Goal: Task Accomplishment & Management: Manage account settings

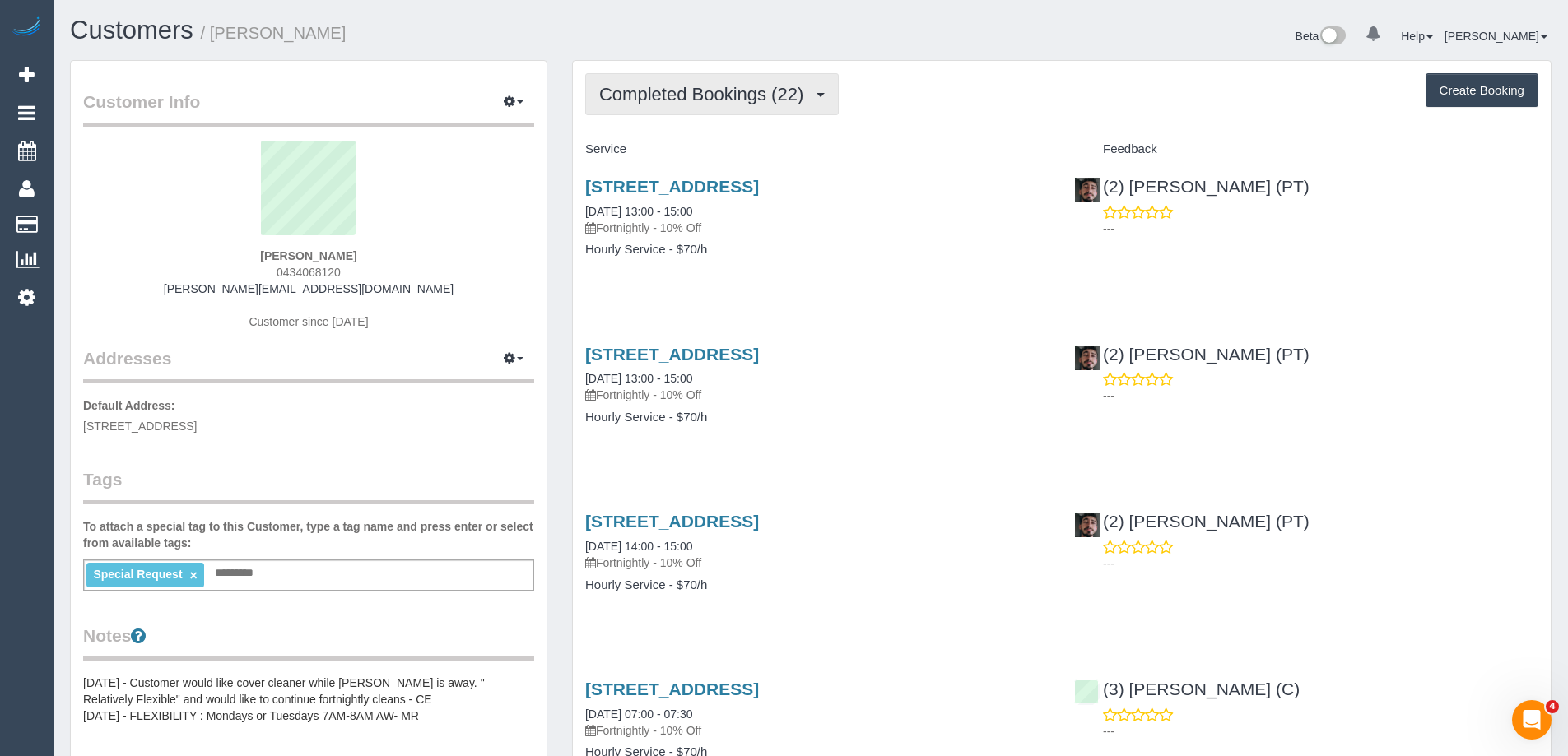
click at [697, 104] on span "Completed Bookings (22)" at bounding box center [705, 94] width 212 height 20
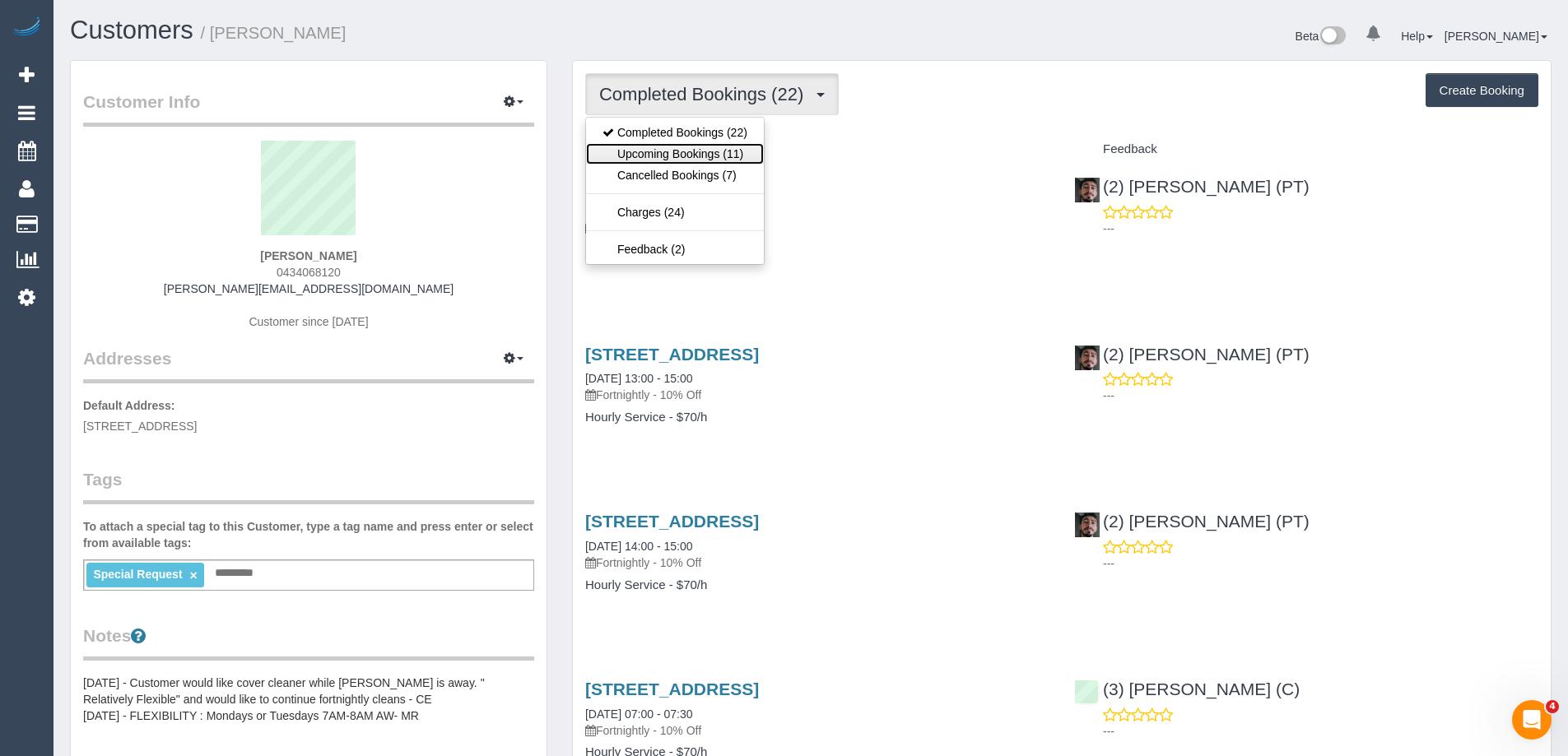
click at [701, 150] on link "Upcoming Bookings (11)" at bounding box center [675, 153] width 178 height 21
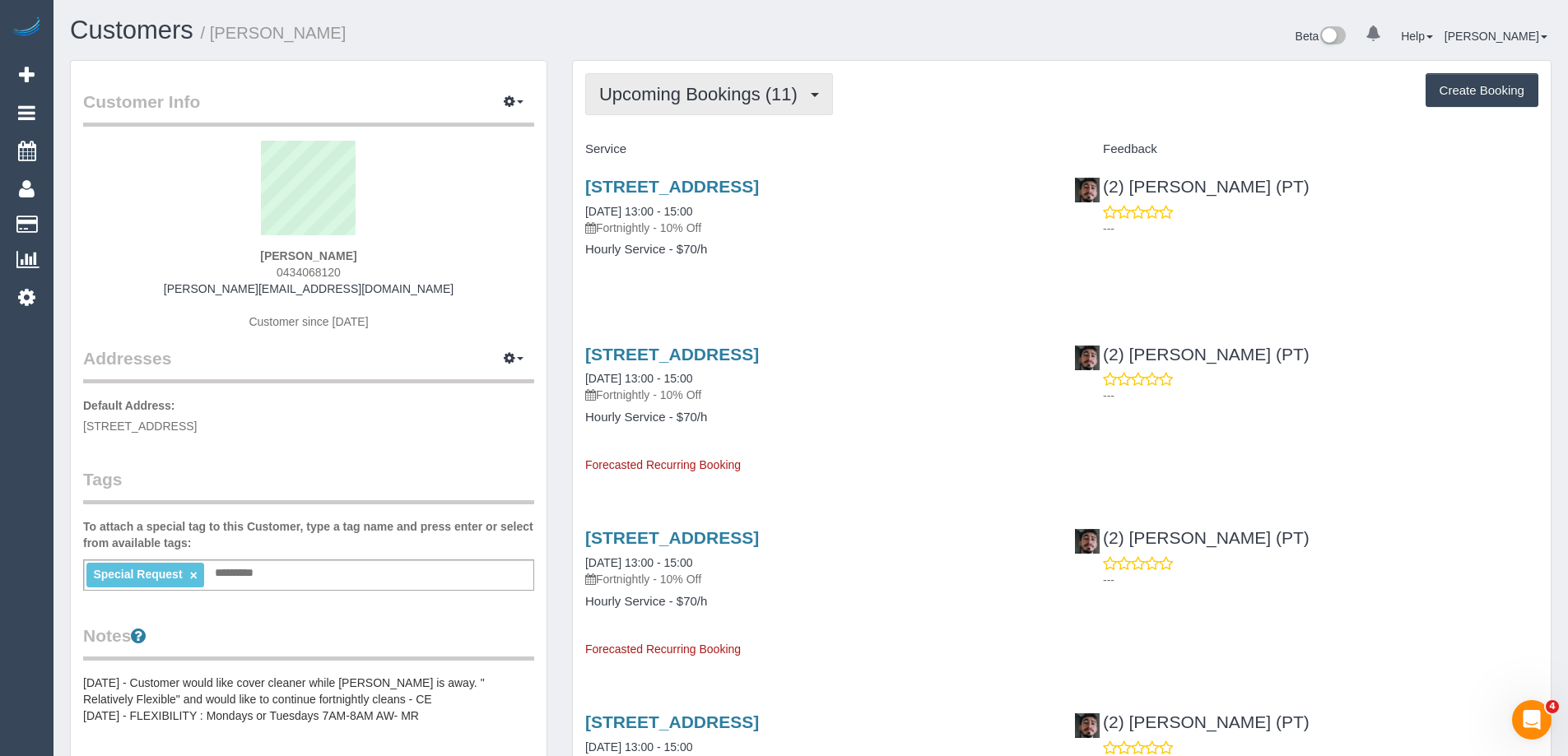
click at [636, 96] on span "Upcoming Bookings (11)" at bounding box center [702, 94] width 207 height 20
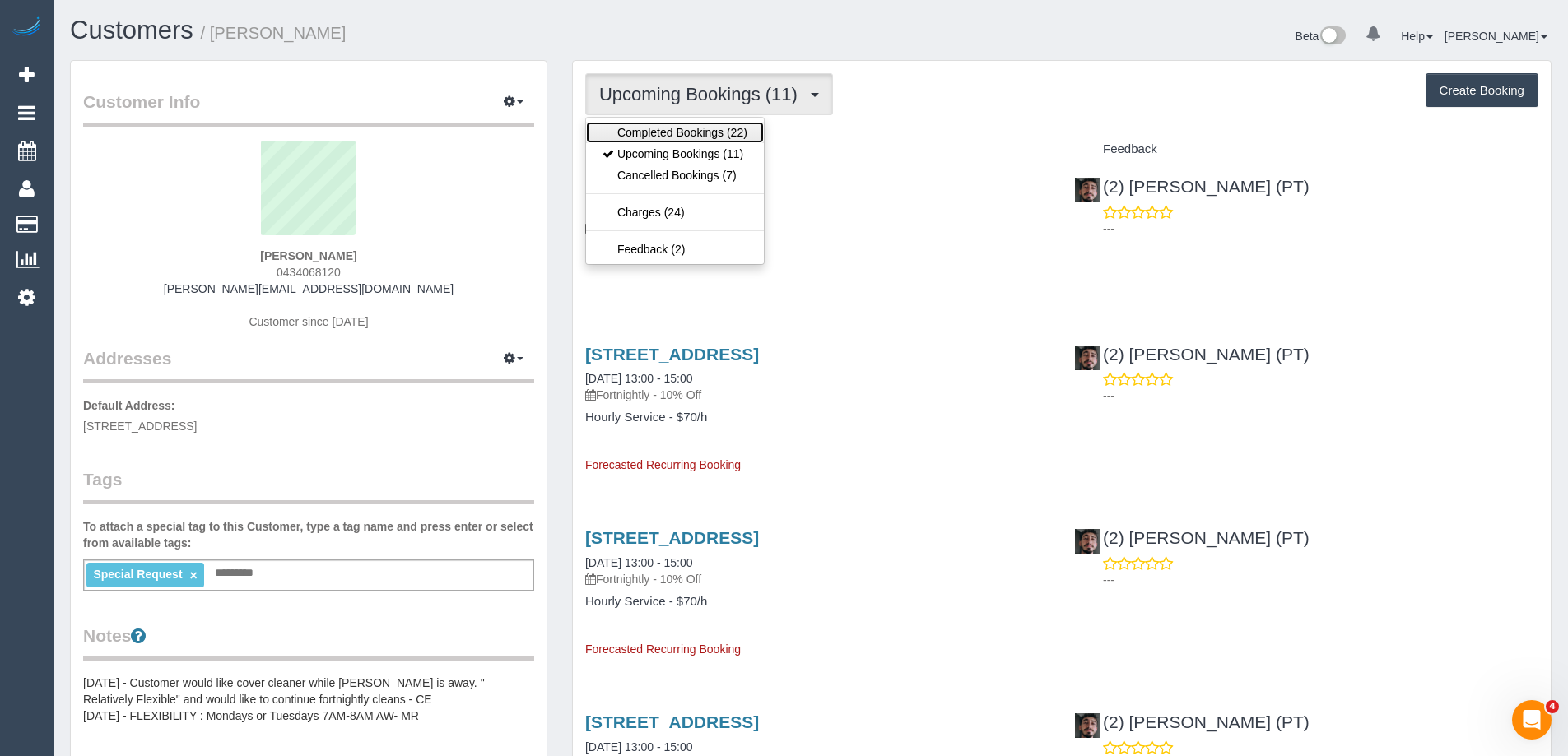
click at [636, 124] on link "Completed Bookings (22)" at bounding box center [675, 132] width 178 height 21
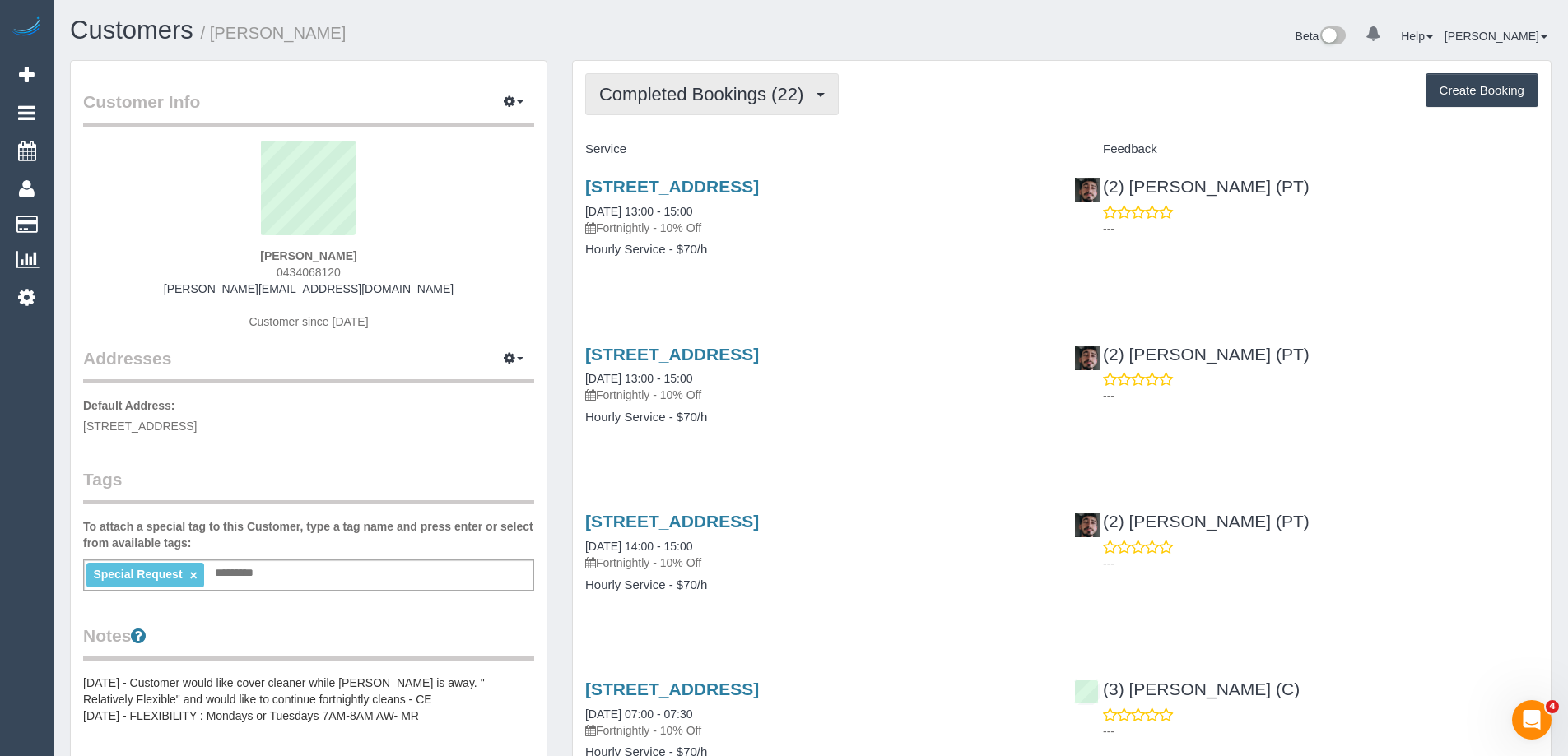
click at [726, 87] on span "Completed Bookings (22)" at bounding box center [705, 94] width 212 height 20
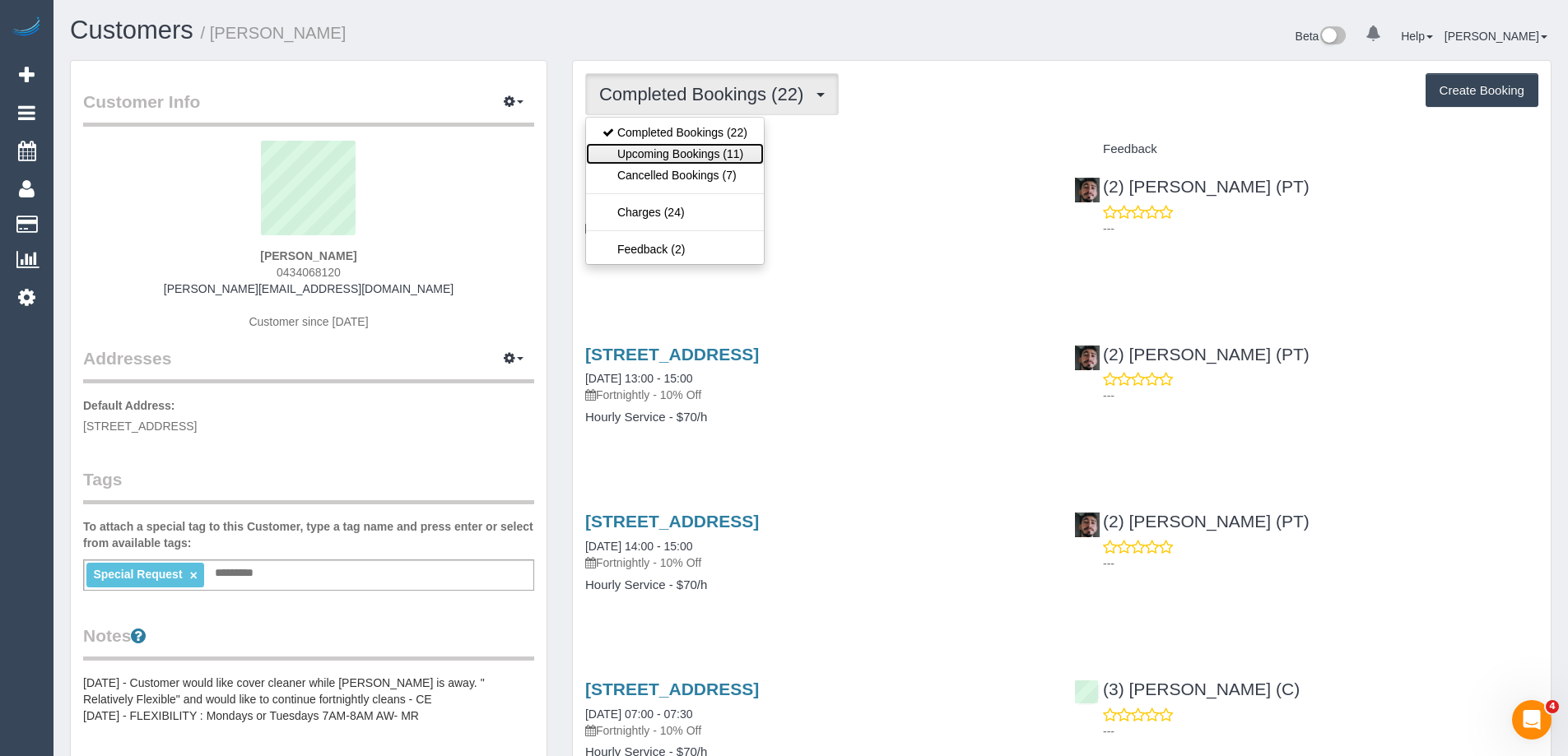
click at [718, 149] on link "Upcoming Bookings (11)" at bounding box center [675, 153] width 178 height 21
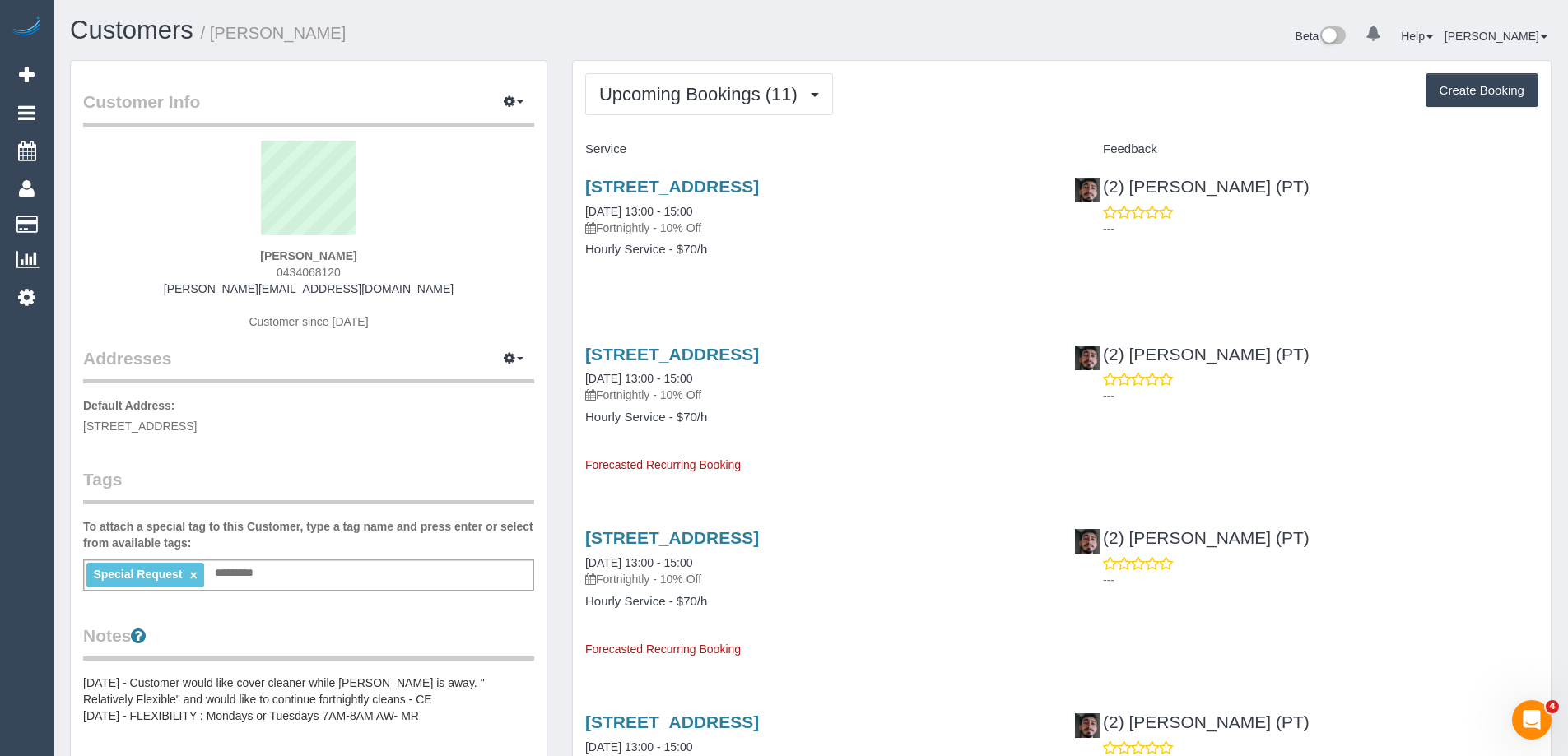
drag, startPoint x: 355, startPoint y: 28, endPoint x: 214, endPoint y: 37, distance: 141.3
click at [214, 37] on h1 "Customers / Sarah Houbolt" at bounding box center [434, 30] width 729 height 28
copy small "[PERSON_NAME]"
click at [705, 104] on span "Upcoming Bookings (11)" at bounding box center [702, 94] width 207 height 20
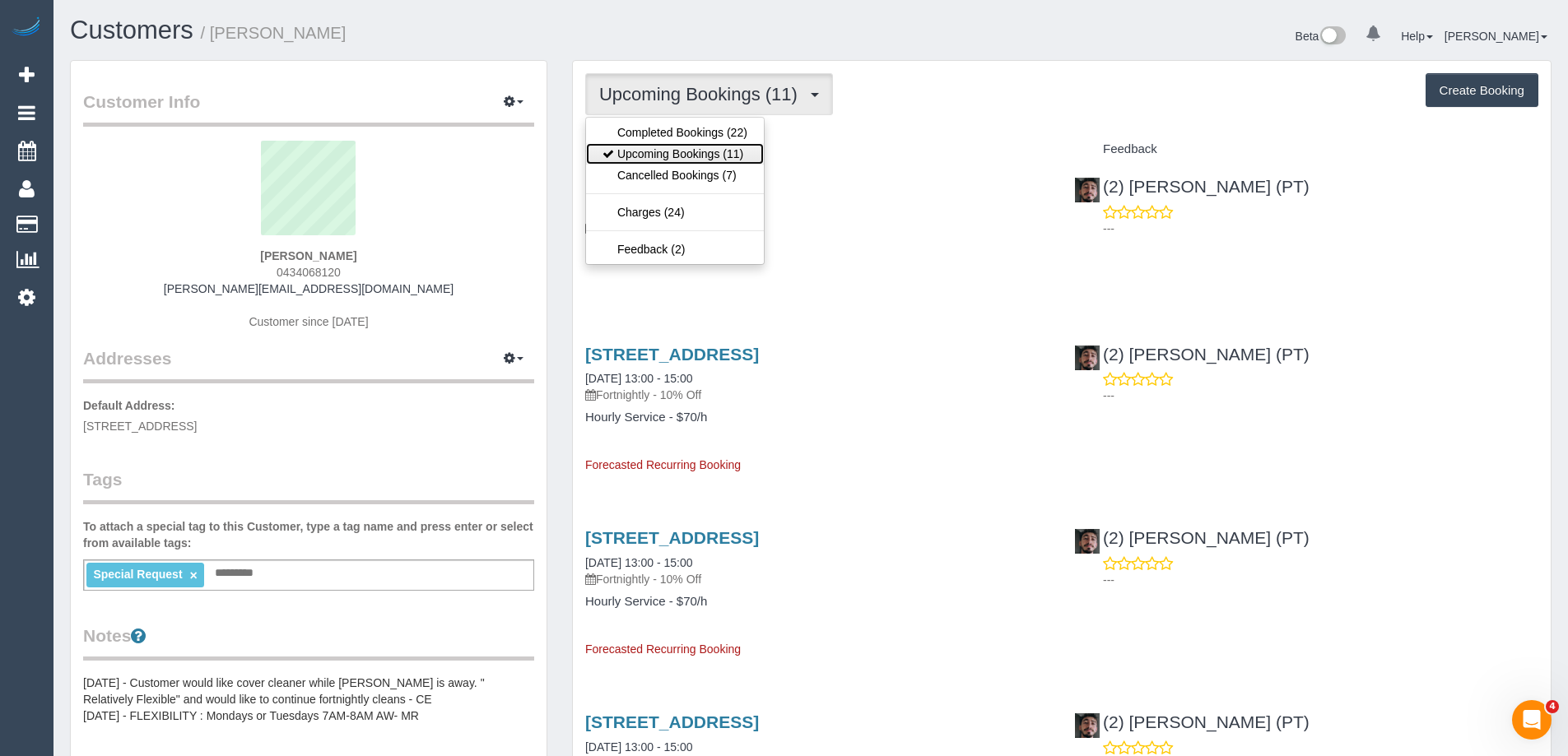
click at [702, 152] on link "Upcoming Bookings (11)" at bounding box center [675, 153] width 178 height 21
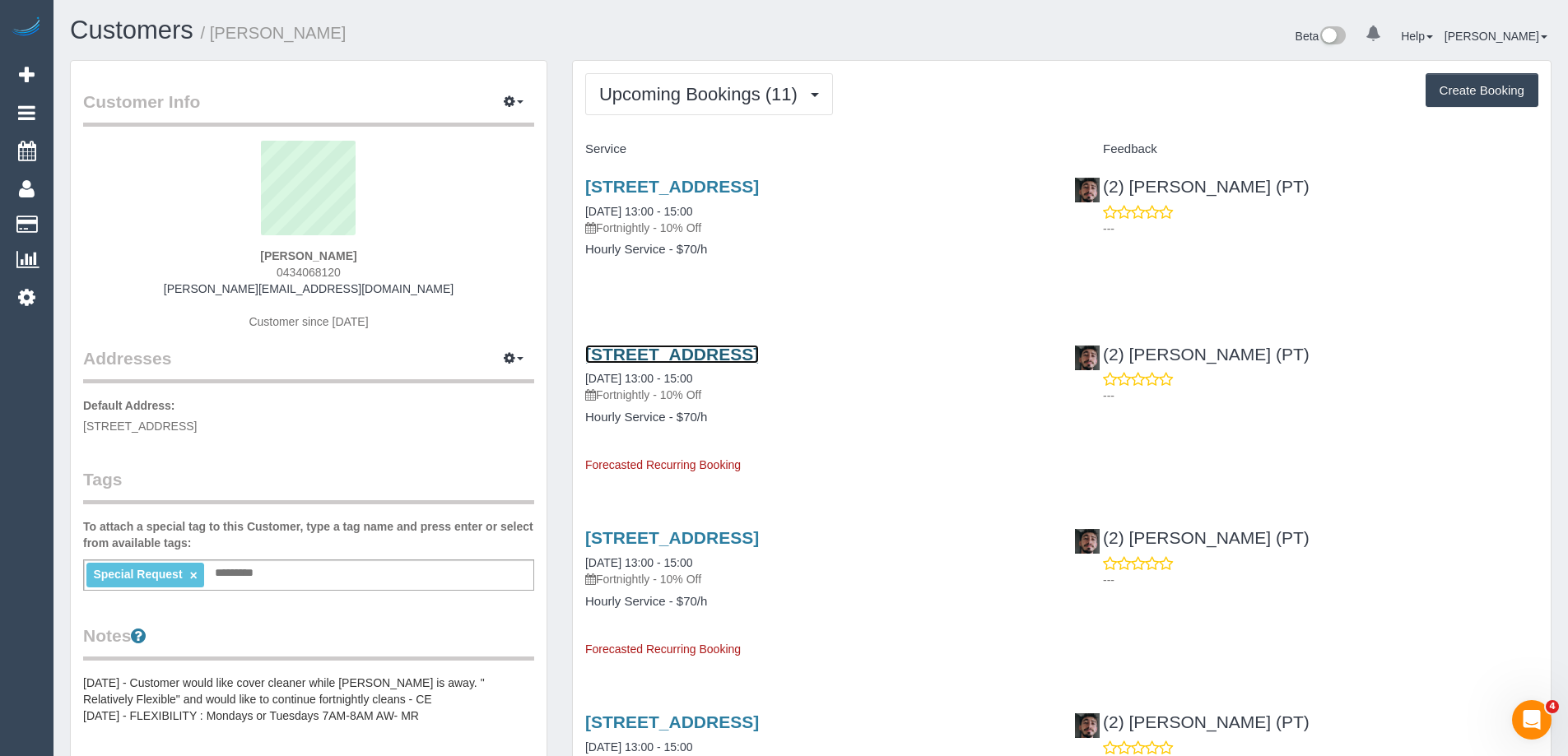
click at [759, 351] on link "908/50 Claremont St, South Yarra, VIC 3141" at bounding box center [672, 354] width 174 height 19
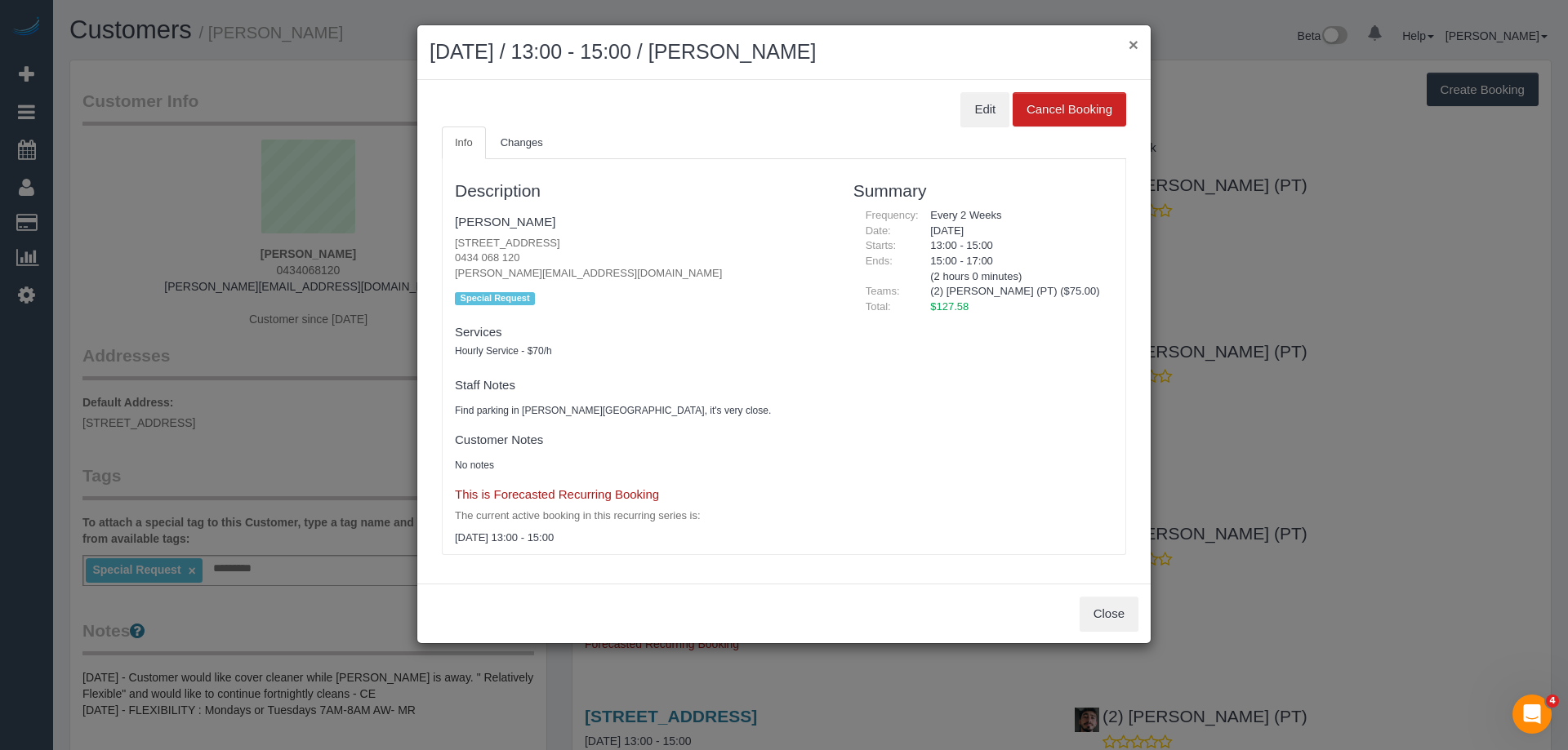
click at [1137, 47] on button "×" at bounding box center [1133, 44] width 10 height 17
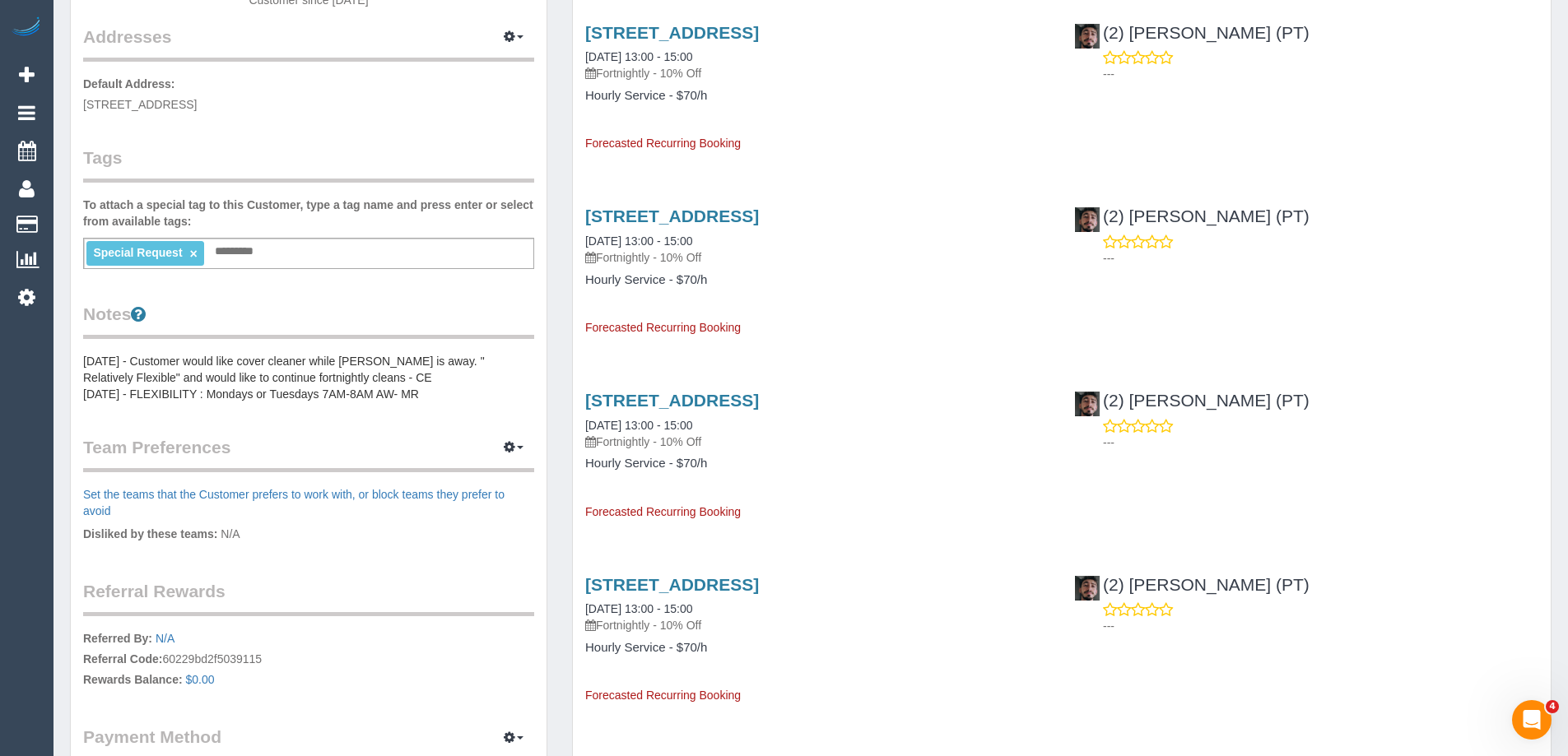
scroll to position [329, 0]
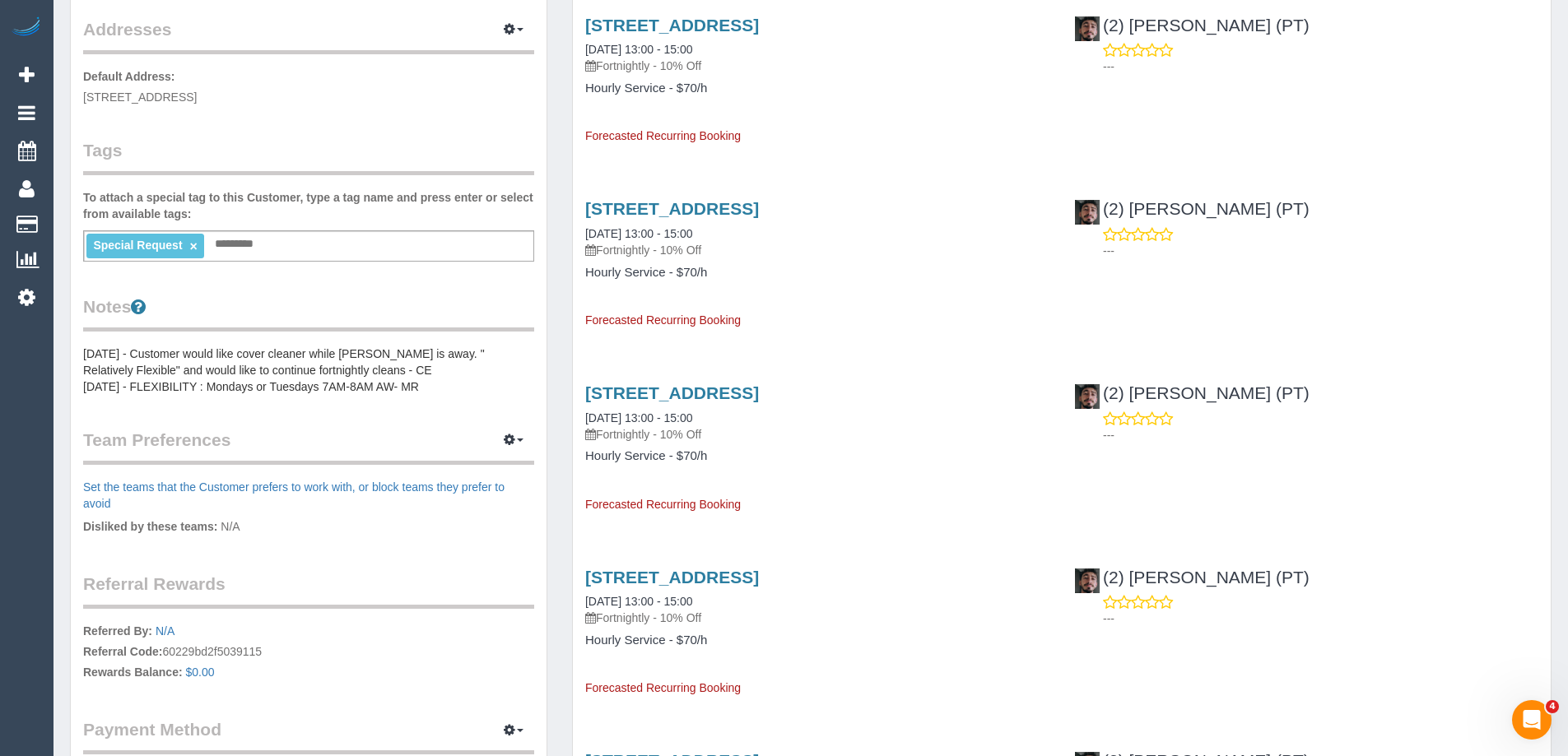
click at [110, 375] on pre "[DATE] - Customer would like cover cleaner while [PERSON_NAME] is away. " Relat…" at bounding box center [308, 371] width 451 height 50
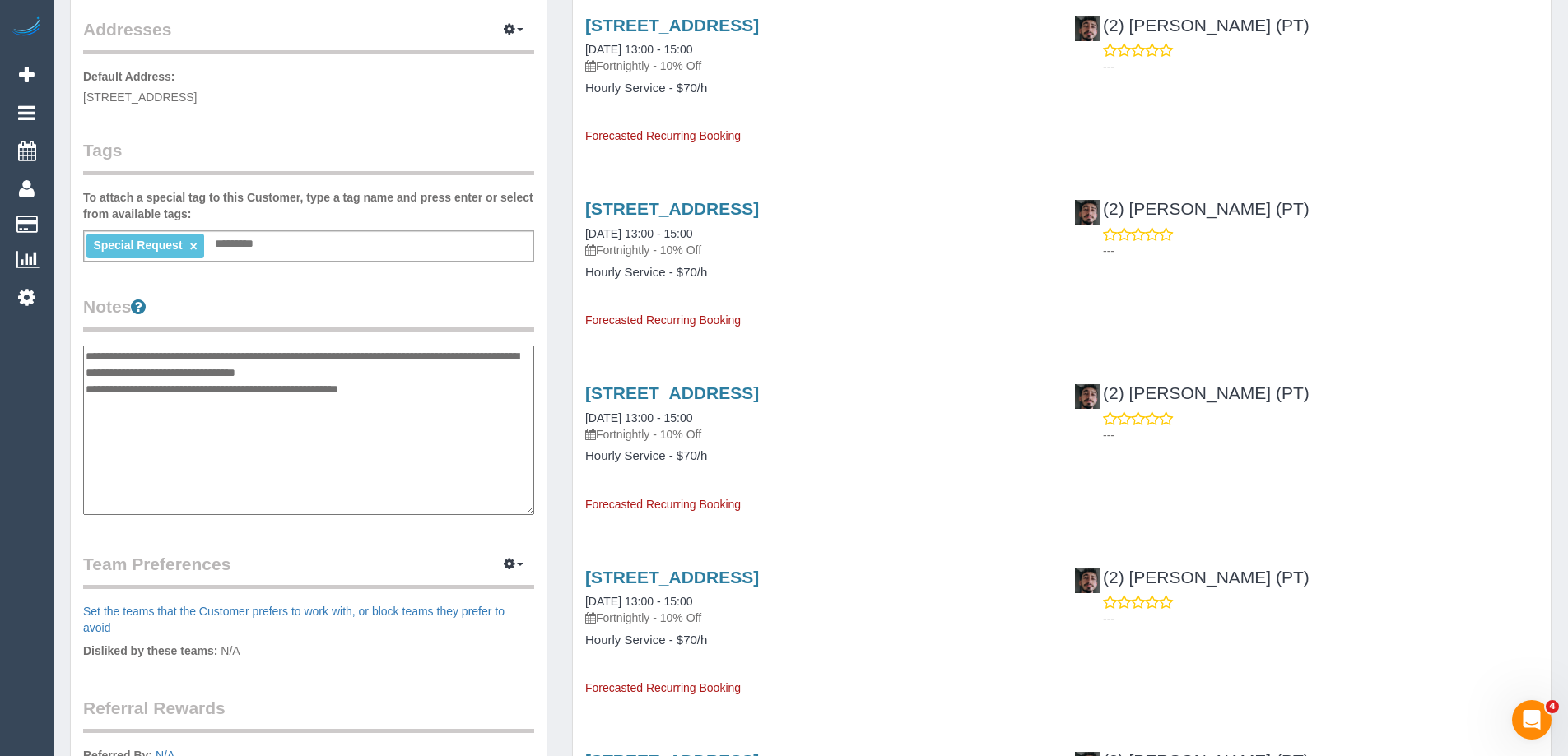
click at [90, 351] on textarea "**********" at bounding box center [308, 430] width 451 height 170
click at [538, 327] on div "Customer Info Edit Contact Info Send Message Email Preferences Special Sales Ta…" at bounding box center [308, 346] width 476 height 1228
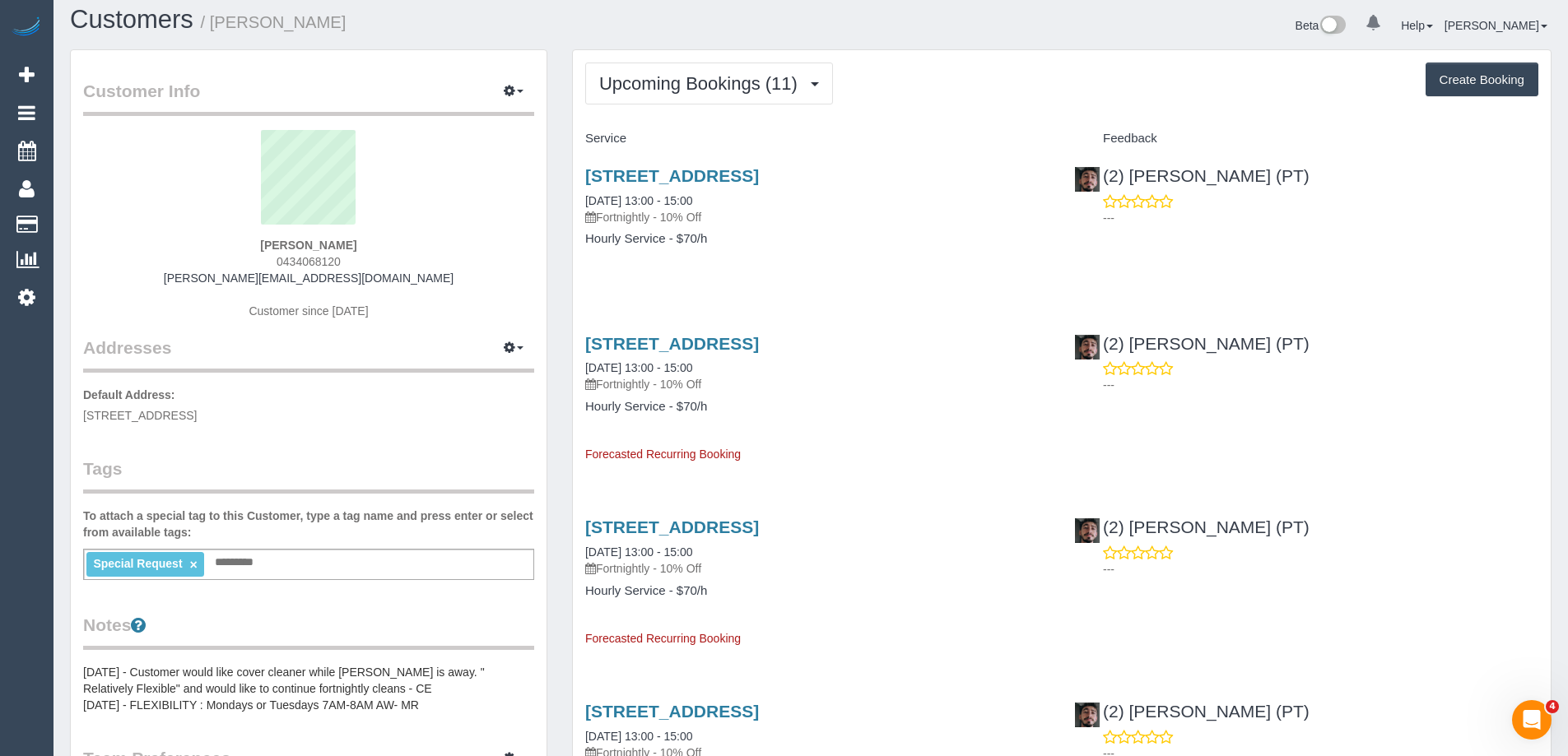
scroll to position [0, 0]
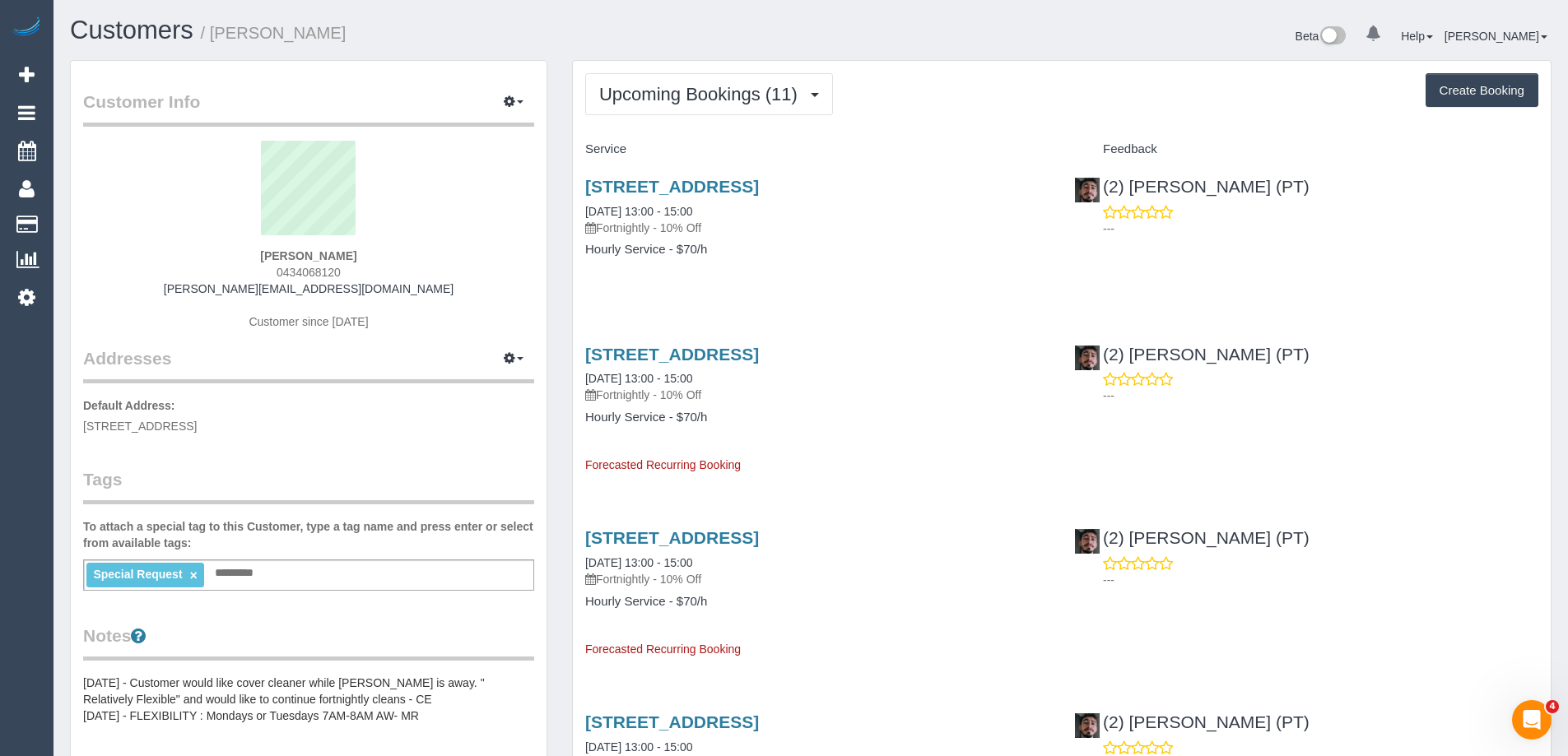
click at [759, 360] on link "908/50 Claremont St, South Yarra, VIC 3141" at bounding box center [672, 354] width 174 height 19
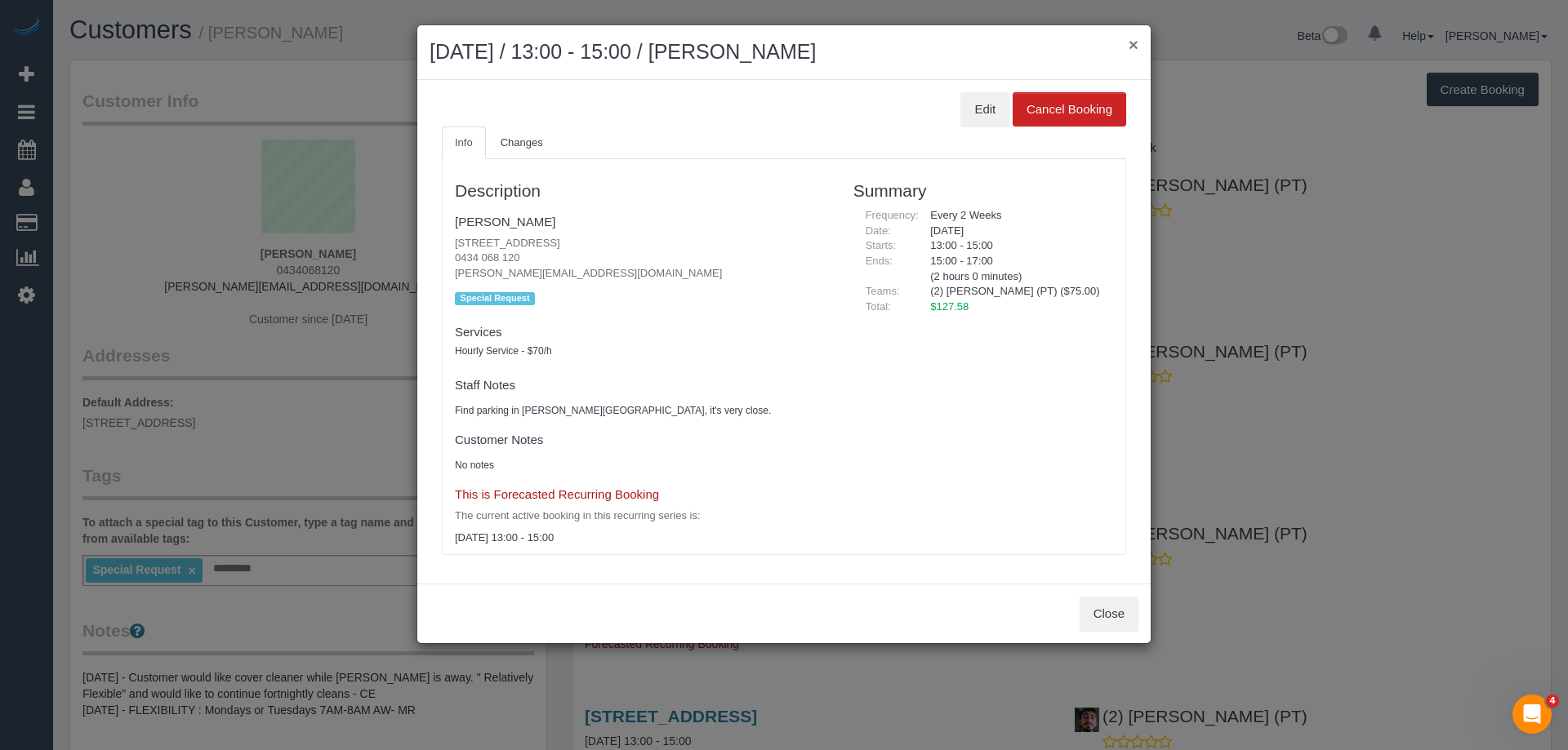
click at [1130, 44] on button "×" at bounding box center [1133, 44] width 10 height 17
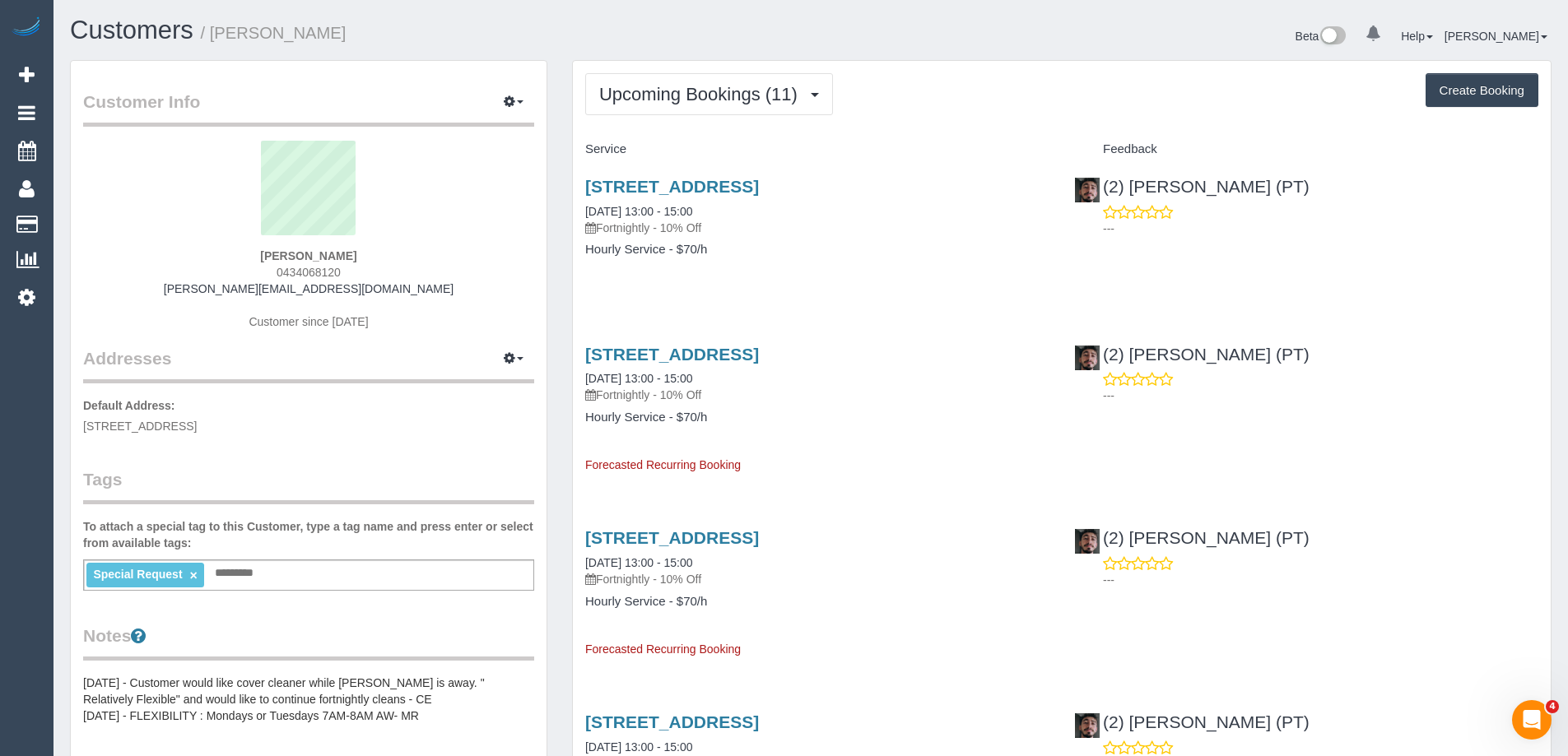
click at [915, 54] on div "Beta 0 Your Notifications You have 0 alerts Help Help Docs Take a Tour Contact …" at bounding box center [1187, 39] width 753 height 44
click at [933, 51] on div "Beta 0 Your Notifications You have 0 alerts Help Help Docs Take a Tour Contact …" at bounding box center [1187, 39] width 753 height 44
click at [865, 52] on div "Beta 0 Your Notifications You have 0 alerts Help Help Docs Take a Tour Contact …" at bounding box center [1187, 39] width 753 height 44
click at [985, 74] on div "Upcoming Bookings (11) Completed Bookings (22) Upcoming Bookings (11) Cancelled…" at bounding box center [1062, 94] width 953 height 42
drag, startPoint x: 274, startPoint y: 45, endPoint x: 213, endPoint y: 40, distance: 61.2
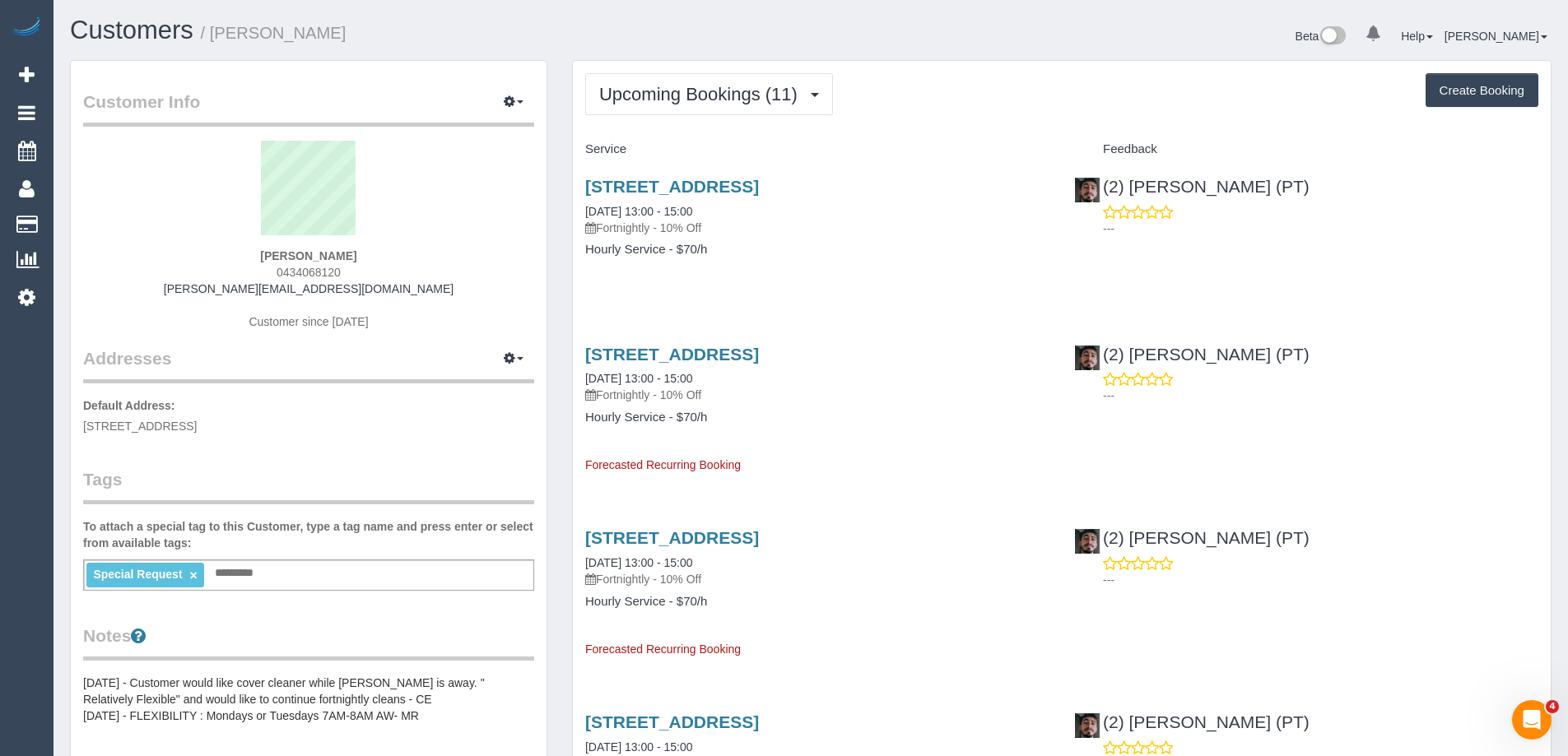
click at [213, 40] on h1 "Customers / Sarah Houbolt" at bounding box center [434, 30] width 729 height 28
copy small "Sarah Houbolt"
click at [362, 29] on h1 "Customers / Sarah Houbolt" at bounding box center [434, 30] width 729 height 28
click at [353, 37] on h1 "Customers / Sarah Houbolt" at bounding box center [434, 30] width 729 height 28
drag, startPoint x: 362, startPoint y: 35, endPoint x: 216, endPoint y: 36, distance: 146.0
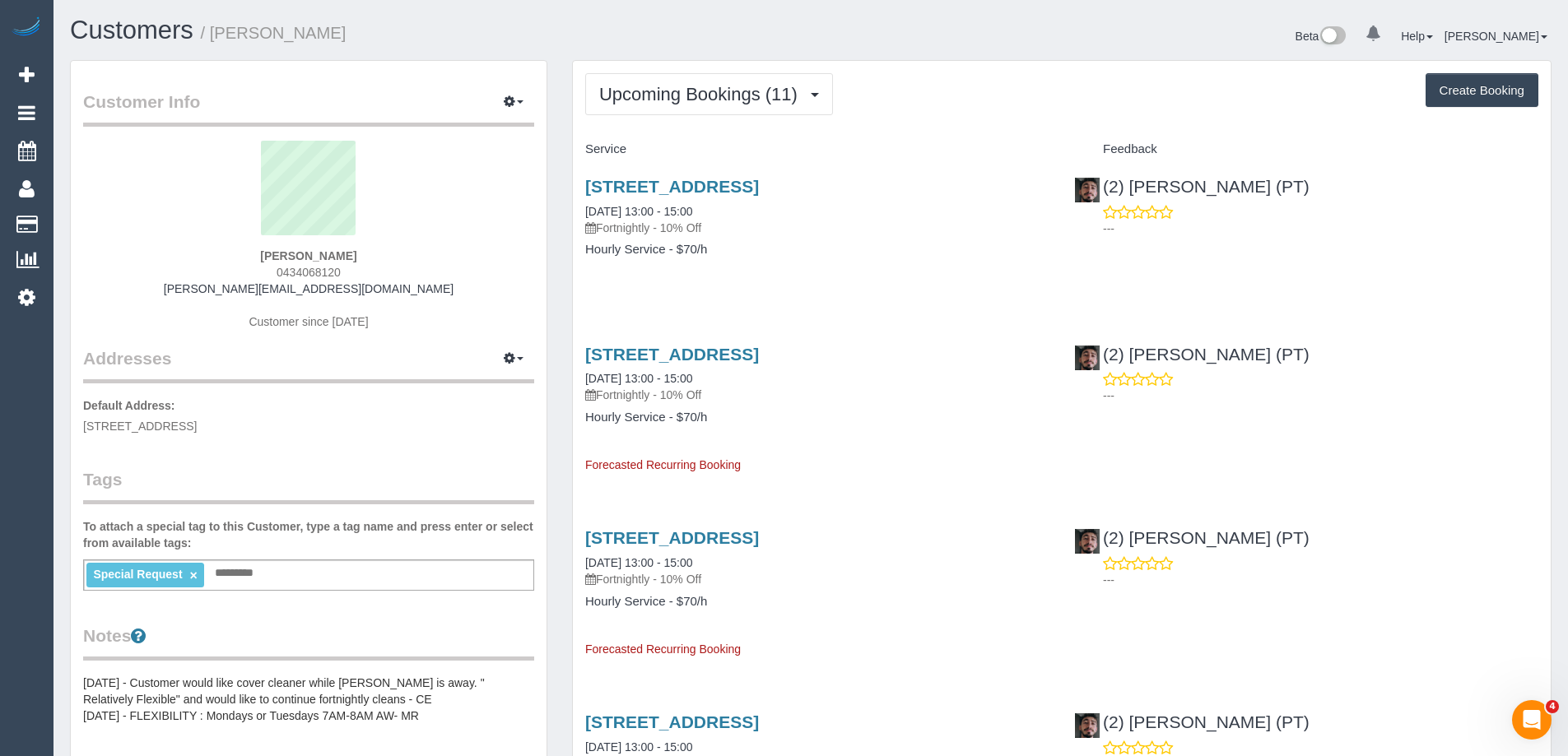
click at [216, 36] on h1 "Customers / Sarah Houbolt" at bounding box center [434, 30] width 729 height 28
copy small "Sarah Houbolt"
click at [951, 38] on div "Beta 0 Your Notifications You have 0 alerts Help Help Docs Take a Tour Contact …" at bounding box center [1187, 39] width 753 height 44
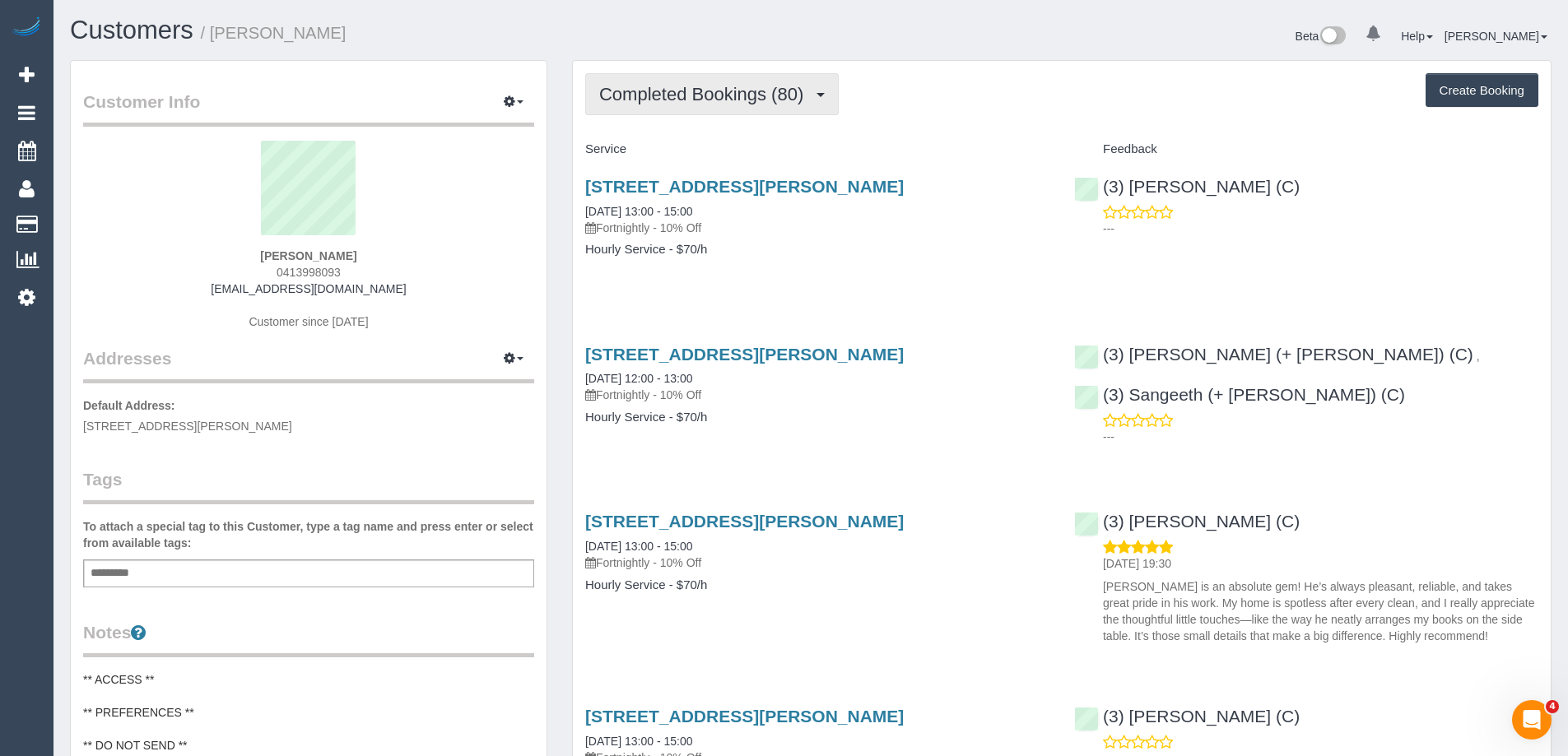
click at [711, 96] on span "Completed Bookings (80)" at bounding box center [705, 94] width 212 height 20
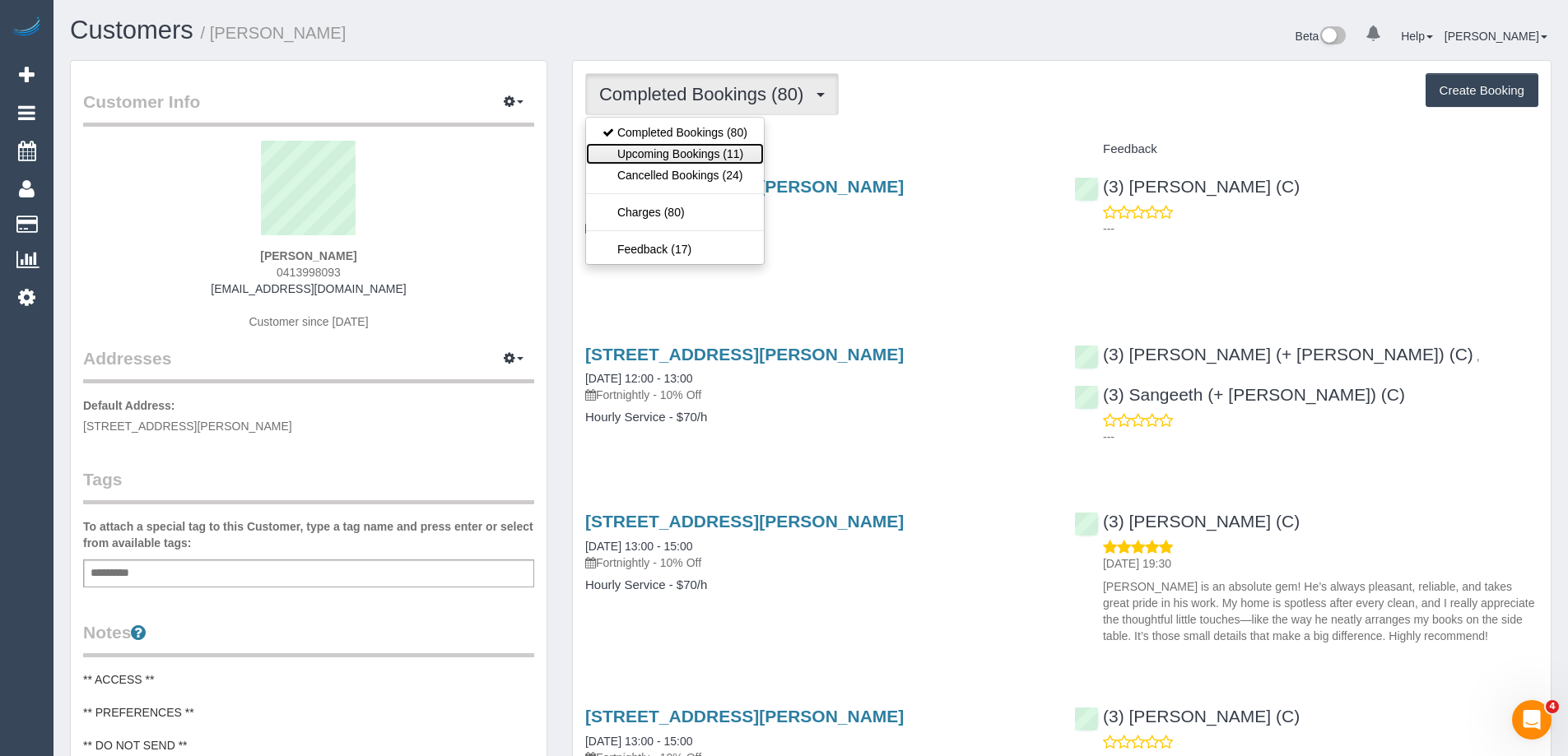
click at [703, 147] on link "Upcoming Bookings (11)" at bounding box center [675, 153] width 178 height 21
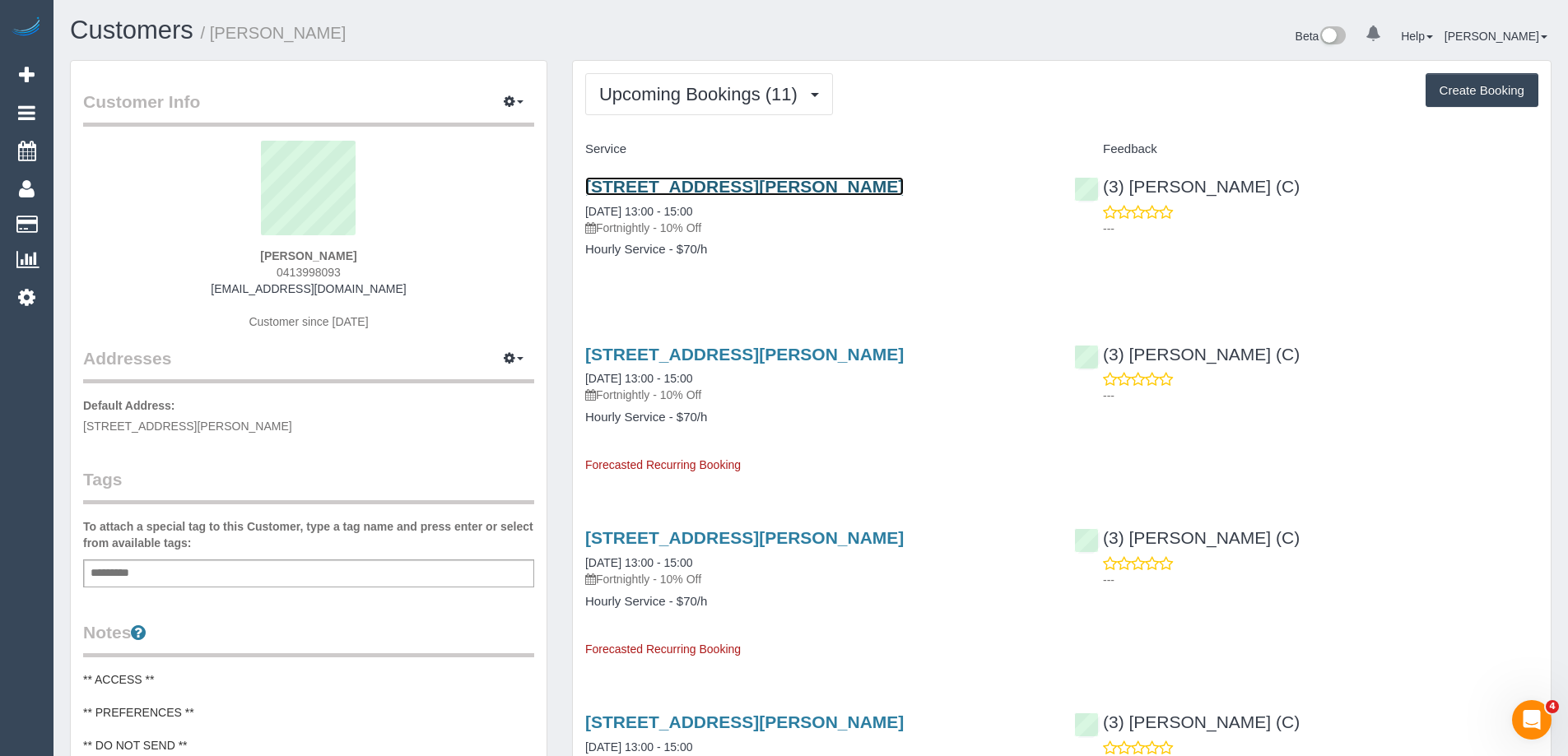
click at [682, 181] on link "47 Lillian Street, Bulleen, VIC 3105" at bounding box center [745, 186] width 319 height 19
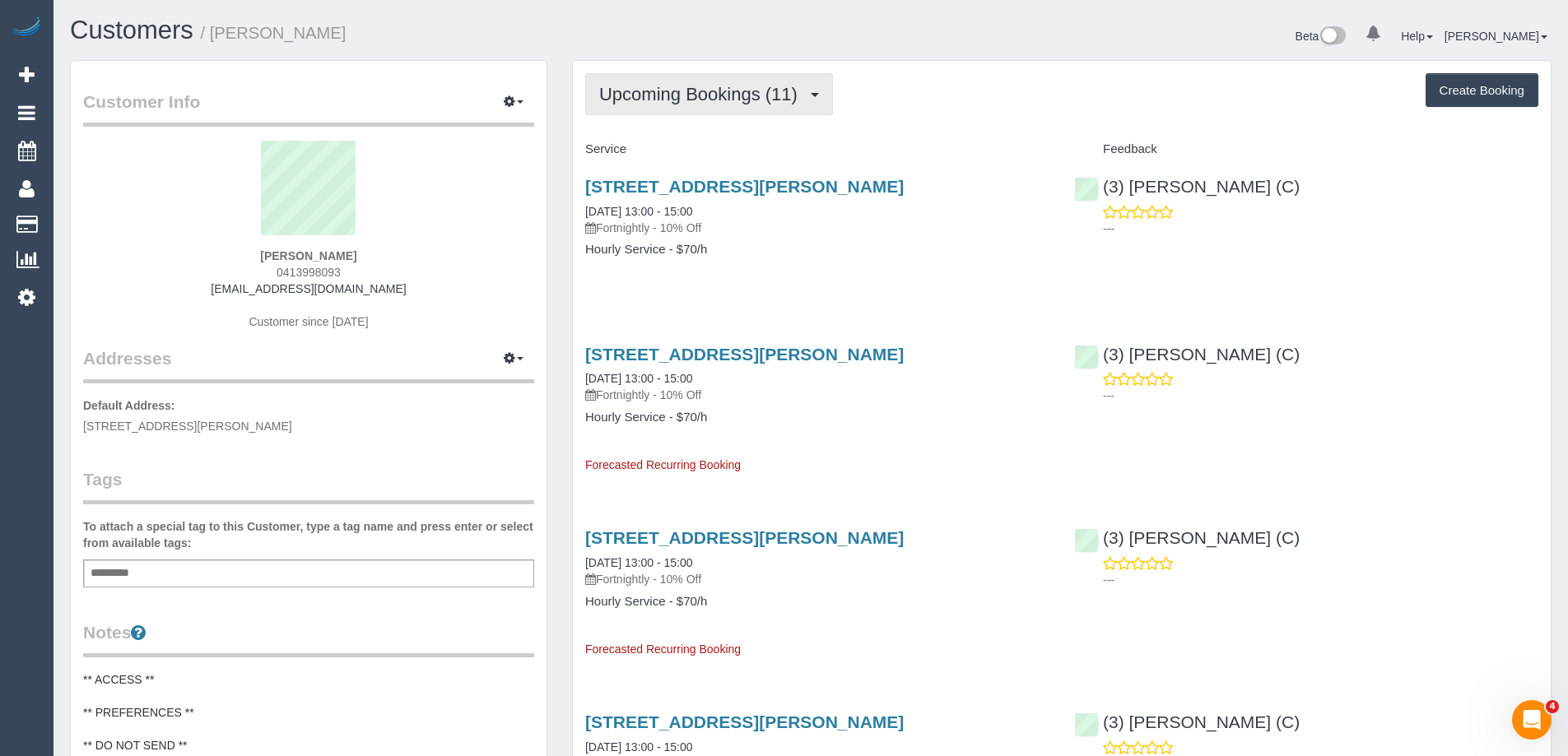
click at [749, 84] on span "Upcoming Bookings (11)" at bounding box center [702, 94] width 207 height 20
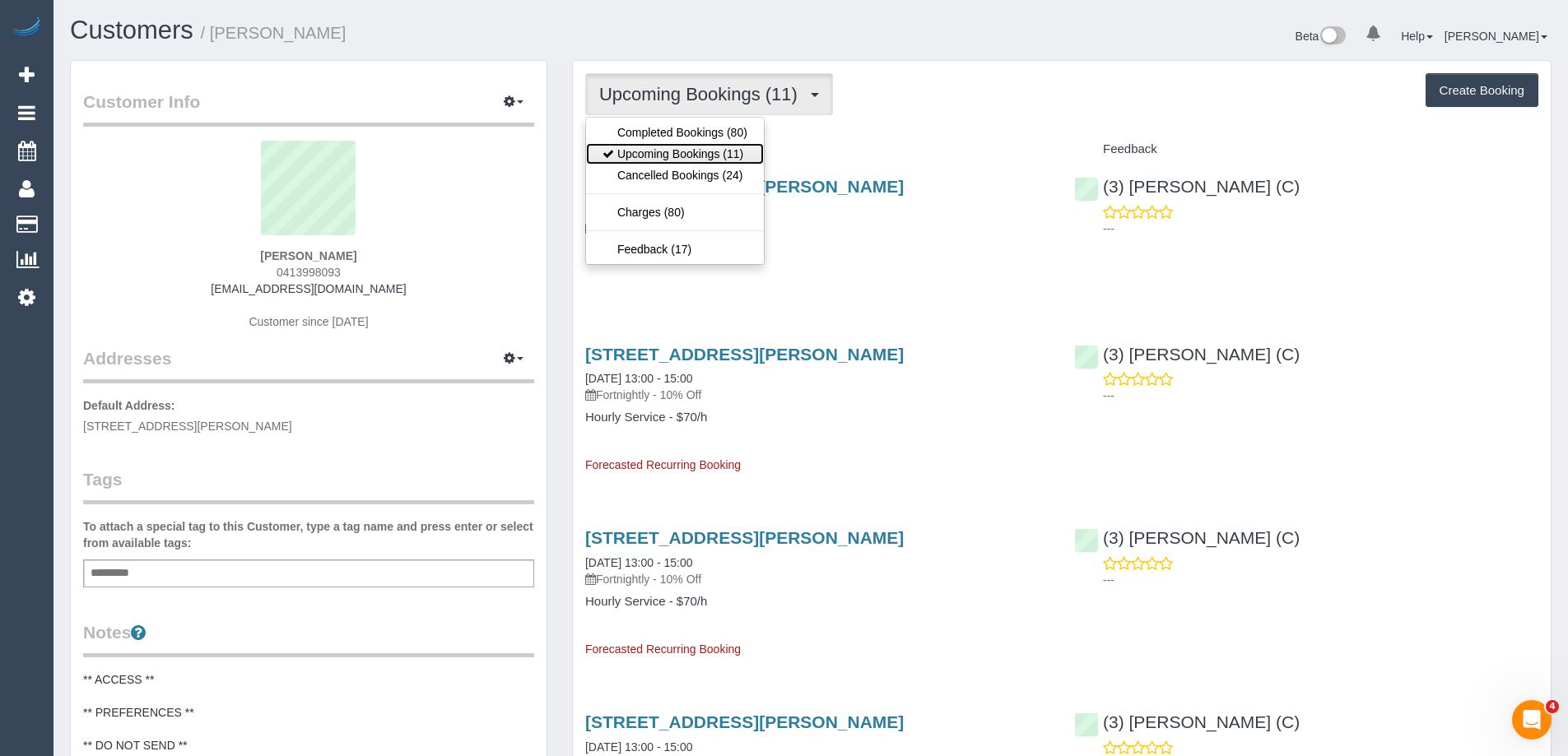
click at [741, 150] on link "Upcoming Bookings (11)" at bounding box center [675, 153] width 178 height 21
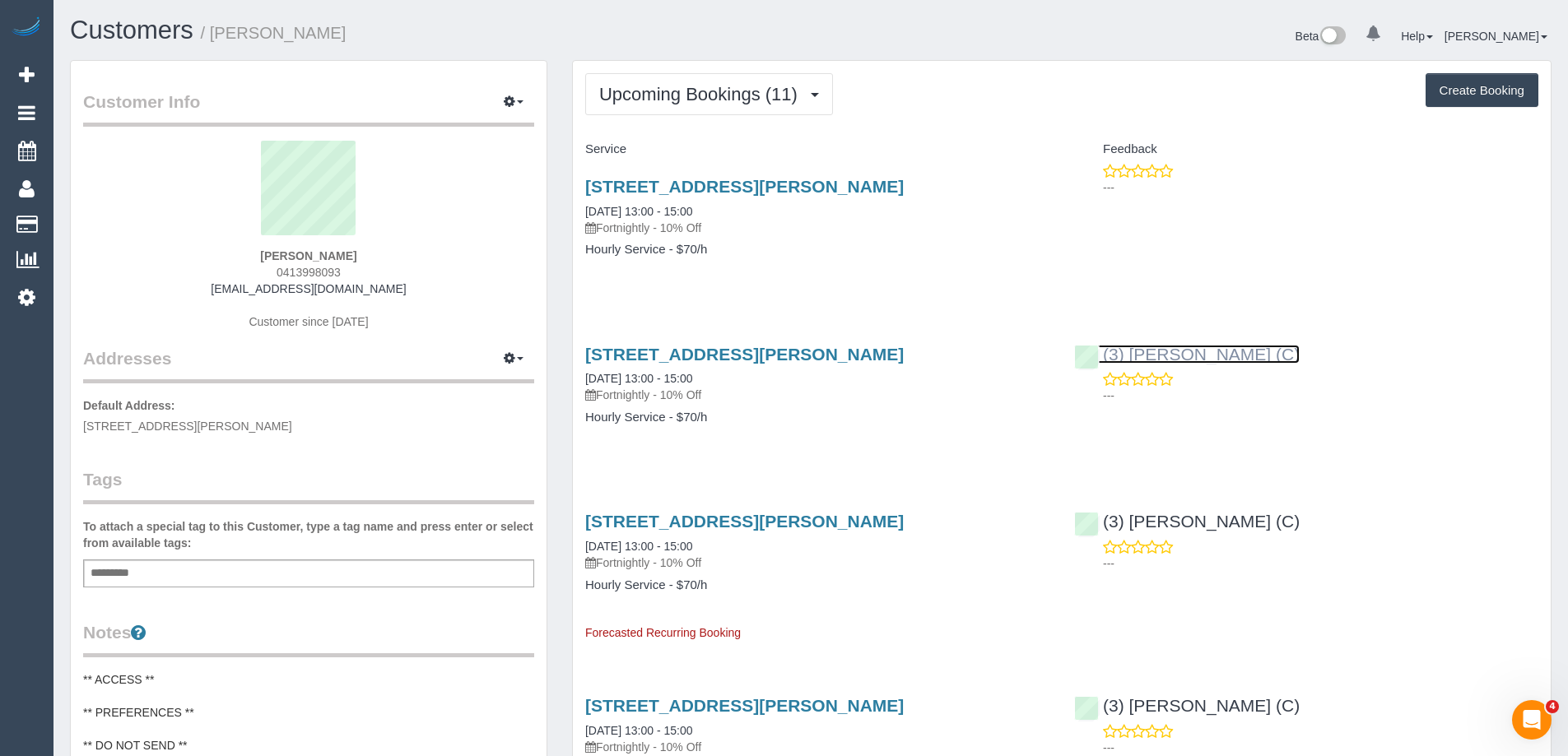
click at [1168, 351] on link "(3) David Torres (C)" at bounding box center [1187, 354] width 226 height 19
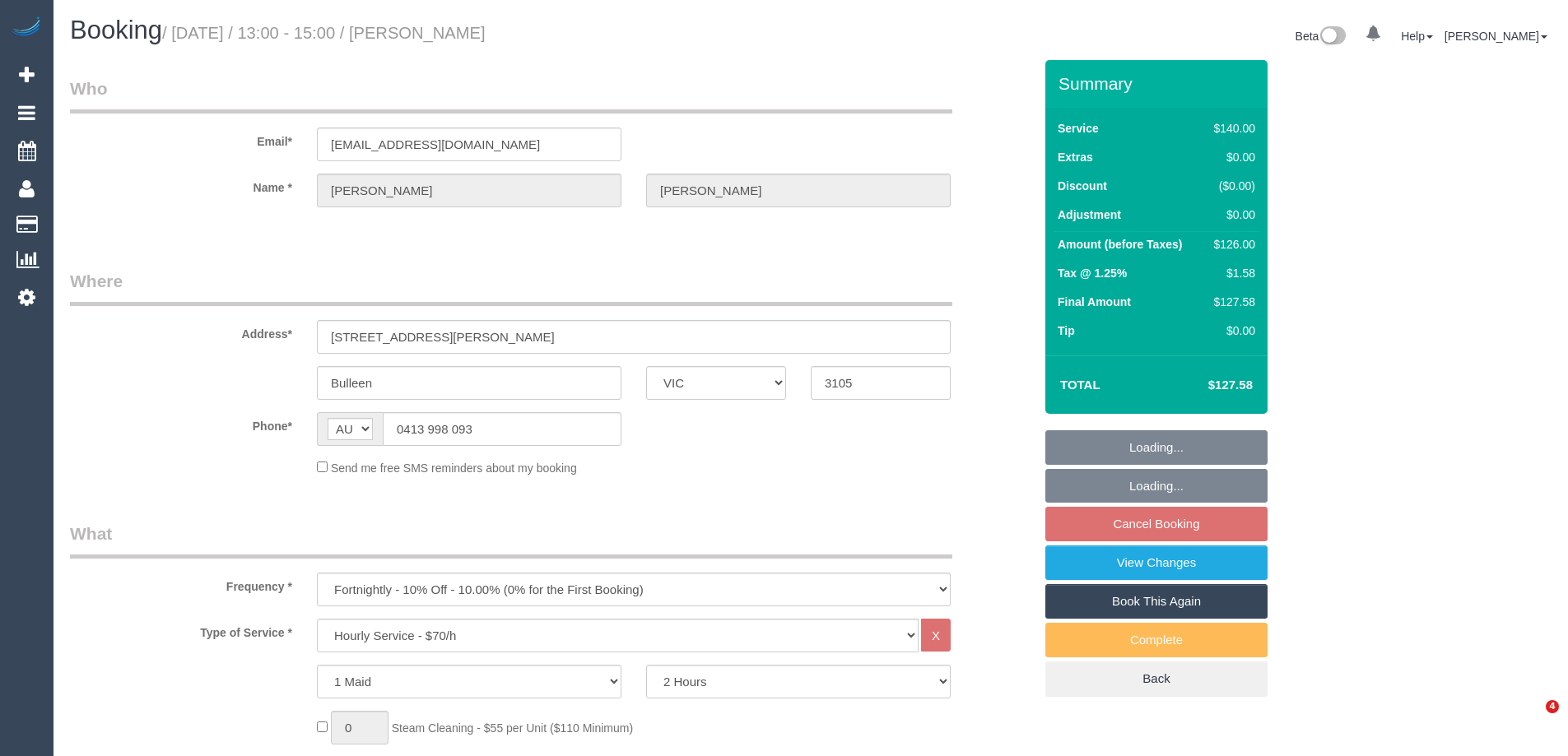
select select "VIC"
select select "string:stripe-pm_1JCvlJ2GScqysDRV8uI3b11e"
select select "number:29"
select select "number:14"
select select "number:19"
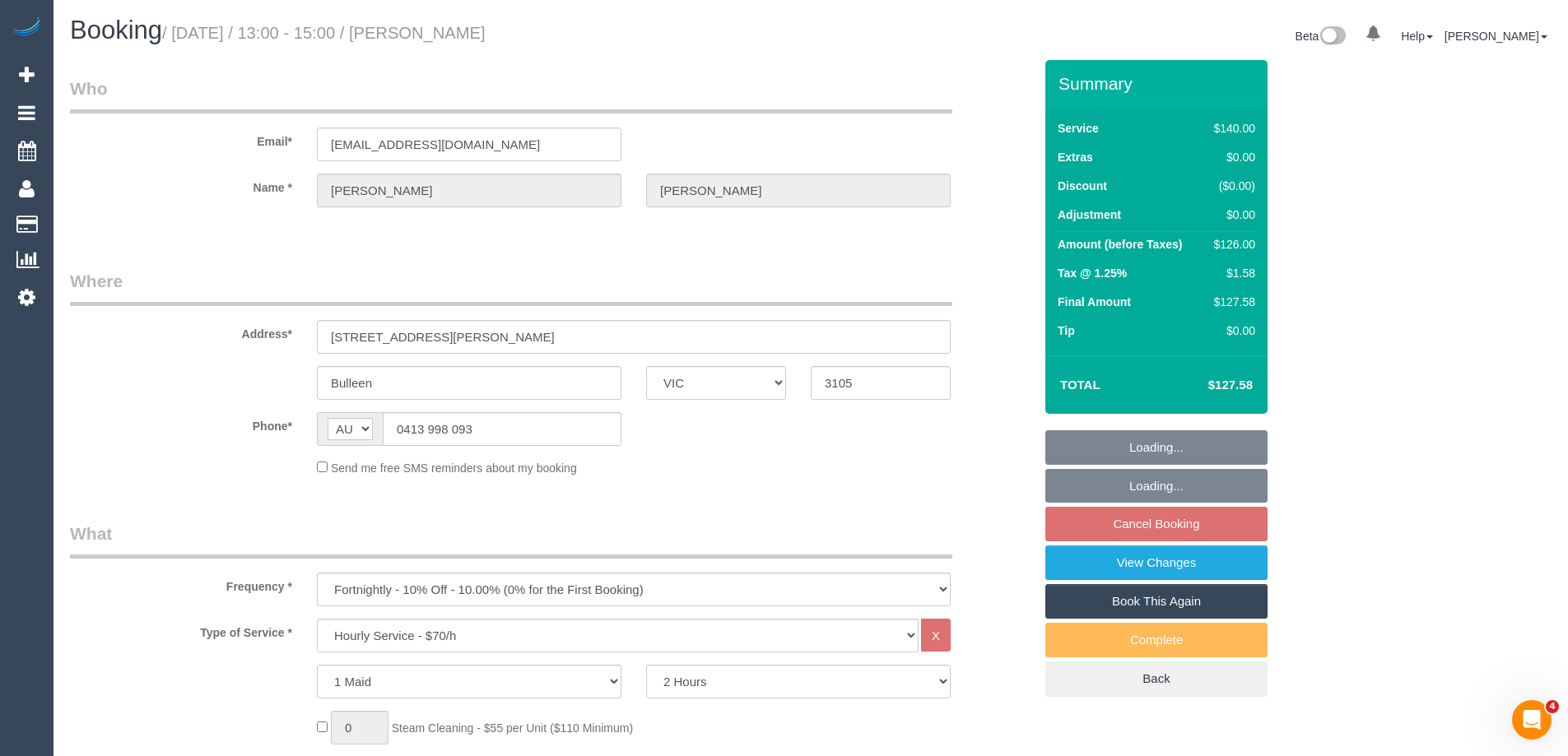
select select "number:22"
select select "number:34"
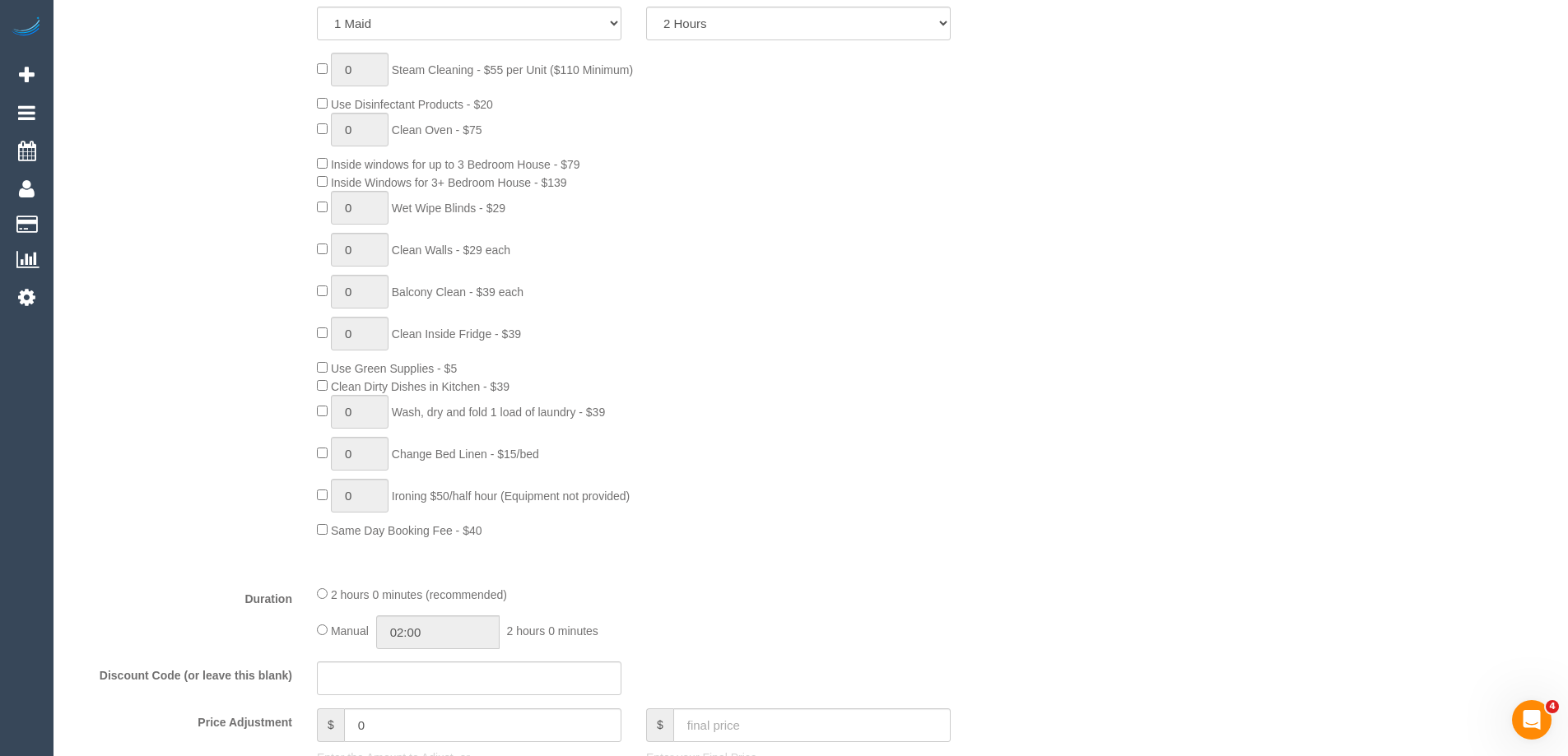
select select "object:2083"
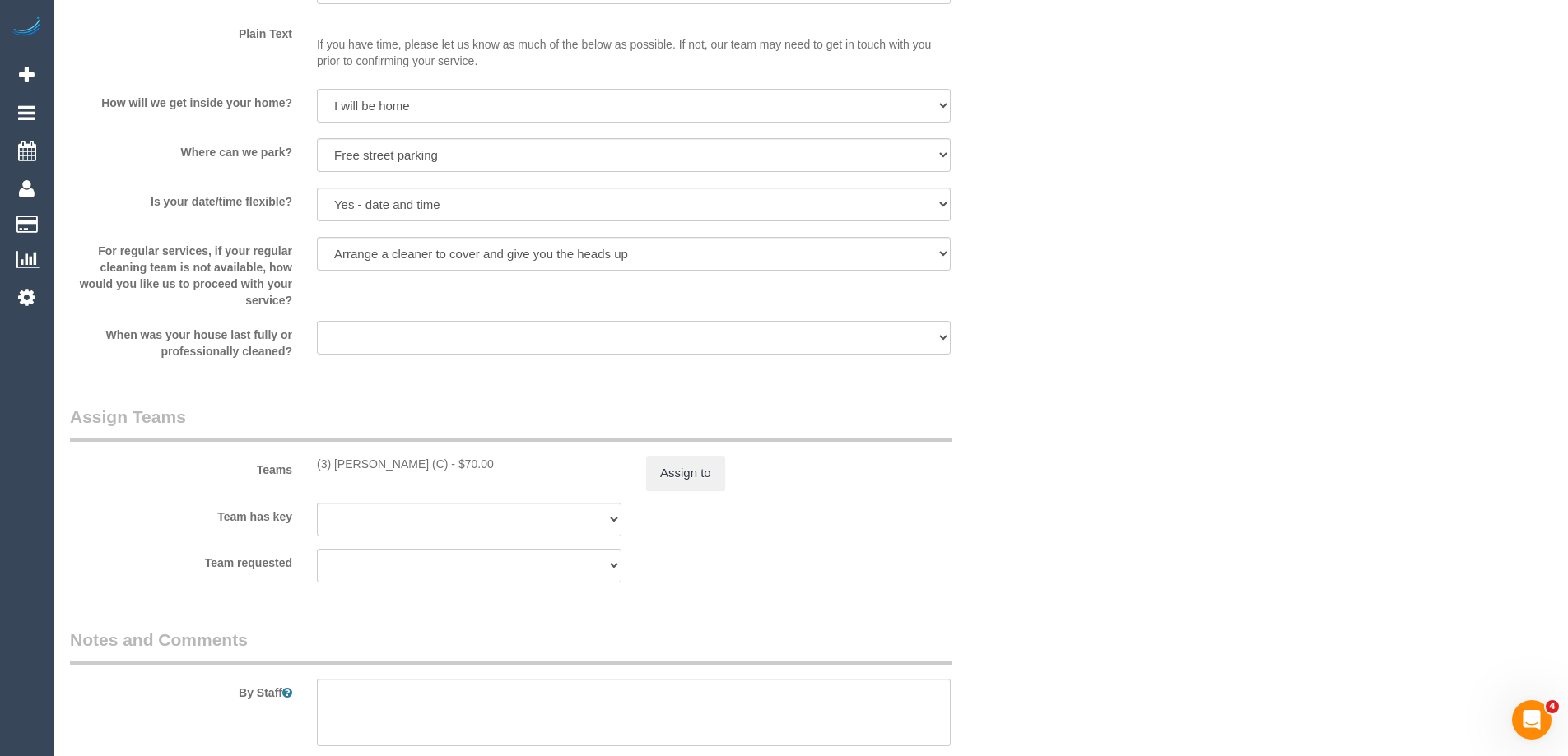
scroll to position [2704, 0]
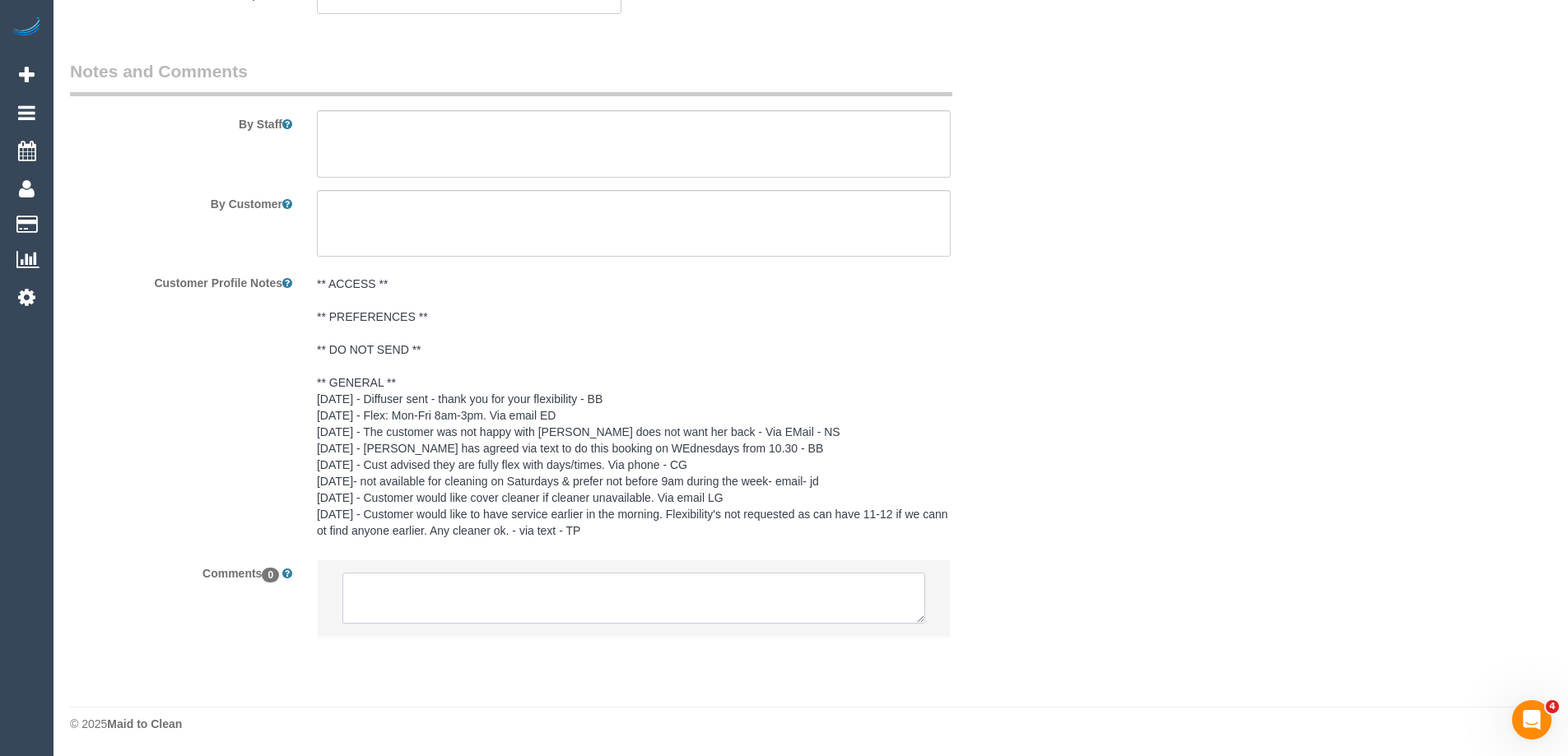
click at [511, 602] on textarea at bounding box center [633, 598] width 583 height 51
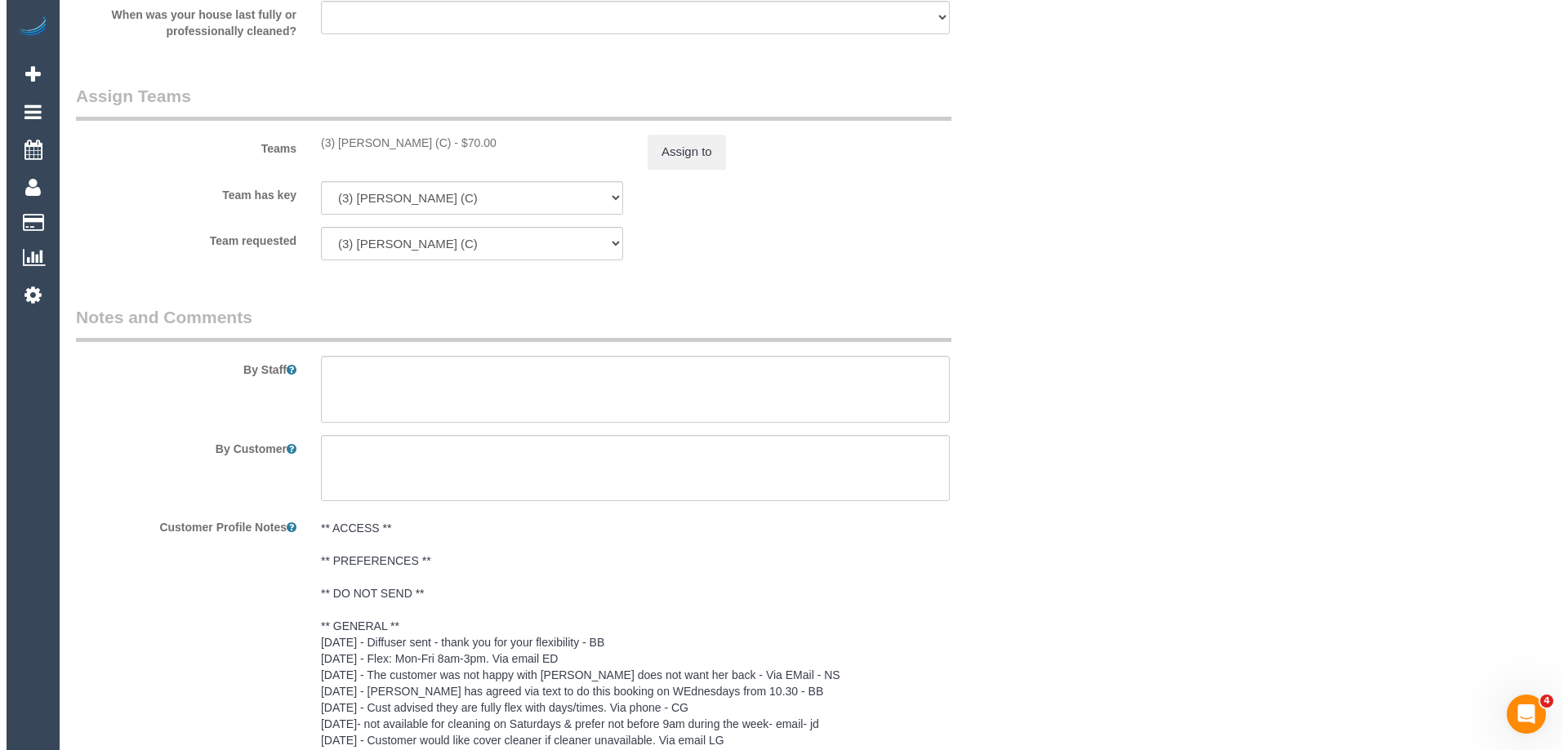
scroll to position [2112, 0]
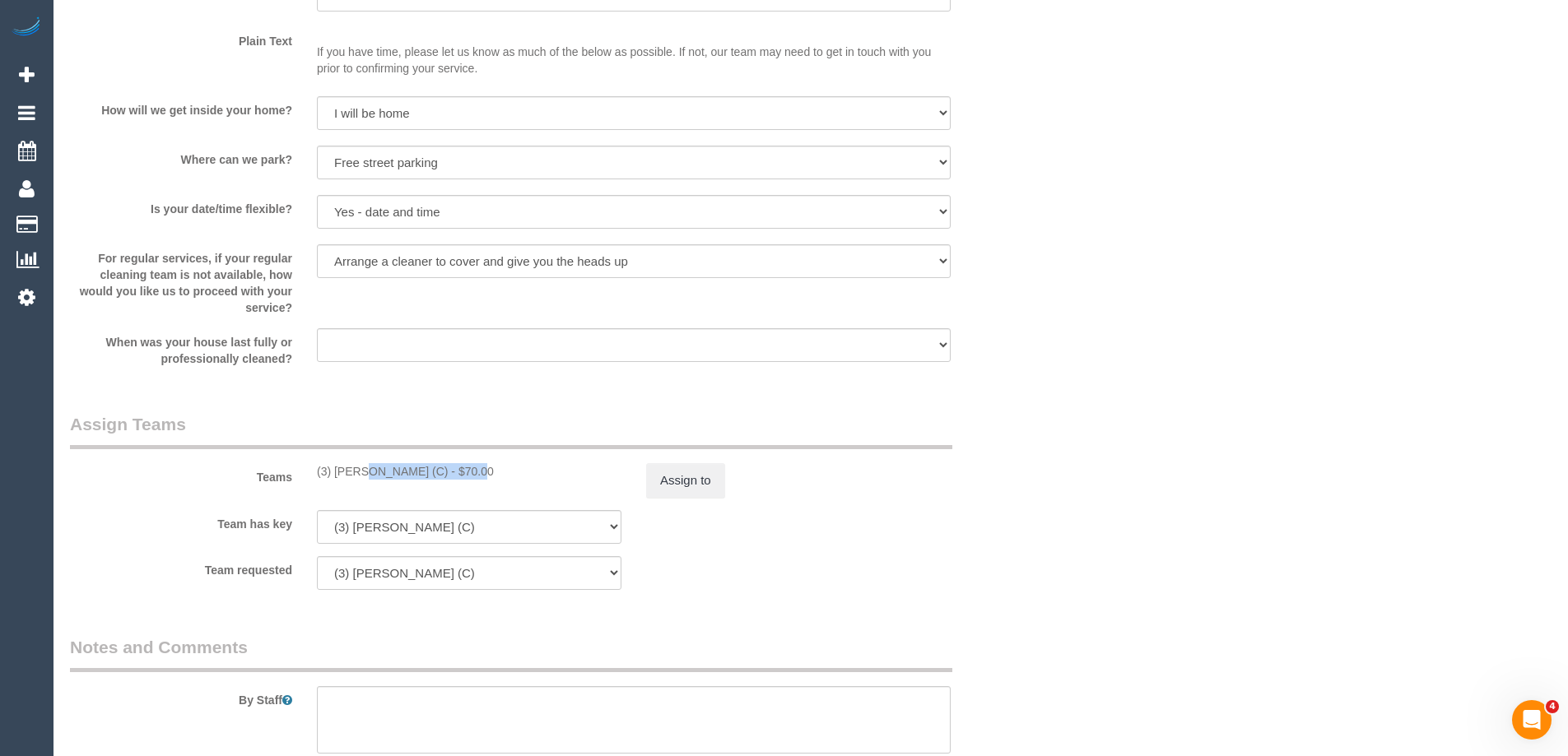
copy div "(3) David Torres (C)"
drag, startPoint x: 314, startPoint y: 478, endPoint x: 419, endPoint y: 482, distance: 105.1
click at [419, 482] on div "Teams (3) David Torres (C) - $70.00 Assign to" at bounding box center [552, 454] width 988 height 85
click at [678, 475] on button "Assign to" at bounding box center [686, 481] width 79 height 35
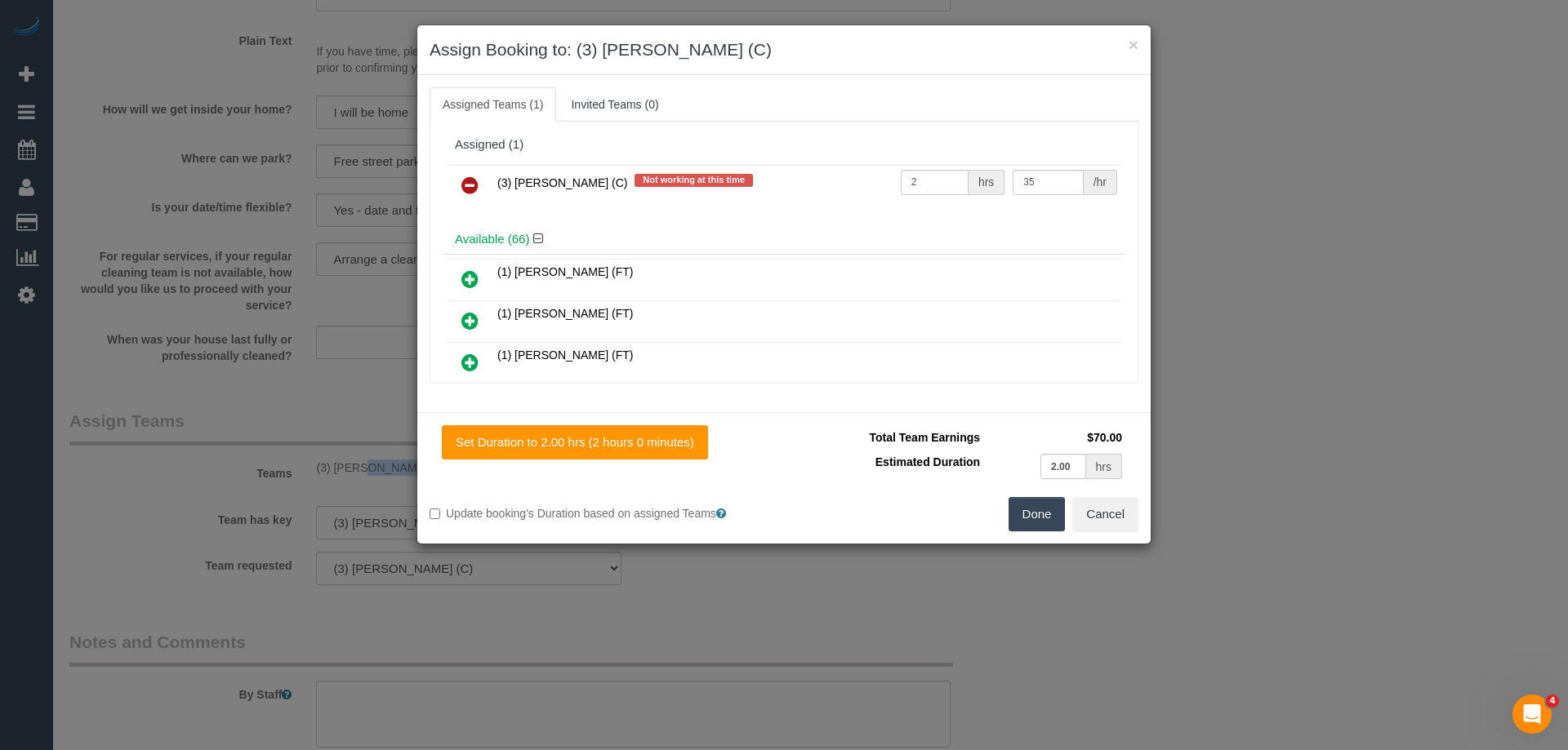
click at [466, 178] on icon at bounding box center [470, 186] width 17 height 20
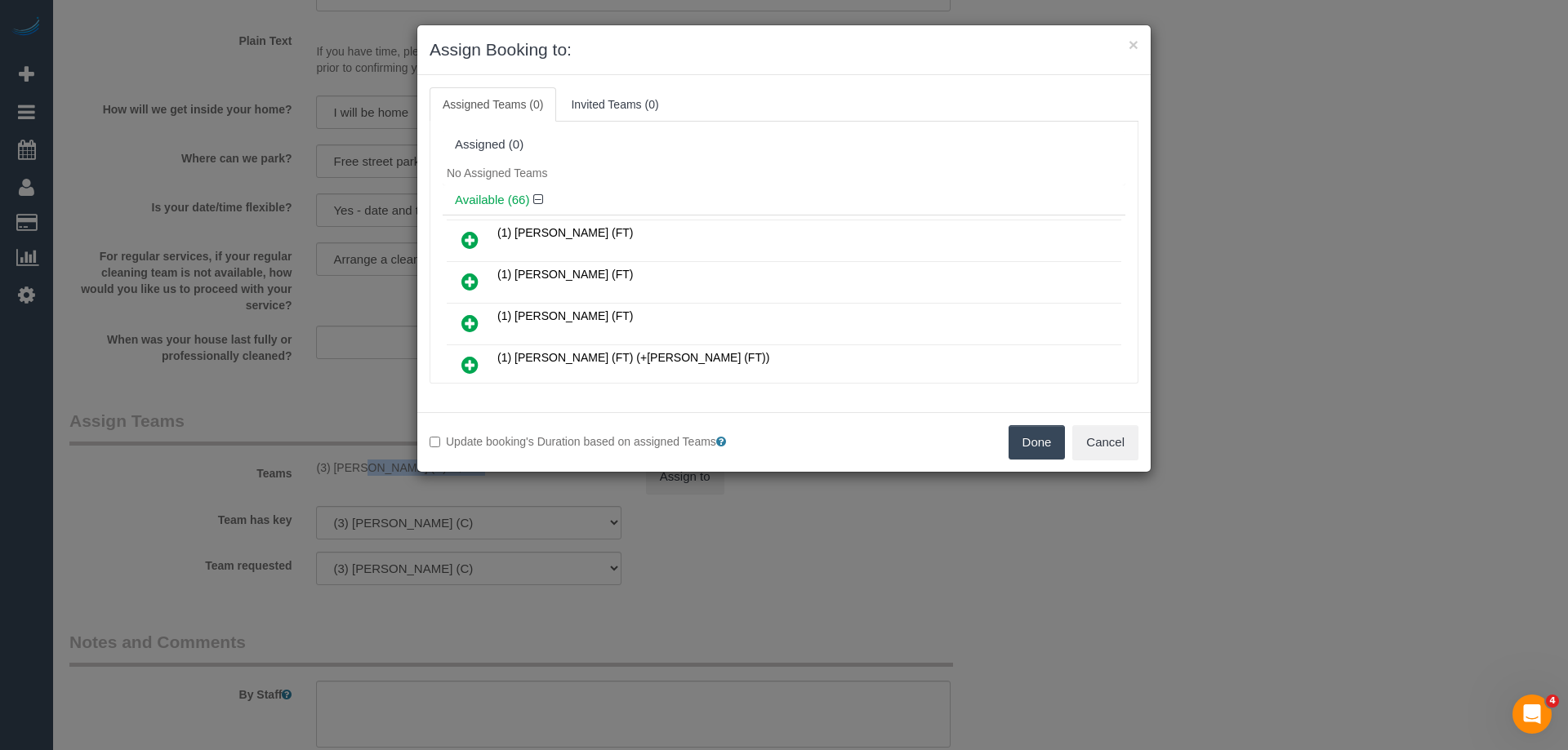
click at [1039, 437] on button "Done" at bounding box center [1036, 442] width 57 height 35
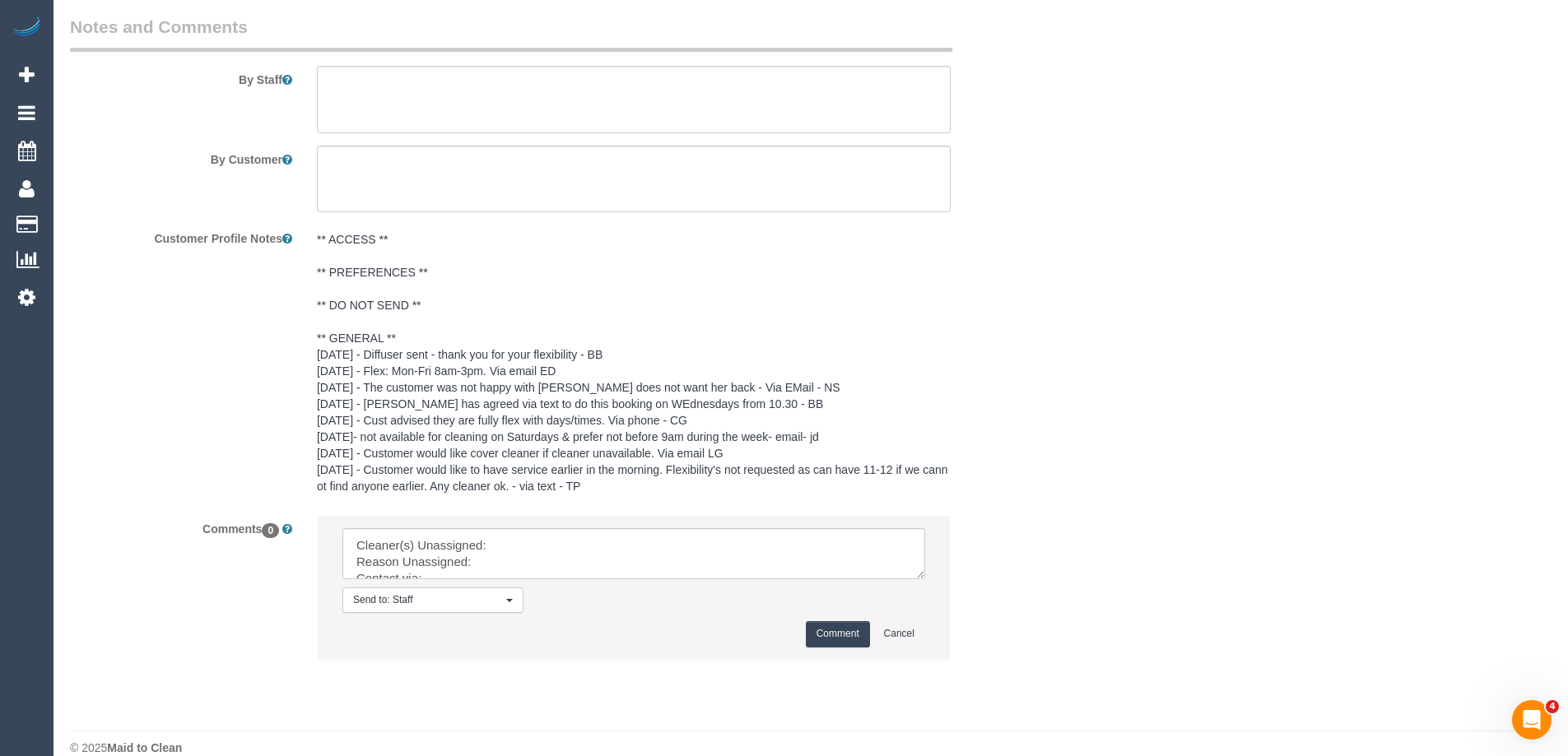
scroll to position [2773, 0]
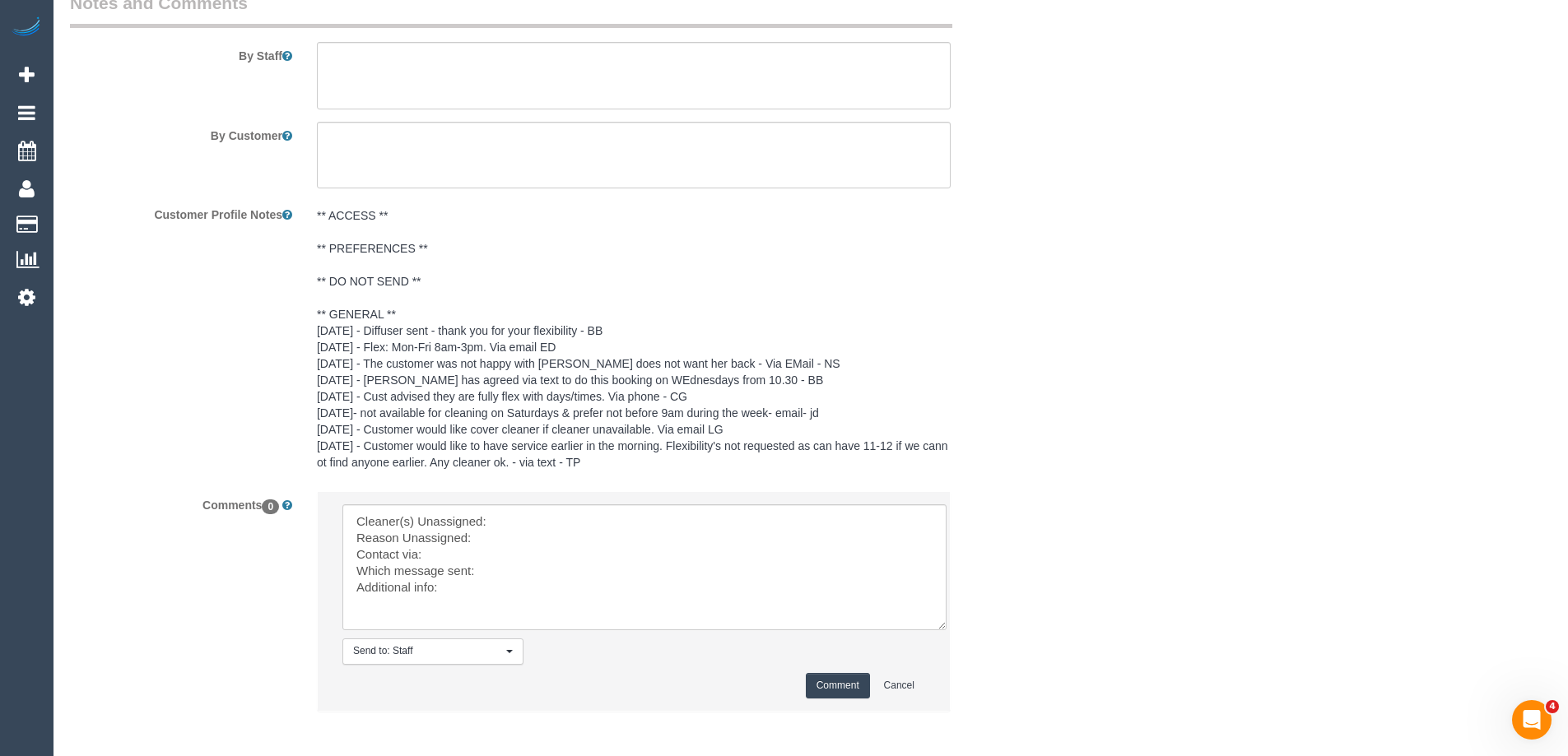
drag, startPoint x: 916, startPoint y: 545, endPoint x: 966, endPoint y: 749, distance: 210.0
click at [946, 630] on textarea at bounding box center [644, 567] width 604 height 126
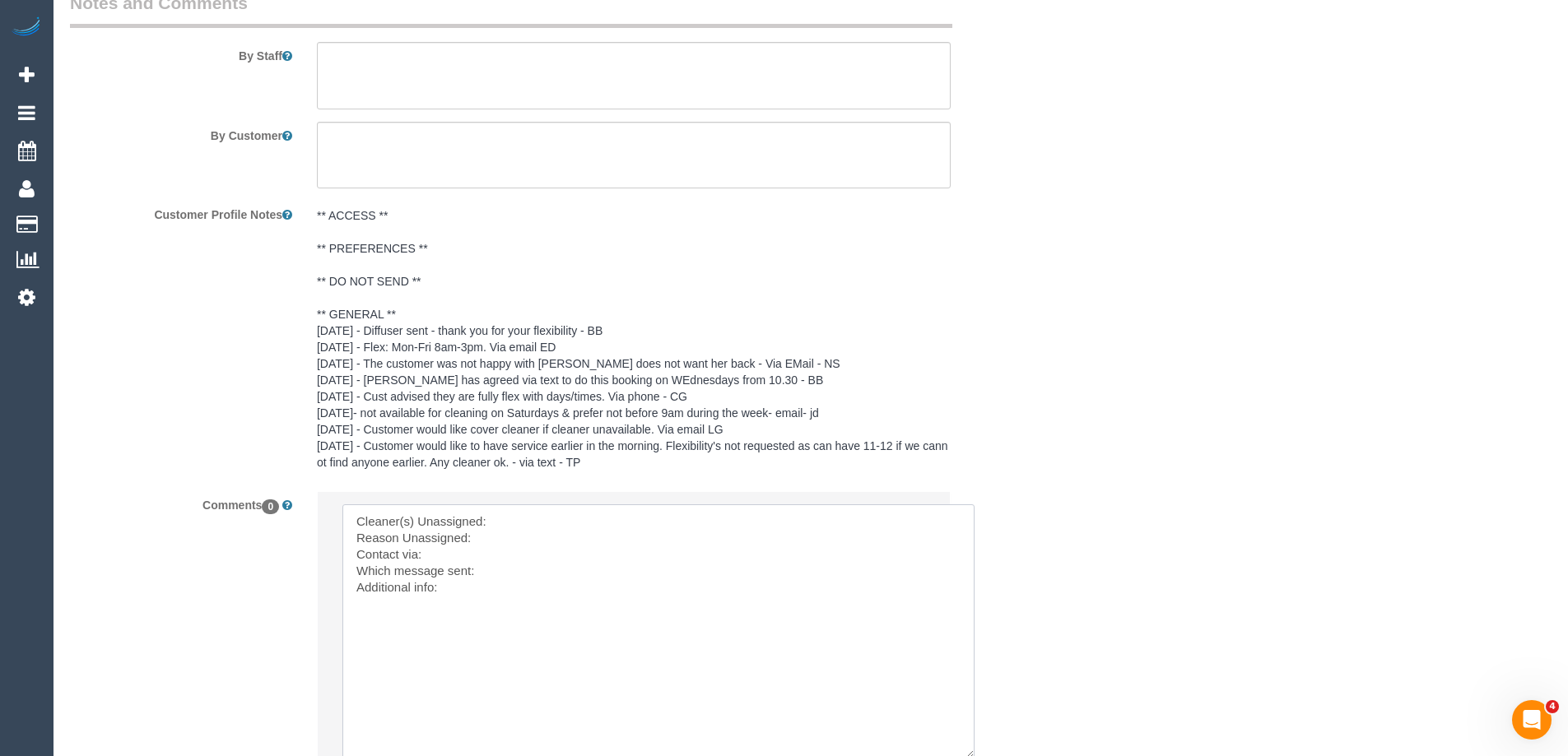
click at [528, 518] on textarea at bounding box center [658, 631] width 633 height 254
paste textarea "(3) [PERSON_NAME] (C)"
click at [515, 539] on textarea at bounding box center [658, 631] width 633 height 254
click at [426, 553] on textarea at bounding box center [658, 631] width 633 height 254
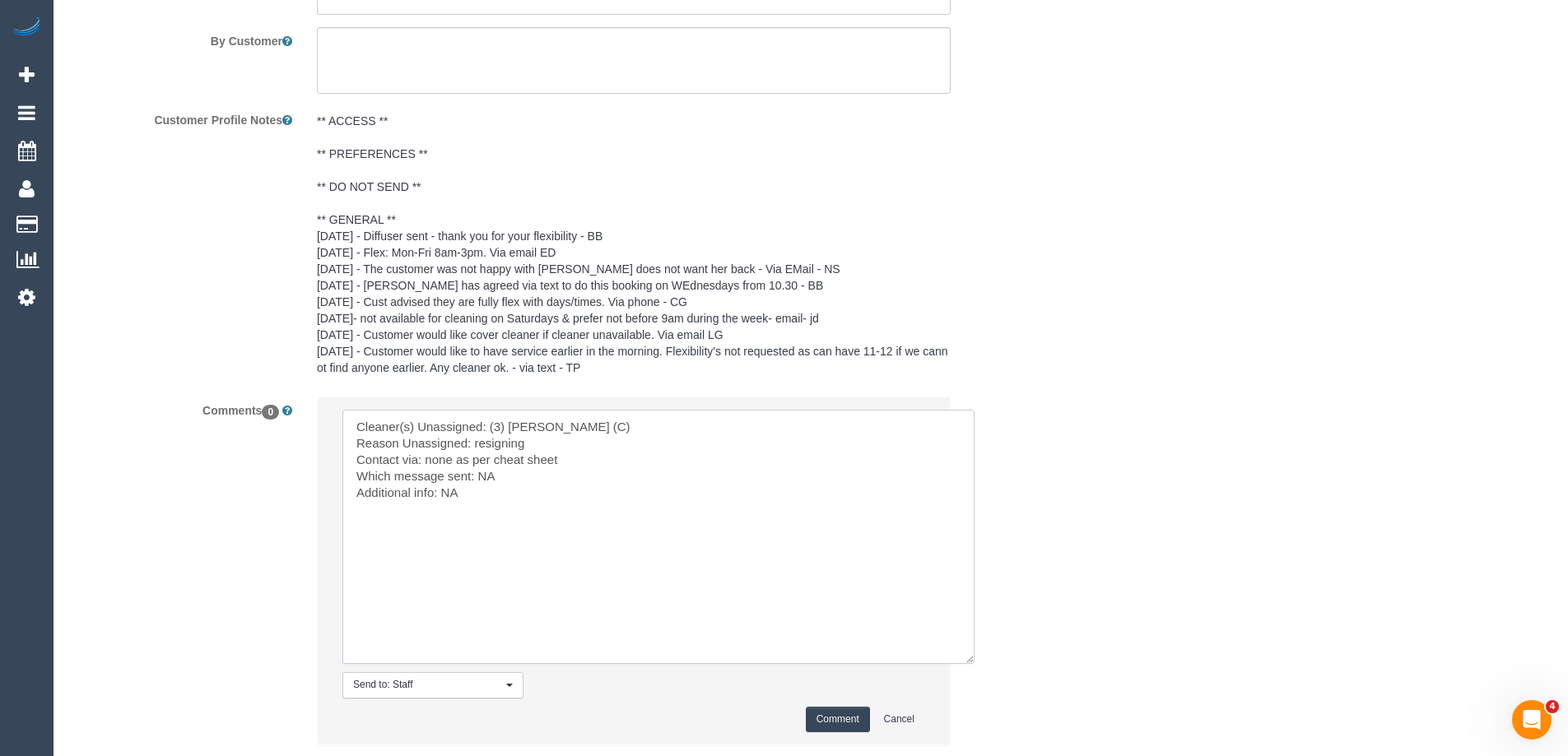
scroll to position [2975, 0]
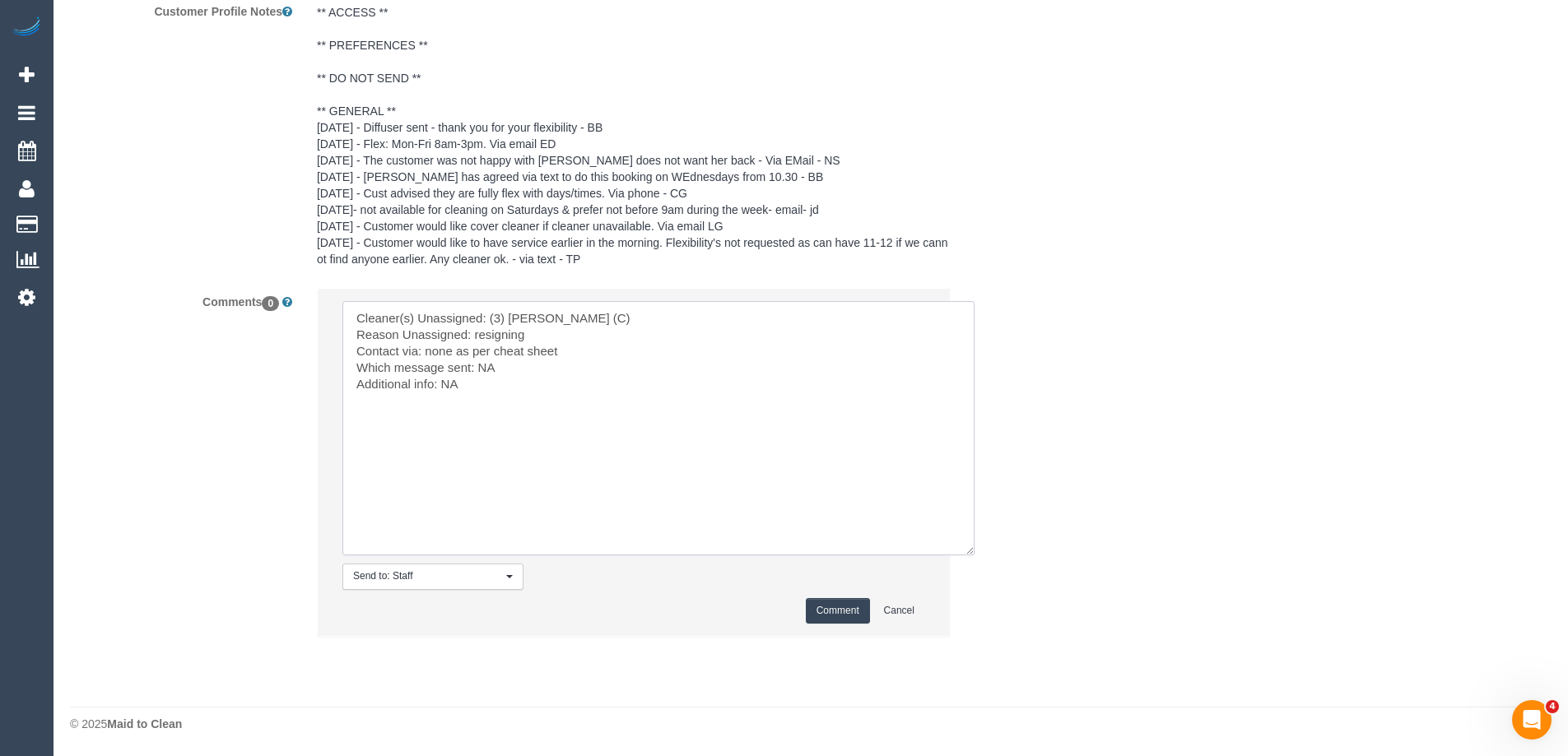
type textarea "Cleaner(s) Unassigned: (3) David Torres (C) Reason Unassigned: resigning Contac…"
click at [856, 602] on button "Comment" at bounding box center [838, 611] width 64 height 26
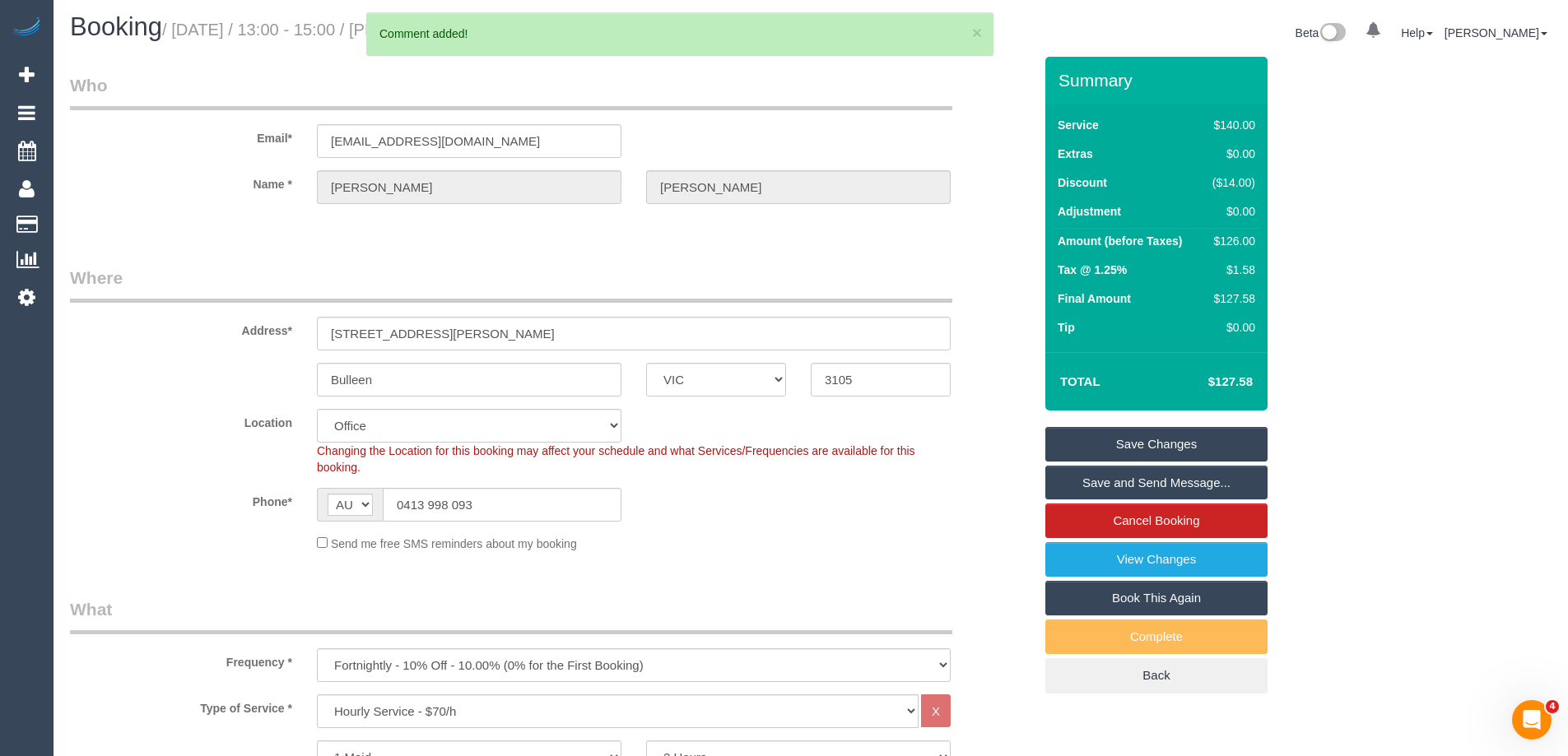
scroll to position [0, 0]
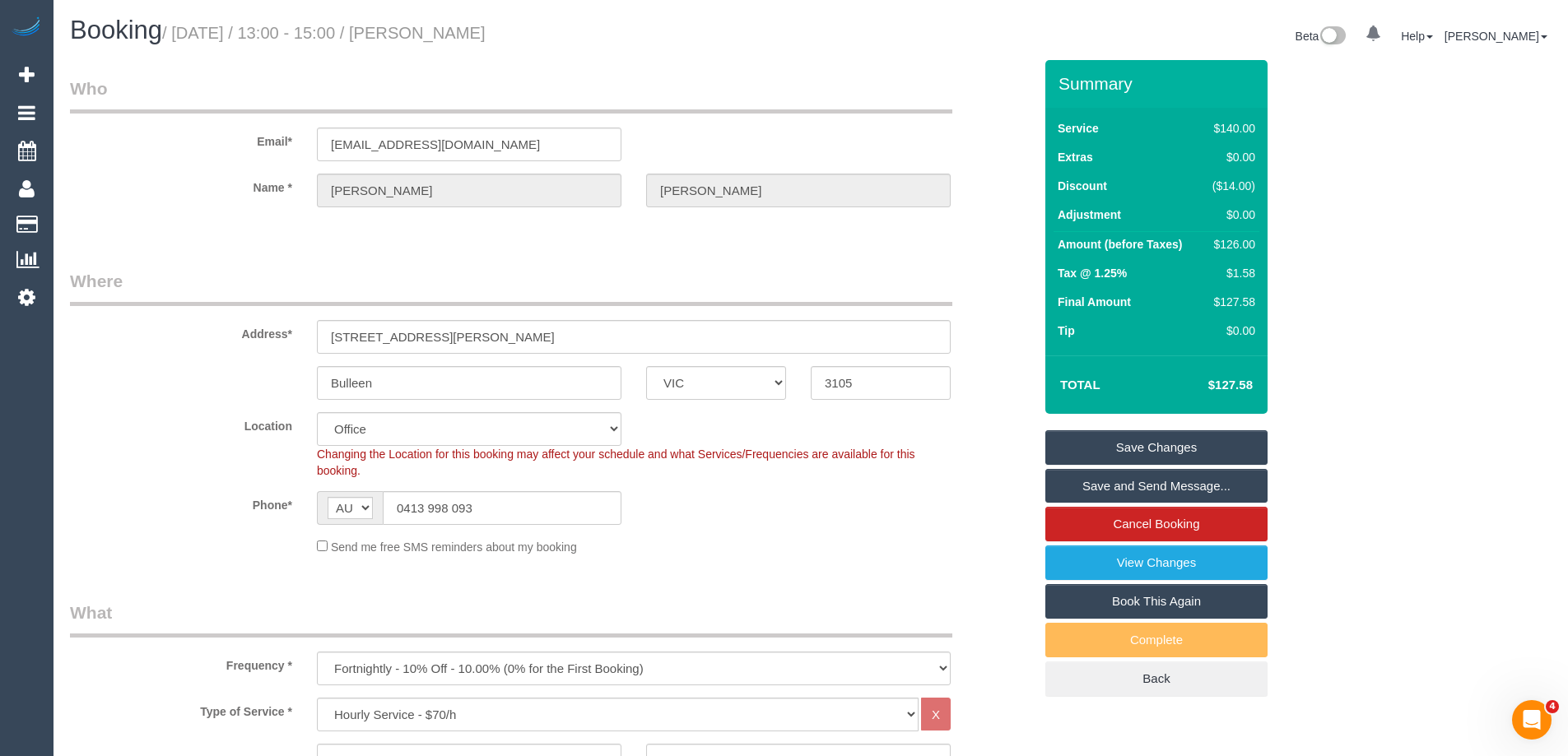
click at [1158, 446] on link "Save Changes" at bounding box center [1157, 448] width 222 height 35
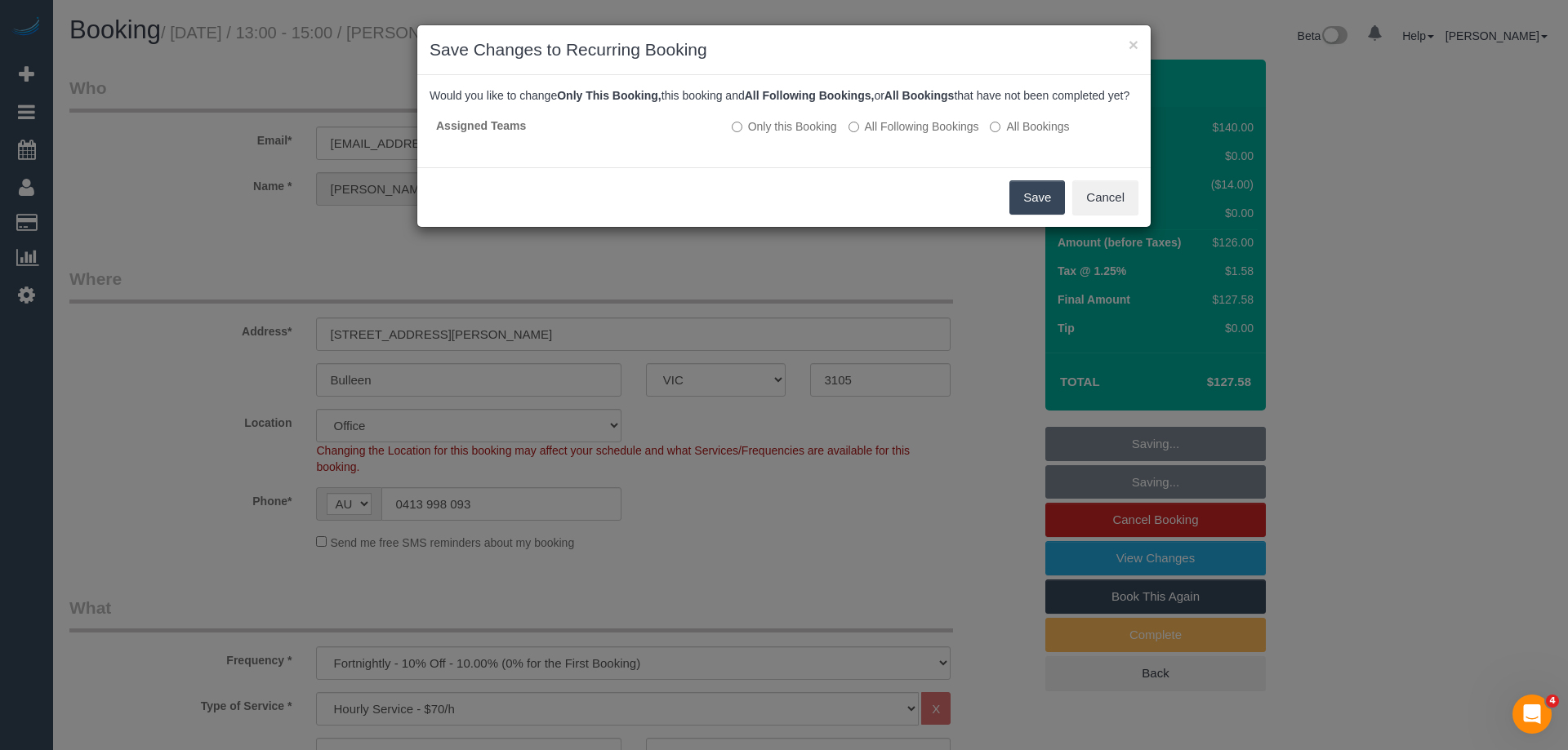
click at [1046, 211] on button "Save" at bounding box center [1036, 198] width 56 height 35
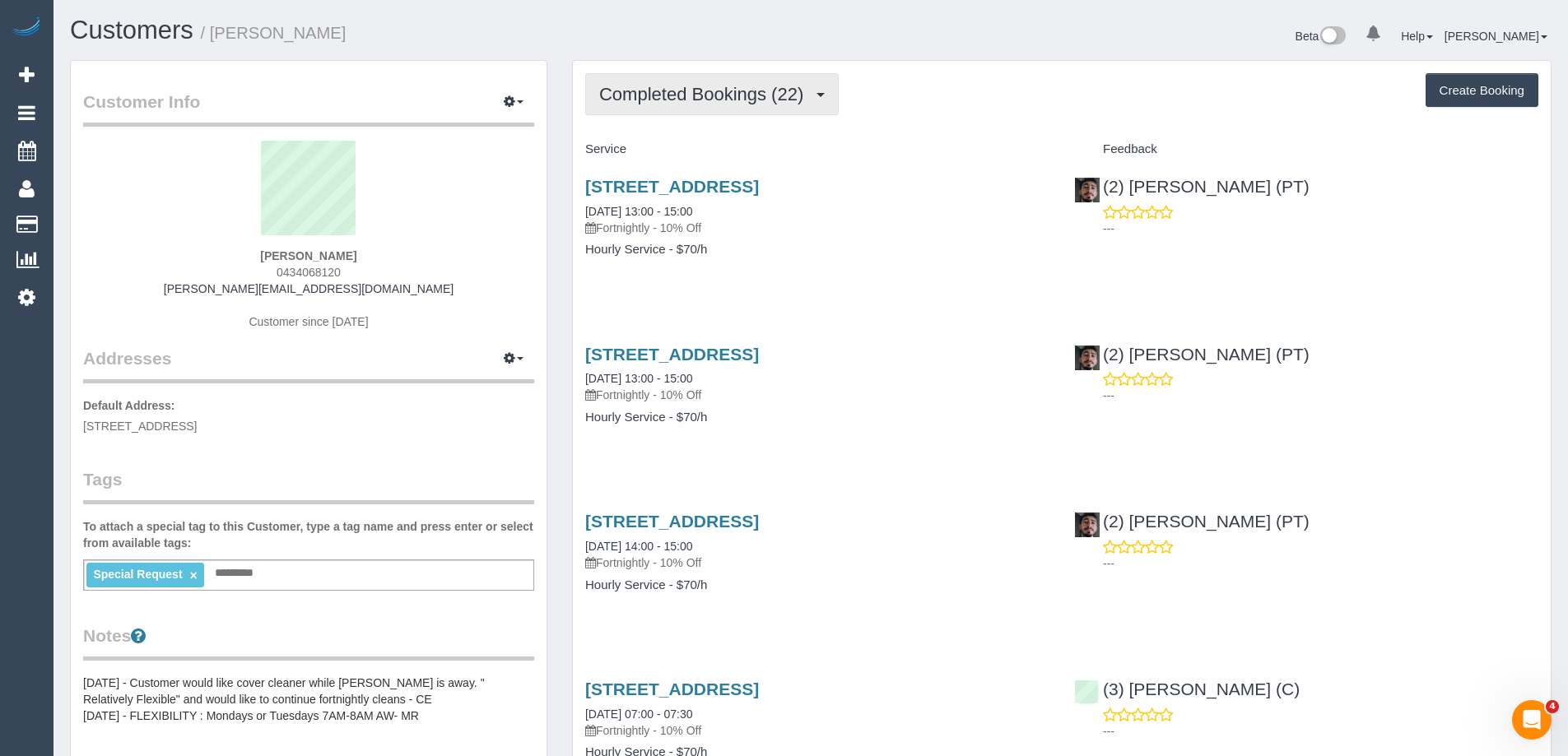
click at [691, 96] on span "Completed Bookings (22)" at bounding box center [705, 94] width 212 height 20
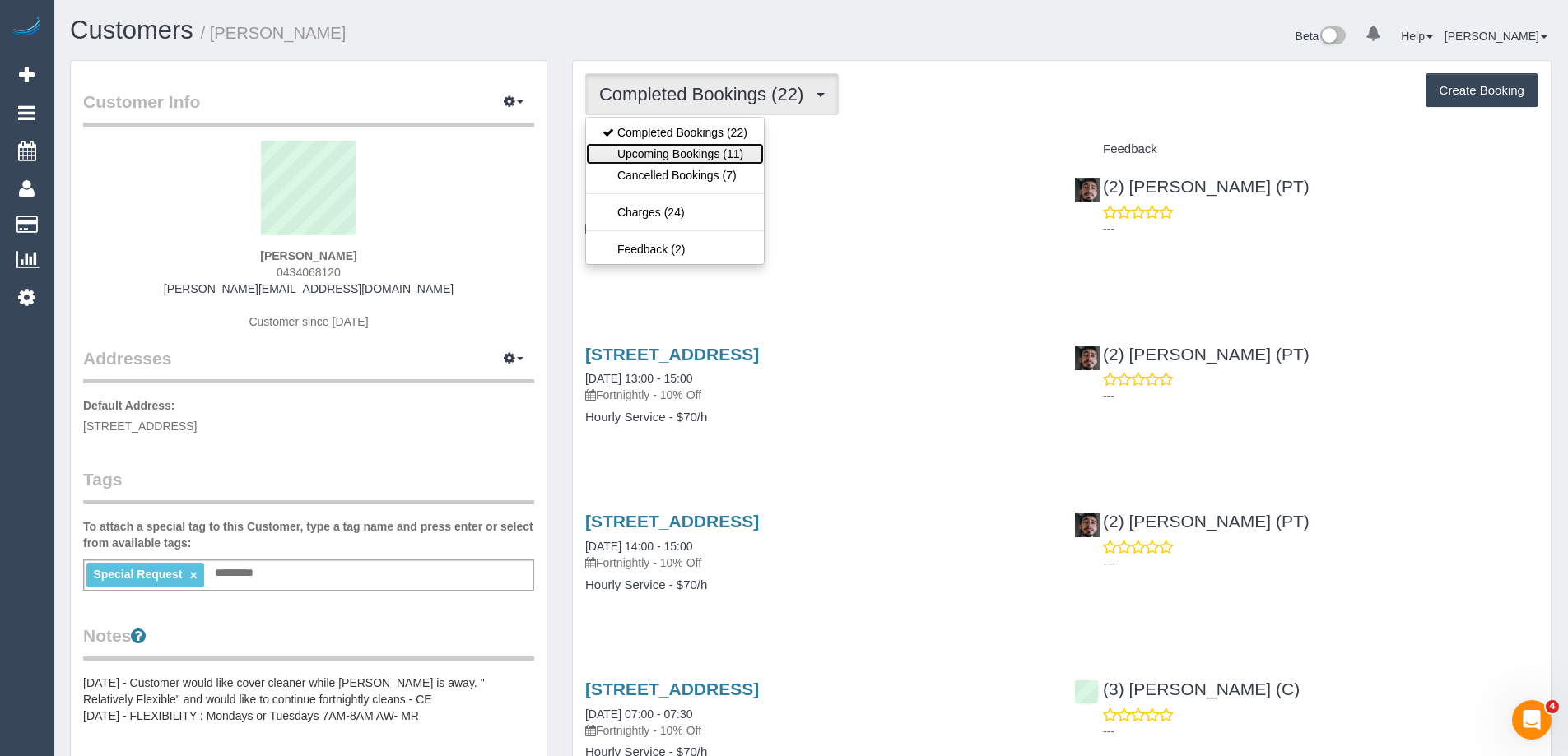
click at [685, 155] on link "Upcoming Bookings (11)" at bounding box center [675, 153] width 178 height 21
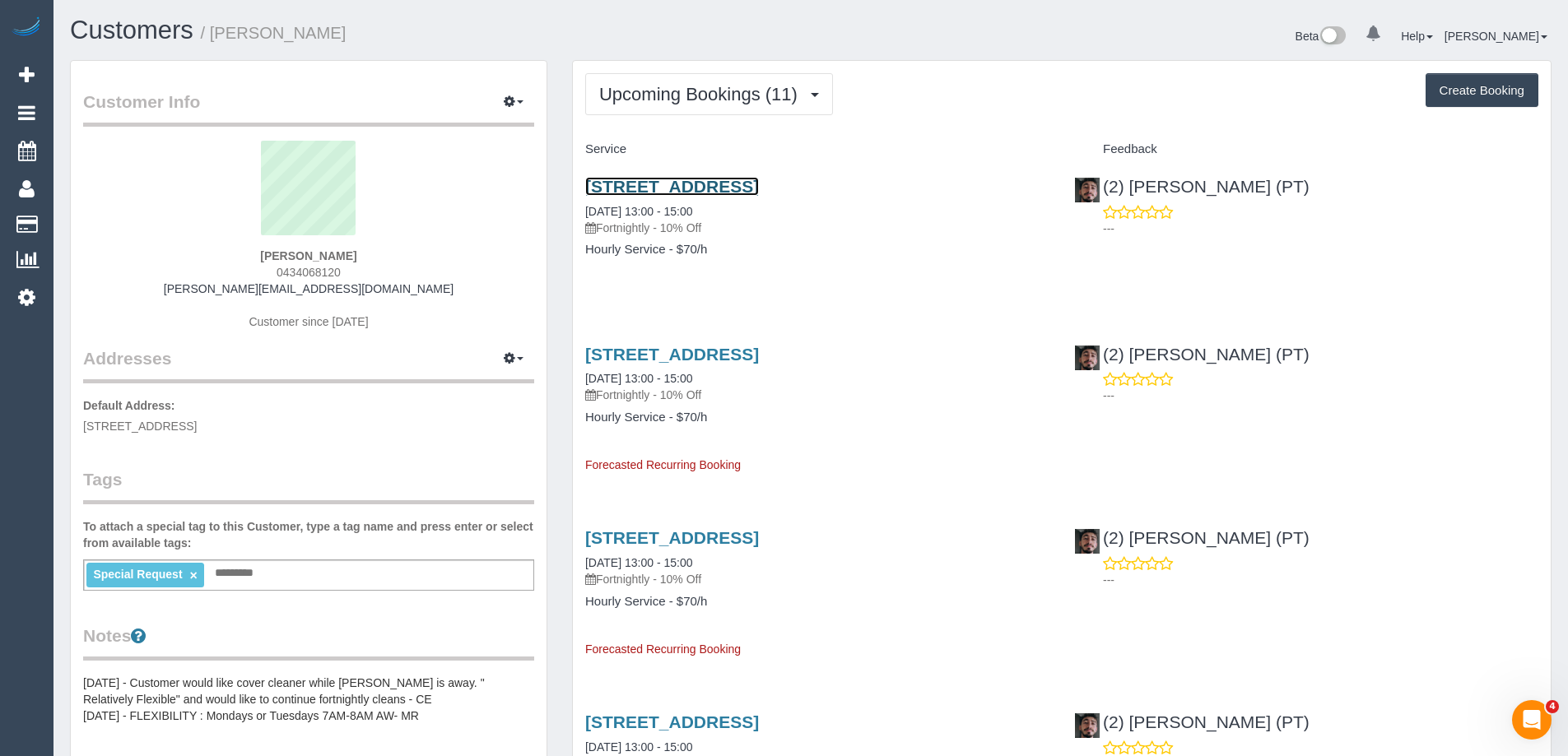
click at [759, 188] on link "[STREET_ADDRESS]" at bounding box center [672, 186] width 174 height 19
click at [327, 272] on span "0434068120" at bounding box center [308, 272] width 64 height 13
copy span "0434068120"
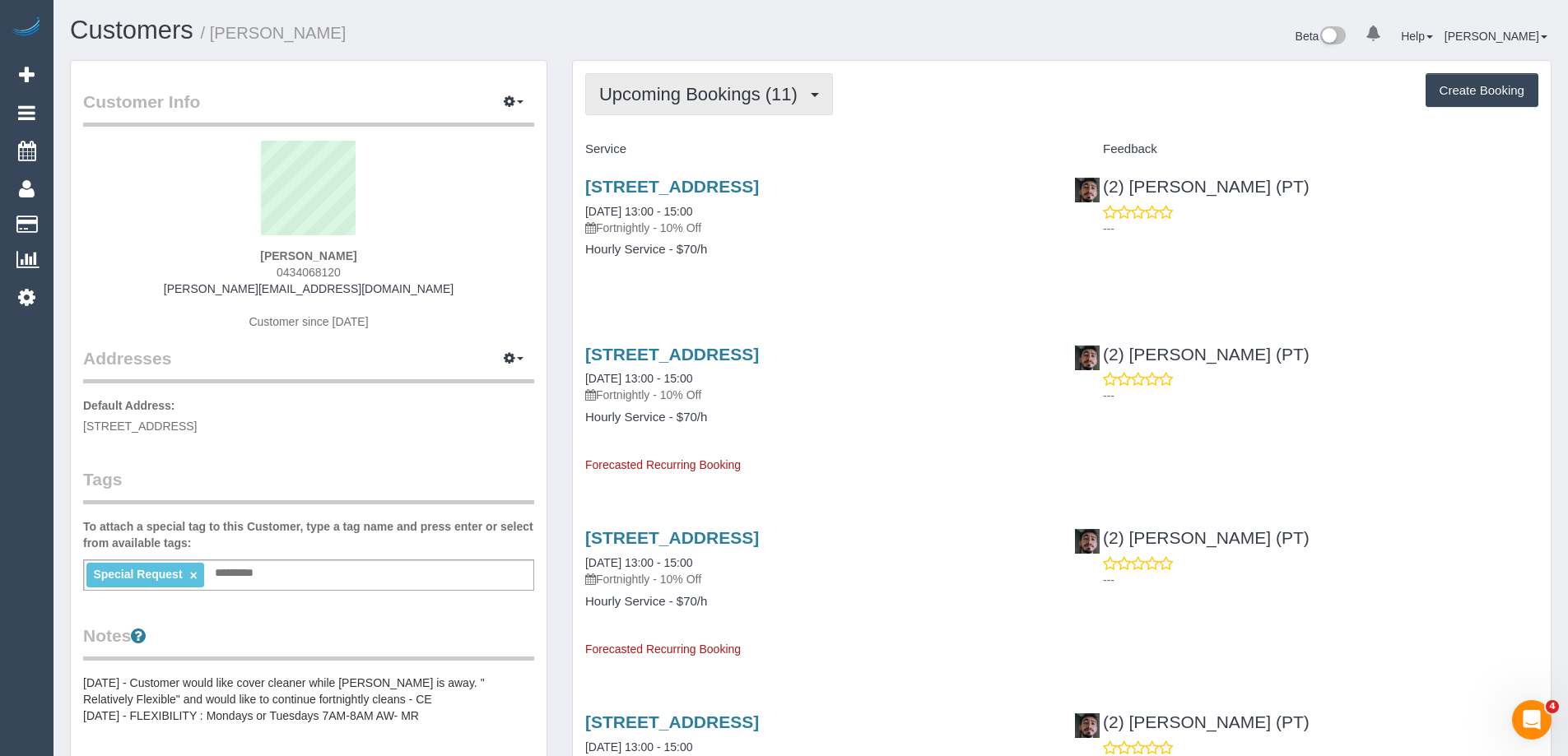
click at [706, 98] on span "Upcoming Bookings (11)" at bounding box center [702, 94] width 207 height 20
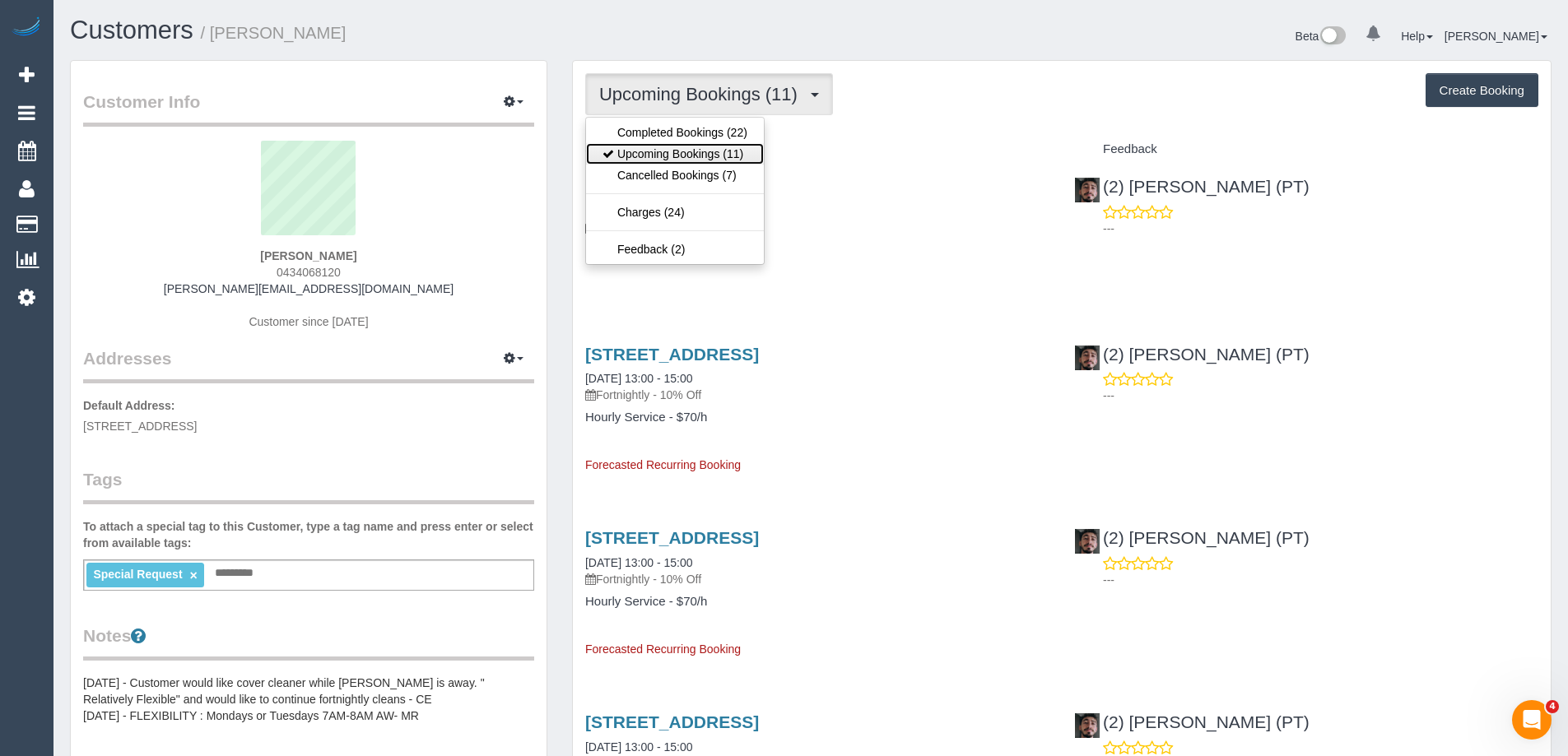
click at [692, 147] on link "Upcoming Bookings (11)" at bounding box center [675, 153] width 178 height 21
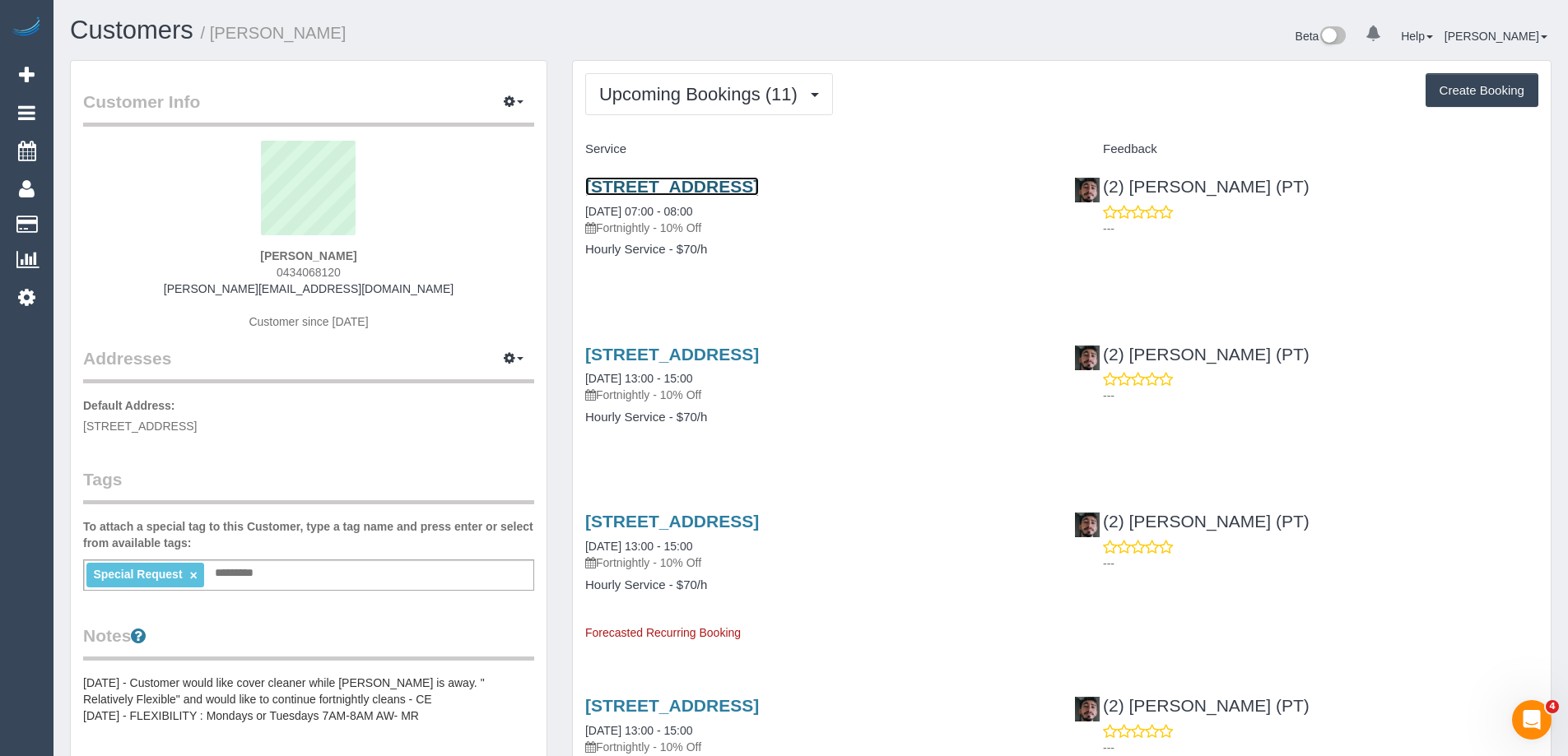
click at [759, 183] on link "[STREET_ADDRESS]" at bounding box center [672, 186] width 174 height 19
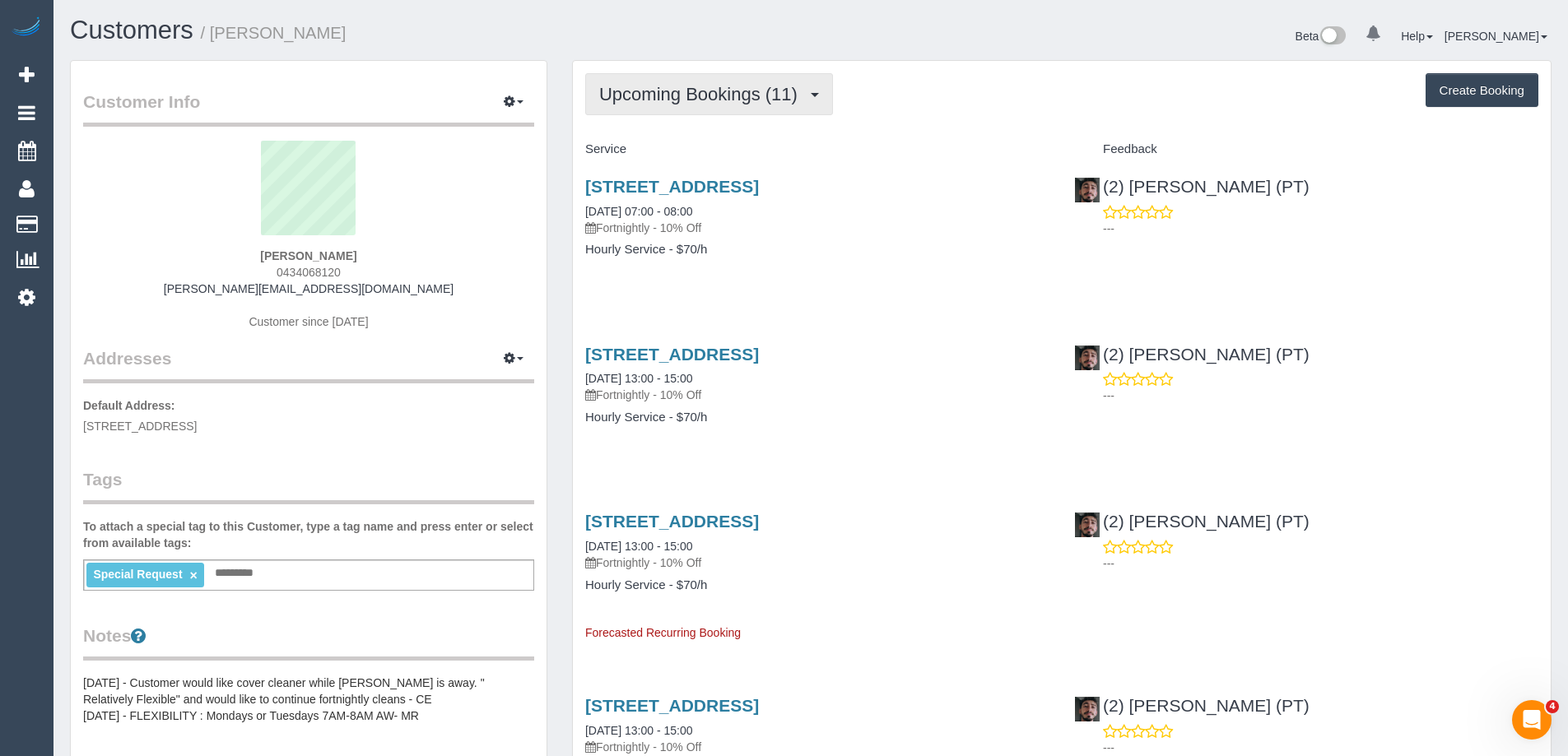
click at [688, 85] on span "Upcoming Bookings (11)" at bounding box center [702, 94] width 207 height 20
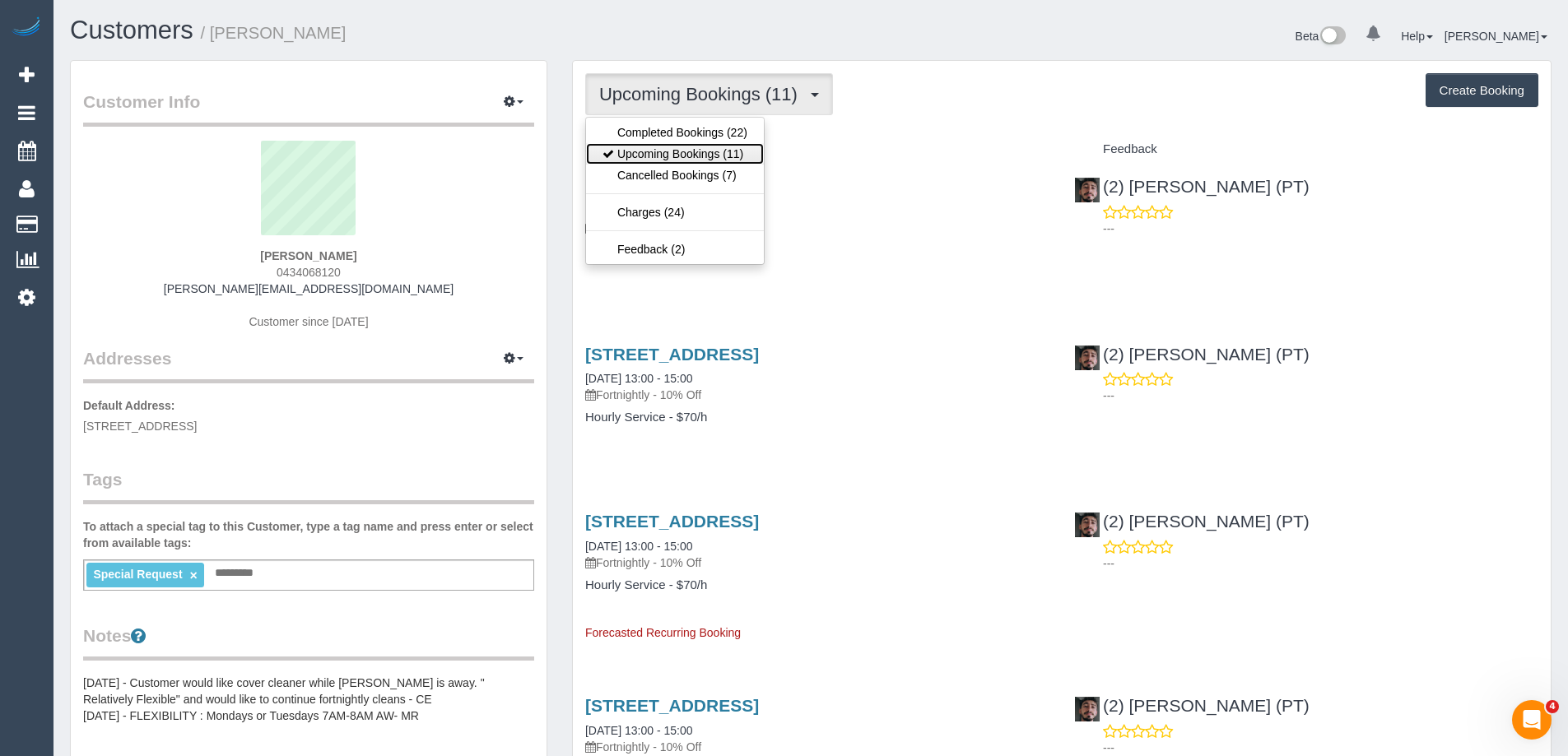
click at [682, 152] on link "Upcoming Bookings (11)" at bounding box center [675, 153] width 178 height 21
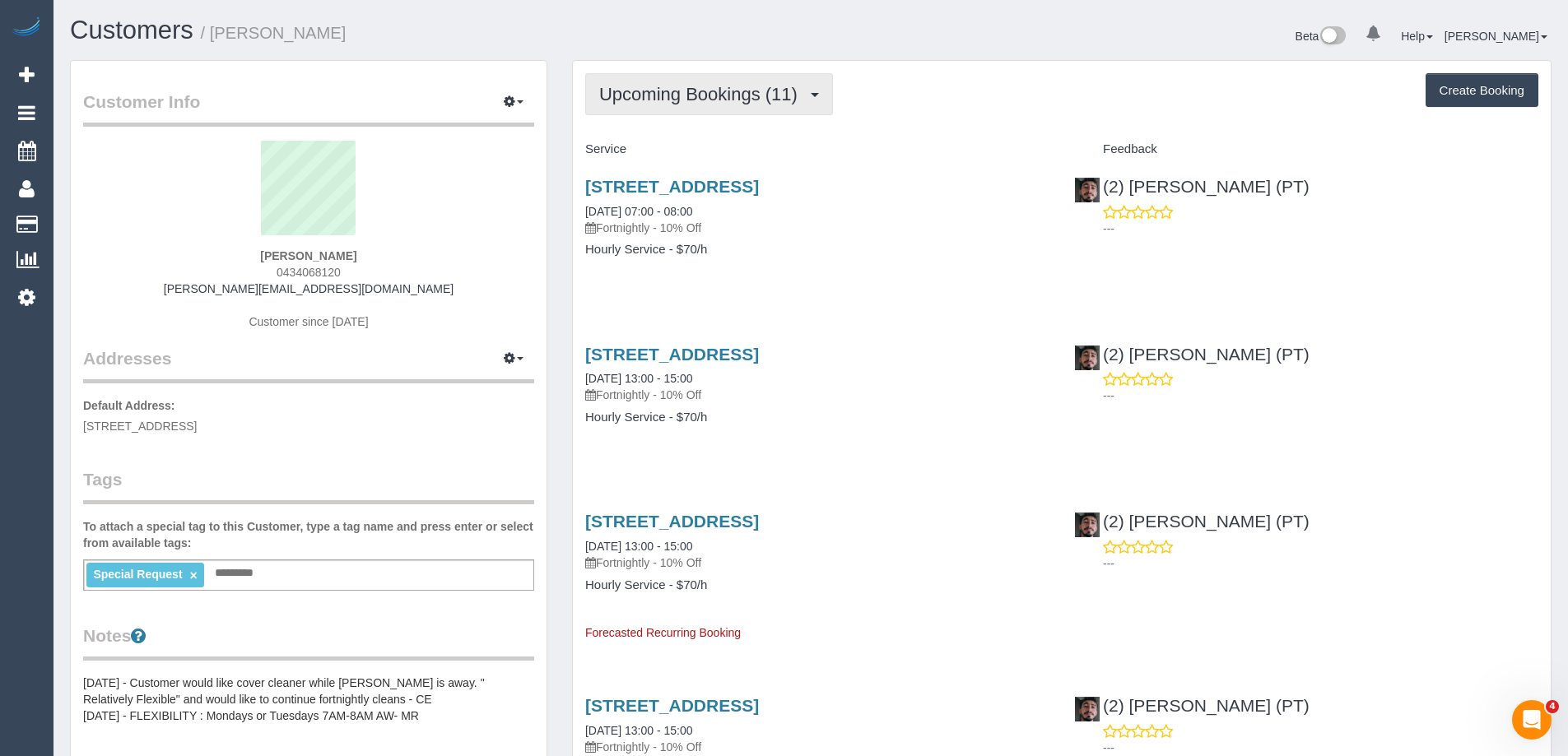
click at [631, 96] on span "Upcoming Bookings (11)" at bounding box center [702, 94] width 207 height 20
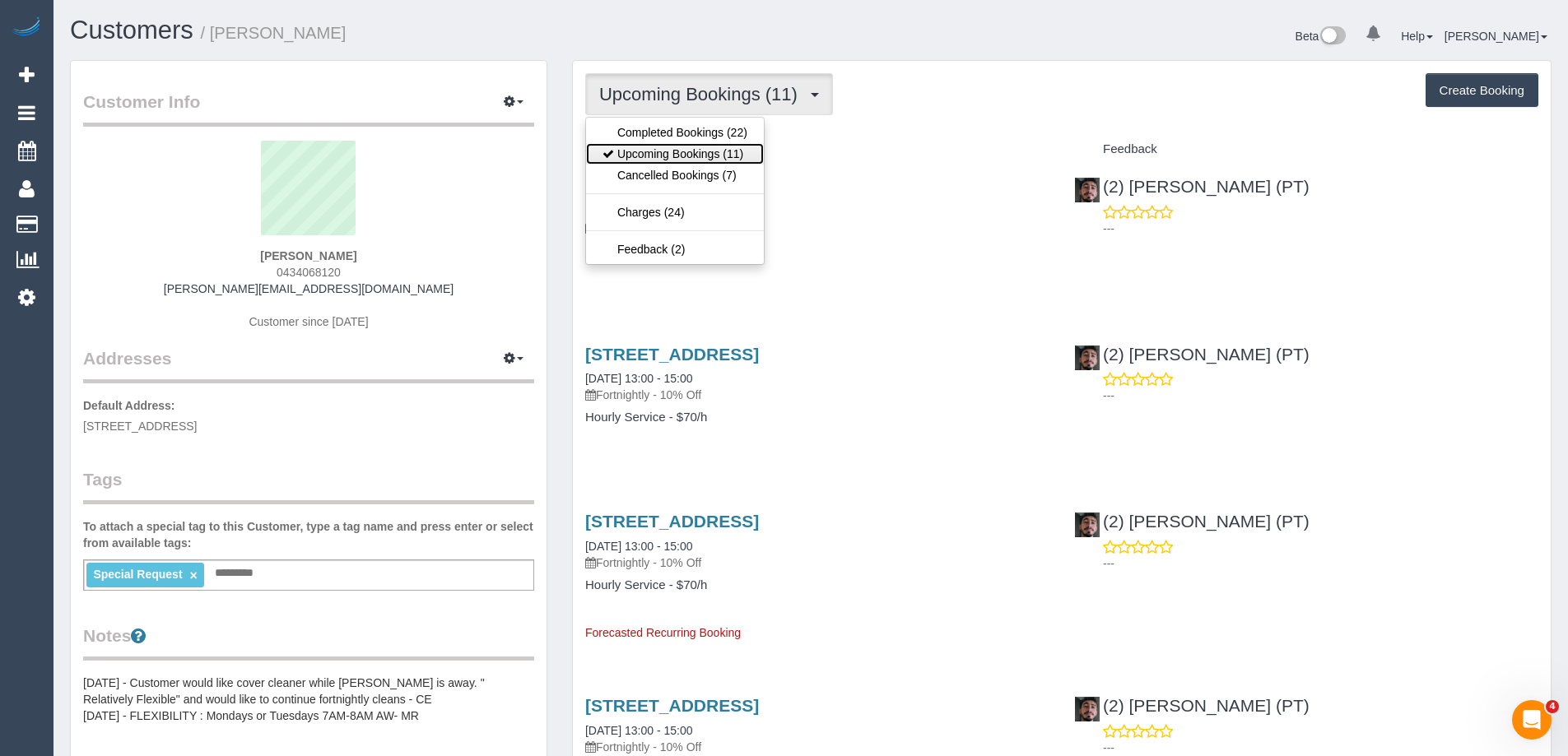
click at [660, 159] on link "Upcoming Bookings (11)" at bounding box center [675, 153] width 178 height 21
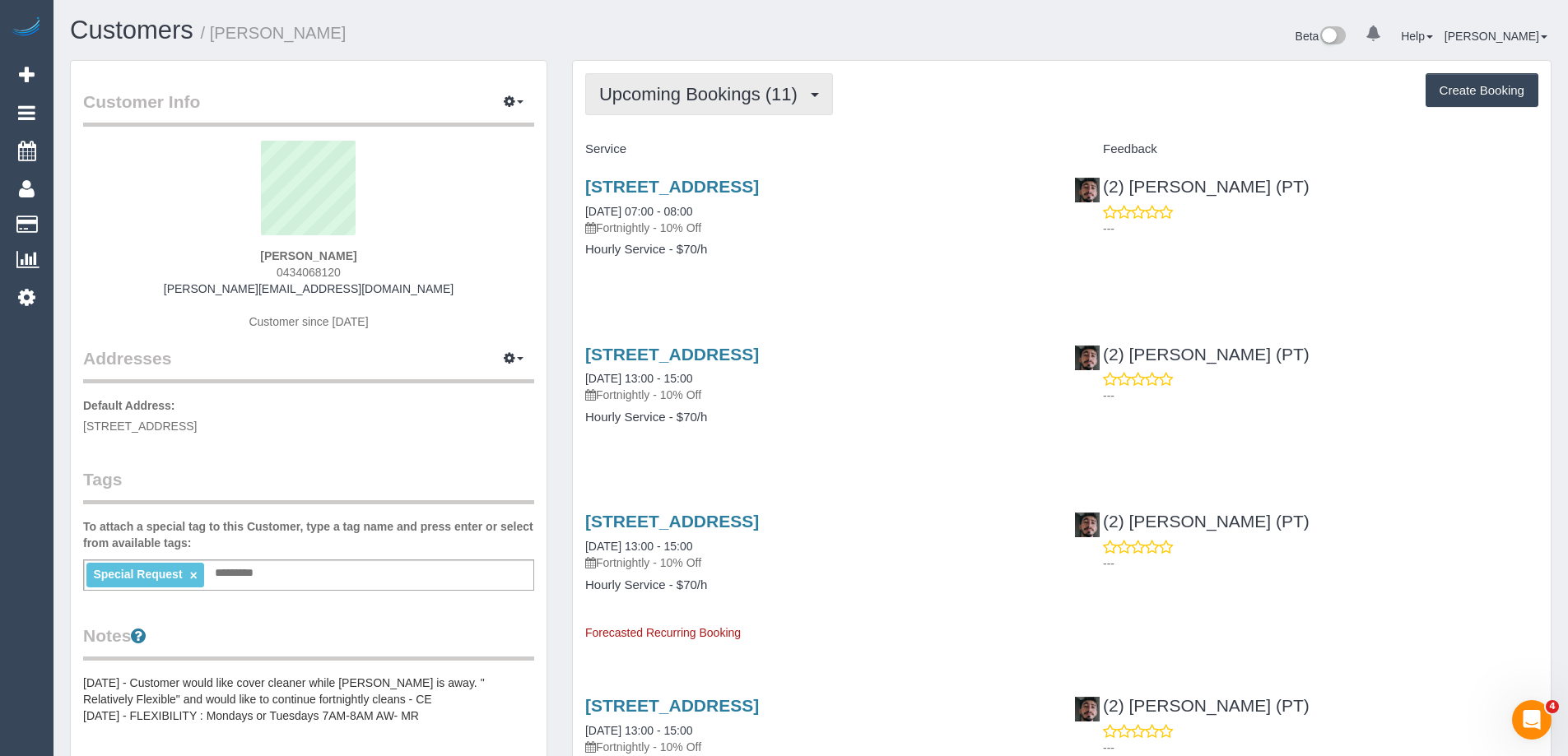
click at [734, 84] on span "Upcoming Bookings (11)" at bounding box center [702, 94] width 207 height 20
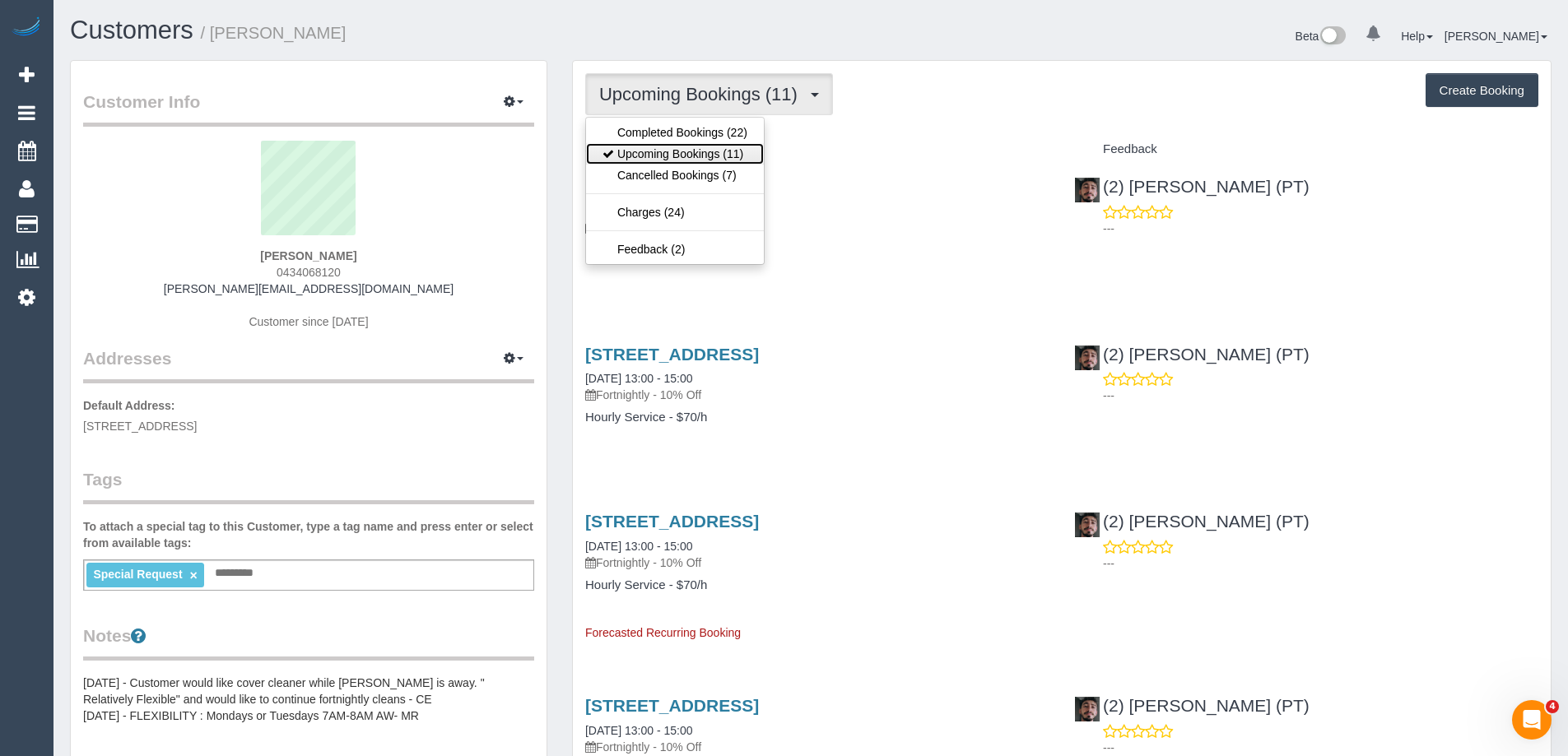
click at [722, 160] on link "Upcoming Bookings (11)" at bounding box center [675, 153] width 178 height 21
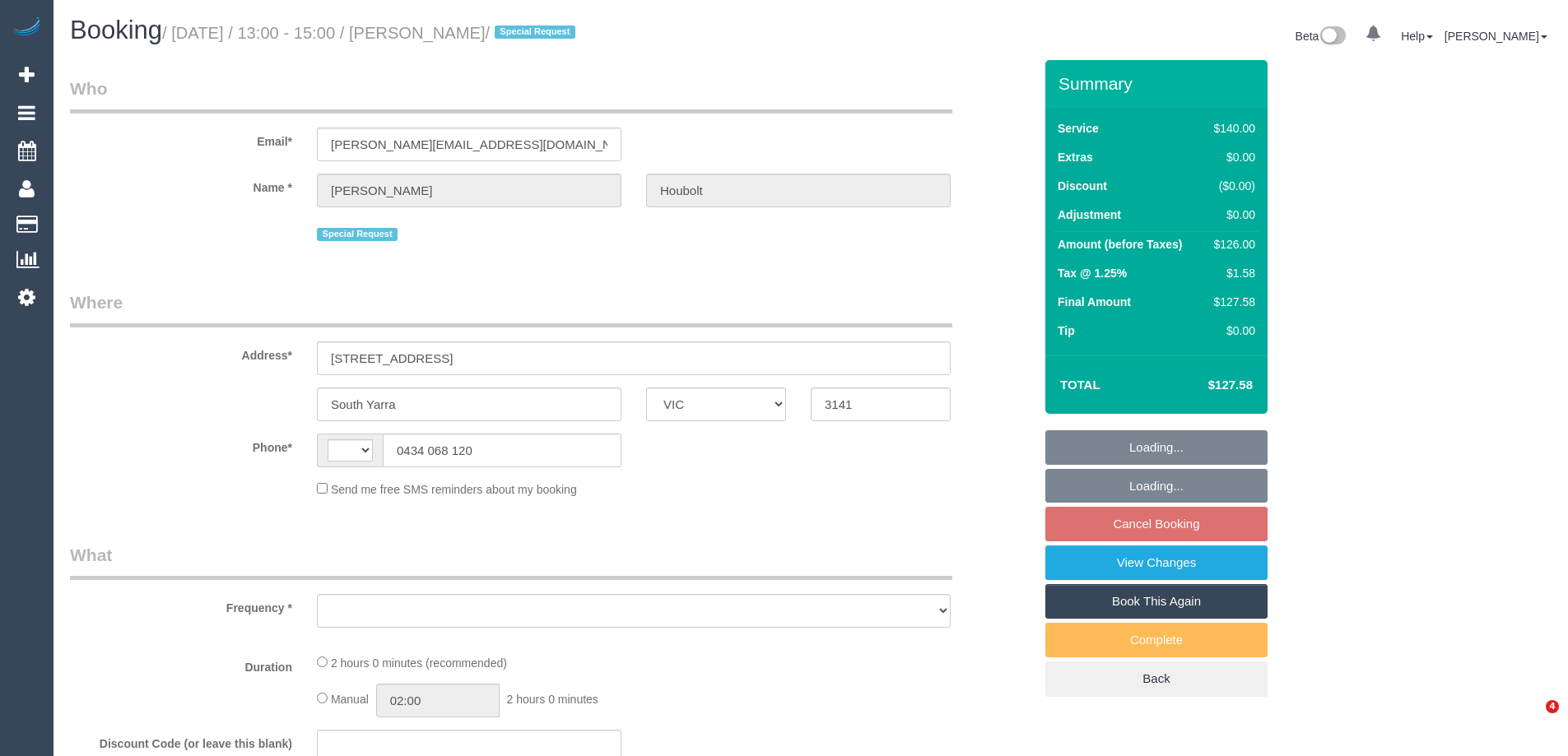
select select "VIC"
select select "string:stripe-pm_1RnDHM2GScqysDRVPf1khmFk"
select select "number:28"
select select "number:14"
select select "number:19"
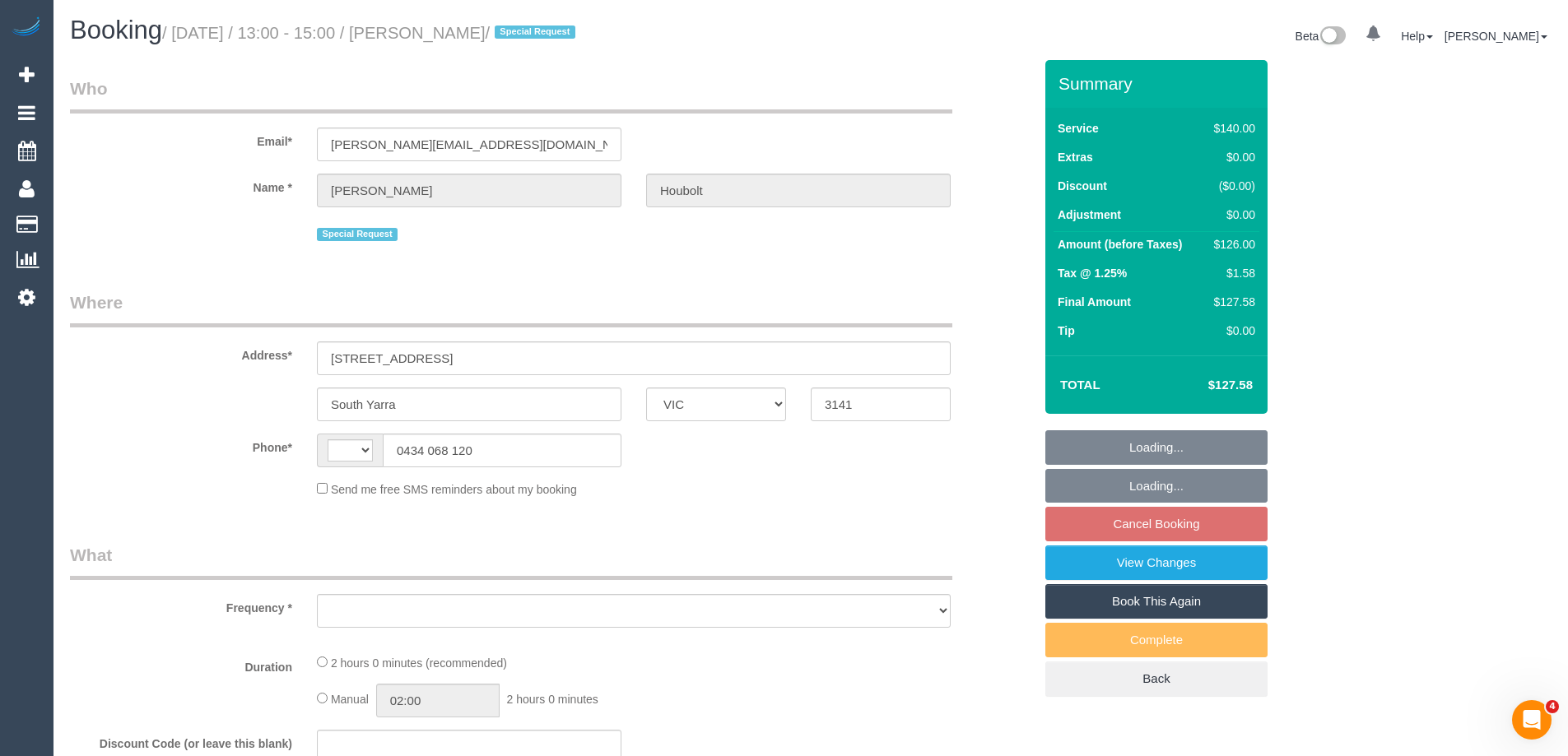
select select "number:36"
select select "number:35"
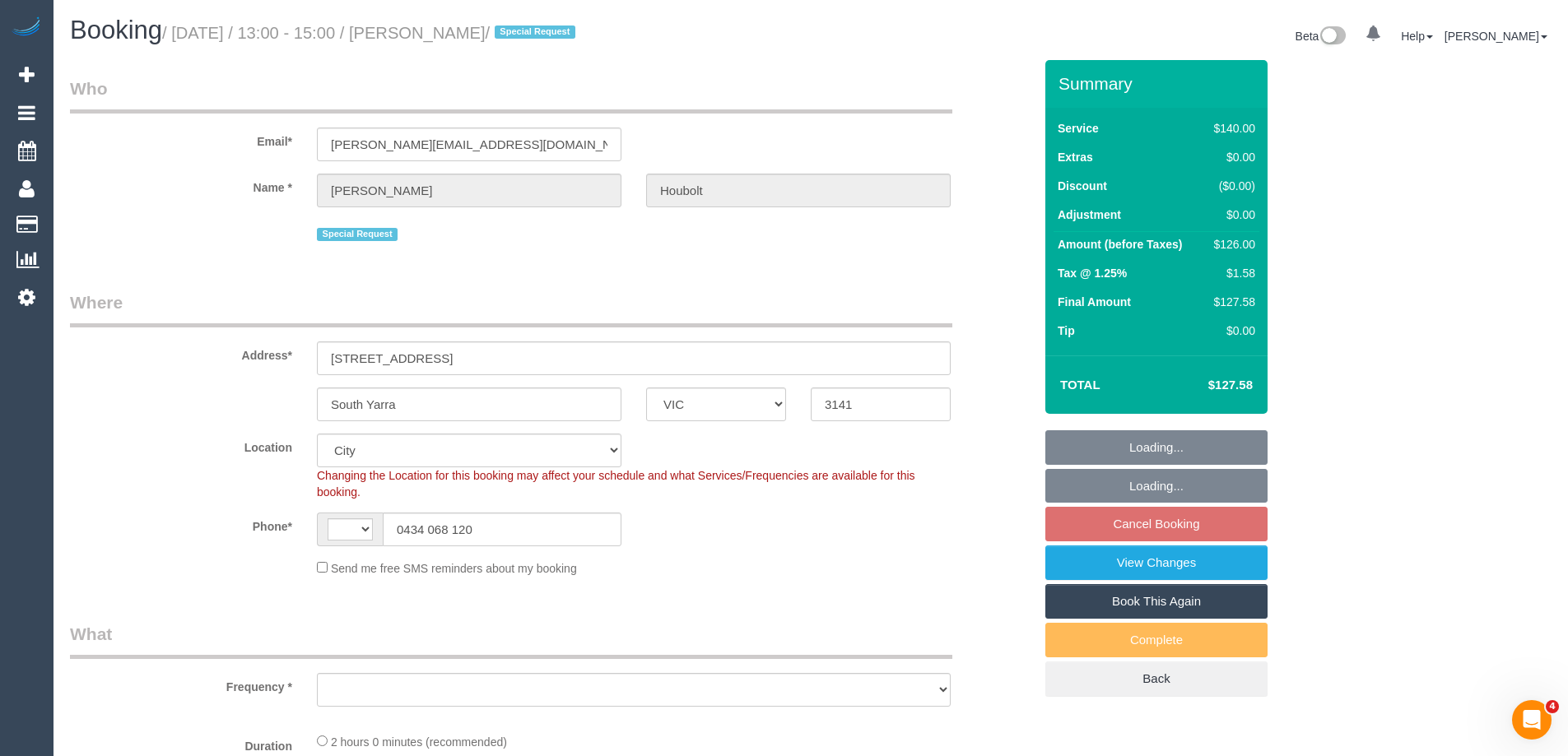
select select "string:AU"
select select "object:1266"
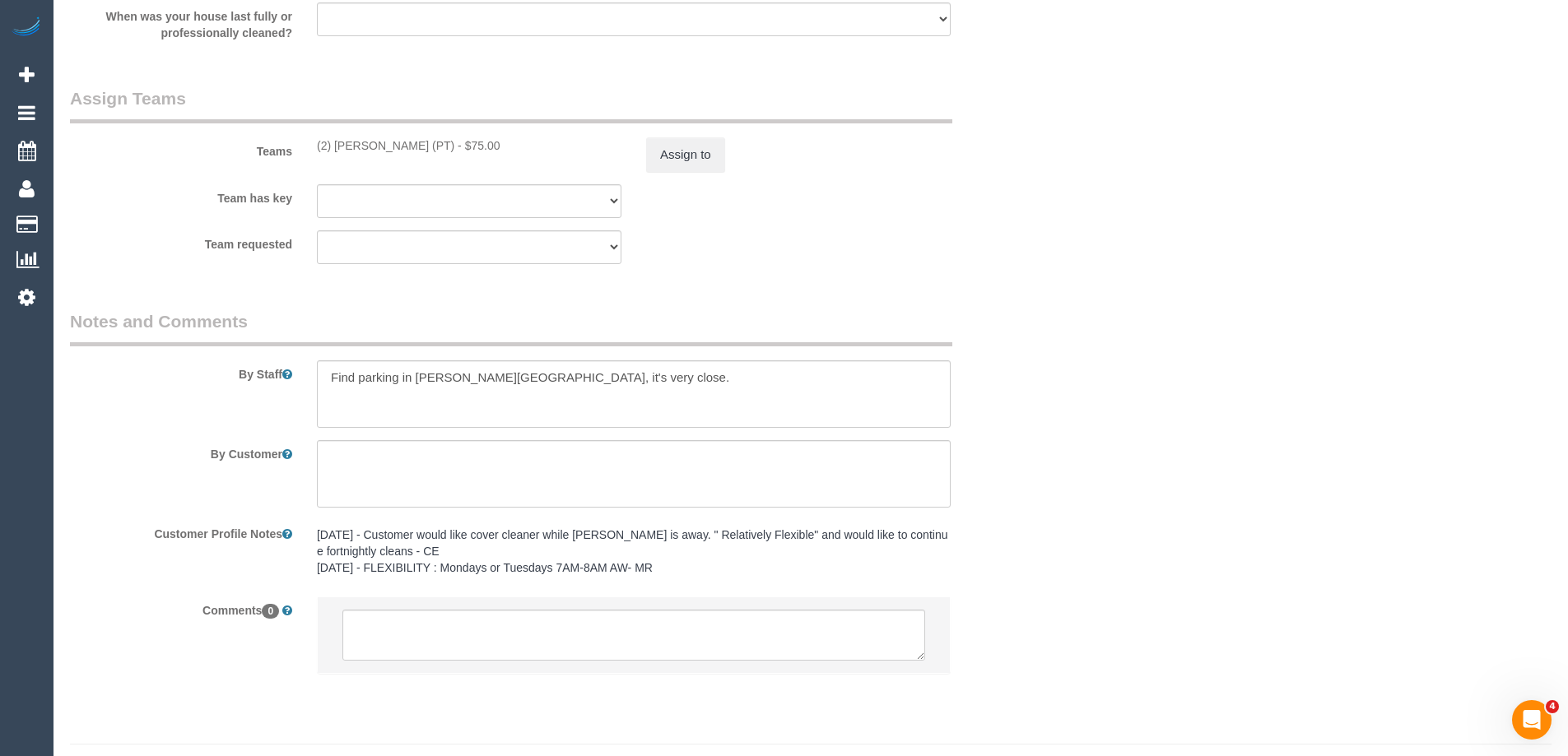
scroll to position [2512, 0]
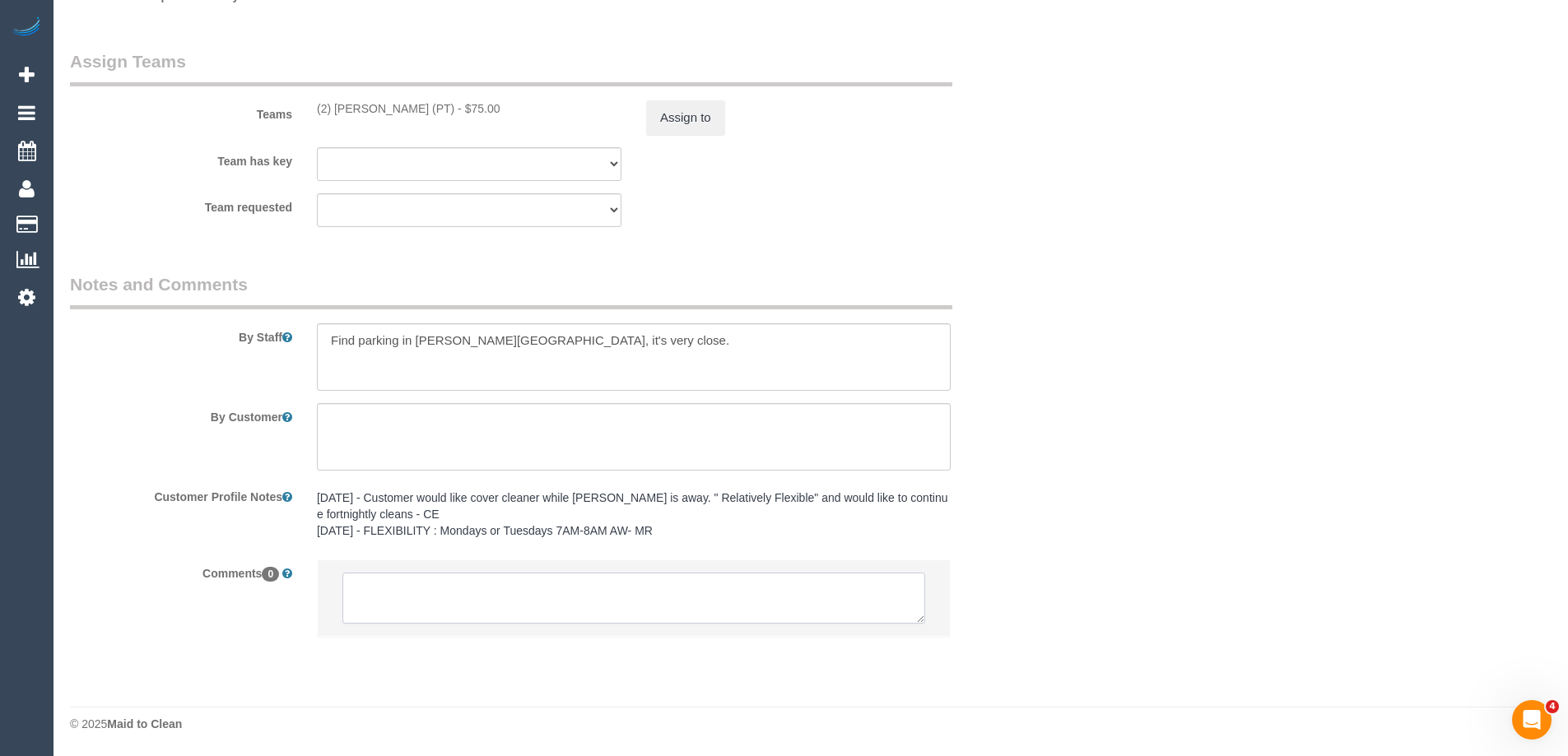
click at [572, 585] on textarea at bounding box center [633, 598] width 583 height 51
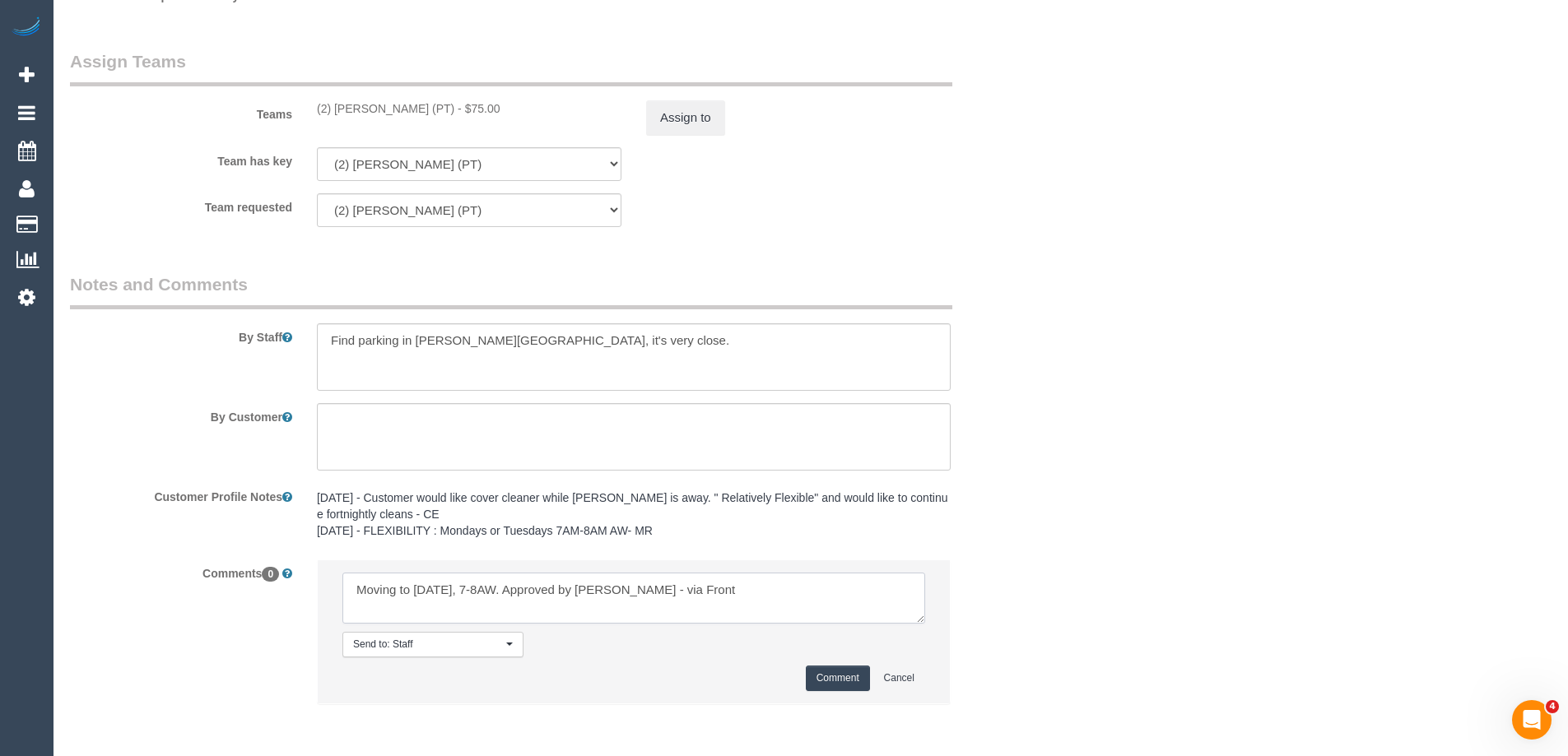
click at [351, 589] on textarea at bounding box center [633, 598] width 583 height 51
click at [661, 588] on textarea at bounding box center [633, 598] width 583 height 51
click at [838, 588] on textarea at bounding box center [633, 598] width 583 height 51
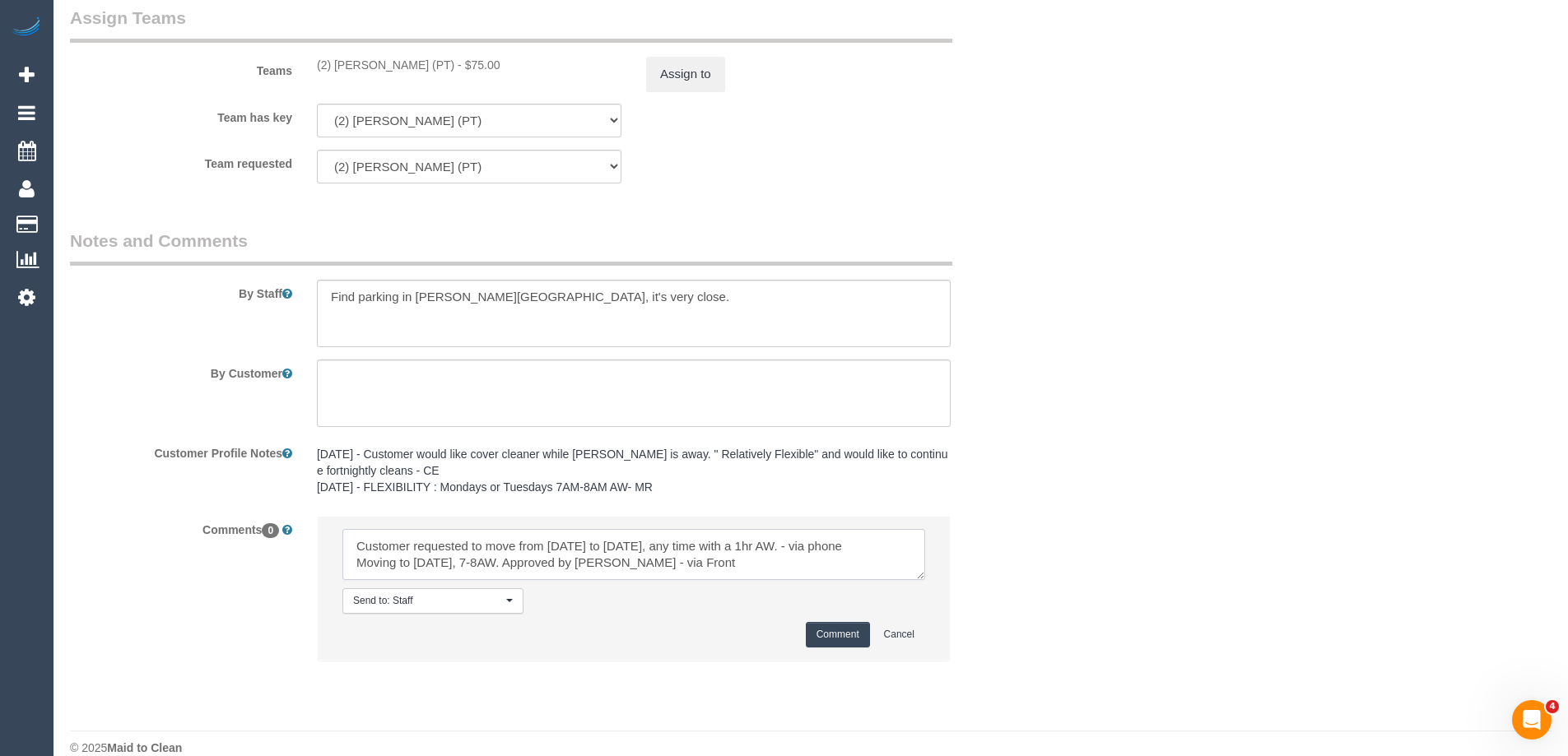
scroll to position [2580, 0]
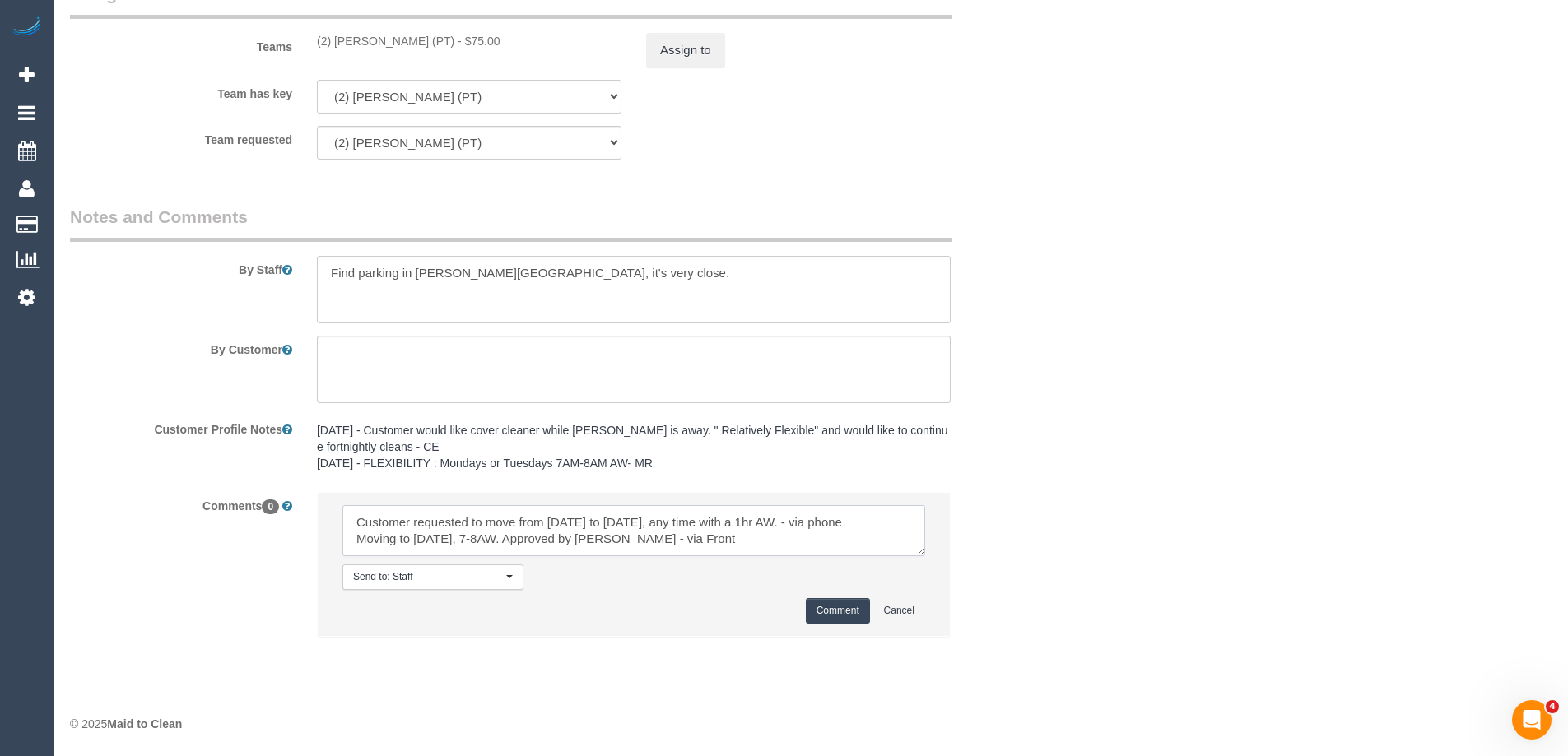
type textarea "Customer requested to move from [DATE] to [DATE], any time with a 1hr AW. - via…"
click at [709, 541] on textarea at bounding box center [633, 531] width 583 height 51
click at [834, 608] on button "Comment" at bounding box center [838, 611] width 64 height 26
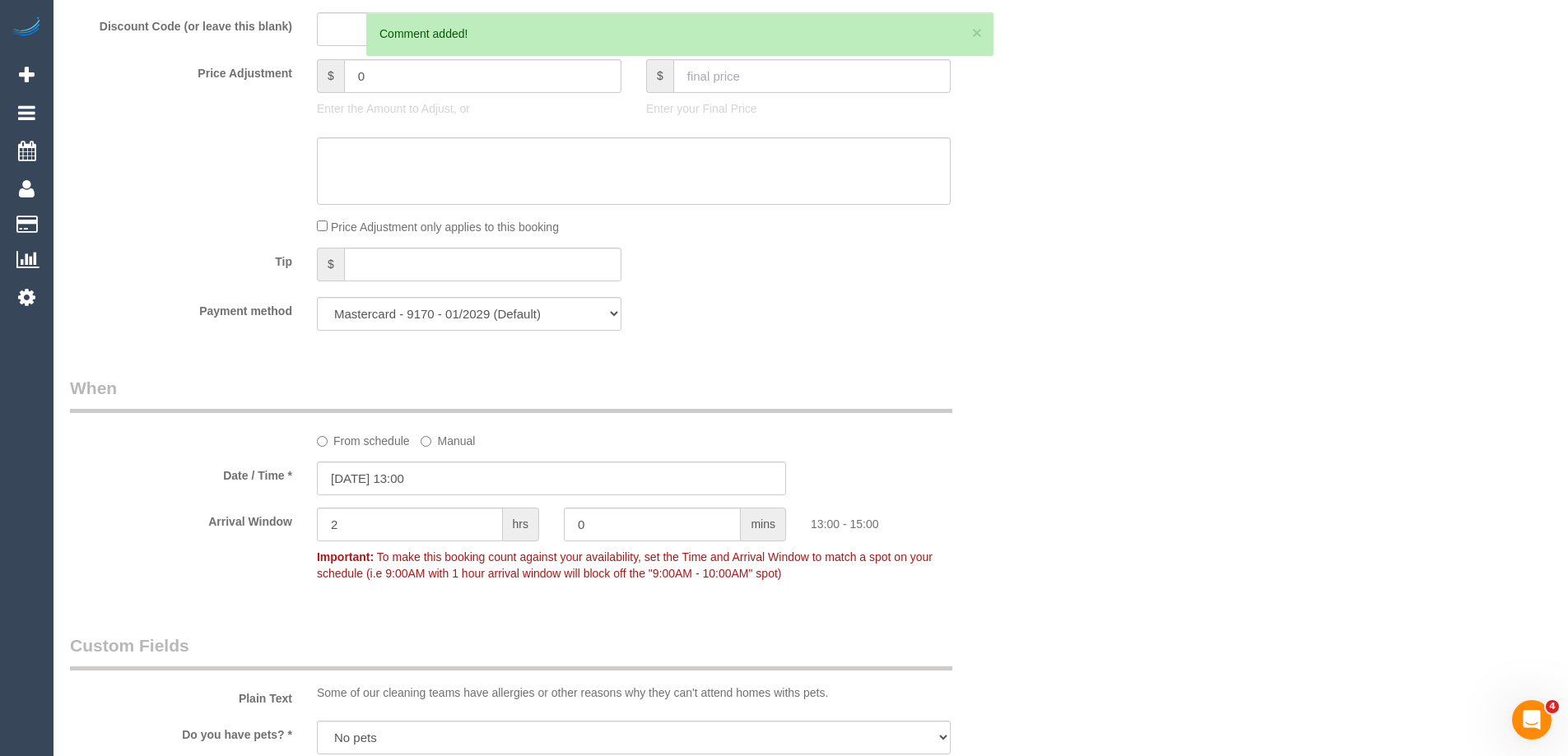
scroll to position [1346, 0]
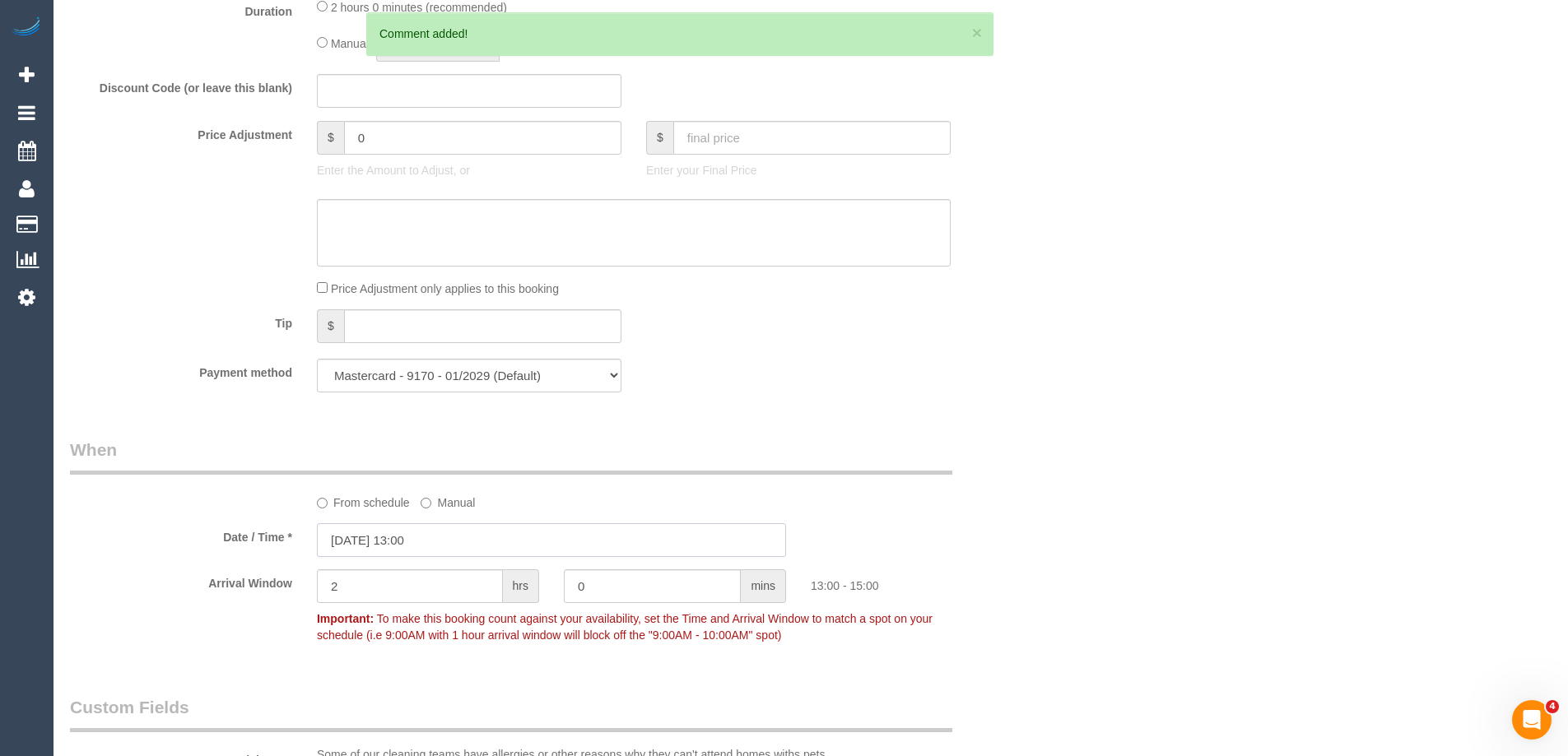
click at [461, 543] on input "27/08/2025 13:00" at bounding box center [551, 539] width 469 height 34
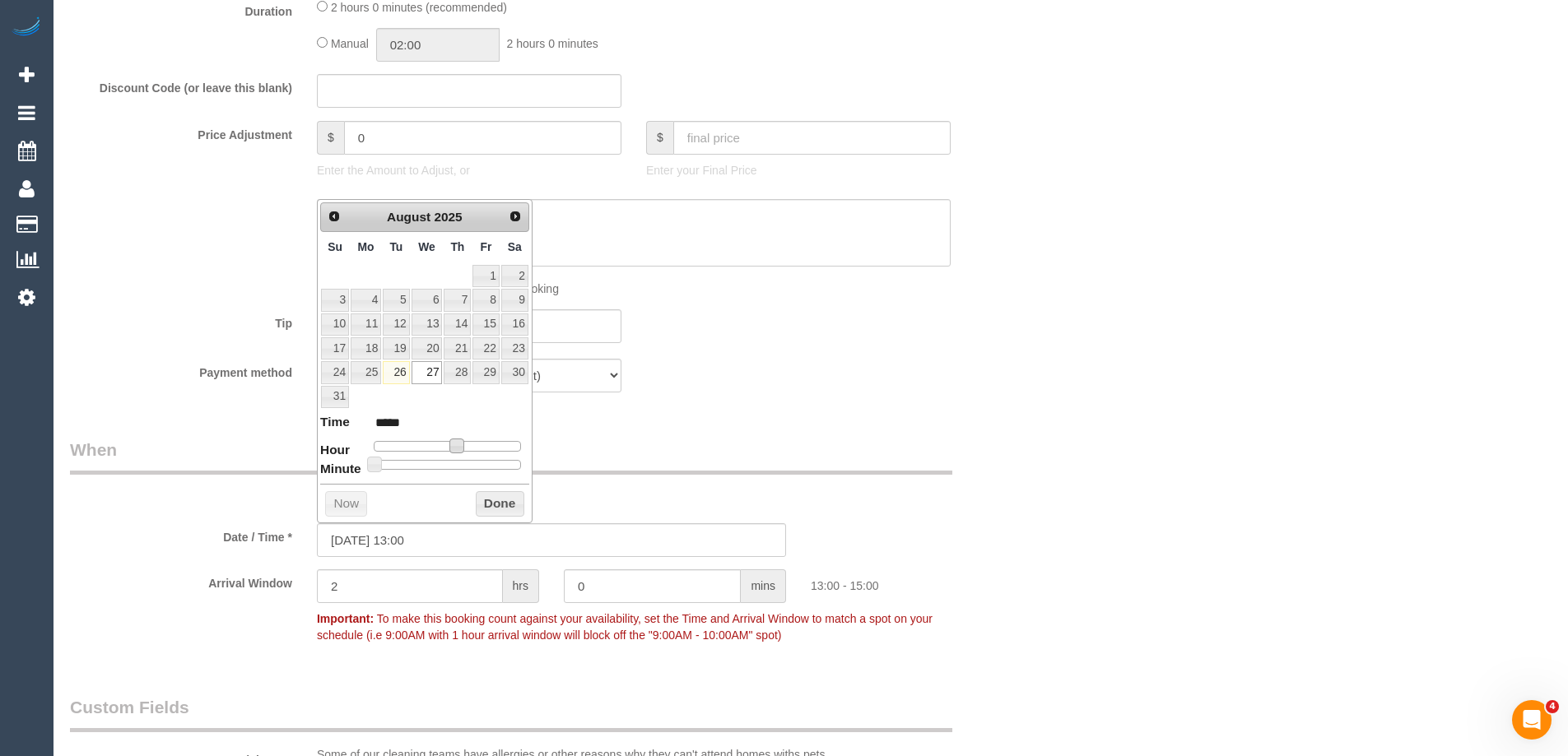
type input "27/08/2025 12:00"
type input "*****"
type input "27/08/2025 10:00"
type input "*****"
type input "27/08/2025 09:00"
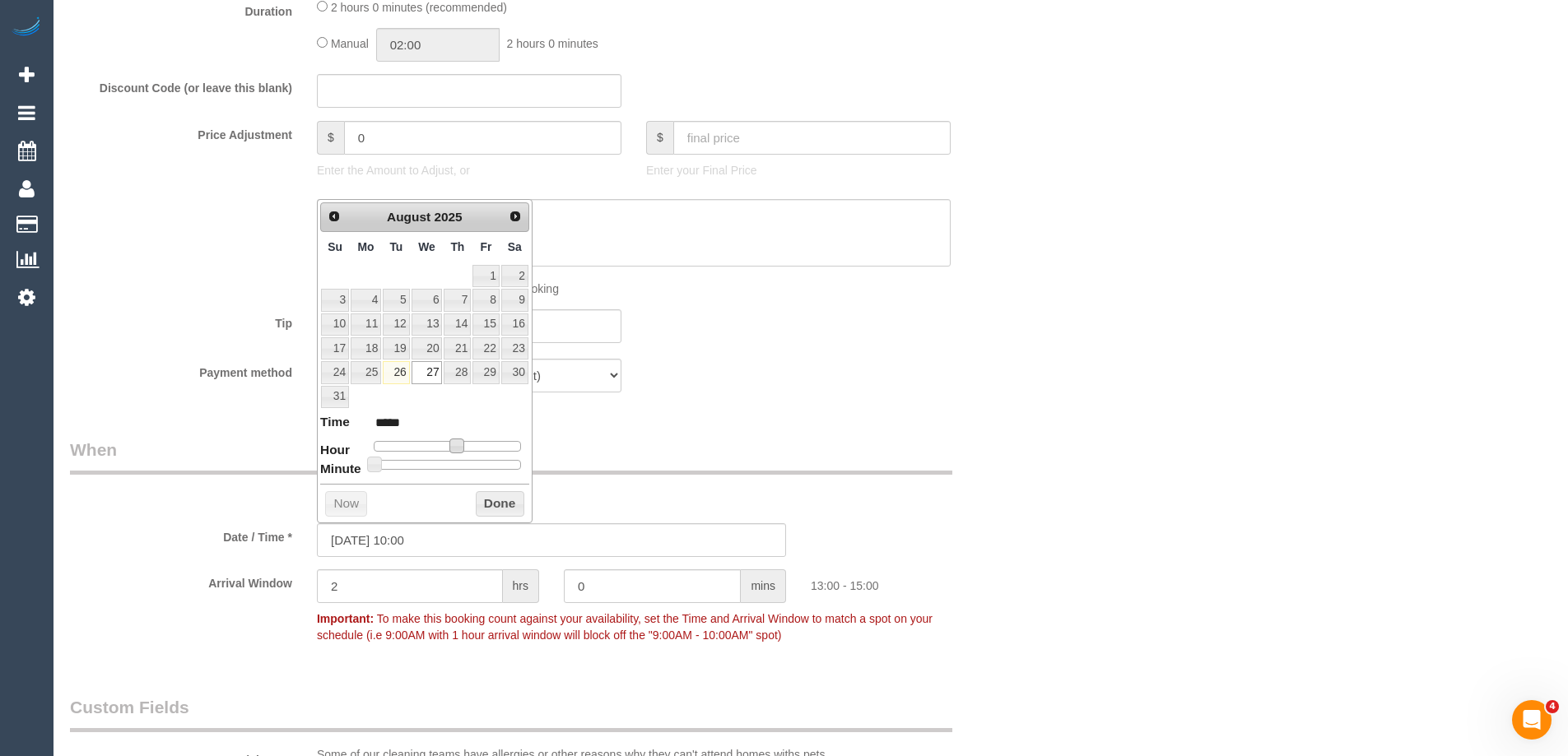
type input "*****"
type input "27/08/2025 08:00"
type input "*****"
type input "27/08/2025 07:00"
type input "*****"
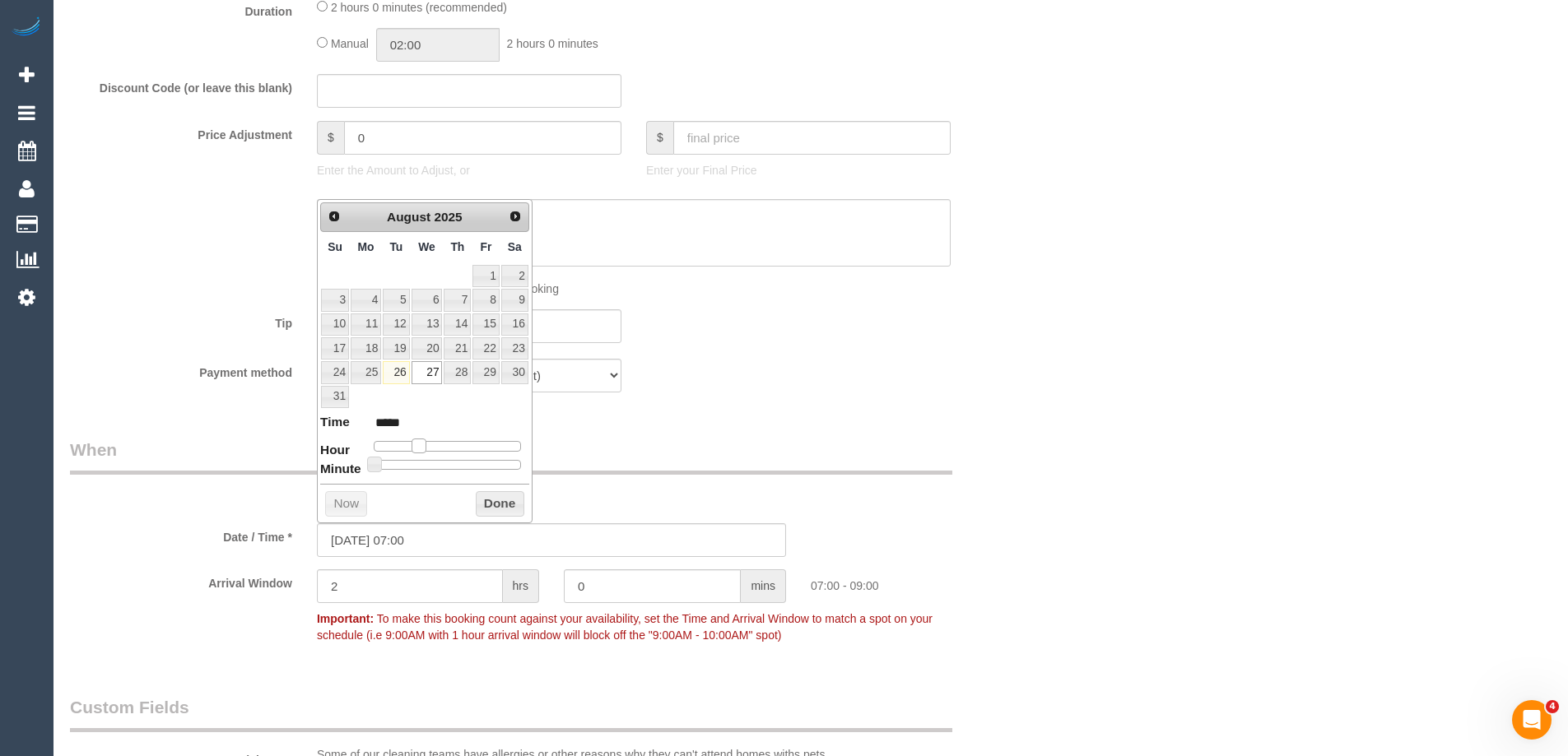
drag, startPoint x: 458, startPoint y: 442, endPoint x: 419, endPoint y: 446, distance: 39.2
click at [419, 446] on span at bounding box center [419, 446] width 15 height 15
click at [496, 495] on button "Done" at bounding box center [499, 504] width 49 height 27
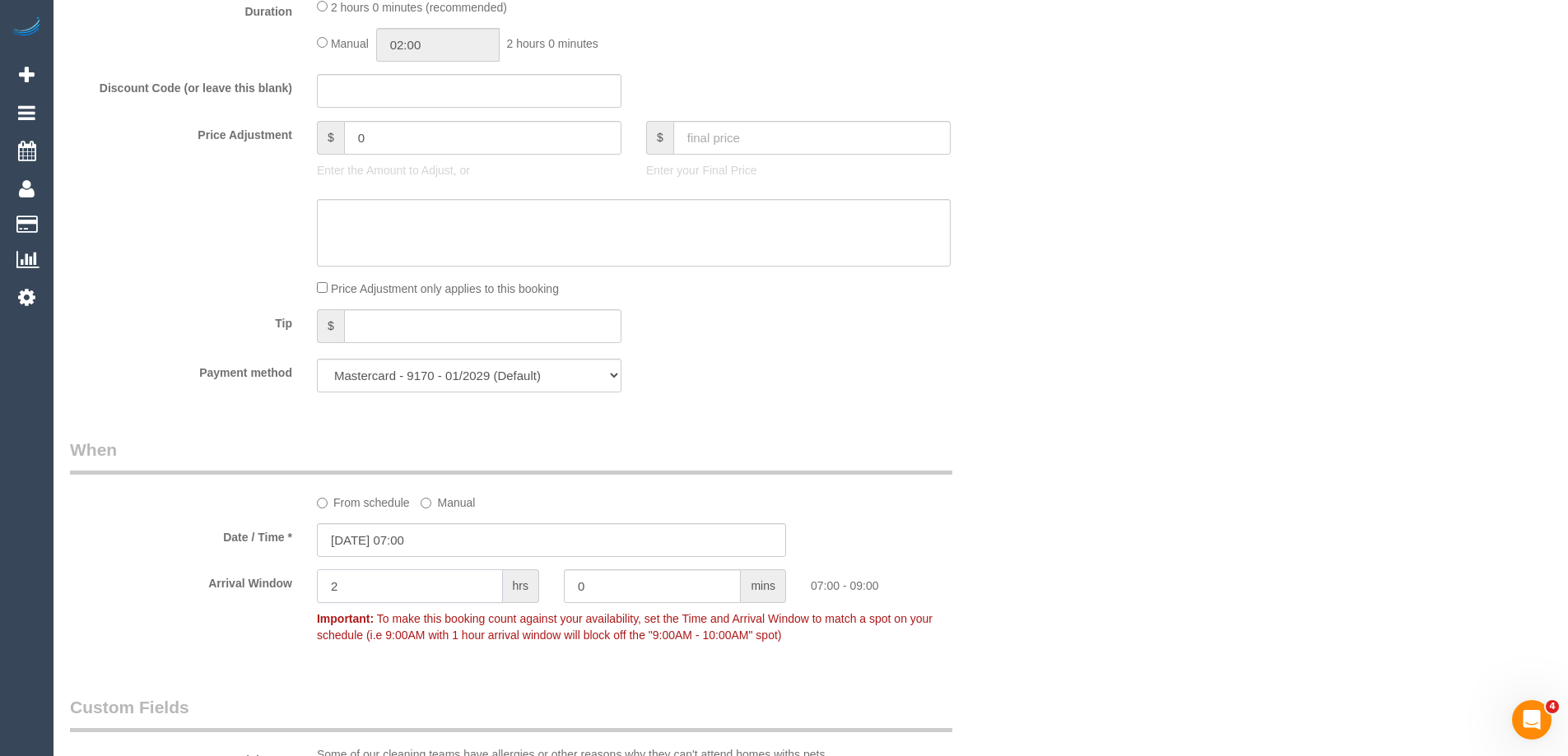
click at [409, 597] on input "2" at bounding box center [409, 585] width 186 height 34
type input "1"
click at [1036, 426] on div "Who Email* sarah.houbolt@gmail.com Name * Sarah Houbolt Special Request Where A…" at bounding box center [552, 360] width 988 height 3292
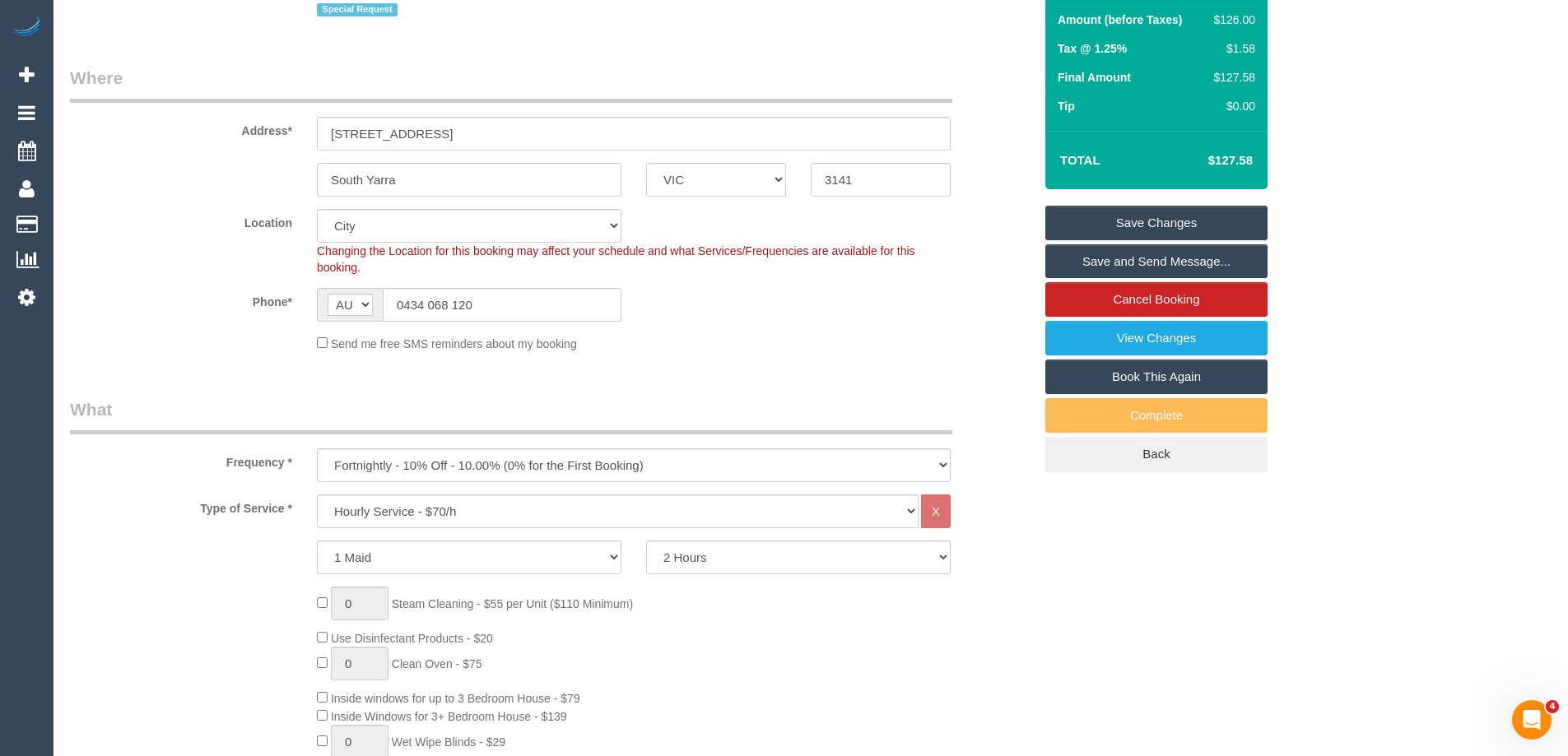
scroll to position [0, 0]
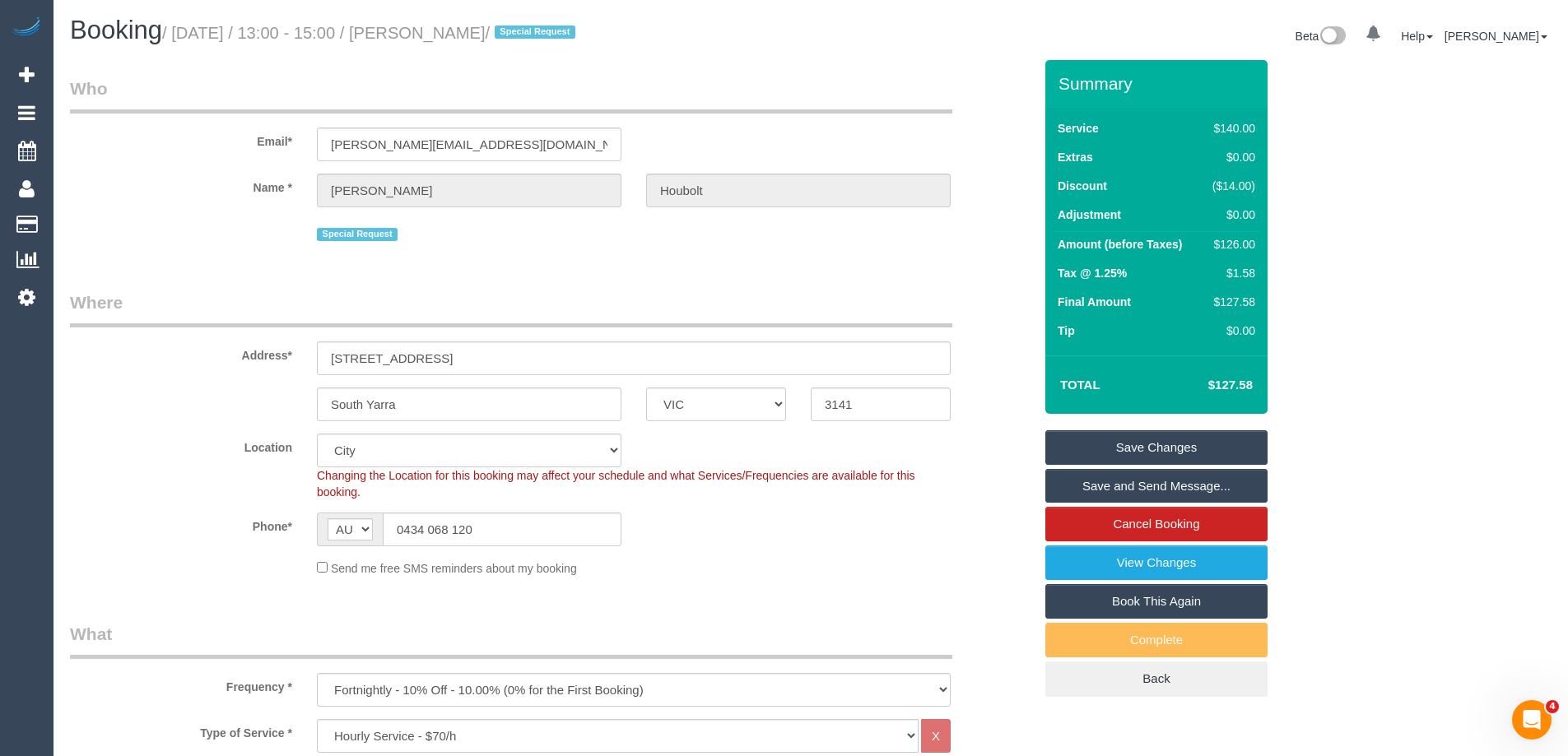
click at [1134, 452] on link "Save Changes" at bounding box center [1157, 448] width 222 height 35
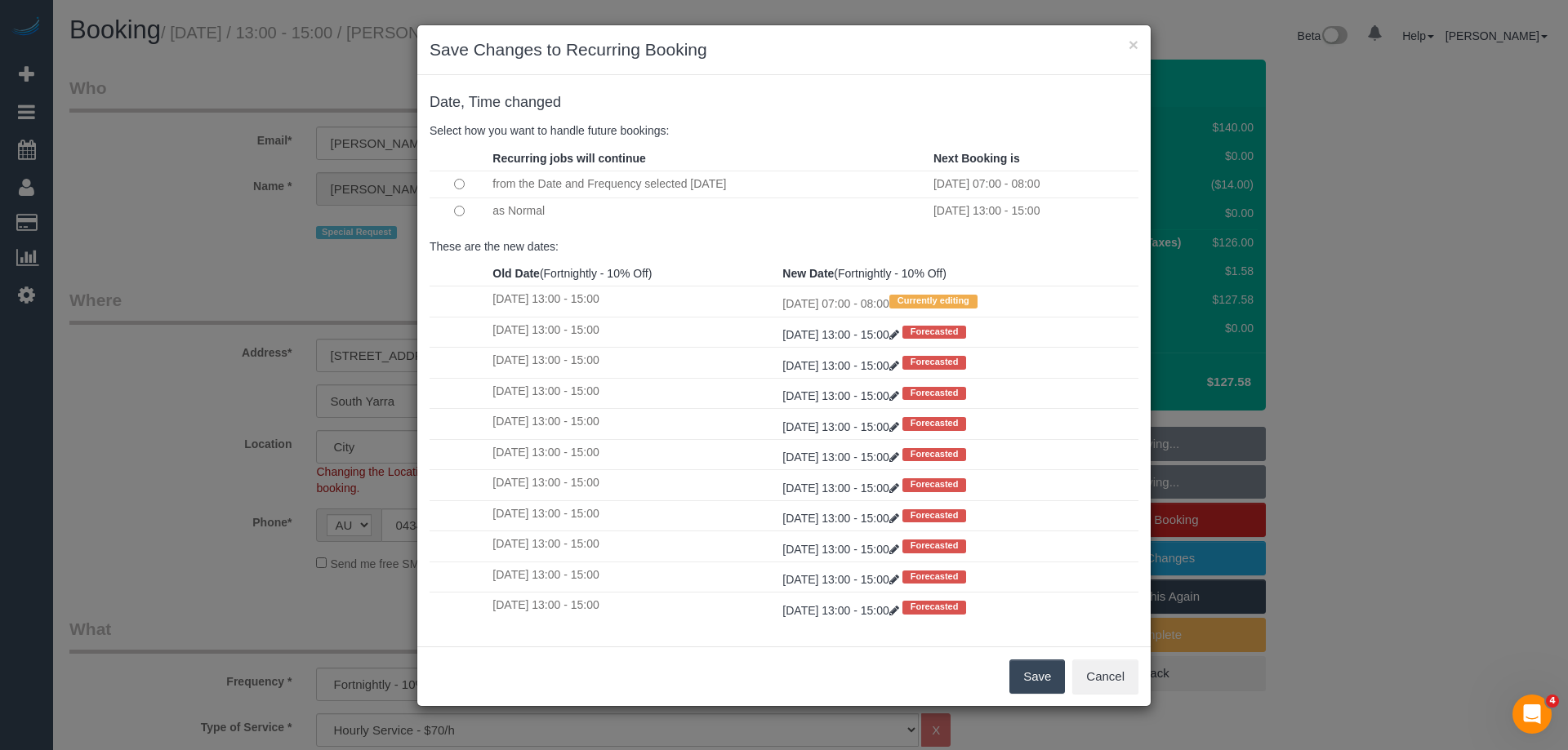
click at [1032, 675] on button "Save" at bounding box center [1036, 677] width 56 height 35
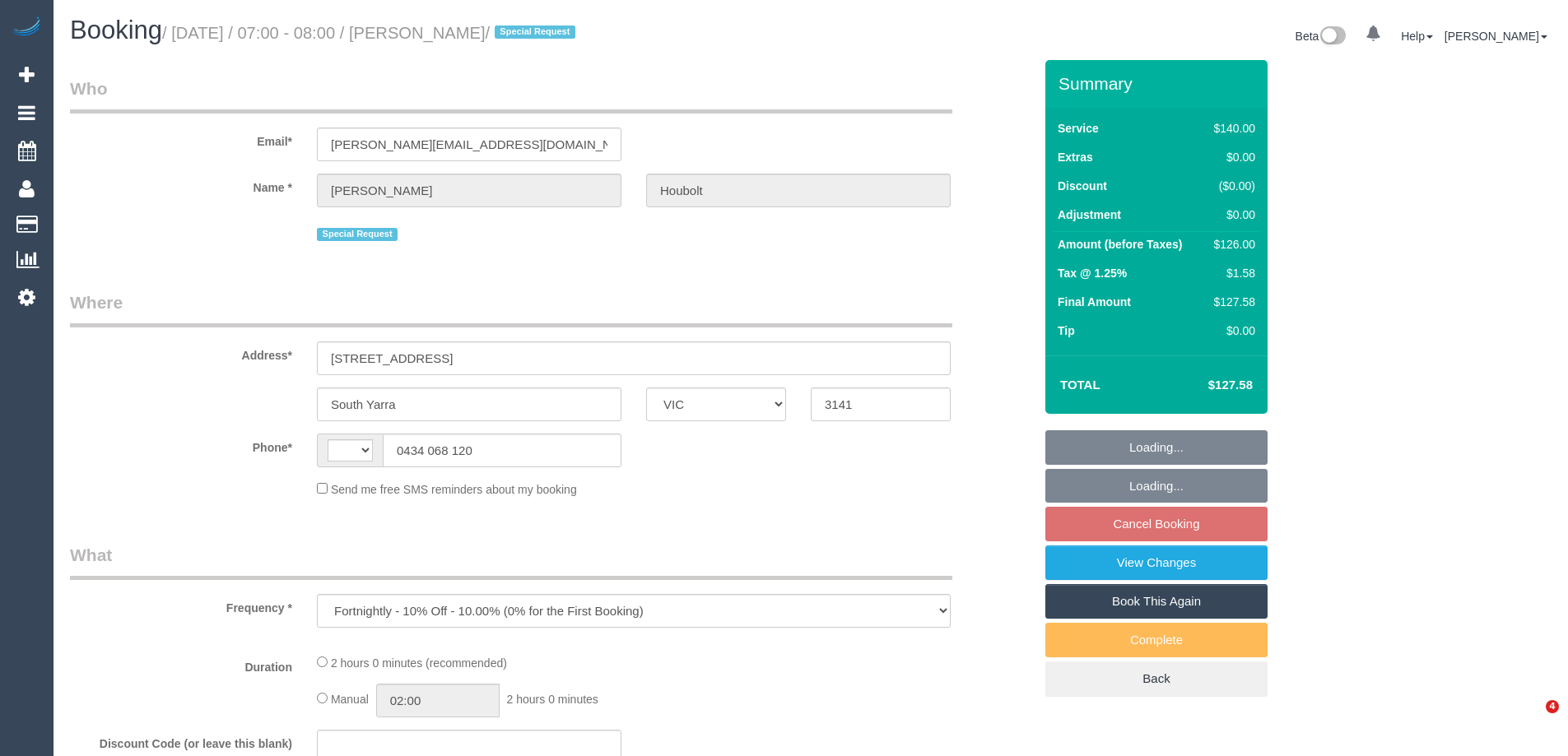
select select "VIC"
select select "string:stripe-pm_1RnDHM2GScqysDRVPf1khmFk"
select select "number:28"
select select "number:14"
select select "number:19"
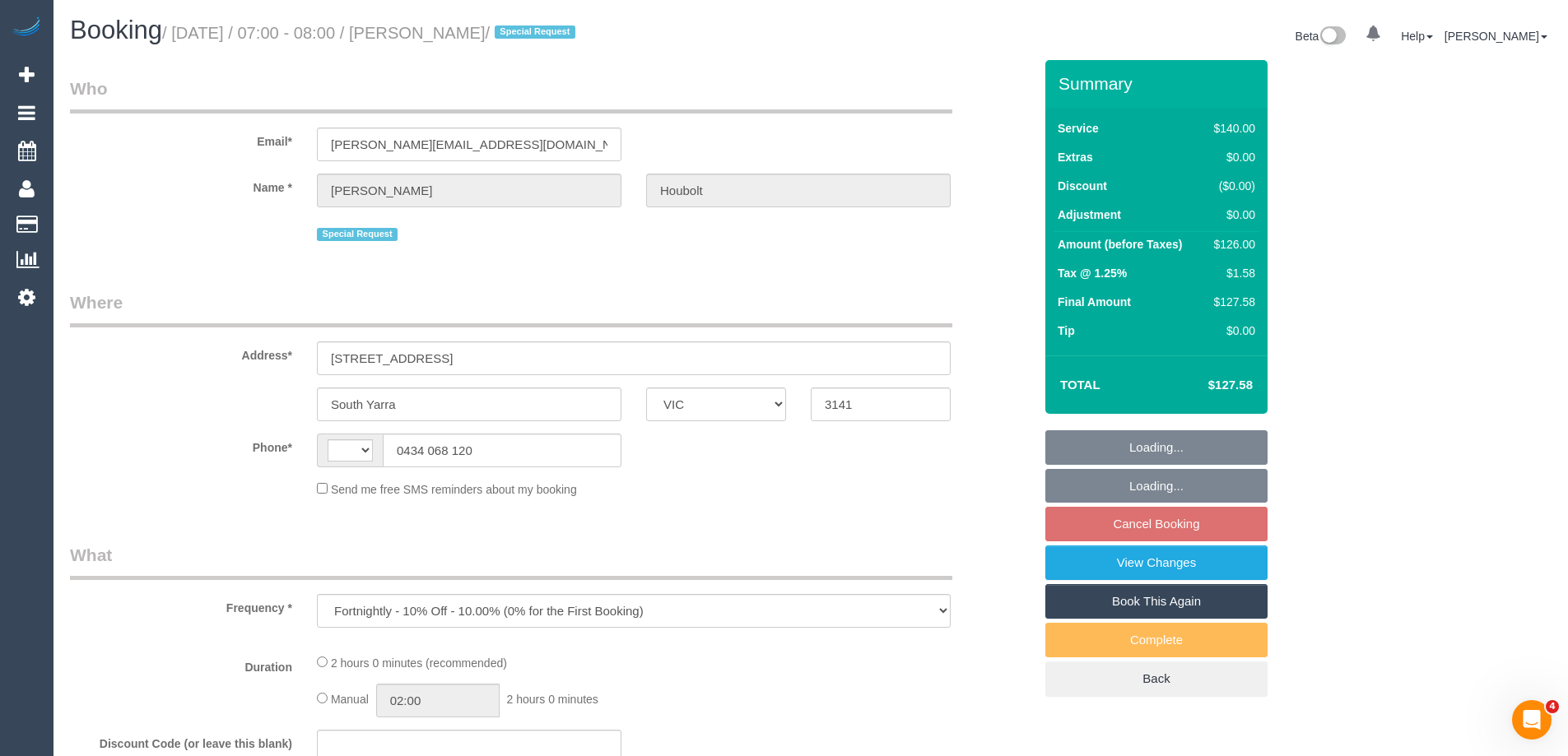
select select "number:36"
select select "number:35"
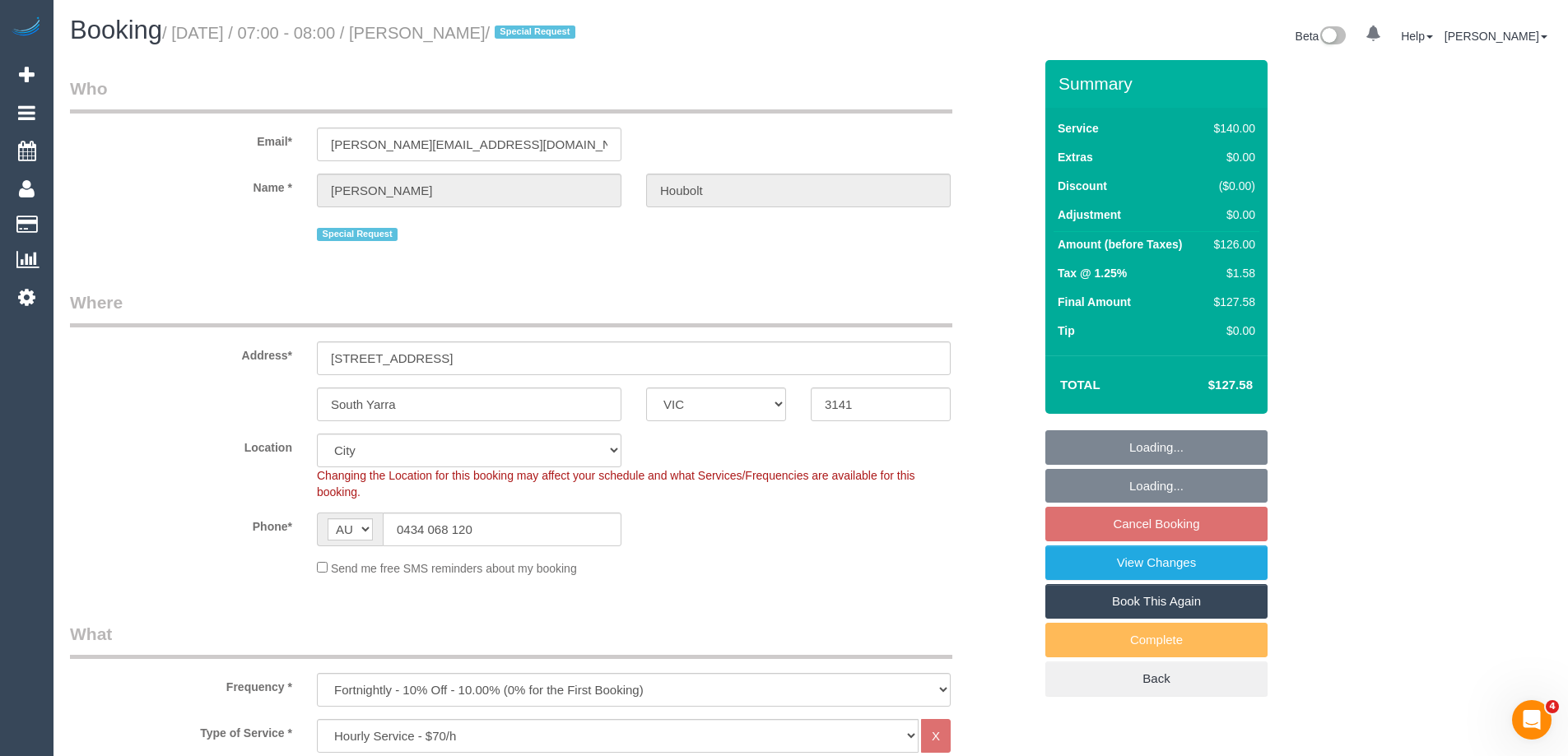
select select "string:AU"
select select "object:1287"
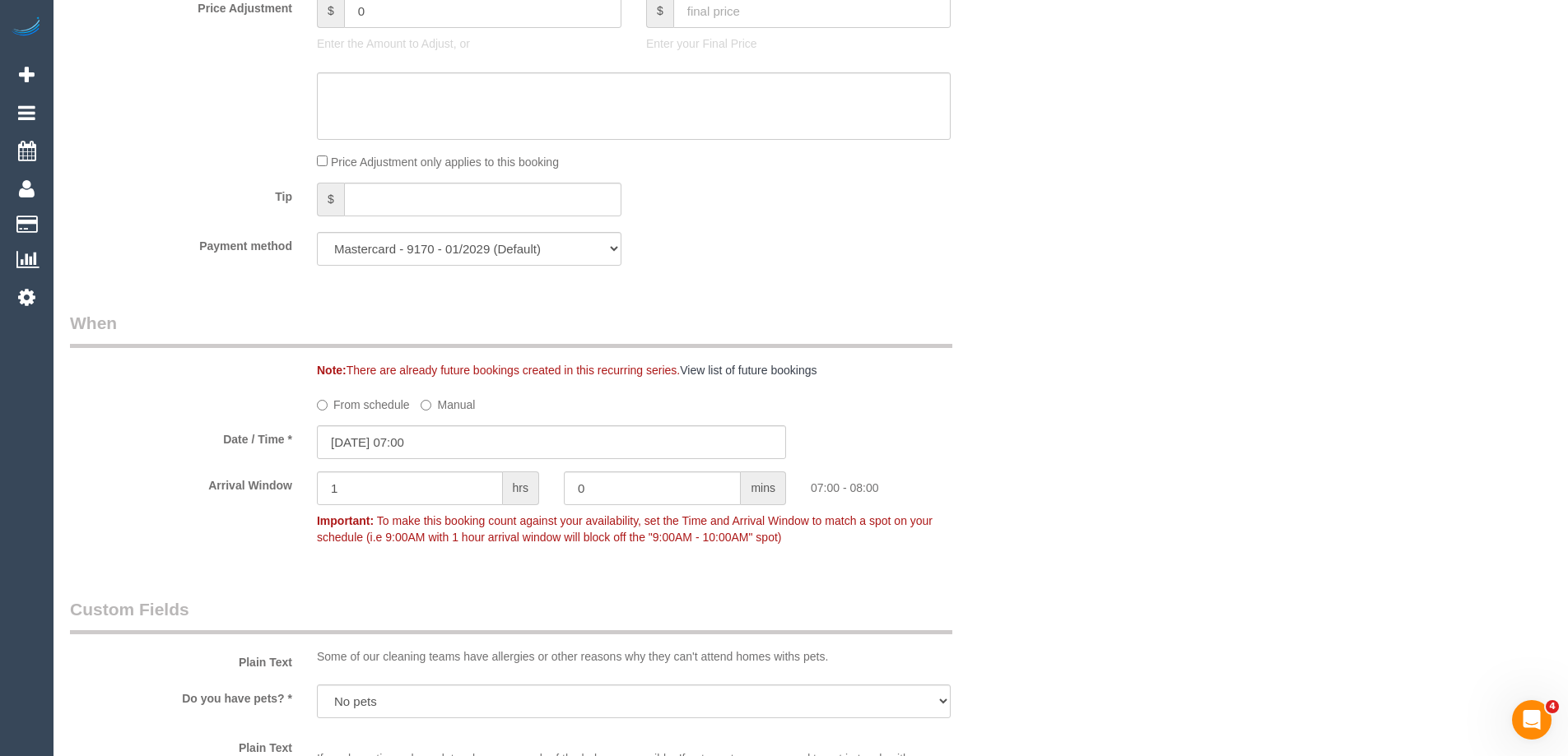
scroll to position [1645, 0]
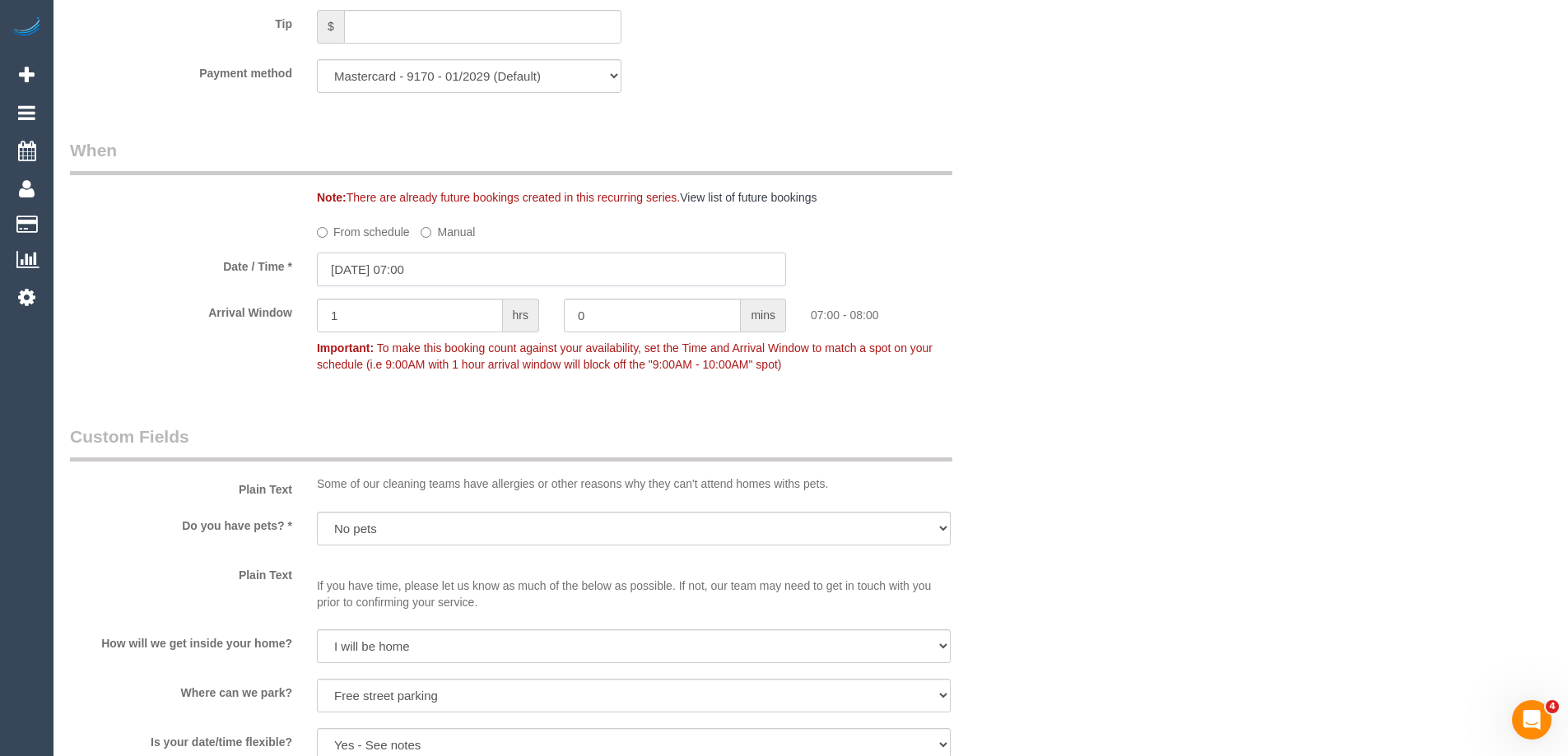
click at [414, 269] on input "[DATE] 07:00" at bounding box center [551, 269] width 469 height 34
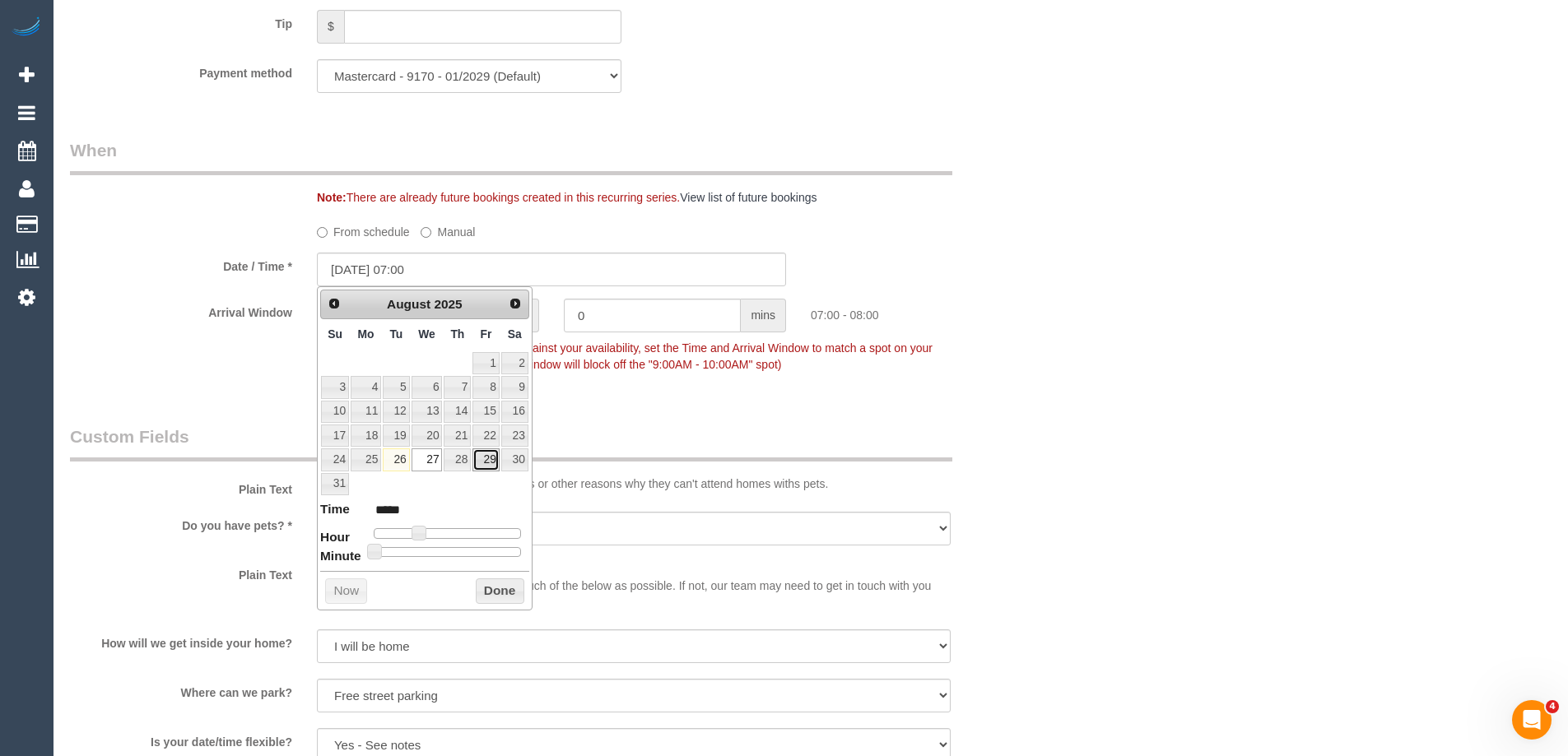
click at [487, 465] on link "29" at bounding box center [486, 460] width 27 height 22
type input "[DATE] 07:00"
click at [510, 592] on button "Done" at bounding box center [499, 591] width 49 height 27
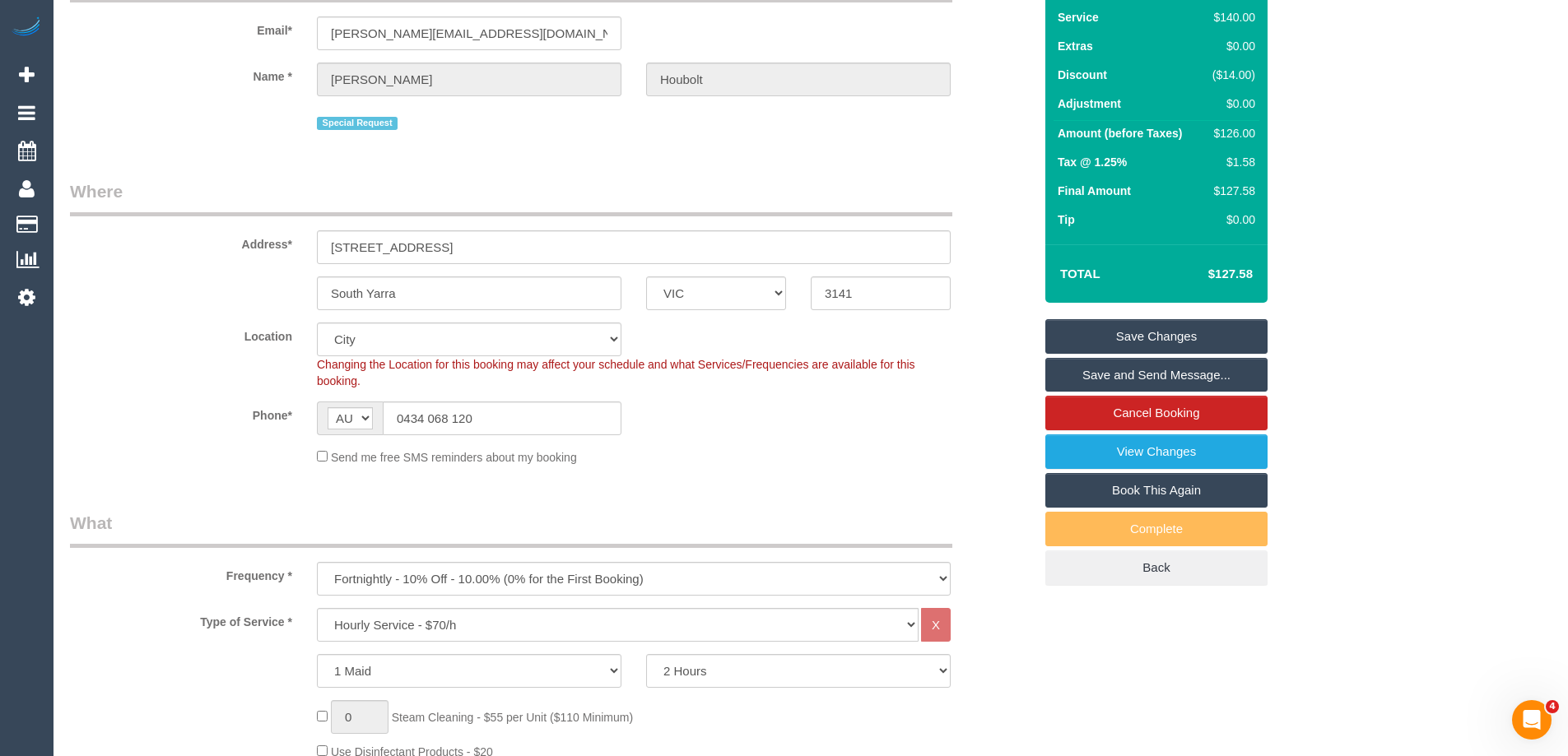
scroll to position [0, 0]
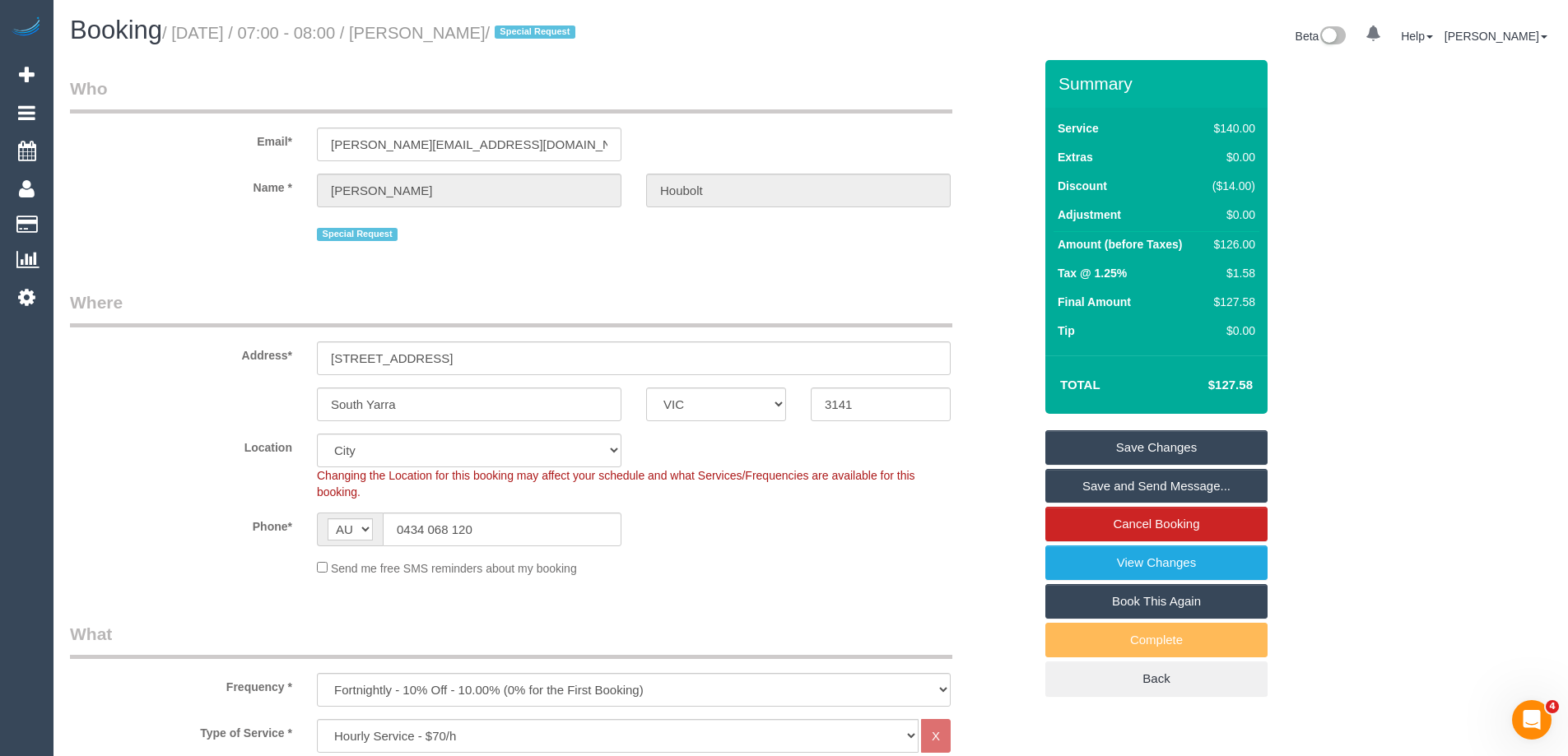
click at [1159, 442] on link "Save Changes" at bounding box center [1157, 448] width 222 height 35
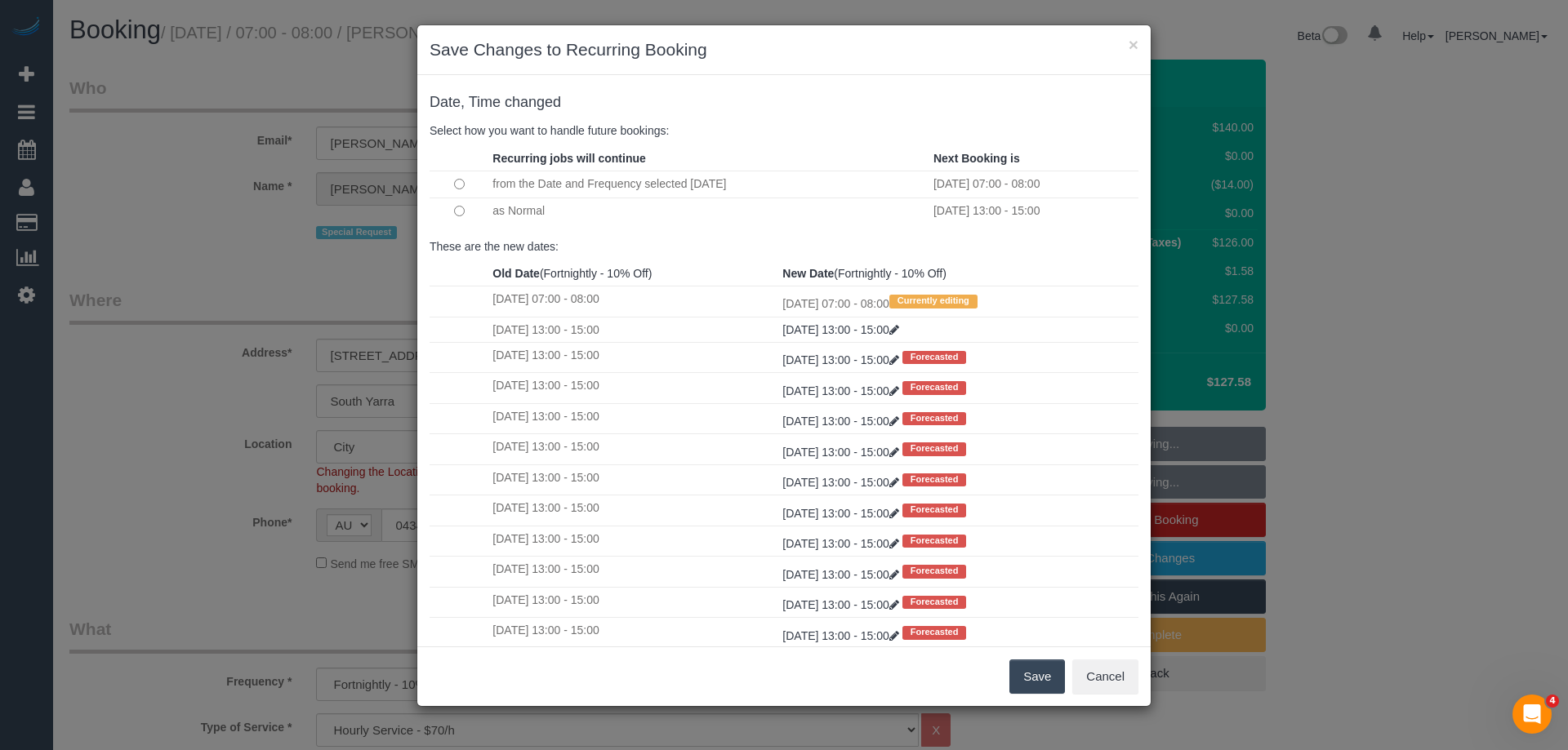
click at [1039, 677] on button "Save" at bounding box center [1036, 677] width 56 height 35
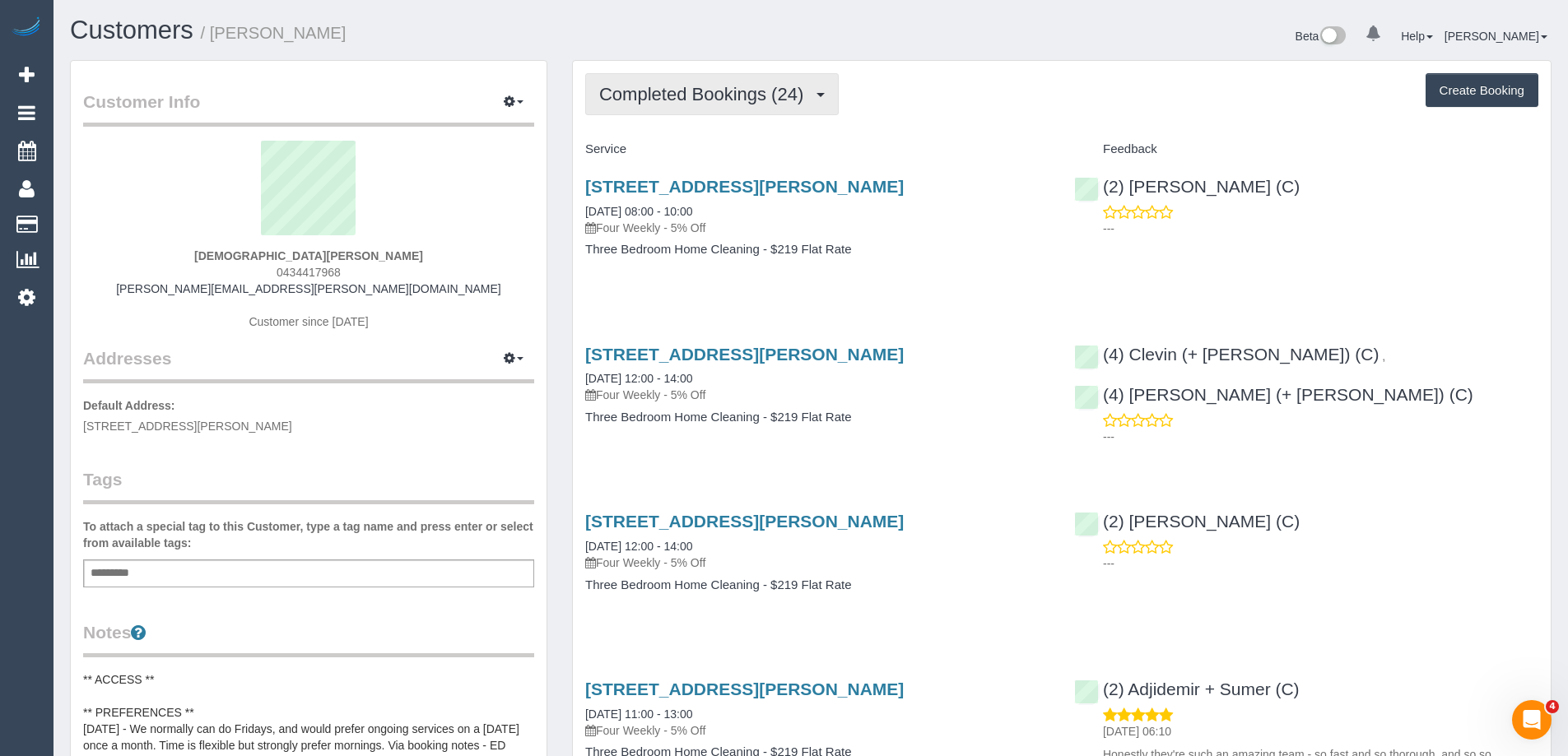
click at [770, 92] on span "Completed Bookings (24)" at bounding box center [705, 94] width 212 height 20
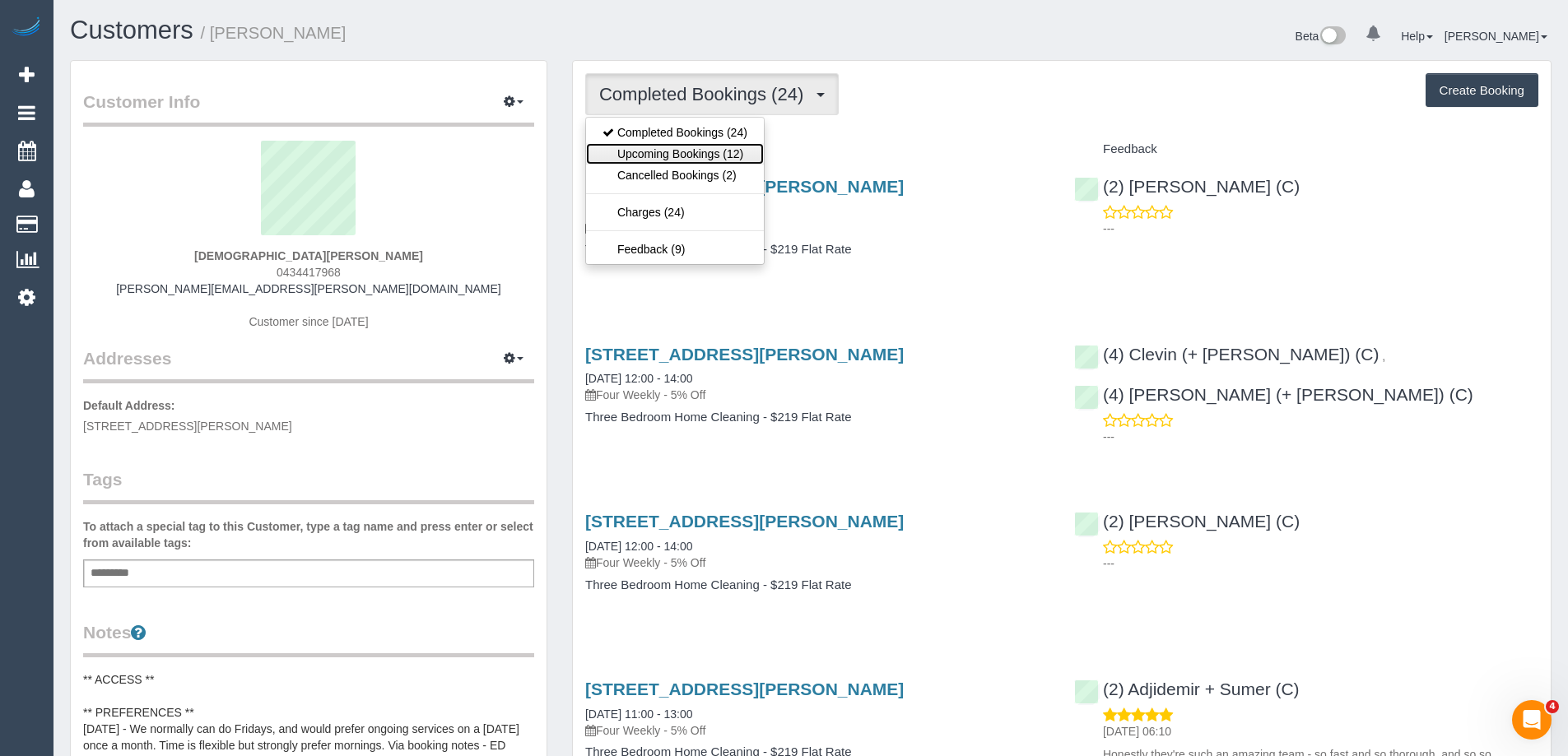
click at [717, 152] on link "Upcoming Bookings (12)" at bounding box center [675, 153] width 178 height 21
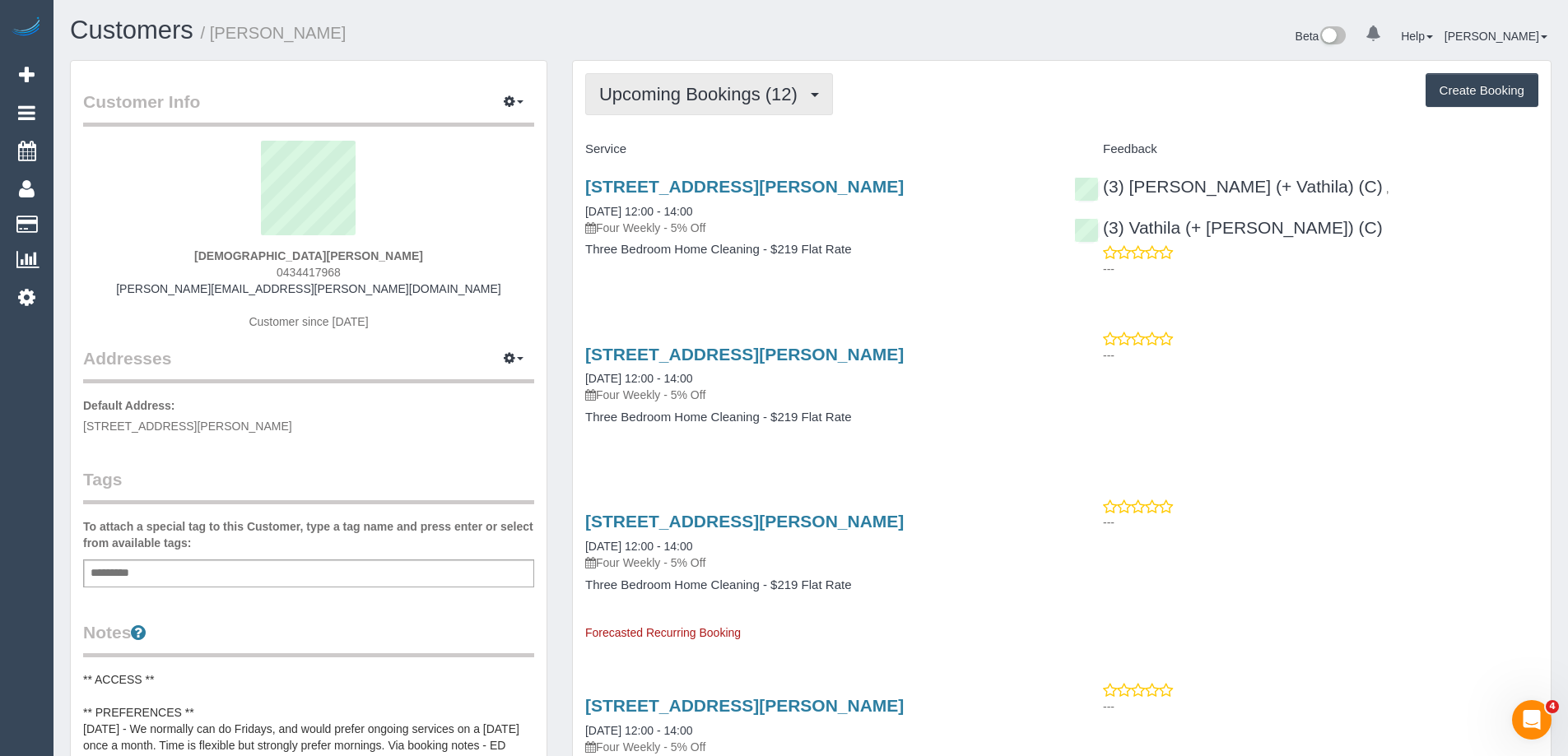
click at [671, 75] on button "Upcoming Bookings (12)" at bounding box center [710, 94] width 248 height 42
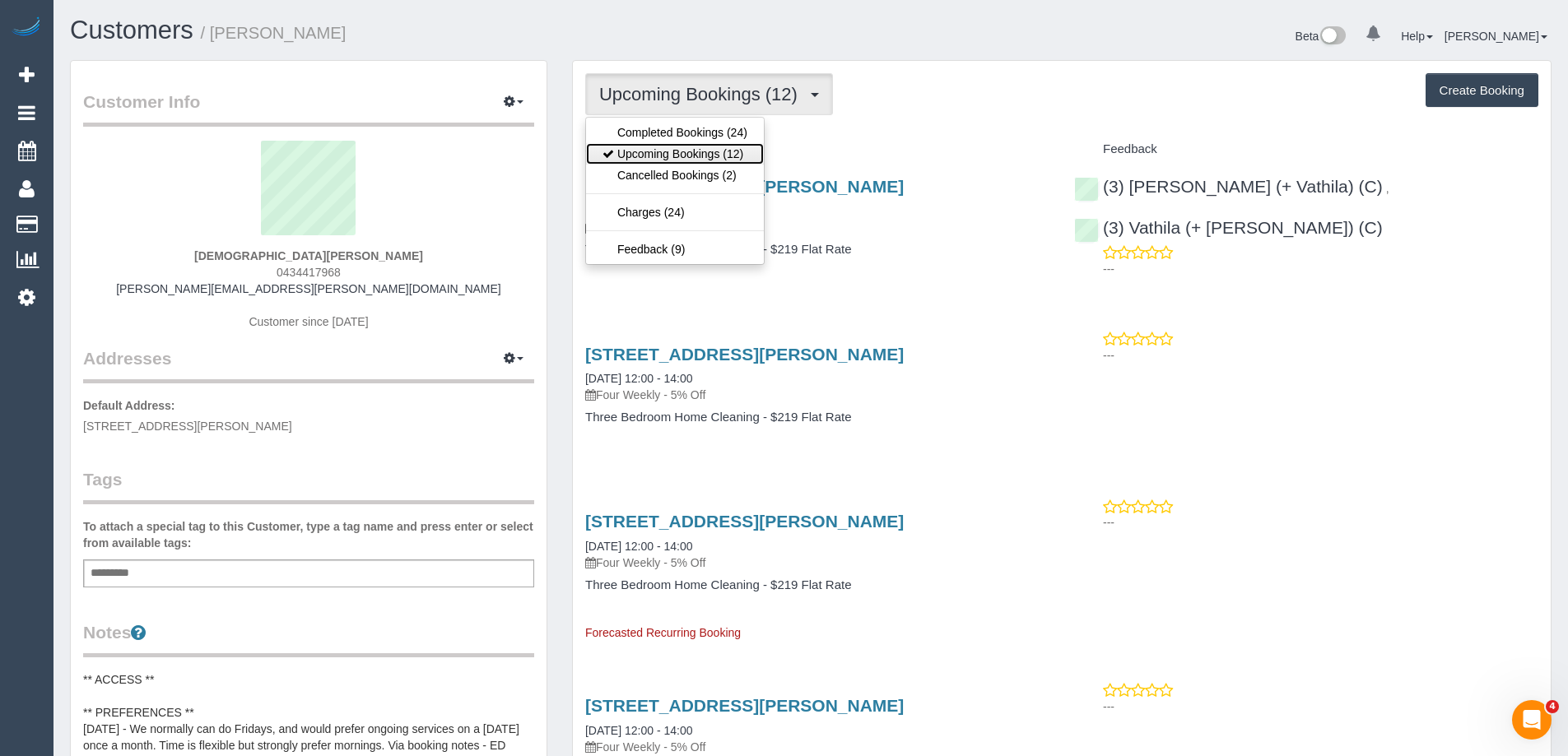
click at [668, 145] on link "Upcoming Bookings (12)" at bounding box center [675, 153] width 178 height 21
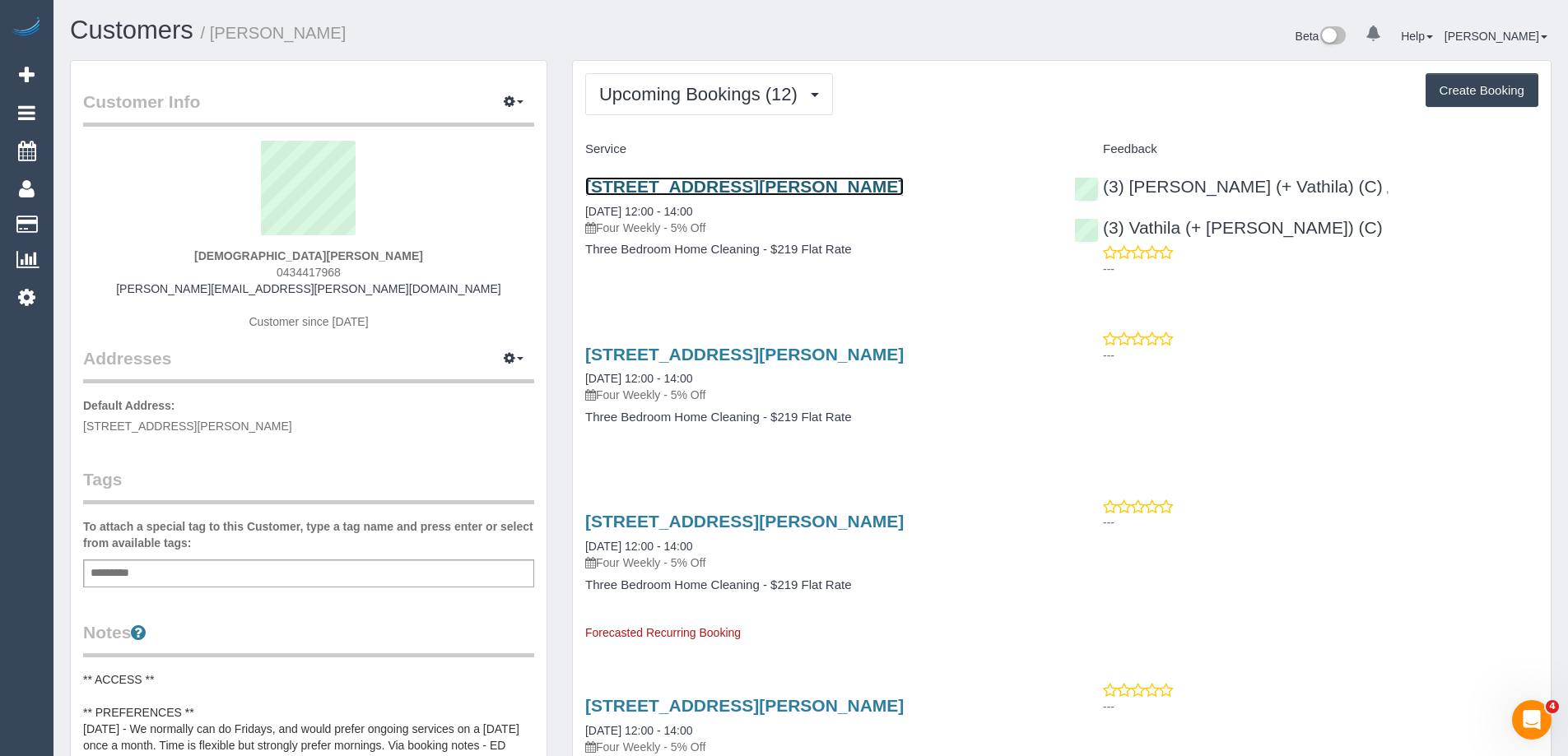
click at [735, 189] on link "[STREET_ADDRESS][PERSON_NAME]" at bounding box center [745, 186] width 319 height 19
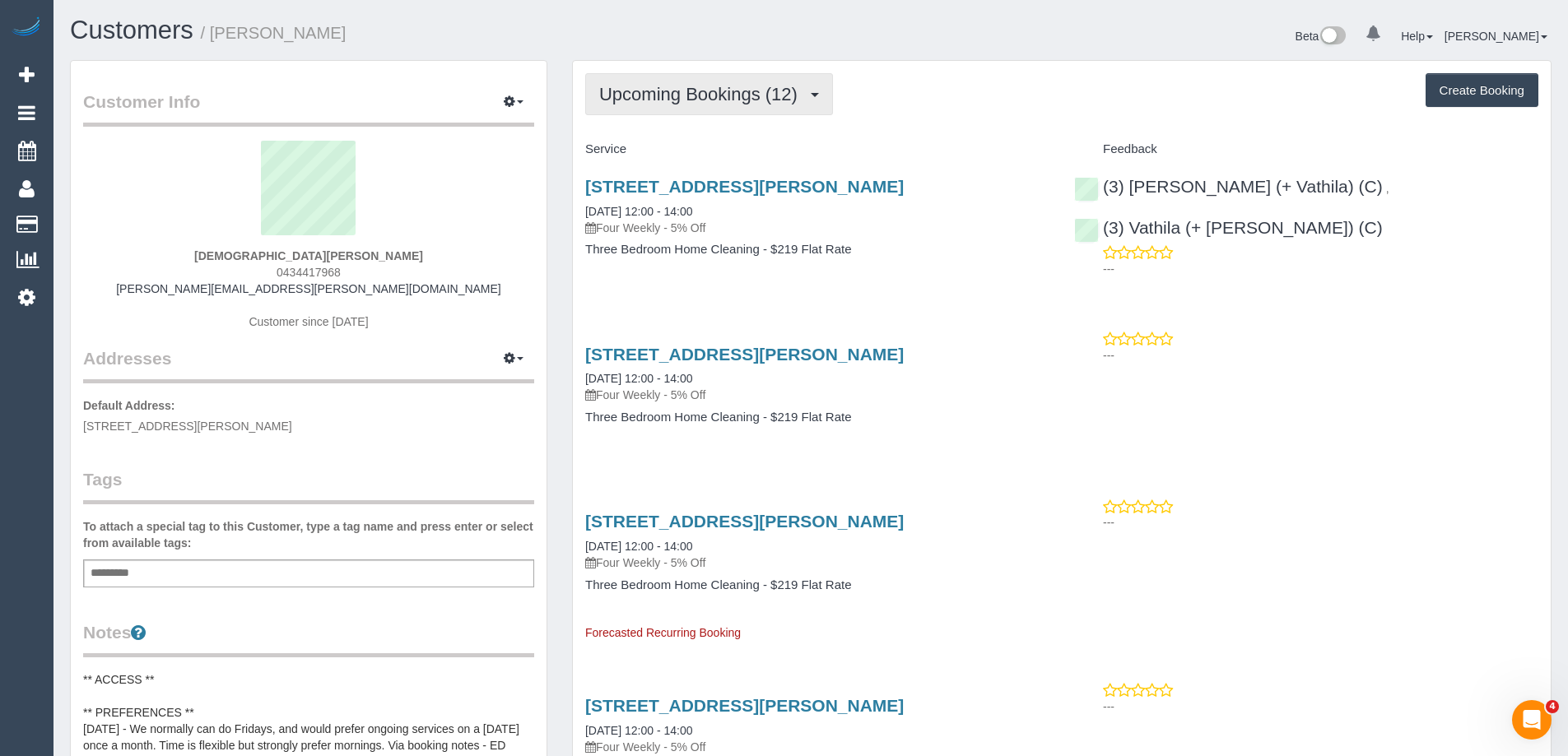
click at [756, 105] on button "Upcoming Bookings (12)" at bounding box center [710, 94] width 248 height 42
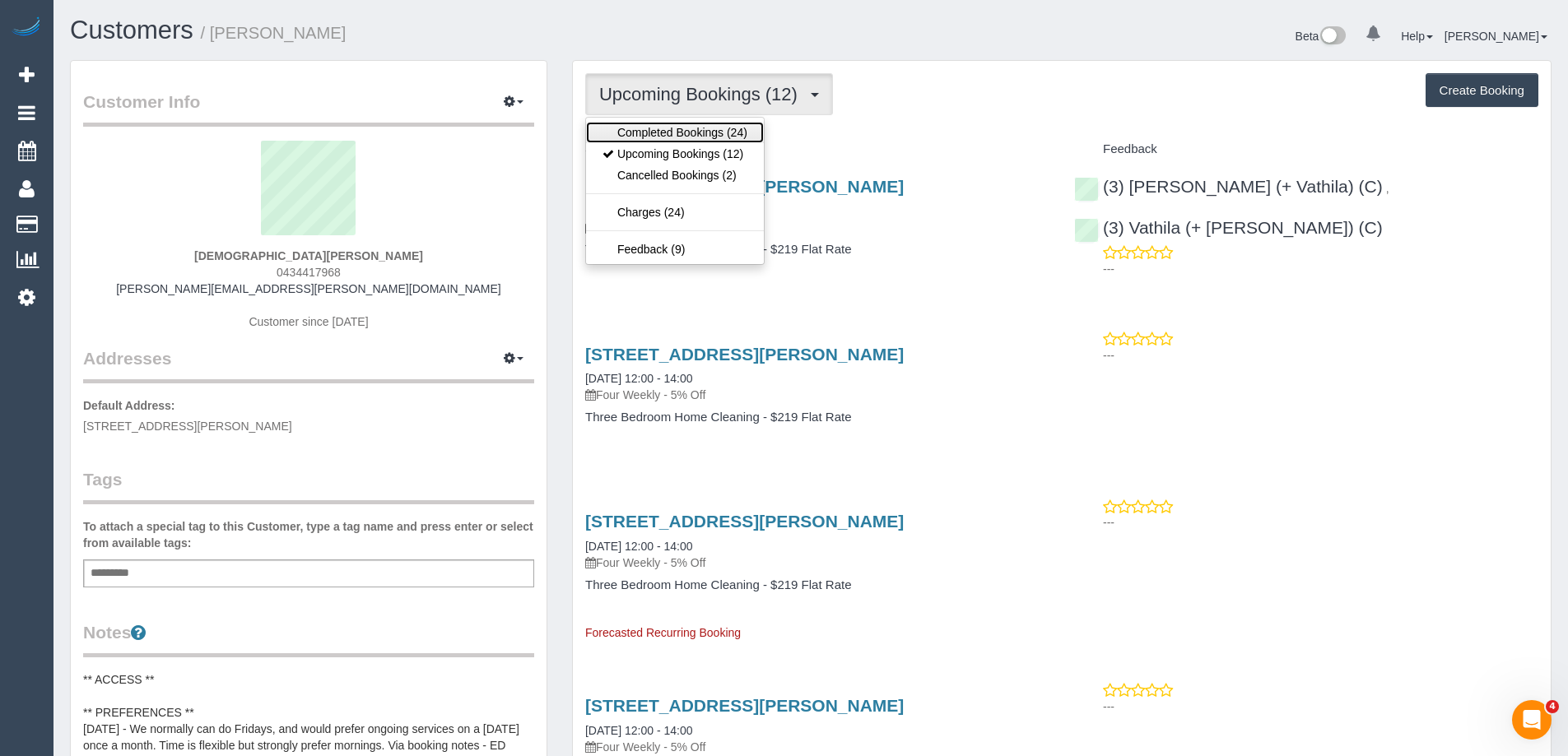
click at [736, 140] on link "Completed Bookings (24)" at bounding box center [675, 132] width 178 height 21
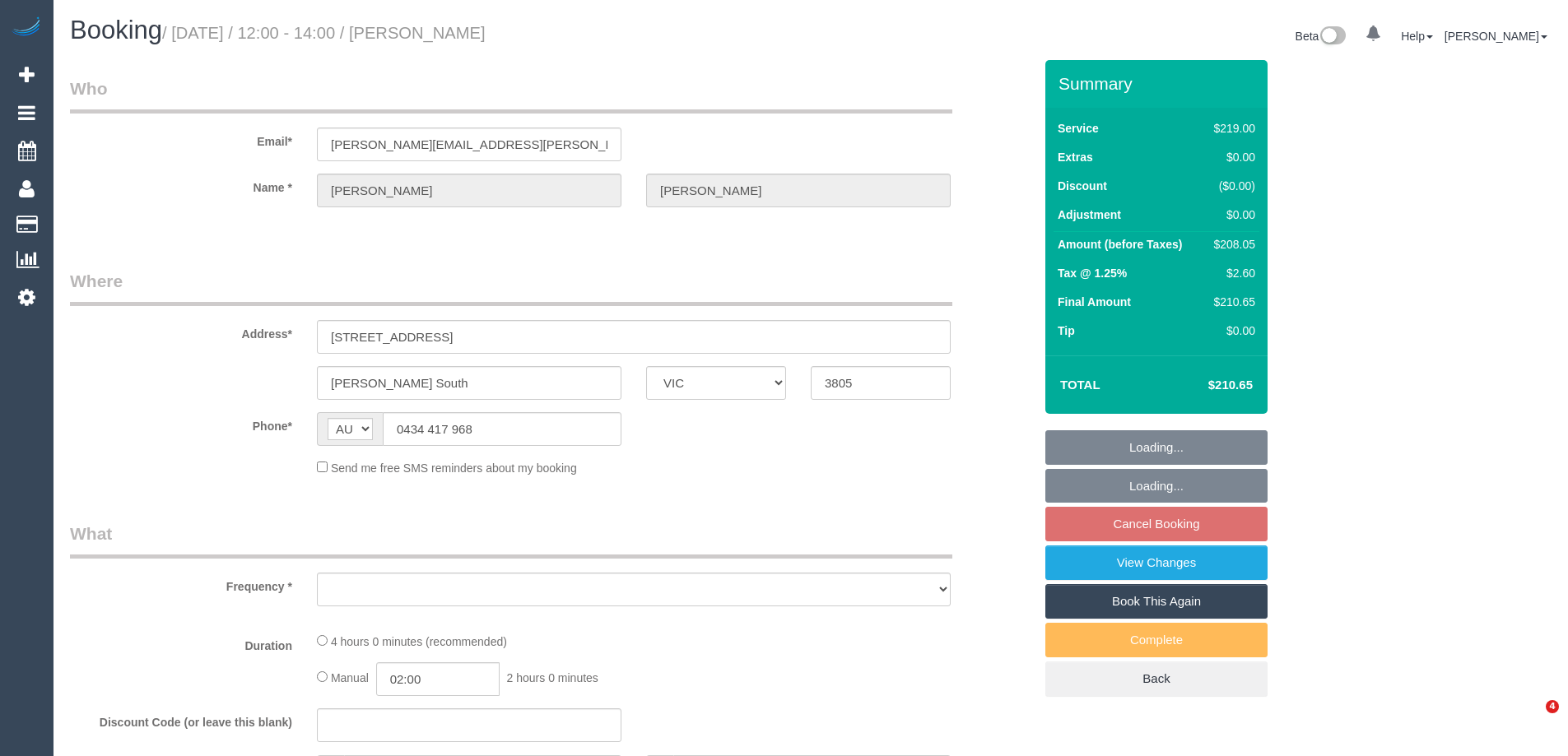
select select "VIC"
select select "string:stripe-pm_1Rq1PO2GScqysDRVQnXj6yik"
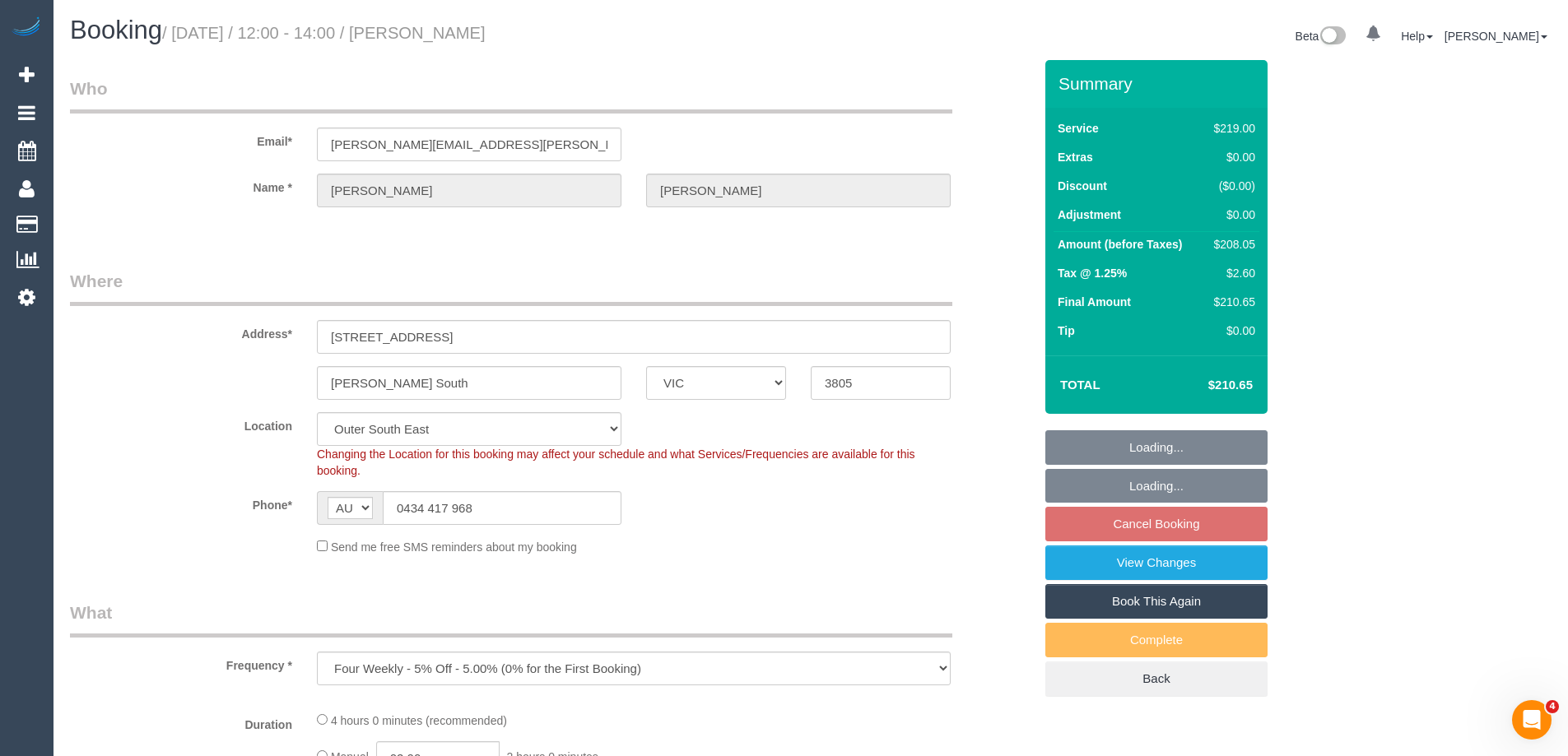
select select "object:543"
select select "number:30"
select select "number:14"
select select "number:18"
select select "number:36"
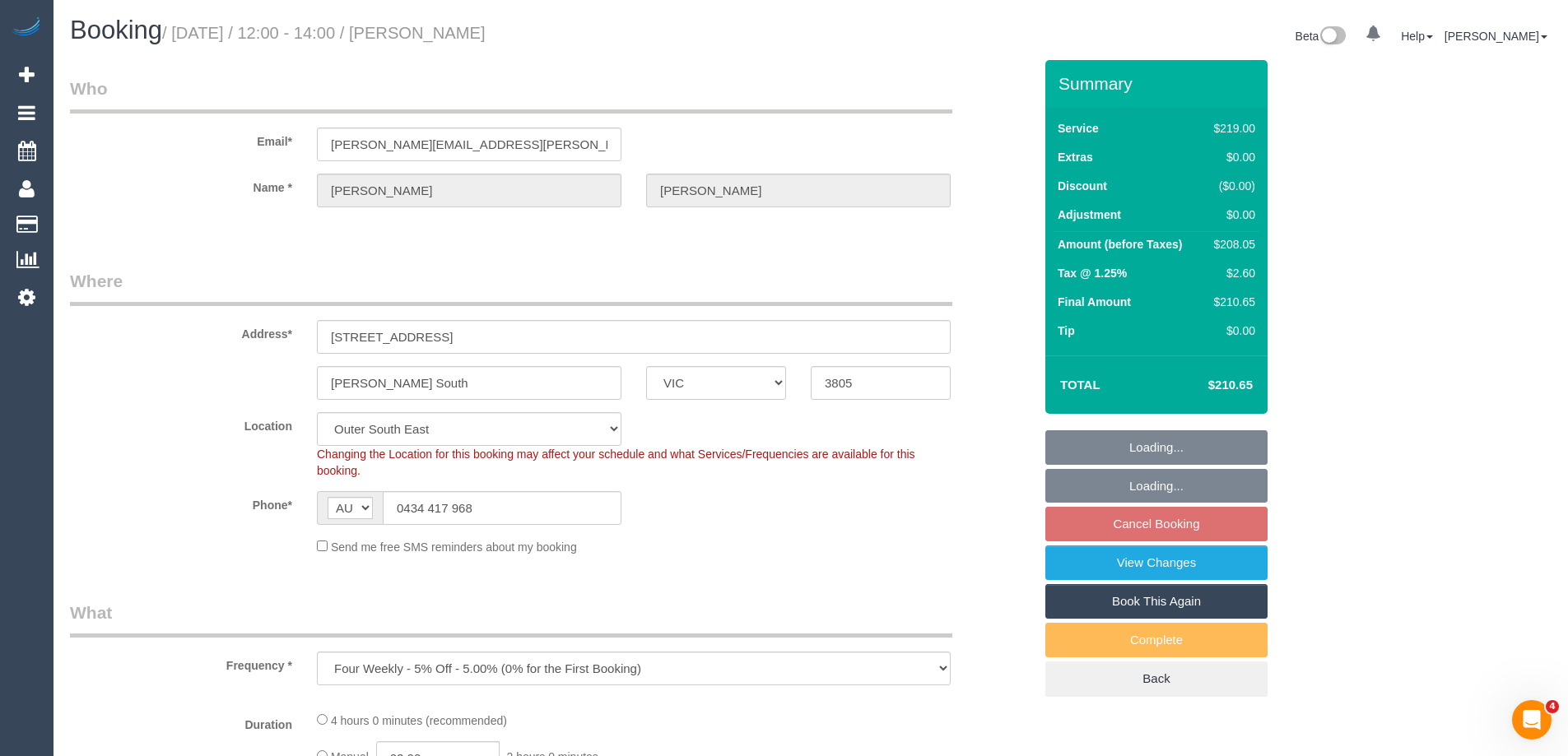
select select "number:34"
select select "number:13"
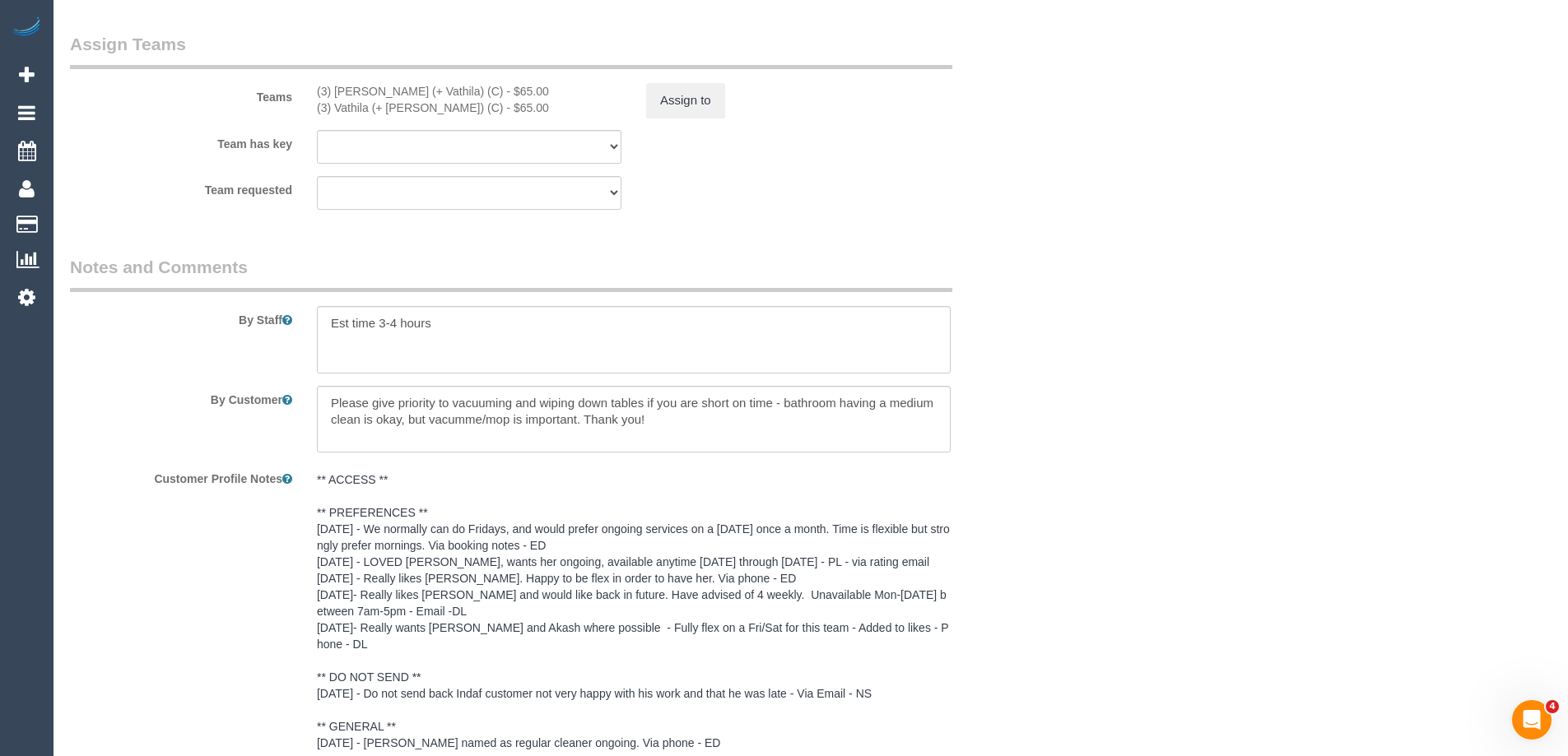
scroll to position [2810, 0]
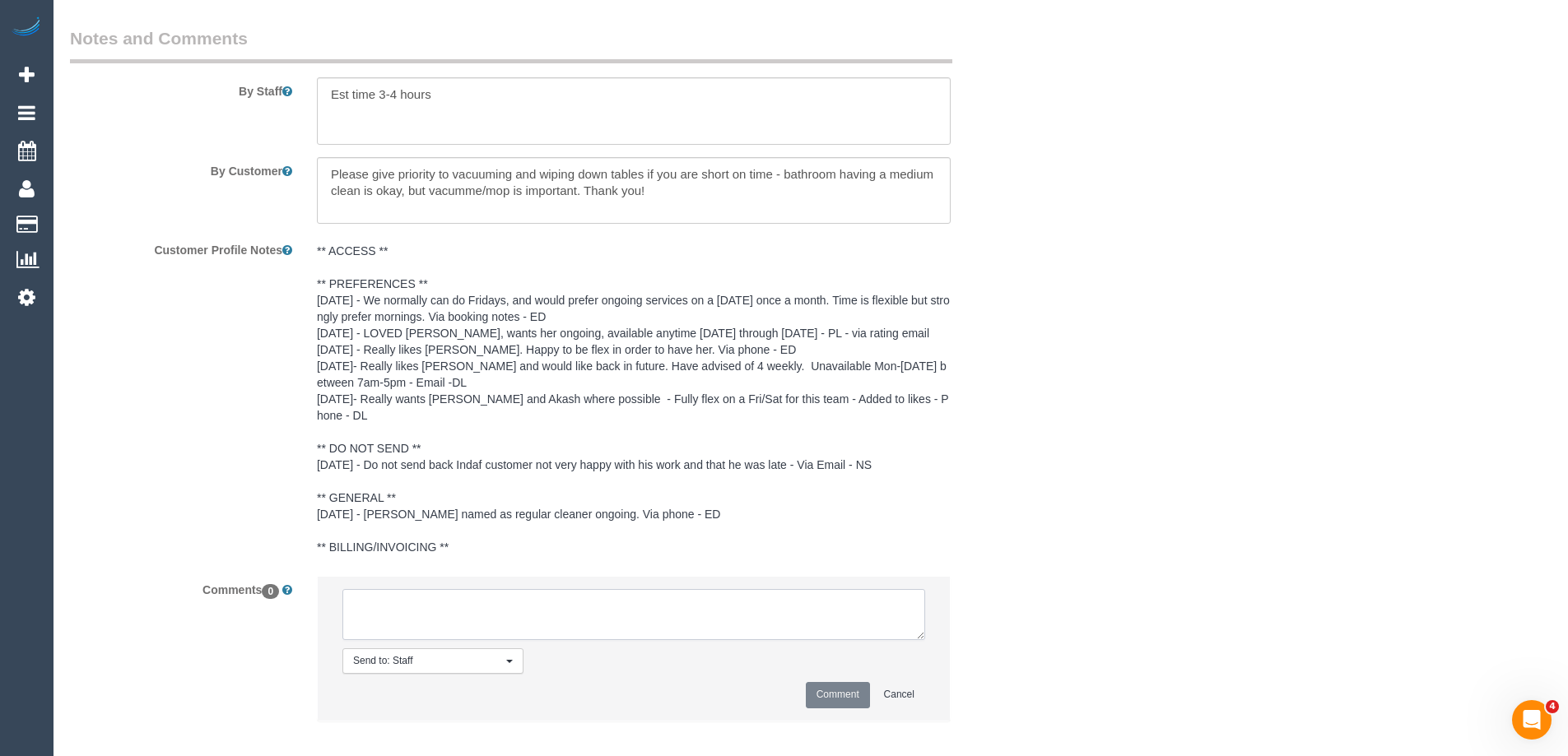
click at [461, 589] on textarea at bounding box center [633, 615] width 583 height 51
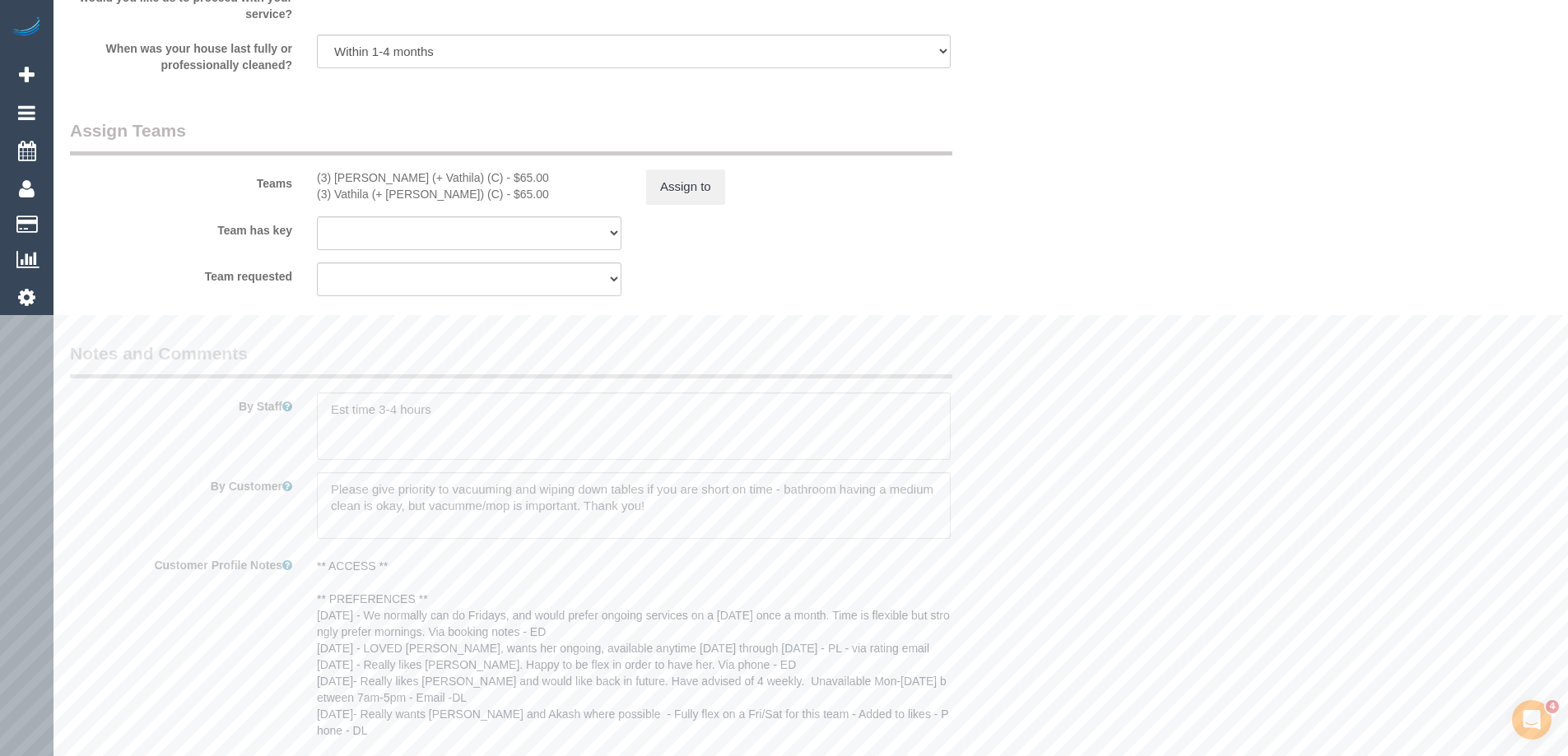
scroll to position [2152, 0]
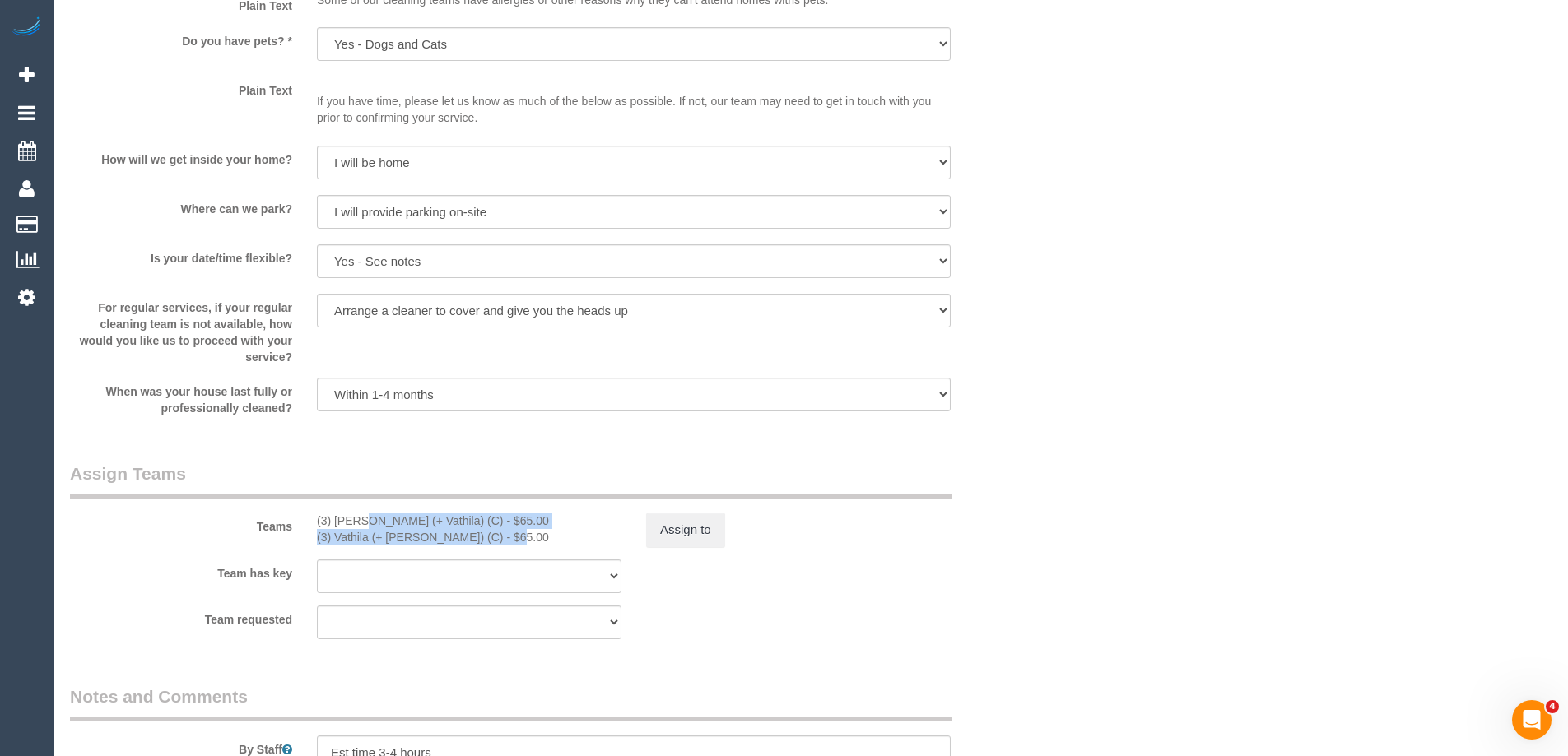
copy div "(3) Suchetha (+ Vathila) (C) - $65.00 (3) Vathila (+ Suchetha) (C)"
drag, startPoint x: 310, startPoint y: 517, endPoint x: 459, endPoint y: 542, distance: 151.1
click at [459, 542] on div "(3) Suchetha (+ Vathila) (C) - $65.00 (3) Vathila (+ Suchetha) (C) - $65.00" at bounding box center [469, 529] width 330 height 33
click at [678, 528] on button "Assign to" at bounding box center [686, 530] width 79 height 35
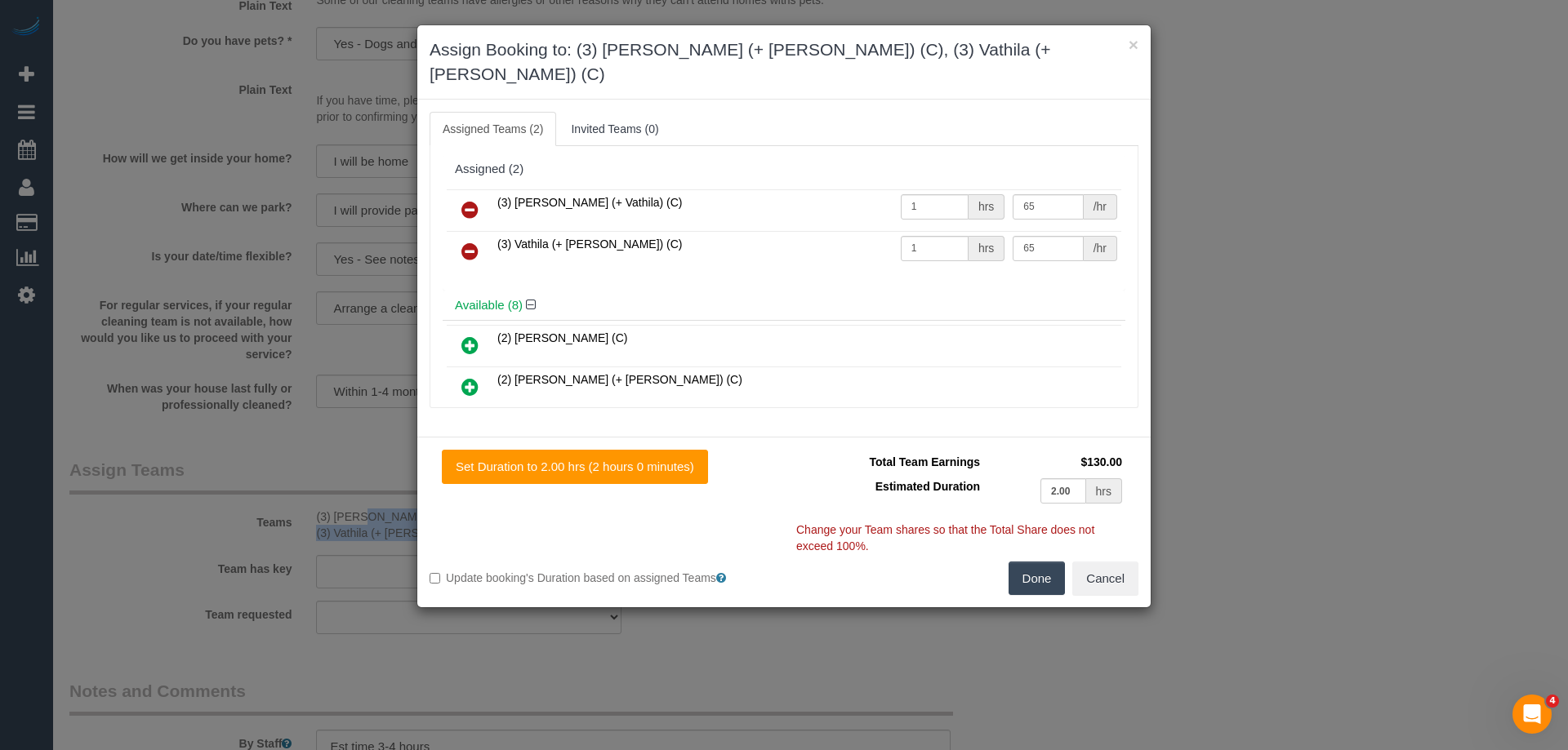
click at [472, 200] on icon at bounding box center [470, 210] width 17 height 20
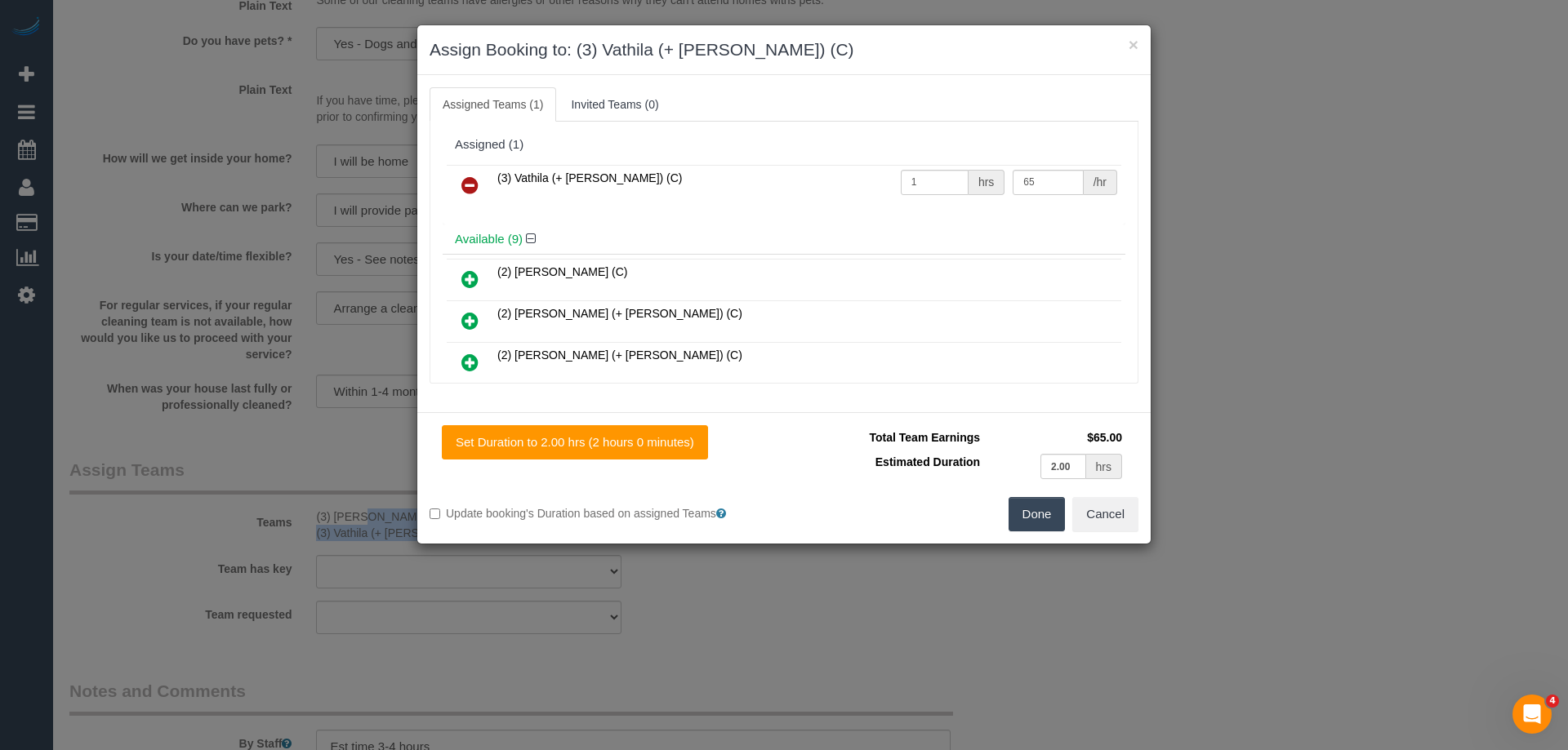
click at [472, 188] on icon at bounding box center [470, 186] width 17 height 20
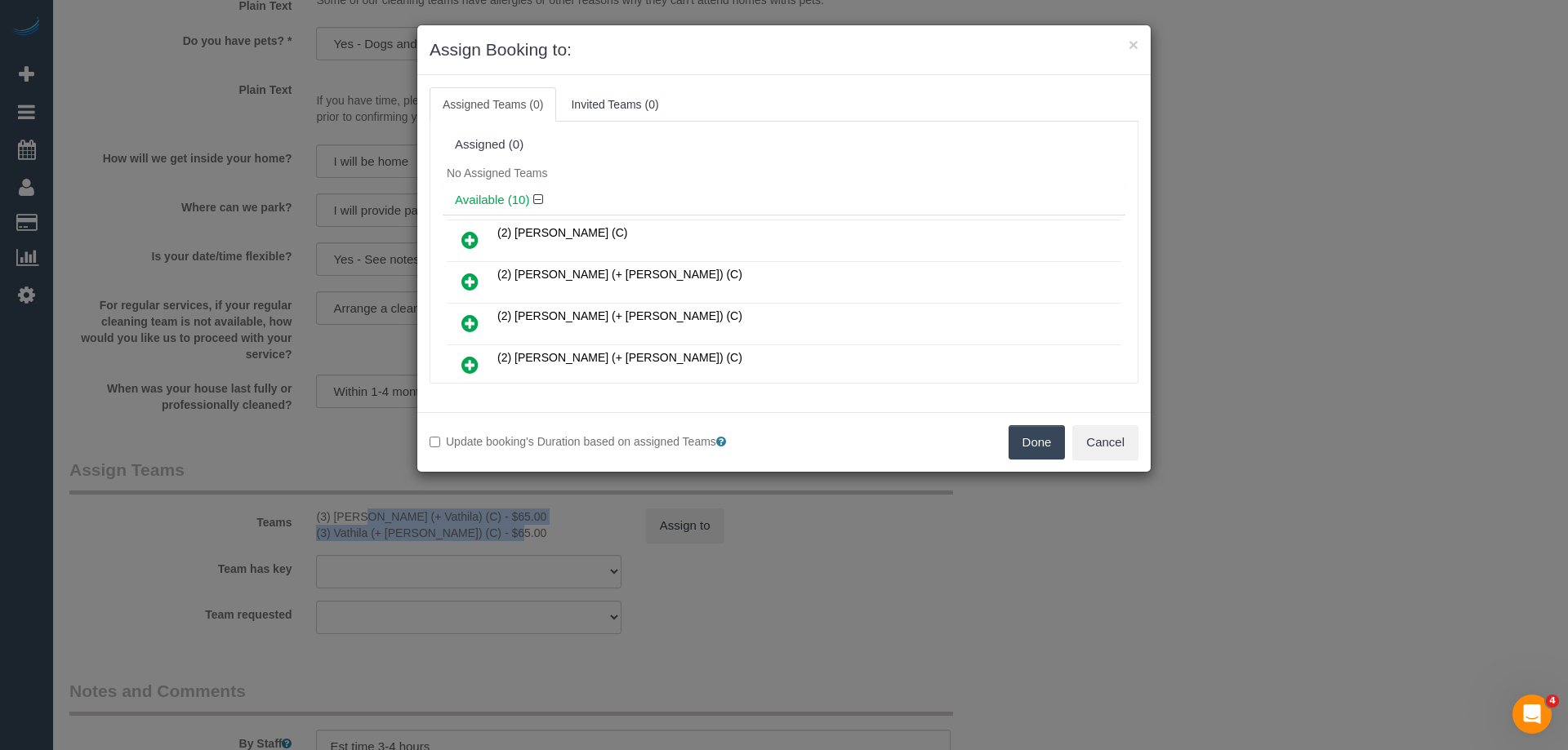
click at [1027, 428] on button "Done" at bounding box center [1036, 442] width 57 height 35
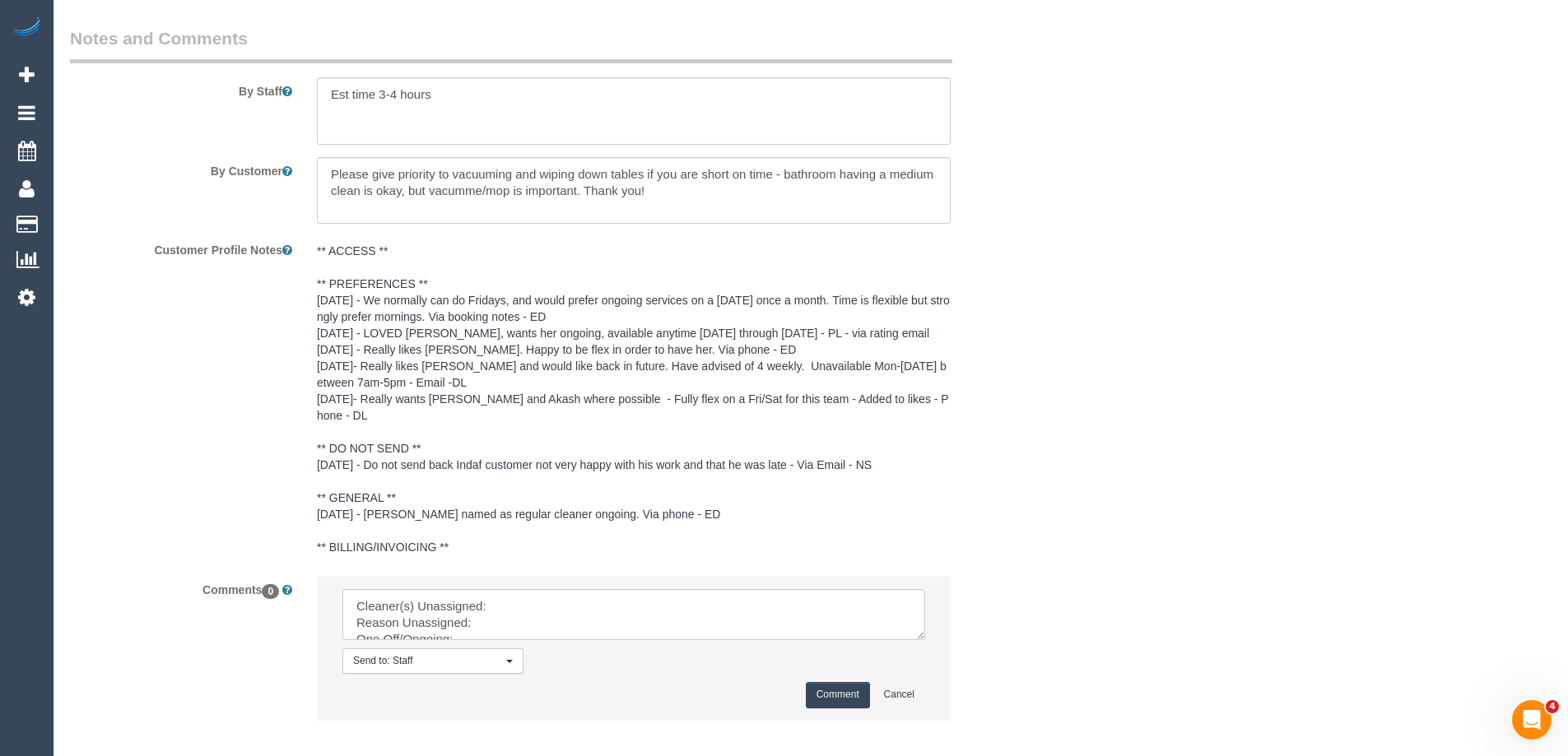
scroll to position [2878, 0]
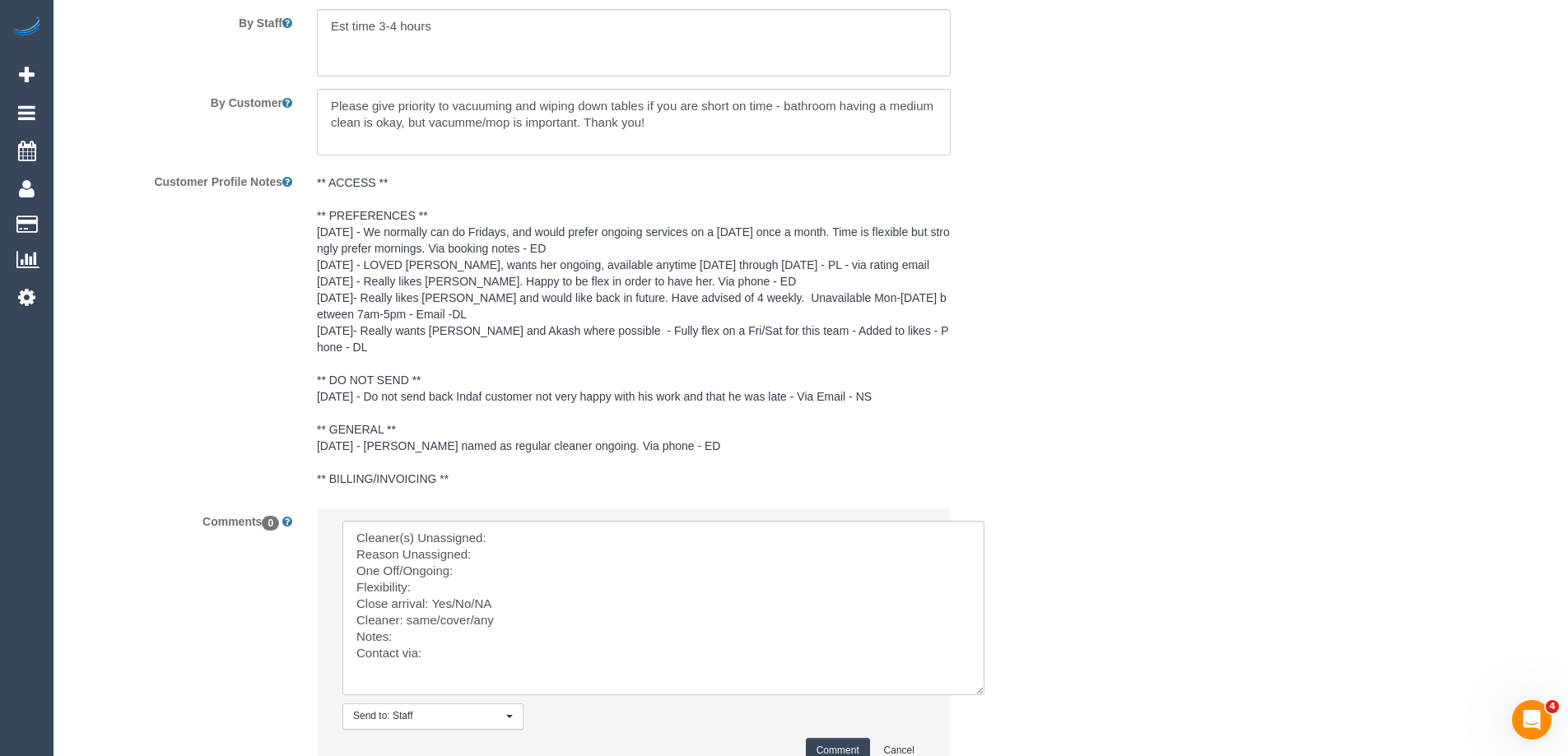
drag, startPoint x: 922, startPoint y: 561, endPoint x: 982, endPoint y: 689, distance: 141.4
click at [982, 689] on textarea at bounding box center [663, 608] width 642 height 174
click at [566, 521] on textarea at bounding box center [667, 618] width 651 height 195
paste textarea "(3) Suchetha (+ Vathila) (C) - $65.00 (3) Vathila (+ Suchetha) (C)"
drag, startPoint x: 640, startPoint y: 521, endPoint x: 776, endPoint y: 523, distance: 136.0
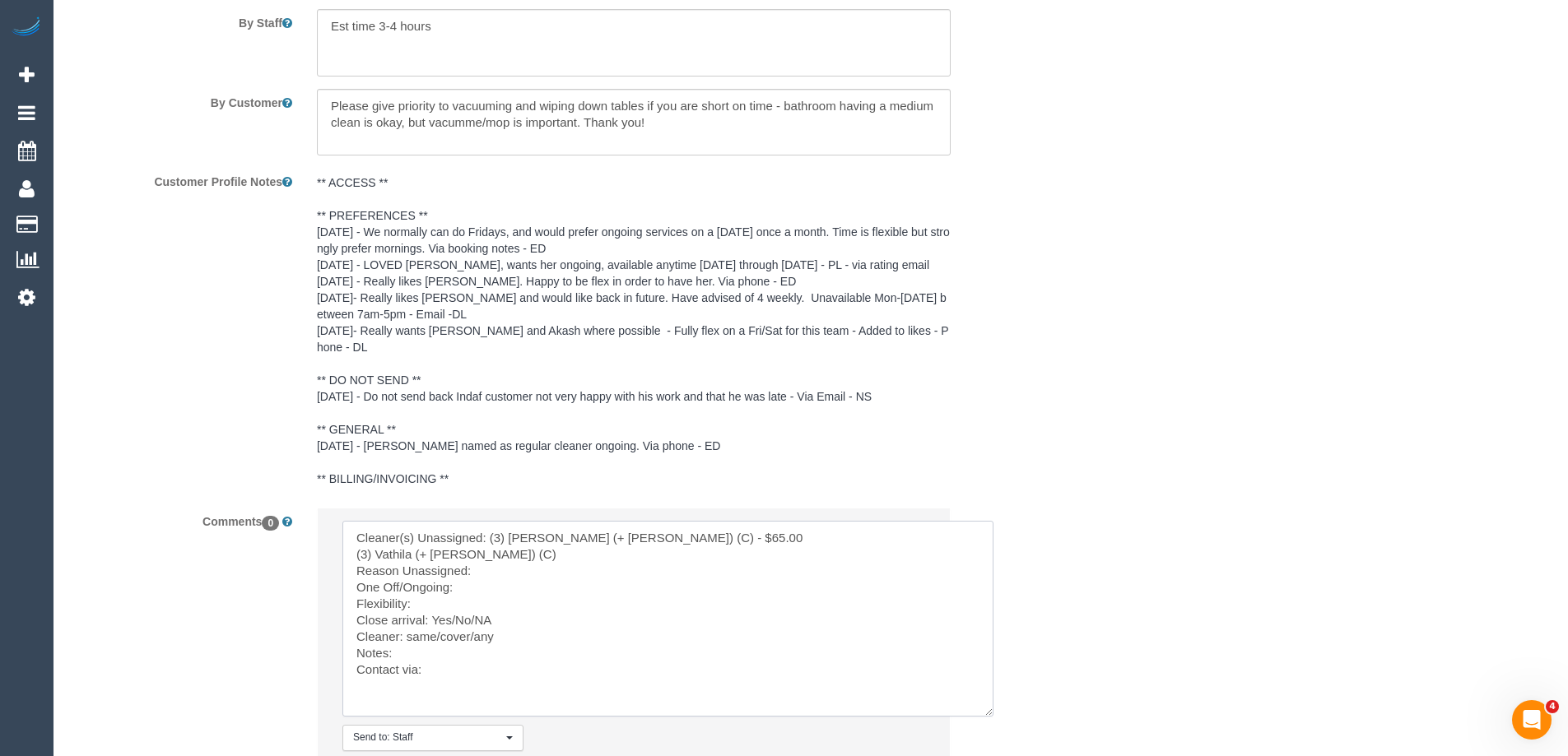
click at [776, 523] on textarea at bounding box center [667, 618] width 651 height 195
click at [833, 521] on textarea at bounding box center [667, 618] width 651 height 195
click at [735, 540] on textarea at bounding box center [667, 618] width 651 height 195
drag, startPoint x: 429, startPoint y: 586, endPoint x: 471, endPoint y: 585, distance: 42.0
click at [471, 585] on textarea at bounding box center [667, 618] width 651 height 195
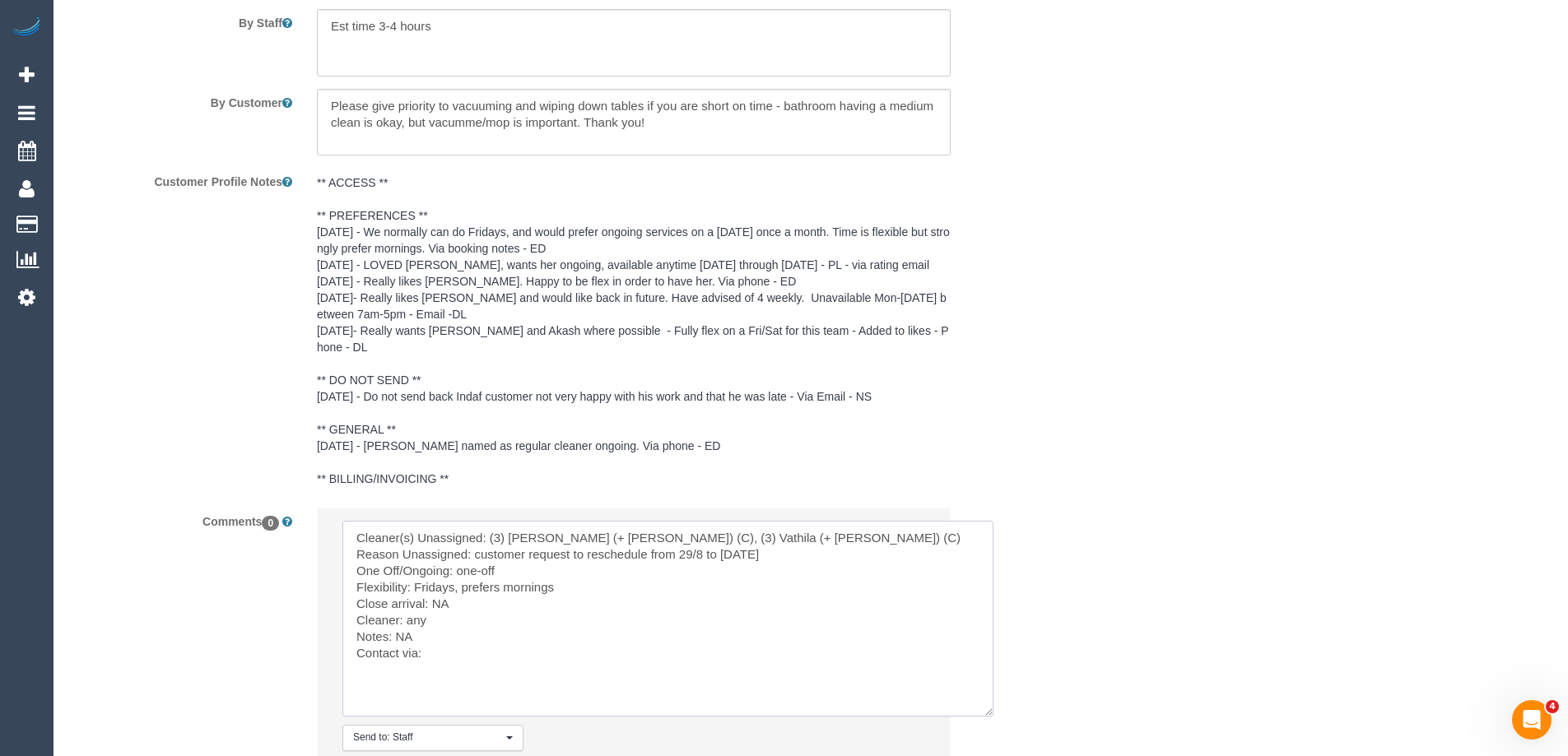
click at [501, 646] on textarea at bounding box center [667, 618] width 651 height 195
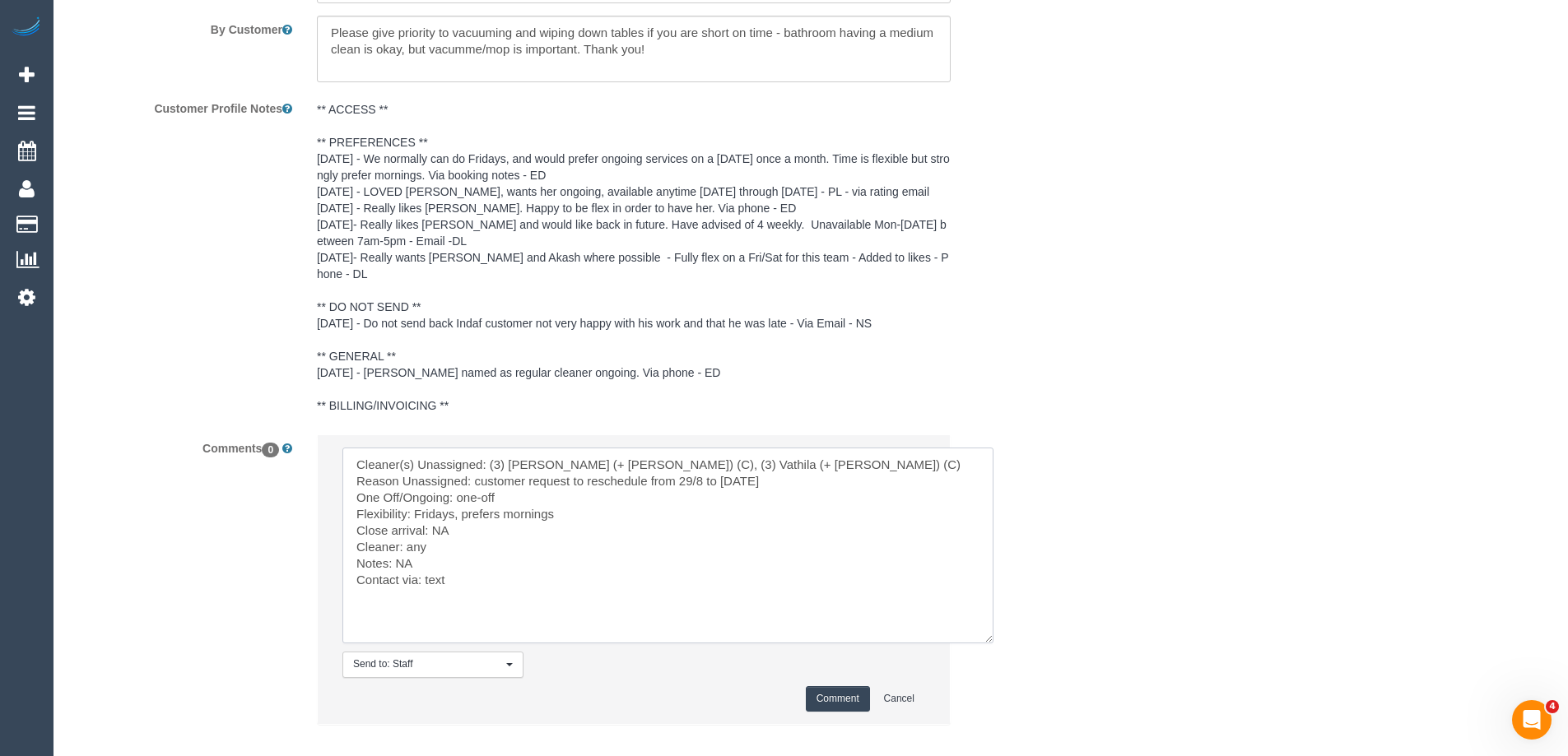
scroll to position [3023, 0]
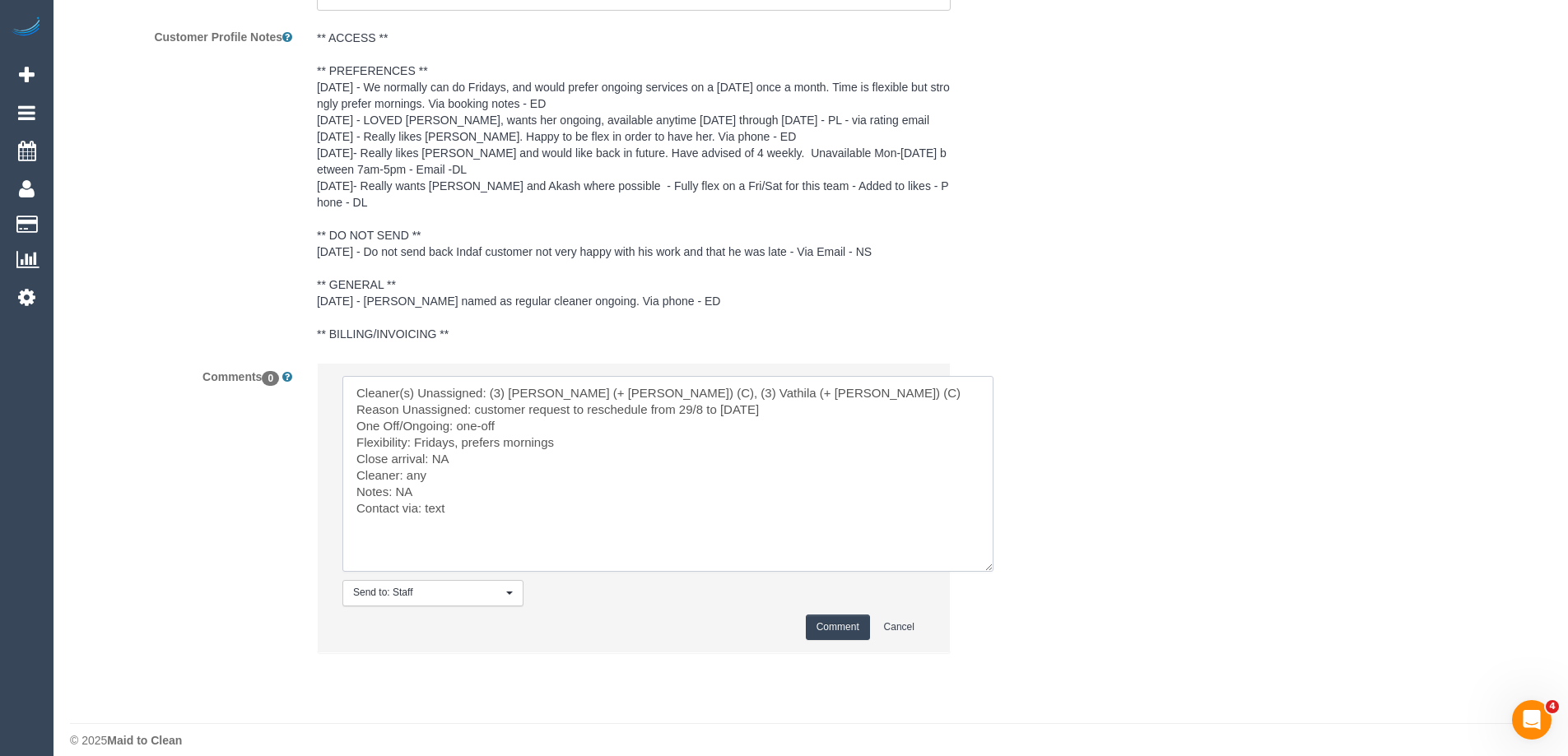
type textarea "Cleaner(s) Unassigned: (3) Suchetha (+ Vathila) (C), (3) Vathila (+ Suchetha) (…"
click at [851, 615] on button "Comment" at bounding box center [838, 628] width 64 height 26
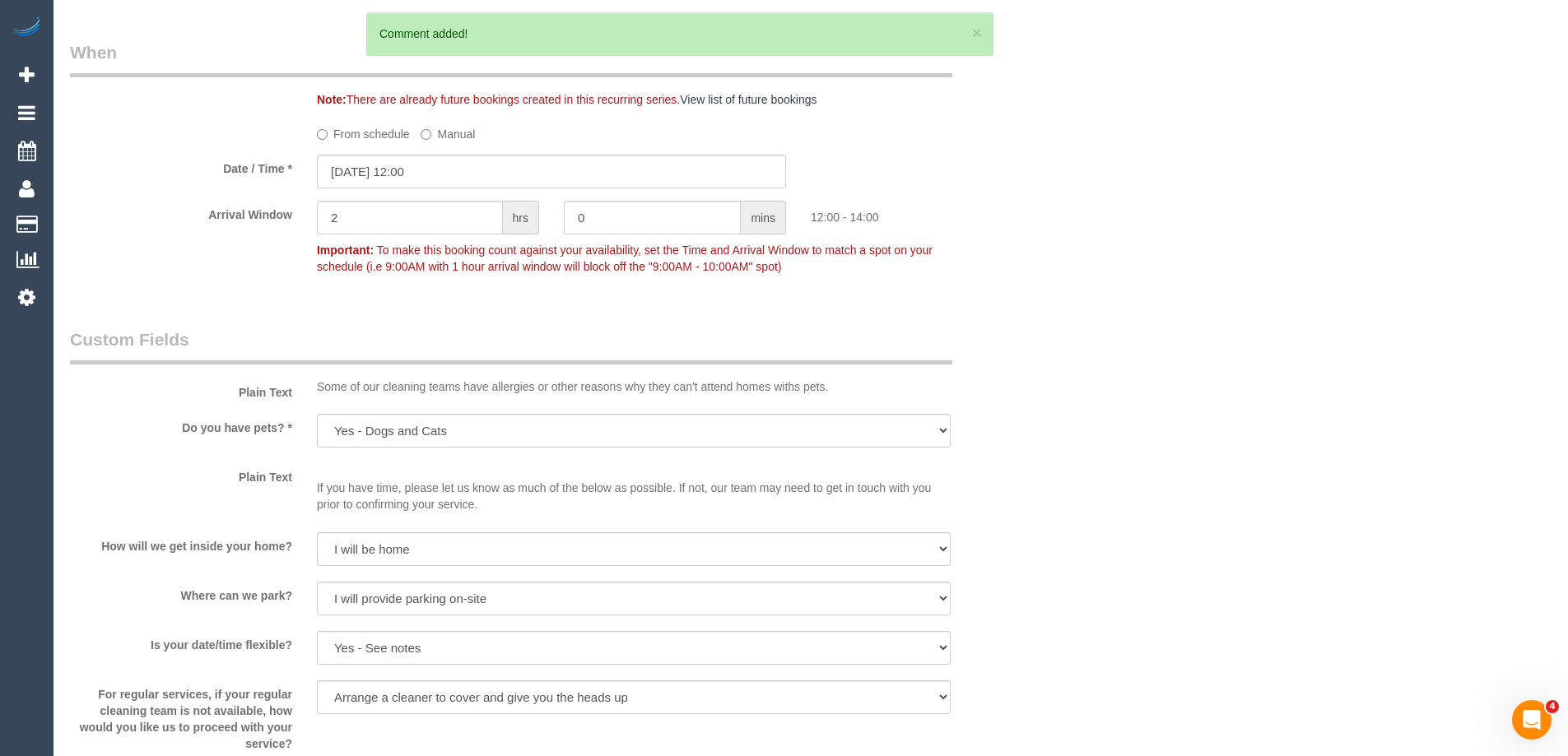
scroll to position [1625, 0]
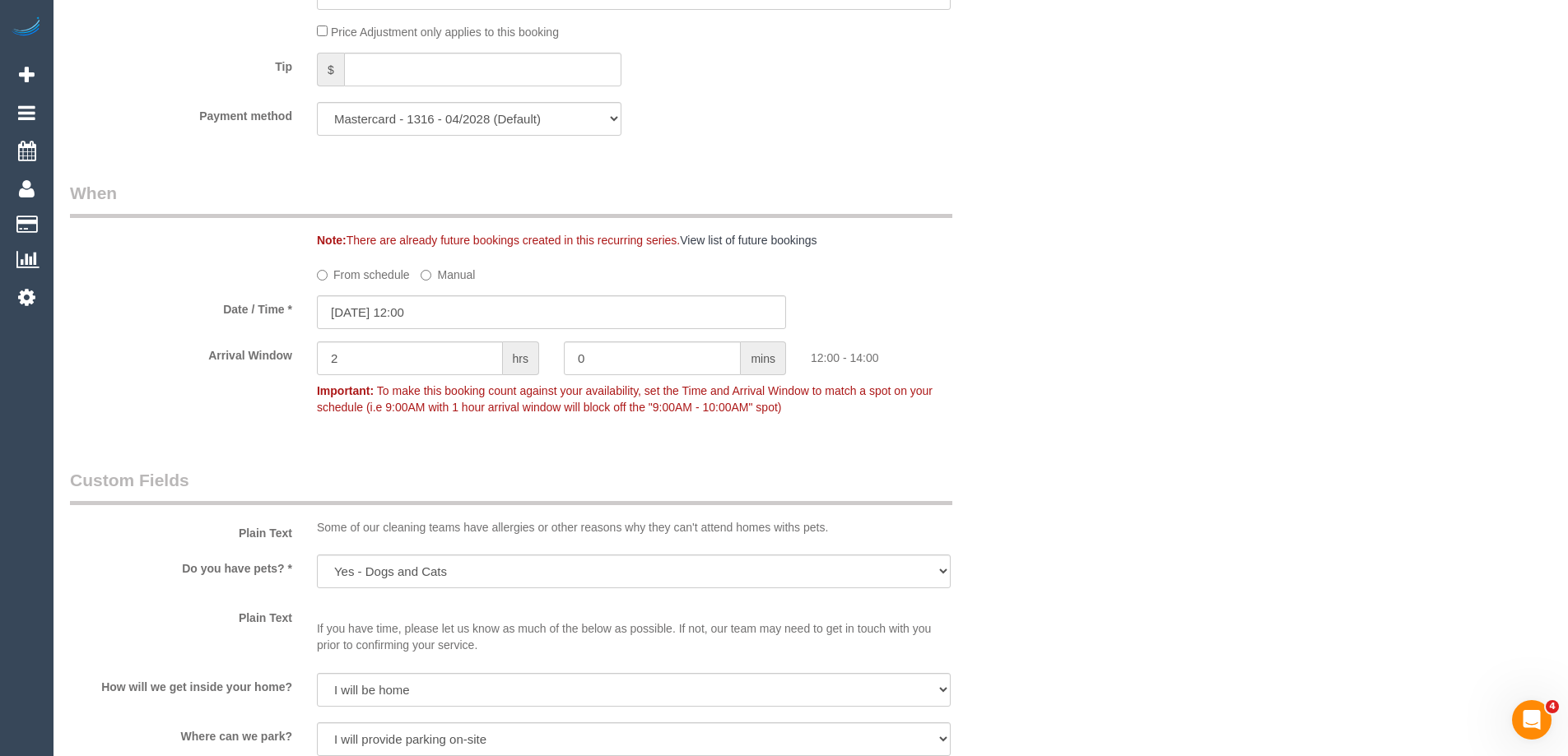
click at [359, 272] on label "From schedule" at bounding box center [363, 272] width 93 height 22
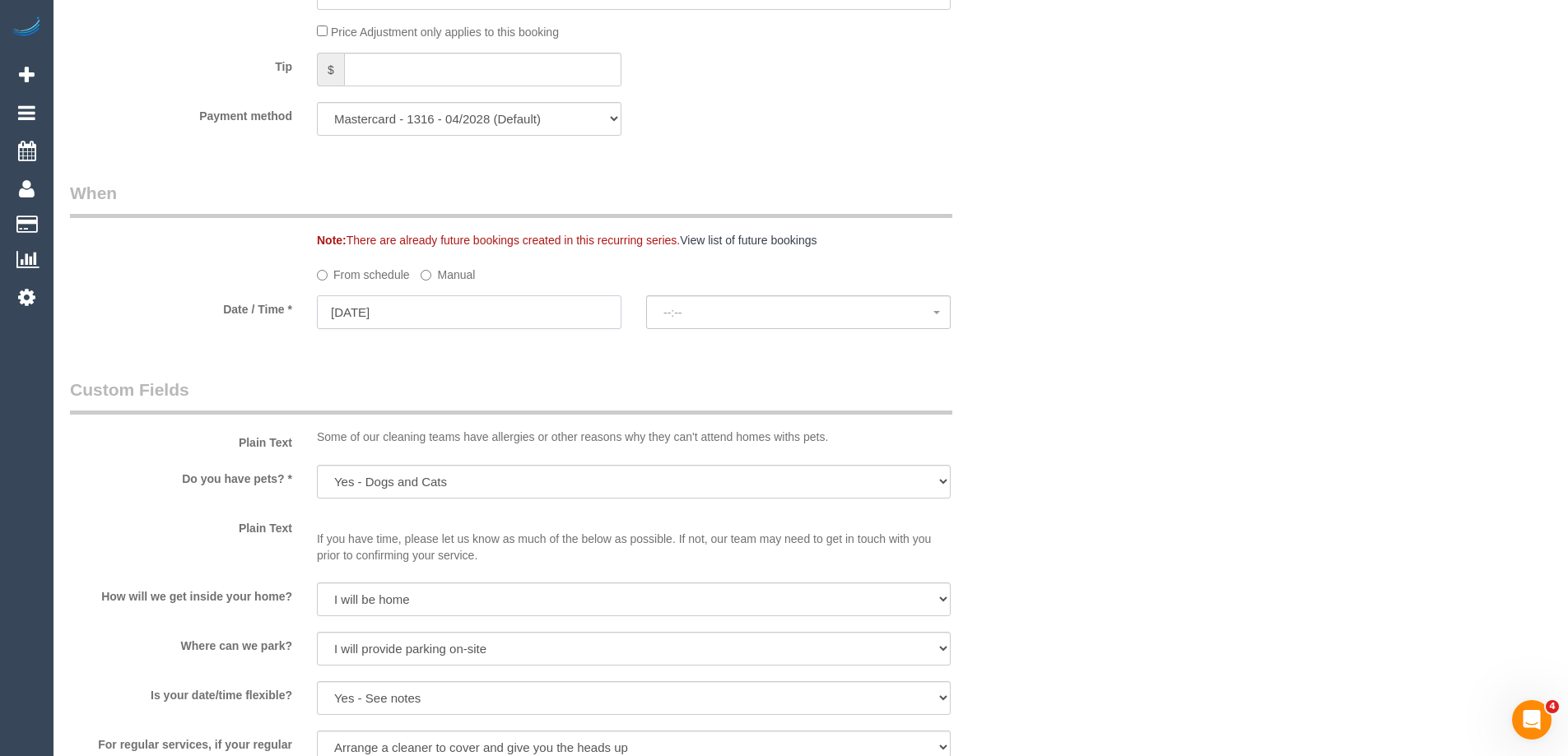
click at [453, 309] on input "29/08/2025" at bounding box center [469, 312] width 305 height 34
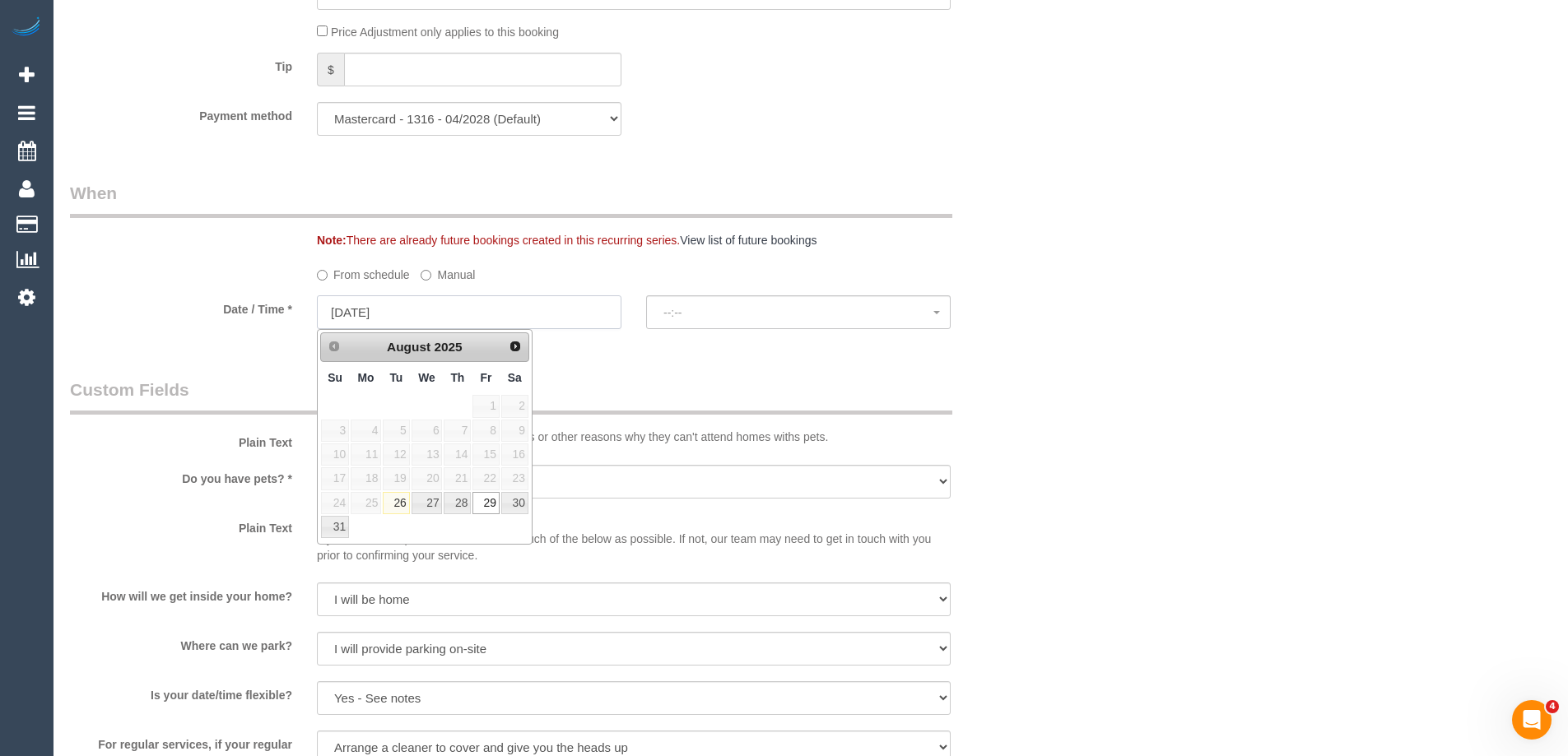
select select "spot13"
click at [510, 347] on span "Next" at bounding box center [516, 345] width 13 height 13
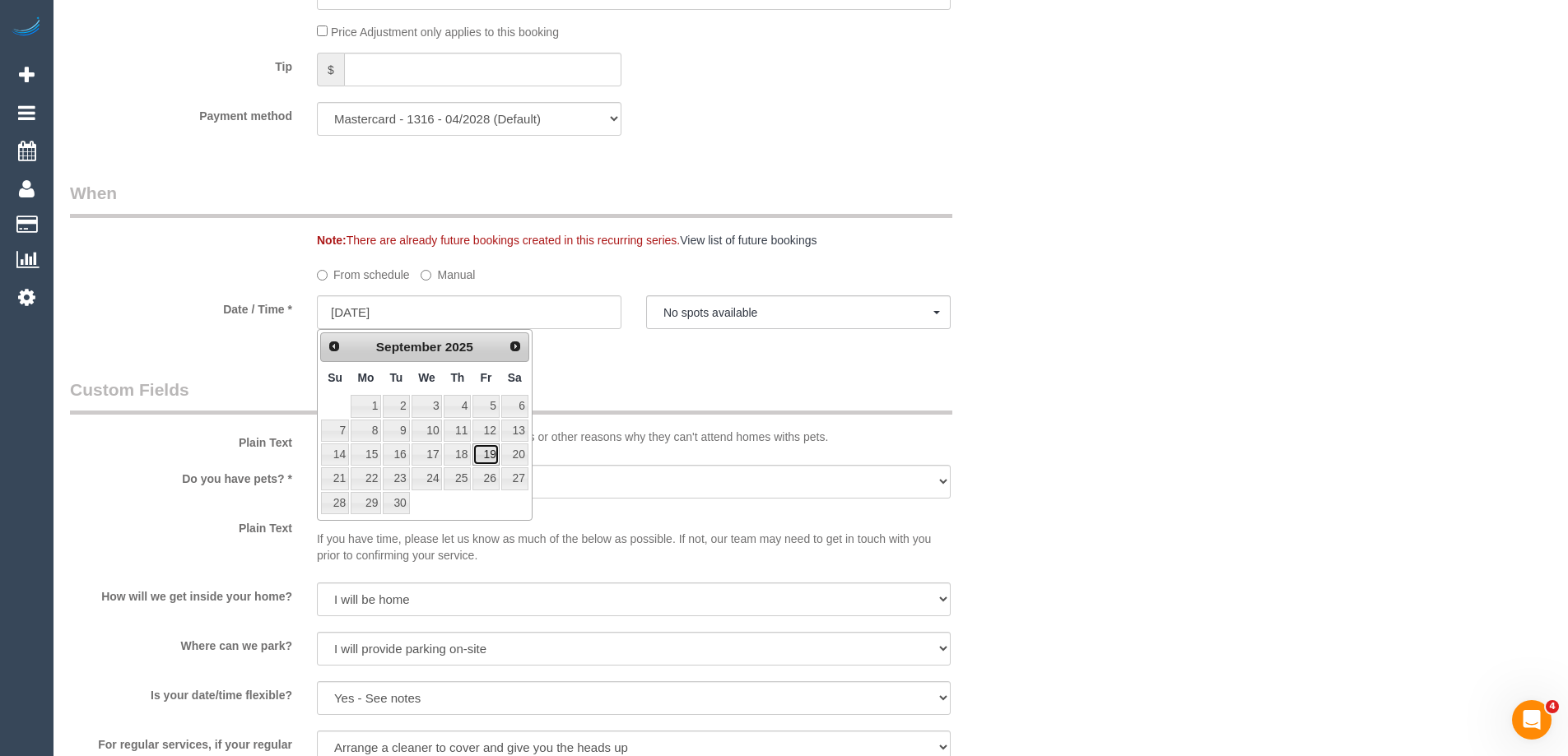
click at [487, 454] on link "19" at bounding box center [486, 454] width 27 height 22
type input "19/09/2025"
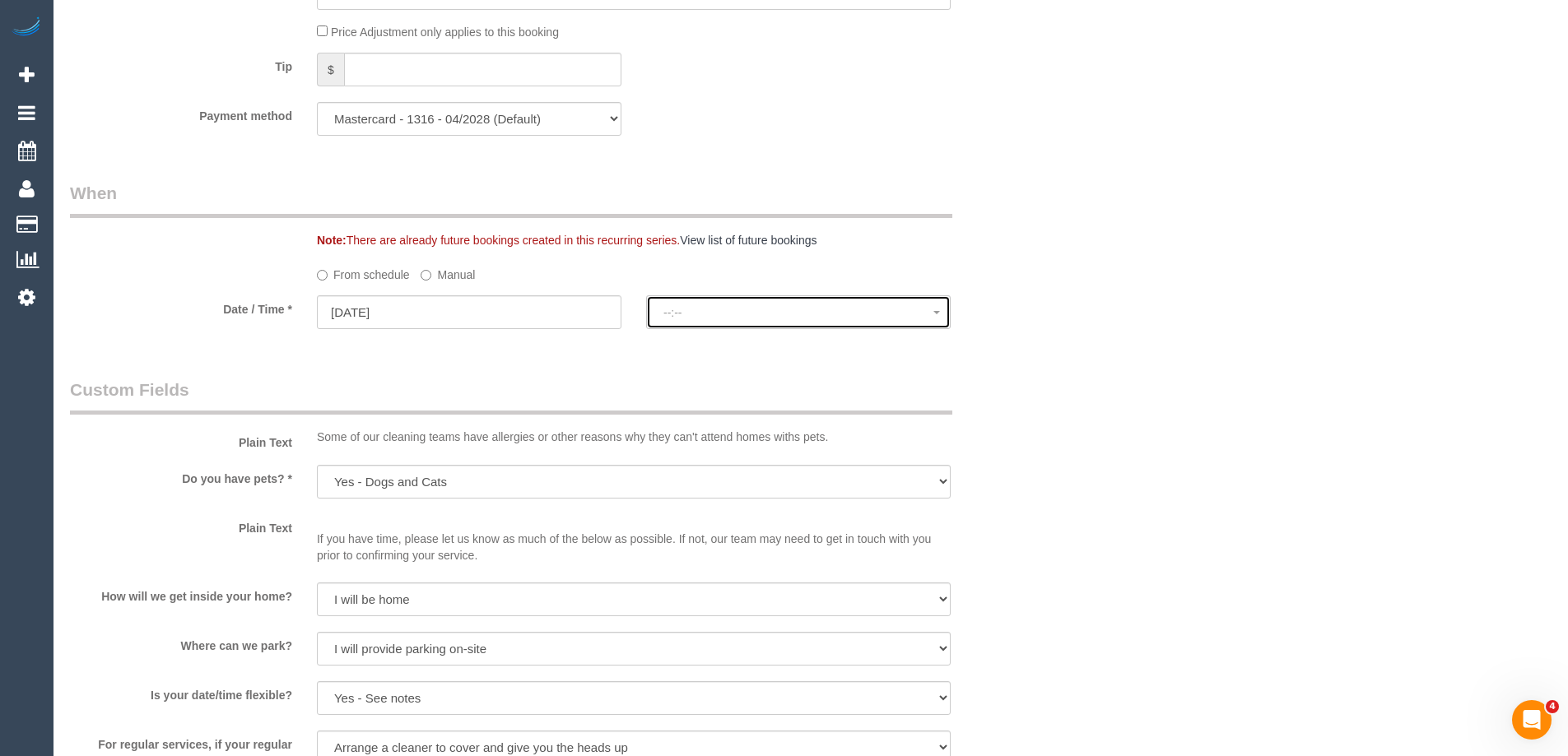
click at [721, 315] on span "--:--" at bounding box center [799, 313] width 270 height 13
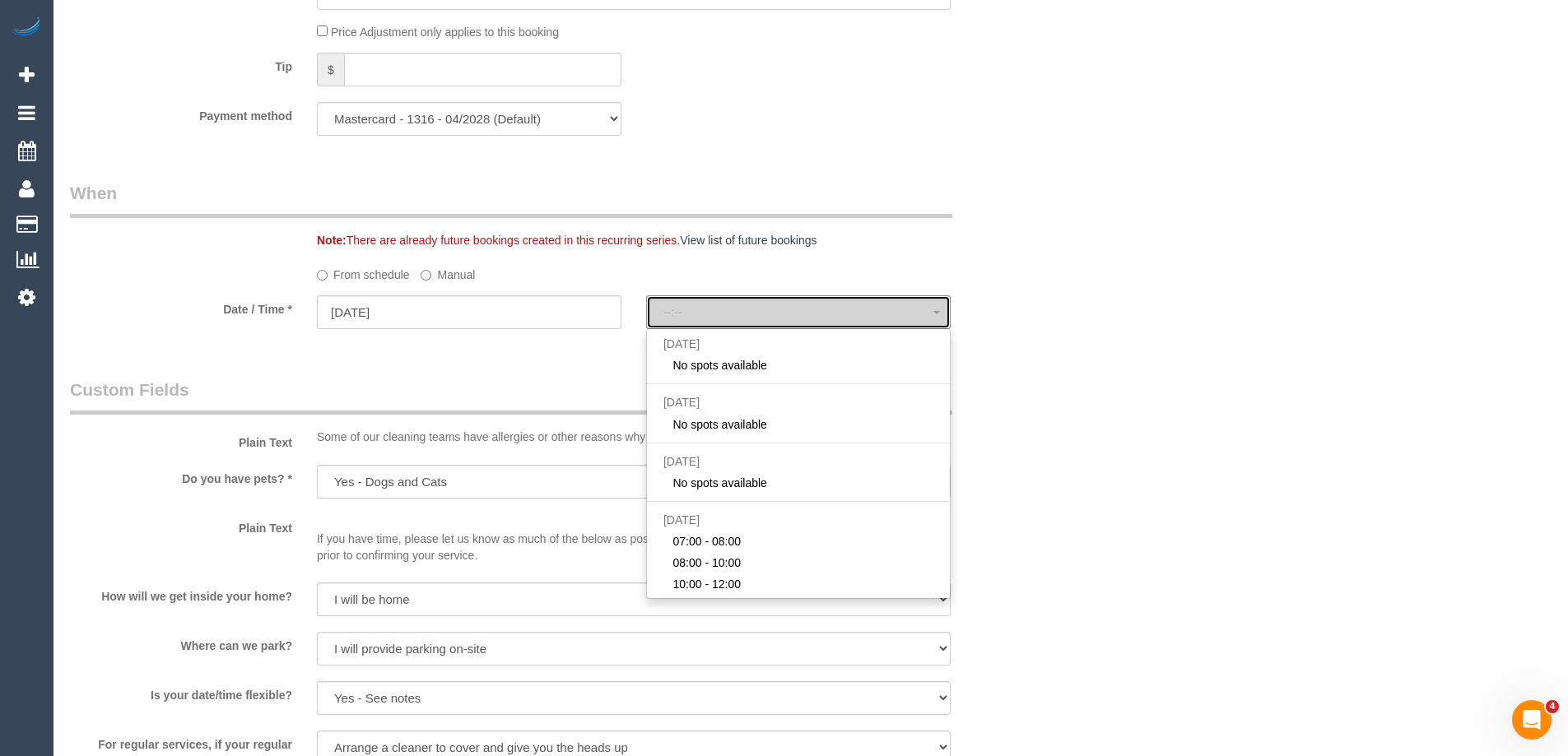
select select "spot25"
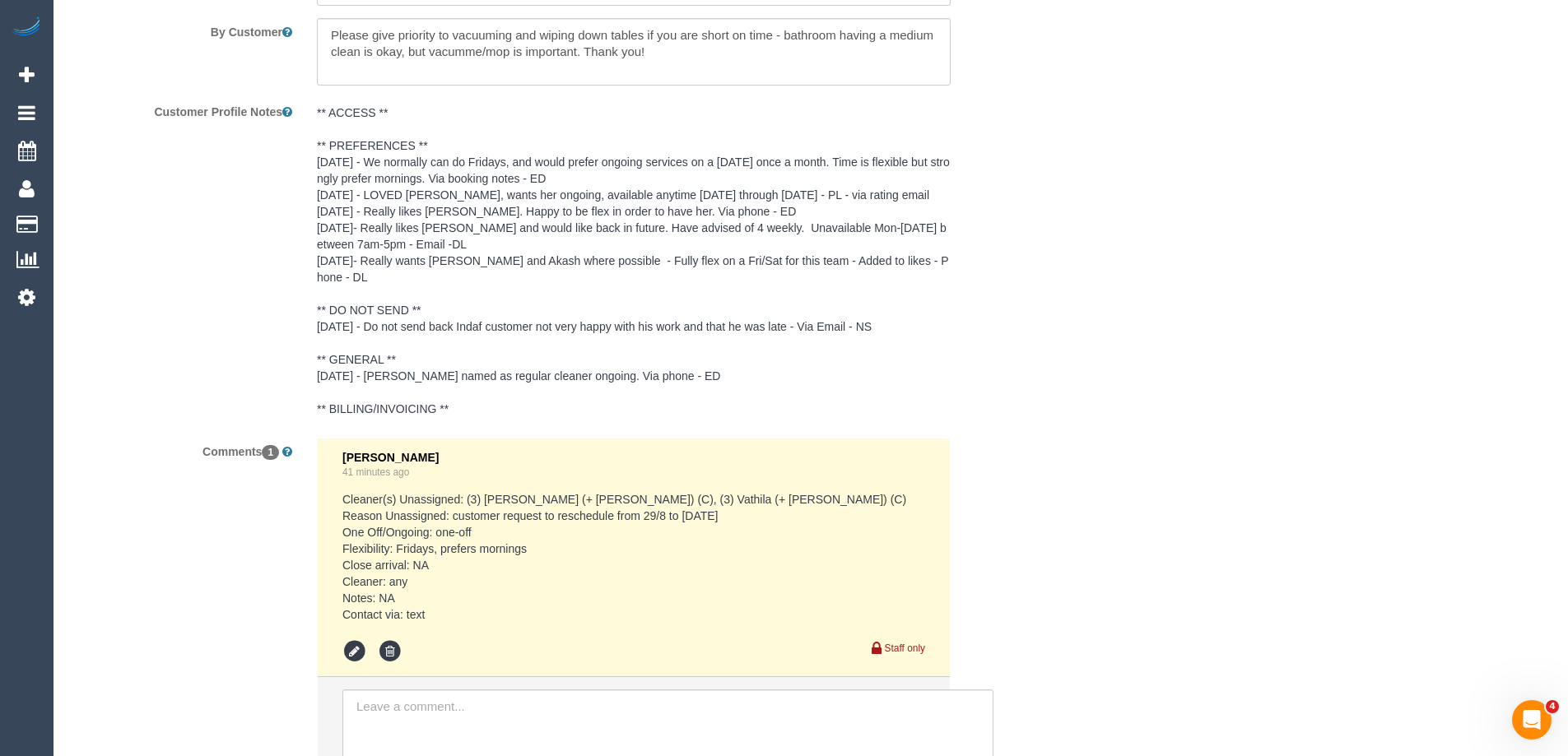
scroll to position [3104, 0]
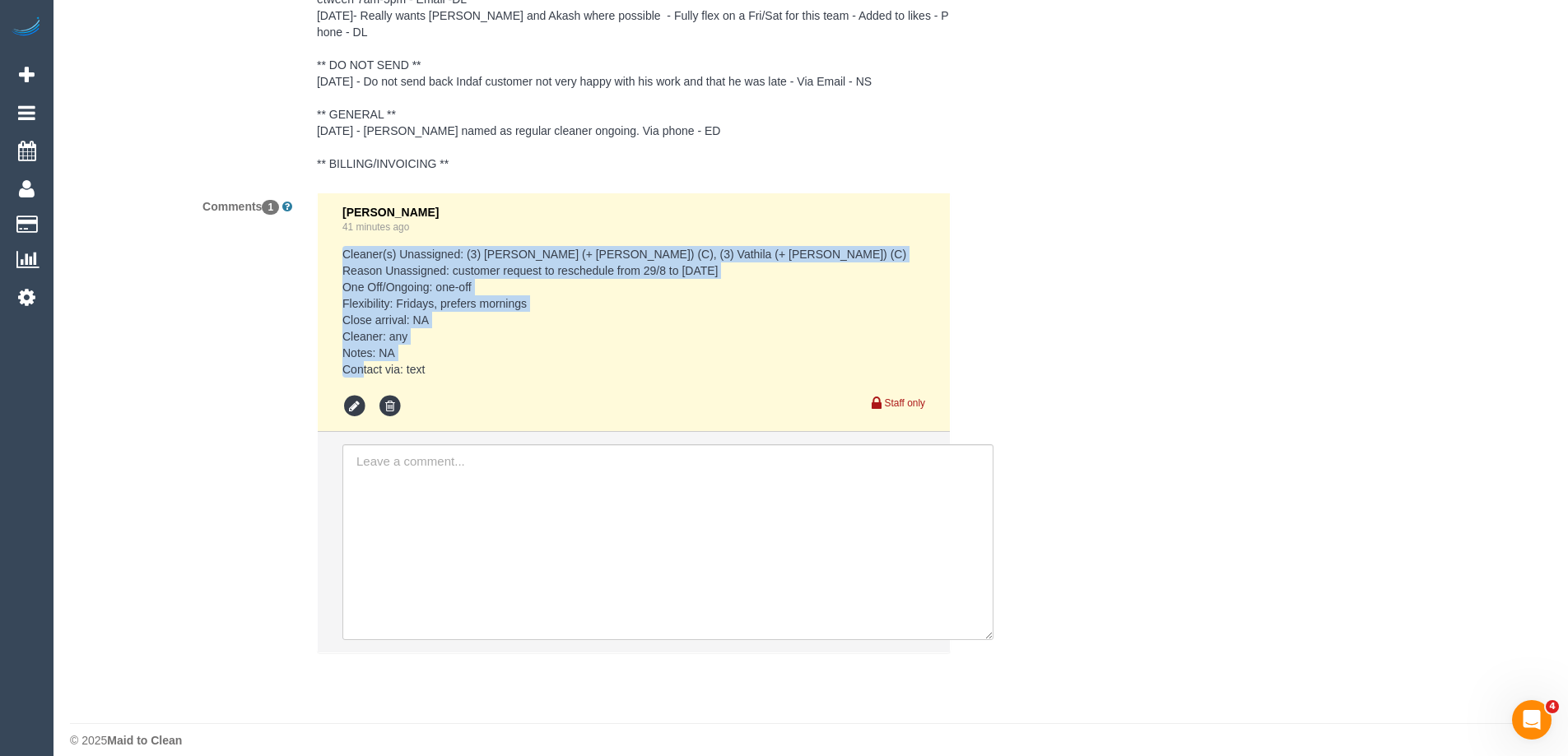
copy pre "Cleaner(s) Unassigned: (3) Suchetha (+ Vathila) (C), (3) Vathila (+ Suchetha) (…"
drag, startPoint x: 444, startPoint y: 351, endPoint x: 341, endPoint y: 244, distance: 148.5
click at [341, 244] on li "Eleni Diacos 41 minutes ago Cleaner(s) Unassigned: (3) Suchetha (+ Vathila) (C)…" at bounding box center [633, 313] width 633 height 239
click at [398, 395] on icon at bounding box center [390, 406] width 25 height 25
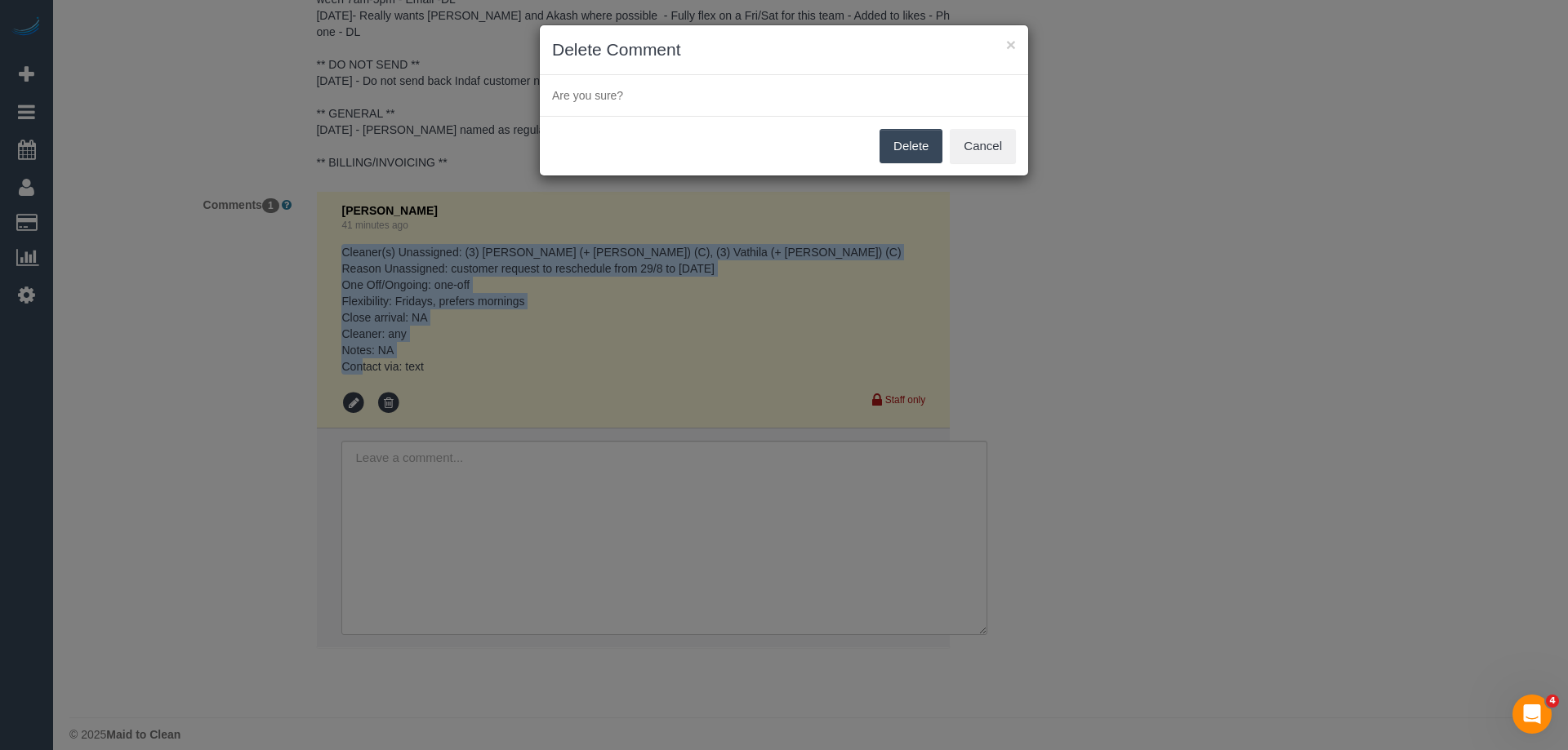
click at [908, 148] on button "Delete" at bounding box center [911, 147] width 63 height 35
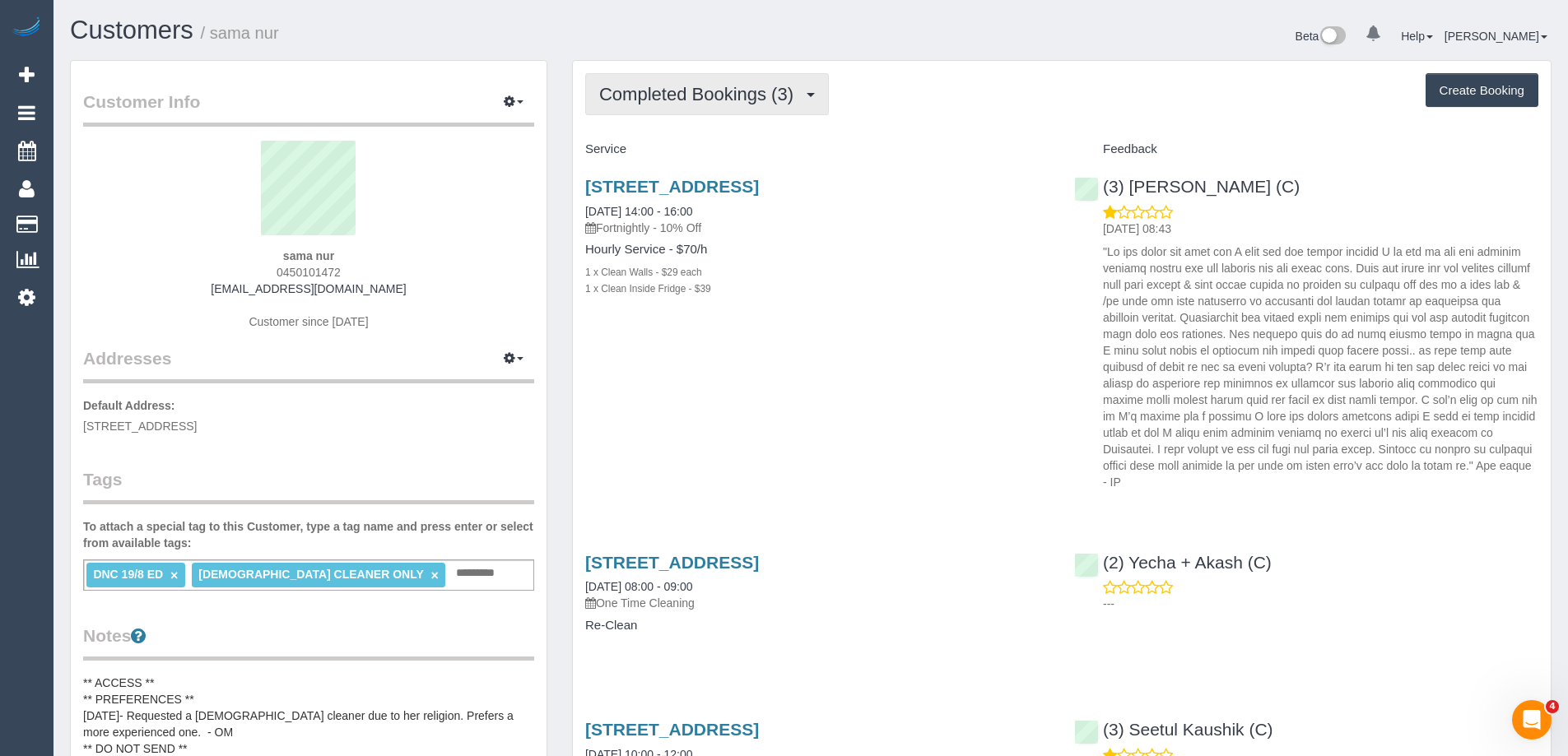
click at [681, 82] on button "Completed Bookings (3)" at bounding box center [707, 94] width 243 height 42
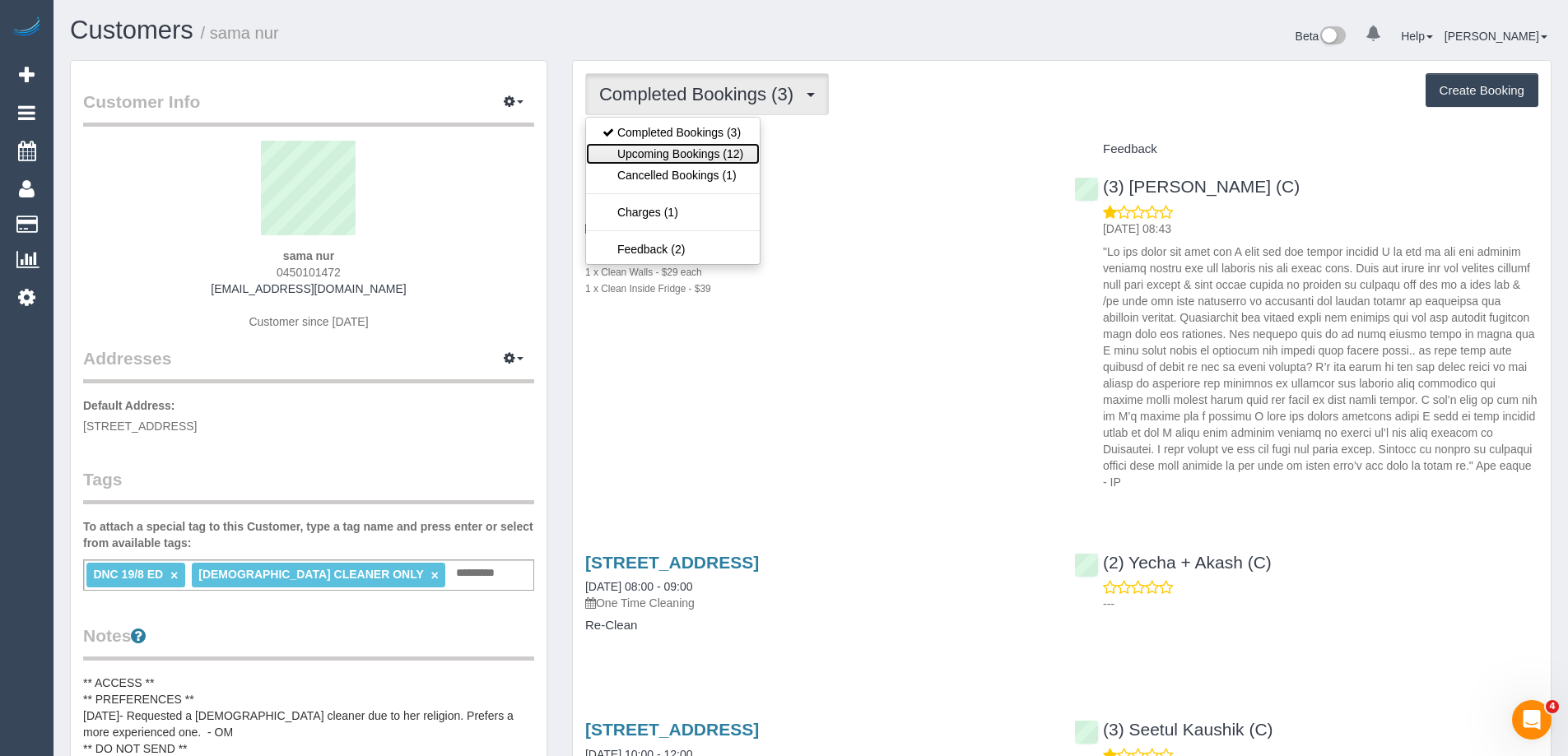
click at [689, 148] on link "Upcoming Bookings (12)" at bounding box center [672, 153] width 174 height 21
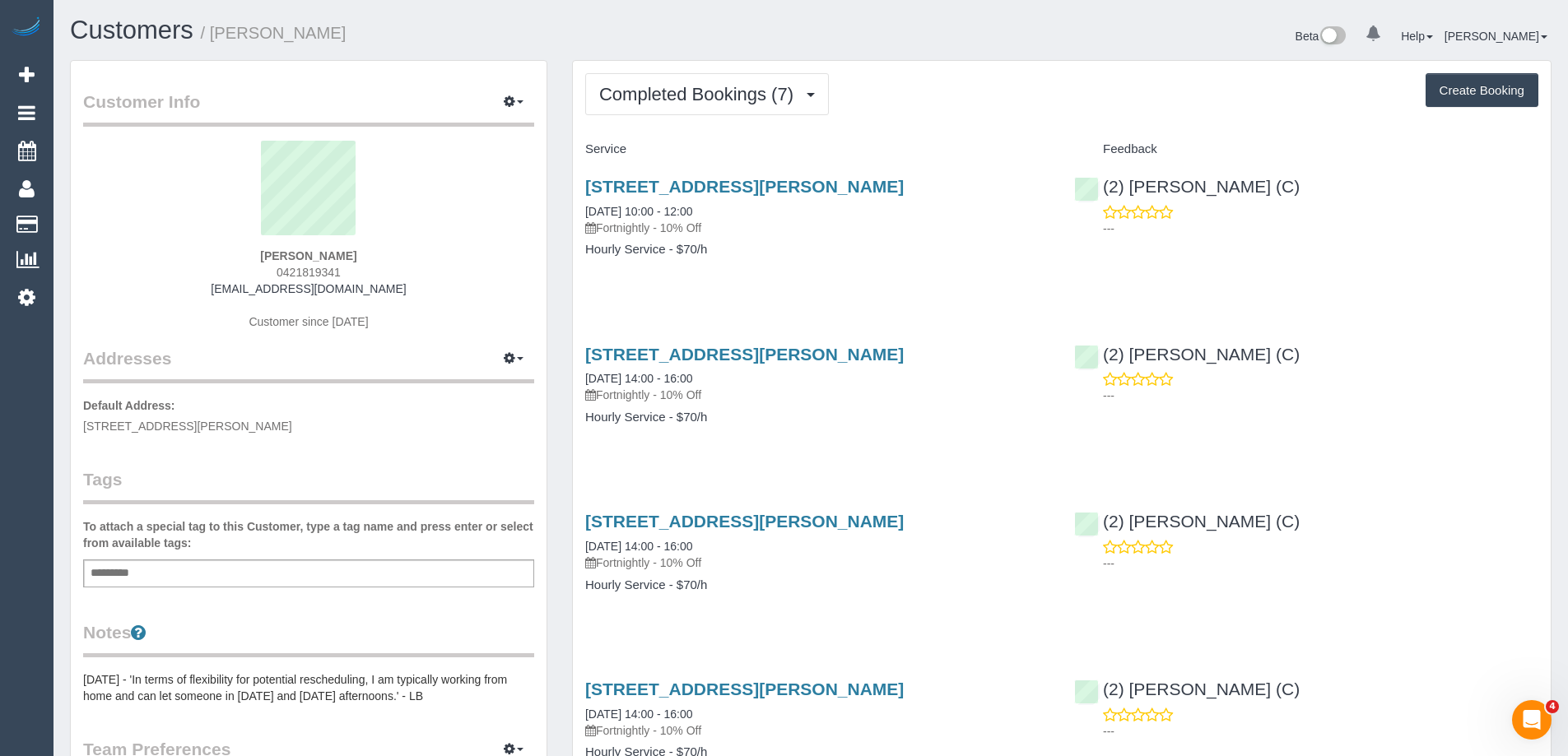
scroll to position [1423, 1568]
click at [741, 94] on span "Completed Bookings (7)" at bounding box center [700, 94] width 203 height 20
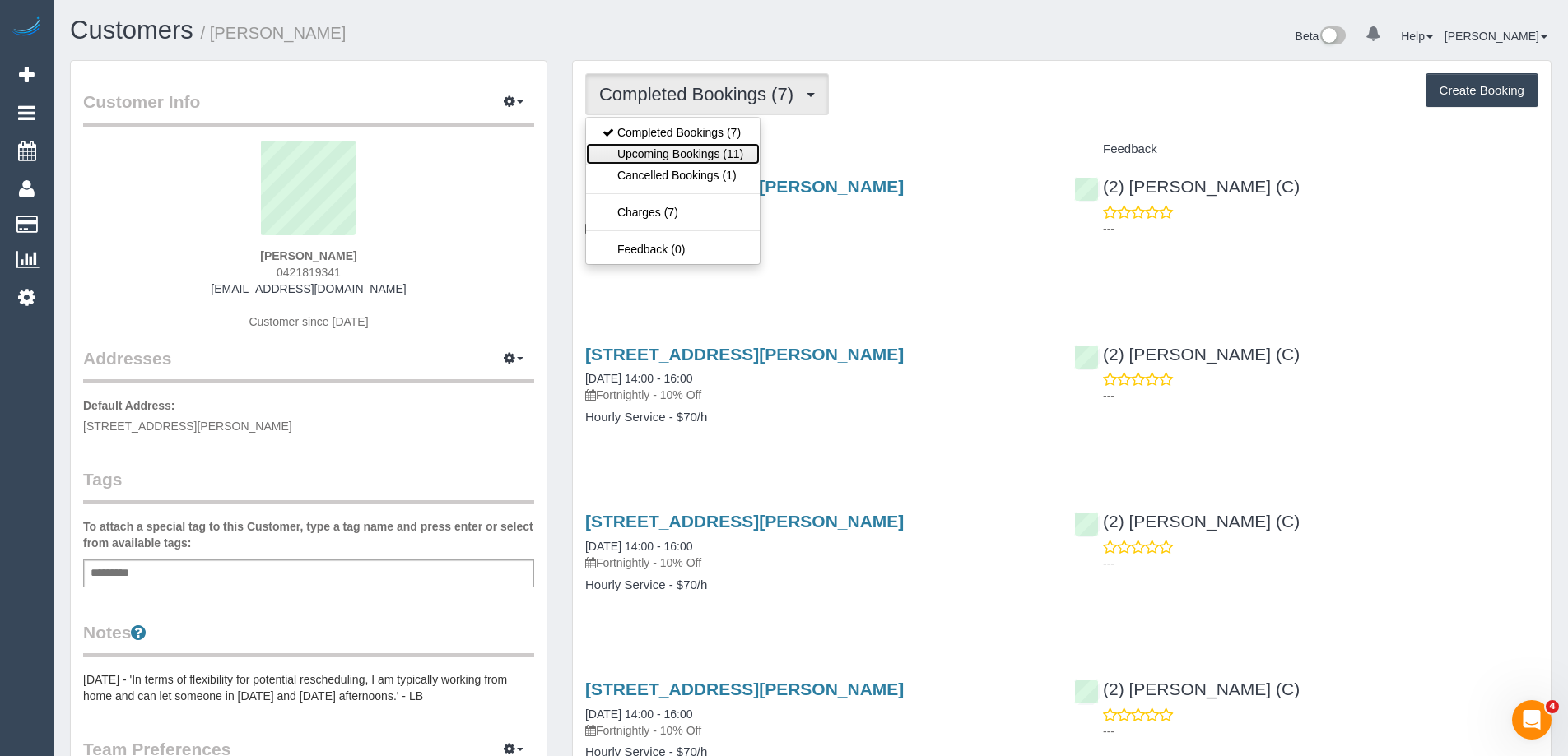
click at [729, 157] on link "Upcoming Bookings (11)" at bounding box center [672, 153] width 174 height 21
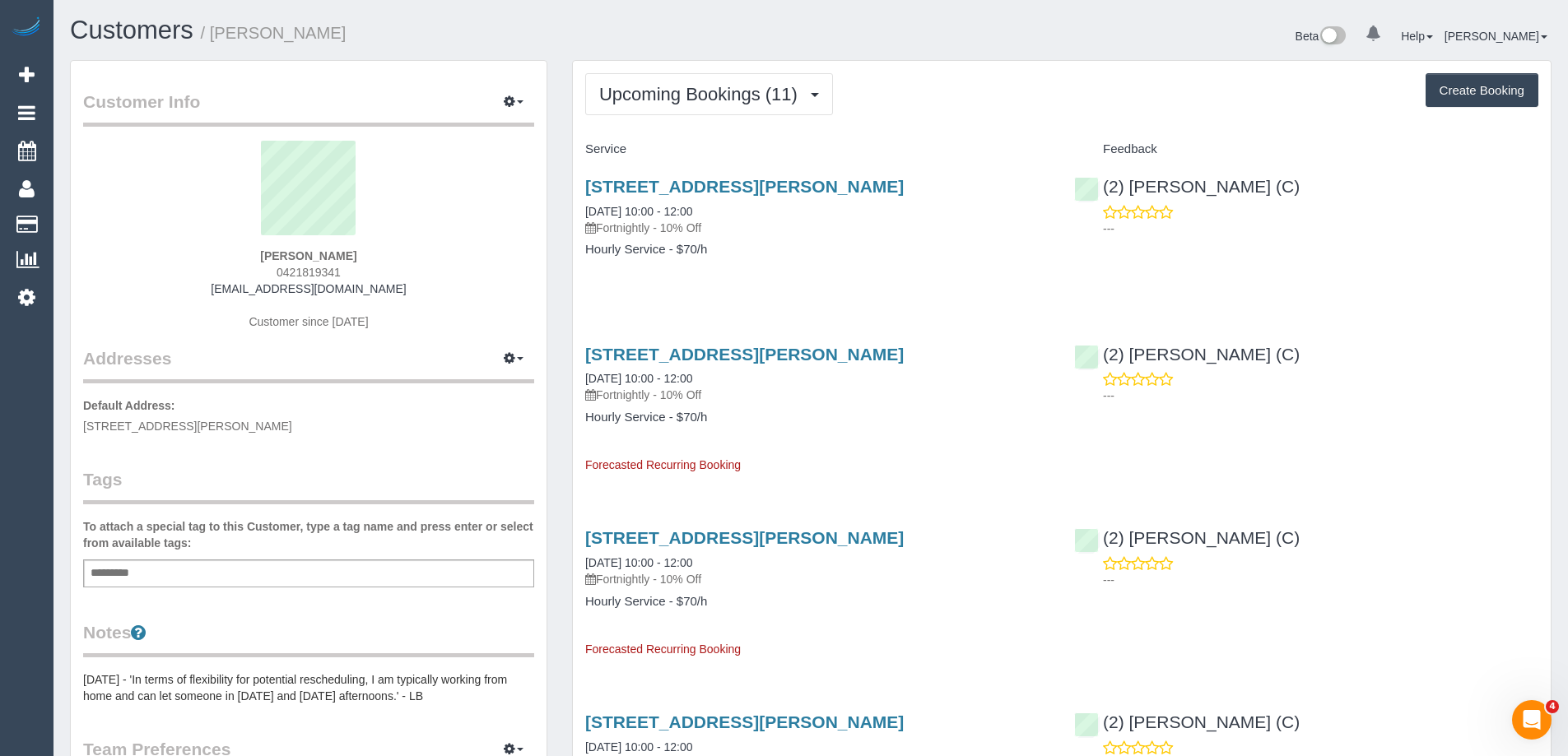
scroll to position [2257, 1568]
click at [721, 187] on link "543 Elizabeth St, 403, Melbourne, VIC 3000" at bounding box center [745, 186] width 319 height 19
click at [723, 80] on button "Upcoming Bookings (11)" at bounding box center [710, 94] width 248 height 42
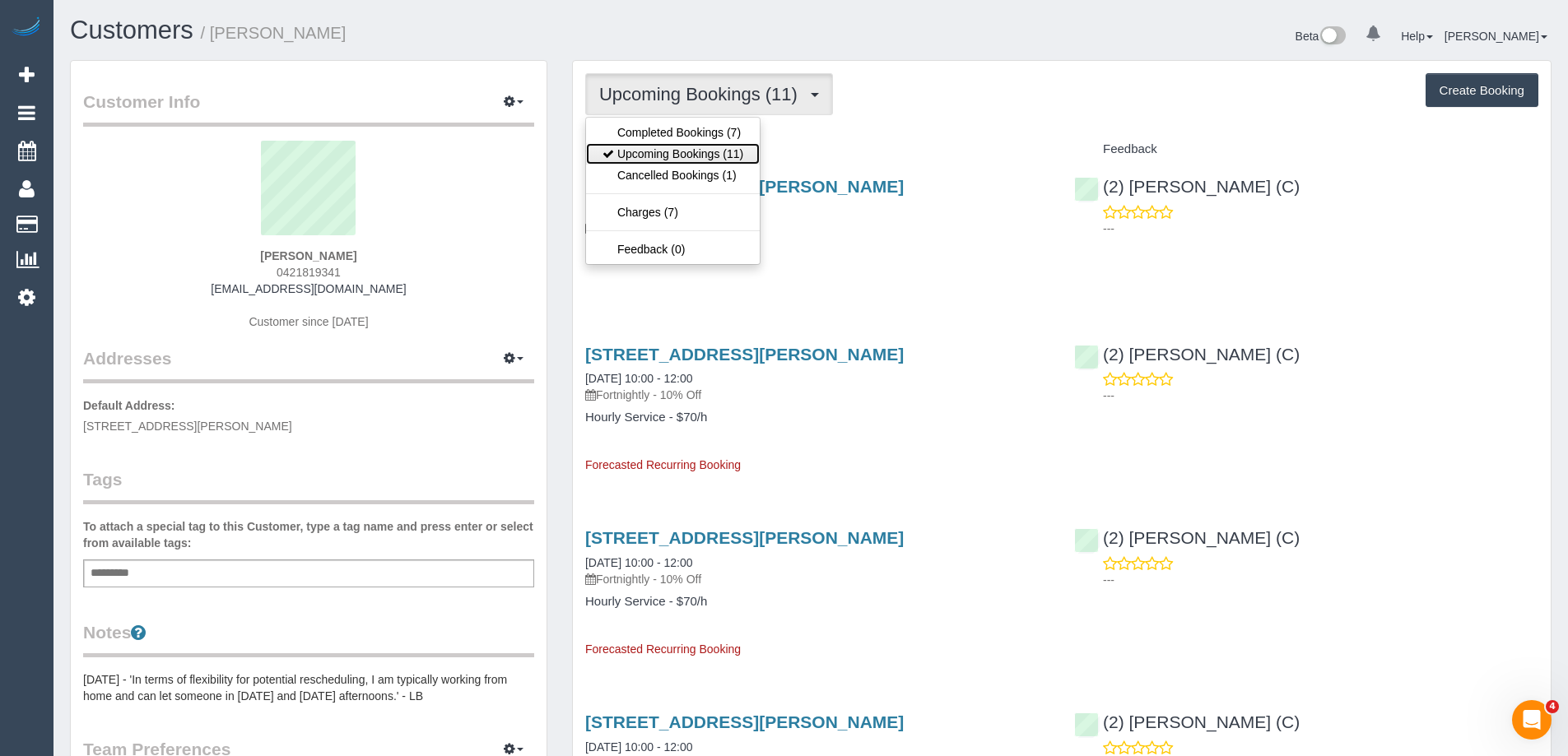
click at [693, 158] on link "Upcoming Bookings (11)" at bounding box center [672, 153] width 174 height 21
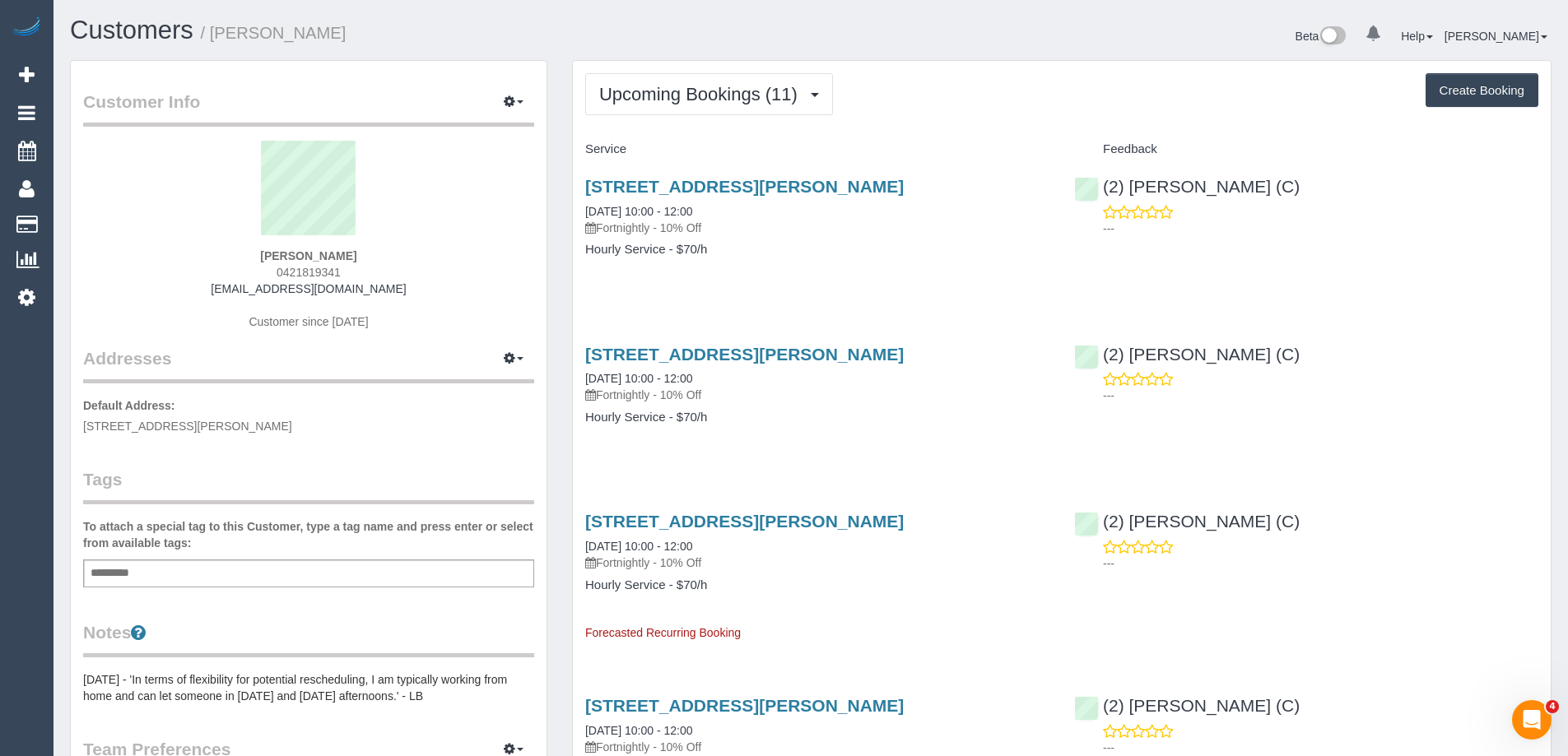
scroll to position [2425, 1568]
click at [709, 185] on link "543 Elizabeth St, 403, Melbourne, VIC 3000" at bounding box center [745, 186] width 319 height 19
click at [700, 96] on span "Upcoming Bookings (11)" at bounding box center [702, 94] width 207 height 20
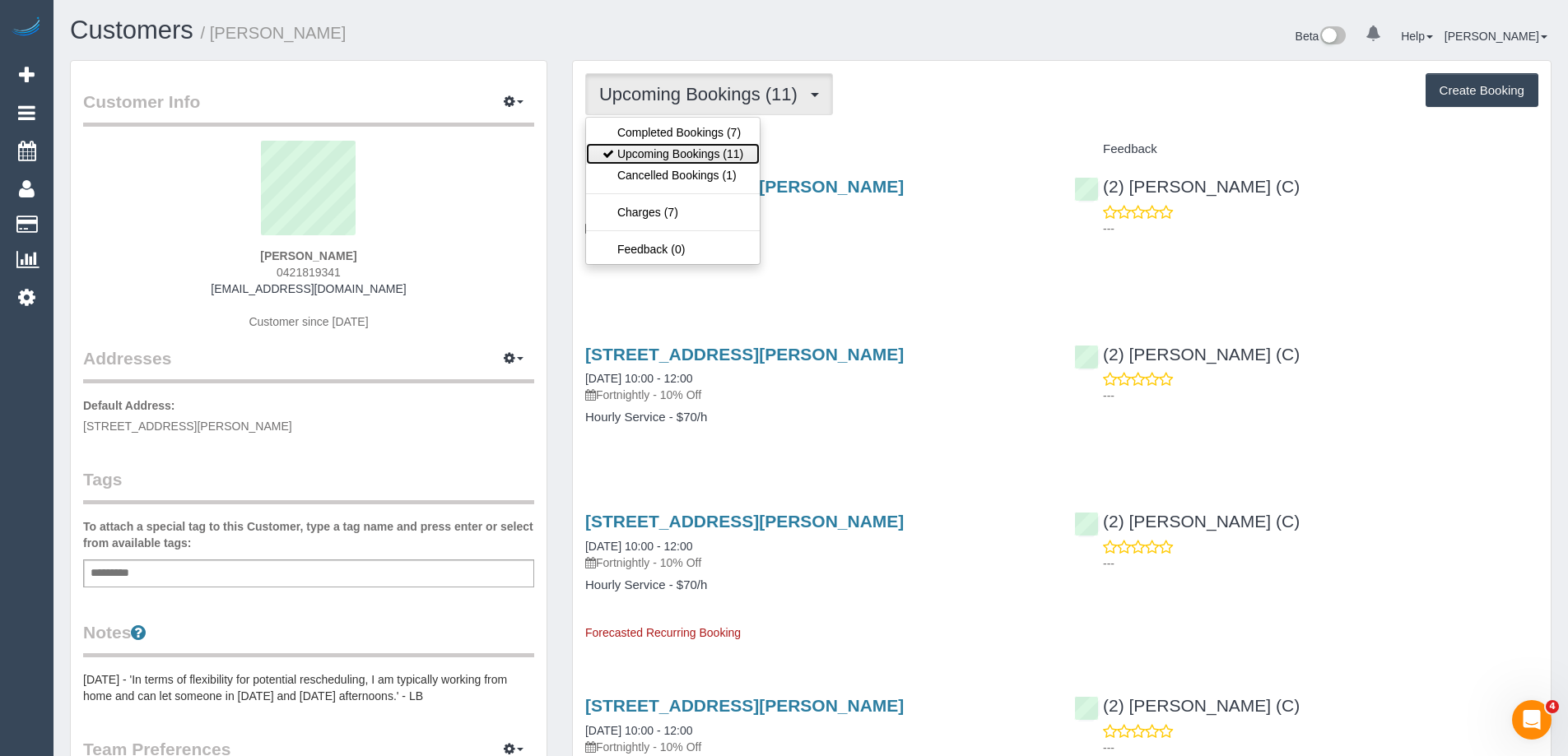
click at [690, 149] on link "Upcoming Bookings (11)" at bounding box center [672, 153] width 174 height 21
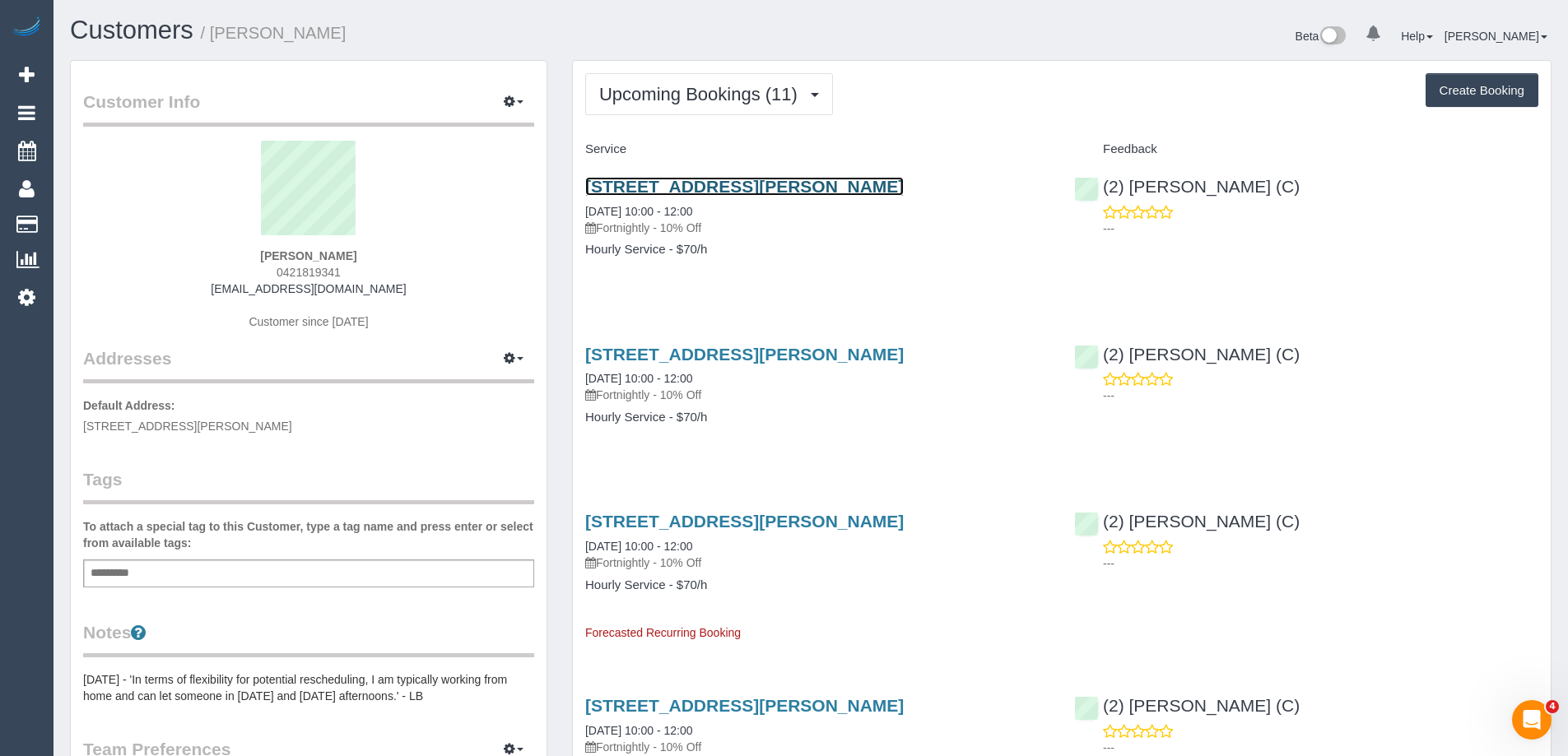
click at [885, 178] on link "543 Elizabeth St, 403, Melbourne, VIC 3000" at bounding box center [745, 186] width 319 height 19
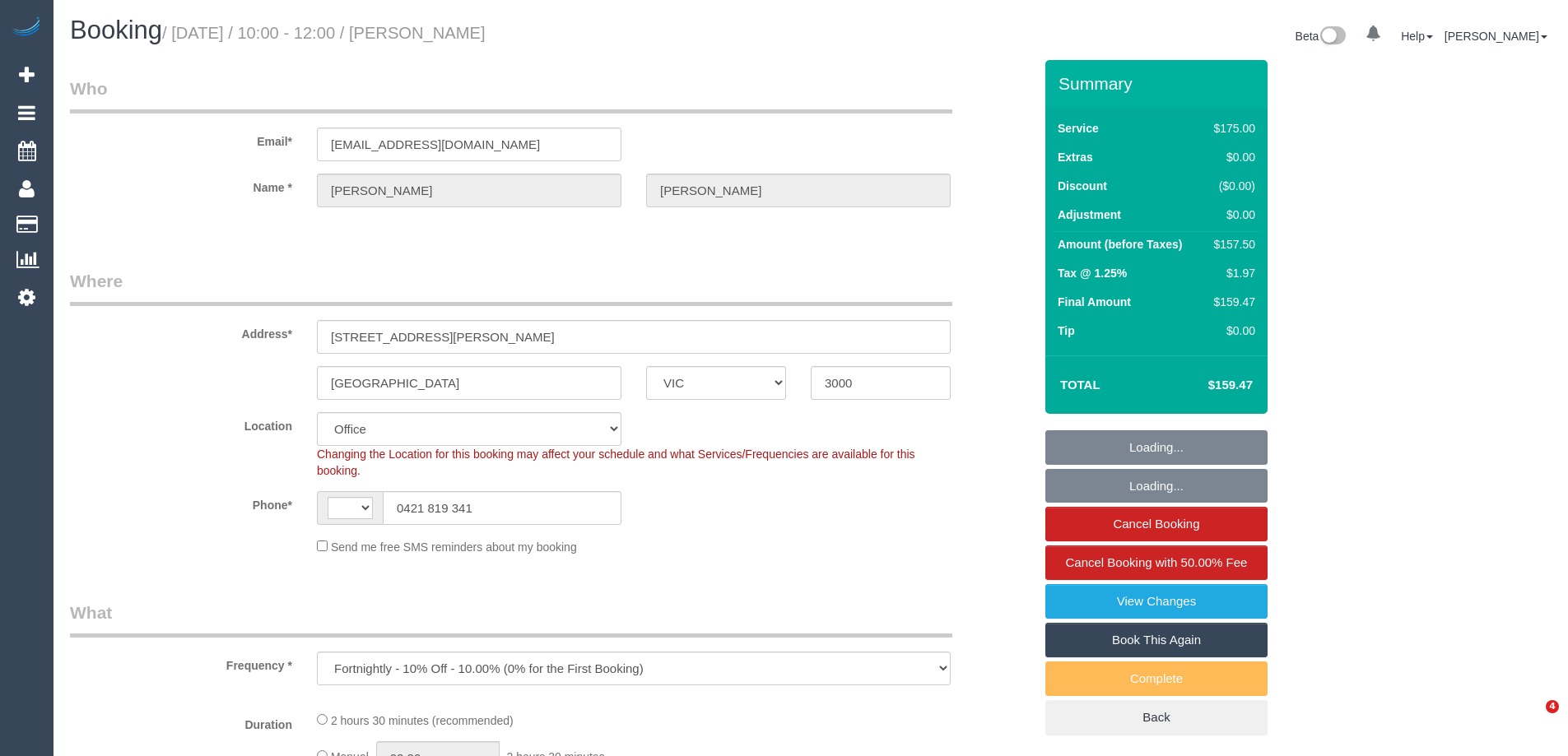
select select "VIC"
select select "object:539"
select select "string:AU"
select select "string:stripe-pm_1RLI1L2GScqysDRVdxVTd8Cr"
select select "150"
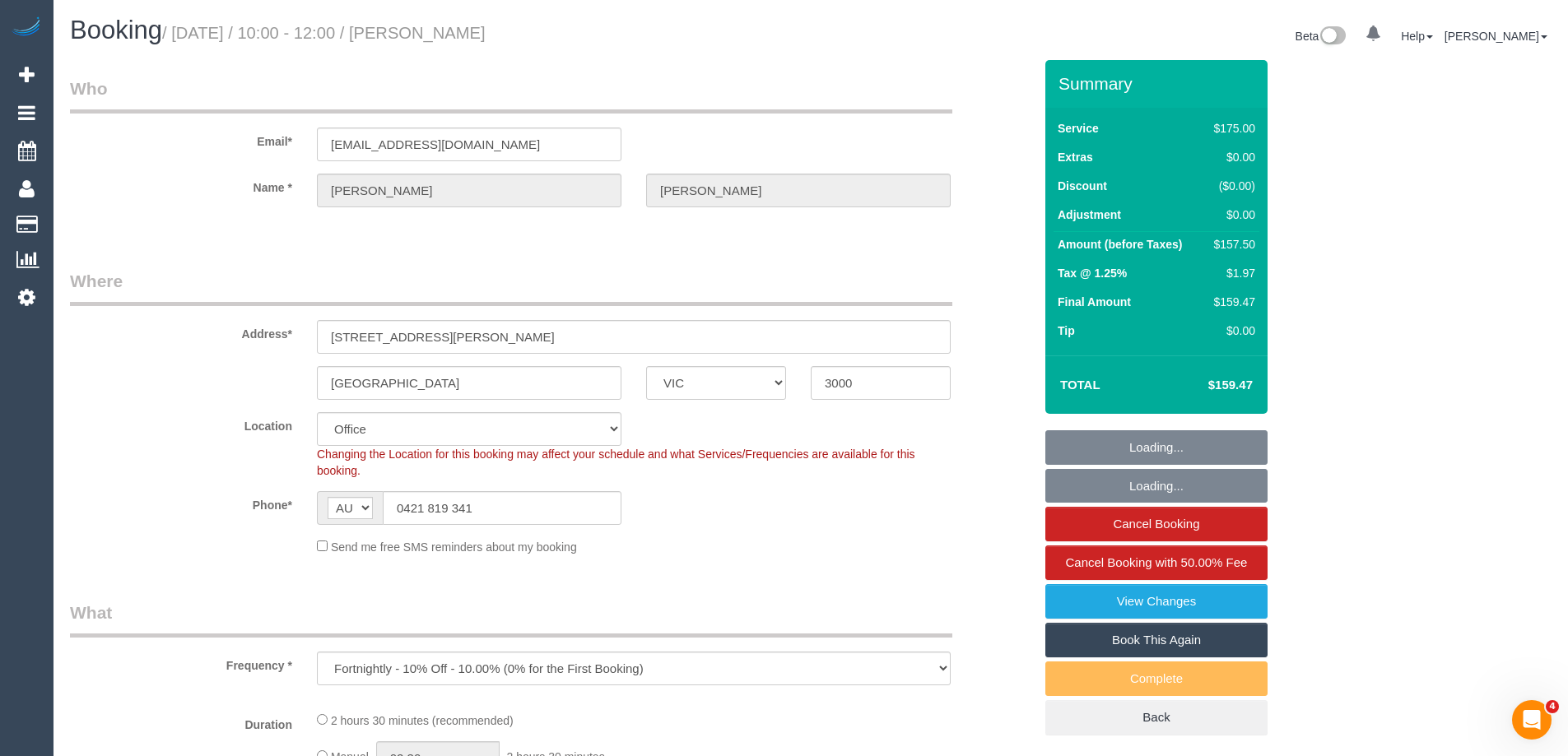
select select "number:29"
select select "number:14"
select select "number:20"
select select "number:22"
select select "number:34"
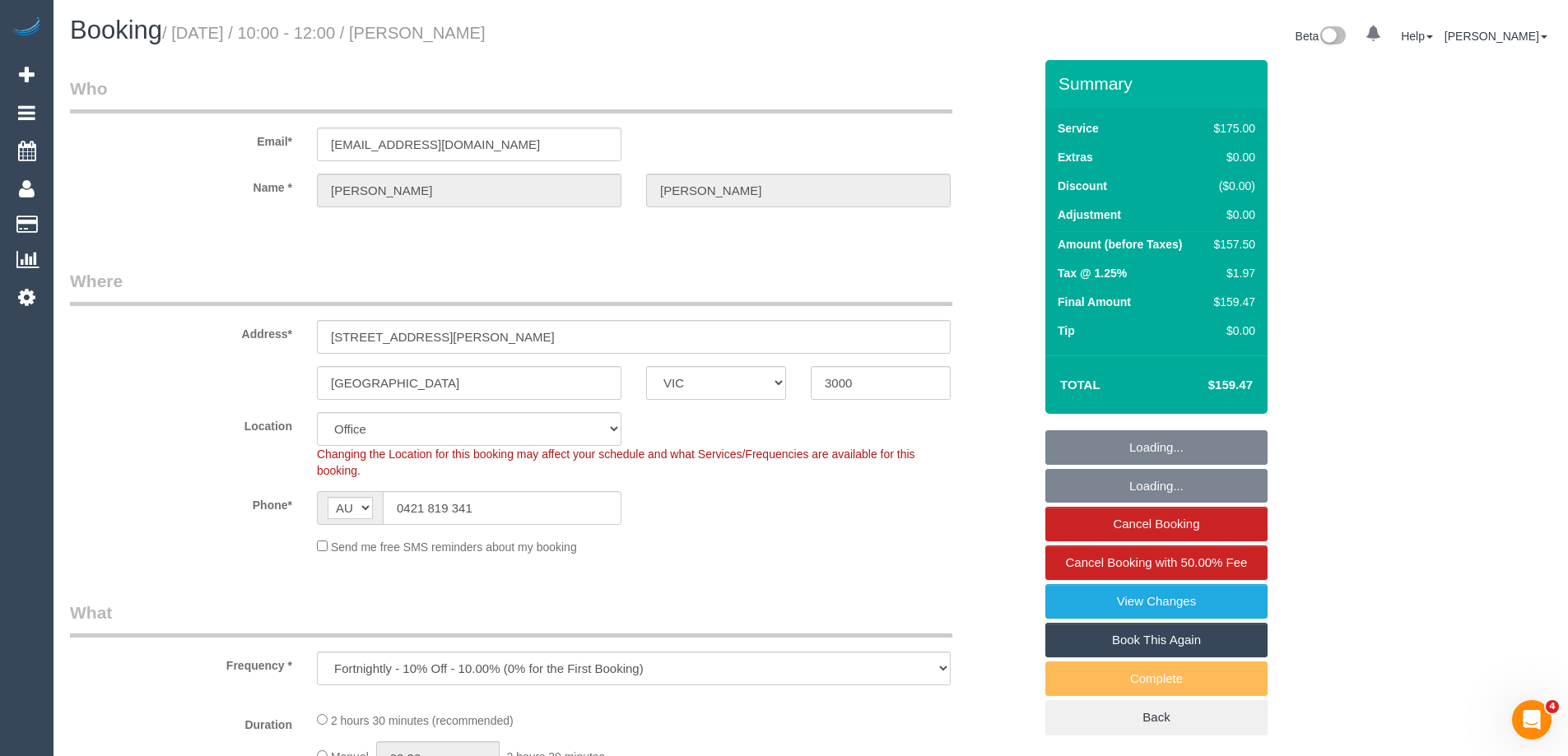
select select "number:13"
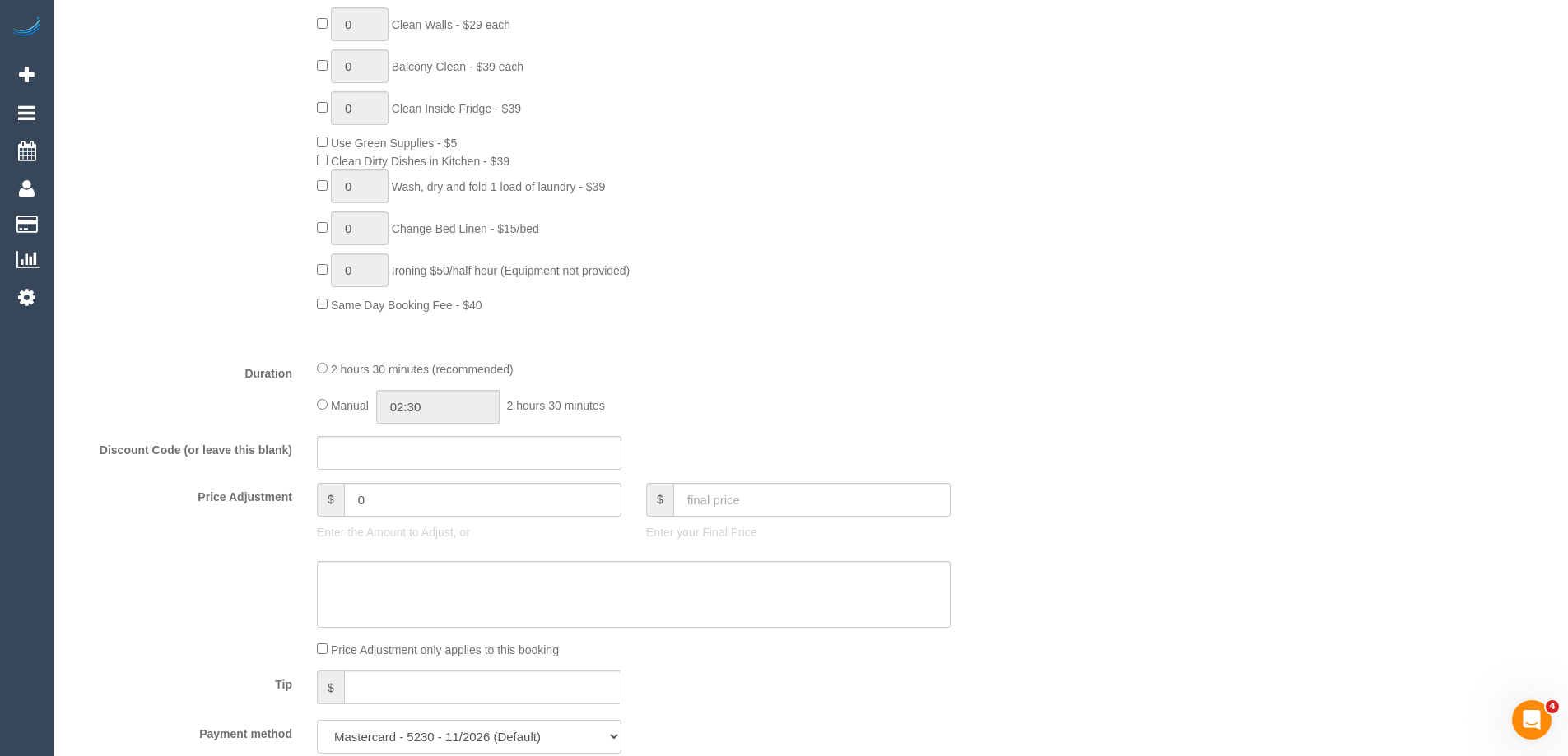
scroll to position [1070, 0]
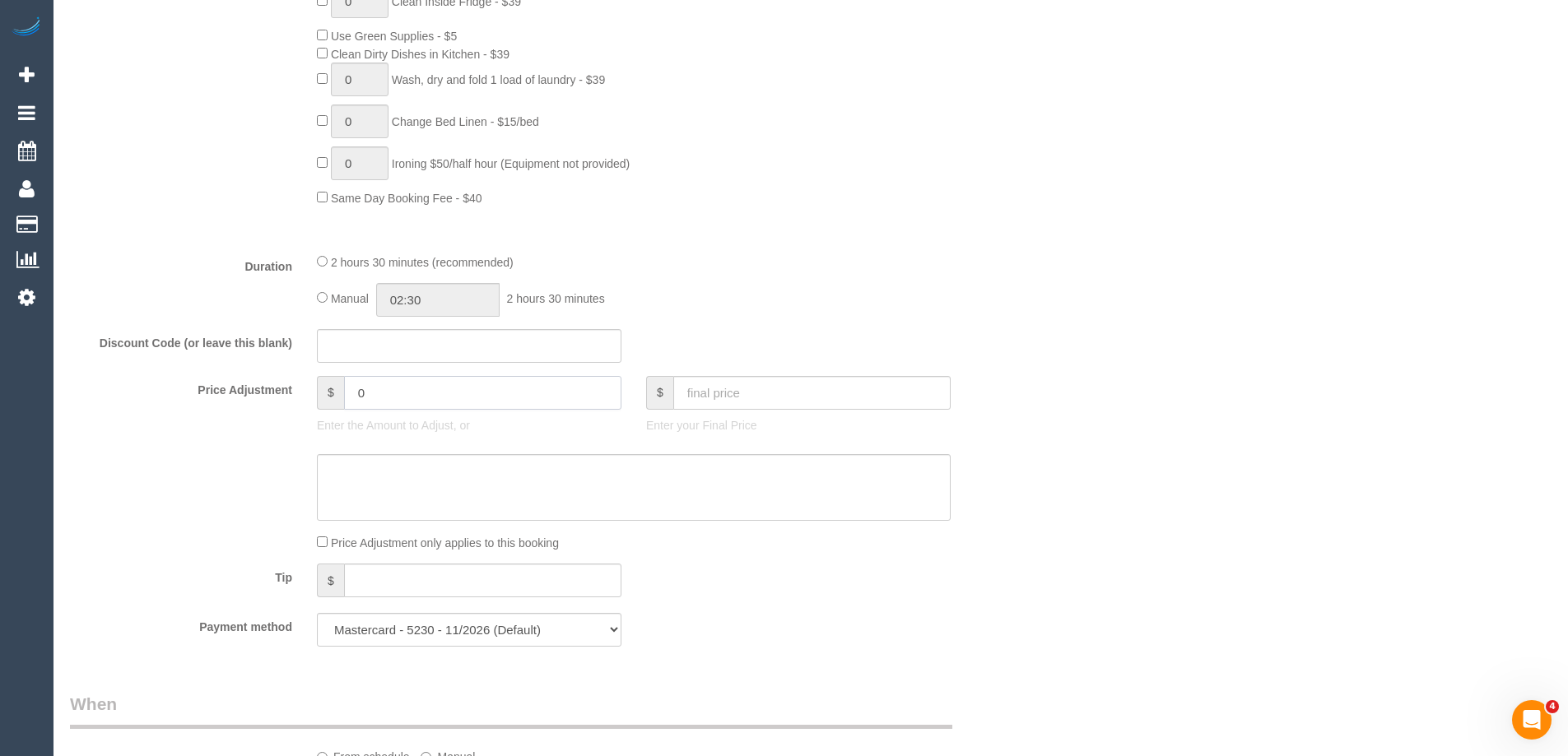
click at [426, 398] on input "0" at bounding box center [483, 393] width 277 height 34
type input "11"
click at [414, 475] on textarea at bounding box center [633, 488] width 633 height 68
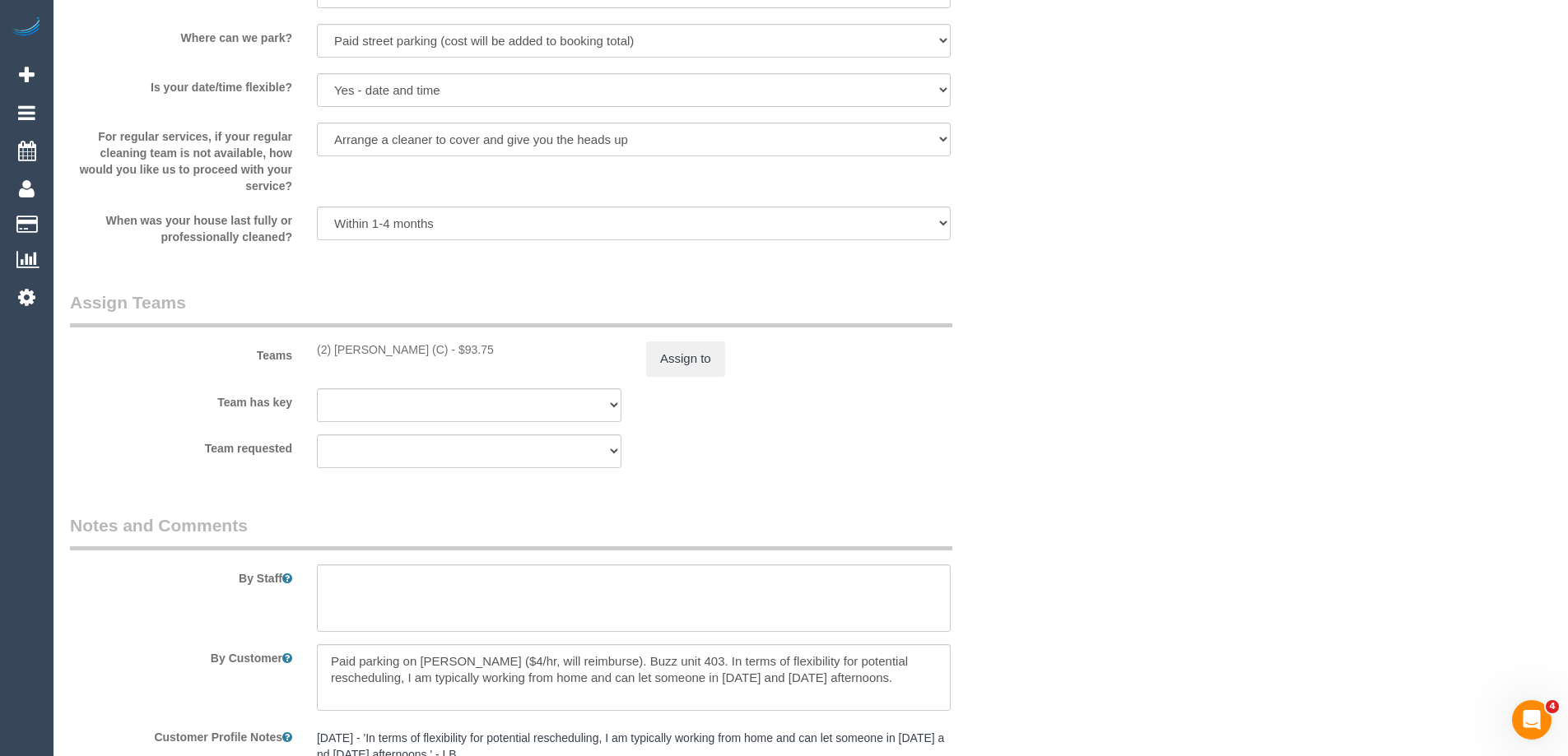
scroll to position [2468, 0]
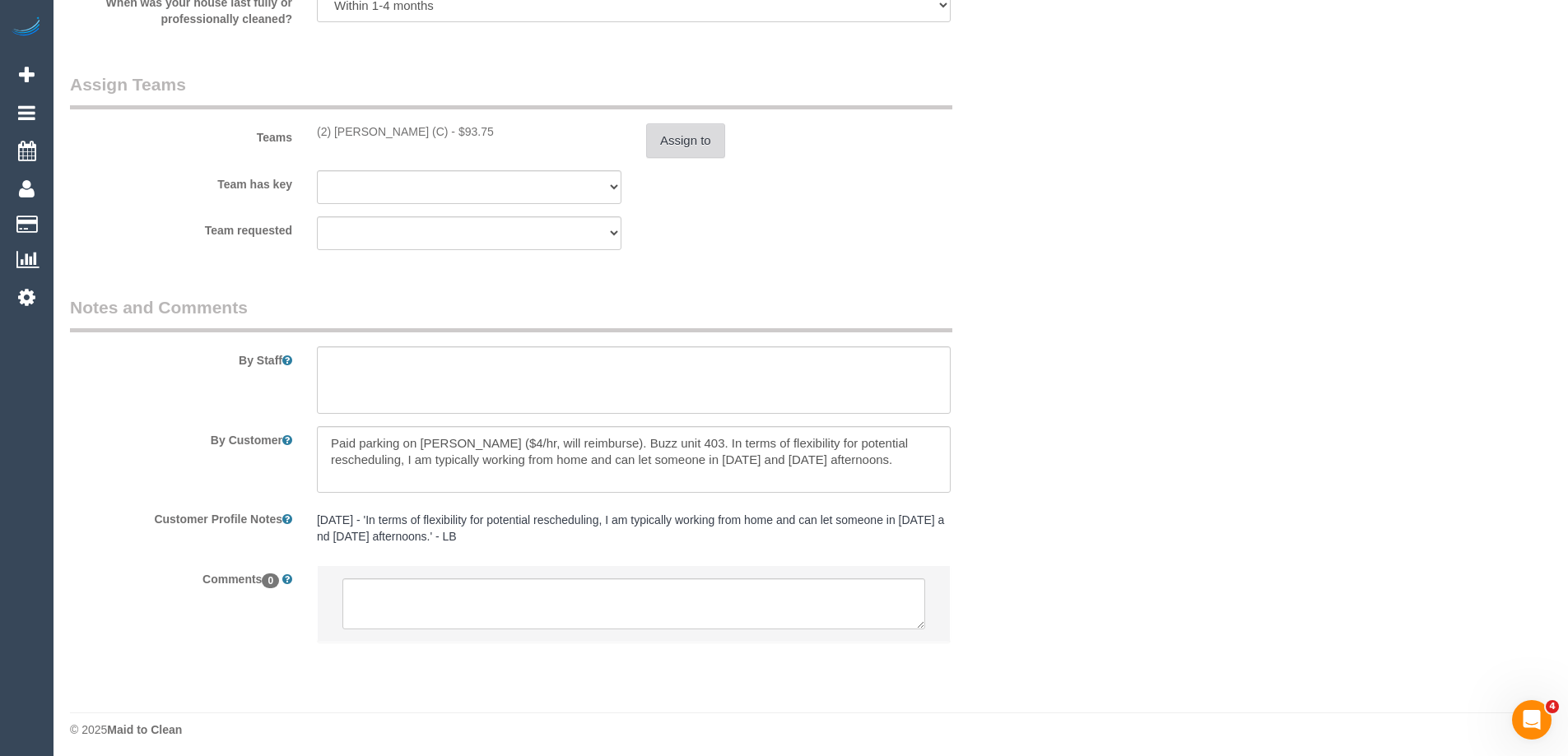
type textarea "$11 added for parking - ED"
click at [668, 136] on button "Assign to" at bounding box center [686, 141] width 79 height 35
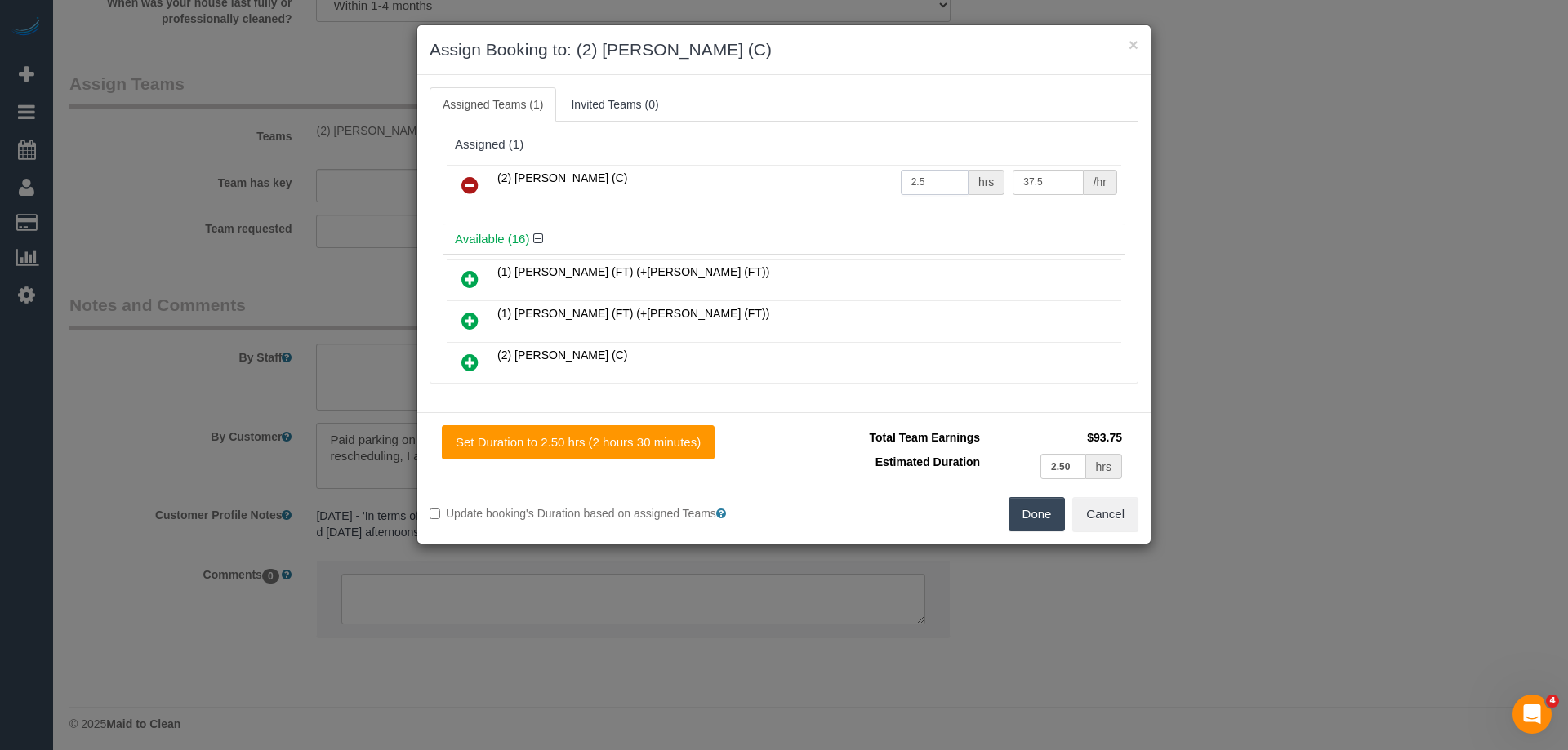
click at [940, 182] on input "2.5" at bounding box center [934, 183] width 67 height 25
type input "1"
click at [1044, 188] on input "37.5" at bounding box center [1047, 183] width 70 height 25
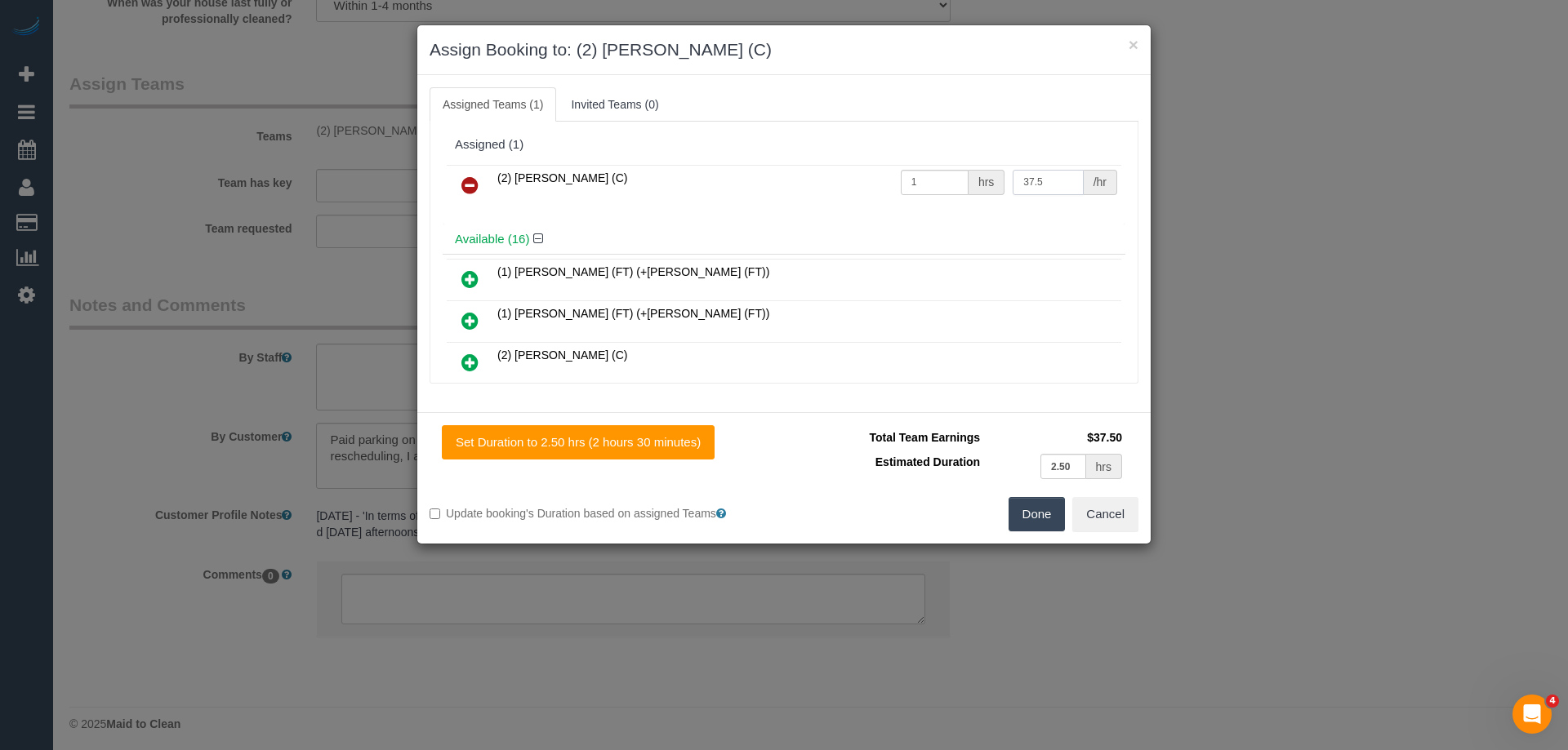
click at [1044, 188] on input "37.5" at bounding box center [1047, 183] width 70 height 25
paste input "104.7"
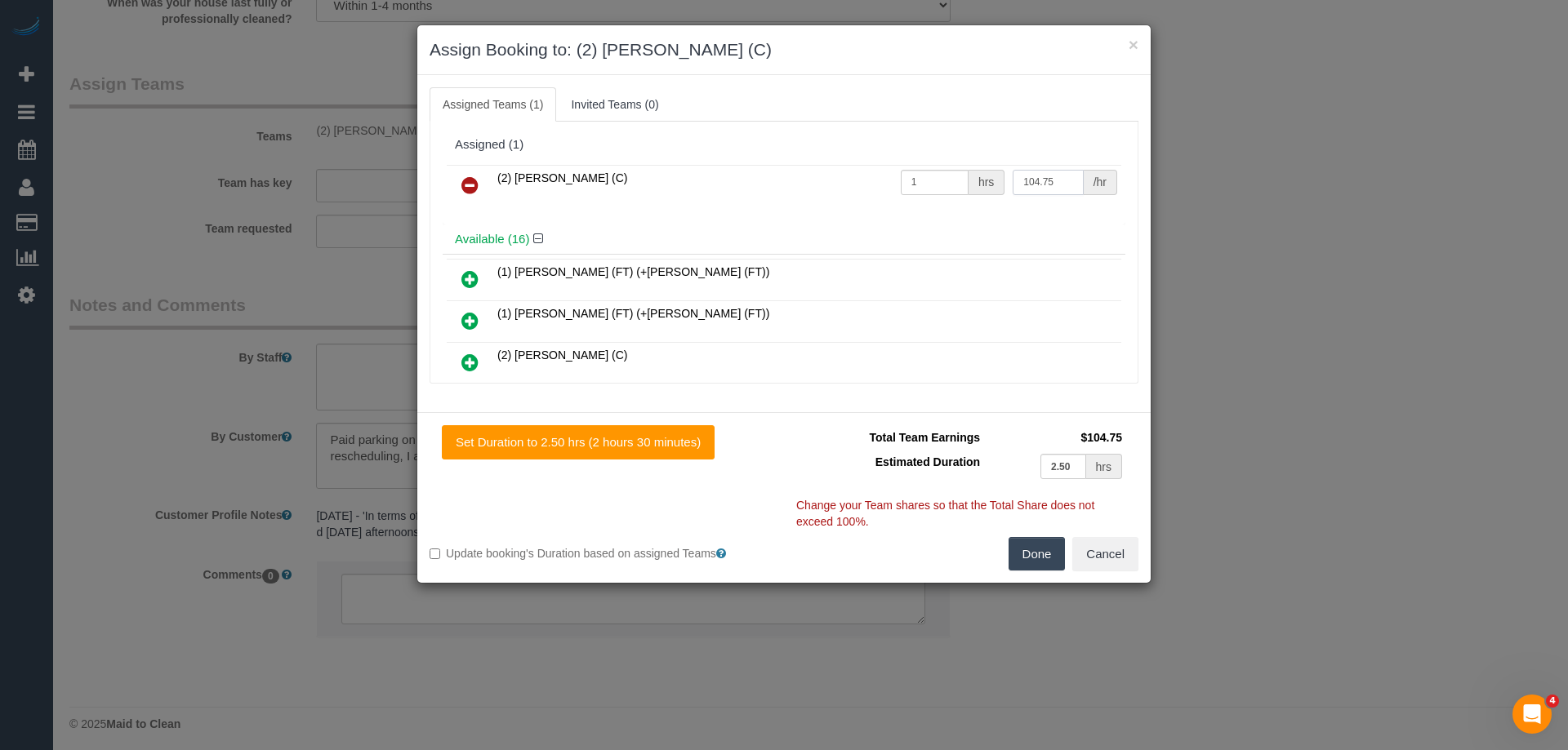
type input "104.75"
click at [1040, 549] on button "Done" at bounding box center [1036, 554] width 57 height 35
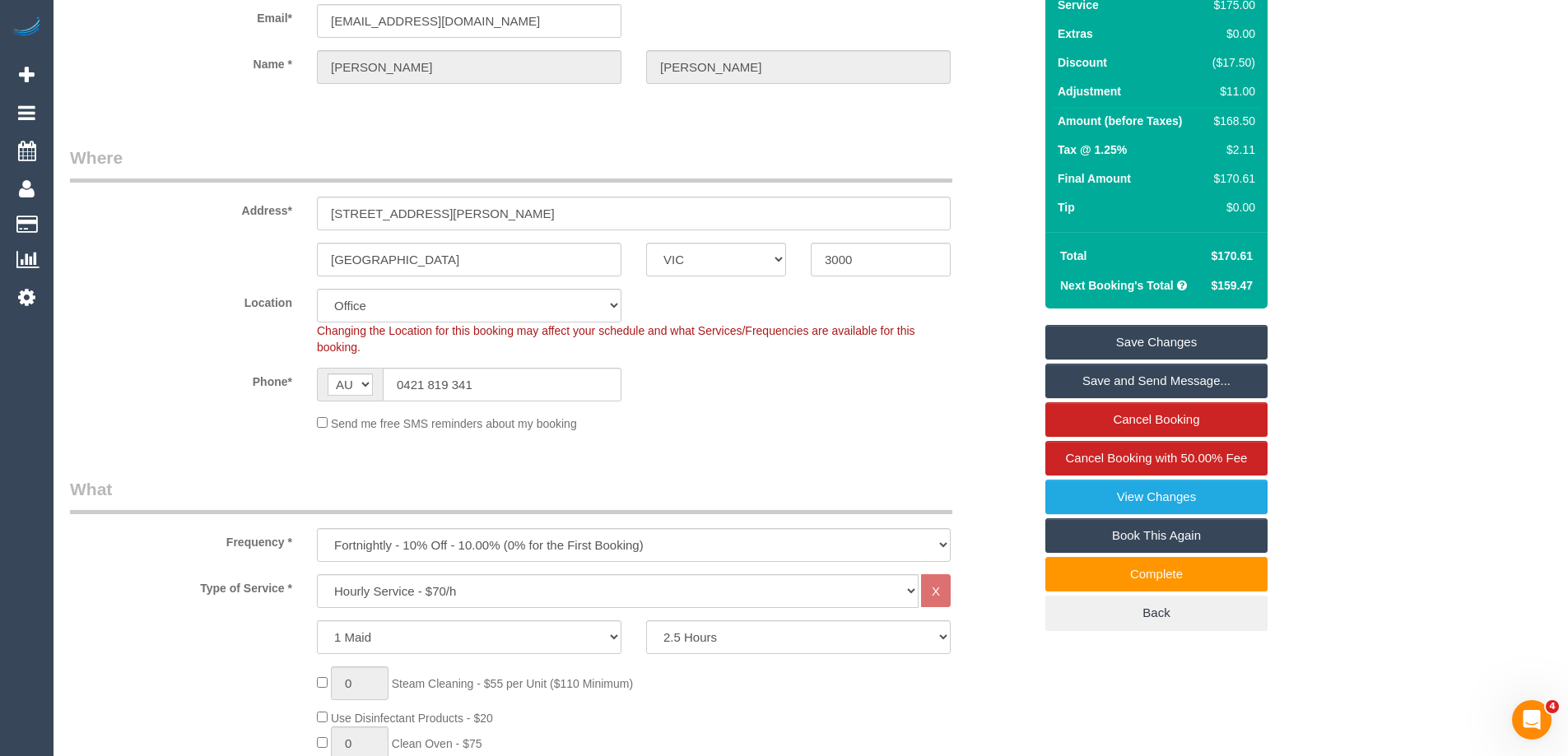
scroll to position [0, 0]
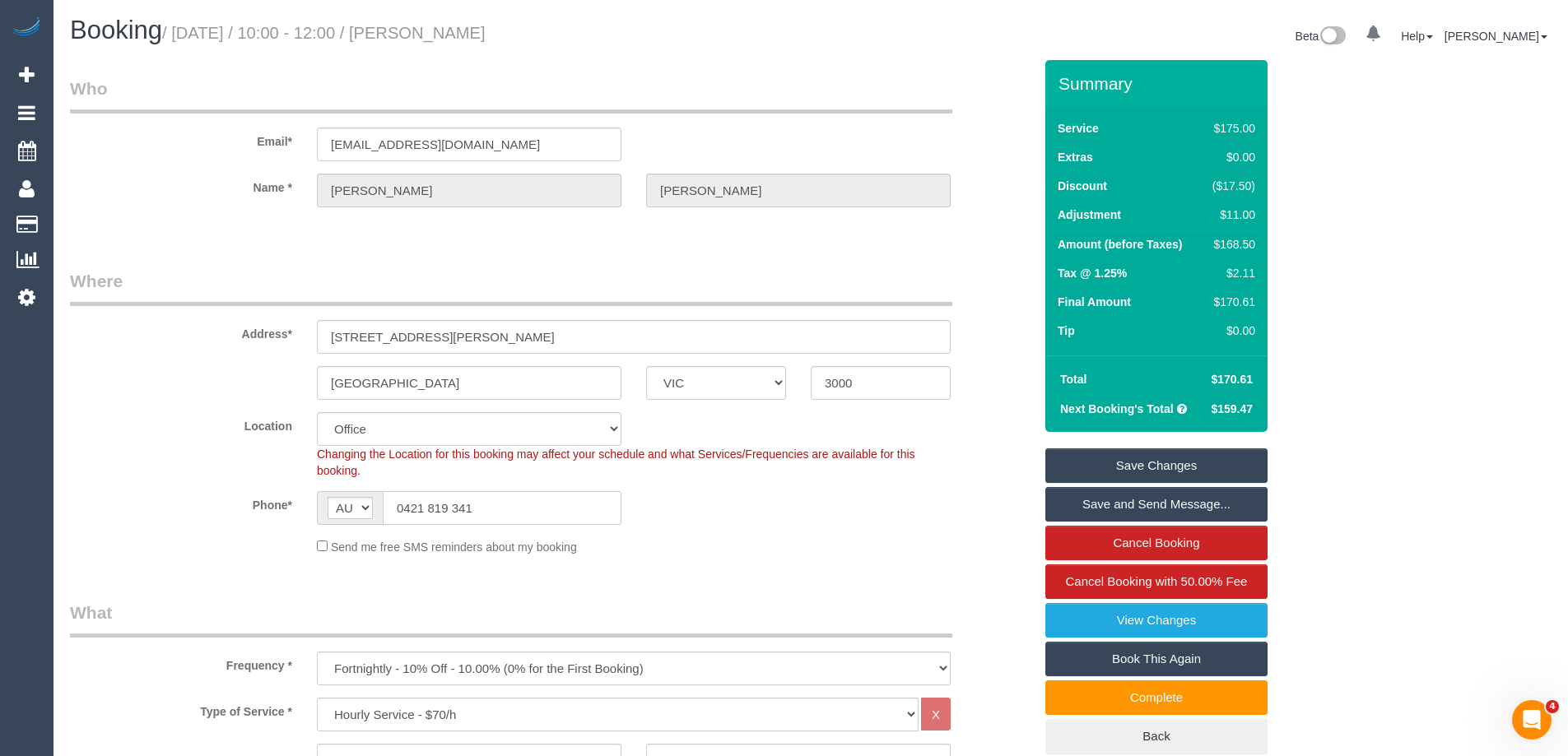
click at [557, 502] on input "0421 819 341" at bounding box center [502, 507] width 239 height 34
click at [1133, 465] on link "Save Changes" at bounding box center [1157, 466] width 222 height 35
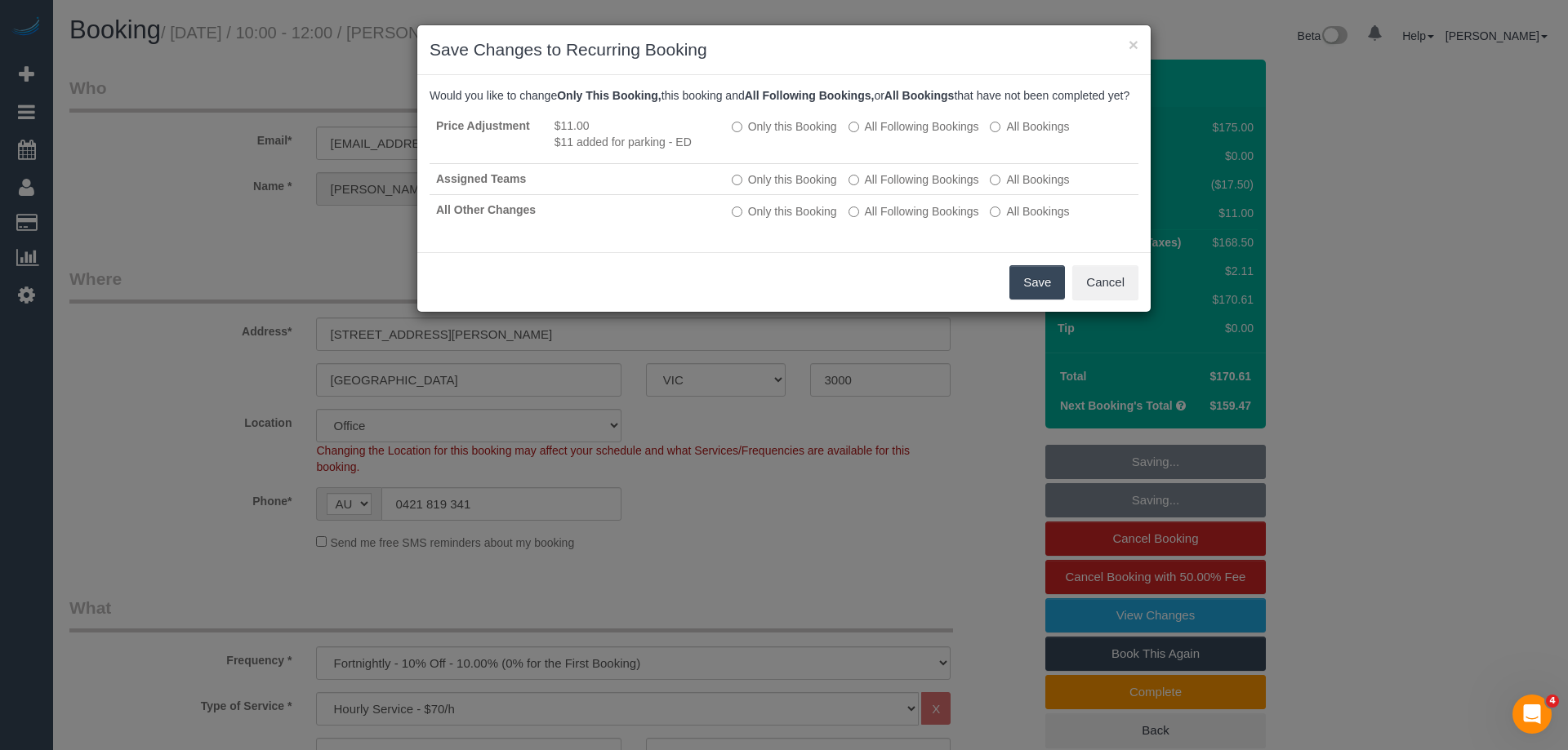
drag, startPoint x: 1041, startPoint y: 303, endPoint x: 1080, endPoint y: 302, distance: 39.0
click at [1041, 299] on button "Save" at bounding box center [1036, 282] width 56 height 35
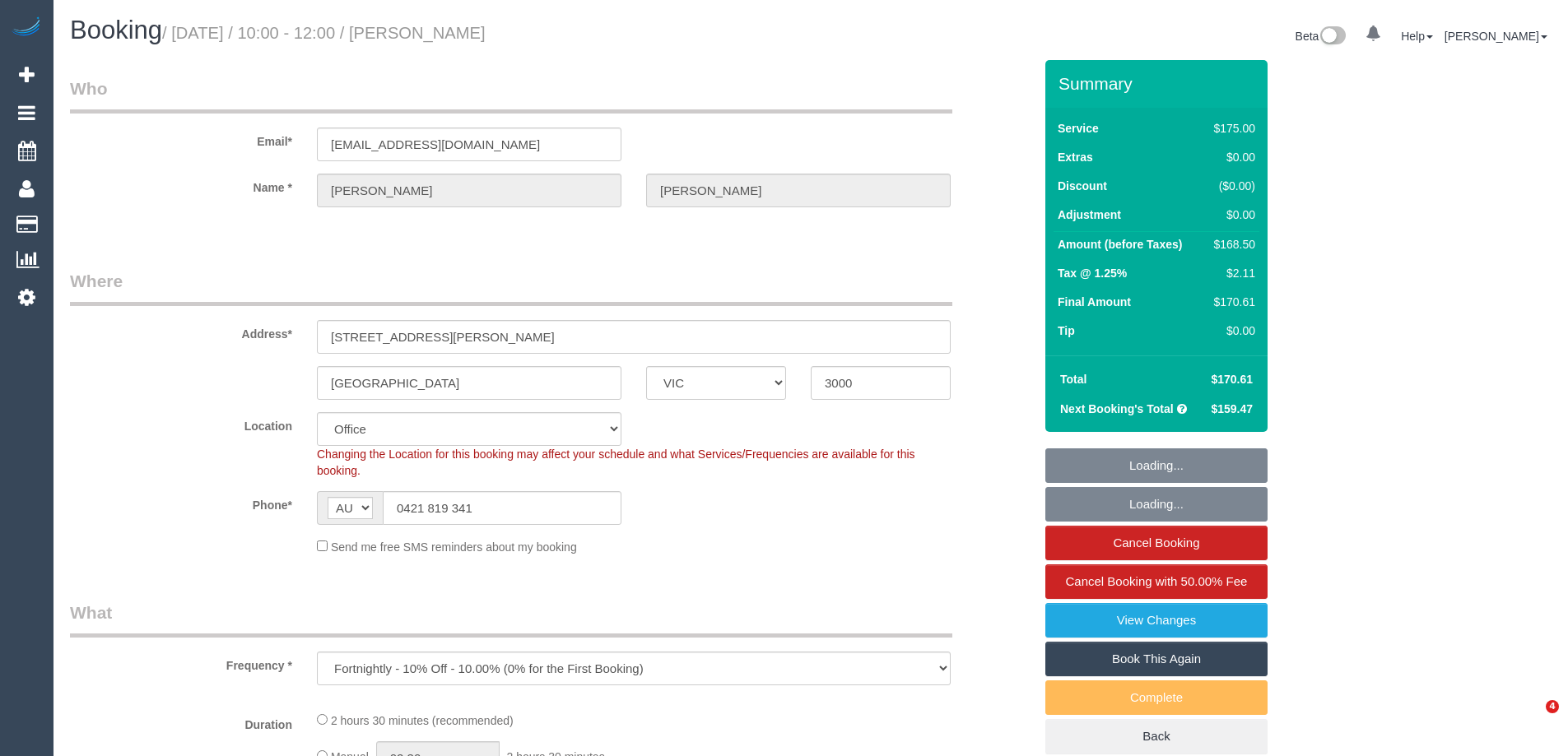
select select "VIC"
select select "object:542"
select select "string:stripe-pm_1RLI1L2GScqysDRVdxVTd8Cr"
select select "150"
select select "number:29"
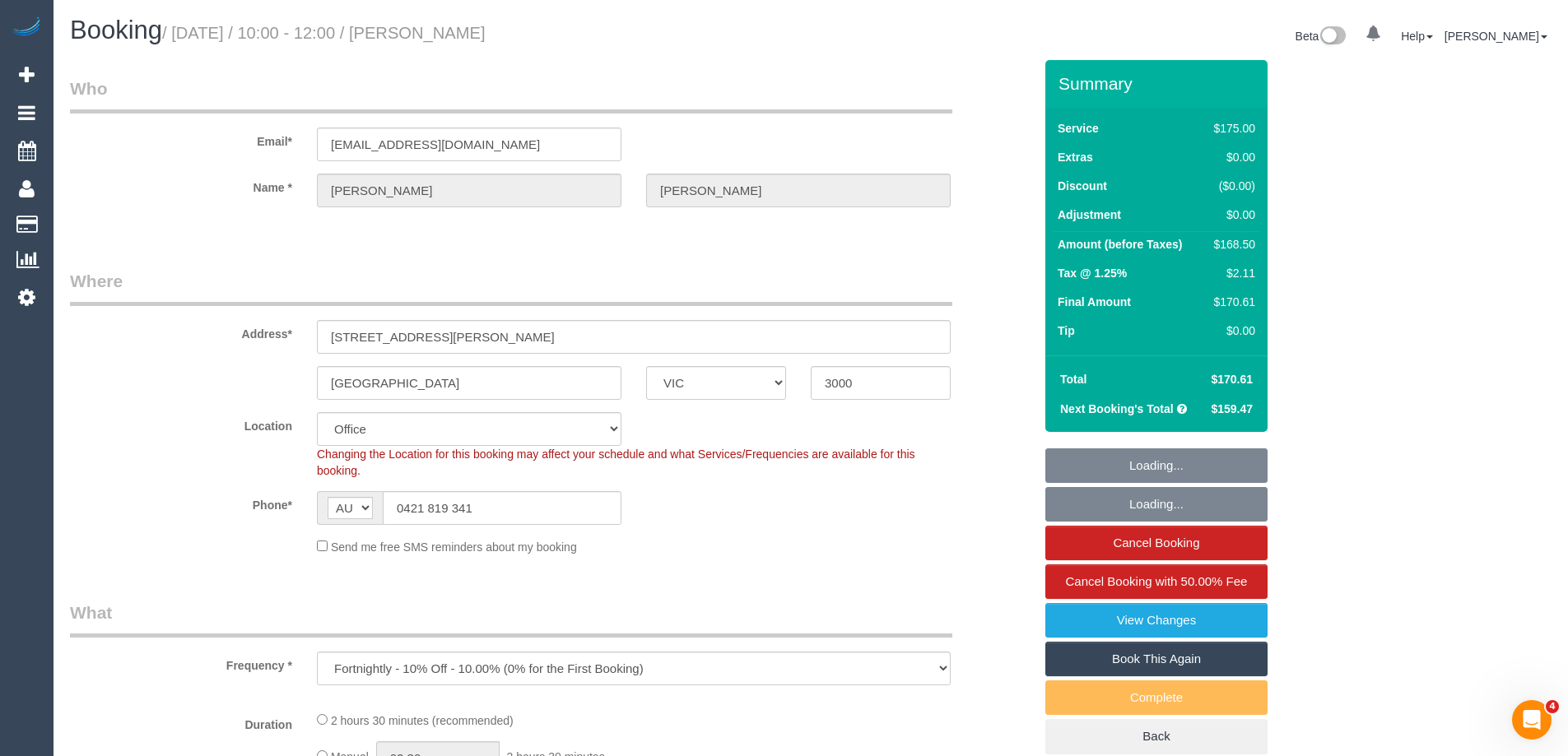
select select "number:14"
select select "number:20"
select select "number:22"
select select "number:34"
select select "number:13"
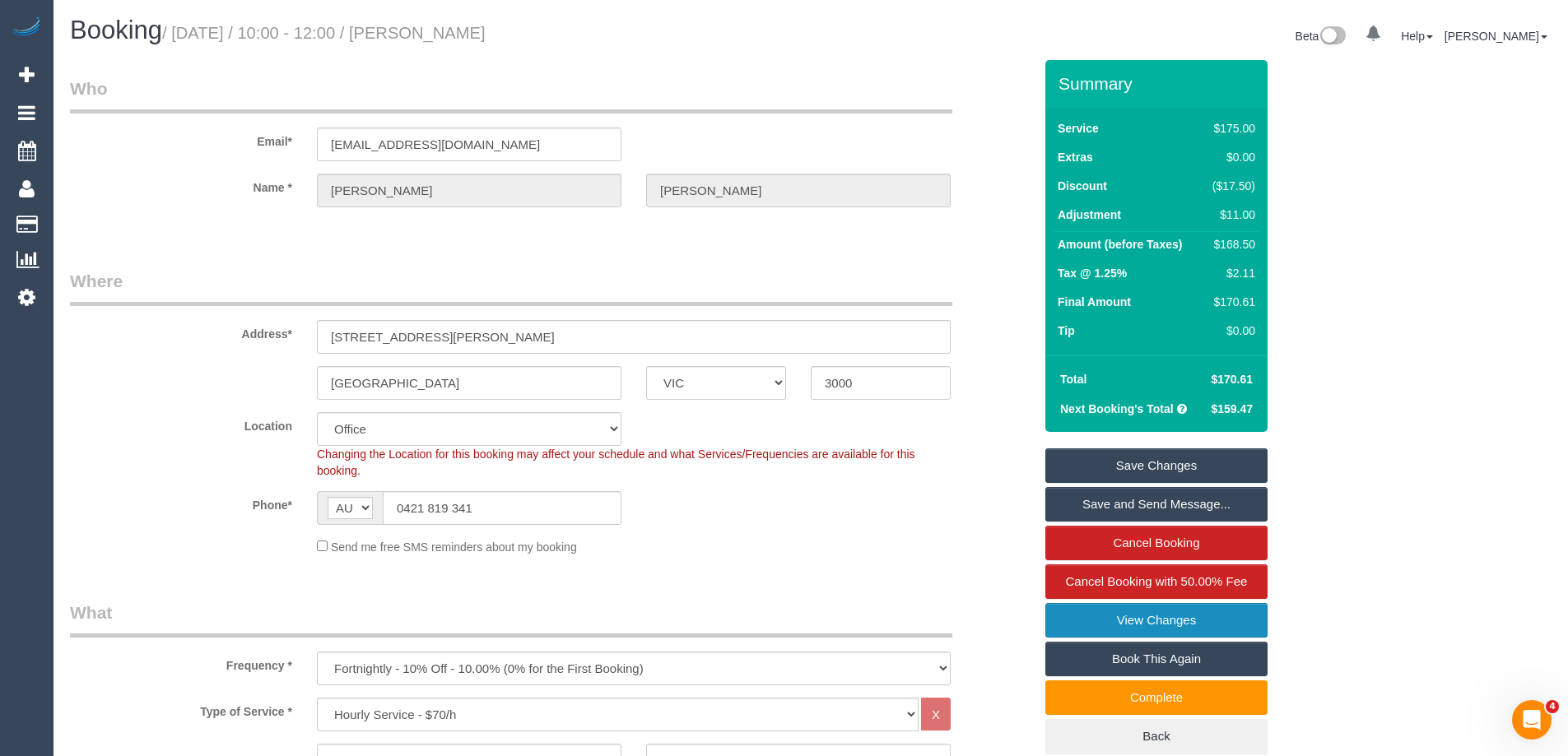
click at [1160, 610] on link "View Changes" at bounding box center [1157, 620] width 222 height 35
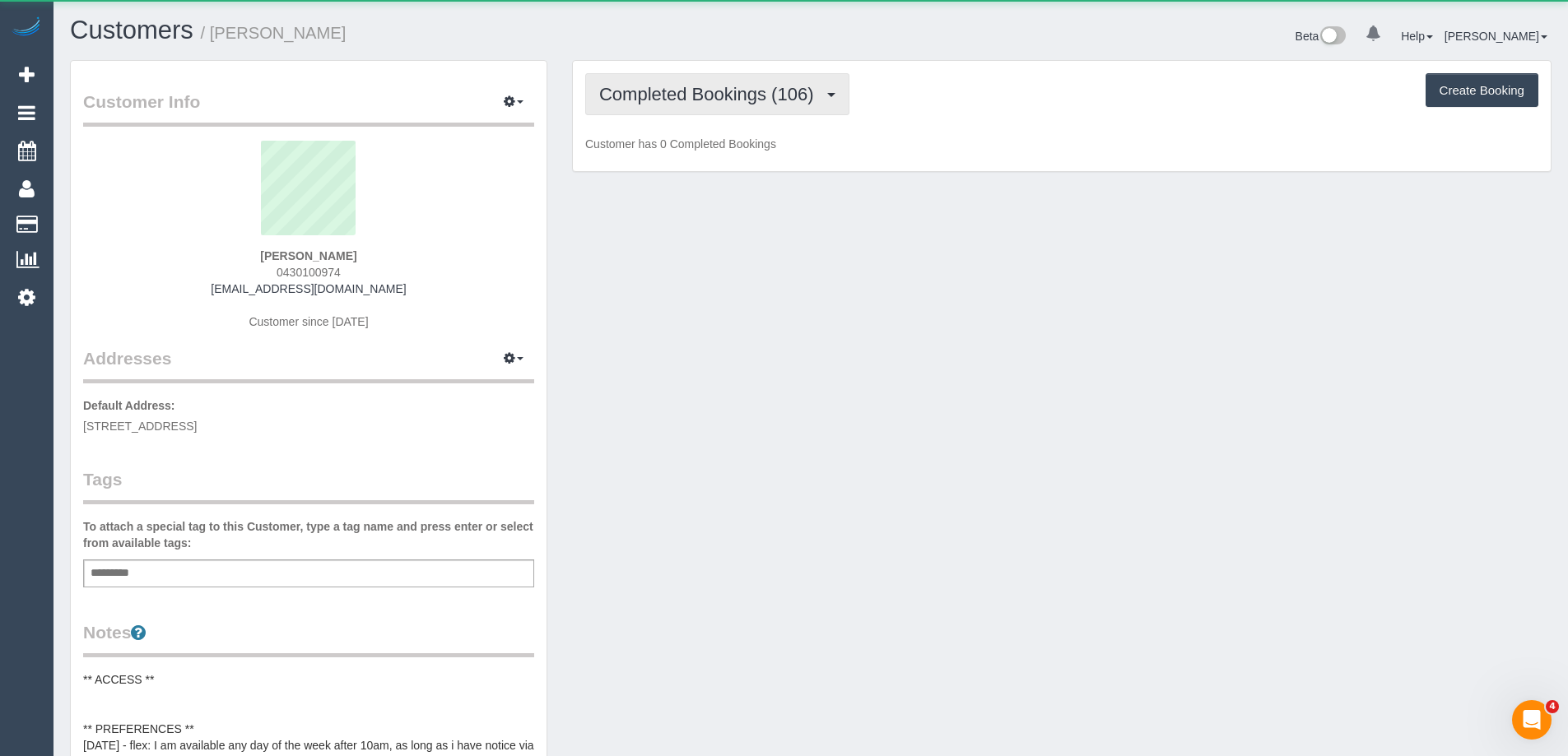
click at [673, 99] on span "Completed Bookings (106)" at bounding box center [711, 94] width 222 height 20
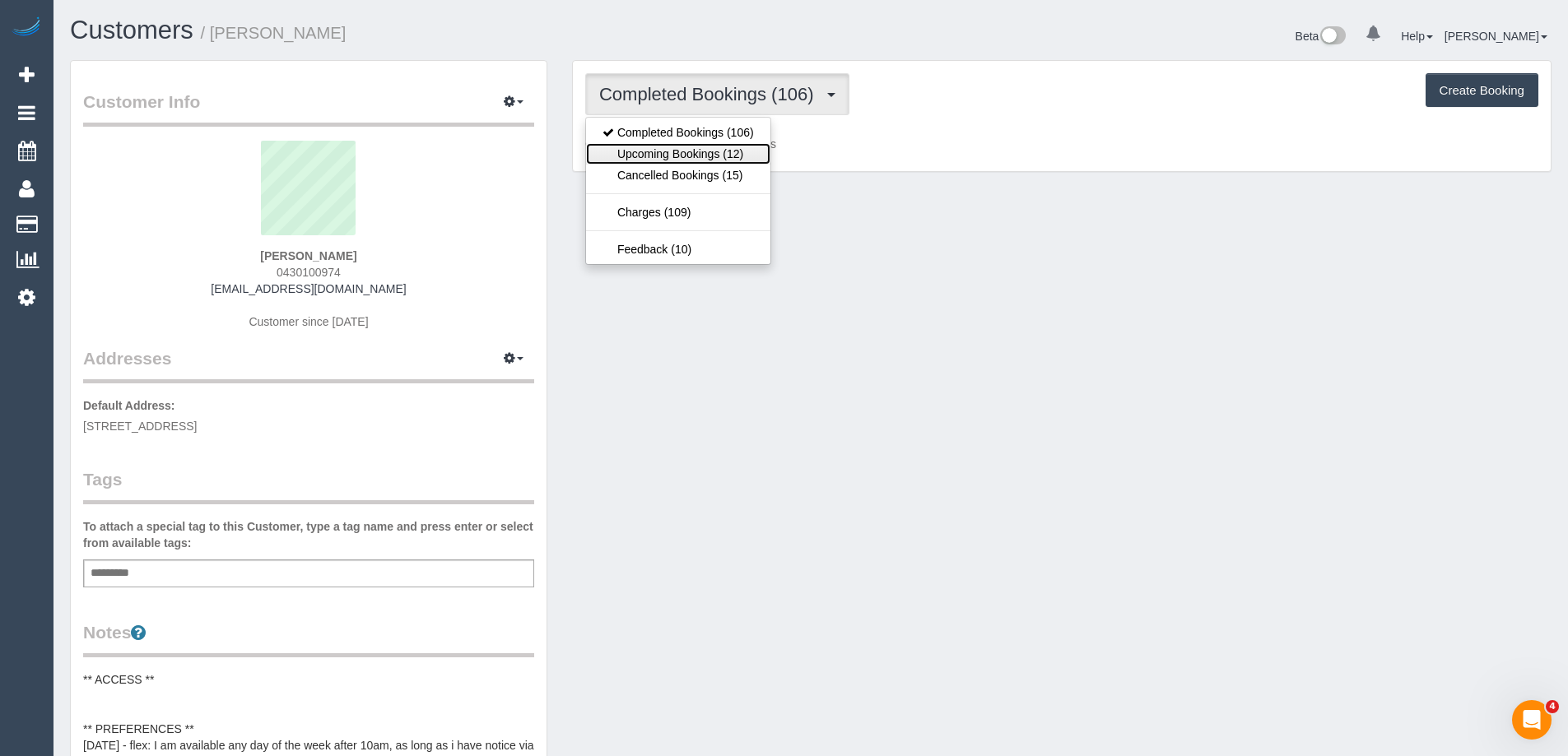
click at [689, 152] on link "Upcoming Bookings (12)" at bounding box center [678, 153] width 185 height 21
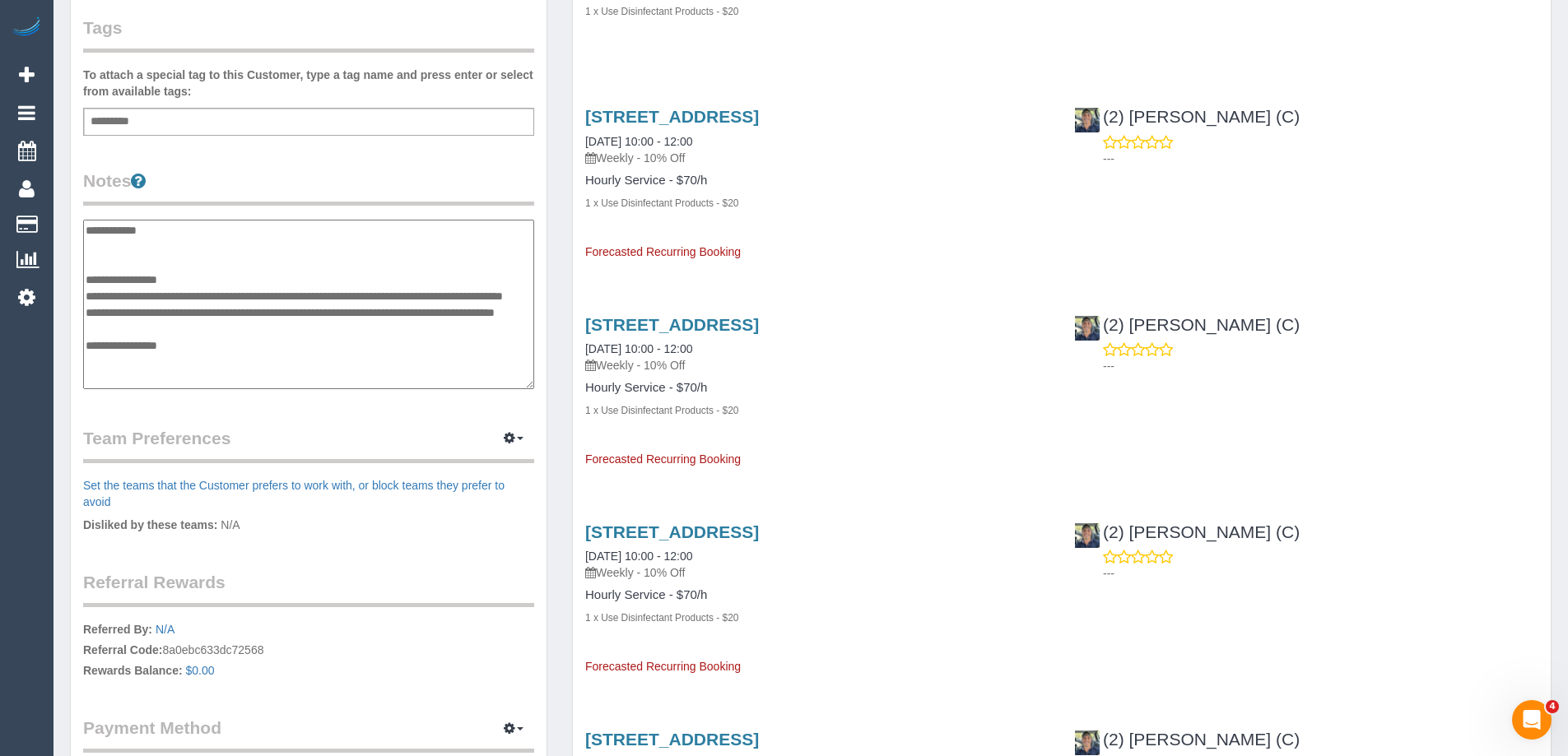
click at [89, 232] on textarea "**********" at bounding box center [308, 304] width 451 height 170
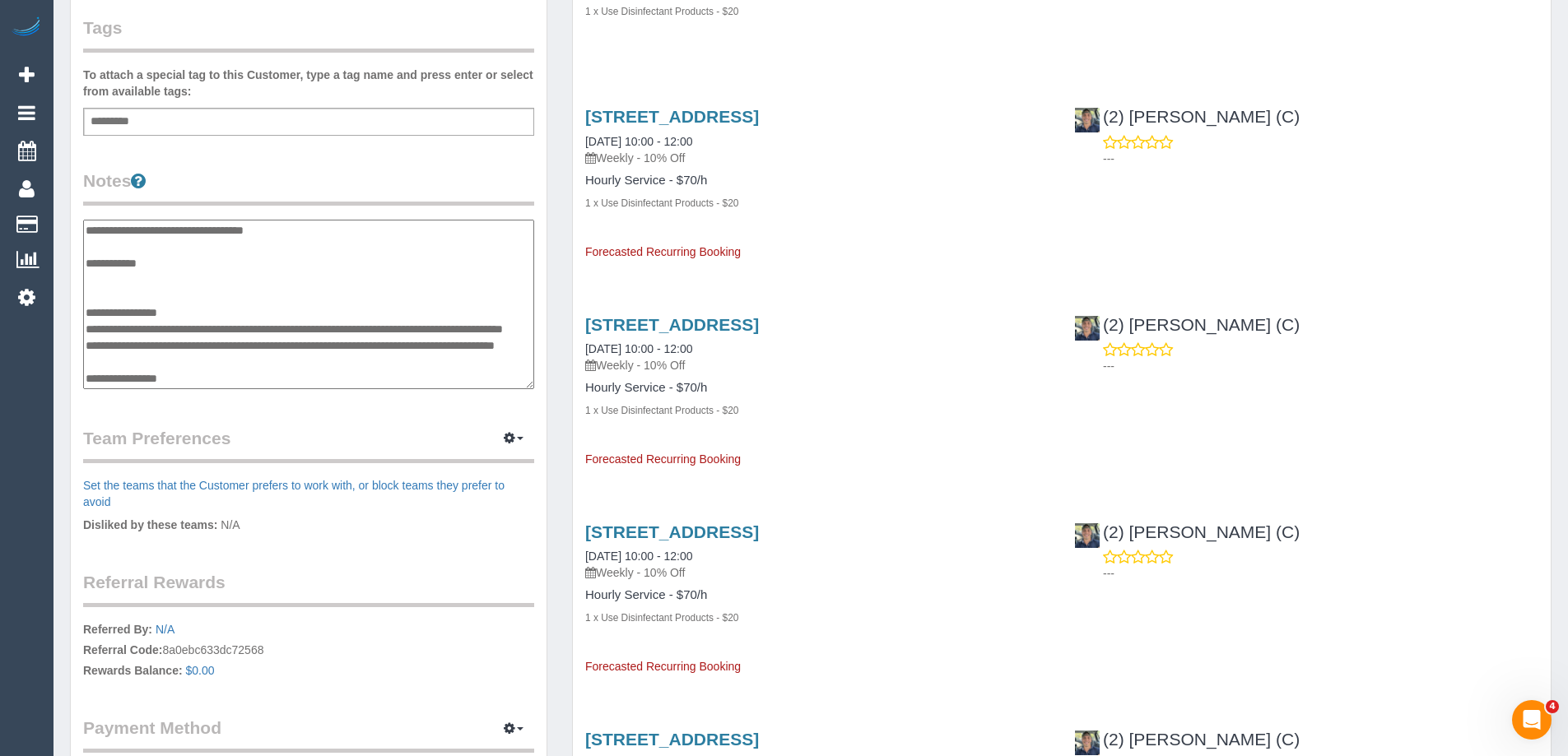
click at [237, 229] on textarea "**********" at bounding box center [308, 304] width 451 height 170
type textarea "**********"
click at [255, 195] on legend "Notes" at bounding box center [308, 187] width 451 height 37
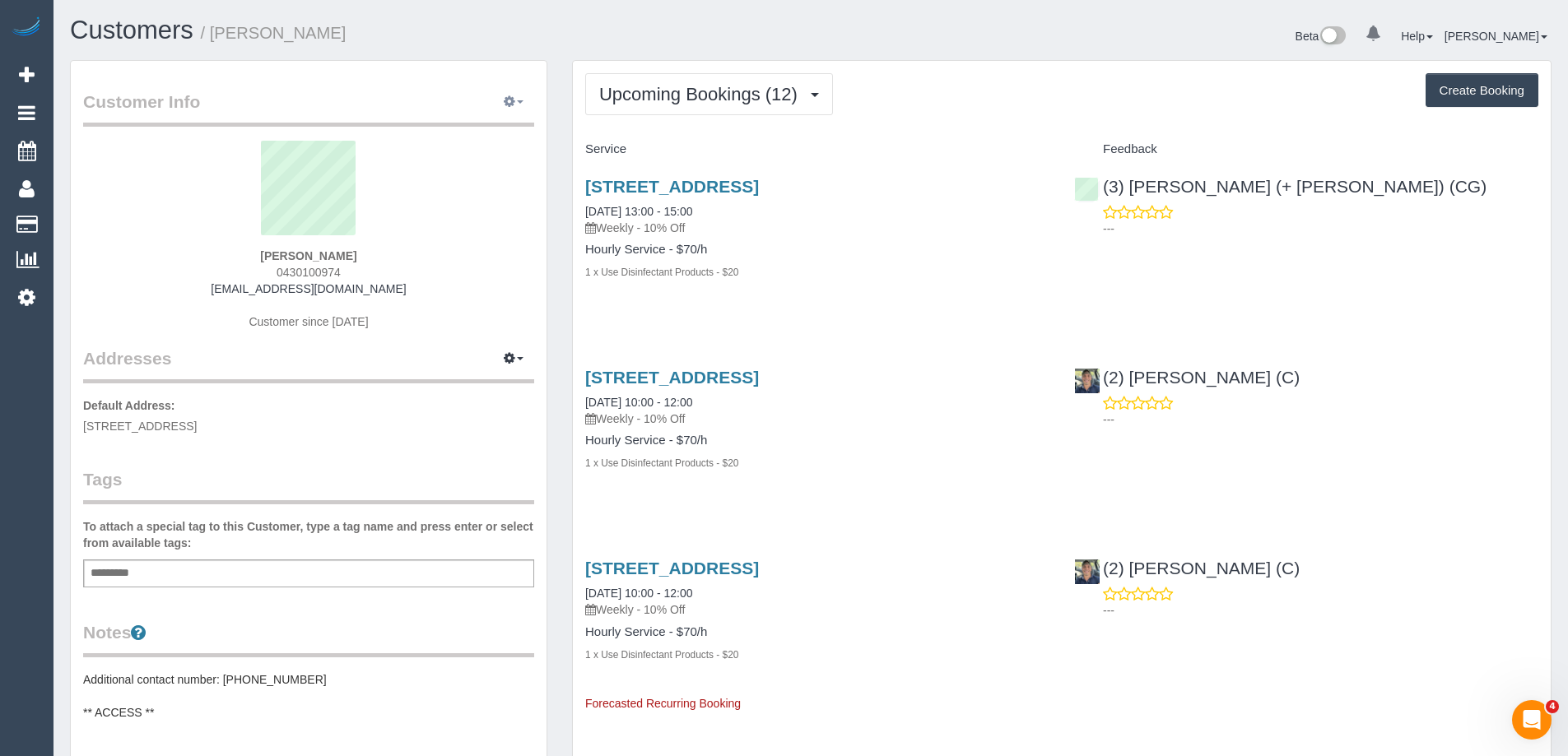
click at [507, 99] on icon "button" at bounding box center [510, 101] width 12 height 10
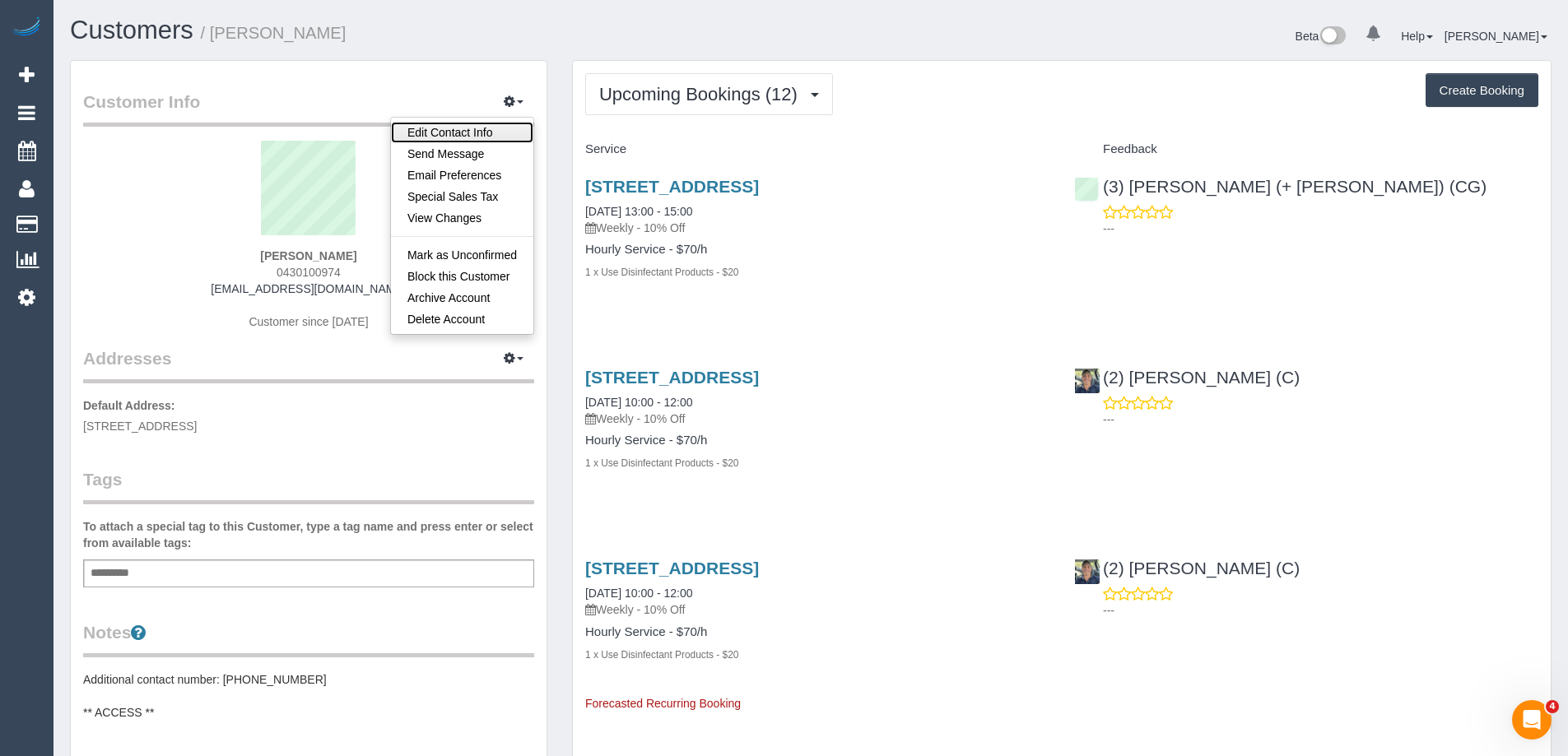
click at [480, 128] on link "Edit Contact Info" at bounding box center [462, 132] width 142 height 21
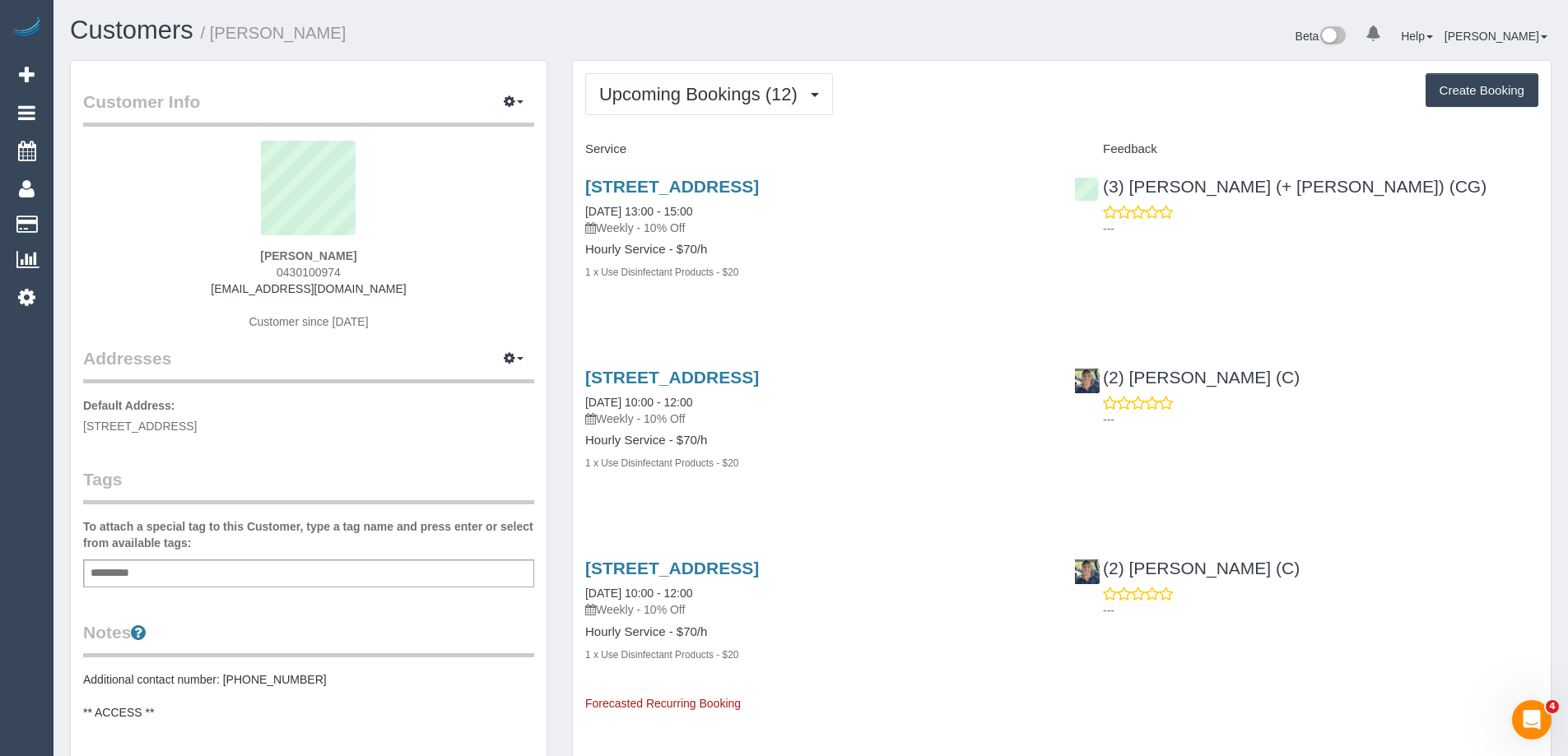
select select "VIC"
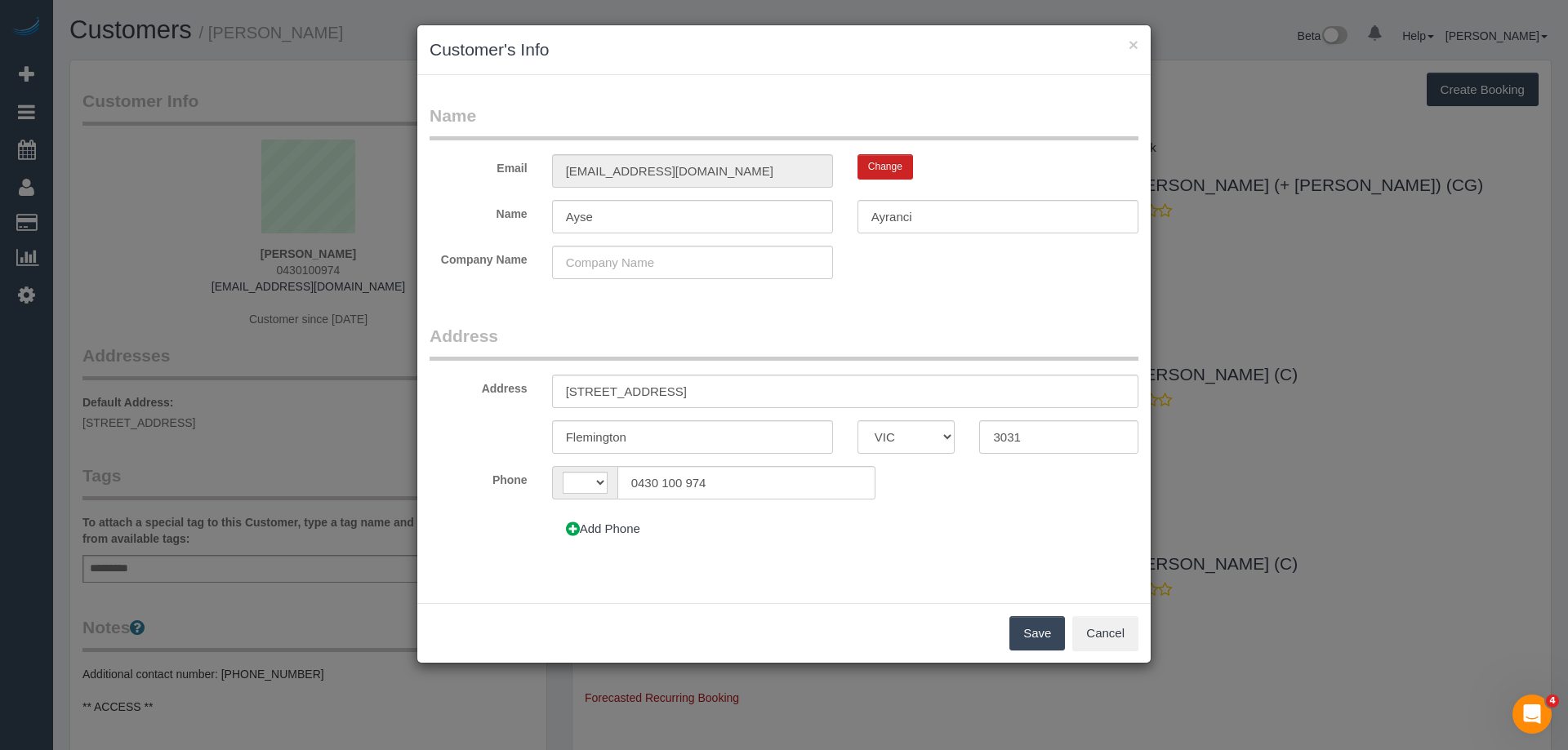
select select "string:AU"
click at [596, 524] on button "Add Phone" at bounding box center [603, 529] width 102 height 35
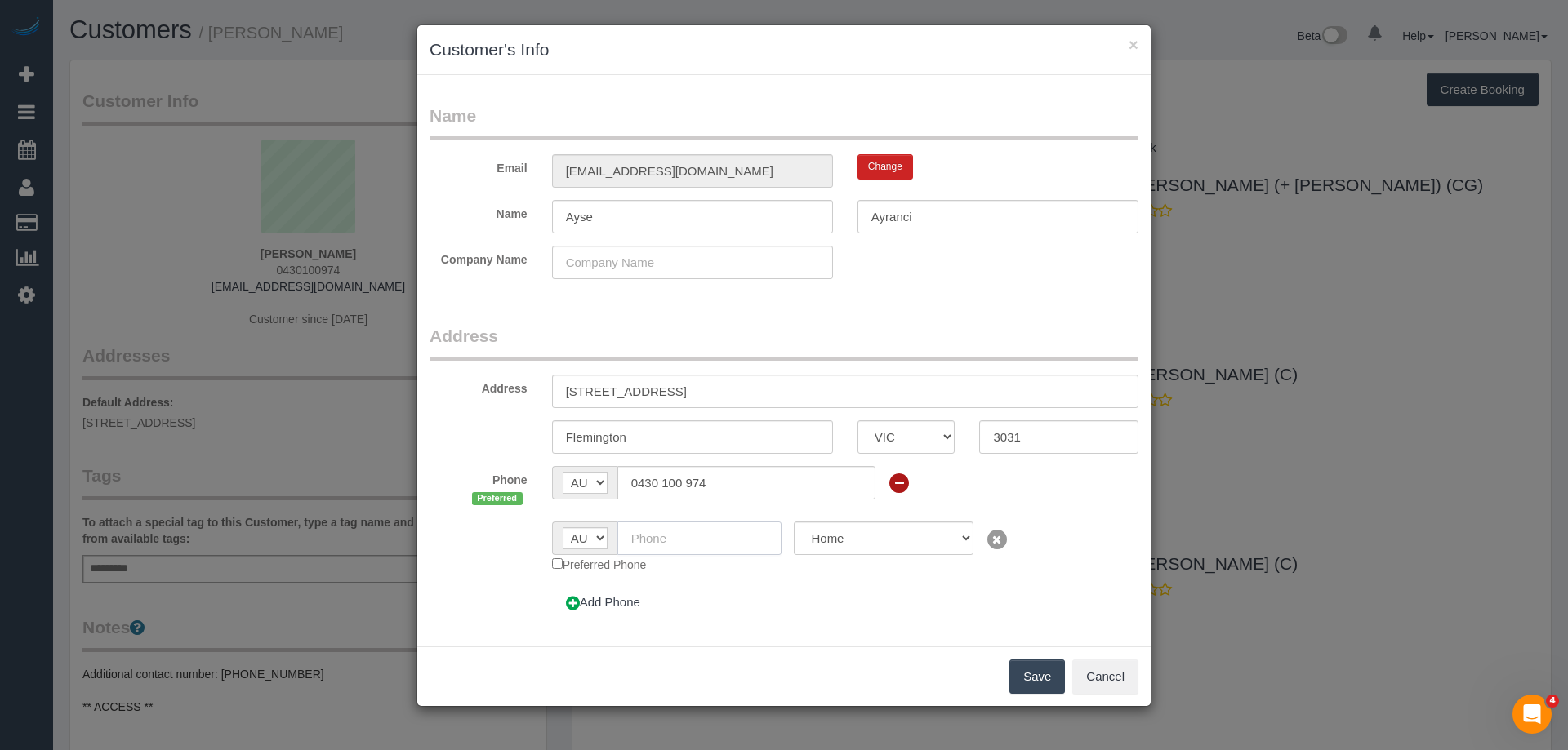
click at [671, 533] on input "text" at bounding box center [699, 538] width 165 height 34
paste input "61 430 399 229"
drag, startPoint x: 647, startPoint y: 537, endPoint x: 541, endPoint y: 525, distance: 106.7
click at [544, 532] on div "AF AL DZ AD AO AI AQ AG AR AM AW AU AT AZ BS BH BD BB BY BE BZ BJ BM BT BO BA B…" at bounding box center [667, 538] width 255 height 34
type input "0430 399 229"
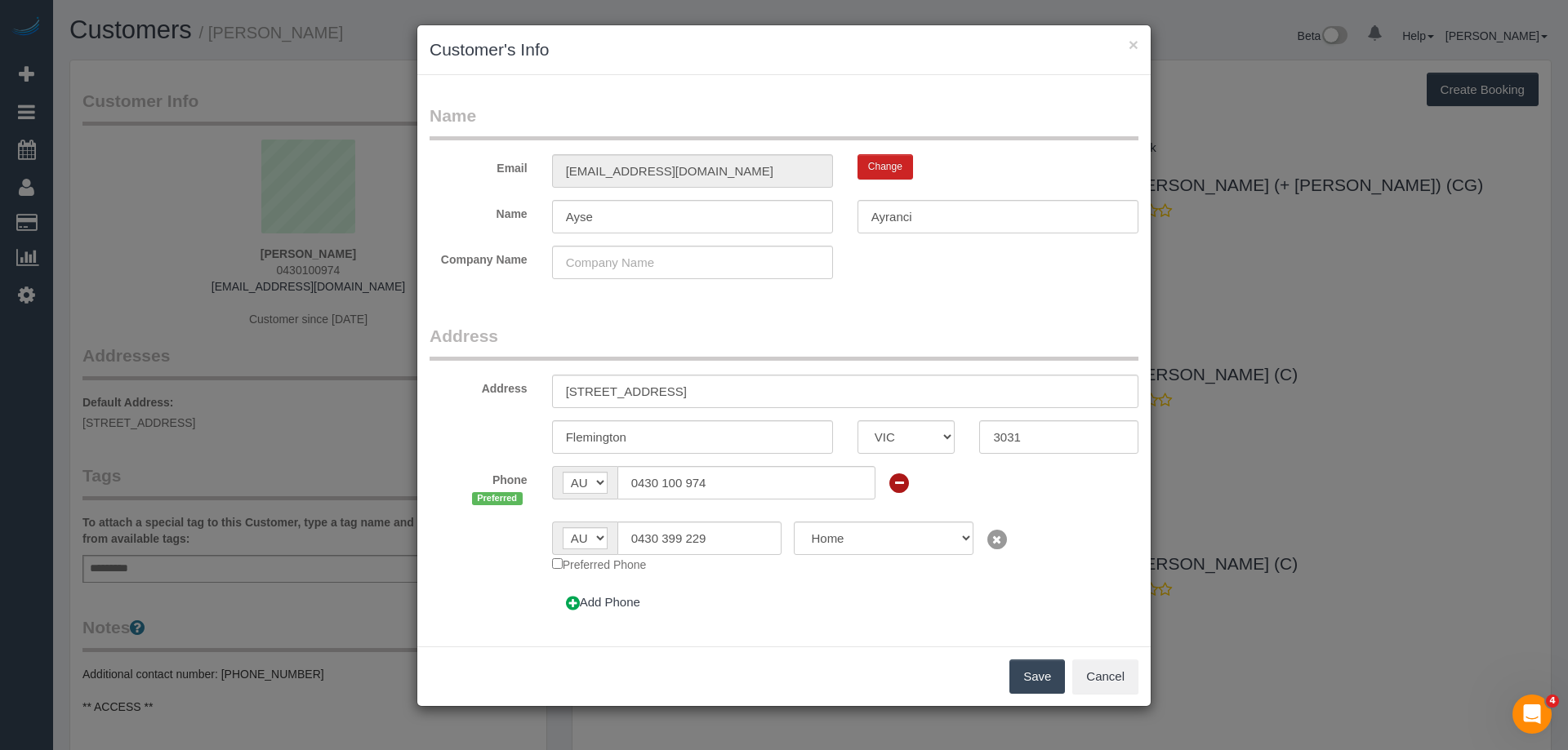
click at [1036, 679] on button "Save" at bounding box center [1036, 677] width 56 height 35
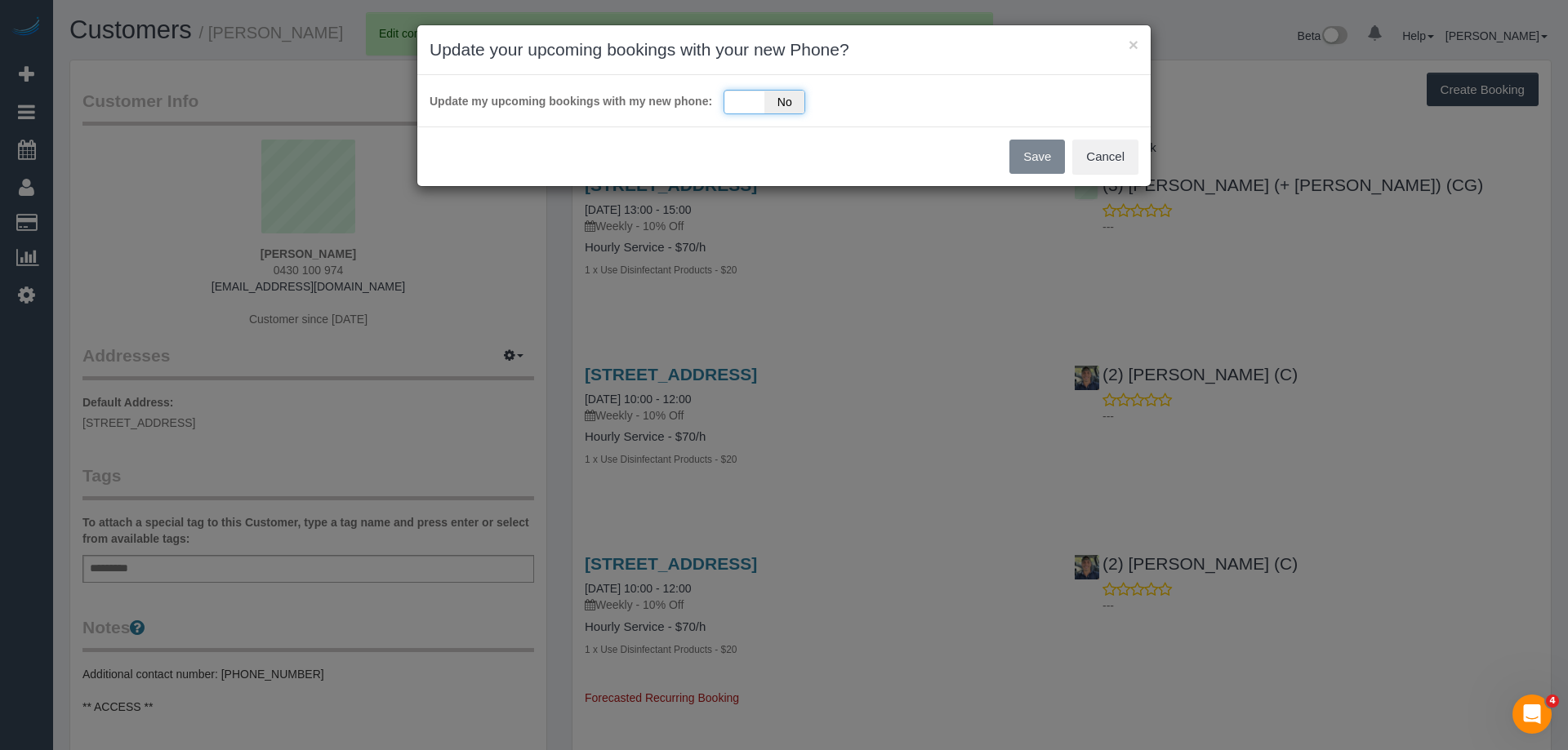
click at [764, 100] on span "No" at bounding box center [784, 102] width 40 height 23
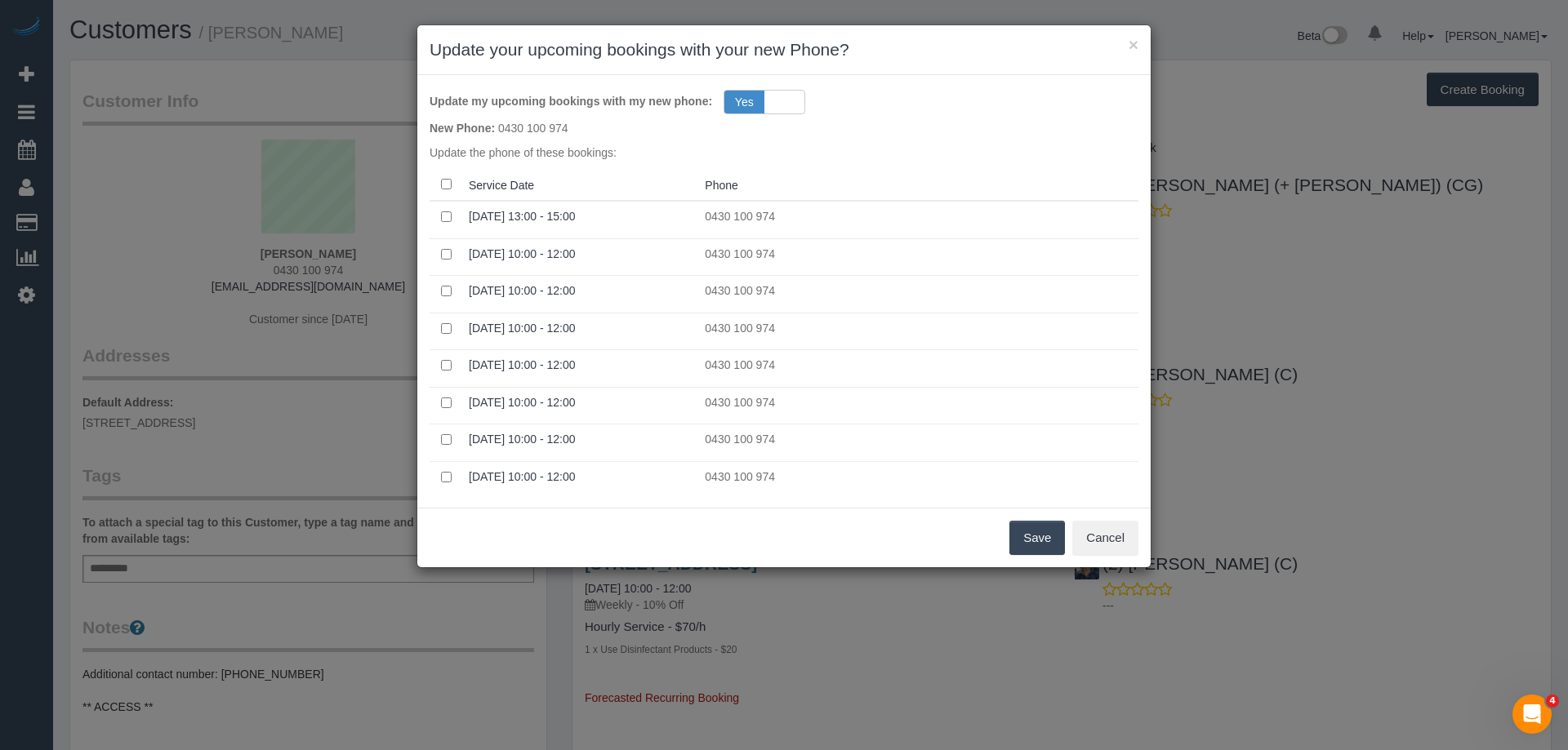
click at [1058, 536] on button "Save" at bounding box center [1036, 538] width 56 height 35
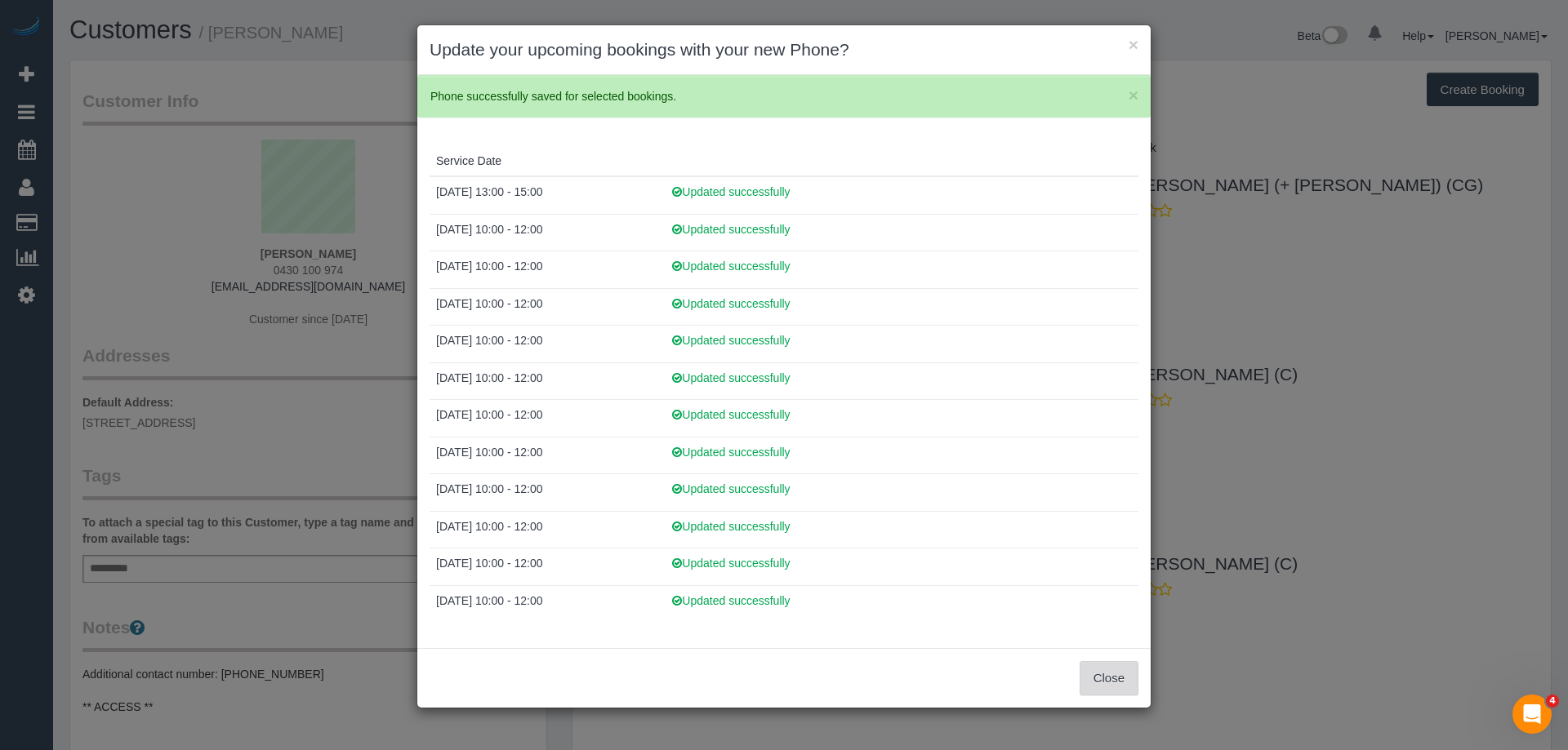
click at [1091, 692] on button "Close" at bounding box center [1108, 678] width 59 height 35
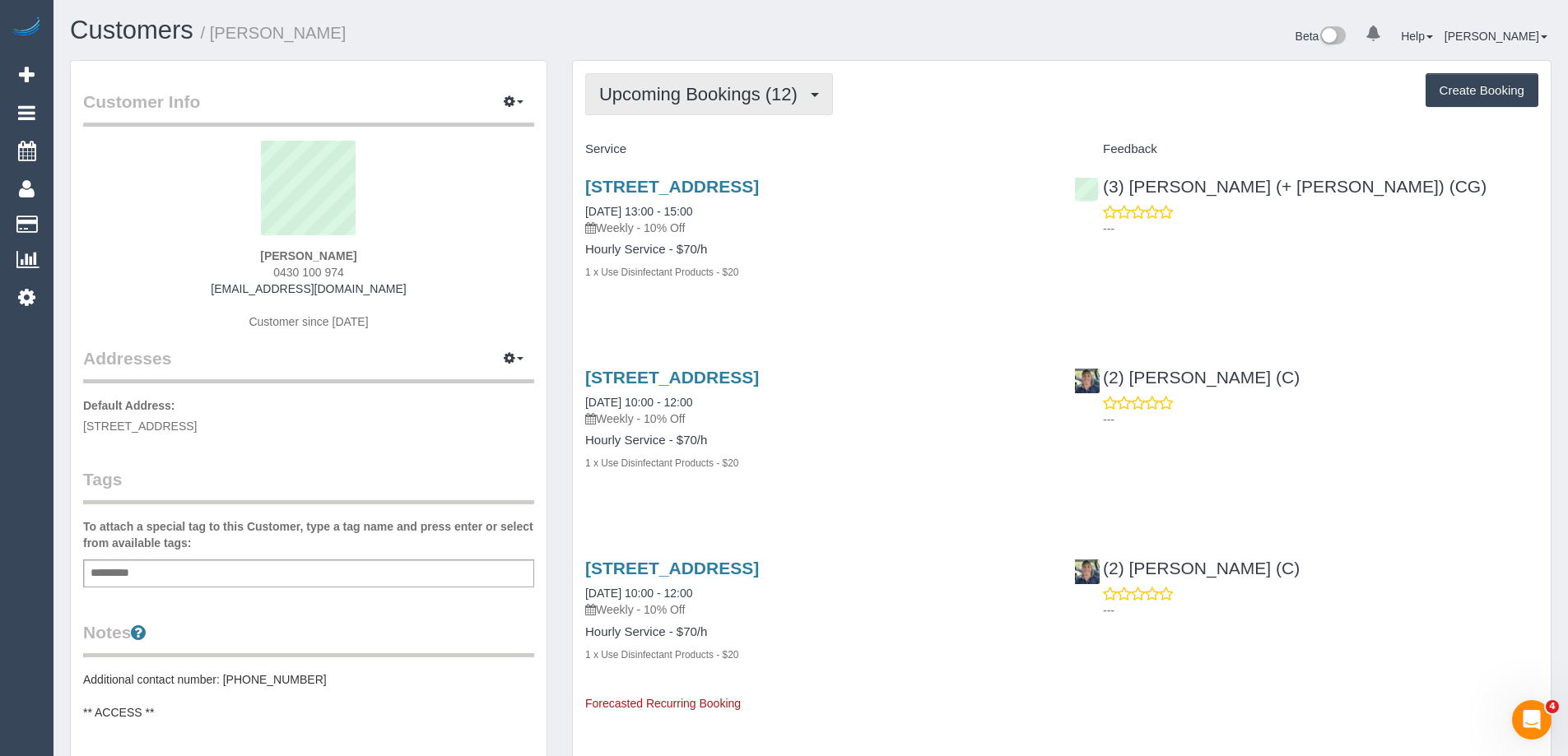
click at [690, 107] on button "Upcoming Bookings (12)" at bounding box center [710, 94] width 248 height 42
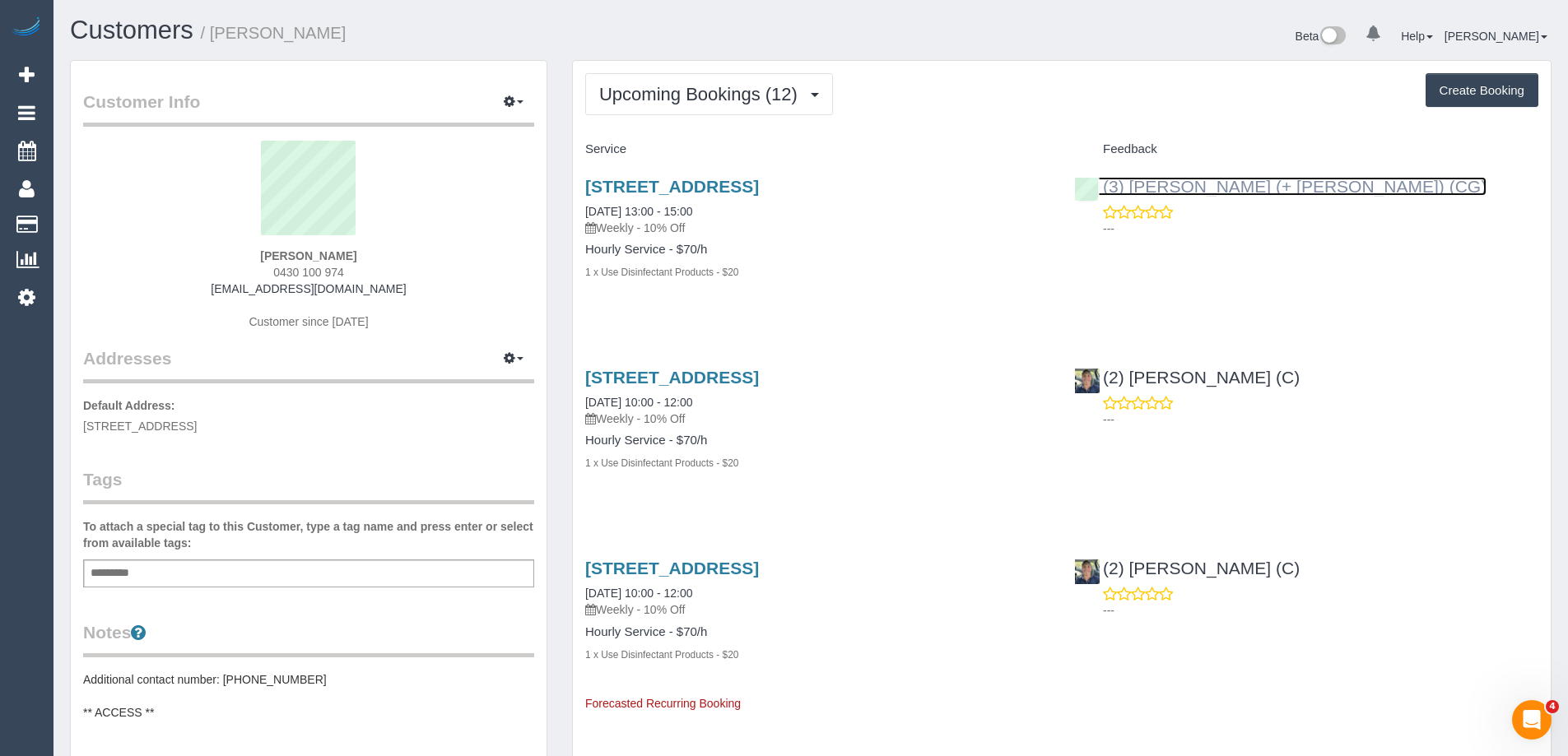
click at [1193, 183] on link "(3) Sohail (+ Amninder) (CG)" at bounding box center [1280, 186] width 412 height 19
drag, startPoint x: 364, startPoint y: 30, endPoint x: 216, endPoint y: 33, distance: 148.0
click at [216, 33] on h1 "Customers / Ayse Ayranci" at bounding box center [434, 30] width 729 height 28
copy small "Ayse Ayranci"
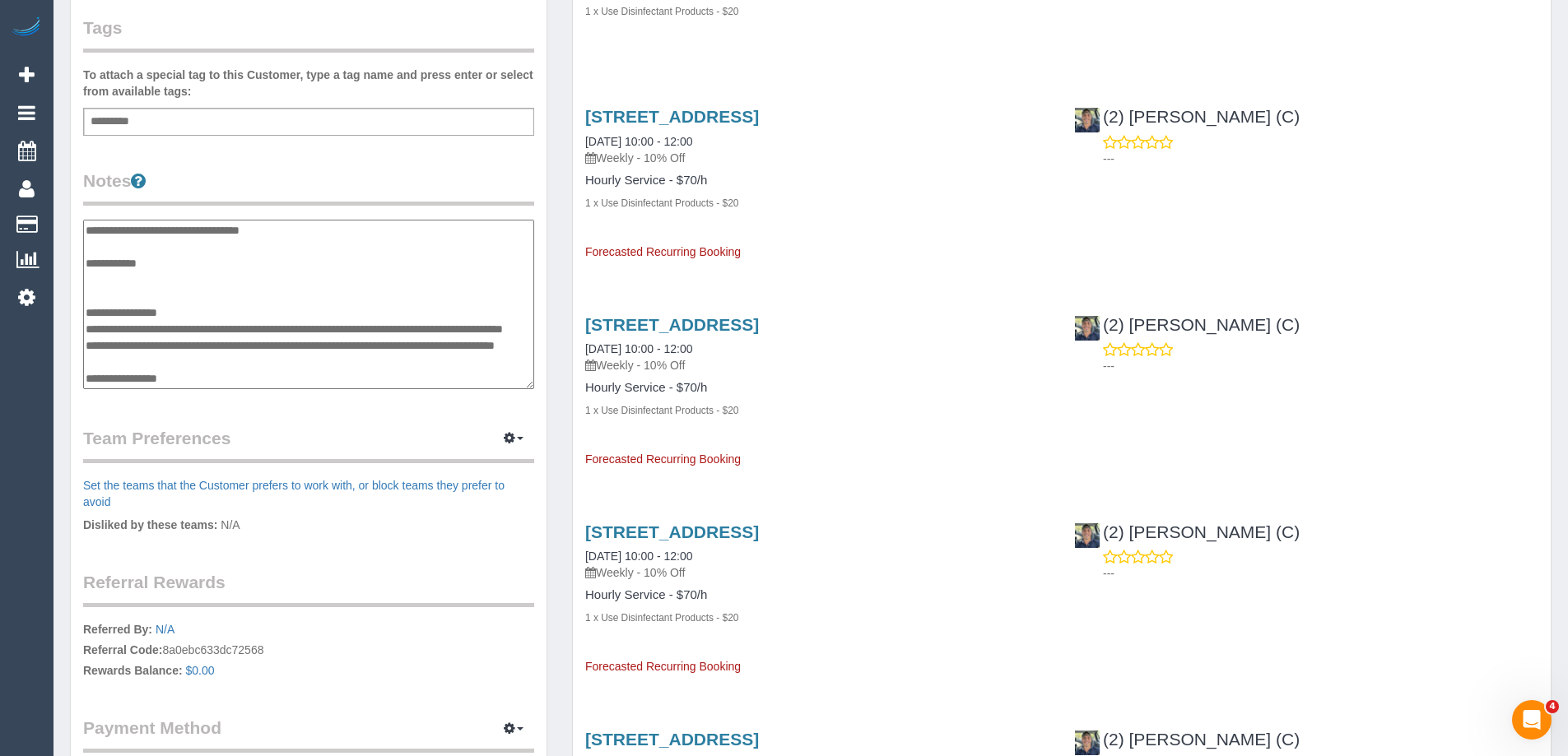
click at [250, 233] on textarea "**********" at bounding box center [308, 304] width 451 height 170
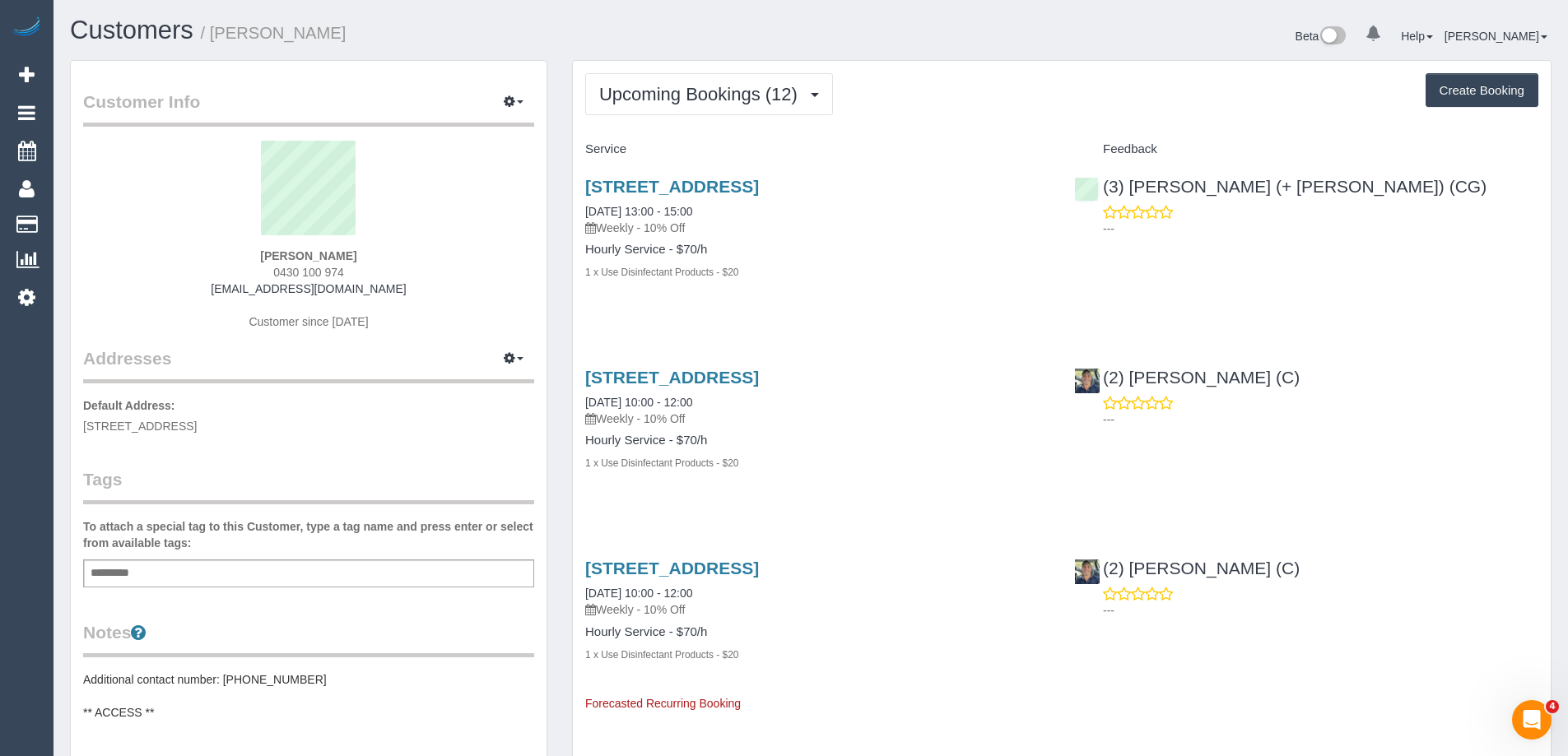
click at [866, 44] on div "Beta 0 Your Notifications You have 0 alerts Help Help Docs Take a Tour Contact …" at bounding box center [1187, 39] width 753 height 44
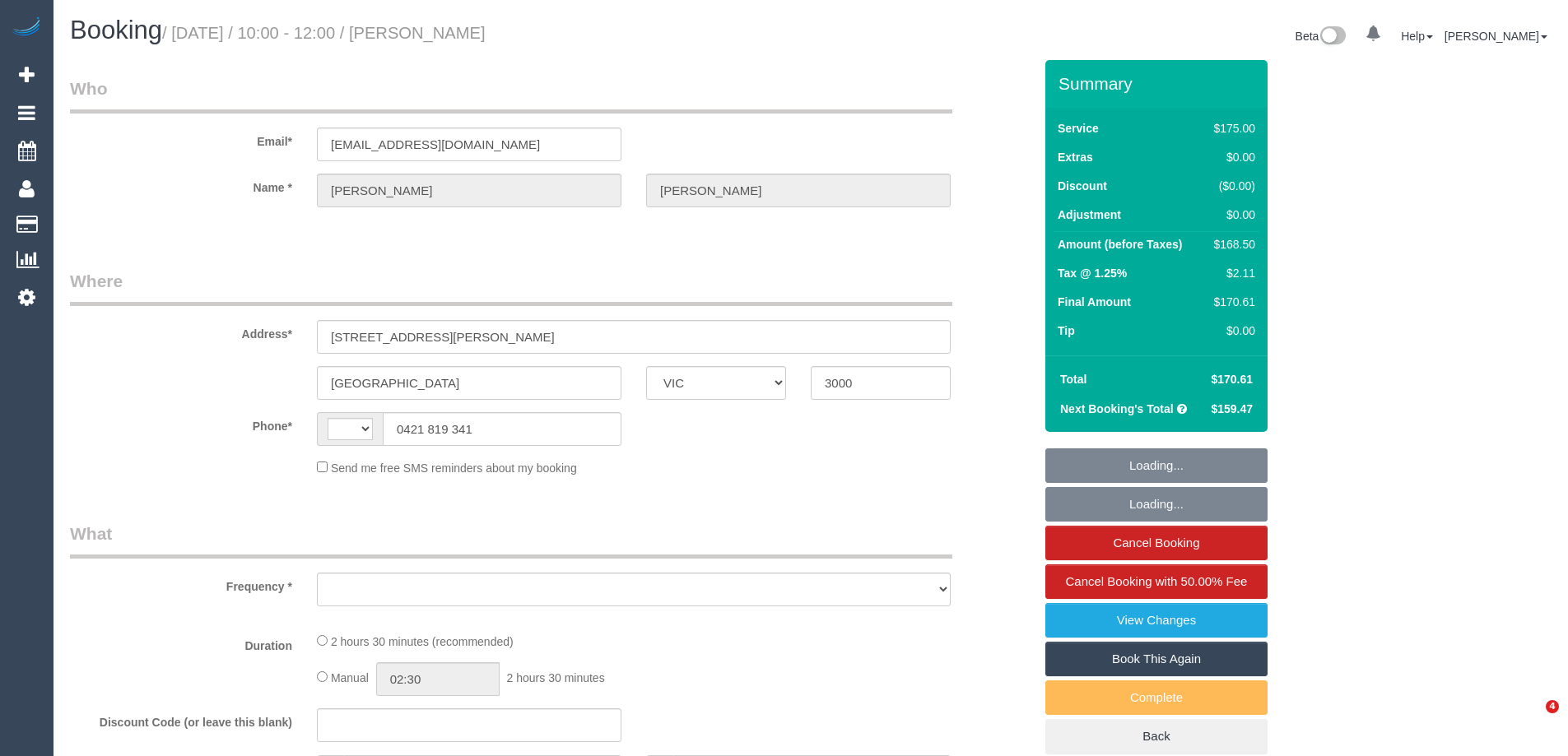
select select "VIC"
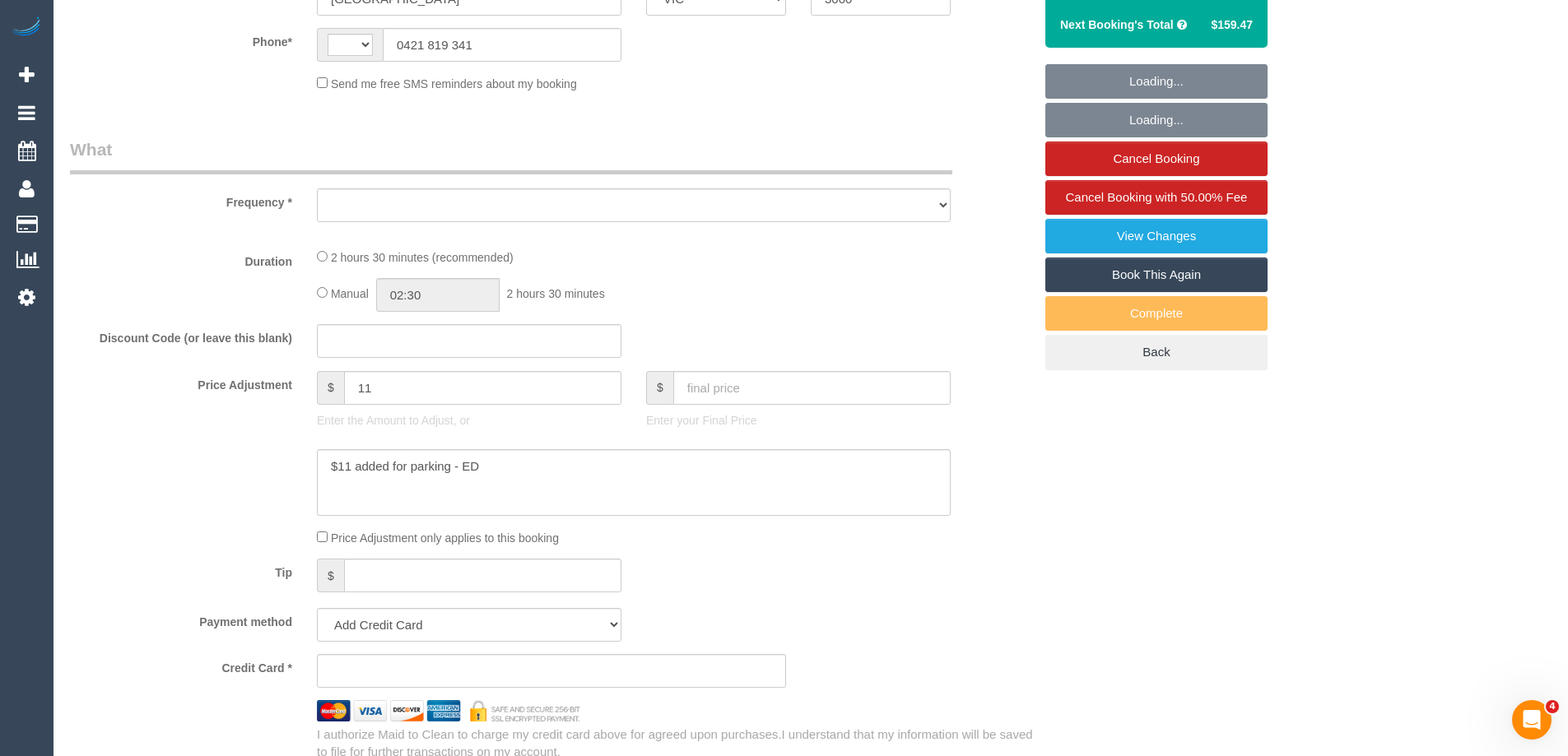
select select "string:AU"
select select "object:535"
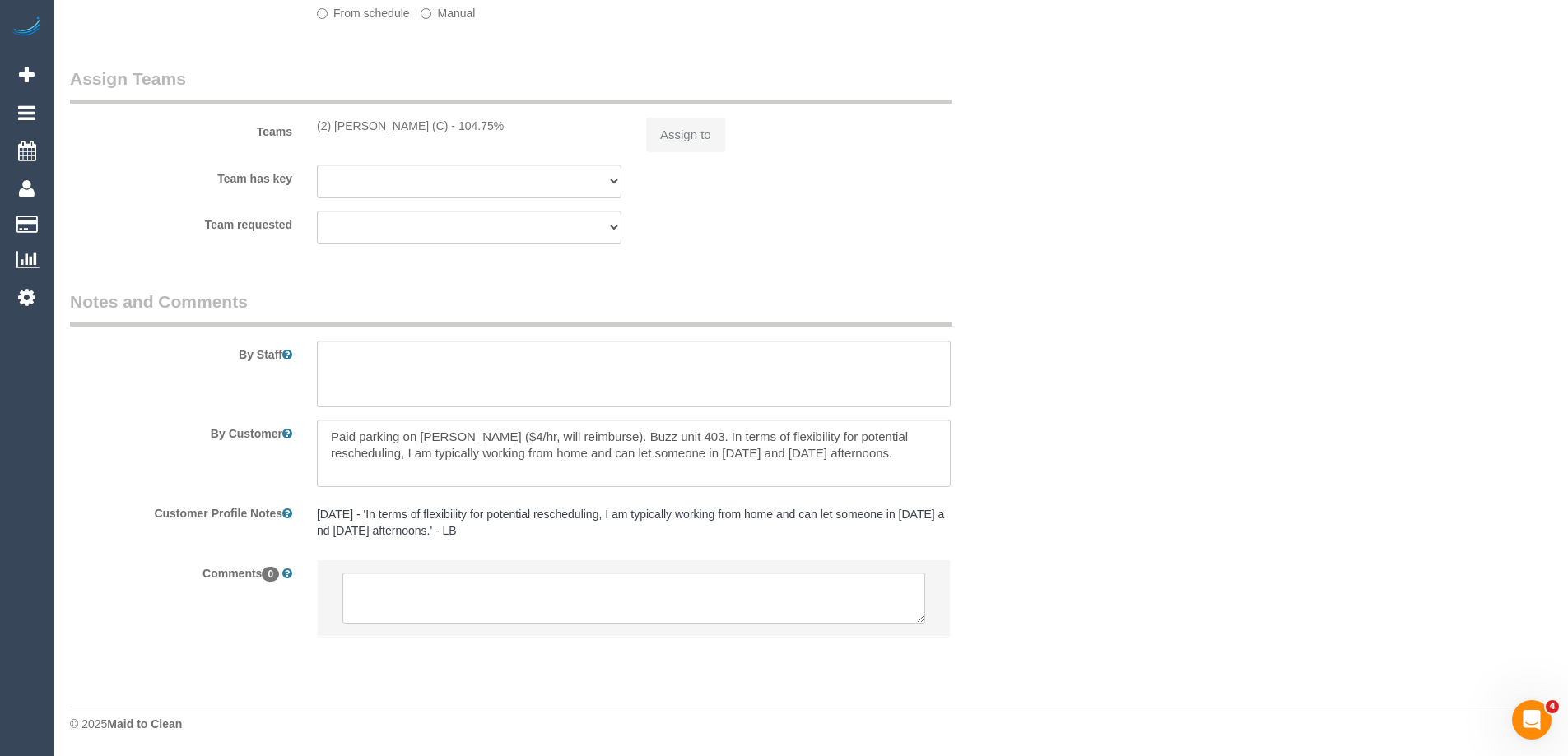
select select "string:stripe-pm_1RLI1L2GScqysDRVdxVTd8Cr"
select select "150"
select select "object:852"
select select "number:29"
select select "number:14"
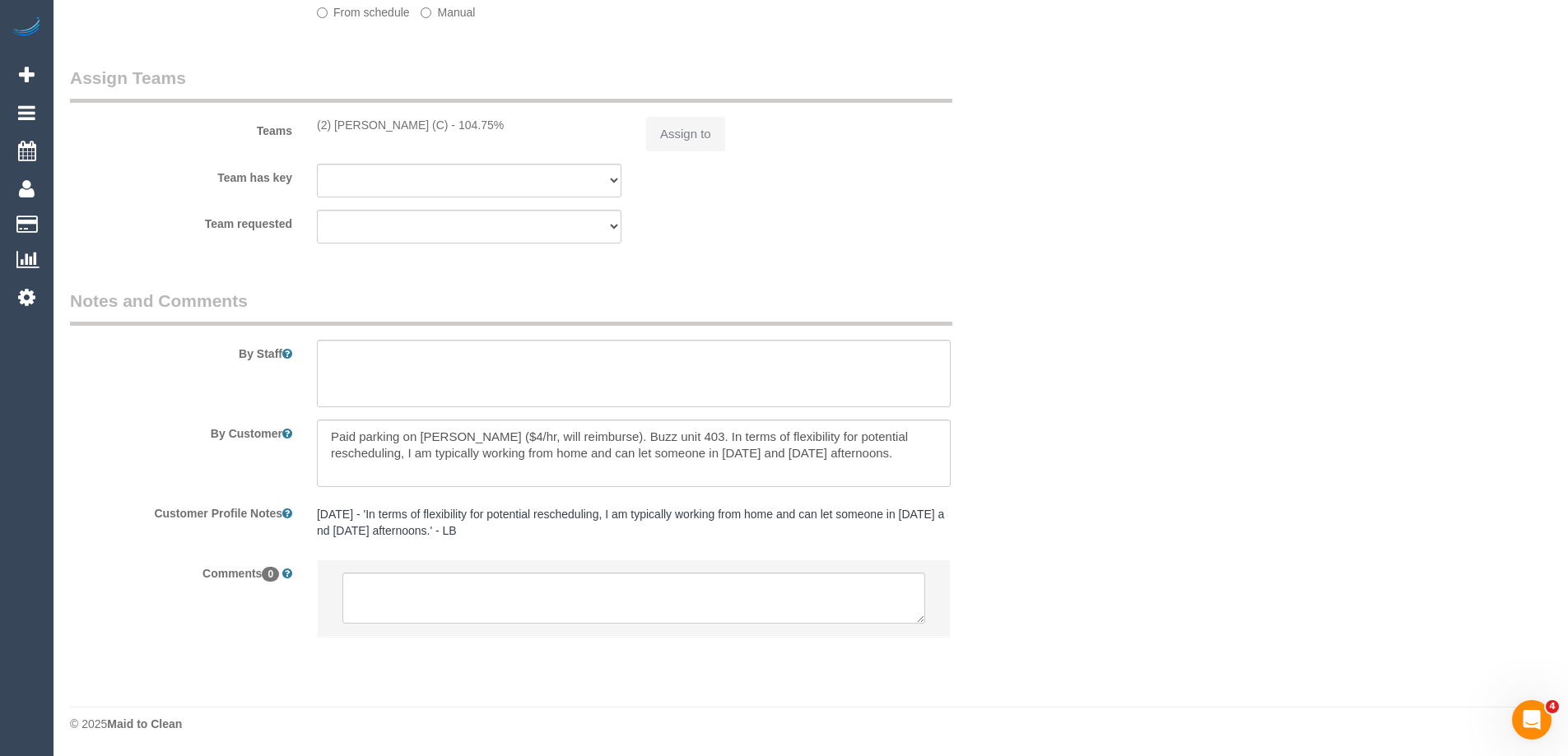
select select "number:20"
select select "number:22"
select select "number:34"
select select "number:13"
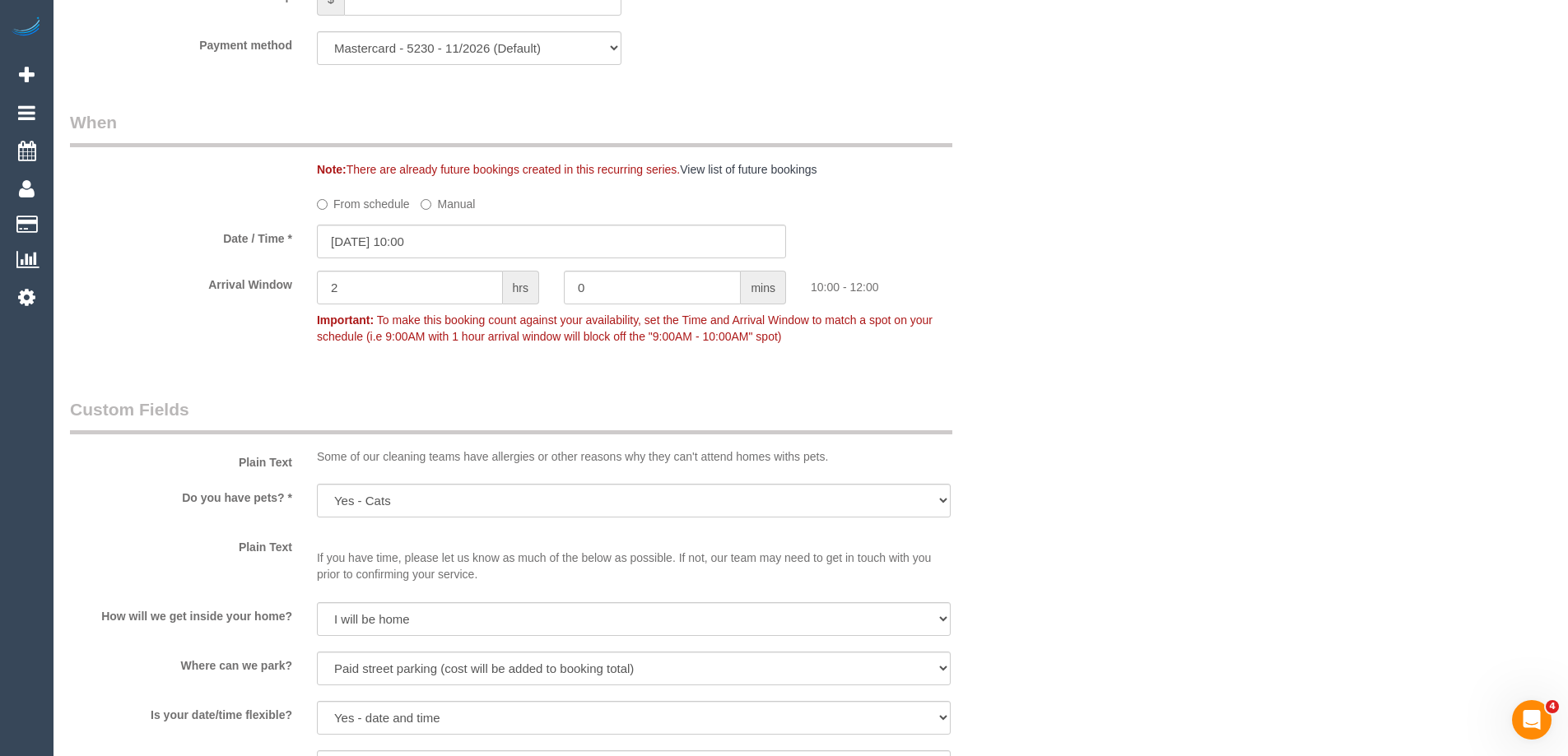
scroll to position [2143, 0]
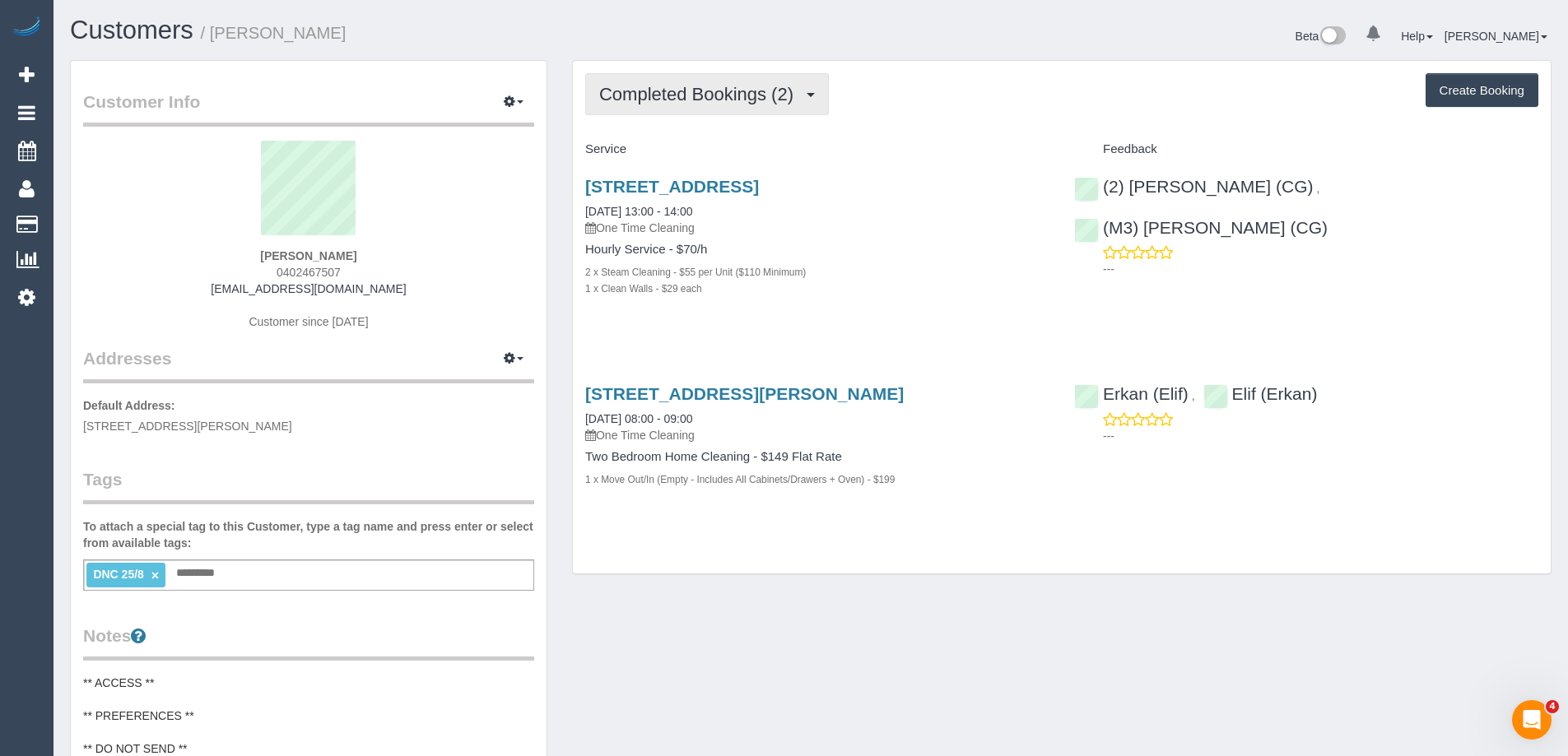
click at [723, 99] on span "Completed Bookings (2)" at bounding box center [700, 94] width 203 height 20
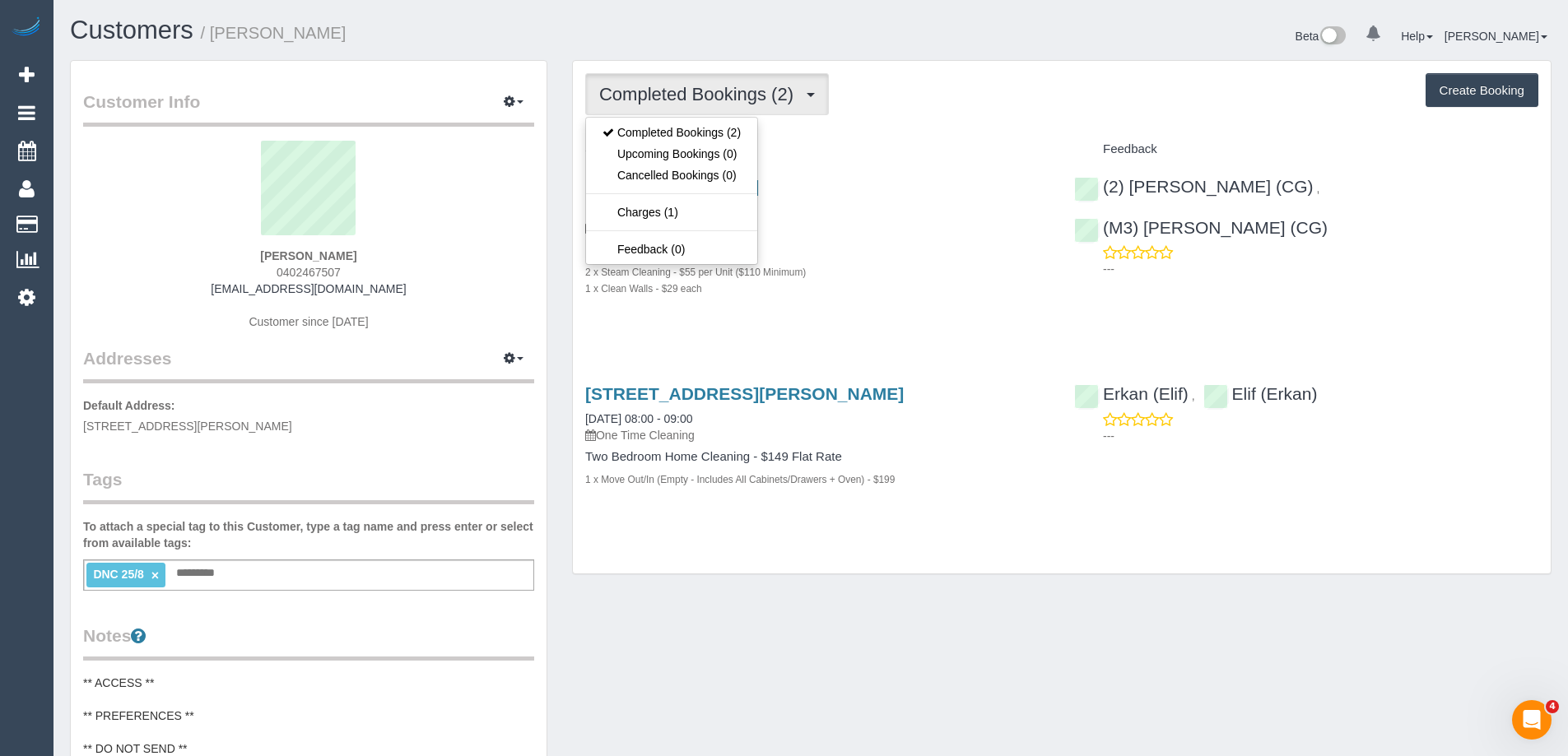
click at [976, 136] on div "Service" at bounding box center [817, 150] width 489 height 28
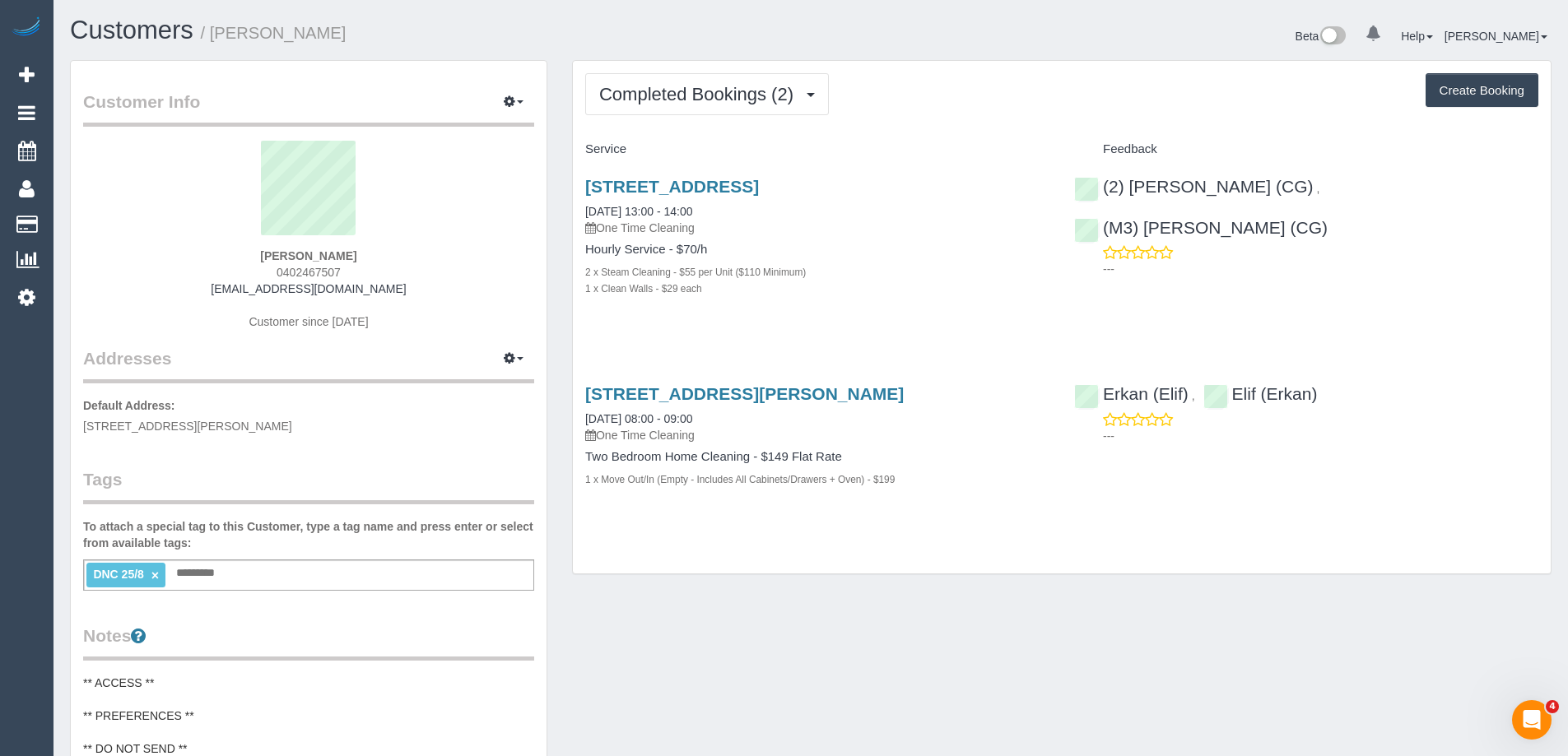
click at [976, 136] on div "Service" at bounding box center [817, 150] width 489 height 28
click at [717, 86] on span "Completed Bookings (2)" at bounding box center [700, 94] width 203 height 20
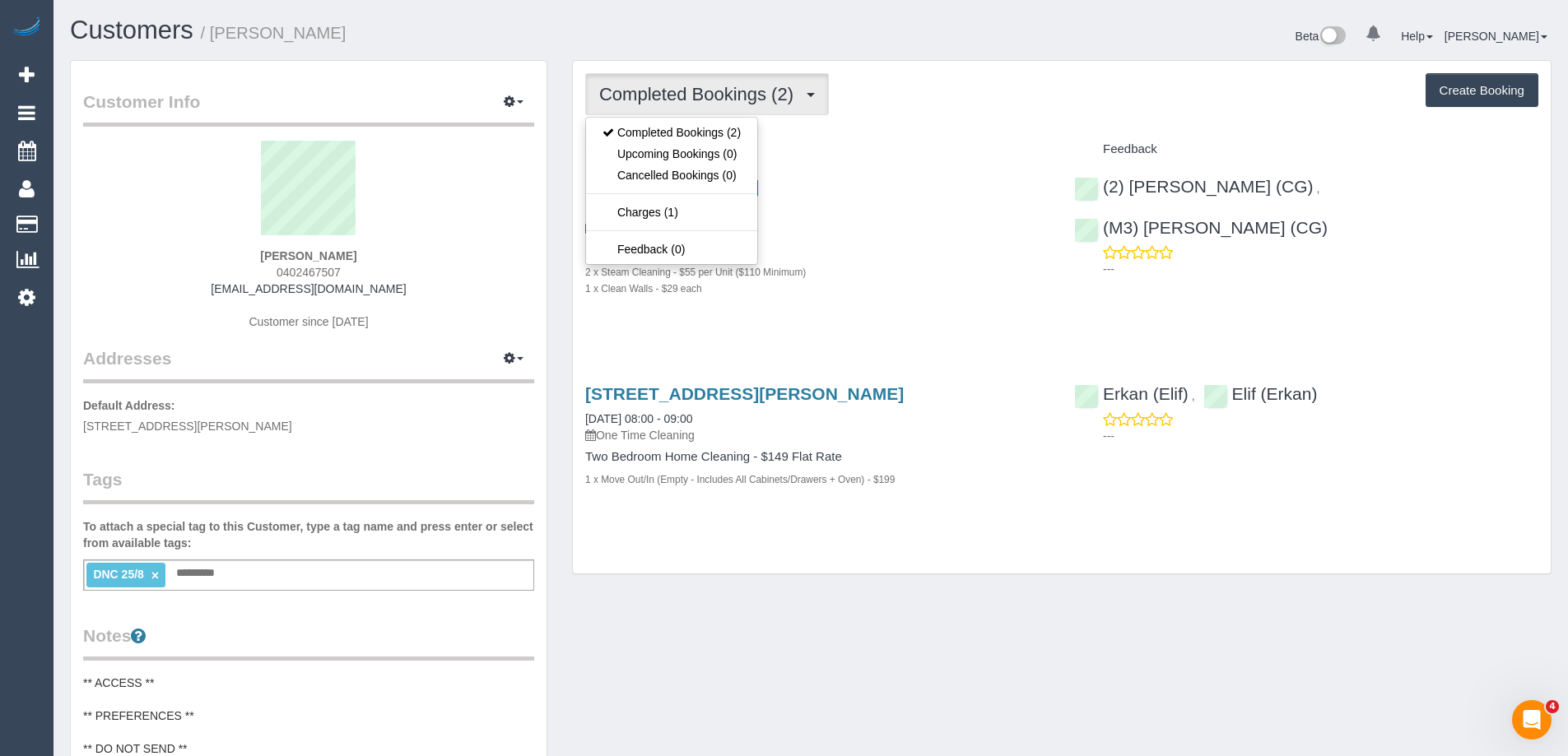
click at [960, 97] on div "Completed Bookings (2) Completed Bookings (2) Upcoming Bookings (0) Cancelled B…" at bounding box center [1062, 94] width 953 height 42
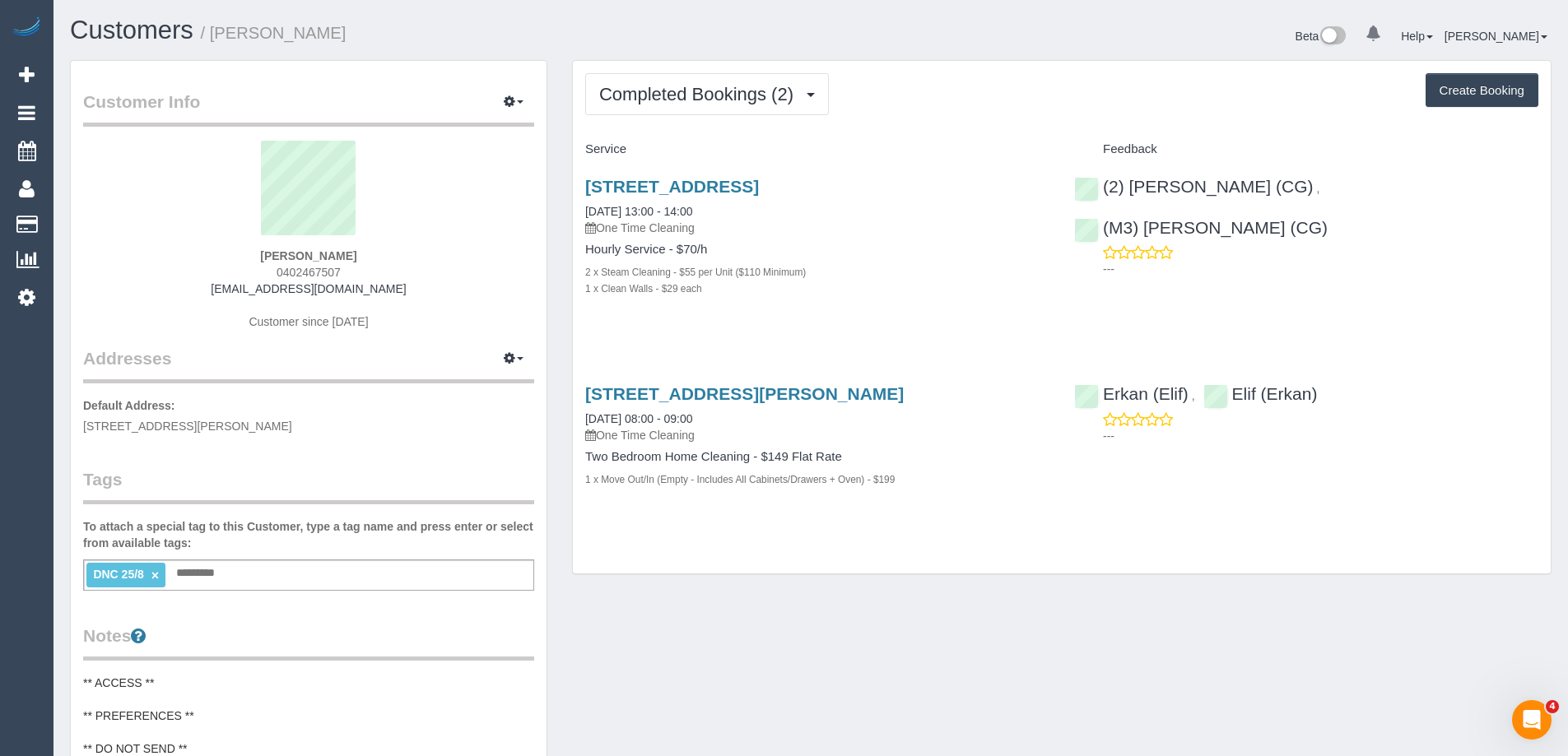
click at [352, 34] on h1 "Customers / [PERSON_NAME]" at bounding box center [434, 30] width 729 height 28
click at [360, 584] on div "DNC 25/8 × Add a tag" at bounding box center [308, 575] width 451 height 31
type input "**********"
click at [360, 584] on div "DNC 25/8 × DNc 25/8 ED × Add a tag" at bounding box center [308, 575] width 451 height 31
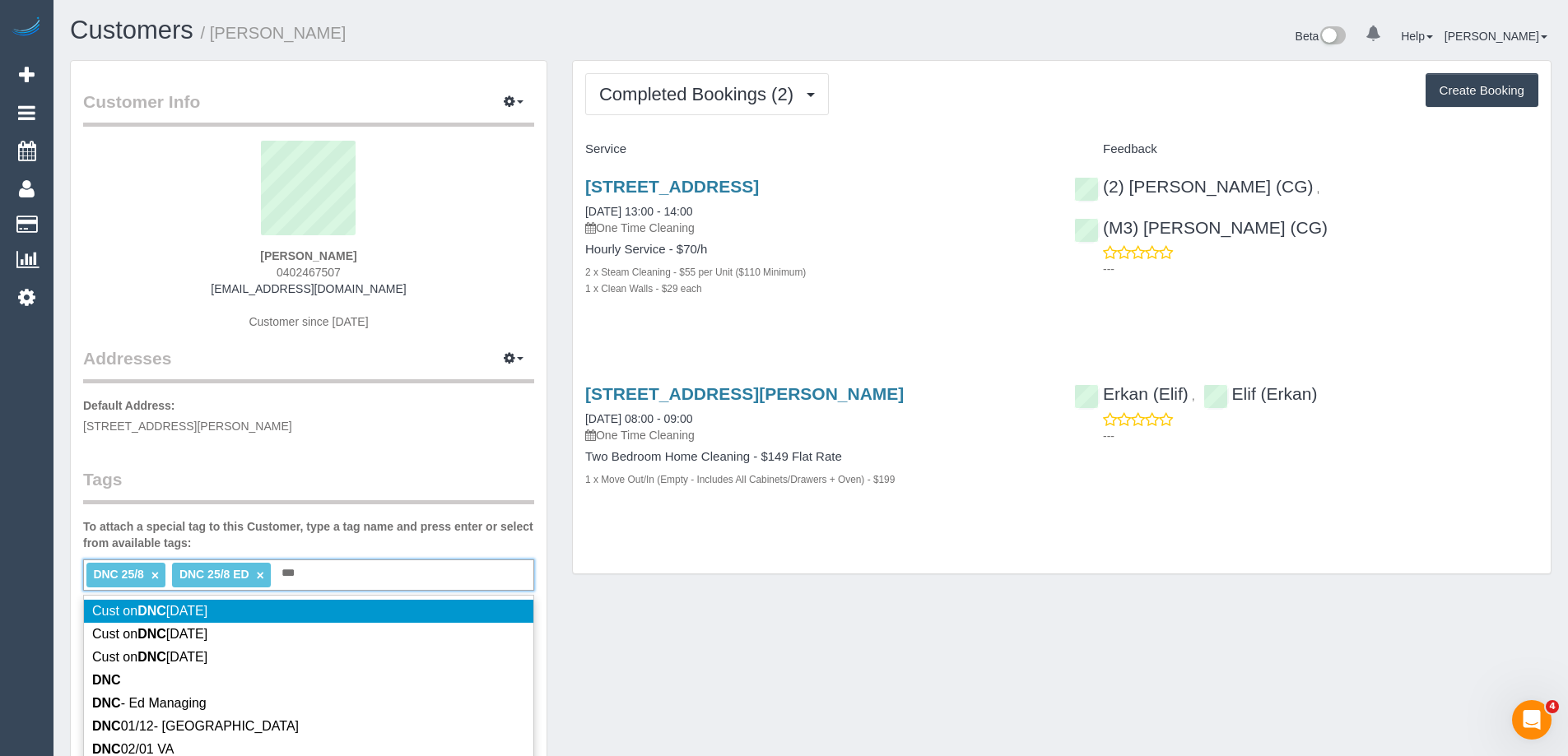
type input "***"
click at [324, 490] on legend "Tags" at bounding box center [308, 485] width 451 height 37
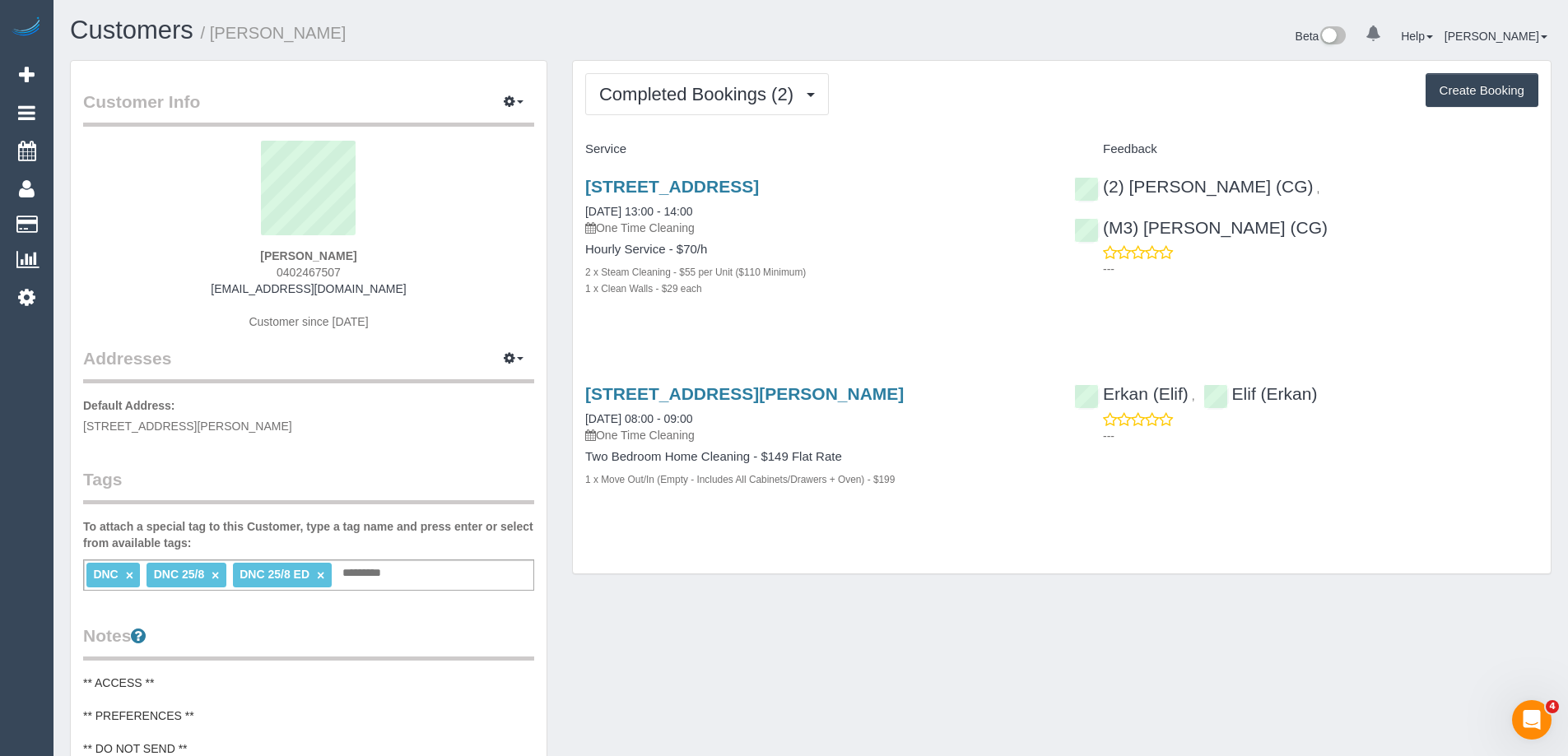
click at [128, 575] on link "×" at bounding box center [129, 575] width 7 height 14
click at [152, 574] on link "×" at bounding box center [155, 575] width 7 height 14
copy small "Matilda Mornane"
drag, startPoint x: 370, startPoint y: 36, endPoint x: 218, endPoint y: 41, distance: 152.1
click at [218, 41] on h1 "Customers / Matilda Mornane" at bounding box center [434, 30] width 729 height 28
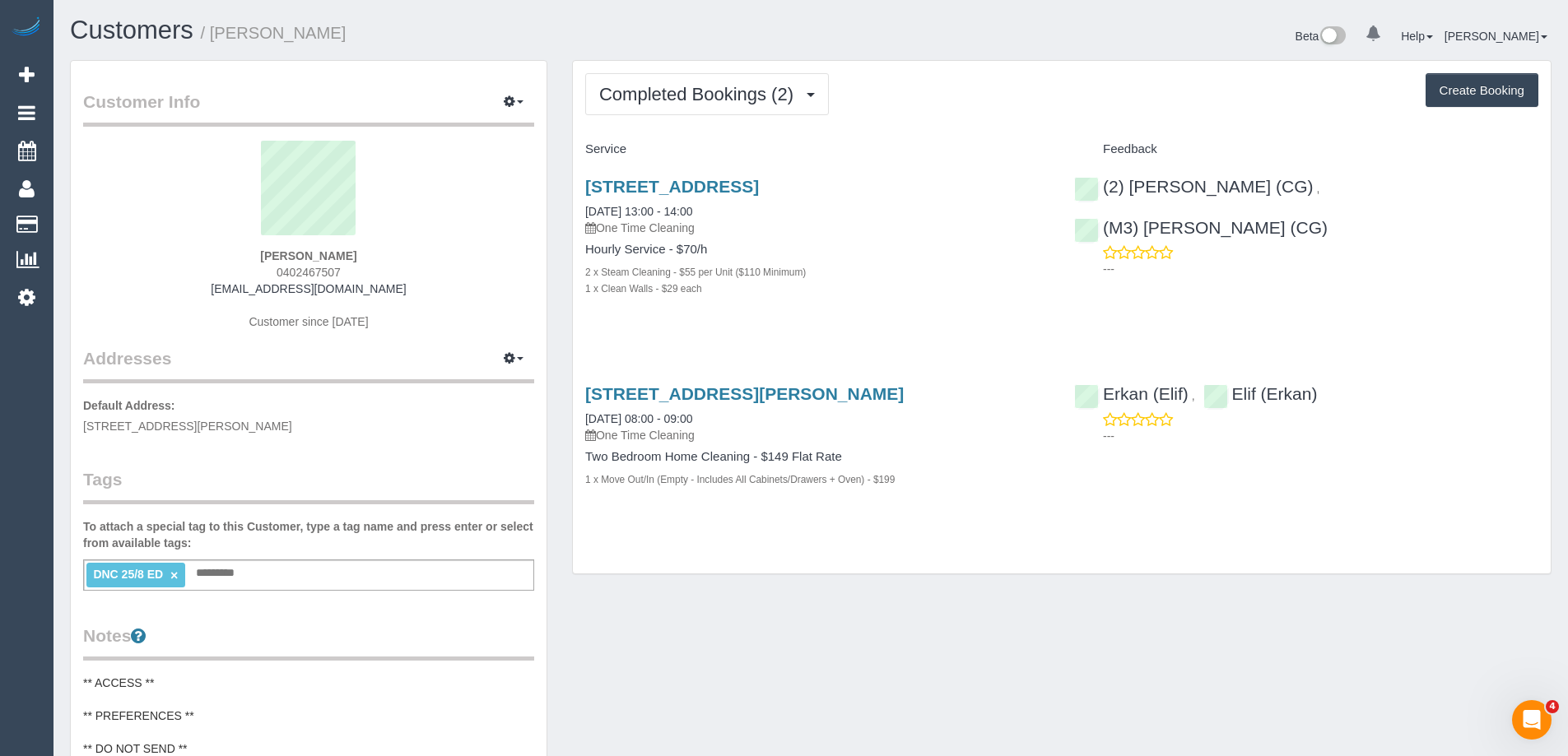
copy div "(2) Paris Webb (CG) , (M3) Adnan (CG)"
drag, startPoint x: 1456, startPoint y: 191, endPoint x: 1103, endPoint y: 195, distance: 353.0
click at [1103, 195] on div "(2) Paris Webb (CG) , (M3) Adnan (CG) ---" at bounding box center [1306, 224] width 489 height 122
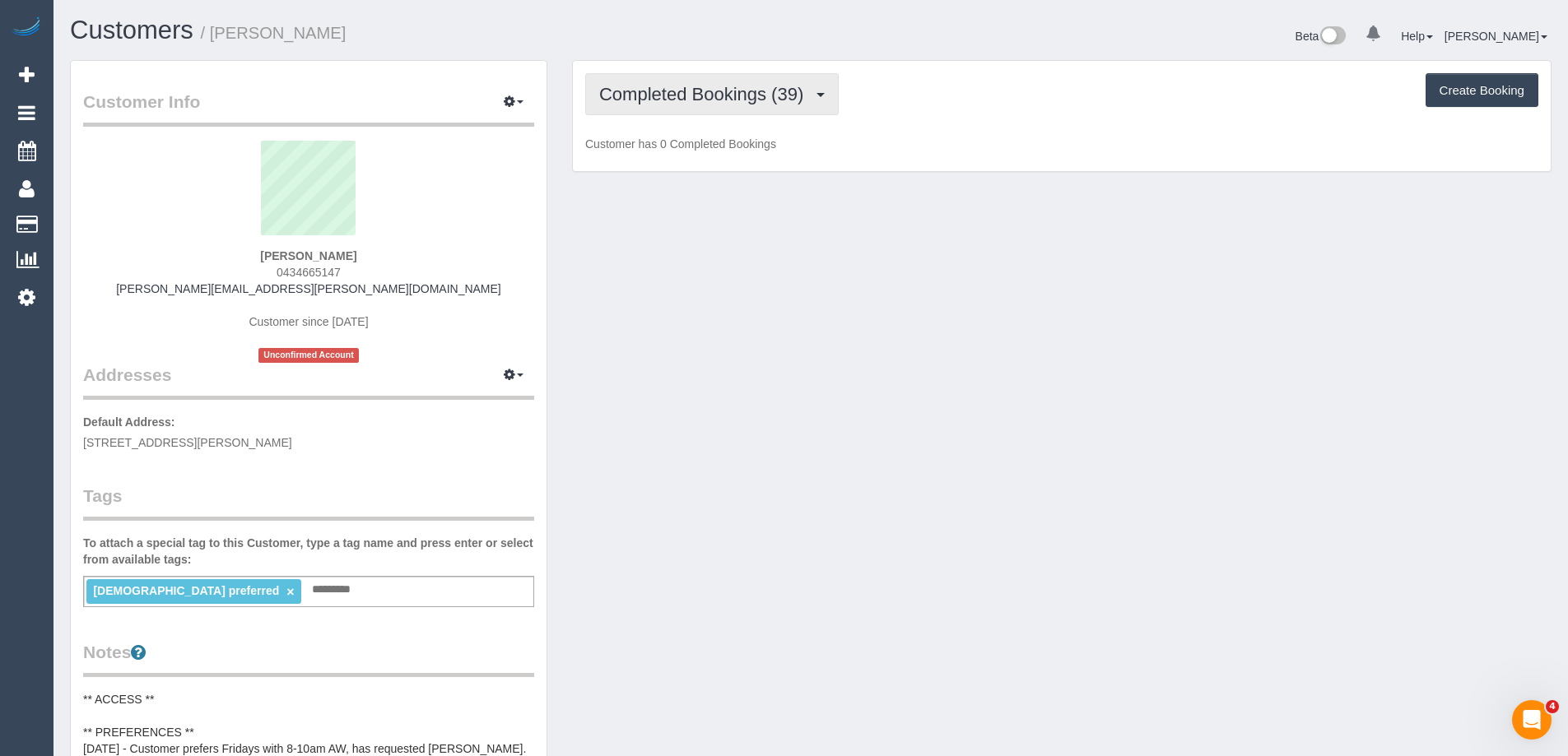
click at [709, 106] on button "Completed Bookings (39)" at bounding box center [712, 94] width 253 height 42
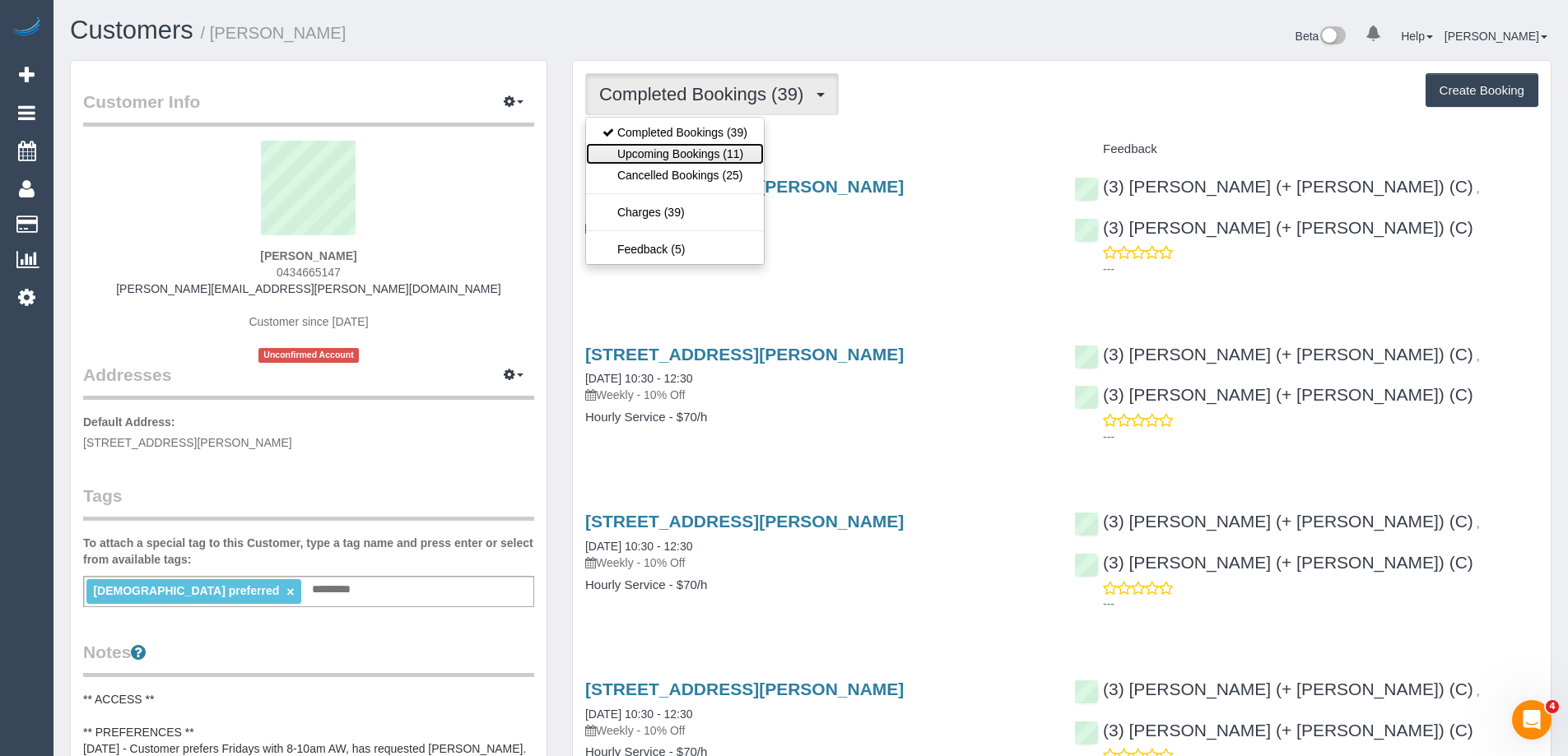
click at [707, 150] on link "Upcoming Bookings (11)" at bounding box center [675, 153] width 178 height 21
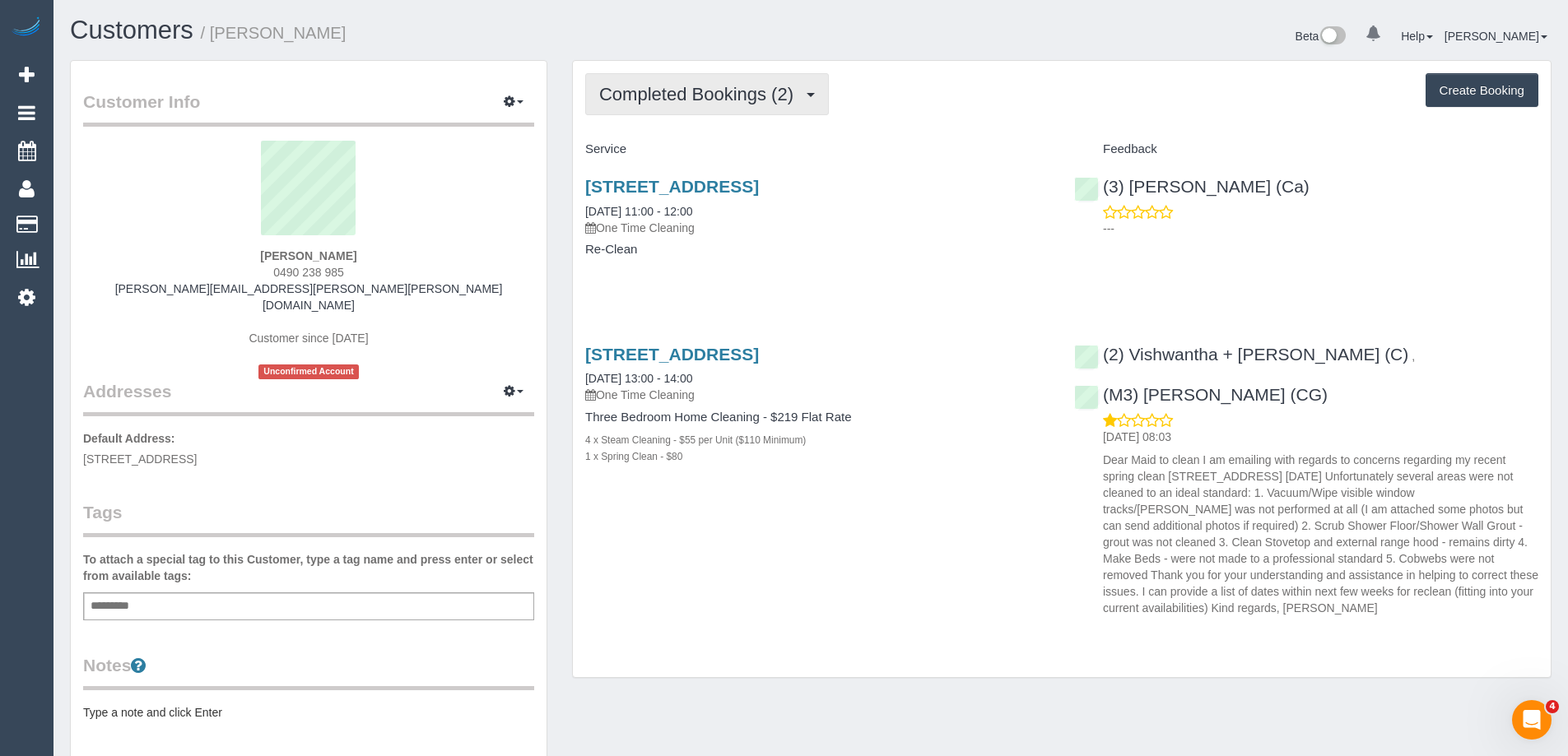
drag, startPoint x: 702, startPoint y: 94, endPoint x: 700, endPoint y: 137, distance: 43.0
click at [702, 93] on span "Completed Bookings (2)" at bounding box center [700, 94] width 203 height 20
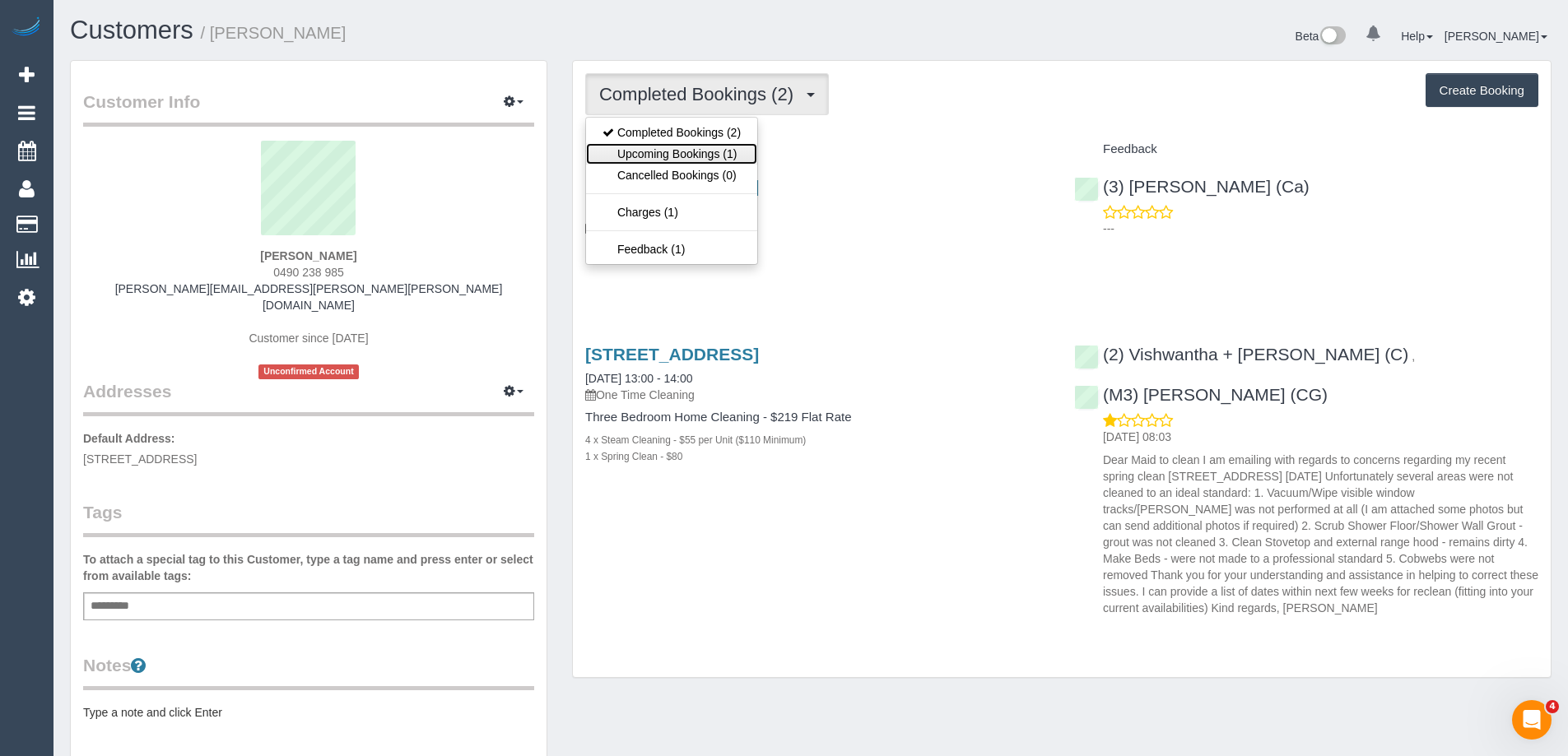
click at [700, 149] on link "Upcoming Bookings (1)" at bounding box center [671, 153] width 172 height 21
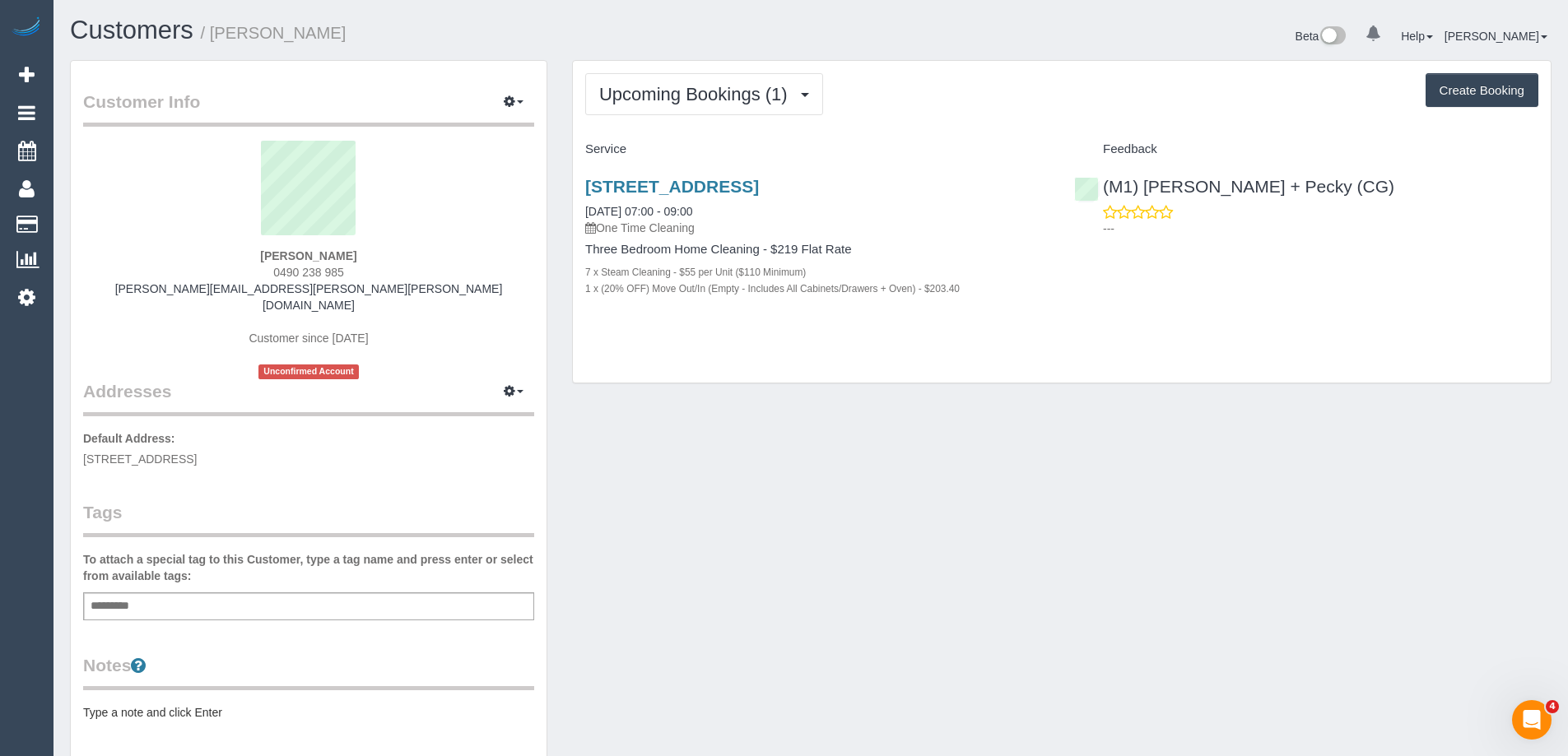
click at [245, 705] on pre "Type a note and click Enter" at bounding box center [308, 713] width 451 height 17
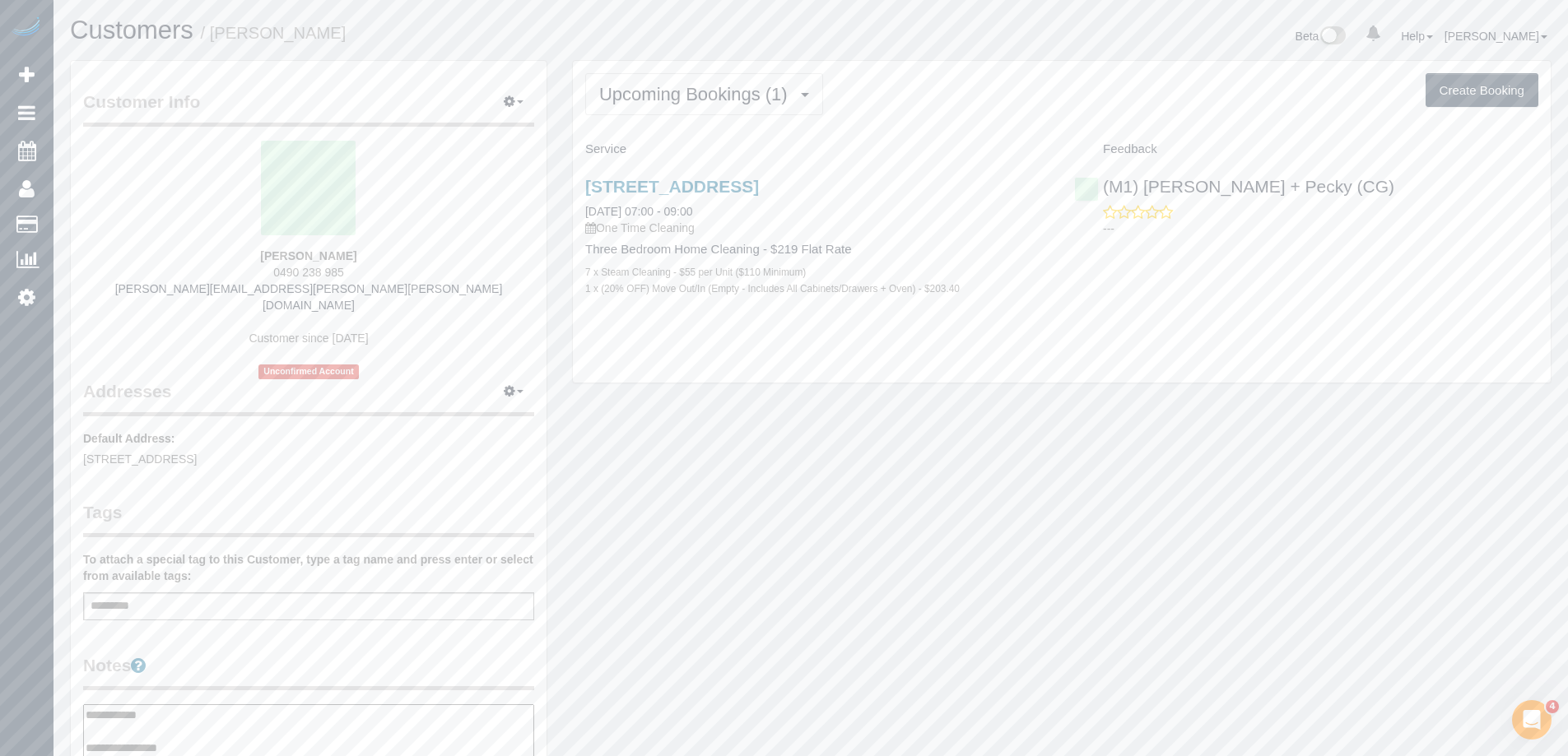
type textarea "**********"
click at [290, 634] on div "Customer Info Edit Contact Info Send Message Email Preferences Special Sales Ta…" at bounding box center [308, 697] width 476 height 1274
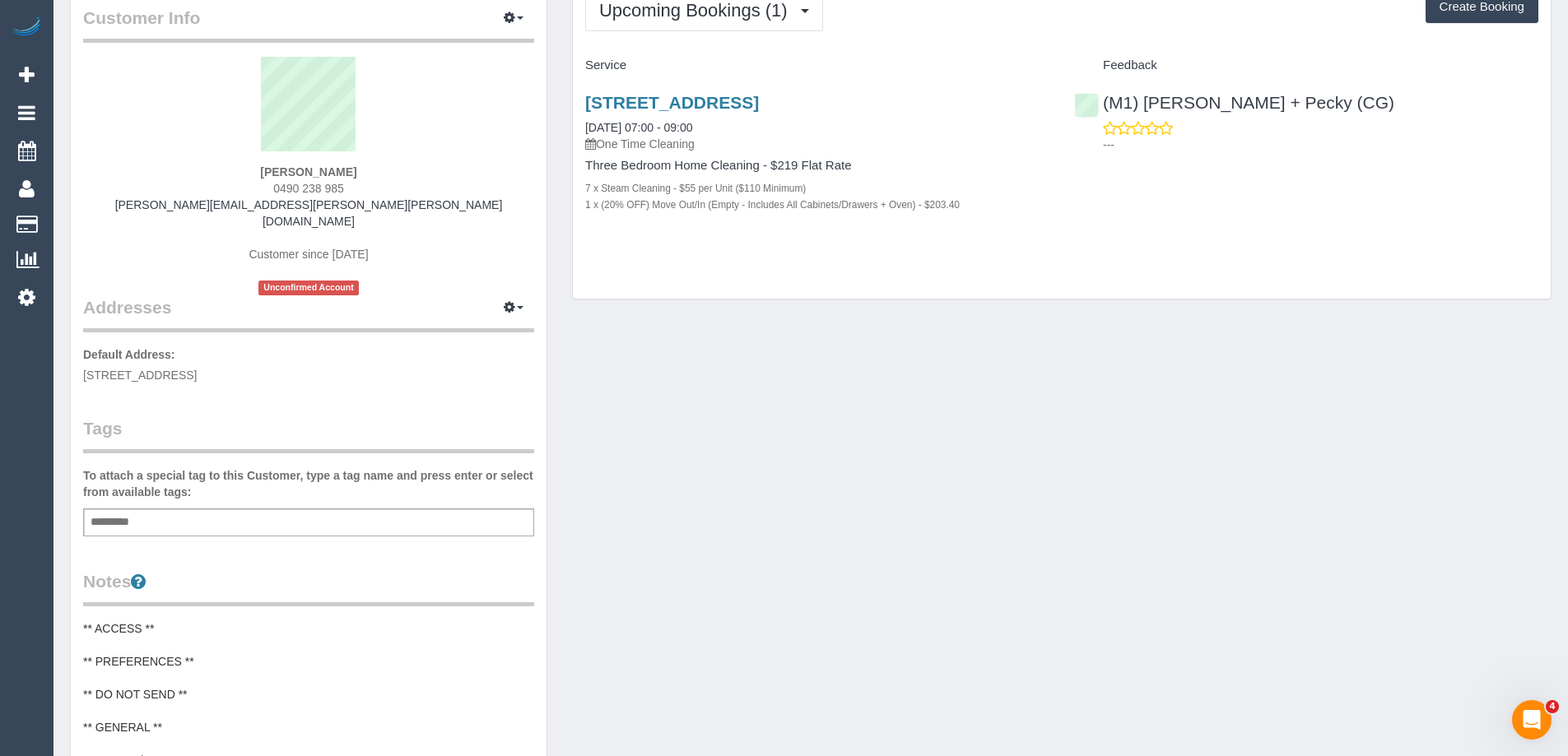
scroll to position [164, 0]
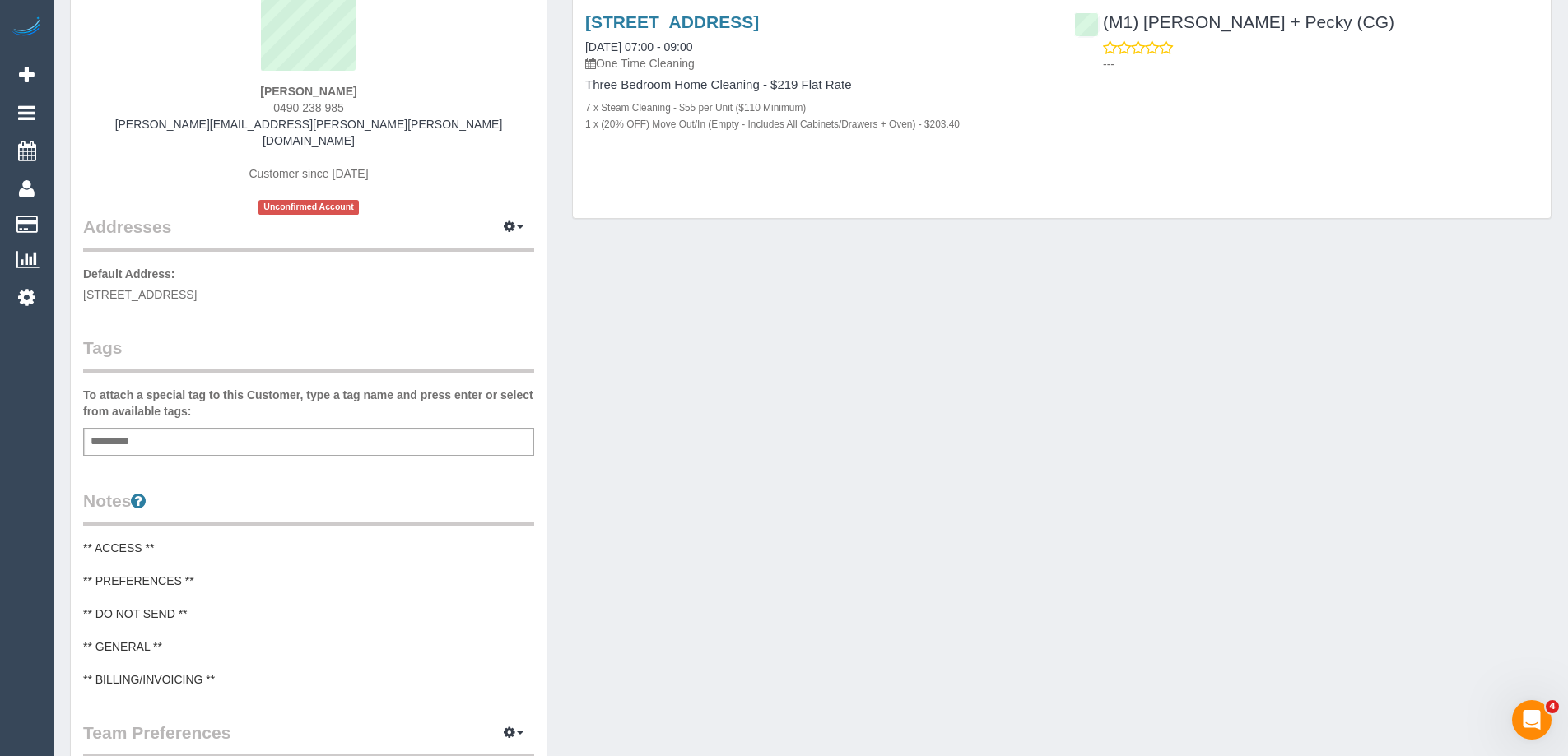
click at [179, 539] on pre "** ACCESS ** ** PREFERENCES ** ** DO NOT SEND ** ** GENERAL ** ** BILLING/INVOI…" at bounding box center [308, 613] width 451 height 148
click at [155, 543] on textarea "**********" at bounding box center [308, 624] width 451 height 170
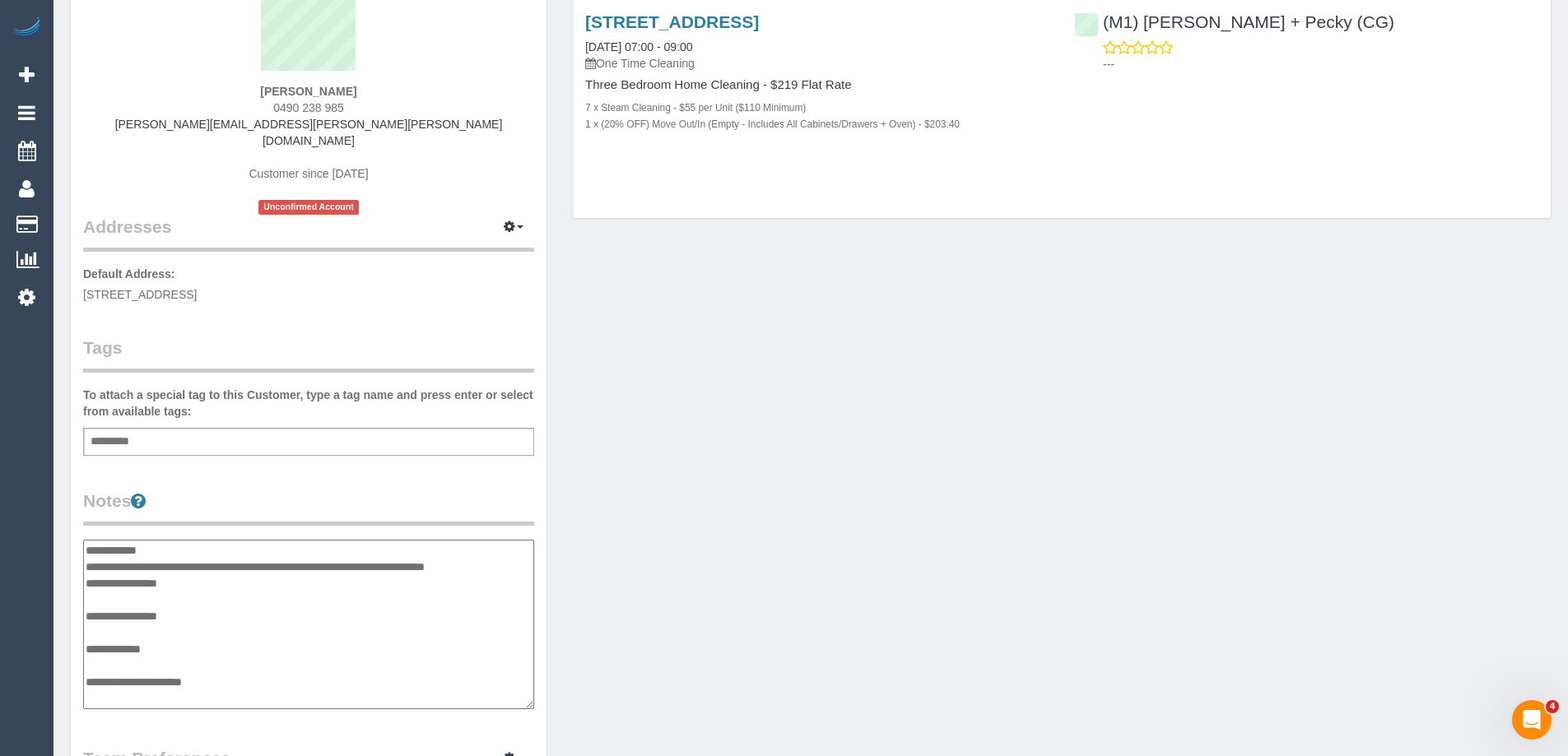
type textarea "**********"
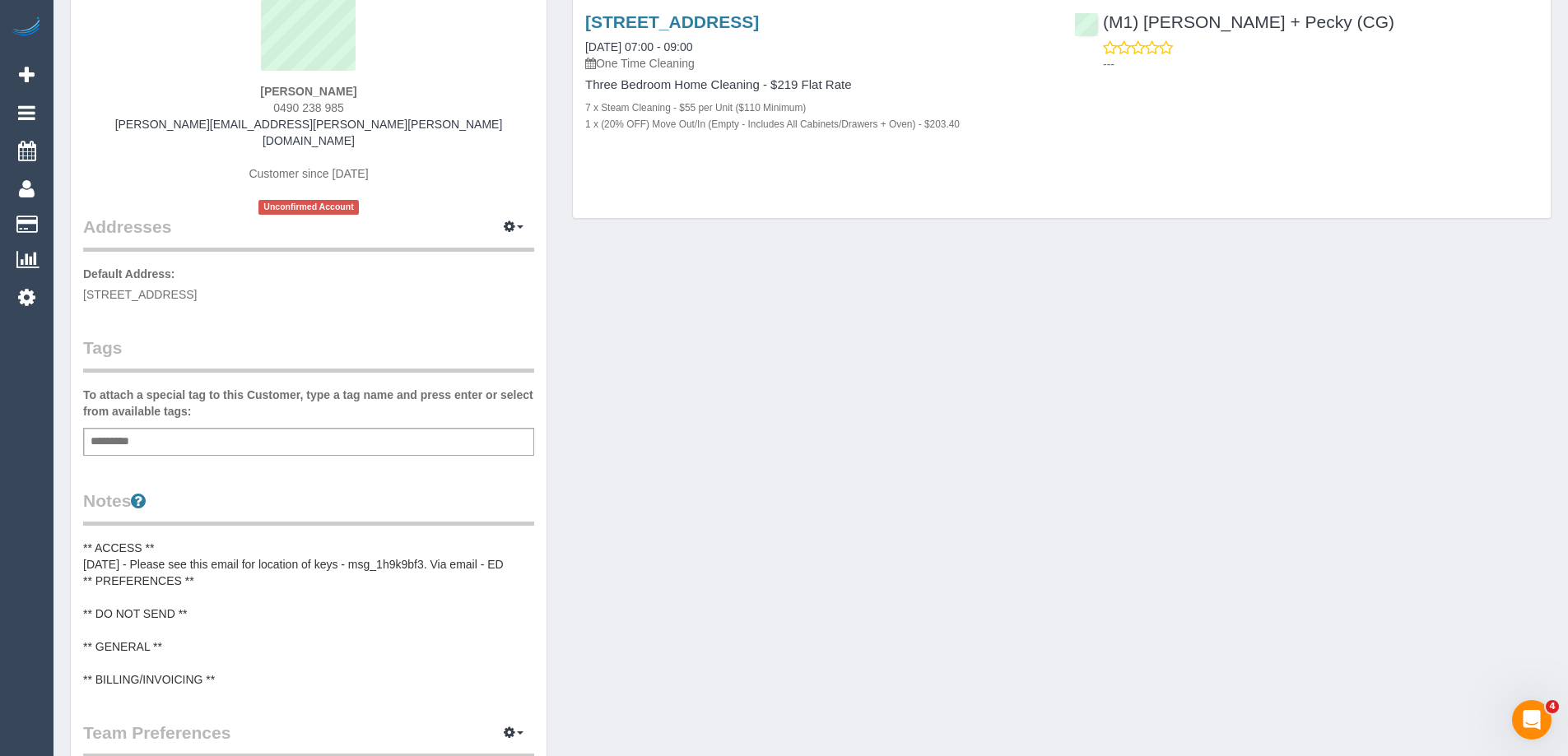
click at [275, 544] on pre "** ACCESS ** 26/8/25 - Please see this email for location of keys - msg_1h9k9bf…" at bounding box center [308, 613] width 451 height 148
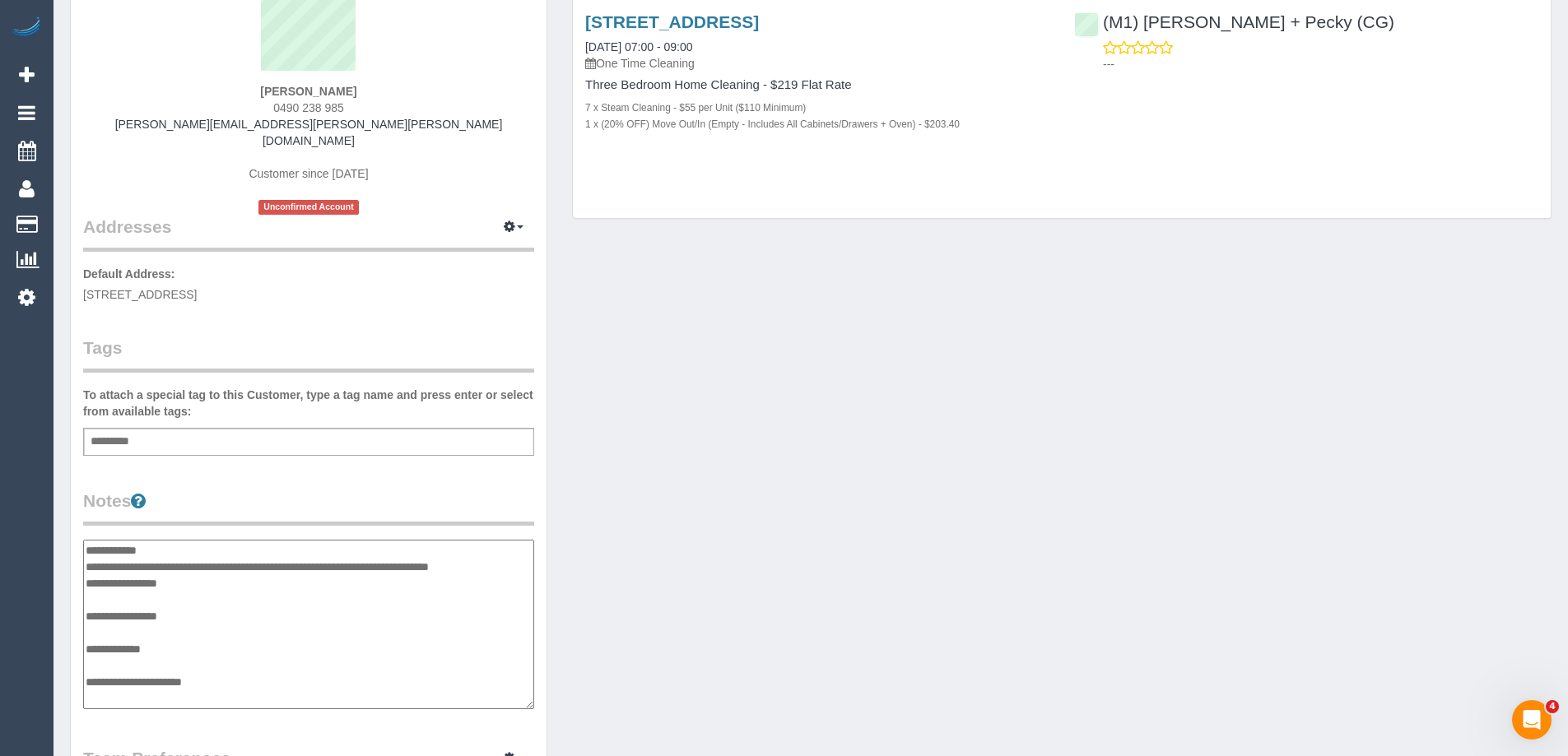
click at [514, 553] on textarea "**********" at bounding box center [308, 624] width 451 height 170
type textarea "**********"
click at [450, 489] on legend "Notes" at bounding box center [308, 507] width 451 height 37
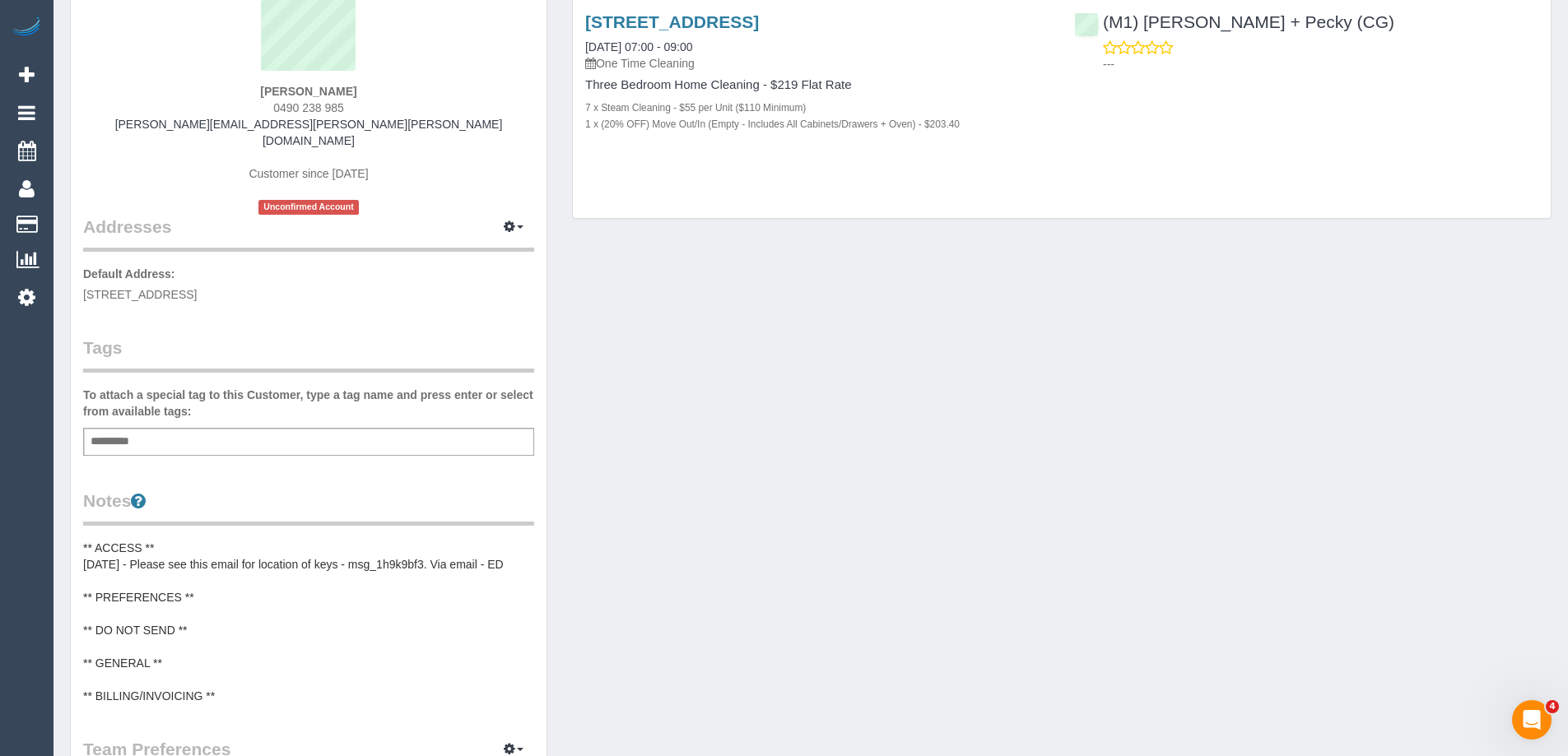
scroll to position [0, 0]
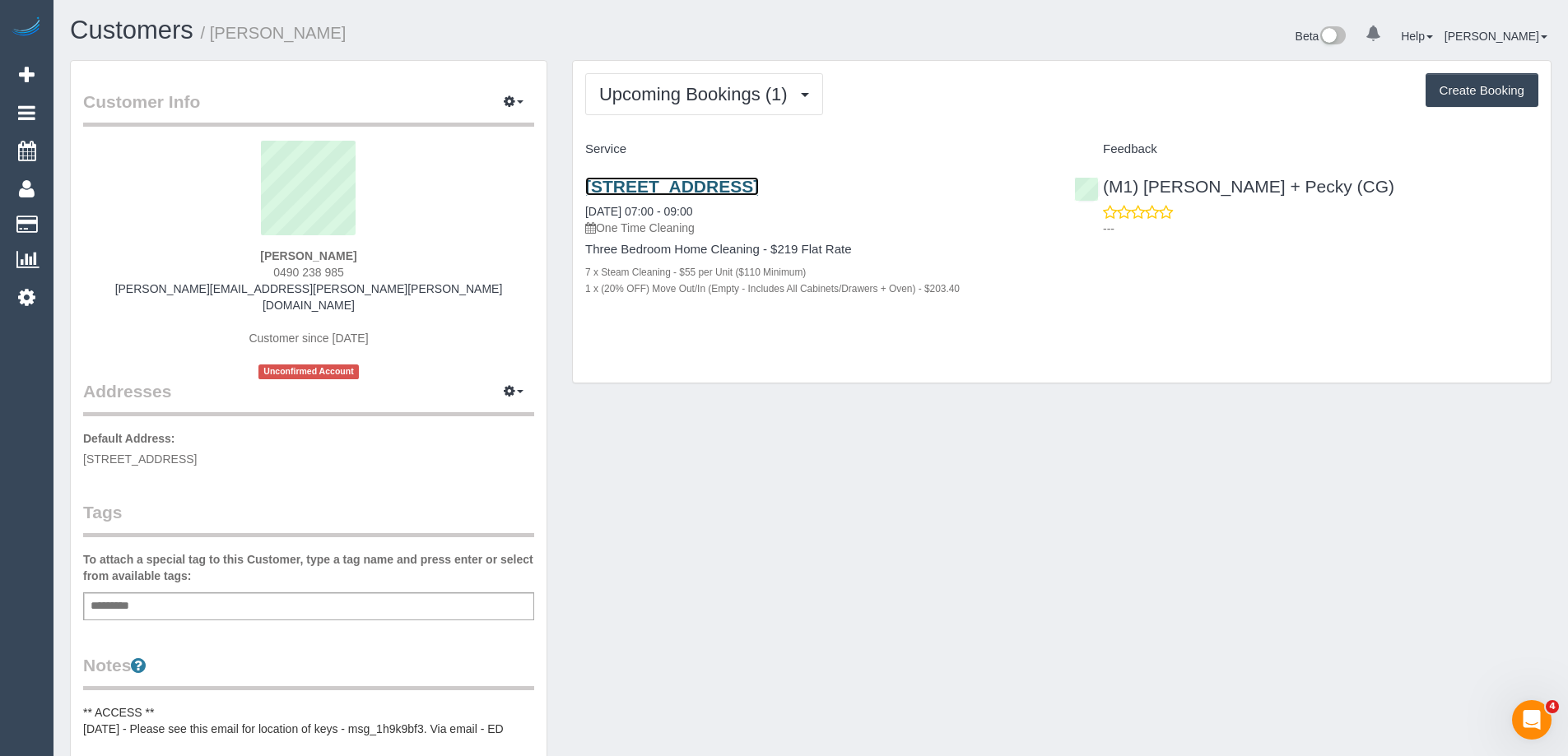
click at [759, 188] on link "1/148 Weston St, Unit 1, Brunswick East, VIC 3057" at bounding box center [672, 186] width 174 height 19
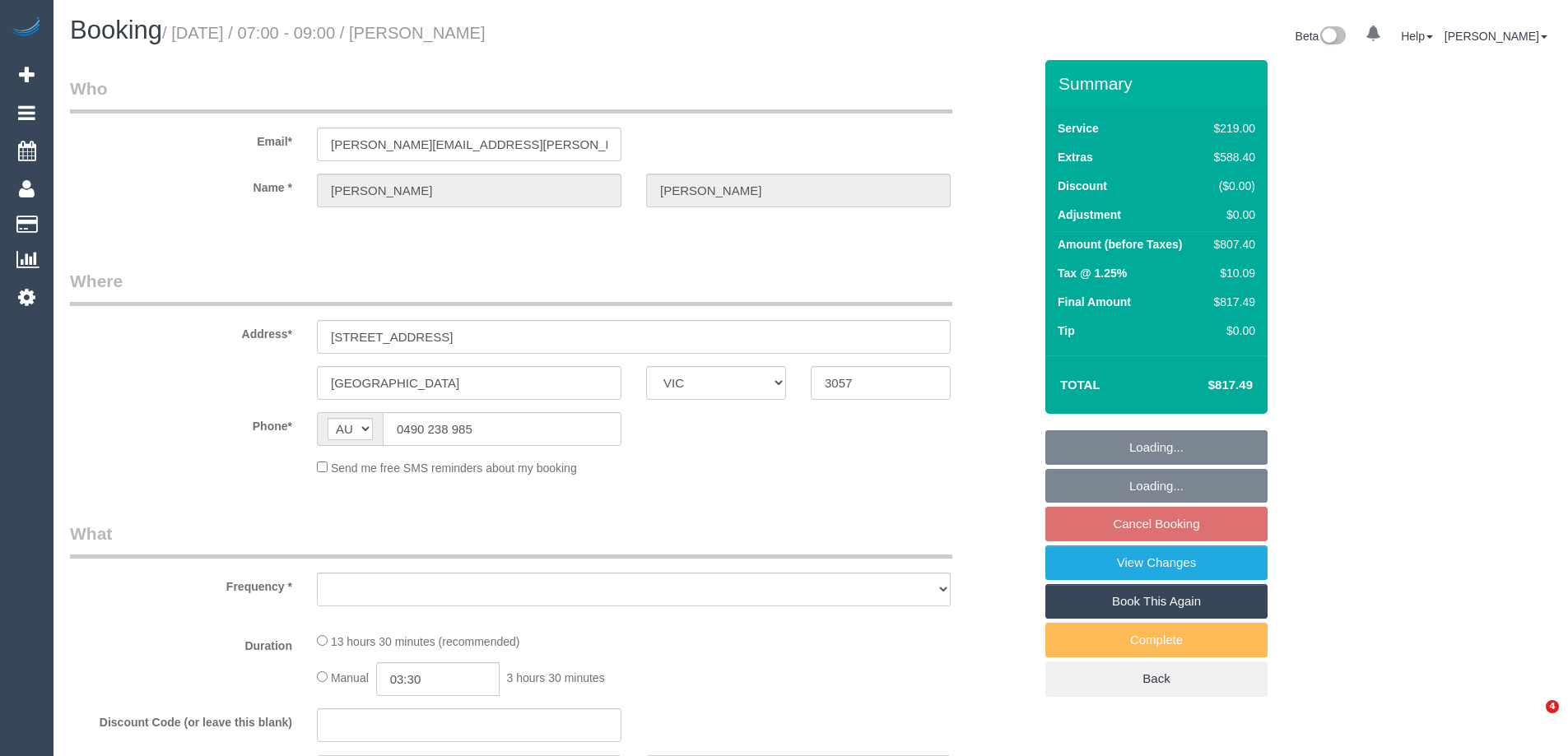
select select "VIC"
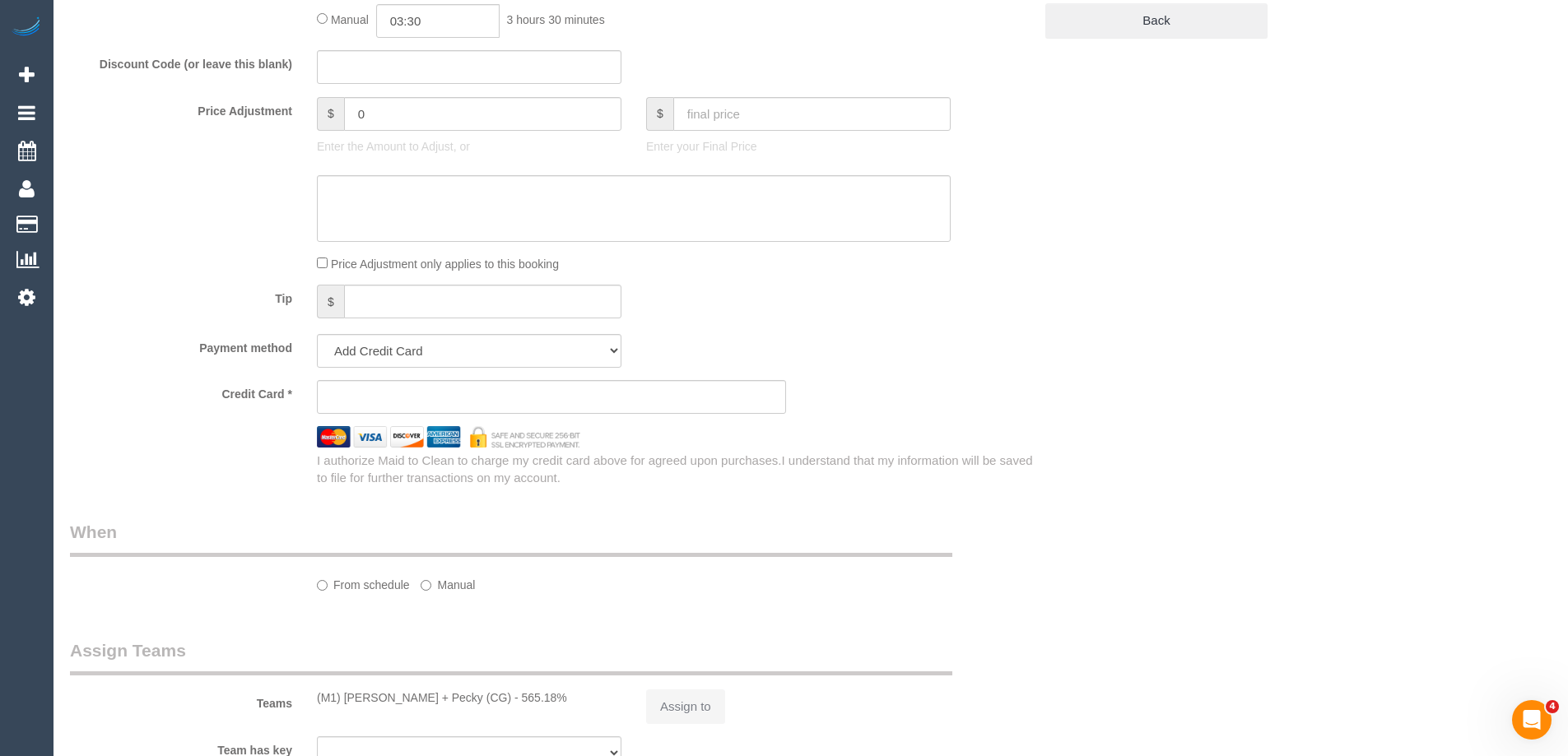
select select "string:stripe-pm_1RsBfR2GScqysDRV5yU120As"
select select "number:28"
select select "number:15"
select select "number:18"
select select "number:24"
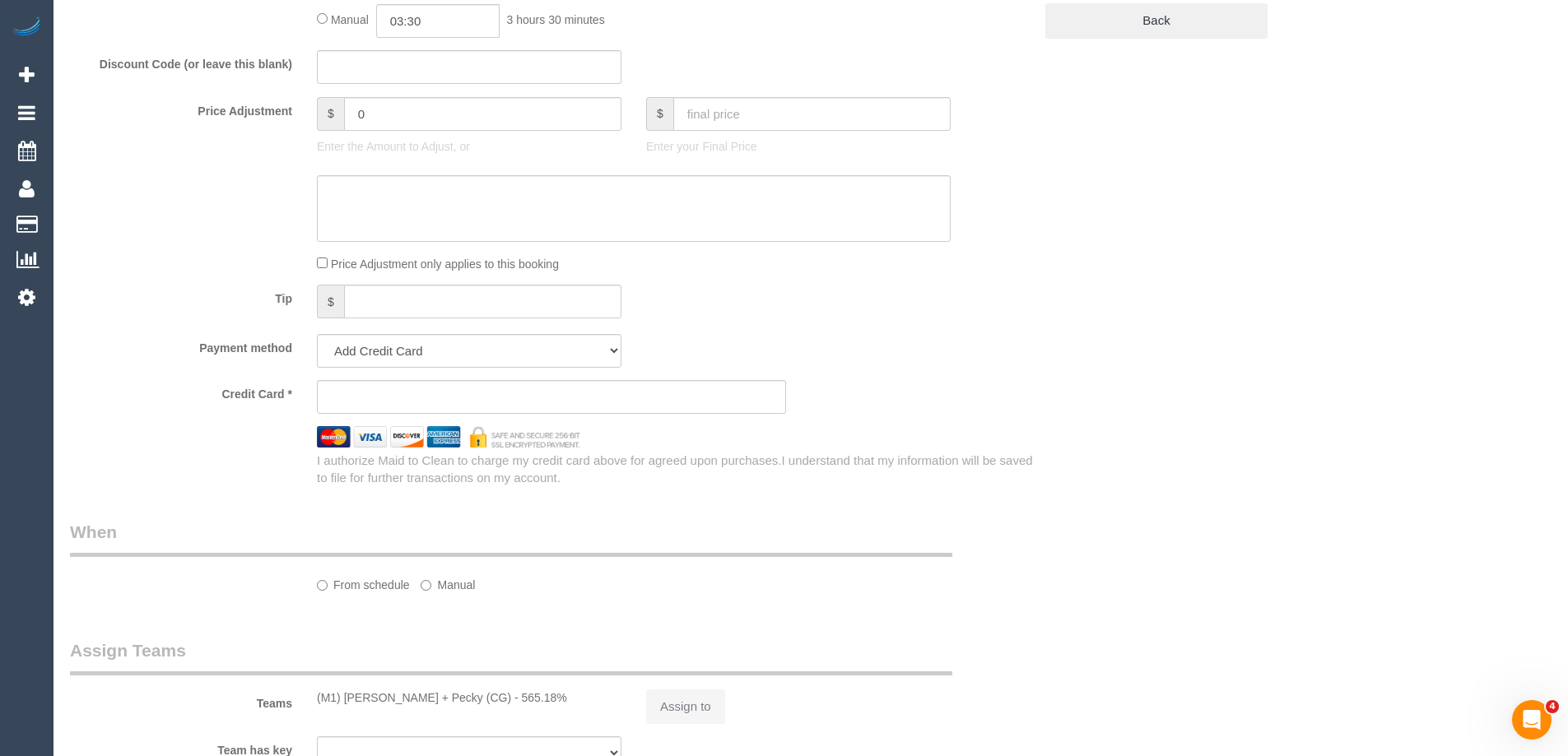
select select "number:33"
select select "number:26"
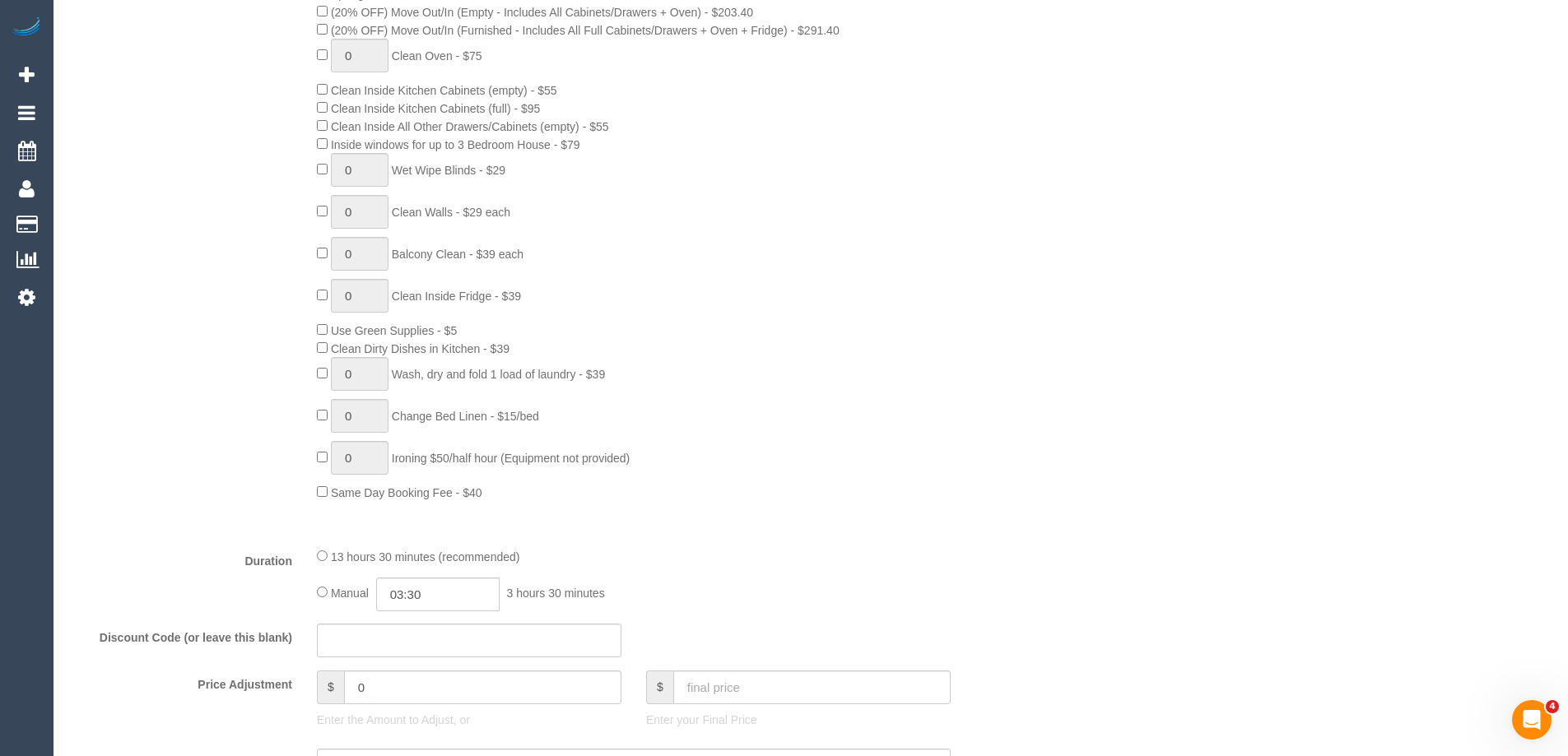
select select "object:835"
select select "spot1"
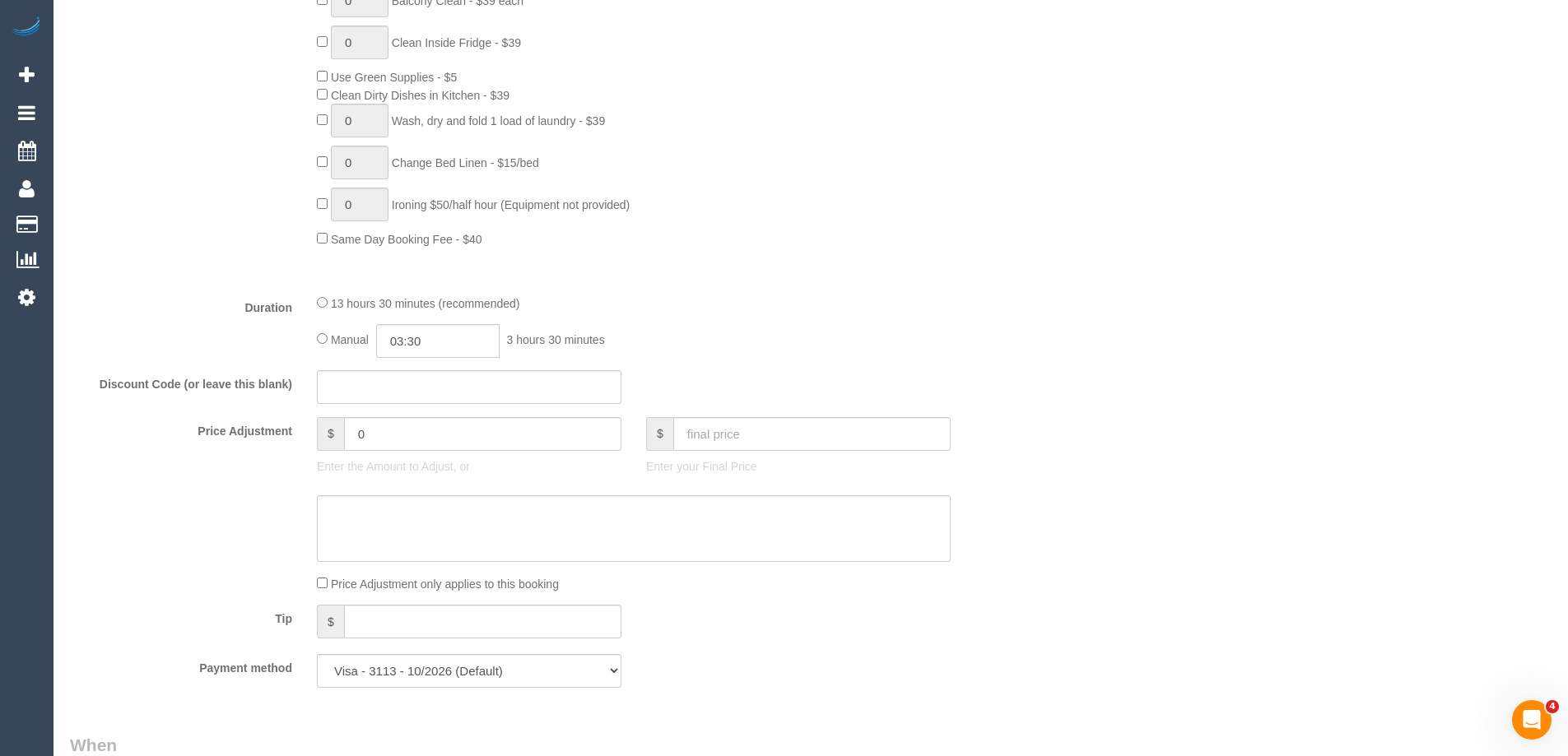
select select "object:1690"
select select "spot6"
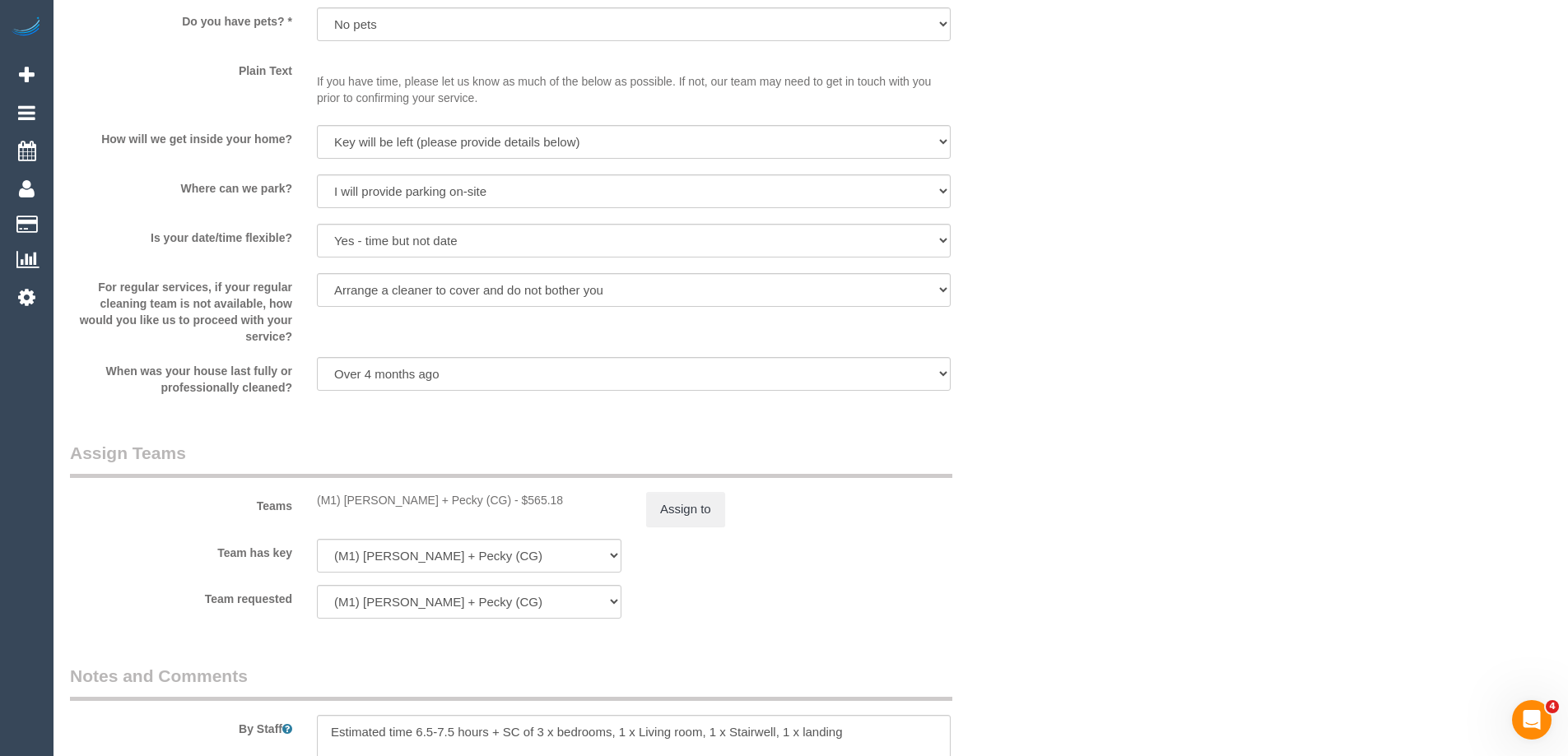
scroll to position [2711, 0]
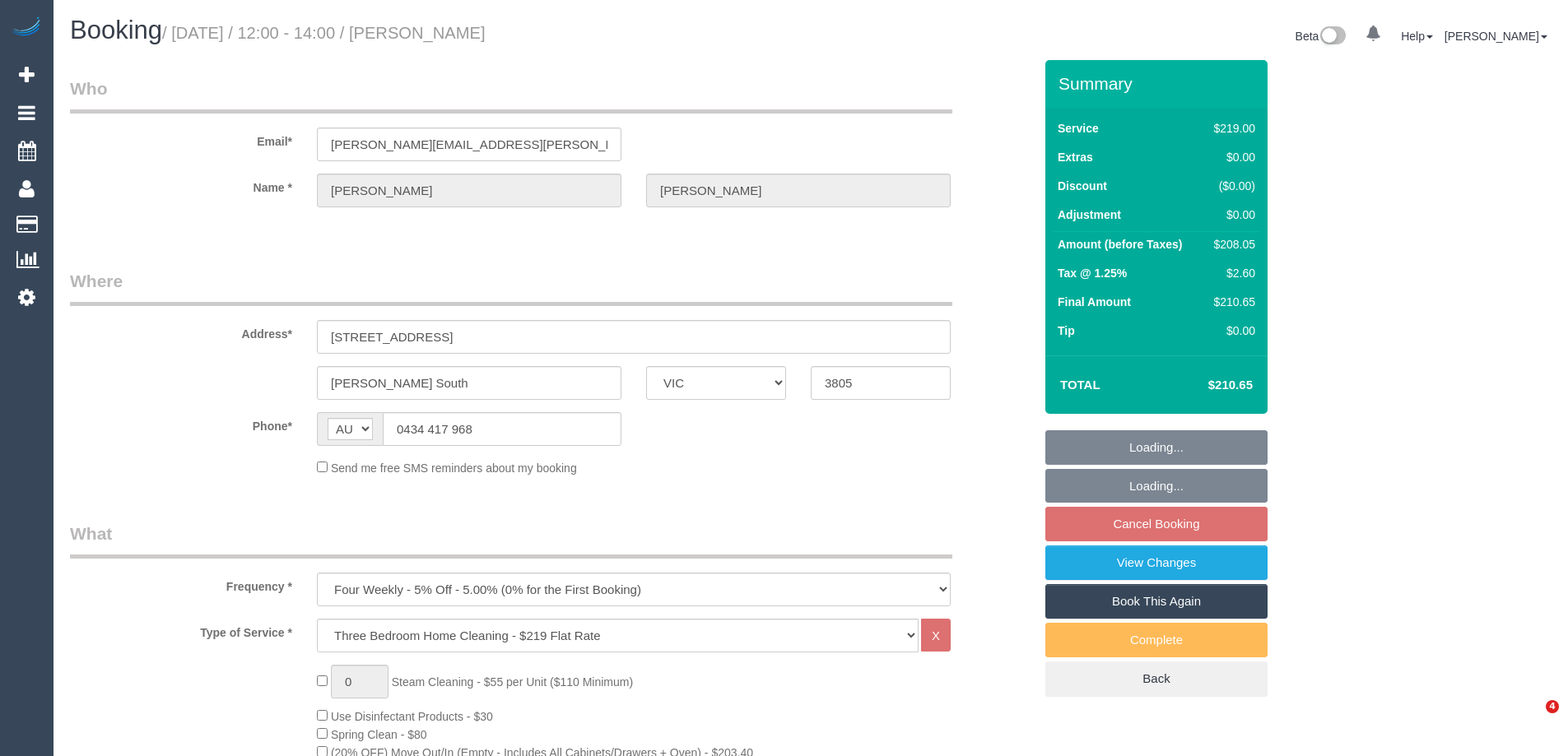
select select "VIC"
select select "string:stripe-pm_1Rq1PO2GScqysDRVQnXj6yik"
select select "number:30"
select select "number:14"
select select "number:18"
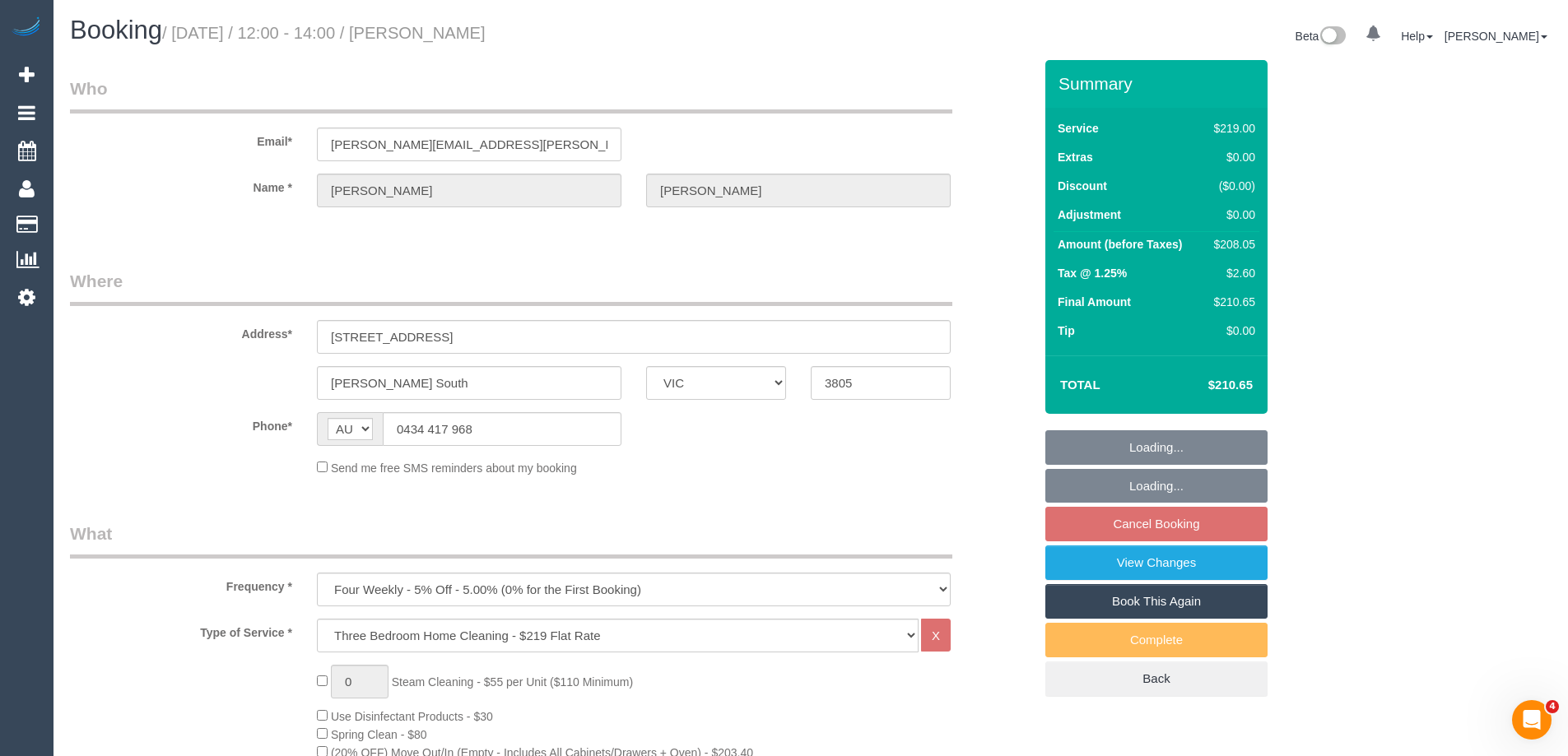
select select "number:36"
select select "number:34"
select select "number:13"
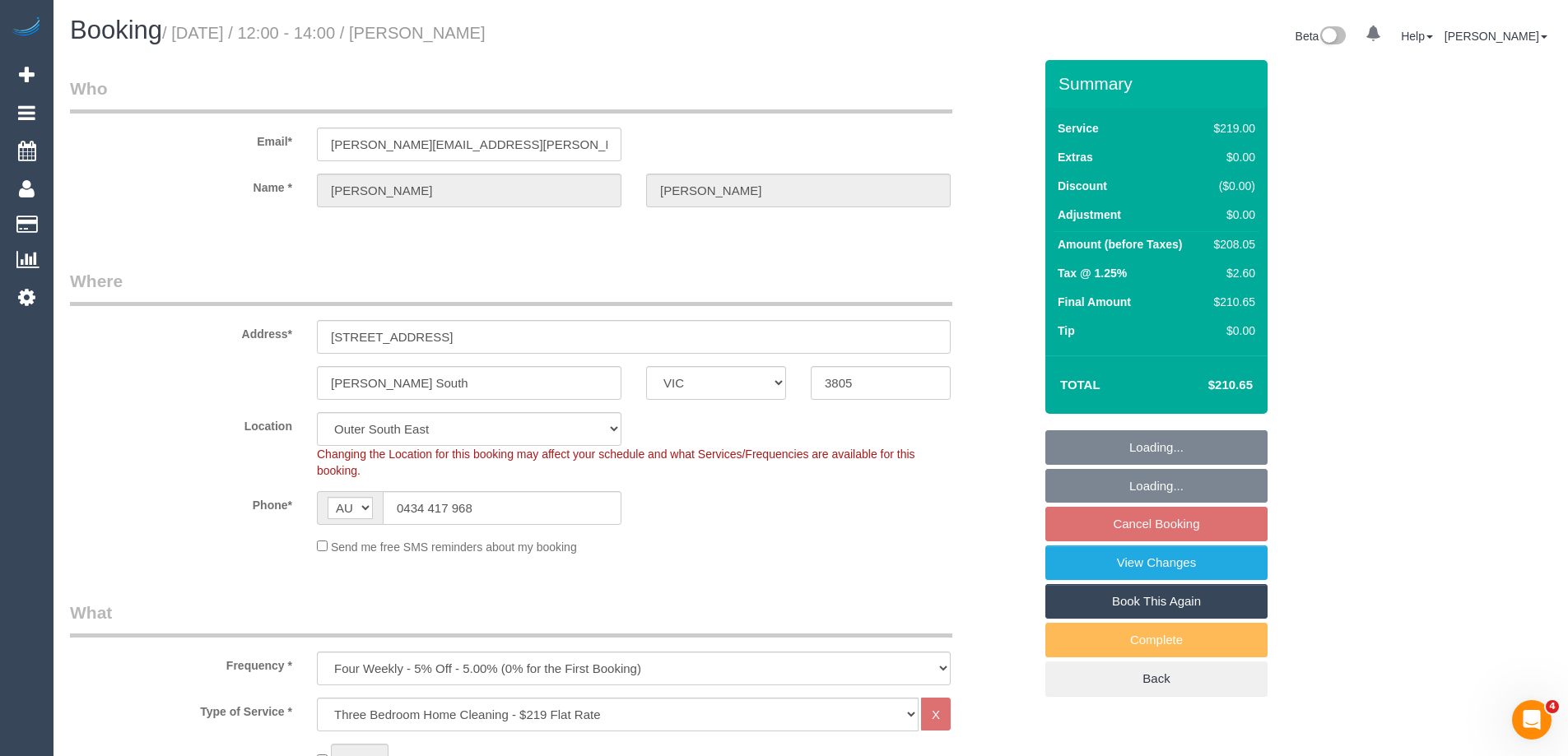
select select "object:1095"
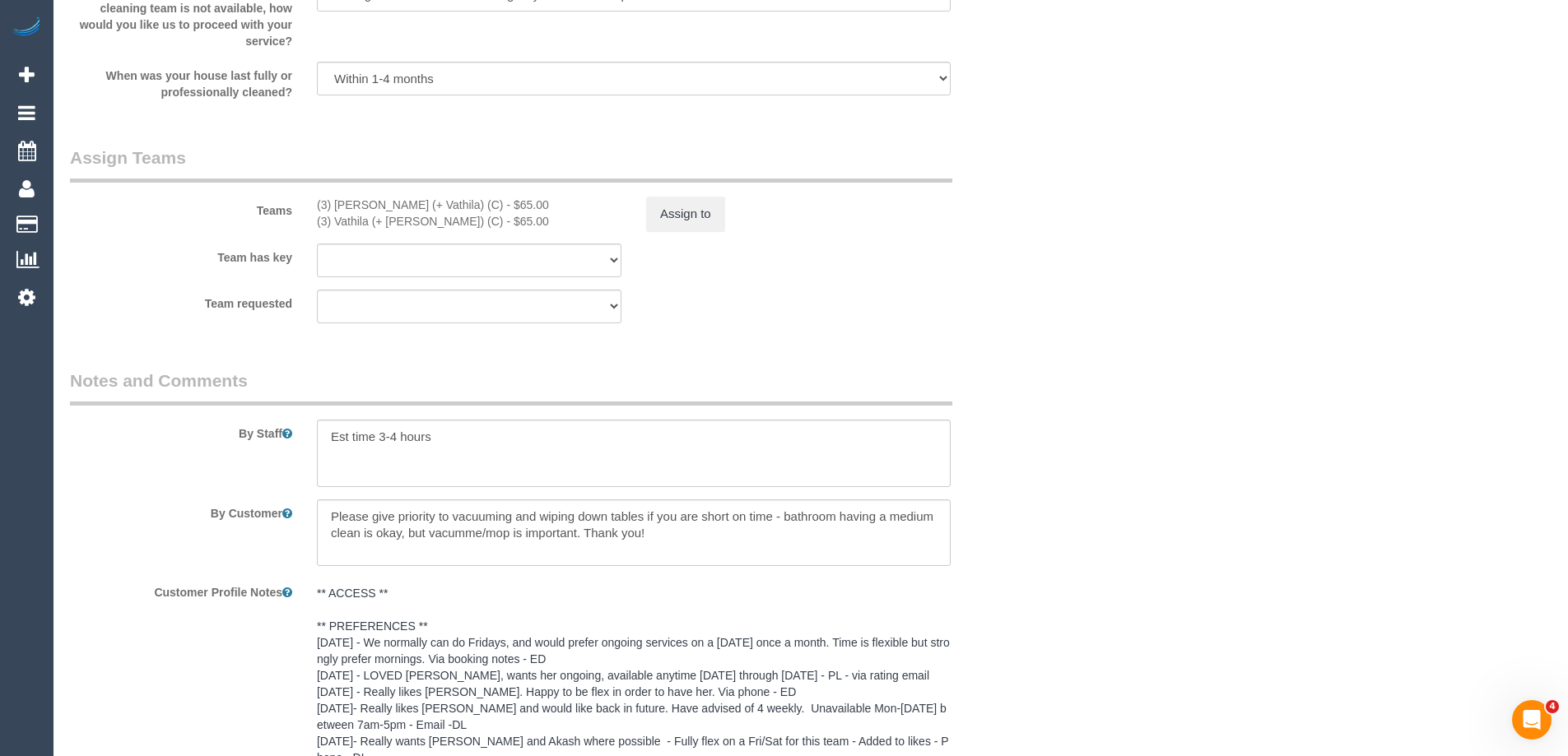
scroll to position [2810, 0]
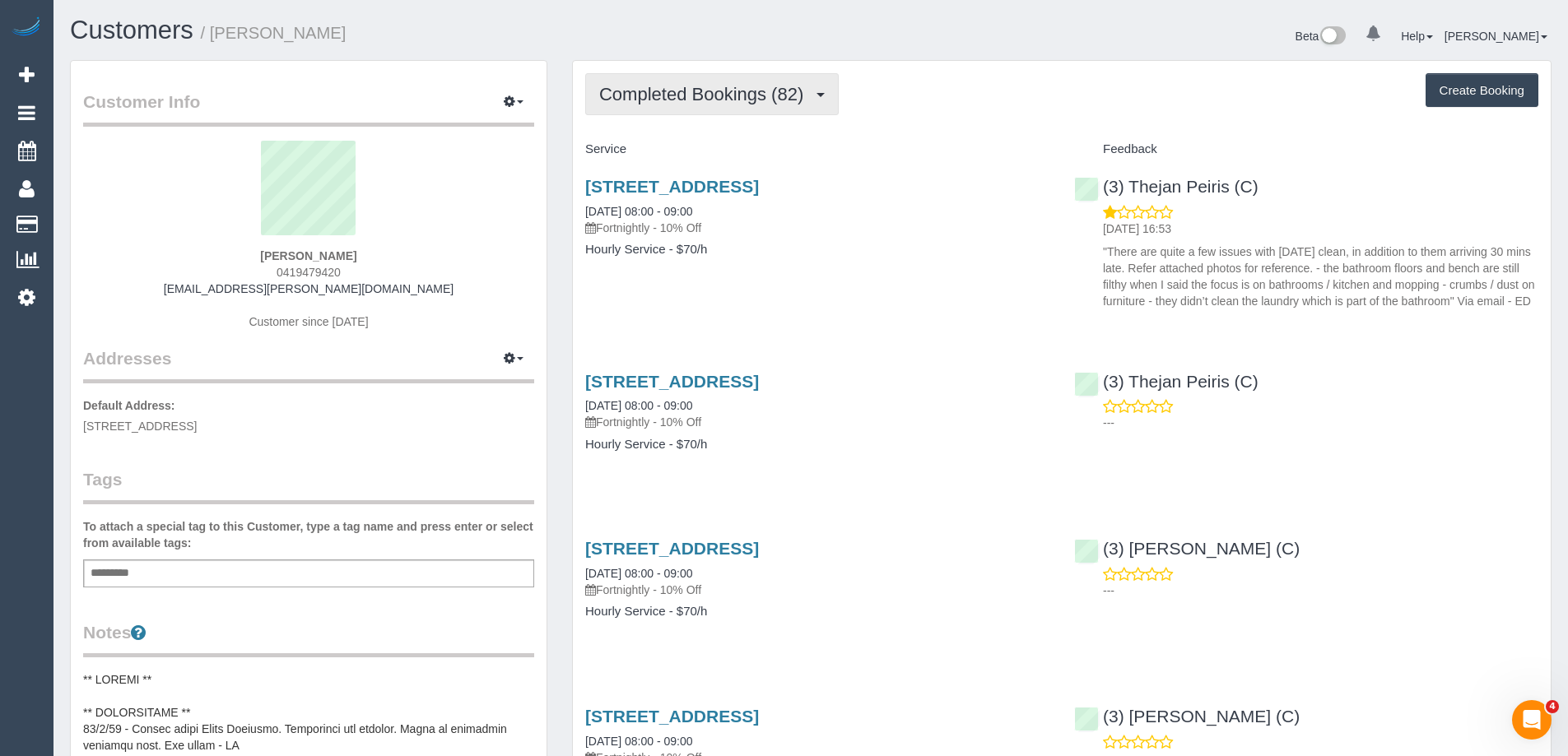
click at [702, 94] on span "Completed Bookings (82)" at bounding box center [705, 94] width 212 height 20
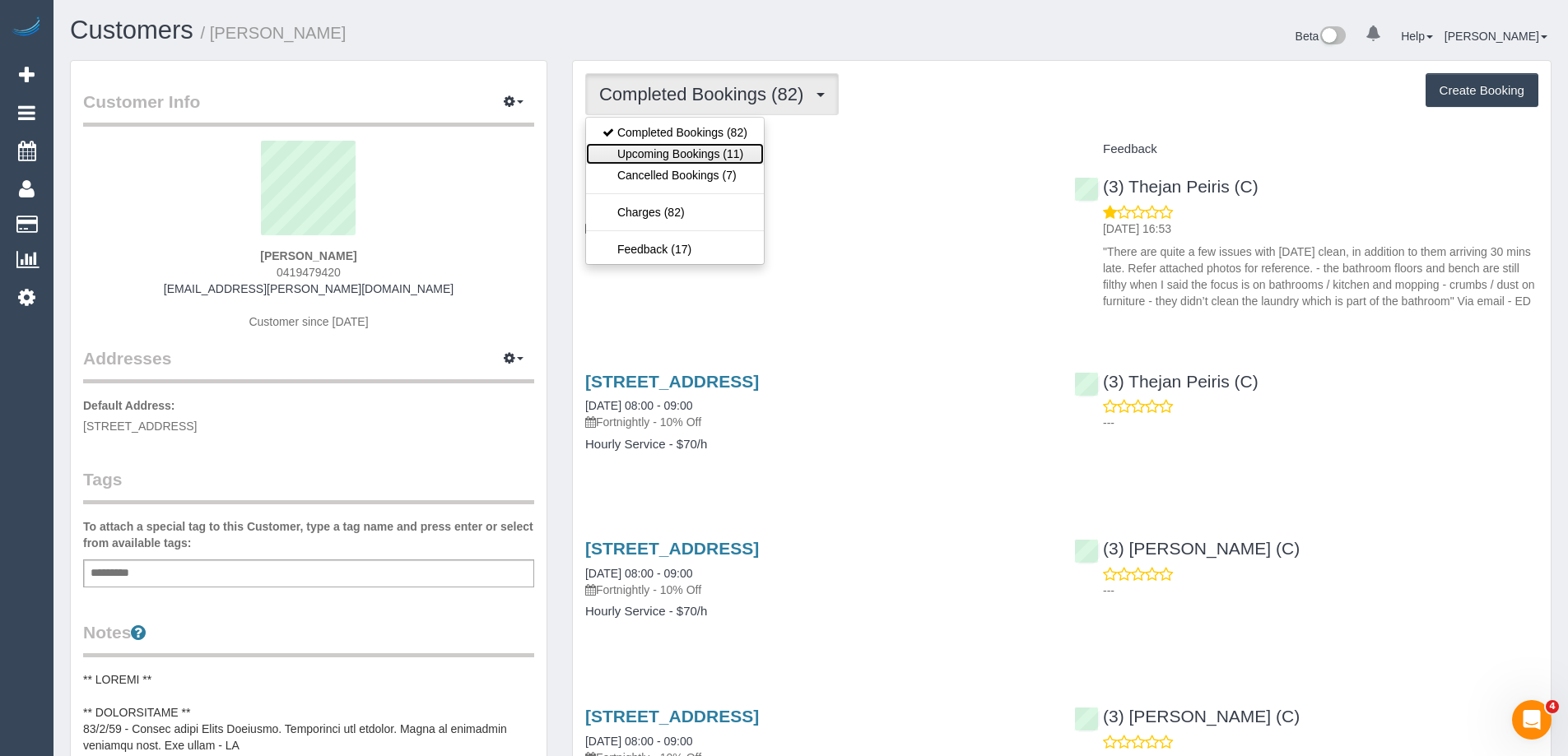
click at [694, 156] on link "Upcoming Bookings (11)" at bounding box center [675, 153] width 178 height 21
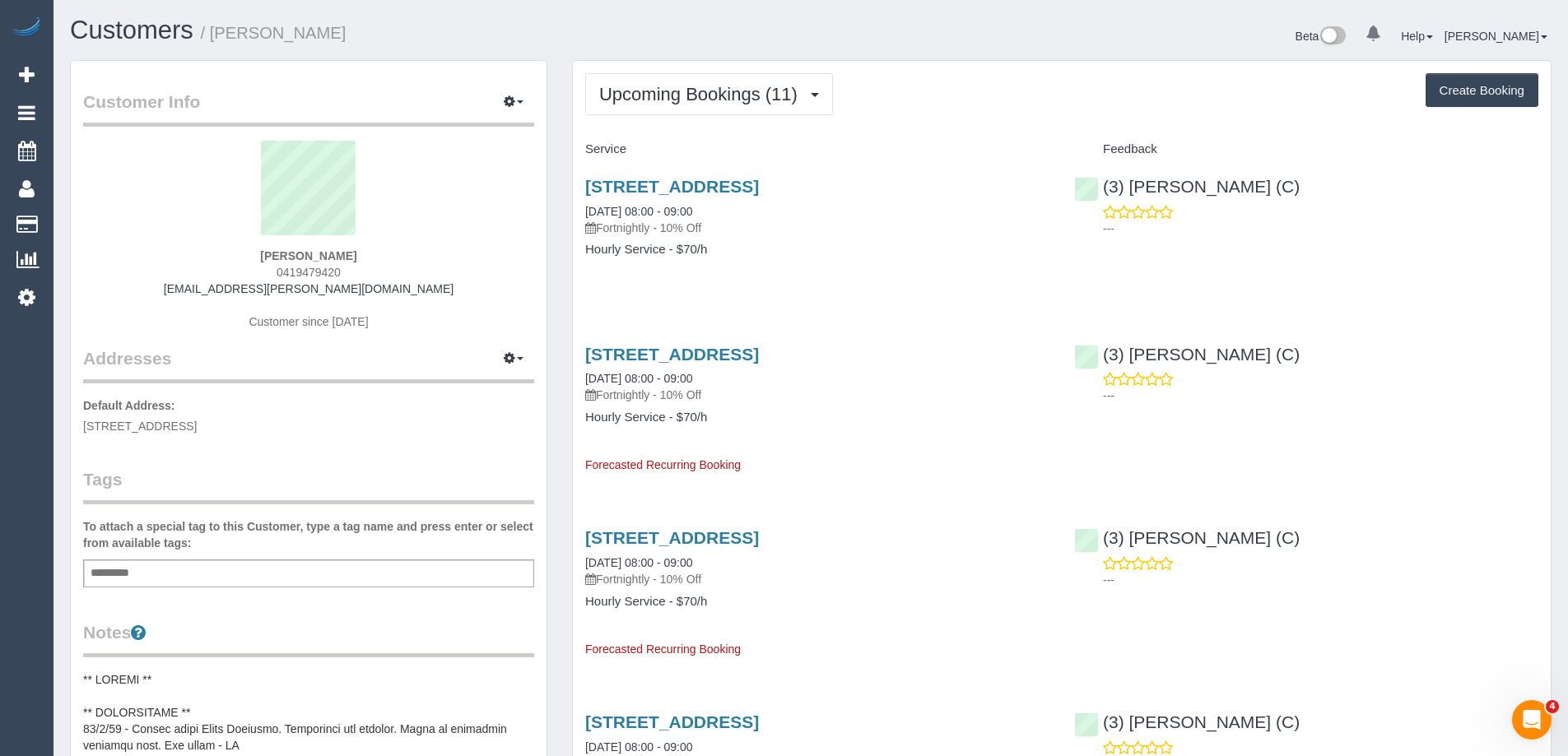
click at [693, 83] on button "Upcoming Bookings (11)" at bounding box center [710, 94] width 248 height 42
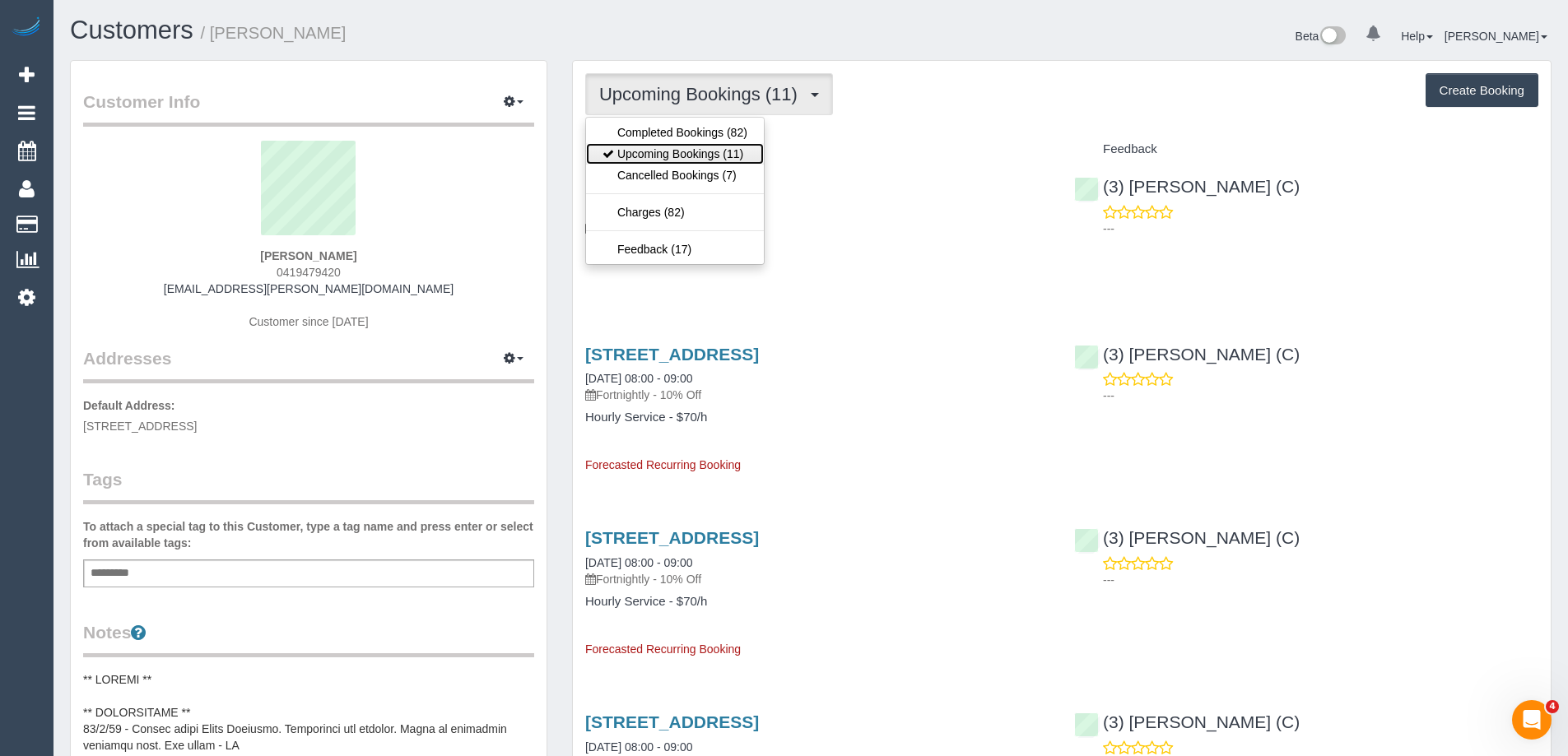
click at [687, 154] on link "Upcoming Bookings (11)" at bounding box center [675, 153] width 178 height 21
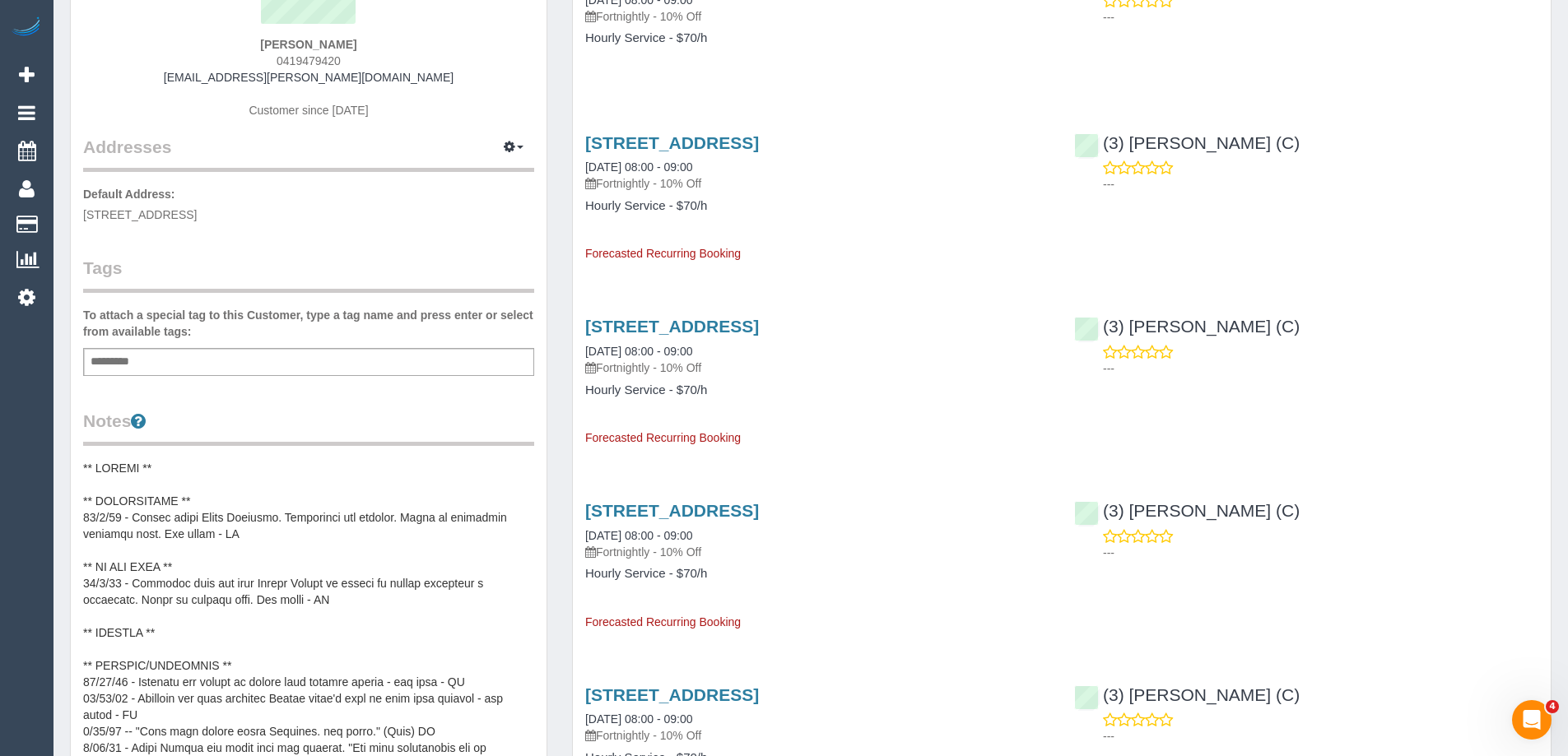
scroll to position [494, 0]
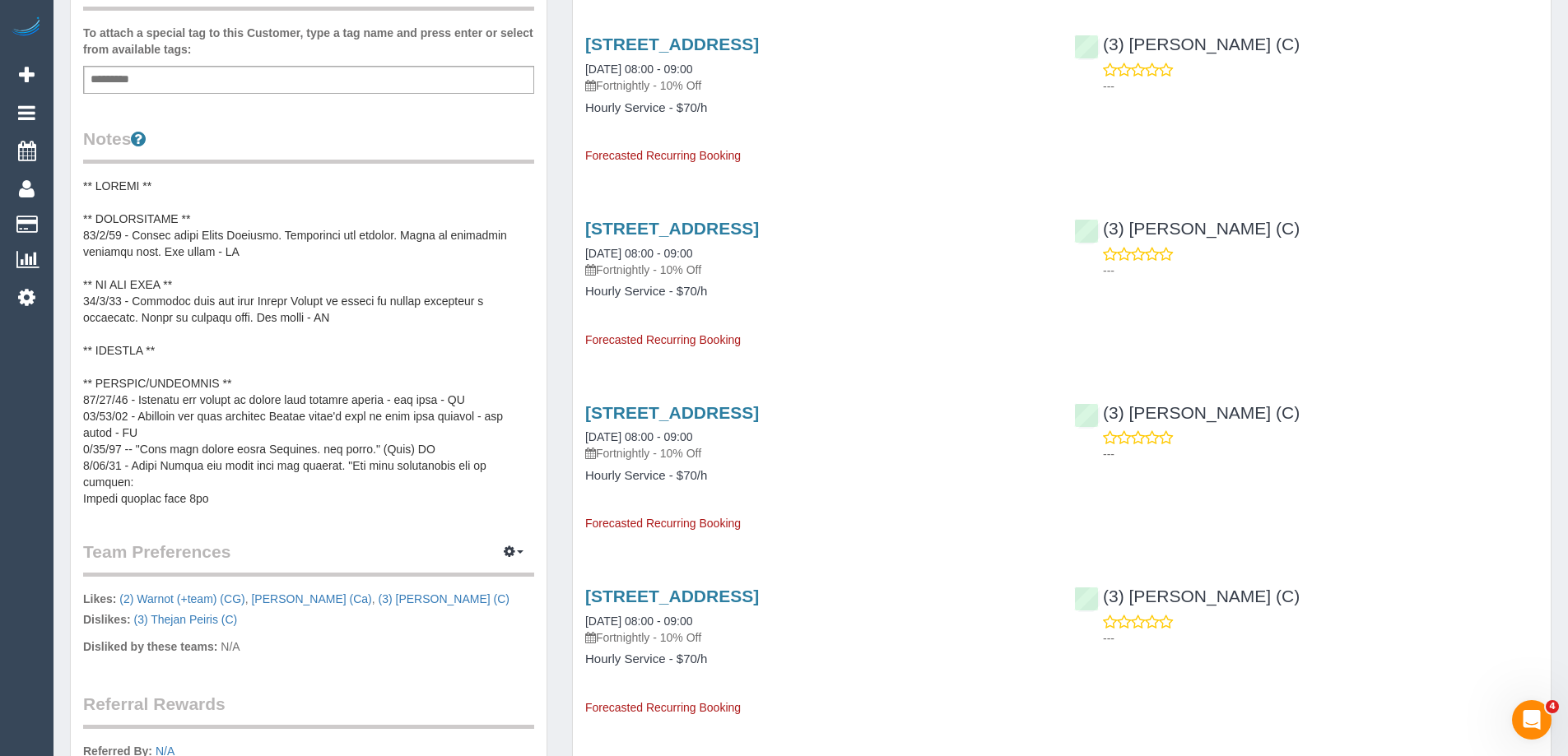
click at [251, 358] on pre at bounding box center [308, 342] width 451 height 329
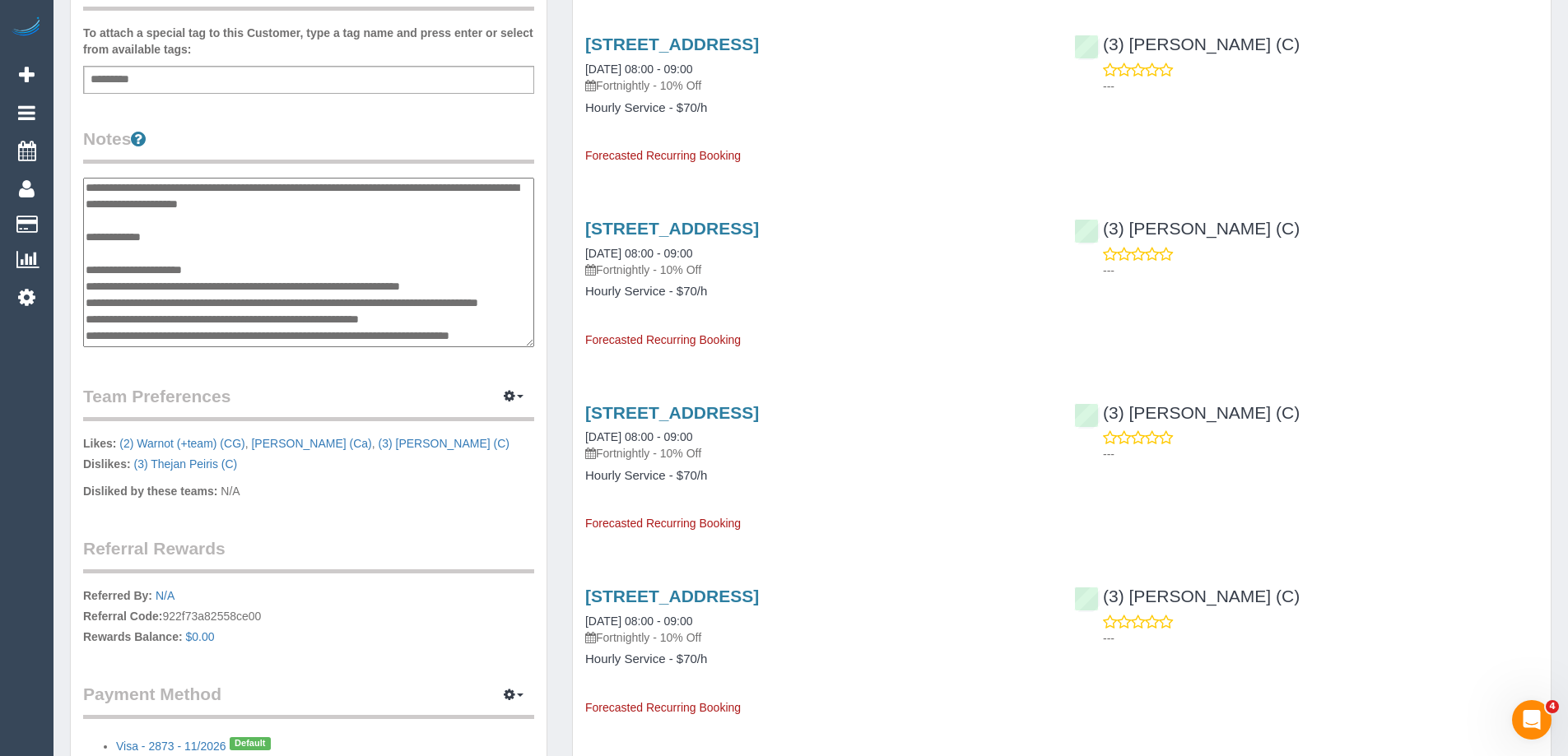
scroll to position [116, 0]
click at [137, 259] on textarea at bounding box center [308, 262] width 451 height 170
type textarea "**********"
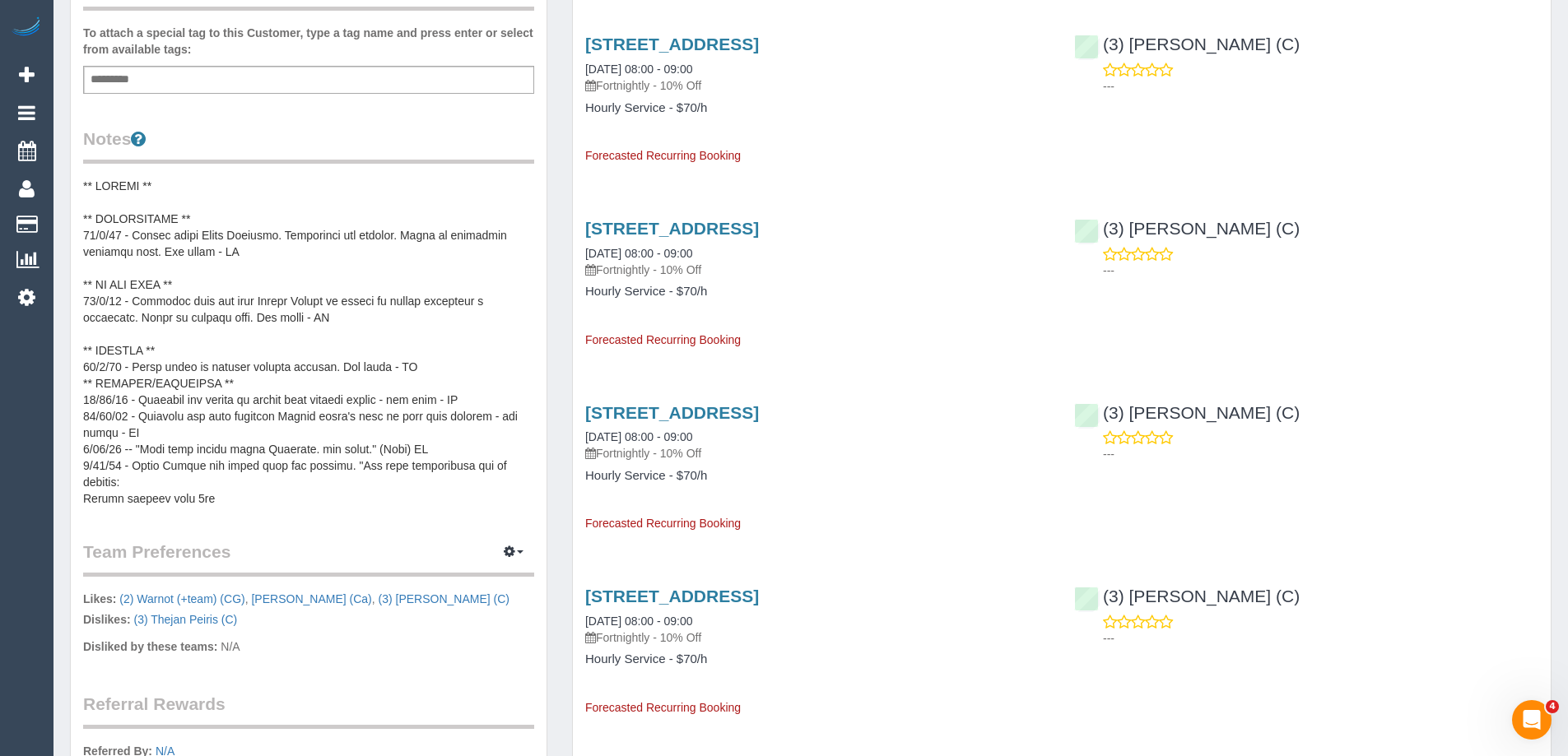
click at [274, 260] on pre at bounding box center [308, 342] width 451 height 329
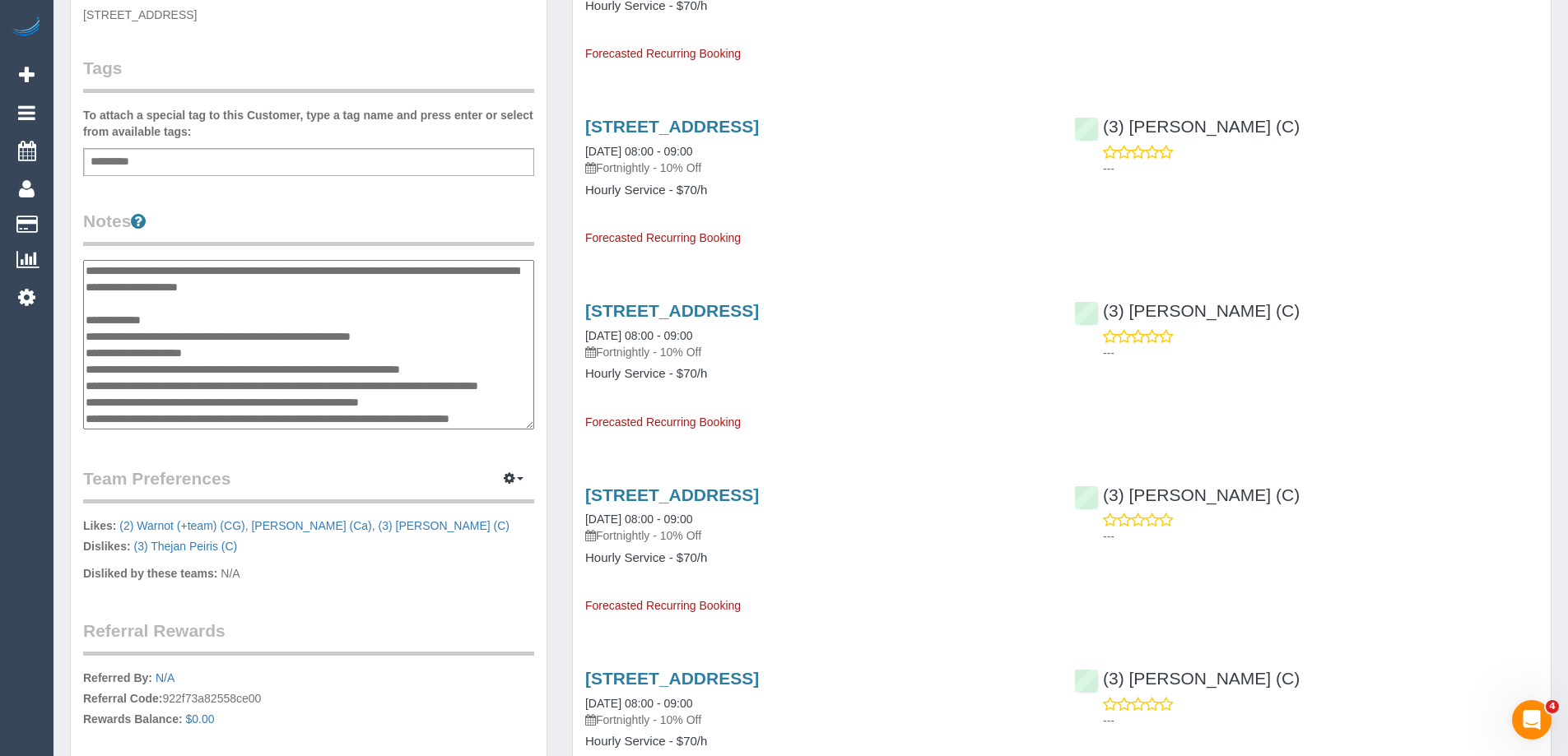
click at [428, 332] on textarea at bounding box center [308, 344] width 451 height 170
type textarea "**********"
click at [437, 216] on legend "Notes" at bounding box center [308, 228] width 451 height 37
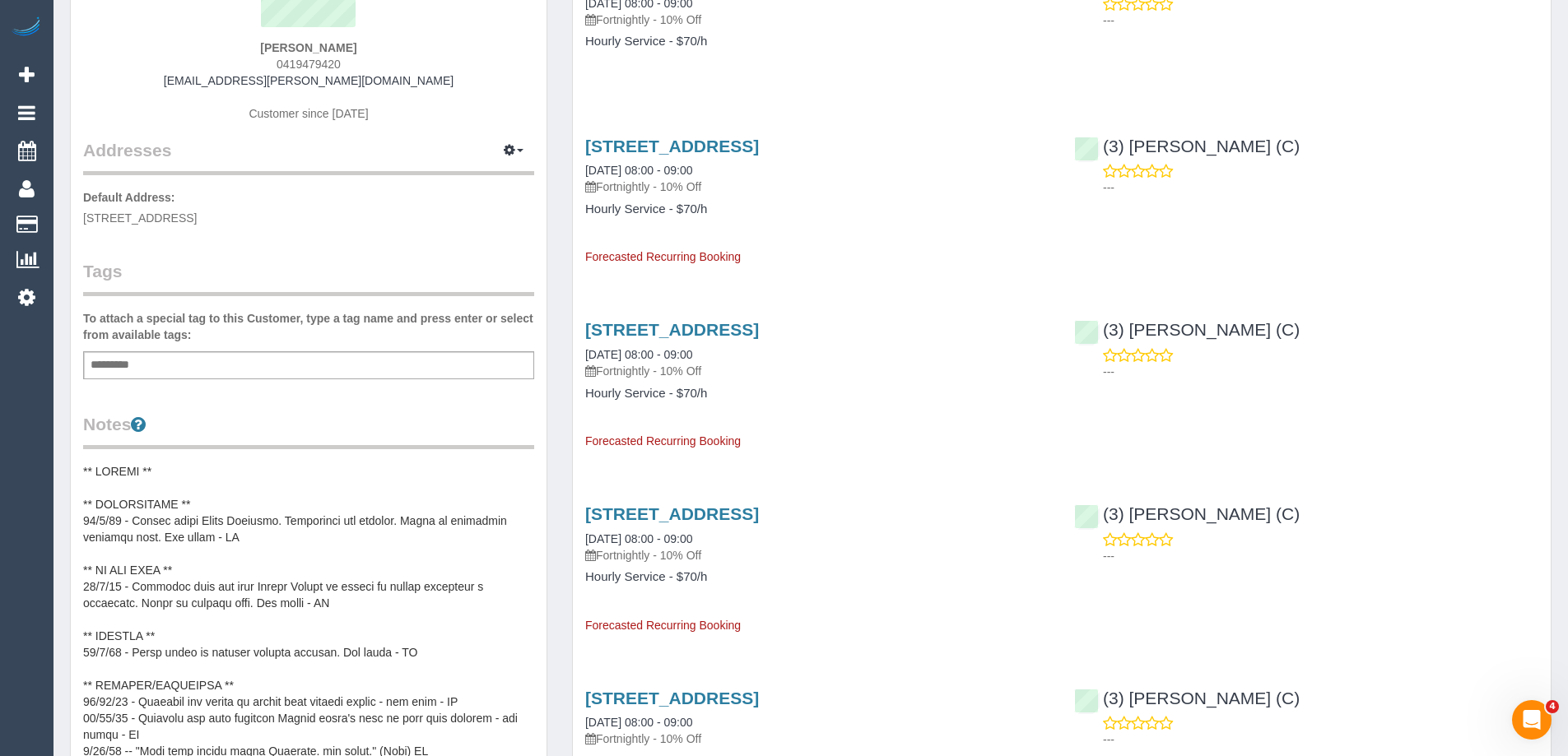
scroll to position [0, 0]
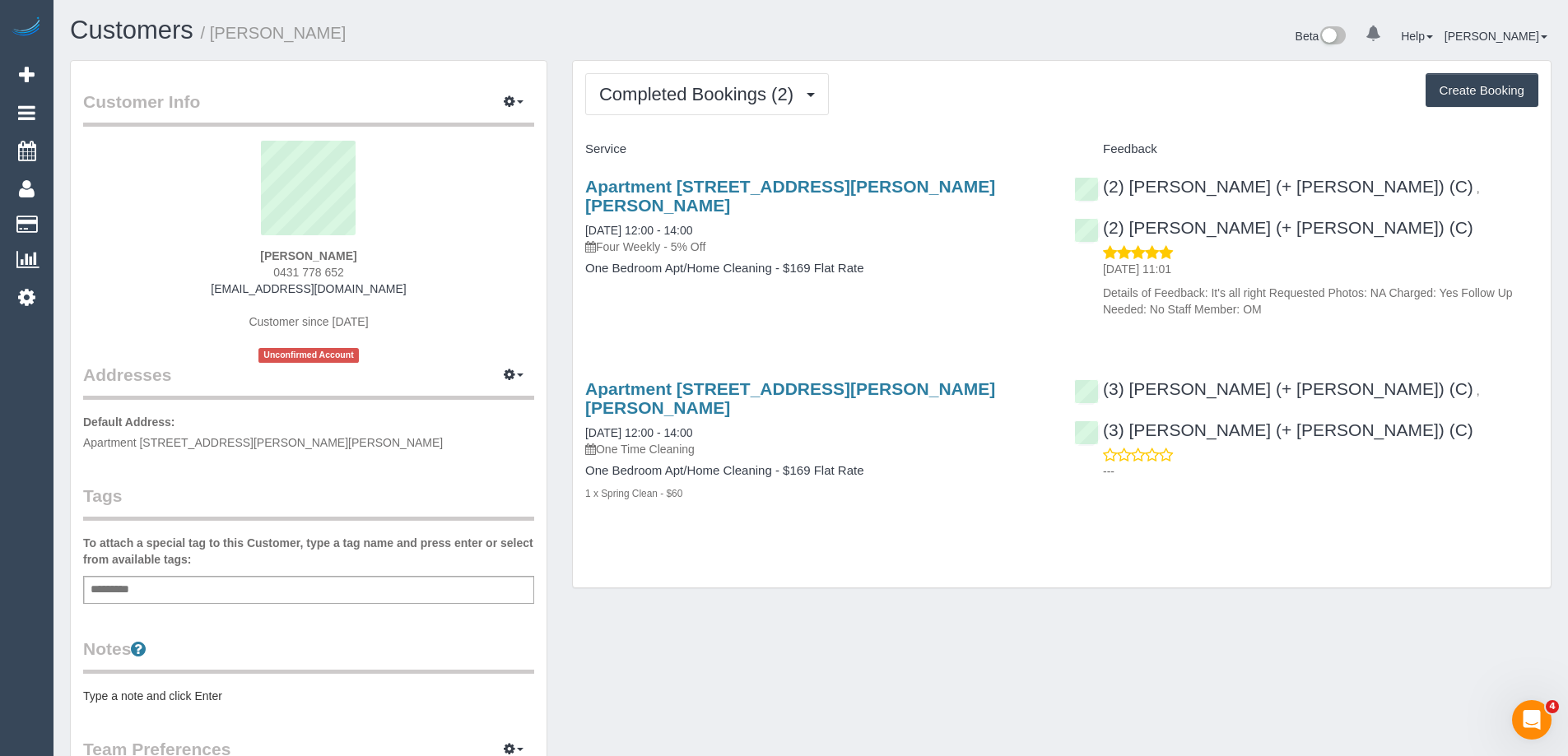
click at [189, 691] on pre "Type a note and click Enter" at bounding box center [308, 696] width 451 height 17
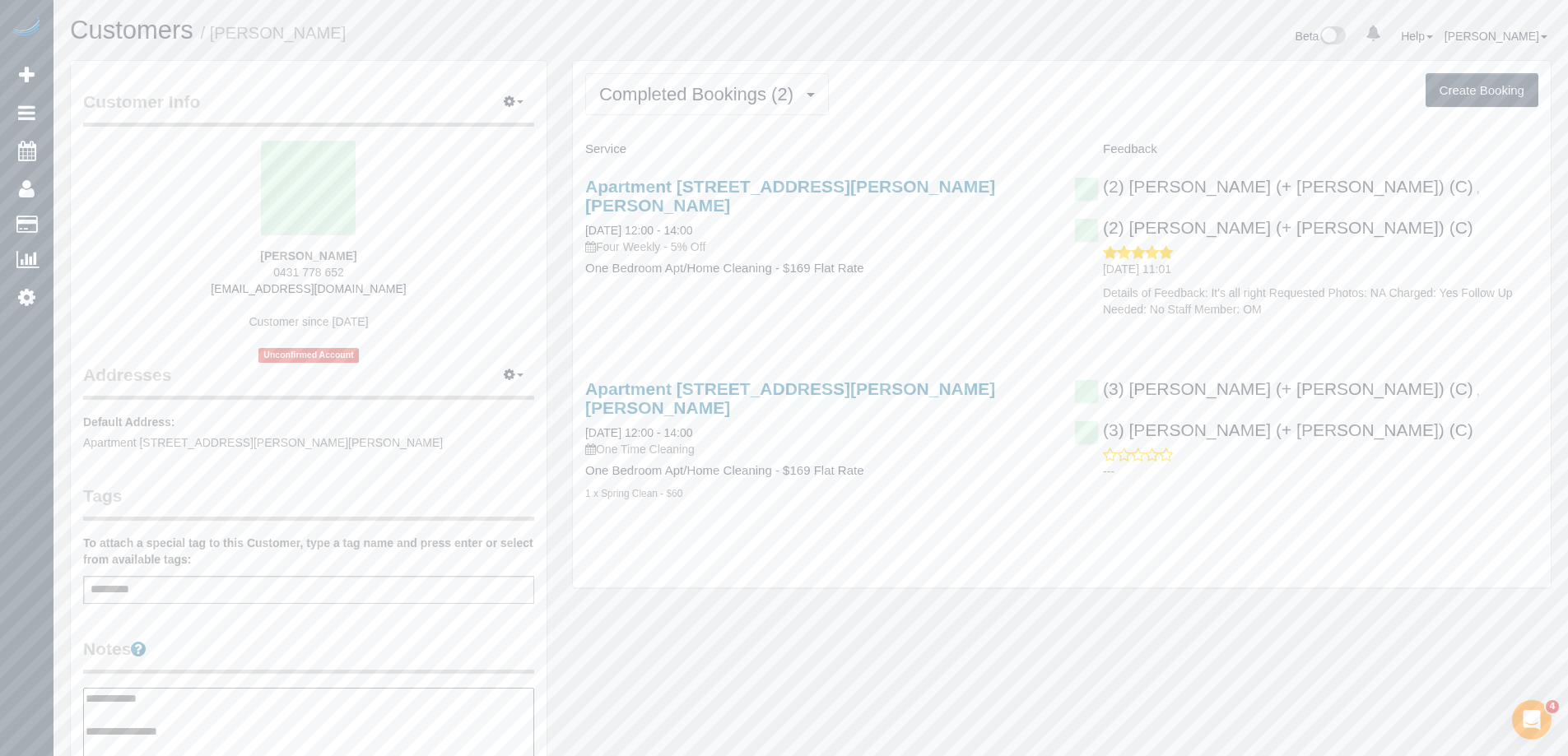
type textarea "**********"
click at [194, 665] on legend "Notes" at bounding box center [308, 655] width 451 height 37
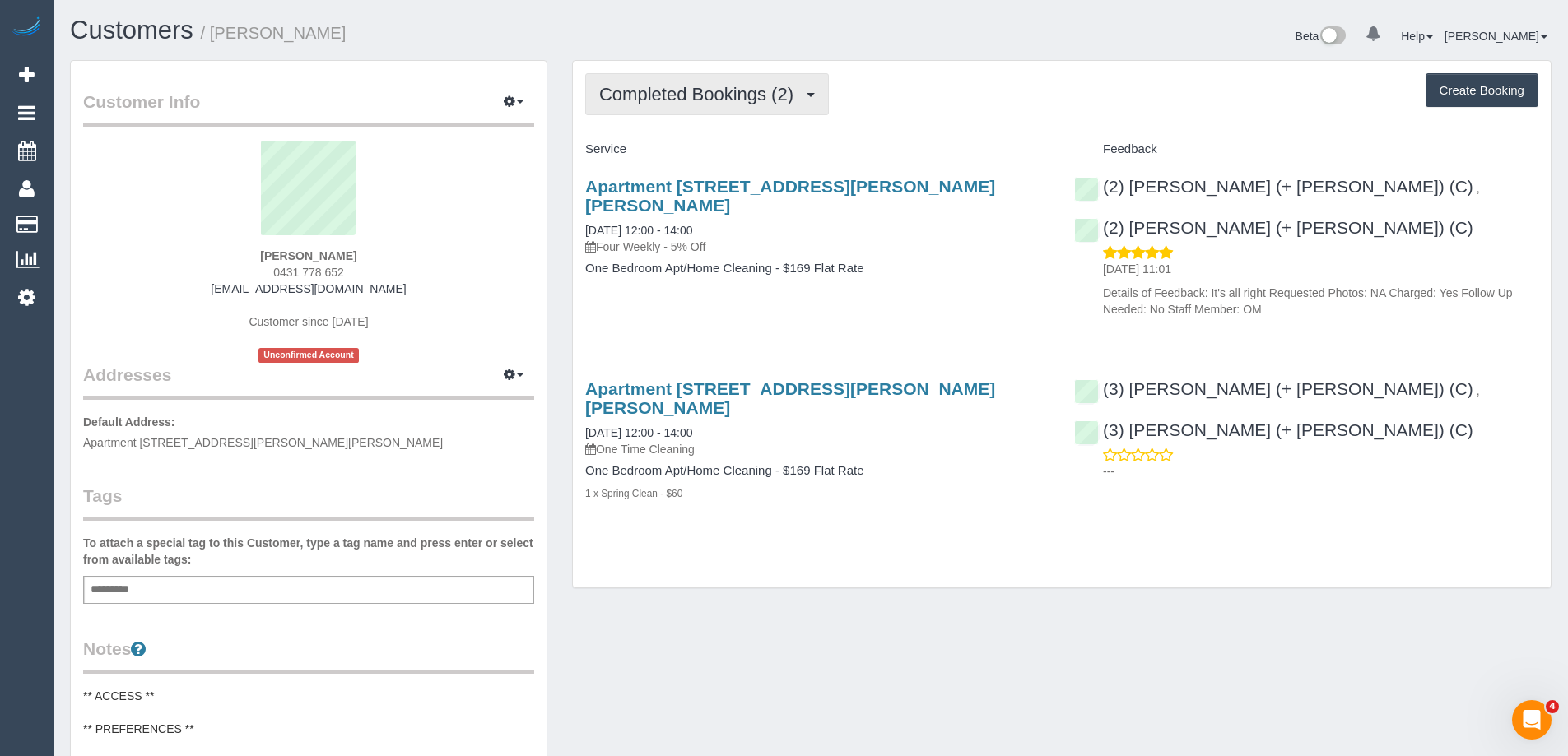
click at [688, 92] on span "Completed Bookings (2)" at bounding box center [700, 94] width 203 height 20
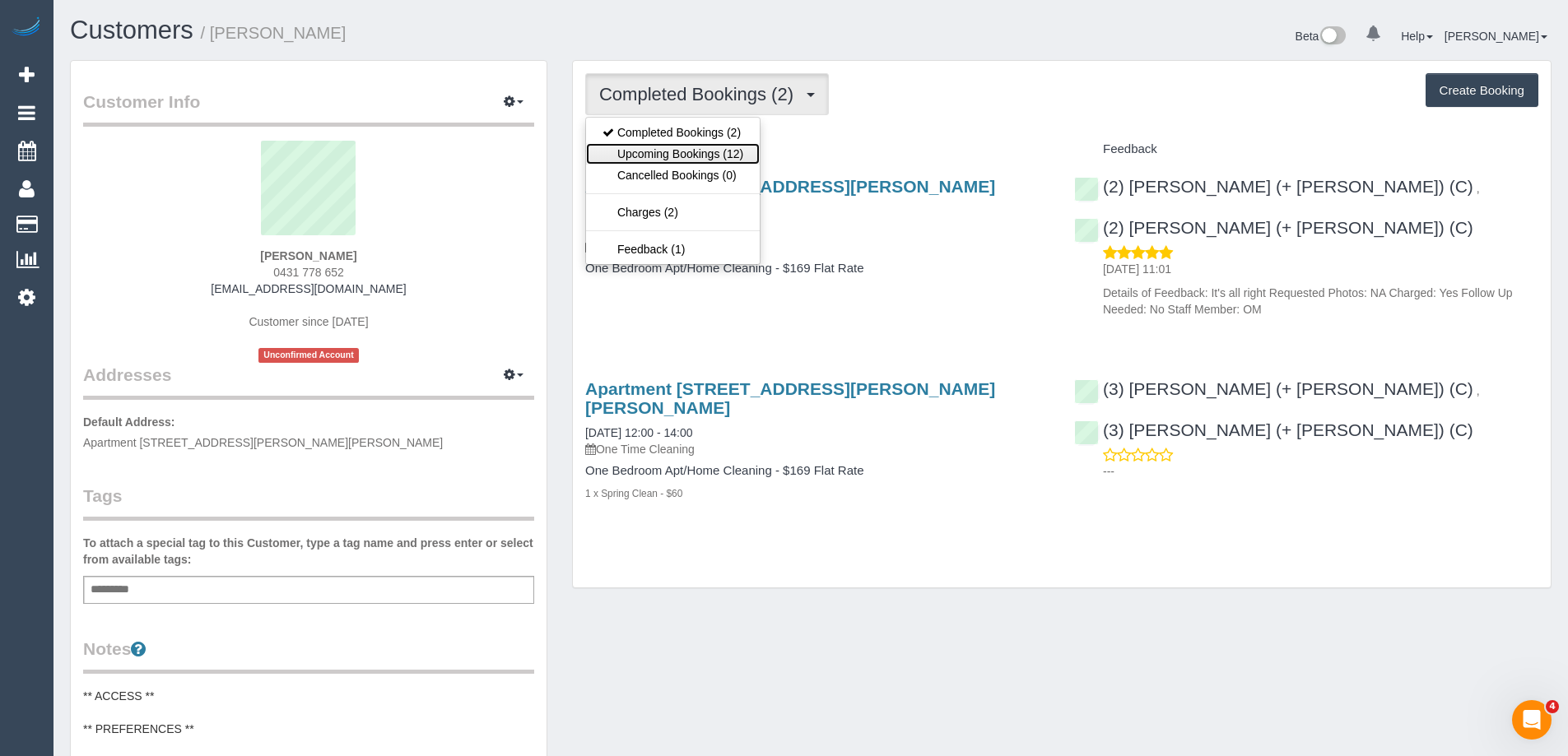
click at [681, 153] on link "Upcoming Bookings (12)" at bounding box center [672, 153] width 174 height 21
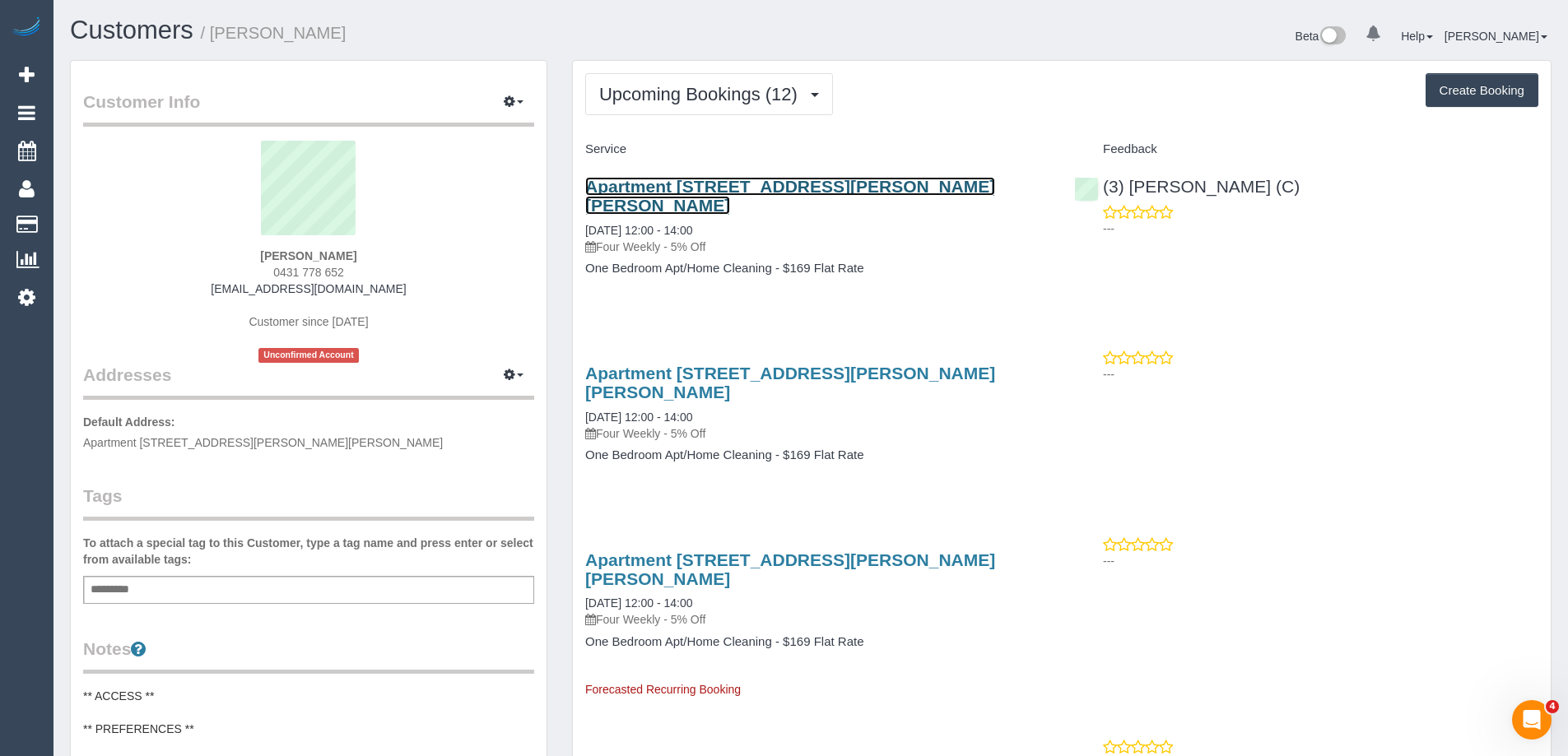
click at [772, 182] on link "Apartment 107, 1 Palmer St, Richmond, VIC 3121" at bounding box center [790, 195] width 410 height 38
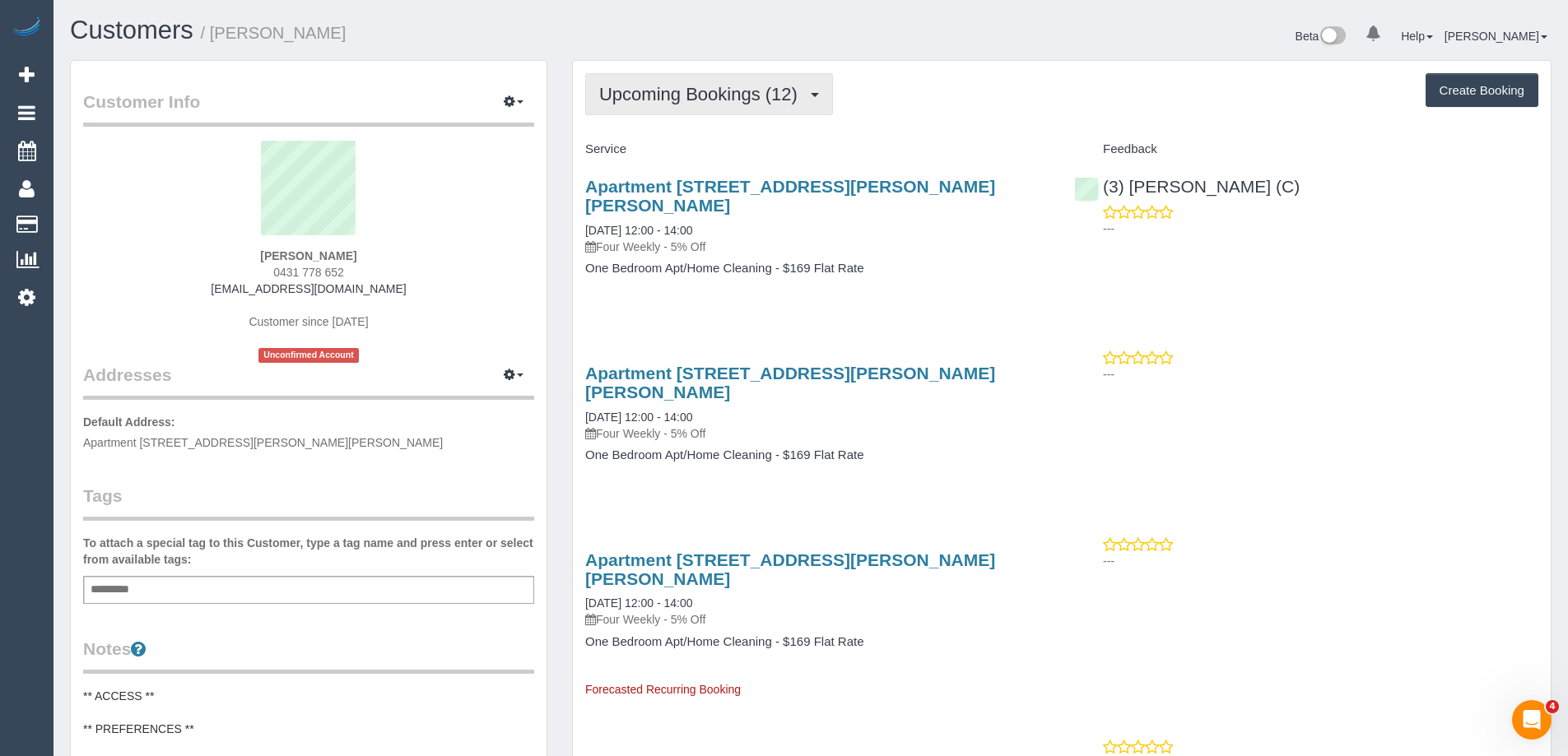
click at [772, 99] on span "Upcoming Bookings (12)" at bounding box center [702, 94] width 207 height 20
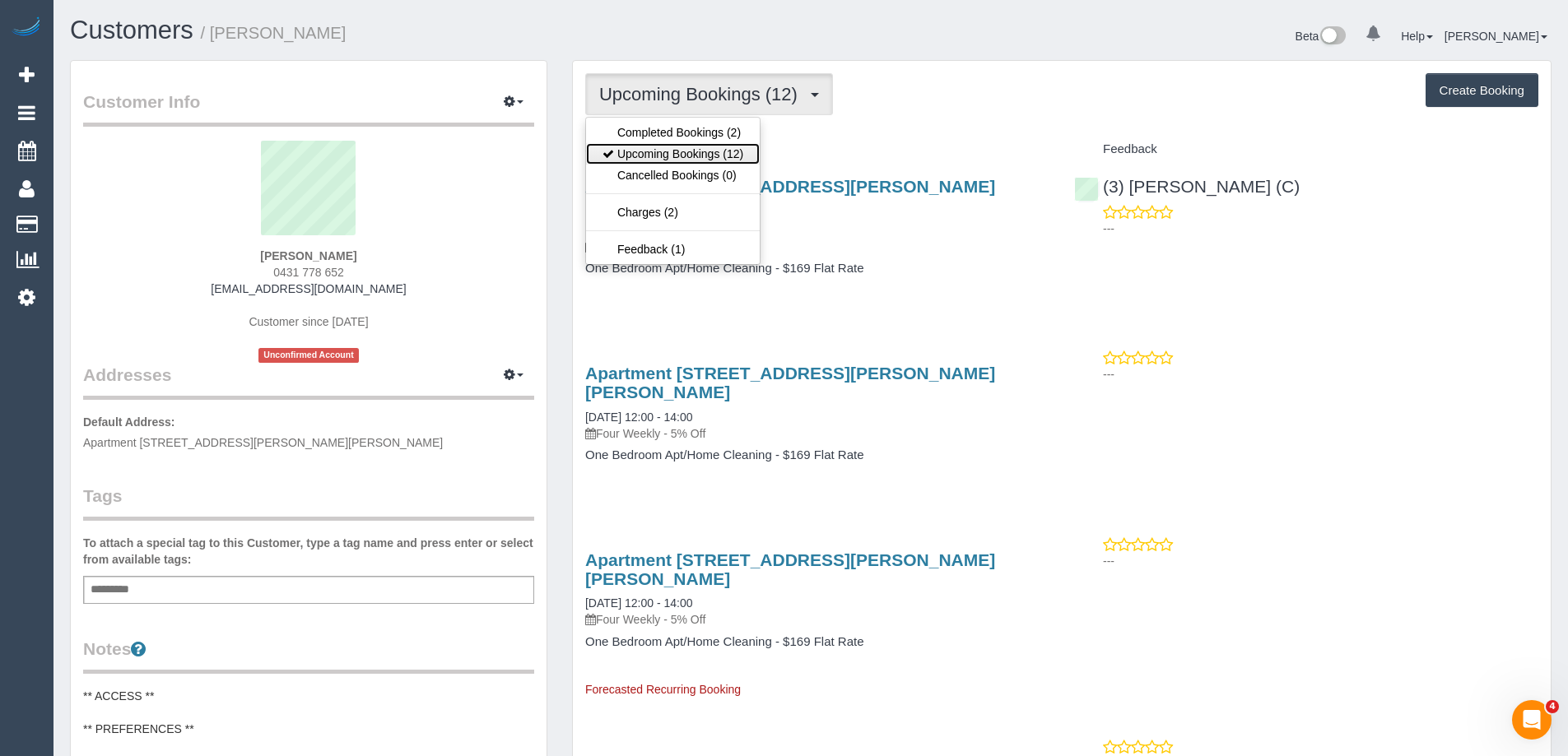
click at [743, 145] on link "Upcoming Bookings (12)" at bounding box center [672, 153] width 174 height 21
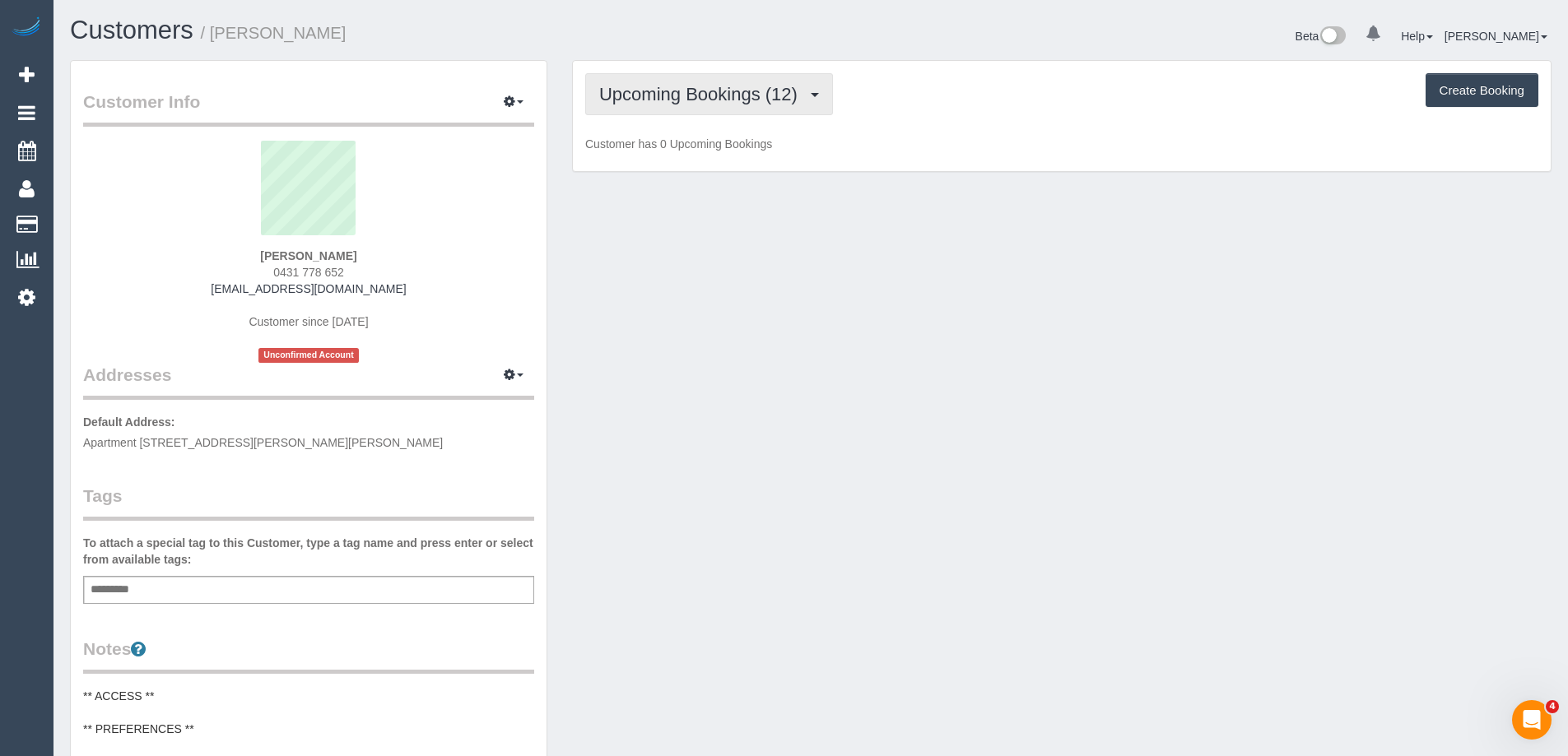
click at [753, 85] on span "Upcoming Bookings (12)" at bounding box center [702, 94] width 207 height 20
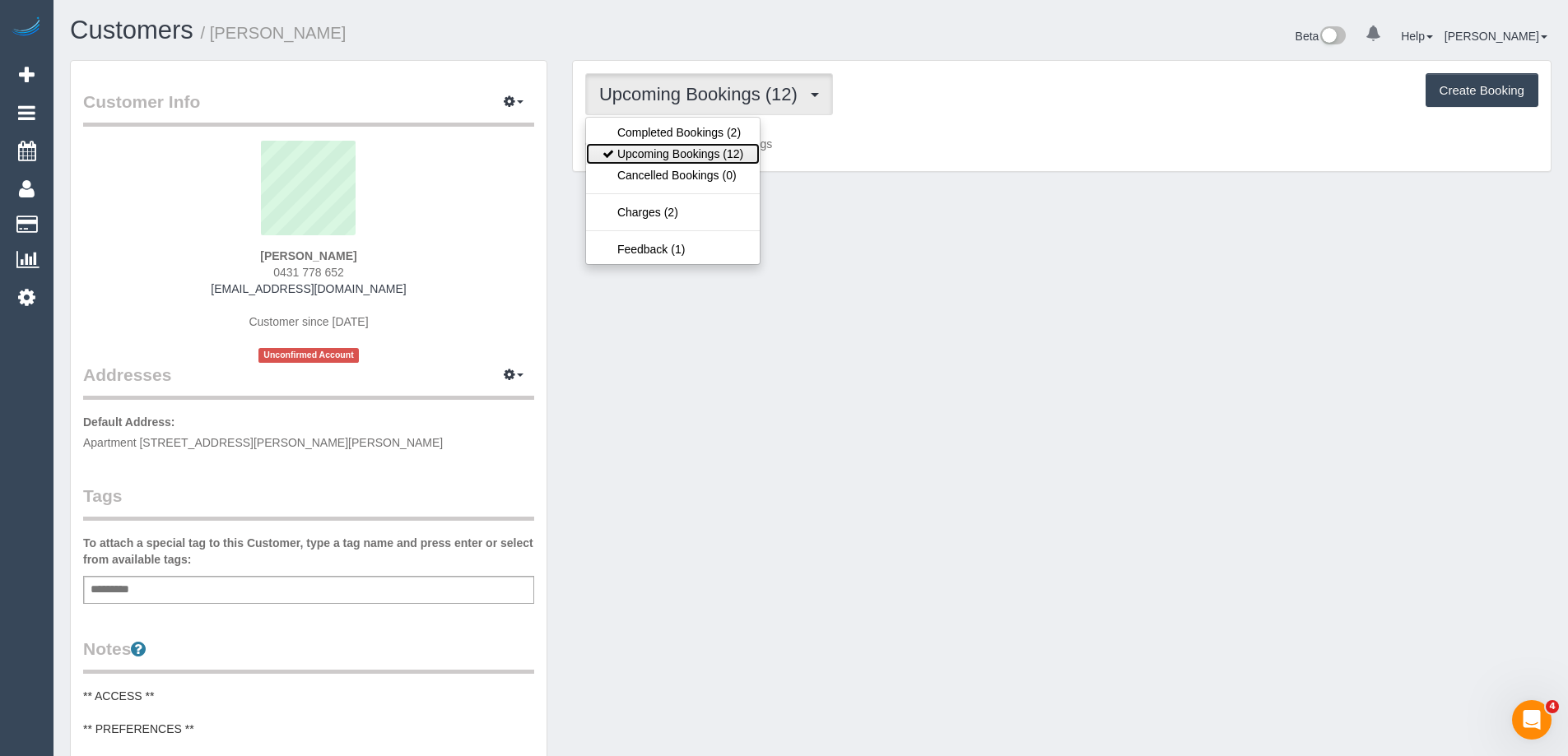
click at [727, 149] on link "Upcoming Bookings (12)" at bounding box center [672, 153] width 174 height 21
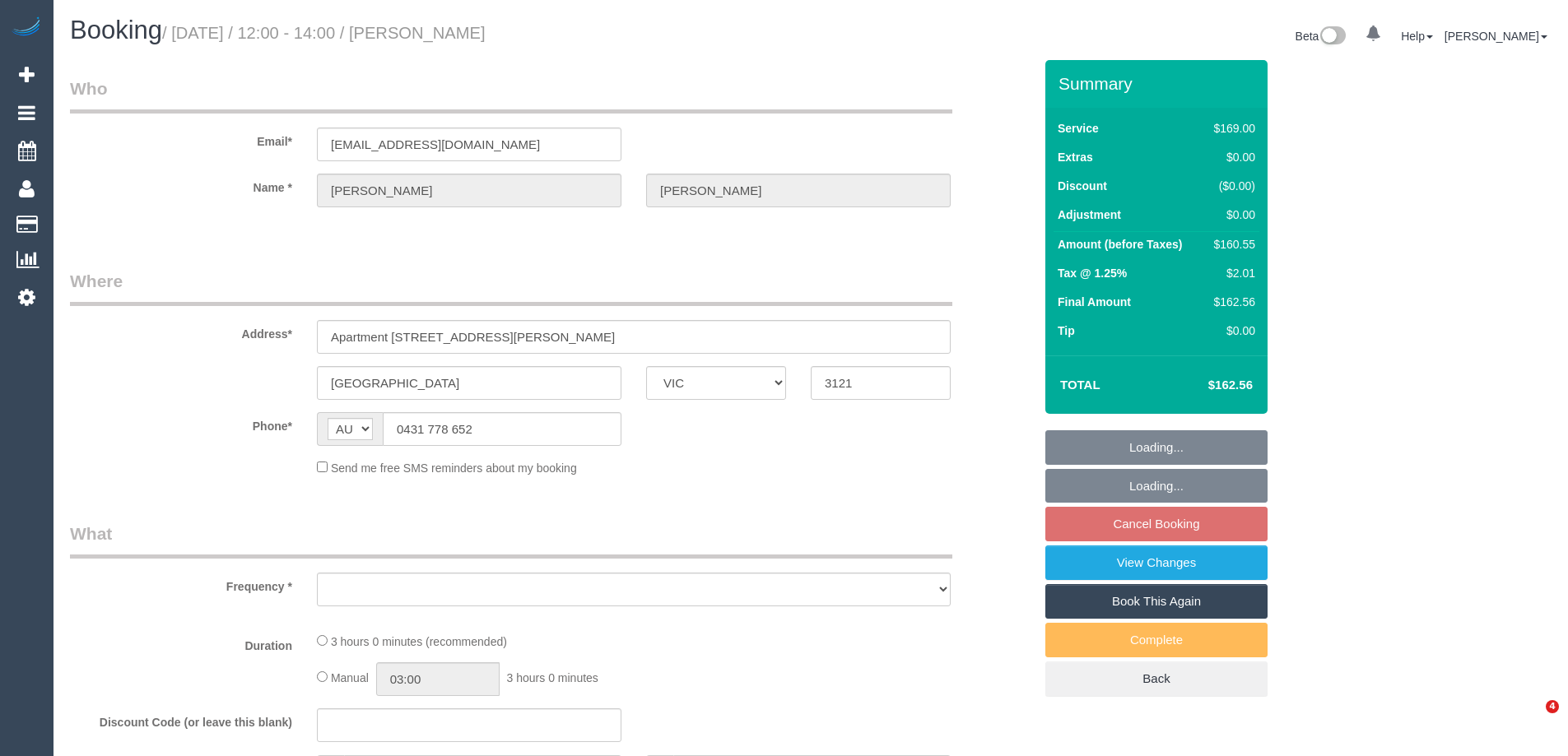
select select "VIC"
select select "string:stripe-pm_1RsCie2GScqysDRVnzDilq30"
select select "number:27"
select select "number:14"
select select "number:19"
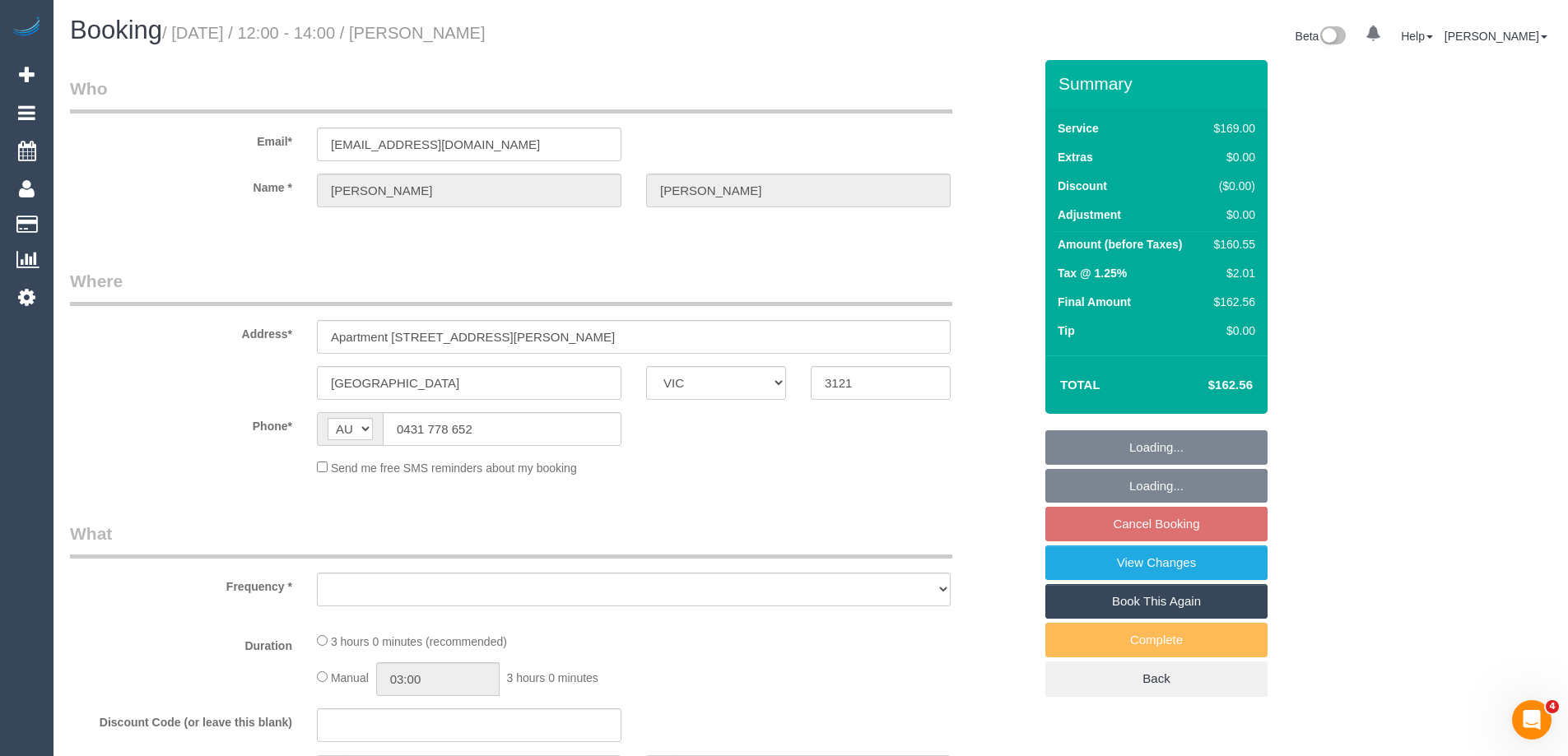
select select "number:24"
select select "number:35"
select select "number:26"
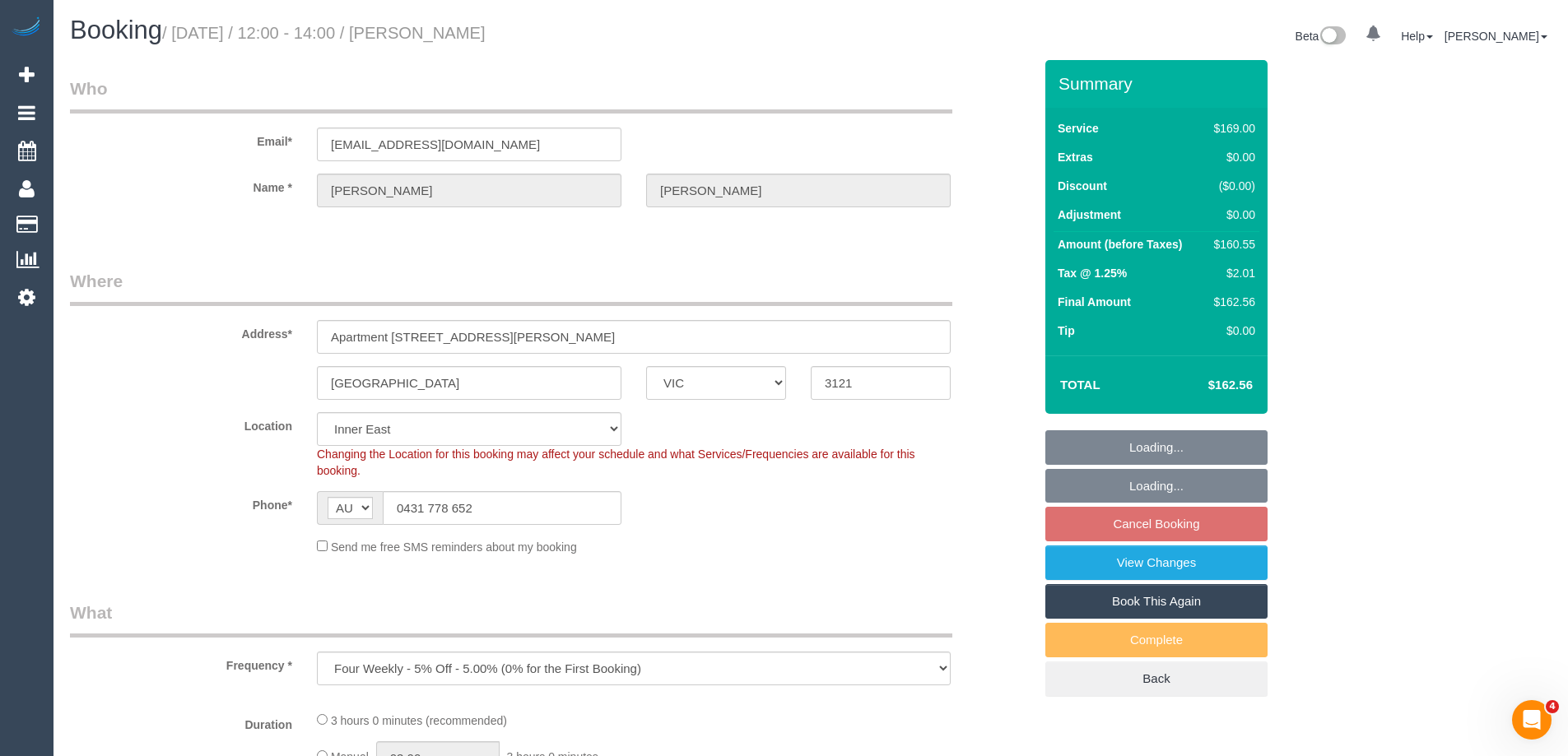
select select "object:681"
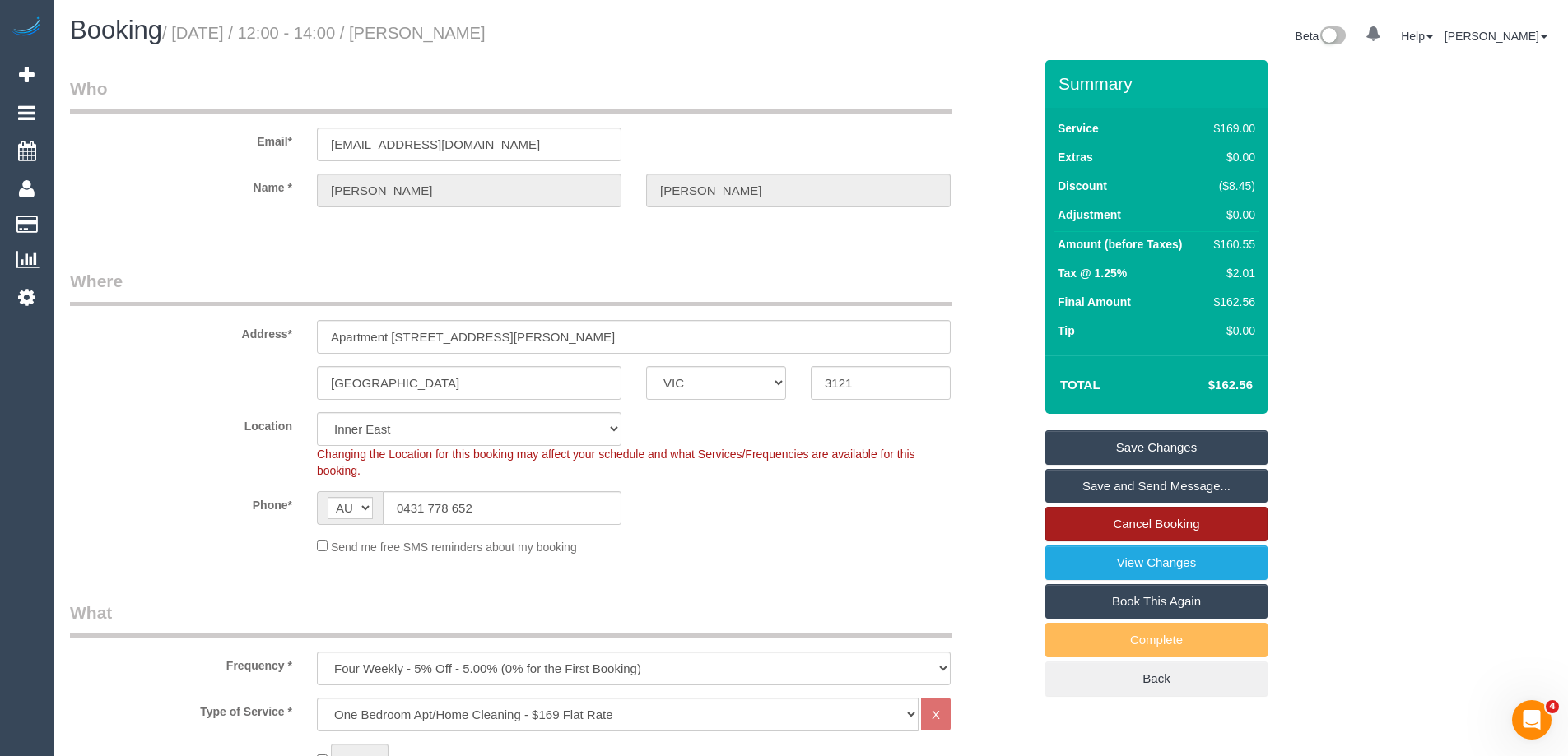
click at [1161, 526] on link "Cancel Booking" at bounding box center [1157, 524] width 222 height 35
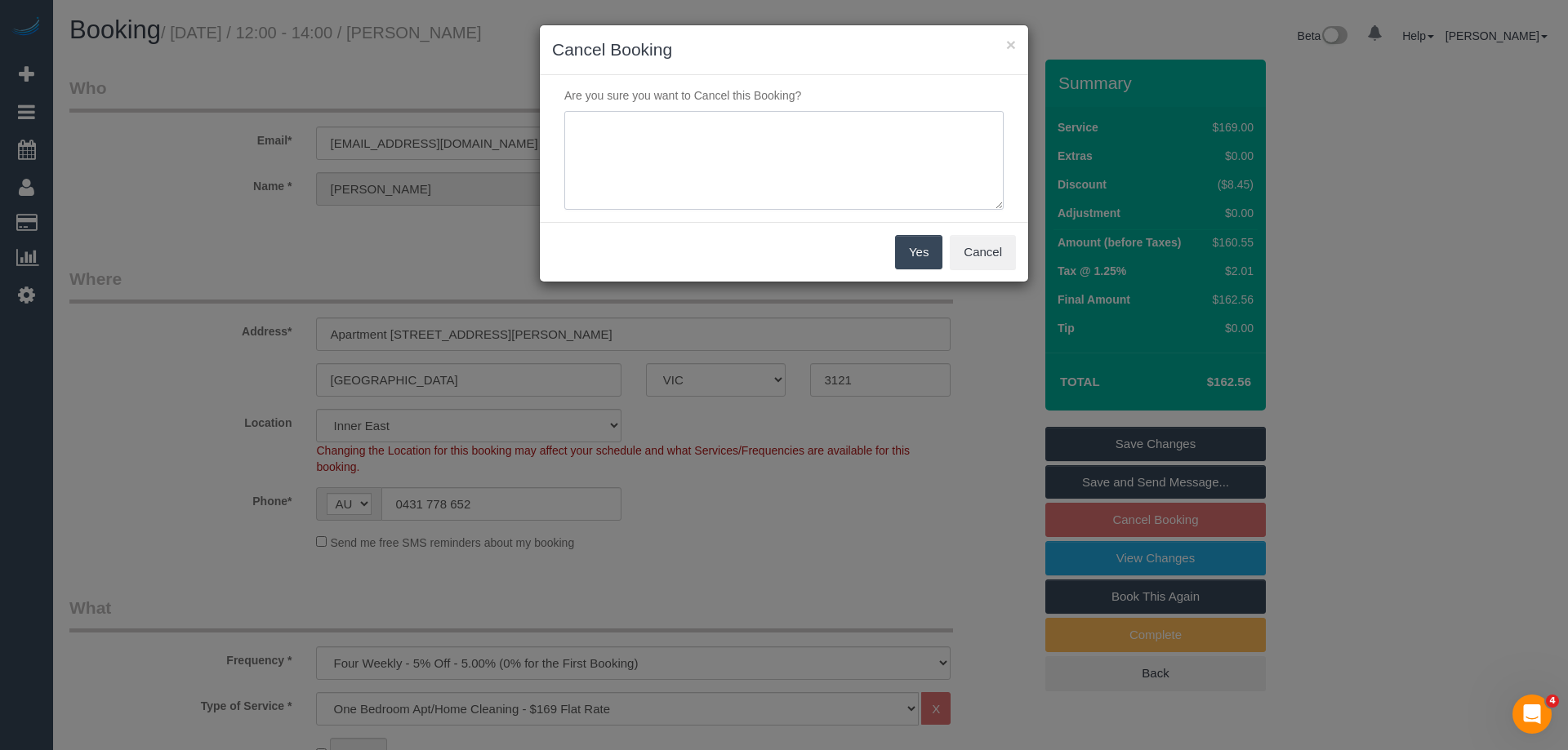
click at [747, 186] on textarea at bounding box center [784, 160] width 439 height 99
click at [624, 141] on textarea at bounding box center [784, 160] width 439 height 99
click at [607, 126] on textarea at bounding box center [784, 160] width 439 height 99
click at [891, 122] on textarea at bounding box center [784, 160] width 439 height 99
click at [886, 130] on textarea at bounding box center [784, 160] width 439 height 99
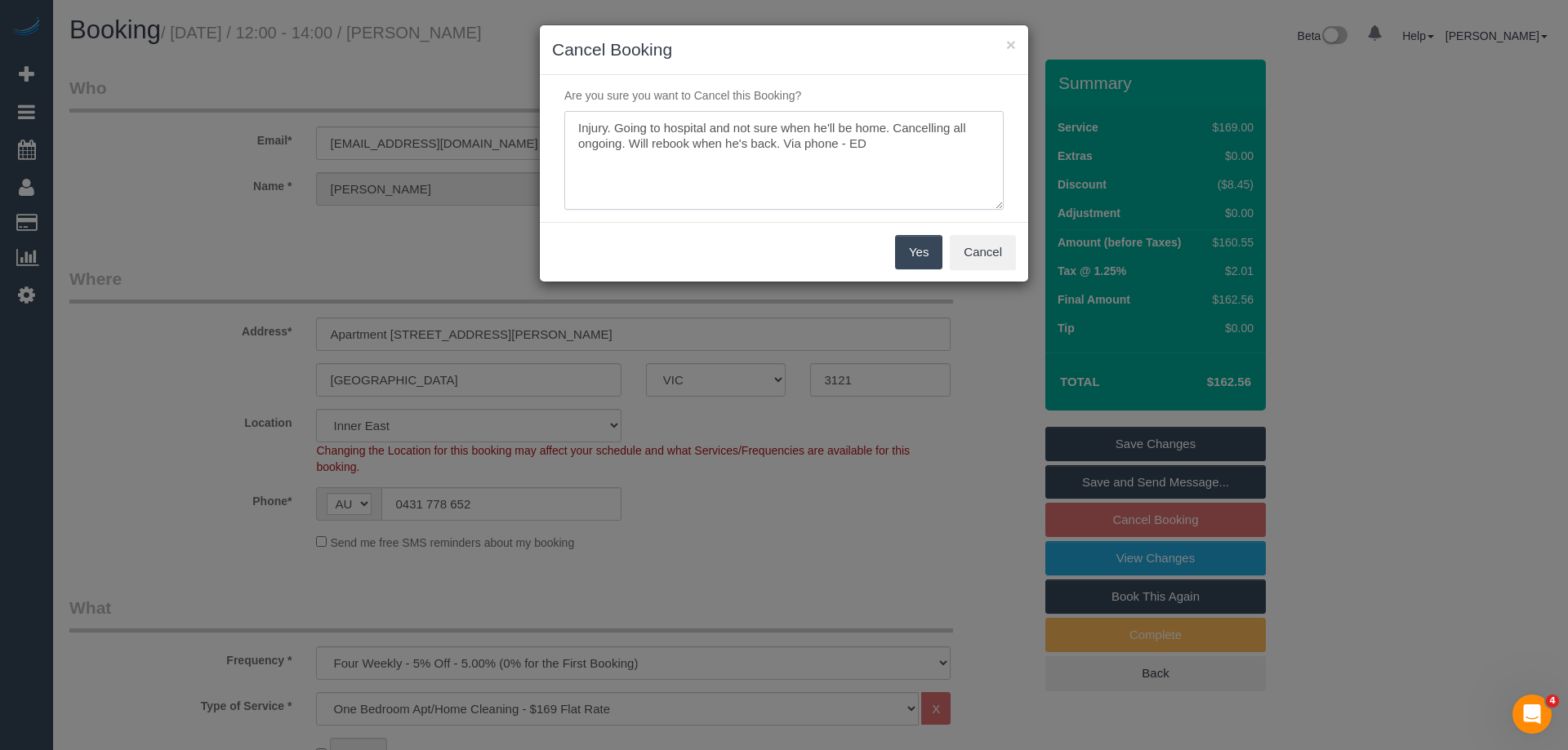
type textarea "Injury. Going to hospital and not sure when he'll be home. Cancelling all ongoi…"
click at [921, 251] on button "Yes" at bounding box center [919, 252] width 47 height 35
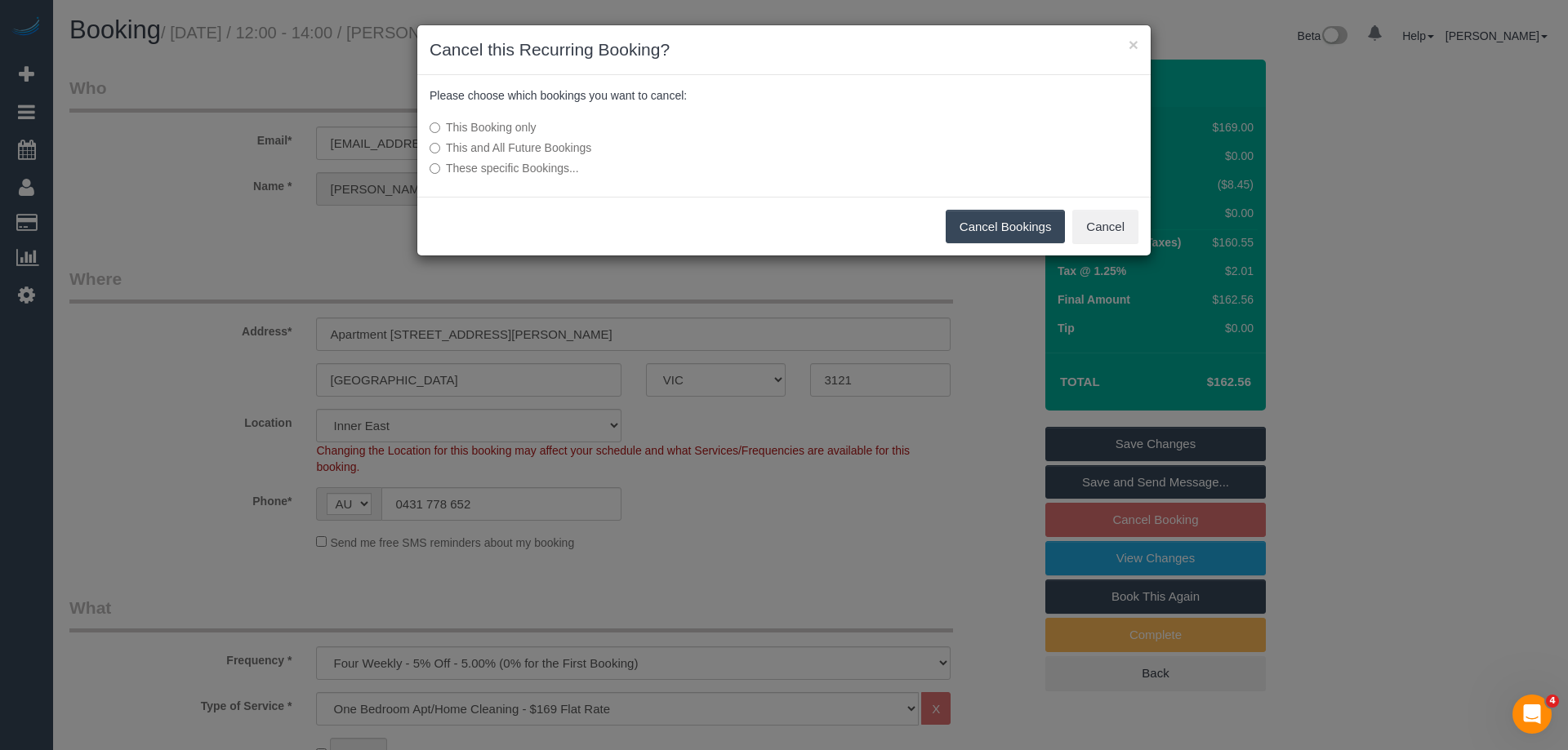
click at [557, 143] on label "This and All Future Bookings" at bounding box center [662, 147] width 464 height 16
click at [990, 218] on button "Cancel Bookings" at bounding box center [1005, 227] width 120 height 35
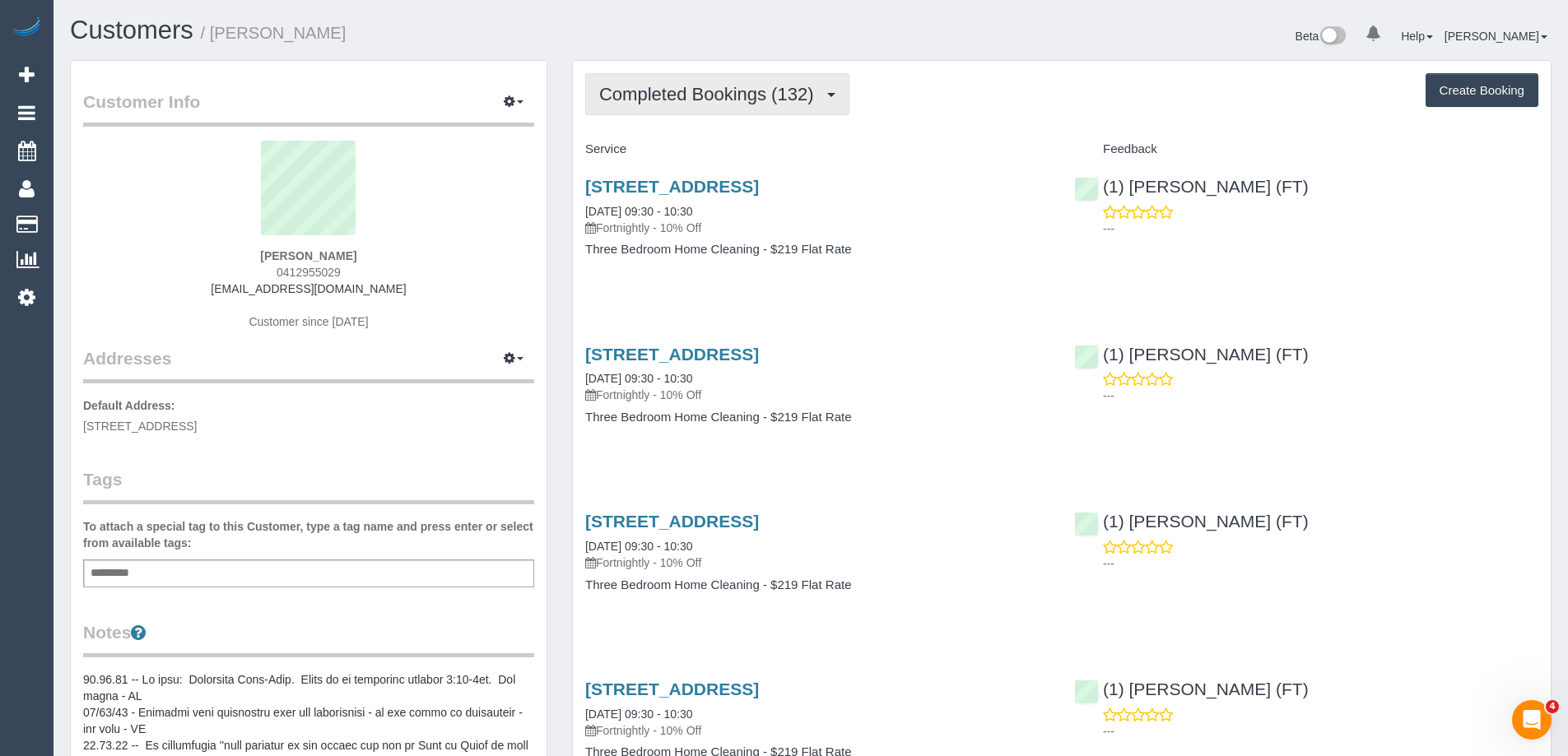
click at [713, 98] on span "Completed Bookings (132)" at bounding box center [711, 94] width 222 height 20
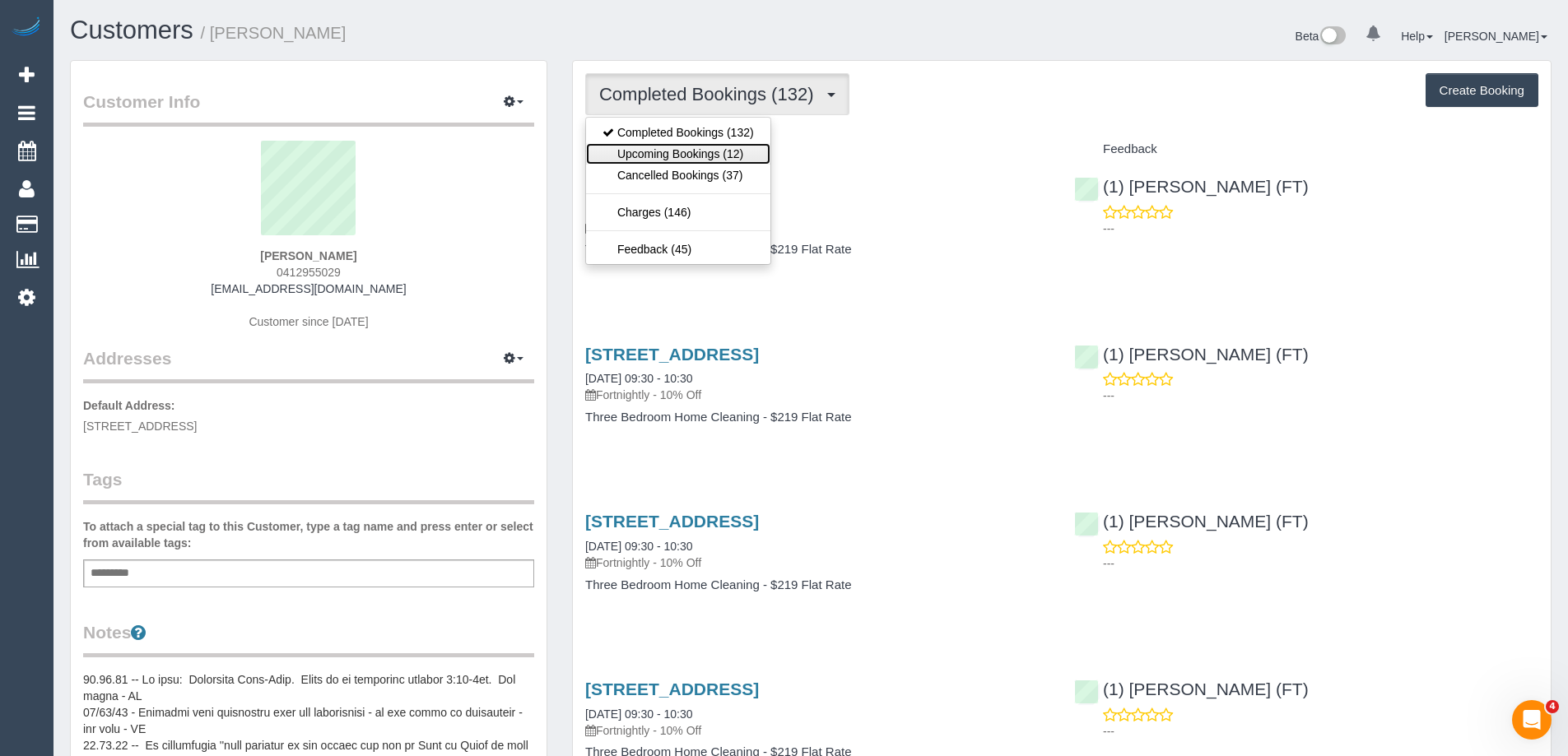
click at [711, 151] on link "Upcoming Bookings (12)" at bounding box center [678, 153] width 185 height 21
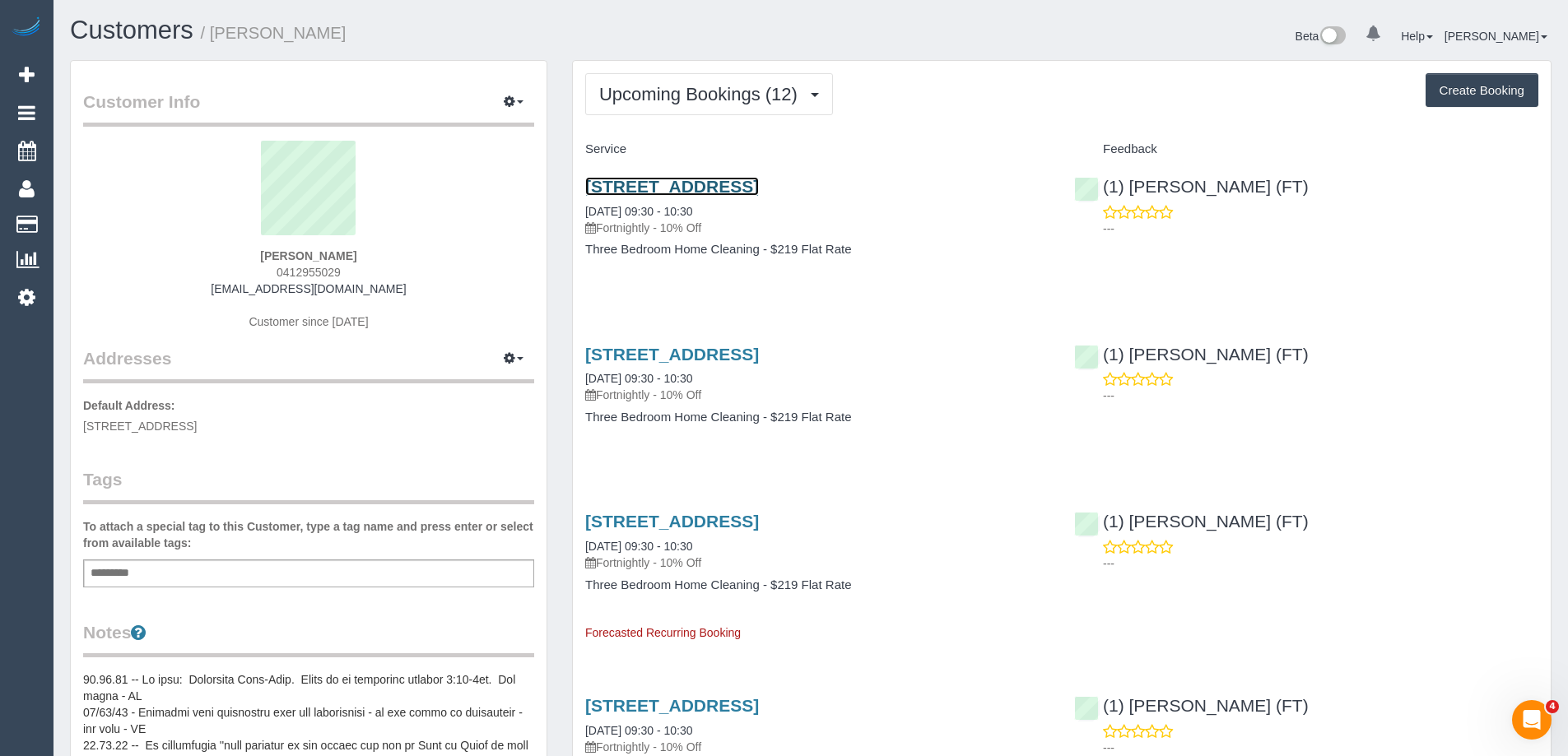
click at [708, 183] on link "[STREET_ADDRESS]" at bounding box center [672, 186] width 174 height 19
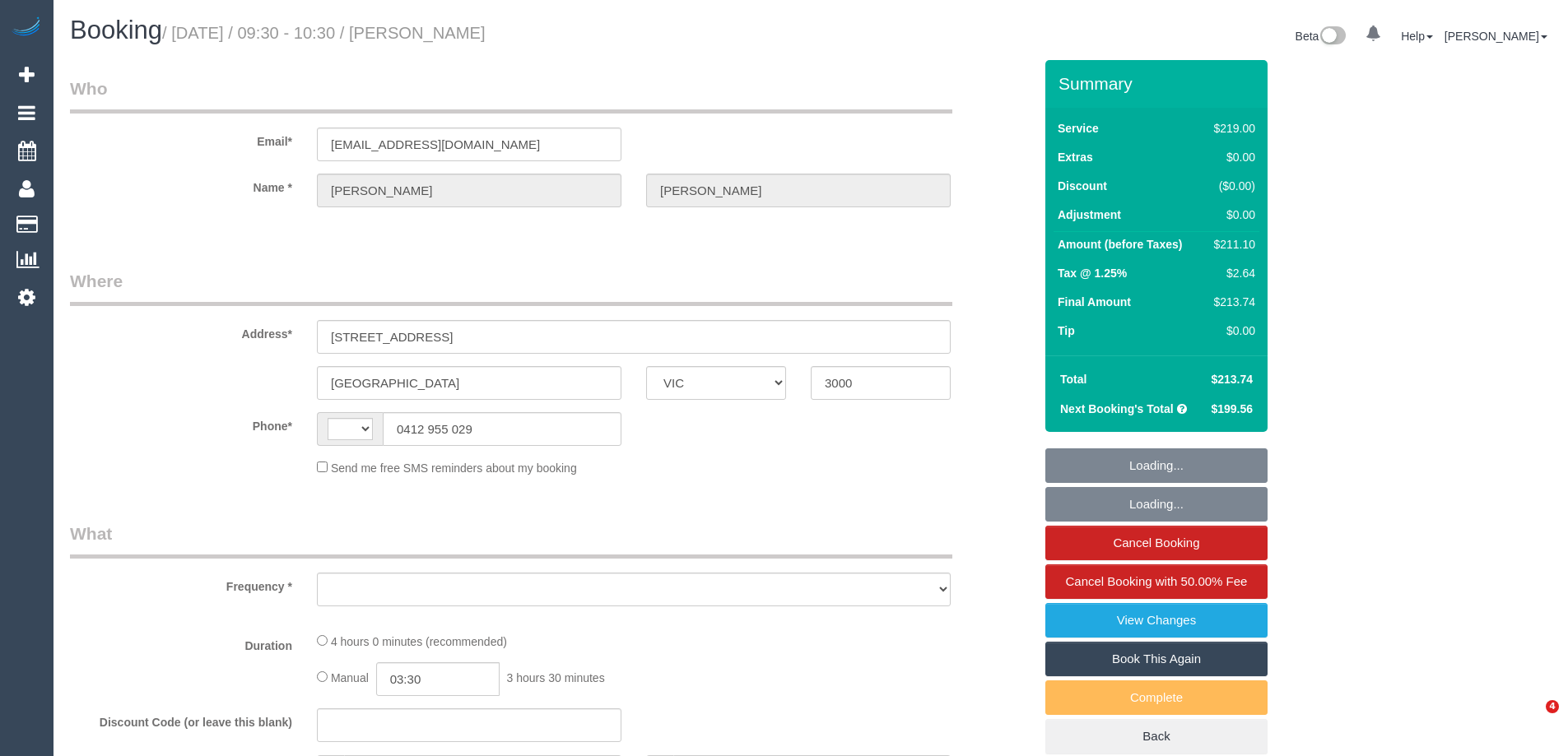
select select "VIC"
select select "string:stripe-pm_1RYPAv2GScqysDRVqVOPmVyx"
select select "number:32"
select select "number:34"
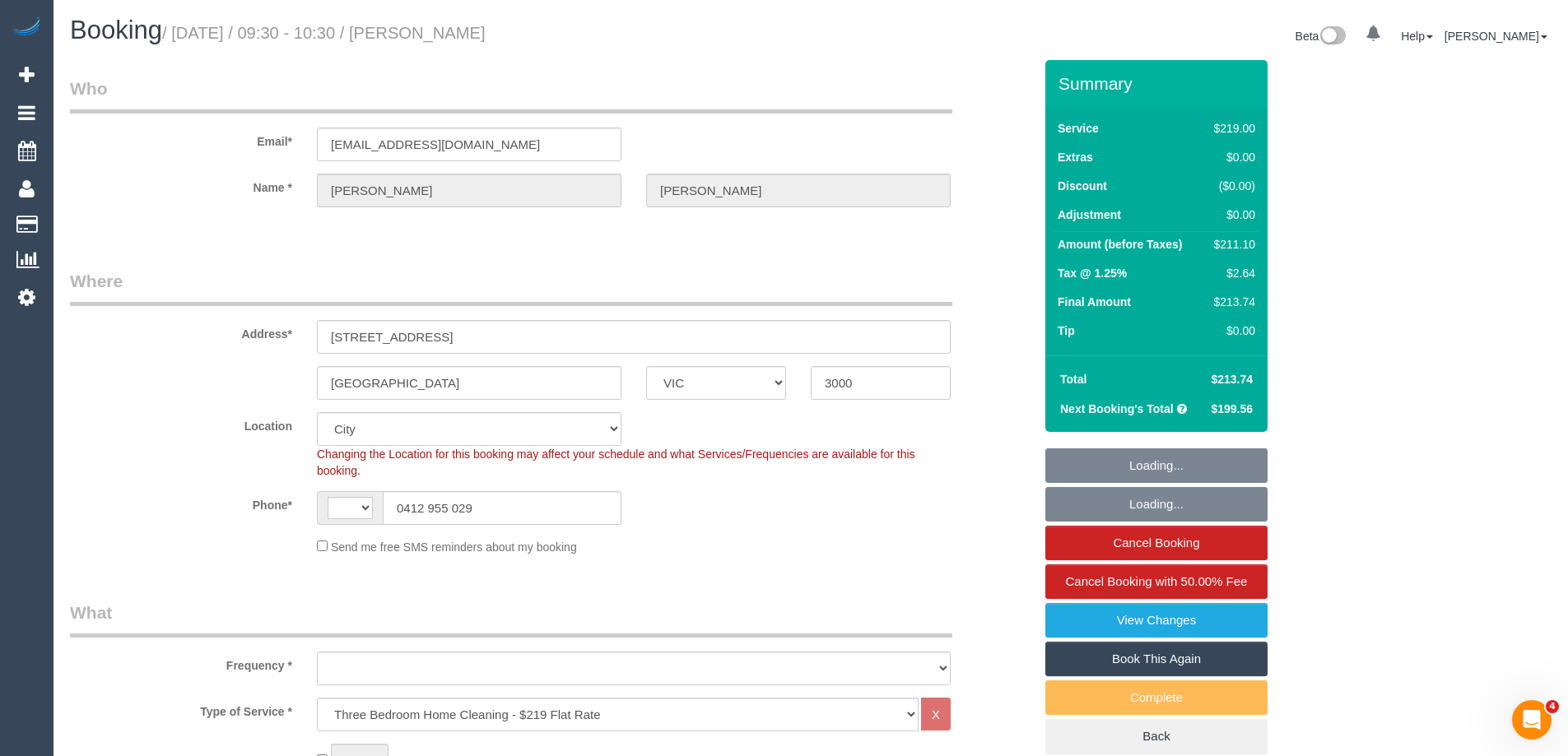
select select "string:AU"
select select "object:1201"
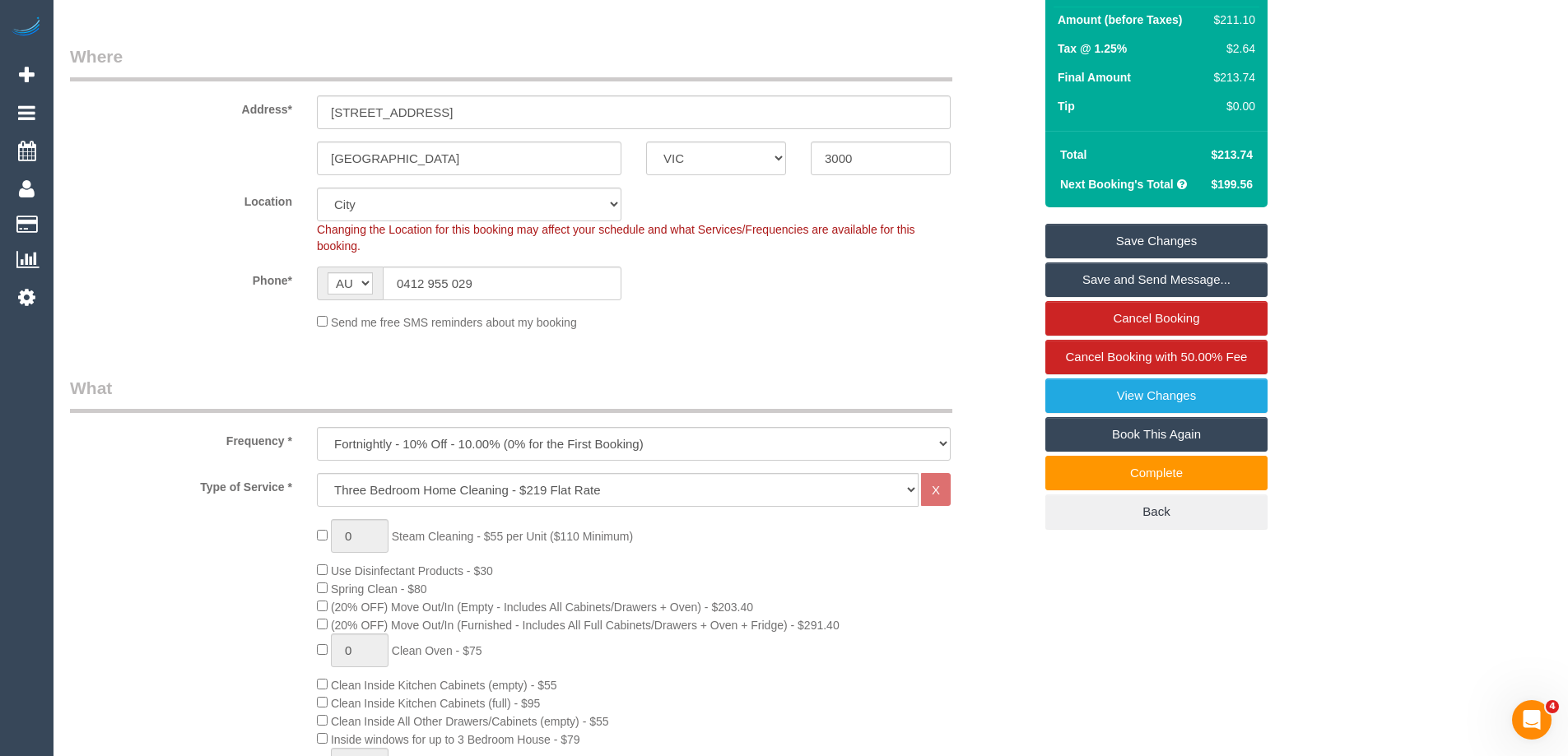
scroll to position [83, 0]
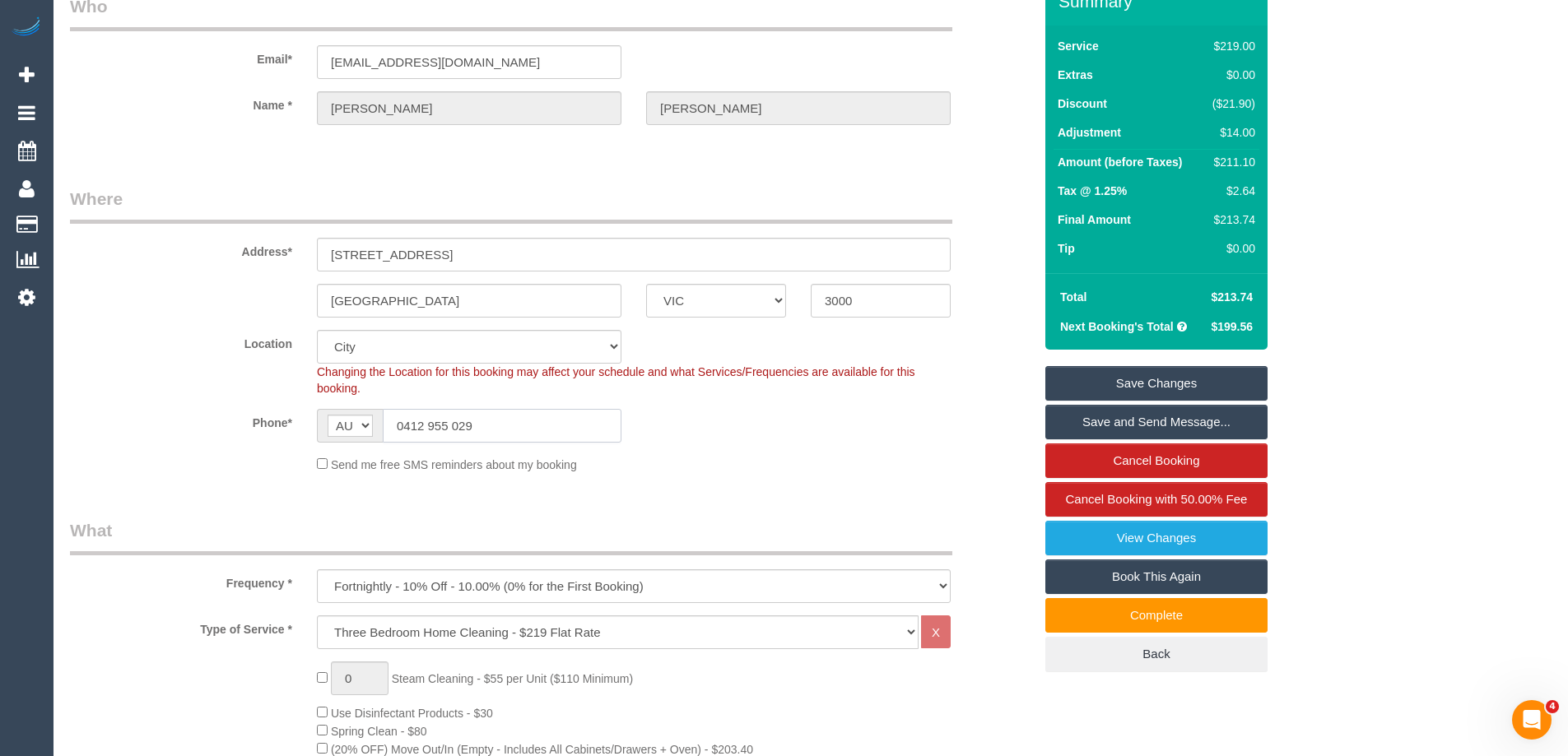
click at [520, 419] on input "0412 955 029" at bounding box center [502, 426] width 239 height 34
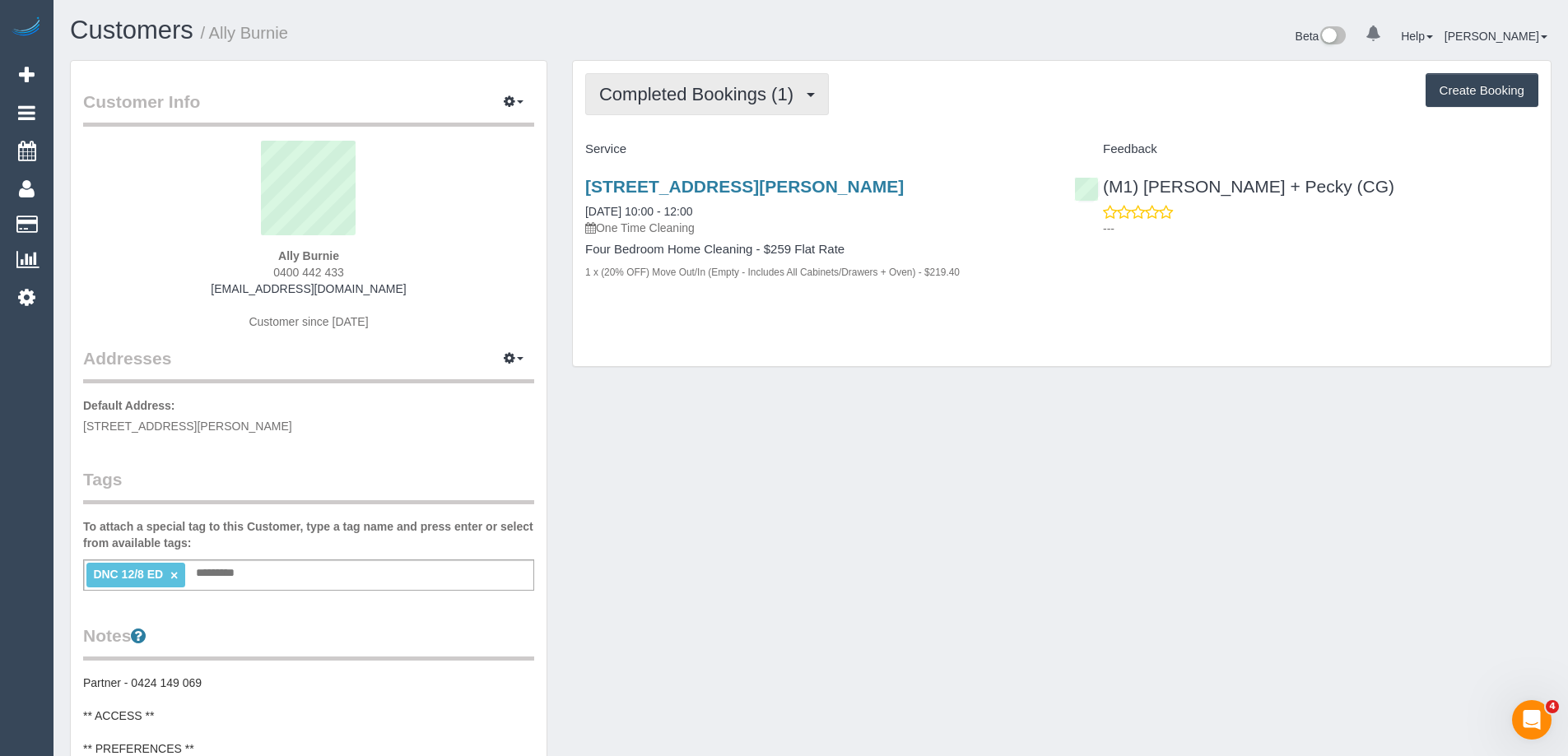
click at [716, 89] on span "Completed Bookings (1)" at bounding box center [700, 94] width 203 height 20
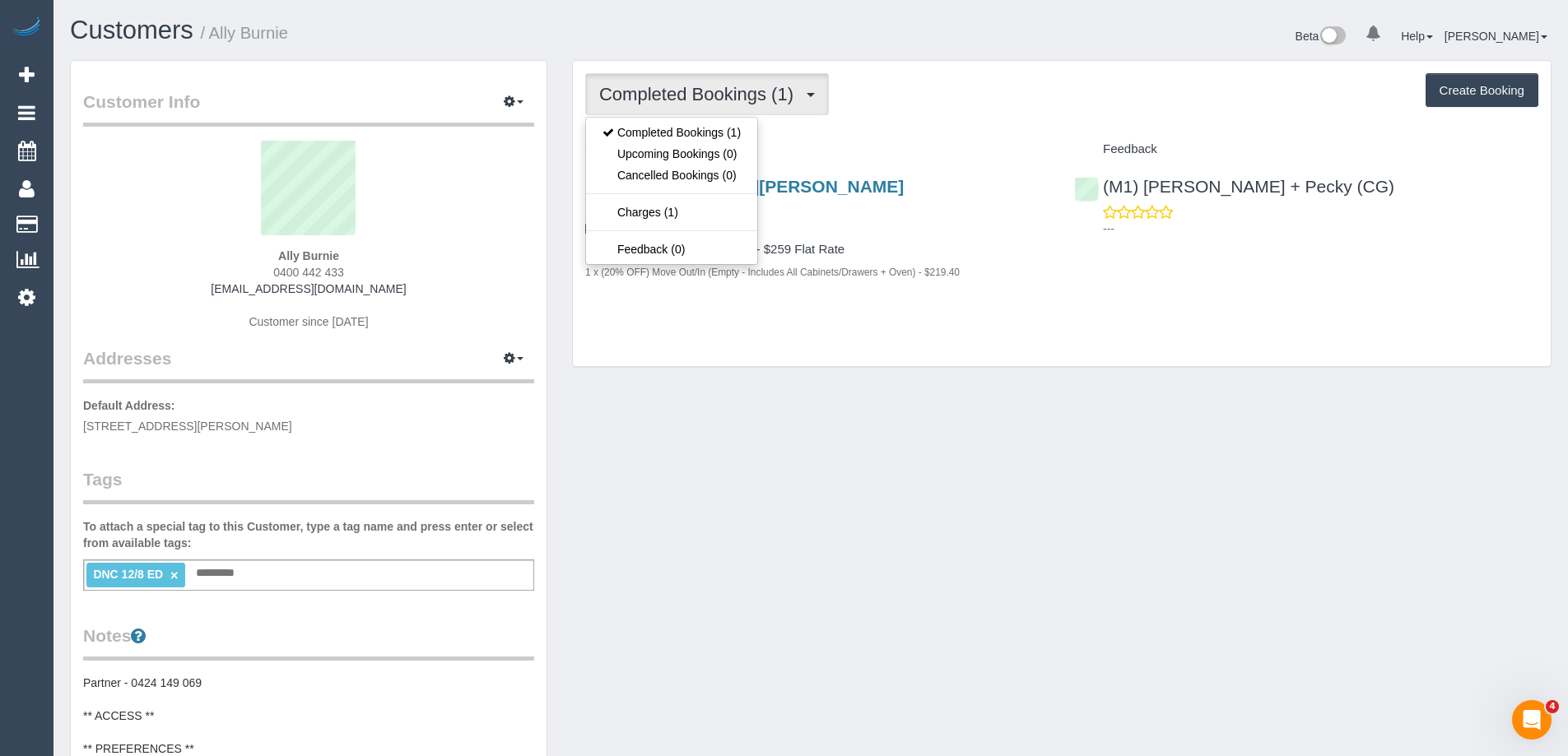
click at [960, 117] on div "Completed Bookings (1) Completed Bookings (1) Upcoming Bookings (0) Cancelled B…" at bounding box center [1061, 214] width 978 height 306
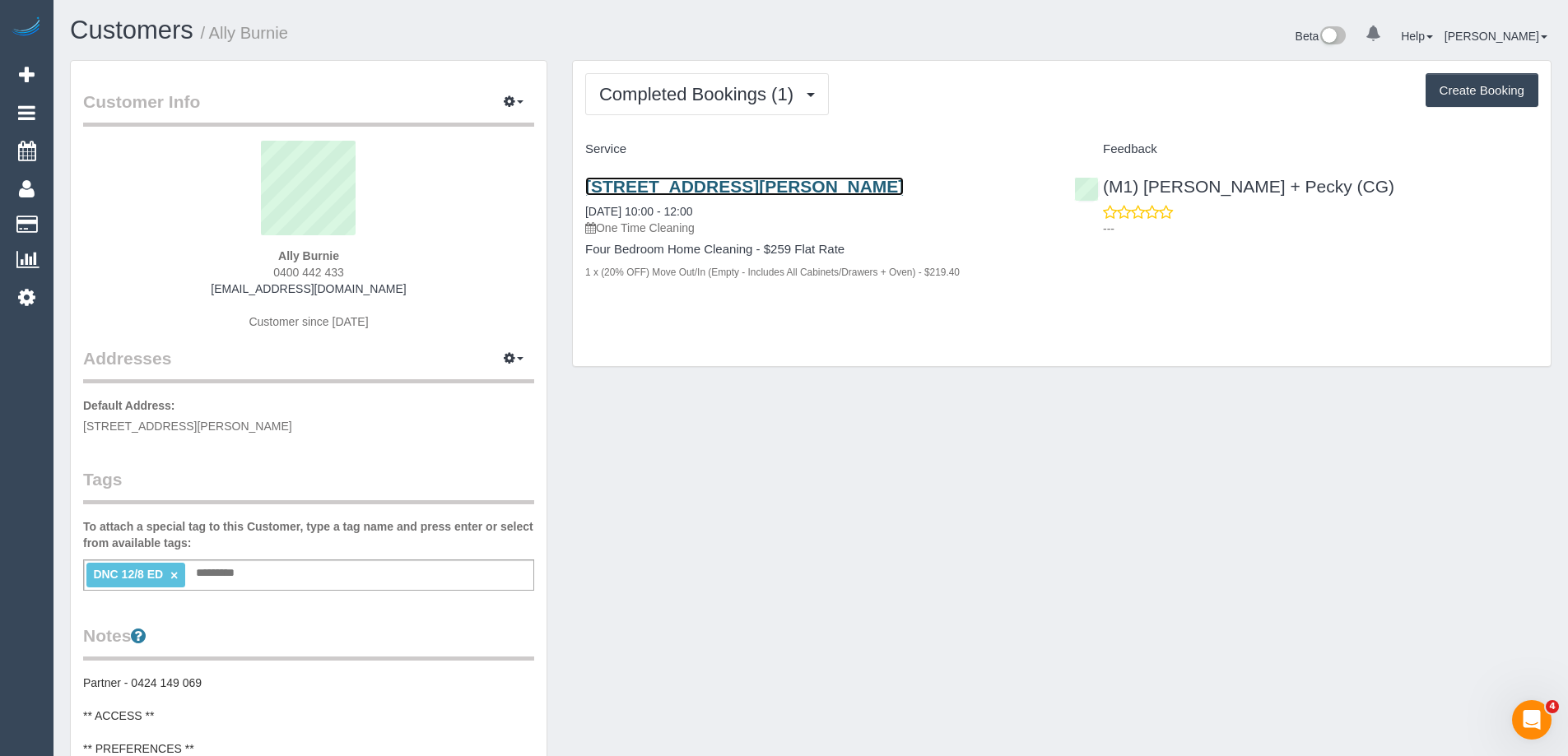
click at [882, 191] on link "170 Nicholson Street, Unit 1, Coburg, VIC 3058" at bounding box center [745, 186] width 319 height 19
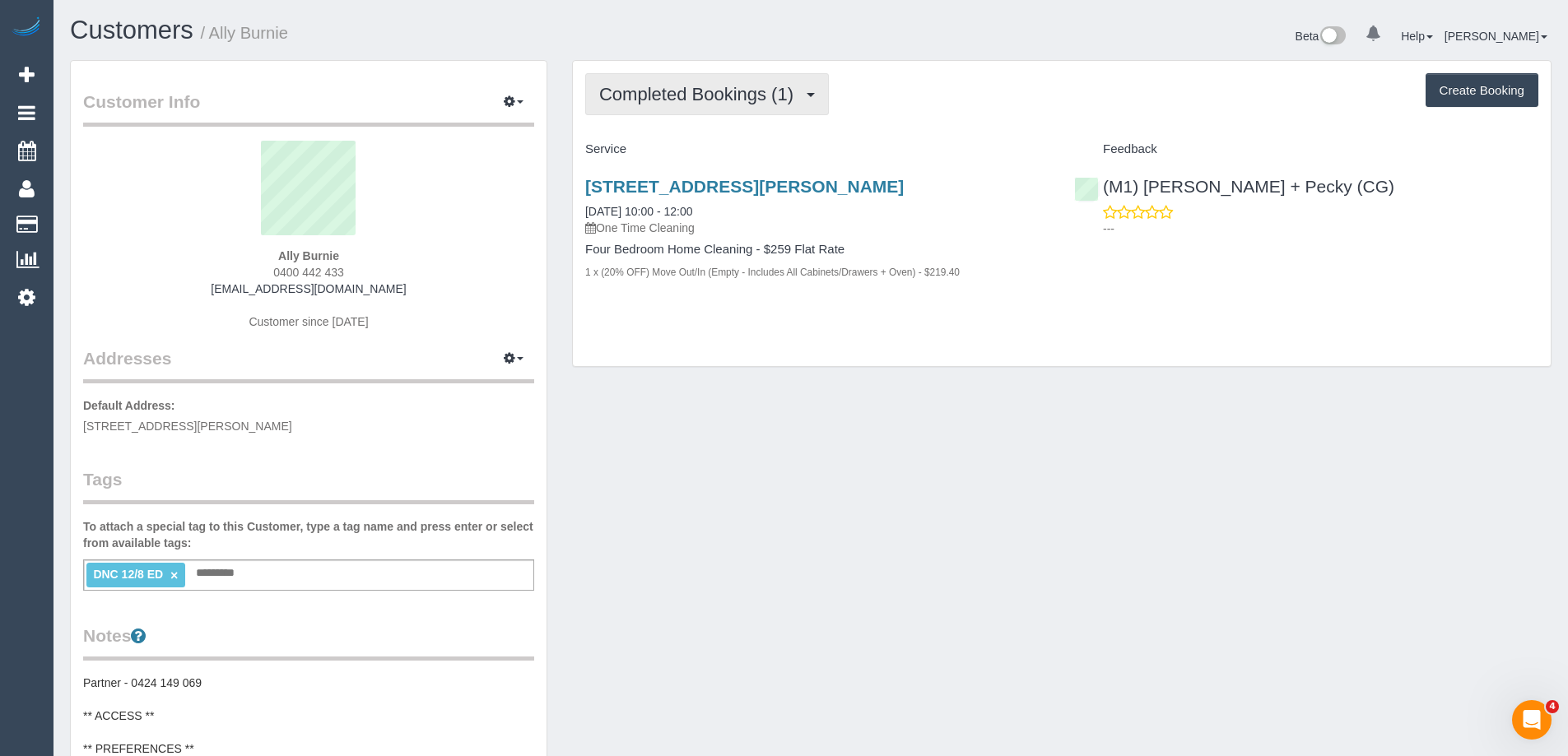
click at [663, 102] on span "Completed Bookings (1)" at bounding box center [700, 94] width 203 height 20
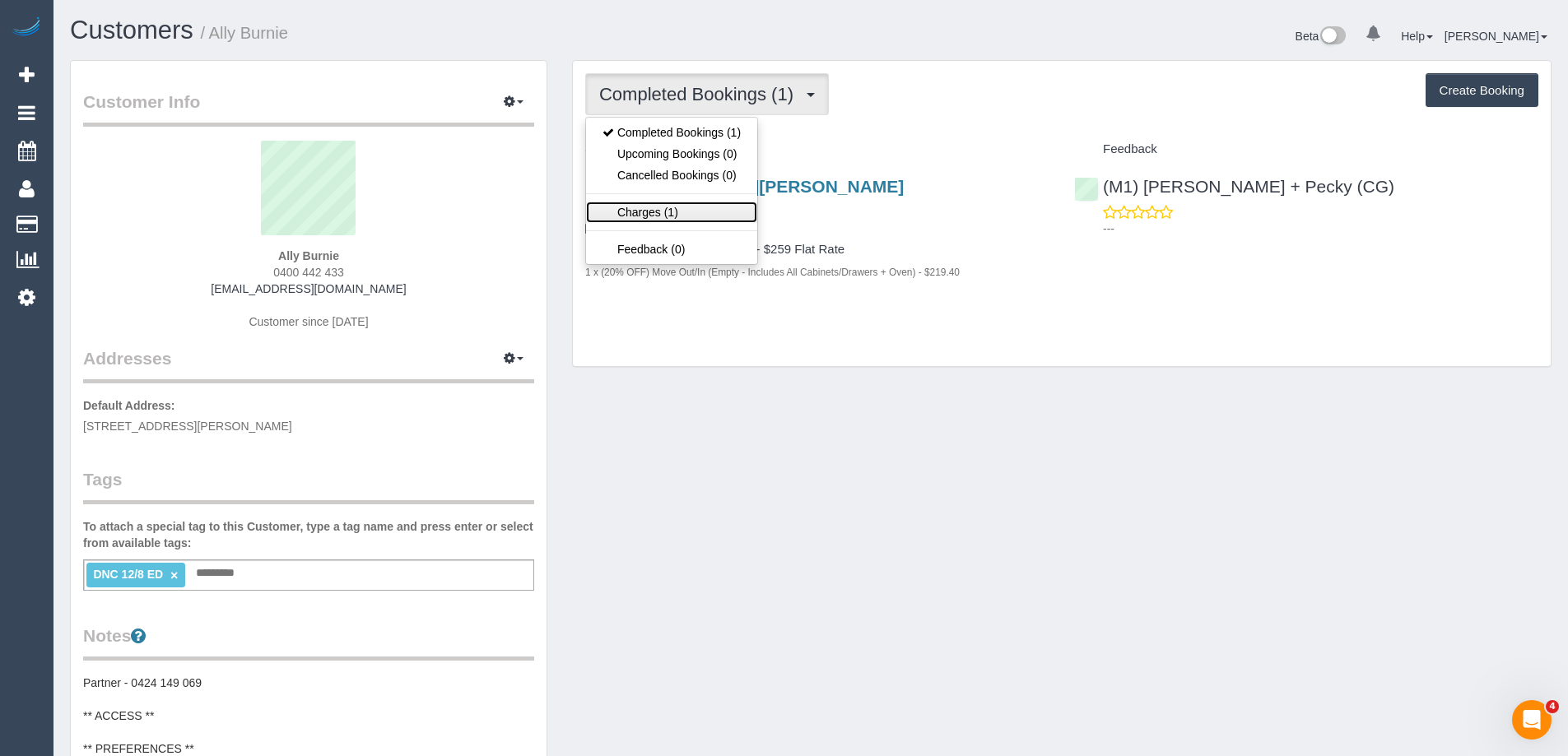
click at [663, 211] on link "Charges (1)" at bounding box center [671, 212] width 172 height 21
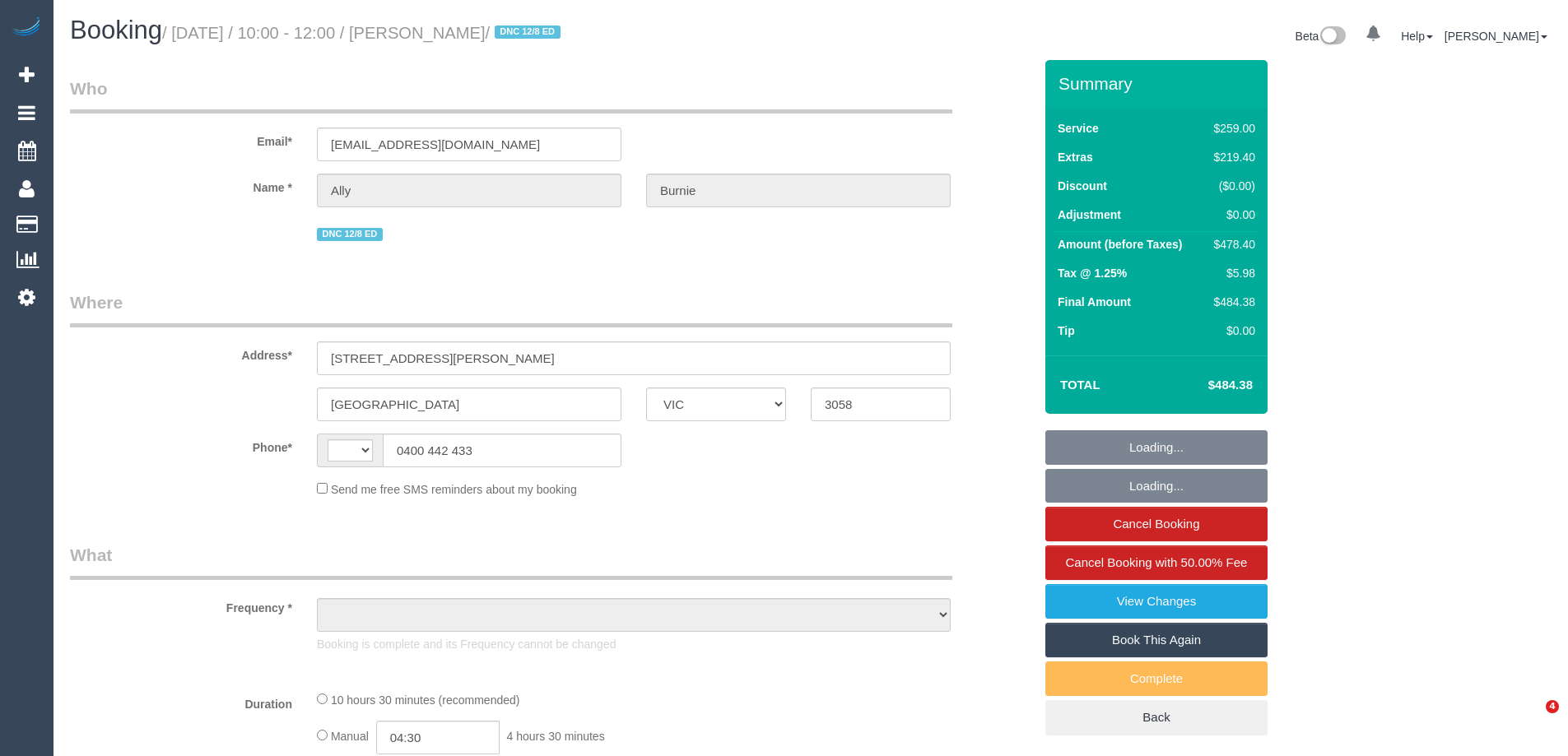
select select "VIC"
select select "string:AU"
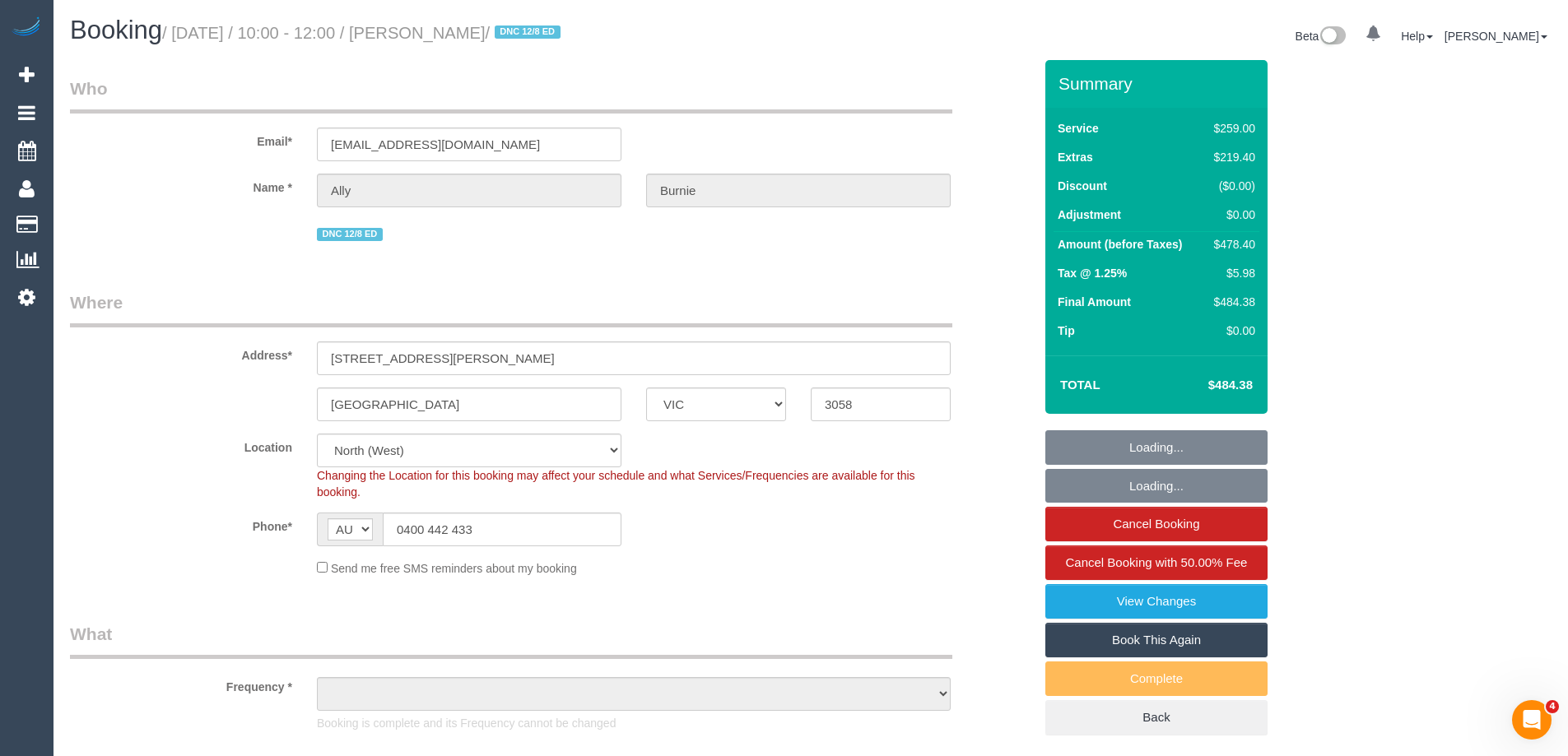
select select "object:1593"
select select "number:27"
select select "number:15"
select select "number:18"
select select "number:24"
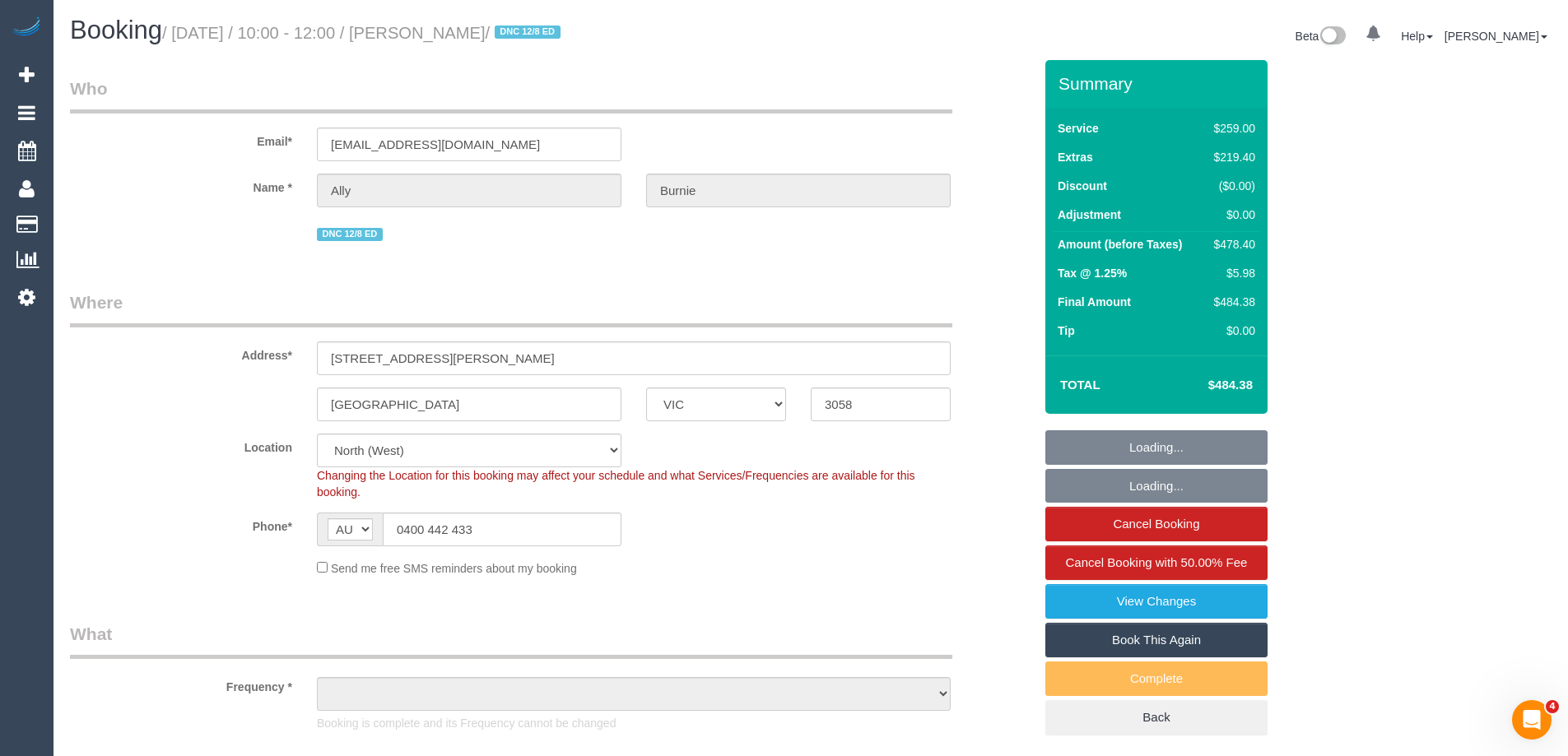
select select "number:35"
select select "number:26"
select select "string:stripe-pm_1Rq5Cw2GScqysDRVpV7mqF1A"
select select "spot1"
click at [1000, 248] on fieldset "Who Email* burnie.alexandra@gmail.com Name * Ally Burnie DNC 12/8 ED" at bounding box center [551, 166] width 963 height 181
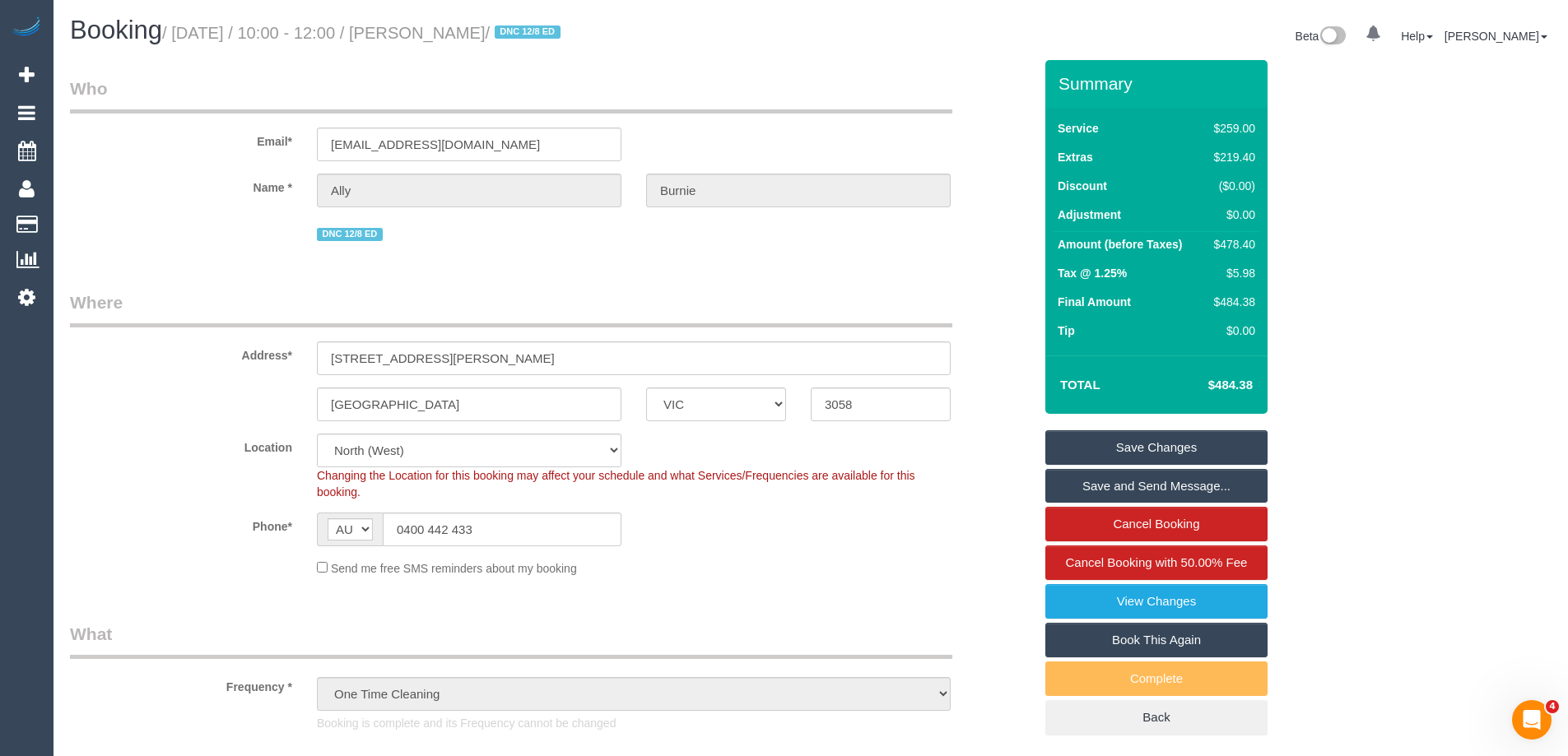
click at [1226, 244] on div "$478.40" at bounding box center [1231, 244] width 48 height 17
copy div "478.40"
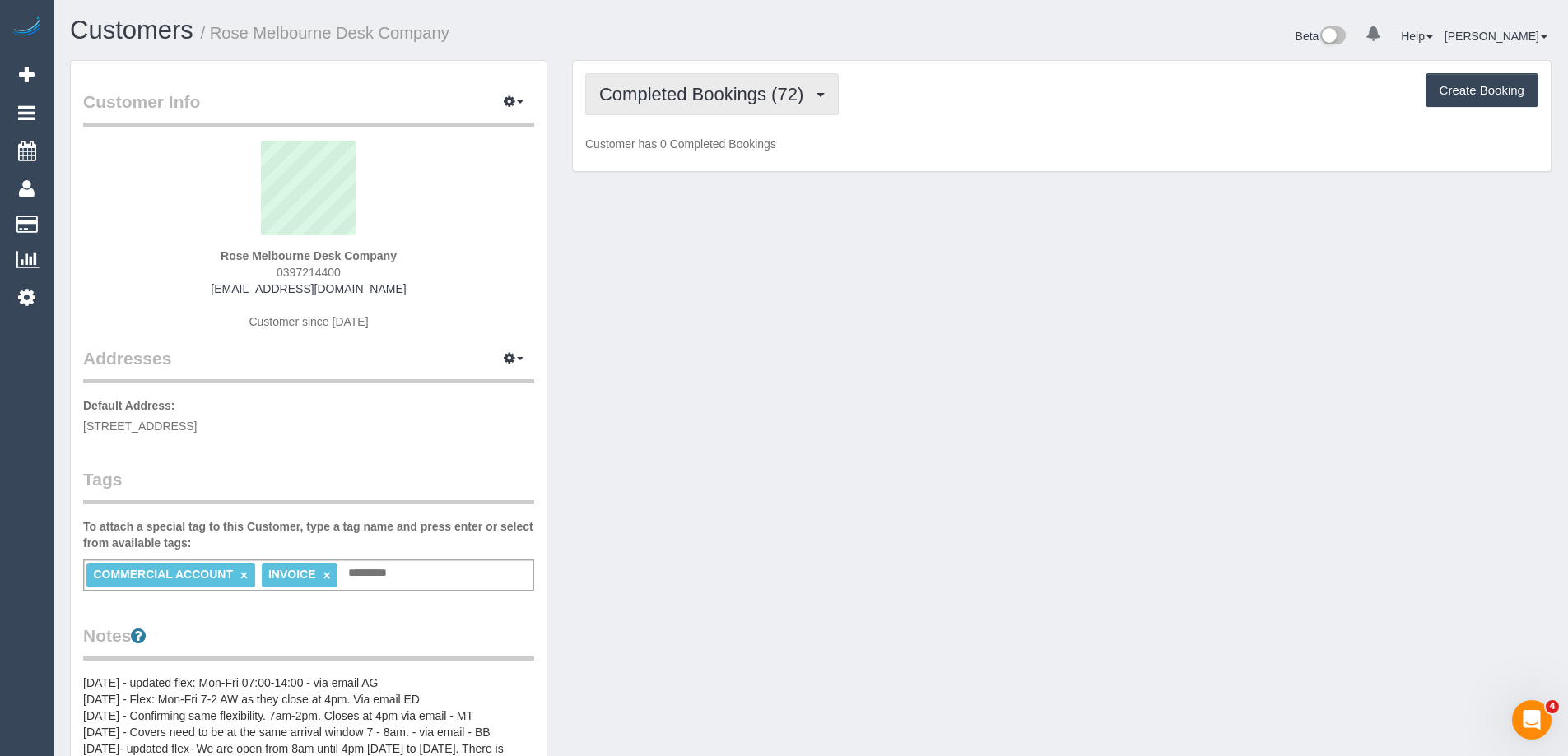
click at [654, 107] on button "Completed Bookings (72)" at bounding box center [712, 94] width 253 height 42
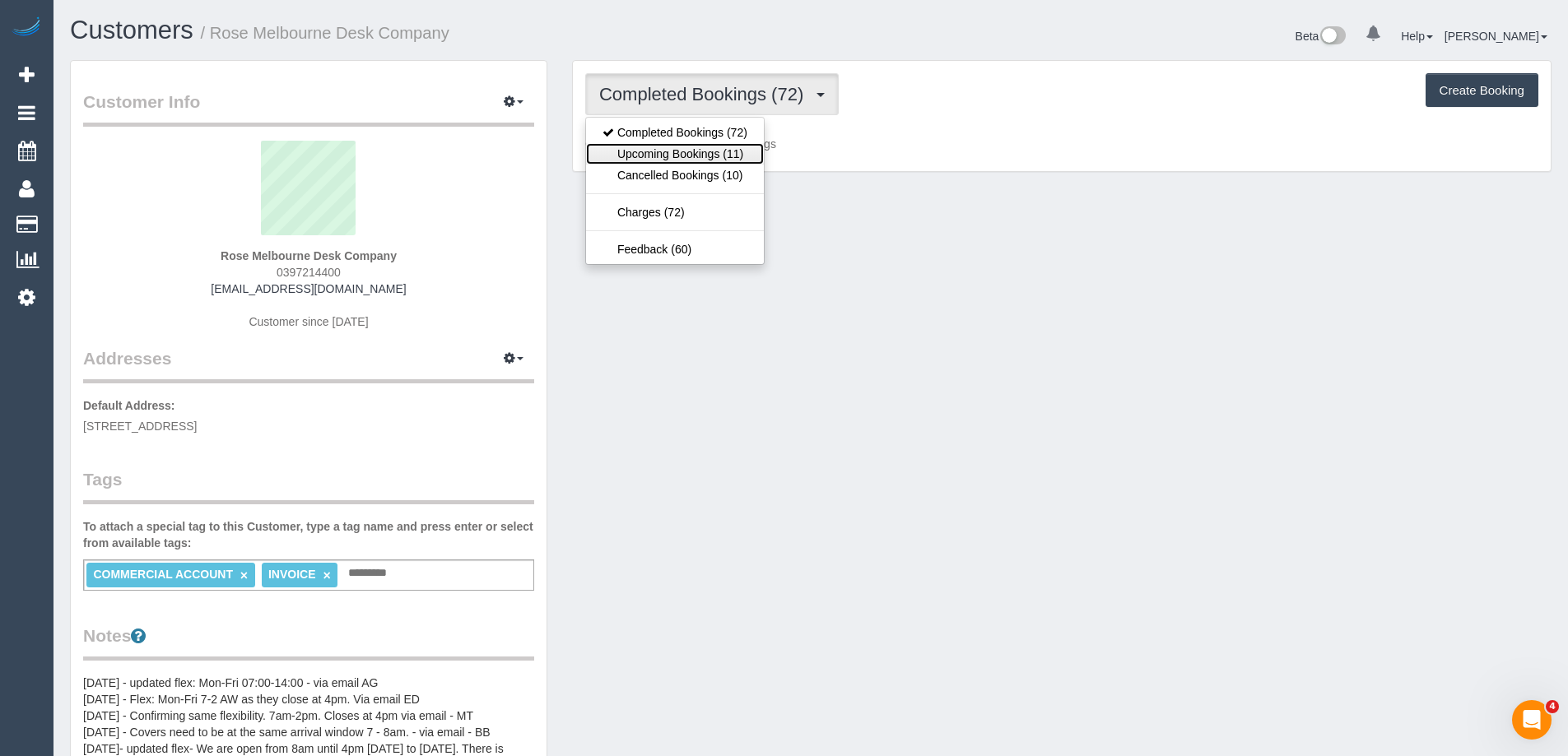
click at [658, 162] on link "Upcoming Bookings (11)" at bounding box center [675, 153] width 178 height 21
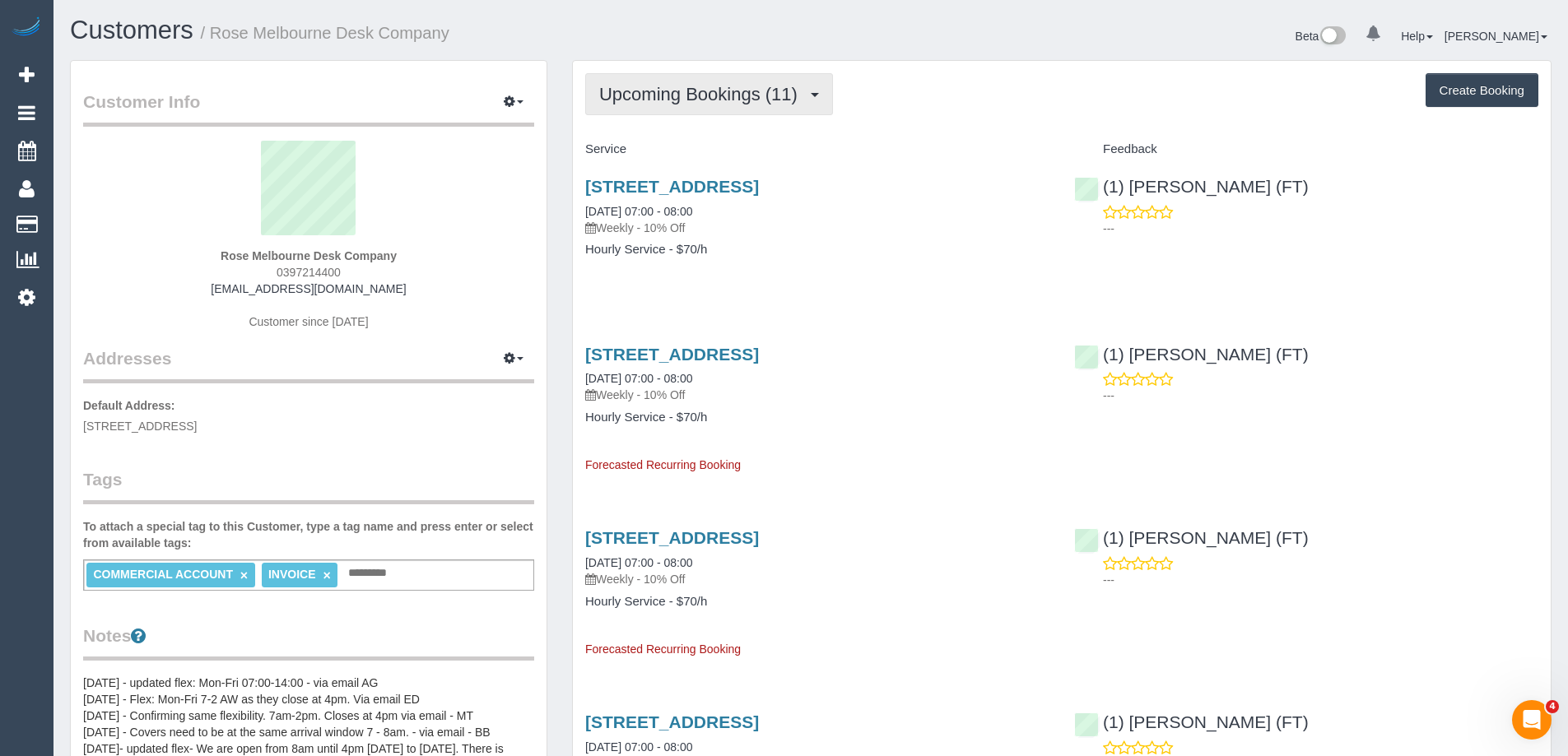
click at [738, 101] on span "Upcoming Bookings (11)" at bounding box center [702, 94] width 207 height 20
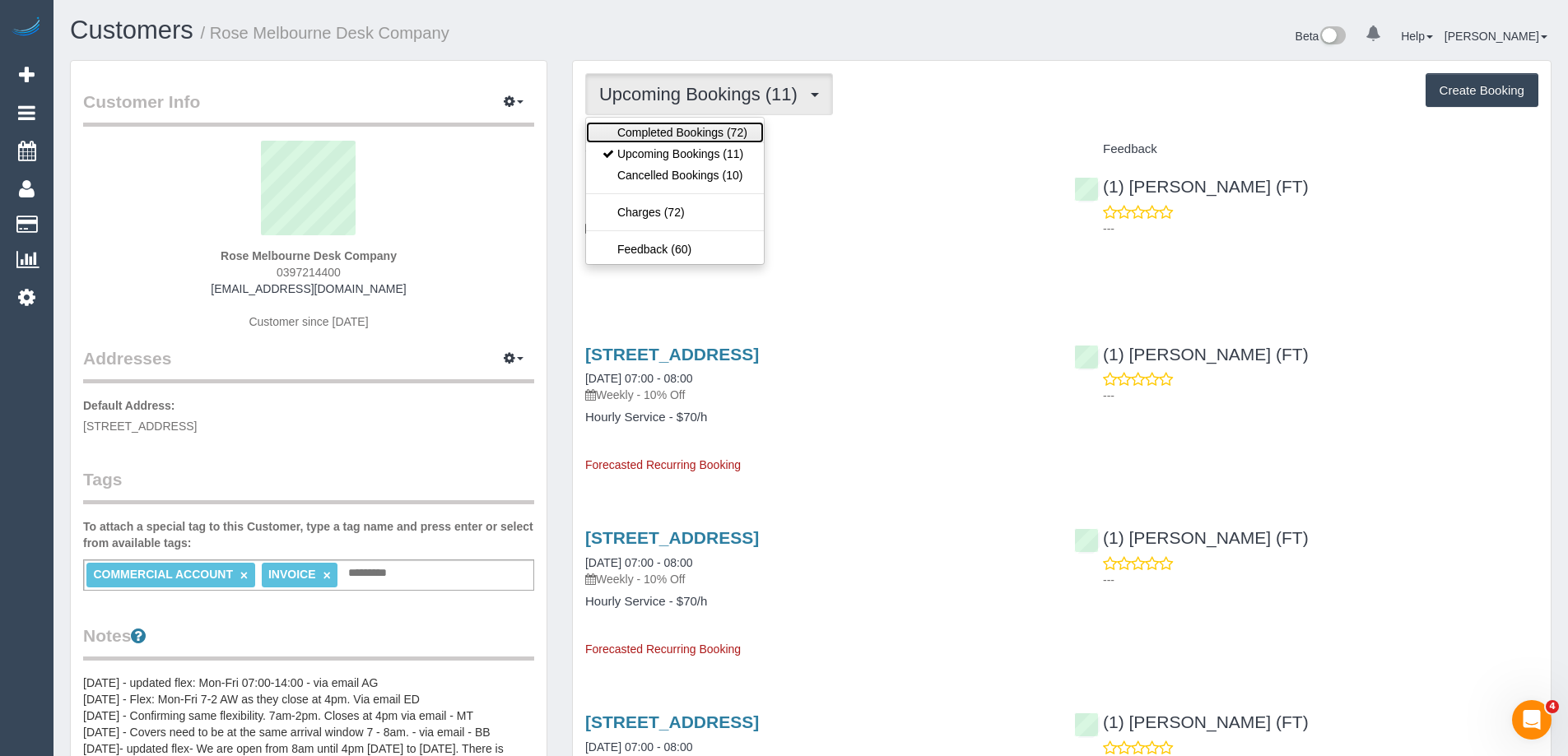
click at [710, 130] on link "Completed Bookings (72)" at bounding box center [675, 132] width 178 height 21
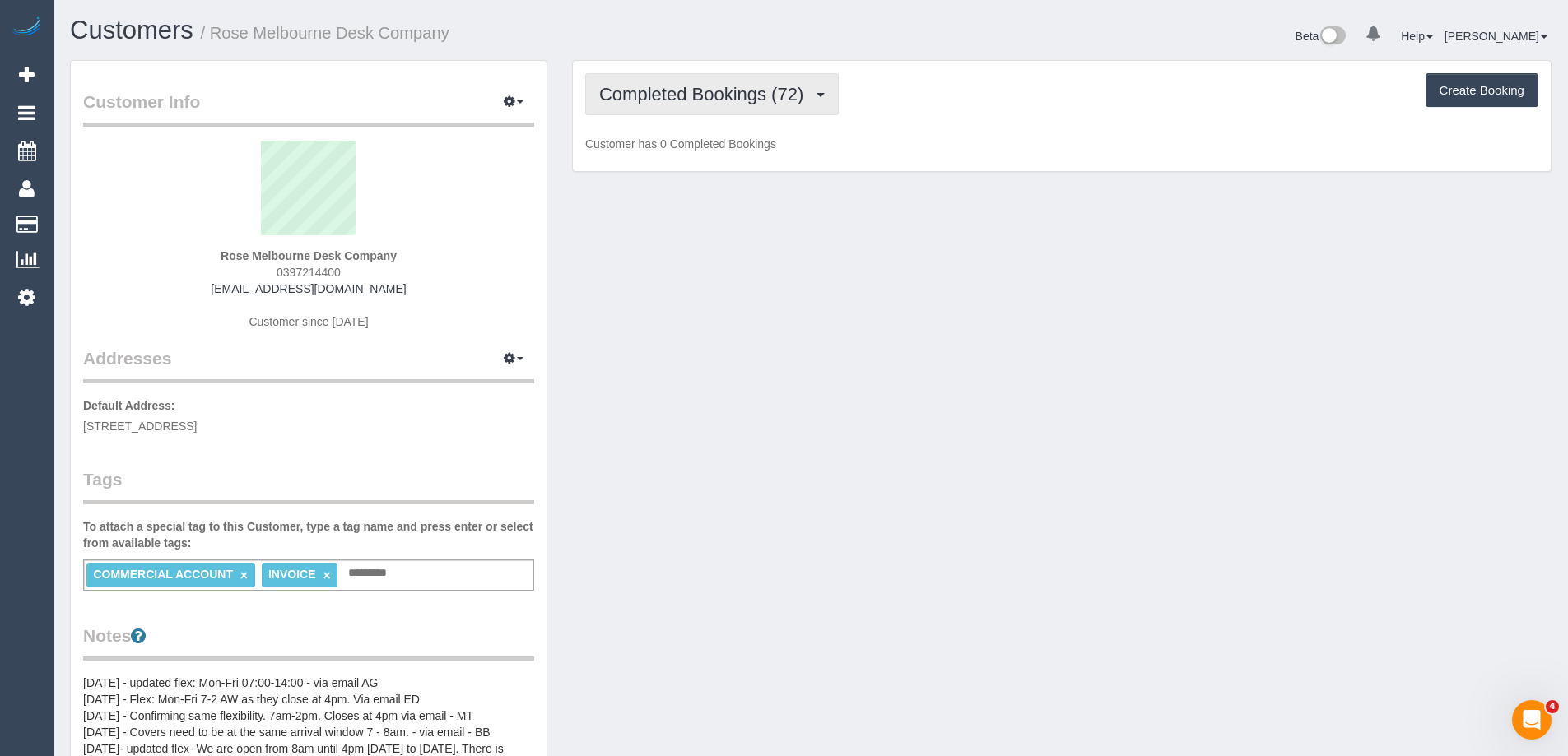
click at [782, 93] on span "Completed Bookings (72)" at bounding box center [705, 94] width 212 height 20
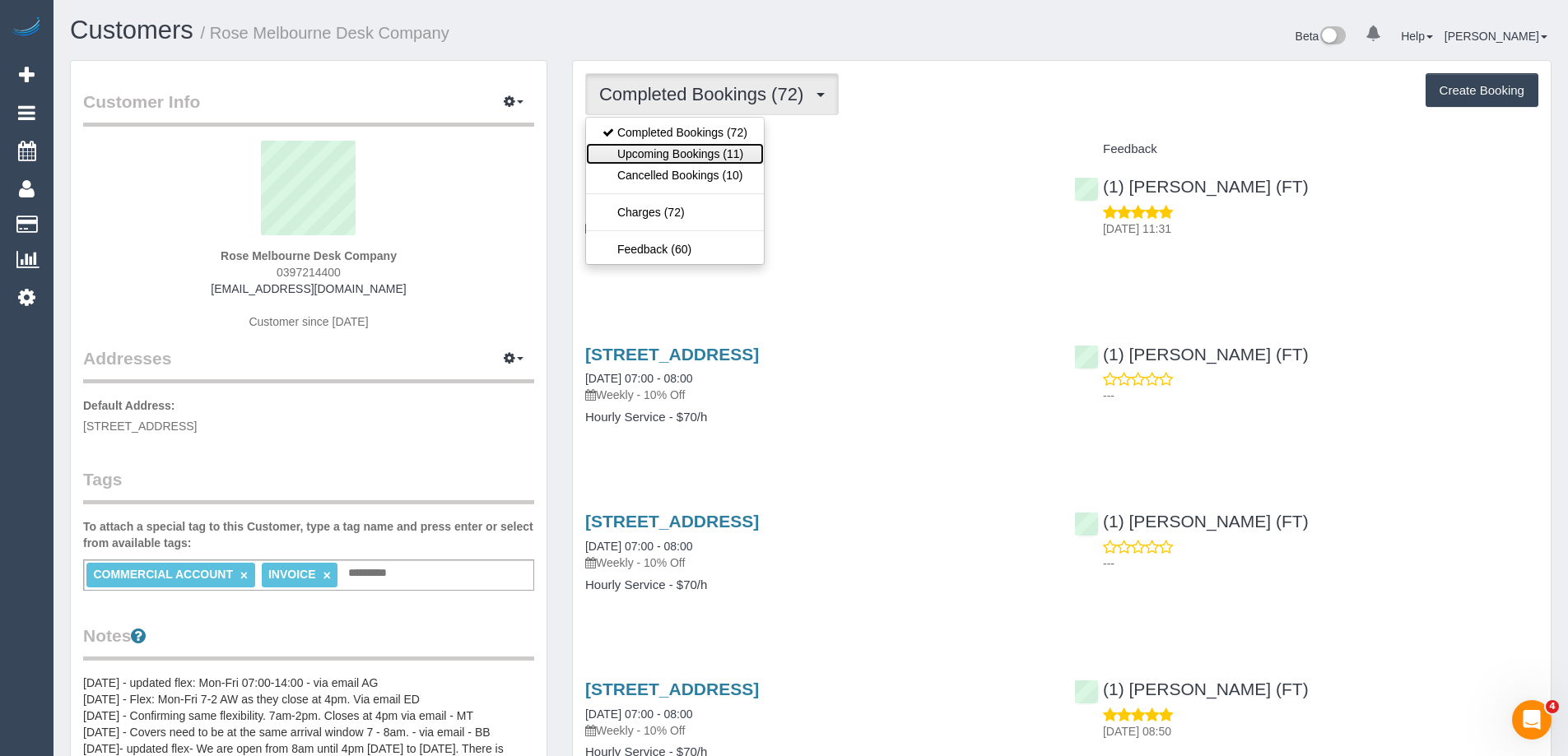
click at [739, 153] on link "Upcoming Bookings (11)" at bounding box center [675, 153] width 178 height 21
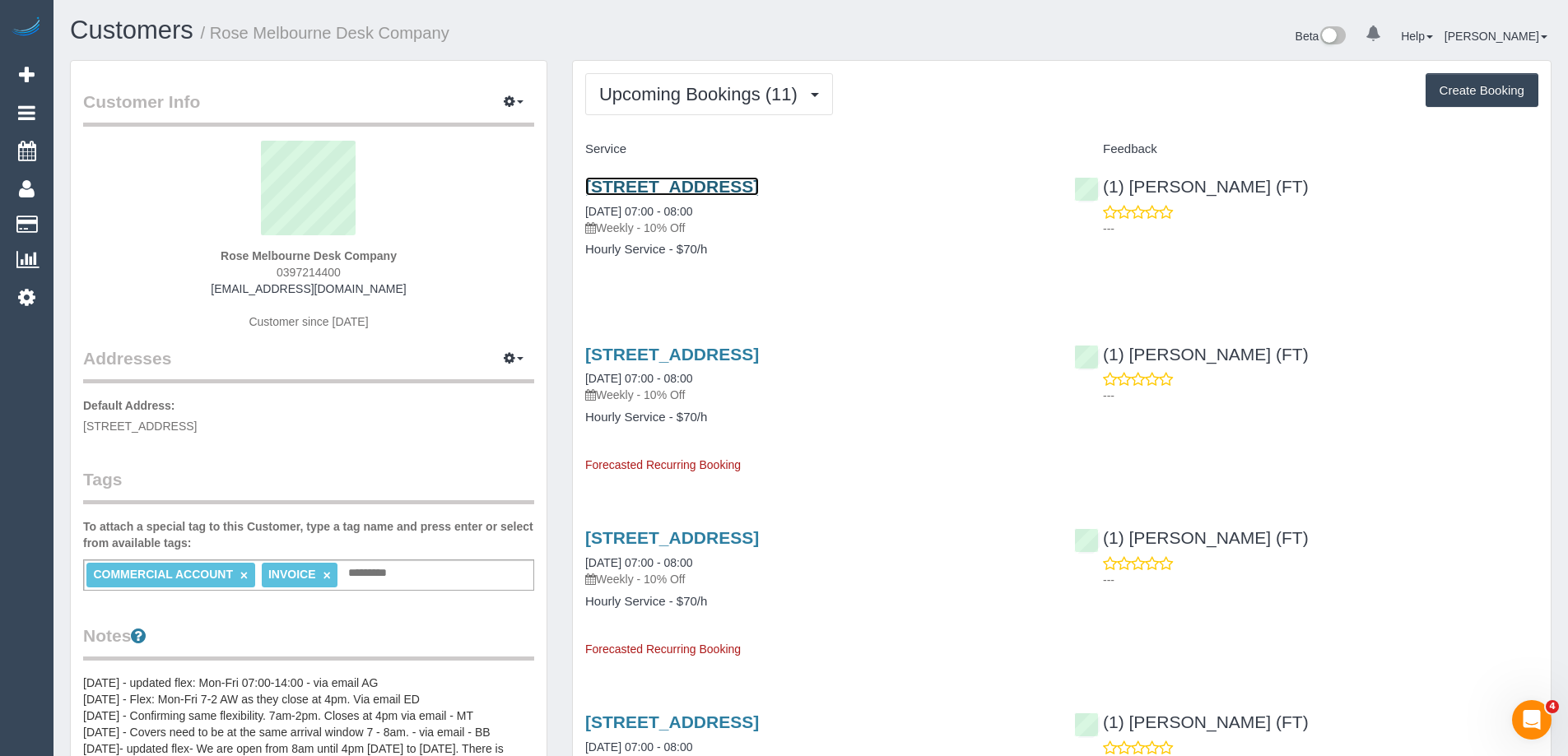
click at [726, 185] on link "21 Industry Place, Bayswater, VIC 3153" at bounding box center [672, 186] width 174 height 19
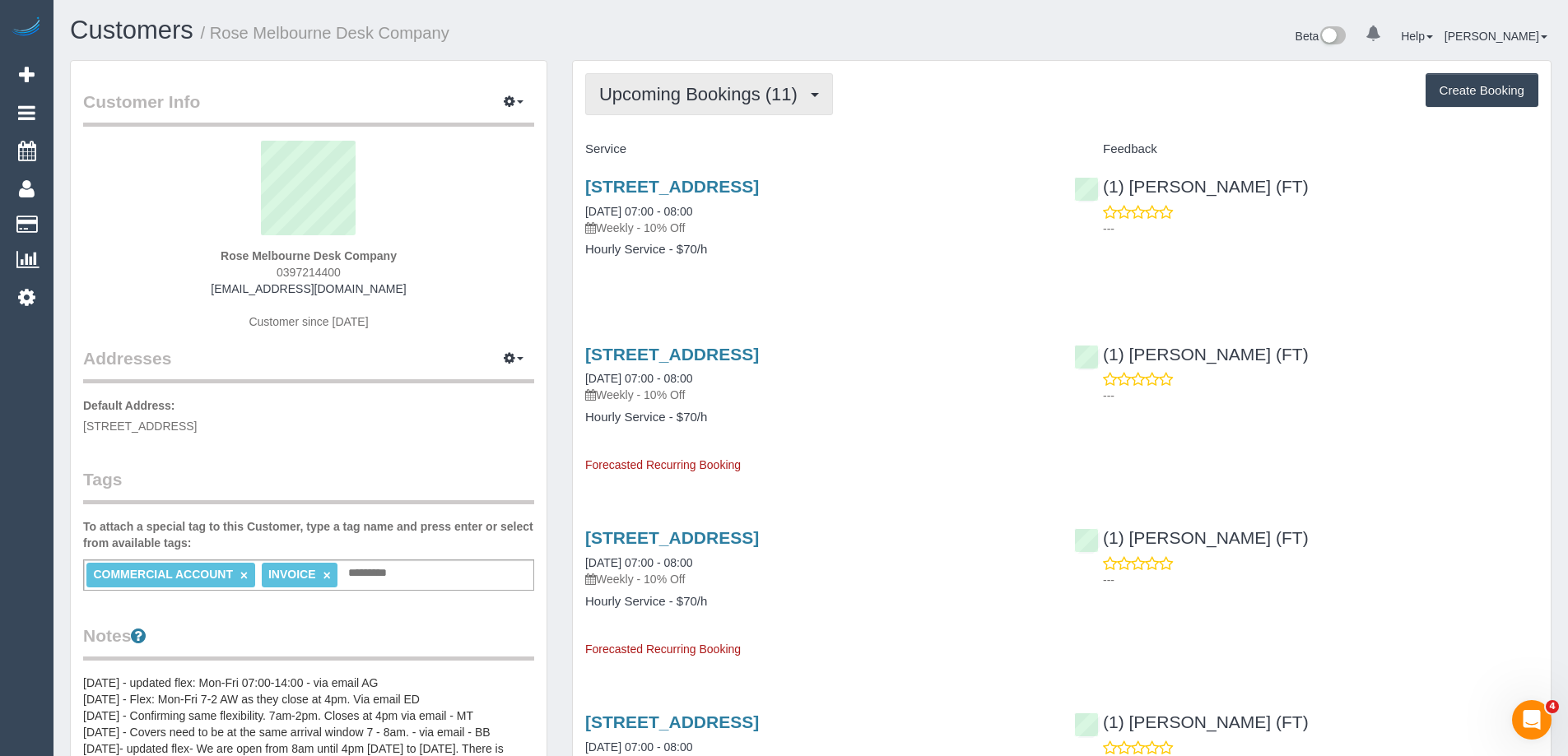
click at [711, 91] on span "Upcoming Bookings (11)" at bounding box center [702, 94] width 207 height 20
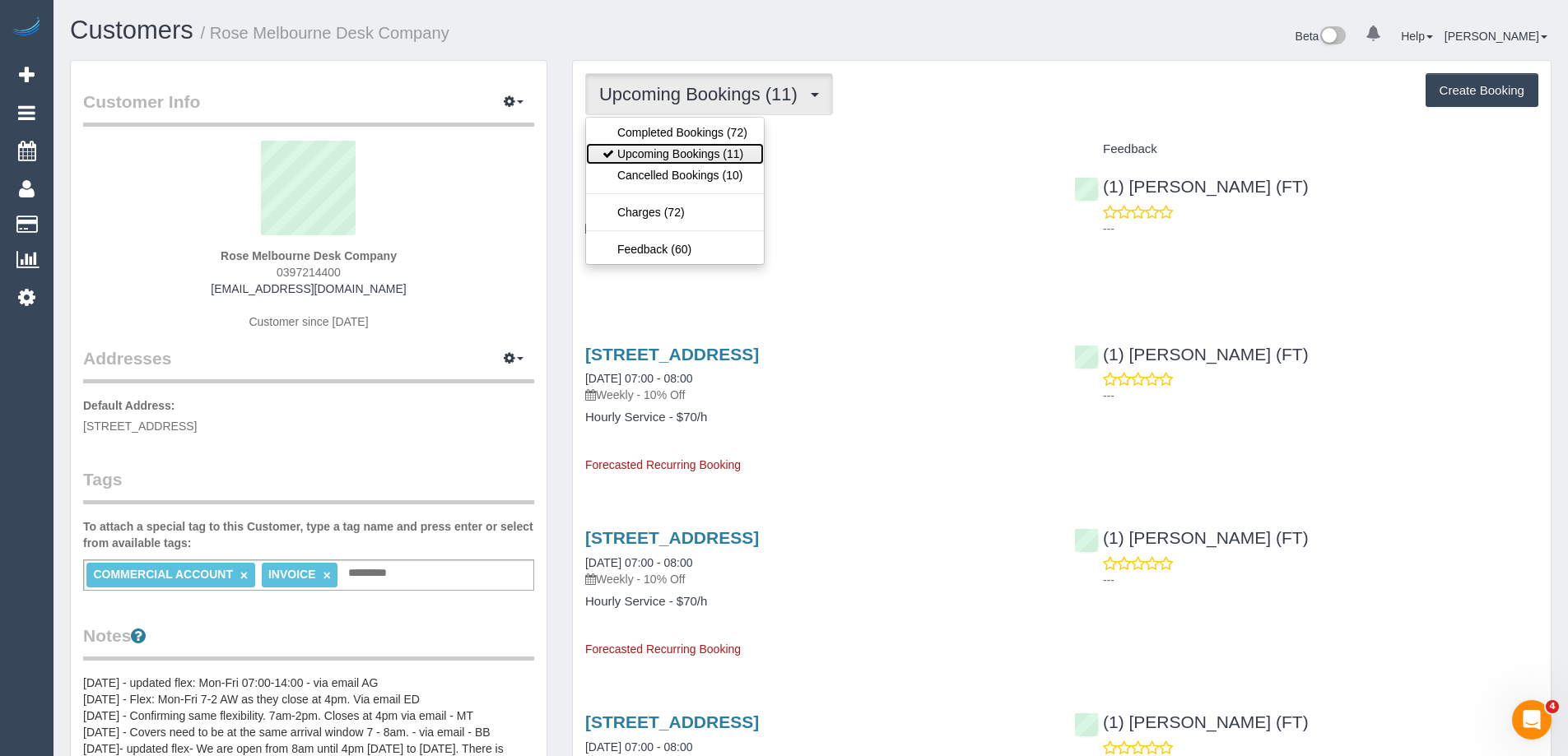
click at [697, 147] on link "Upcoming Bookings (11)" at bounding box center [675, 153] width 178 height 21
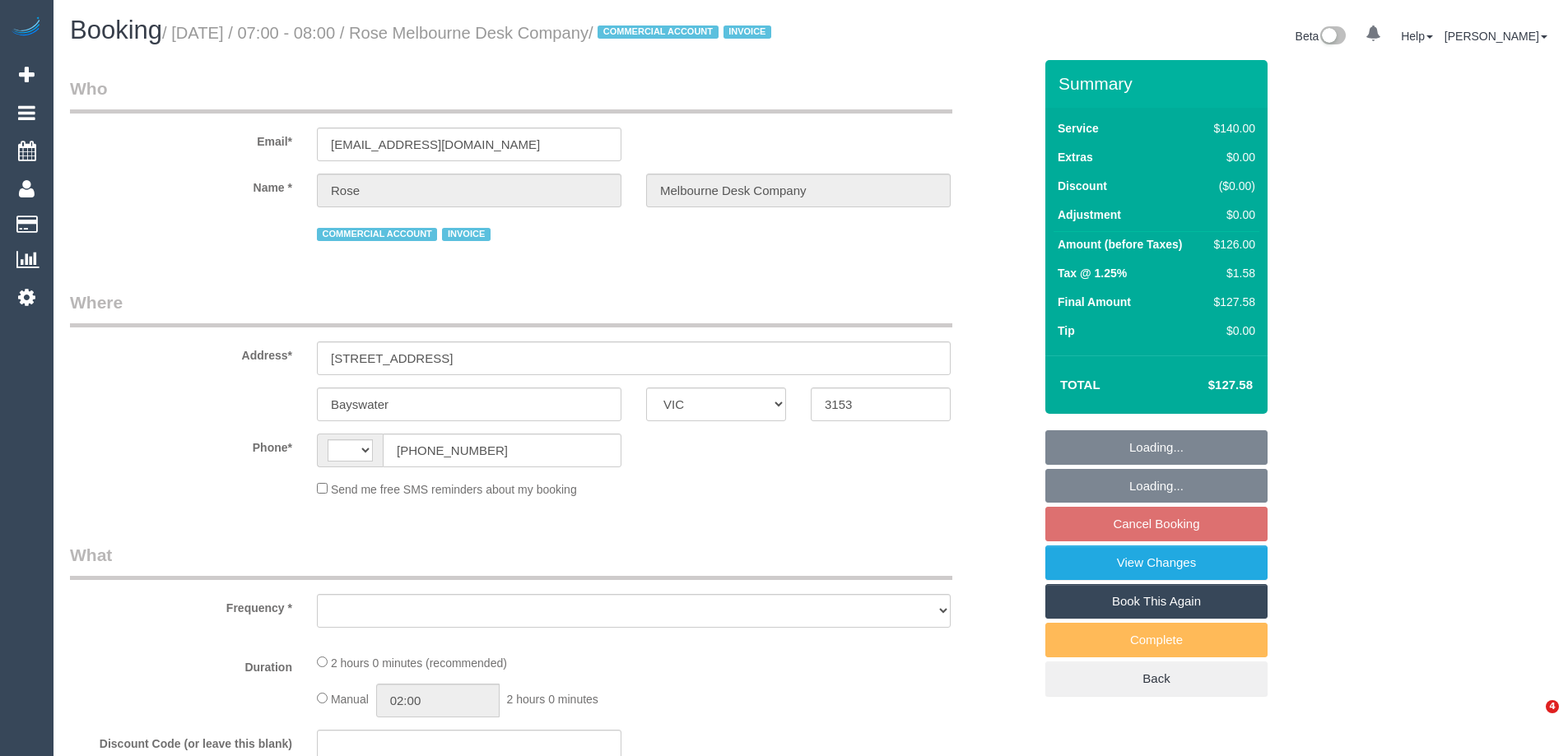
select select "VIC"
select select "string:AU"
select select "object:525"
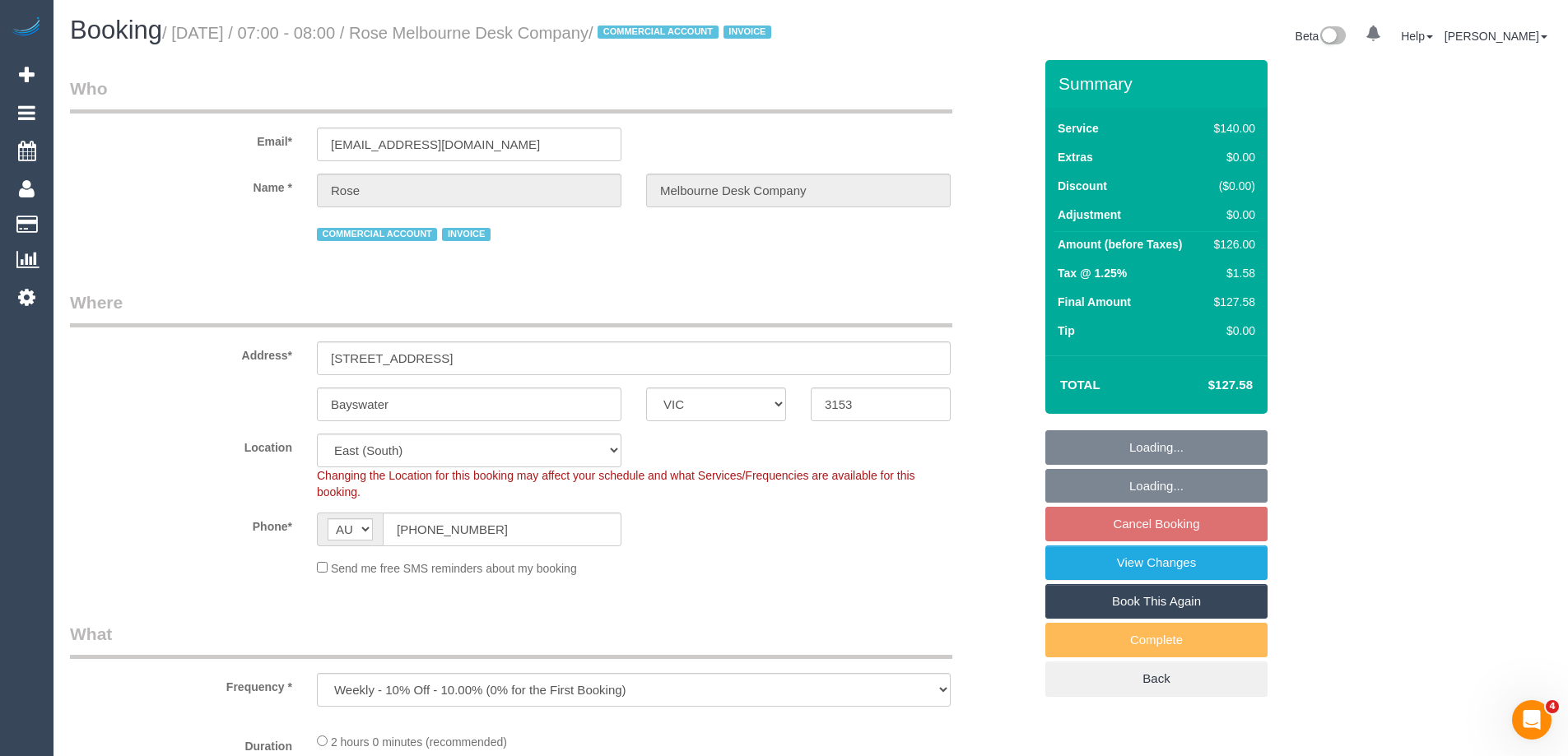
select select "number:28"
select select "number:14"
select select "number:18"
select select "number:22"
select select "number:35"
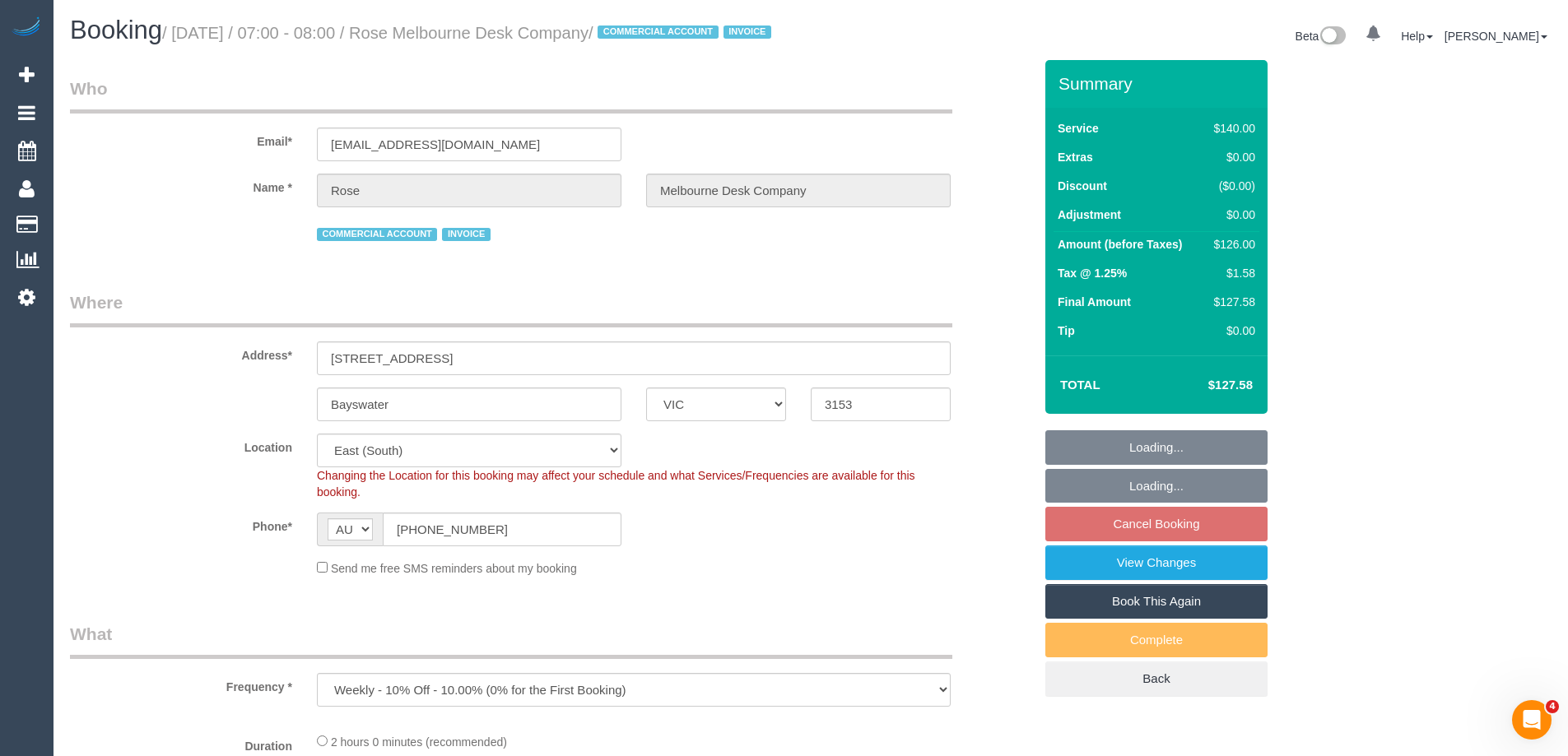
select select "number:11"
select select "object:842"
select select "spot1"
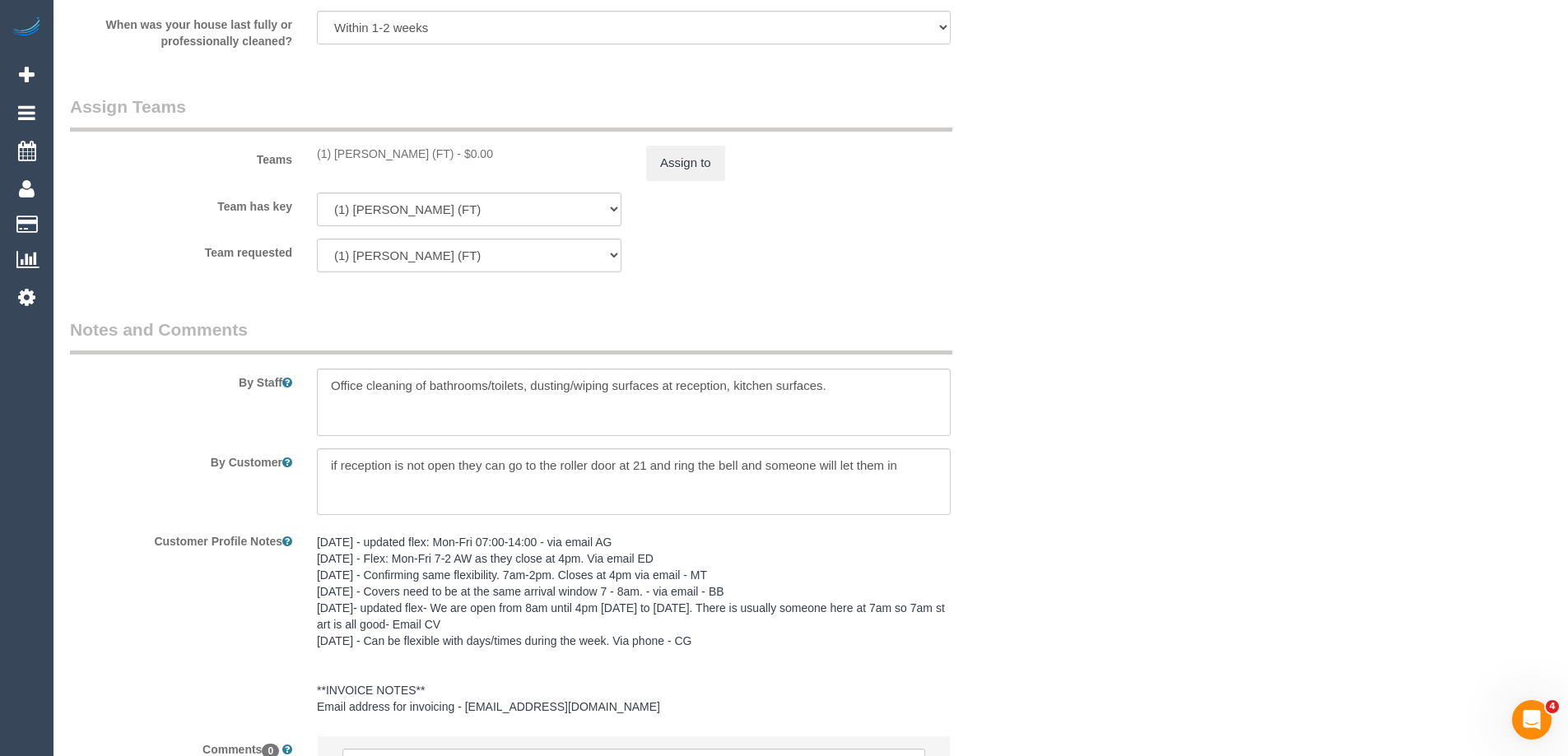
scroll to position [2574, 0]
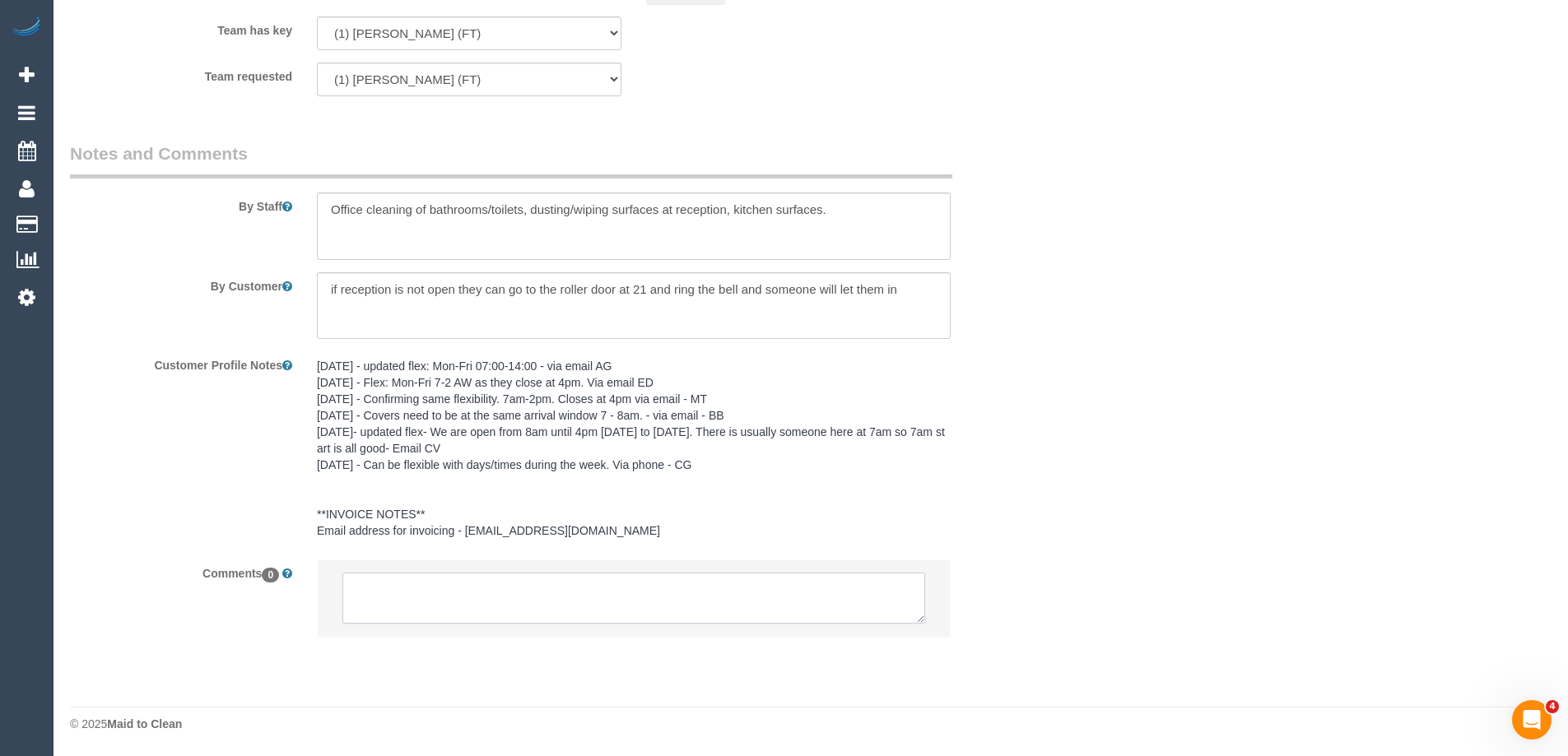
click at [689, 600] on textarea at bounding box center [633, 598] width 583 height 51
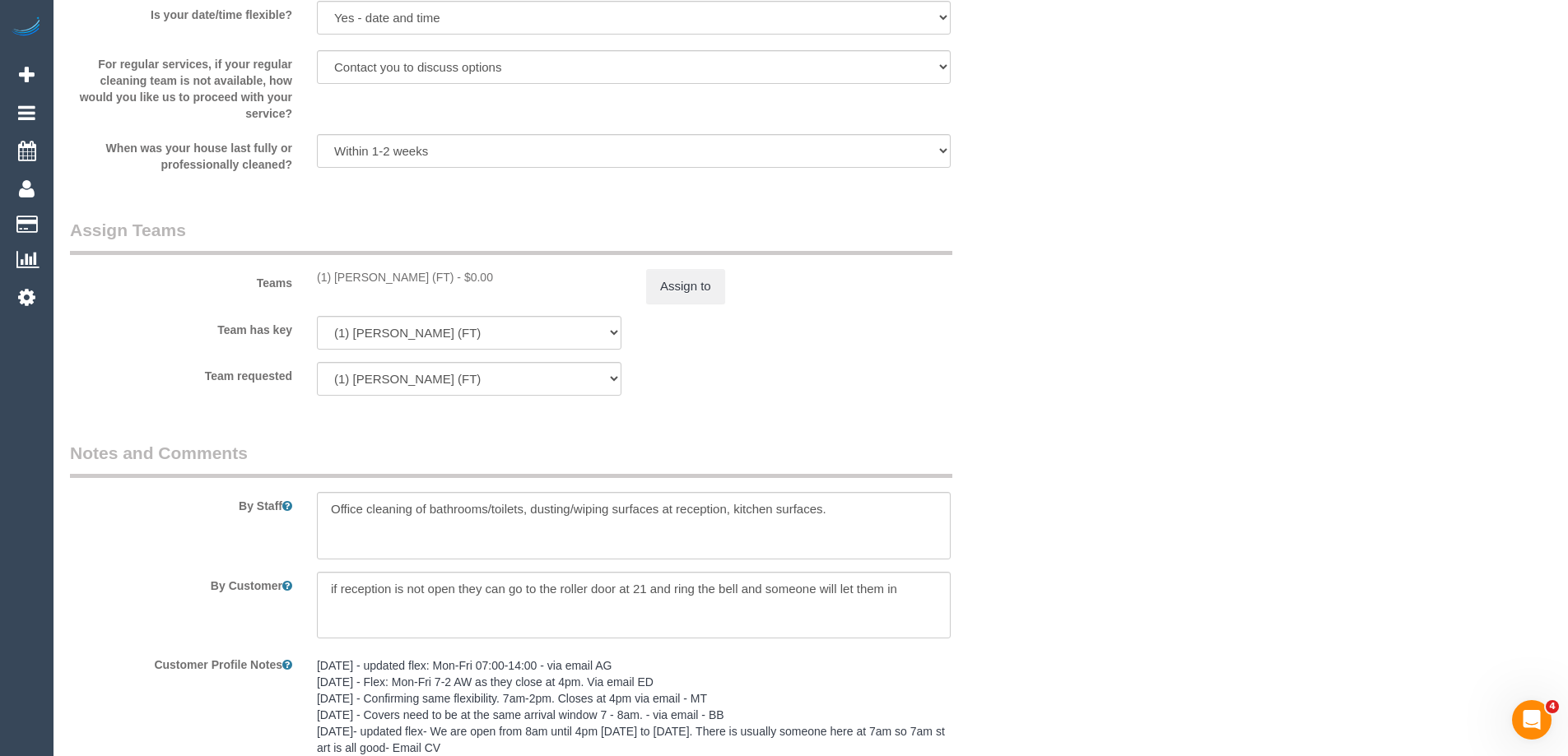
scroll to position [2641, 0]
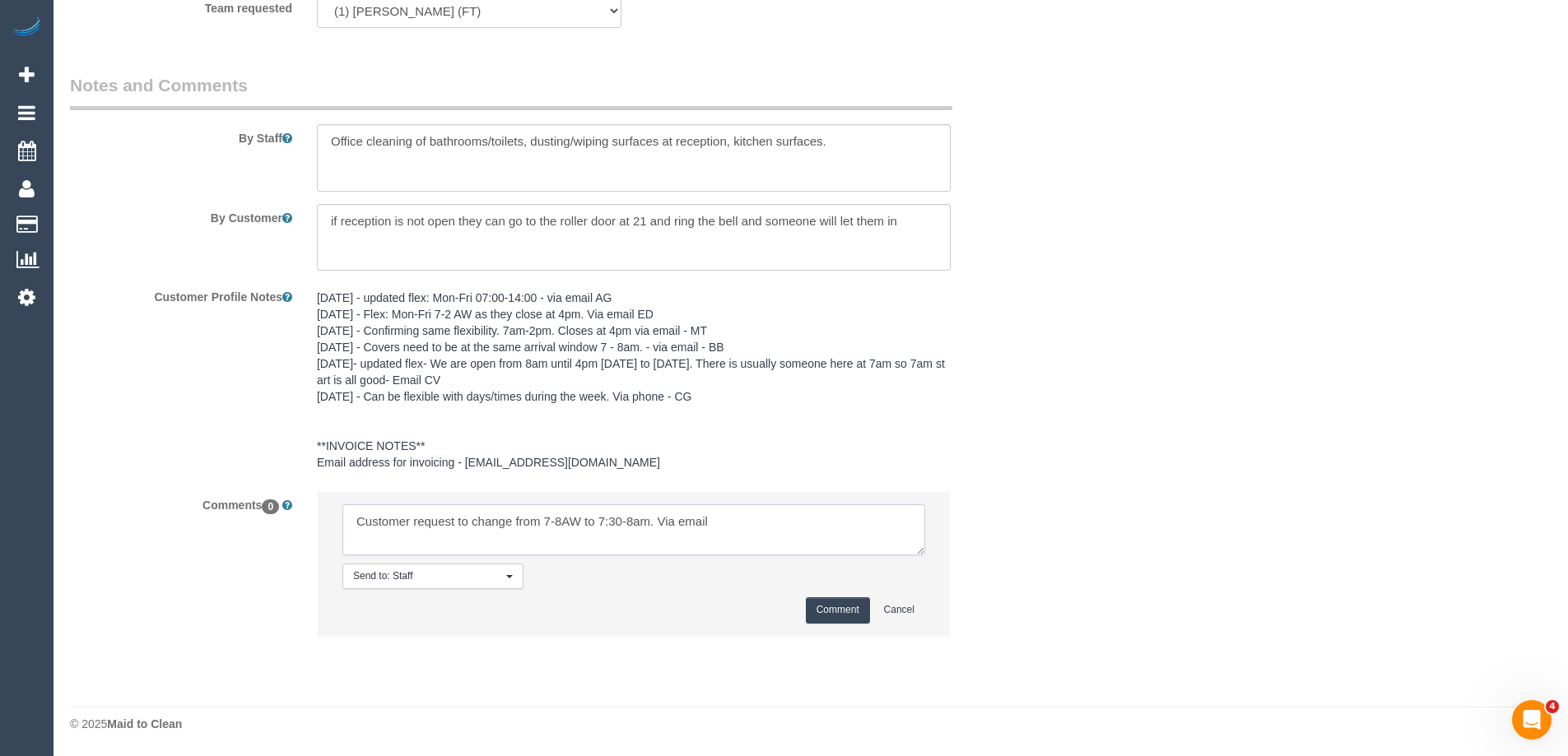
drag, startPoint x: 791, startPoint y: 521, endPoint x: 799, endPoint y: 514, distance: 10.6
click at [790, 521] on textarea at bounding box center [633, 530] width 583 height 51
paste textarea "cnv_q9dm18v"
click at [578, 526] on textarea at bounding box center [633, 530] width 583 height 51
type textarea "Customer request to change from 7-8A to 7:30-8am. Via email cnv_q9dm18v Approve…"
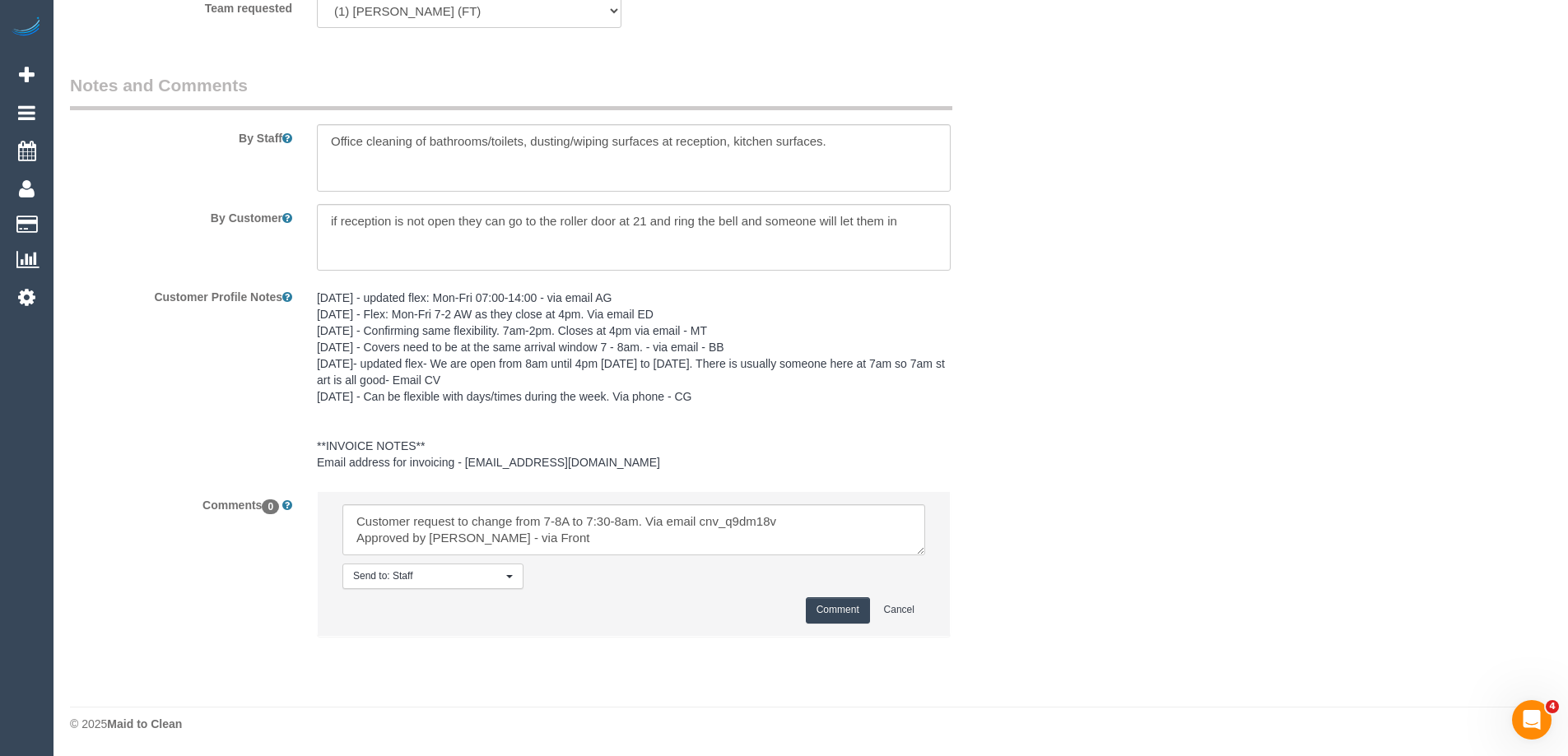
click at [835, 606] on button "Comment" at bounding box center [838, 610] width 64 height 26
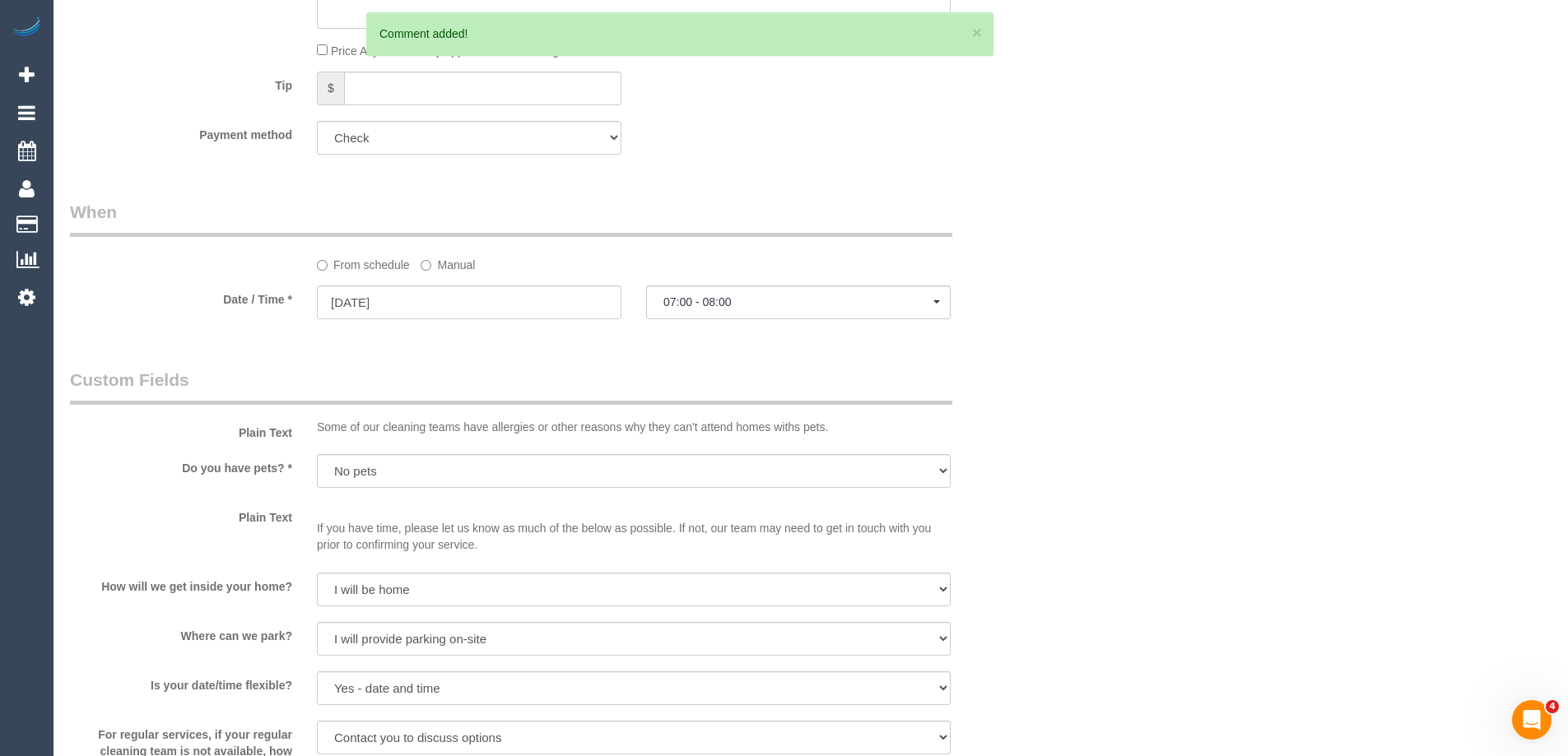
scroll to position [1490, 0]
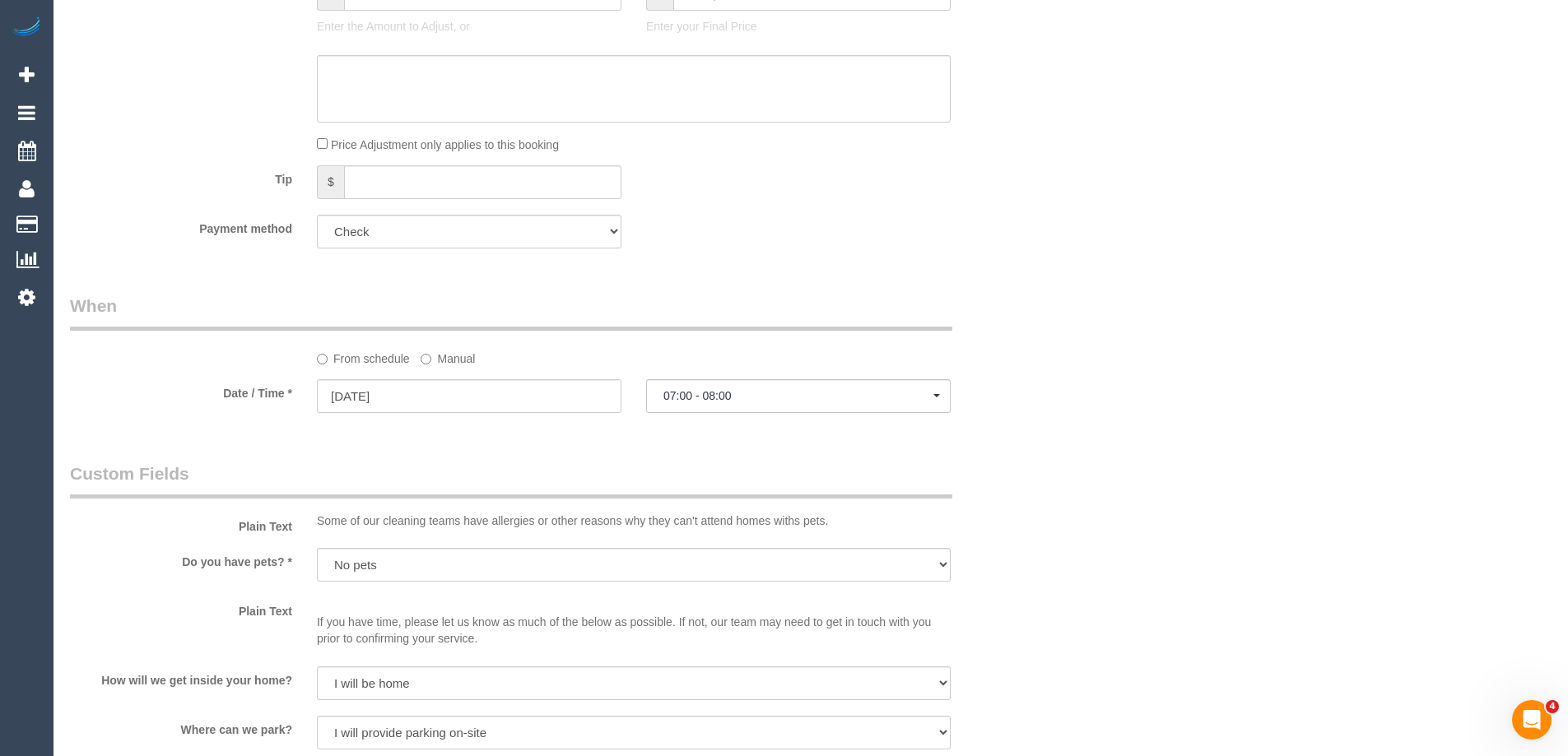
click at [435, 367] on label "Manual" at bounding box center [447, 356] width 54 height 22
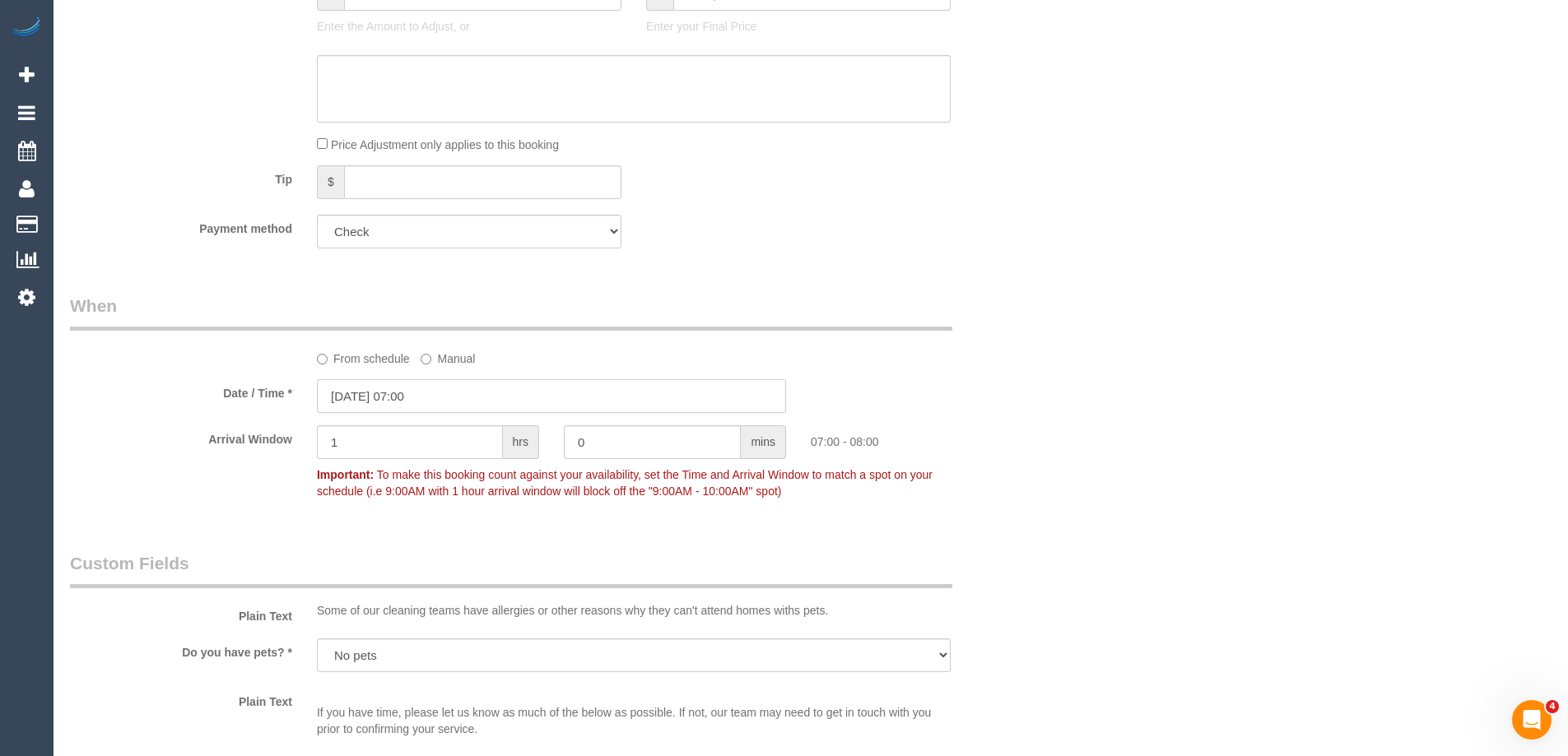
click at [444, 413] on input "28/08/2025 07:00" at bounding box center [551, 395] width 469 height 34
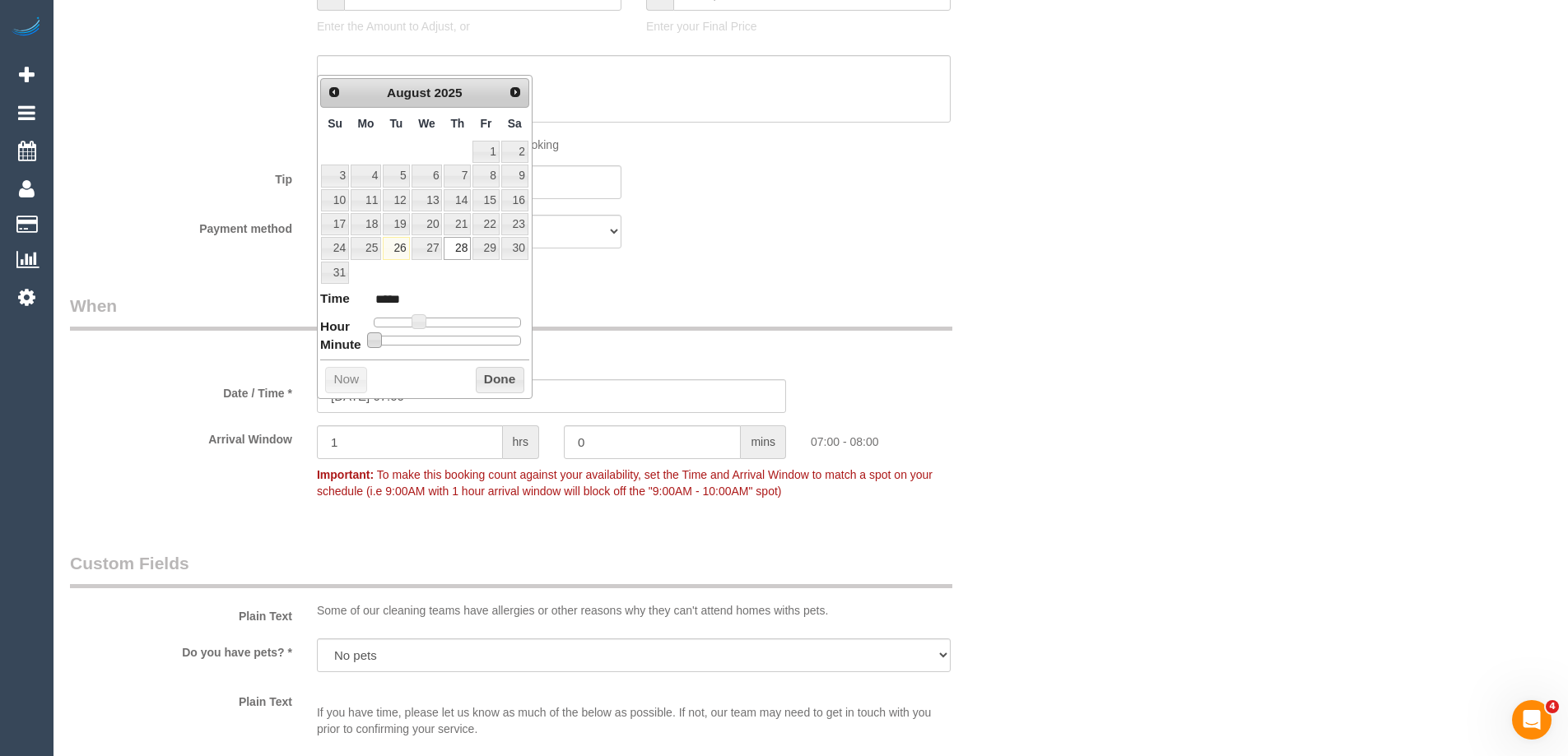
type input "28/08/2025 07:05"
type input "*****"
type input "28/08/2025 07:10"
type input "*****"
type input "28/08/2025 07:15"
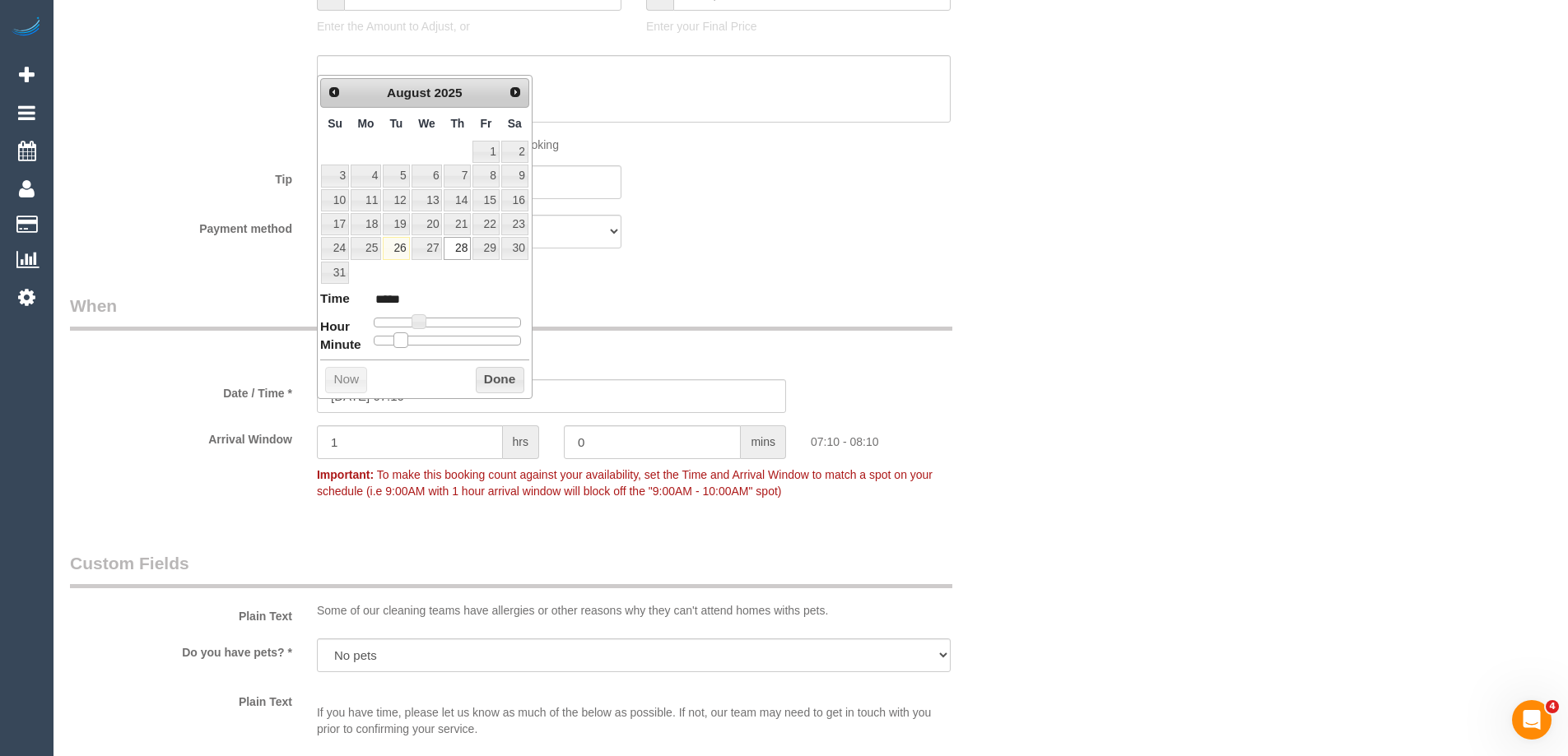
type input "*****"
type input "28/08/2025 07:20"
type input "*****"
type input "28/08/2025 07:25"
type input "*****"
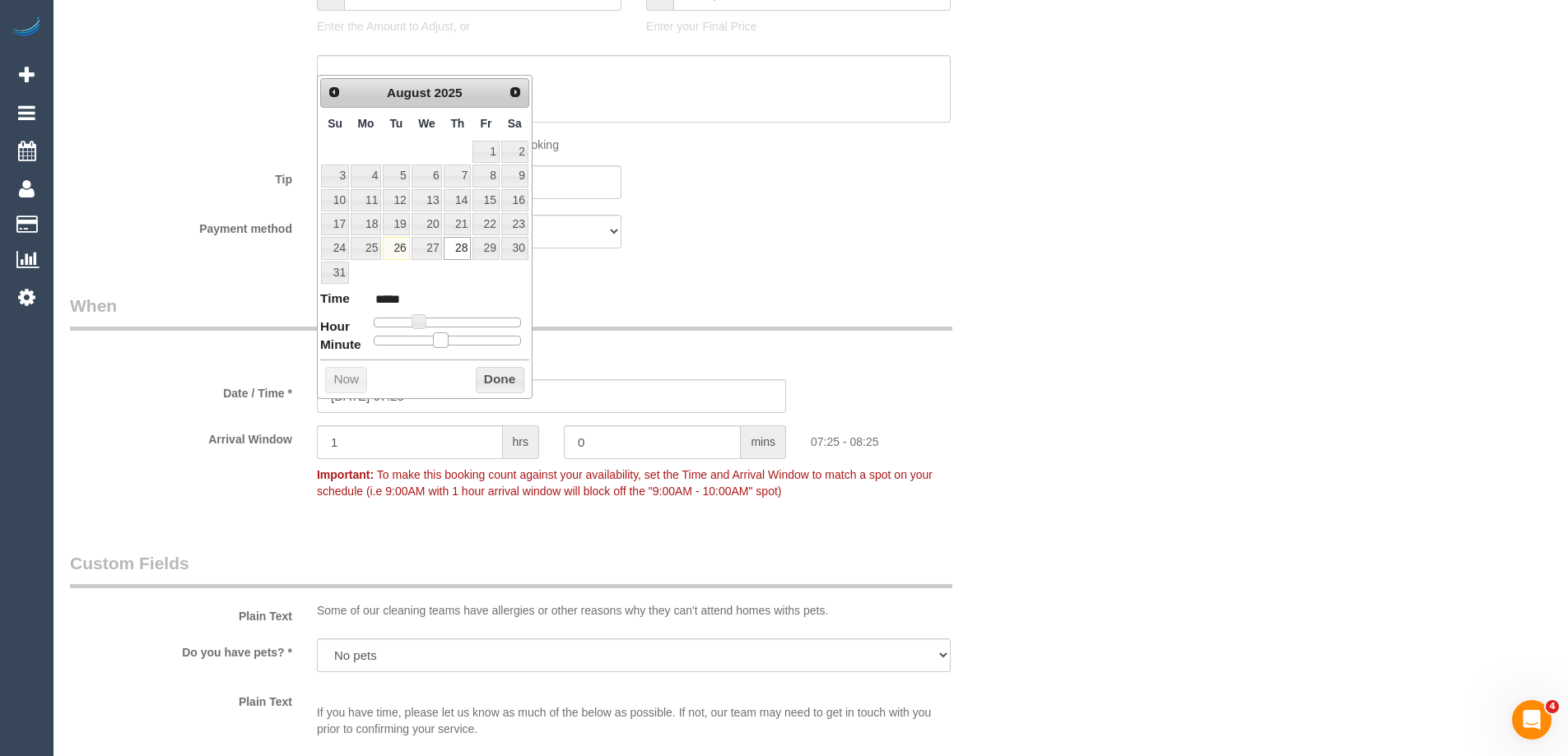
type input "28/08/2025 07:30"
type input "*****"
drag, startPoint x: 374, startPoint y: 343, endPoint x: 449, endPoint y: 340, distance: 75.1
click at [449, 340] on span at bounding box center [454, 339] width 15 height 15
click at [488, 372] on button "Done" at bounding box center [499, 380] width 49 height 27
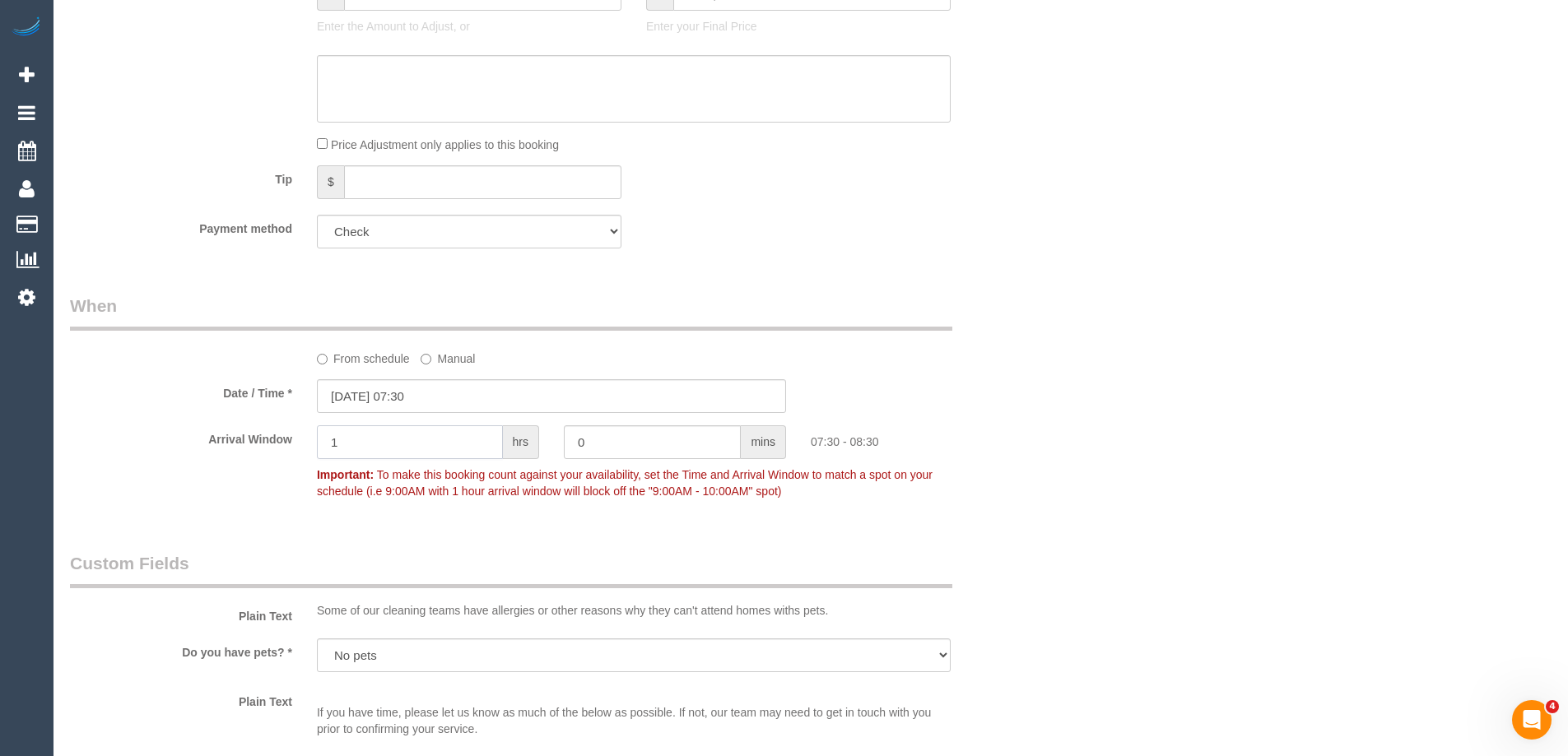
click at [450, 459] on input "1" at bounding box center [409, 442] width 186 height 34
type input "0"
click at [615, 458] on input "0" at bounding box center [652, 442] width 177 height 34
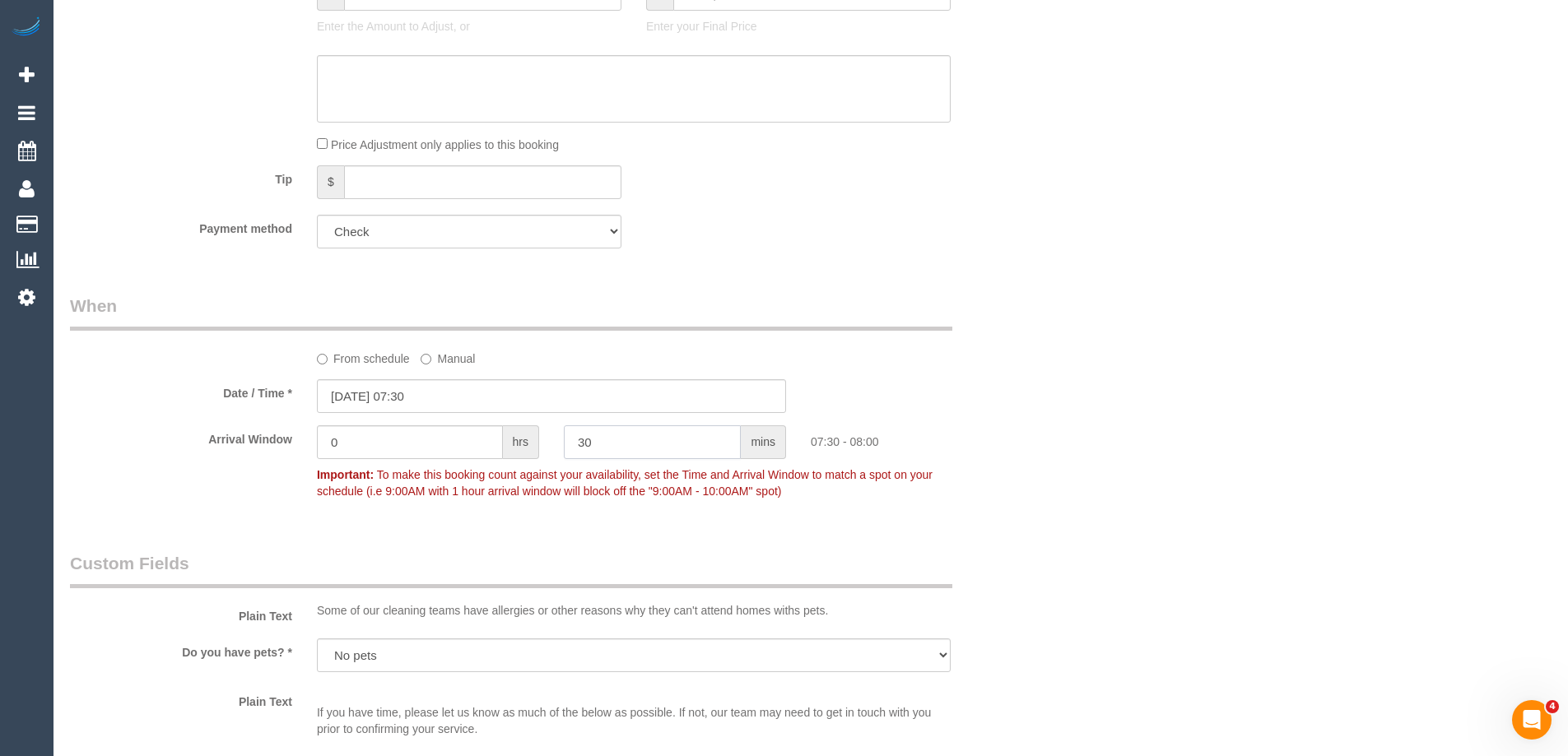
type input "30"
click at [1092, 373] on div "Who Email* rose@mdesk.com.au Name * Rose Melbourne Desk Company COMMERCIAL ACCO…" at bounding box center [811, 282] width 1482 height 3423
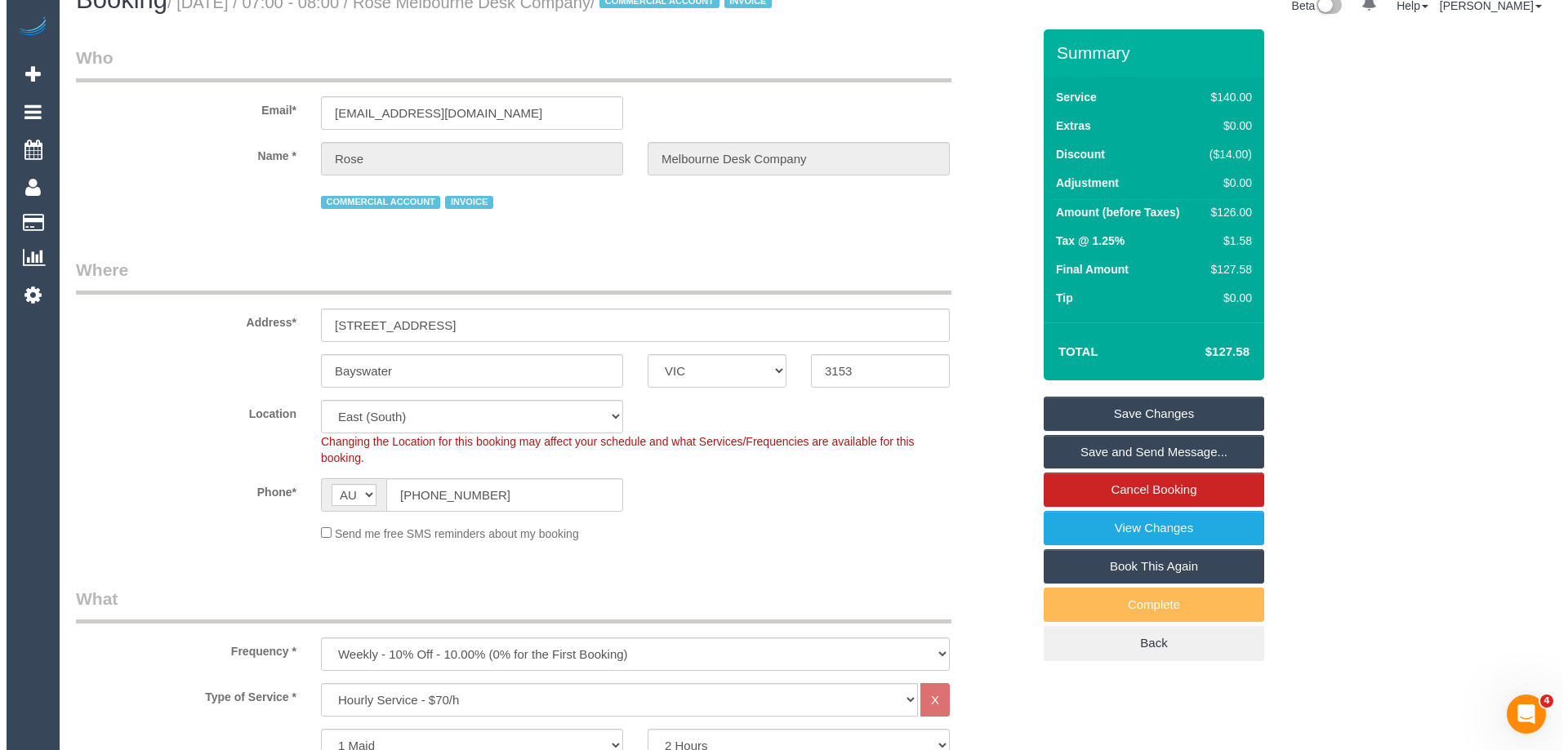
scroll to position [0, 0]
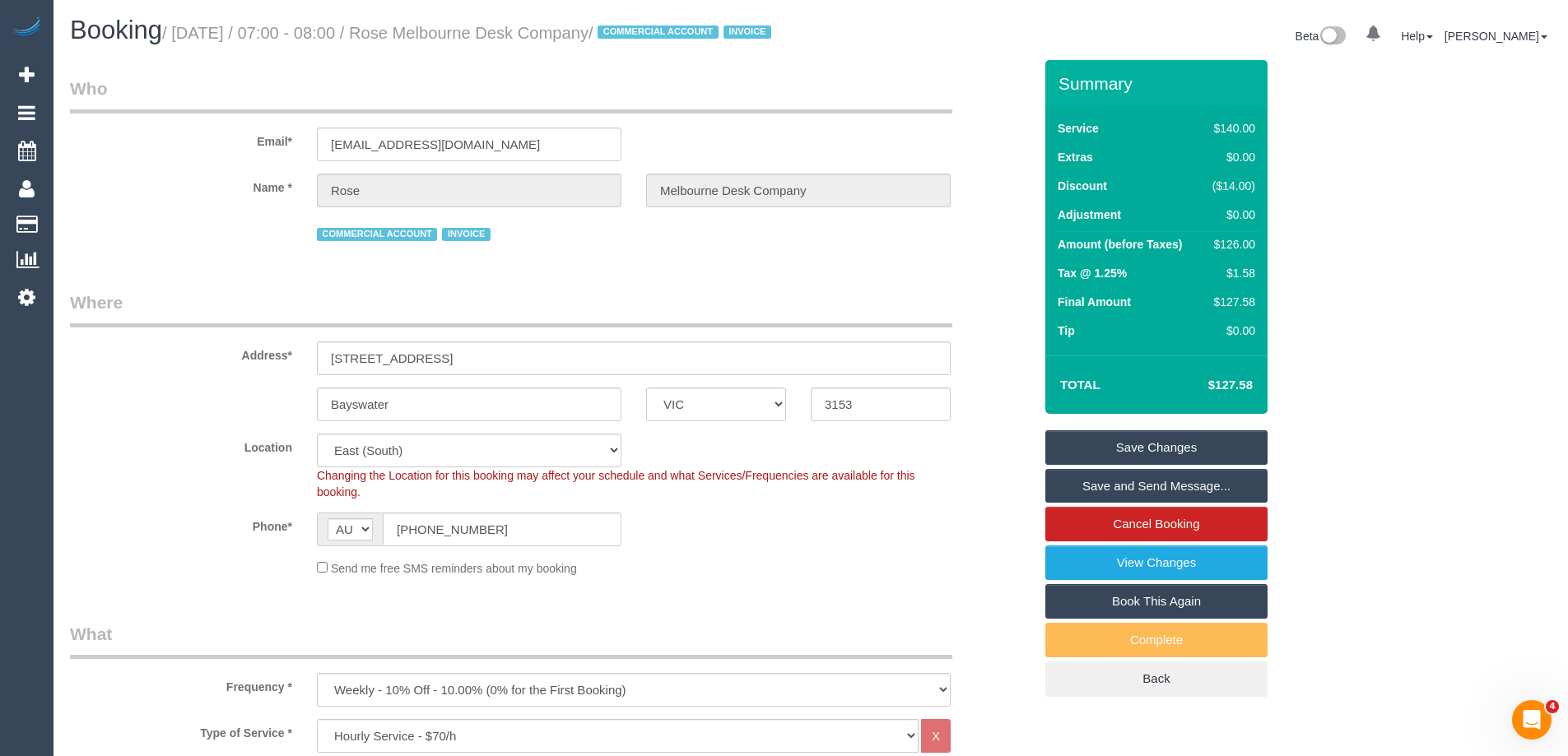
click at [1126, 464] on link "Save Changes" at bounding box center [1157, 448] width 222 height 35
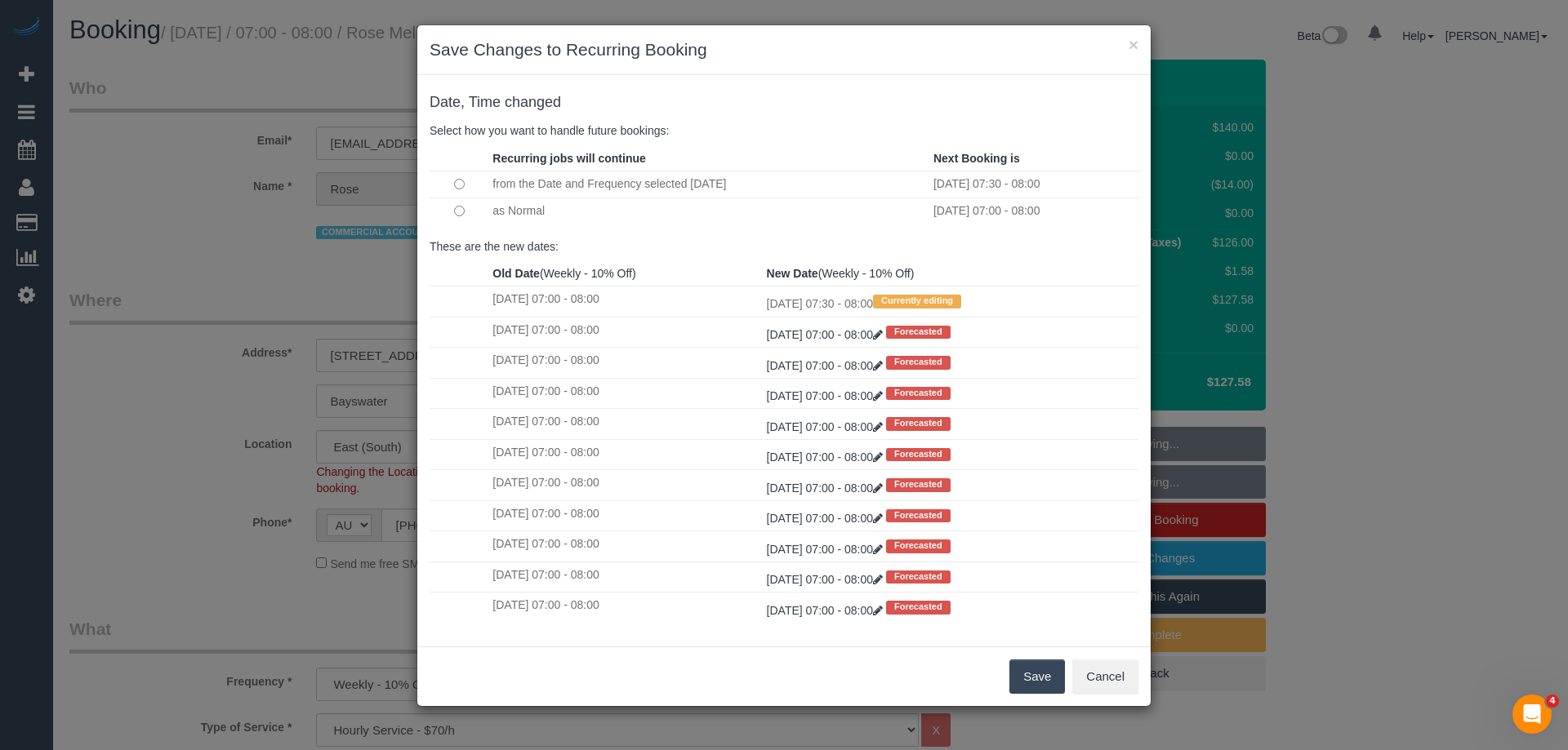
drag, startPoint x: 1036, startPoint y: 668, endPoint x: 1050, endPoint y: 660, distance: 16.1
click at [1036, 668] on button "Save" at bounding box center [1036, 677] width 56 height 35
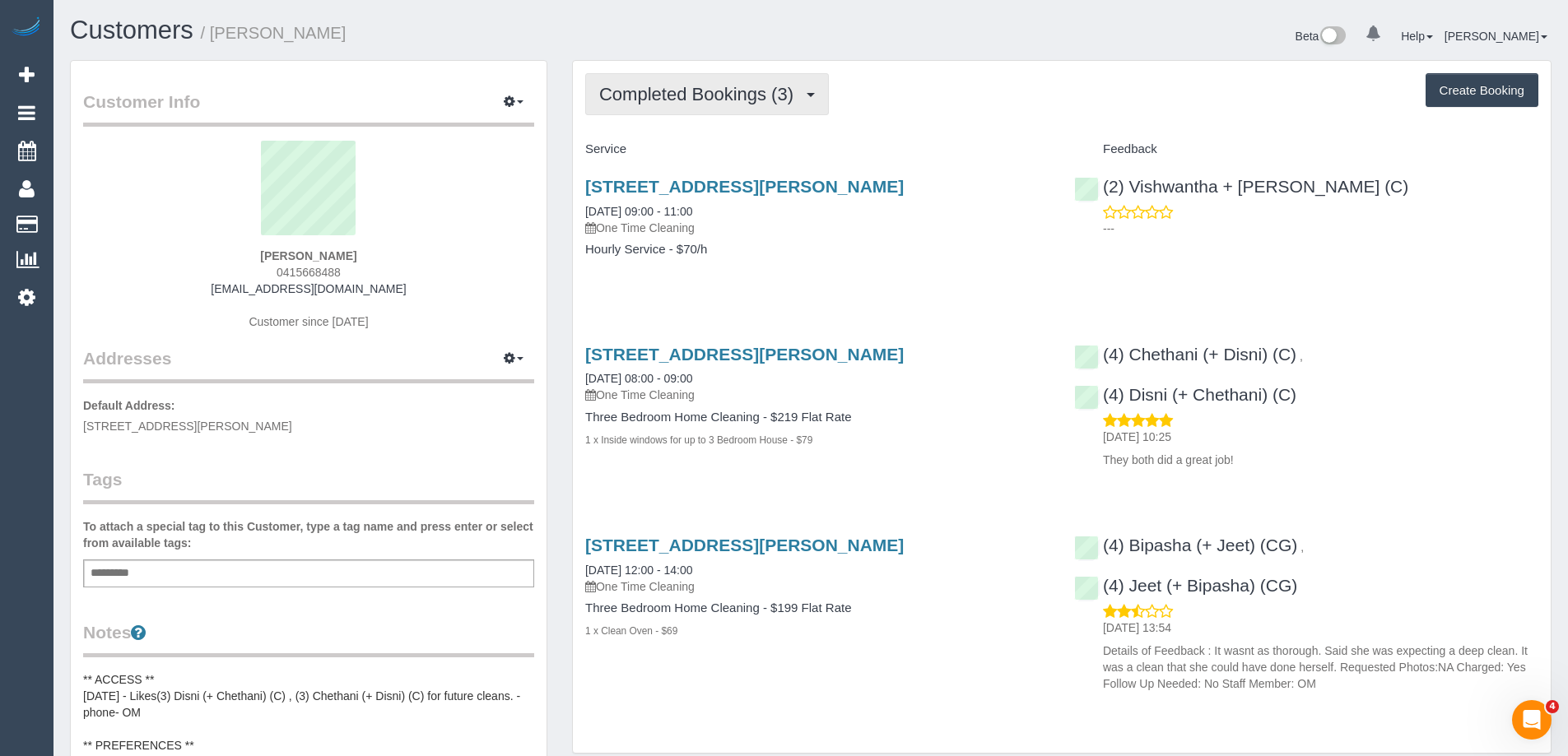
click at [691, 83] on button "Completed Bookings (3)" at bounding box center [707, 94] width 243 height 42
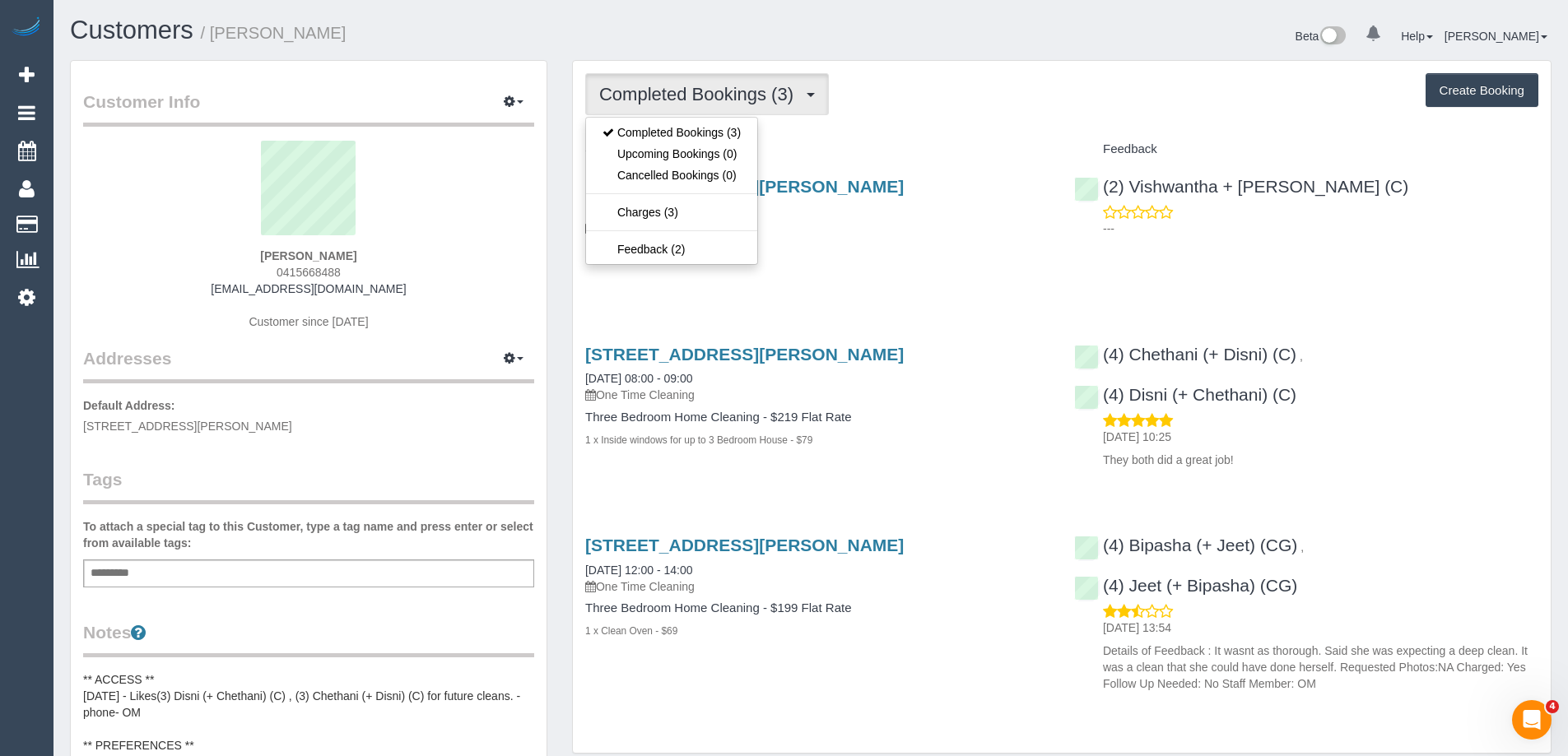
click at [932, 106] on div "Completed Bookings (3) Completed Bookings (3) Upcoming Bookings (0) Cancelled B…" at bounding box center [1062, 94] width 953 height 42
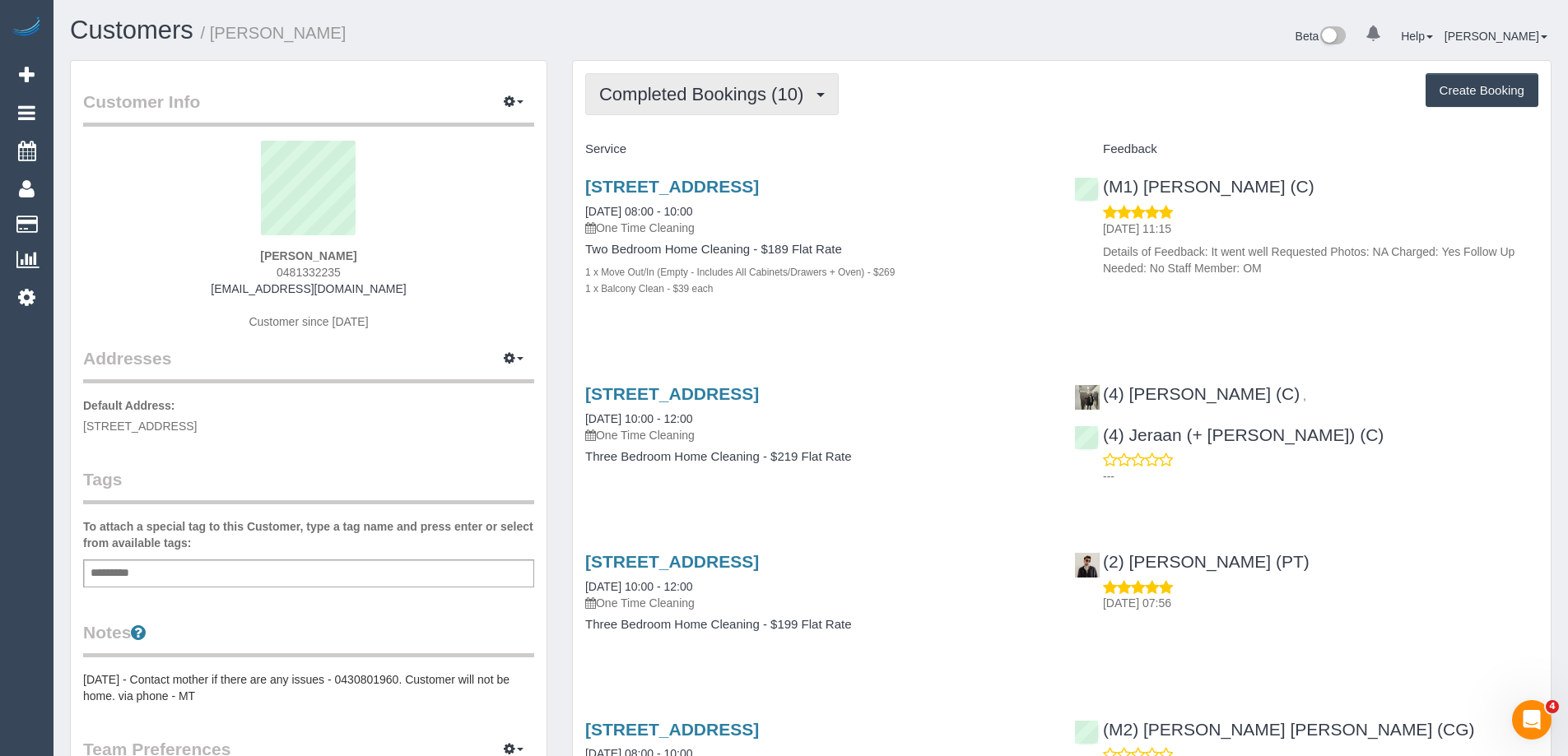
click at [697, 105] on button "Completed Bookings (10)" at bounding box center [712, 94] width 253 height 42
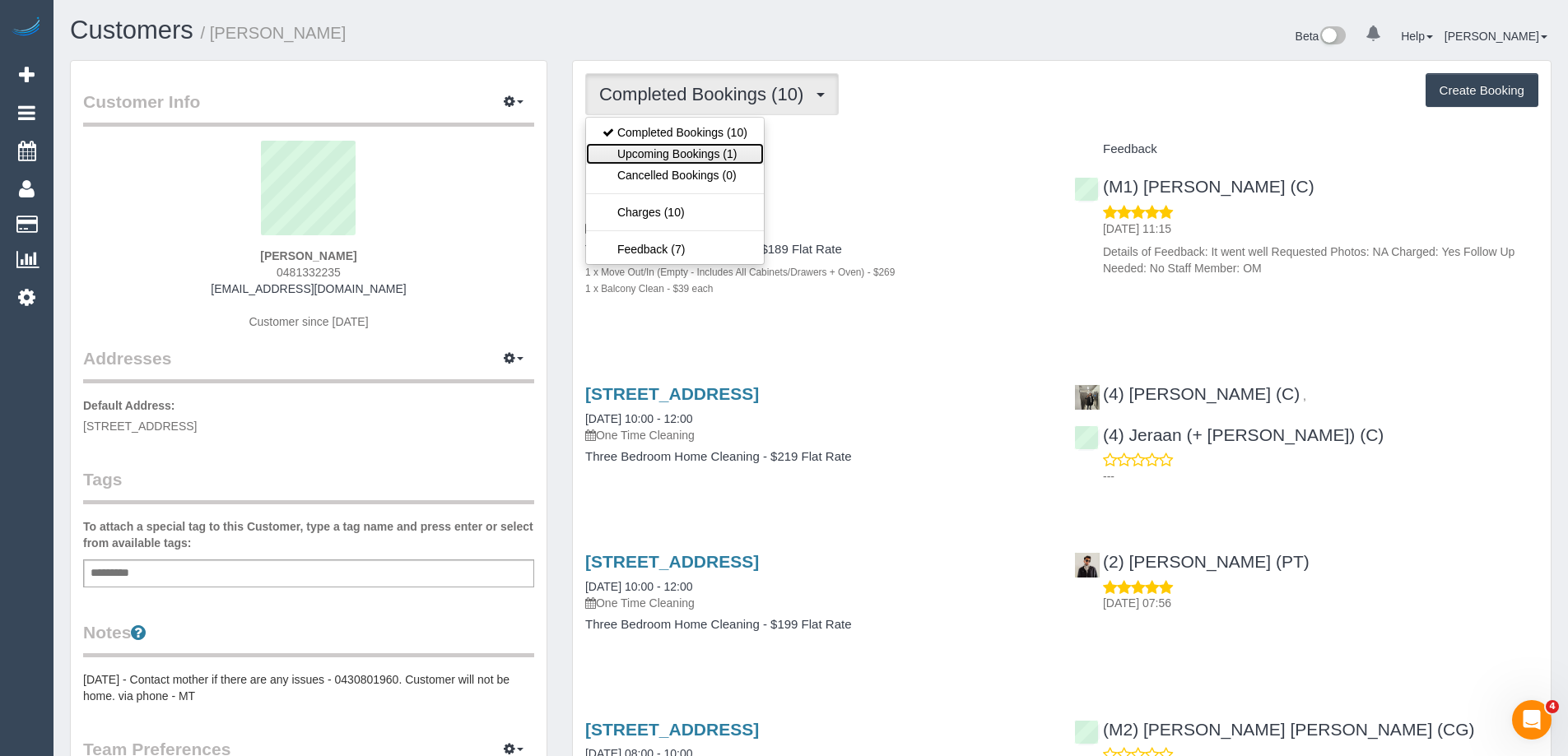
click at [703, 155] on link "Upcoming Bookings (1)" at bounding box center [675, 153] width 178 height 21
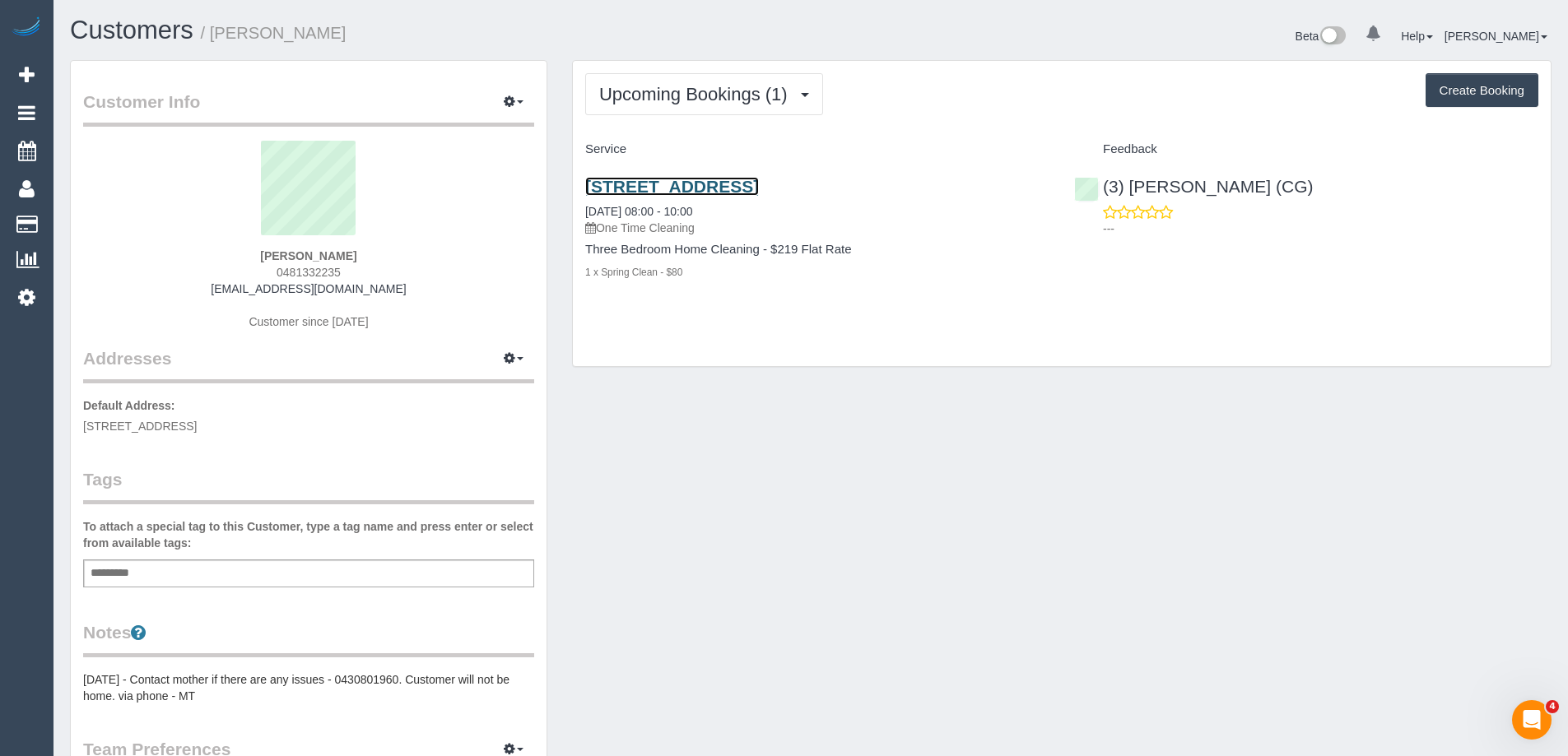
click at [759, 181] on link "25 Coventry Street, 1401, Southbank, VIC 3006" at bounding box center [672, 186] width 174 height 19
drag, startPoint x: 216, startPoint y: 28, endPoint x: 267, endPoint y: 33, distance: 51.2
click at [267, 33] on small "/ Ru Bee Chung" at bounding box center [274, 33] width 146 height 18
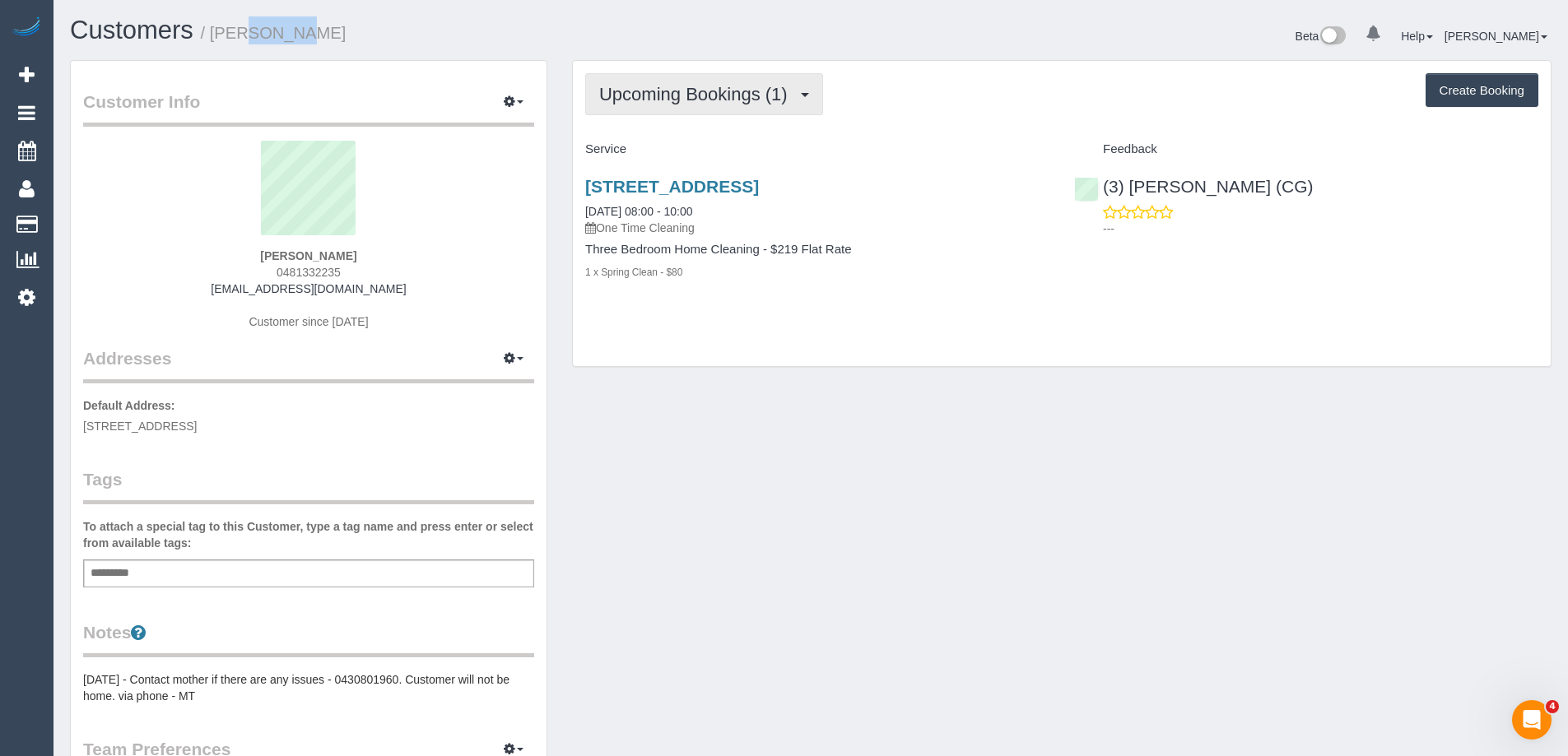
copy small "Ru Bee"
click at [709, 106] on button "Upcoming Bookings (1)" at bounding box center [704, 94] width 238 height 42
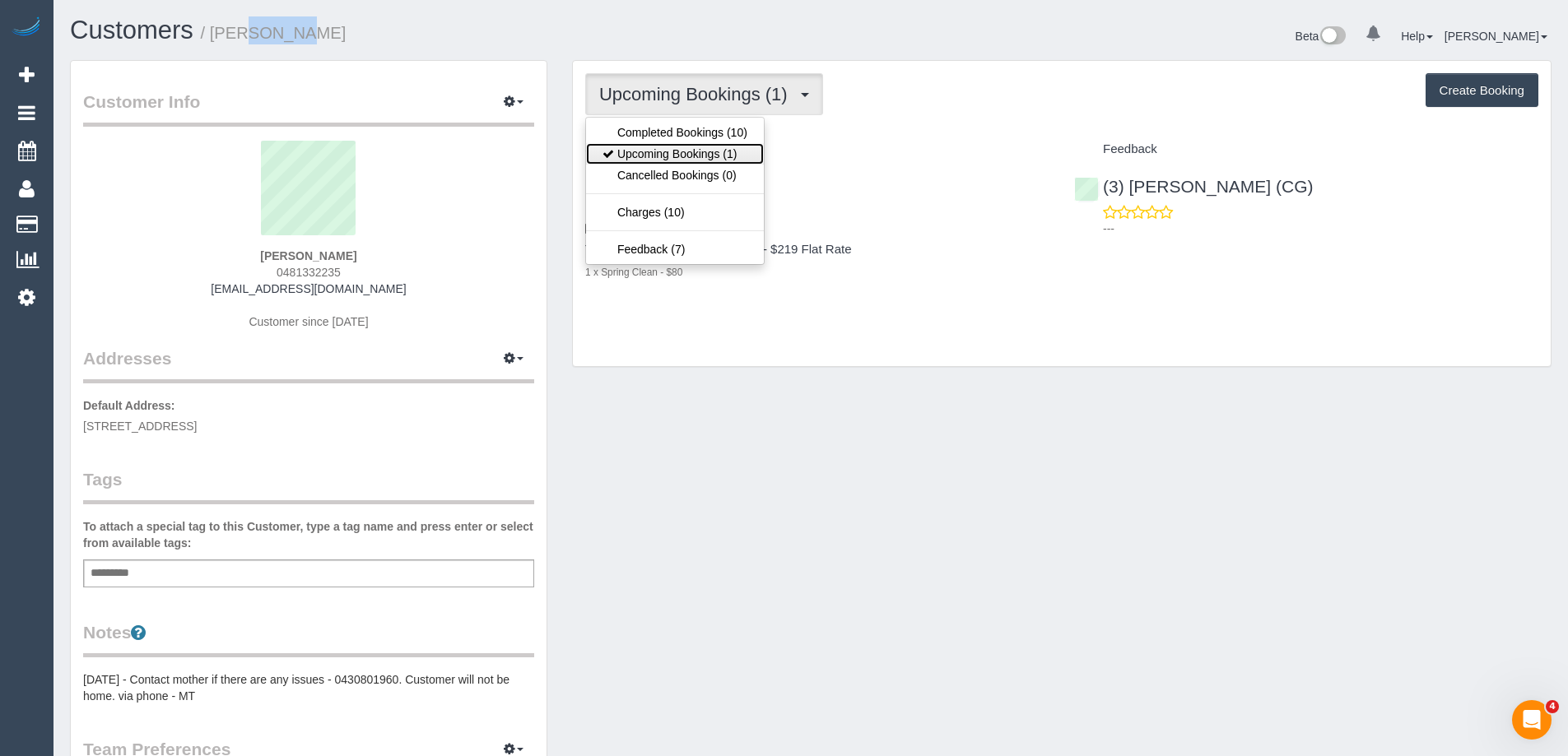
click at [697, 150] on link "Upcoming Bookings (1)" at bounding box center [675, 153] width 178 height 21
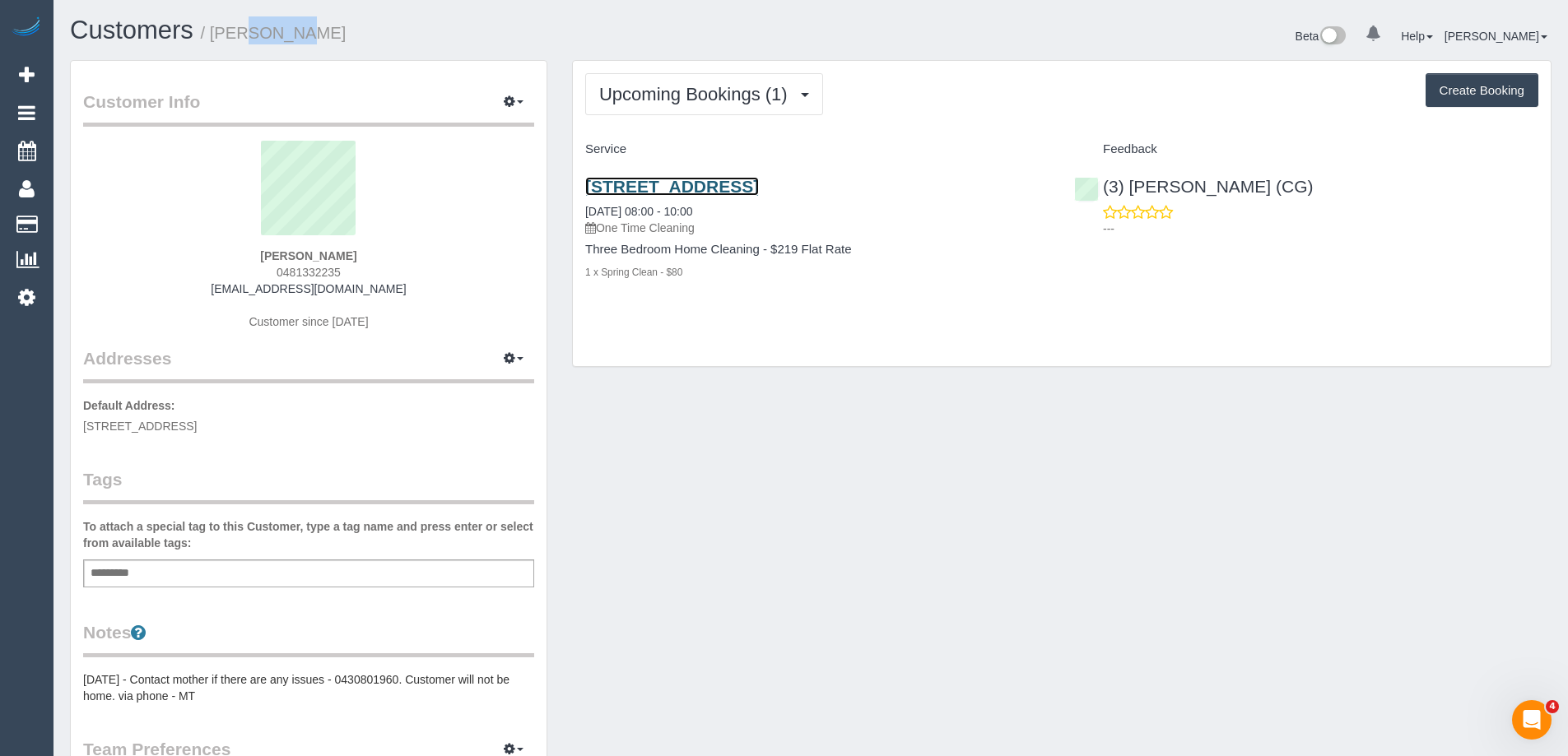
click at [759, 181] on link "25 Coventry Street, 1401, Southbank, VIC 3006" at bounding box center [672, 186] width 174 height 19
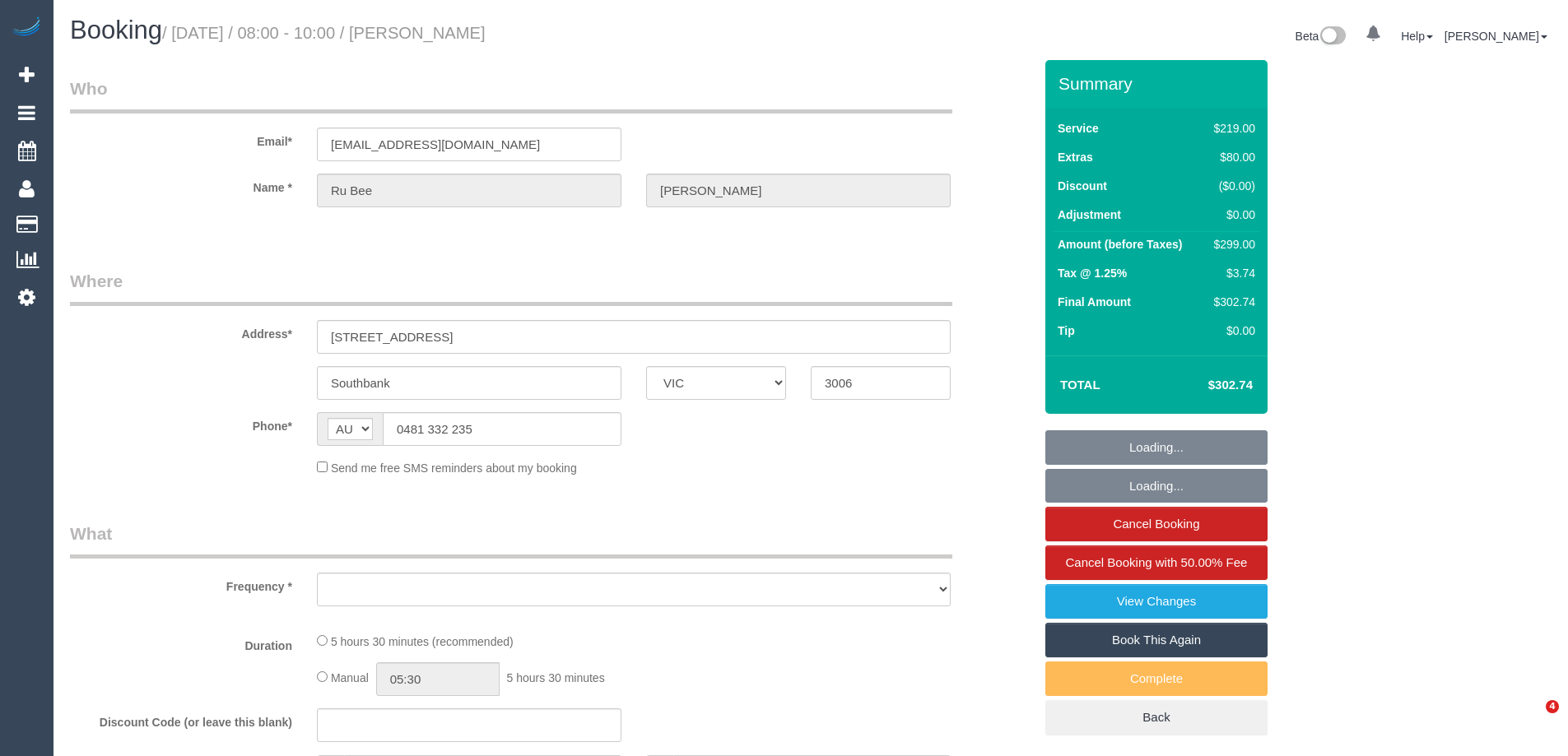
select select "VIC"
select select "object:628"
select select "string:stripe-pm_1Ry3V32GScqysDRV7buaVdOp"
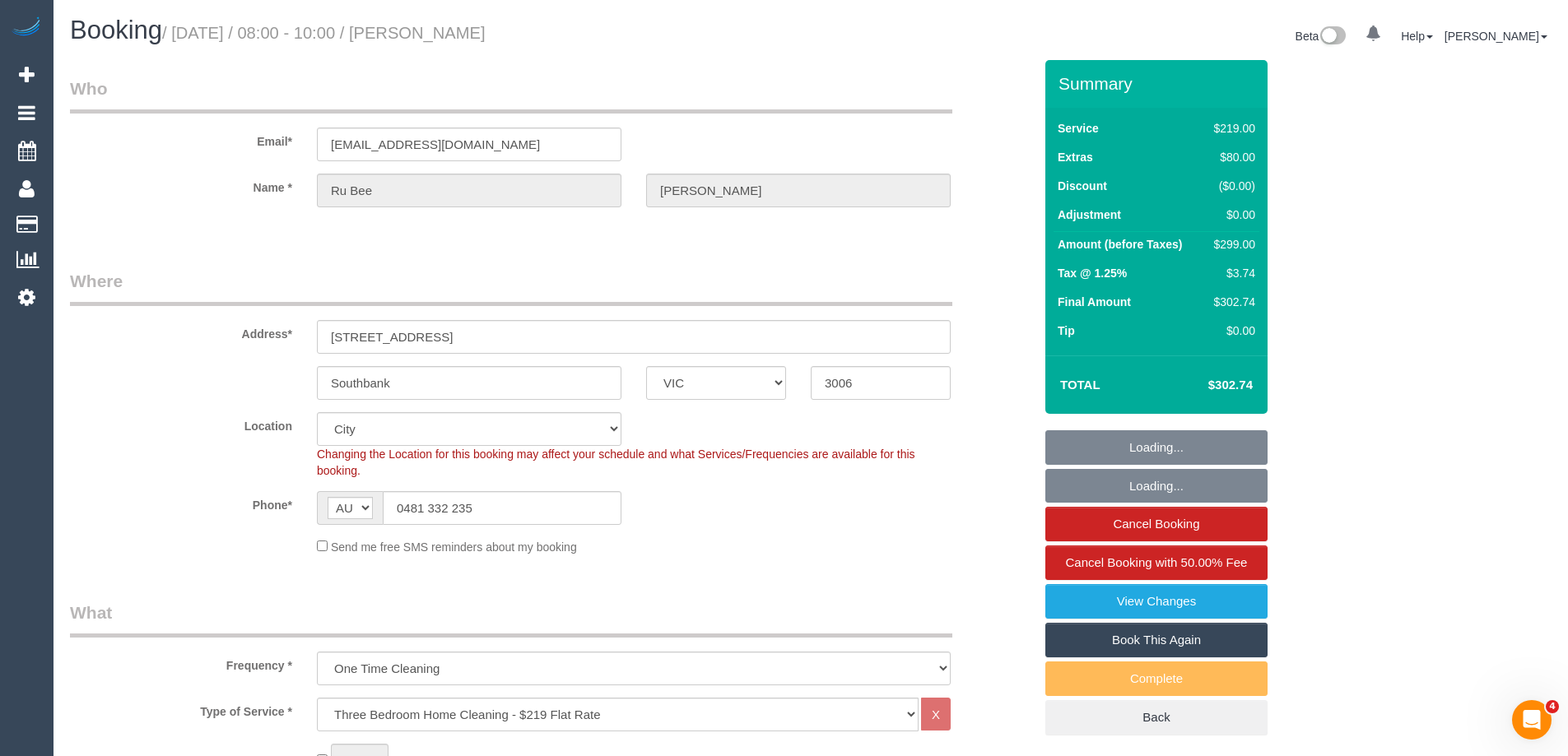
select select "object:781"
select select "number:28"
select select "number:14"
select select "number:20"
select select "number:25"
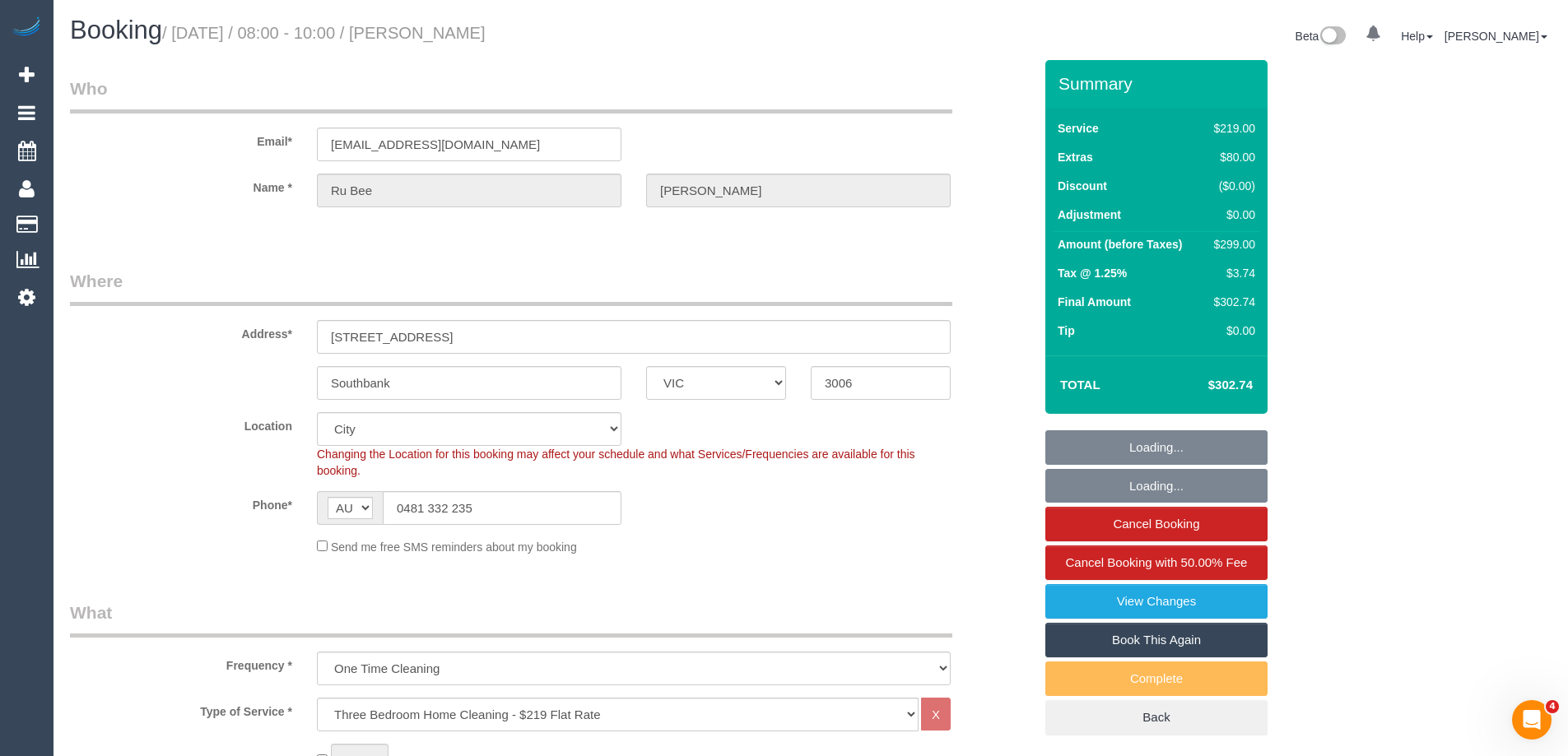
select select "number:13"
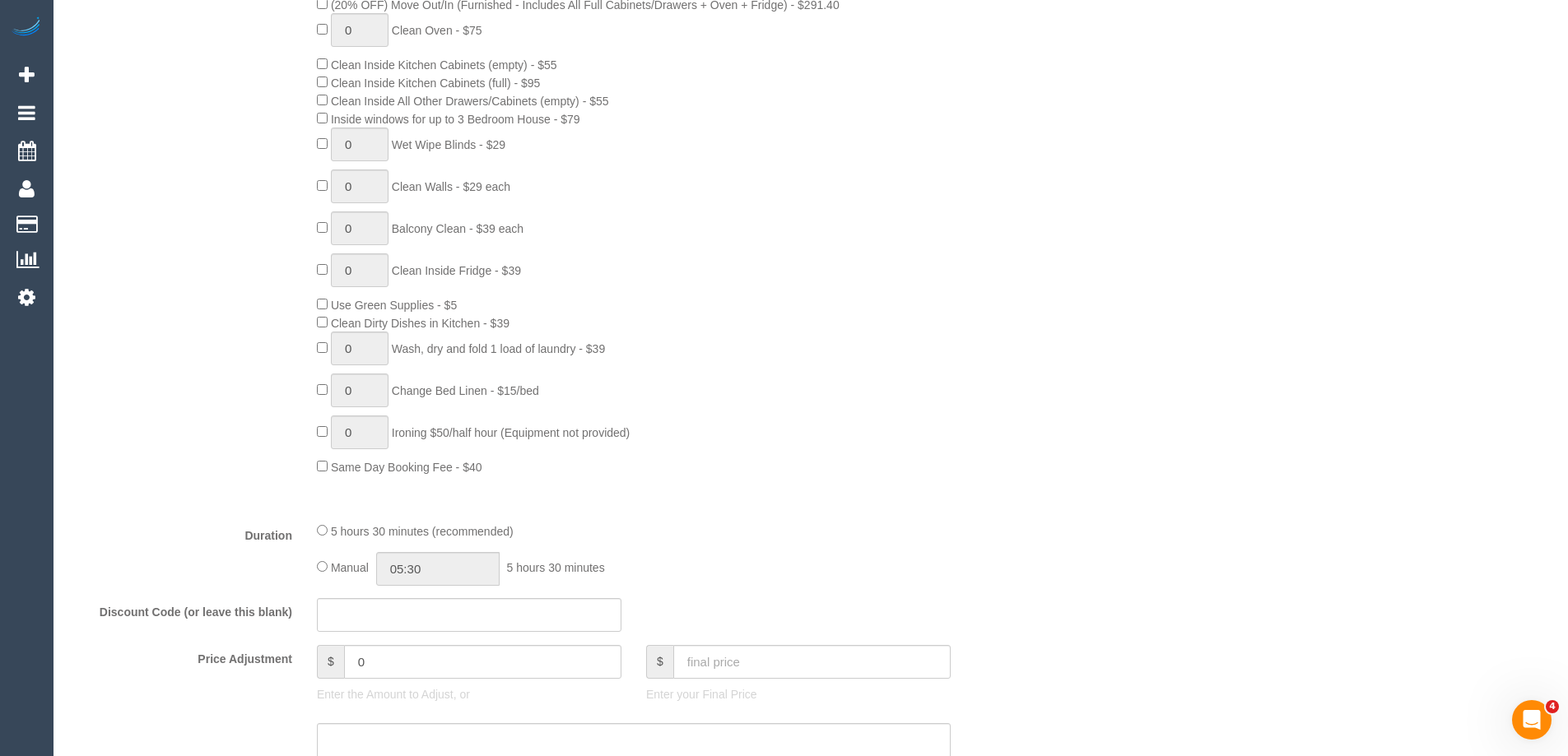
scroll to position [1151, 0]
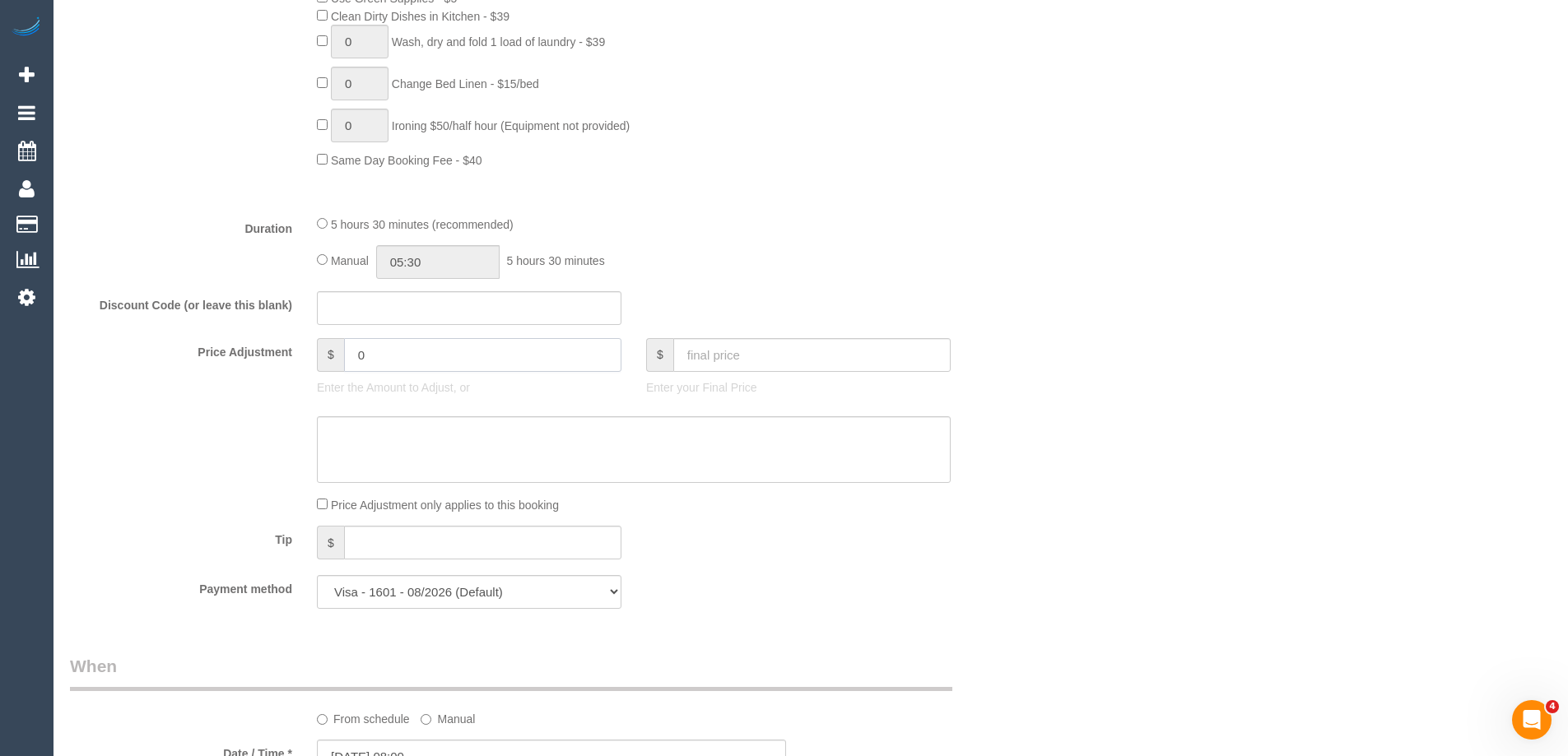
click at [410, 365] on input "0" at bounding box center [483, 355] width 277 height 34
type input "20.27"
click at [386, 429] on textarea at bounding box center [633, 450] width 633 height 68
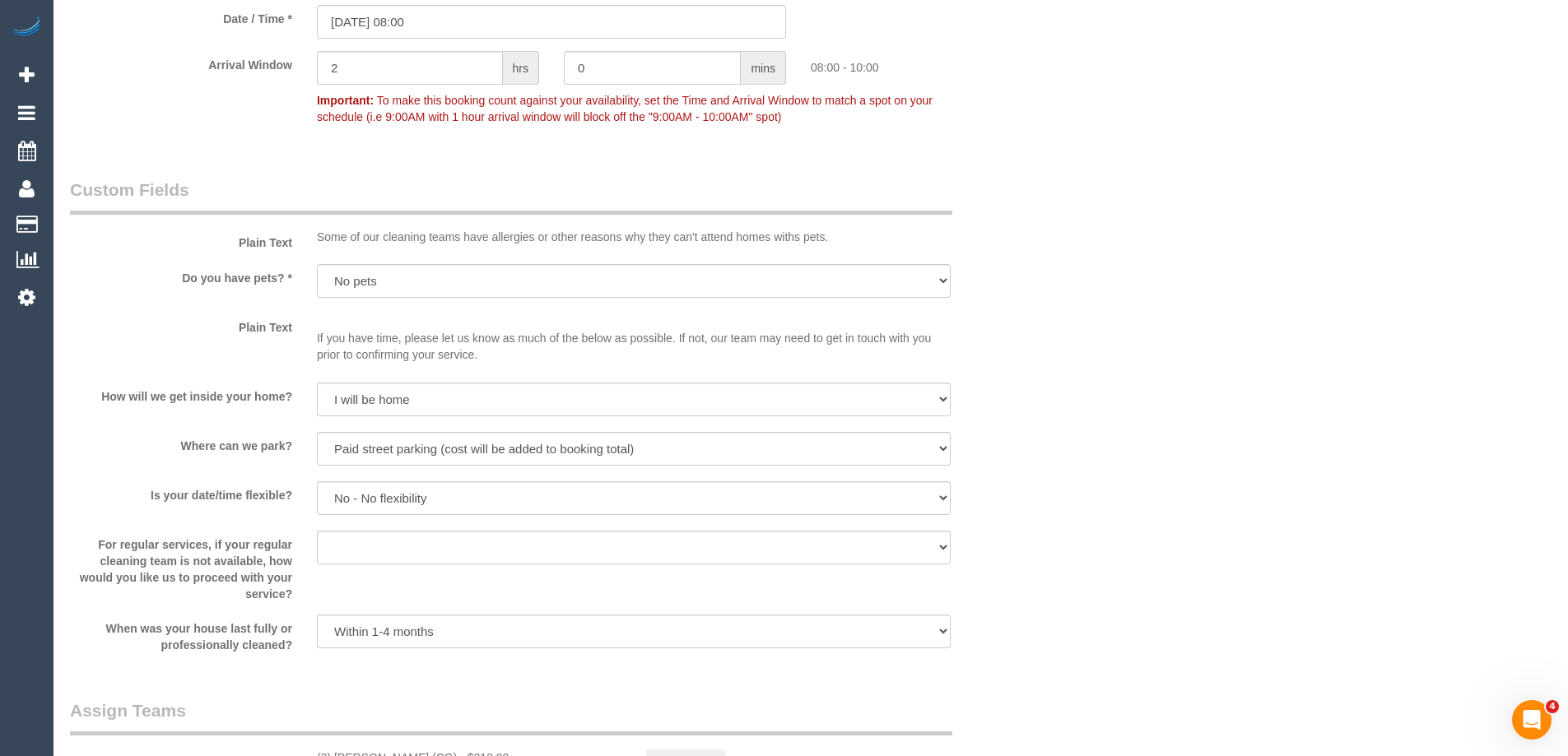
scroll to position [2139, 0]
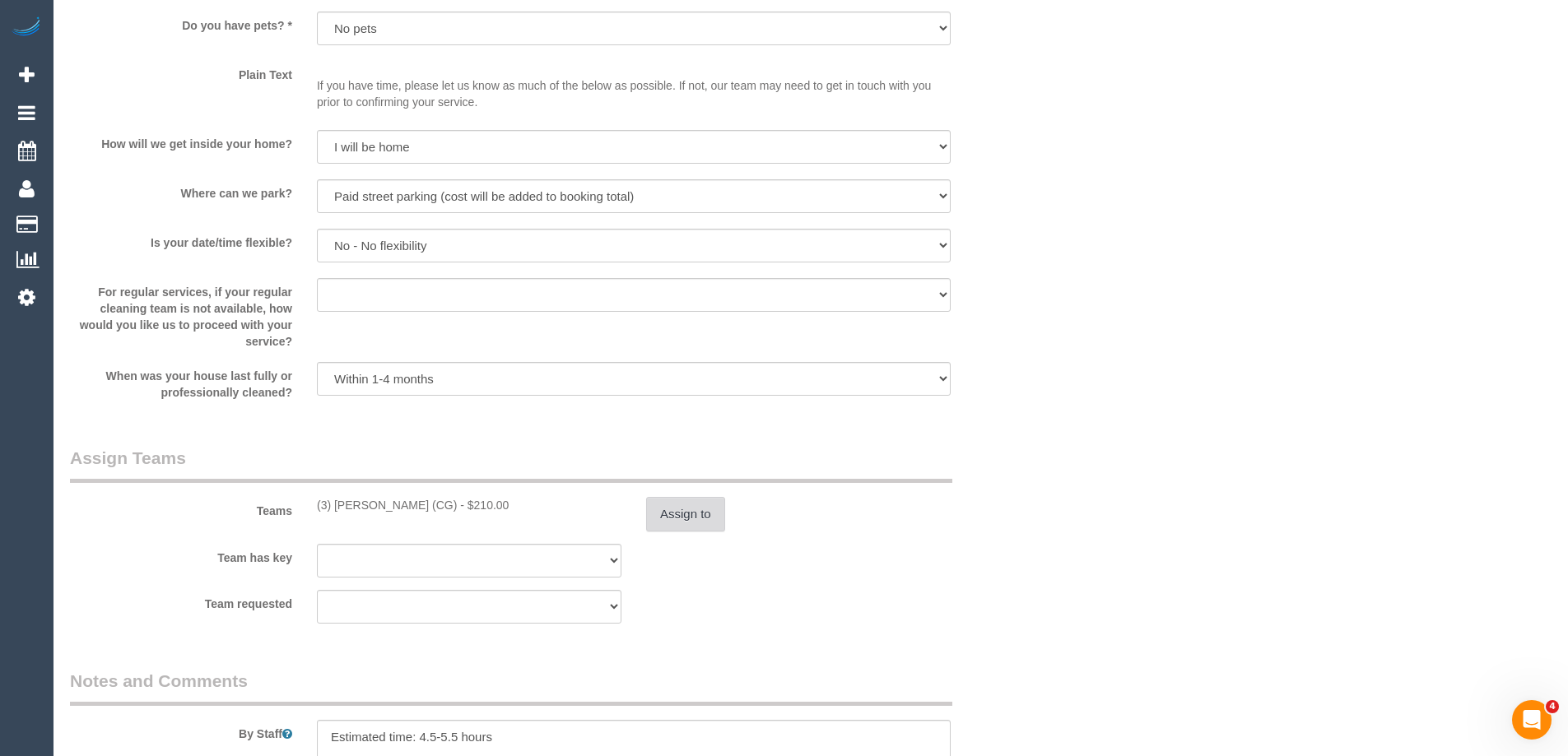
type textarea "$20.27 added for parking - ED"
click at [700, 506] on button "Assign to" at bounding box center [686, 515] width 79 height 35
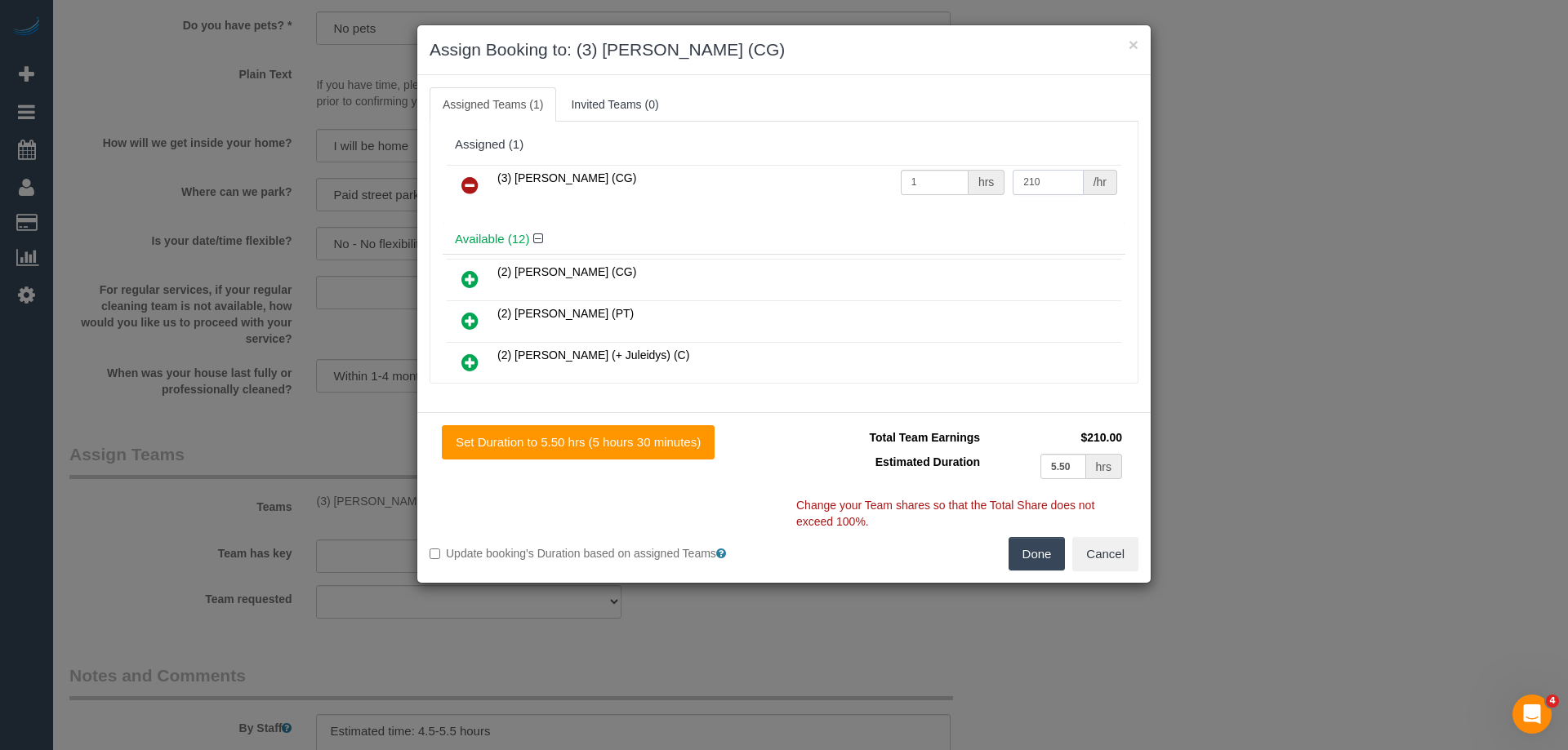
click at [1053, 176] on input "210" at bounding box center [1047, 183] width 70 height 25
paste input "30.27"
type input "230.27"
click at [1047, 549] on button "Done" at bounding box center [1036, 554] width 57 height 35
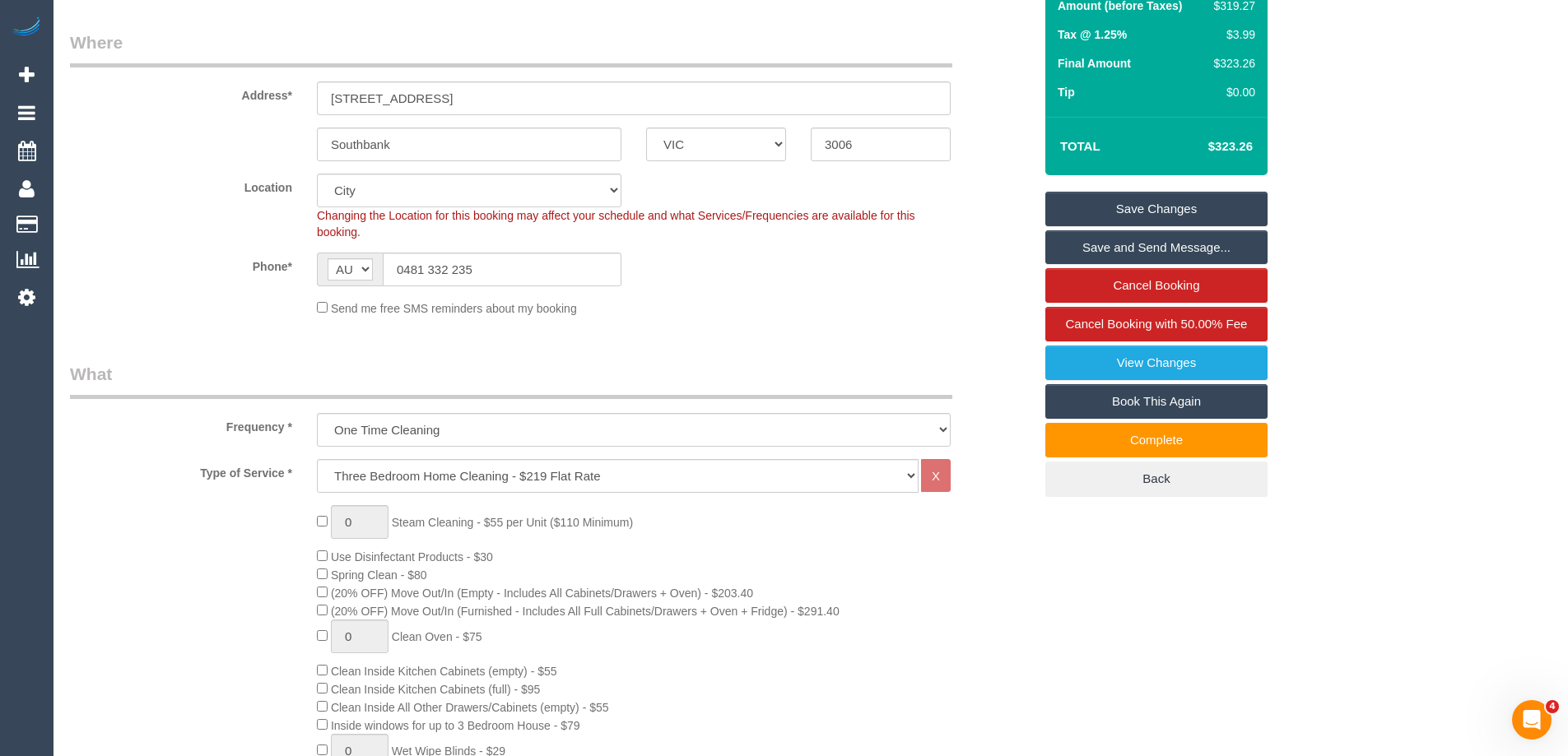
scroll to position [164, 0]
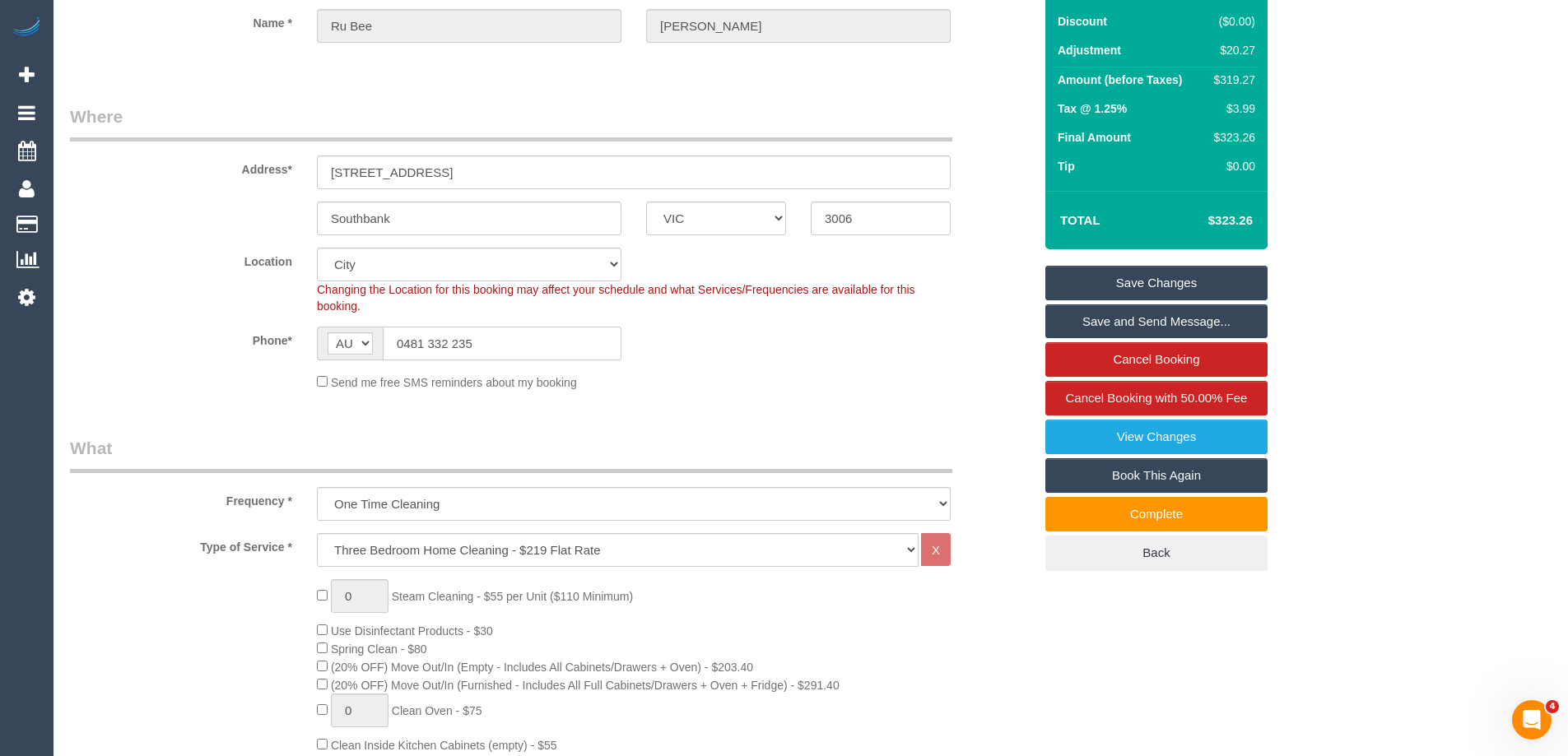
click at [517, 339] on input "0481 332 235" at bounding box center [502, 343] width 239 height 34
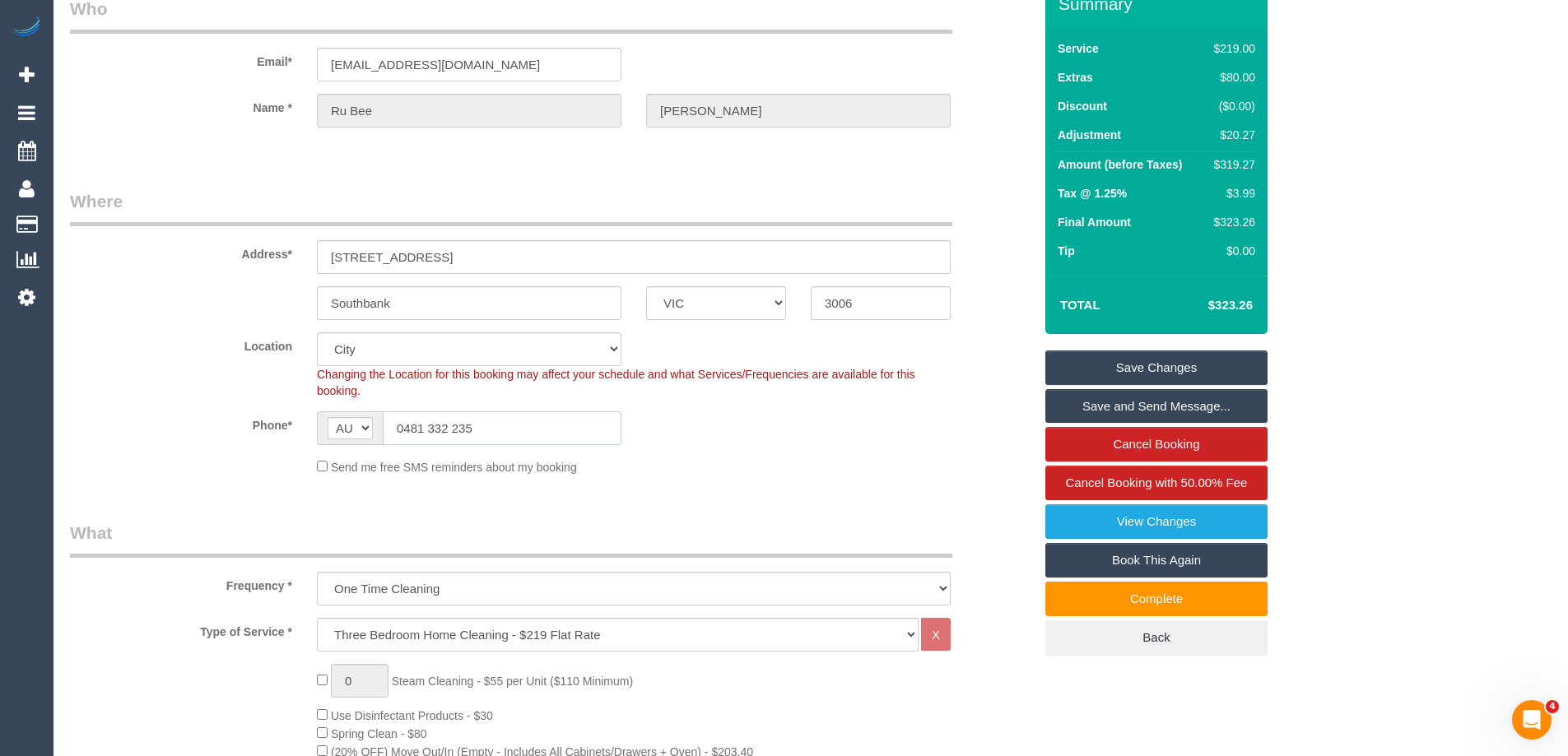
scroll to position [0, 0]
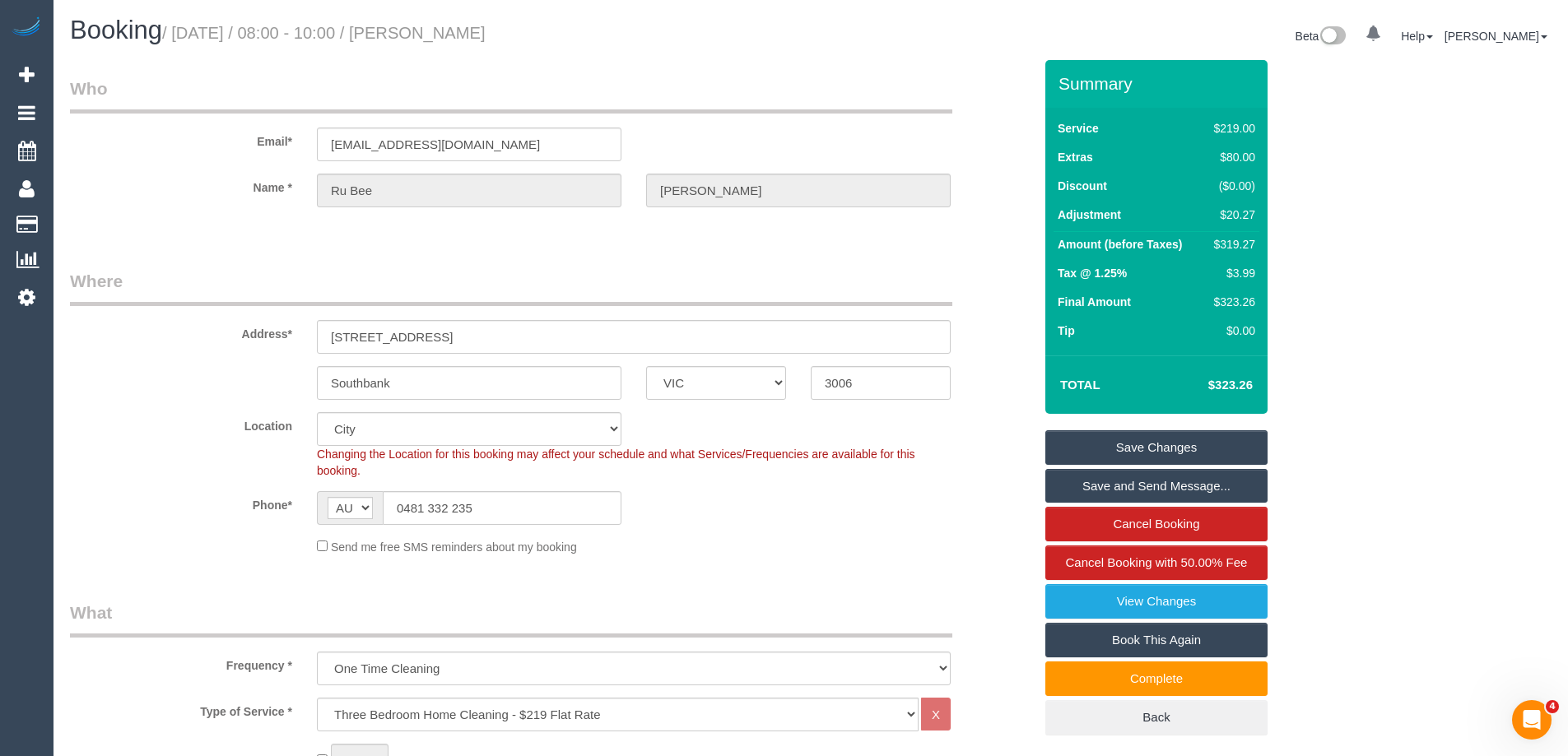
click at [1165, 441] on link "Save Changes" at bounding box center [1157, 448] width 222 height 35
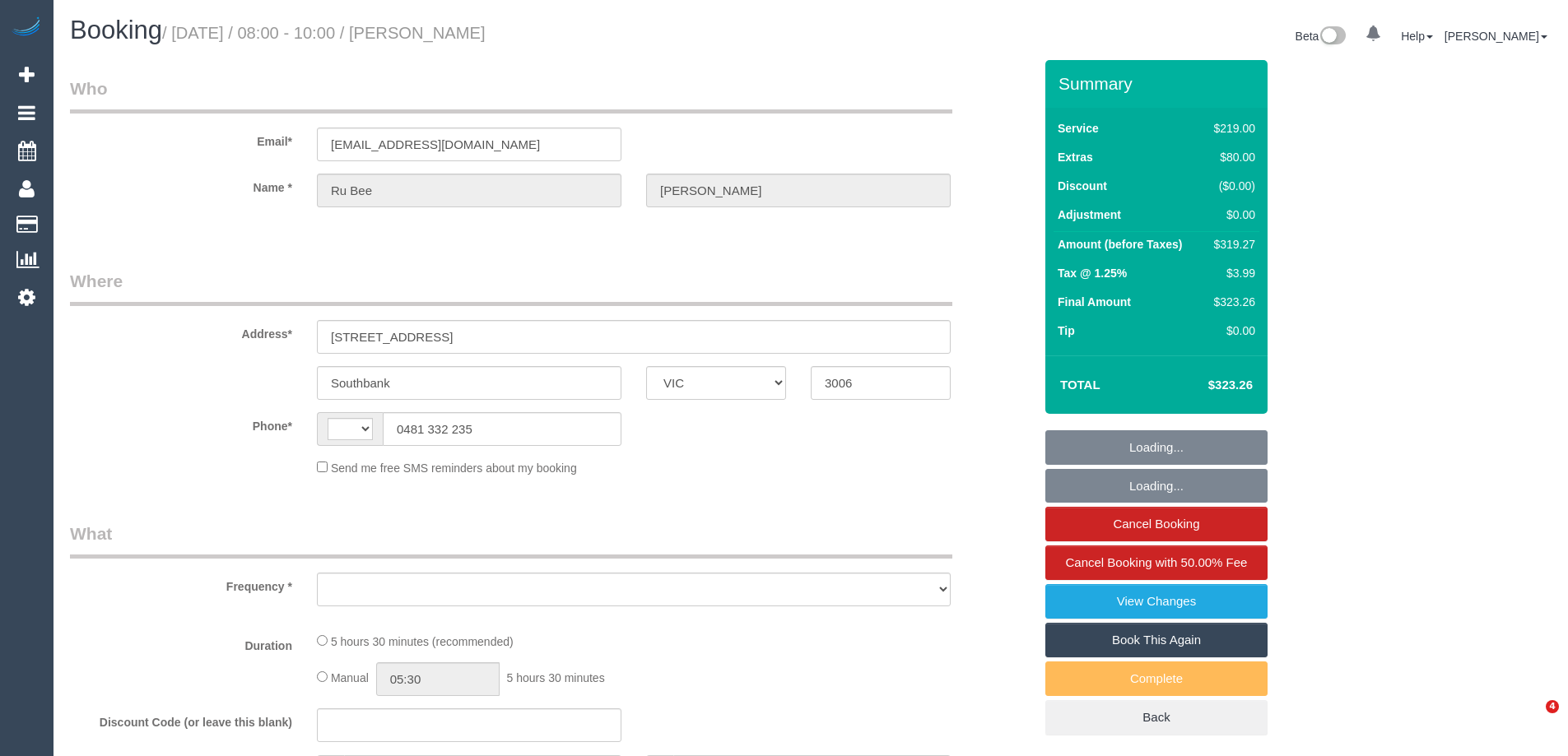
select select "VIC"
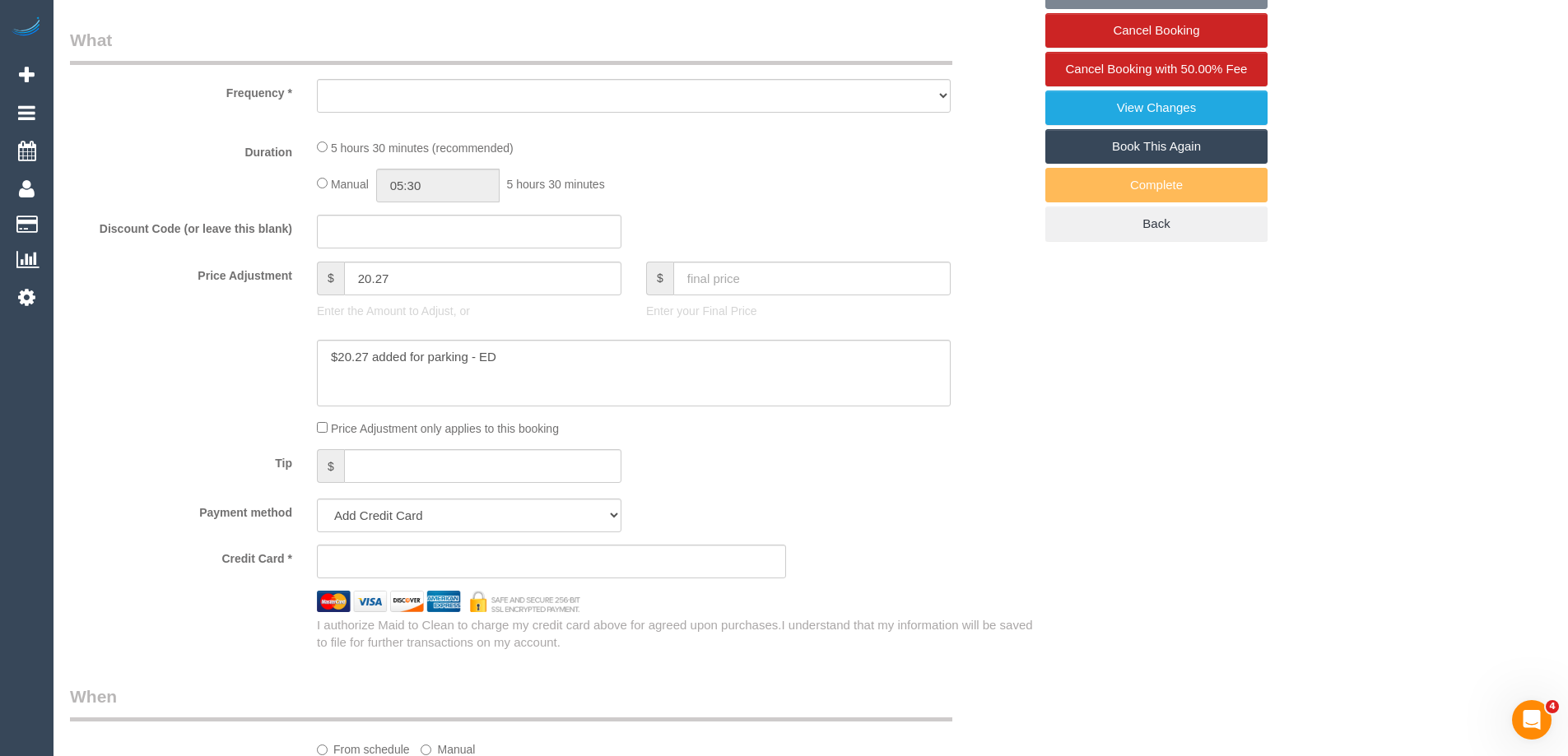
select select "string:AU"
select select "object:532"
select select "number:28"
select select "number:14"
select select "number:20"
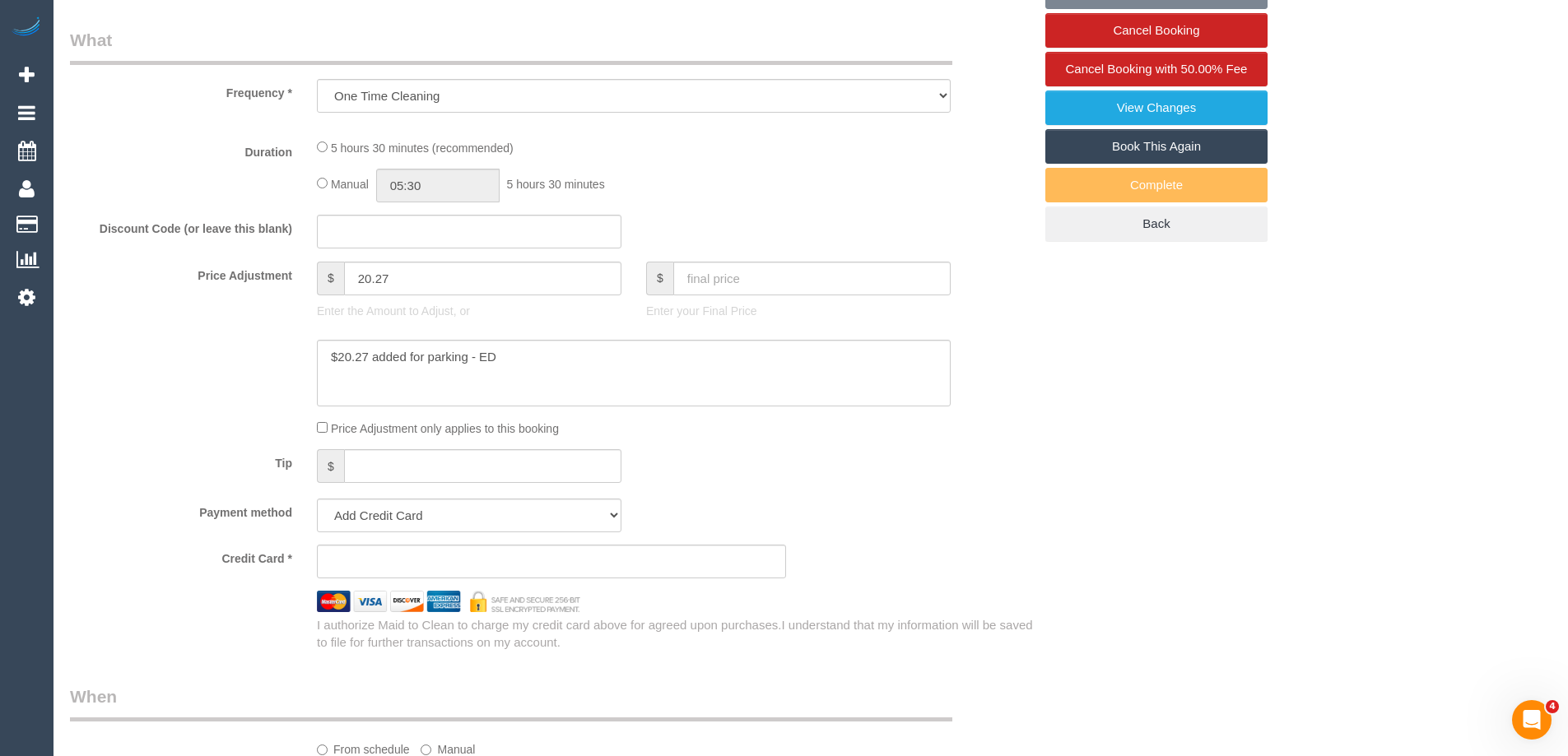
select select "number:25"
select select "number:13"
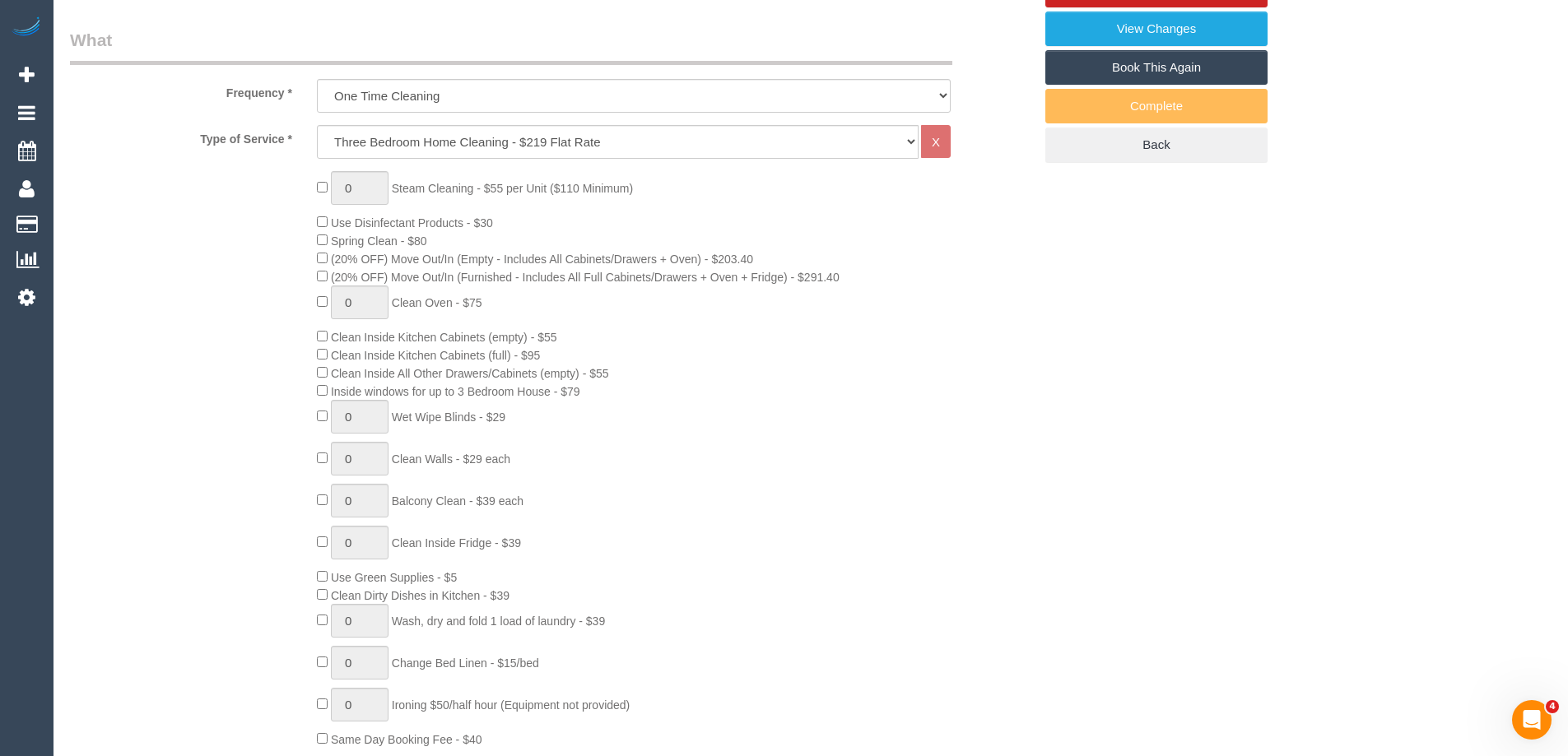
select select "string:stripe-pm_1Ry3V32GScqysDRV7buaVdOp"
select select "object:1193"
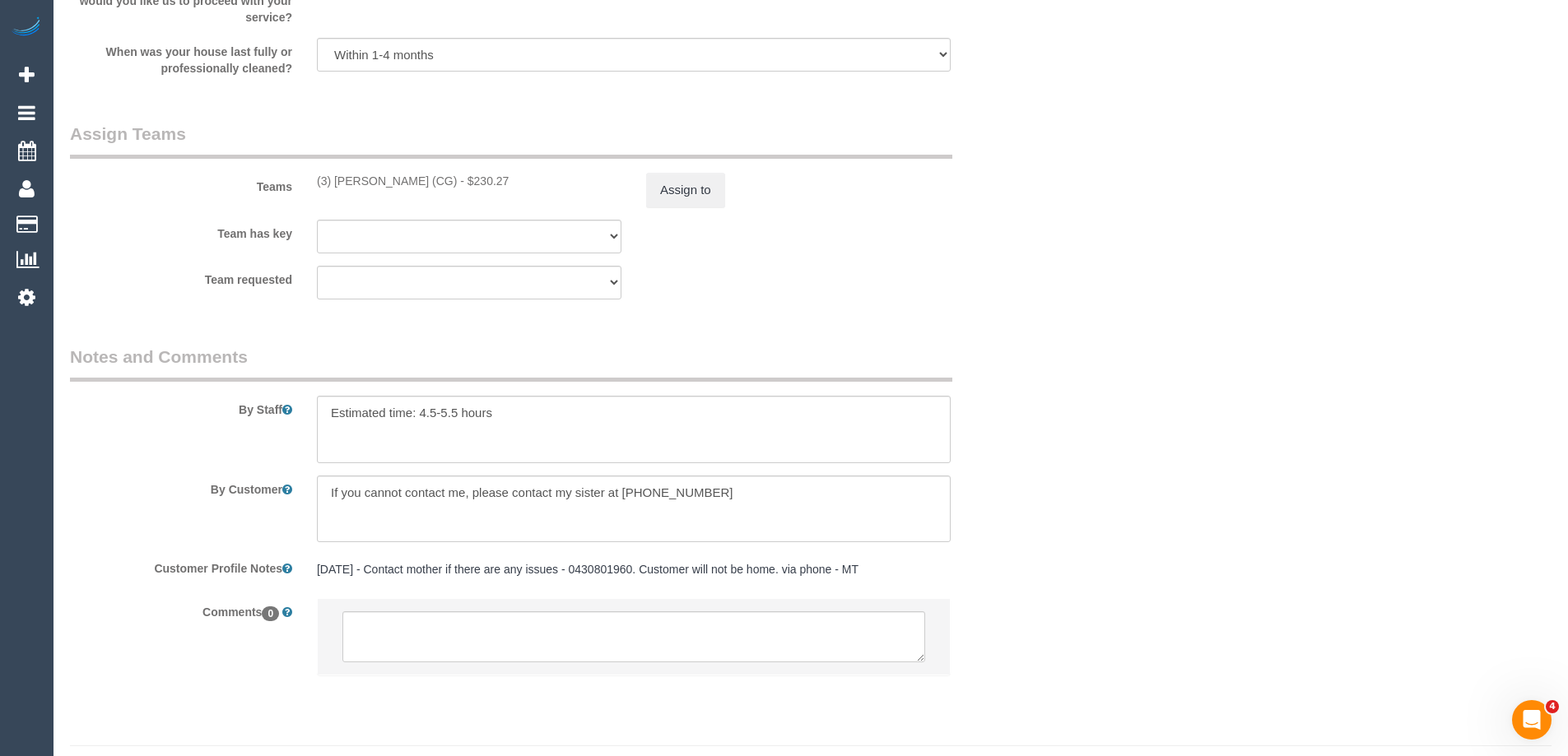
scroll to position [2464, 0]
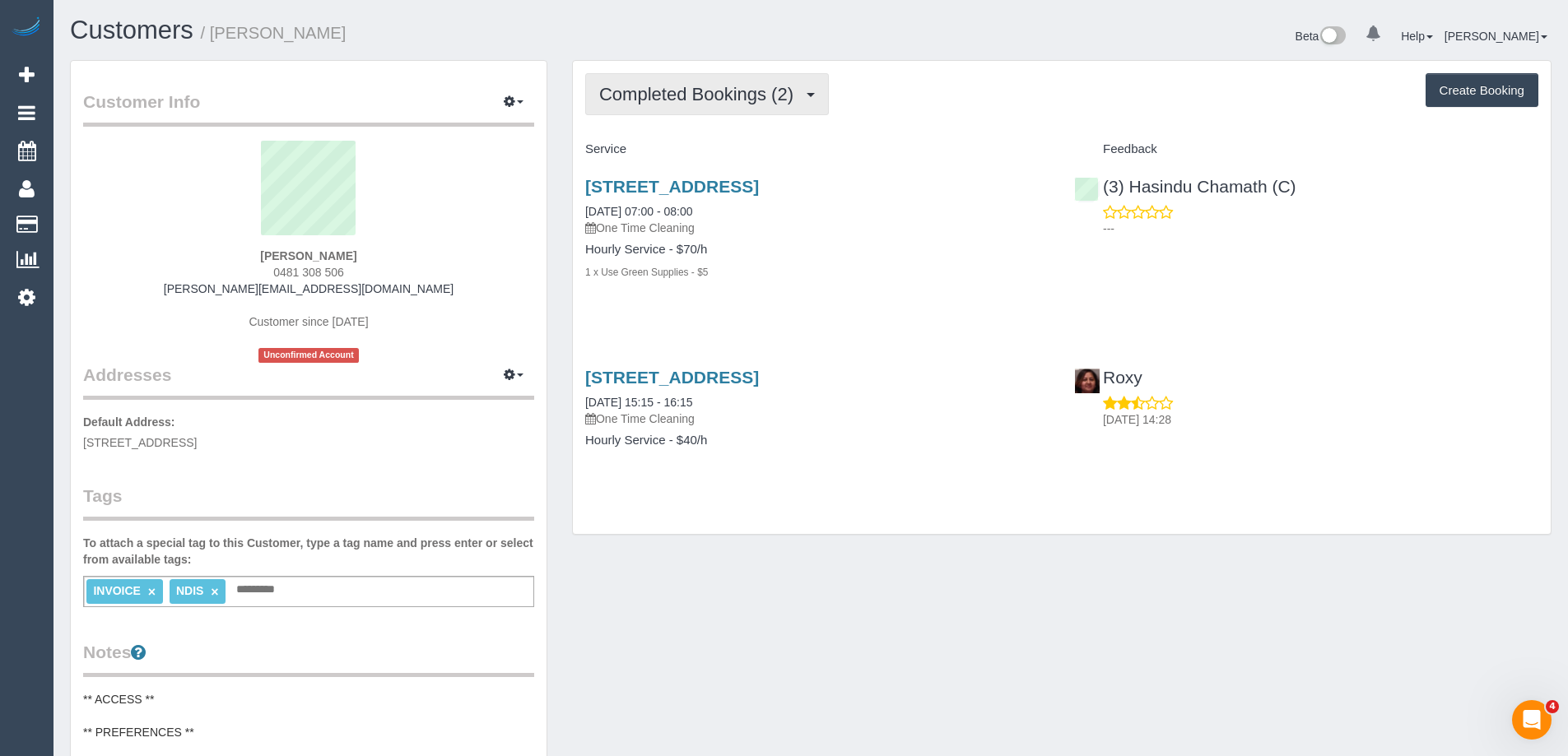
click at [745, 89] on span "Completed Bookings (2)" at bounding box center [700, 94] width 203 height 20
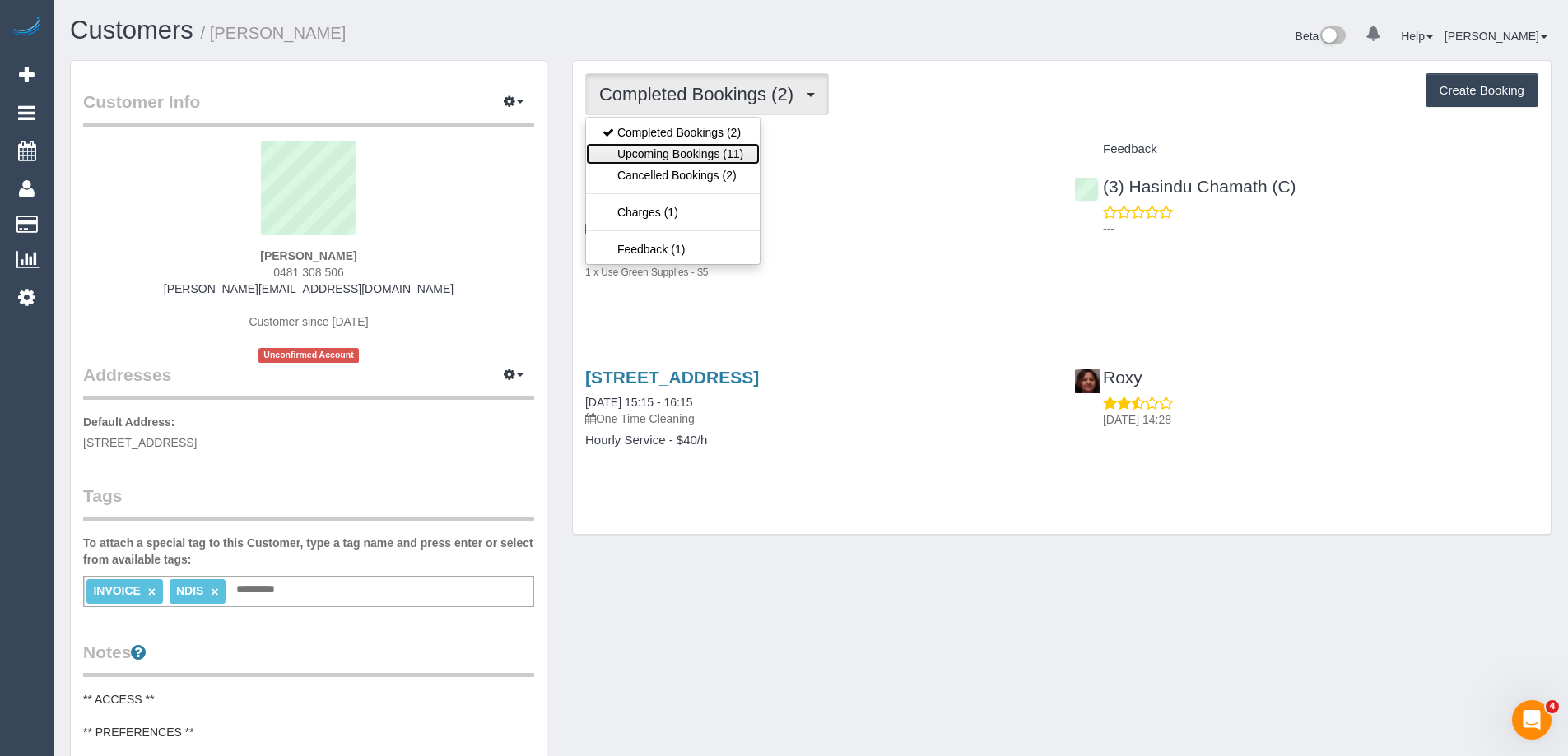
click at [737, 154] on link "Upcoming Bookings (11)" at bounding box center [672, 153] width 174 height 21
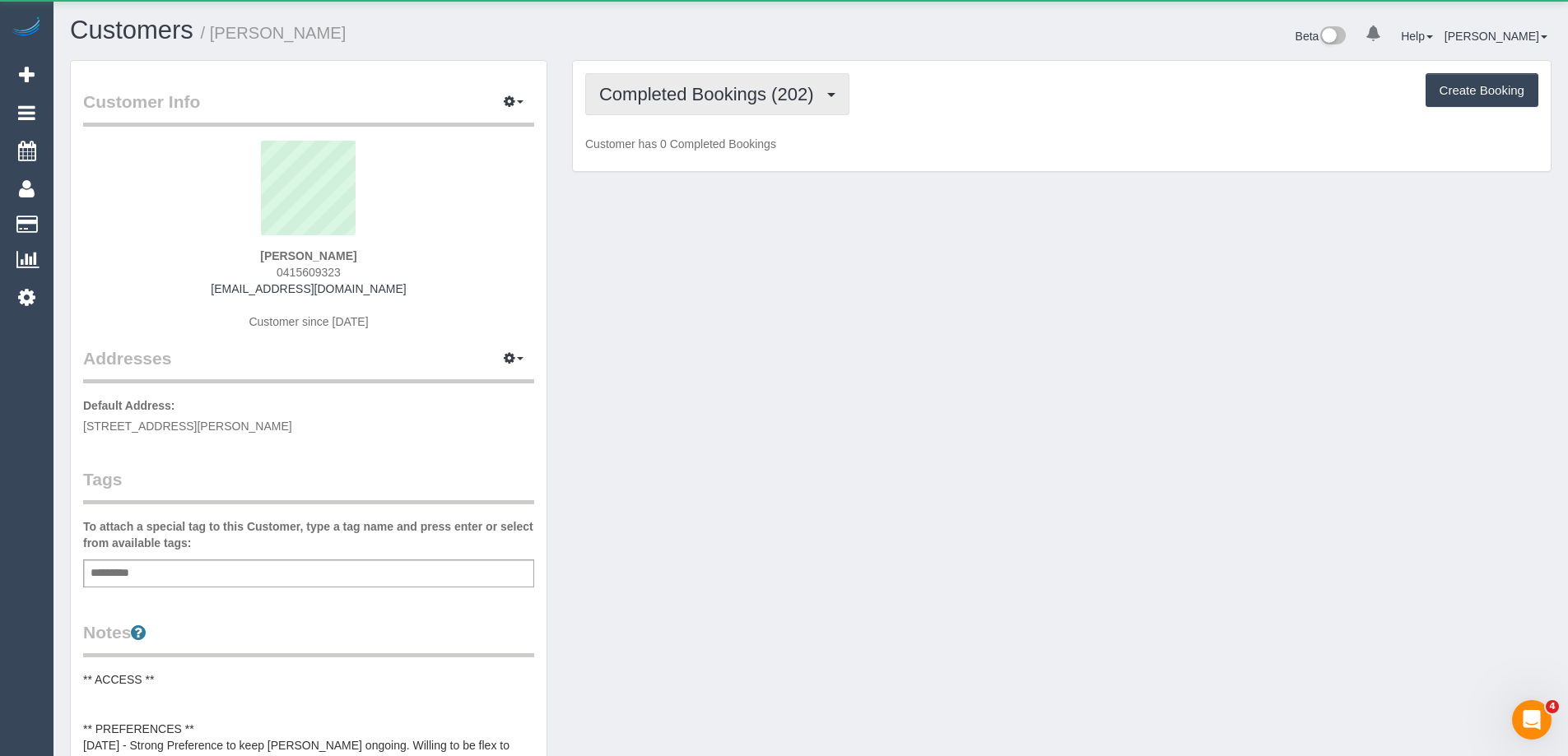
click at [691, 84] on span "Completed Bookings (202)" at bounding box center [711, 94] width 222 height 20
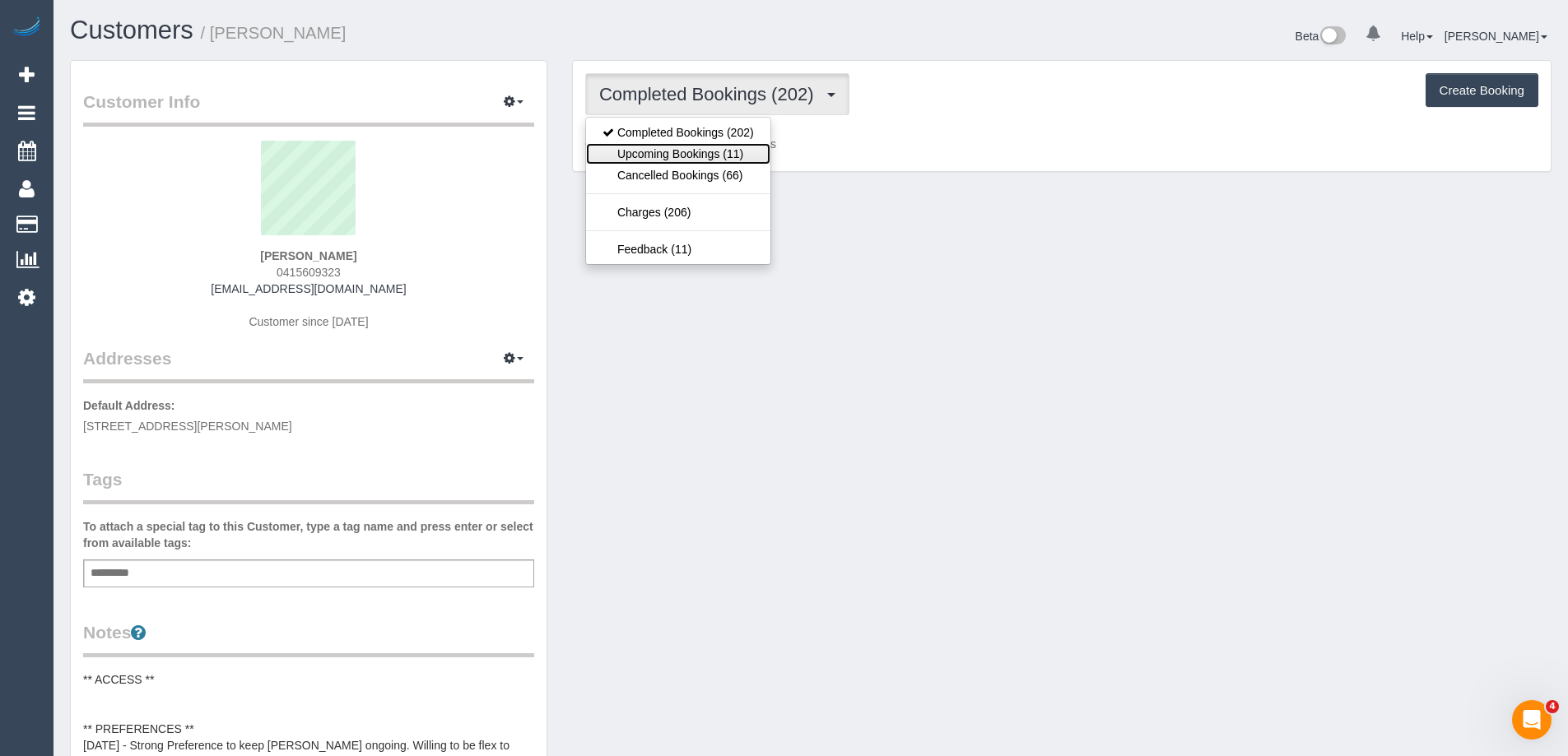
click at [700, 158] on link "Upcoming Bookings (11)" at bounding box center [678, 153] width 185 height 21
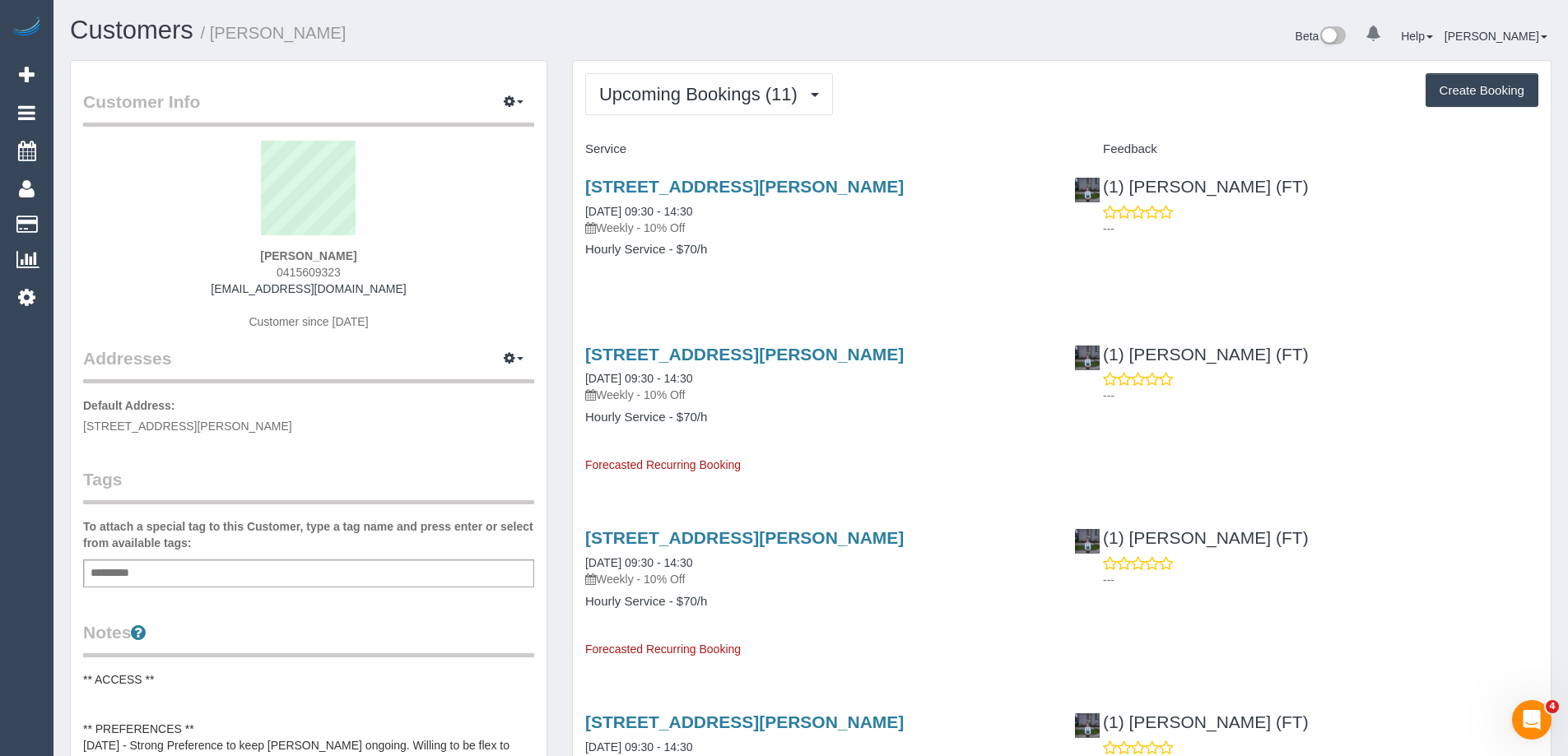
click at [1067, 99] on div "Upcoming Bookings (11) Completed Bookings (202) Upcoming Bookings (11) Cancelle…" at bounding box center [1062, 94] width 953 height 42
click at [1042, 136] on div "Service" at bounding box center [817, 150] width 489 height 28
drag, startPoint x: 382, startPoint y: 24, endPoint x: 218, endPoint y: 39, distance: 164.7
click at [218, 39] on h1 "Customers / Danielle Salman" at bounding box center [434, 30] width 729 height 28
copy small "Danielle Salman"
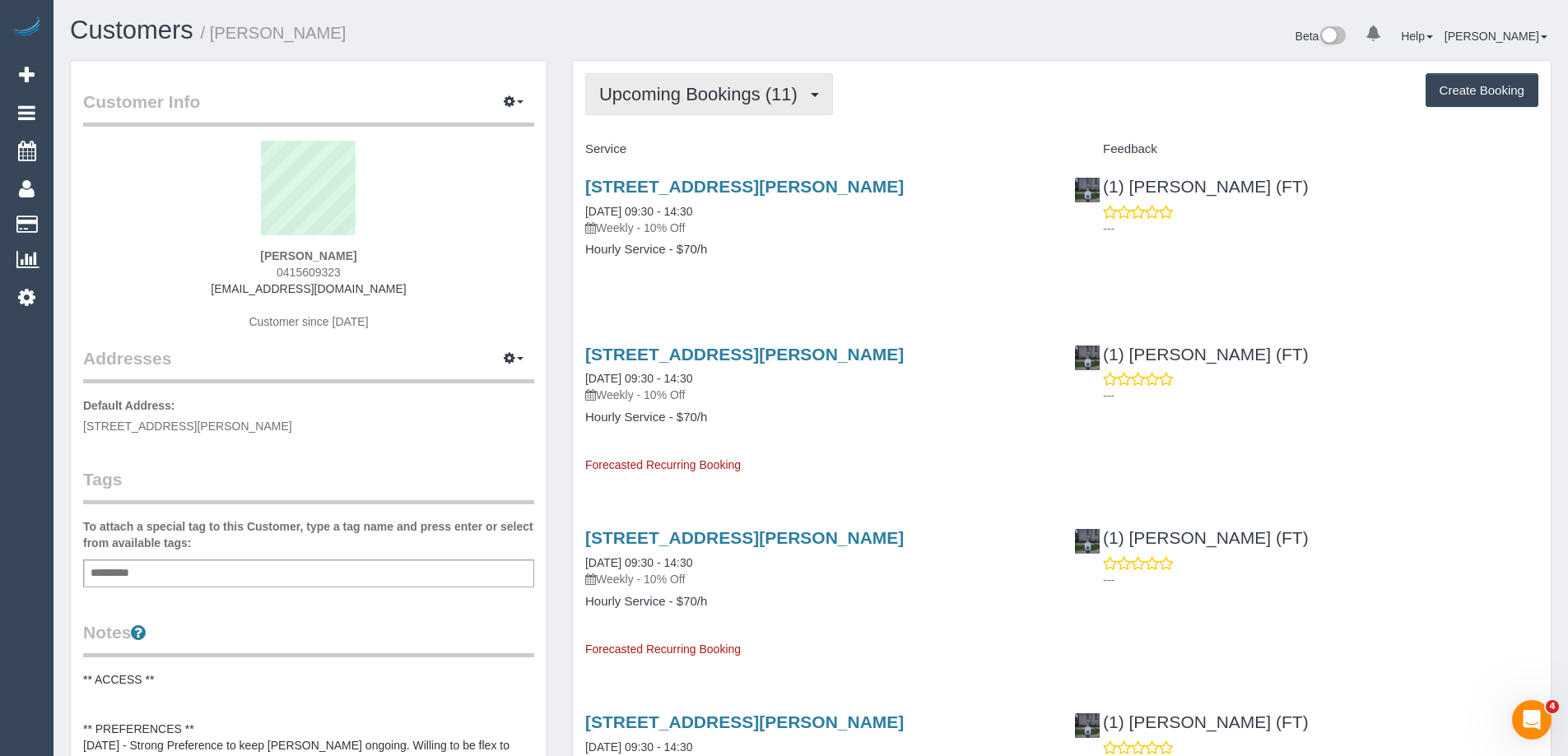
click at [708, 92] on span "Upcoming Bookings (11)" at bounding box center [702, 94] width 207 height 20
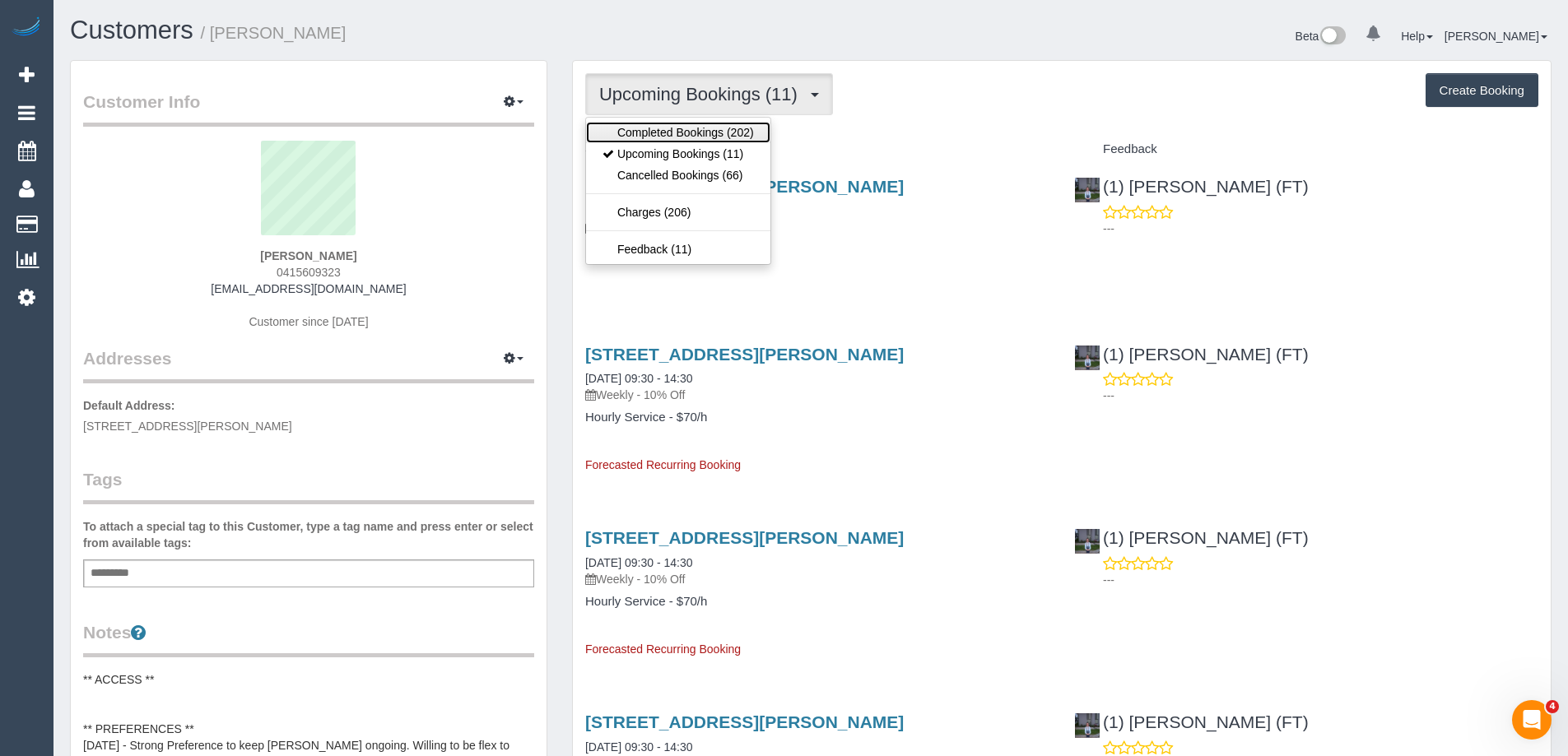
click at [700, 123] on link "Completed Bookings (202)" at bounding box center [678, 132] width 185 height 21
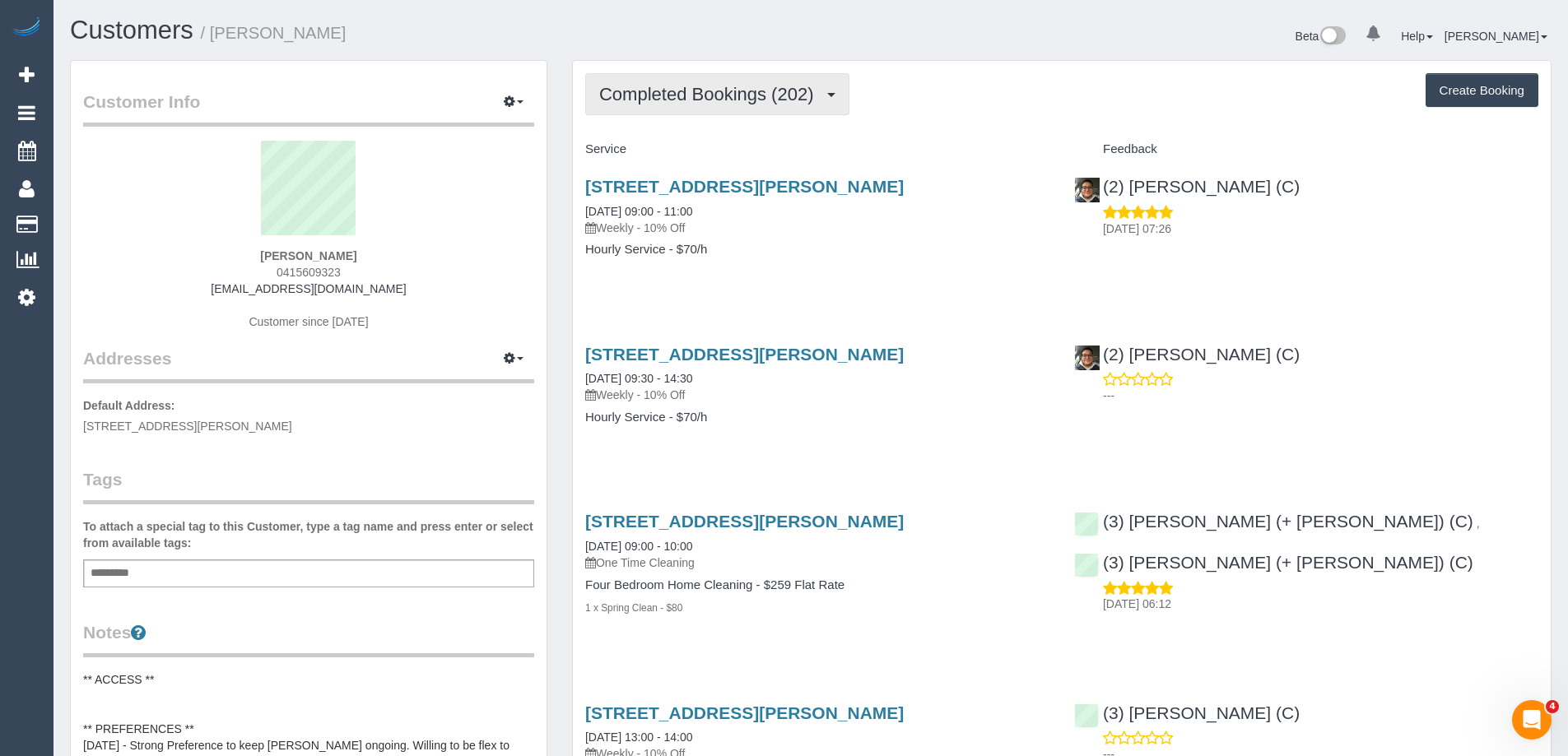
click at [725, 92] on span "Completed Bookings (202)" at bounding box center [711, 94] width 222 height 20
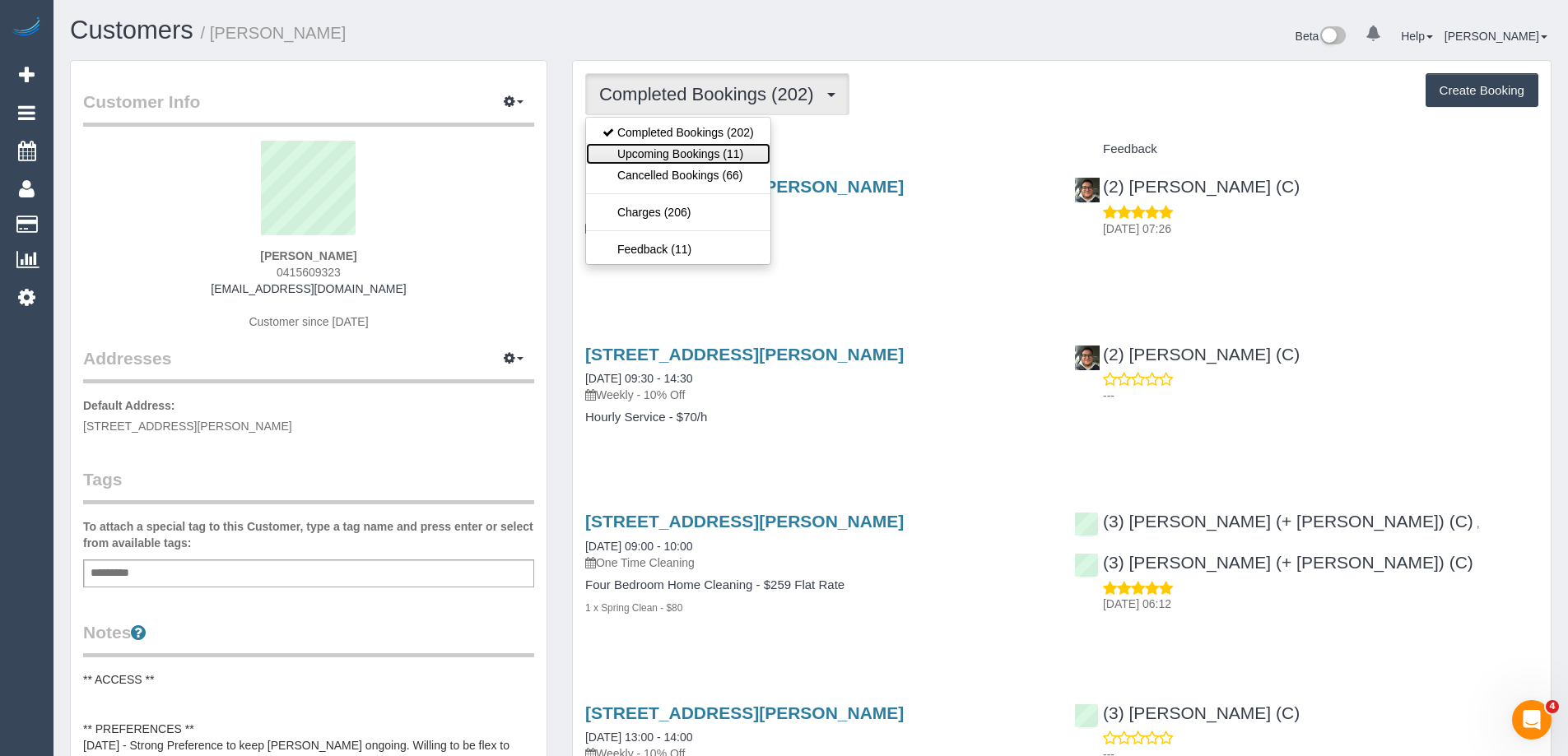
click at [713, 152] on link "Upcoming Bookings (11)" at bounding box center [678, 153] width 185 height 21
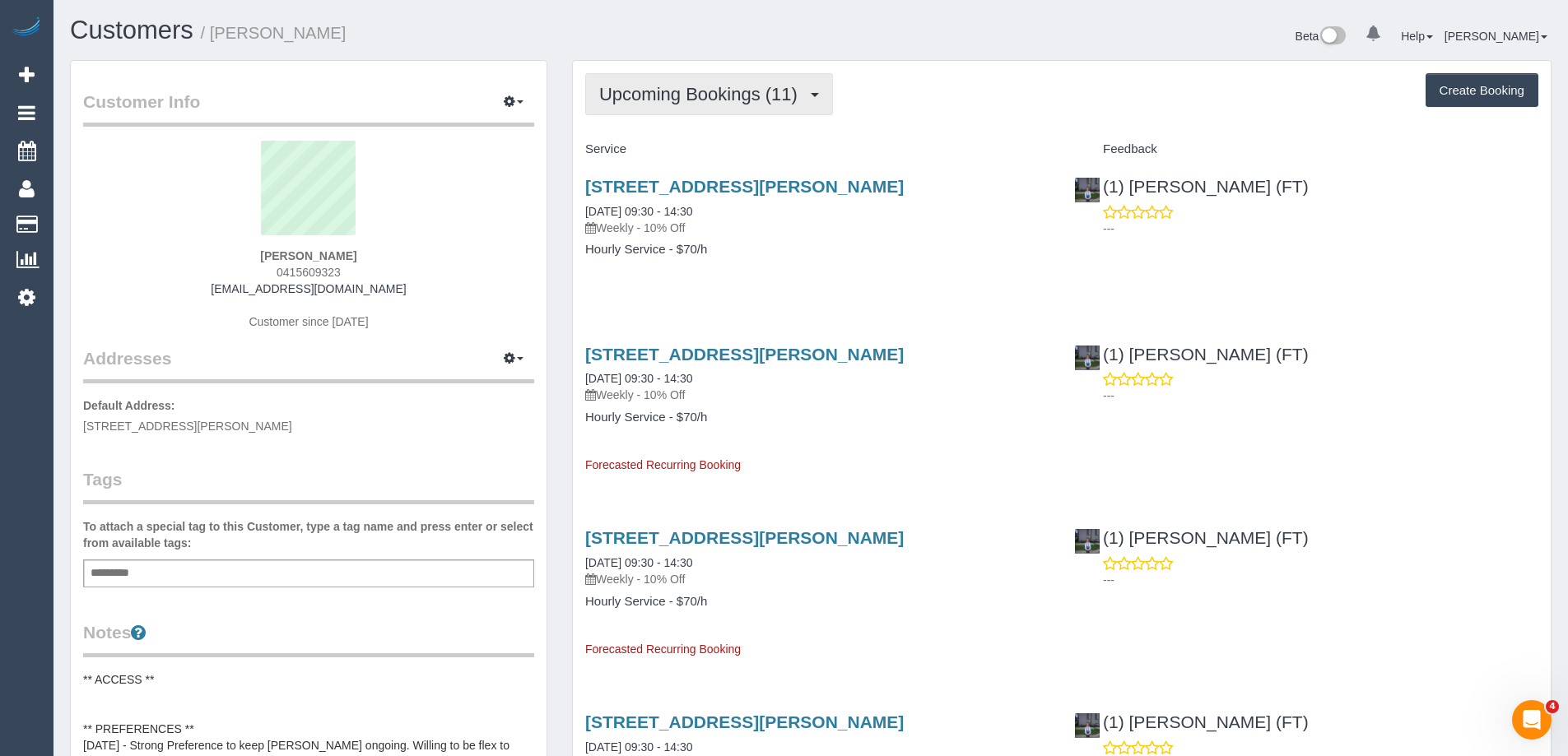
click at [700, 106] on button "Upcoming Bookings (11)" at bounding box center [710, 94] width 248 height 42
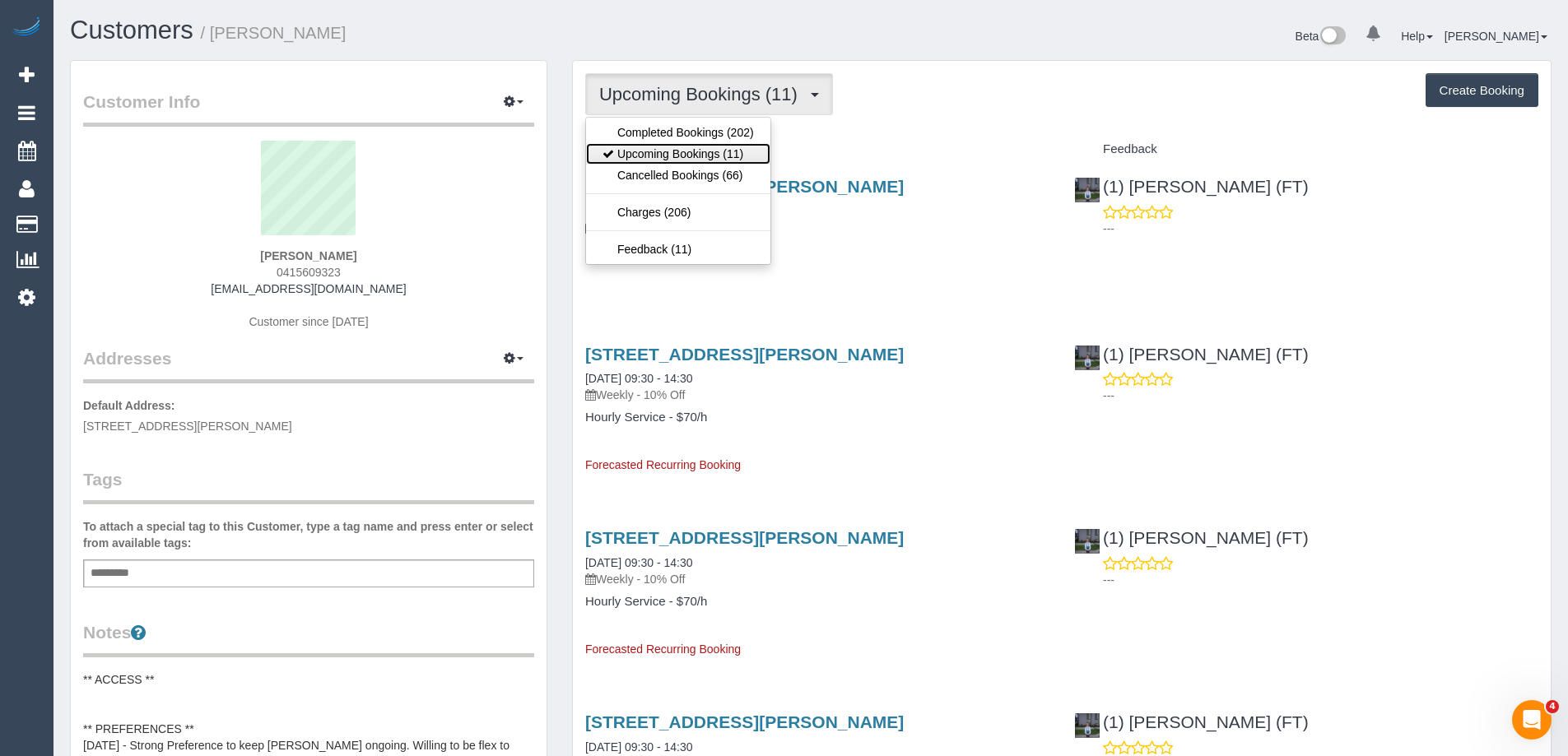
click at [701, 155] on link "Upcoming Bookings (11)" at bounding box center [678, 153] width 185 height 21
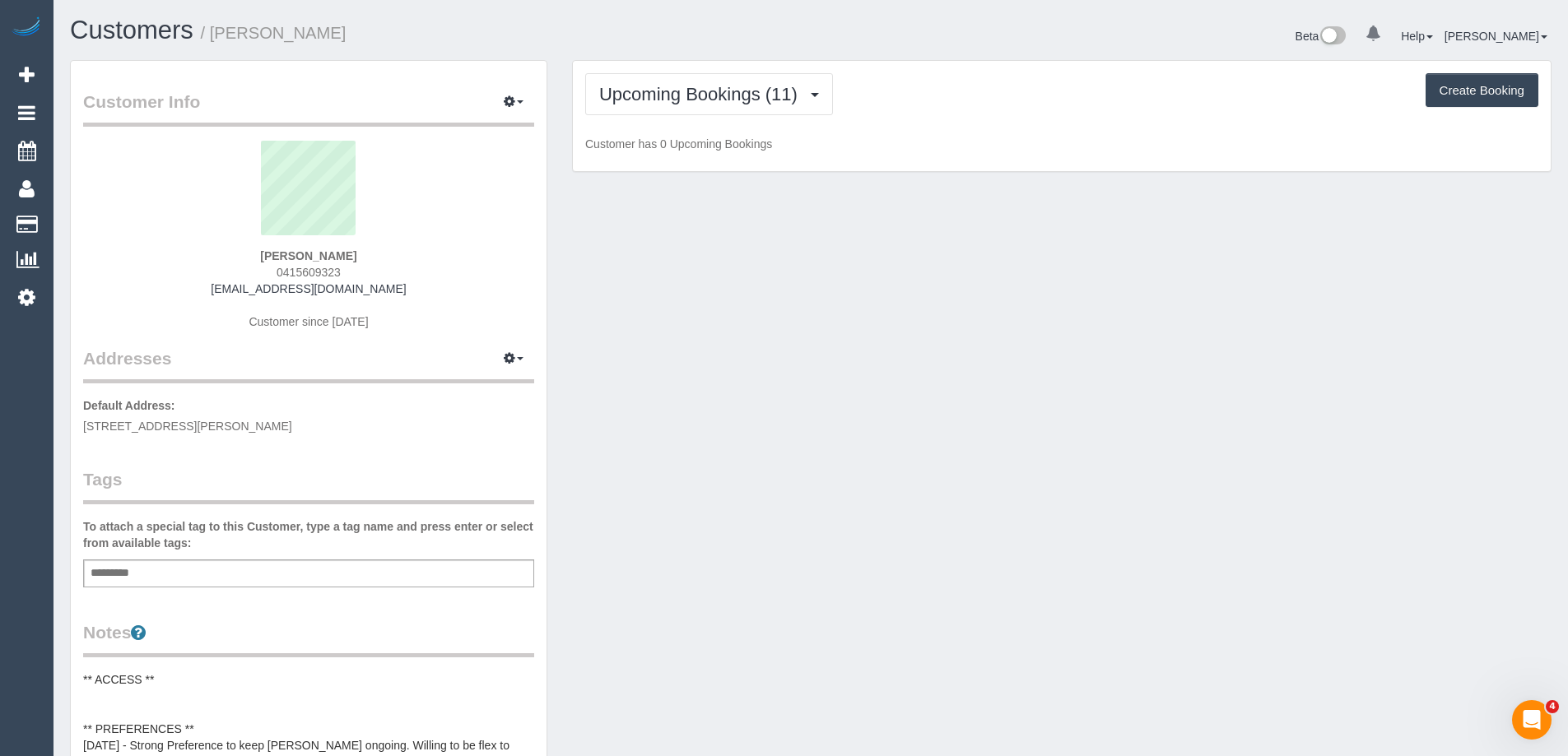
click at [980, 64] on div "Upcoming Bookings (11) Completed Bookings (202) Upcoming Bookings (11) Cancelle…" at bounding box center [1061, 116] width 978 height 111
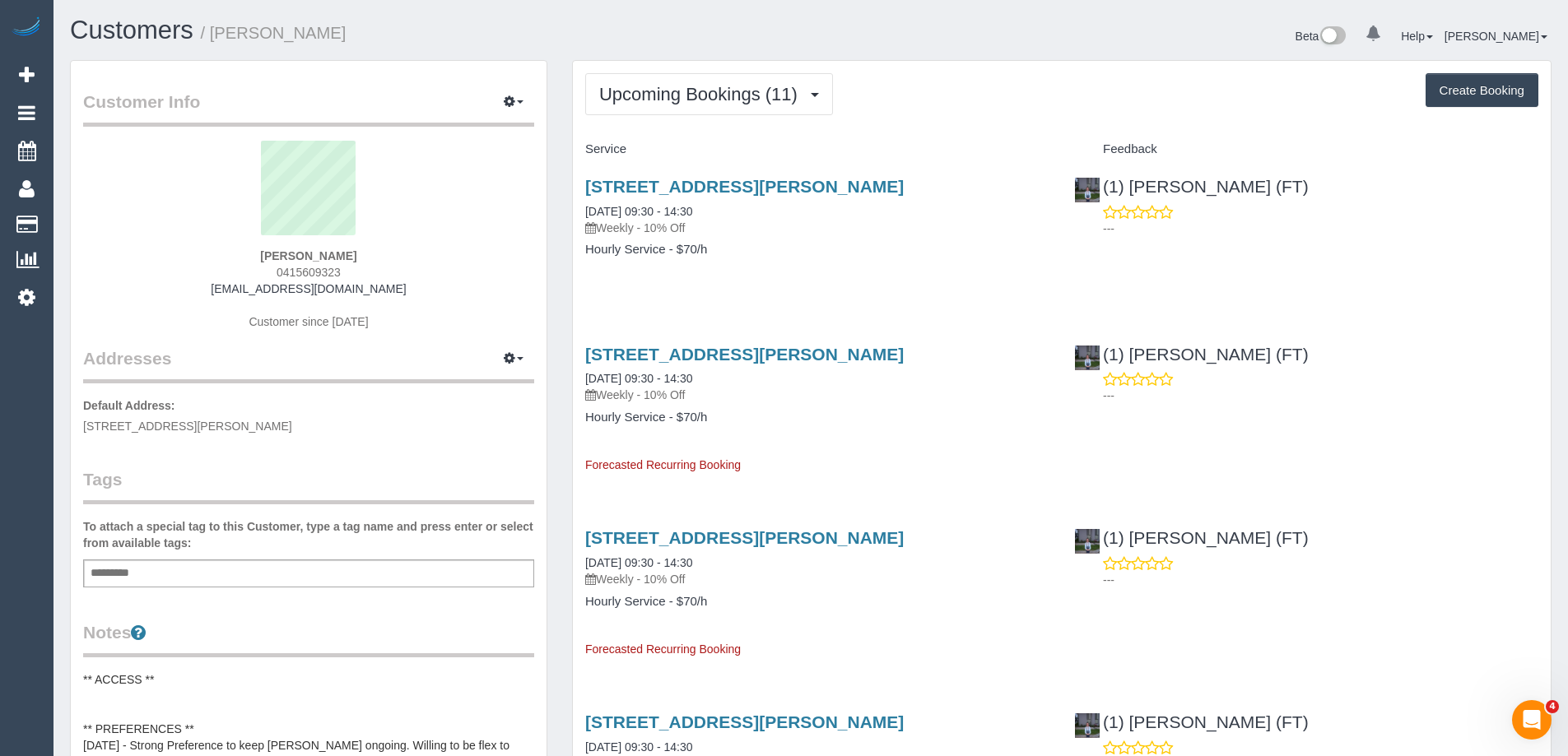
click at [1080, 88] on div "Upcoming Bookings (11) Completed Bookings (202) Upcoming Bookings (11) Cancelle…" at bounding box center [1062, 94] width 953 height 42
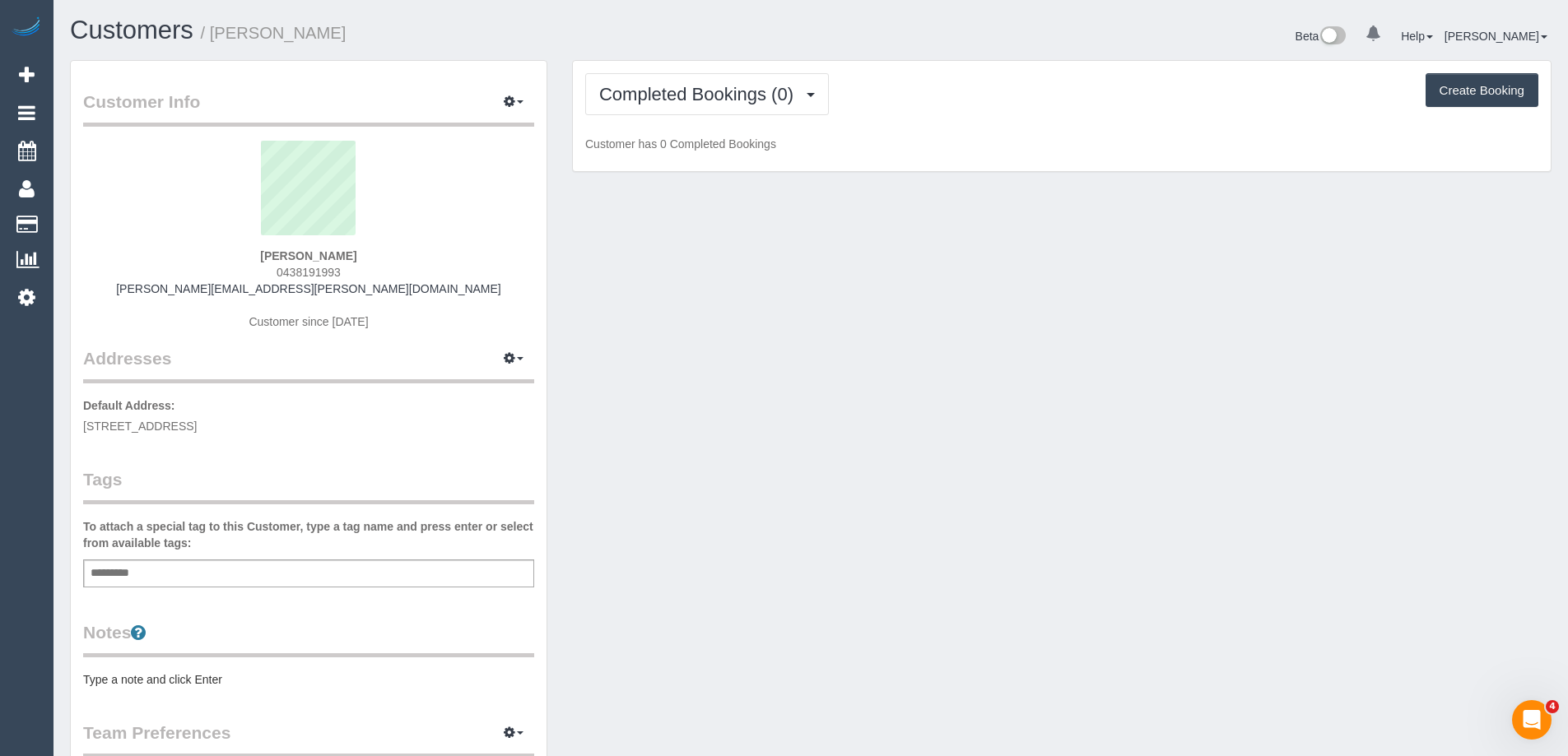
click at [198, 677] on pre "Type a note and click Enter" at bounding box center [308, 680] width 451 height 17
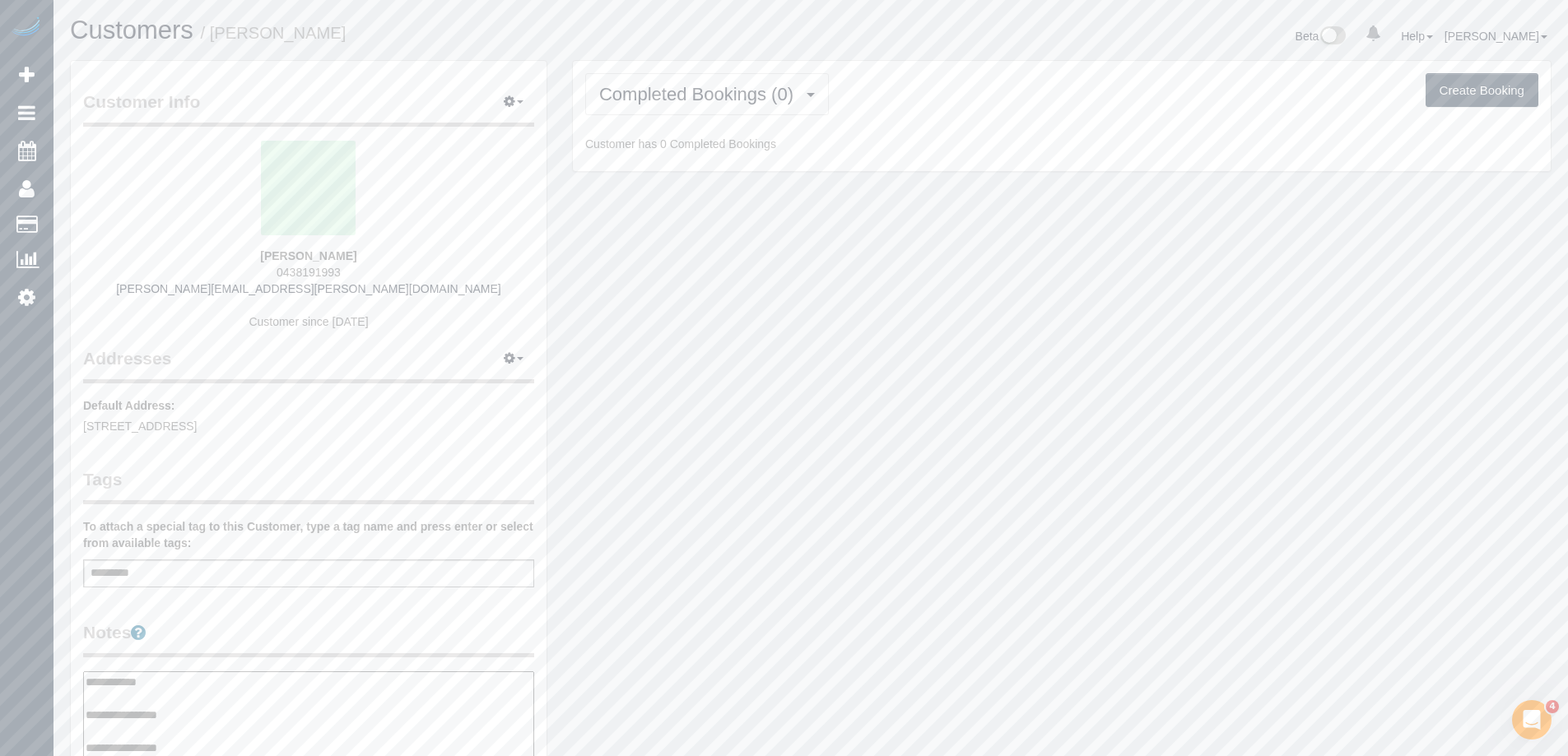
type textarea "**********"
click at [234, 633] on legend "Notes" at bounding box center [308, 639] width 451 height 37
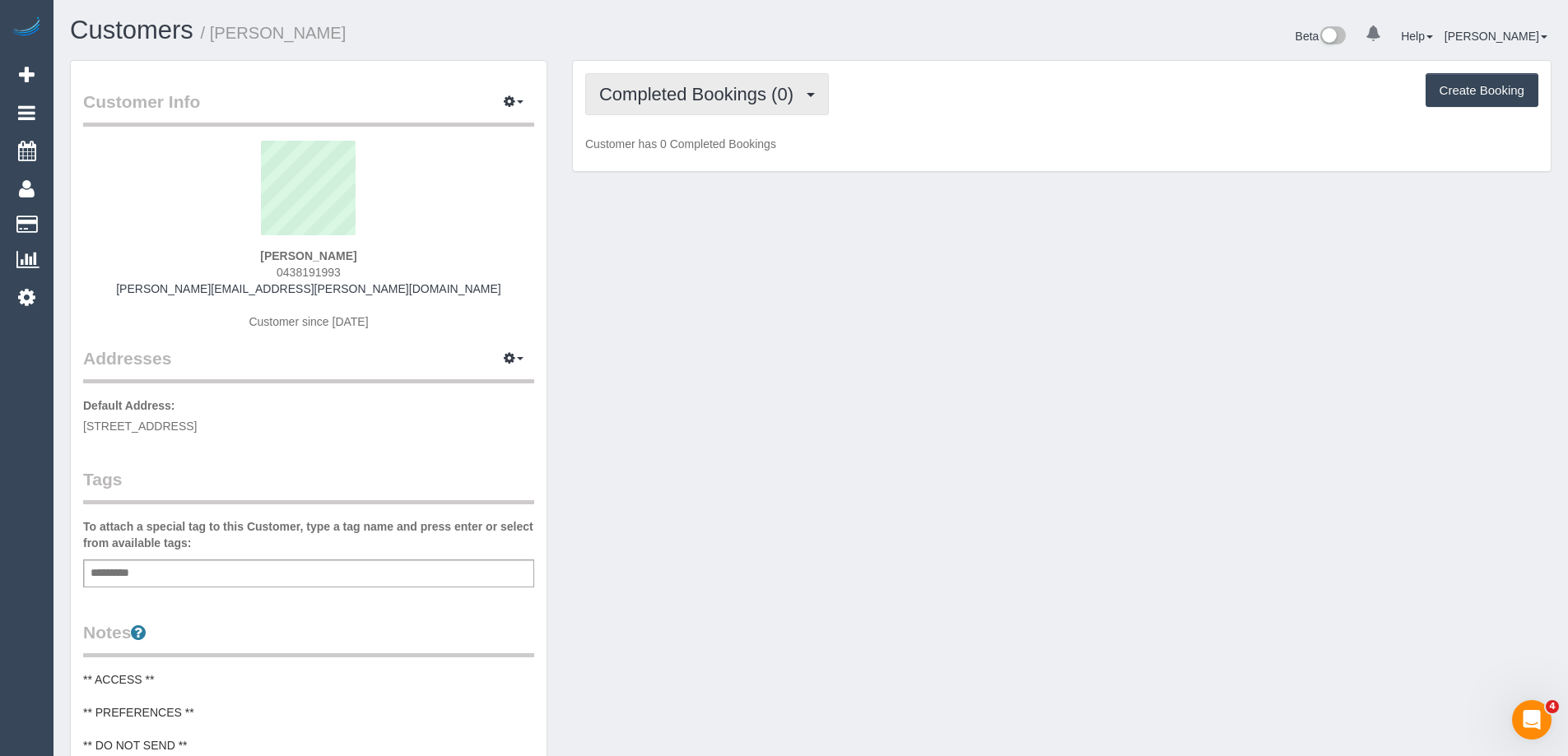
click at [695, 95] on span "Completed Bookings (0)" at bounding box center [700, 94] width 203 height 20
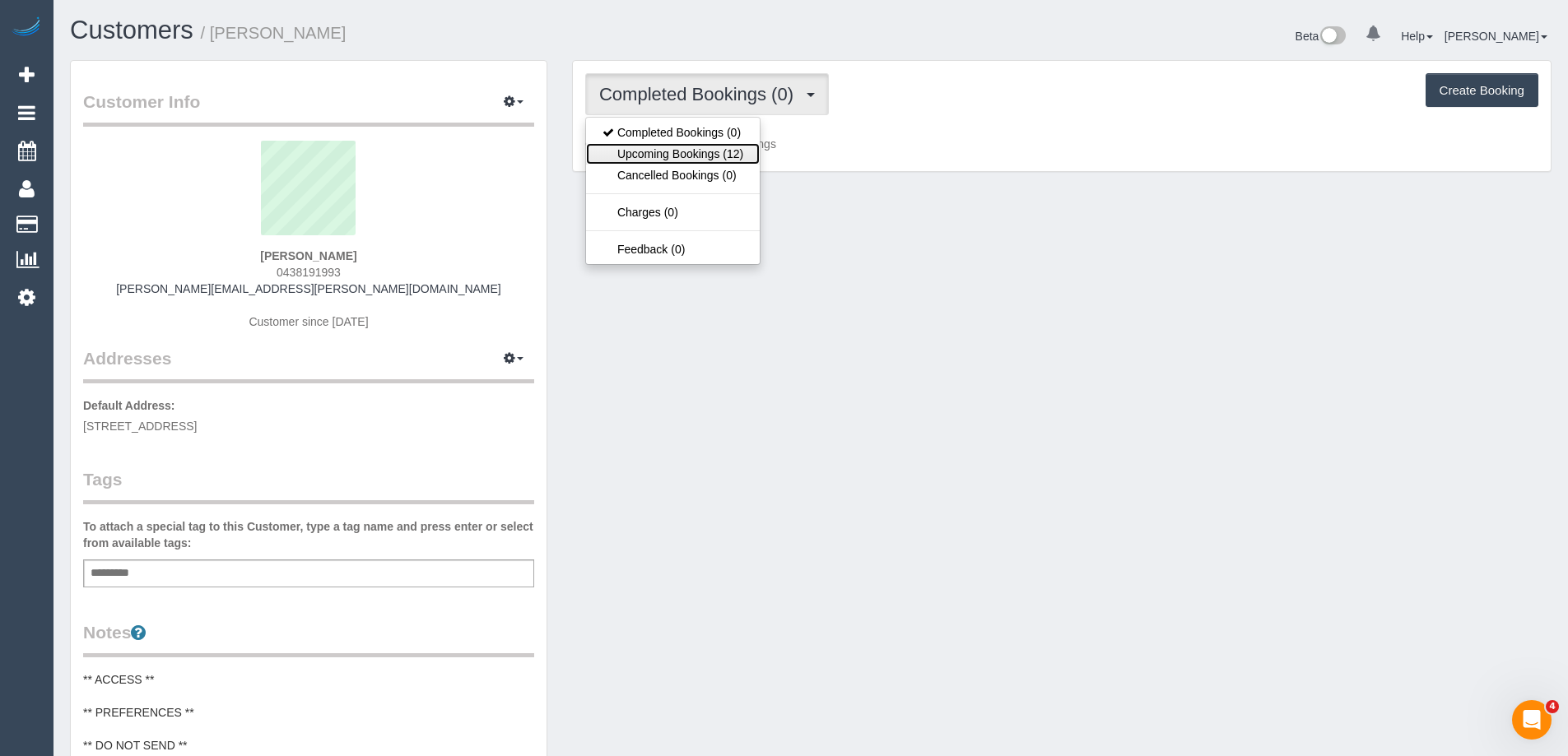
click at [680, 148] on link "Upcoming Bookings (12)" at bounding box center [672, 153] width 174 height 21
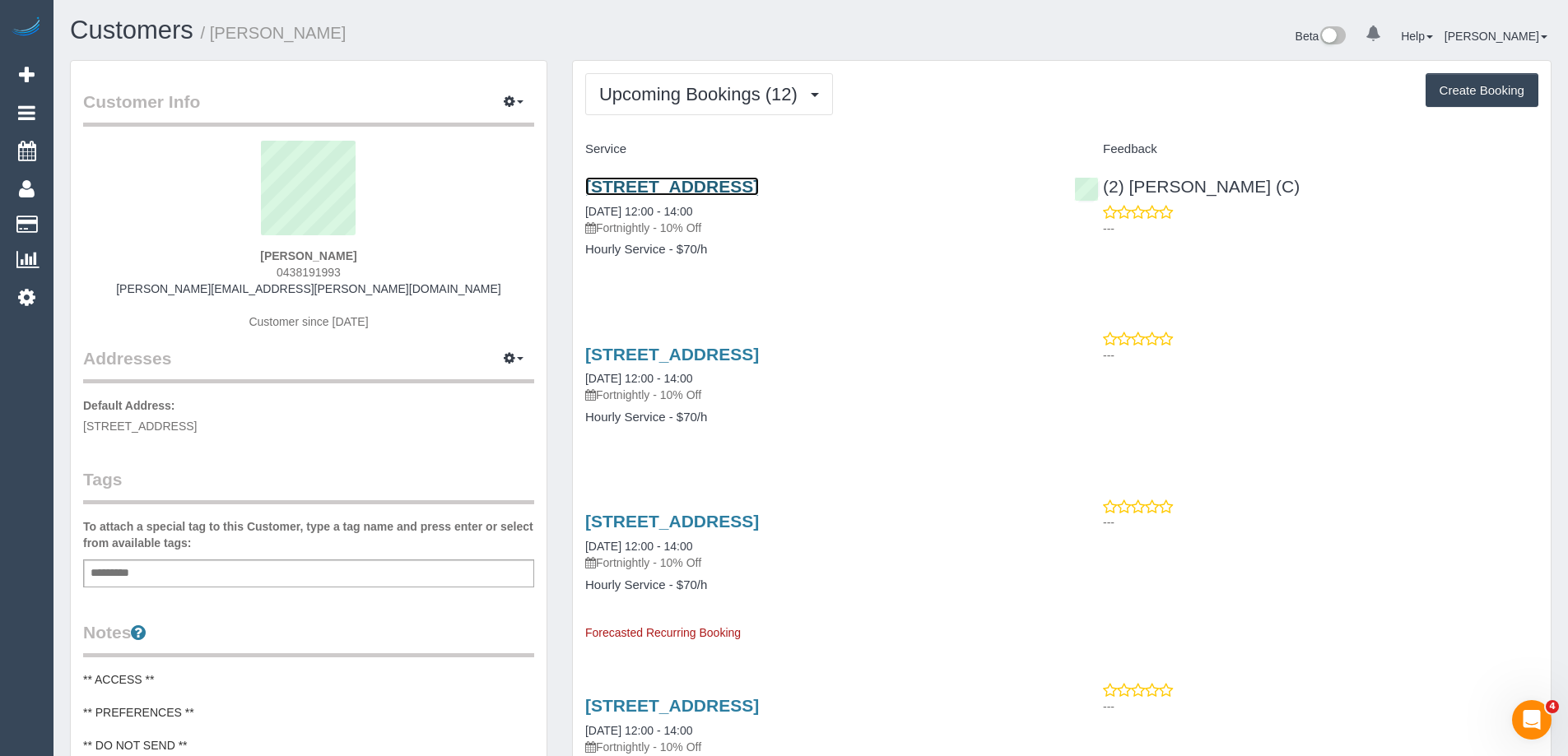
click at [668, 185] on link "[STREET_ADDRESS]" at bounding box center [672, 186] width 174 height 19
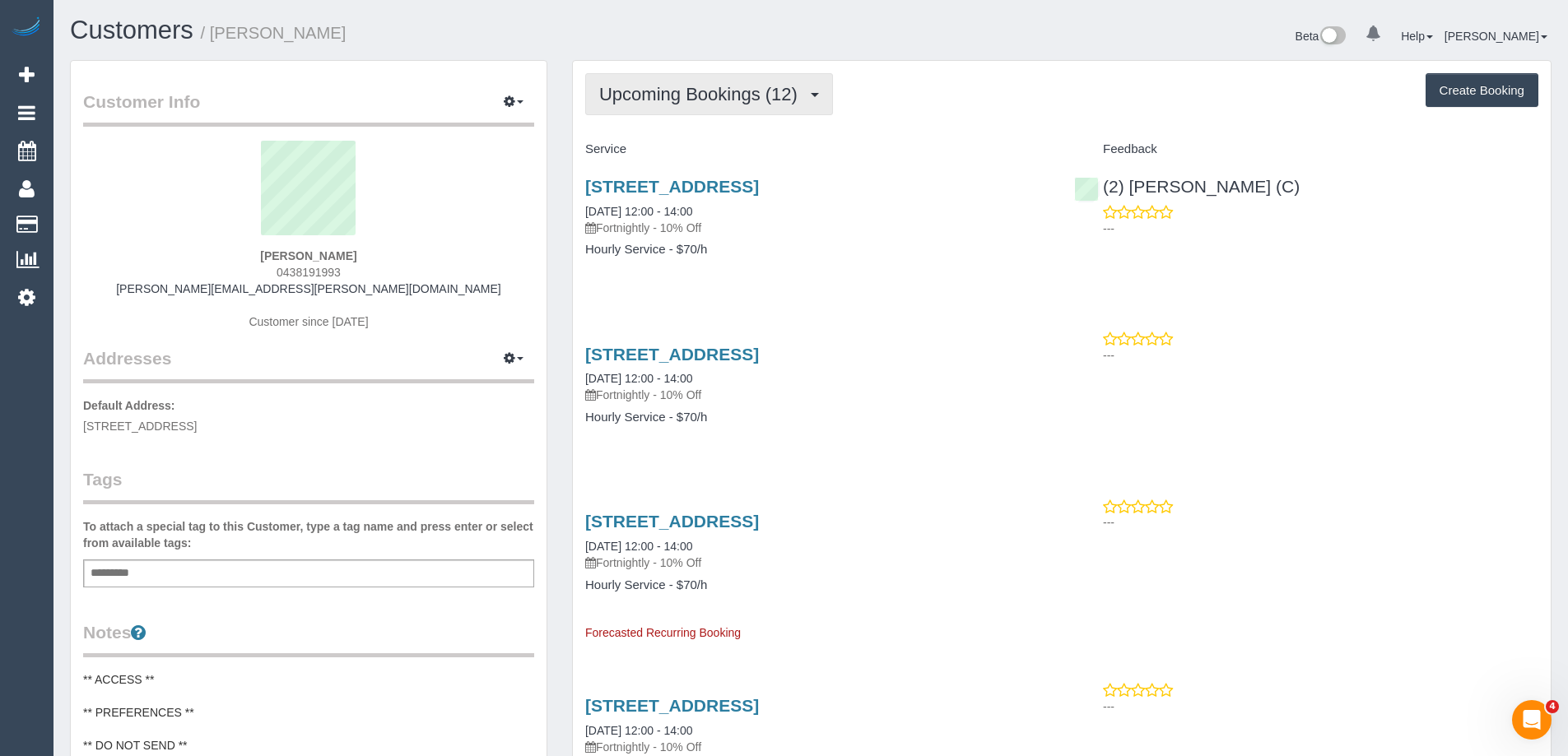
click at [692, 98] on span "Upcoming Bookings (12)" at bounding box center [702, 94] width 207 height 20
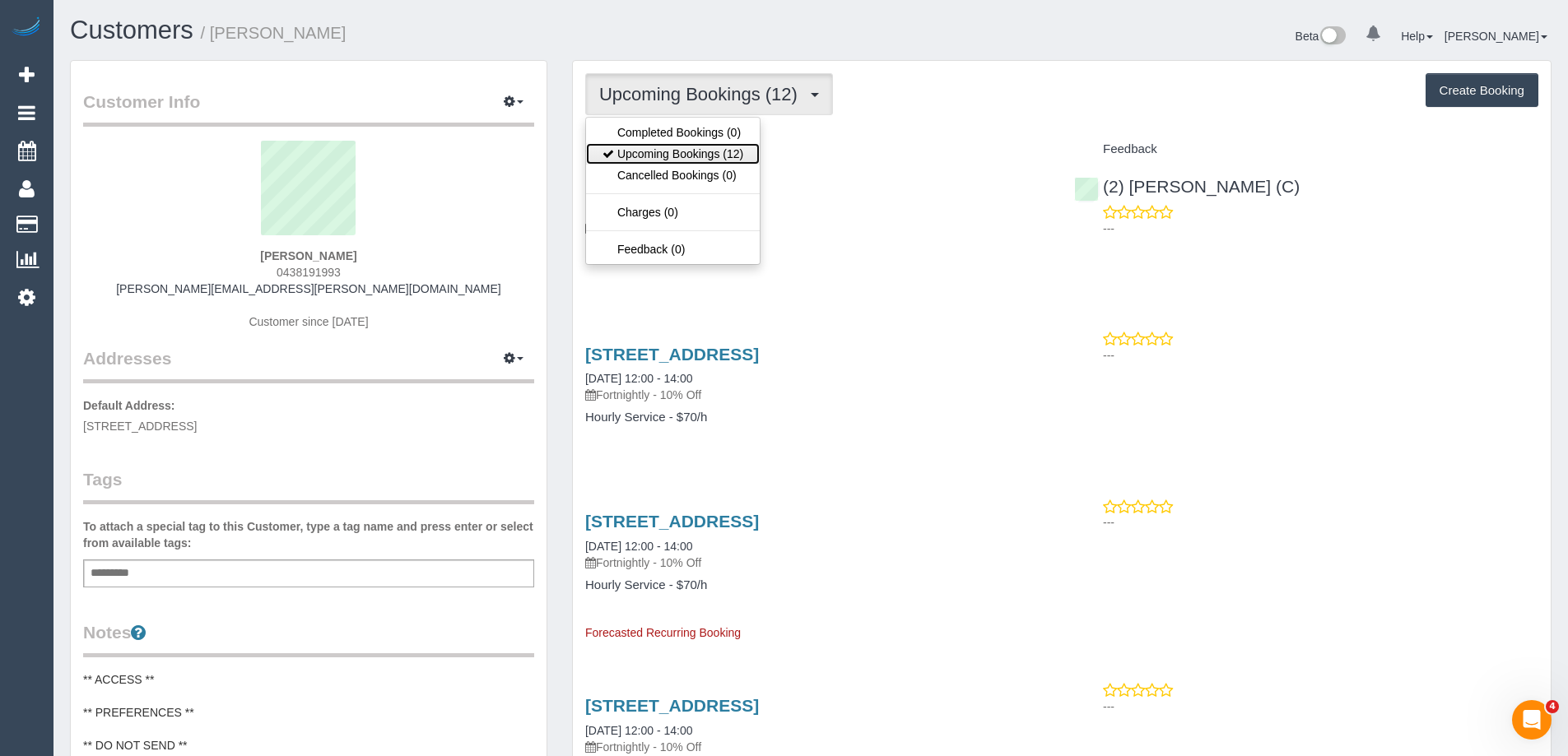
click at [674, 162] on link "Upcoming Bookings (12)" at bounding box center [672, 153] width 174 height 21
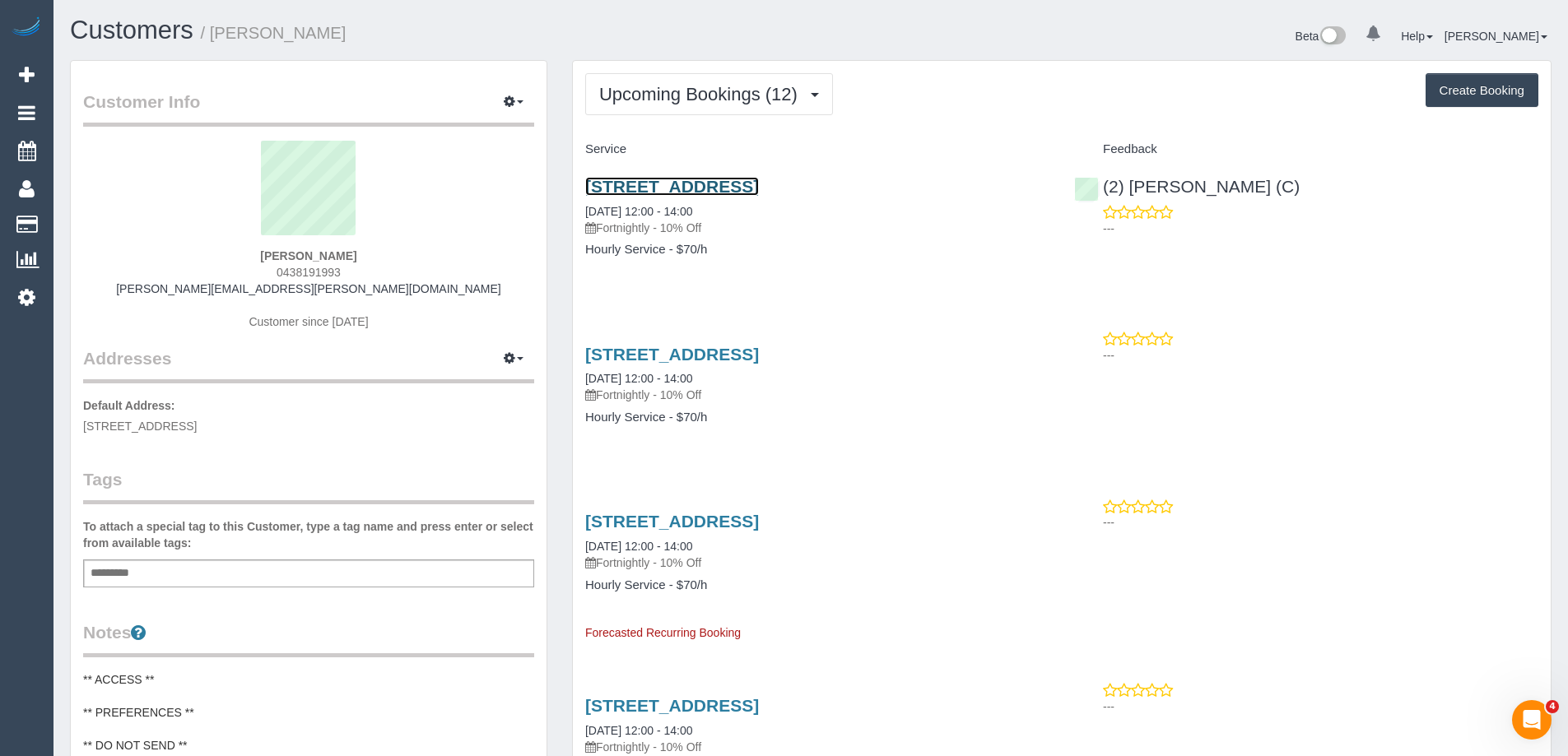
click at [759, 186] on link "[STREET_ADDRESS]" at bounding box center [672, 186] width 174 height 19
click at [759, 182] on link "[STREET_ADDRESS]" at bounding box center [672, 186] width 174 height 19
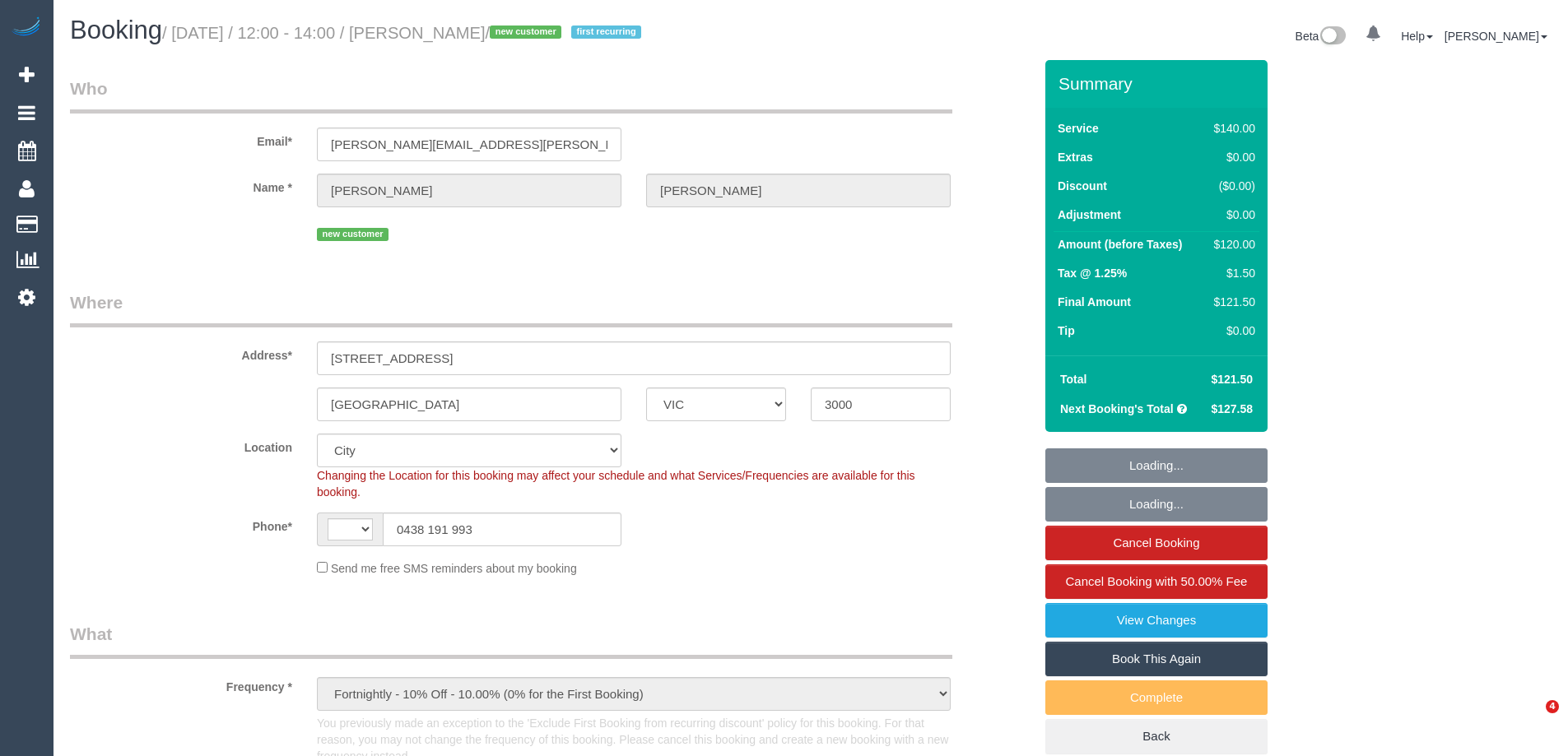
select select "VIC"
select select "object:579"
select select "string:AU"
select select "string:stripe-pm_1RyLcn2GScqysDRVsQcH1S7T"
select select "number:28"
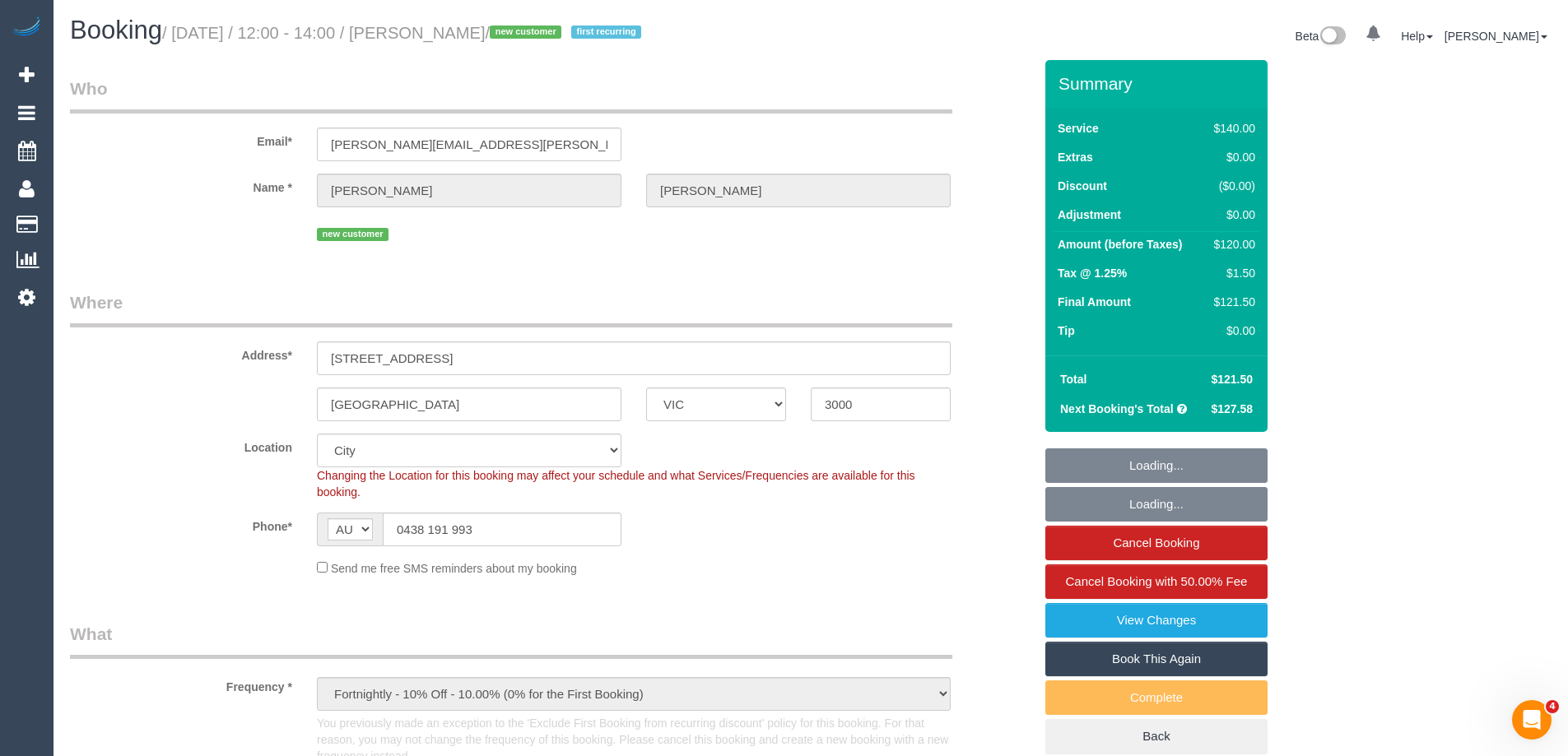
select select "number:14"
select select "number:20"
select select "number:24"
select select "number:33"
select select "number:13"
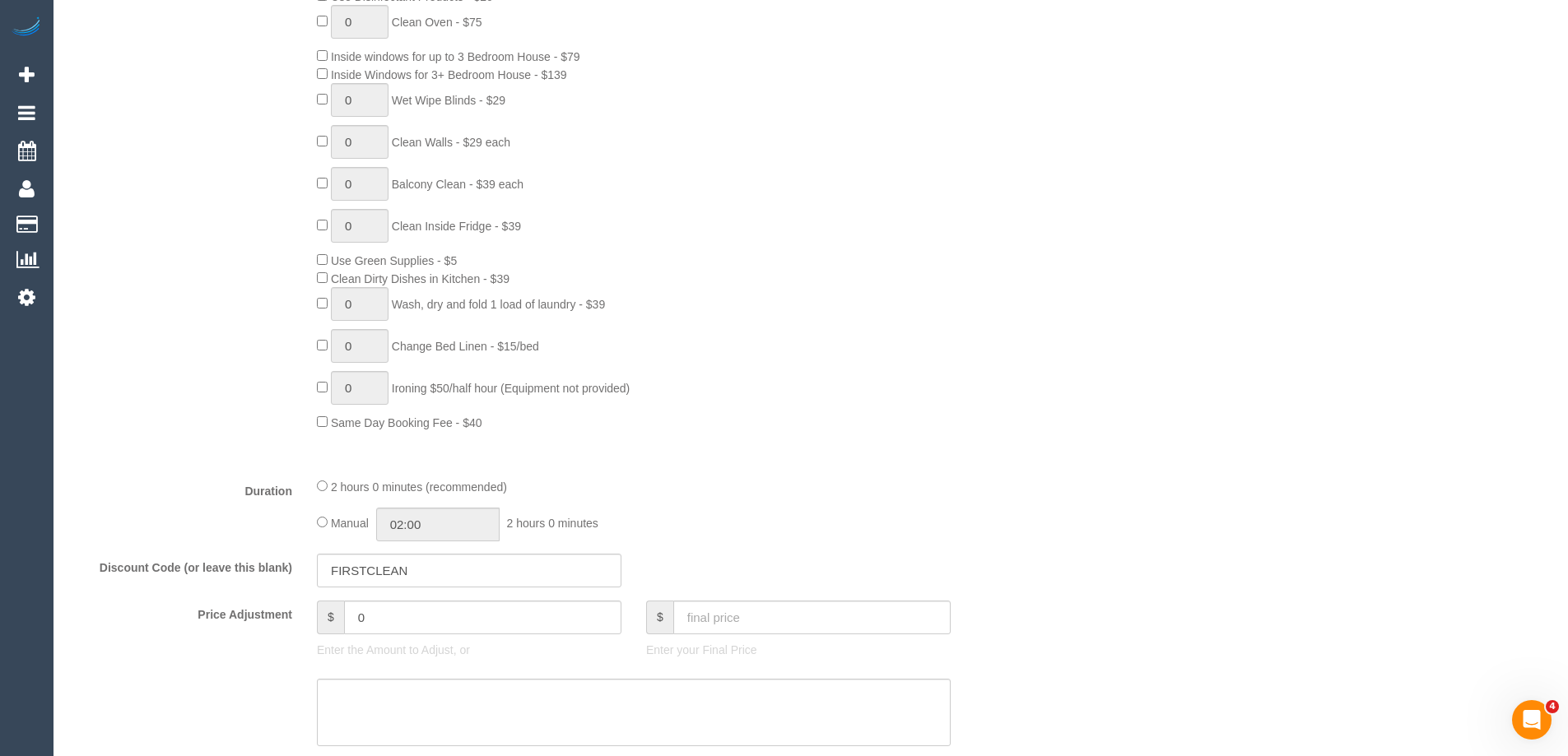
scroll to position [987, 0]
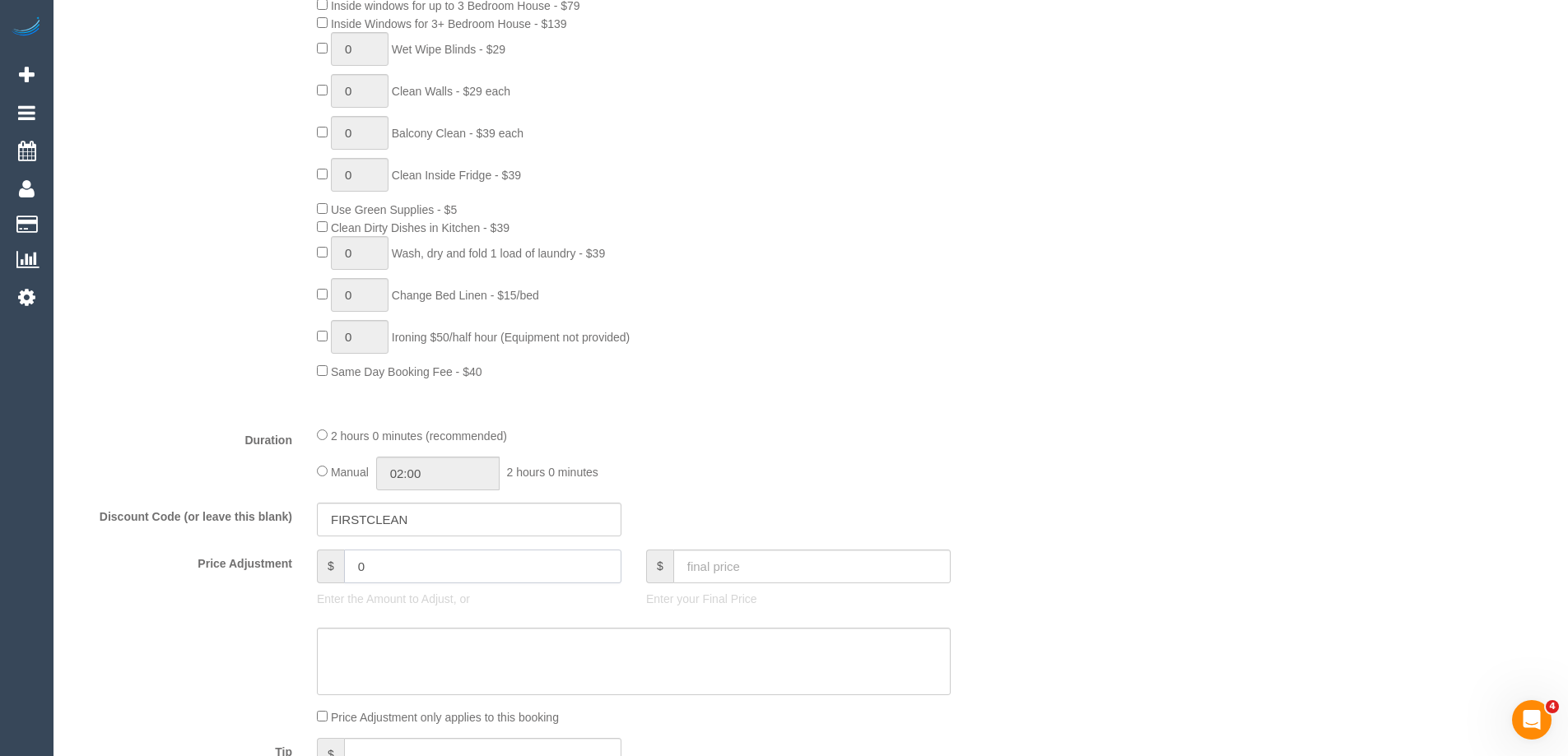
click at [442, 569] on input "0" at bounding box center [483, 566] width 277 height 34
type input "39"
click at [518, 642] on textarea at bounding box center [633, 662] width 633 height 68
type textarea "#"
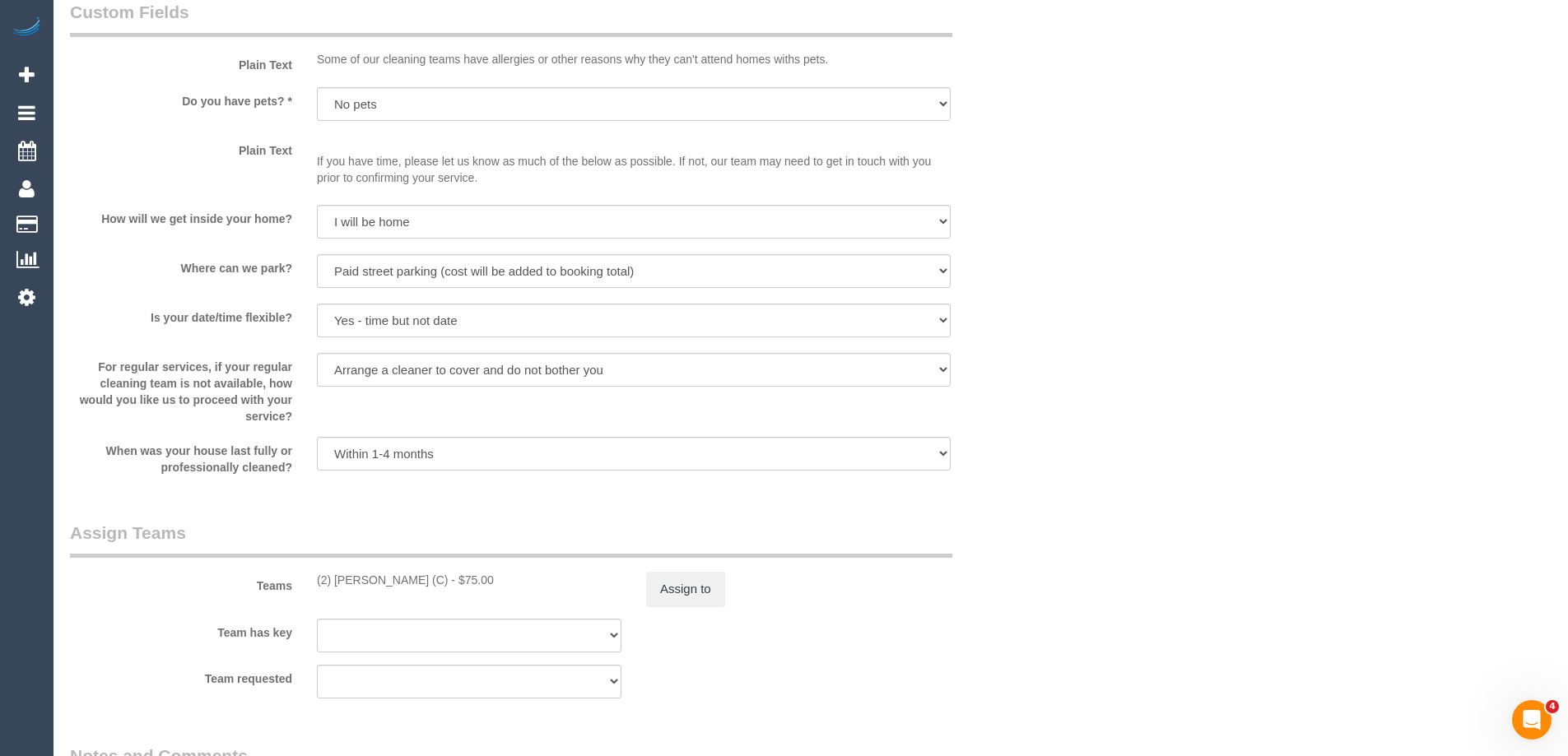
scroll to position [2385, 0]
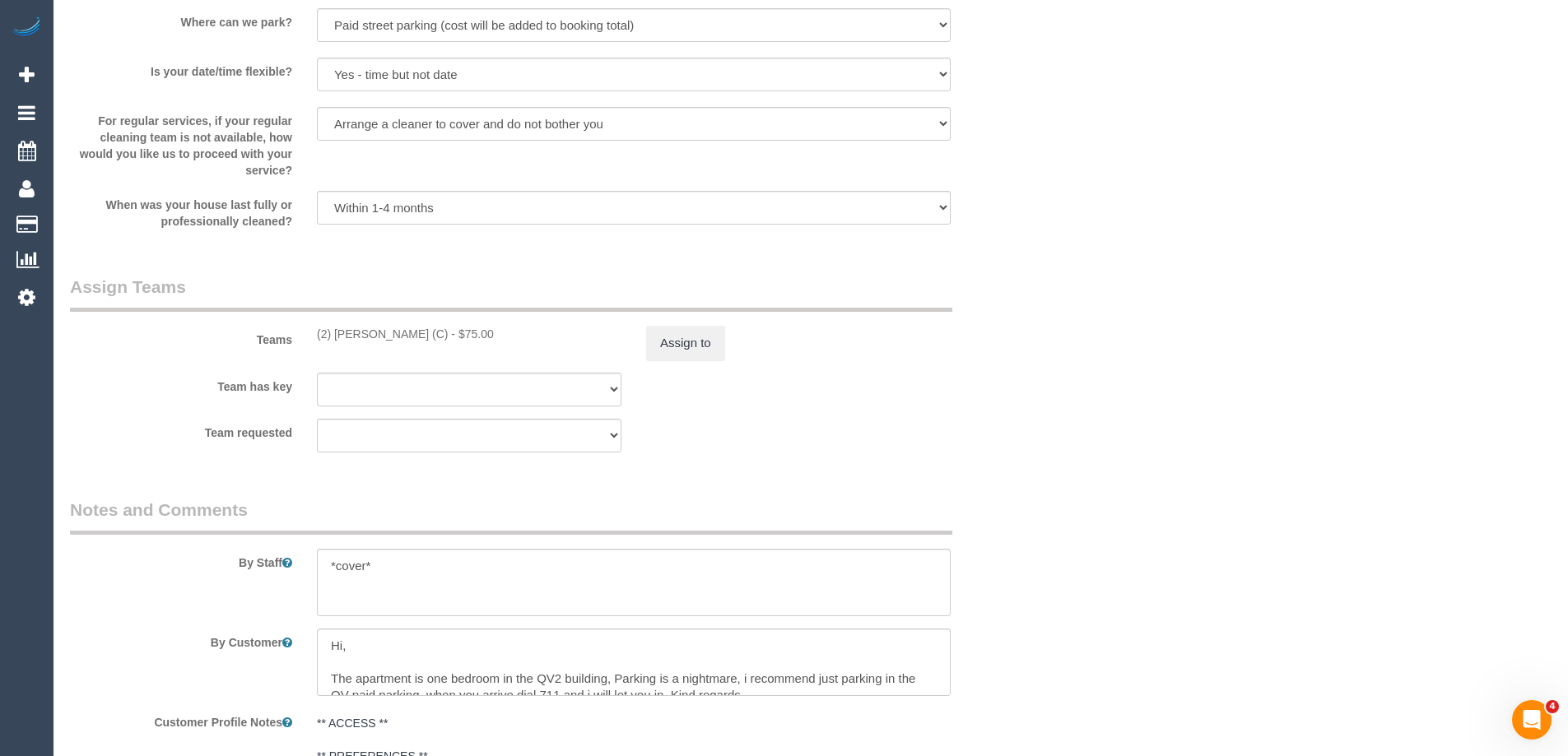
type textarea "$39 added for parking - ED"
click at [690, 350] on button "Assign to" at bounding box center [686, 343] width 79 height 35
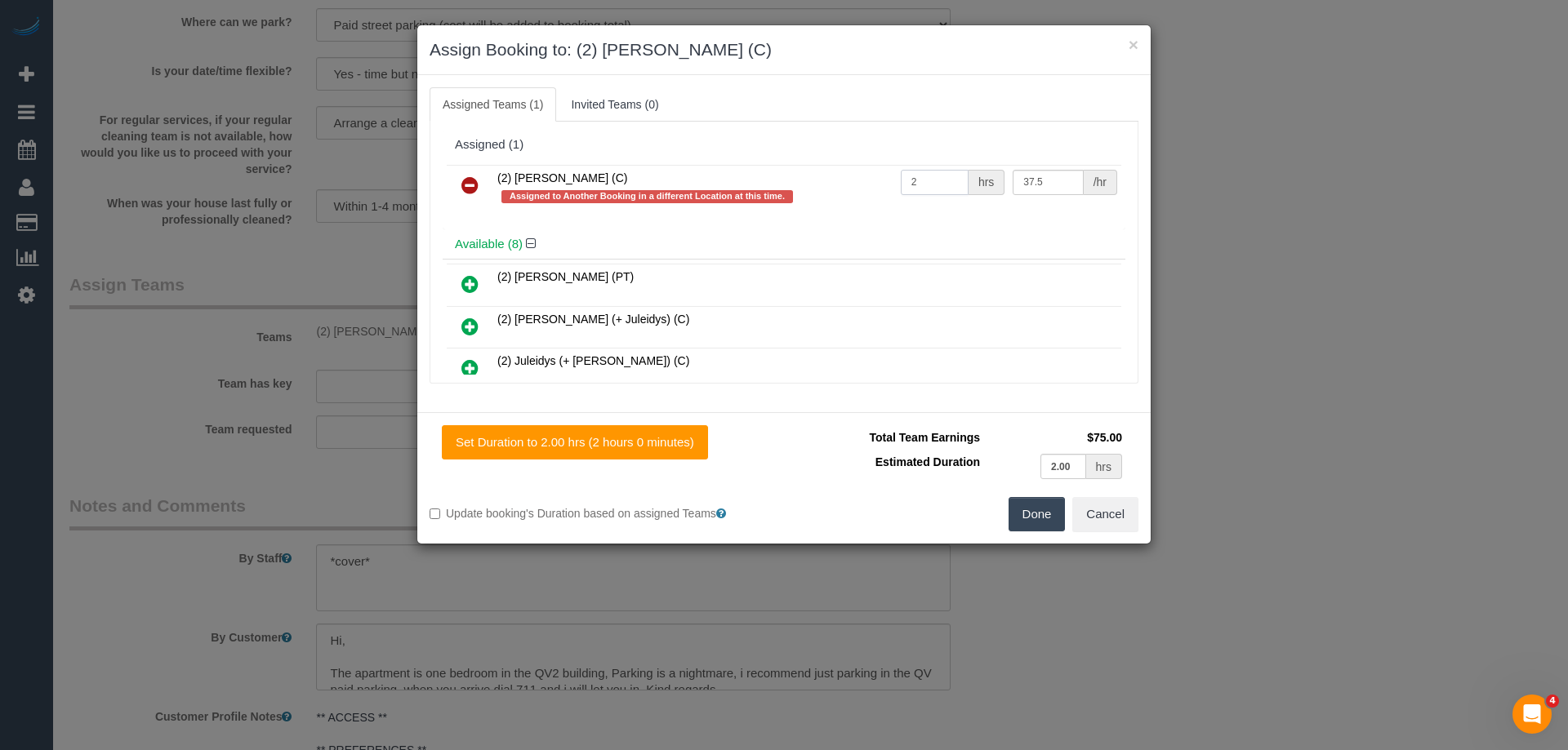
click at [950, 185] on input "2" at bounding box center [934, 183] width 67 height 25
type input "1"
click at [1032, 177] on input "37.5" at bounding box center [1047, 183] width 70 height 25
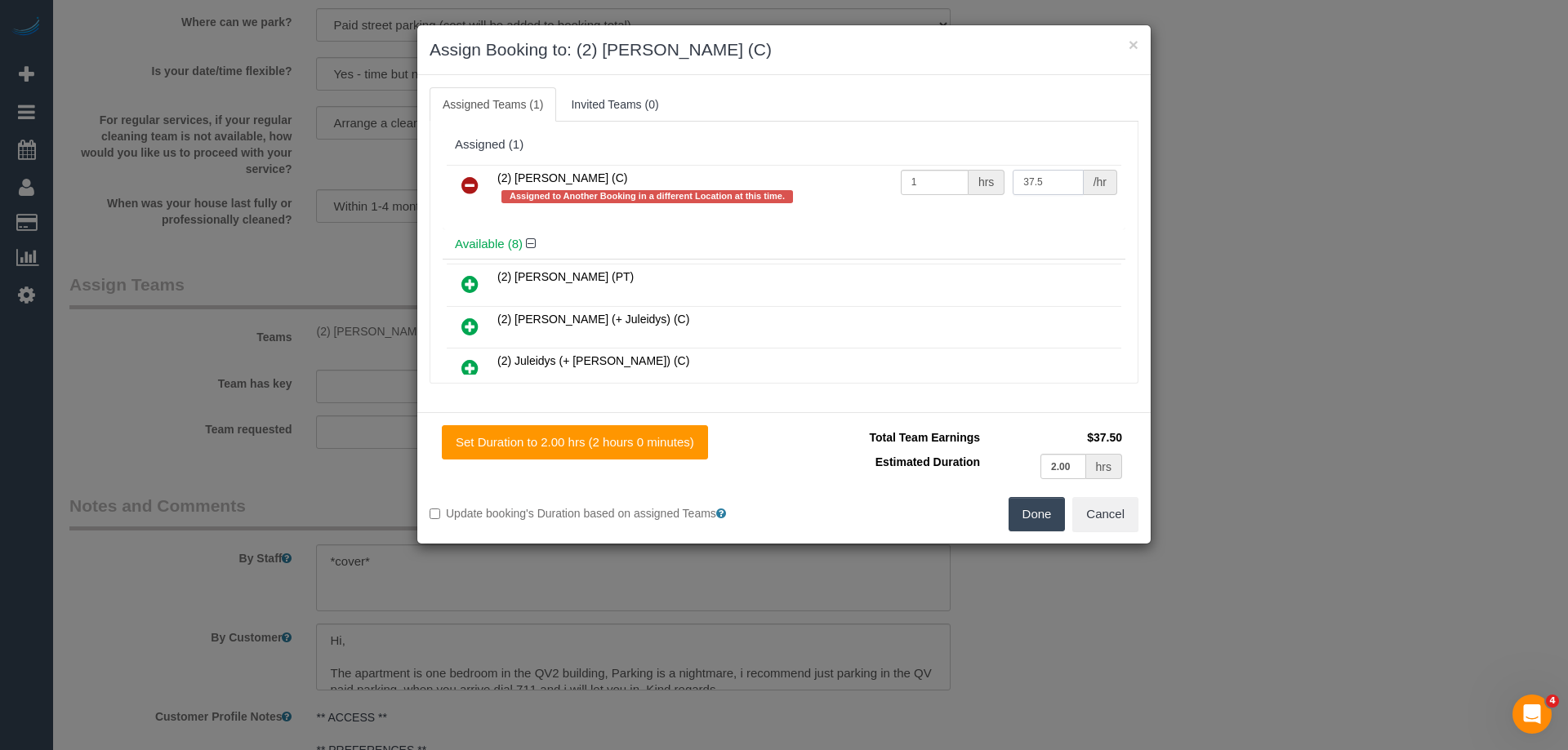
paste input "114"
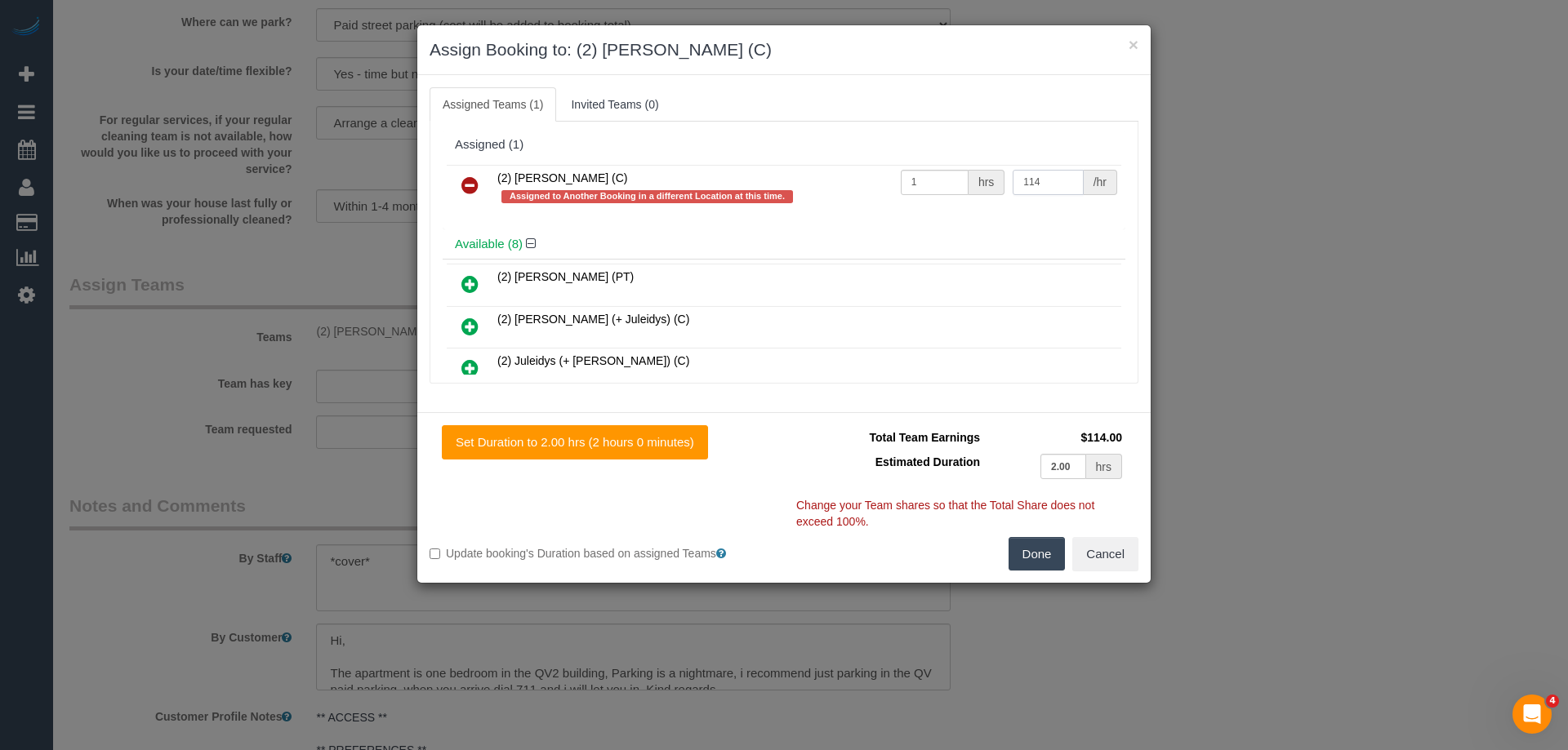
type input "114"
click at [1030, 553] on button "Done" at bounding box center [1036, 554] width 57 height 35
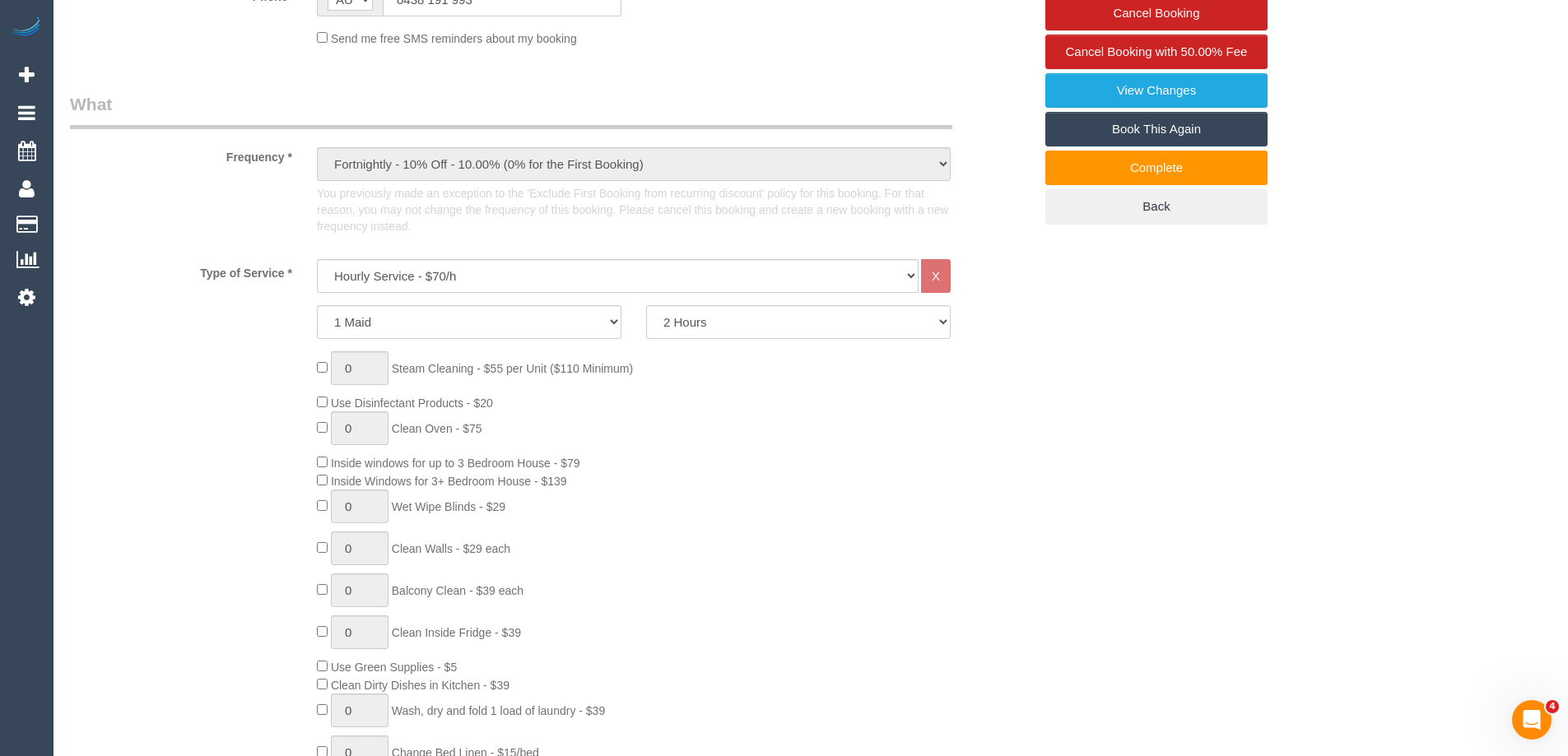
scroll to position [118, 0]
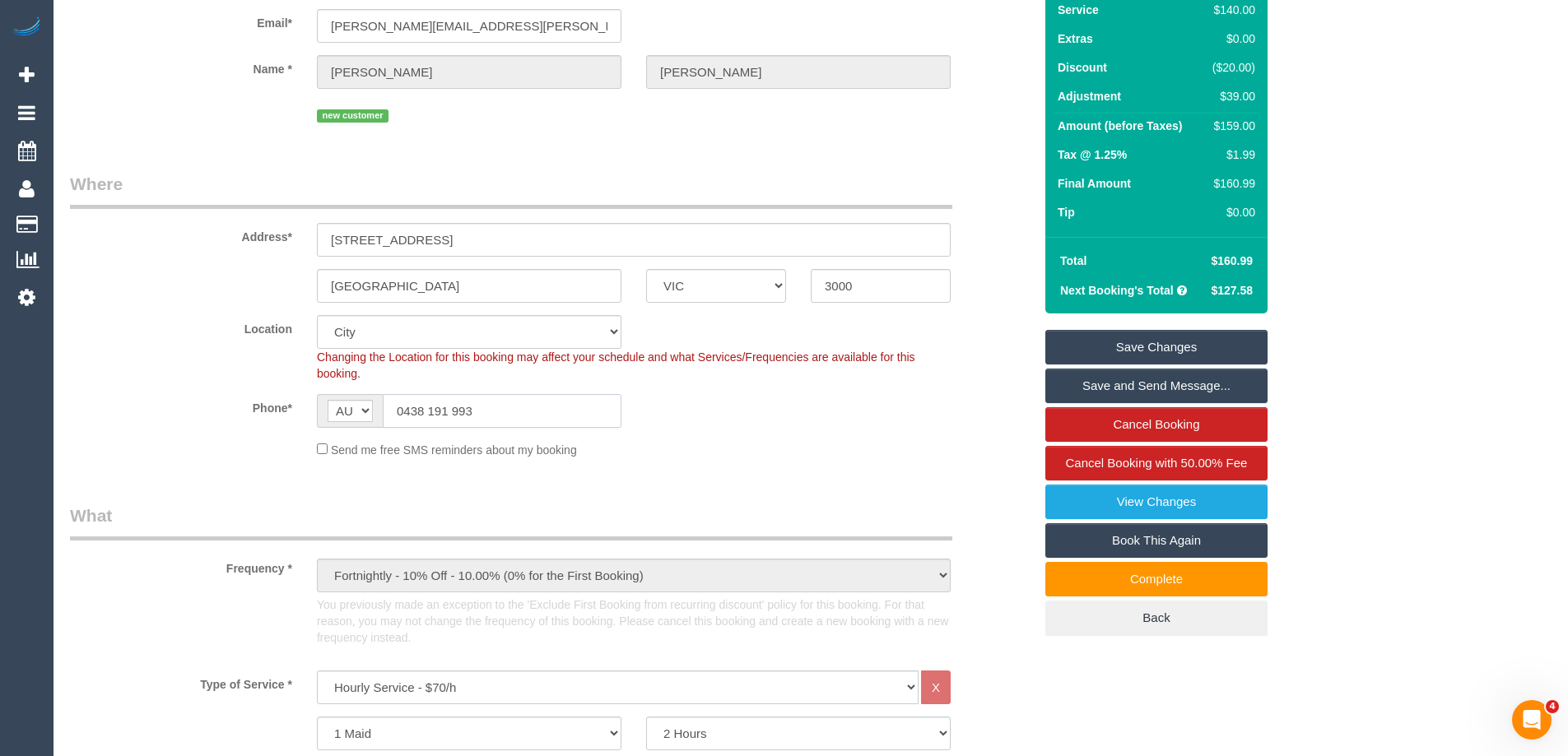
click at [488, 401] on input "0438 191 993" at bounding box center [502, 411] width 239 height 34
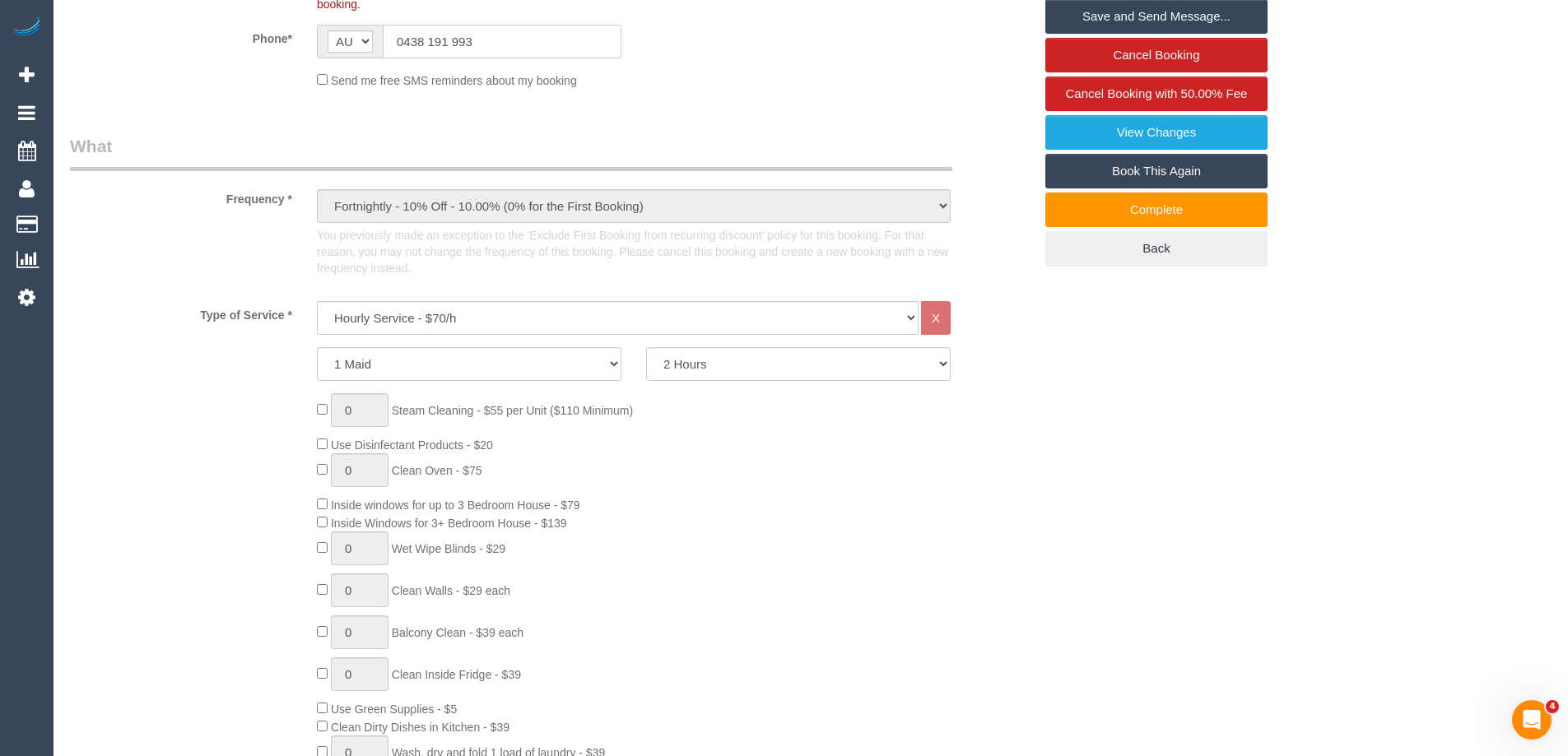
scroll to position [0, 0]
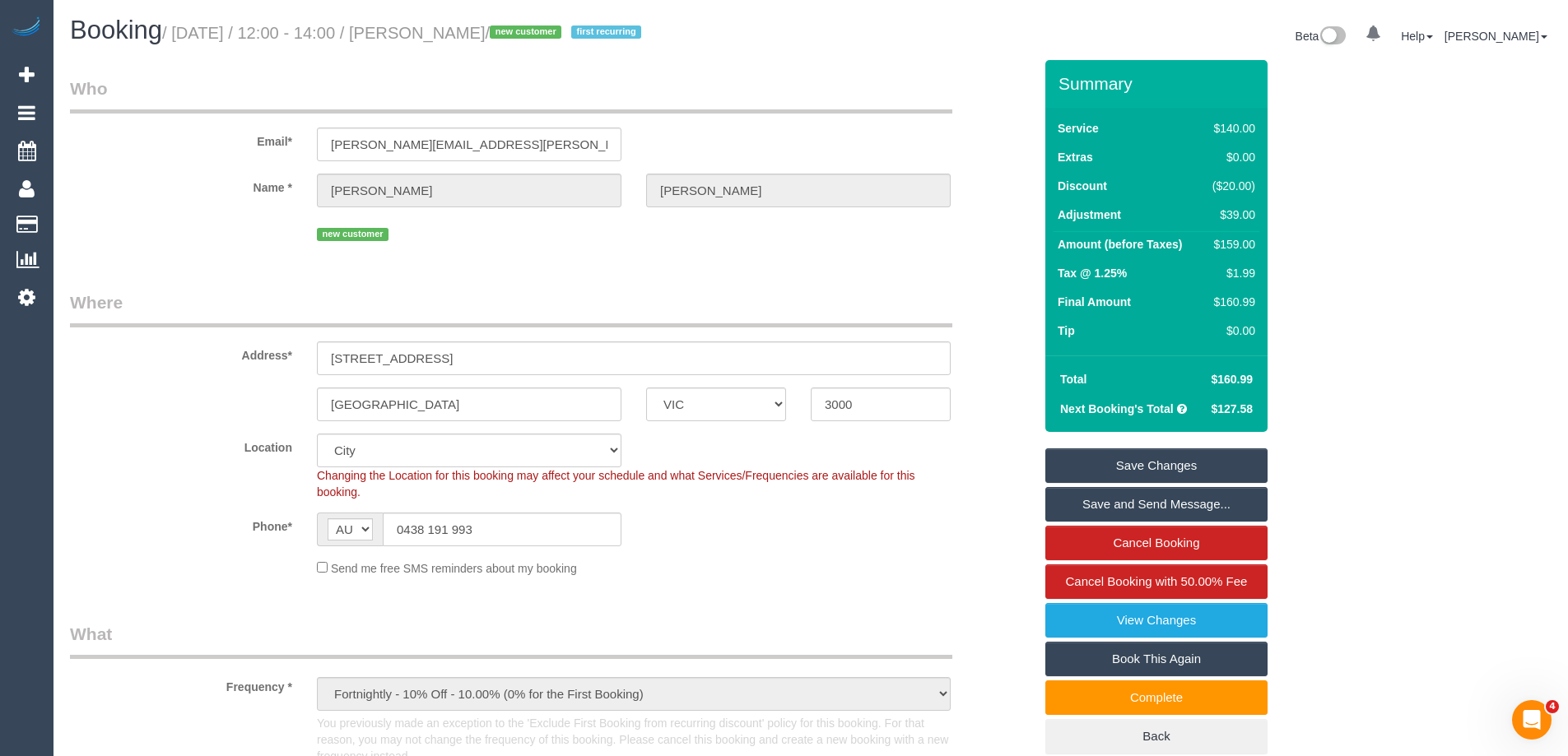
click at [1144, 460] on link "Save Changes" at bounding box center [1157, 466] width 222 height 35
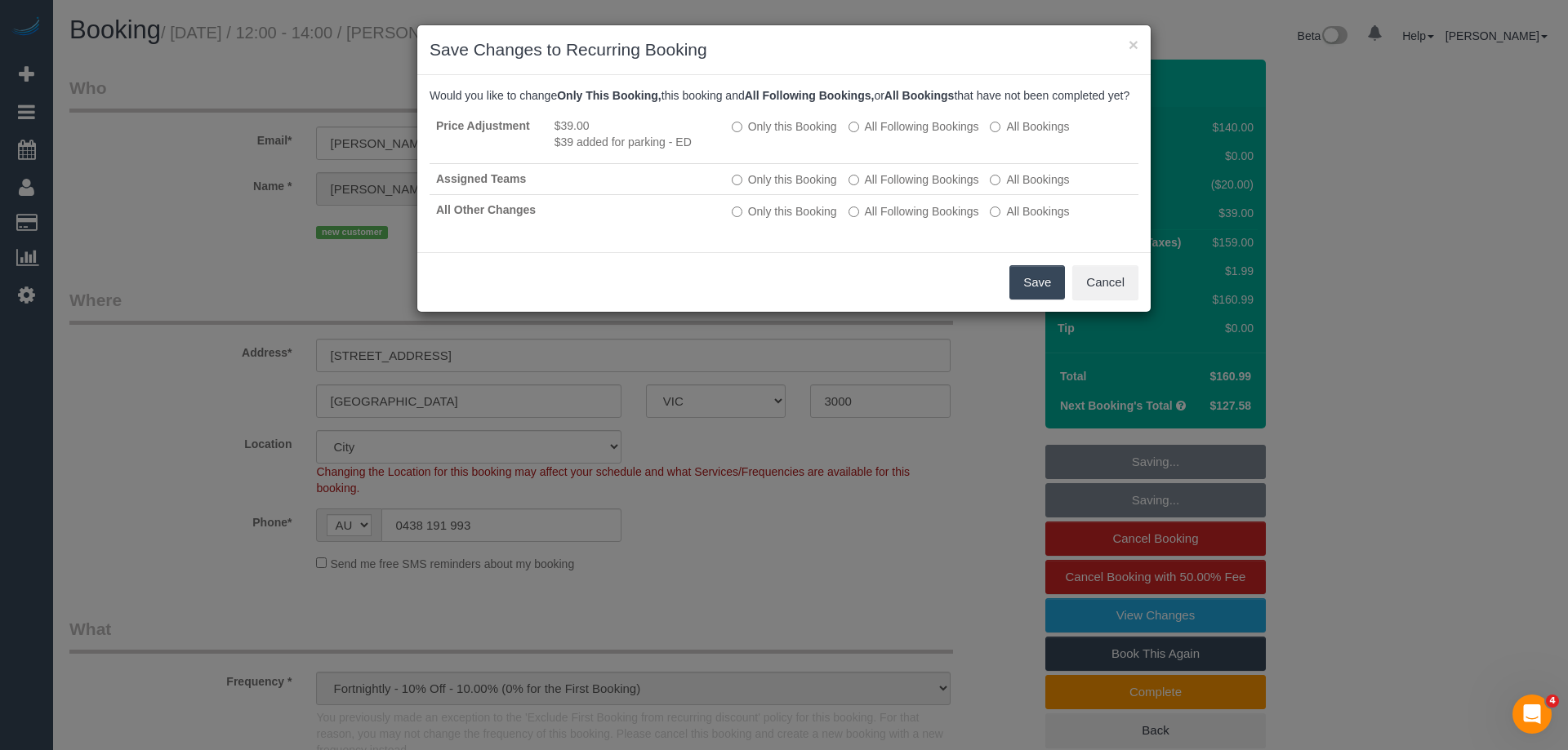
click at [1032, 299] on button "Save" at bounding box center [1036, 282] width 56 height 35
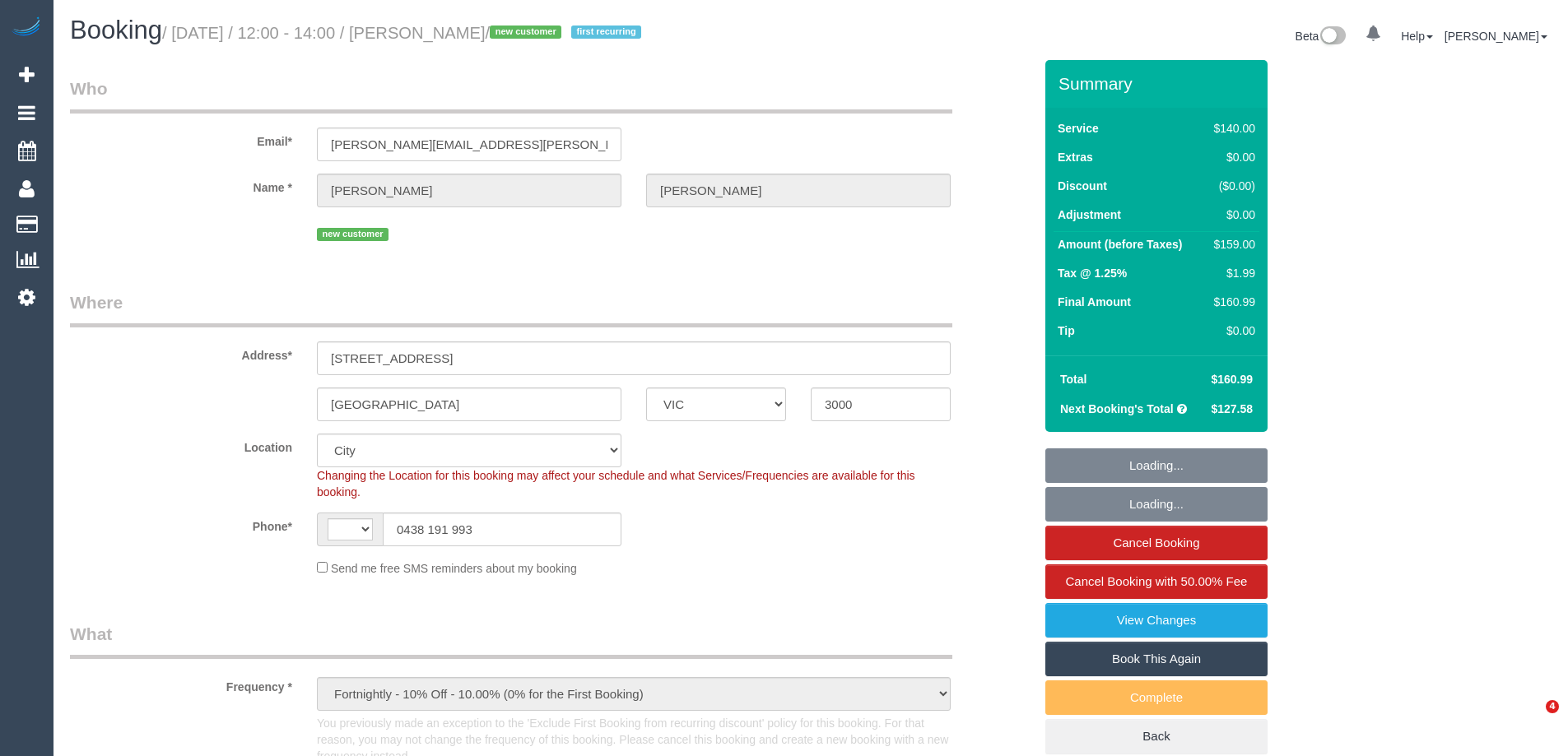
select select "VIC"
select select "object:332"
select select "string:stripe-pm_1RyLcn2GScqysDRVsQcH1S7T"
select select "string:AU"
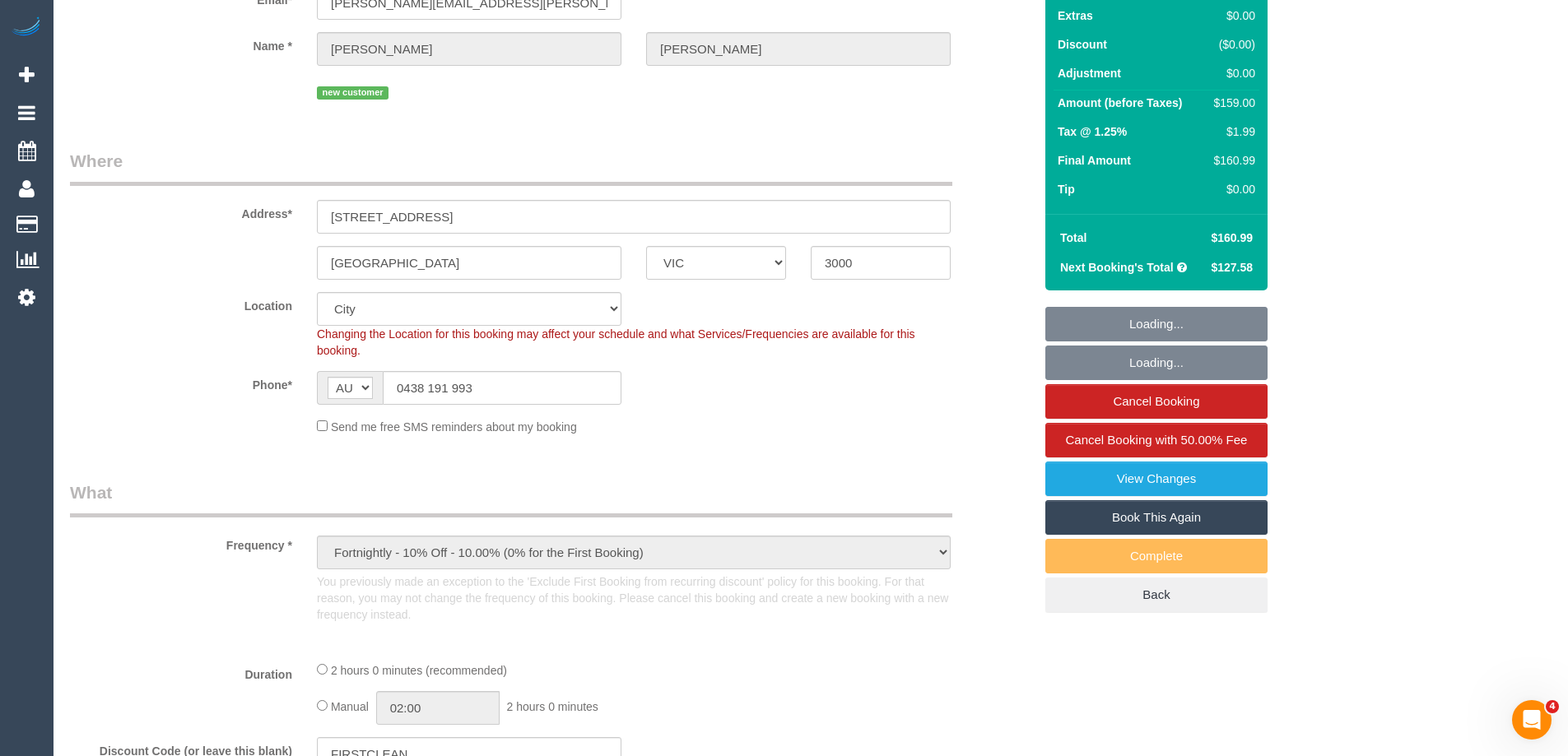
select select "number:28"
select select "number:14"
select select "number:20"
select select "number:24"
select select "number:33"
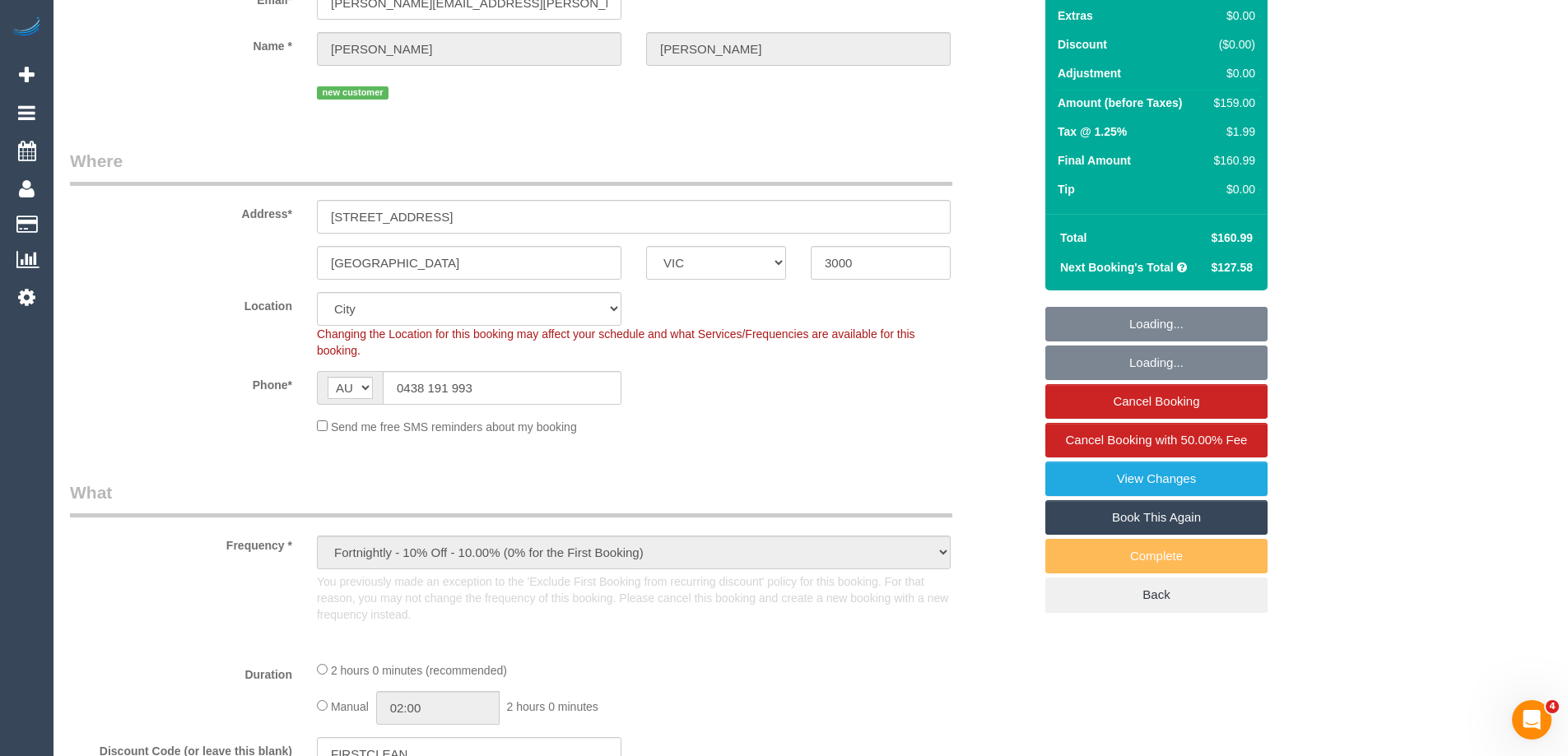
select select "number:13"
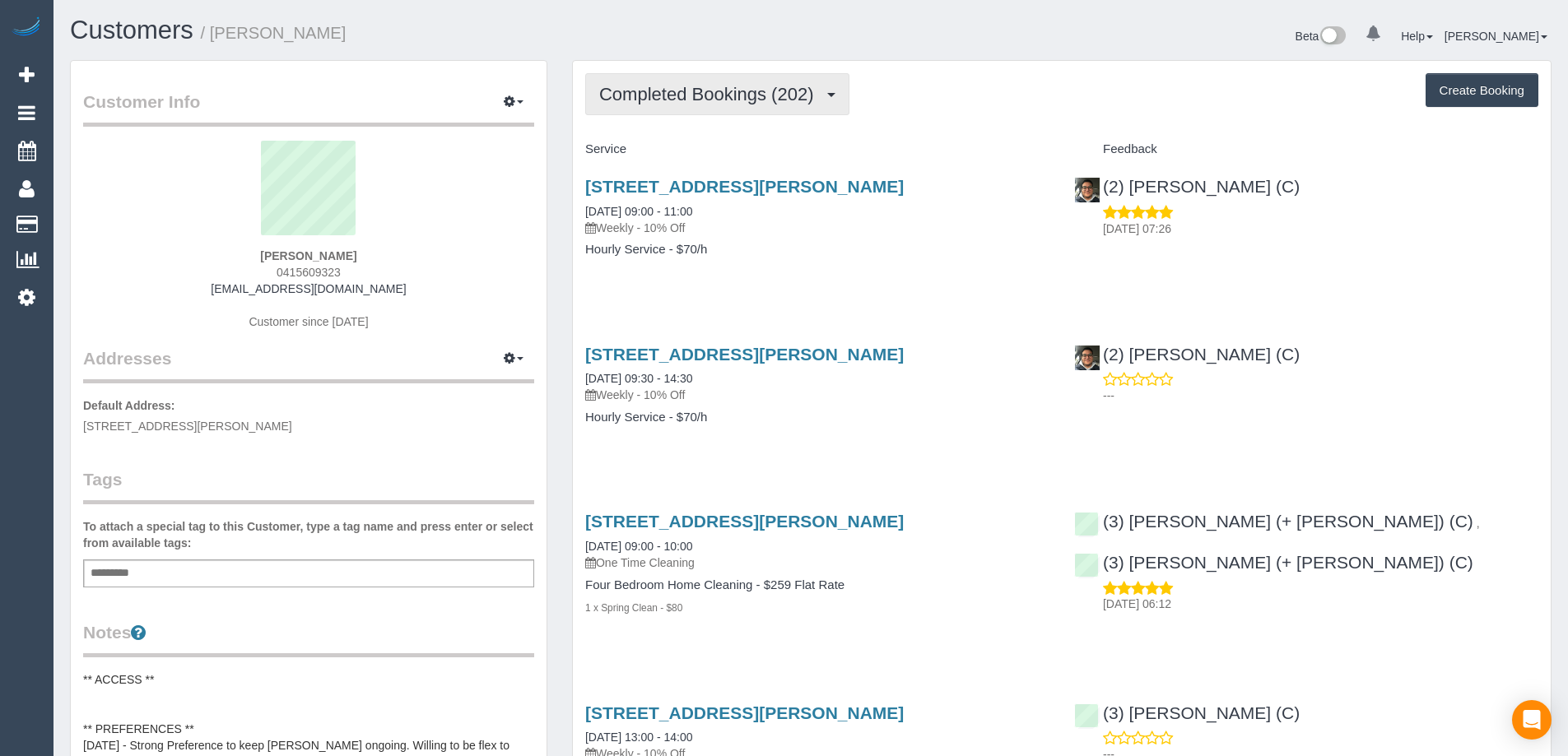
click at [673, 106] on button "Completed Bookings (202)" at bounding box center [718, 94] width 264 height 42
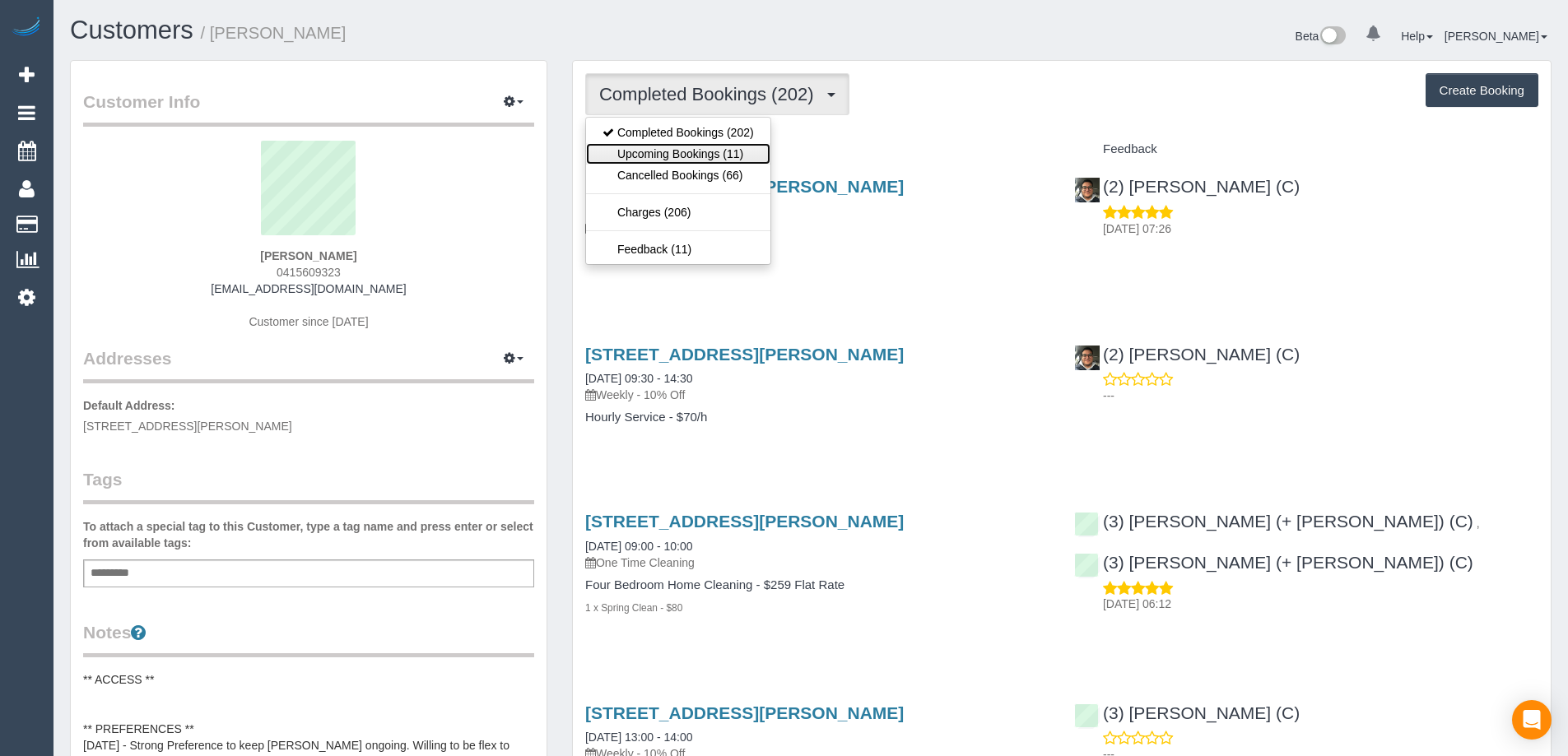
click at [731, 150] on link "Upcoming Bookings (11)" at bounding box center [678, 153] width 185 height 21
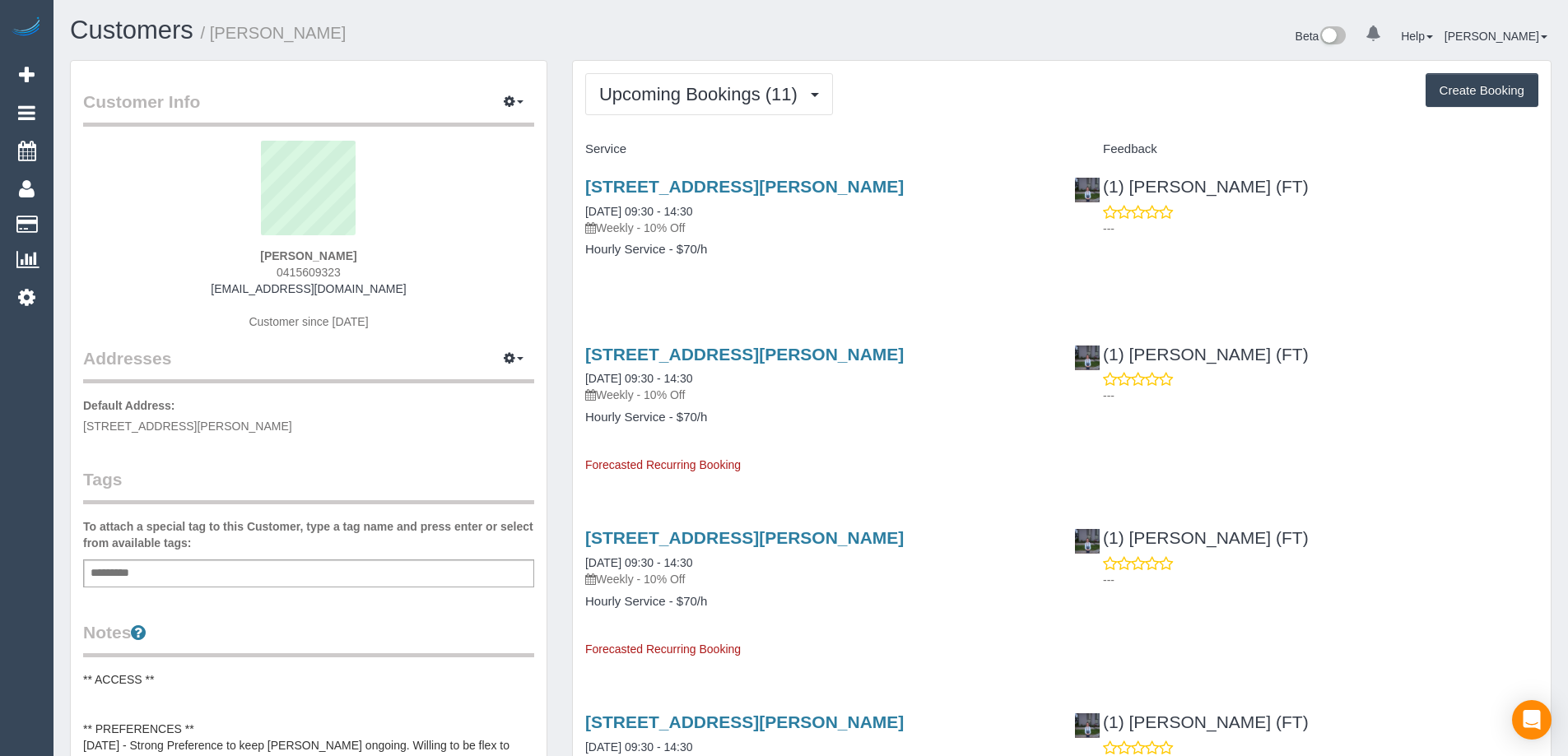
drag, startPoint x: 352, startPoint y: 32, endPoint x: 217, endPoint y: 38, distance: 135.1
click at [217, 38] on h1 "Customers / Danielle Salman" at bounding box center [434, 30] width 729 height 28
copy small "Danielle Salman"
click at [511, 24] on h1 "Customers / Danielle Salman" at bounding box center [434, 30] width 729 height 28
copy small "Danielle Salman"
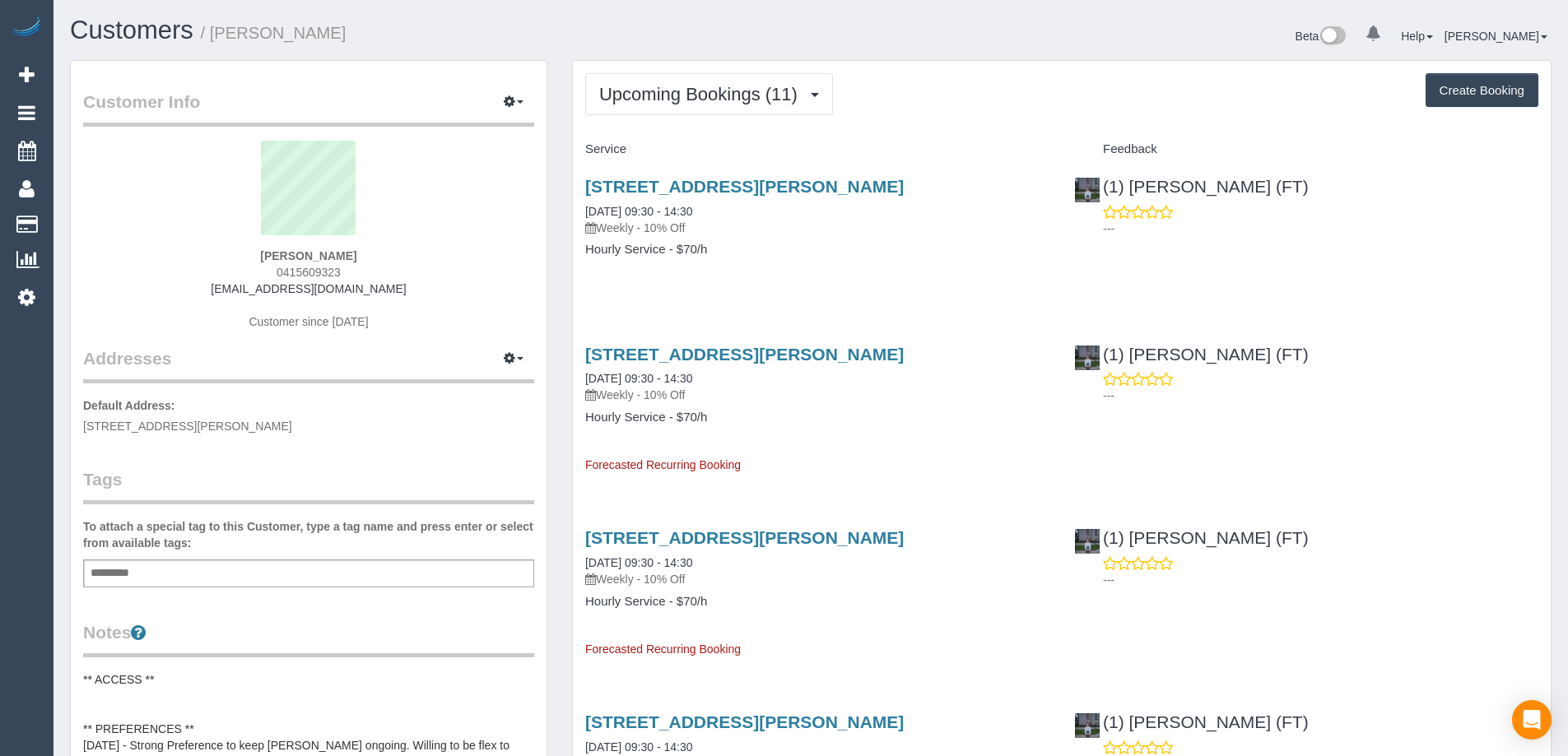
drag, startPoint x: 385, startPoint y: 36, endPoint x: 227, endPoint y: 42, distance: 158.1
click at [218, 38] on h1 "Customers / Danielle Salman" at bounding box center [434, 30] width 729 height 28
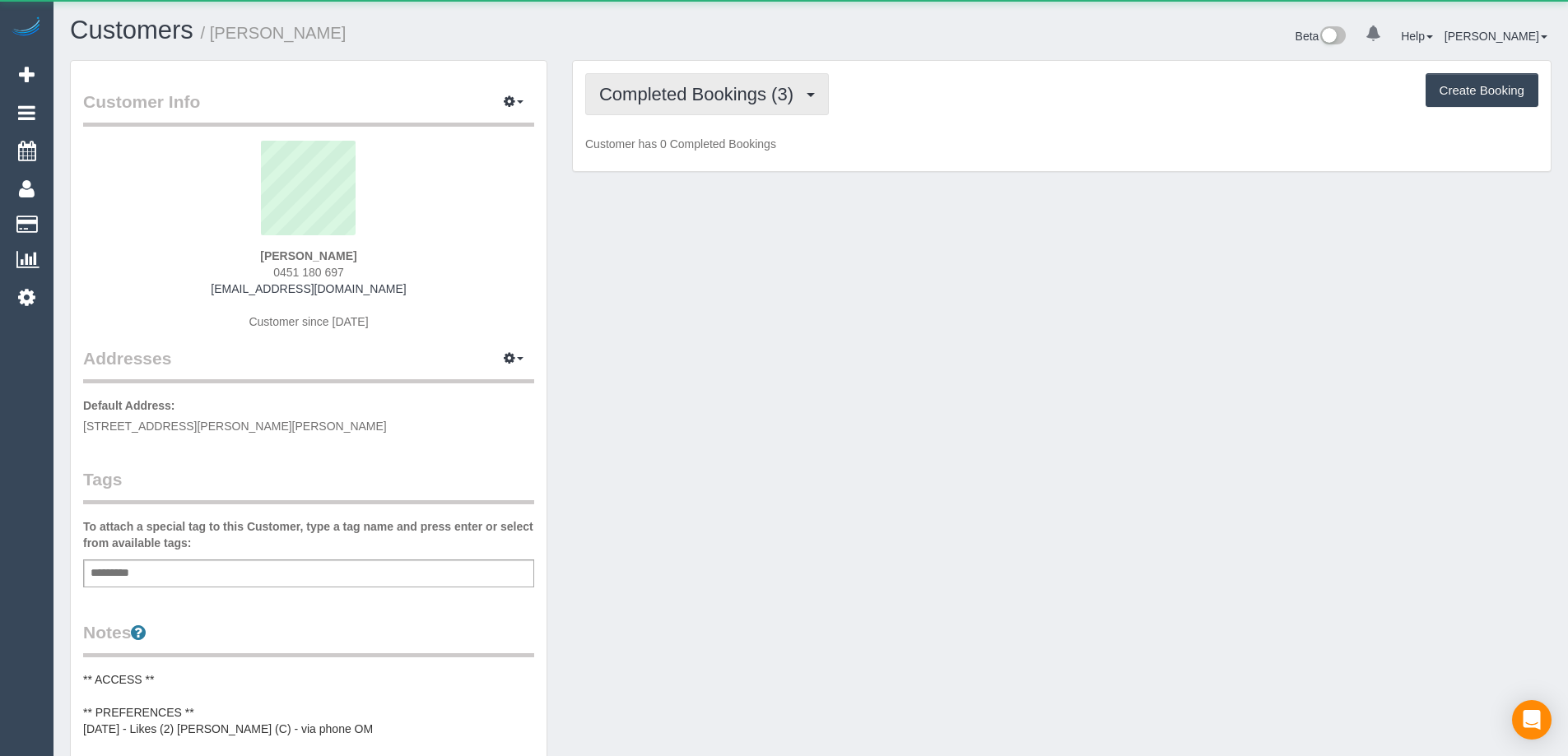
click at [718, 99] on span "Completed Bookings (3)" at bounding box center [700, 94] width 203 height 20
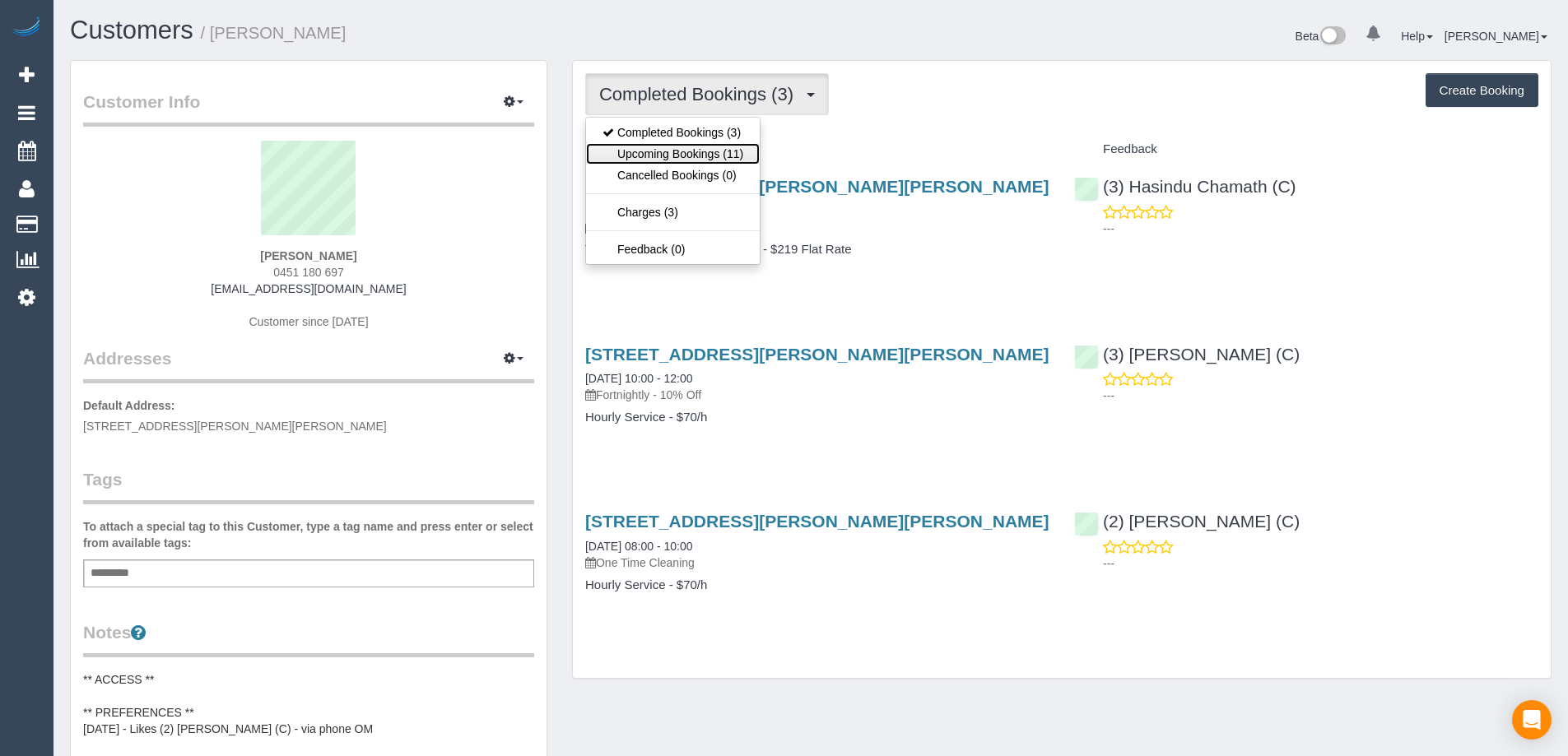
click at [722, 146] on link "Upcoming Bookings (11)" at bounding box center [672, 153] width 174 height 21
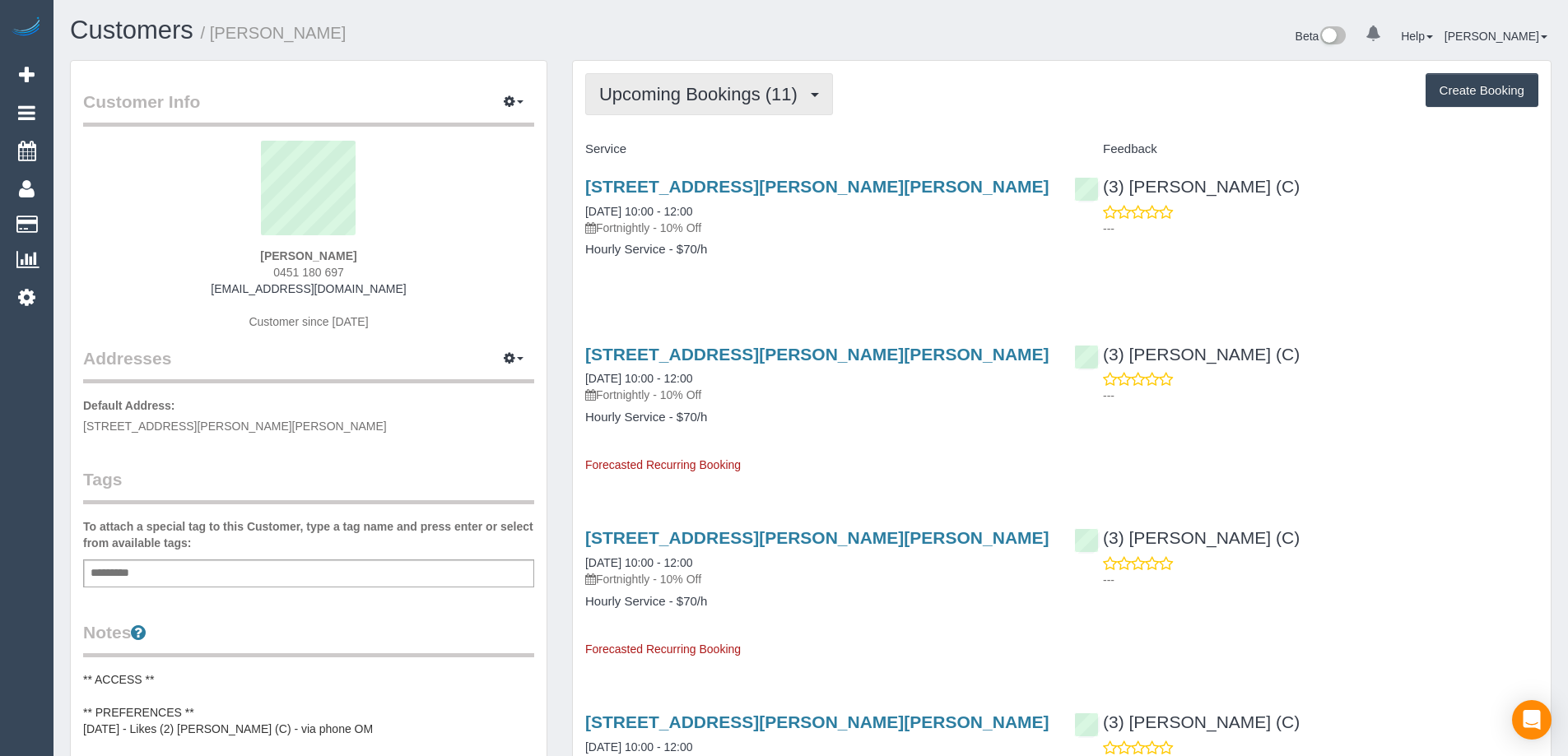
click at [656, 110] on button "Upcoming Bookings (11)" at bounding box center [710, 94] width 248 height 42
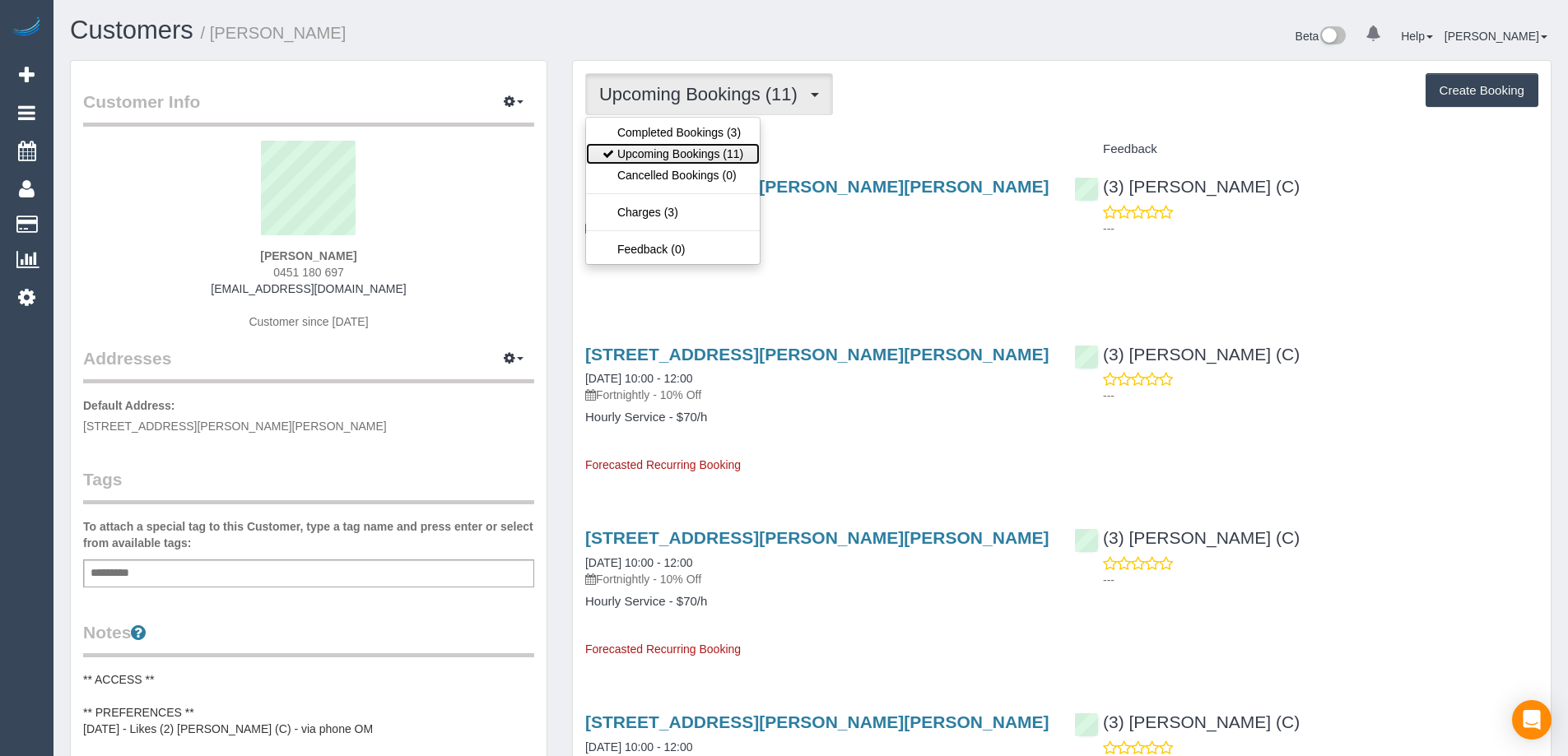
click at [666, 157] on link "Upcoming Bookings (11)" at bounding box center [672, 153] width 174 height 21
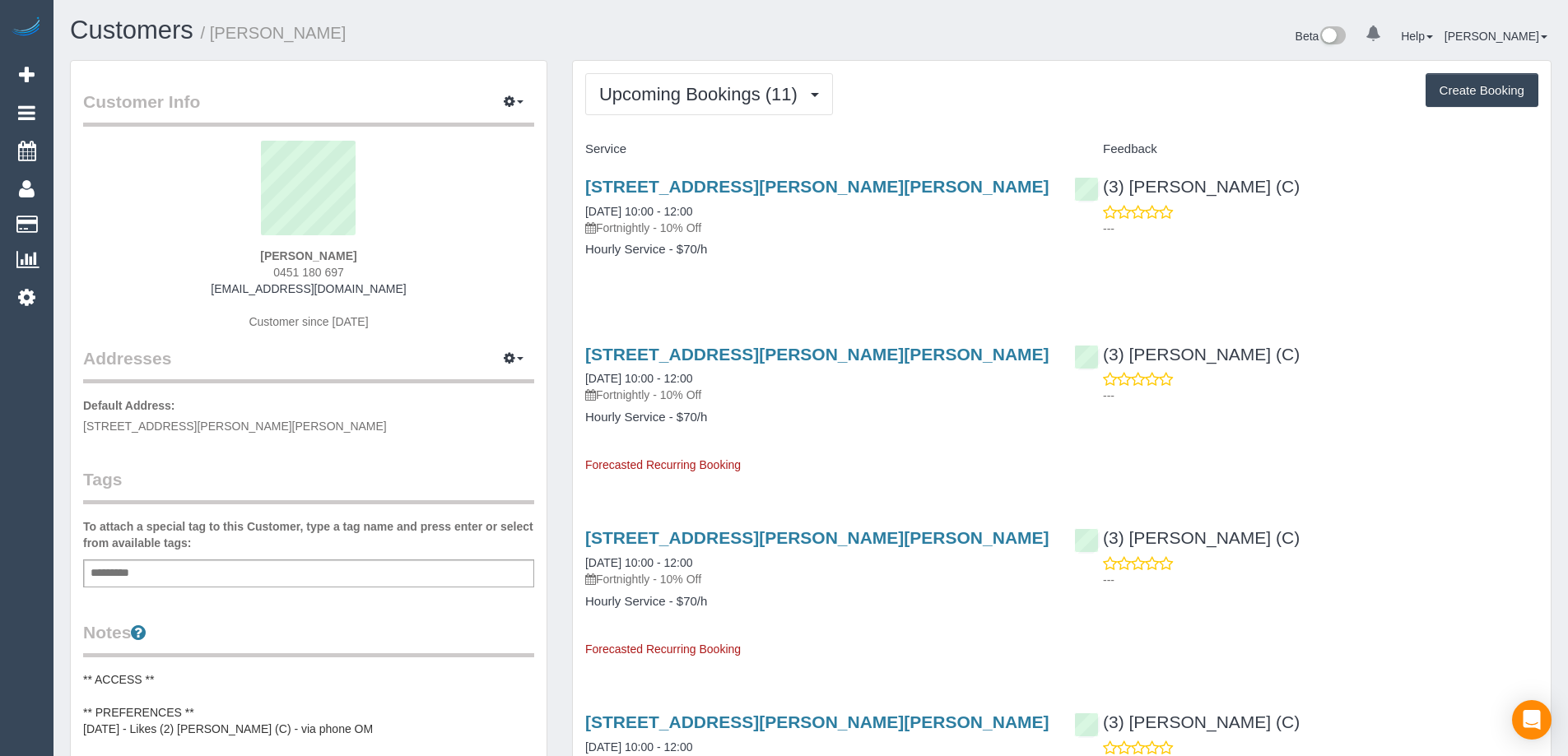
copy small "Nicola Martin"
drag, startPoint x: 353, startPoint y: 27, endPoint x: 217, endPoint y: 26, distance: 136.0
click at [217, 26] on h1 "Customers / Nicola Martin" at bounding box center [434, 30] width 729 height 28
click at [678, 82] on button "Upcoming Bookings (11)" at bounding box center [710, 94] width 248 height 42
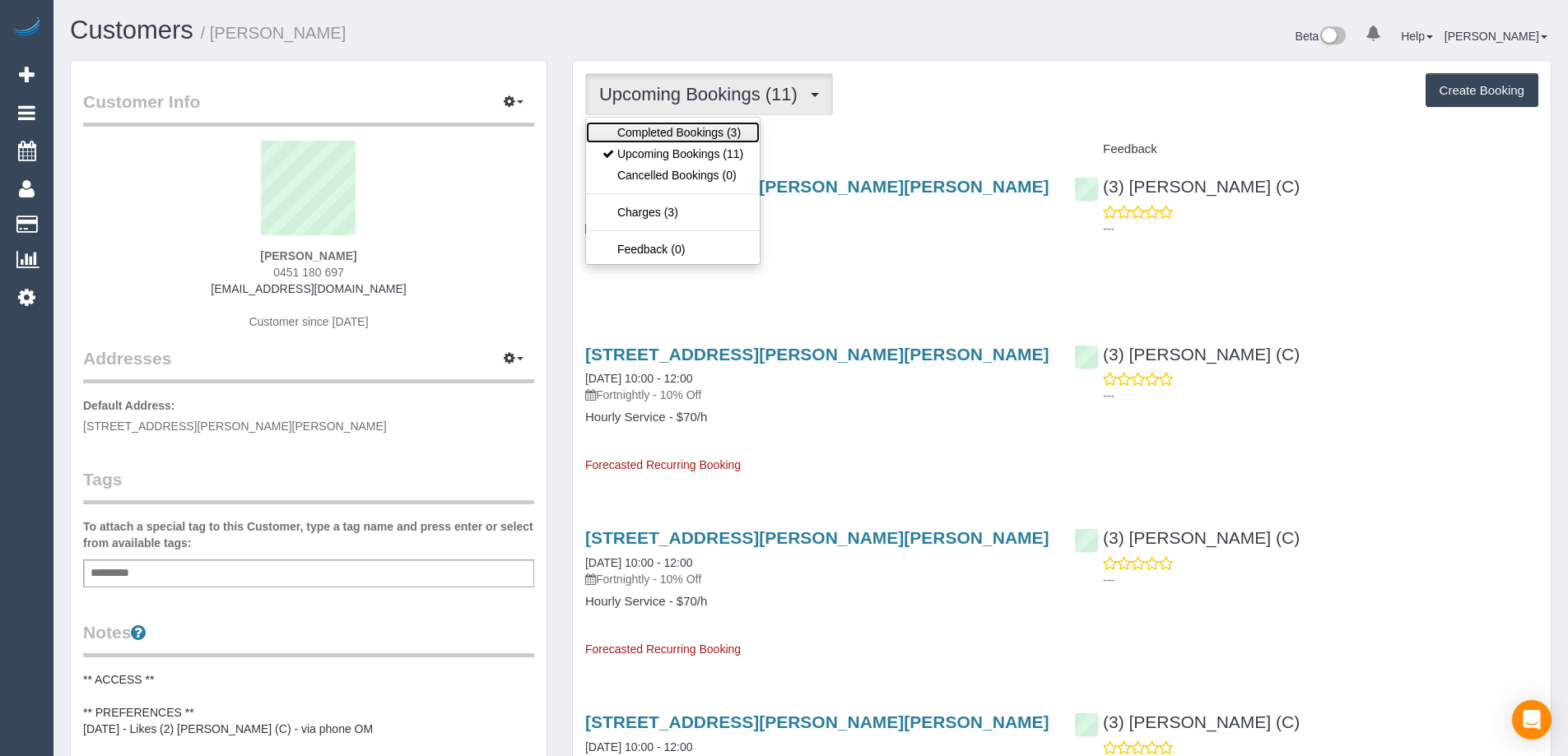
click at [663, 128] on link "Completed Bookings (3)" at bounding box center [672, 132] width 174 height 21
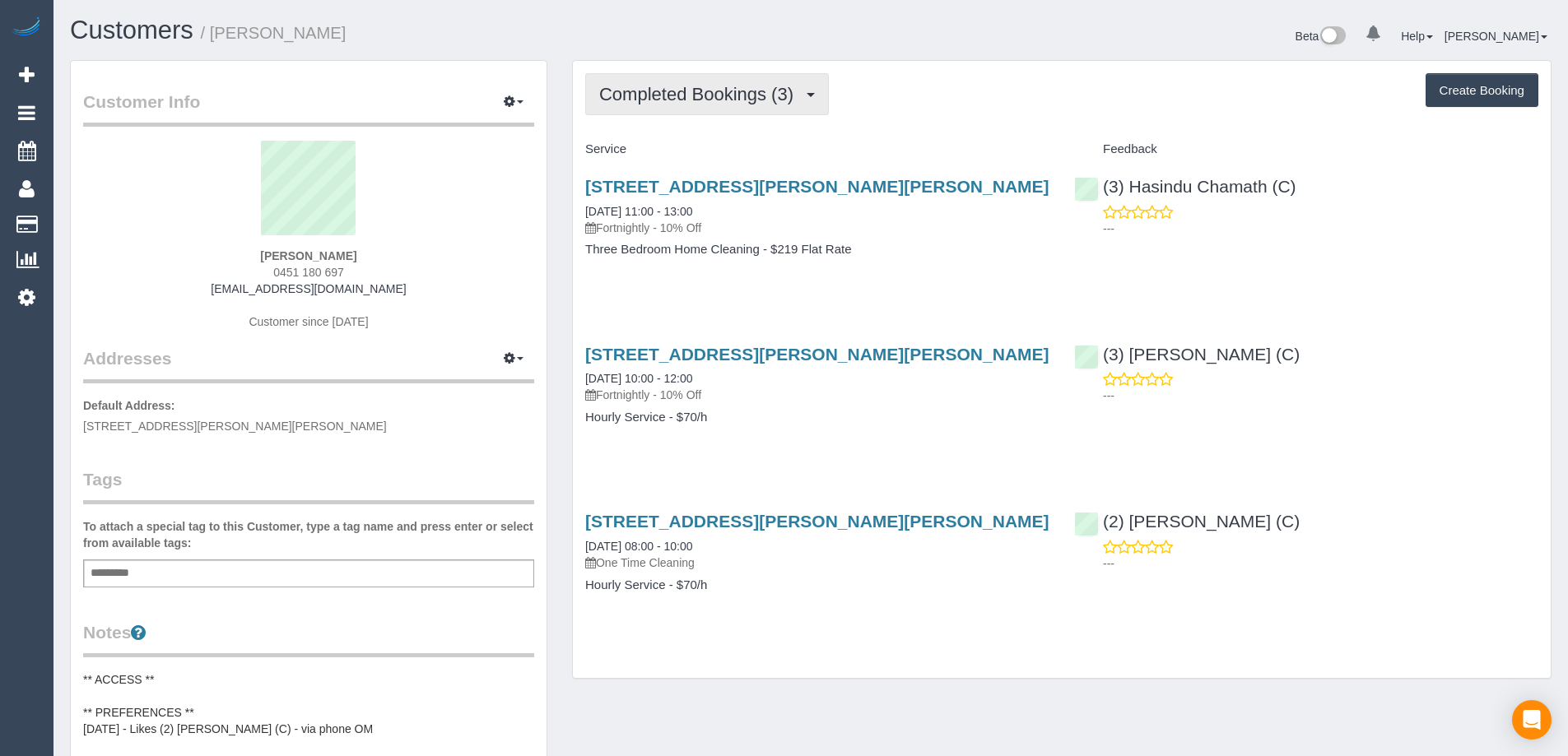
click at [670, 98] on span "Completed Bookings (3)" at bounding box center [700, 94] width 203 height 20
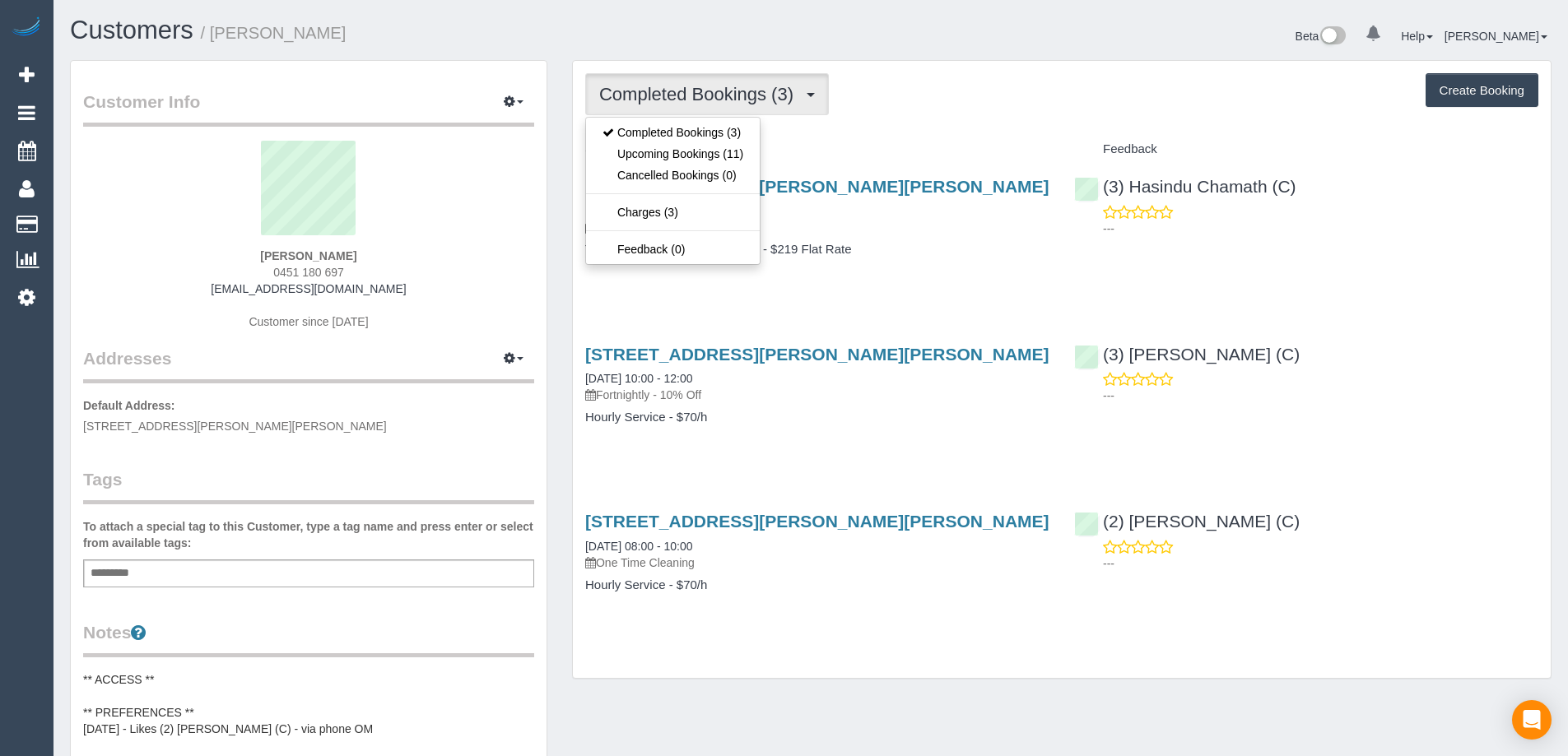
click at [1047, 108] on div "Completed Bookings (3) Completed Bookings (3) Upcoming Bookings (11) Cancelled …" at bounding box center [1062, 94] width 953 height 42
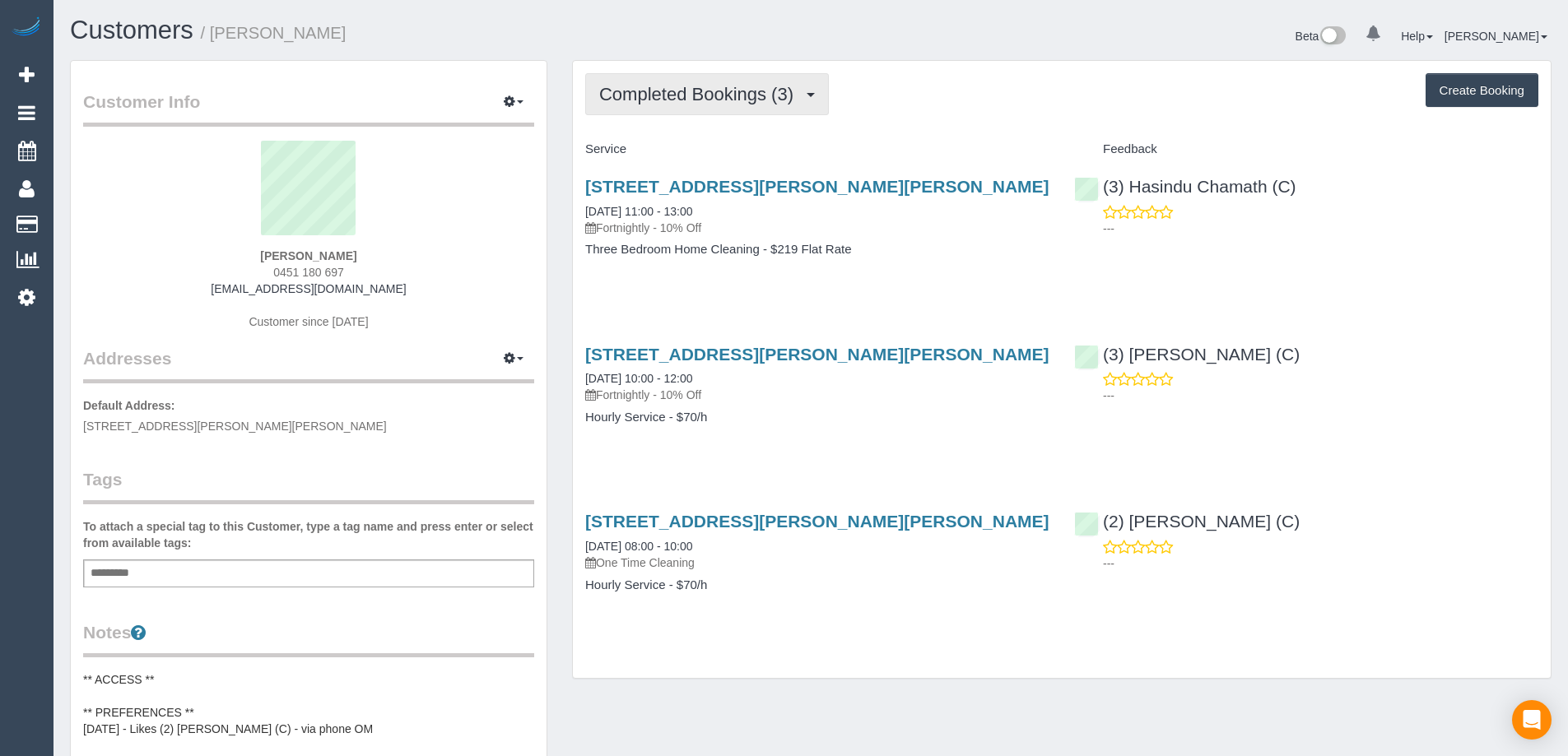
click at [729, 95] on span "Completed Bookings (3)" at bounding box center [700, 94] width 203 height 20
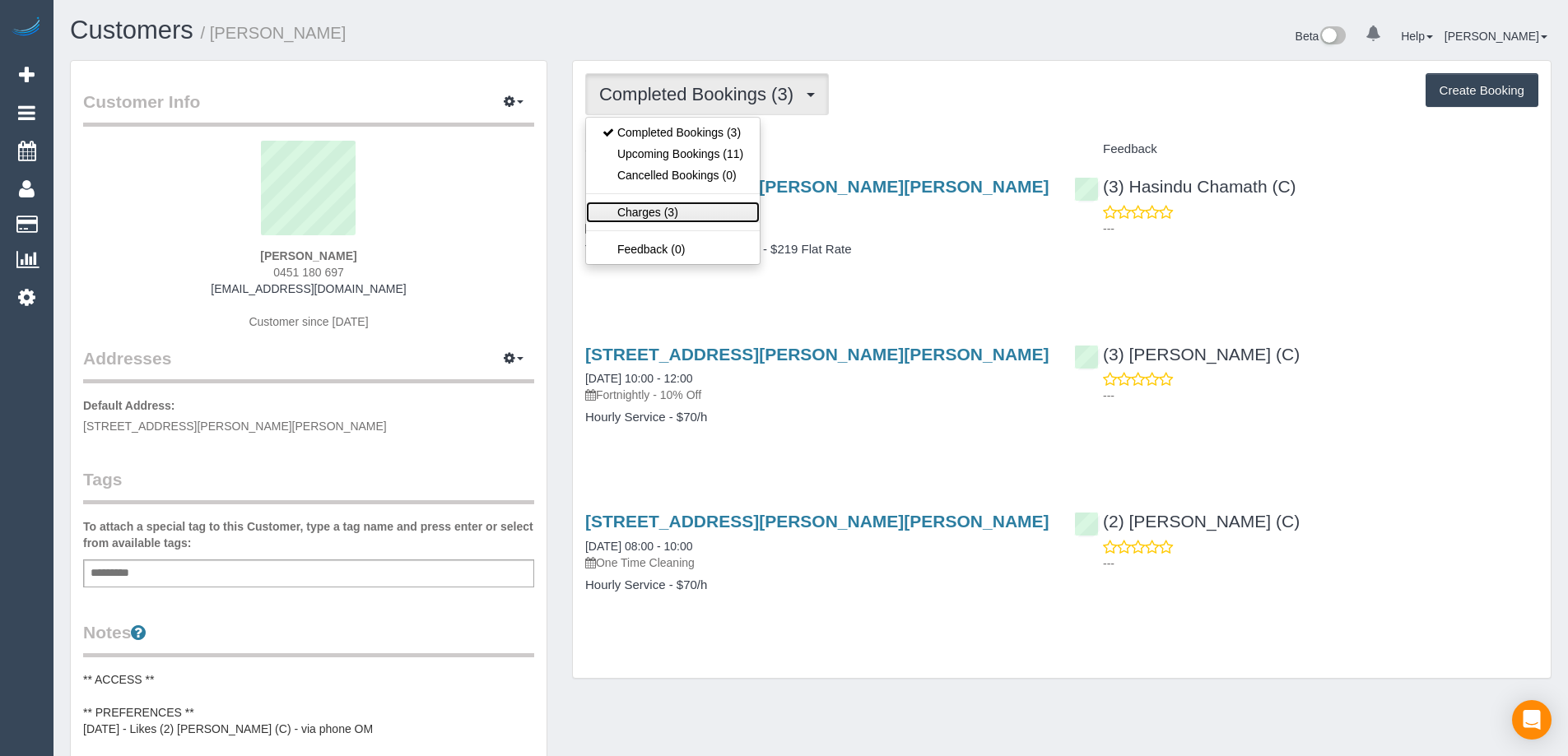
click at [713, 203] on link "Charges (3)" at bounding box center [672, 212] width 174 height 21
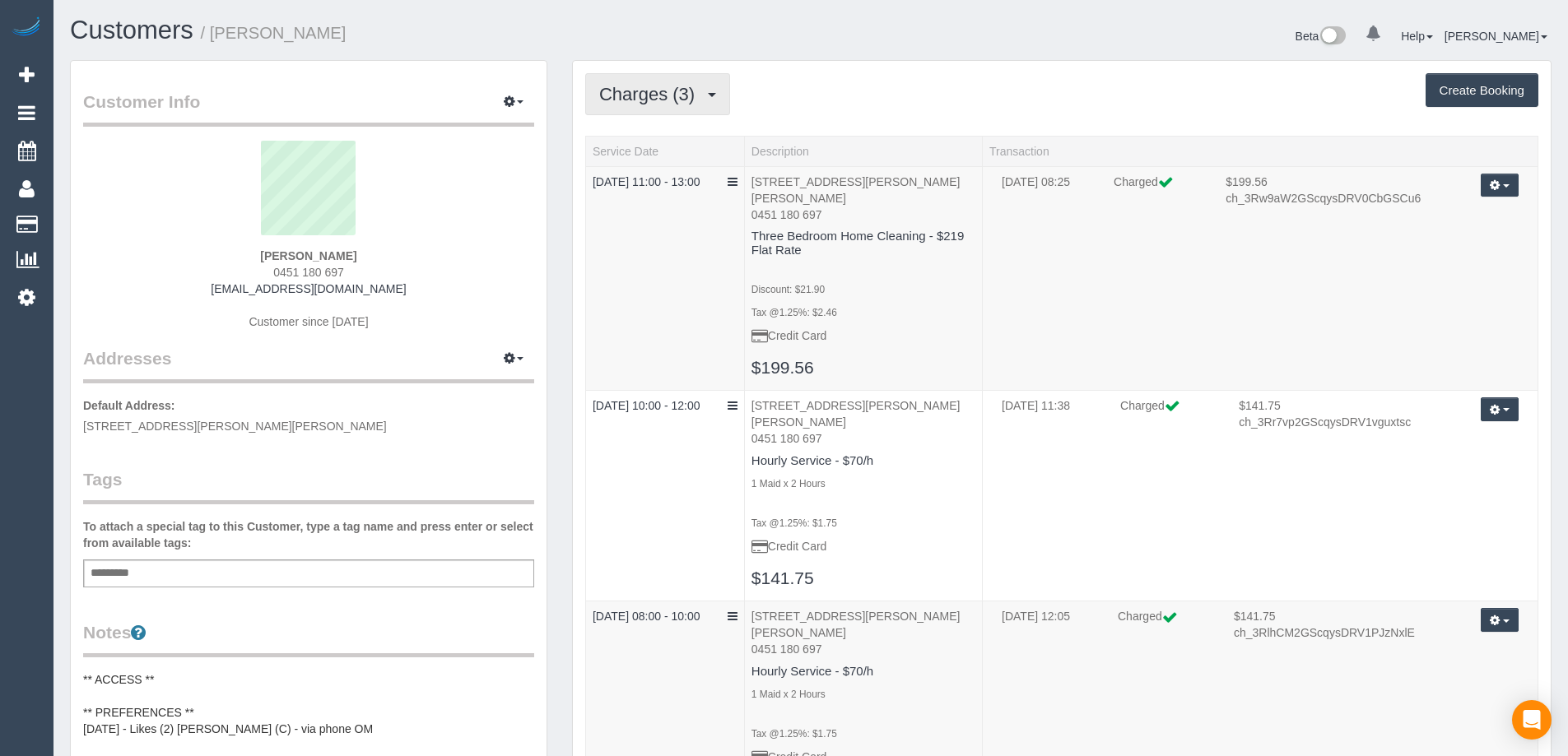
click at [700, 94] on span "Charges (3)" at bounding box center [651, 94] width 104 height 20
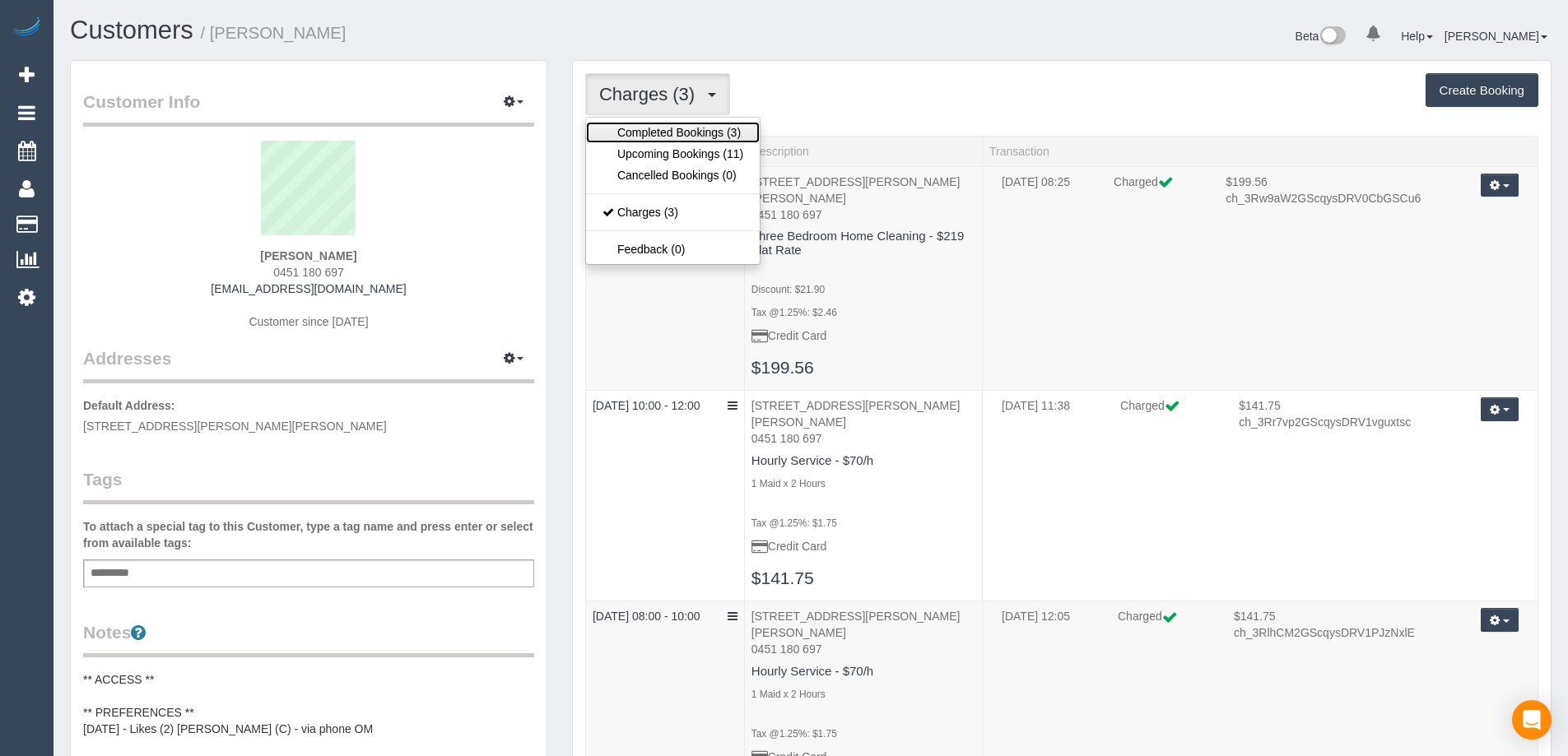
click at [686, 137] on link "Completed Bookings (3)" at bounding box center [672, 132] width 174 height 21
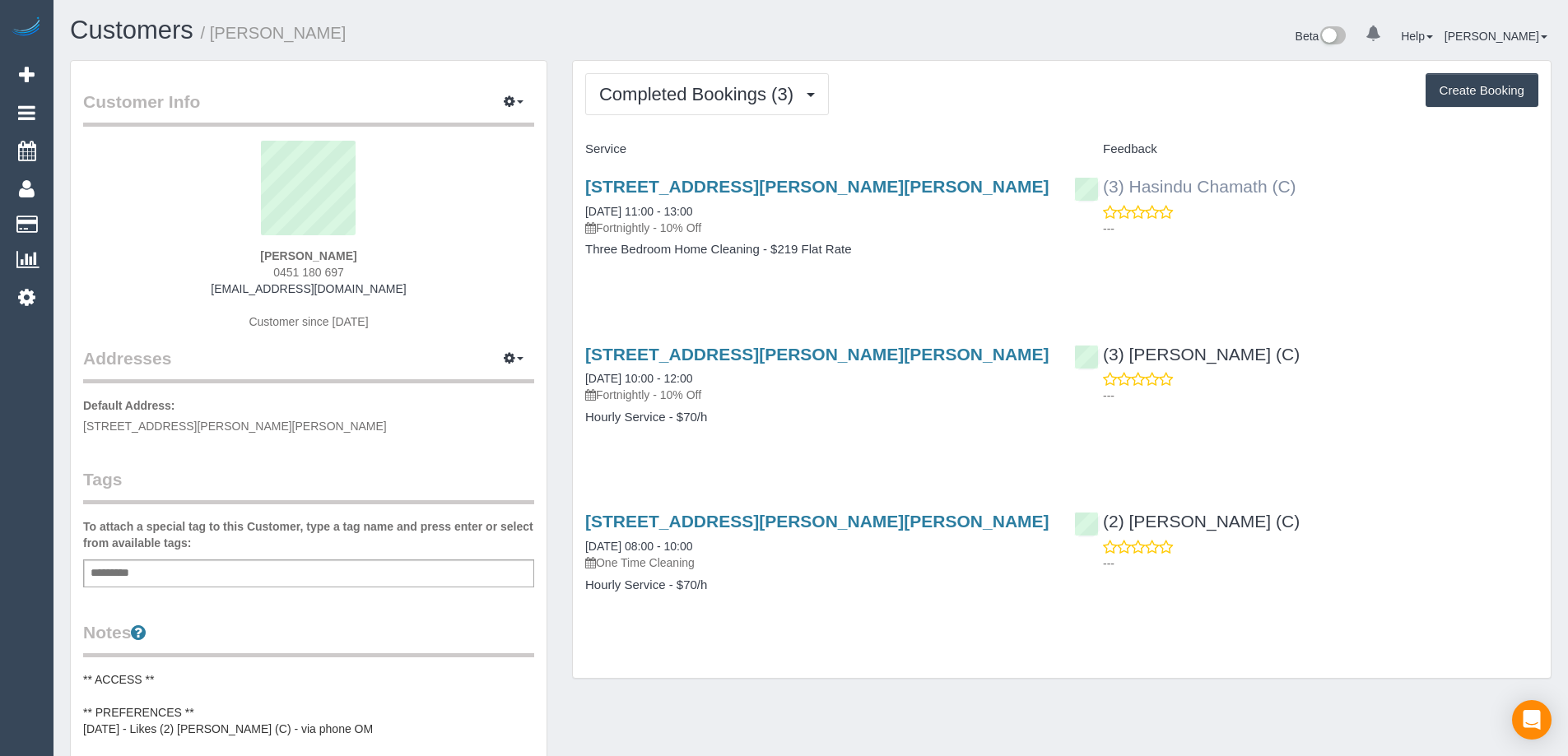
copy link "(3) Hasindu Chamath (C)"
drag, startPoint x: 1281, startPoint y: 195, endPoint x: 1101, endPoint y: 193, distance: 180.0
click at [1101, 193] on div "(3) Hasindu Chamath (C) ---" at bounding box center [1306, 204] width 489 height 81
drag, startPoint x: 654, startPoint y: 86, endPoint x: 666, endPoint y: 128, distance: 43.7
click at [654, 86] on span "Completed Bookings (3)" at bounding box center [700, 94] width 203 height 20
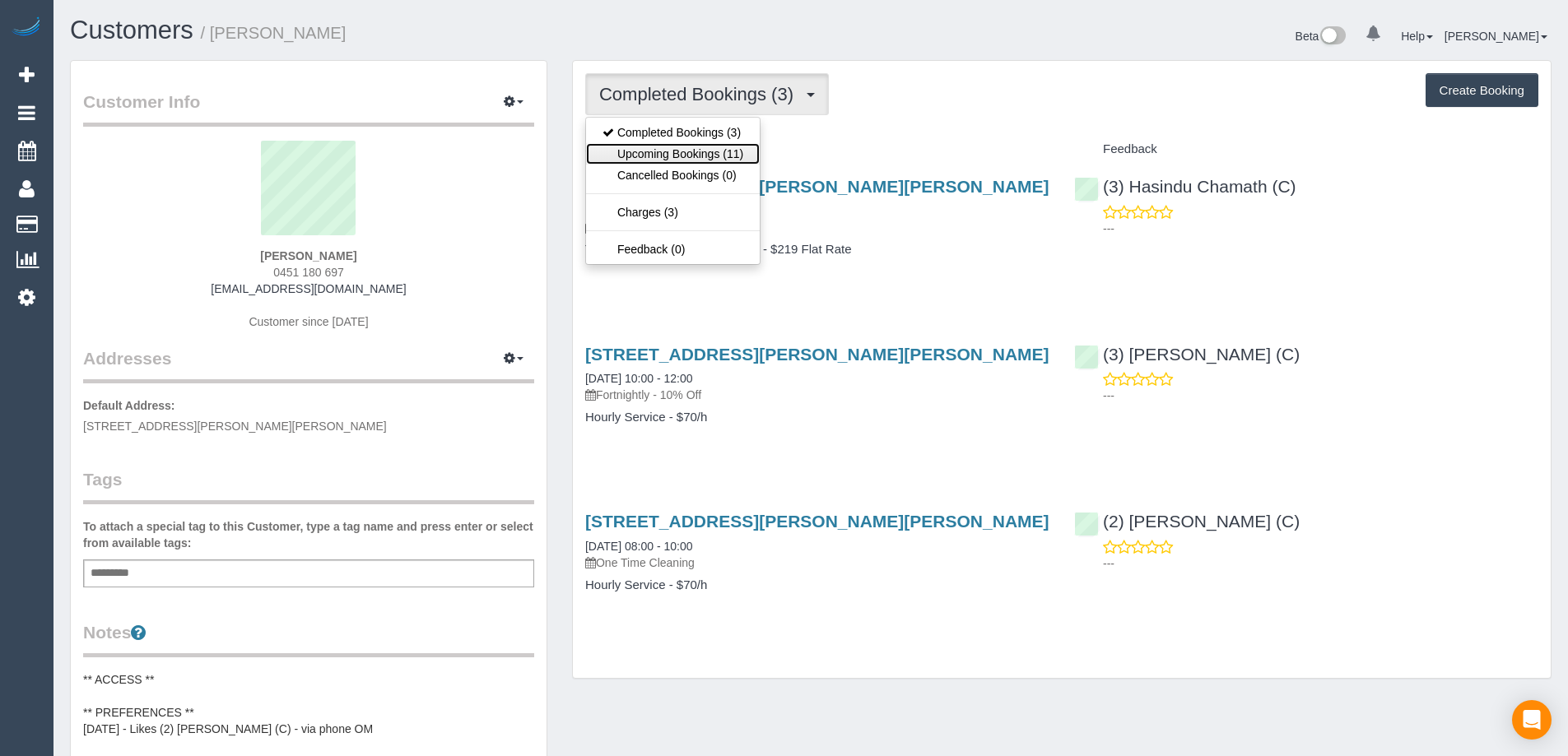
click at [670, 146] on link "Upcoming Bookings (11)" at bounding box center [672, 153] width 174 height 21
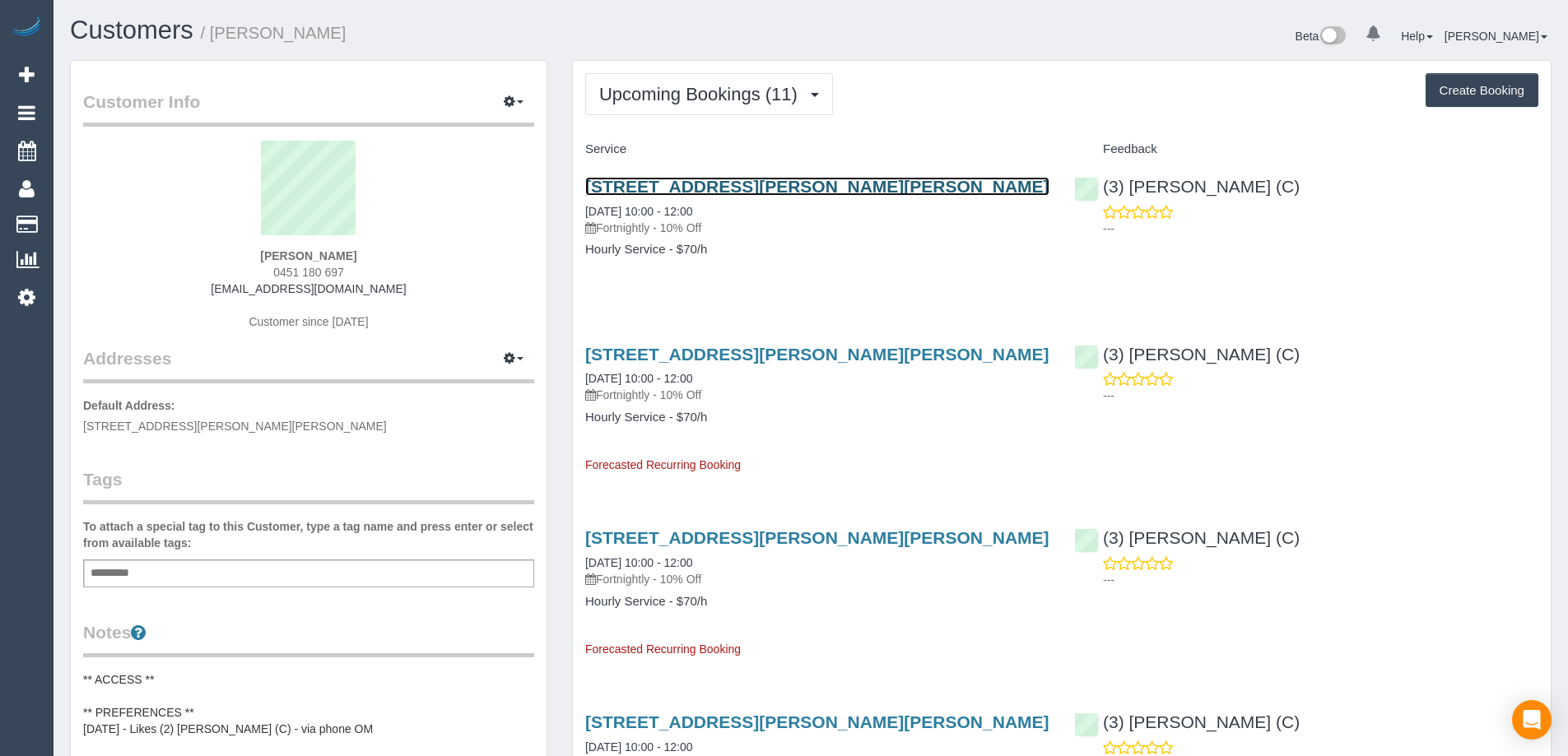
click at [833, 187] on link "23 Sutherland Street, Hadfield, VIC 3046" at bounding box center [818, 186] width 465 height 19
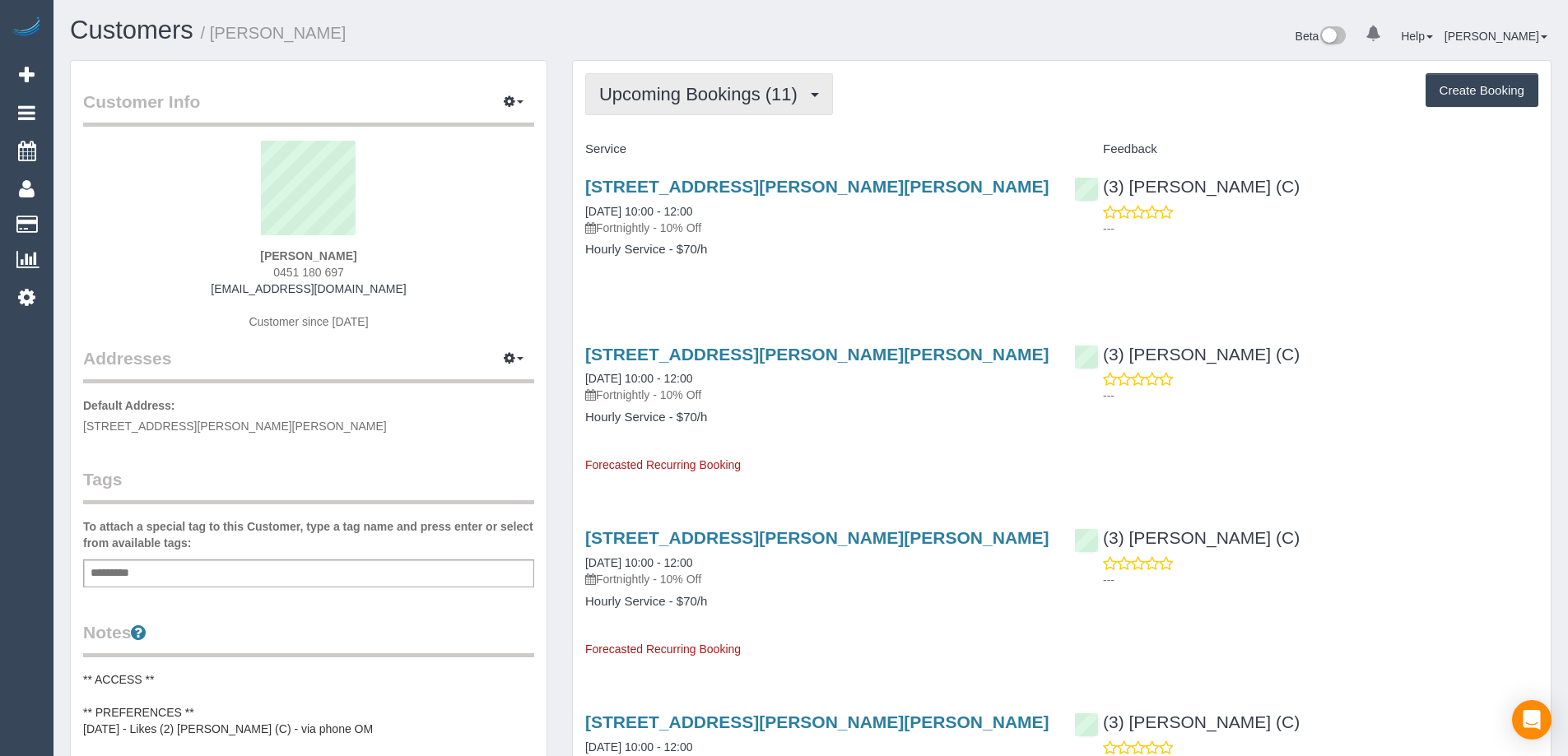
click at [741, 87] on span "Upcoming Bookings (11)" at bounding box center [702, 94] width 207 height 20
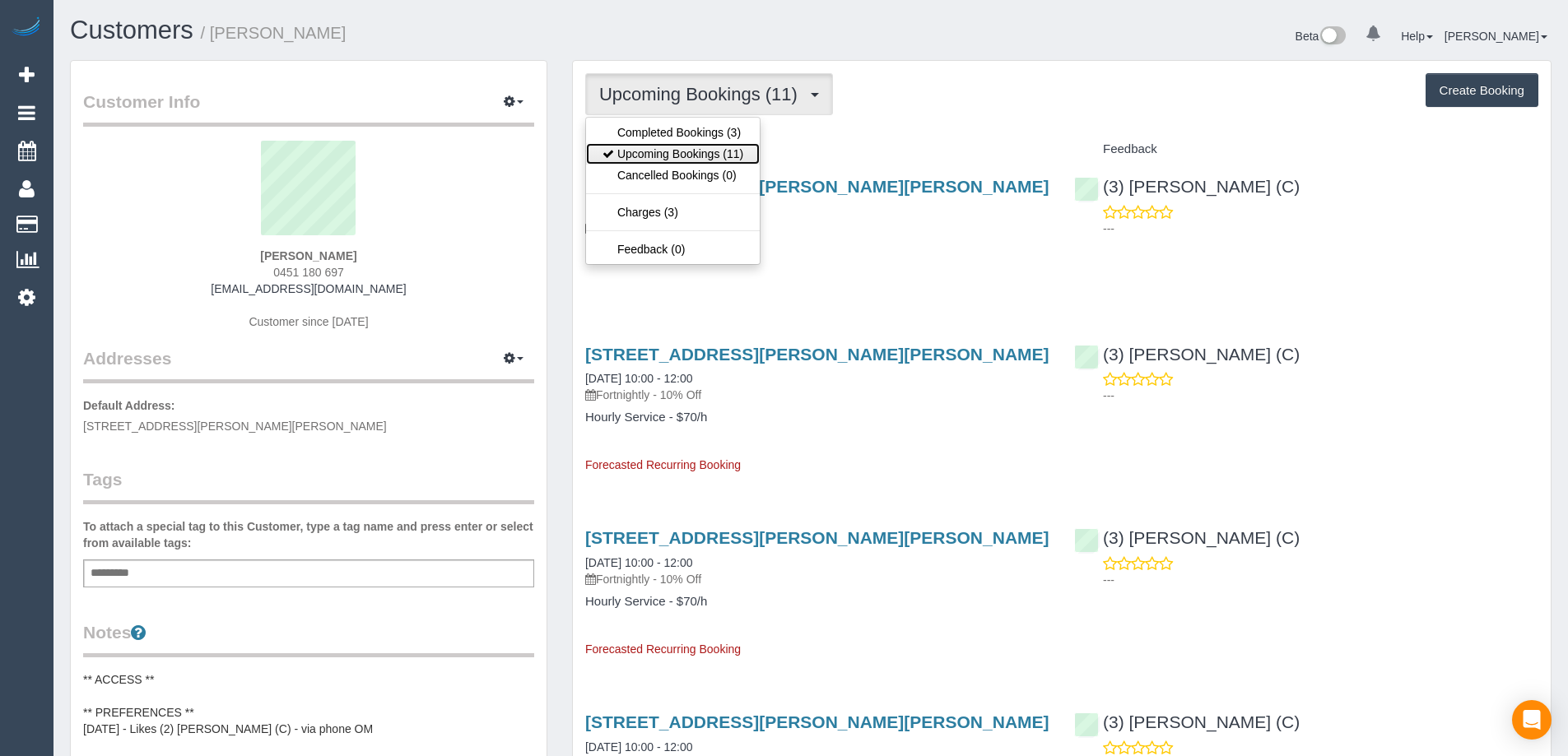
click at [713, 153] on link "Upcoming Bookings (11)" at bounding box center [672, 153] width 174 height 21
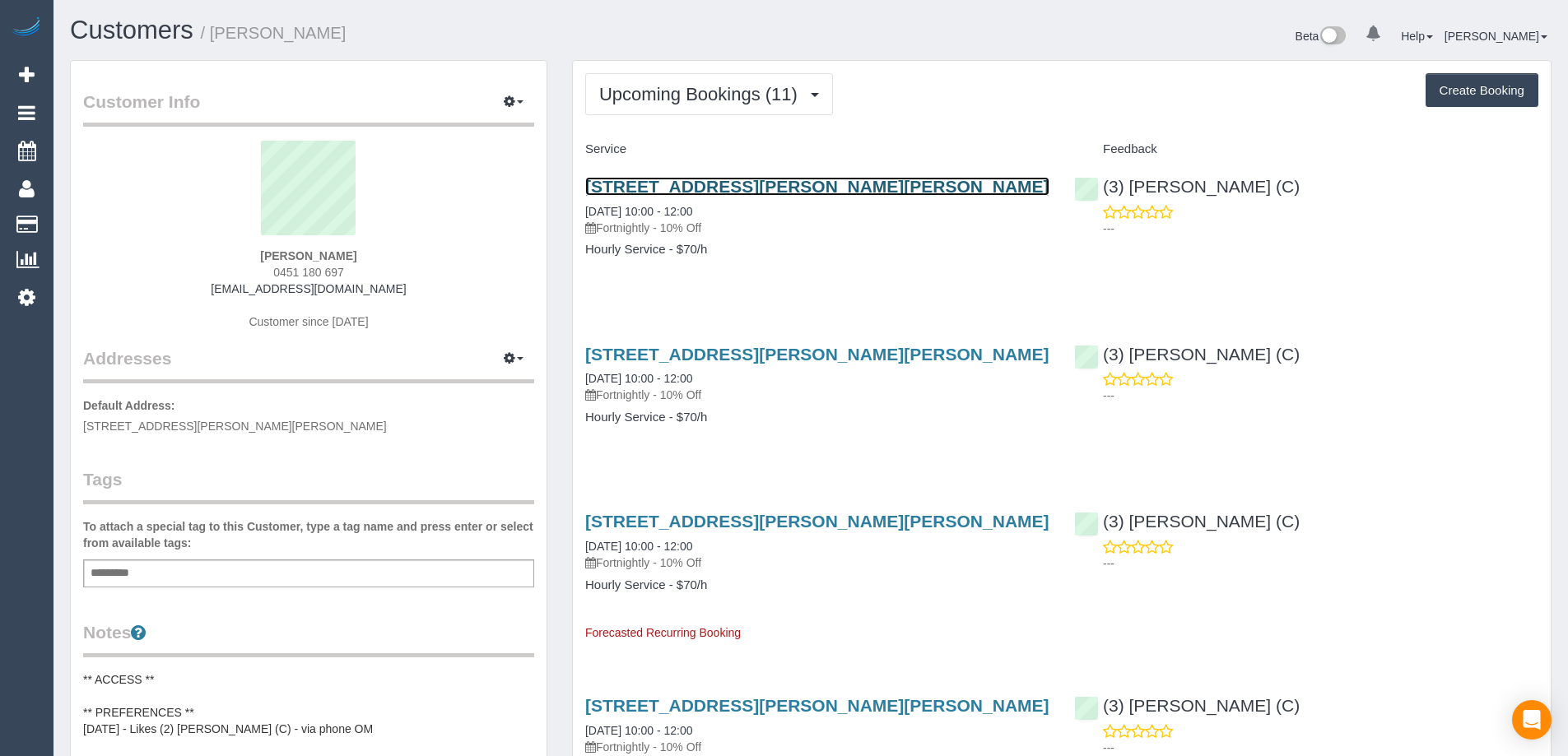
click at [801, 187] on link "23 Sutherland Street, Hadfield, VIC 3046" at bounding box center [818, 186] width 465 height 19
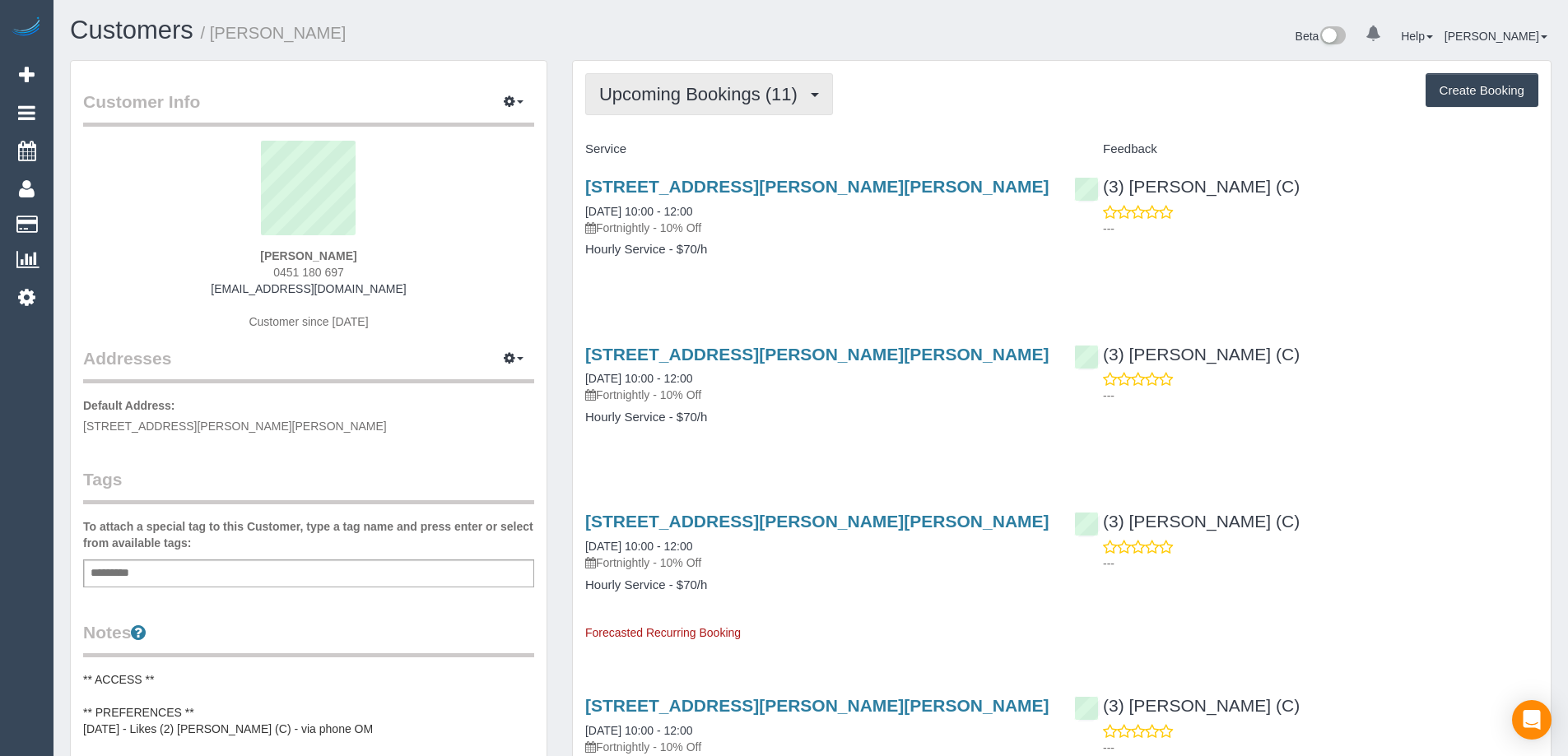
click at [661, 91] on span "Upcoming Bookings (11)" at bounding box center [702, 94] width 207 height 20
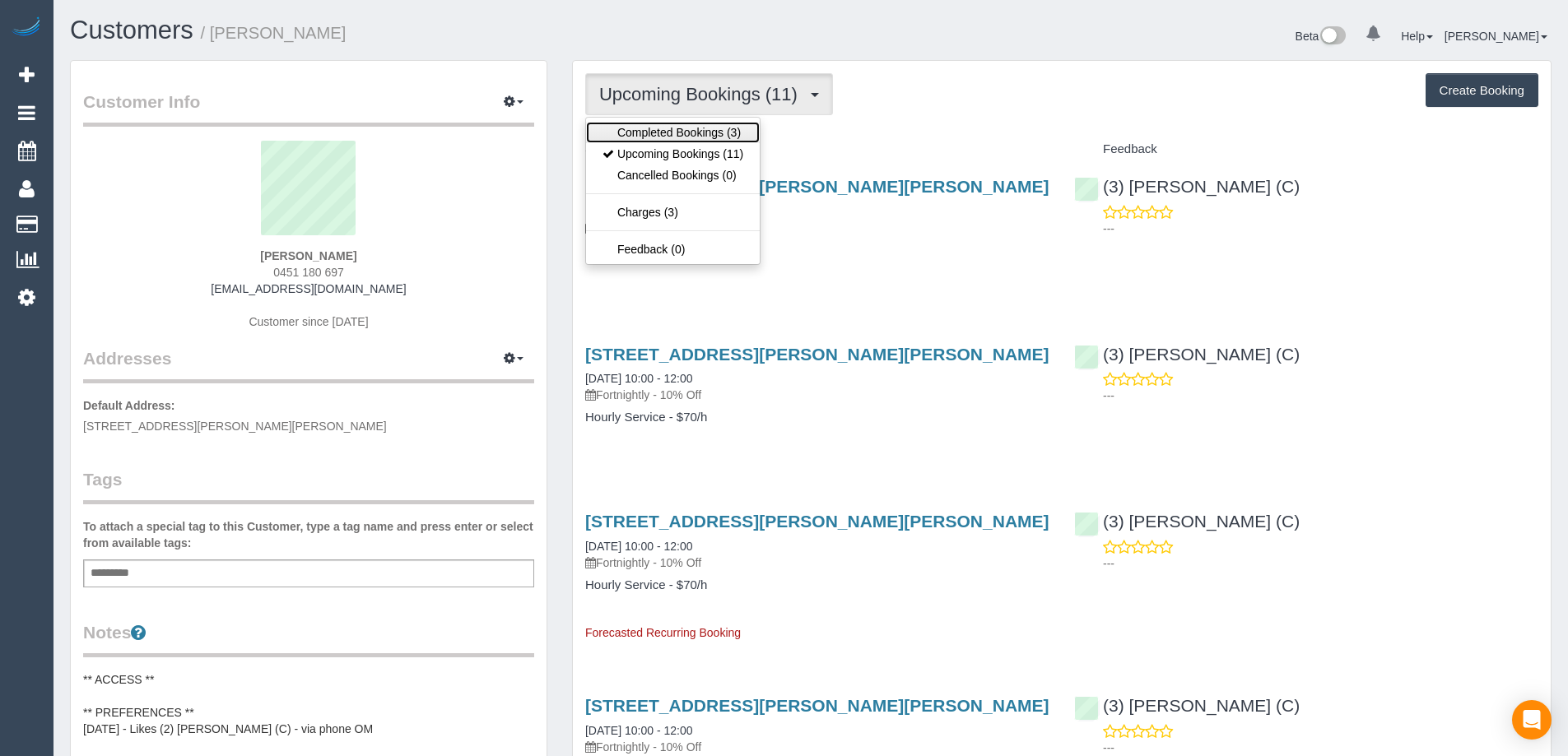
click at [657, 125] on link "Completed Bookings (3)" at bounding box center [672, 132] width 174 height 21
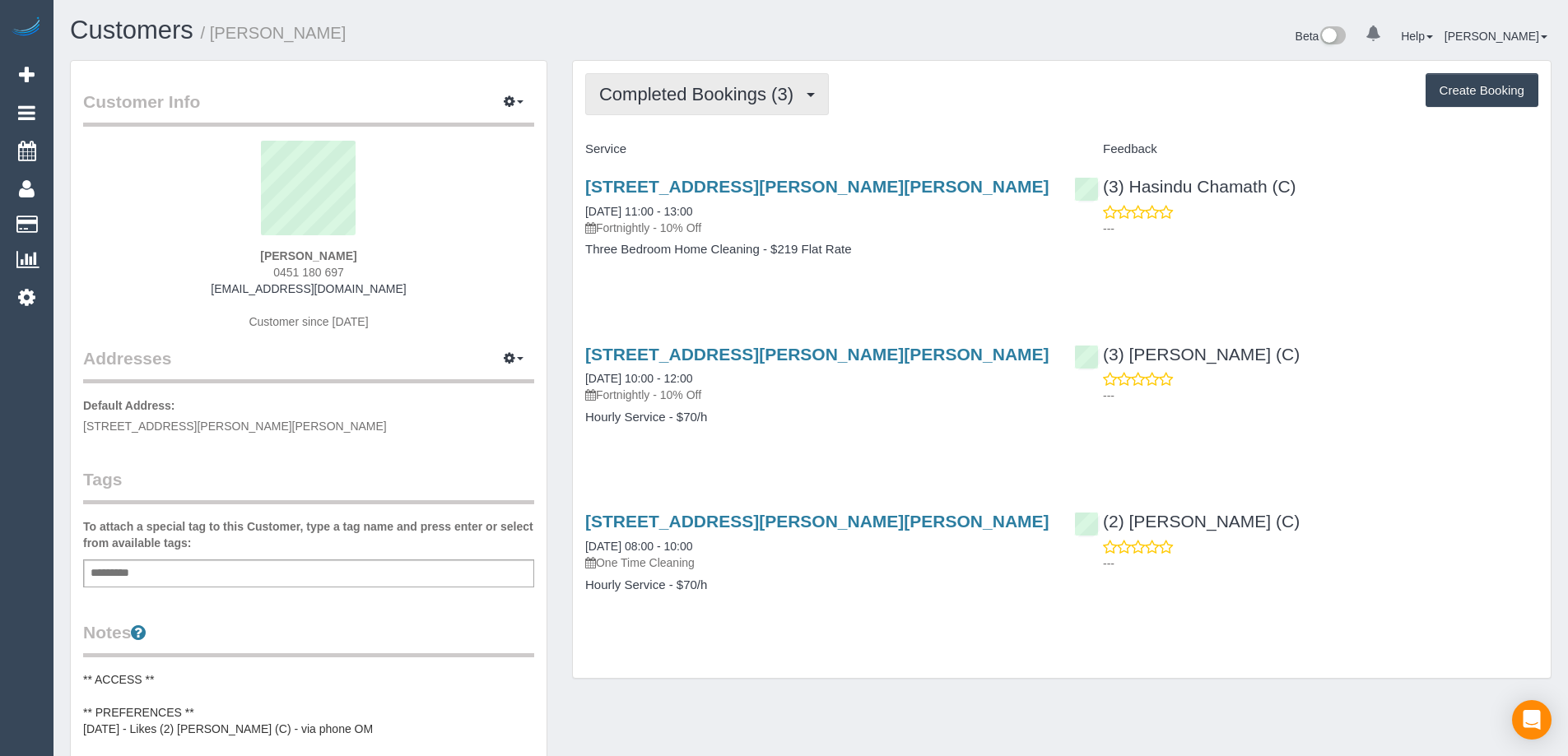
click at [708, 73] on button "Completed Bookings (3)" at bounding box center [707, 94] width 243 height 42
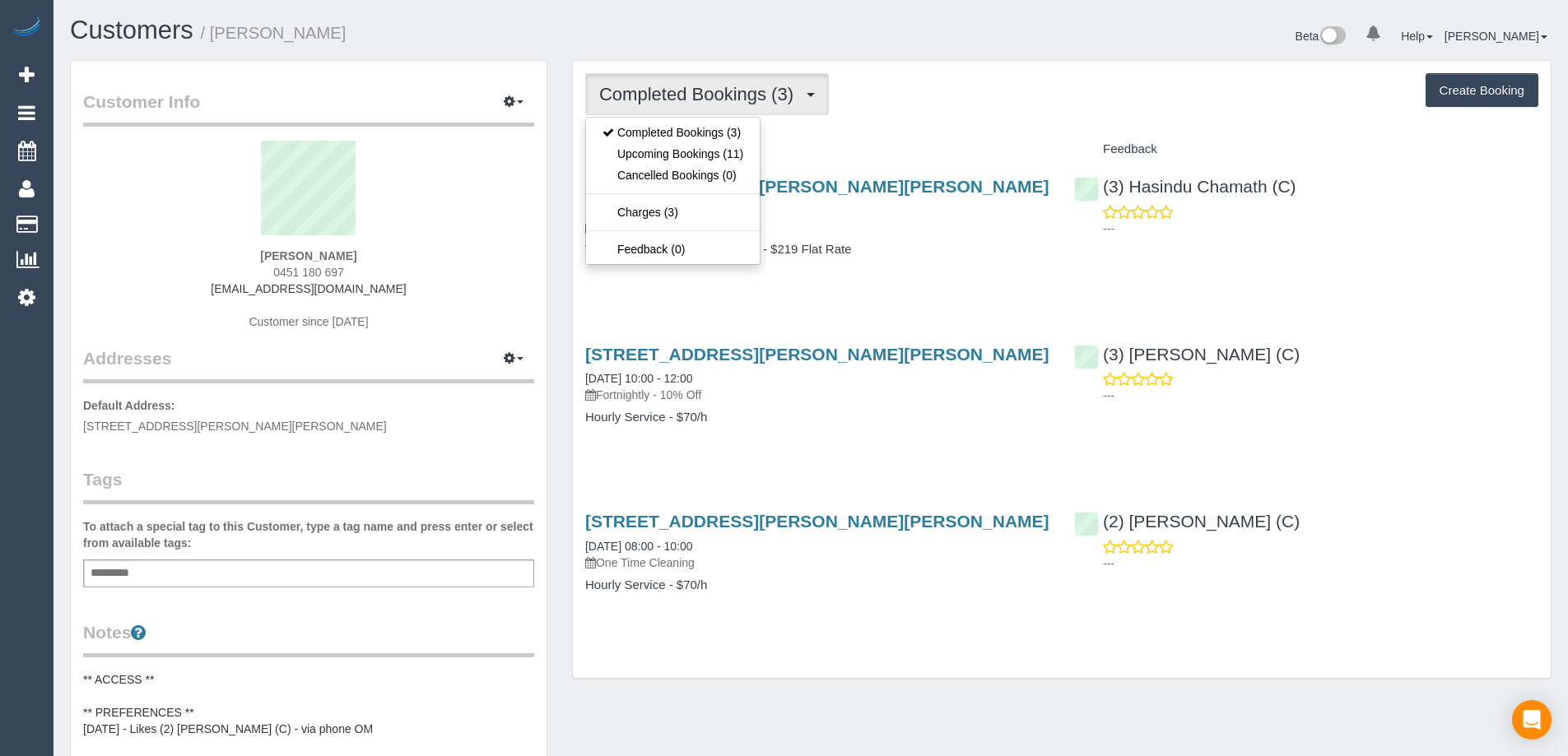
click at [973, 75] on div "Completed Bookings (3) Completed Bookings (3) Upcoming Bookings (11) Cancelled …" at bounding box center [1062, 94] width 953 height 42
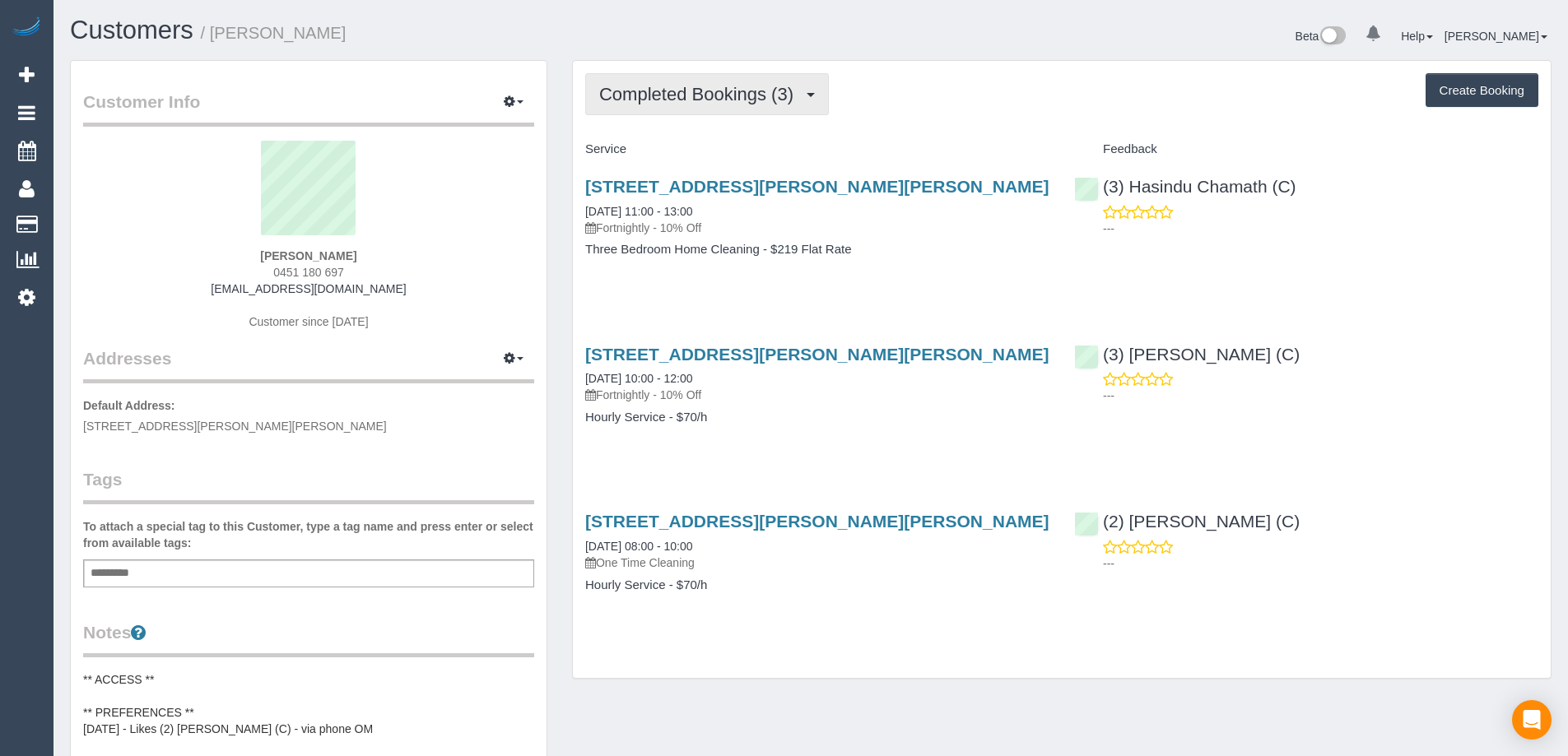
click at [701, 89] on span "Completed Bookings (3)" at bounding box center [700, 94] width 203 height 20
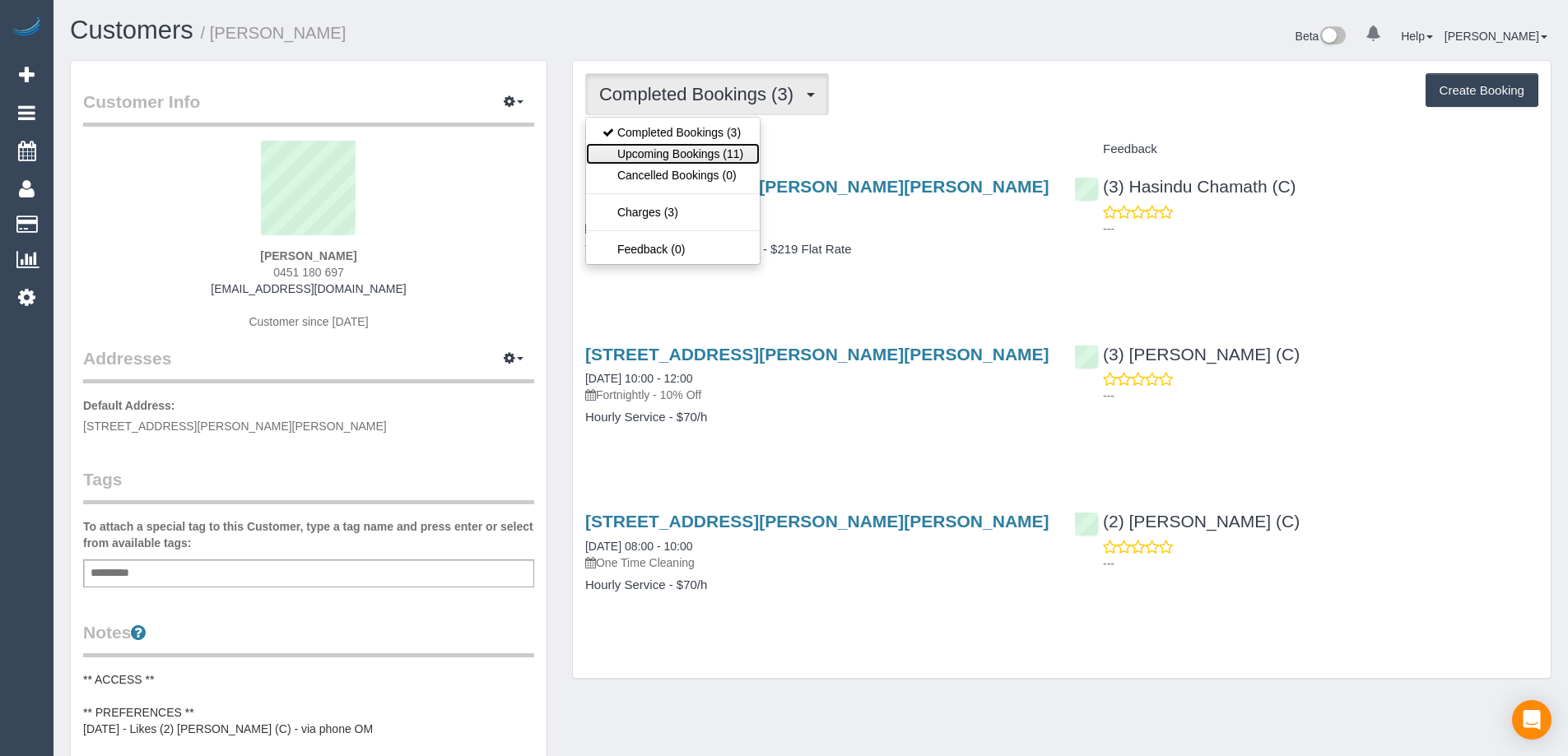
click at [681, 156] on link "Upcoming Bookings (11)" at bounding box center [672, 153] width 174 height 21
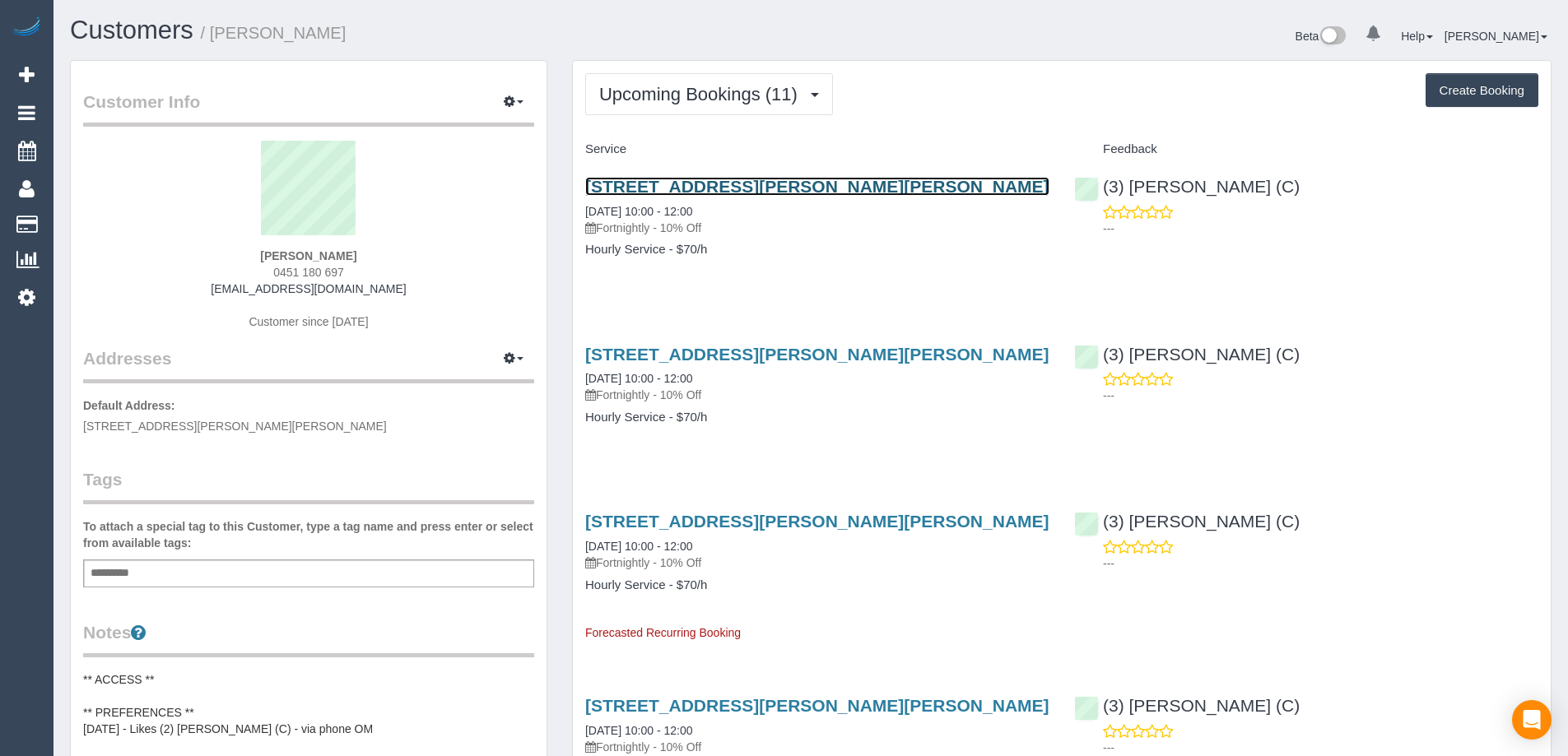
click at [816, 187] on link "23 Sutherland Street, Hadfield, VIC 3046" at bounding box center [818, 186] width 465 height 19
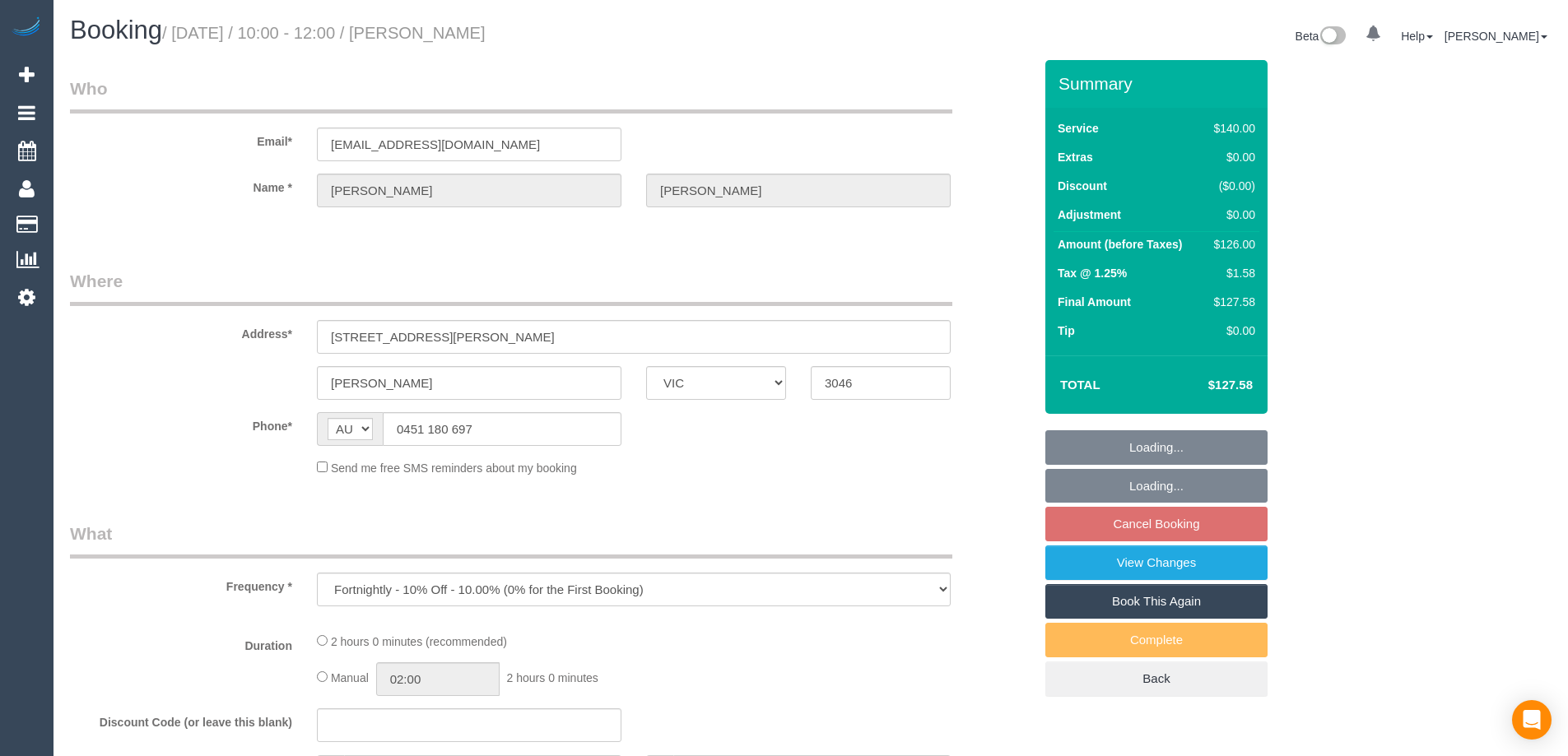
select select "VIC"
select select "string:stripe-pm_1RjYve2GScqysDRVqonlb0kD"
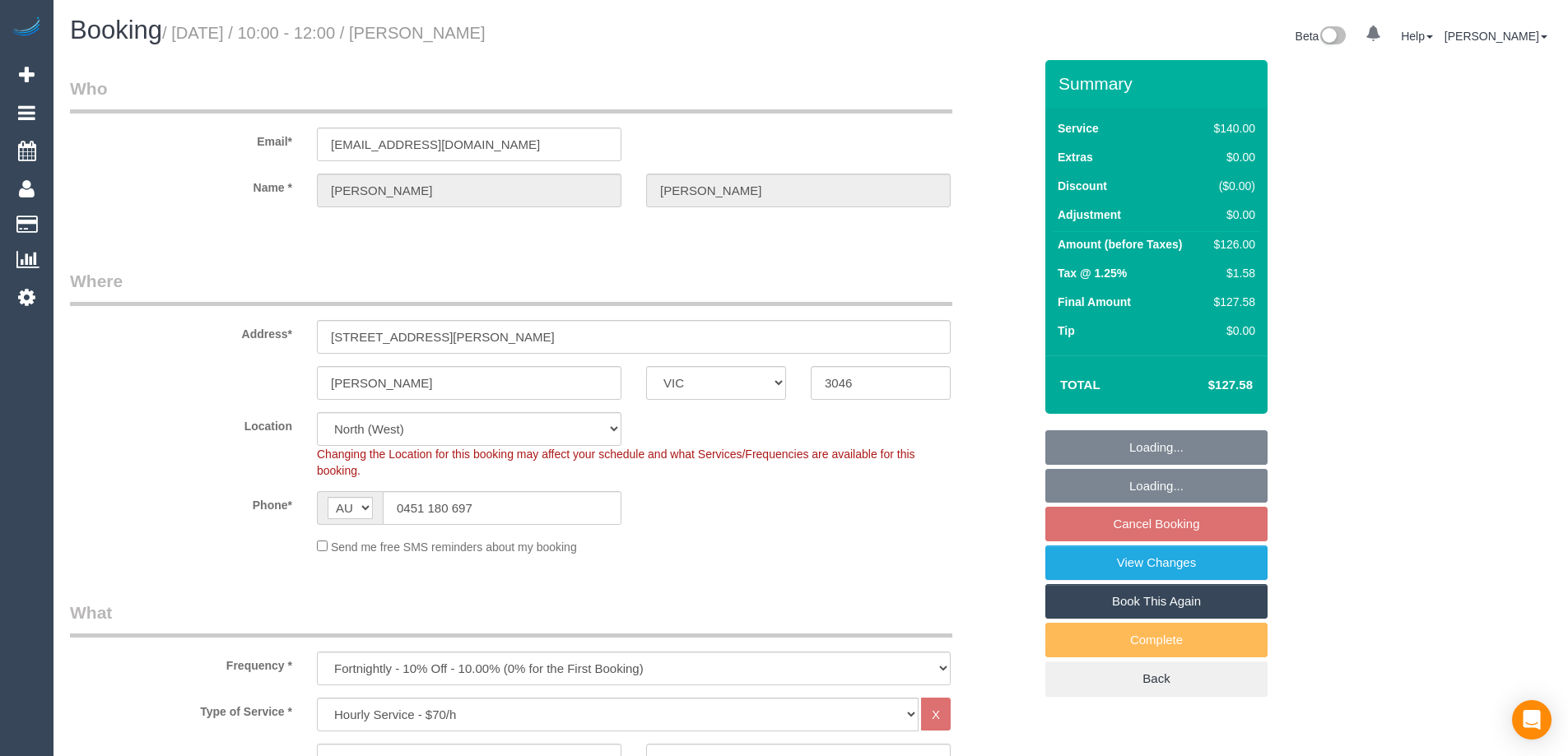
select select "object:850"
select select "spot1"
select select "number:27"
select select "number:14"
select select "number:18"
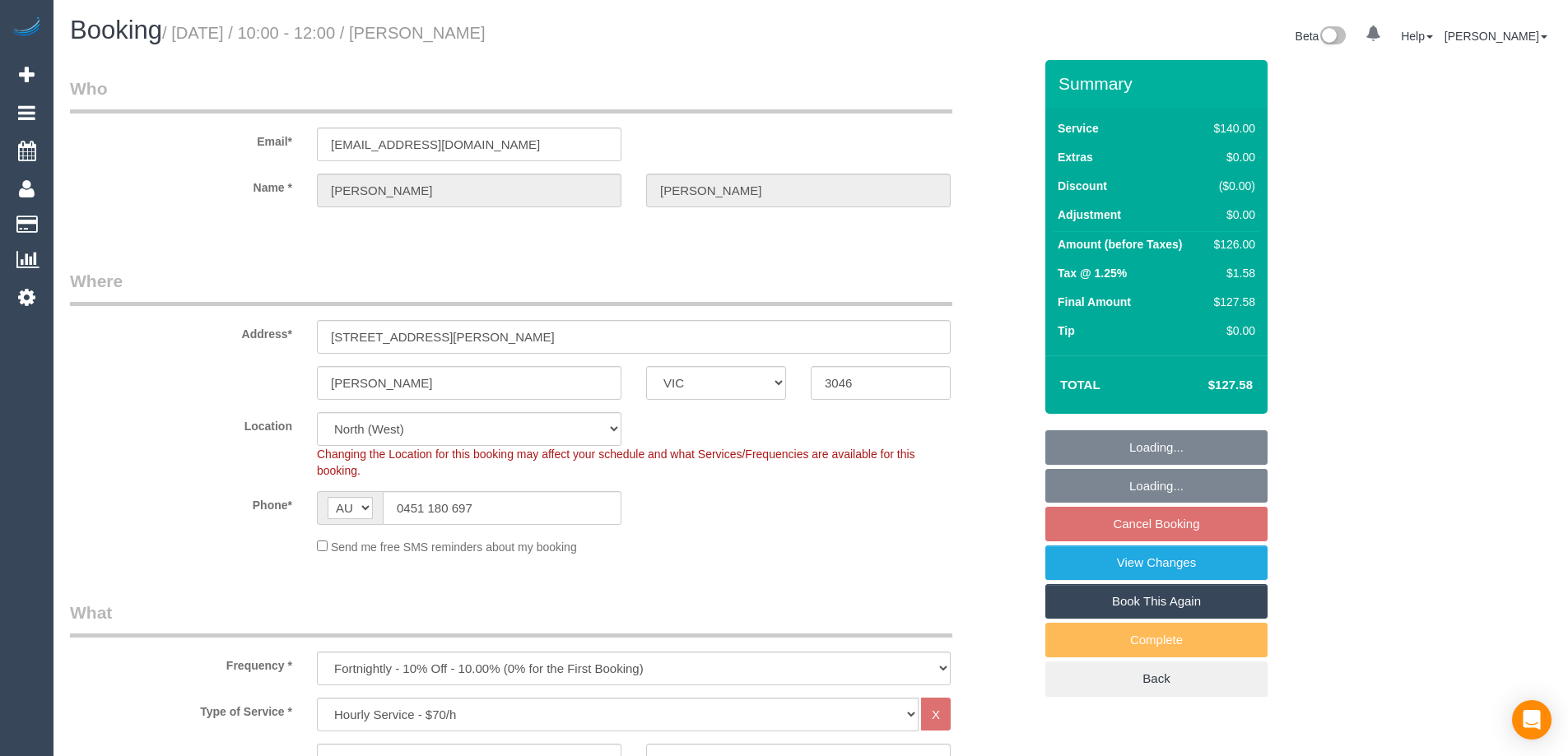
select select "number:24"
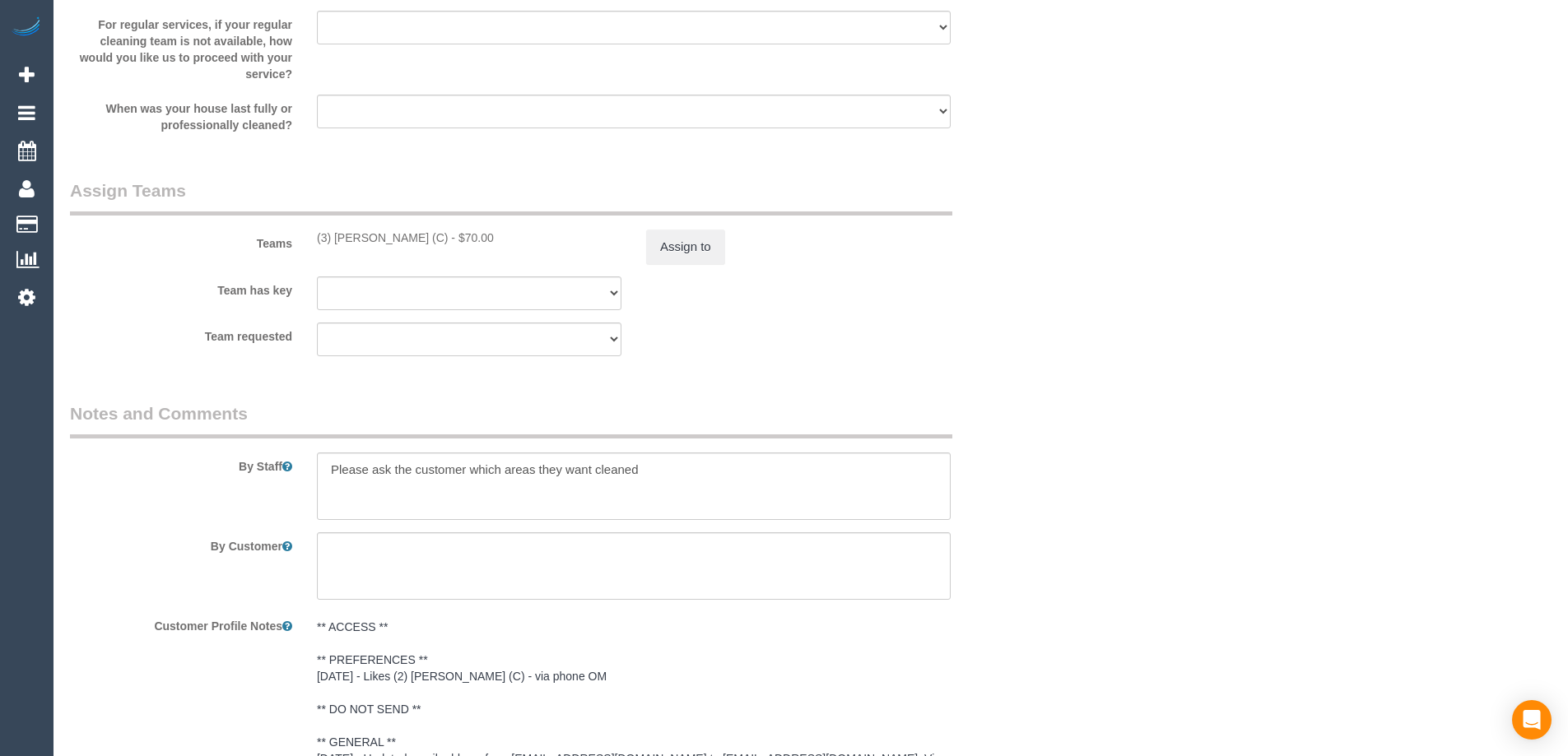
scroll to position [2532, 0]
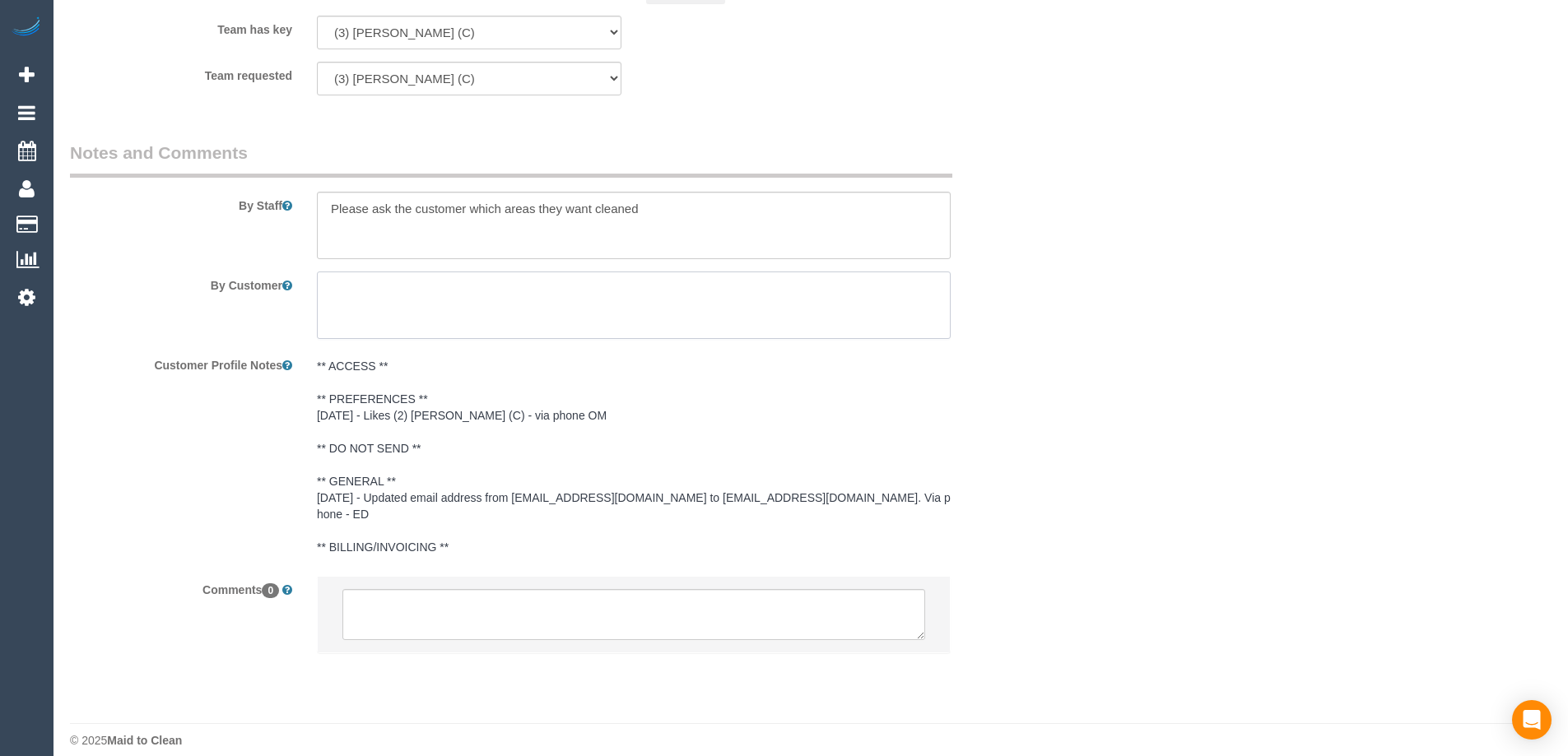
click at [592, 309] on textarea at bounding box center [633, 306] width 633 height 68
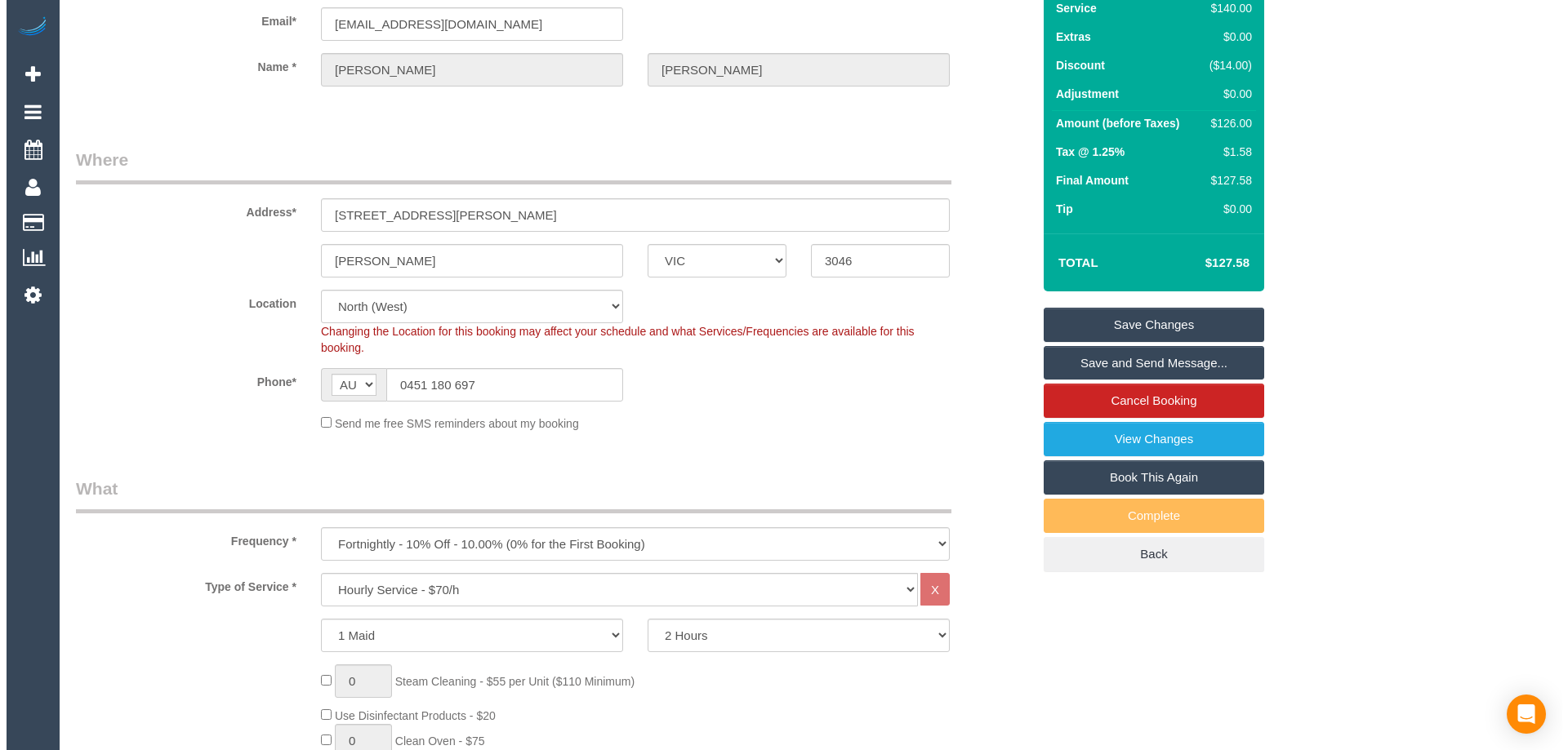
scroll to position [0, 0]
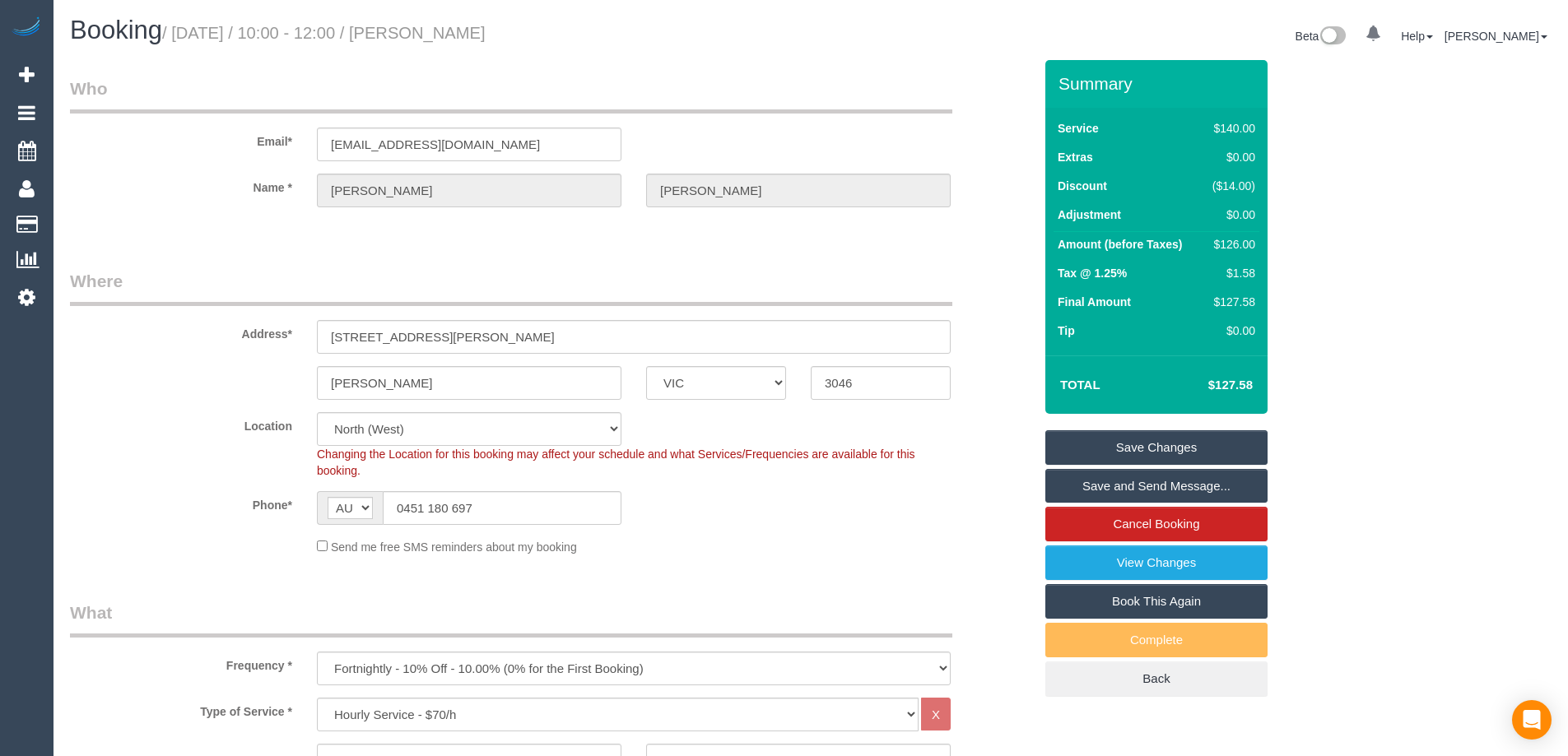
type textarea "Key will be under the doormat"
click at [1153, 446] on link "Save Changes" at bounding box center [1157, 448] width 222 height 35
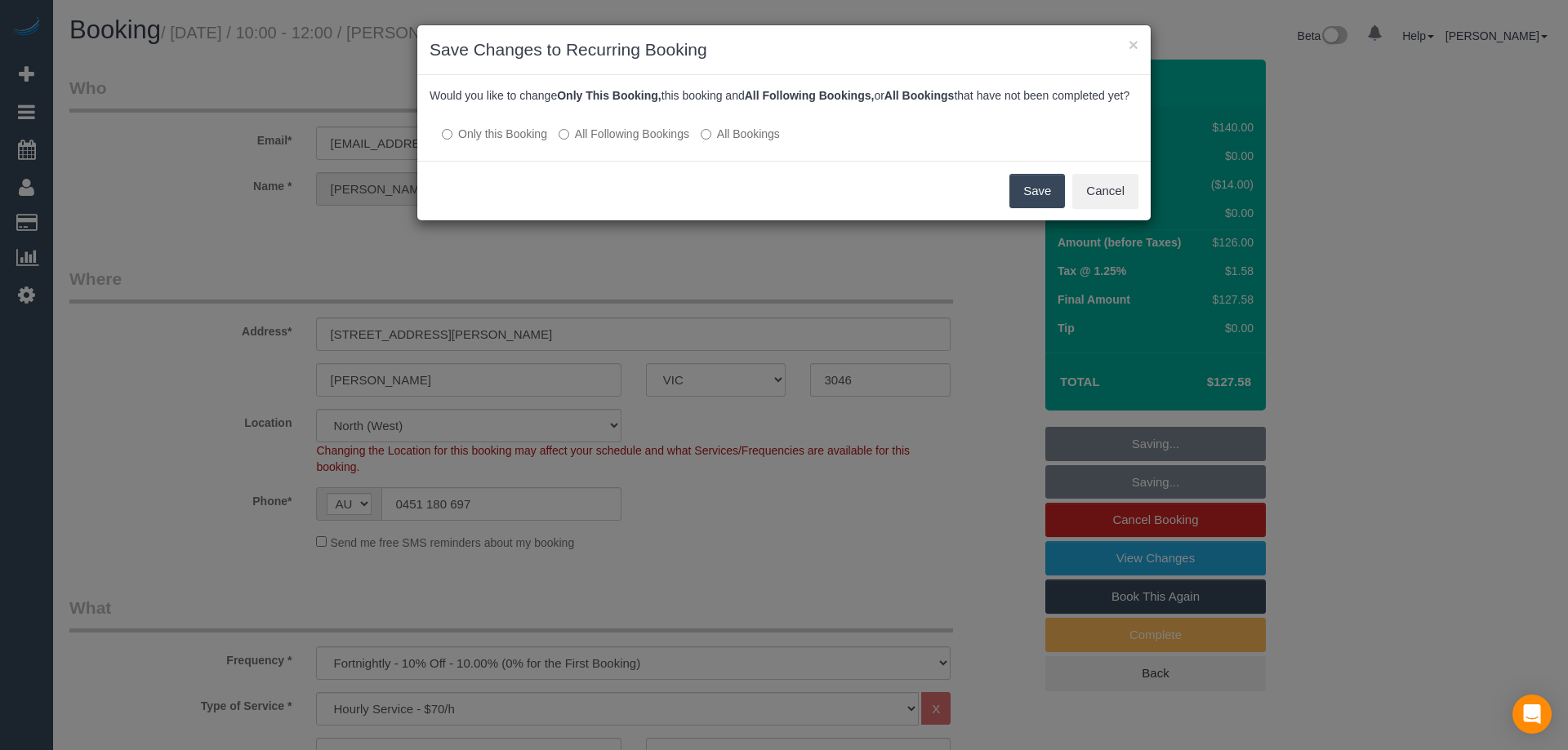
click at [1044, 208] on button "Save" at bounding box center [1036, 191] width 56 height 35
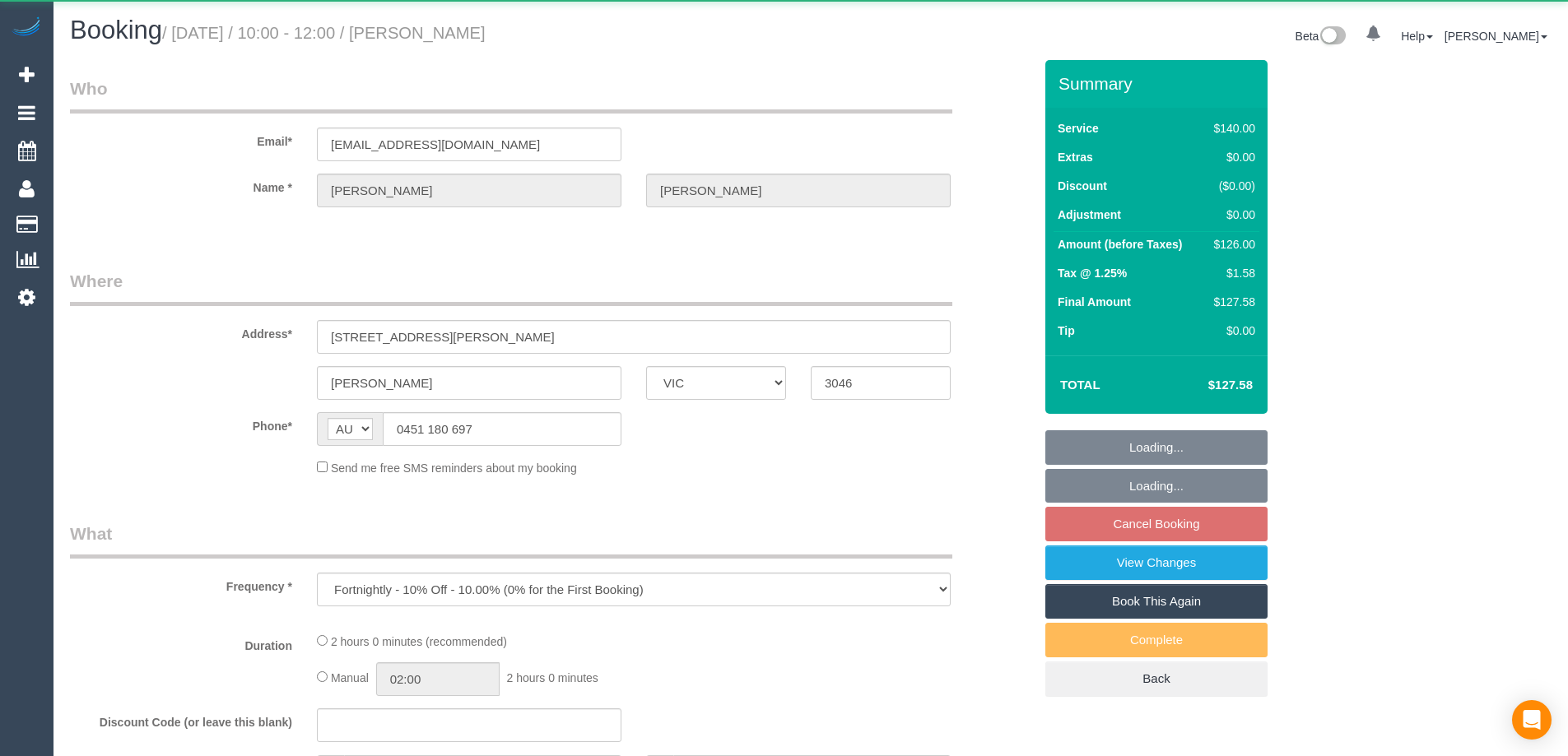
select select "VIC"
select select "string:stripe-pm_1RjYve2GScqysDRVqonlb0kD"
select select "number:27"
select select "number:14"
select select "number:18"
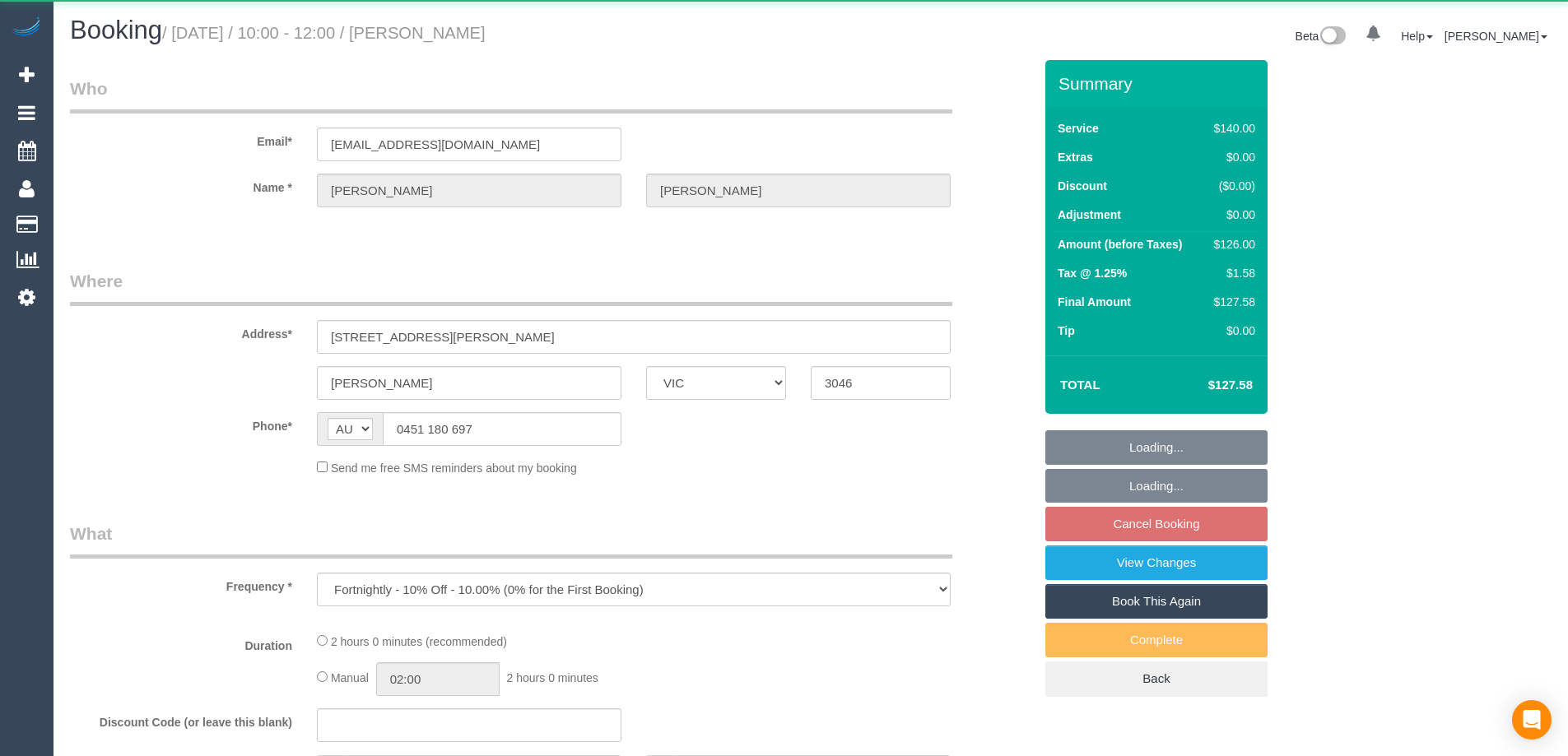
select select "number:24"
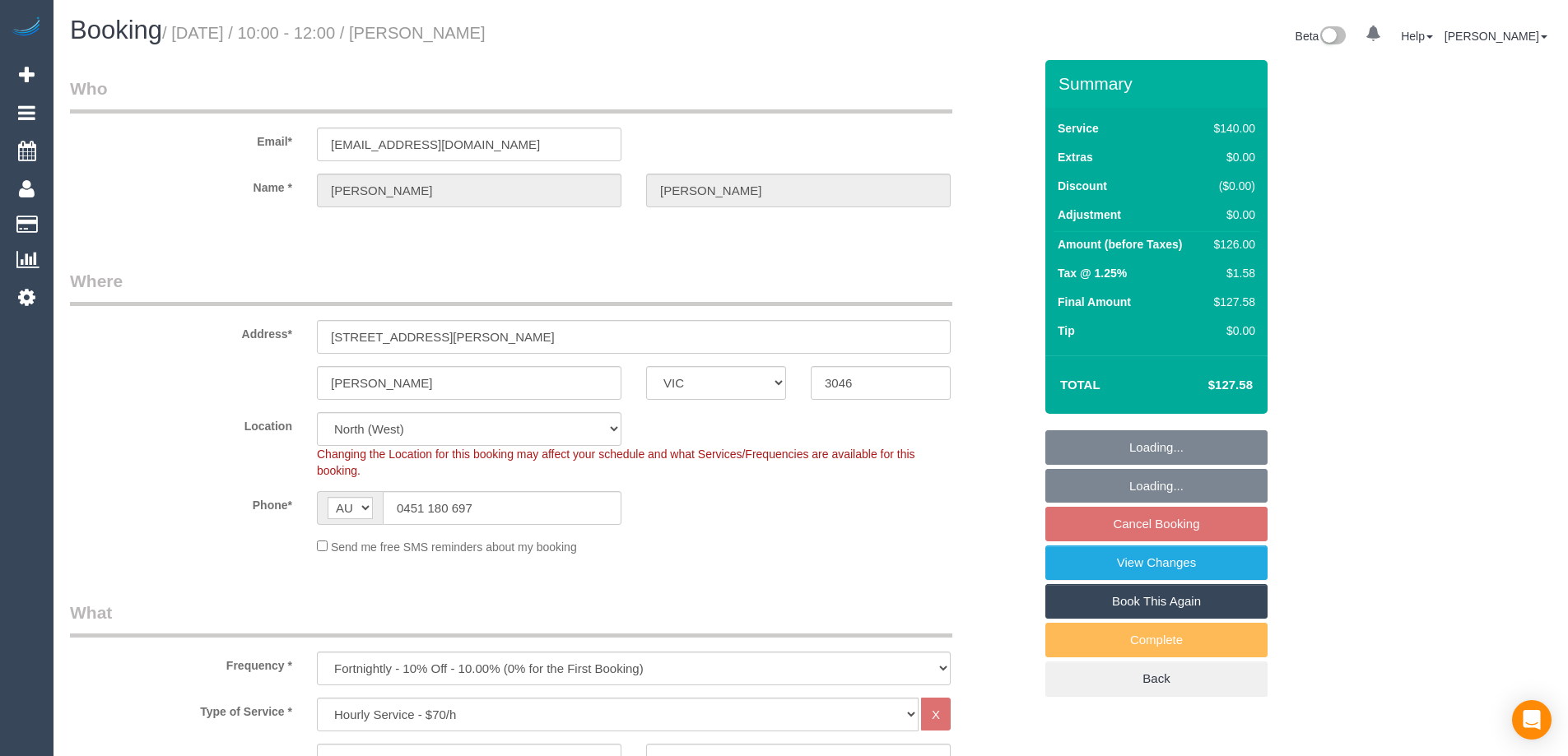
select select "object:1563"
select select "spot1"
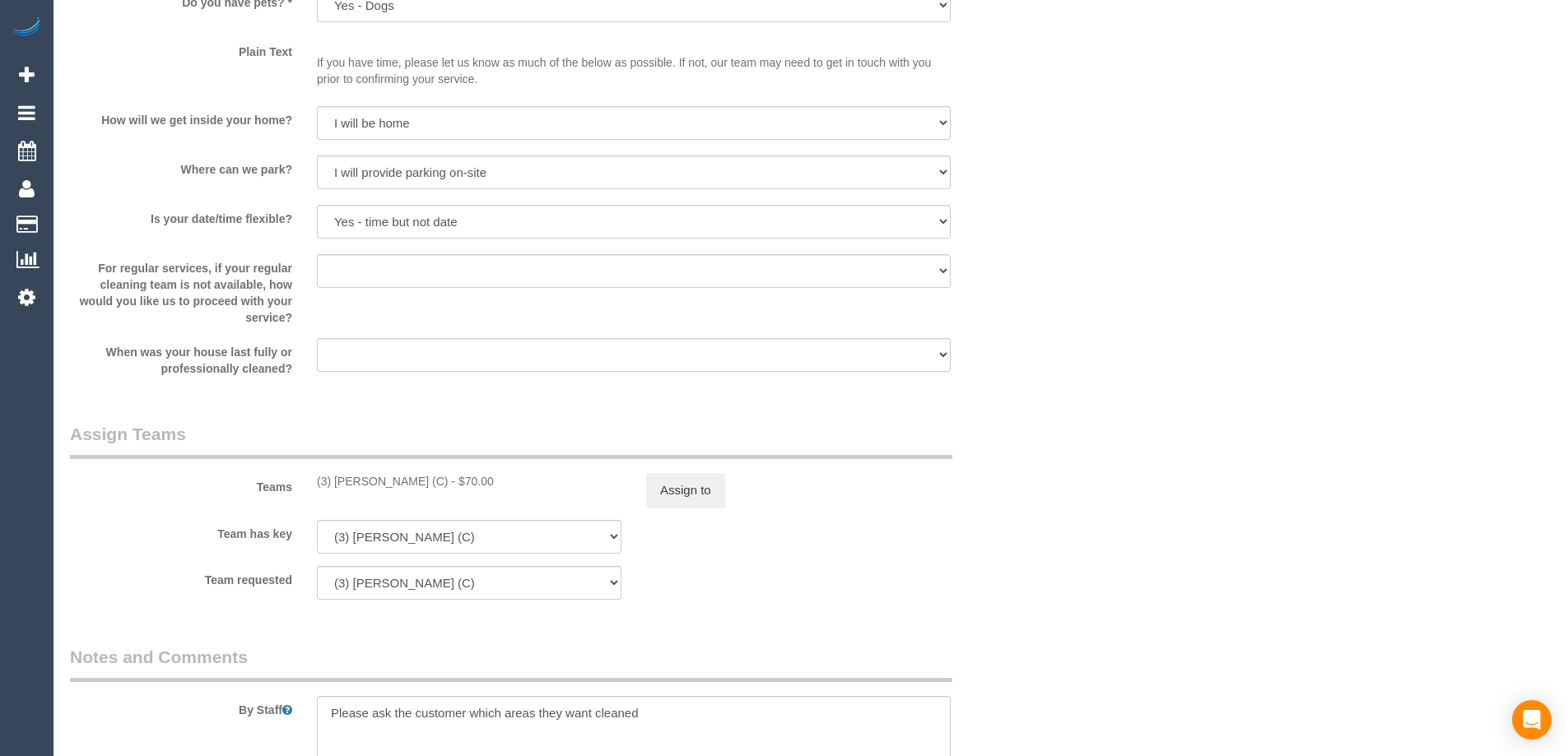
scroll to position [2561, 0]
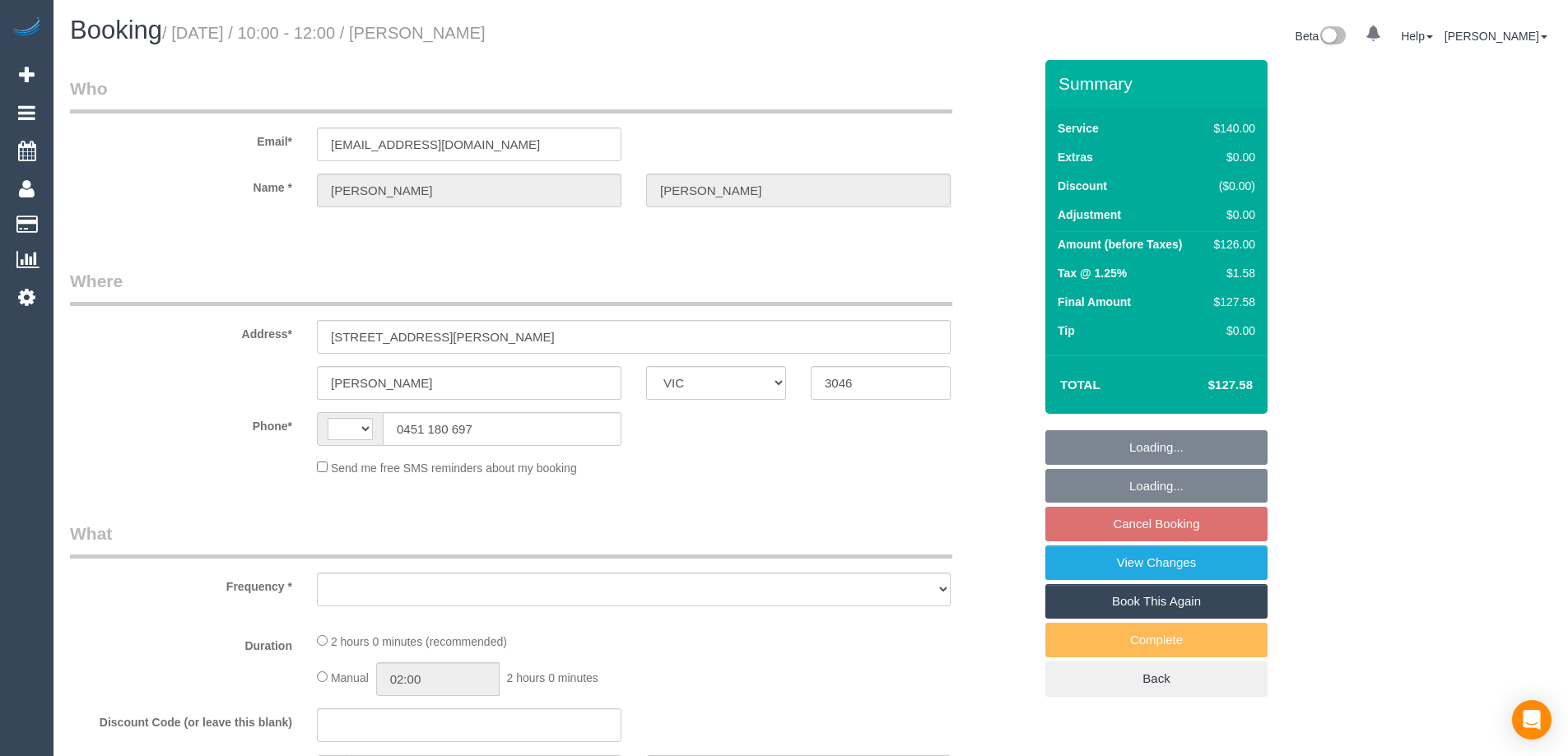
select select "VIC"
select select "string:AU"
select select "object:528"
select select "string:stripe-pm_1RjYve2GScqysDRVqonlb0kD"
select select "number:27"
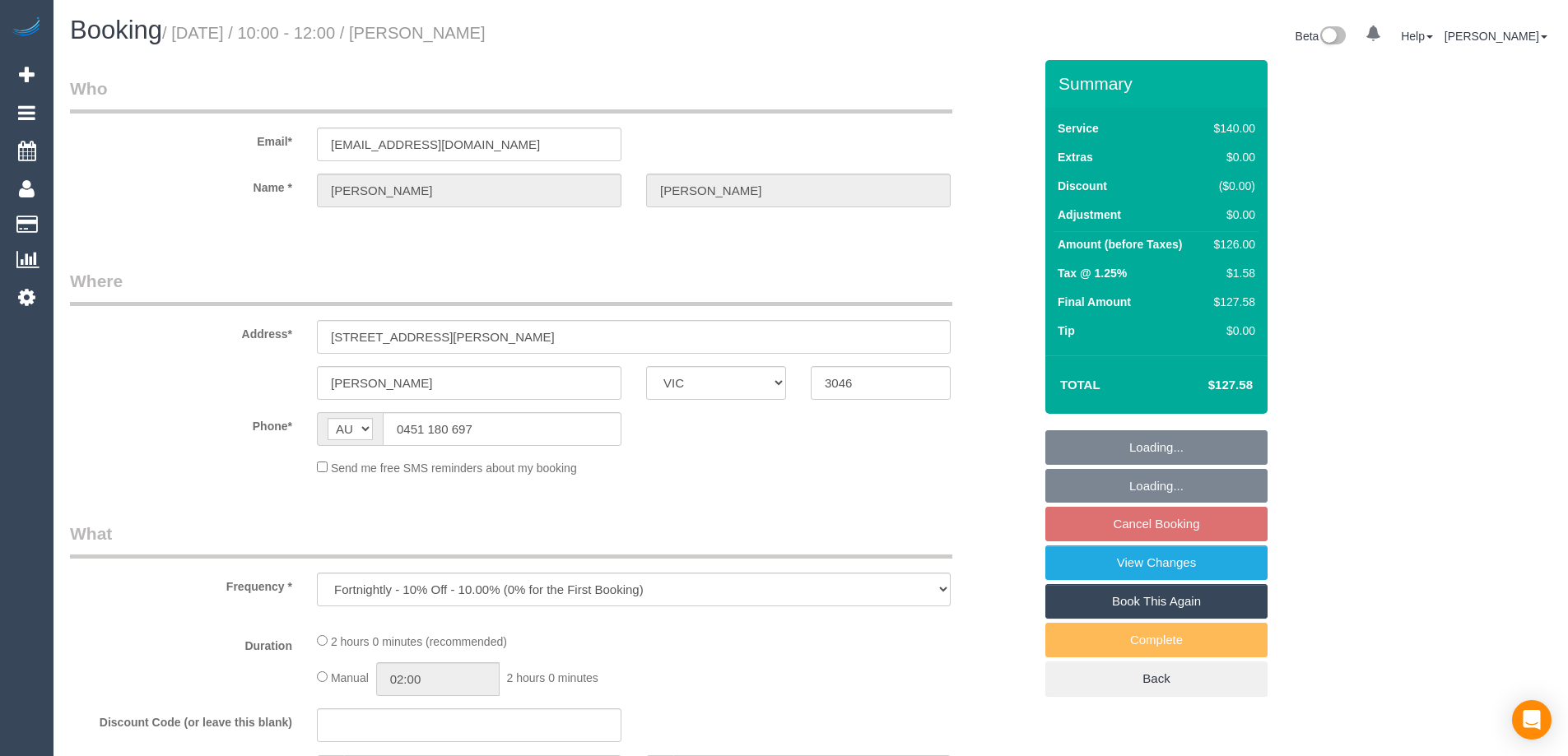
select select "number:14"
select select "number:18"
select select "number:24"
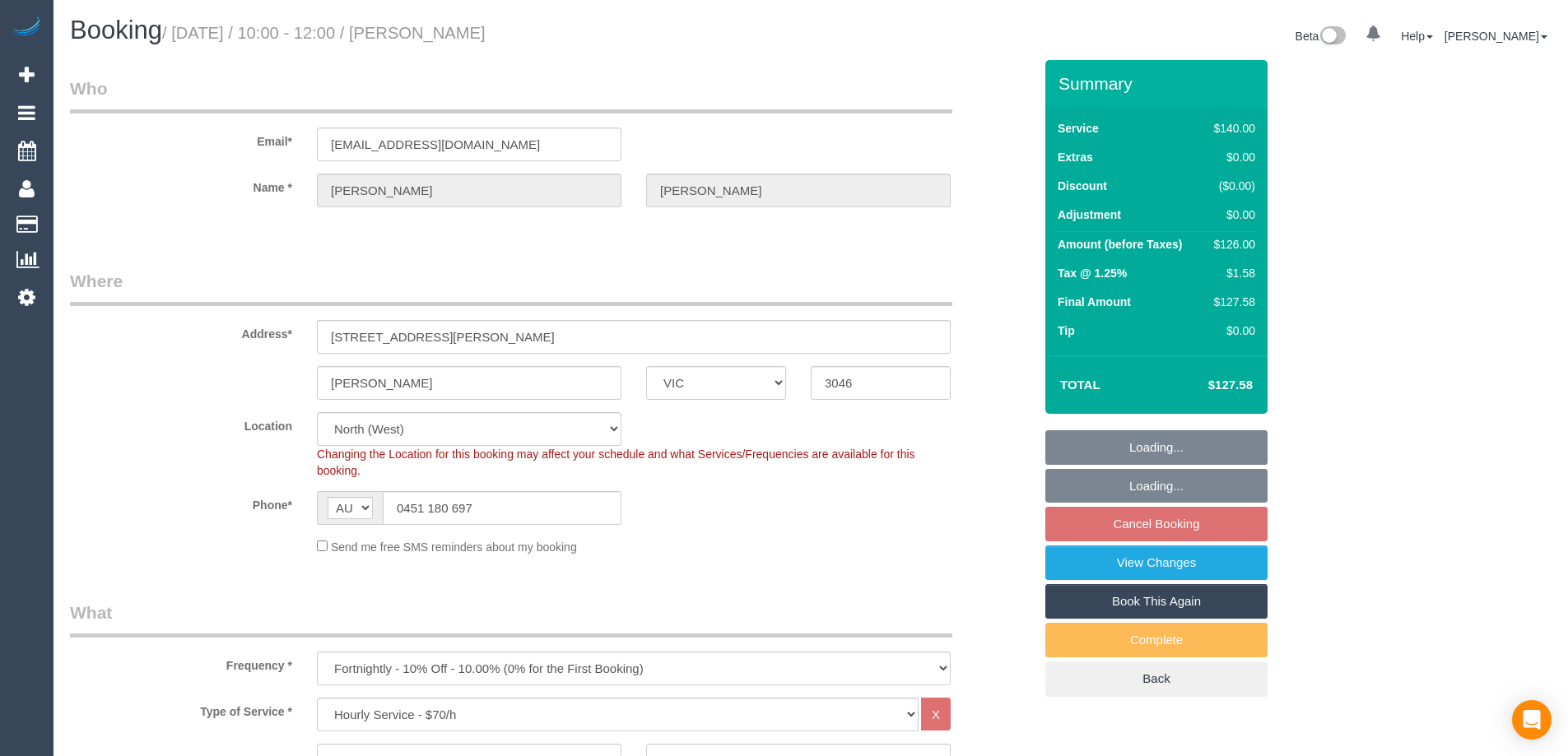
select select "object:845"
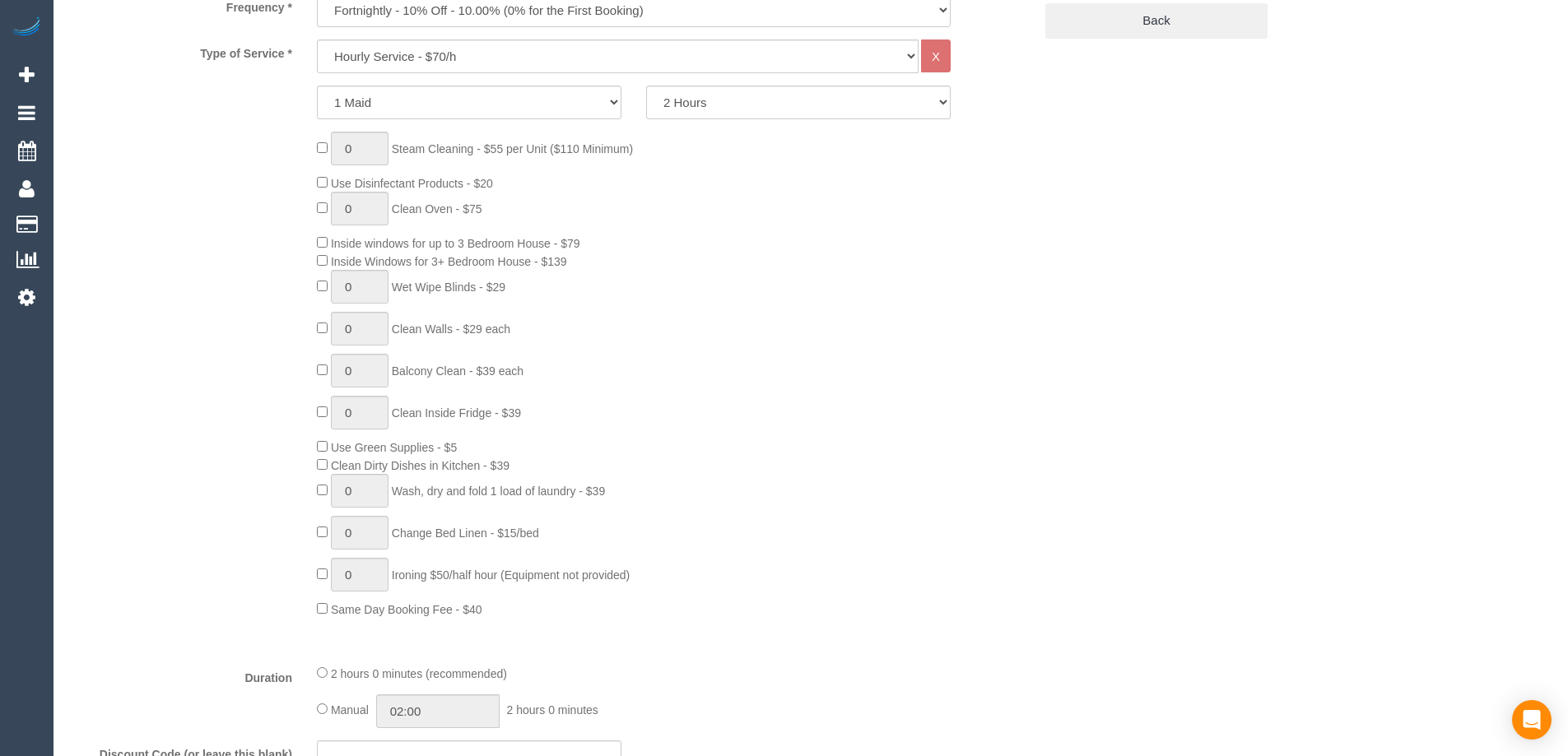
select select "spot1"
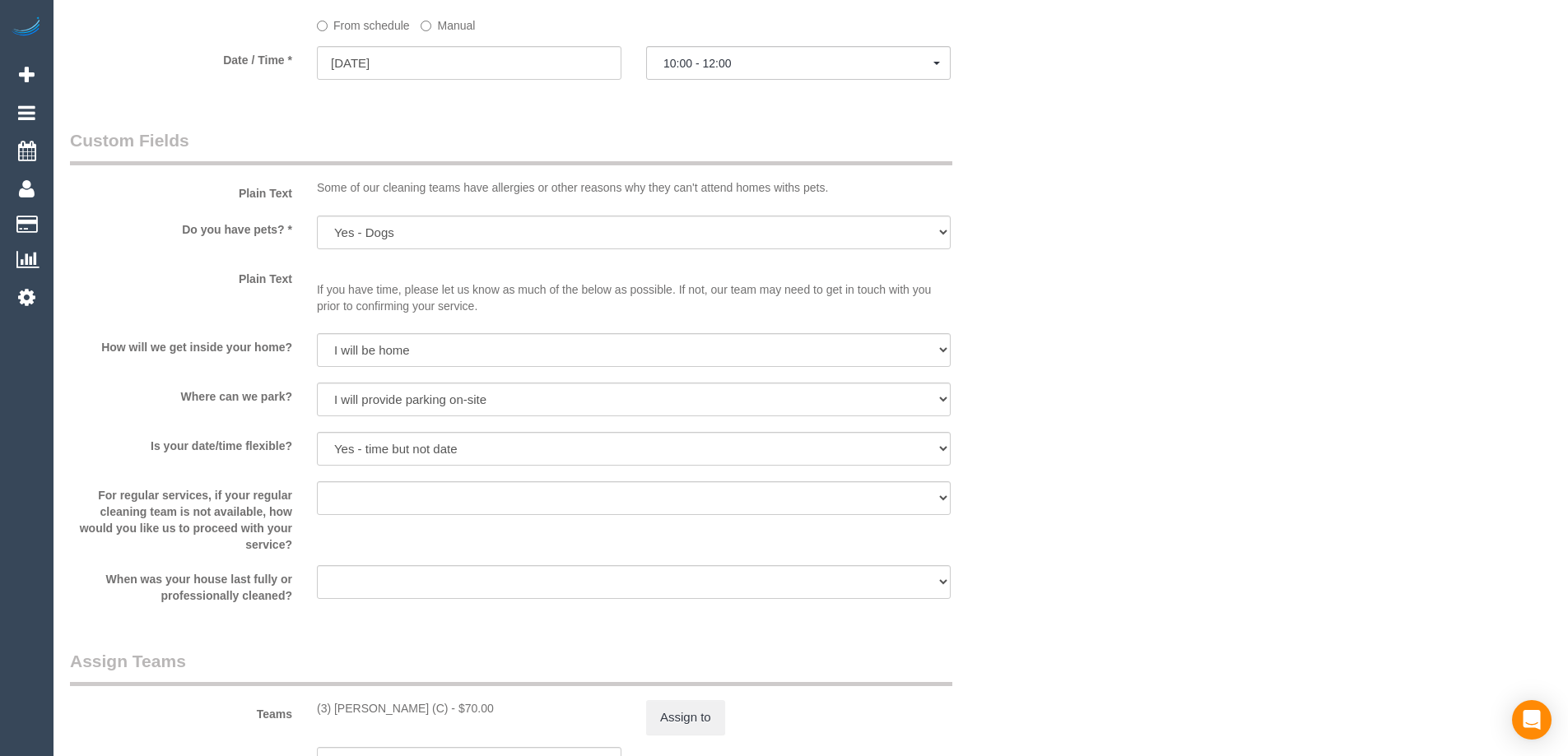
scroll to position [1820, 0]
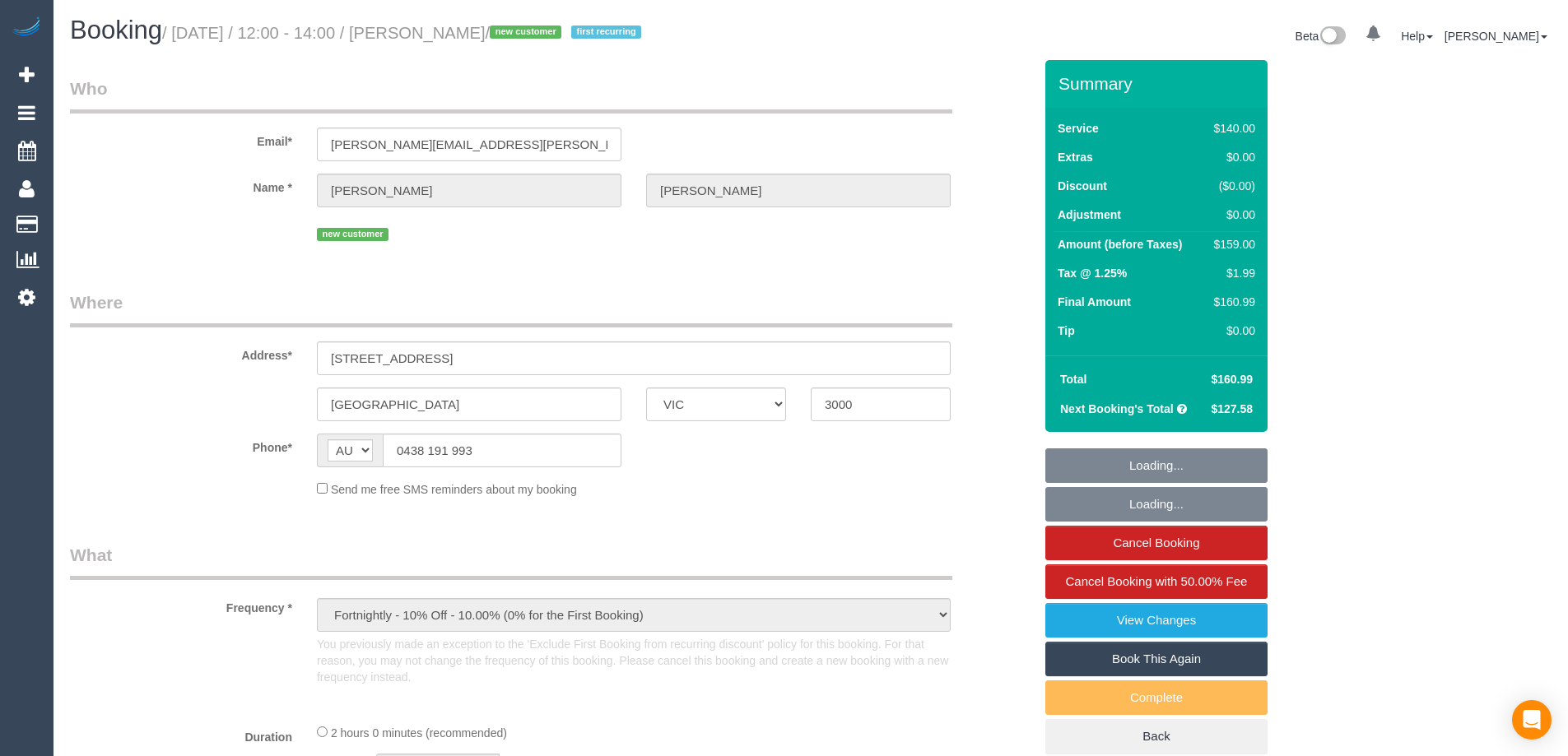
select select "VIC"
select select "string:stripe-pm_1RyLcn2GScqysDRVsQcH1S7T"
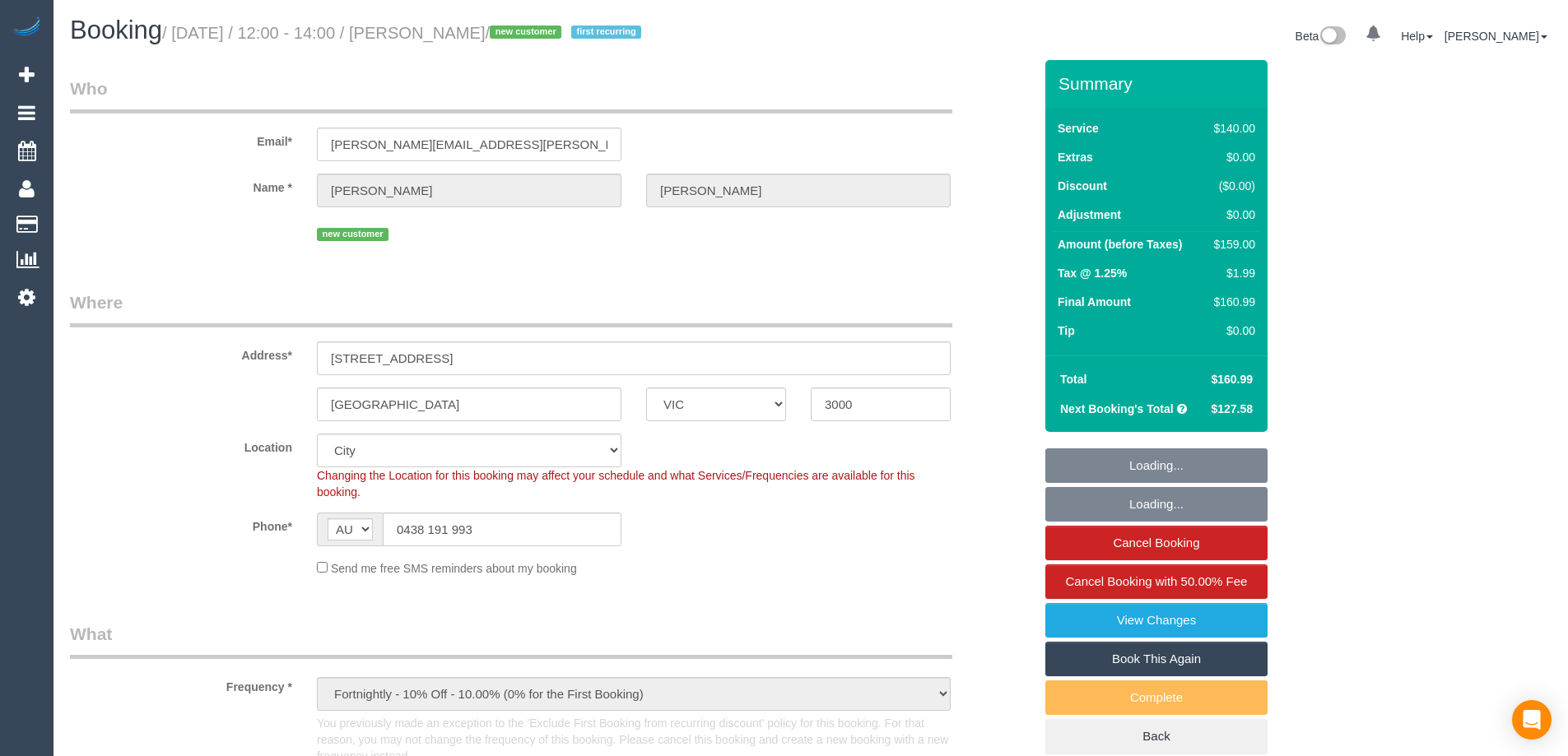
select select "object:1155"
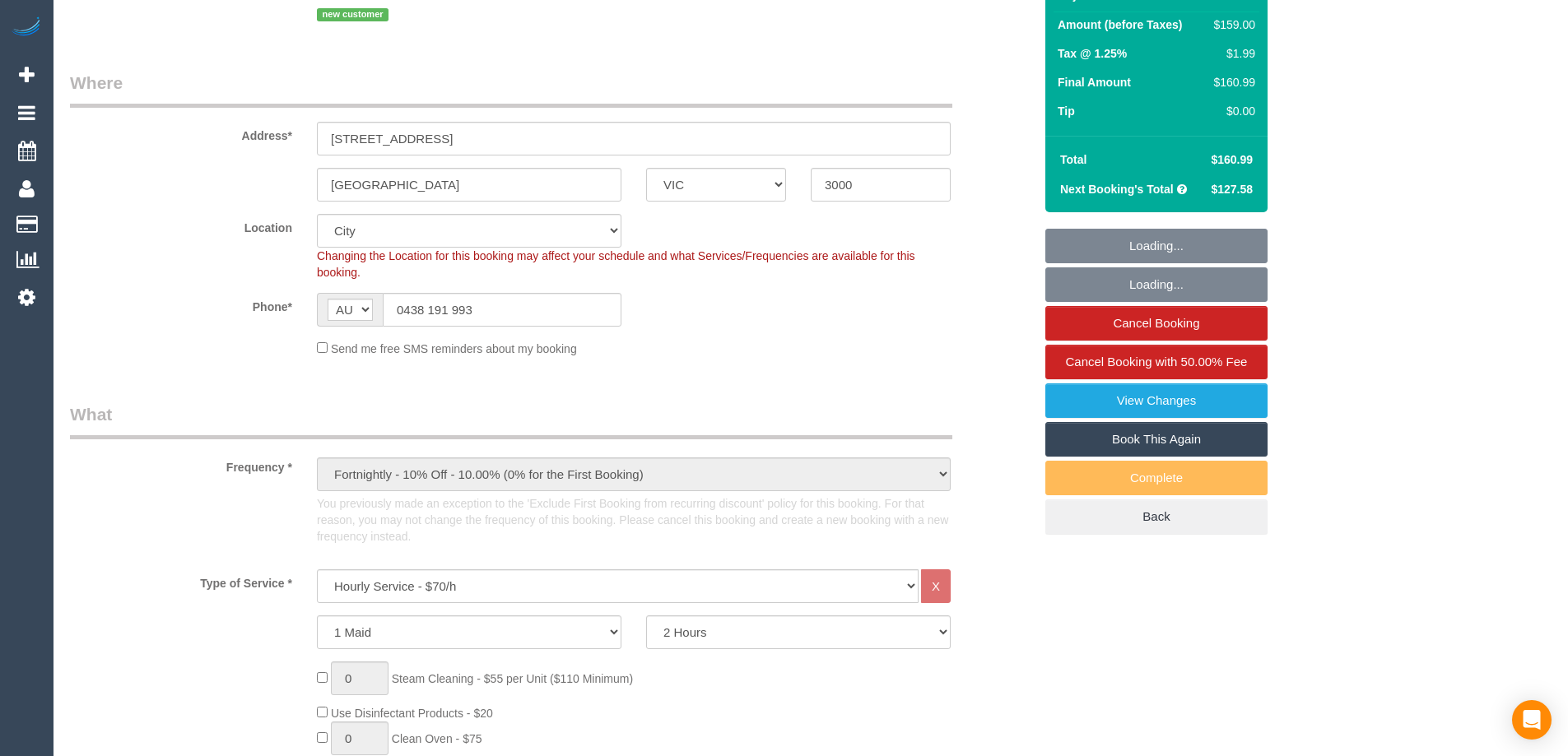
select select "number:28"
select select "number:14"
select select "number:20"
select select "number:24"
select select "number:33"
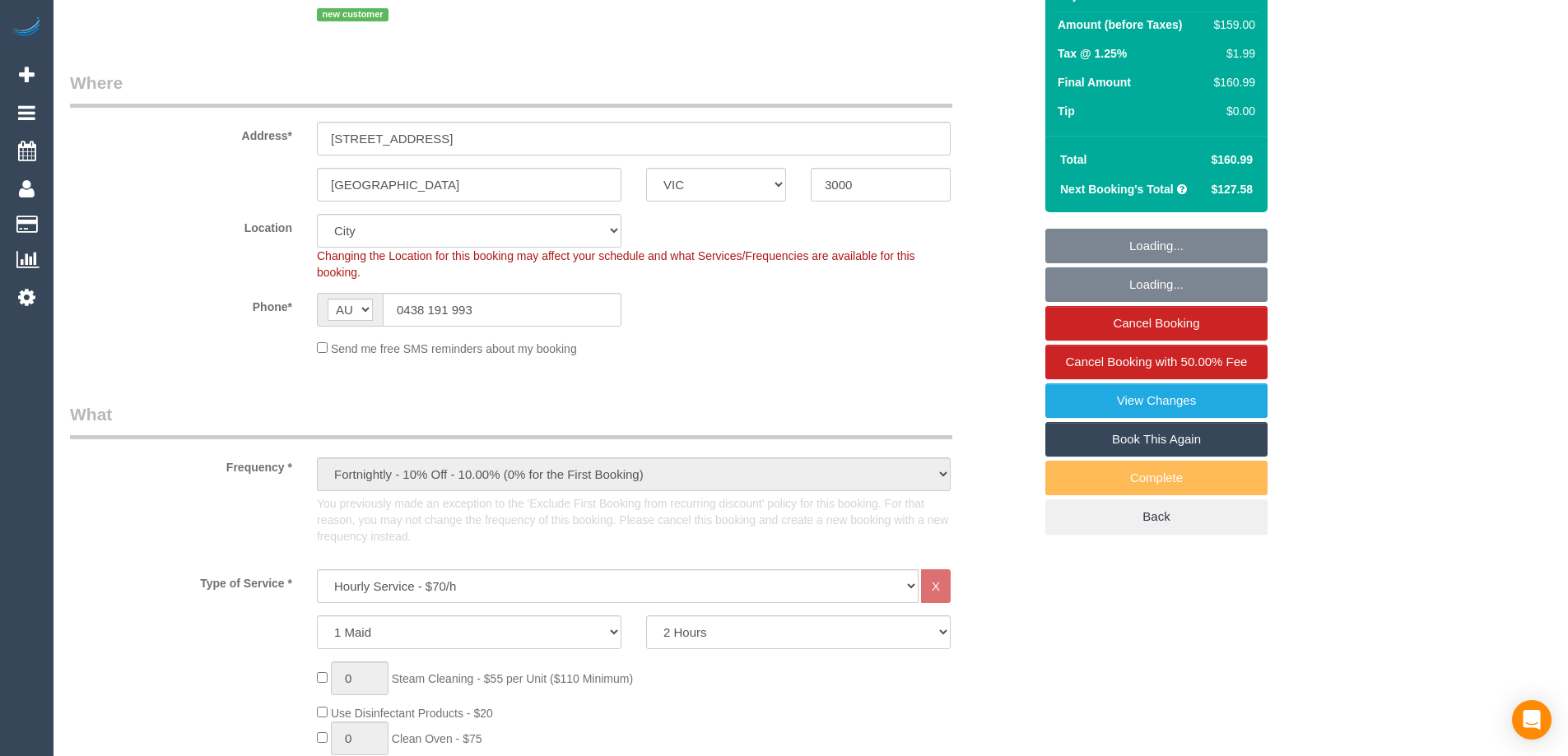
select select "number:13"
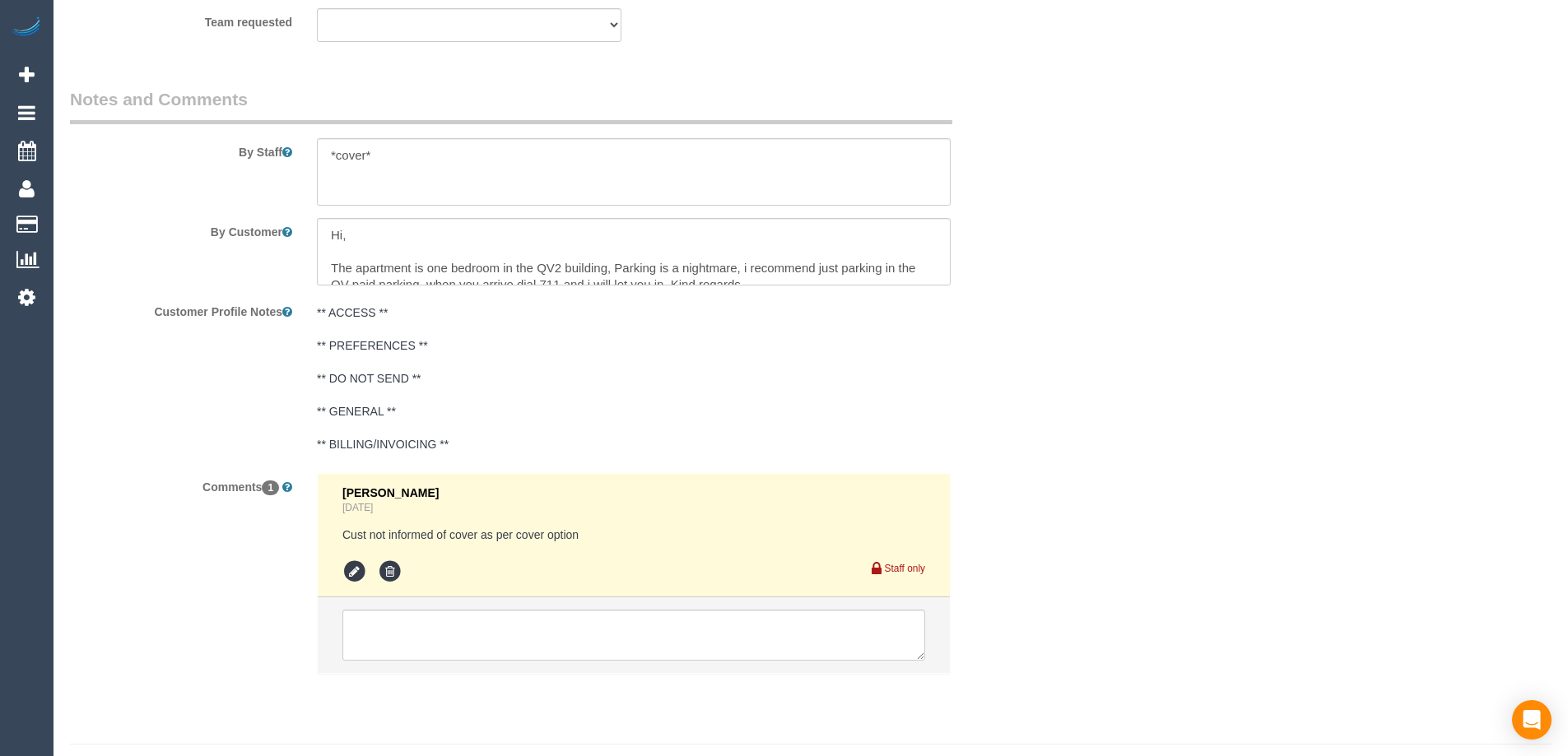
scroll to position [2833, 0]
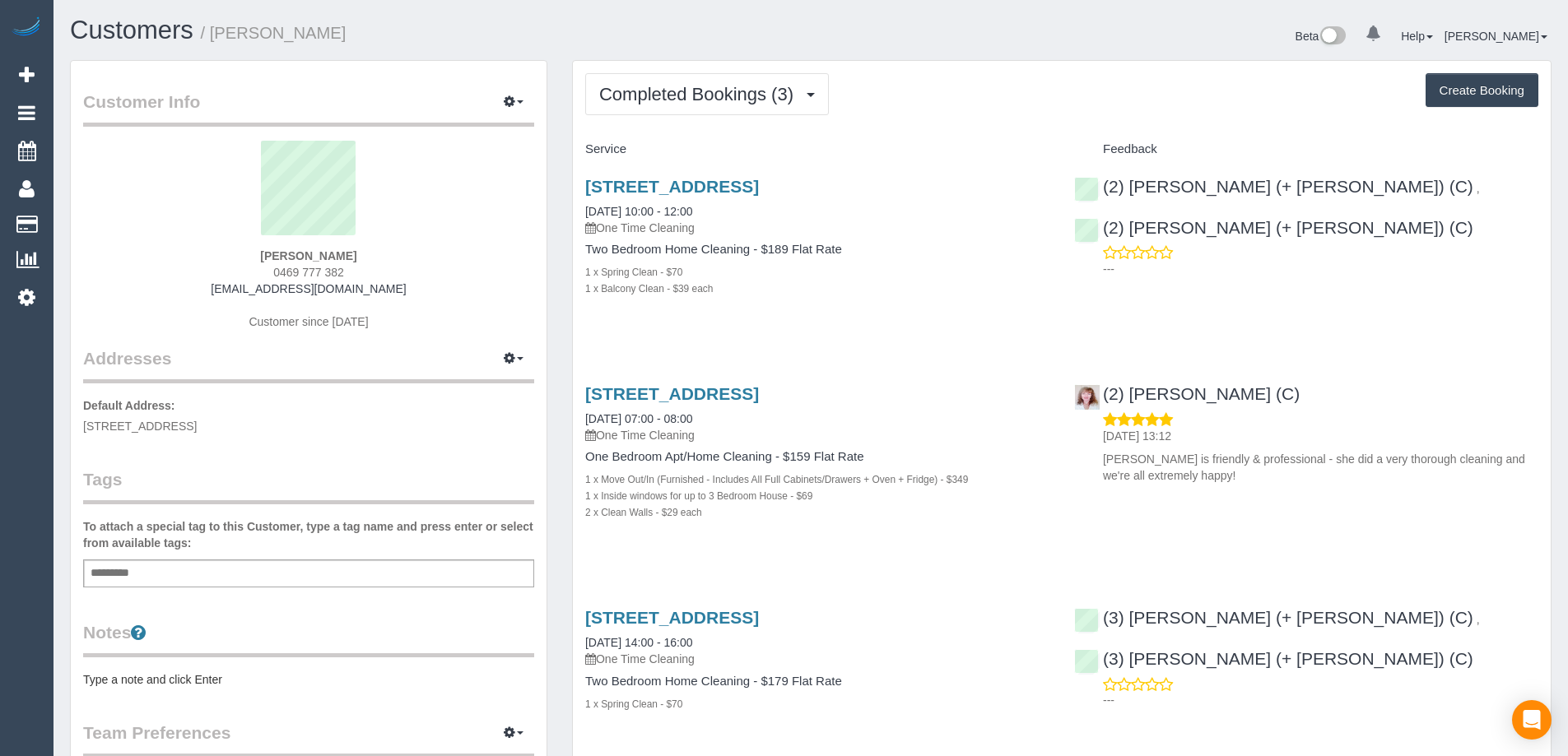
click at [198, 673] on pre "Type a note and click Enter" at bounding box center [308, 680] width 451 height 17
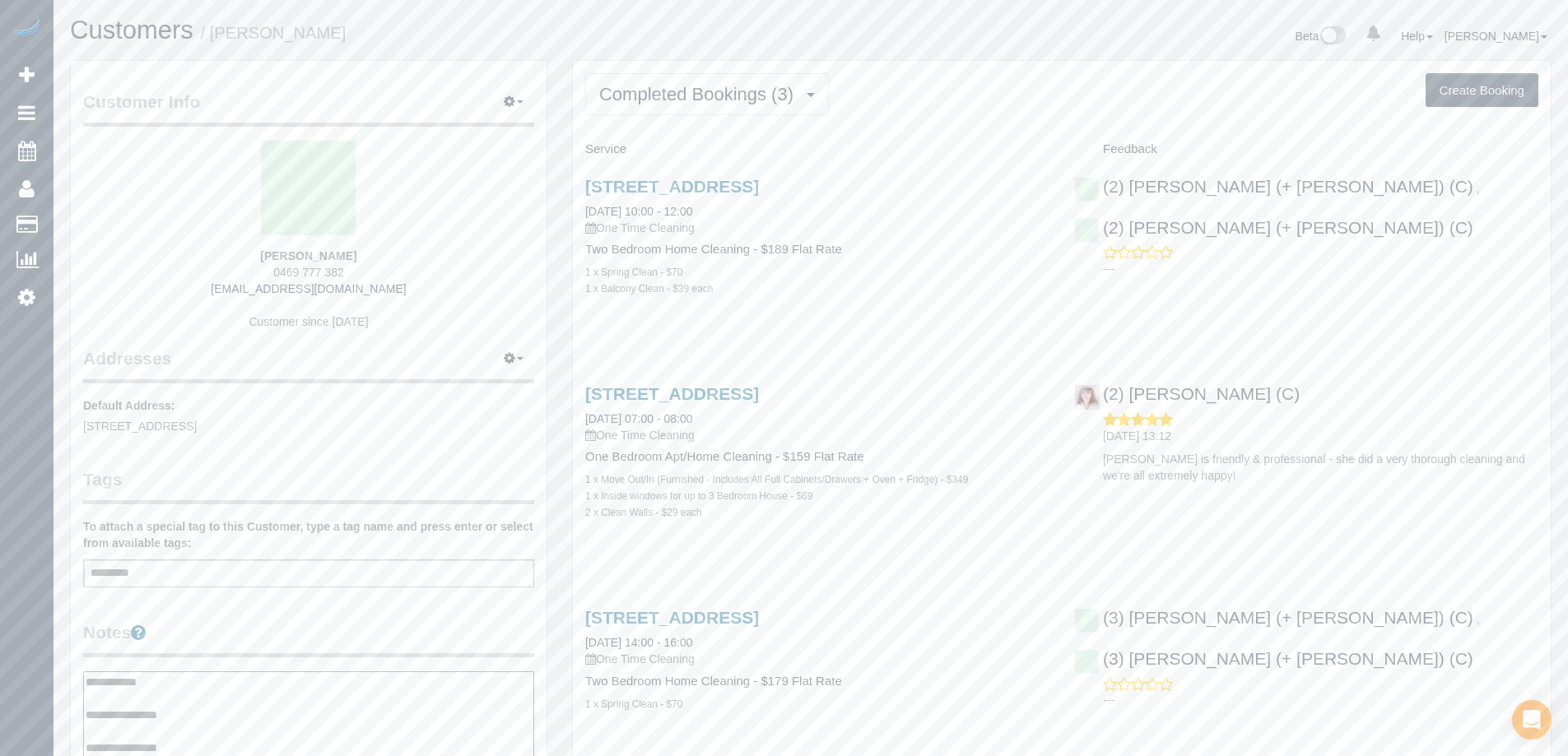
type textarea "**********"
click at [258, 609] on div "Customer Info Edit Contact Info Send Message Email Preferences Special Sales Ta…" at bounding box center [308, 673] width 476 height 1225
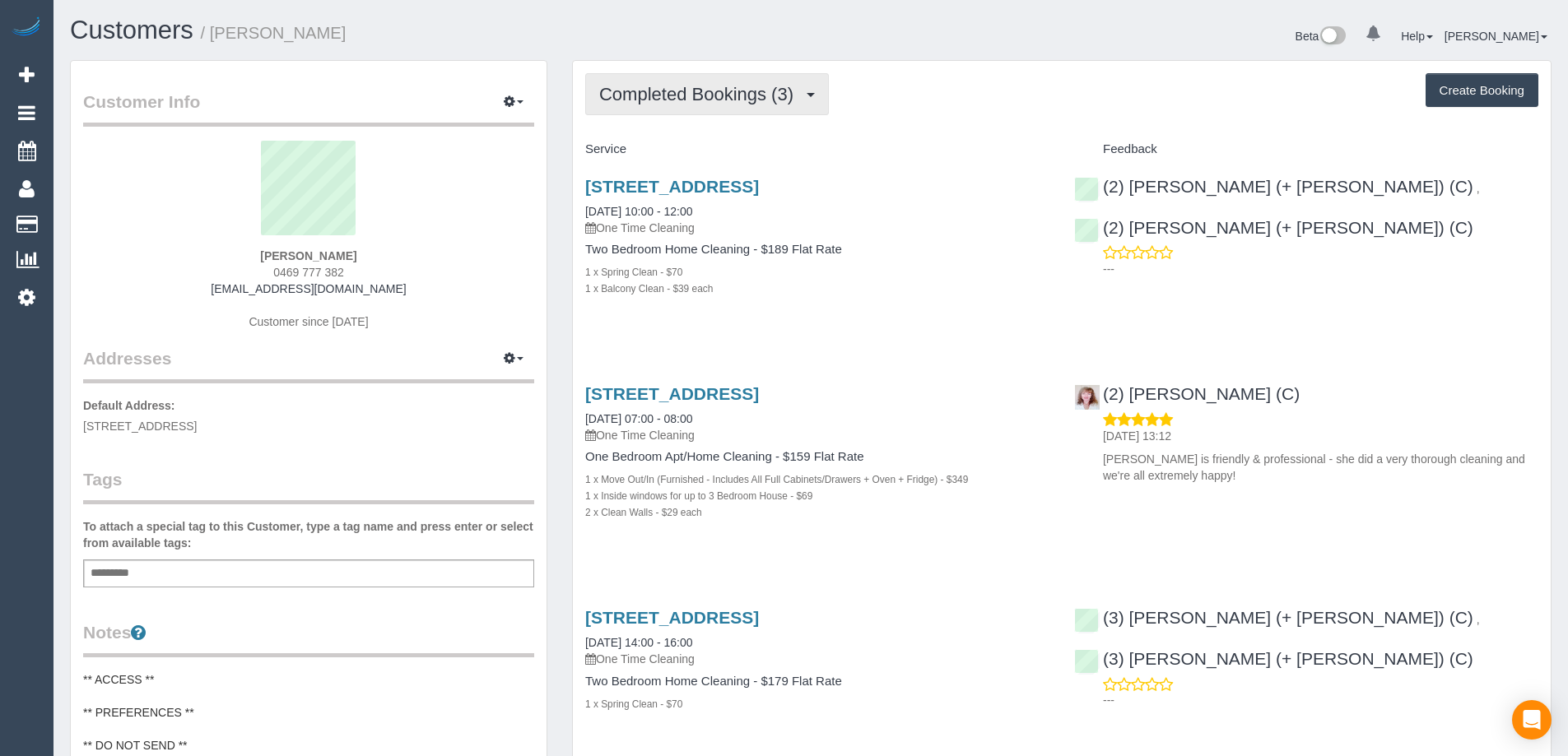
click at [721, 90] on span "Completed Bookings (3)" at bounding box center [700, 94] width 203 height 20
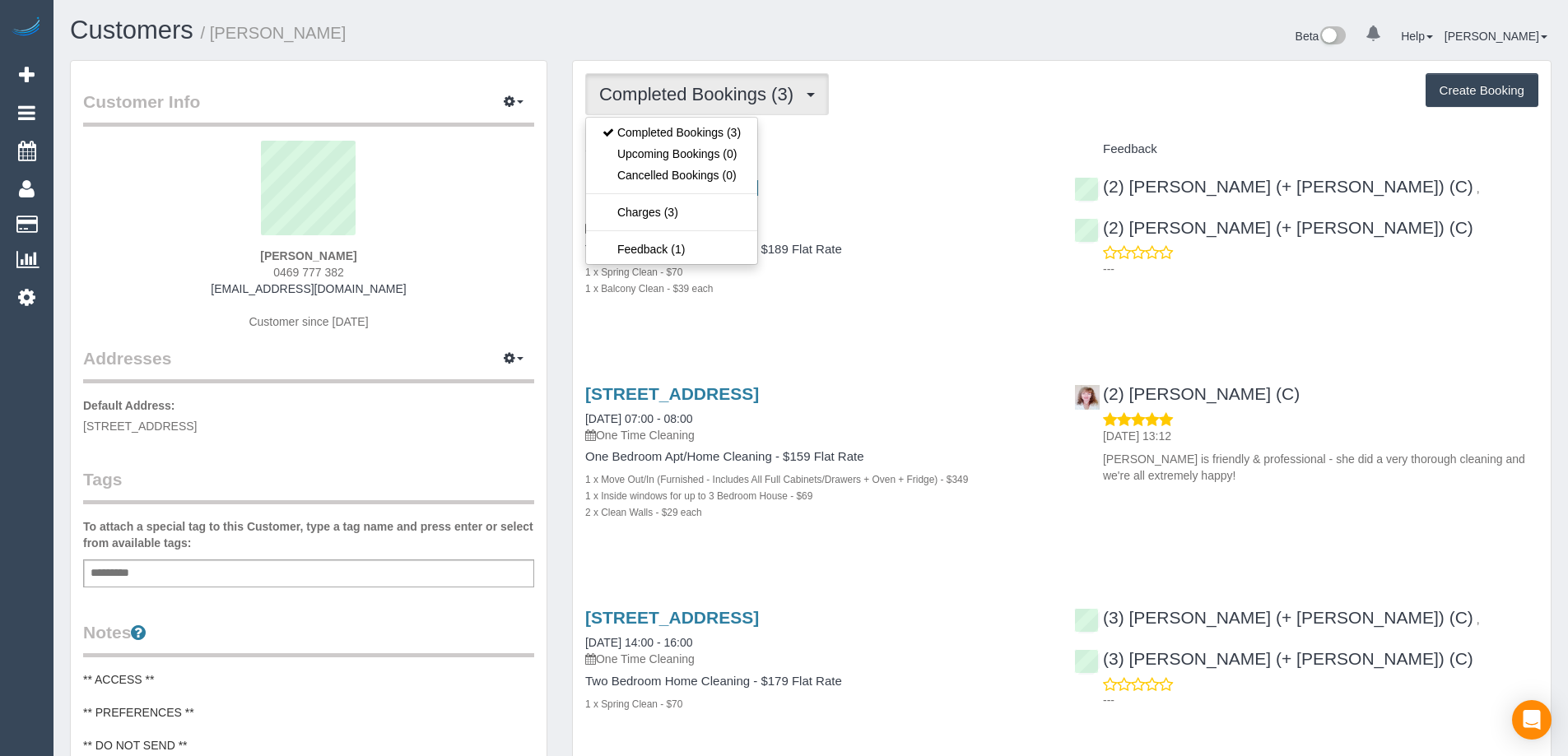
click at [882, 108] on div "Completed Bookings (3) Completed Bookings (3) Upcoming Bookings (0) Cancelled B…" at bounding box center [1062, 94] width 953 height 42
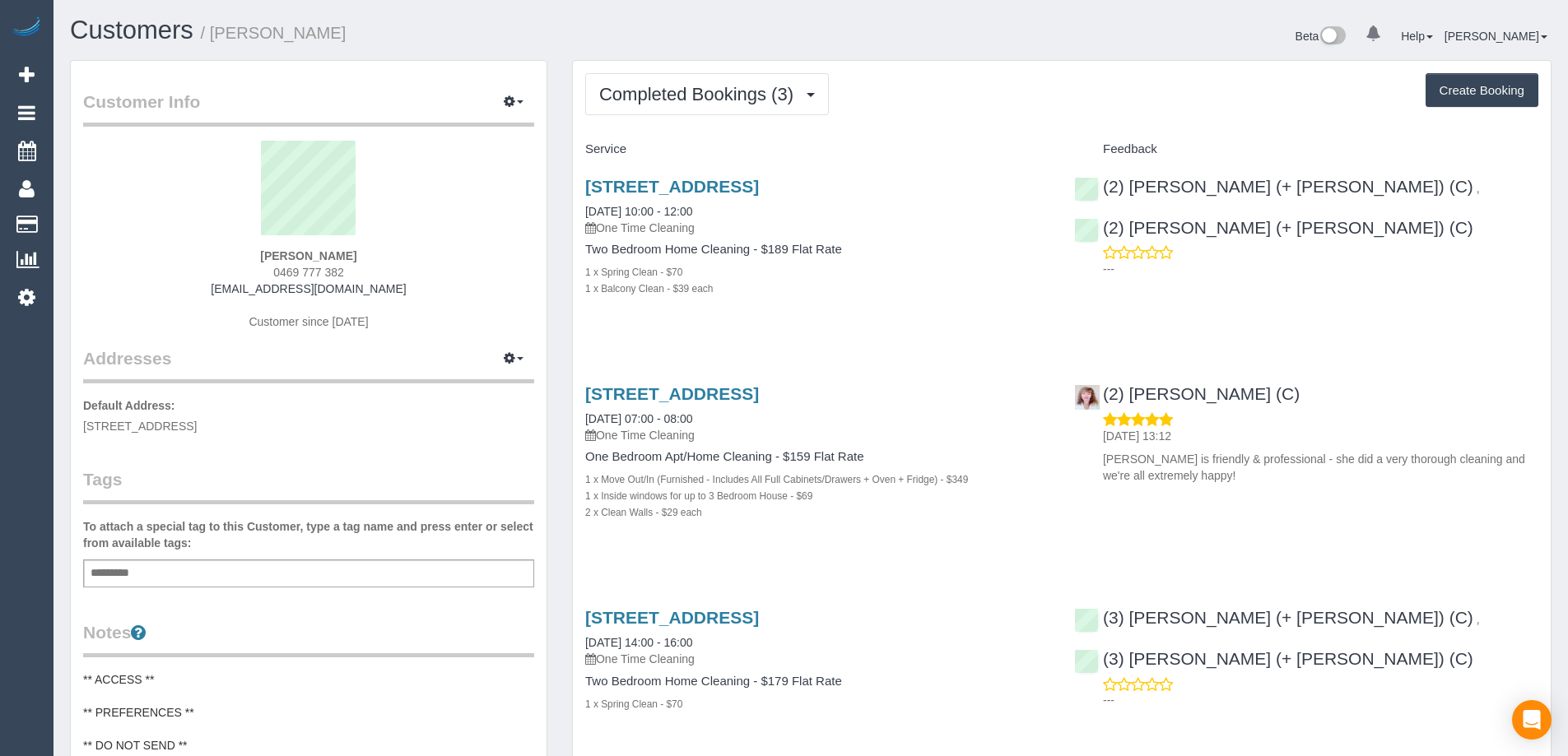
click at [1044, 55] on div "Beta 0 Your Notifications You have 0 alerts Help Help Docs Take a Tour Contact …" at bounding box center [1187, 39] width 753 height 44
click at [1132, 116] on div "Completed Bookings (3) Completed Bookings (3) Upcoming Bookings (0) Cancelled B…" at bounding box center [1061, 428] width 978 height 737
click at [759, 183] on link "181 Exhibition Street, 708, Melbourne, VIC 3000" at bounding box center [672, 186] width 174 height 19
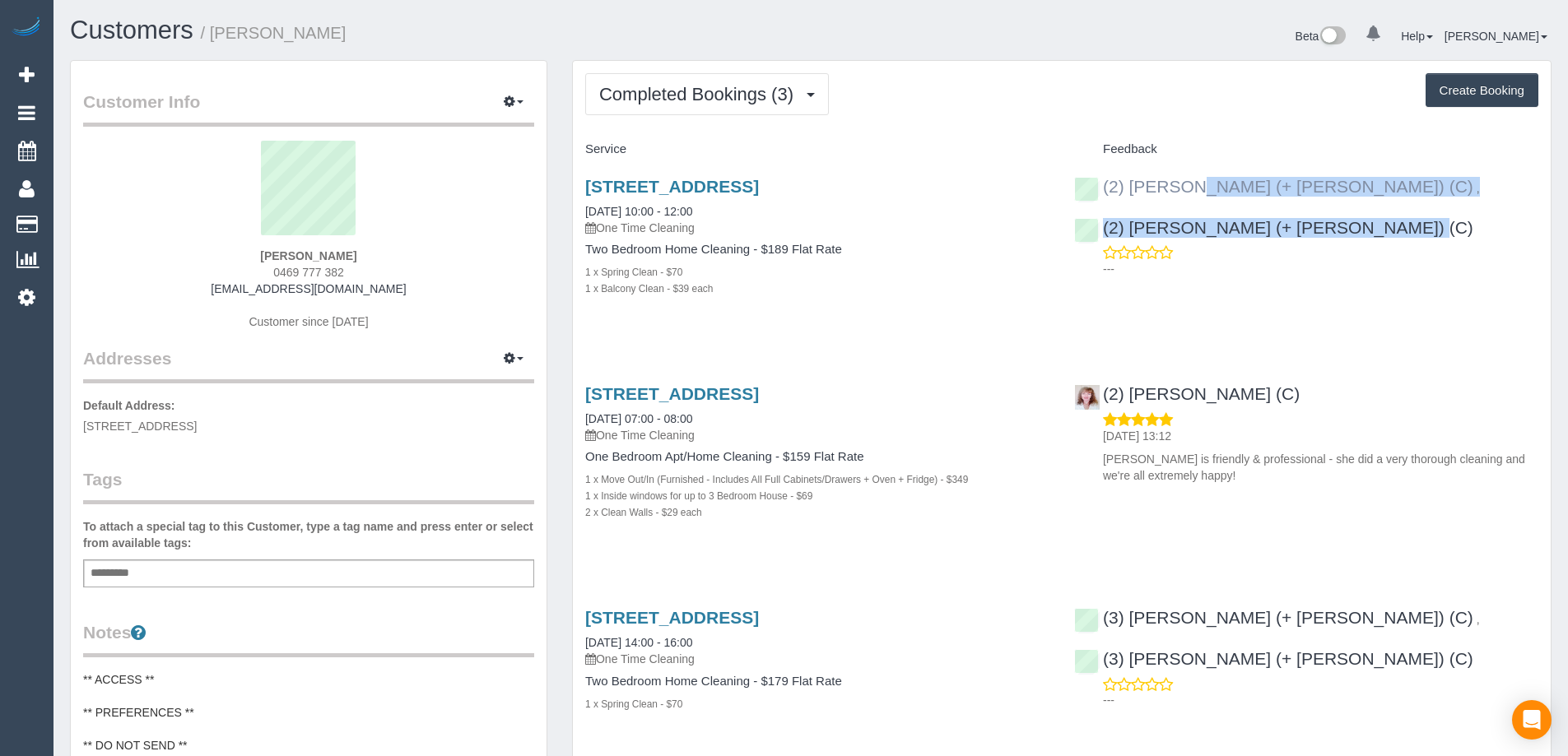
copy div "(2) Daniela (+ Kevin) (C) , (2) Kevin (+ Daniela) (C)"
drag, startPoint x: 1532, startPoint y: 189, endPoint x: 1105, endPoint y: 192, distance: 427.0
click at [1105, 192] on div "(2) Daniela (+ Kevin) (C) , (2) Kevin (+ Daniela) (C) ---" at bounding box center [1306, 224] width 489 height 122
click at [655, 74] on button "Completed Bookings (3)" at bounding box center [707, 94] width 243 height 42
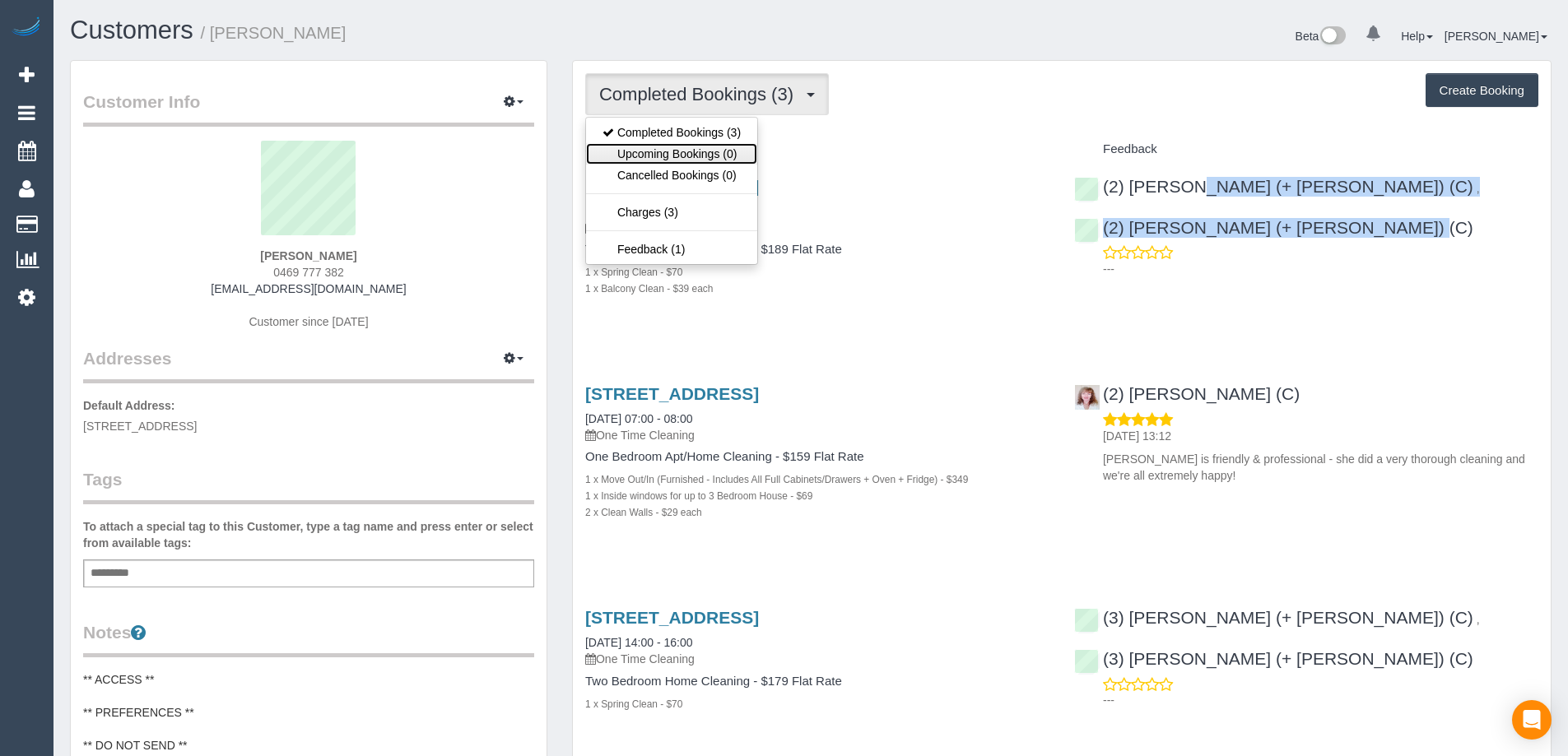
click at [666, 143] on link "Upcoming Bookings (0)" at bounding box center [671, 153] width 172 height 21
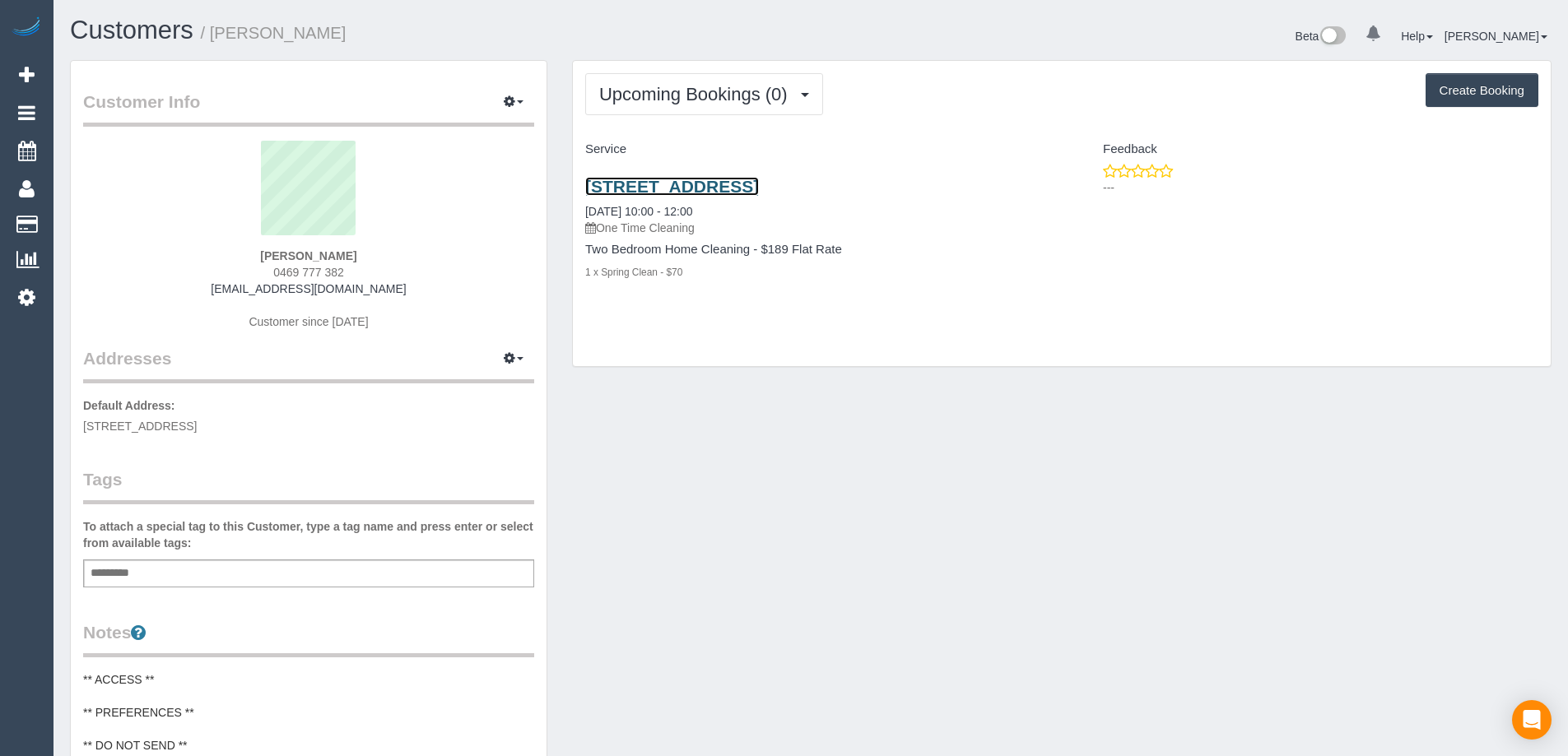
click at [759, 188] on link "181 Exhibition Street, 708, Melbourne, VIC 3000" at bounding box center [672, 186] width 174 height 19
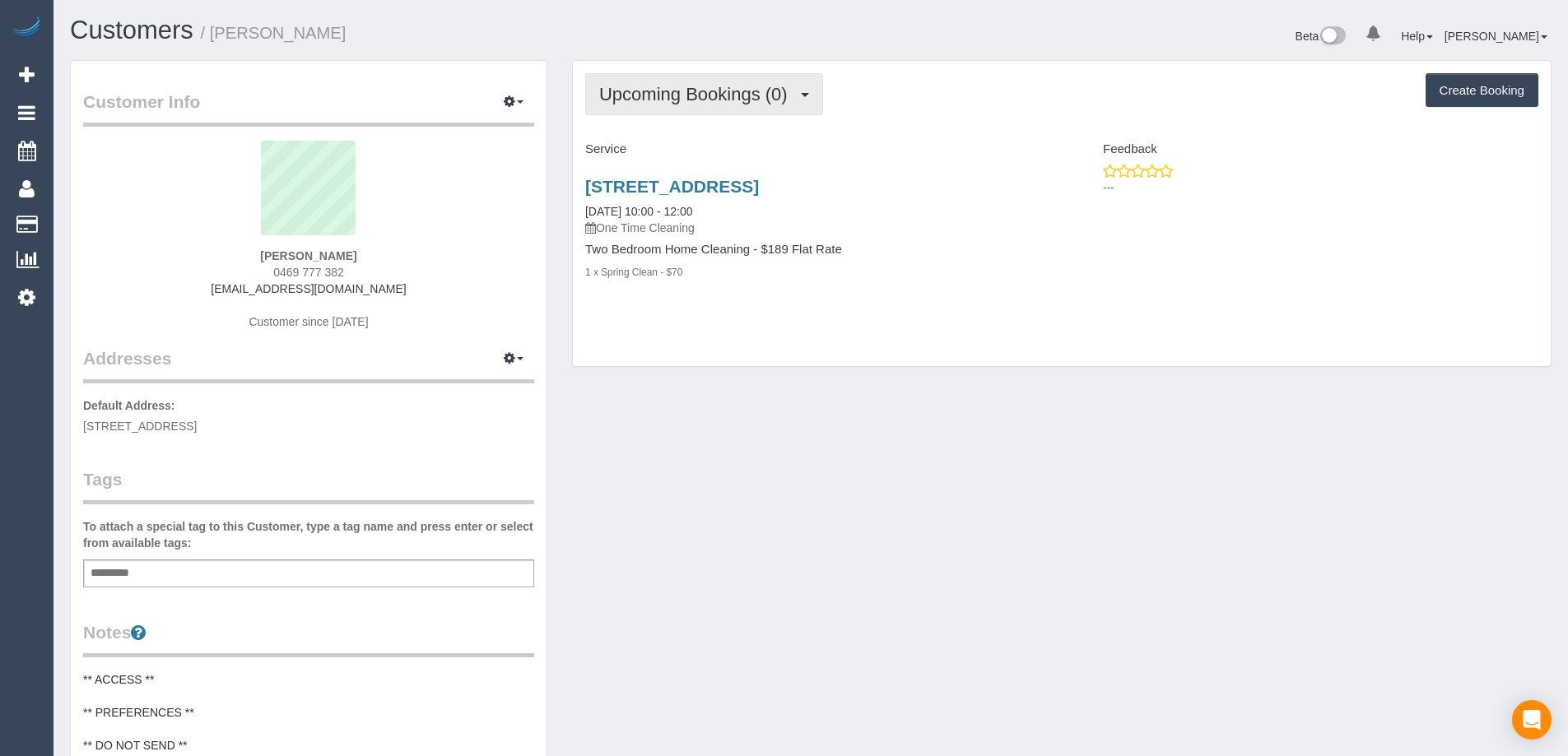
click at [747, 92] on span "Upcoming Bookings (0)" at bounding box center [698, 94] width 196 height 20
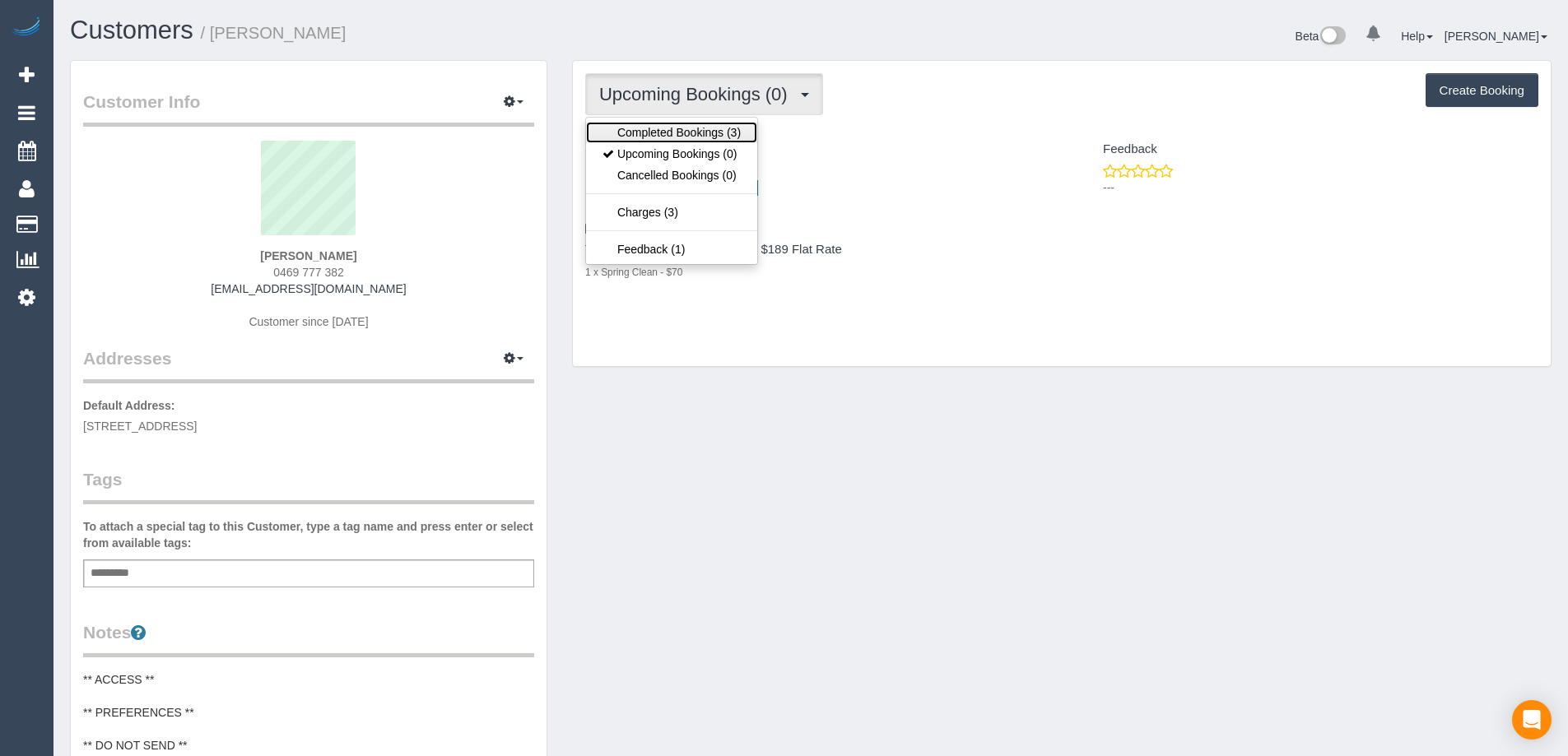
click at [689, 127] on link "Completed Bookings (3)" at bounding box center [671, 132] width 172 height 21
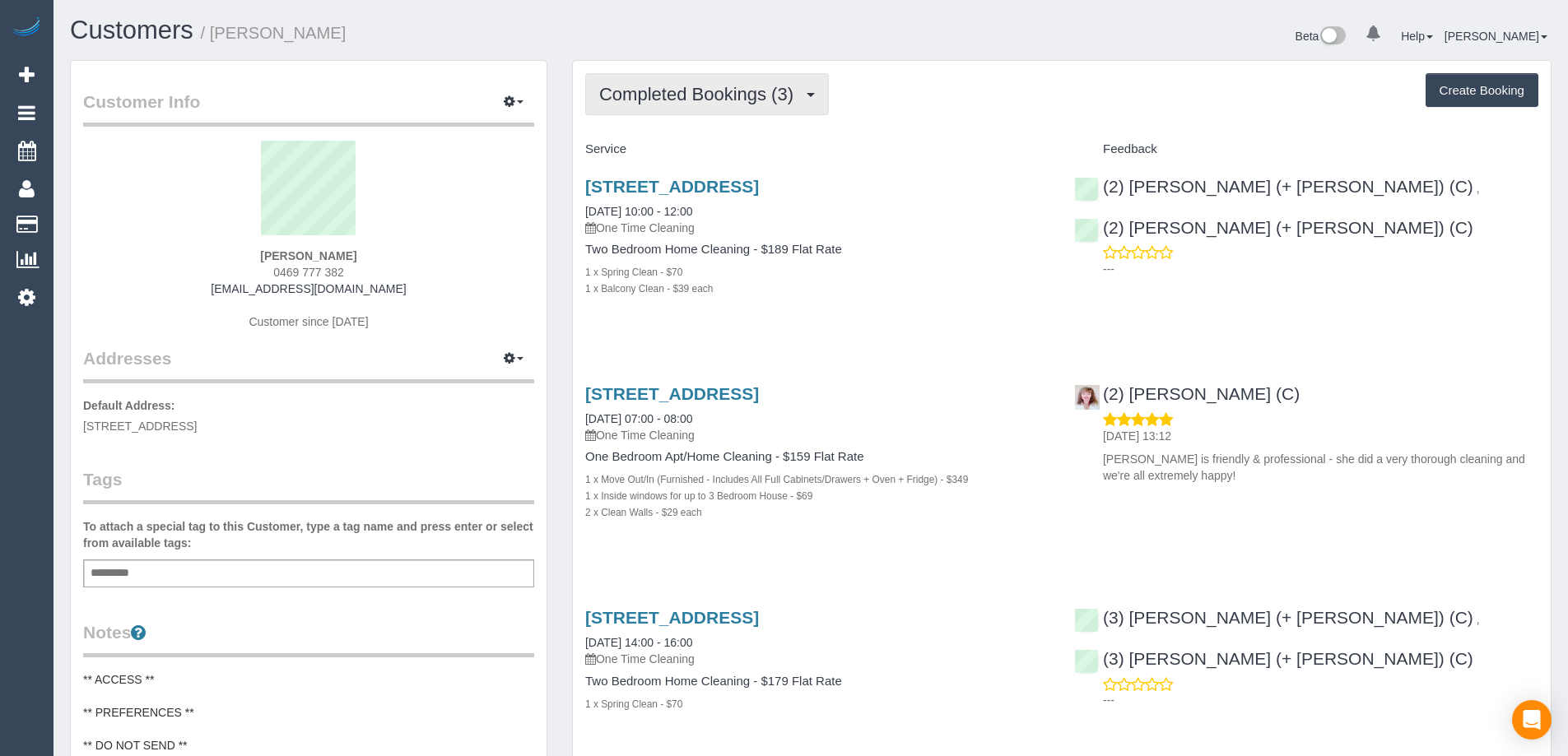
click at [689, 96] on span "Completed Bookings (3)" at bounding box center [700, 94] width 203 height 20
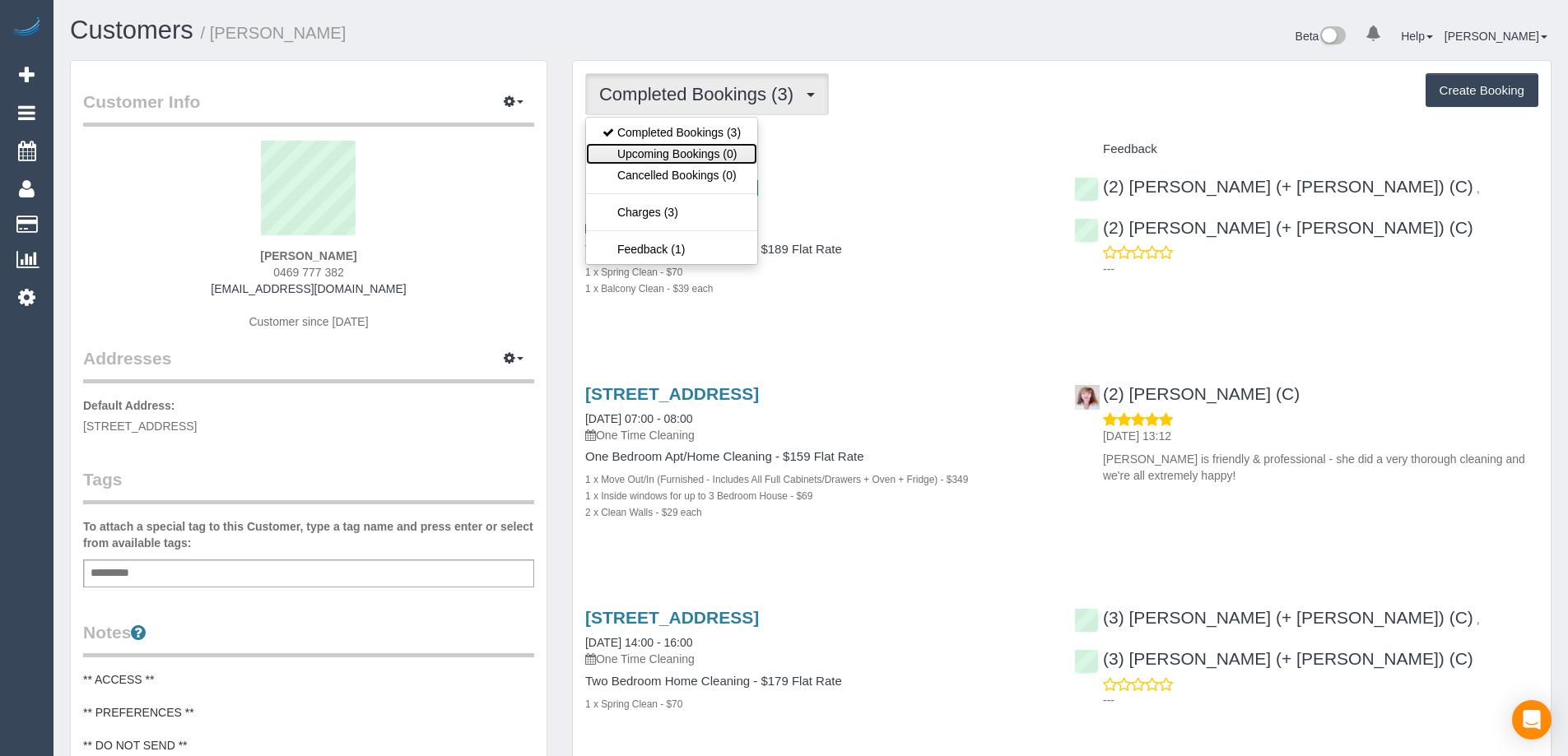
click at [679, 153] on link "Upcoming Bookings (0)" at bounding box center [671, 153] width 172 height 21
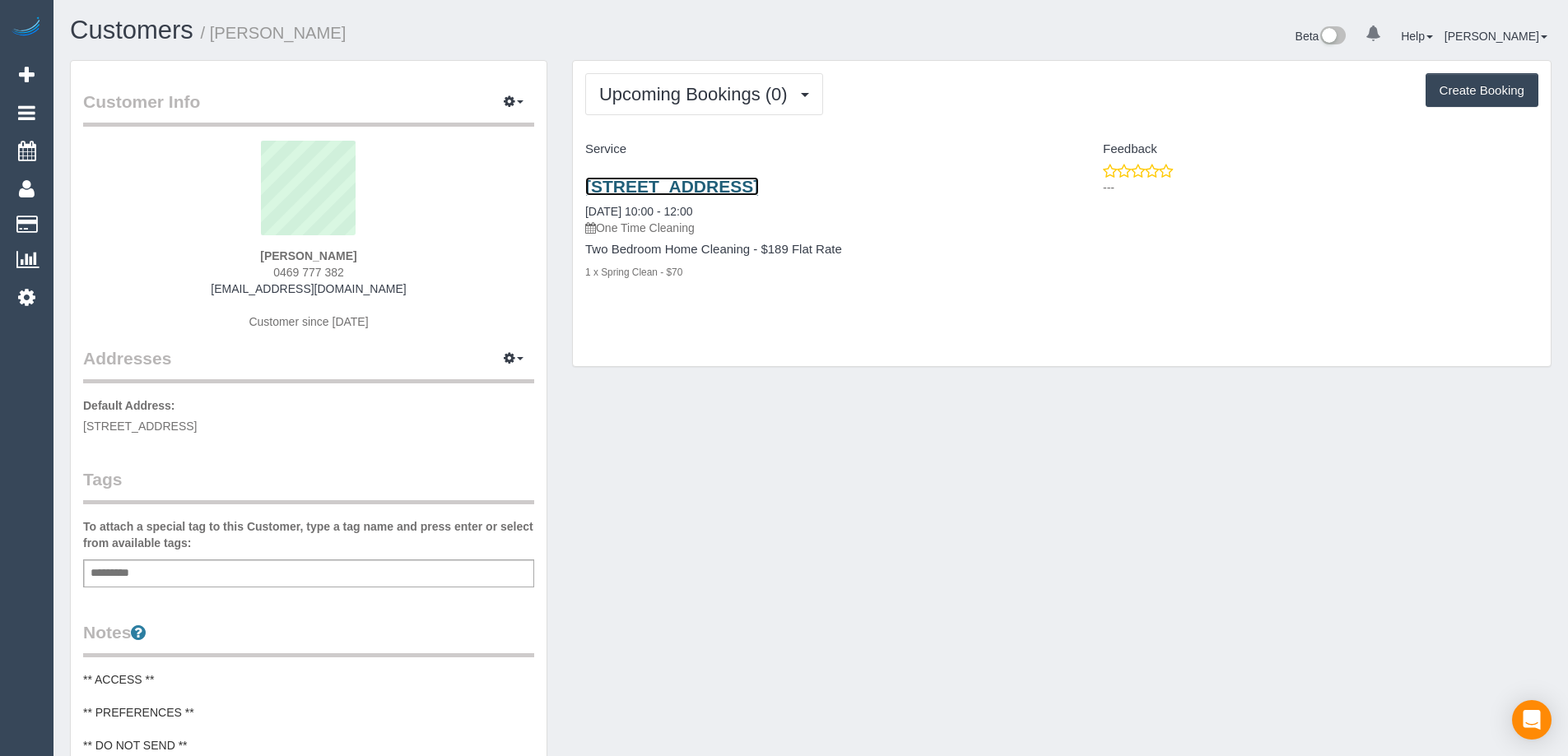
click at [713, 184] on link "181 Exhibition Street, 708, Melbourne, VIC 3000" at bounding box center [672, 186] width 174 height 19
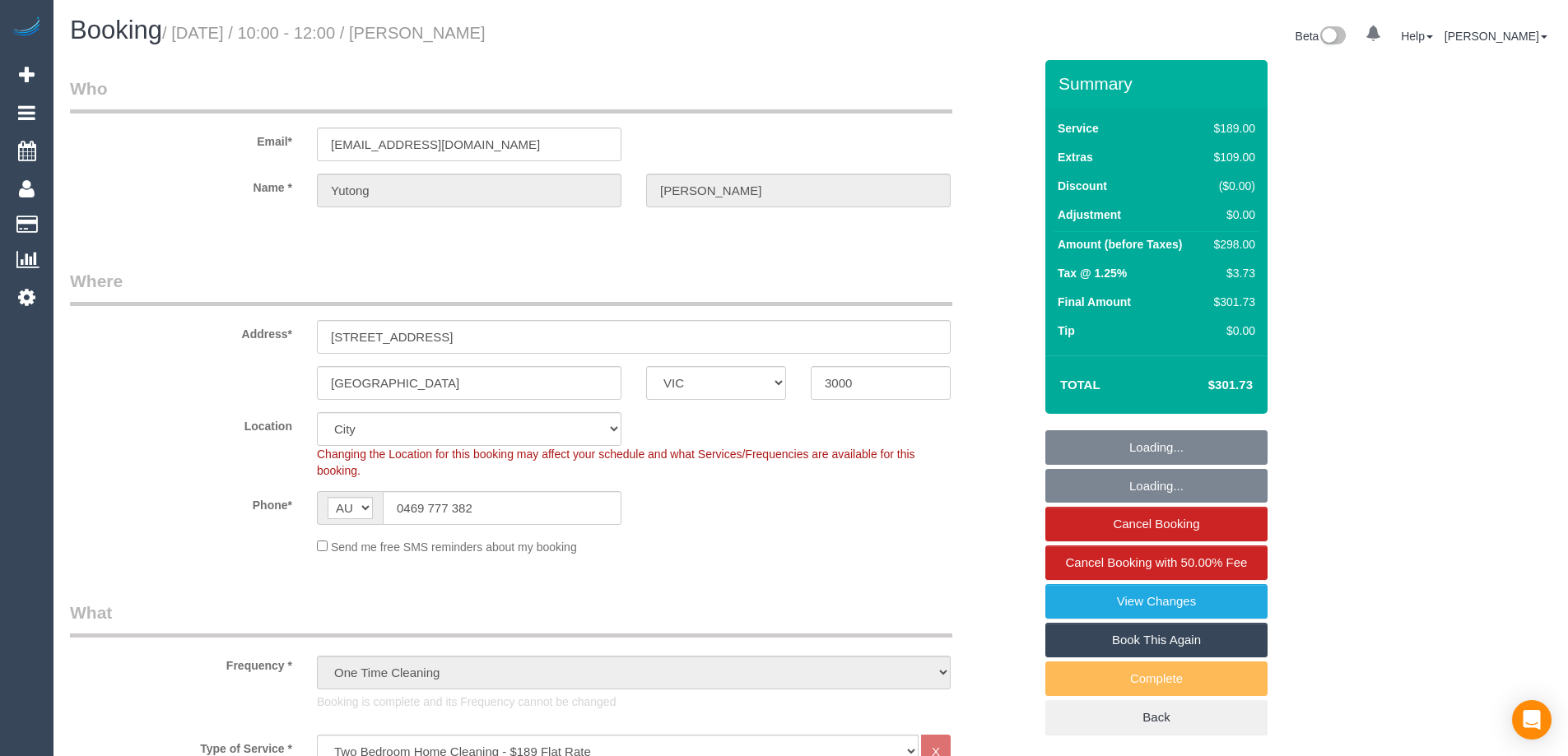
select select "VIC"
select select "string:stripe-pm_1PHllu2GScqysDRVBmKL6bEk"
select select "spot1"
select select "number:28"
select select "number:17"
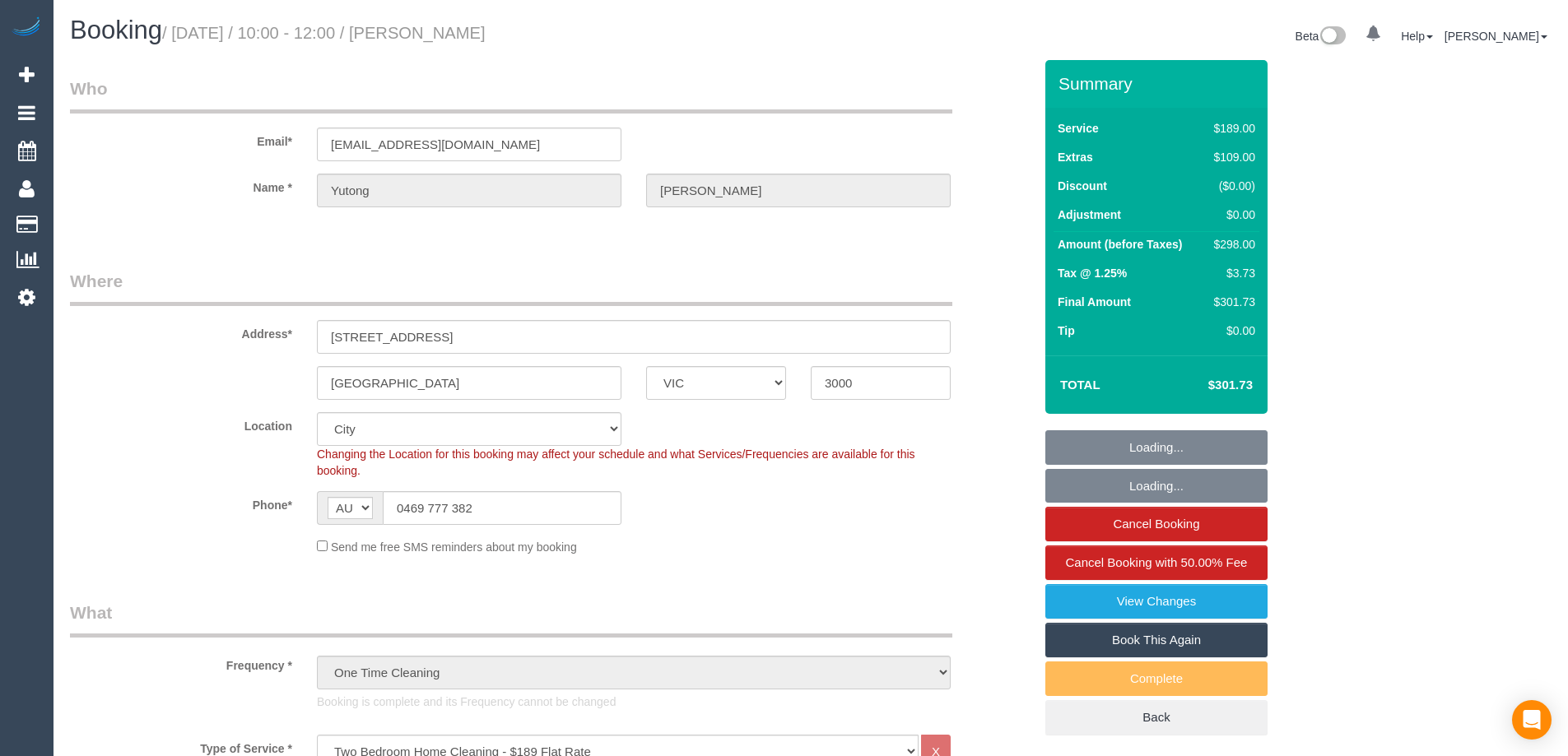
select select "number:20"
select select "number:24"
select select "number:35"
select select "number:26"
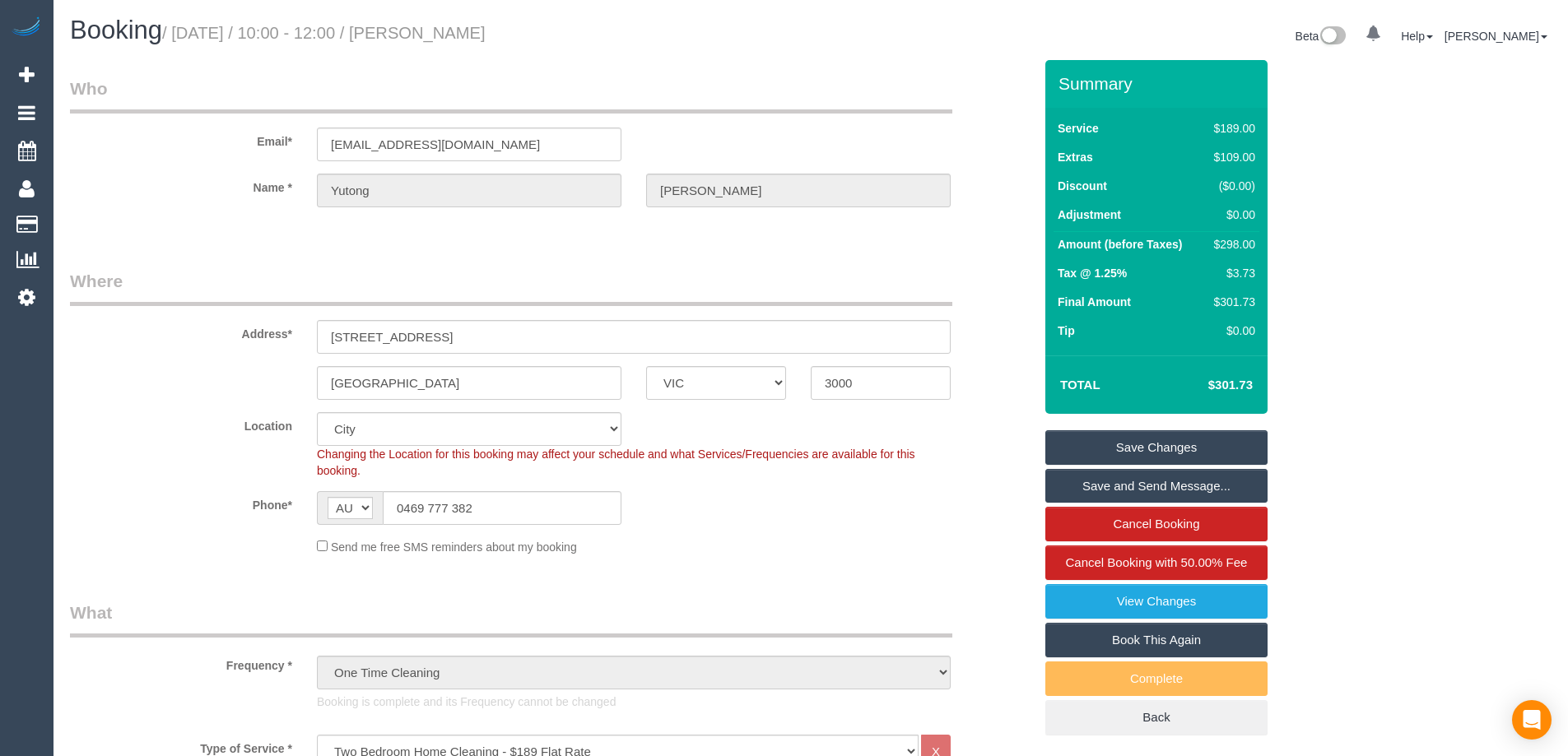
click at [1164, 637] on link "Book This Again" at bounding box center [1157, 640] width 222 height 35
select select "VIC"
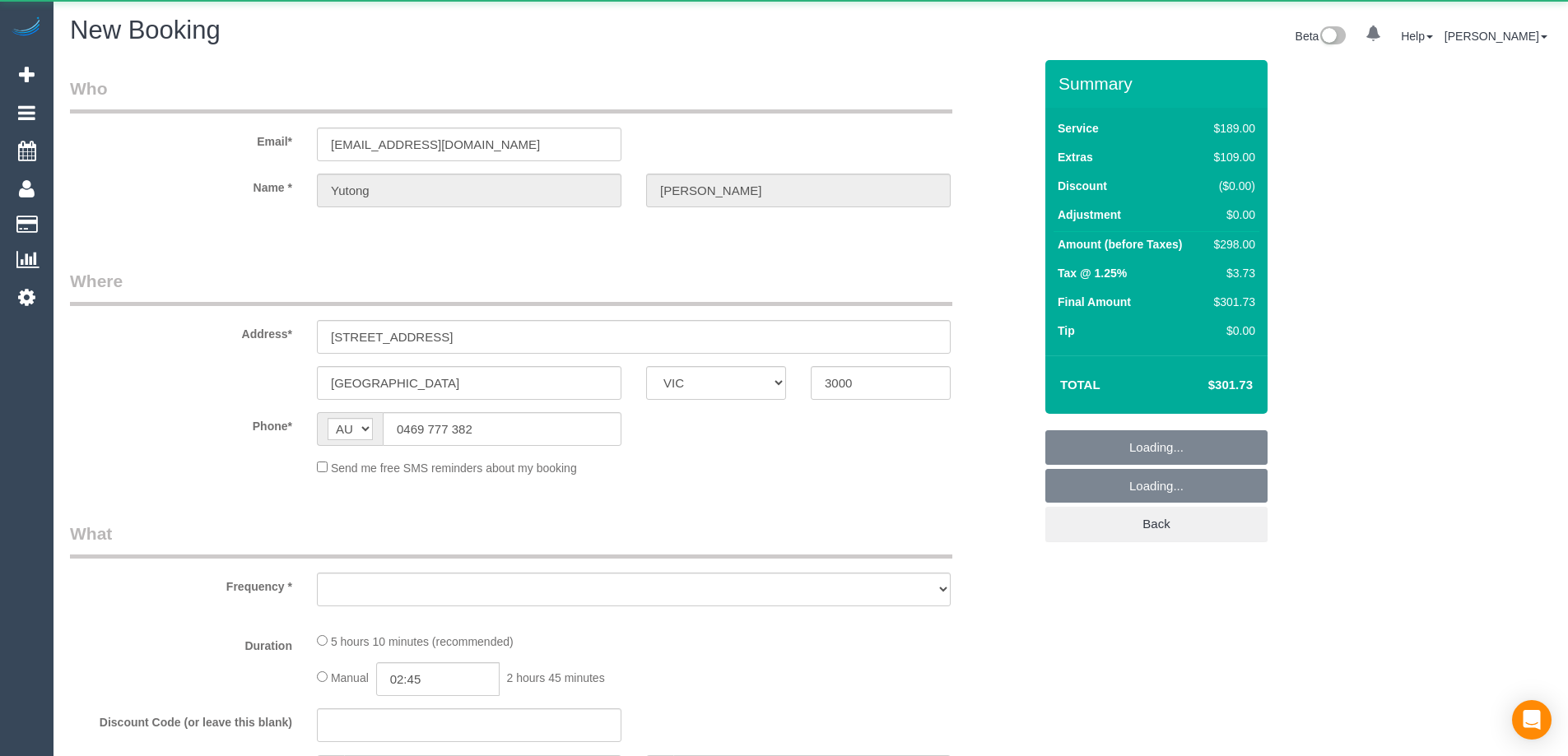
select select "object:1916"
select select "number:28"
select select "number:17"
select select "number:20"
select select "number:24"
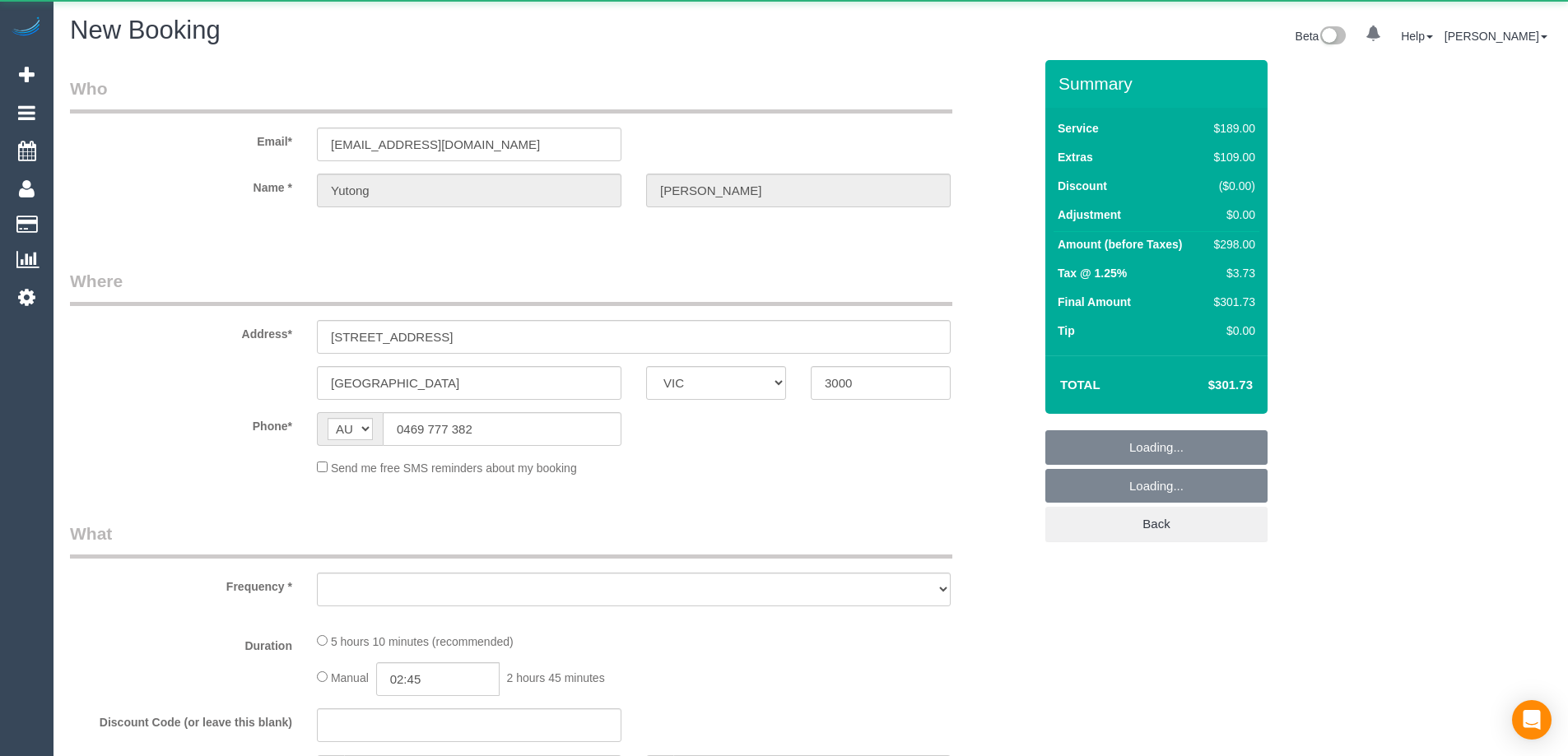
select select "number:35"
select select "number:26"
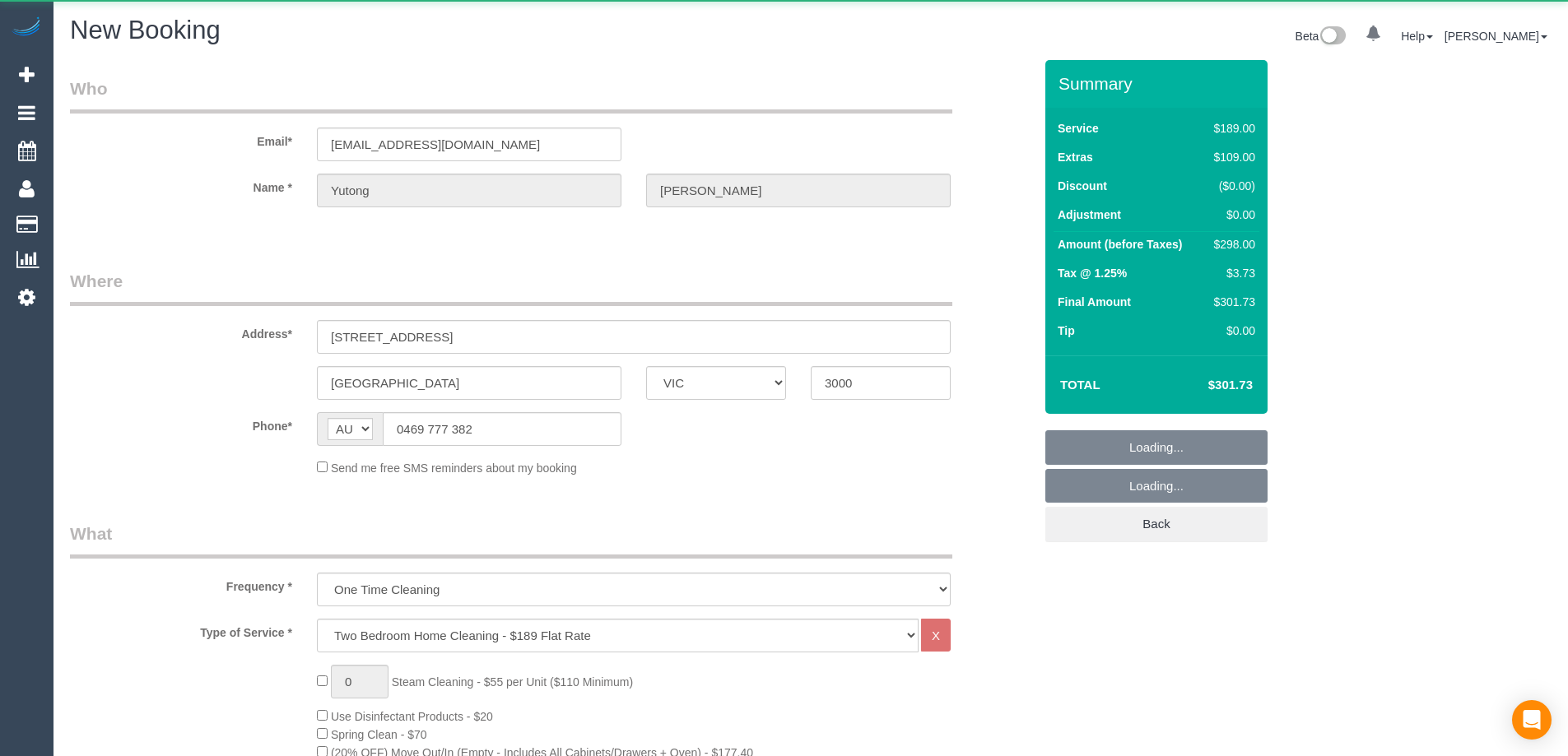
select select "string:stripe-pm_1PHllu2GScqysDRVBmKL6bEk"
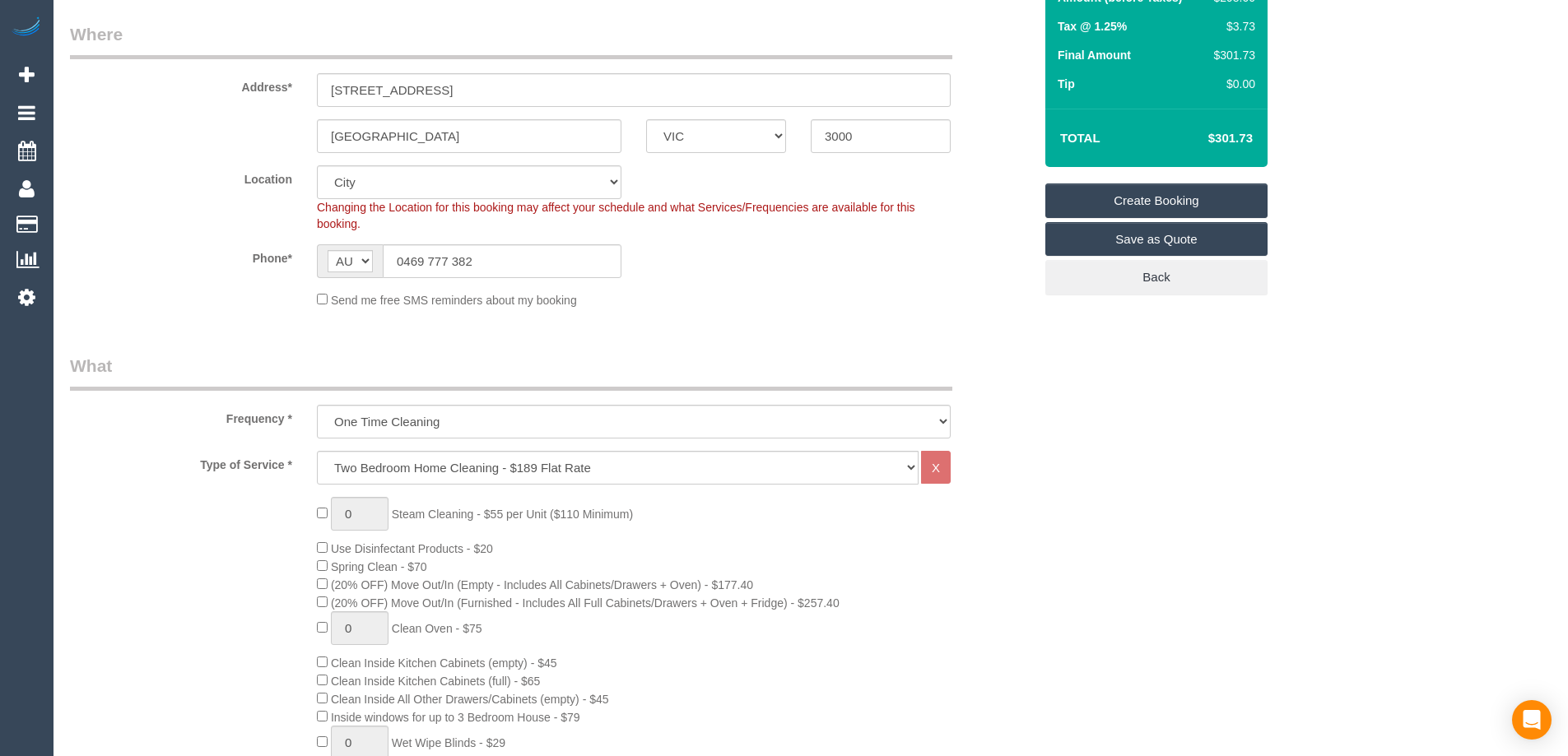
select select "object:2425"
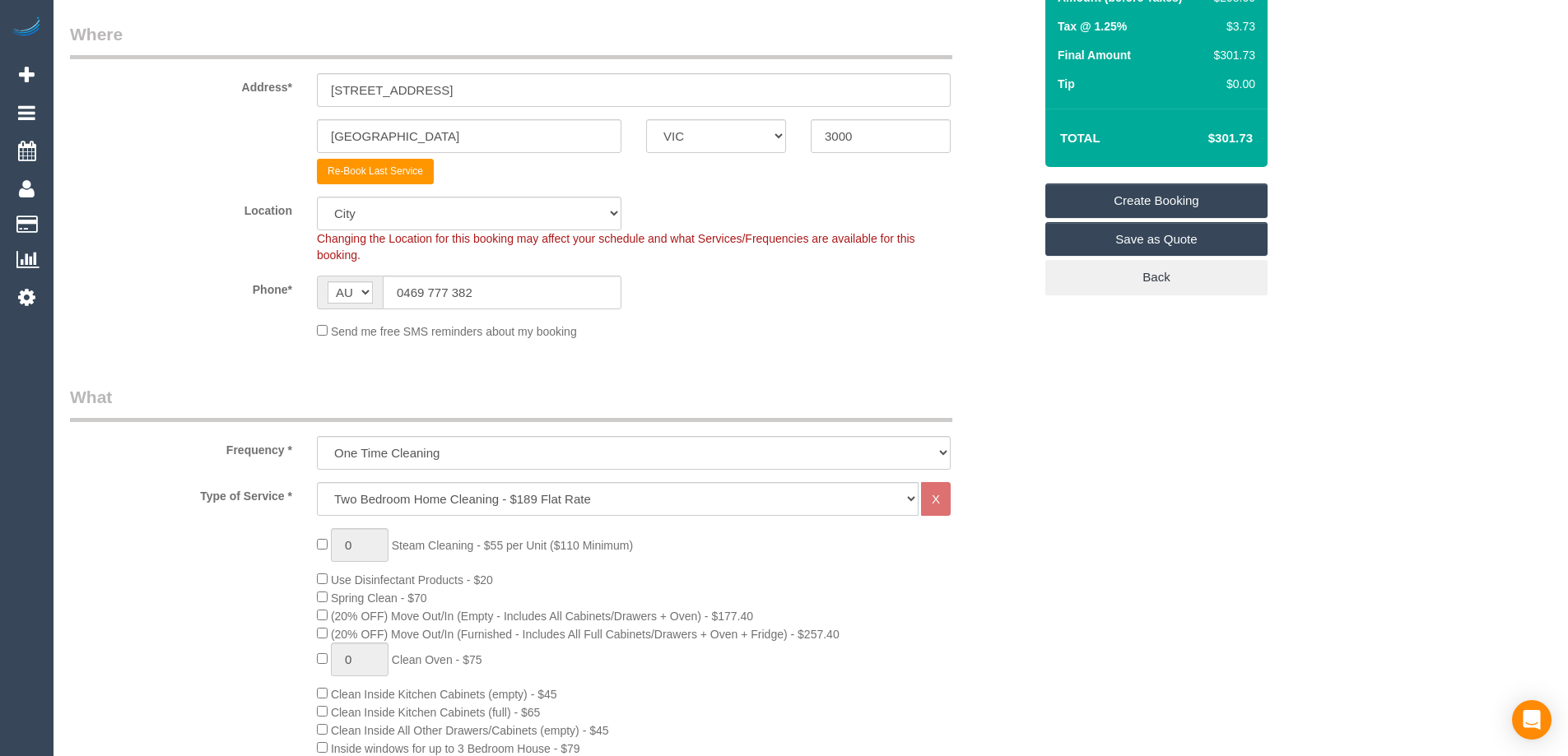
scroll to position [411, 0]
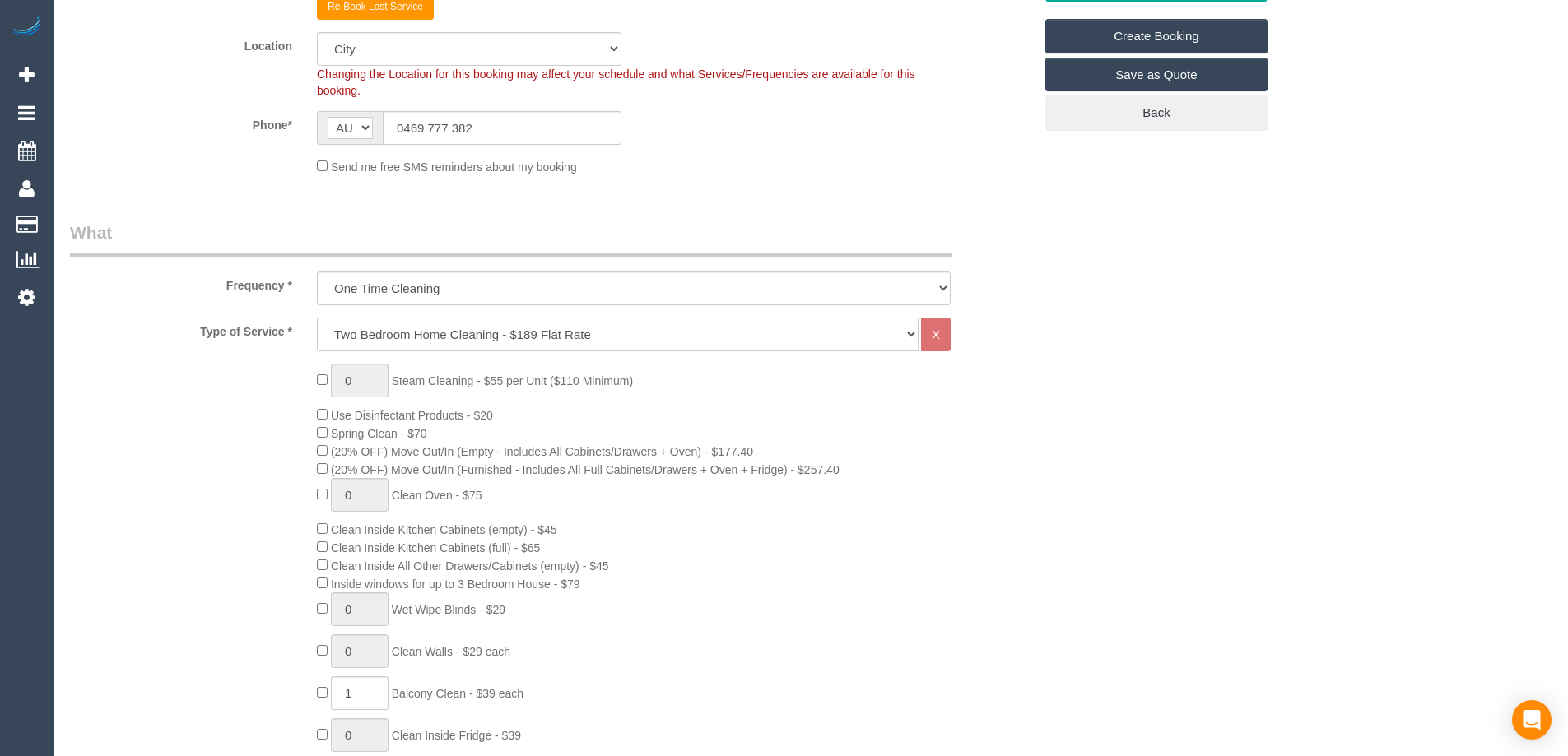
click at [467, 333] on select "Hourly Service - $70/h Hourly Service - $65/h Hourly Service - $60/h Hourly Ser…" at bounding box center [617, 334] width 601 height 34
click at [317, 317] on select "Hourly Service - $70/h Hourly Service - $65/h Hourly Service - $60/h Hourly Ser…" at bounding box center [617, 334] width 601 height 34
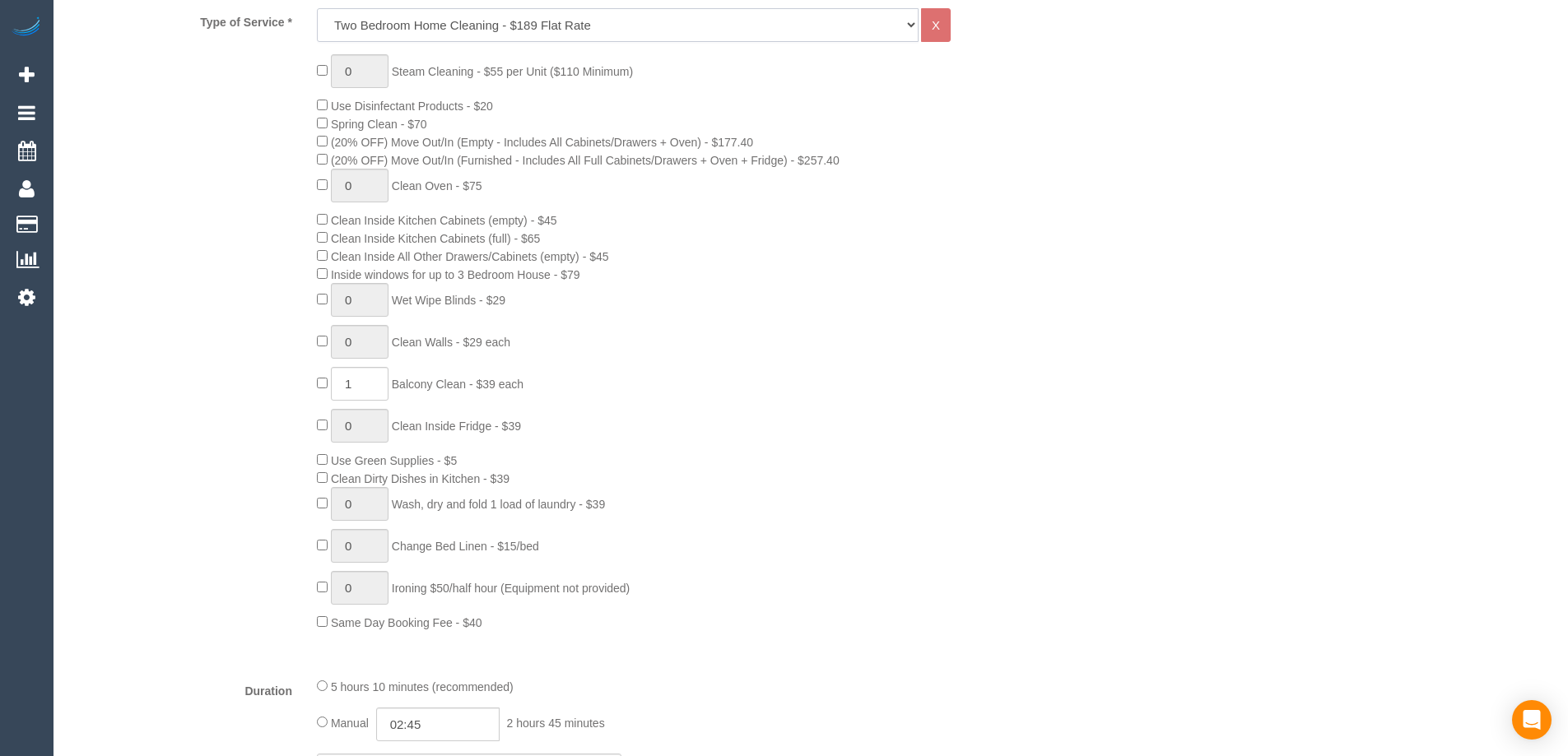
scroll to position [740, 0]
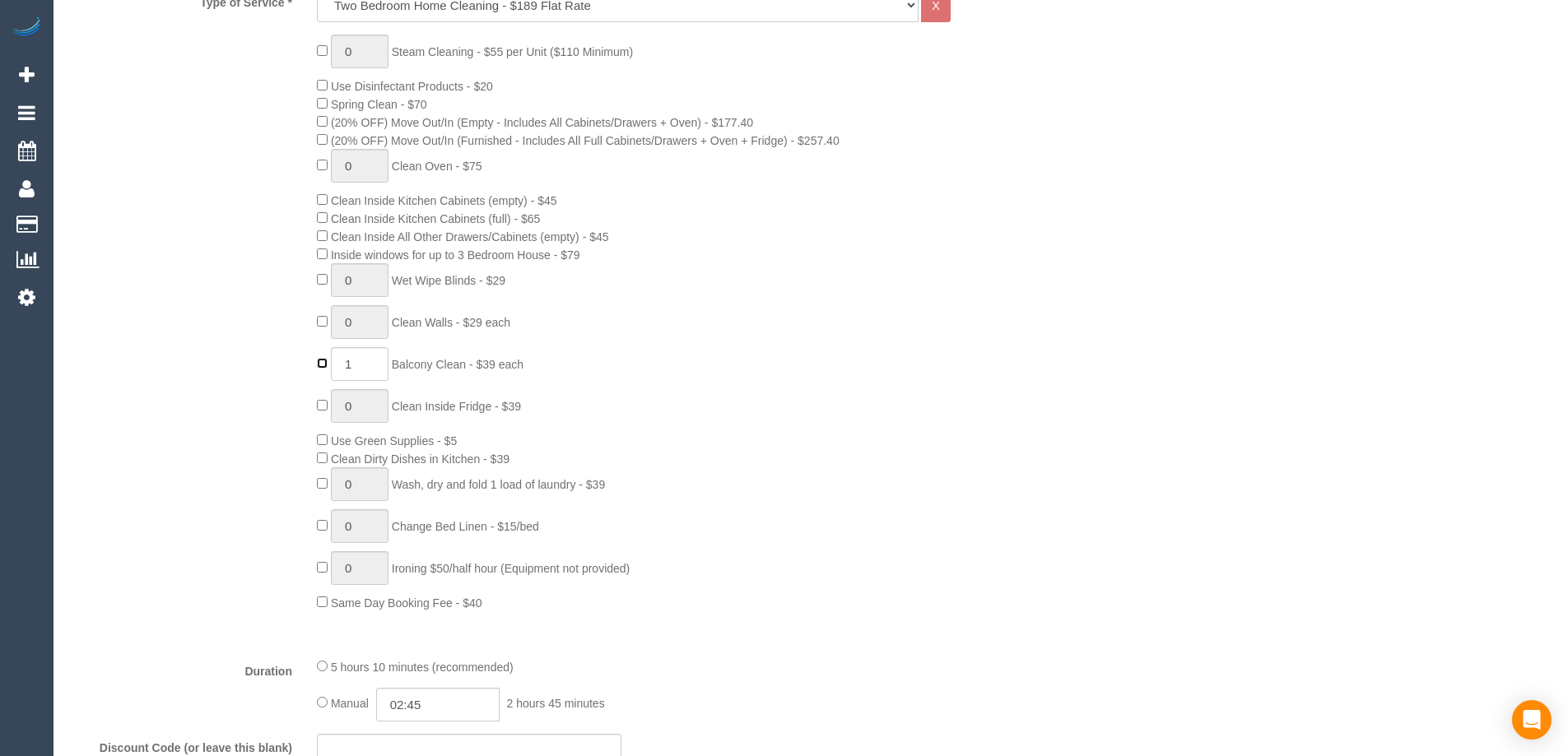
type input "0"
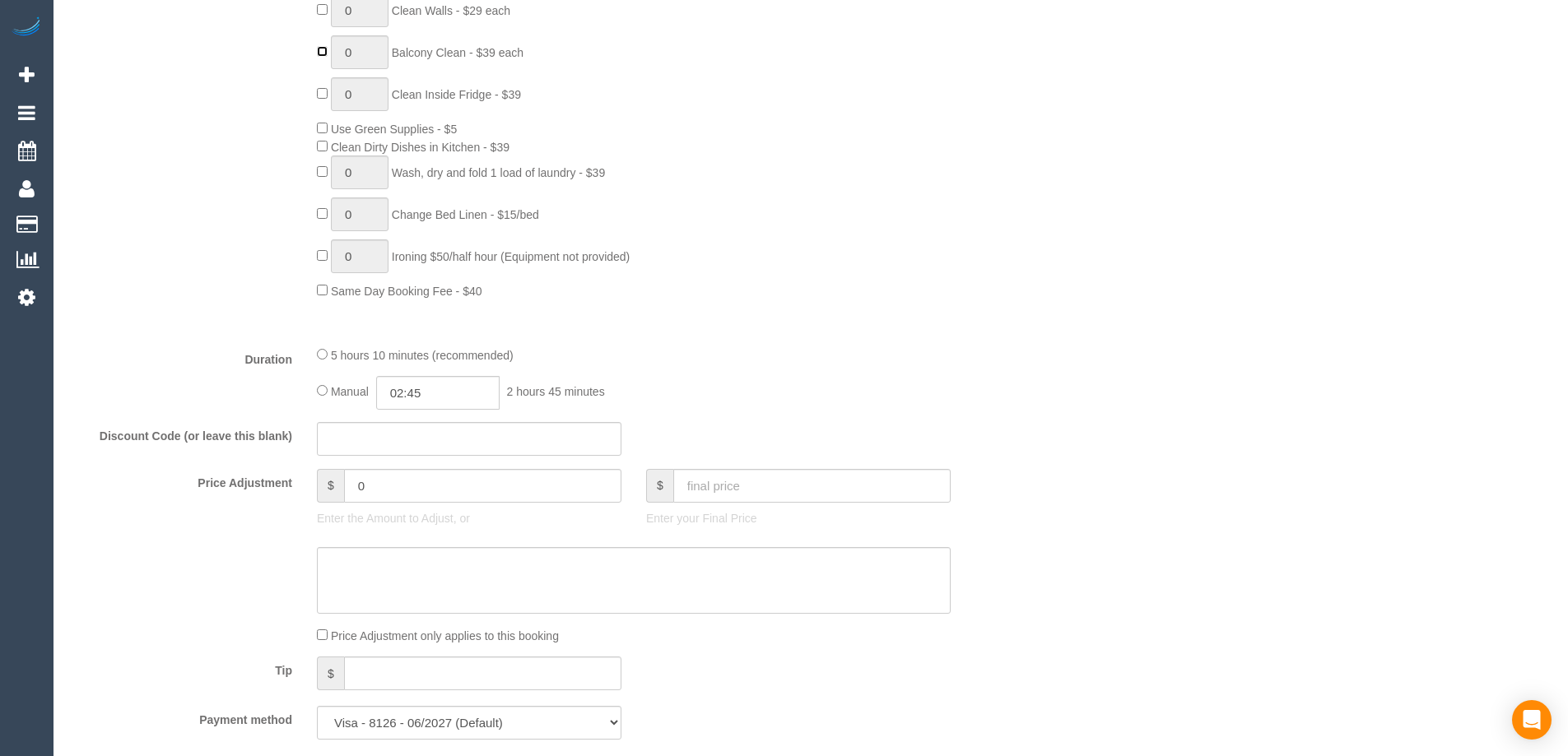
scroll to position [1398, 0]
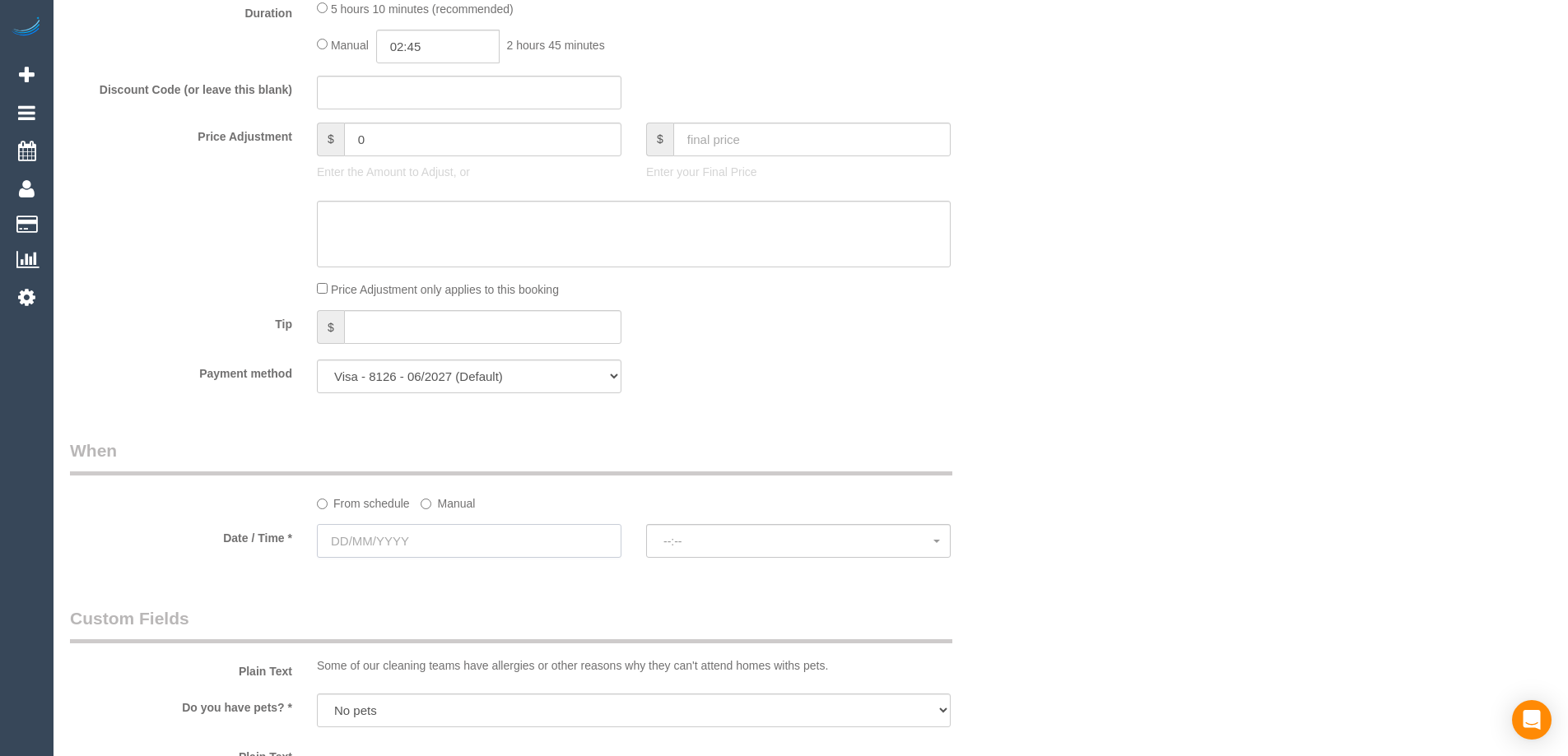
click at [422, 538] on input "text" at bounding box center [469, 540] width 305 height 34
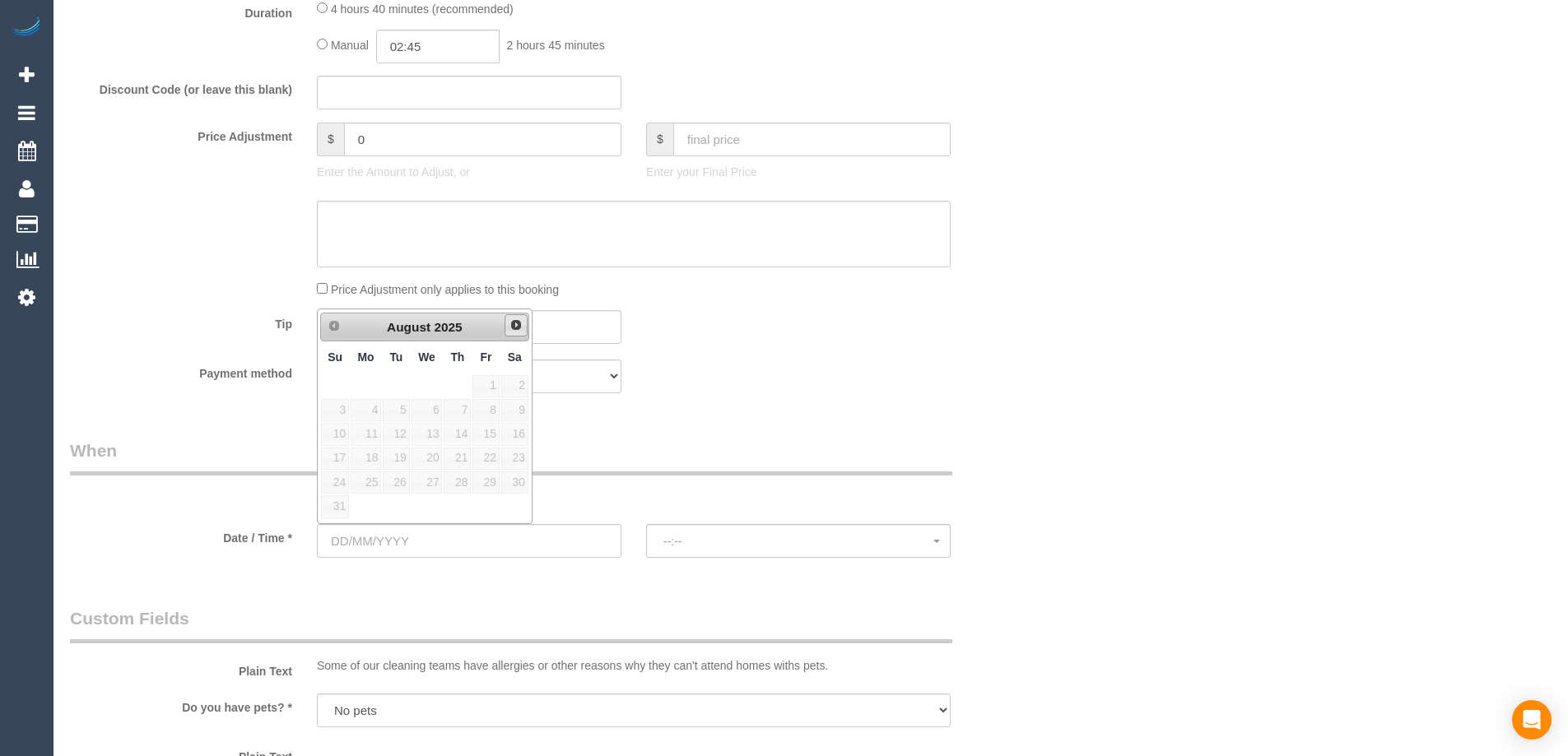
click at [512, 330] on span "Next" at bounding box center [516, 325] width 13 height 13
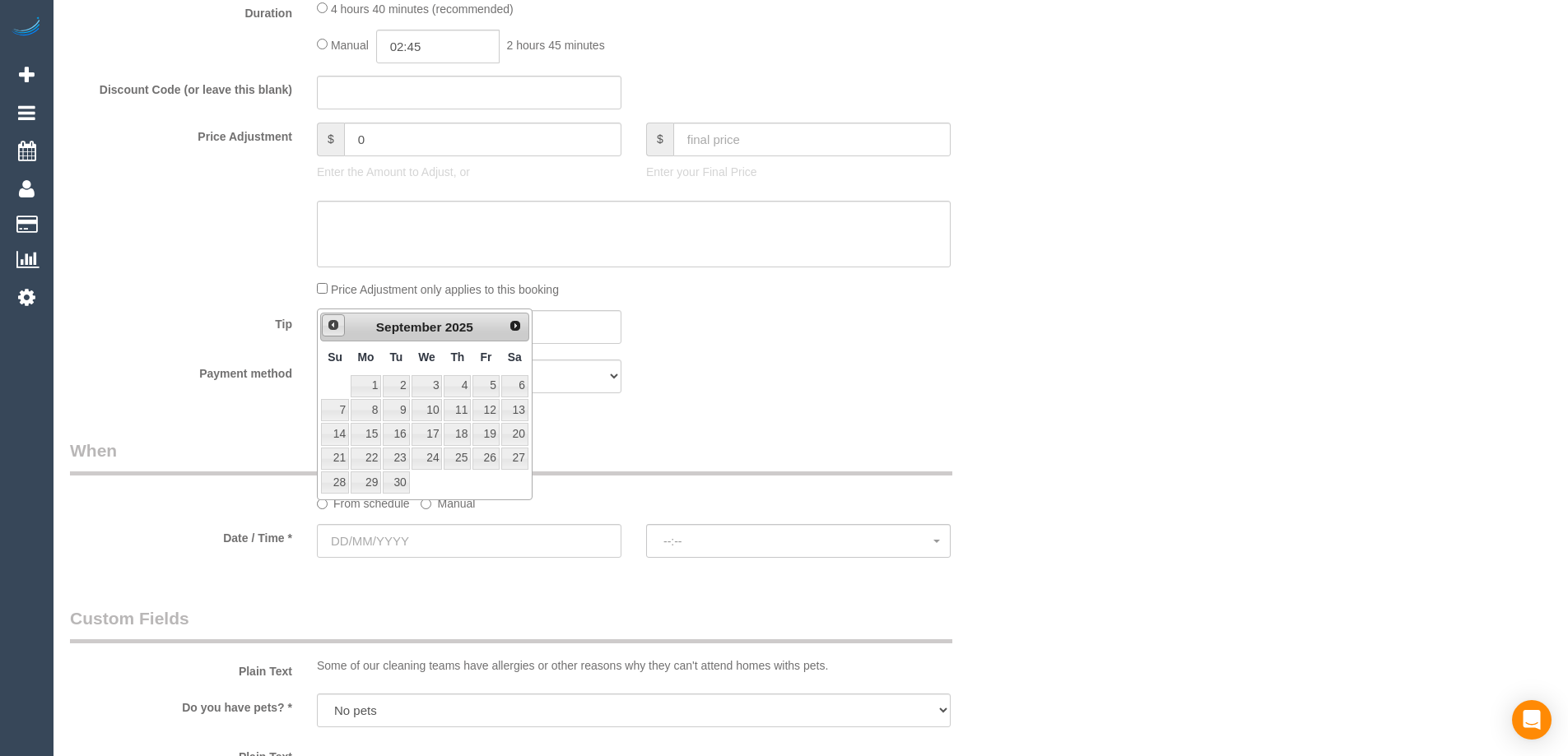
click at [333, 327] on span "Prev" at bounding box center [333, 325] width 13 height 13
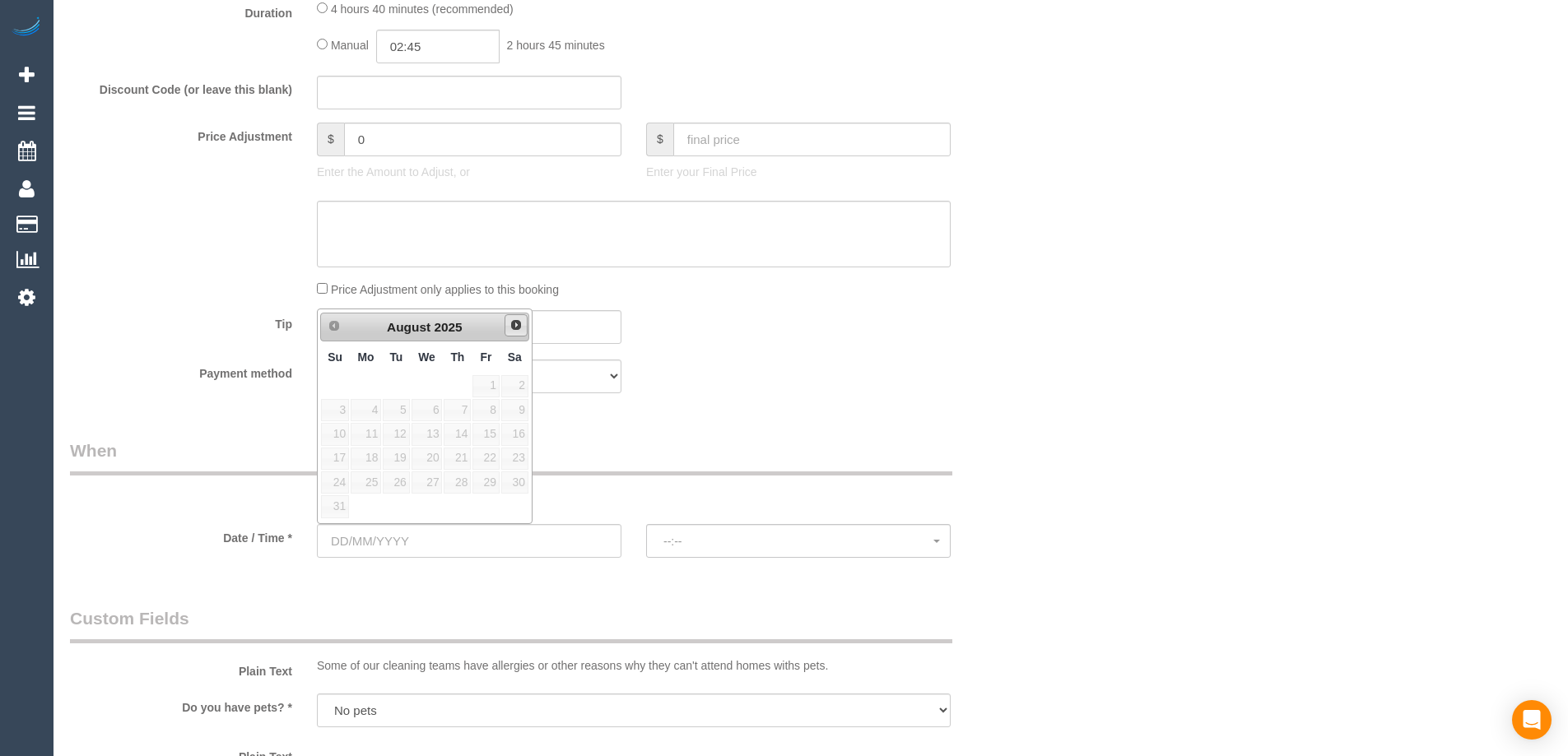
click at [521, 332] on link "Next" at bounding box center [516, 326] width 23 height 23
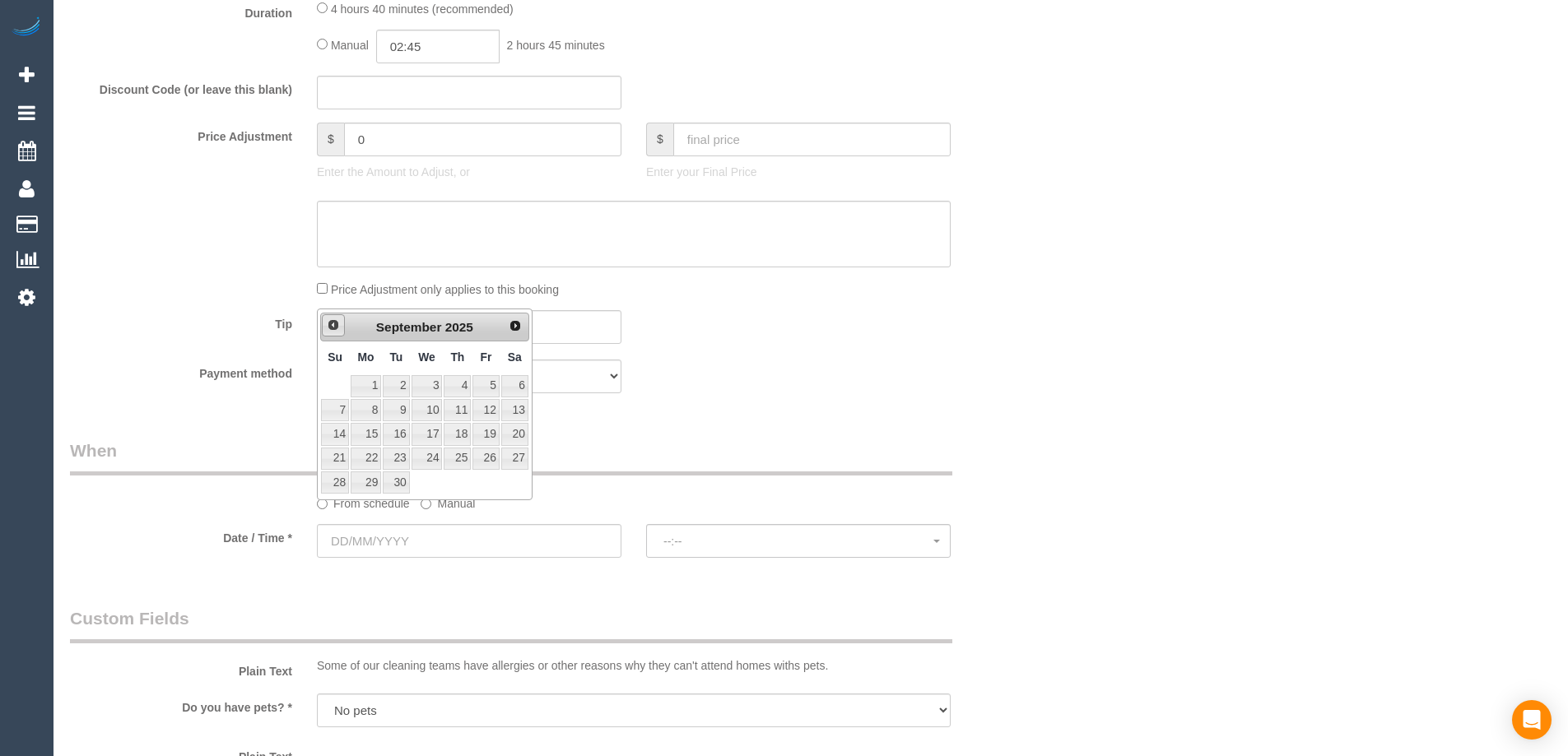
click at [327, 326] on span "Prev" at bounding box center [333, 325] width 13 height 13
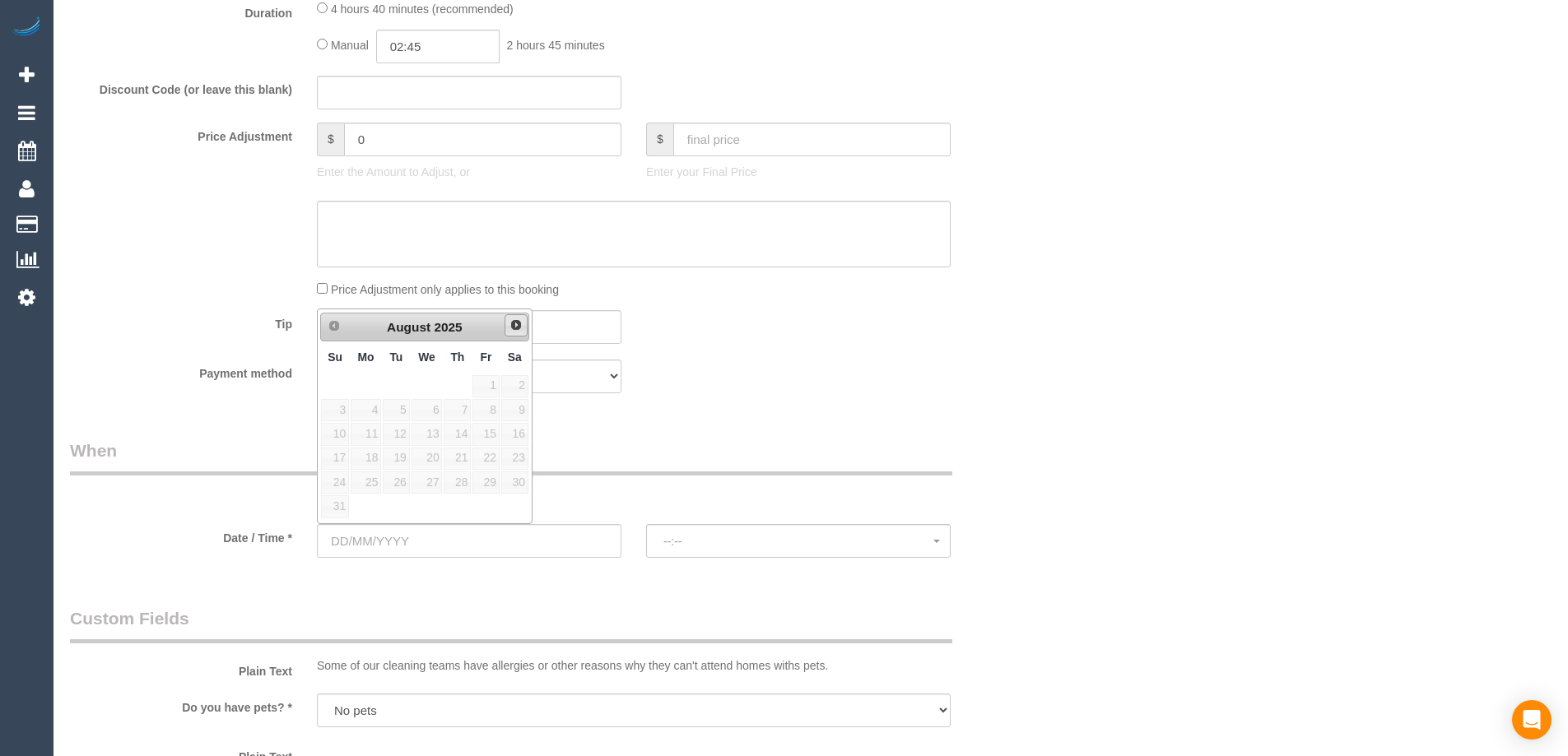
click at [513, 328] on span "Next" at bounding box center [516, 325] width 13 height 13
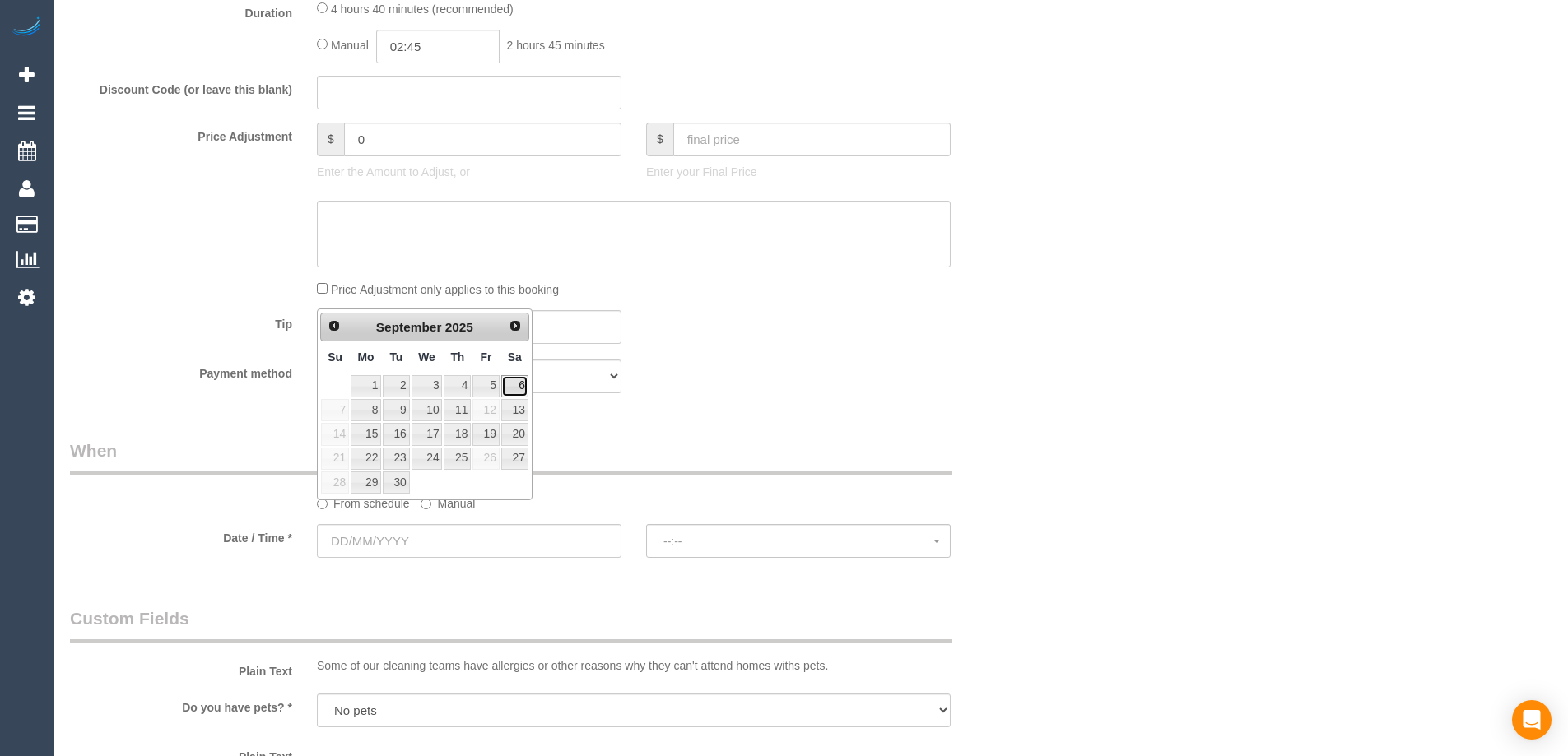
click at [515, 390] on link "6" at bounding box center [515, 386] width 28 height 22
type input "06/09/2025"
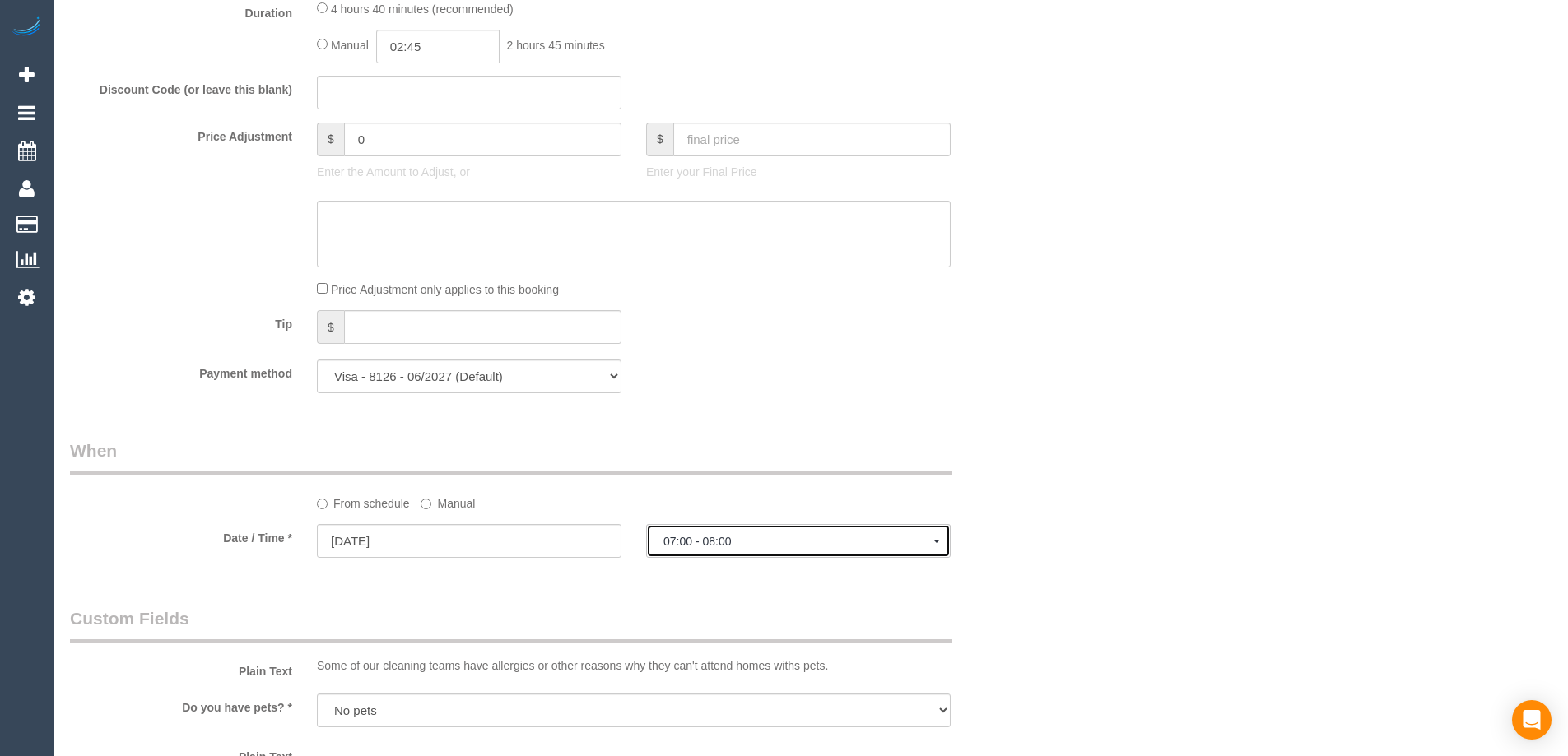
click at [715, 532] on button "07:00 - 08:00" at bounding box center [799, 540] width 305 height 34
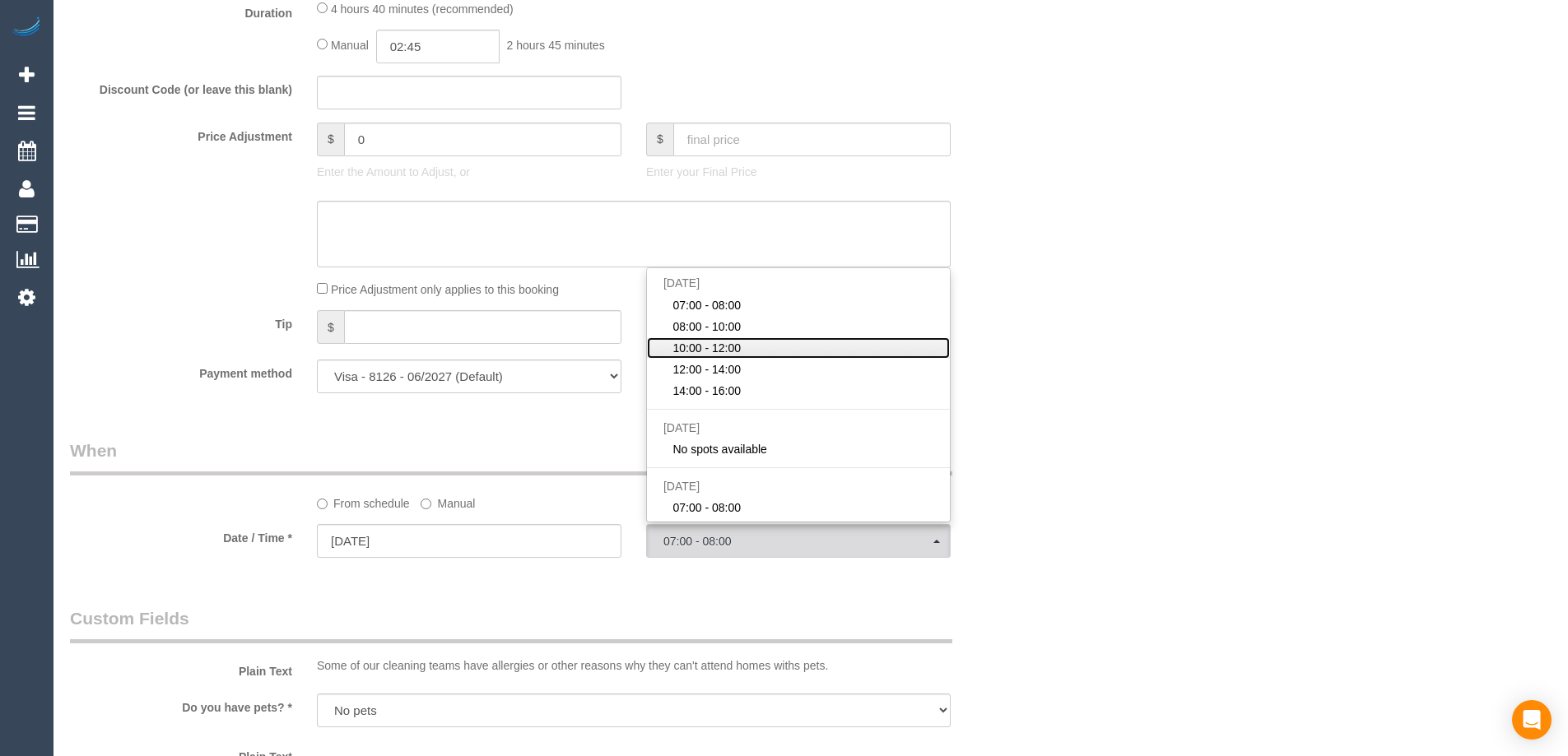
click at [729, 341] on span "10:00 - 12:00" at bounding box center [707, 348] width 68 height 17
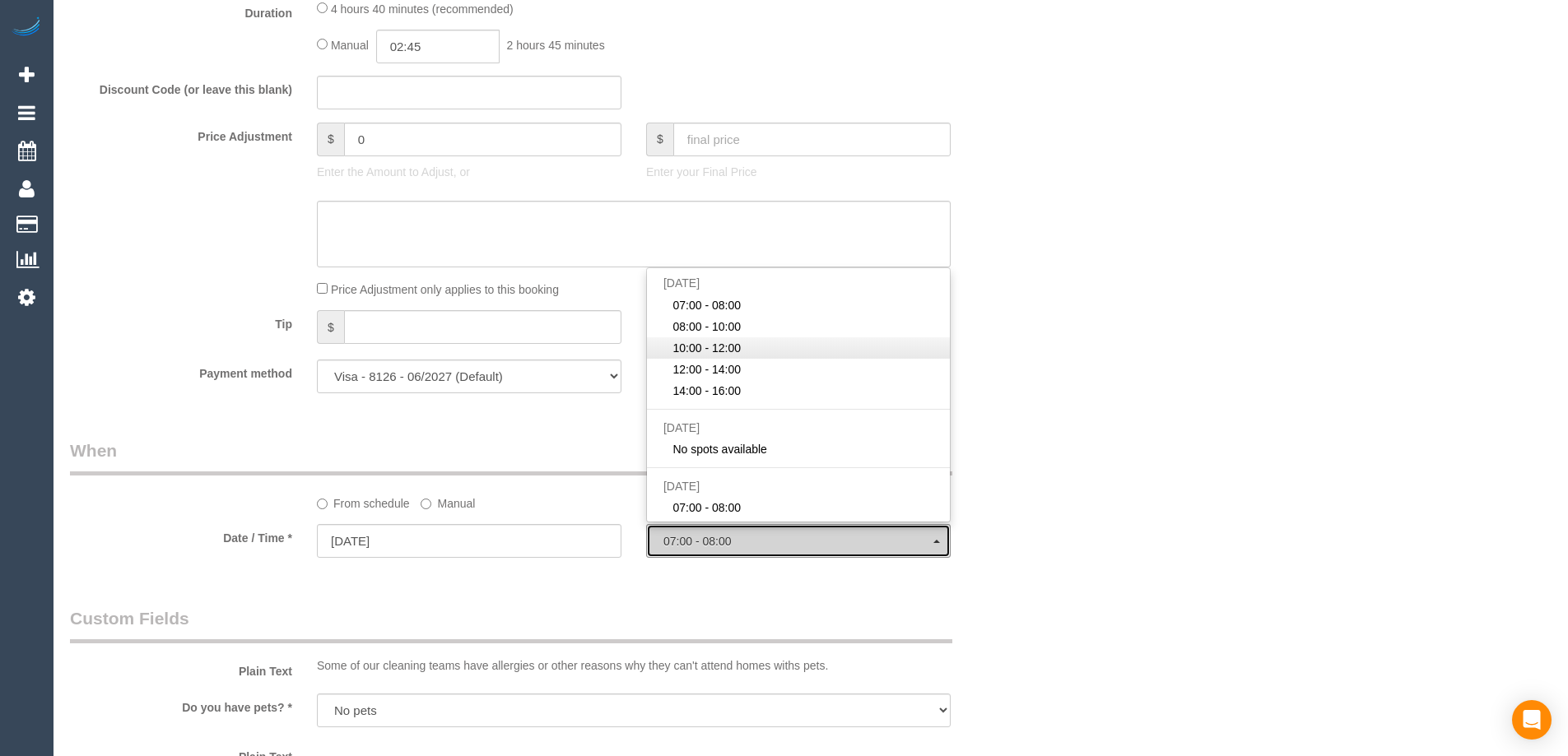
select select "spot13"
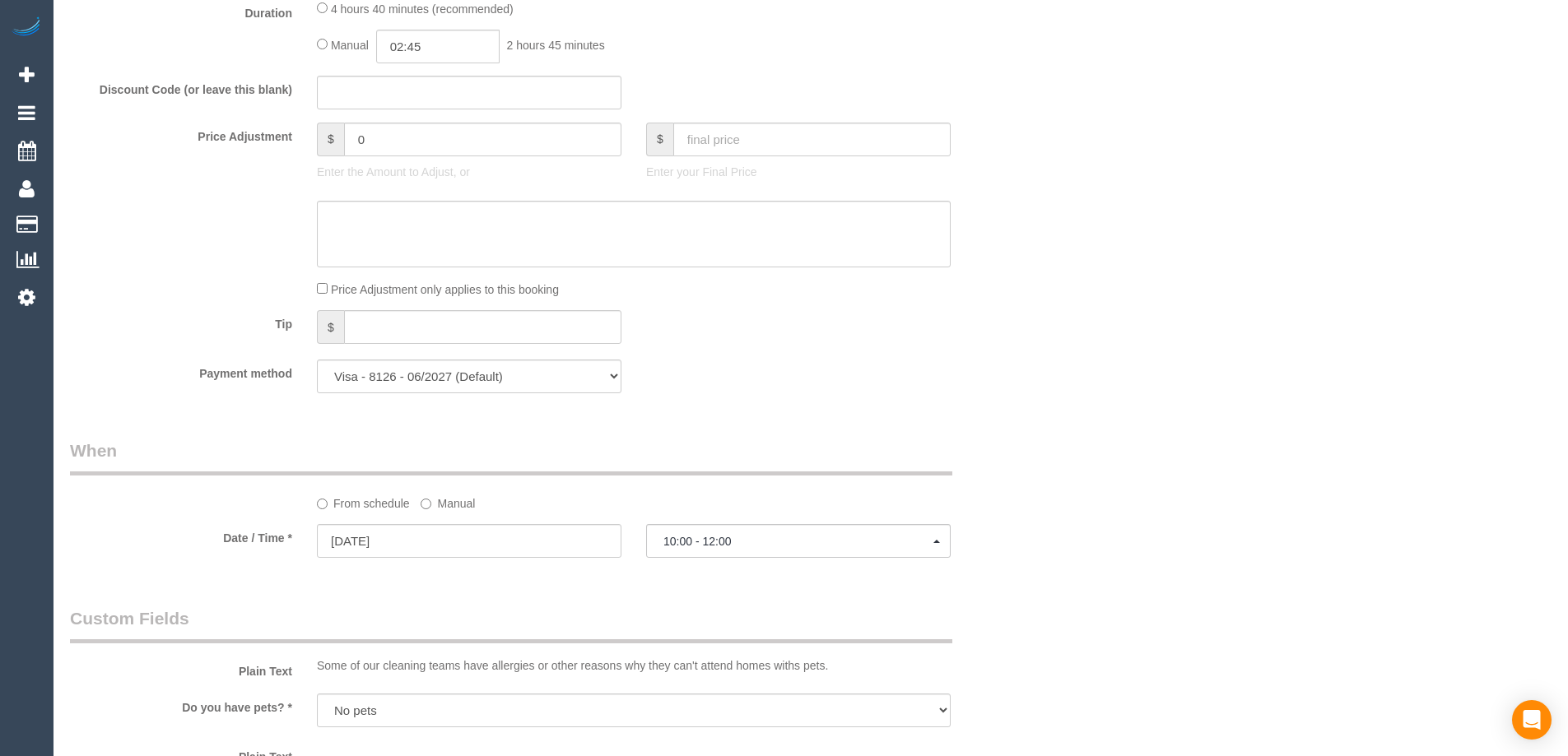
click at [1025, 383] on div "Payment method Visa - 8126 - 06/2027 (Default) Add Credit Card ─────────────── …" at bounding box center [552, 376] width 988 height 34
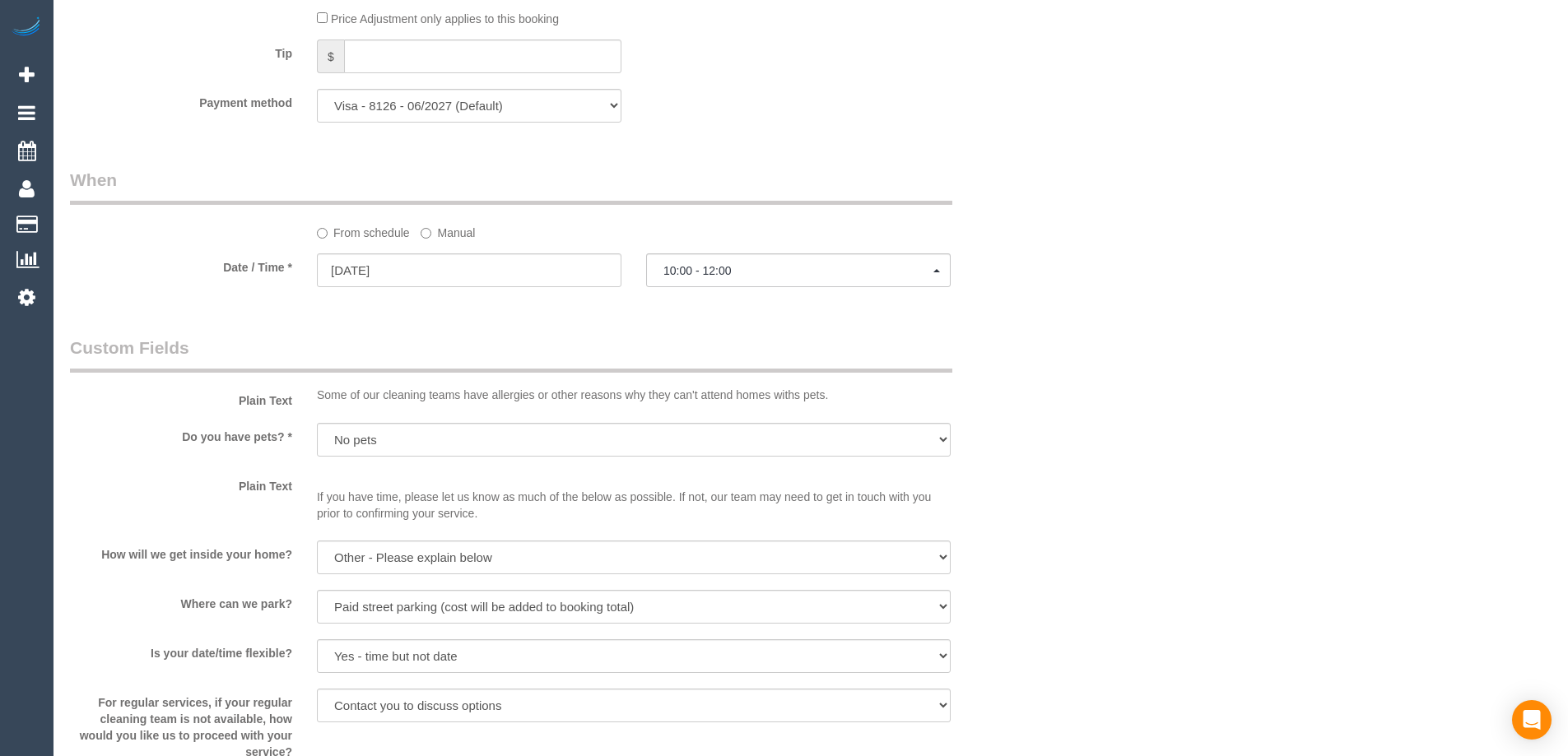
scroll to position [1646, 0]
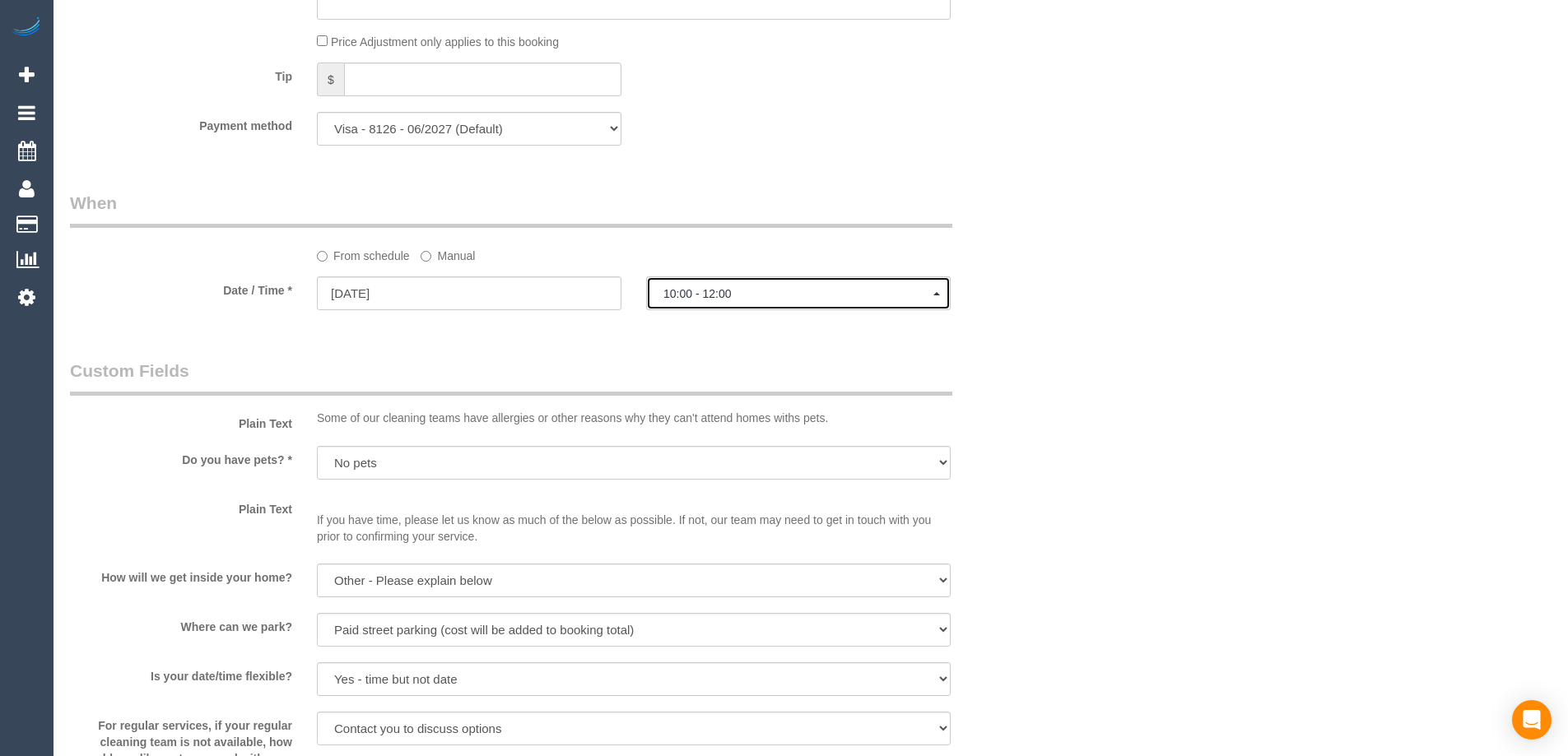
click at [737, 297] on span "10:00 - 12:00" at bounding box center [799, 294] width 270 height 13
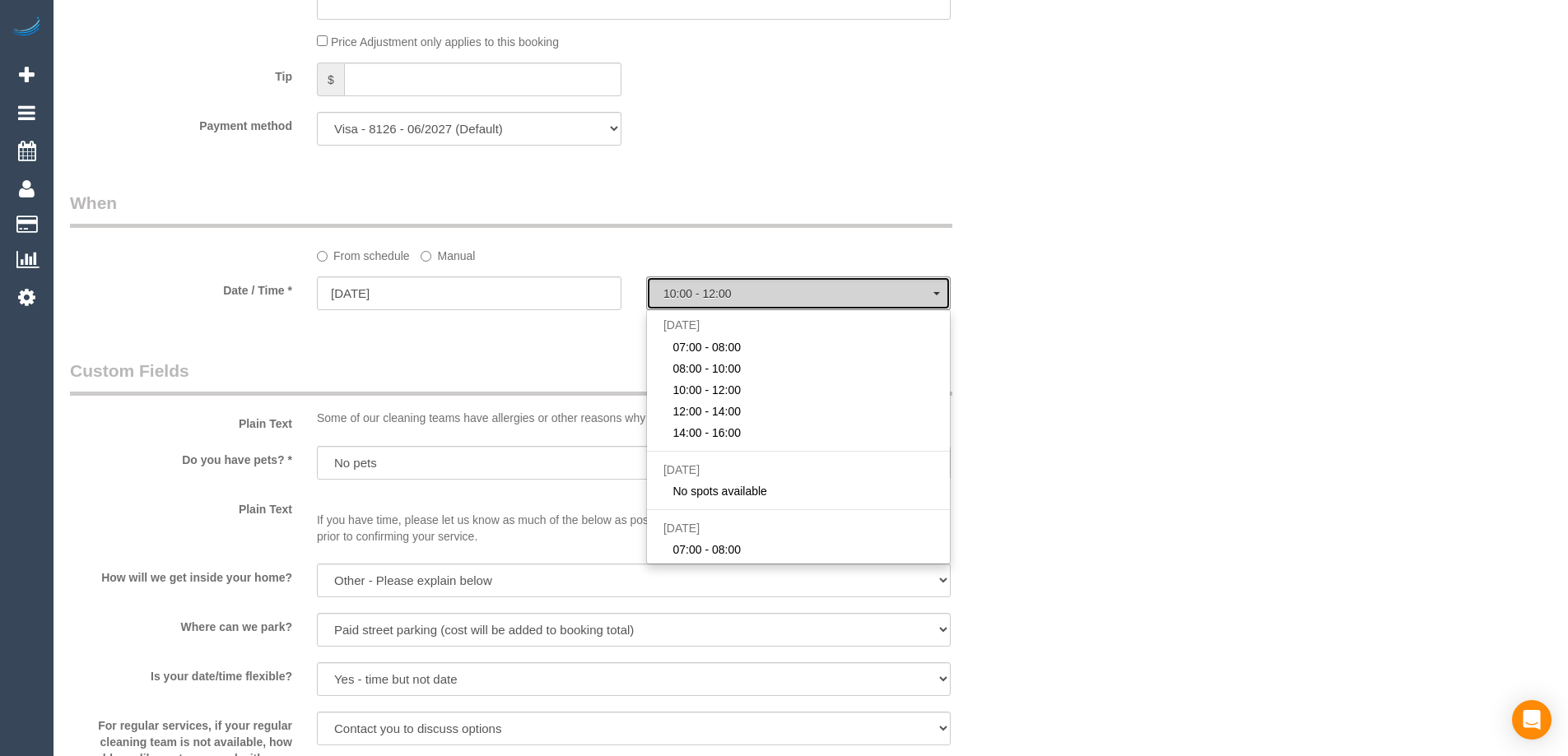
click at [737, 297] on span "10:00 - 12:00" at bounding box center [799, 294] width 270 height 13
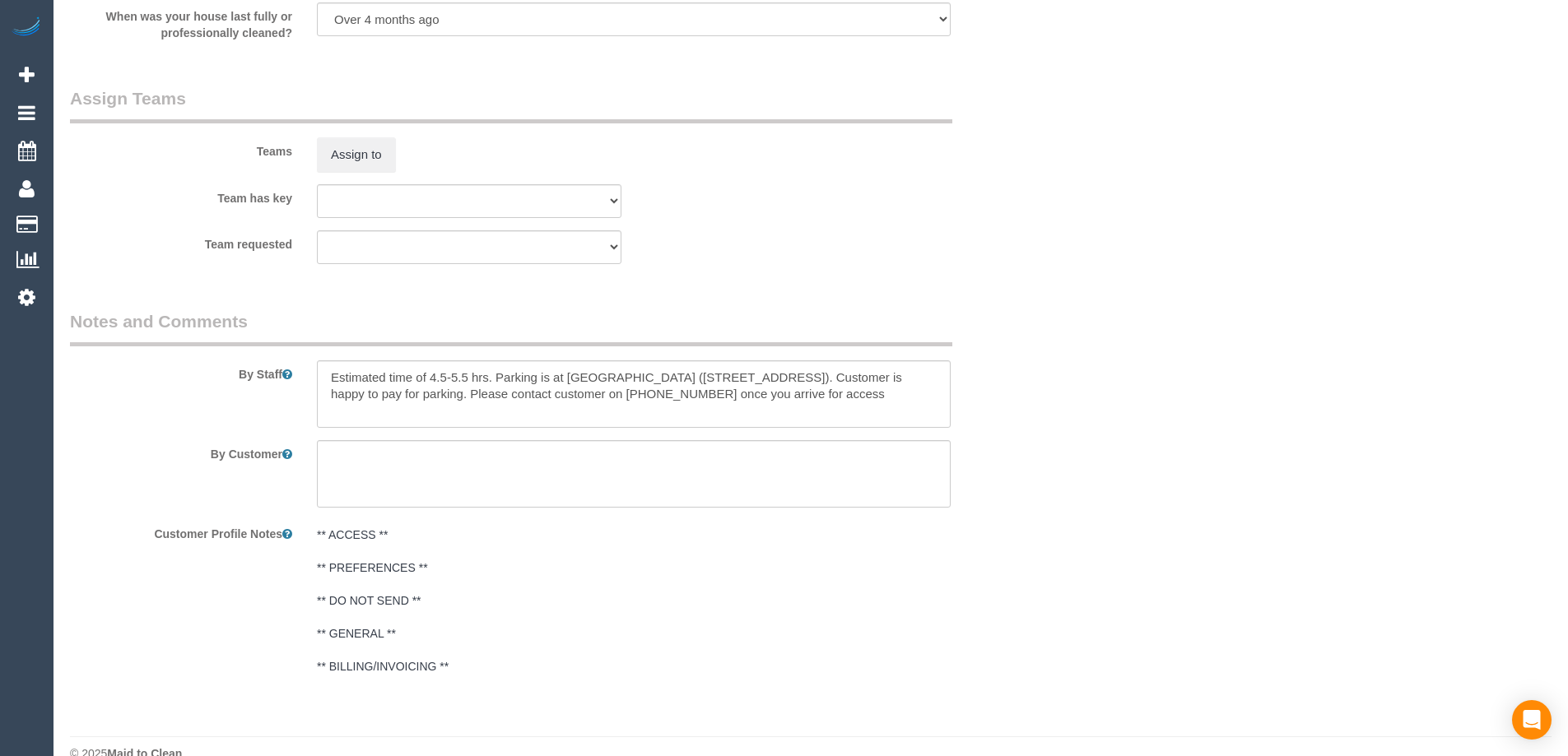
scroll to position [2469, 0]
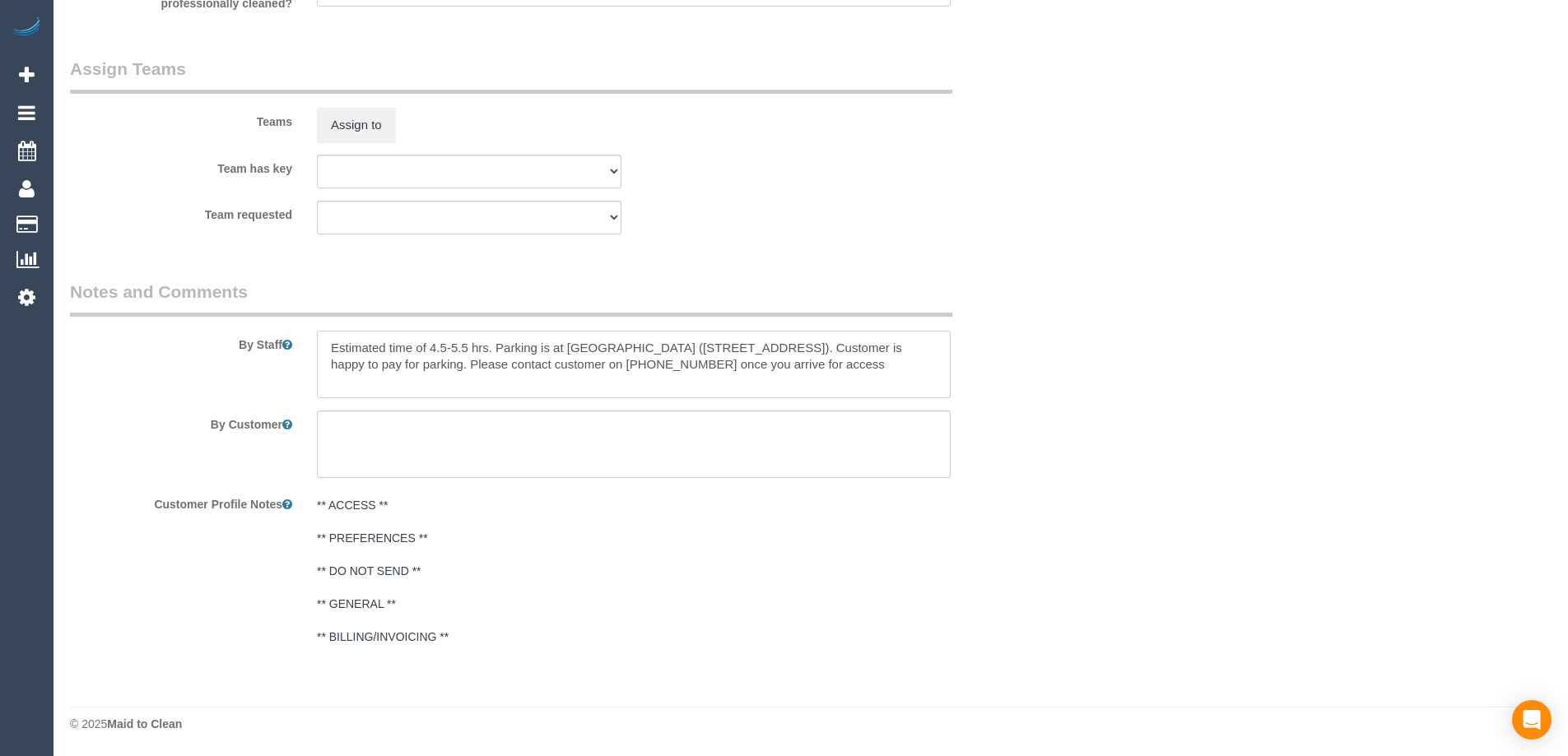
drag, startPoint x: 498, startPoint y: 345, endPoint x: 843, endPoint y: 393, distance: 348.3
click at [843, 393] on textarea at bounding box center [633, 364] width 633 height 68
click at [599, 363] on textarea at bounding box center [633, 364] width 633 height 68
click at [708, 348] on textarea at bounding box center [633, 364] width 633 height 68
click at [767, 341] on textarea at bounding box center [633, 364] width 633 height 68
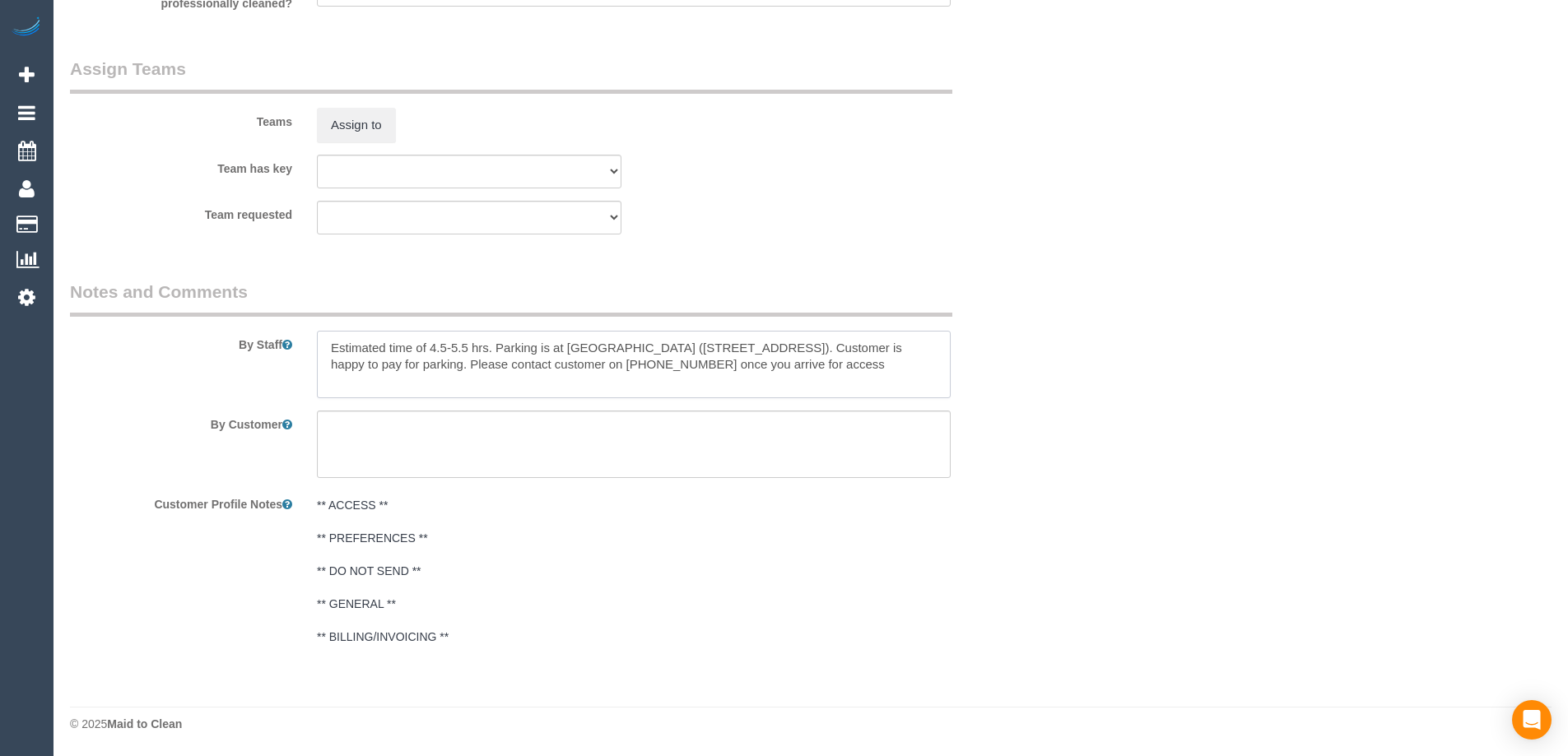
click at [808, 364] on textarea at bounding box center [633, 364] width 633 height 68
click at [771, 348] on textarea at bounding box center [633, 364] width 633 height 68
click at [837, 374] on textarea at bounding box center [633, 364] width 633 height 68
click at [857, 361] on textarea at bounding box center [633, 364] width 633 height 68
drag, startPoint x: 330, startPoint y: 342, endPoint x: 448, endPoint y: 346, distance: 118.1
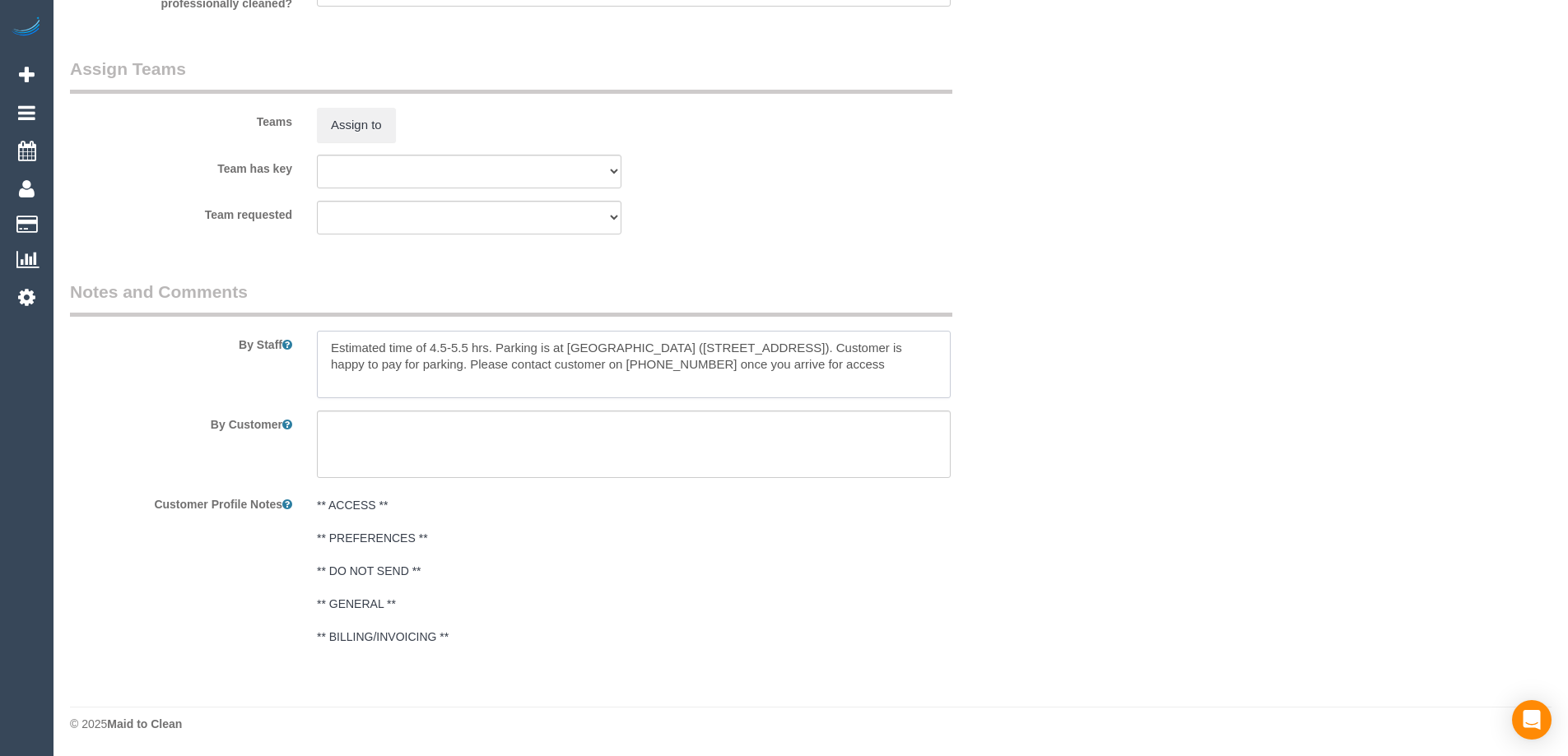
click at [448, 346] on textarea at bounding box center [633, 364] width 633 height 68
click at [453, 346] on textarea at bounding box center [633, 364] width 633 height 68
drag, startPoint x: 431, startPoint y: 342, endPoint x: 470, endPoint y: 343, distance: 39.0
click at [470, 343] on textarea at bounding box center [633, 364] width 633 height 68
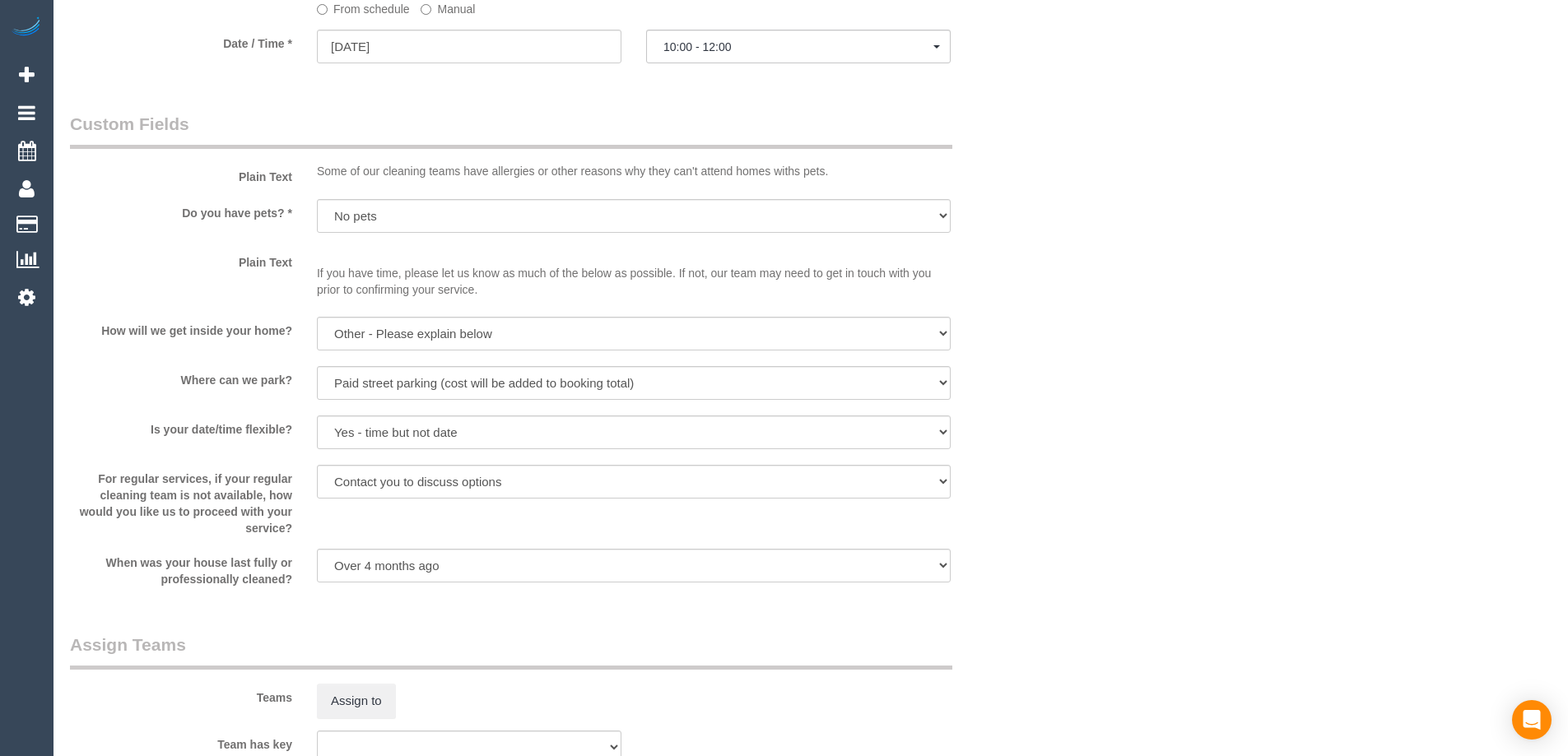
scroll to position [1729, 0]
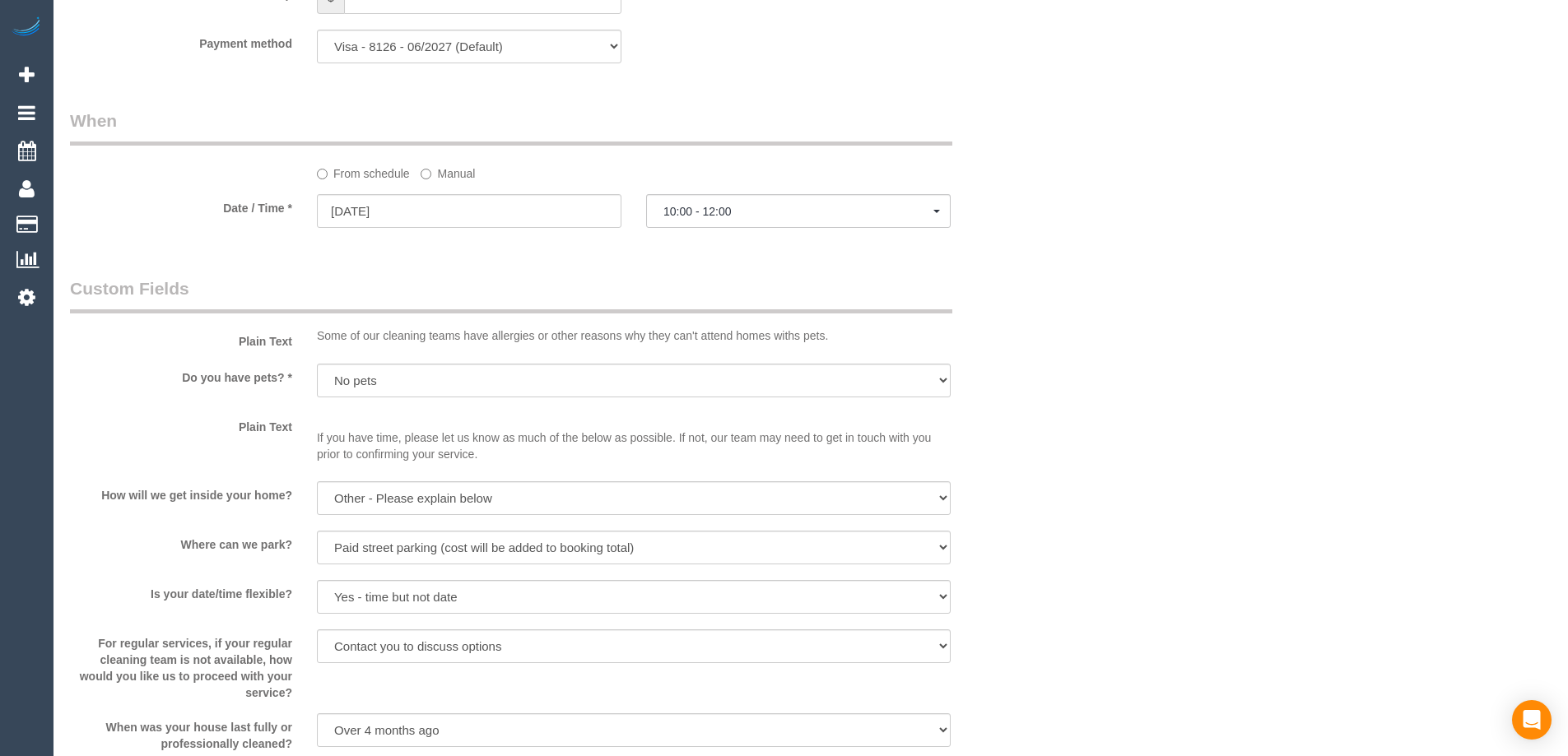
type textarea "Estimated time of ____ hrs. Parking is at Paramount carpark (163 Exhibition Str…"
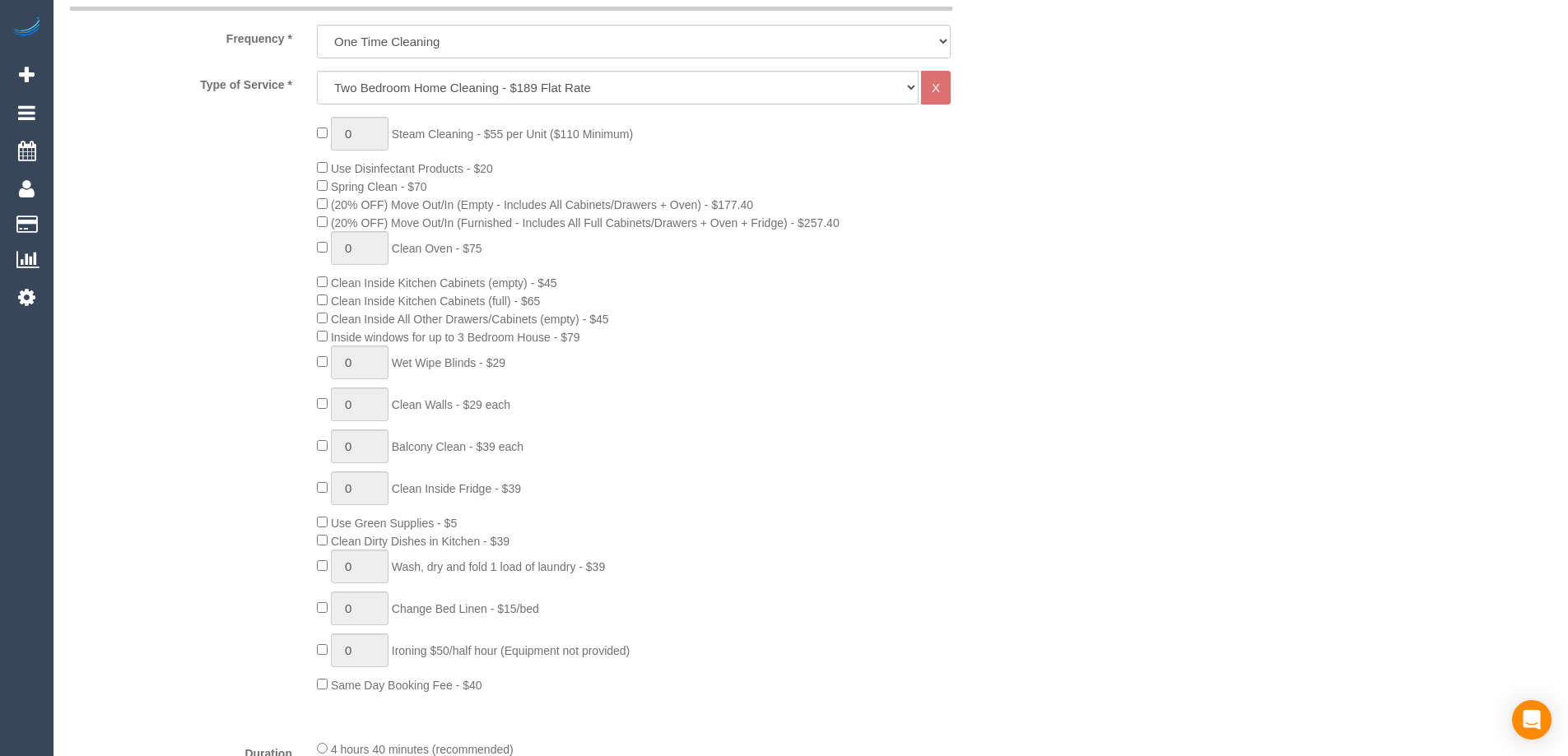
scroll to position [0, 0]
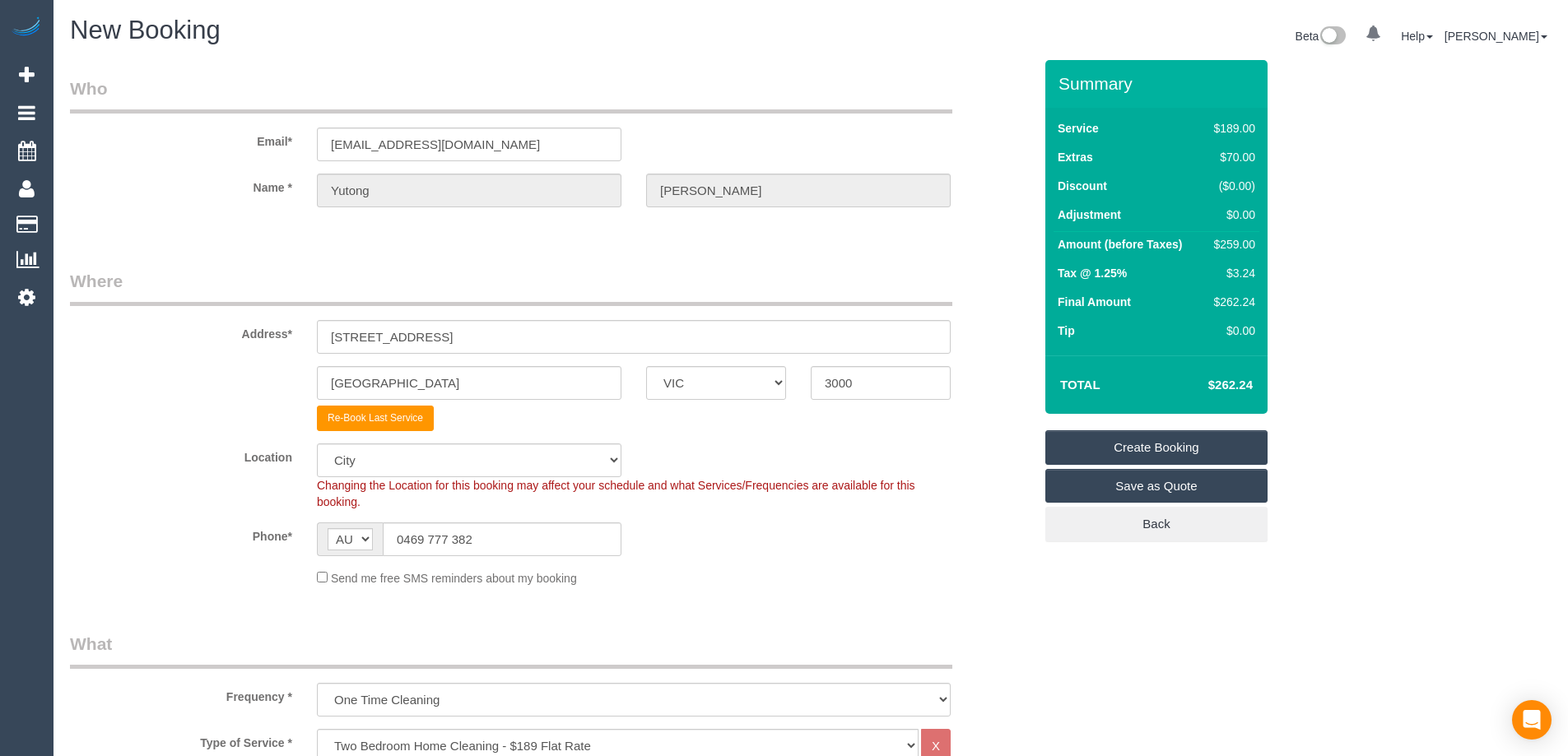
click at [1125, 447] on link "Create Booking" at bounding box center [1157, 448] width 222 height 35
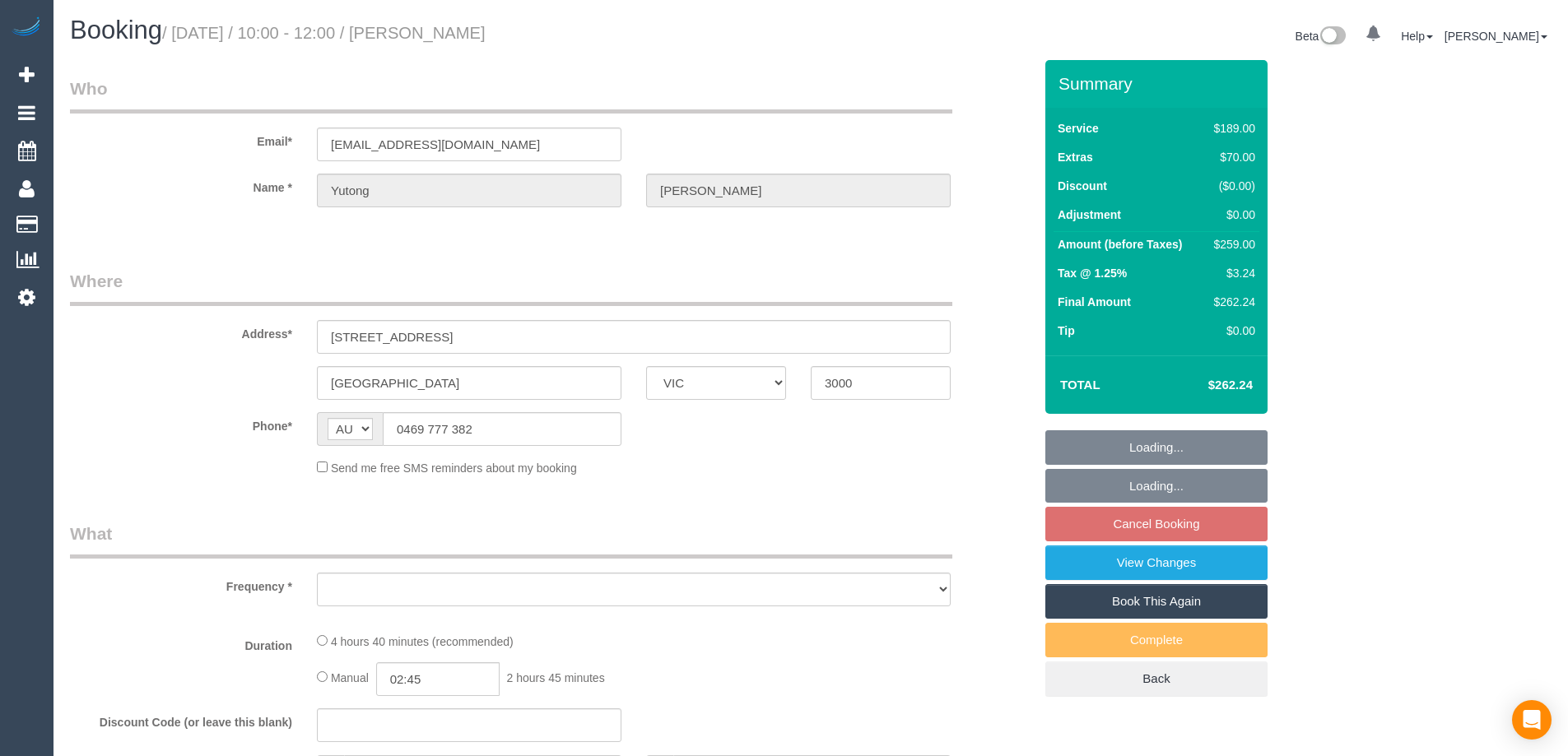
select select "VIC"
select select "object:764"
select select "number:28"
select select "number:17"
select select "number:20"
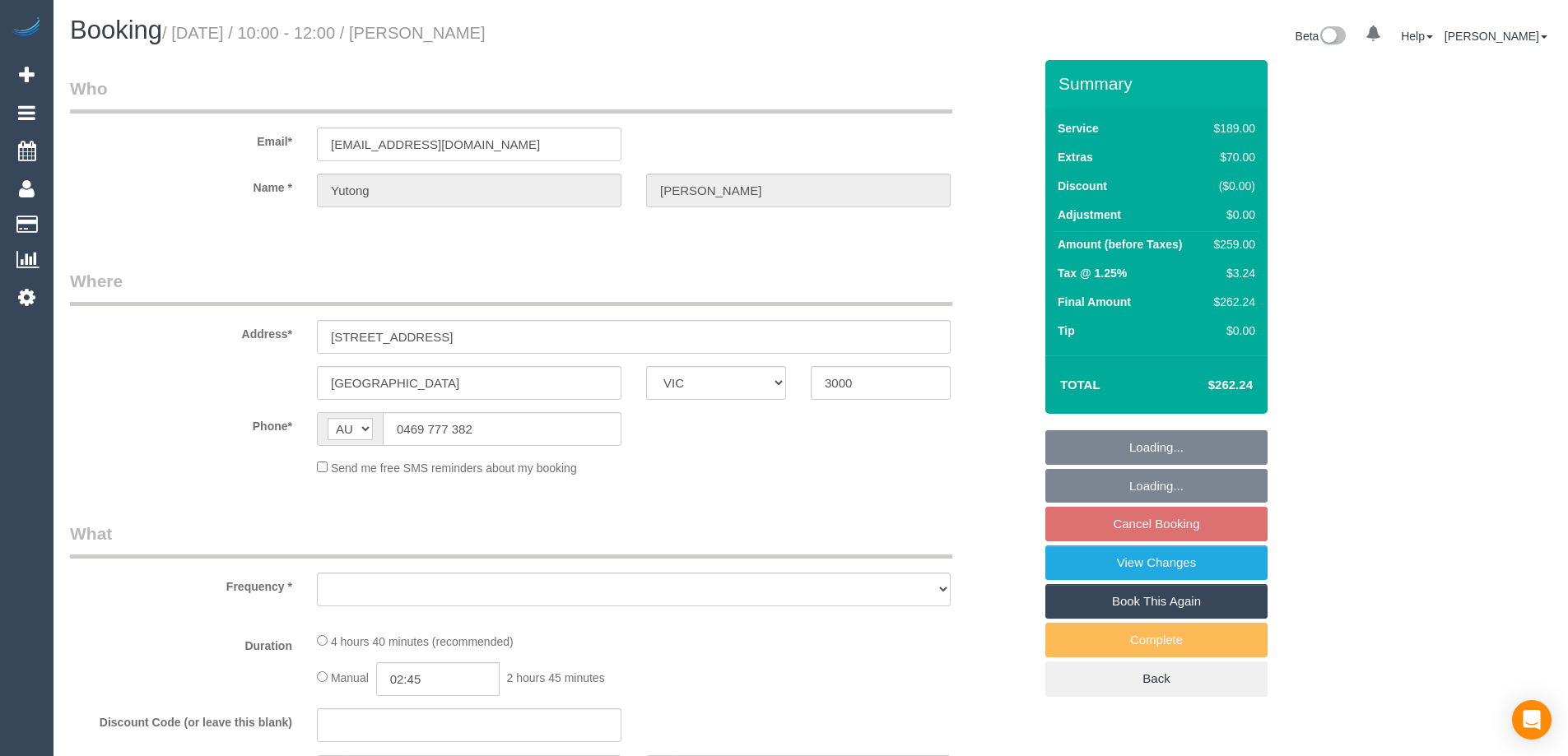
select select "number:24"
select select "number:35"
select select "number:26"
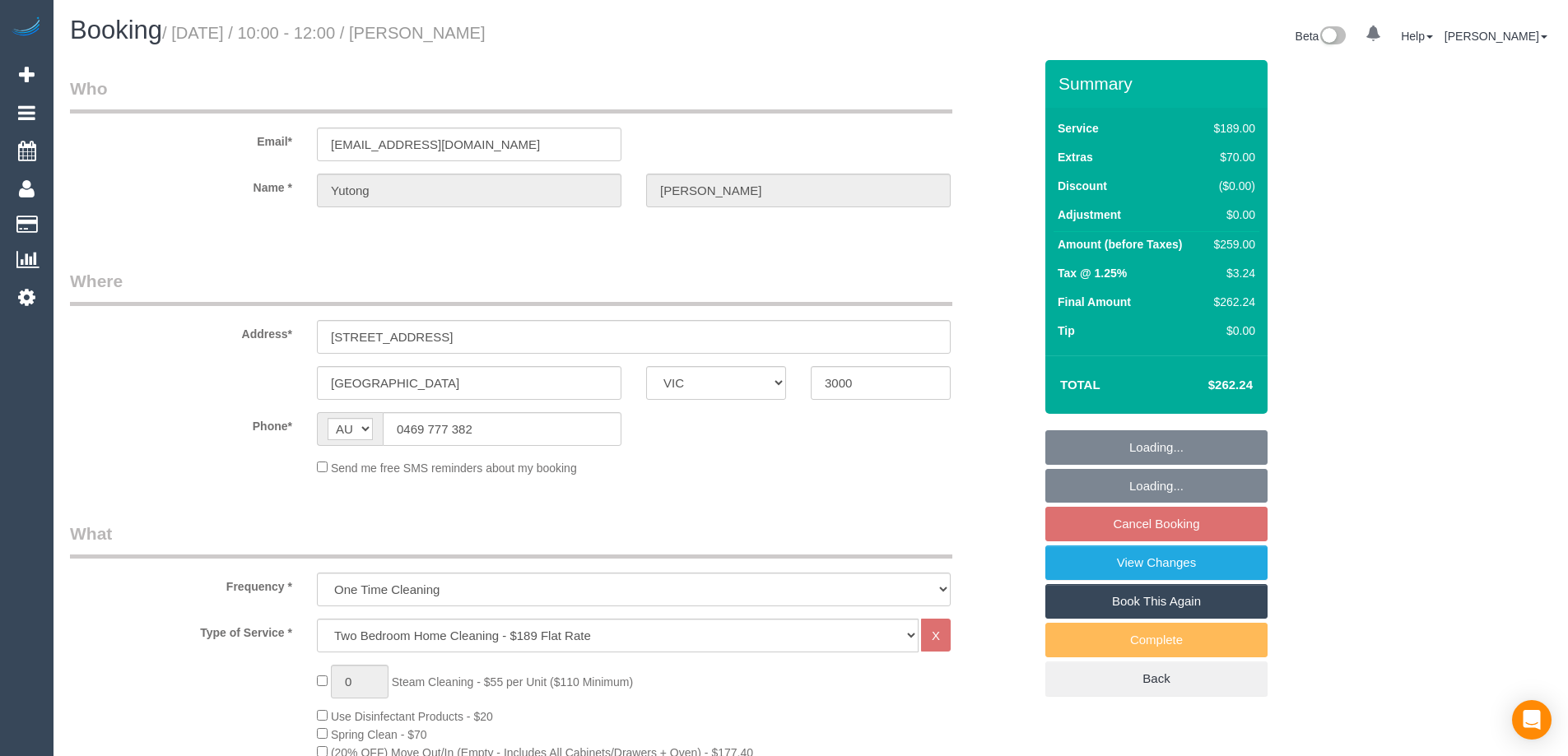
select select "string:stripe-pm_1PHllu2GScqysDRVBmKL6bEk"
select select "spot3"
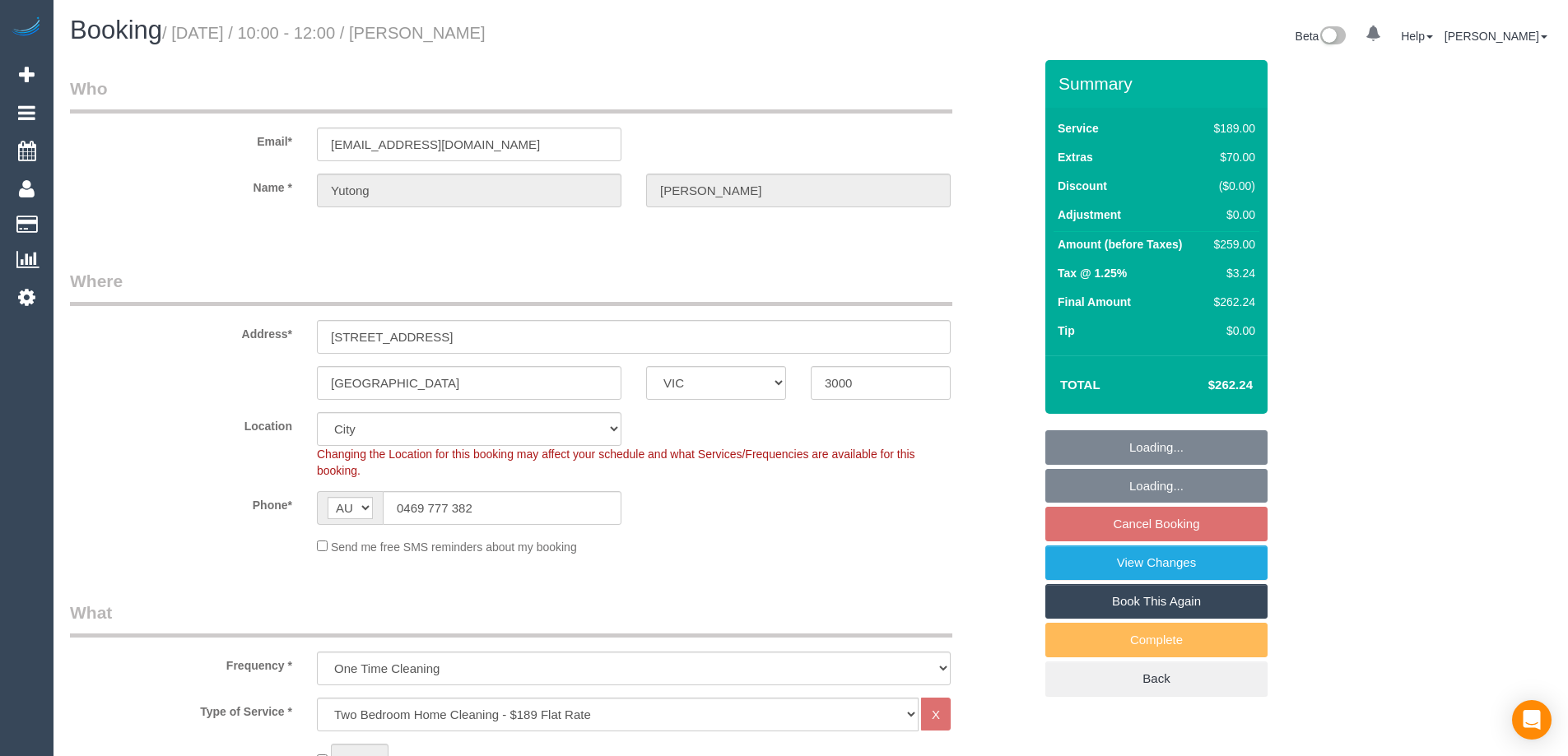
select select "object:1172"
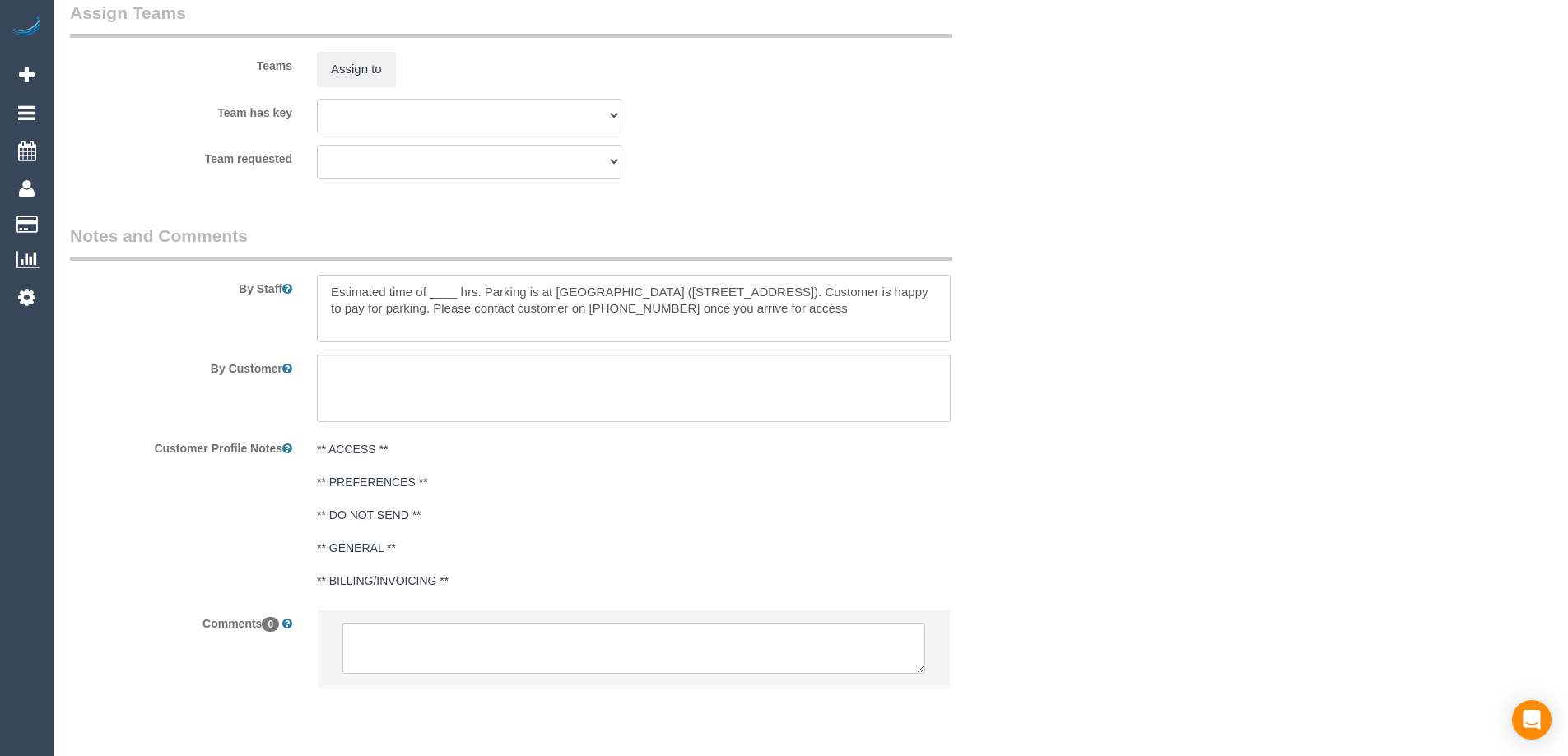
scroll to position [2544, 0]
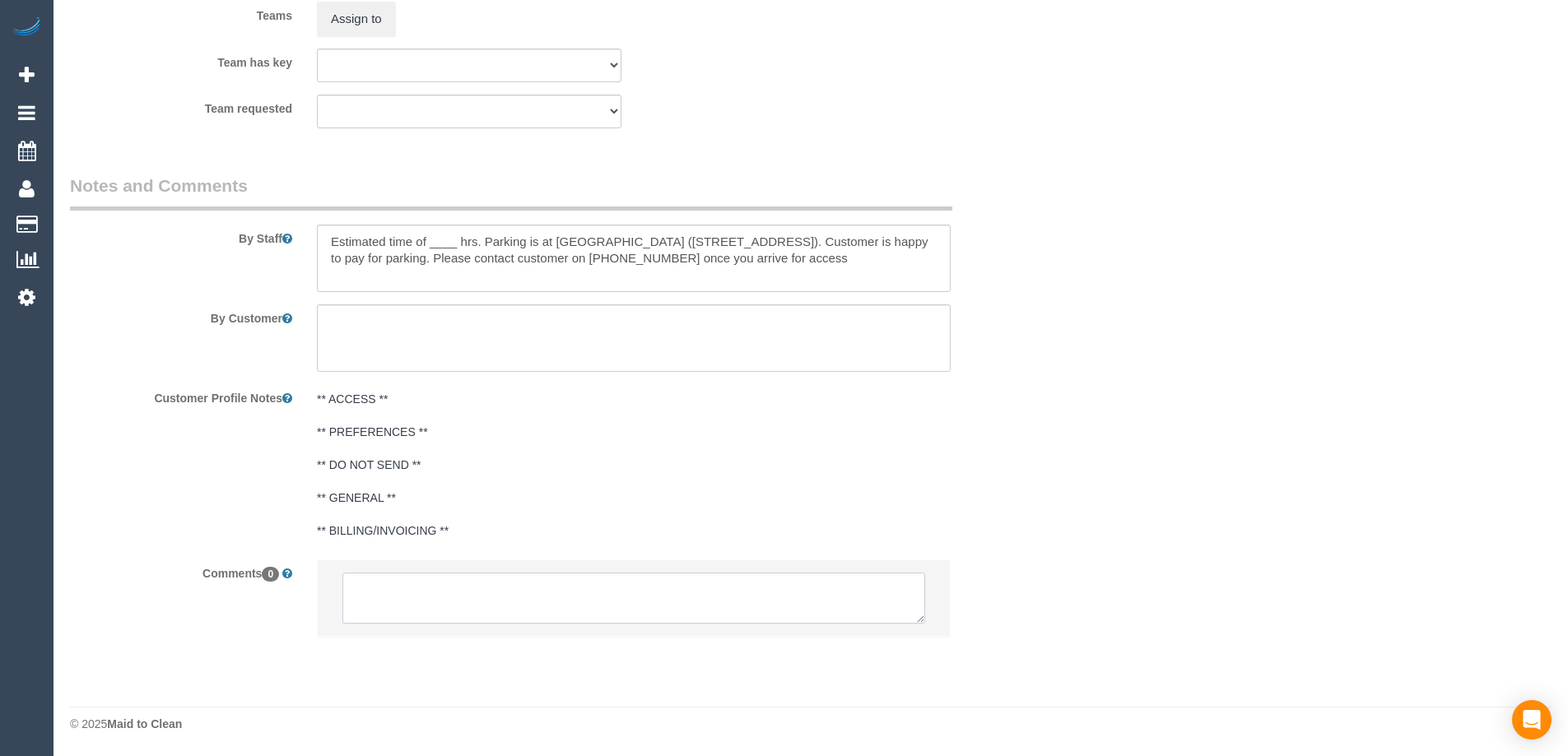
click at [499, 595] on textarea at bounding box center [633, 598] width 583 height 51
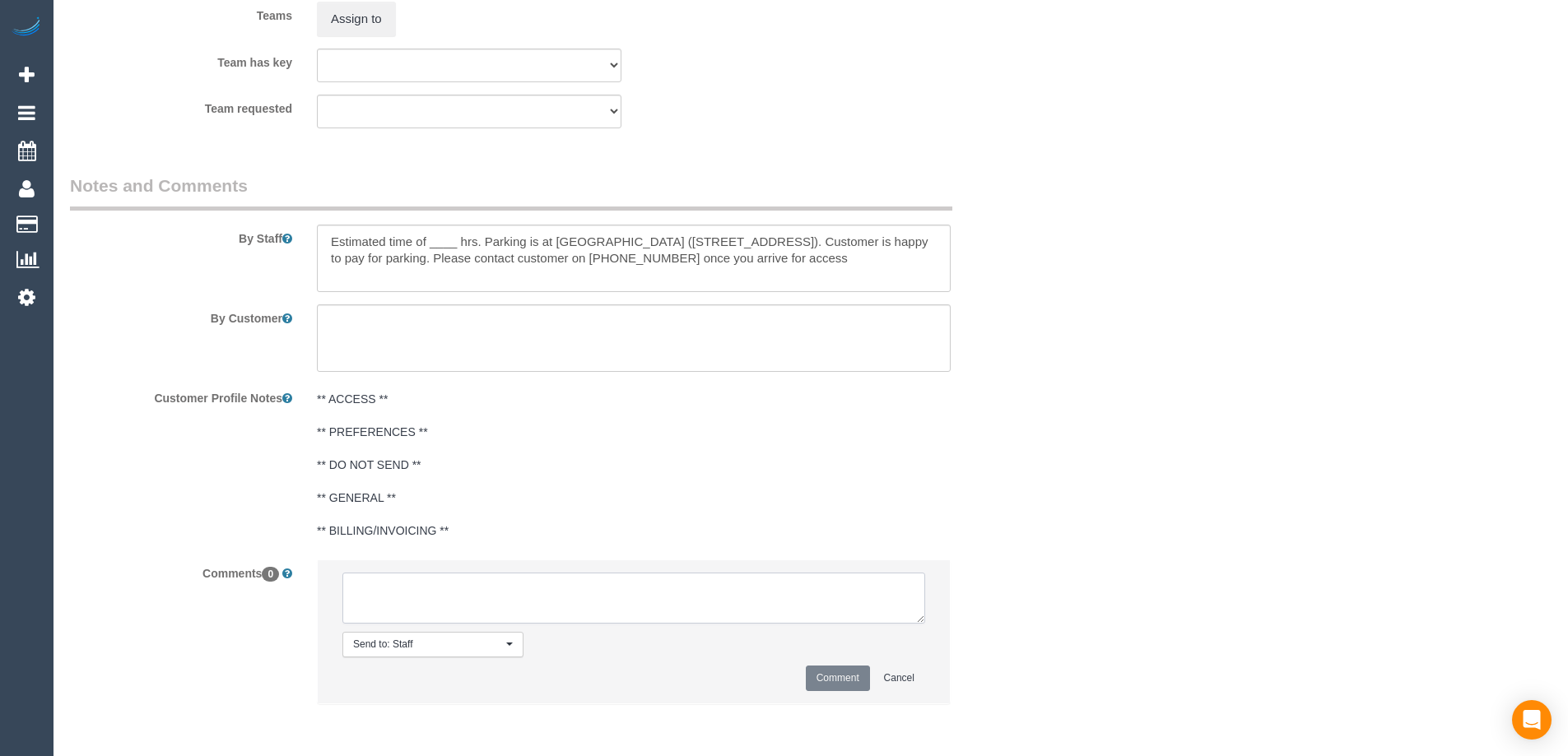
paste textarea "Flexibility dates: Flexibility times: Notes: Contact via:"
drag, startPoint x: 913, startPoint y: 617, endPoint x: 948, endPoint y: 750, distance: 137.5
click at [925, 624] on textarea at bounding box center [633, 598] width 583 height 51
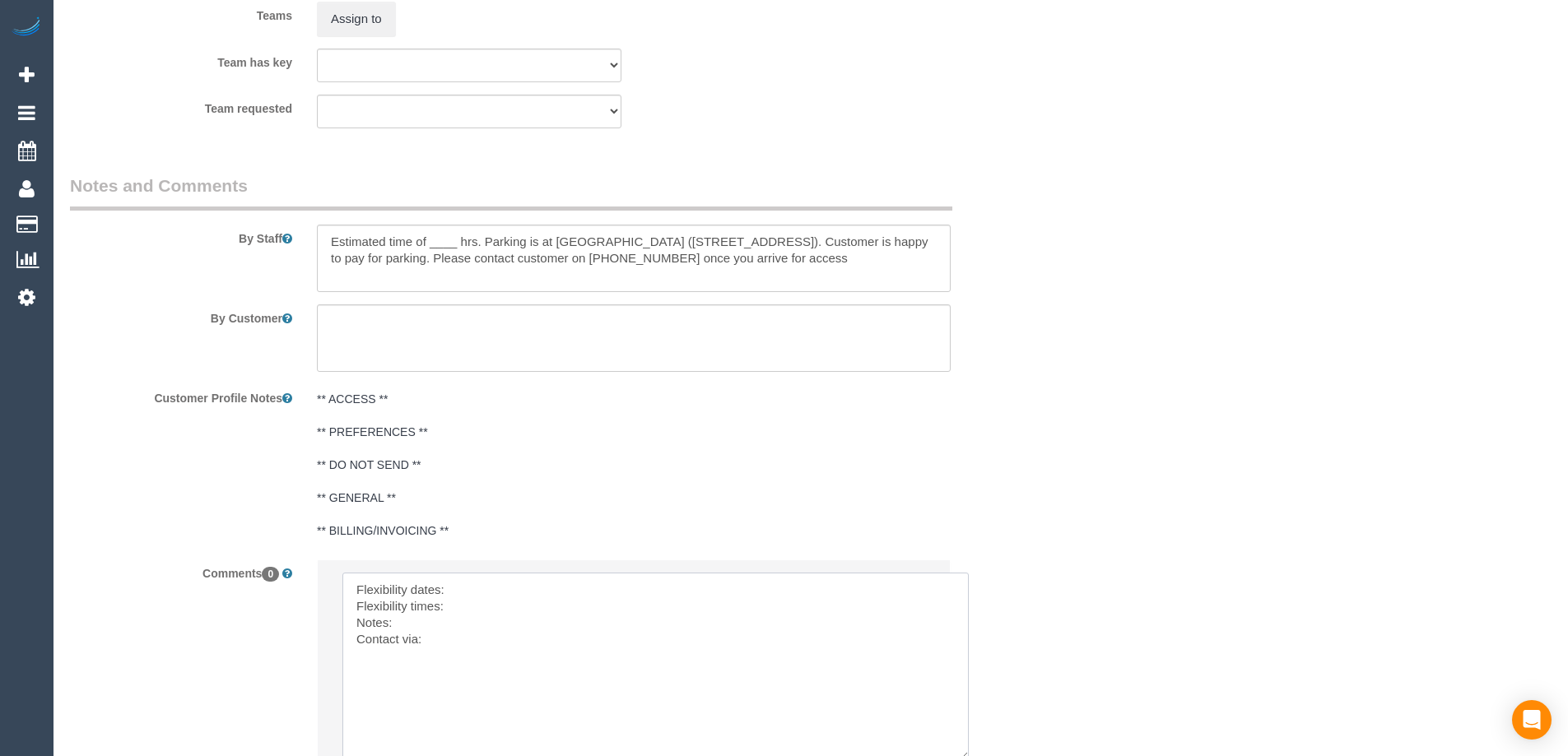
click at [485, 583] on textarea at bounding box center [655, 666] width 626 height 187
click at [503, 595] on textarea at bounding box center [655, 666] width 626 height 187
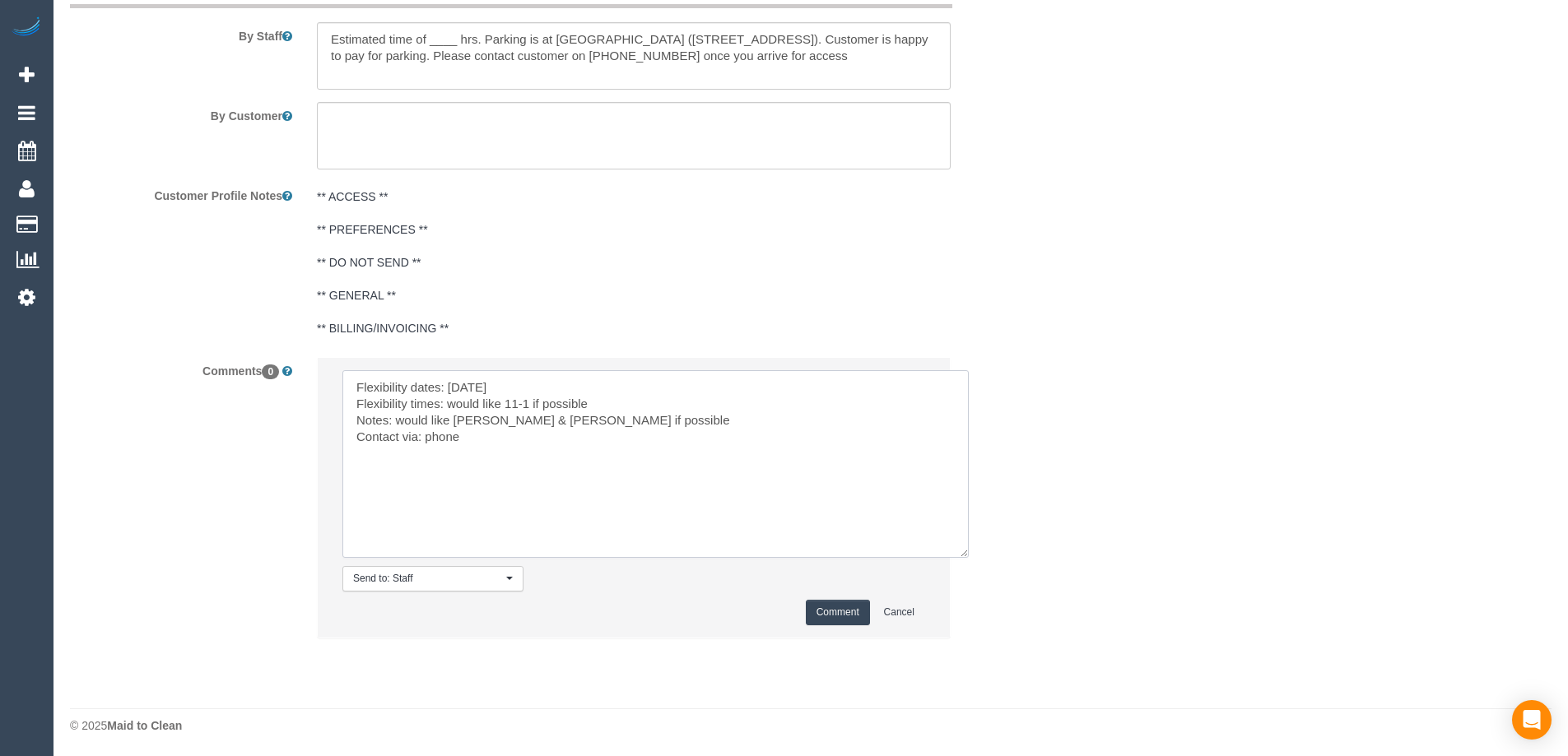
scroll to position [2748, 0]
drag, startPoint x: 453, startPoint y: 417, endPoint x: 498, endPoint y: 405, distance: 46.6
click at [455, 417] on textarea at bounding box center [655, 462] width 626 height 187
type textarea "Flexibility dates: Sat 6/9 Flexibility times: would like 11-1 if possible Notes…"
click at [655, 423] on textarea at bounding box center [655, 462] width 626 height 187
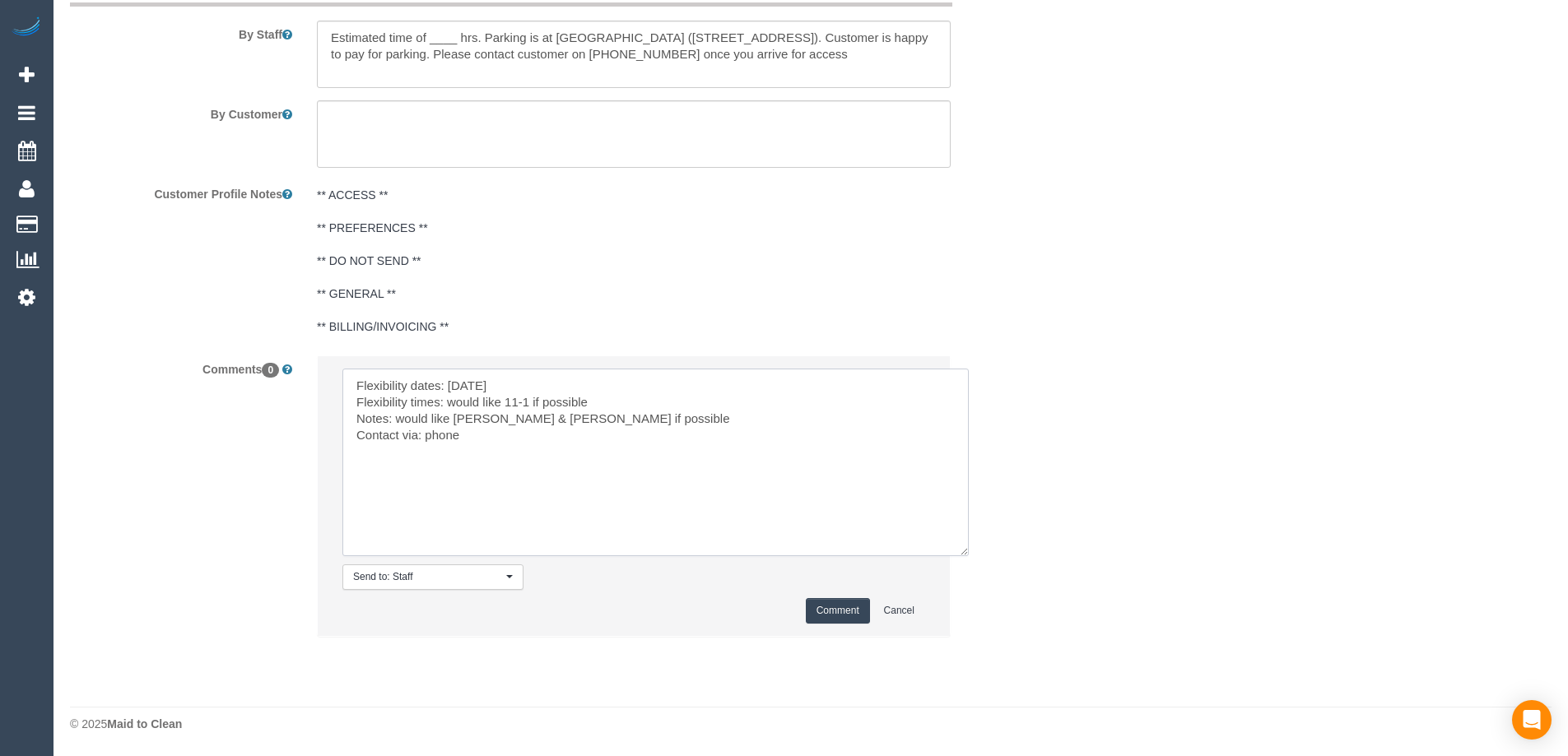
click at [640, 439] on textarea at bounding box center [655, 462] width 626 height 187
click at [829, 607] on button "Comment" at bounding box center [838, 611] width 64 height 26
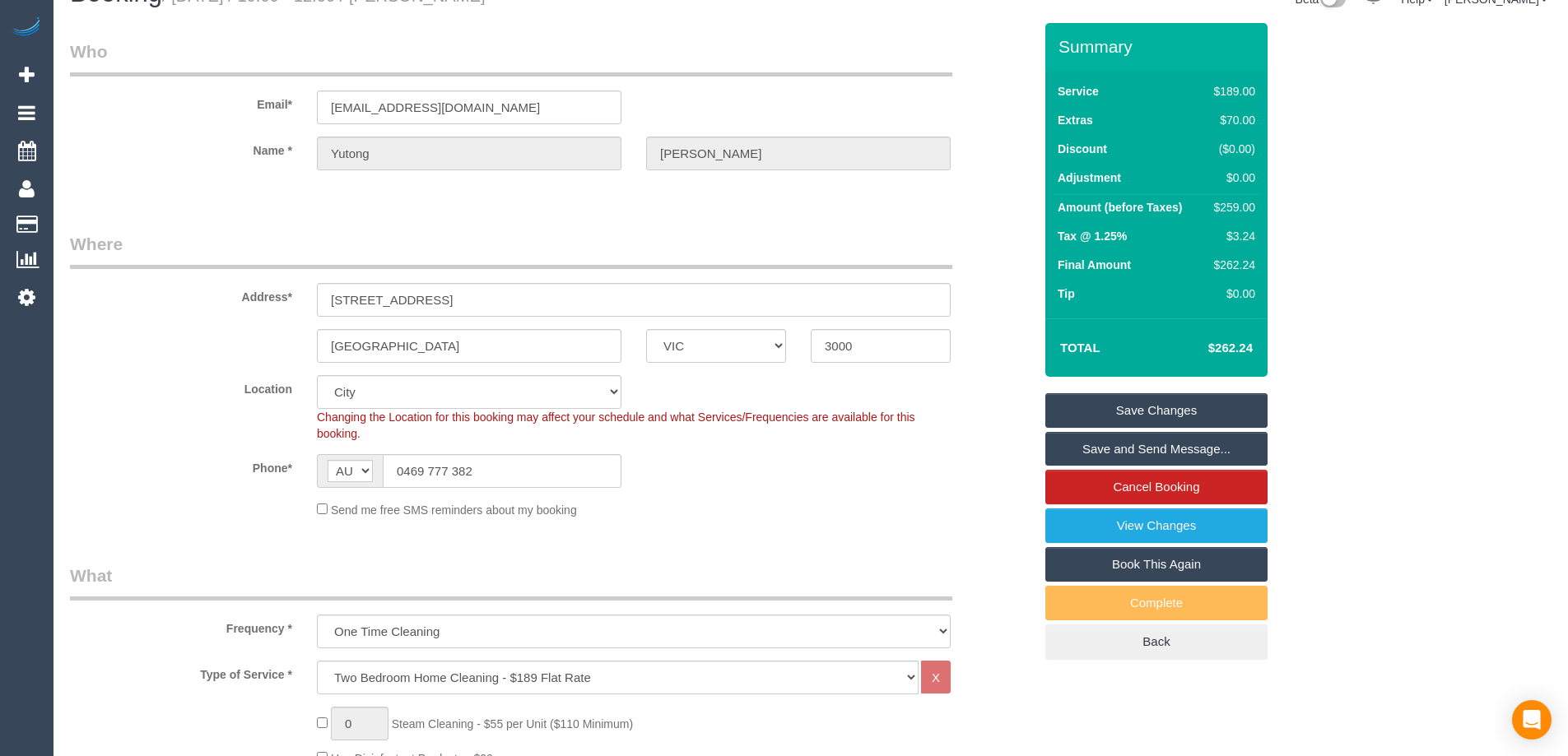
scroll to position [0, 0]
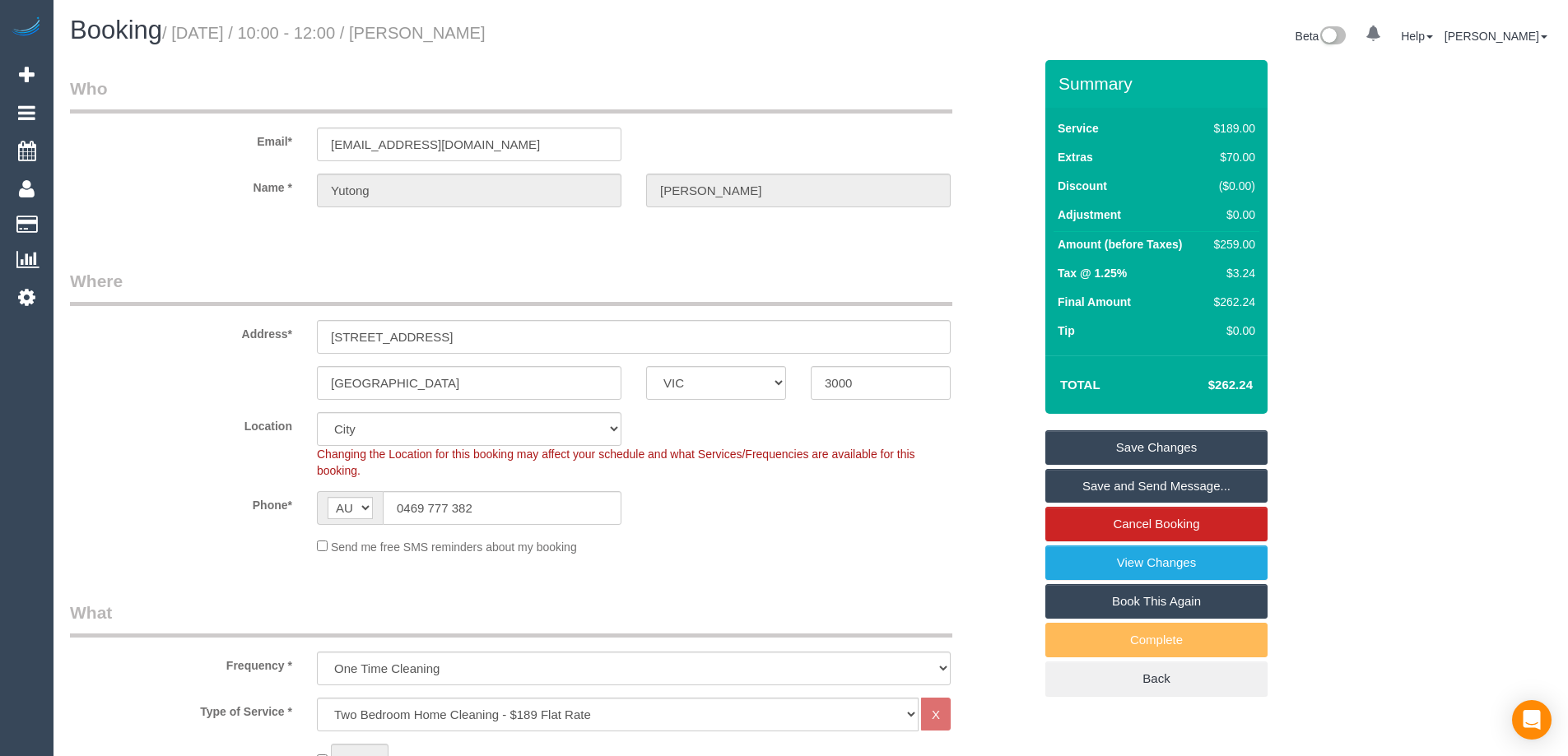
click at [1141, 444] on link "Save Changes" at bounding box center [1157, 448] width 222 height 35
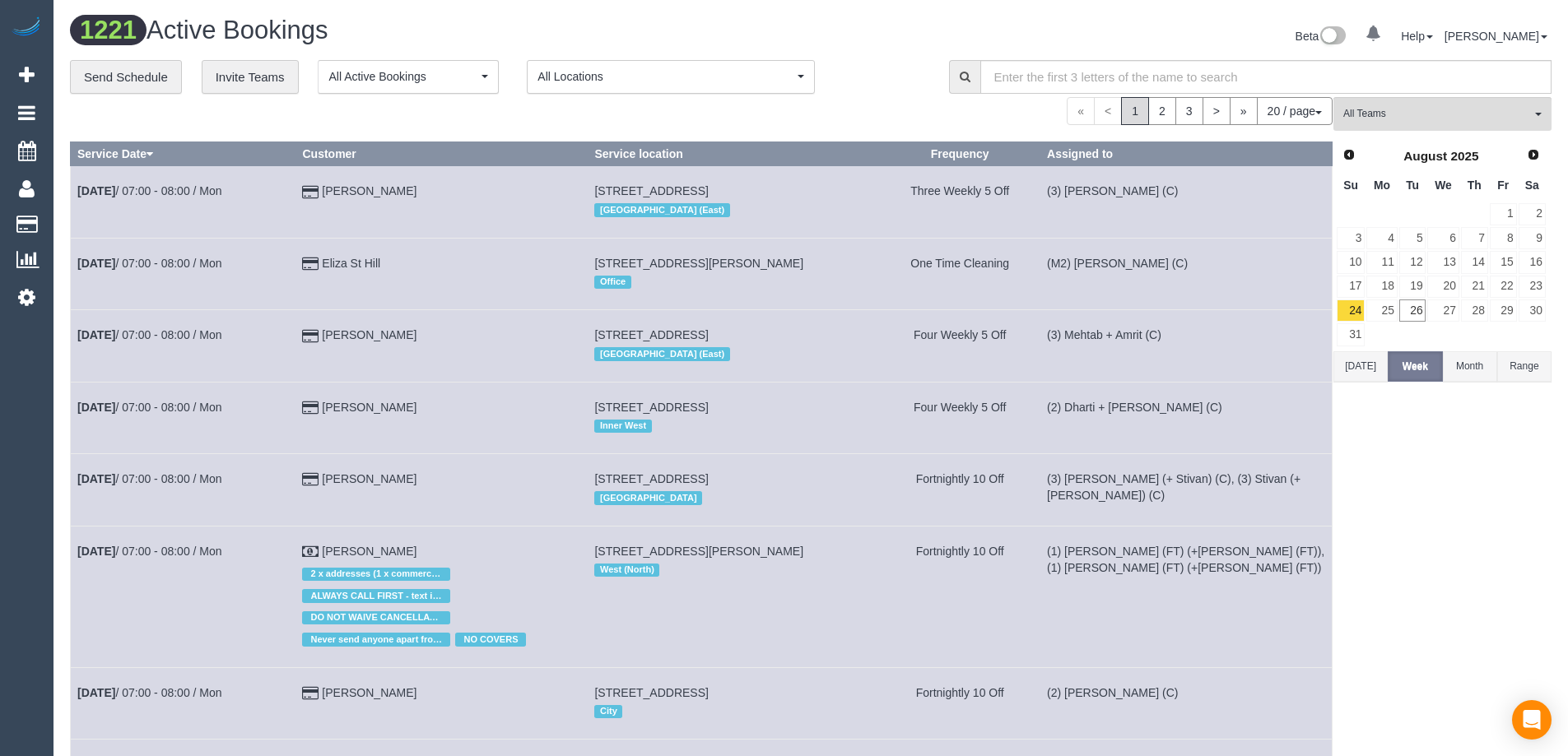
drag, startPoint x: 897, startPoint y: 55, endPoint x: 932, endPoint y: 54, distance: 35.0
click at [897, 55] on div "Beta 0 Your Notifications You have 0 alerts Help Help Docs Take a Tour Contact …" at bounding box center [1187, 39] width 753 height 44
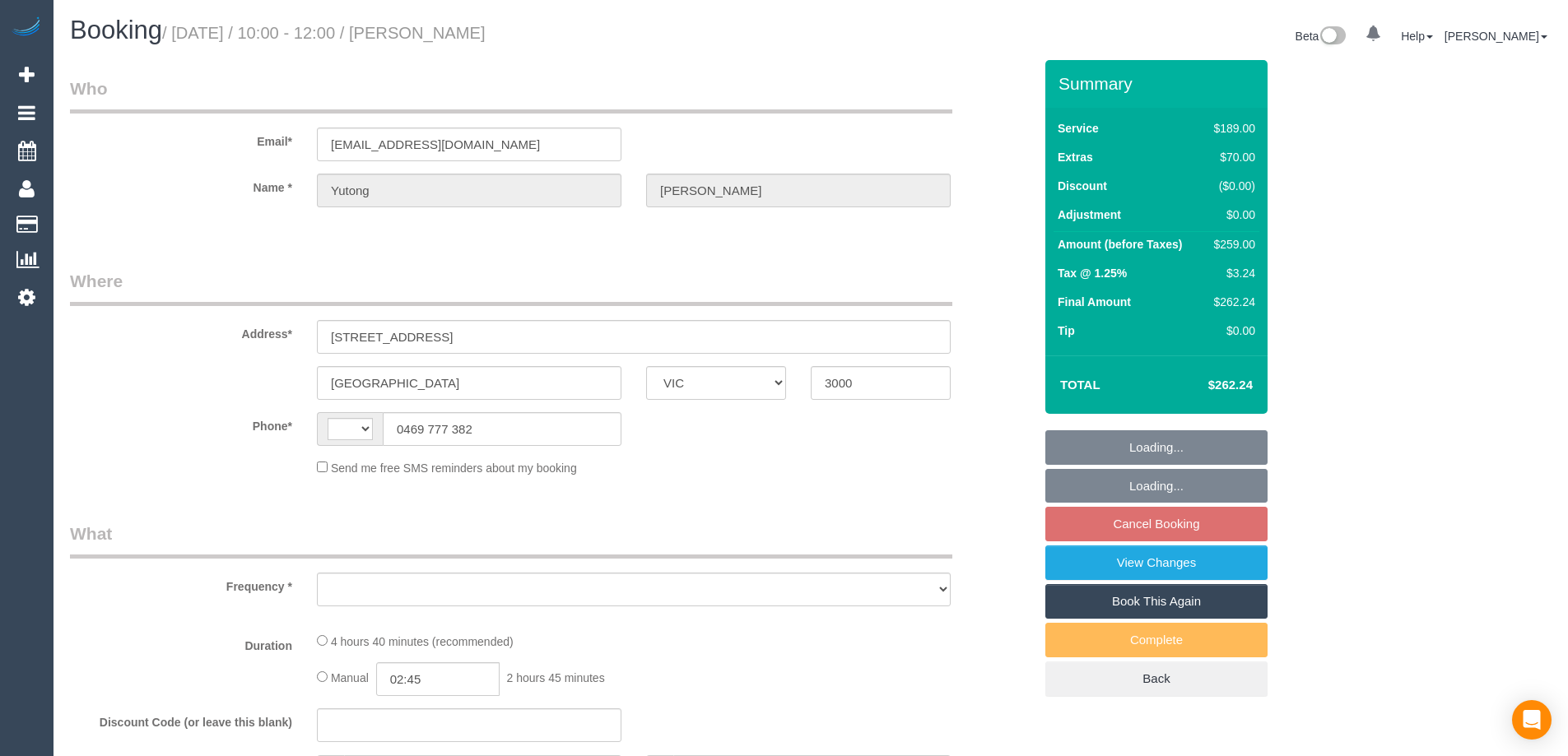
select select "VIC"
select select "object:275"
select select "string:stripe-pm_1PHllu2GScqysDRVBmKL6bEk"
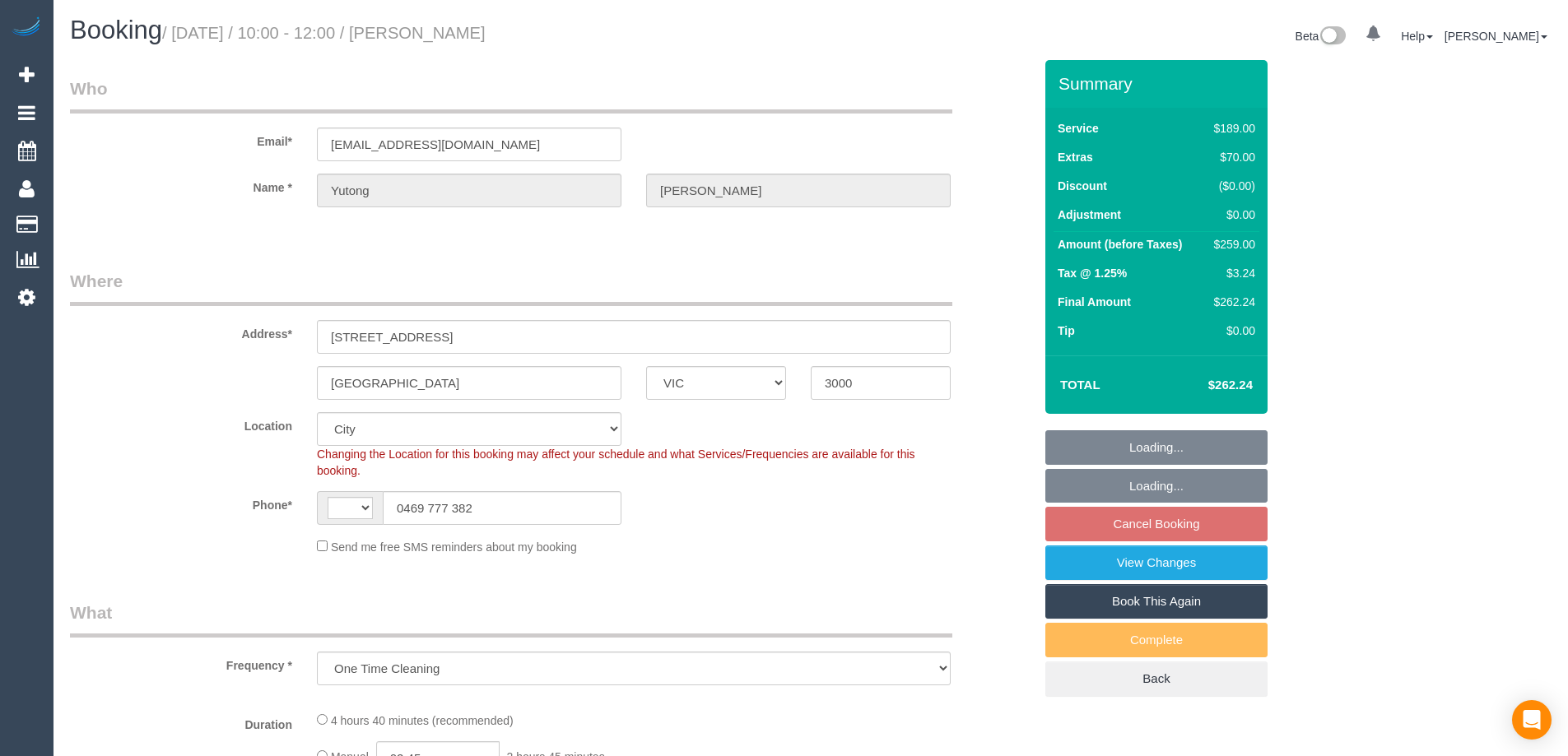
select select "object:696"
select select "string:AU"
select select "number:28"
select select "number:17"
select select "number:20"
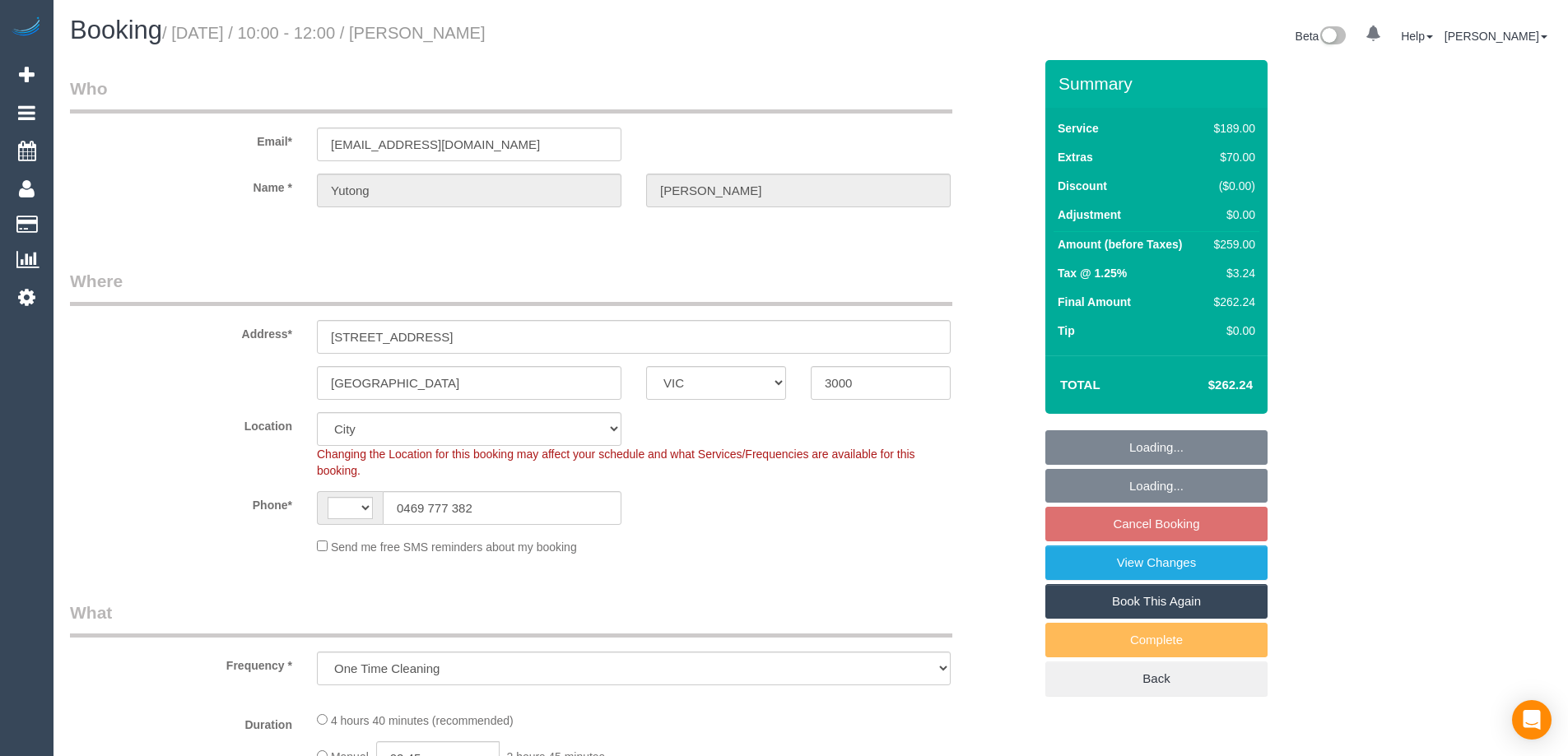
select select "number:24"
select select "number:35"
select select "number:26"
select select "spot3"
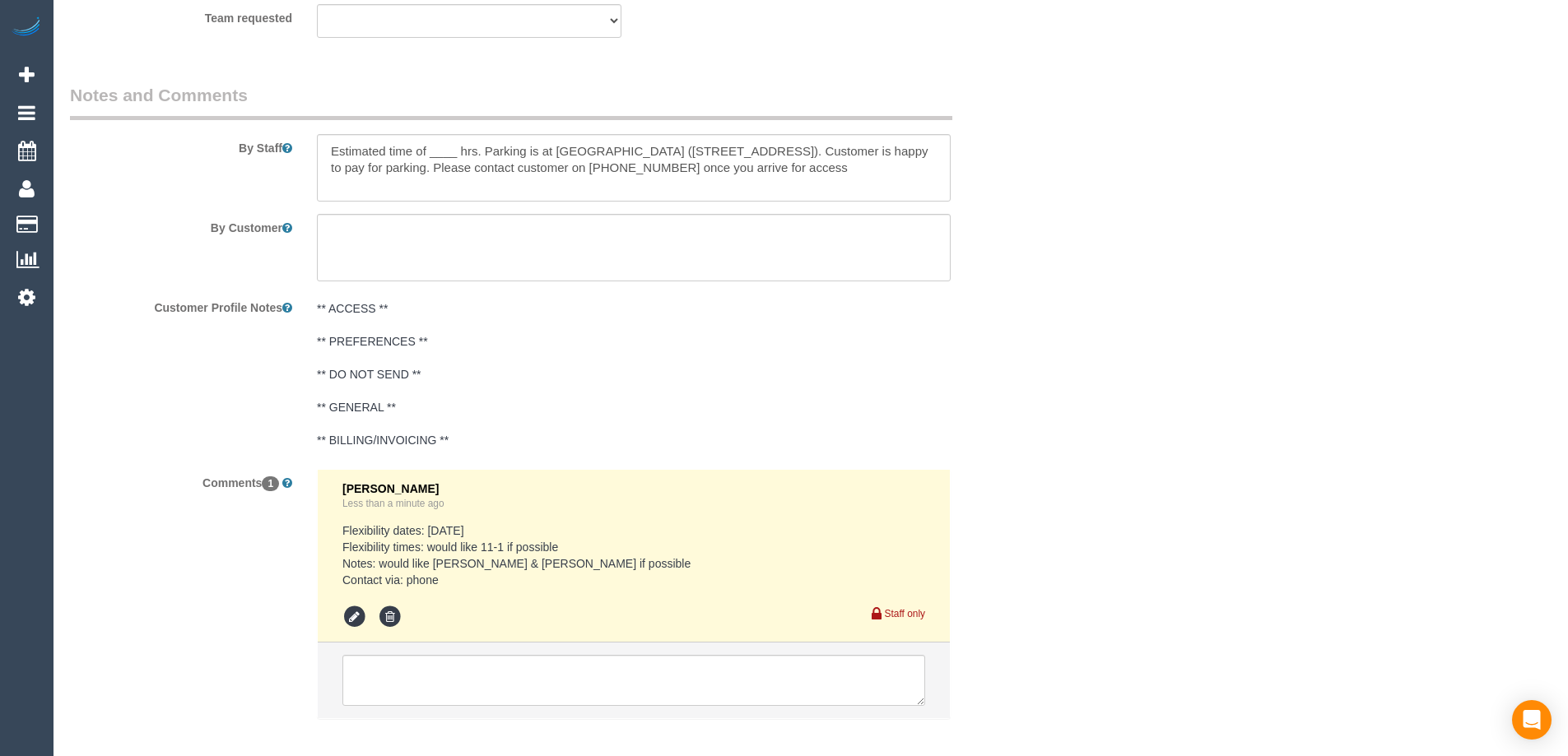
scroll to position [2717, 0]
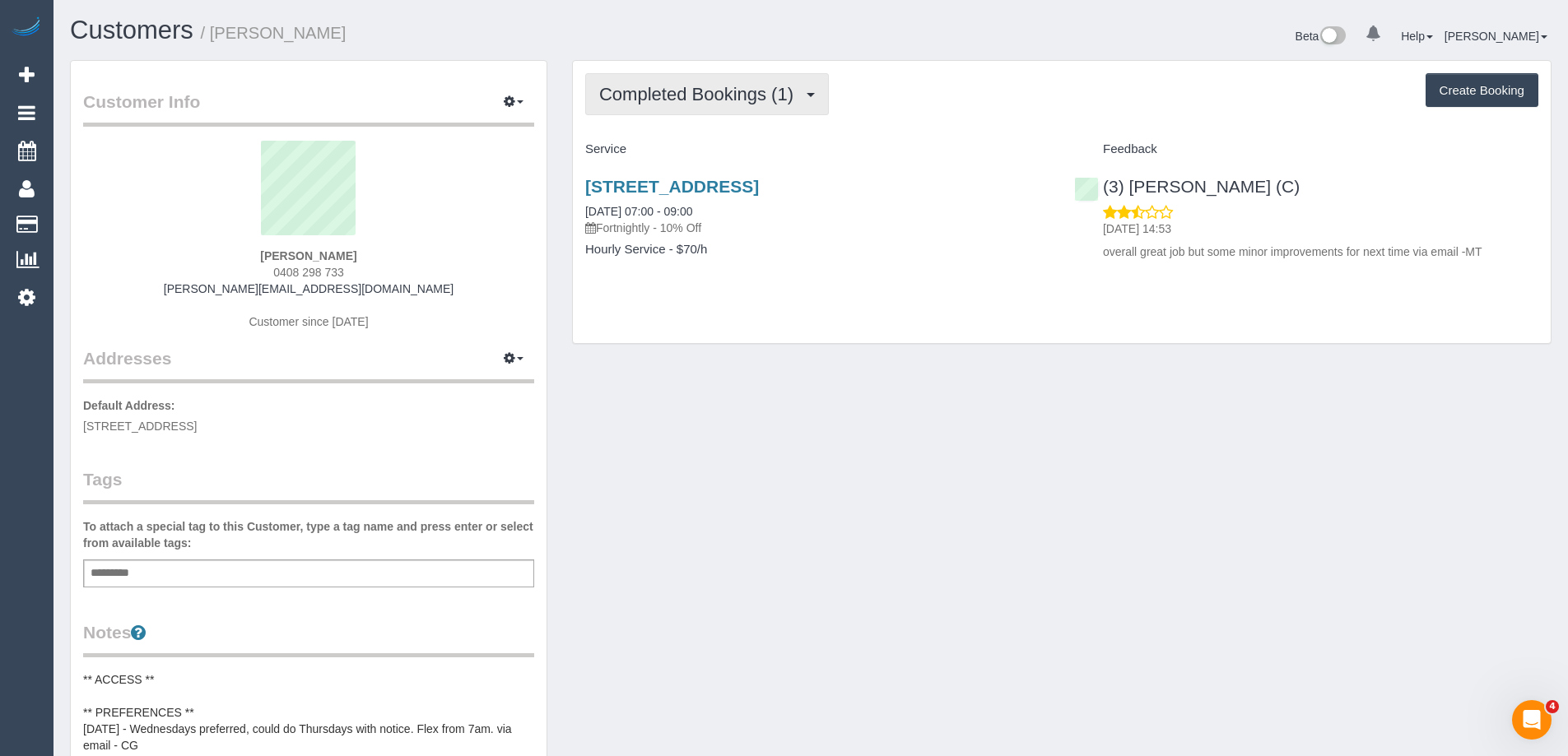
click at [689, 95] on span "Completed Bookings (1)" at bounding box center [700, 94] width 203 height 20
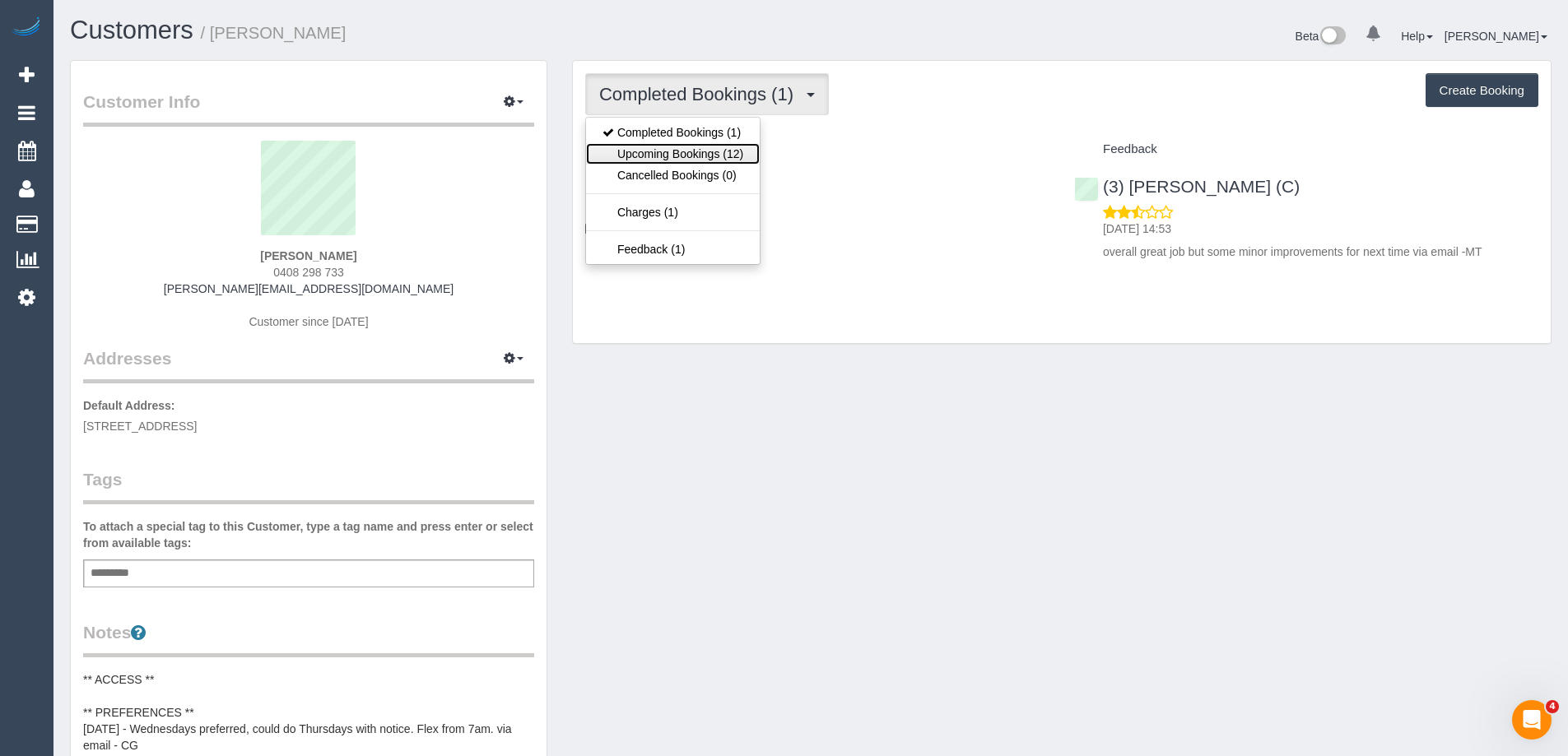
click at [685, 149] on link "Upcoming Bookings (12)" at bounding box center [672, 153] width 174 height 21
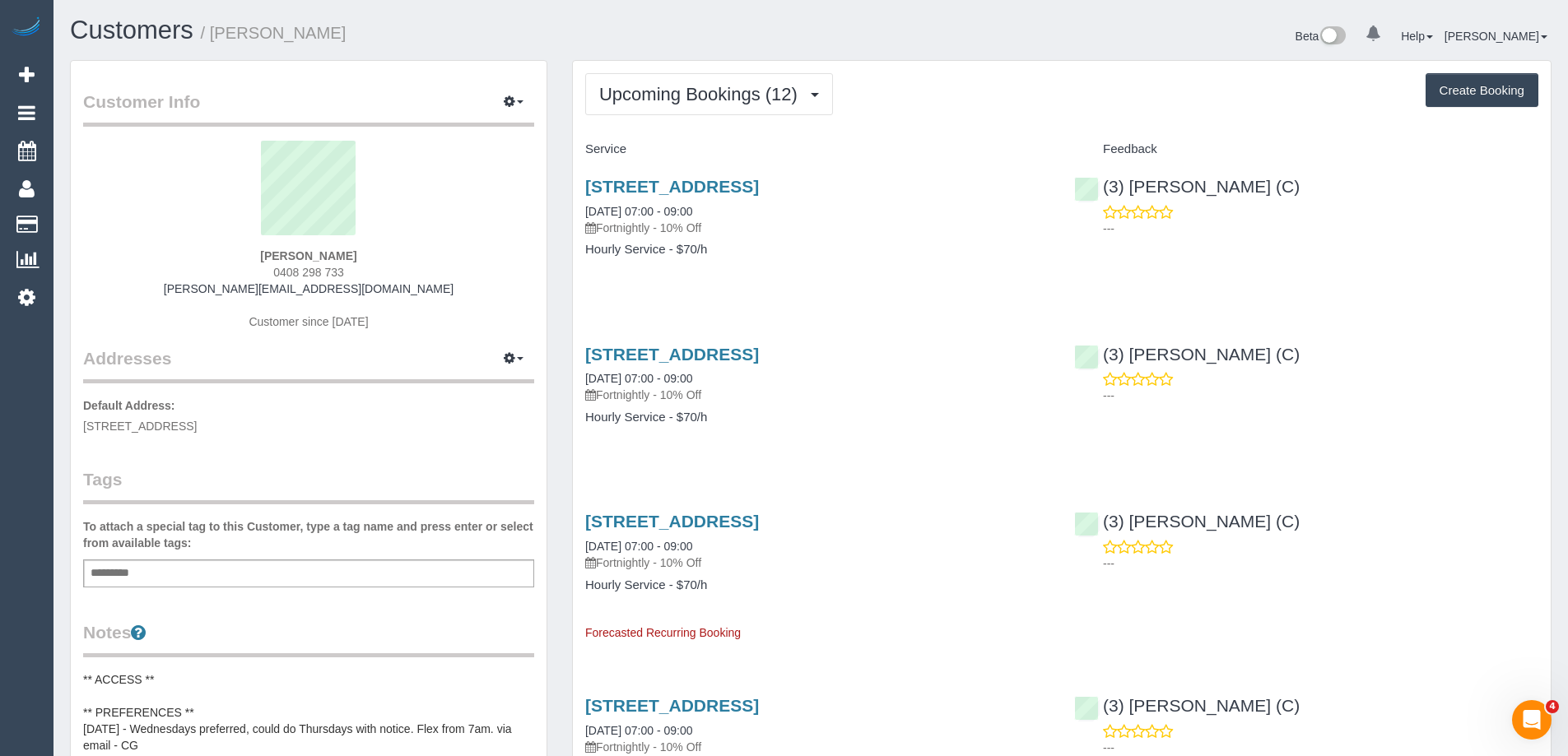
click at [901, 93] on div "Upcoming Bookings (12) Completed Bookings (1) Upcoming Bookings (12) Cancelled …" at bounding box center [1062, 94] width 953 height 42
click at [689, 187] on link "34 Sparrowhawk Crescent, Deanside, VIC 3336" at bounding box center [672, 186] width 174 height 19
click at [250, 35] on small "/ Phillip Theuma-Whichello" at bounding box center [274, 33] width 146 height 18
copy small "[PERSON_NAME]"
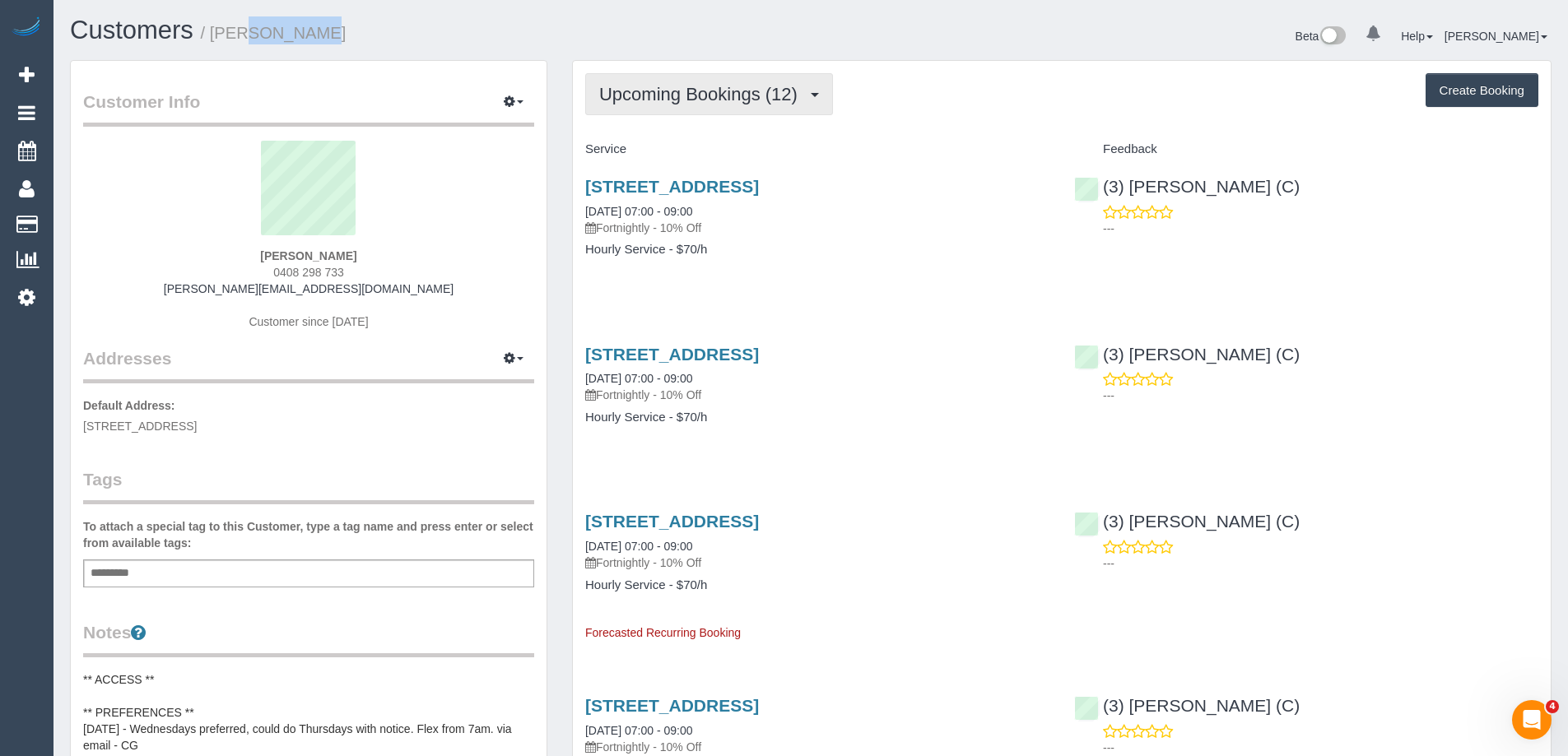
click at [762, 94] on span "Upcoming Bookings (12)" at bounding box center [702, 94] width 207 height 20
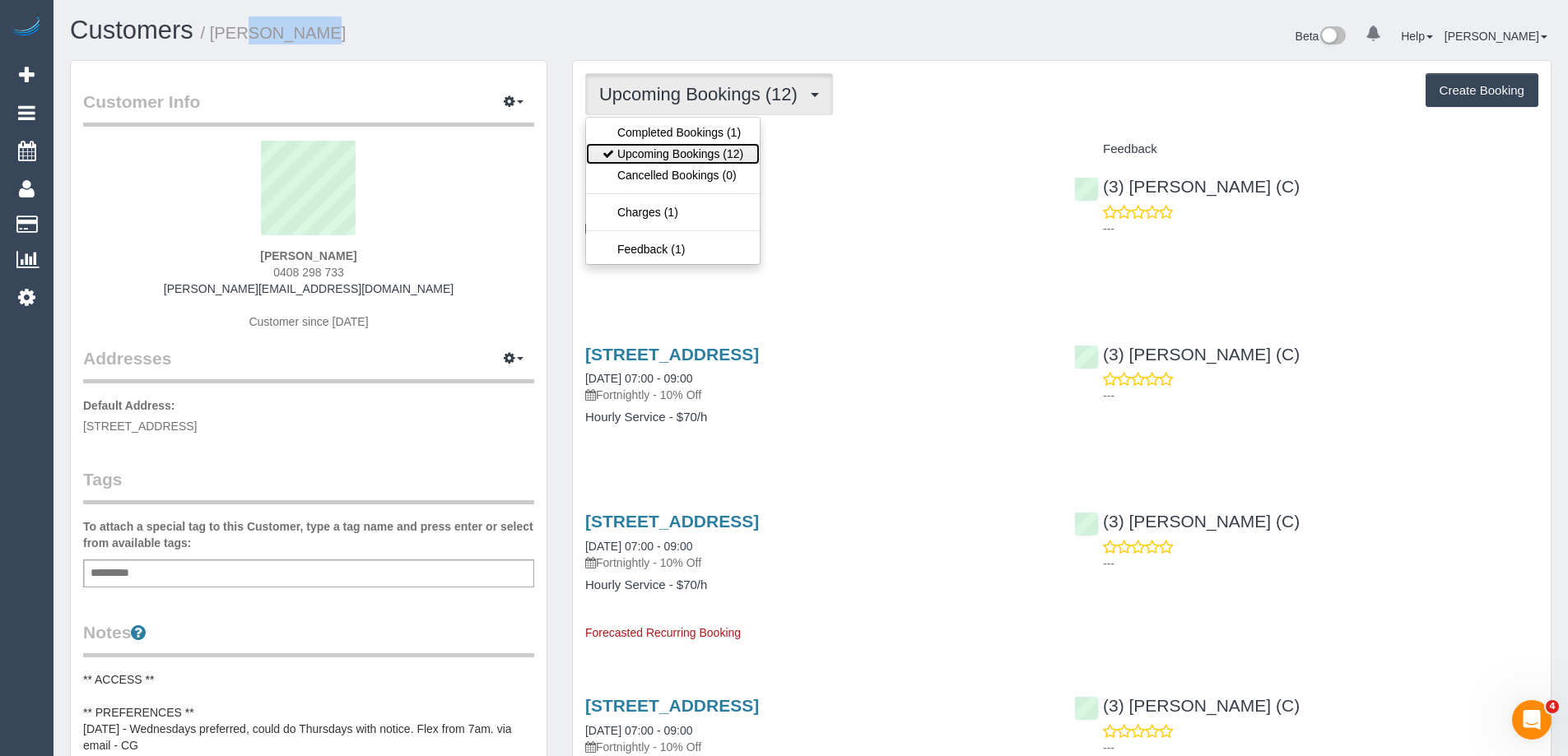
click at [745, 147] on link "Upcoming Bookings (12)" at bounding box center [672, 153] width 174 height 21
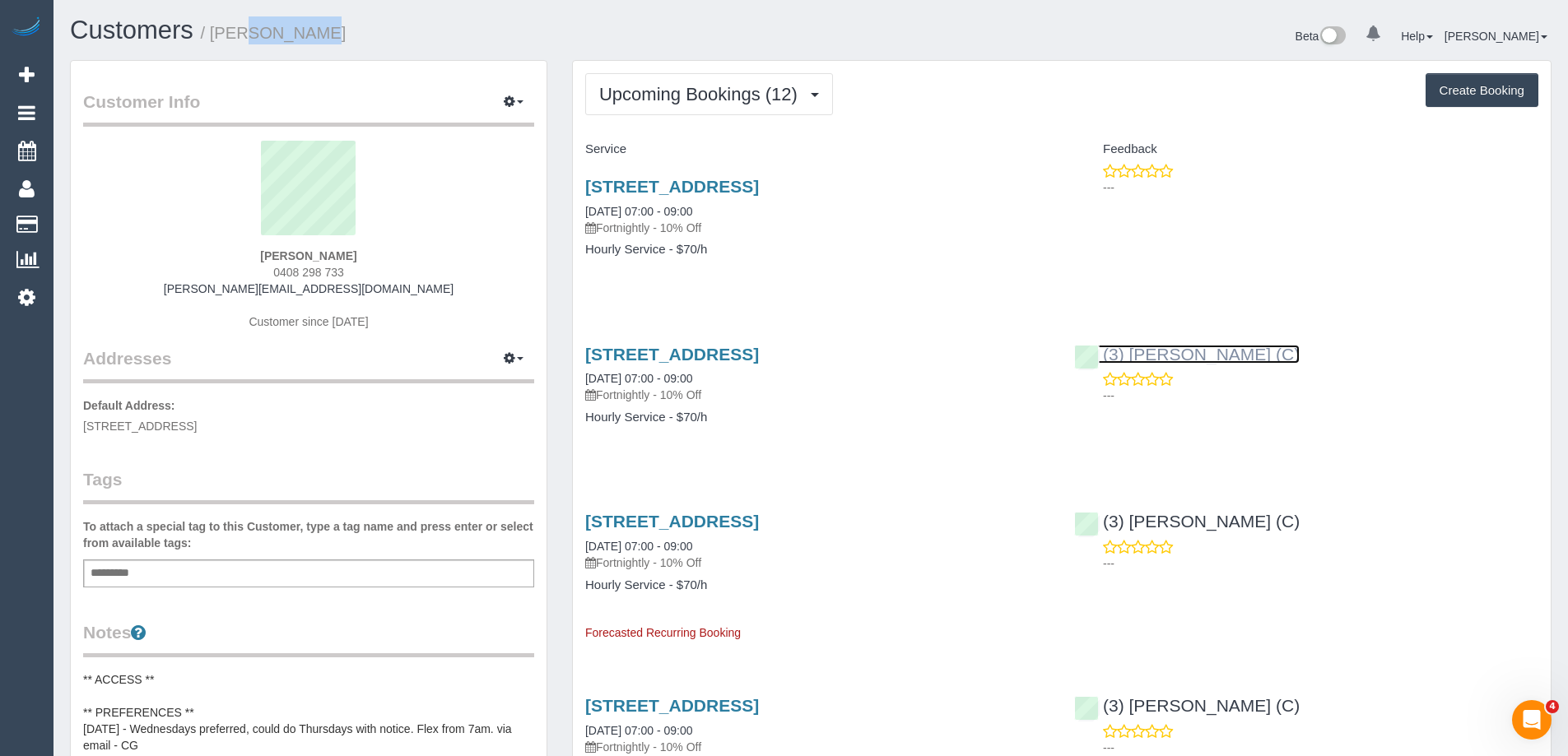
click at [1202, 354] on link "(3) [PERSON_NAME] (C)" at bounding box center [1187, 354] width 226 height 19
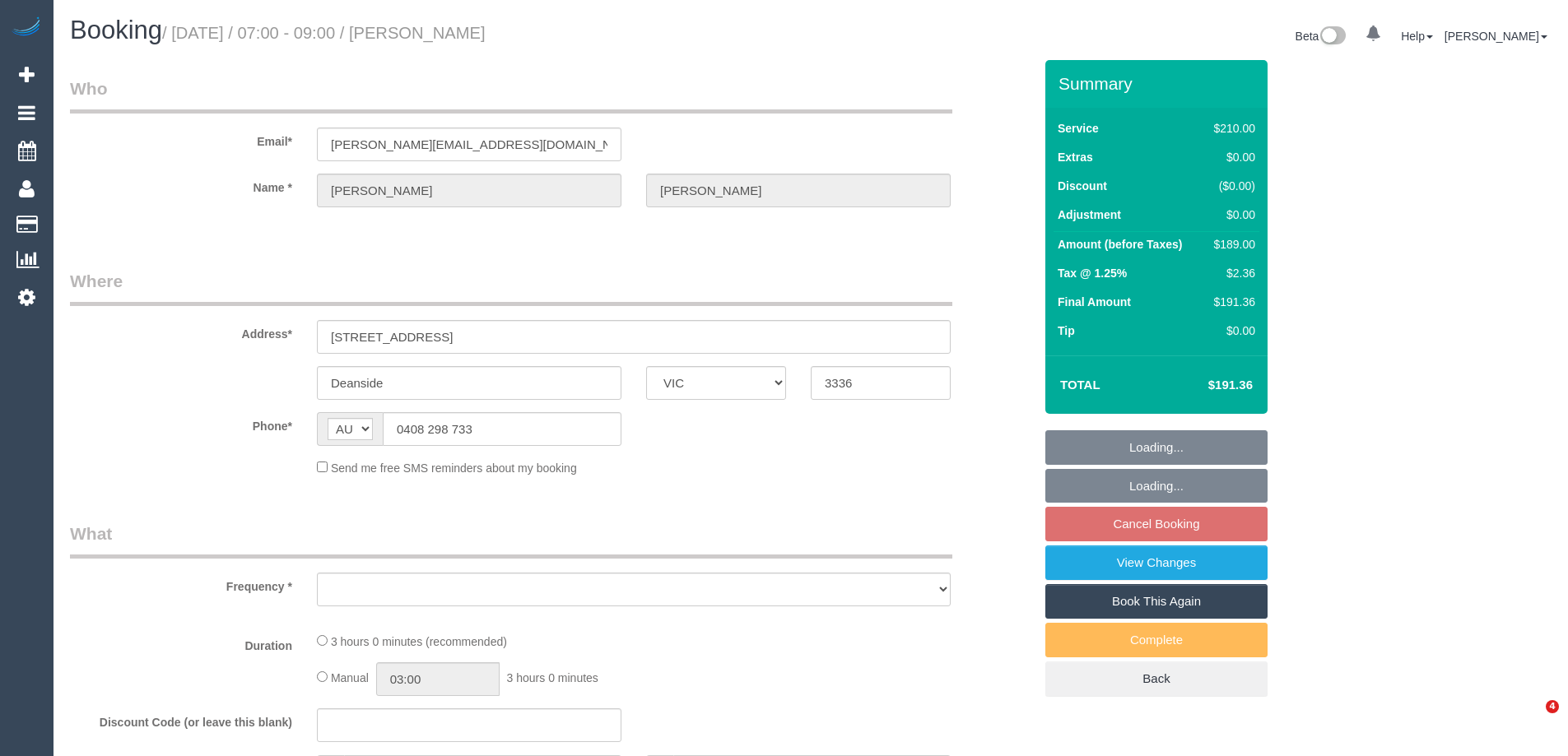
select select "VIC"
select select "object:549"
select select "string:stripe-pm_1Rtirs2GScqysDRVX7B13LOd"
select select "180"
select select "number:27"
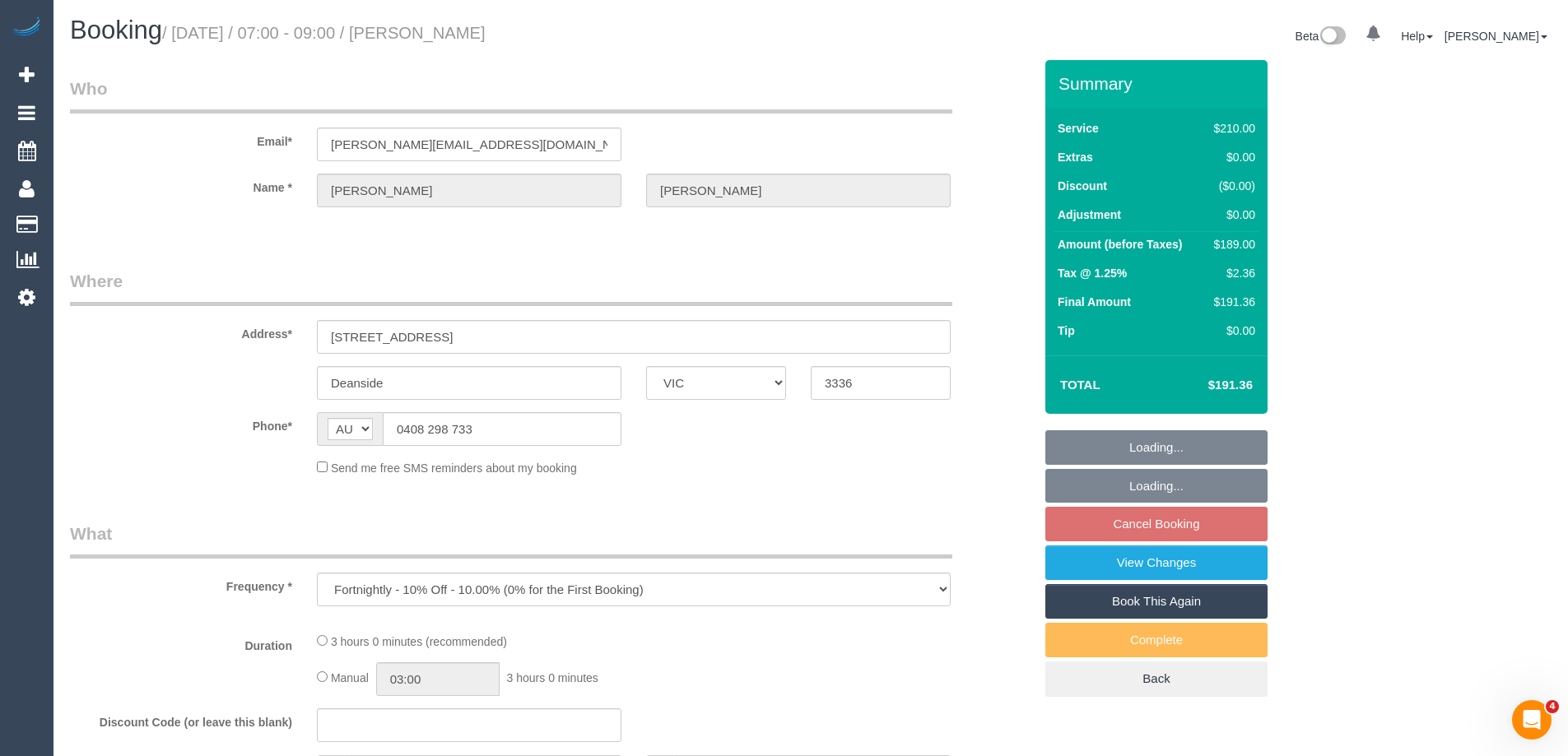
select select "number:14"
select select "number:18"
select select "number:25"
select select "number:34"
select select "number:13"
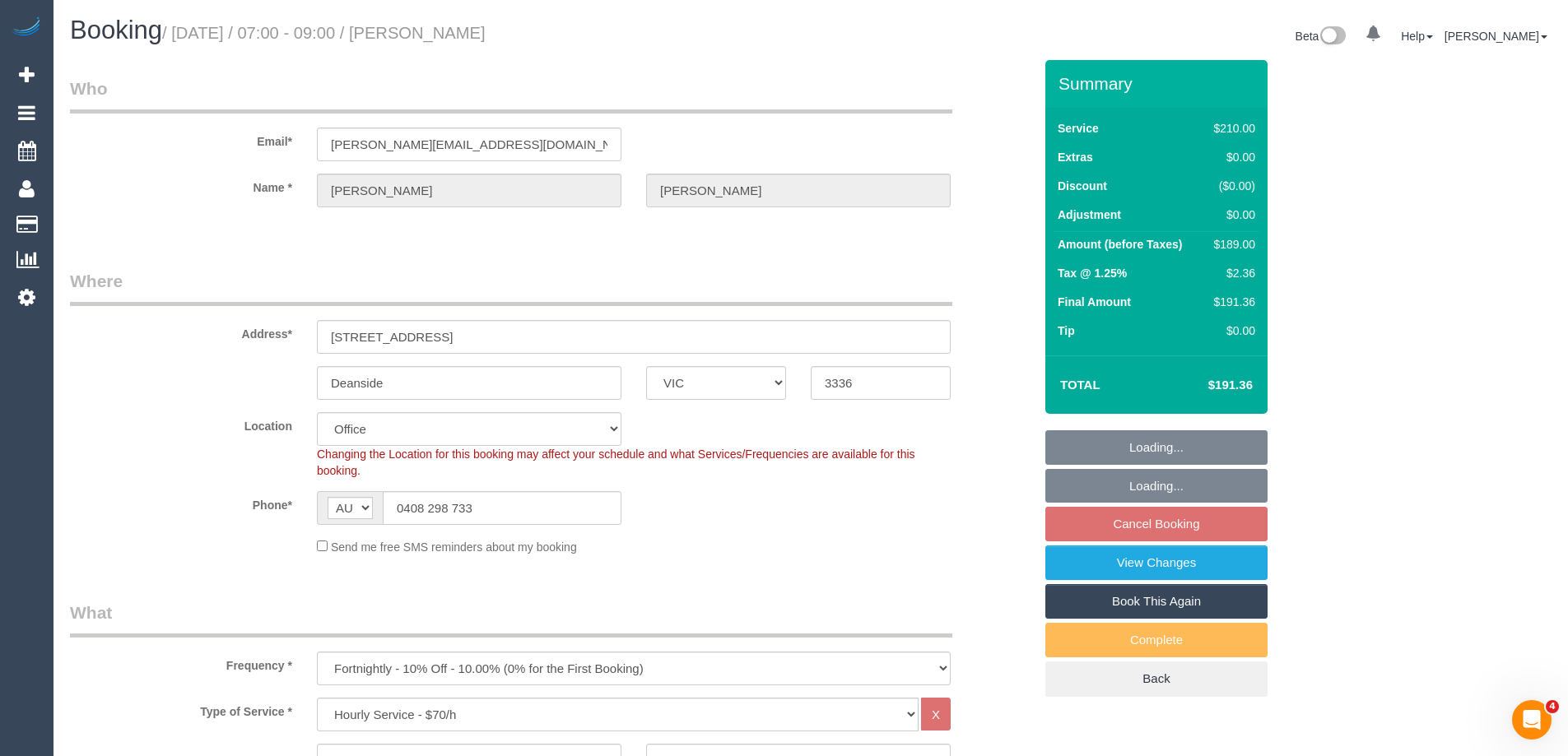
select select "object:870"
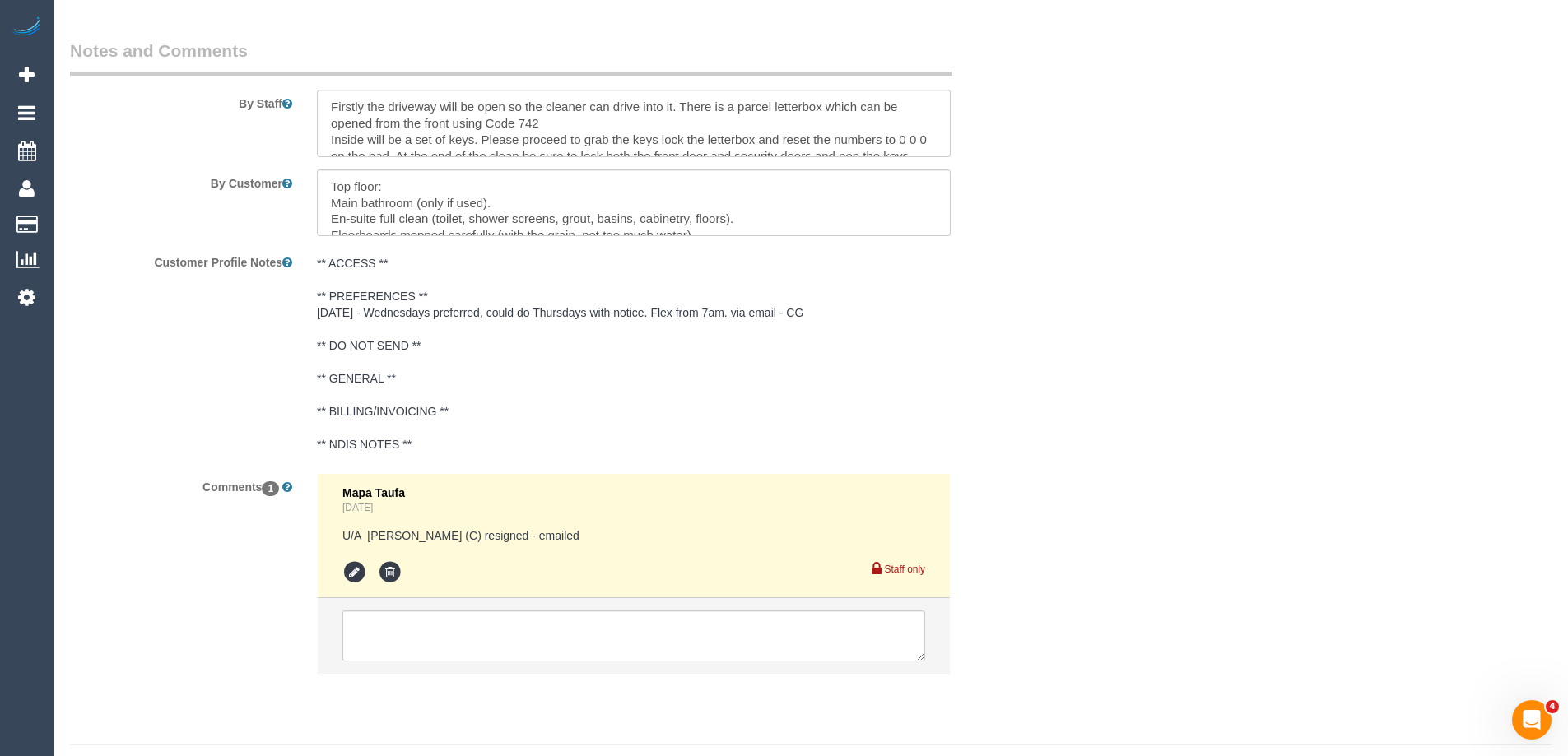
scroll to position [2791, 0]
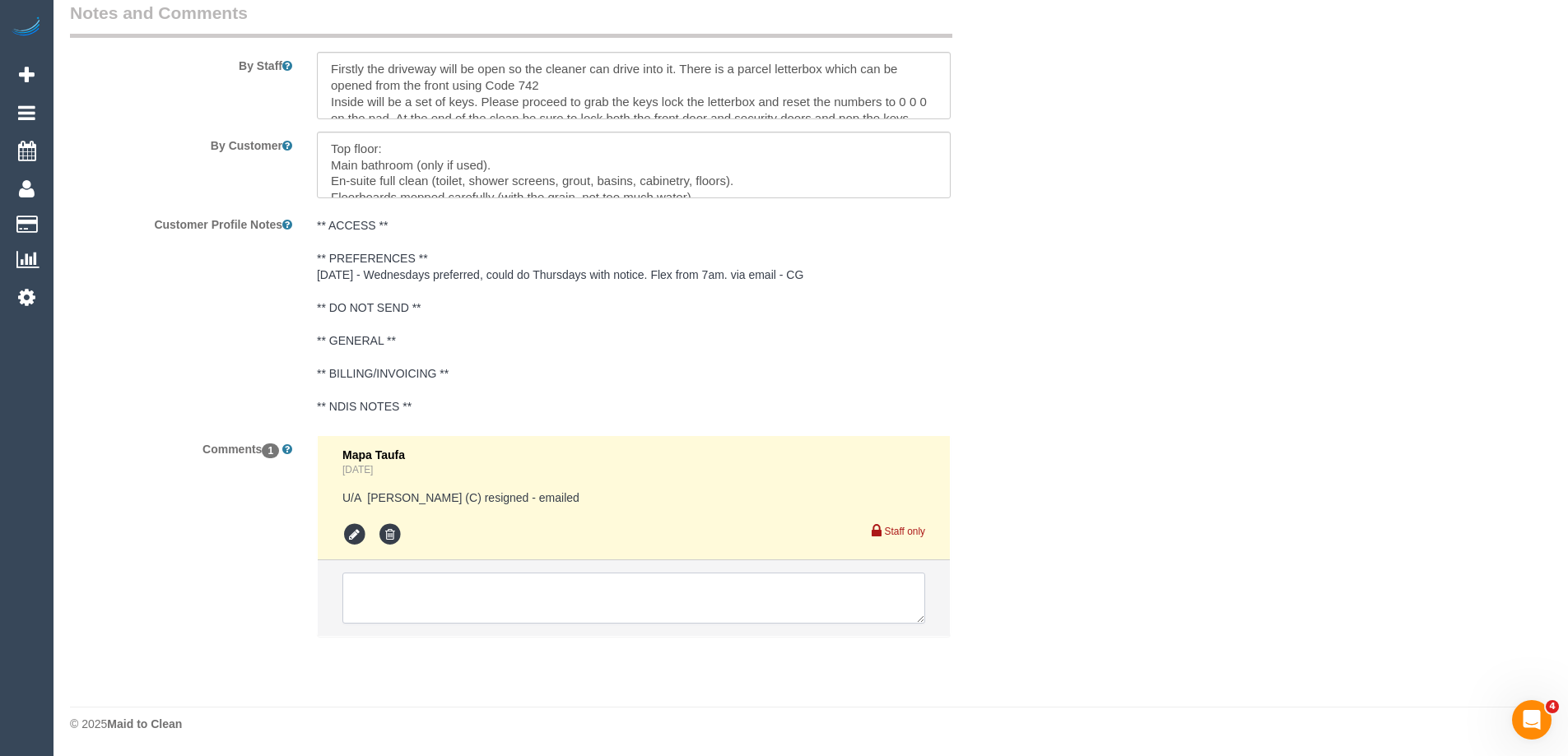
click at [474, 598] on textarea at bounding box center [633, 598] width 583 height 51
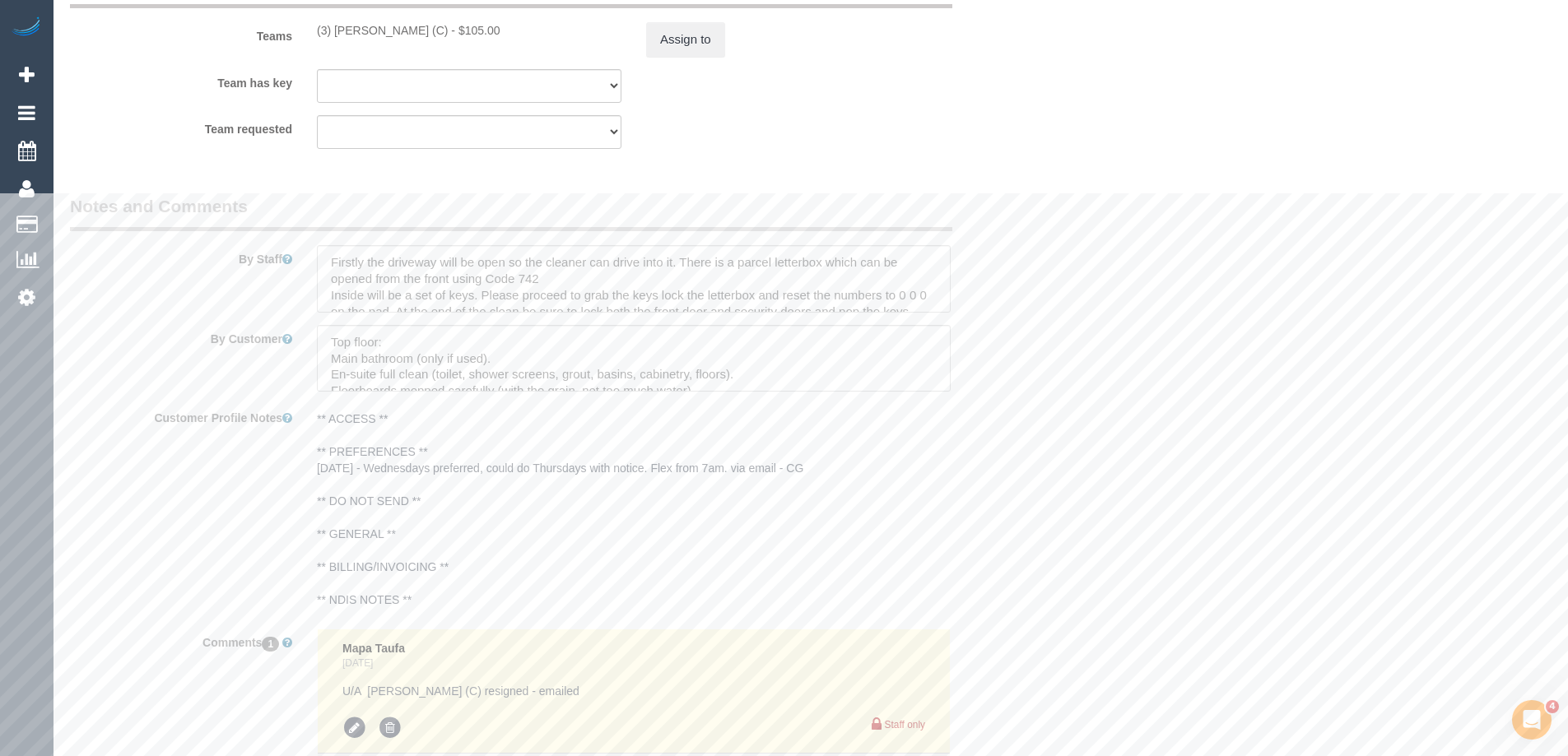
scroll to position [2380, 0]
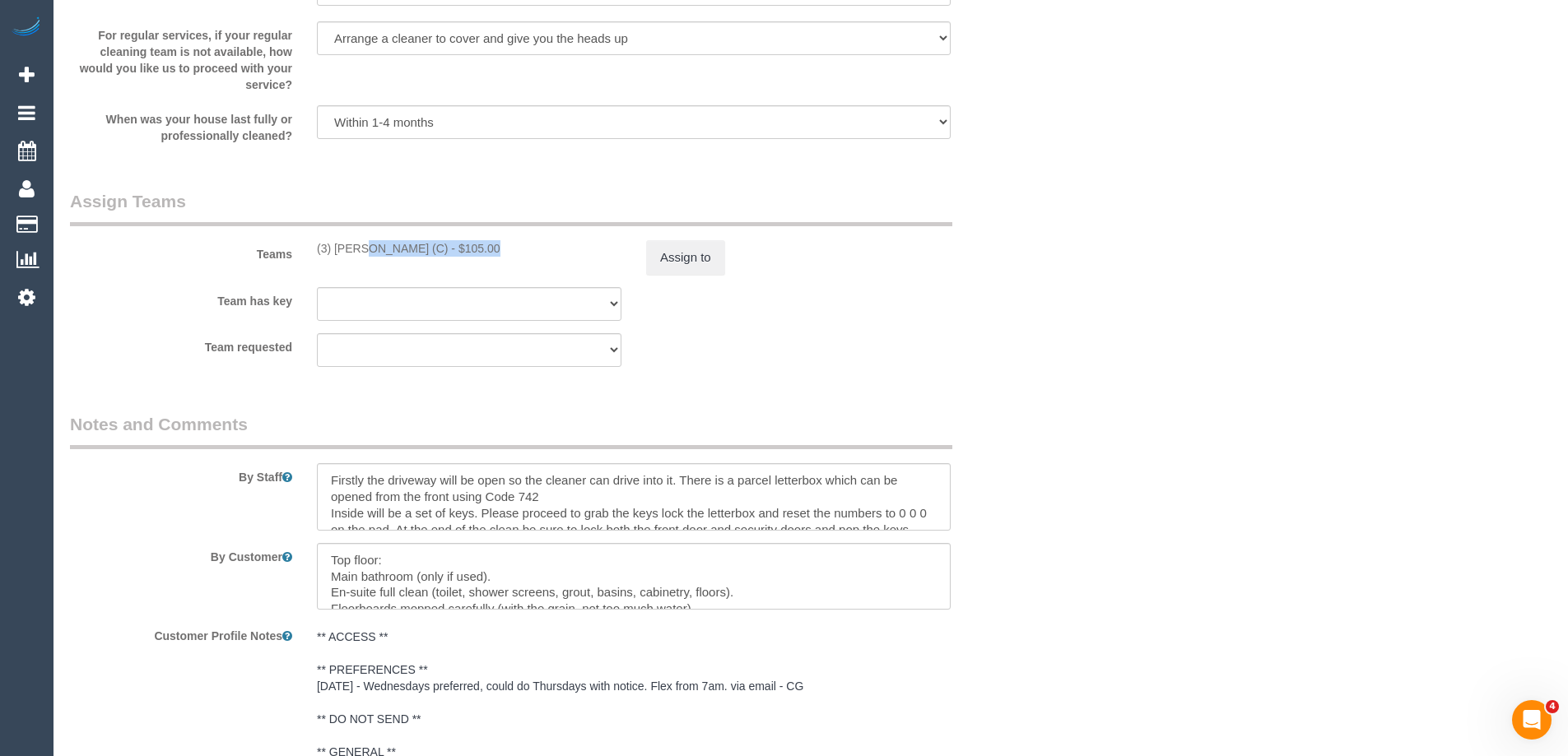
drag, startPoint x: 315, startPoint y: 251, endPoint x: 436, endPoint y: 259, distance: 121.3
click at [436, 259] on div "Teams (3) [PERSON_NAME] (C) - $105.00 Assign to" at bounding box center [552, 231] width 988 height 85
copy div "(3) [PERSON_NAME] (C)"
click at [661, 259] on button "Assign to" at bounding box center [686, 258] width 79 height 35
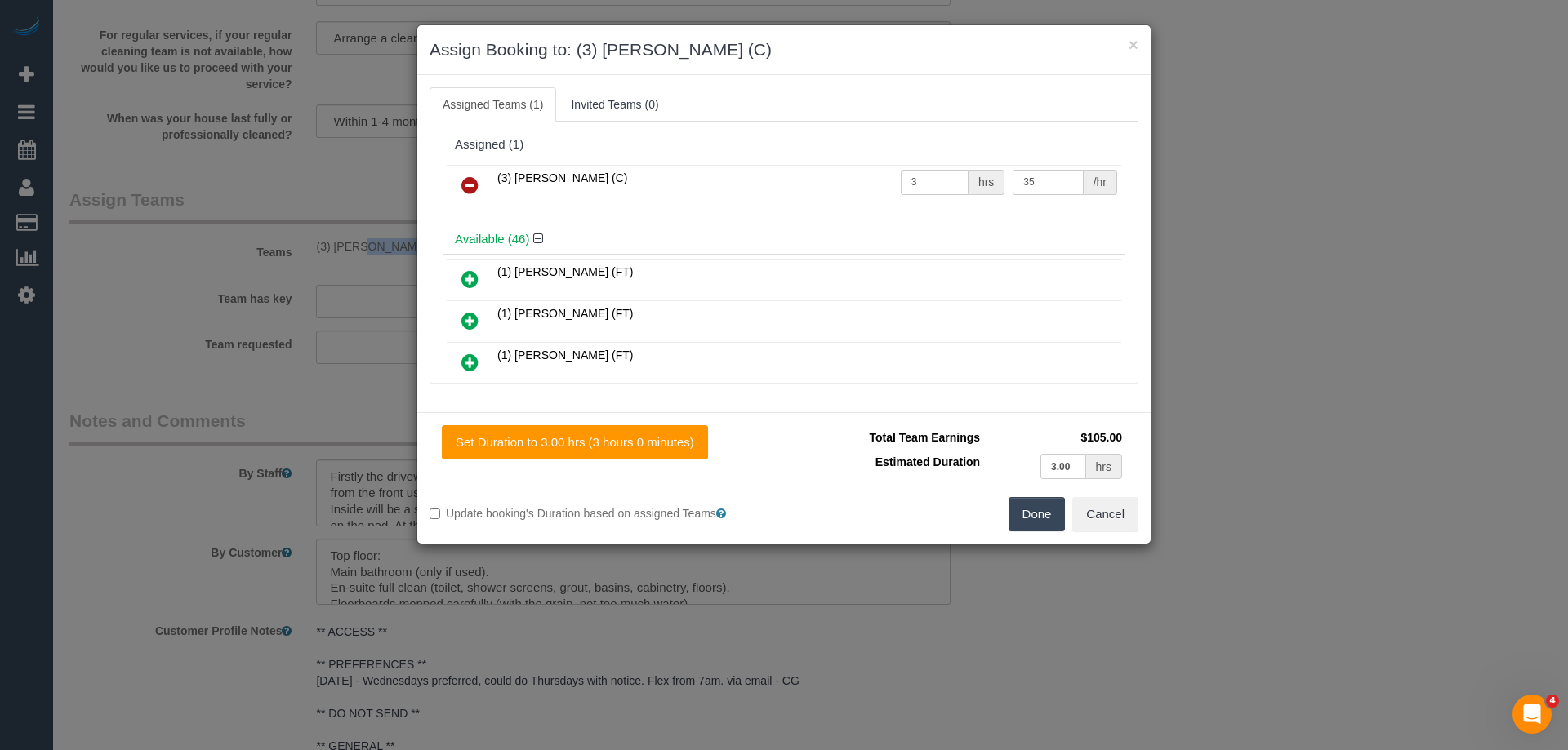
click at [470, 194] on icon at bounding box center [470, 186] width 17 height 20
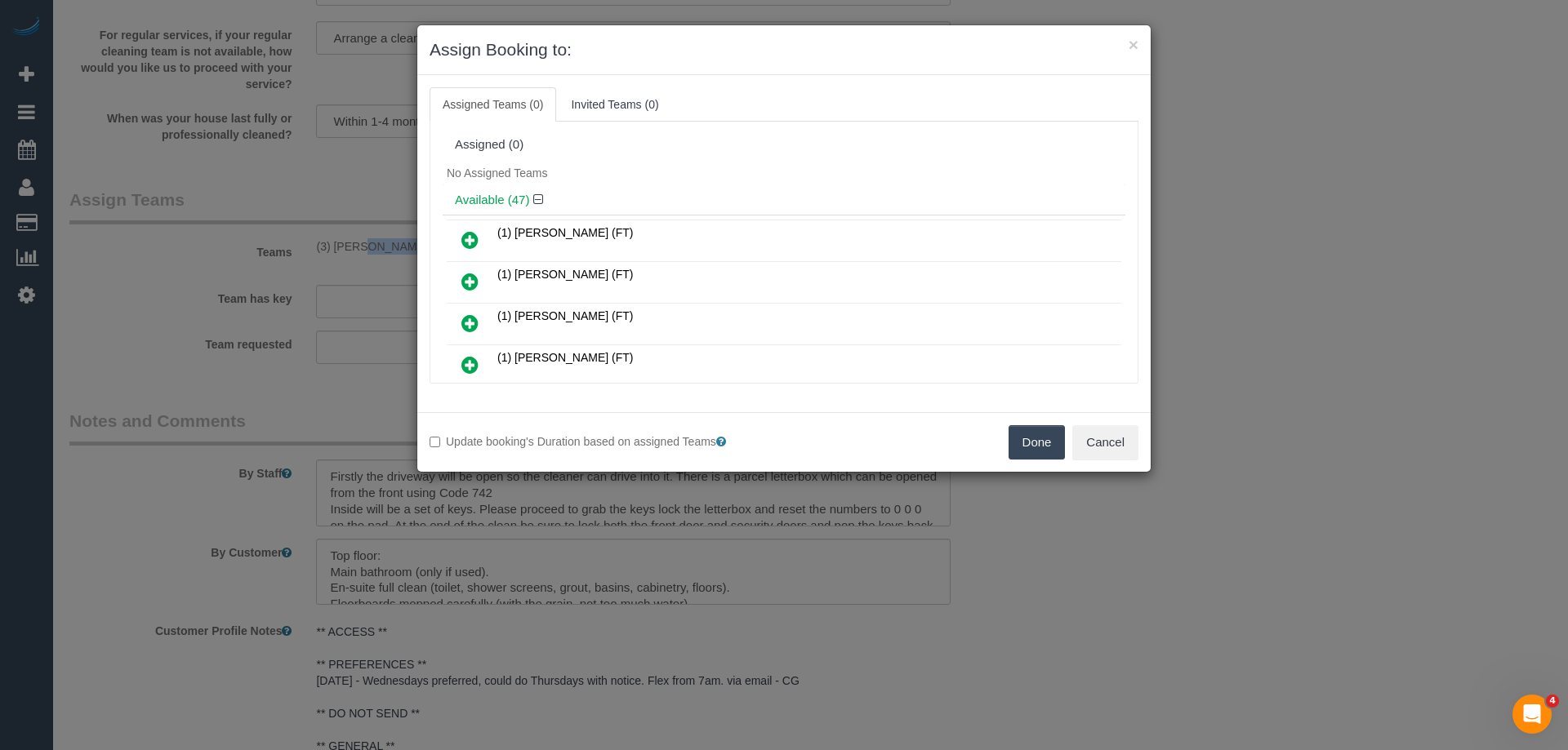
click at [1010, 425] on button "Done" at bounding box center [1036, 442] width 57 height 35
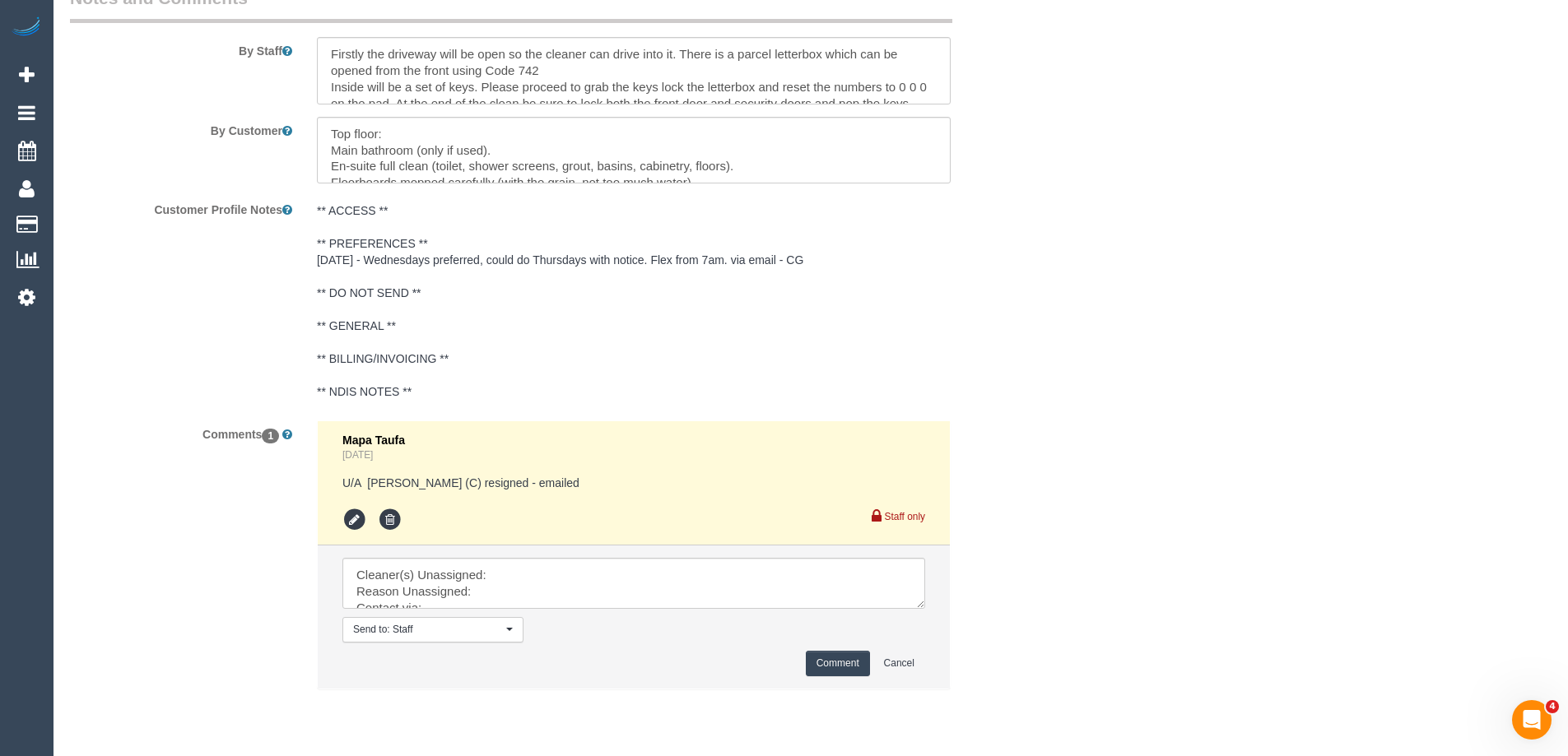
scroll to position [2859, 0]
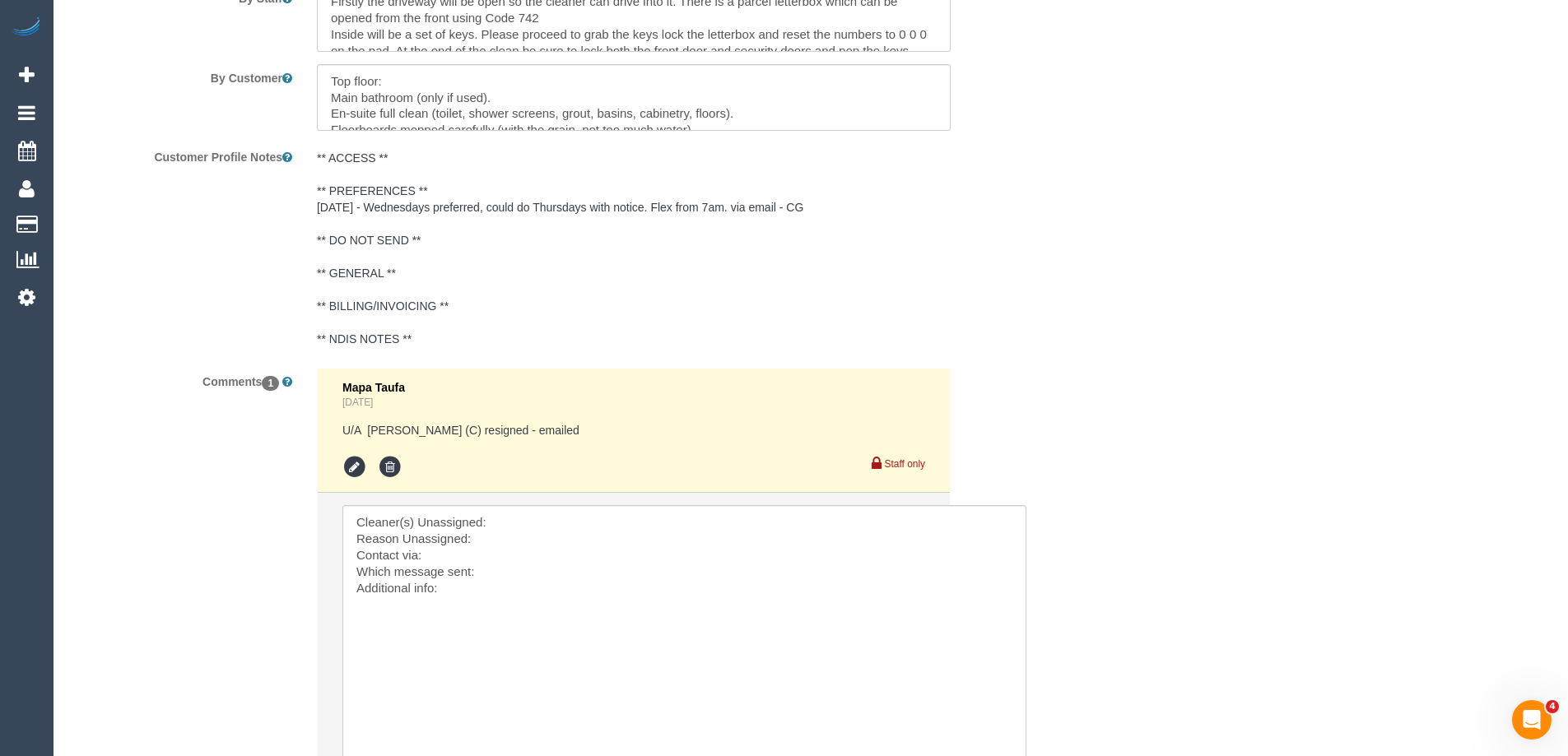
drag, startPoint x: 944, startPoint y: 608, endPoint x: 1019, endPoint y: 782, distance: 189.5
click at [564, 522] on textarea at bounding box center [686, 647] width 687 height 284
paste textarea "(3) Pratham Bagga (C)"
click at [498, 573] on textarea at bounding box center [686, 647] width 687 height 284
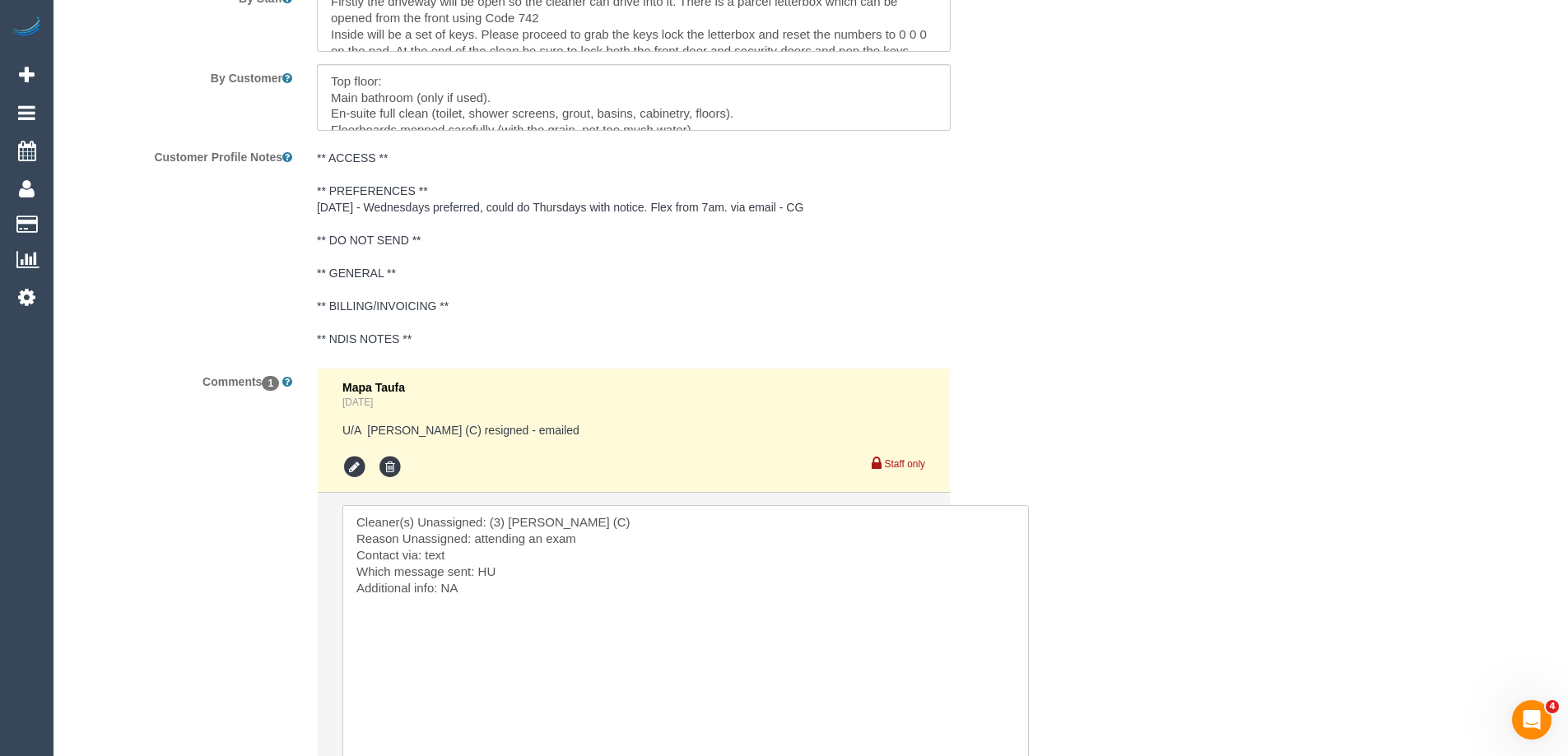
scroll to position [3092, 0]
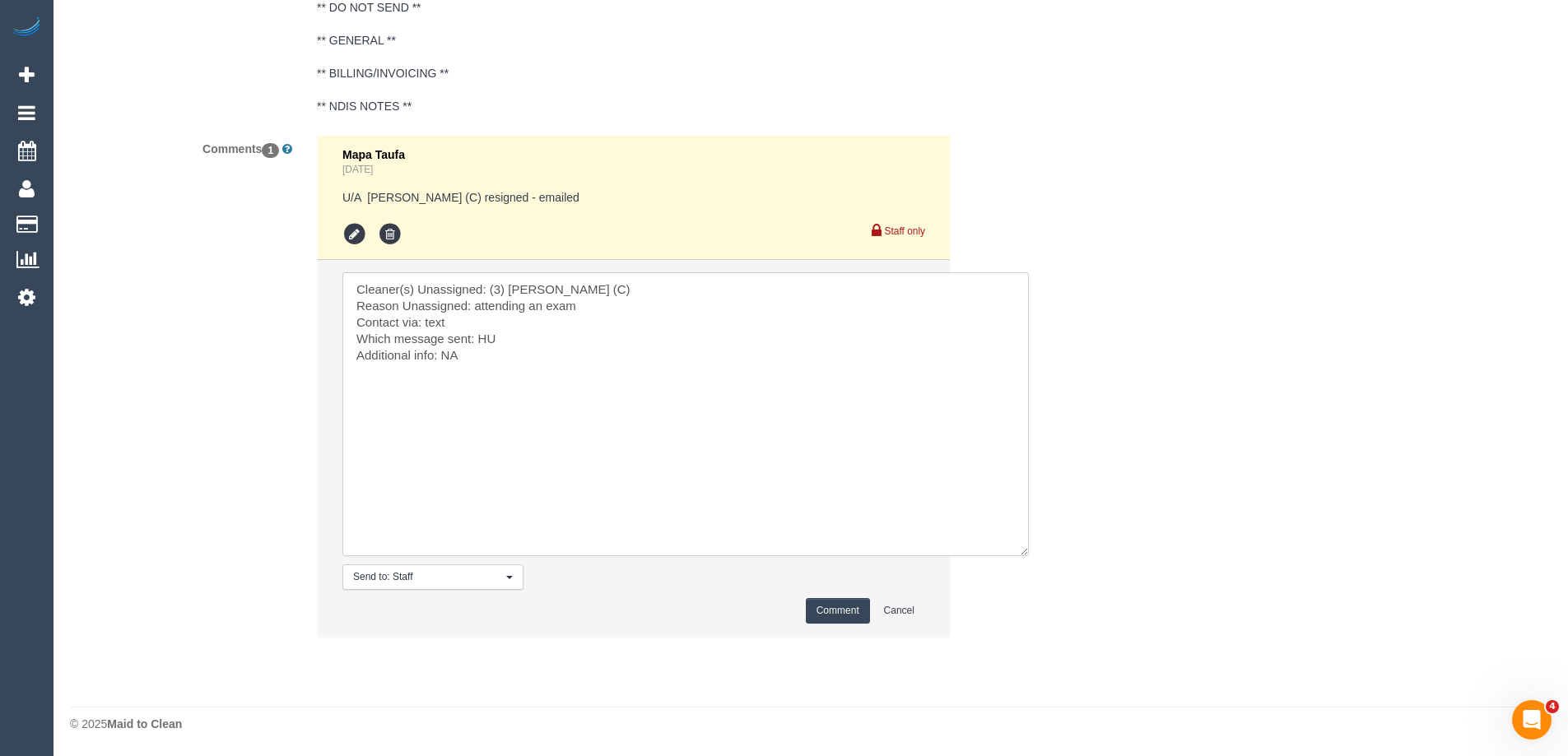
type textarea "Cleaner(s) Unassigned: (3) Pratham Bagga (C) Reason Unassigned: attending an ex…"
click at [836, 608] on button "Comment" at bounding box center [838, 611] width 64 height 26
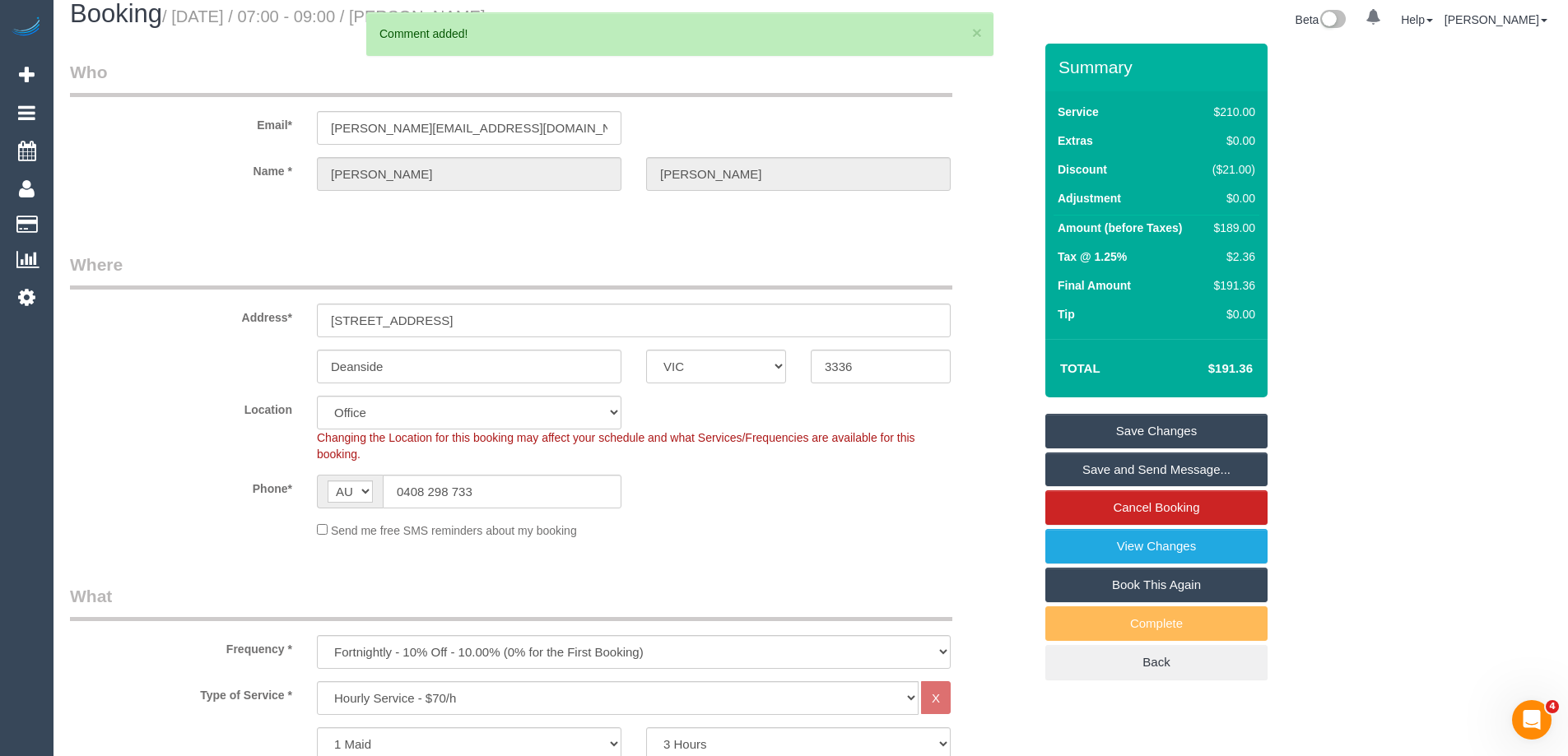
scroll to position [0, 0]
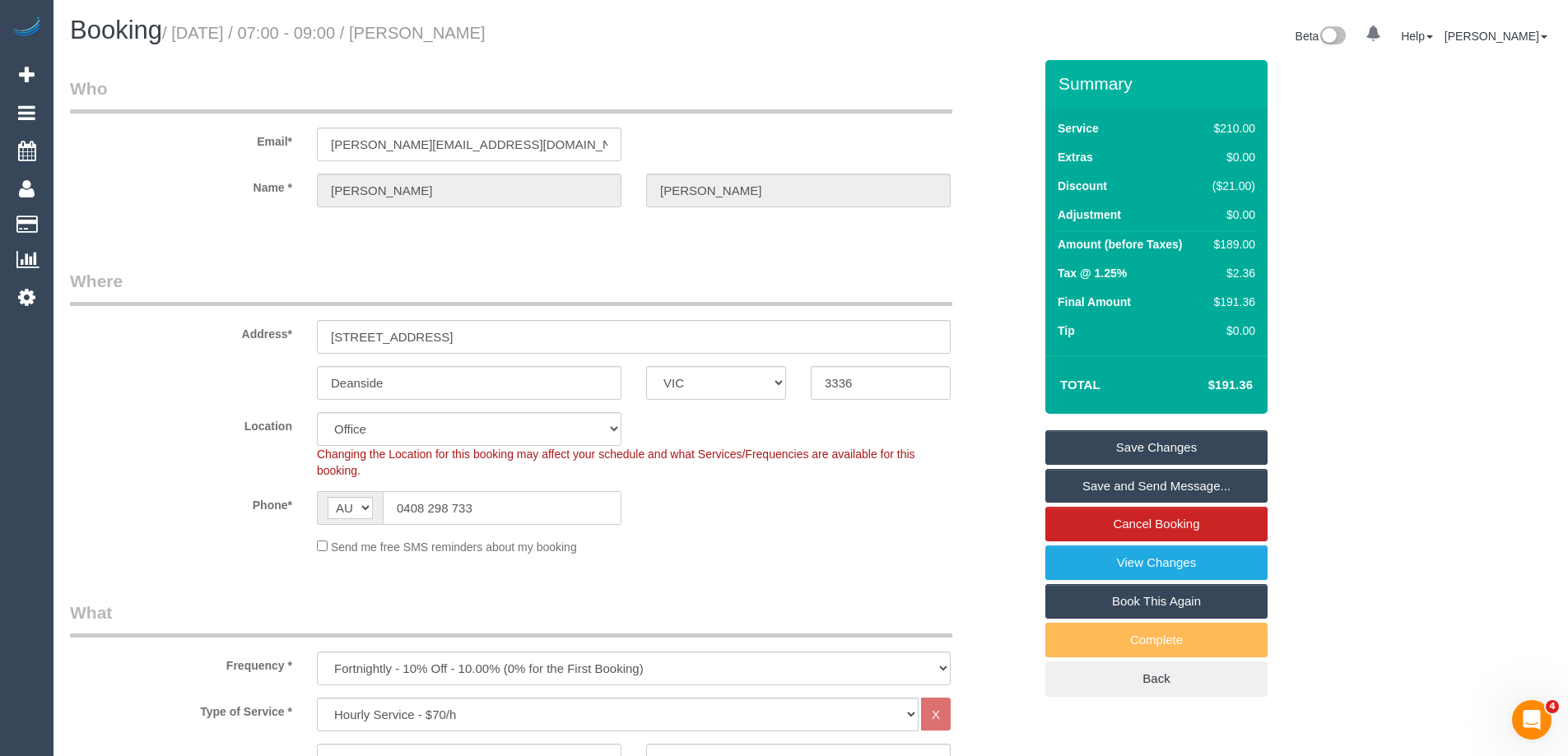
click at [490, 510] on input "0408 298 733" at bounding box center [502, 507] width 239 height 34
click at [1161, 448] on link "Save Changes" at bounding box center [1157, 448] width 222 height 35
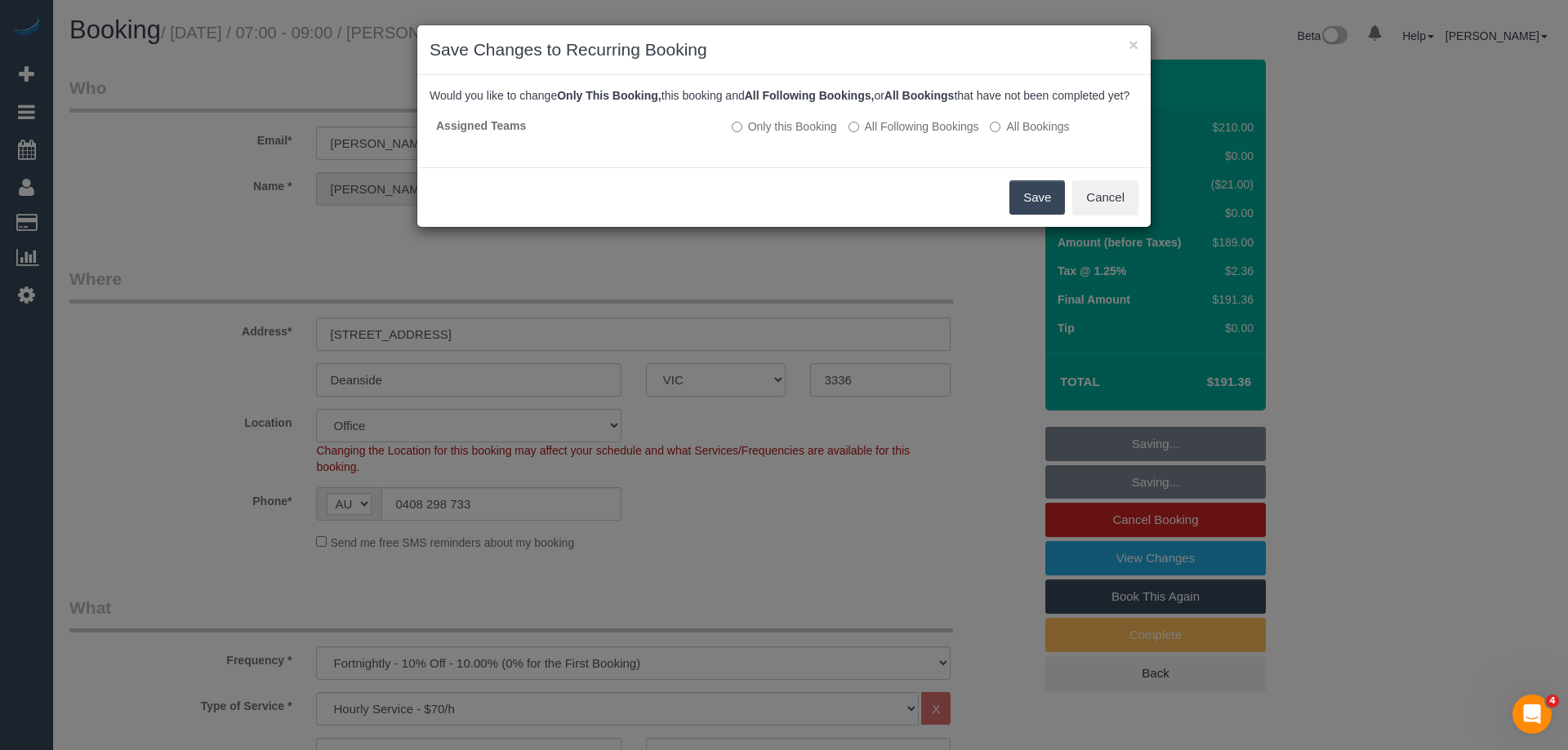
click at [1044, 204] on button "Save" at bounding box center [1036, 198] width 56 height 35
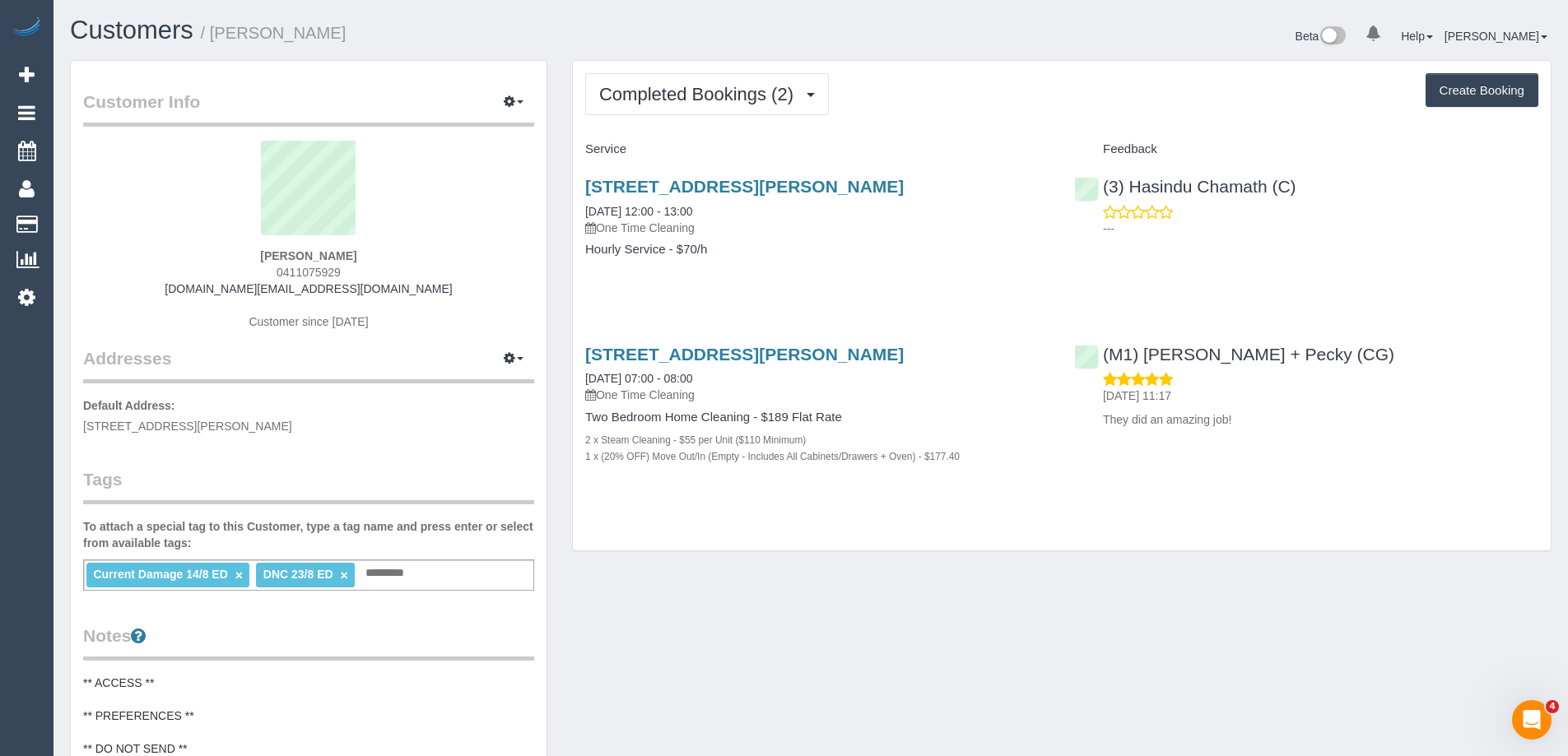
copy small "[PERSON_NAME]"
drag, startPoint x: 353, startPoint y: 34, endPoint x: 218, endPoint y: 39, distance: 135.1
click at [218, 39] on h1 "Customers / [PERSON_NAME]" at bounding box center [434, 30] width 729 height 28
click at [651, 92] on span "Completed Bookings (2)" at bounding box center [700, 94] width 203 height 20
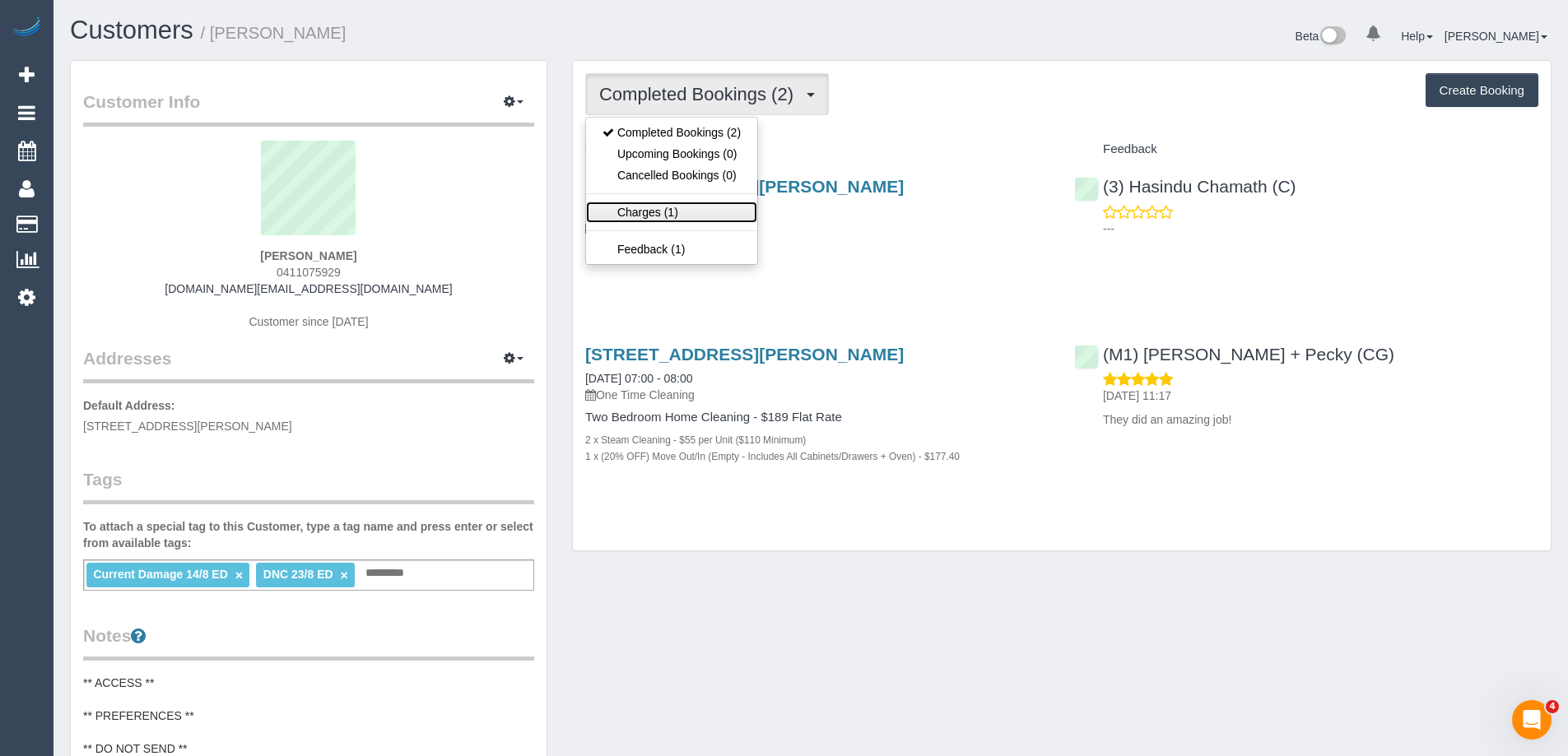
click at [664, 217] on link "Charges (1)" at bounding box center [671, 212] width 172 height 21
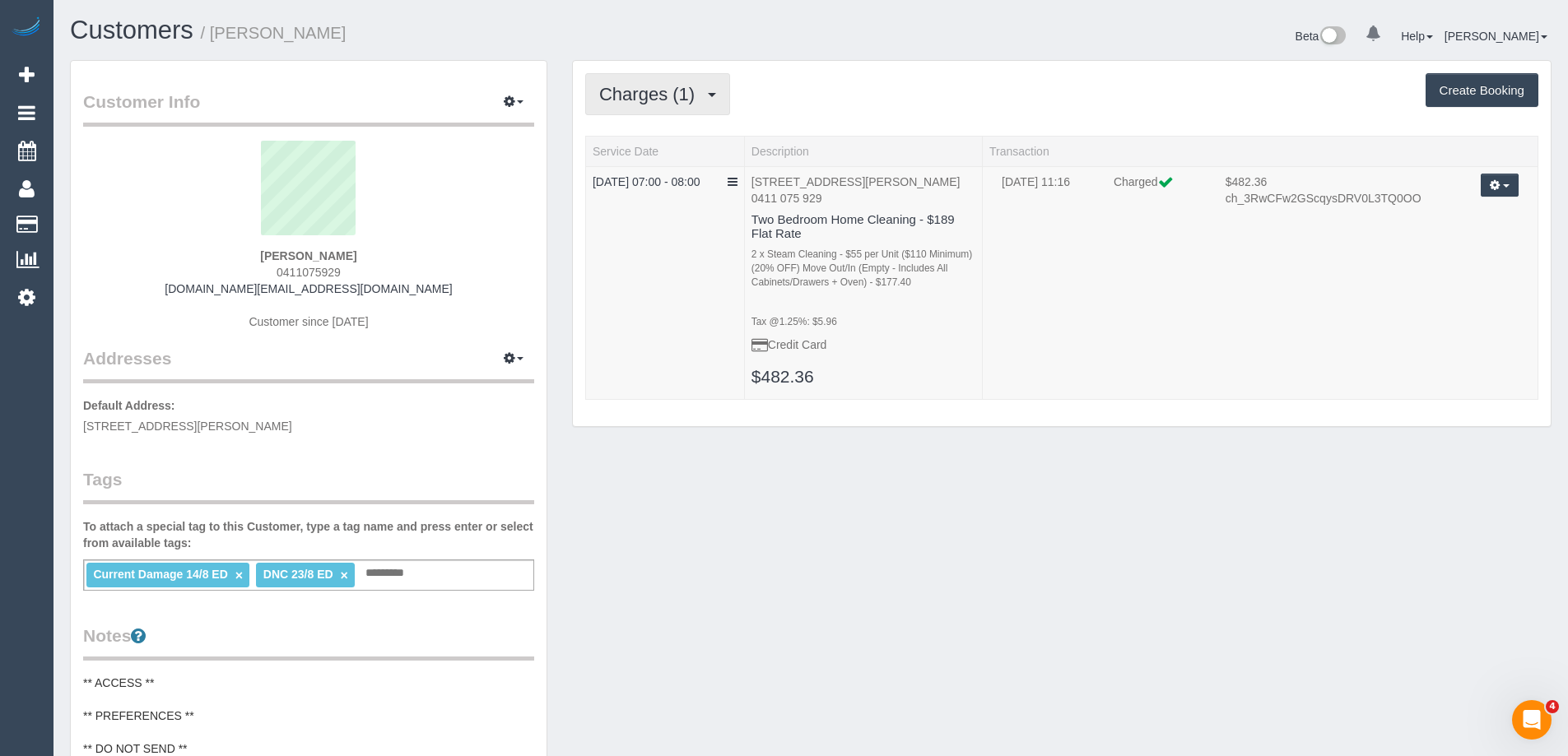
click at [673, 106] on button "Charges (1)" at bounding box center [658, 94] width 145 height 42
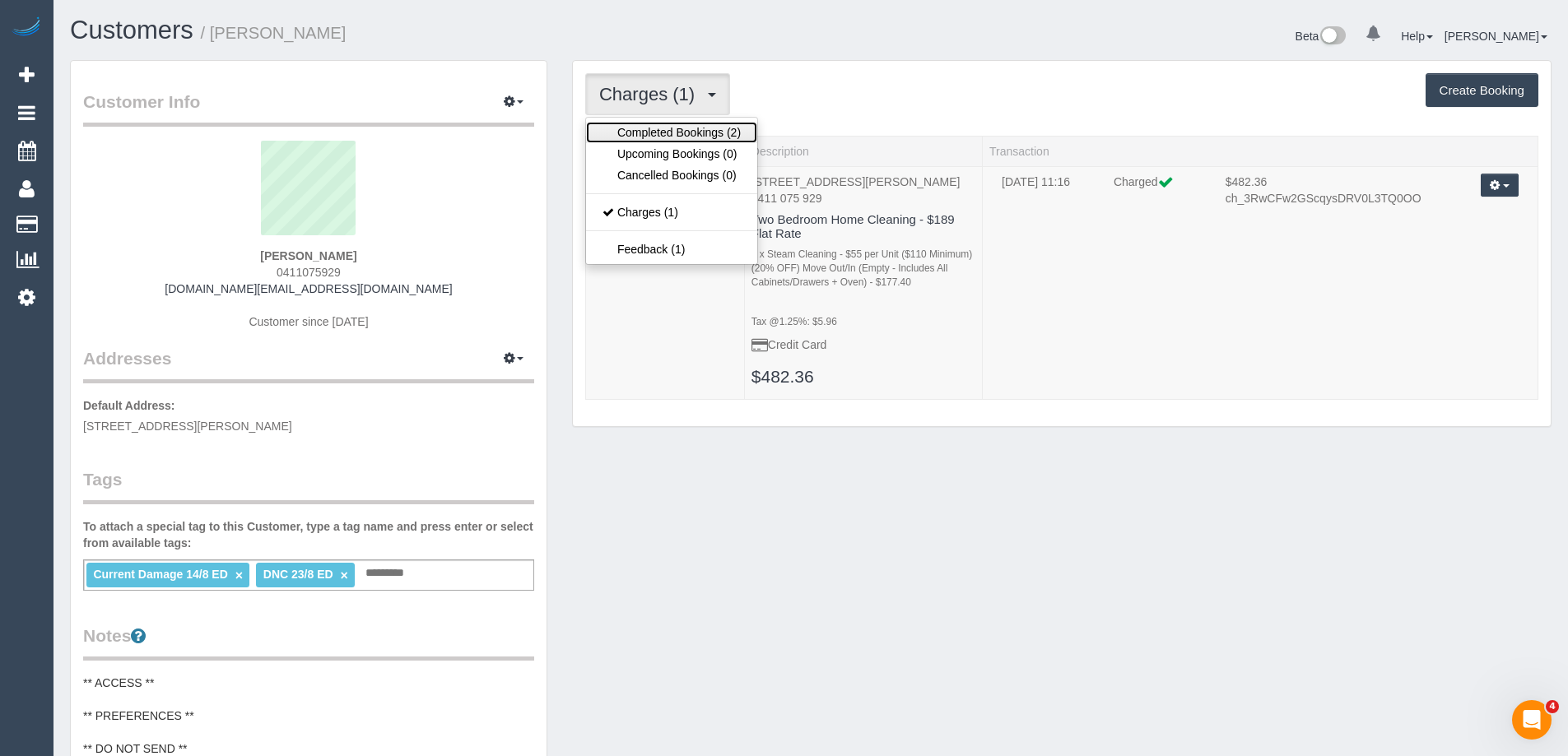
click at [666, 133] on link "Completed Bookings (2)" at bounding box center [671, 132] width 172 height 21
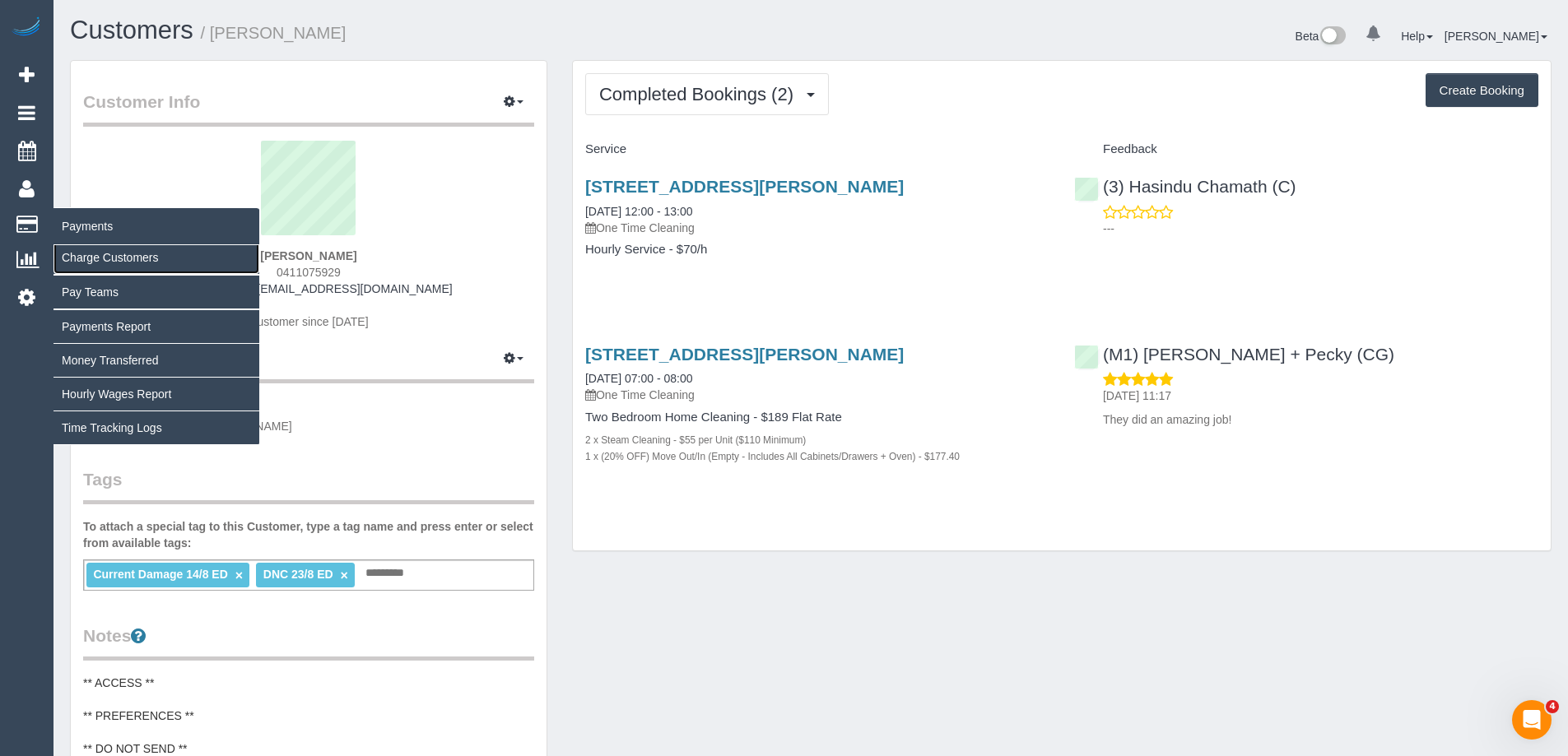
click at [115, 251] on link "Charge Customers" at bounding box center [156, 258] width 206 height 33
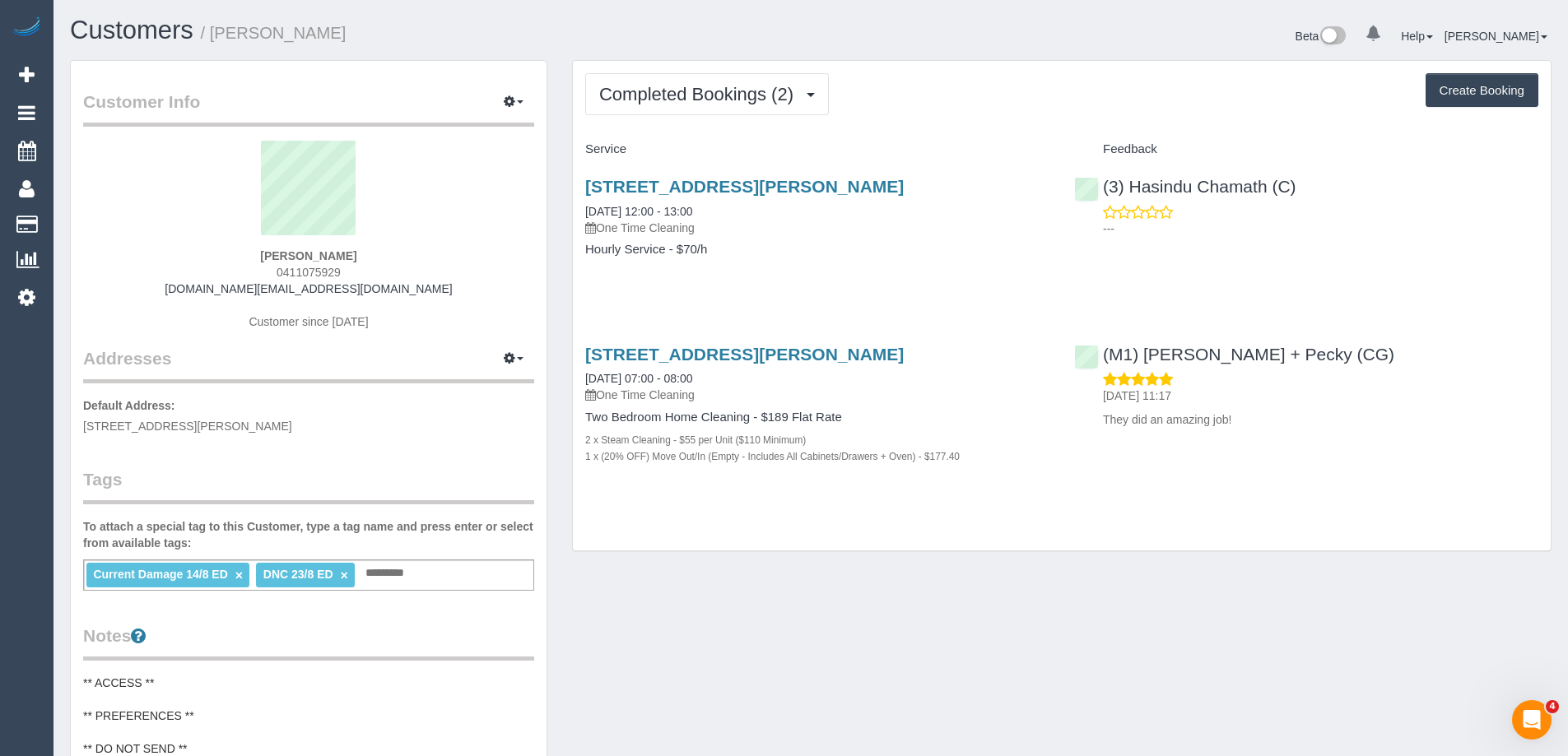
select select
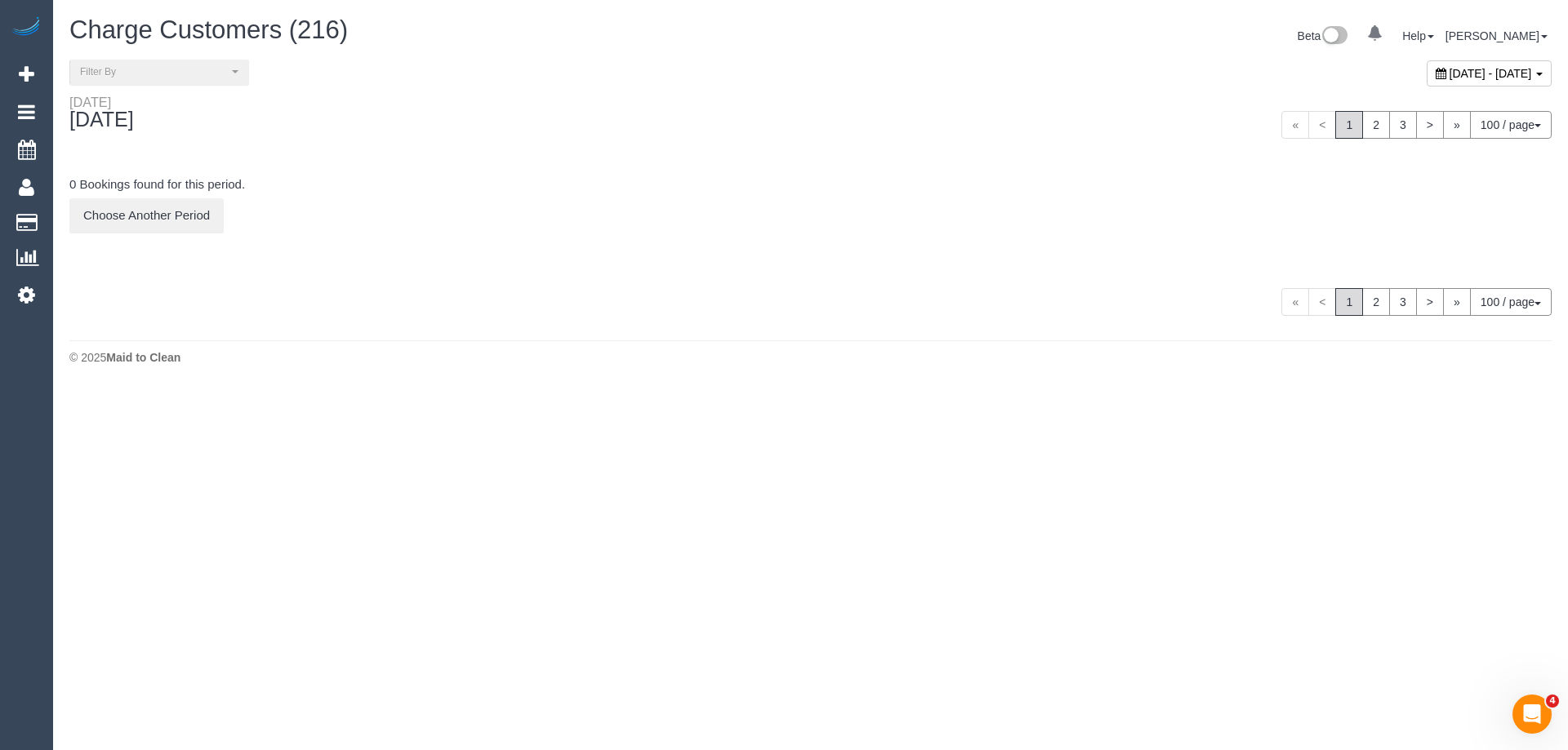
click at [1450, 71] on span "August 26, 2025 - August 26, 2025" at bounding box center [1491, 74] width 83 height 13
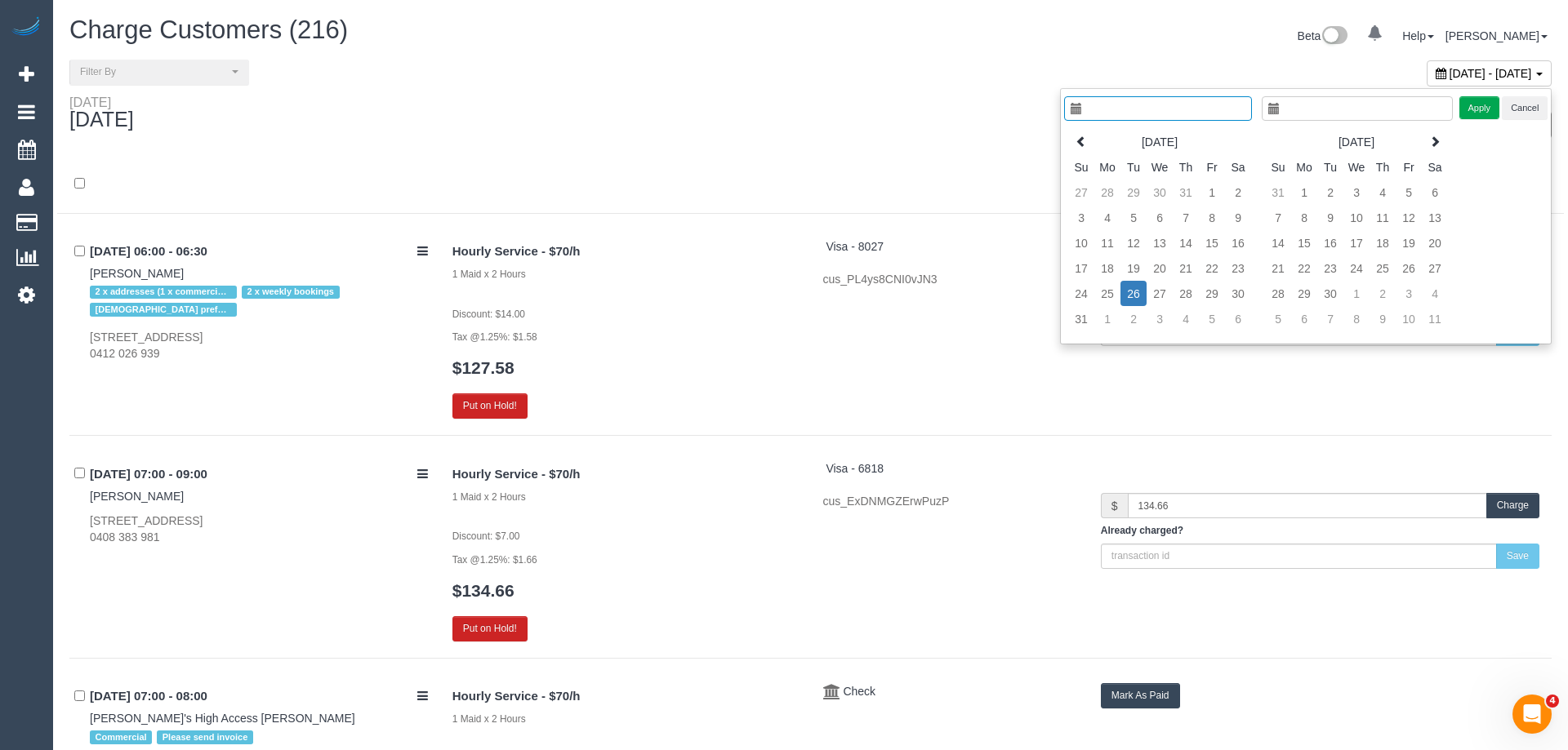
type input "**********"
click at [1225, 266] on td "23" at bounding box center [1226, 269] width 26 height 25
type input "**********"
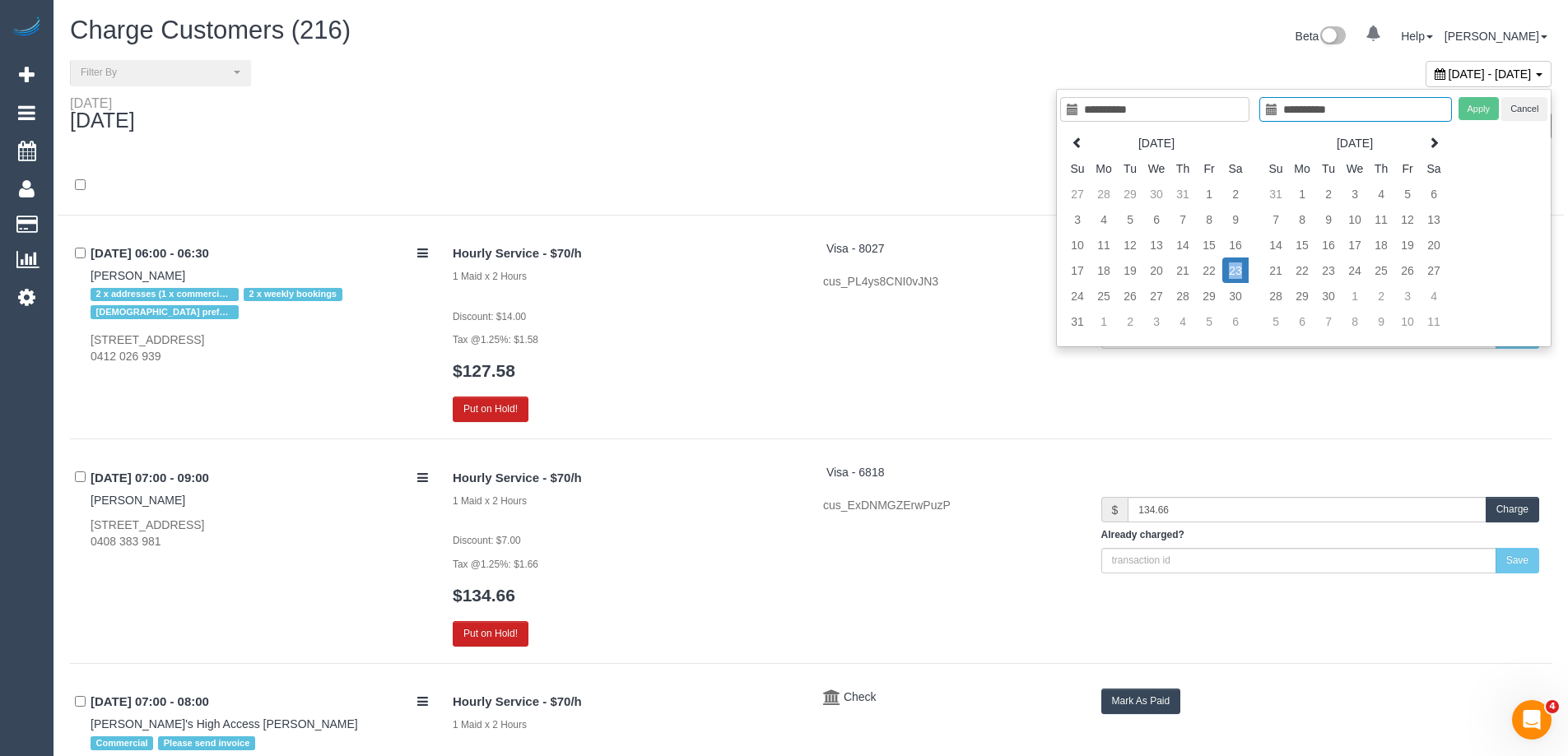
click at [1235, 268] on td "23" at bounding box center [1236, 271] width 27 height 26
type input "**********"
click at [1473, 115] on button "Apply" at bounding box center [1479, 109] width 41 height 24
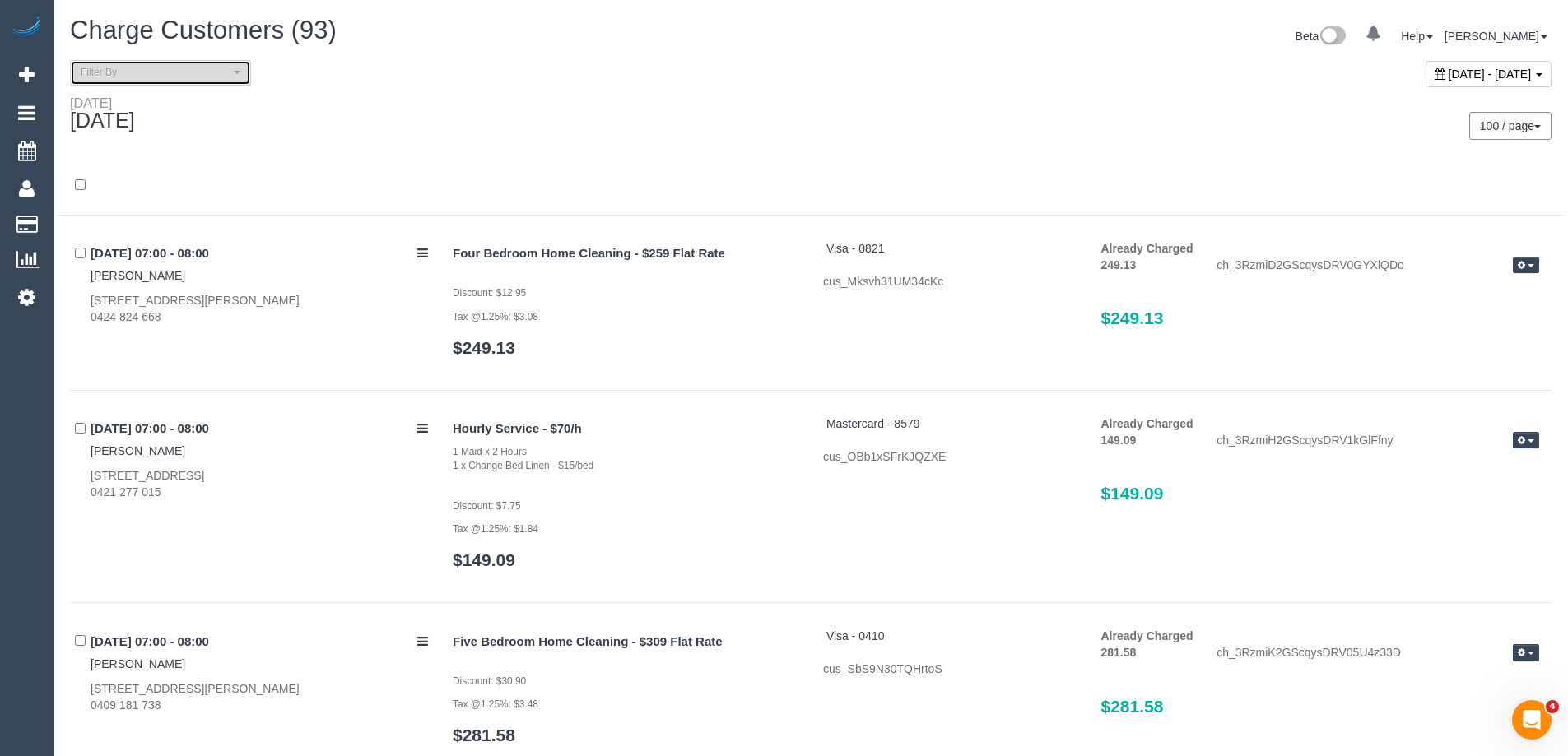
click at [157, 76] on span "Filter By" at bounding box center [155, 72] width 149 height 14
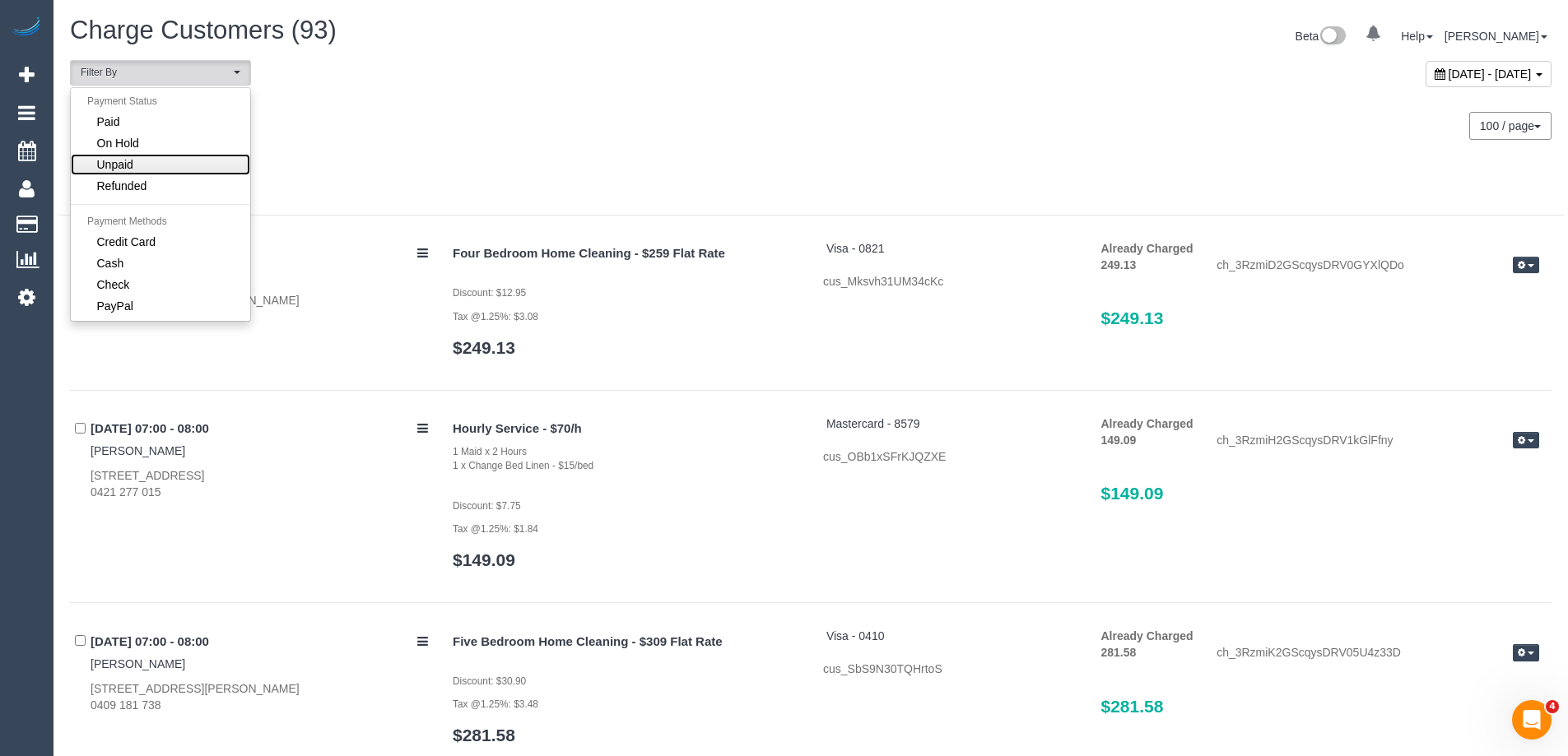
click at [151, 164] on link "Unpaid" at bounding box center [160, 164] width 179 height 21
select select "******"
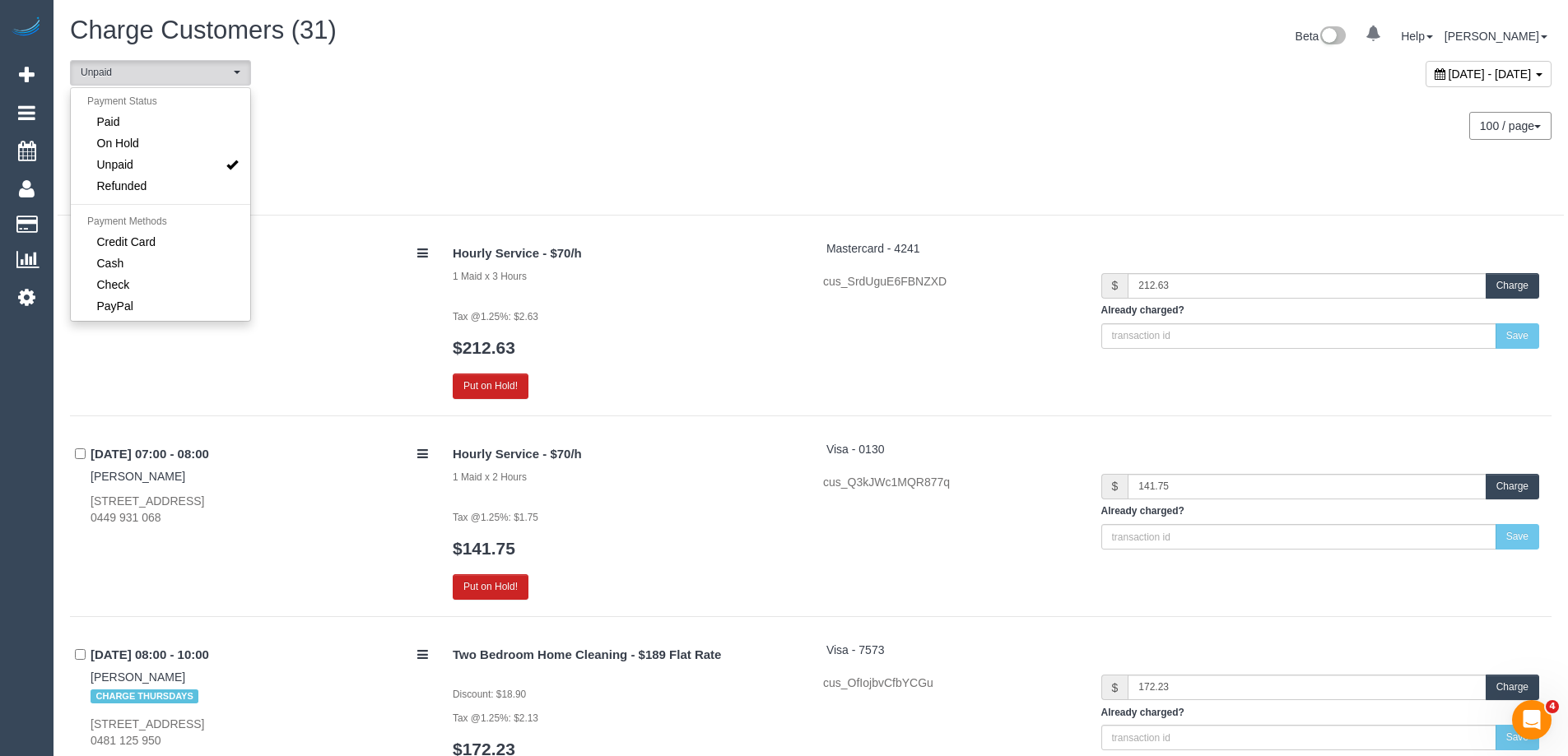
click at [543, 127] on div "Saturday August 23, 2025" at bounding box center [434, 117] width 753 height 44
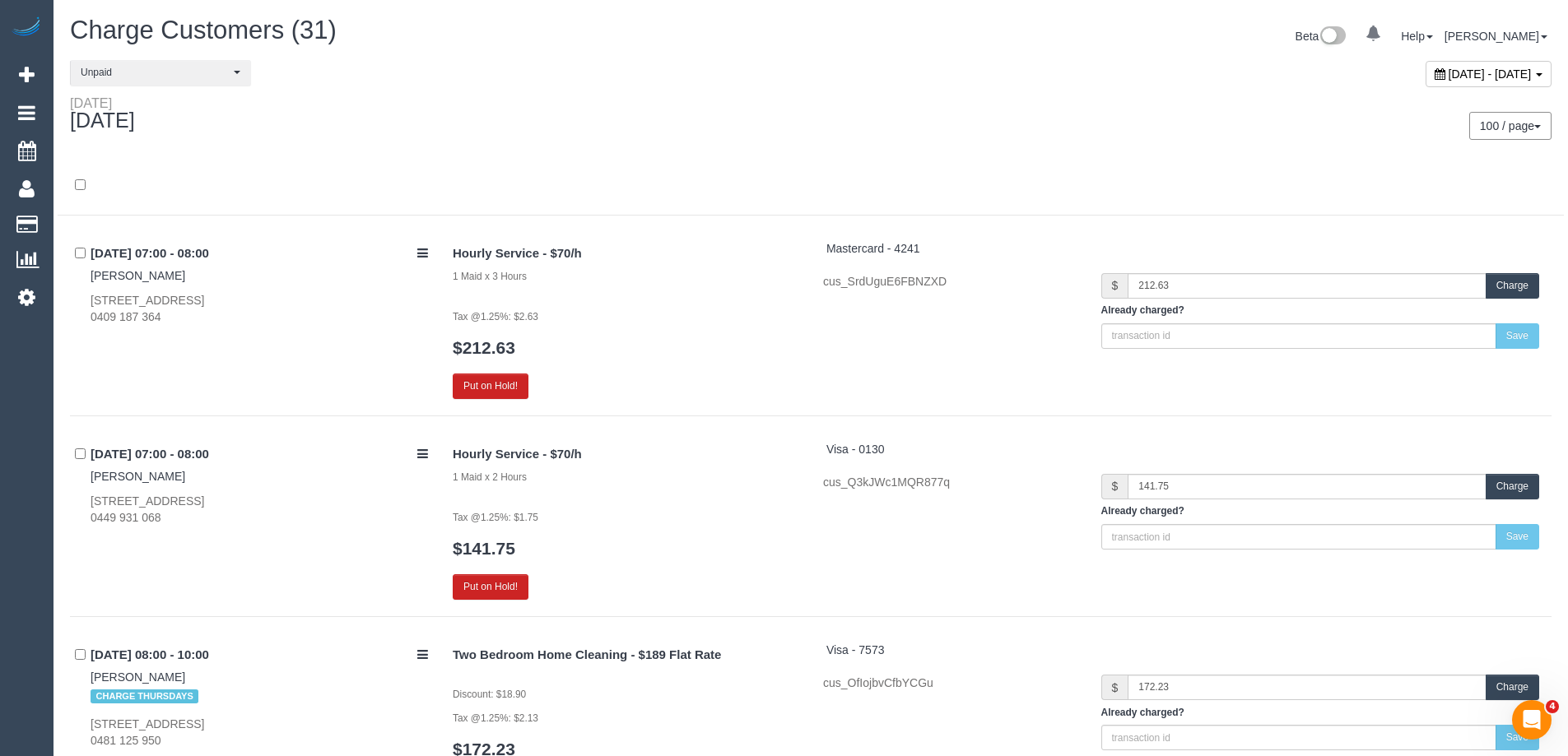
scroll to position [5151, 0]
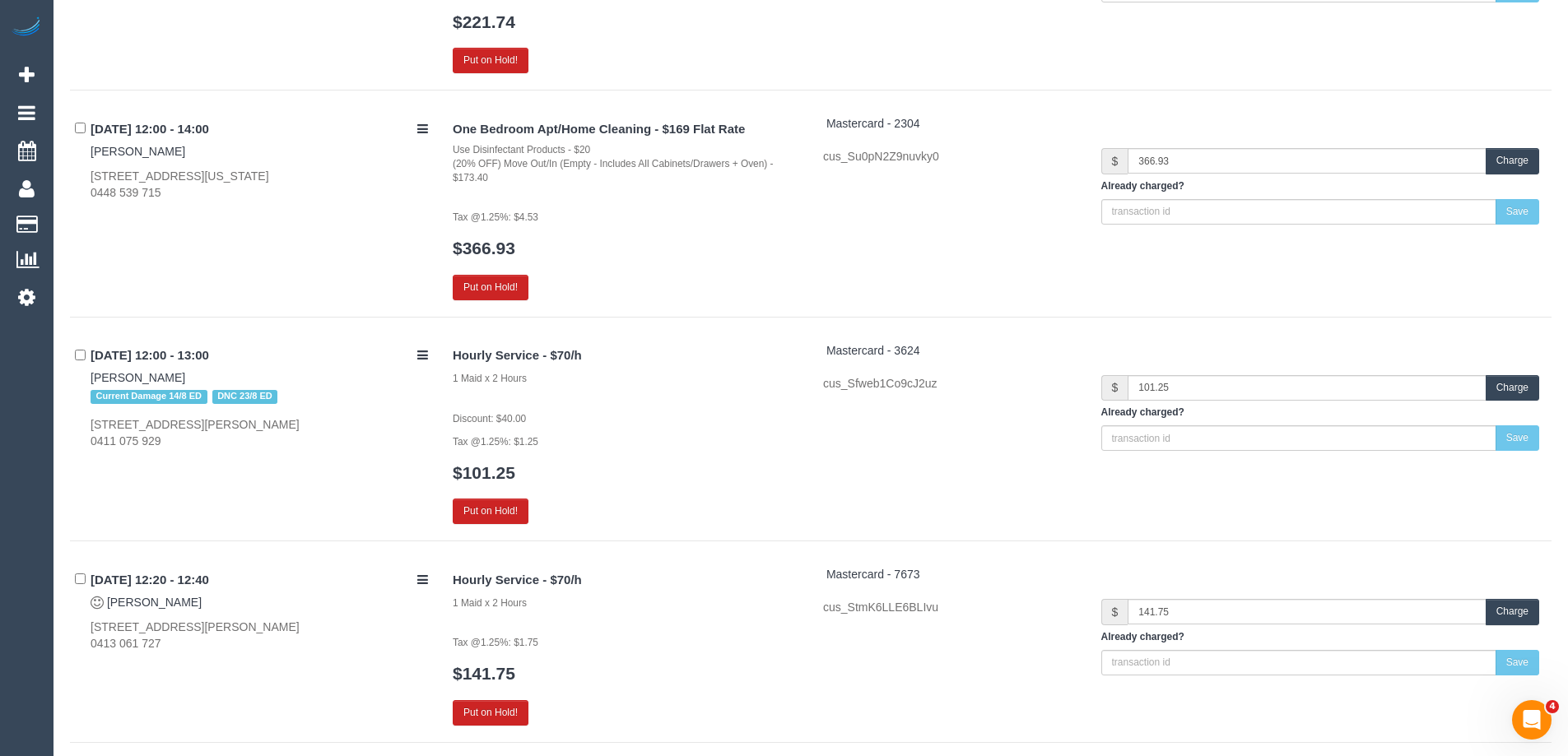
click at [1503, 389] on button "Charge" at bounding box center [1512, 388] width 53 height 26
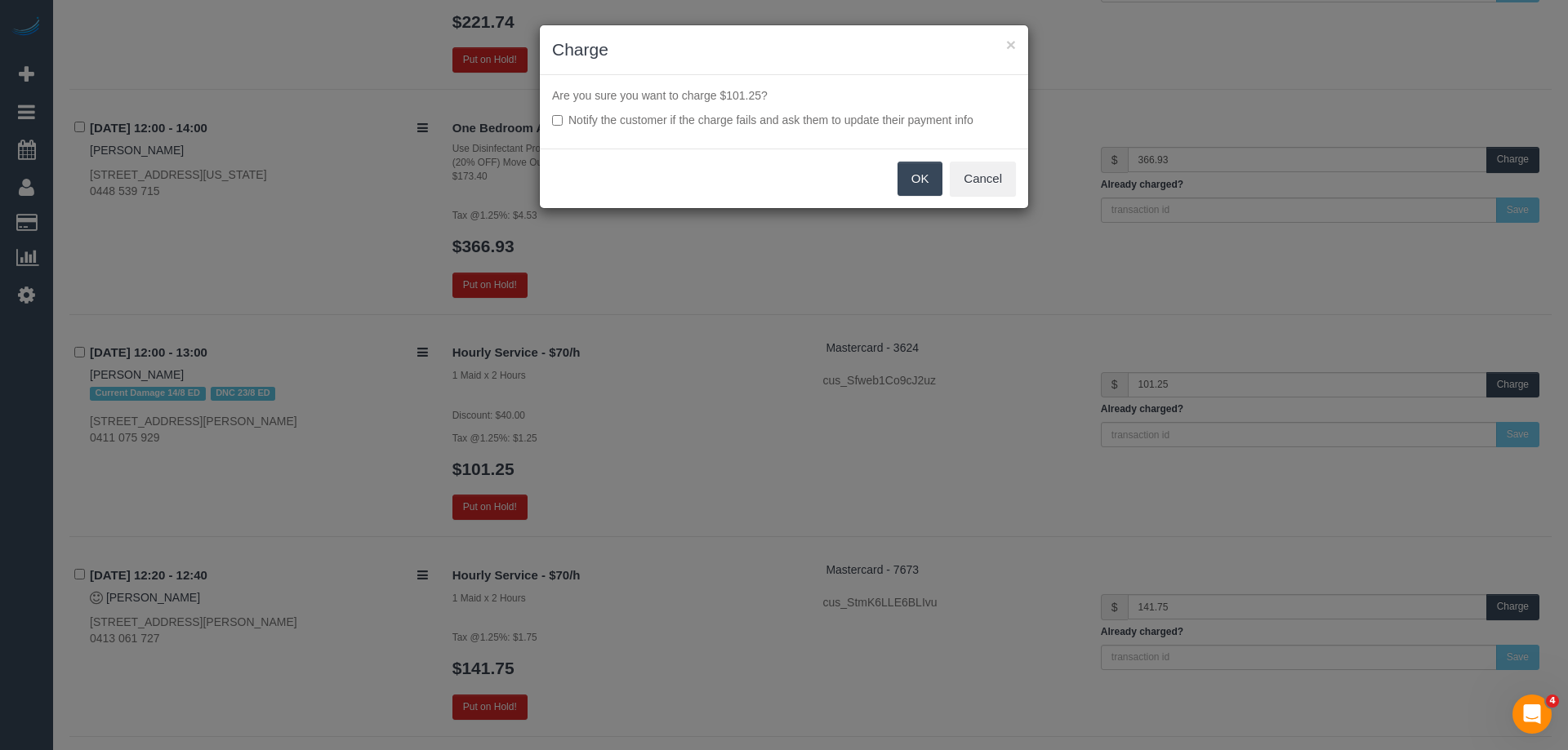
click at [929, 186] on button "OK" at bounding box center [920, 179] width 46 height 35
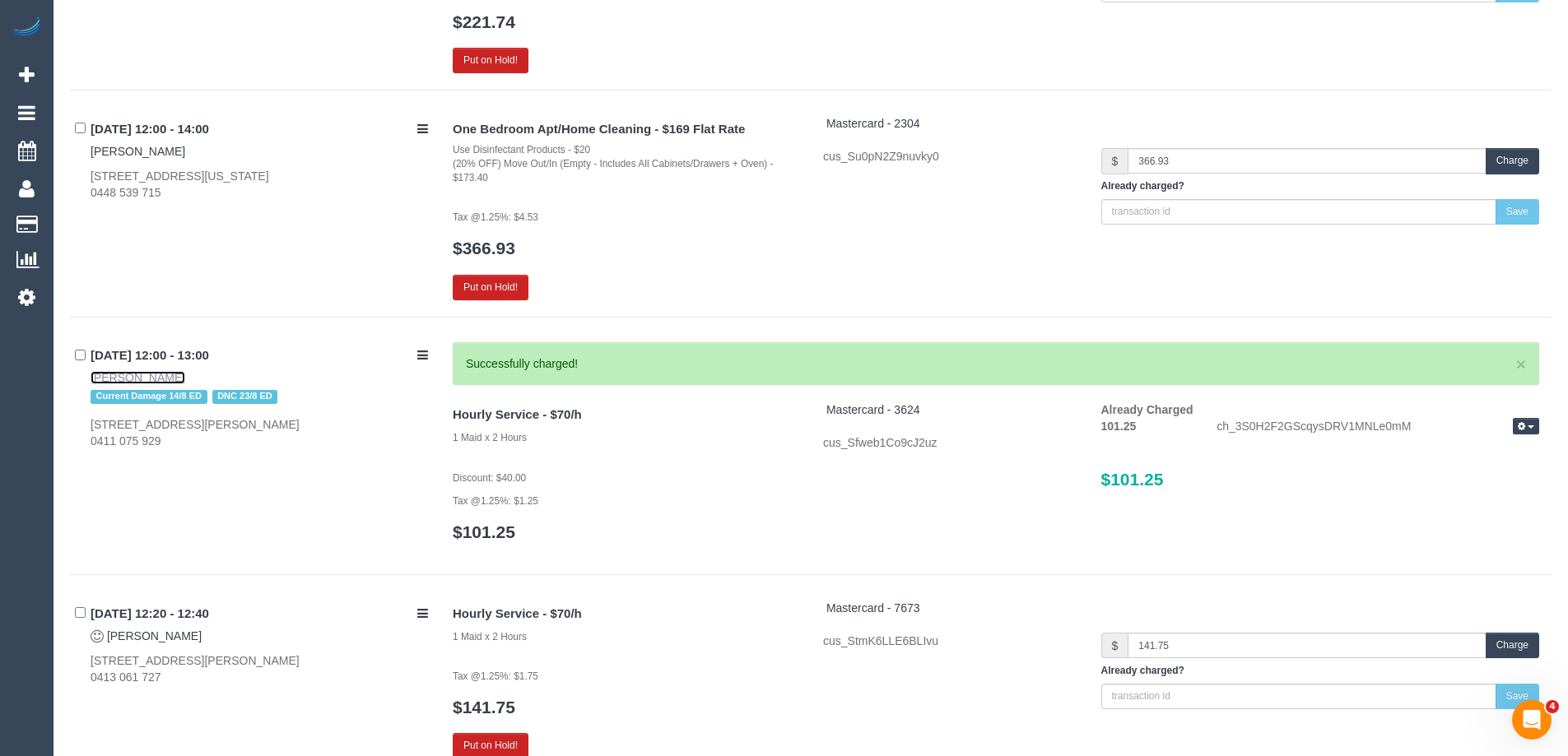
click at [140, 372] on link "Rhianna Giusti" at bounding box center [138, 377] width 95 height 13
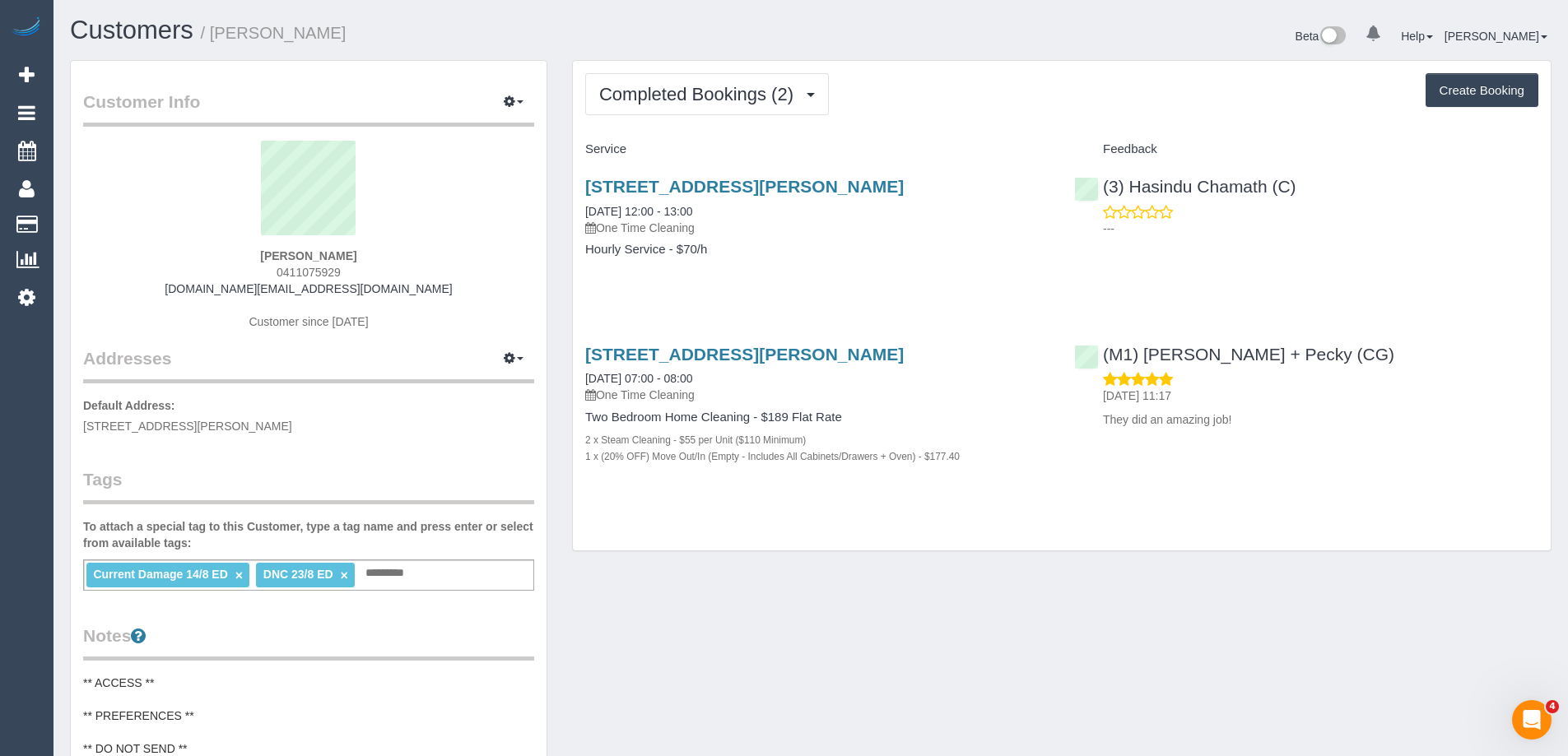
click at [238, 577] on link "×" at bounding box center [239, 575] width 7 height 14
click at [172, 574] on link "×" at bounding box center [174, 575] width 7 height 14
click at [431, 446] on div "Customer Info Edit Contact Info Send Message Email Preferences Special Sales Ta…" at bounding box center [308, 660] width 476 height 1199
copy small "[PERSON_NAME]"
drag, startPoint x: 363, startPoint y: 39, endPoint x: 218, endPoint y: 39, distance: 145.0
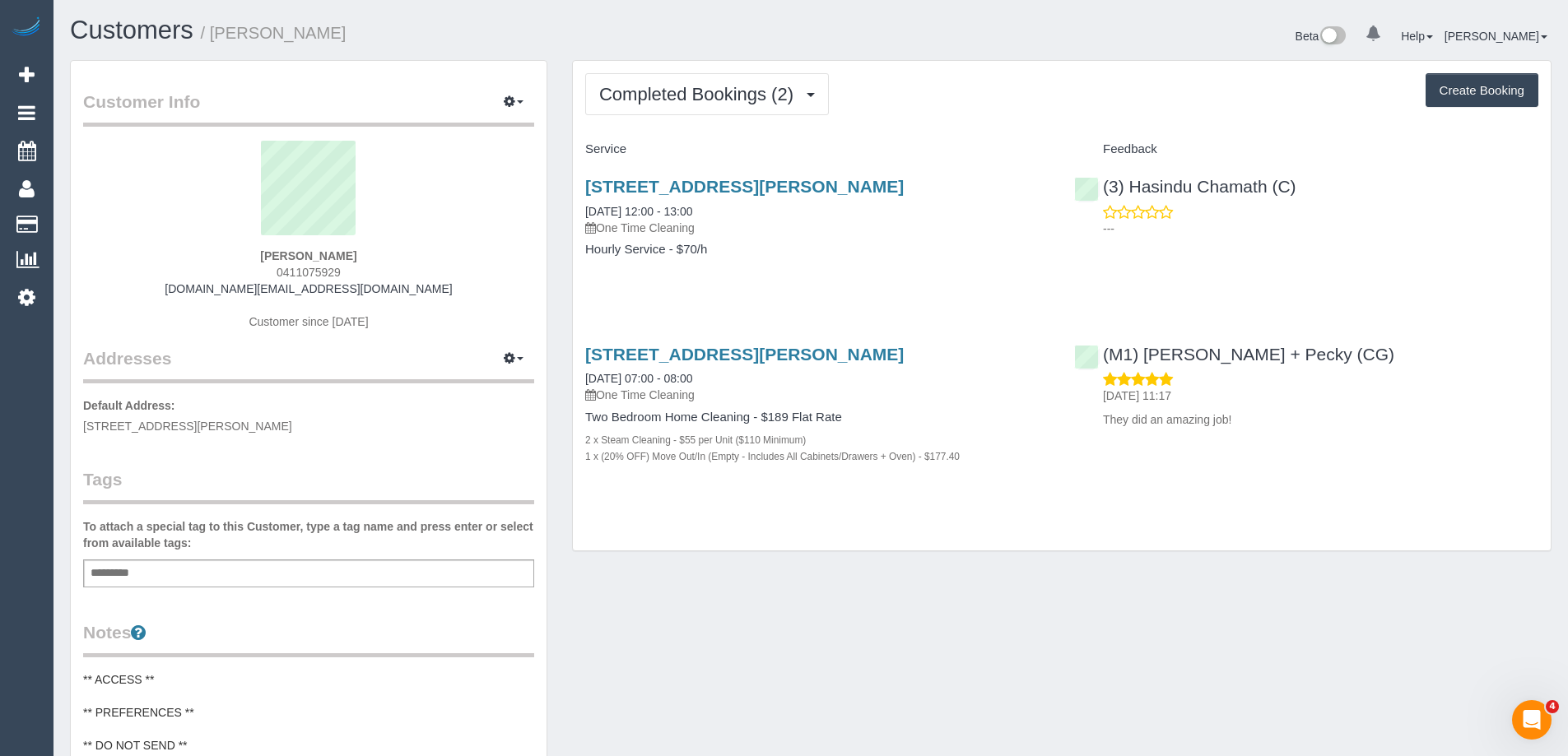
click at [218, 39] on h1 "Customers / [PERSON_NAME]" at bounding box center [434, 30] width 729 height 28
click at [983, 69] on div "Completed Bookings (2) Completed Bookings (2) Upcoming Bookings (0) Cancelled B…" at bounding box center [1061, 306] width 978 height 490
click at [728, 79] on button "Completed Bookings (2)" at bounding box center [707, 94] width 243 height 42
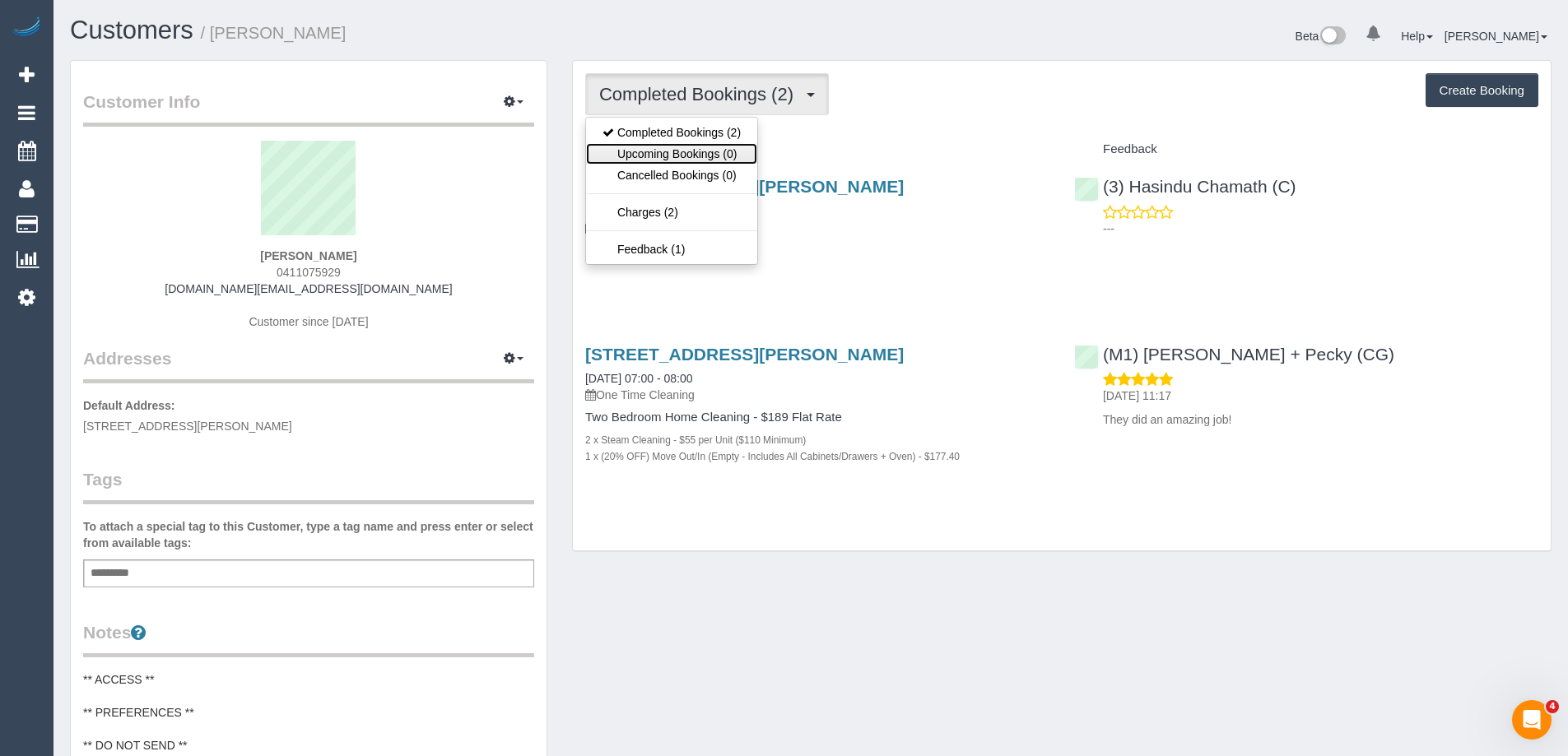
click at [713, 148] on link "Upcoming Bookings (0)" at bounding box center [671, 153] width 172 height 21
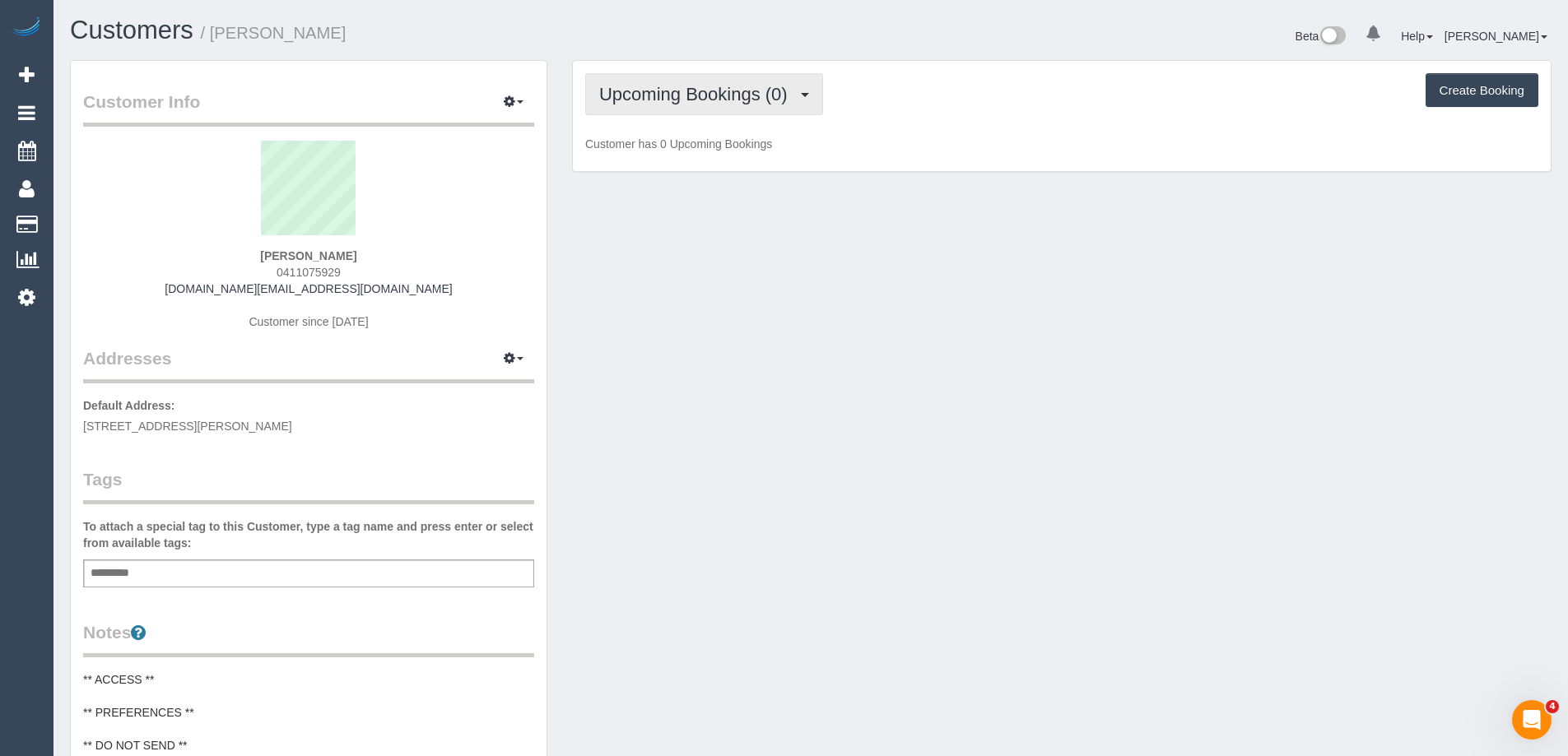
click at [726, 102] on span "Upcoming Bookings (0)" at bounding box center [698, 94] width 196 height 20
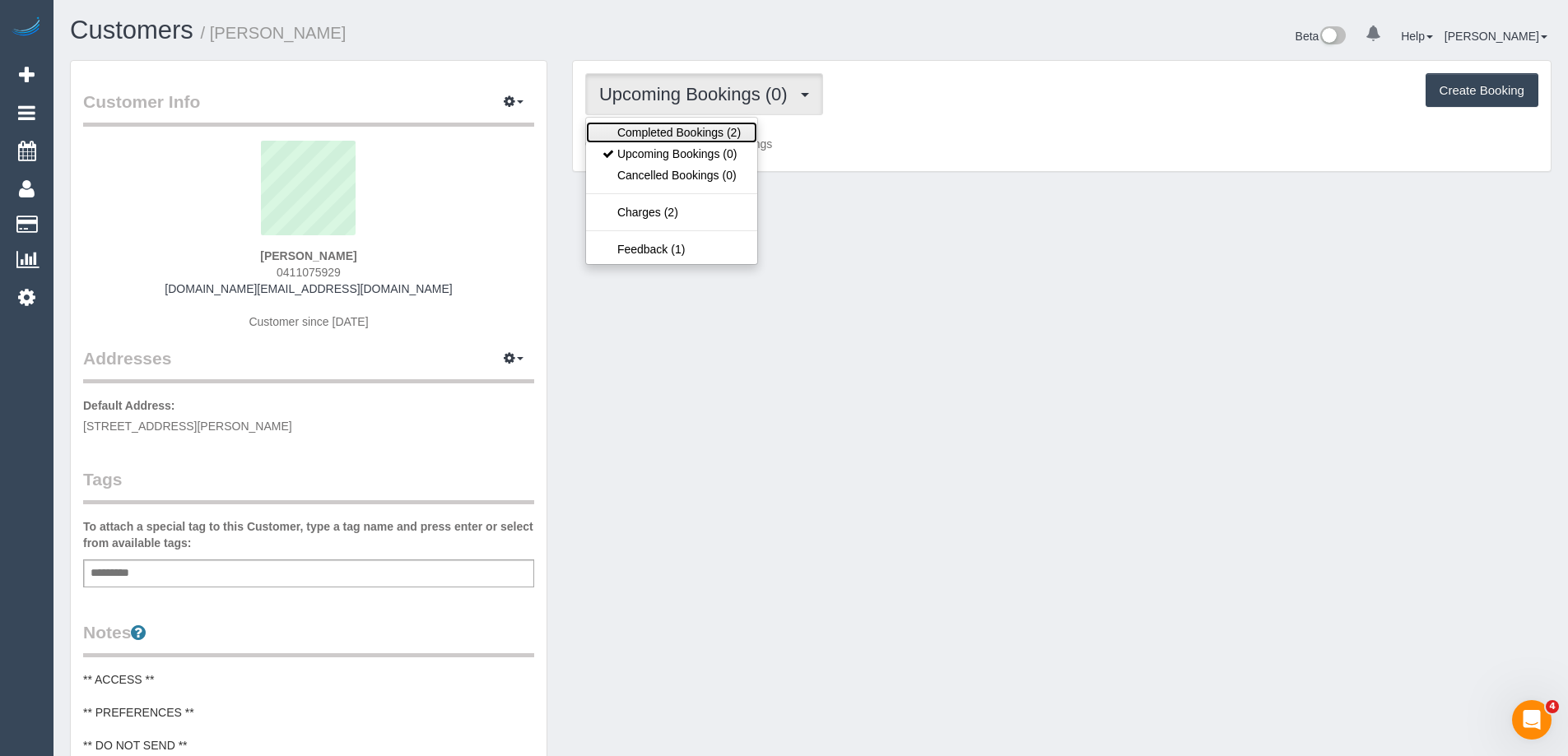
click at [716, 128] on link "Completed Bookings (2)" at bounding box center [671, 132] width 172 height 21
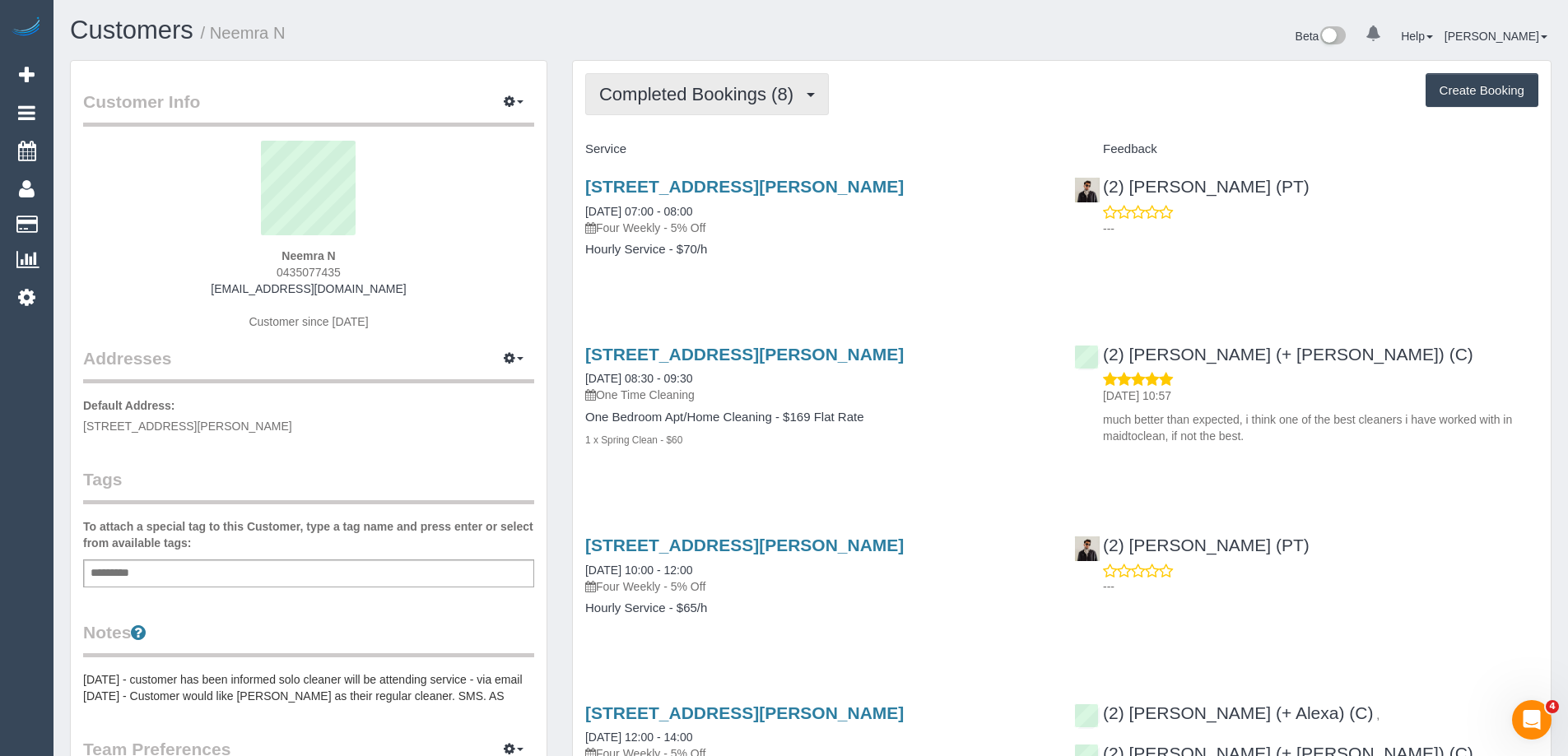
click at [747, 88] on span "Completed Bookings (8)" at bounding box center [700, 94] width 203 height 20
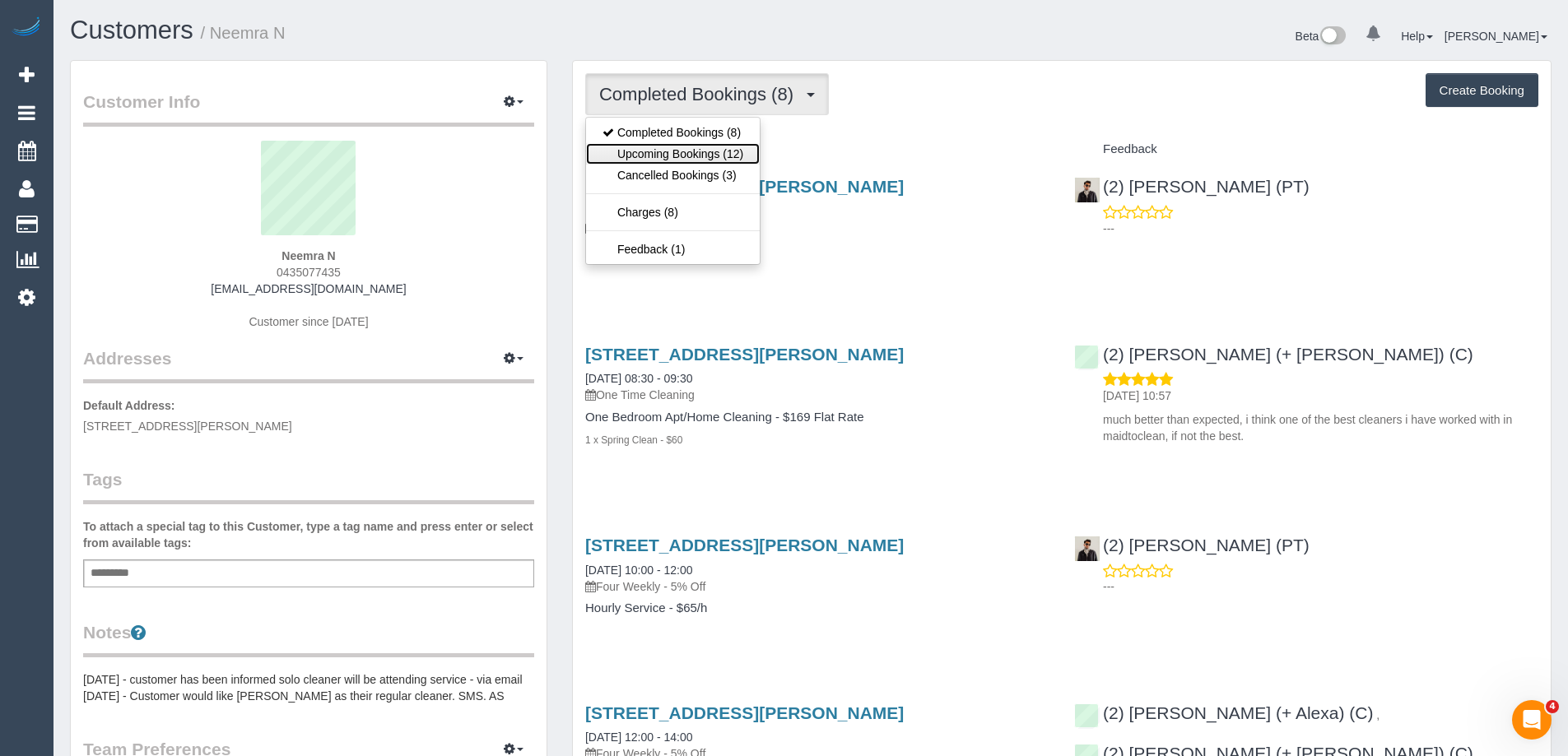
click at [728, 152] on link "Upcoming Bookings (12)" at bounding box center [672, 153] width 174 height 21
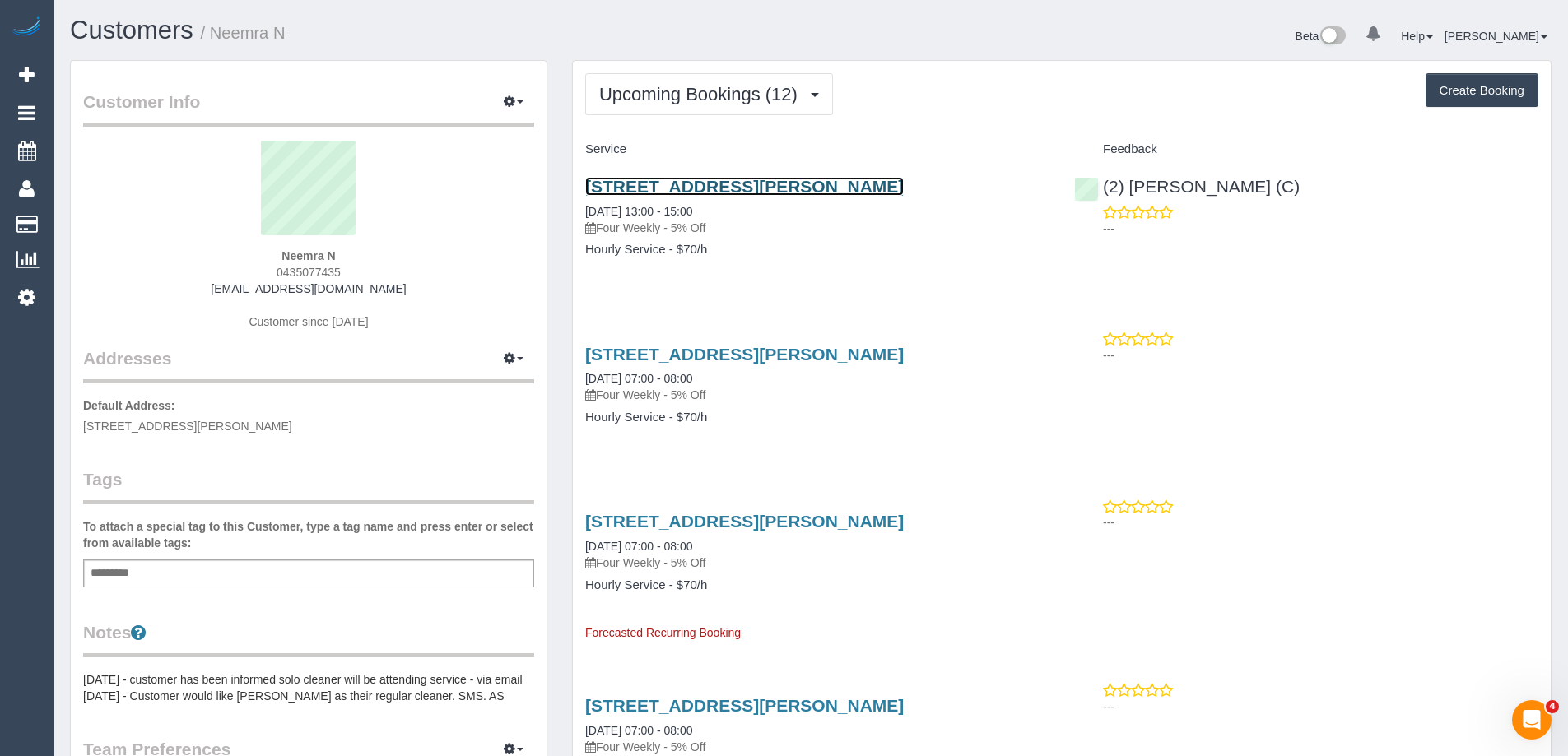
click at [827, 188] on link "119 A’beckett St, Unit 1704, Melbourne, VIC 3000" at bounding box center [745, 186] width 319 height 19
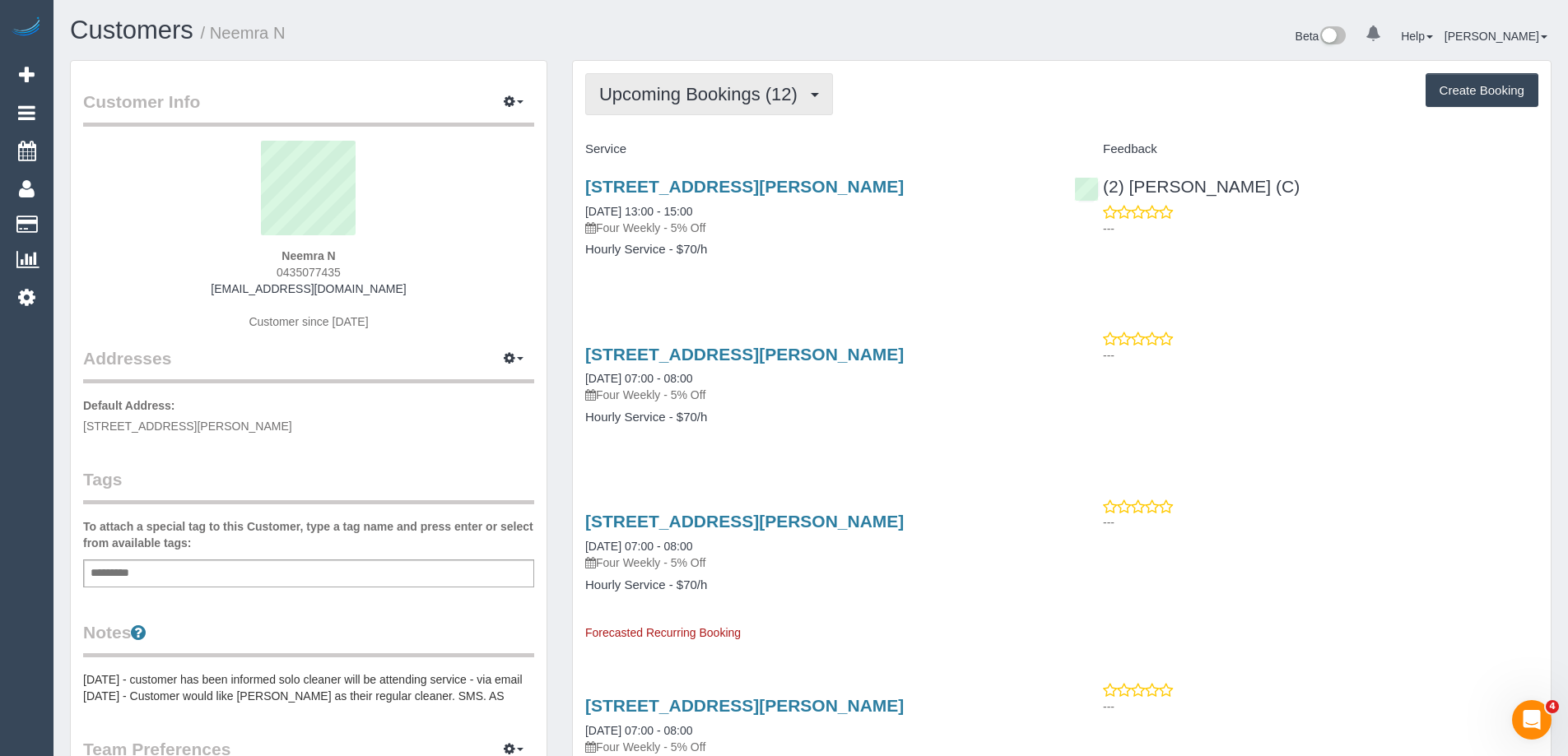
click at [768, 94] on span "Upcoming Bookings (12)" at bounding box center [702, 94] width 207 height 20
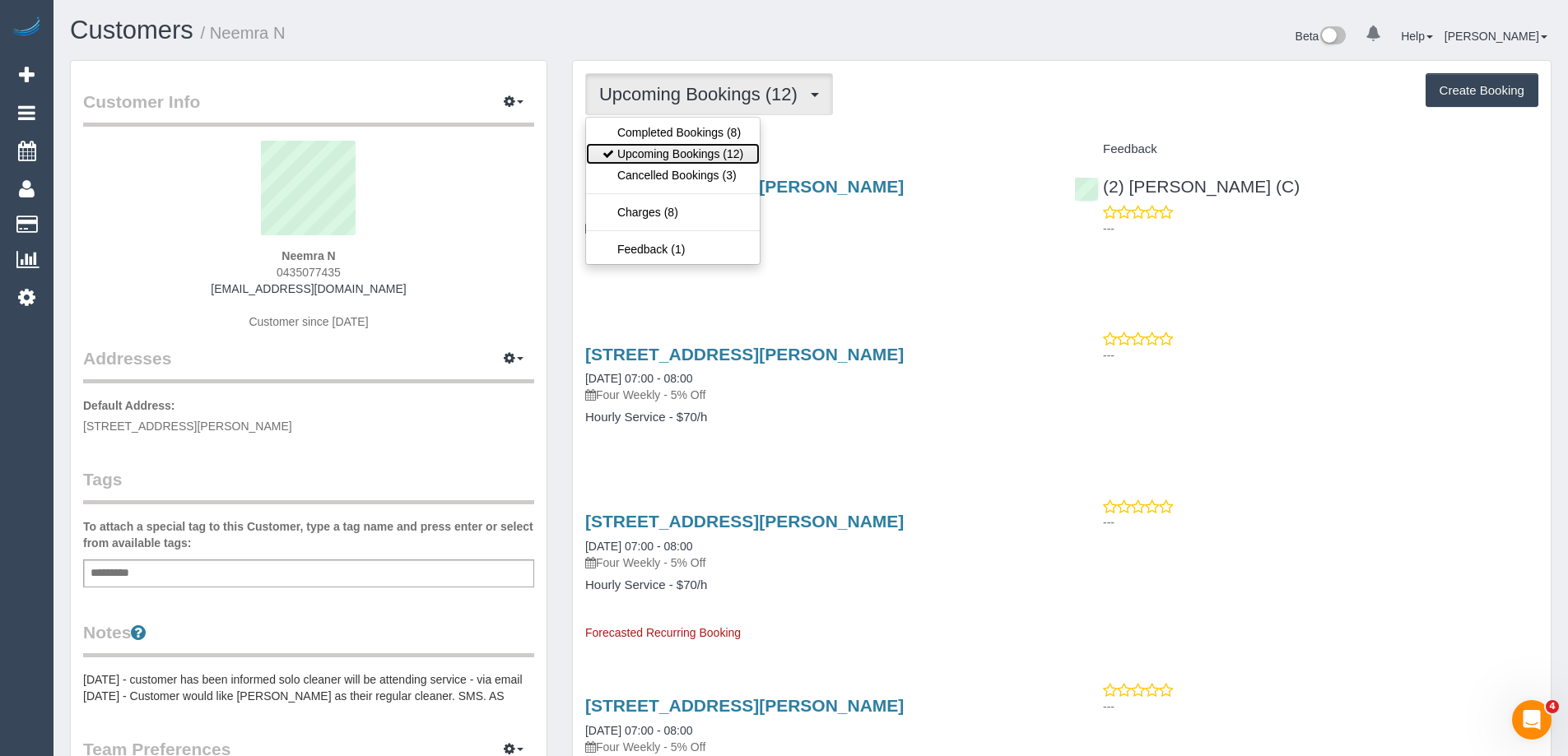
click at [730, 158] on link "Upcoming Bookings (12)" at bounding box center [672, 153] width 174 height 21
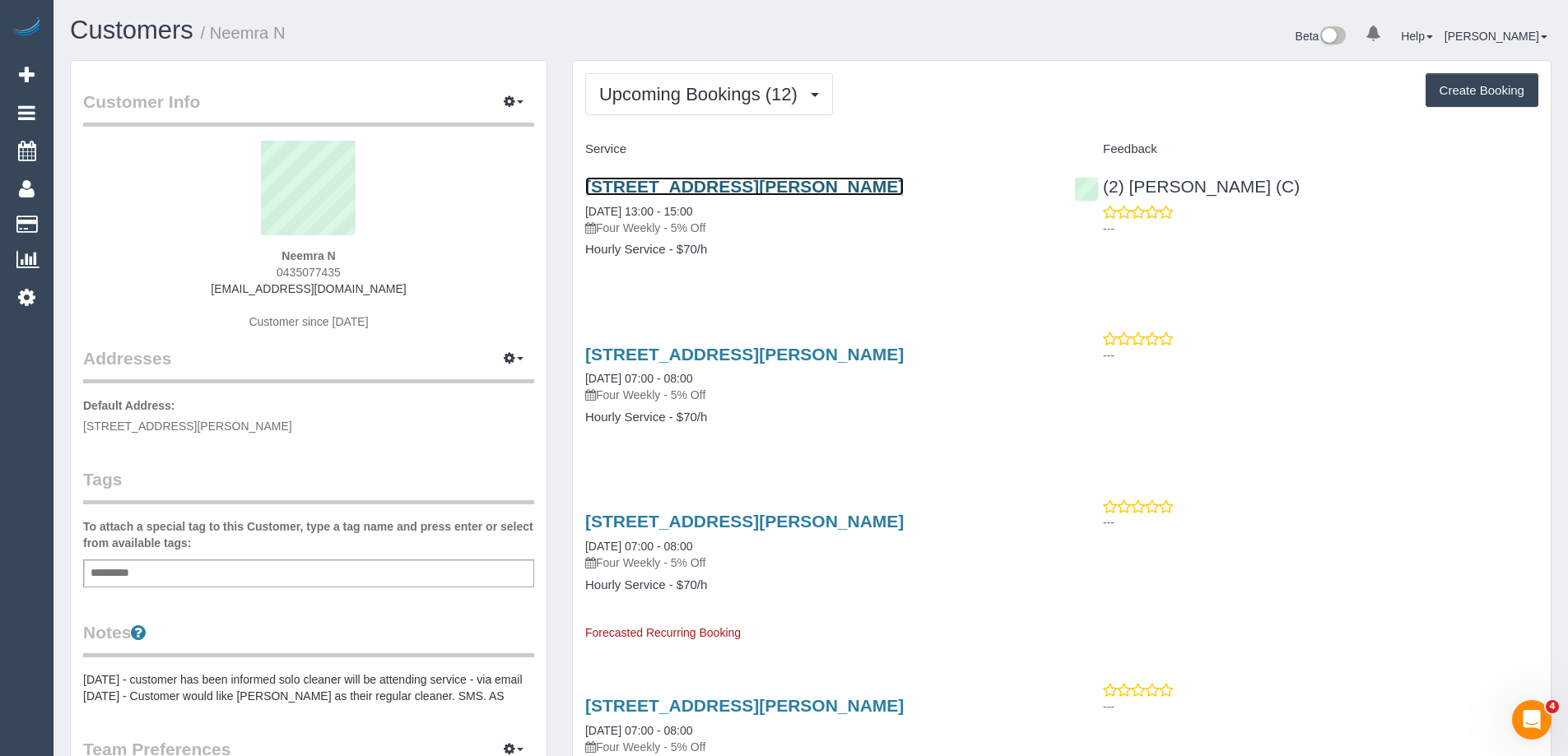
click at [837, 184] on link "119 A’beckett St, Unit 1704, Melbourne, VIC 3000" at bounding box center [745, 186] width 319 height 19
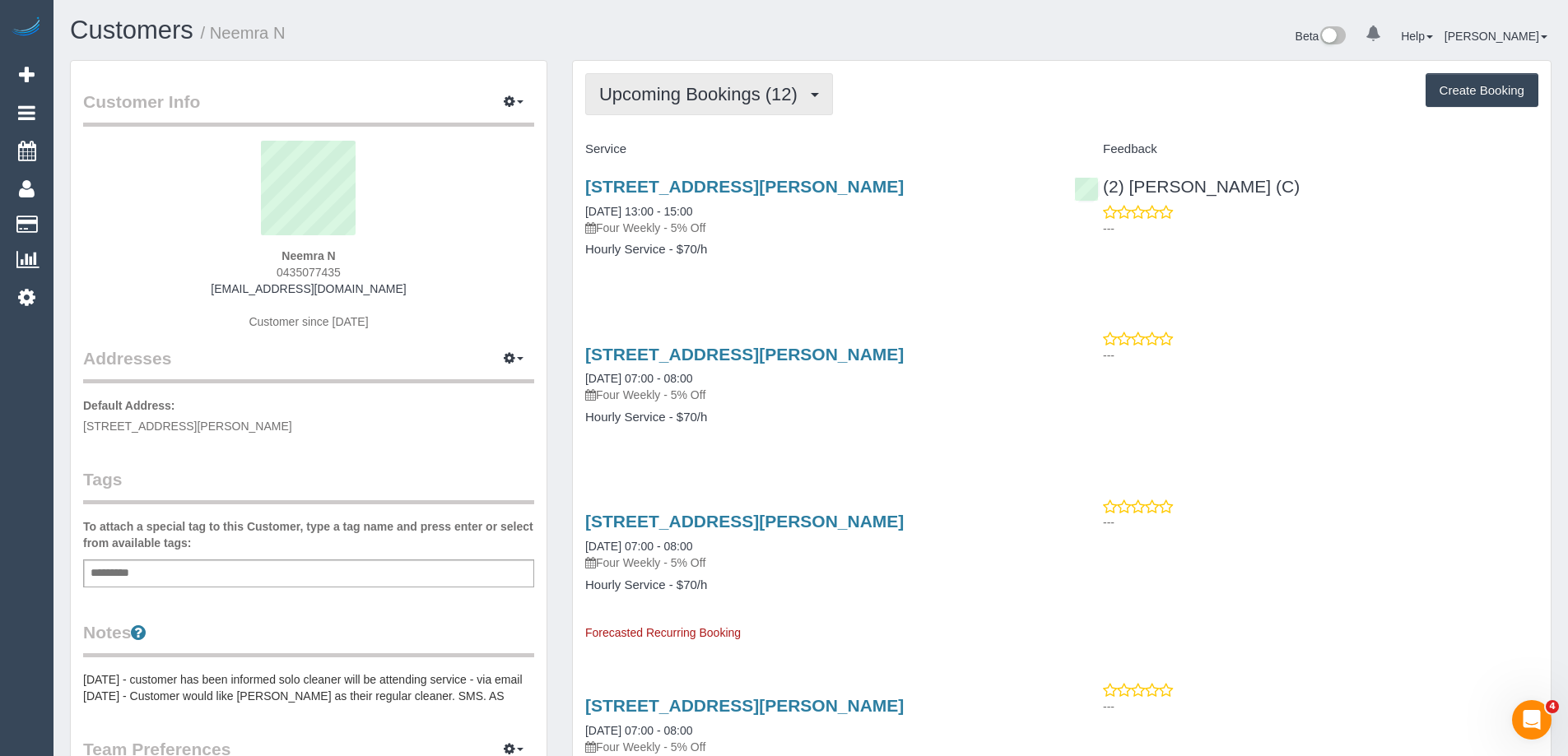
click at [677, 73] on button "Upcoming Bookings (12)" at bounding box center [710, 94] width 248 height 42
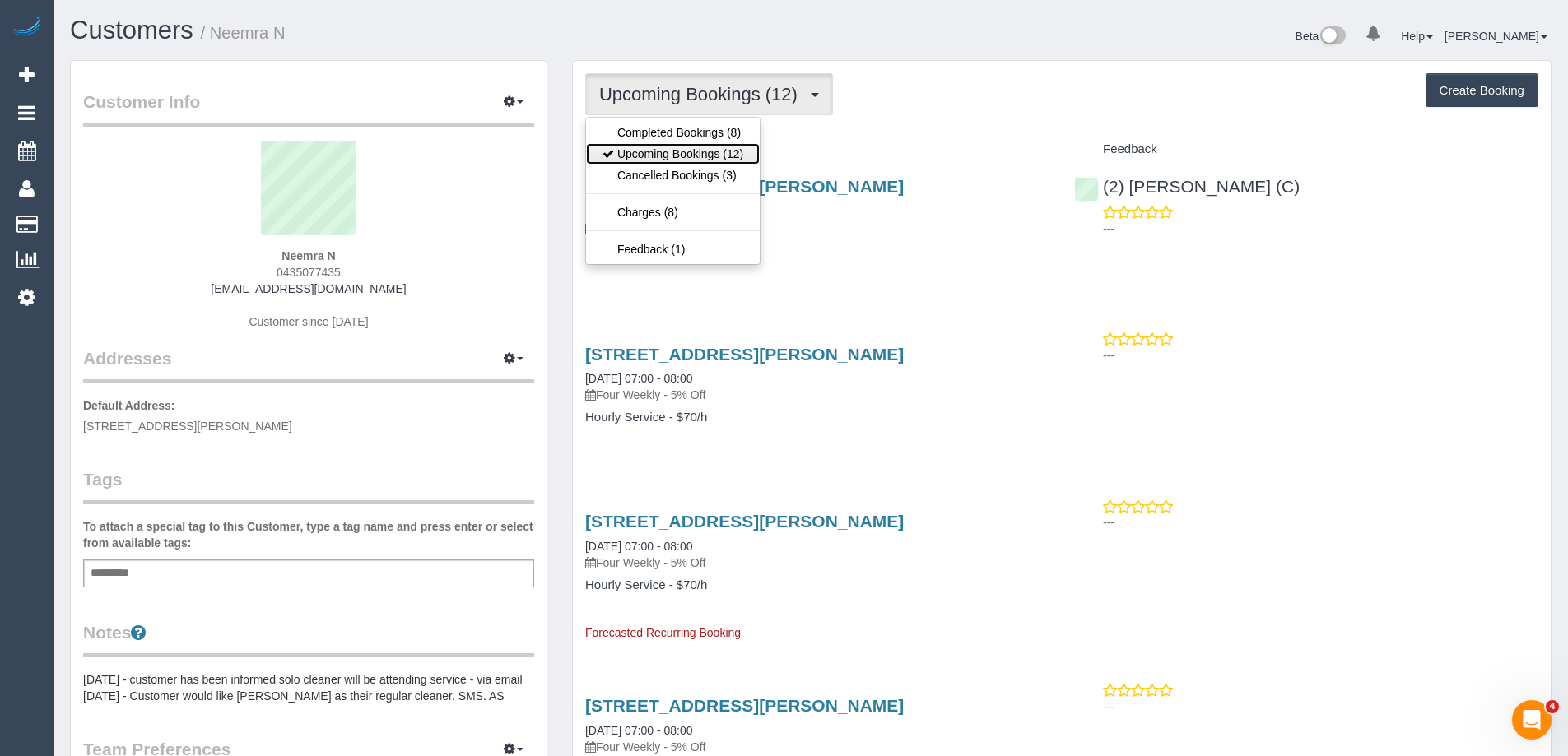
click at [670, 153] on link "Upcoming Bookings (12)" at bounding box center [672, 153] width 174 height 21
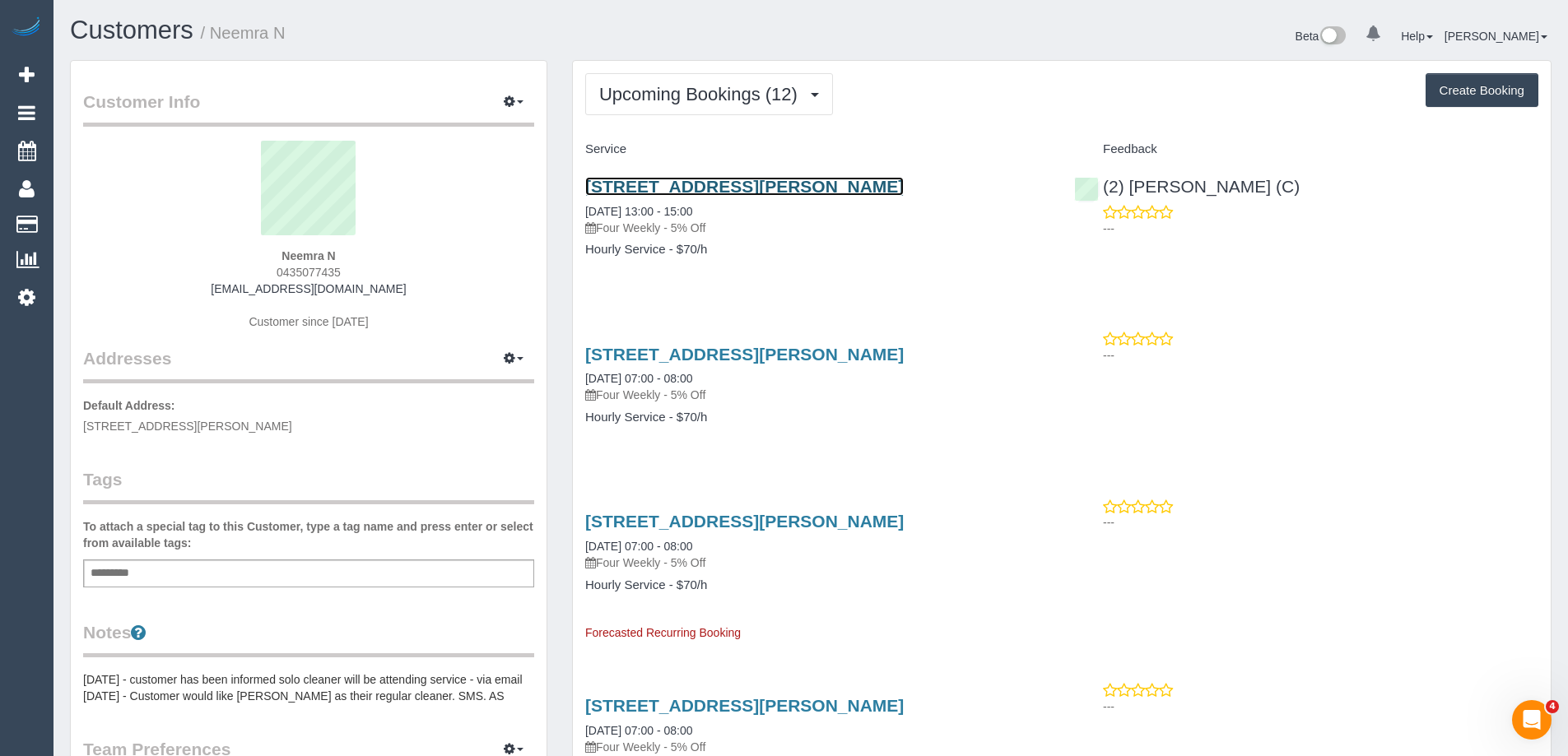
click at [763, 182] on link "119 A’beckett St, Unit 1704, Melbourne, VIC 3000" at bounding box center [745, 186] width 319 height 19
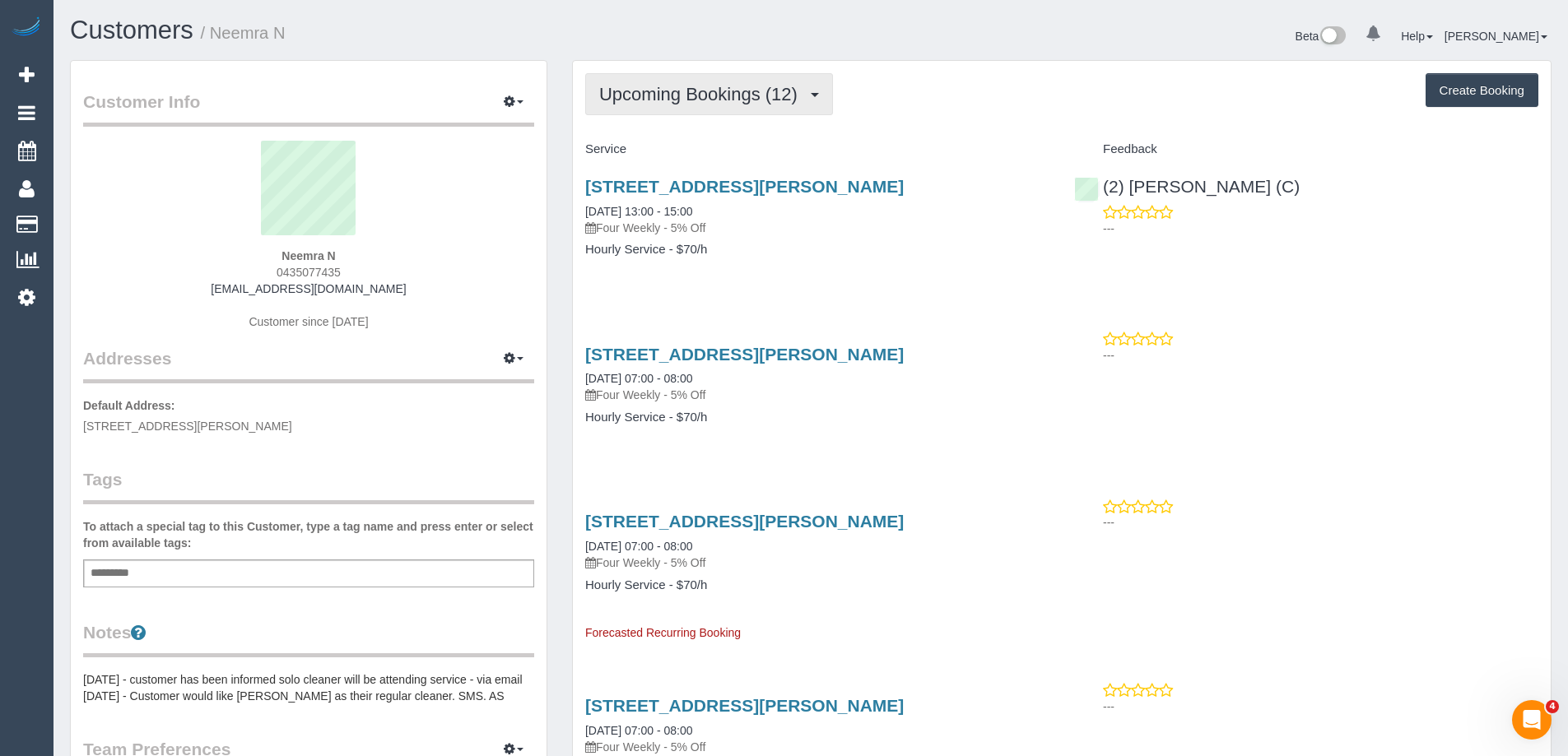
click at [644, 101] on span "Upcoming Bookings (12)" at bounding box center [702, 94] width 207 height 20
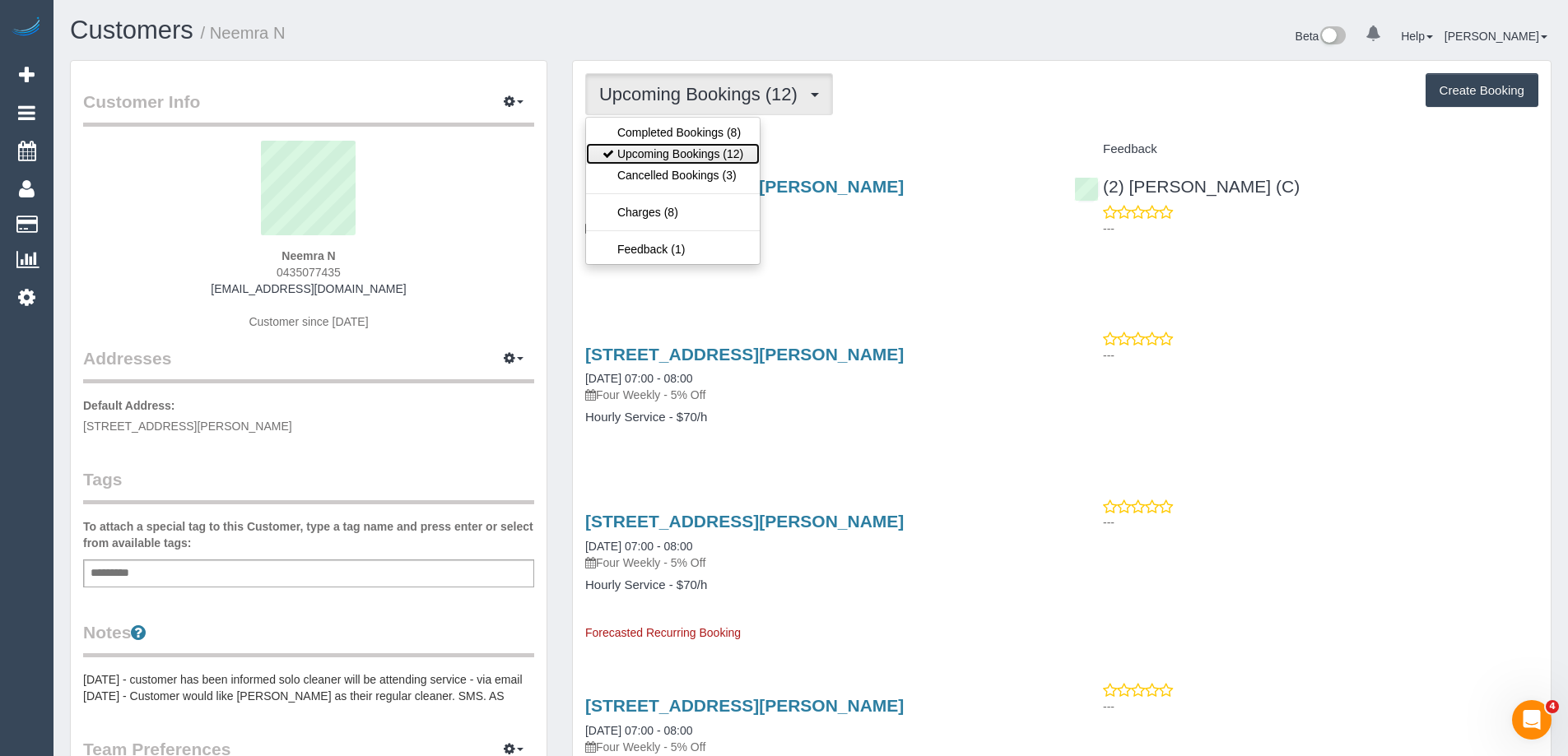
click at [644, 155] on link "Upcoming Bookings (12)" at bounding box center [672, 153] width 174 height 21
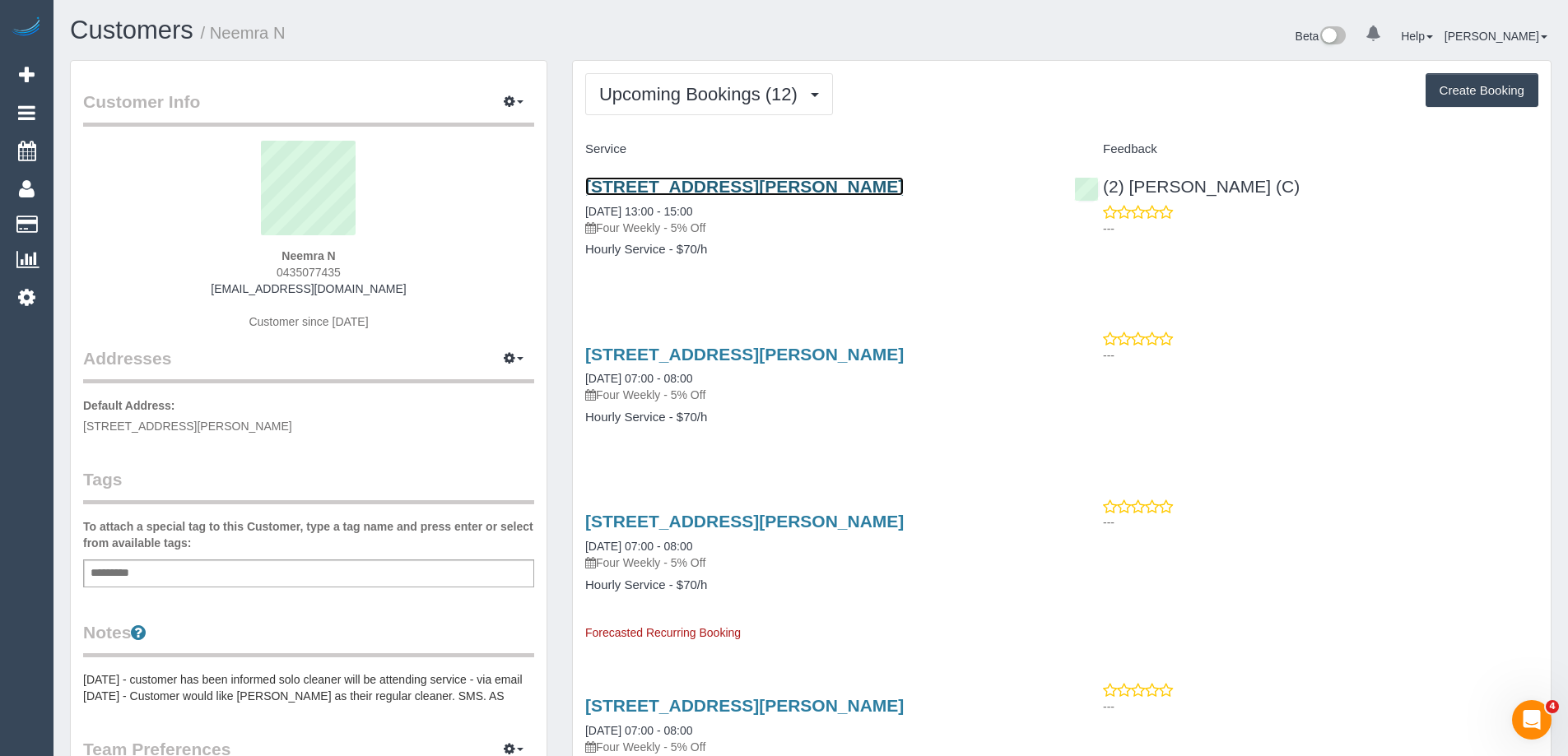
click at [764, 187] on link "119 A’beckett St, Unit 1704, Melbourne, VIC 3000" at bounding box center [745, 186] width 319 height 19
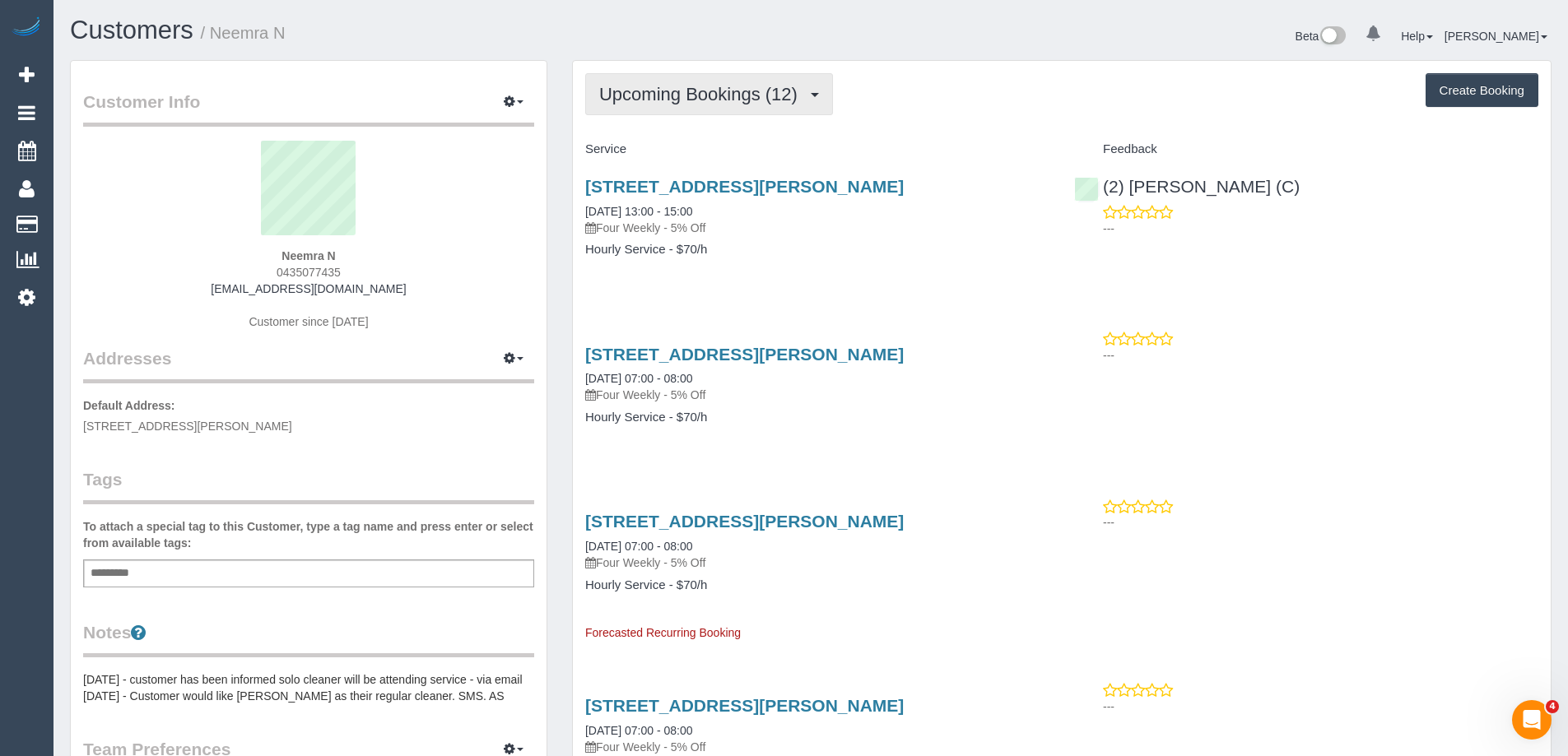
click at [666, 96] on span "Upcoming Bookings (12)" at bounding box center [702, 94] width 207 height 20
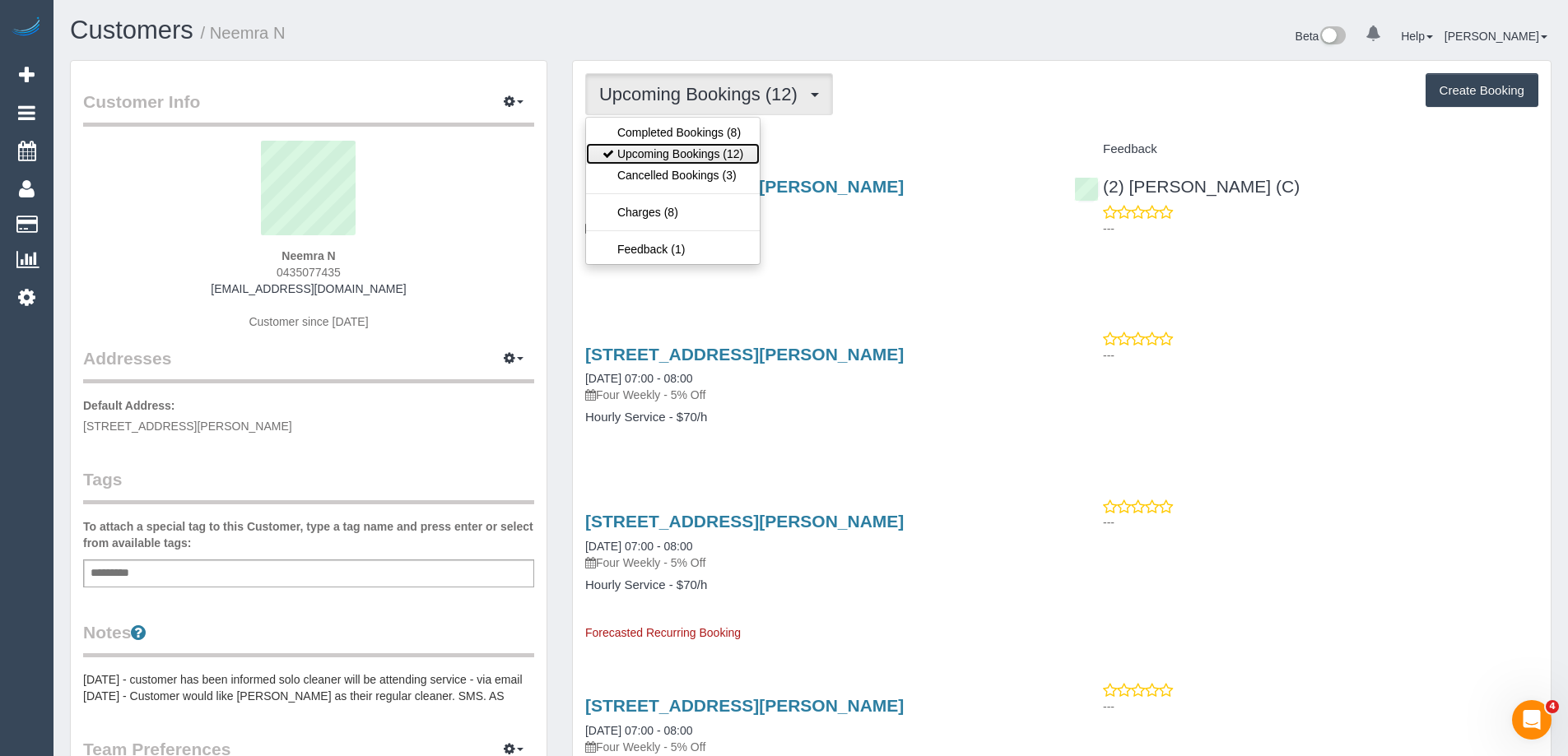
click at [667, 153] on link "Upcoming Bookings (12)" at bounding box center [672, 153] width 174 height 21
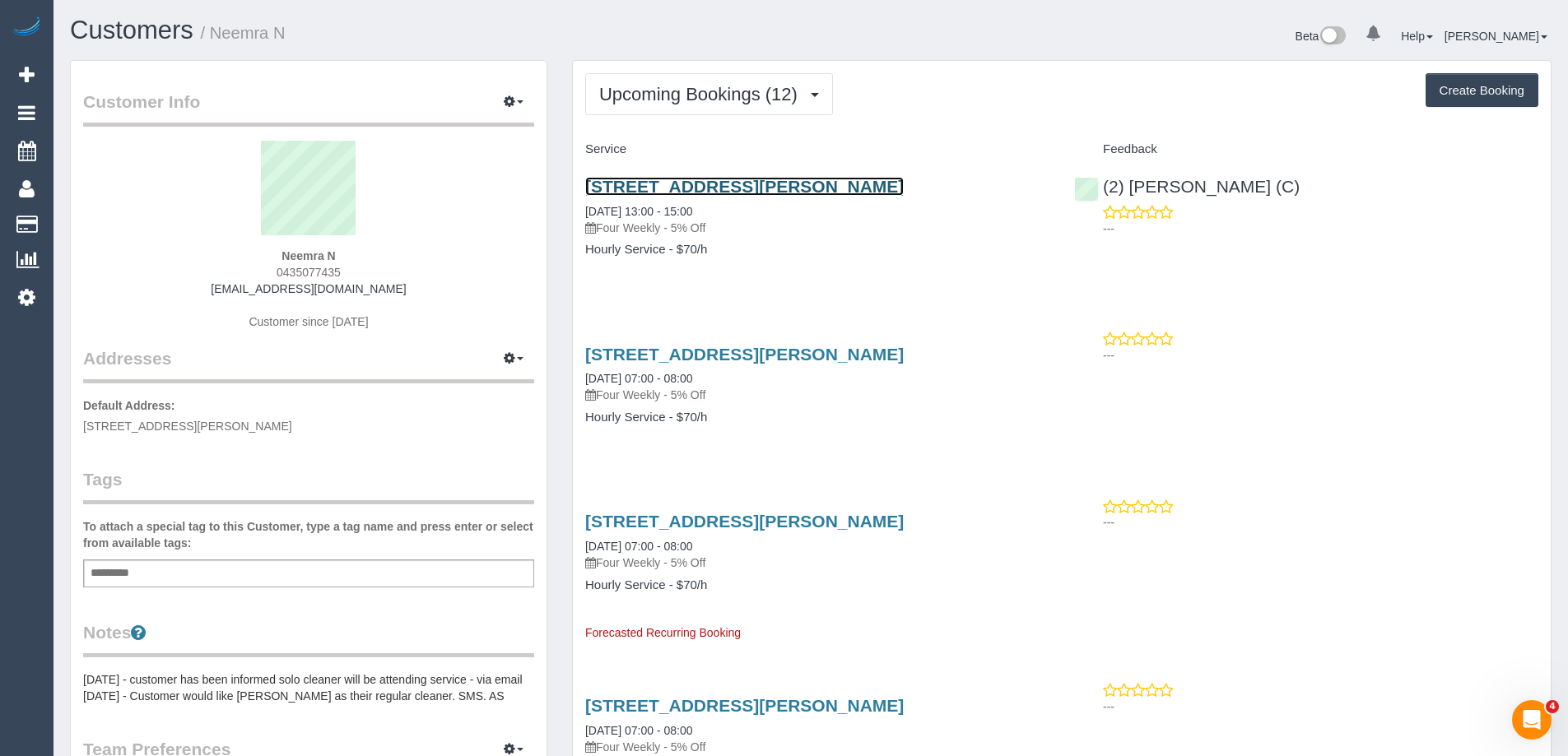
click at [734, 182] on link "119 A’beckett St, Unit 1704, Melbourne, VIC 3000" at bounding box center [745, 186] width 319 height 19
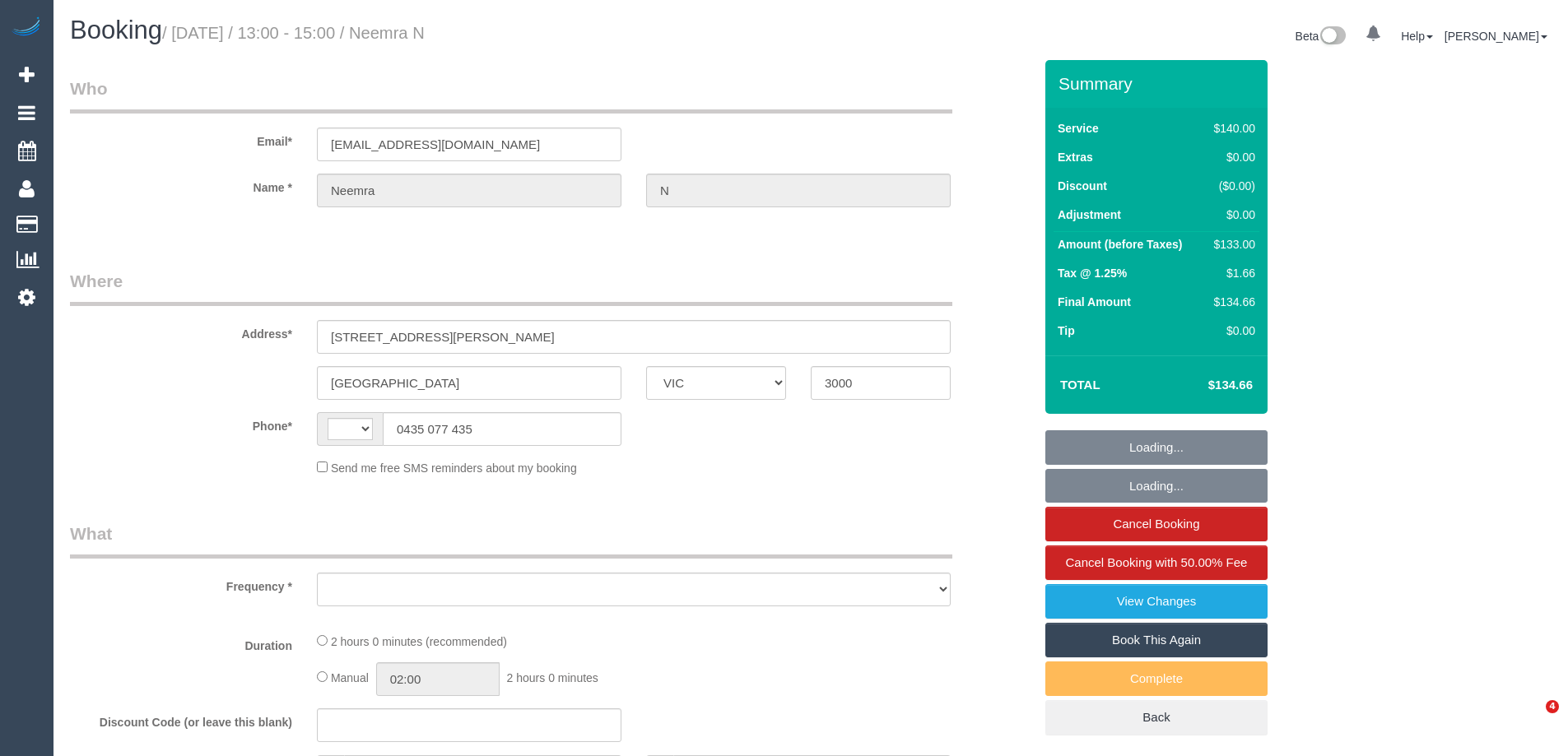
select select "VIC"
select select "object:285"
select select "string:stripe-pm_1RTY352GScqysDRVpXaAOTV3"
select select "number:28"
select select "number:16"
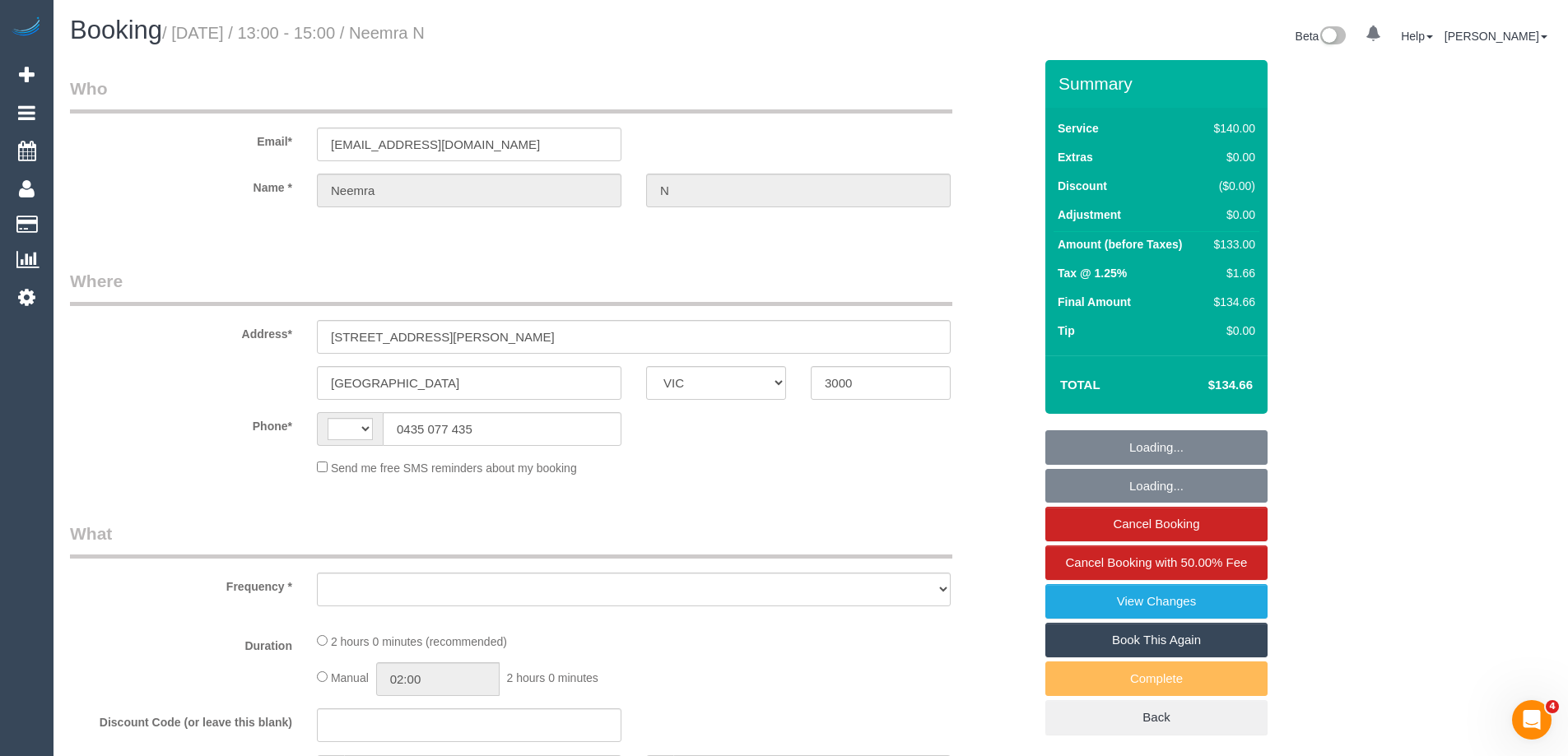
select select "number:20"
select select "number:24"
select select "number:35"
select select "number:13"
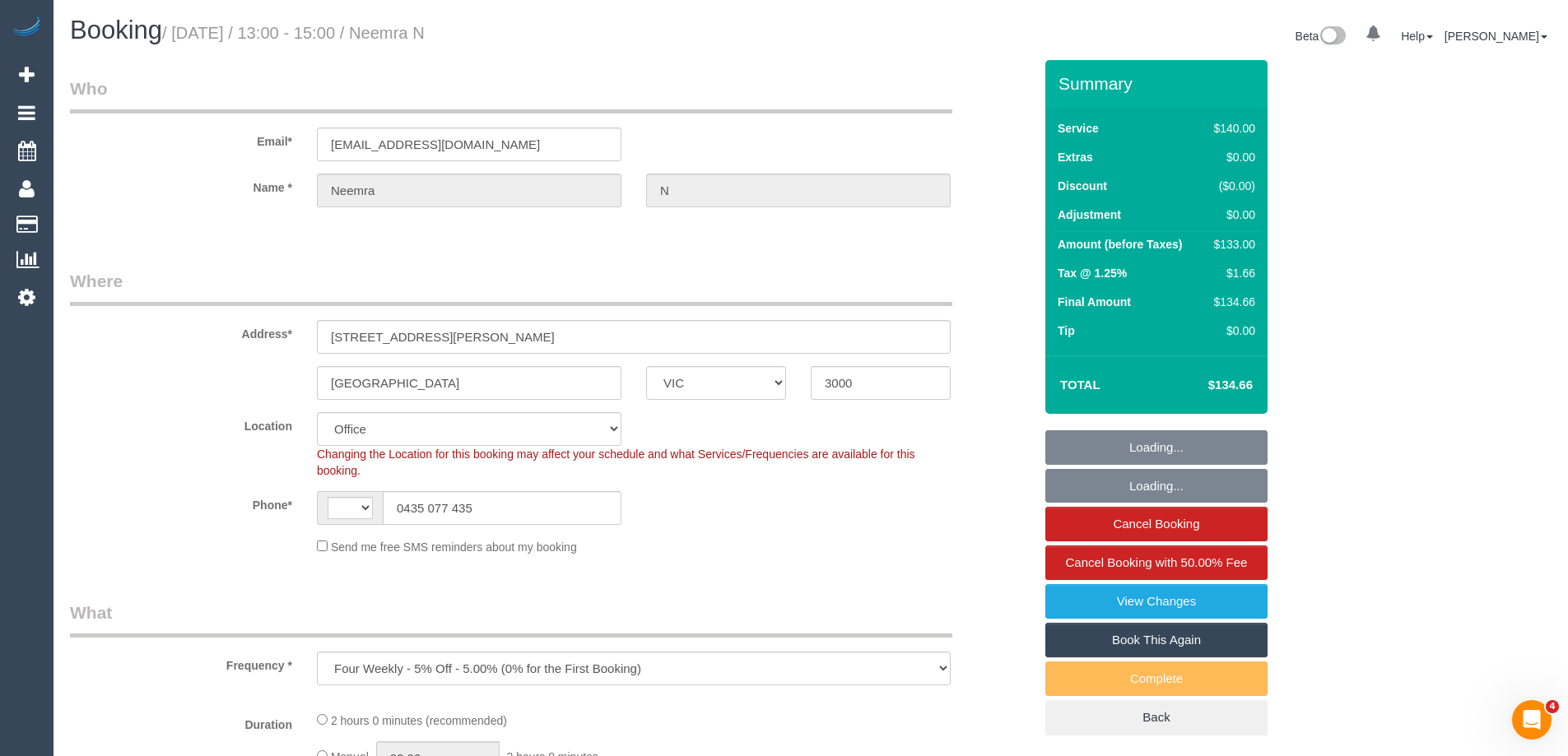
select select "object:745"
select select "string:AU"
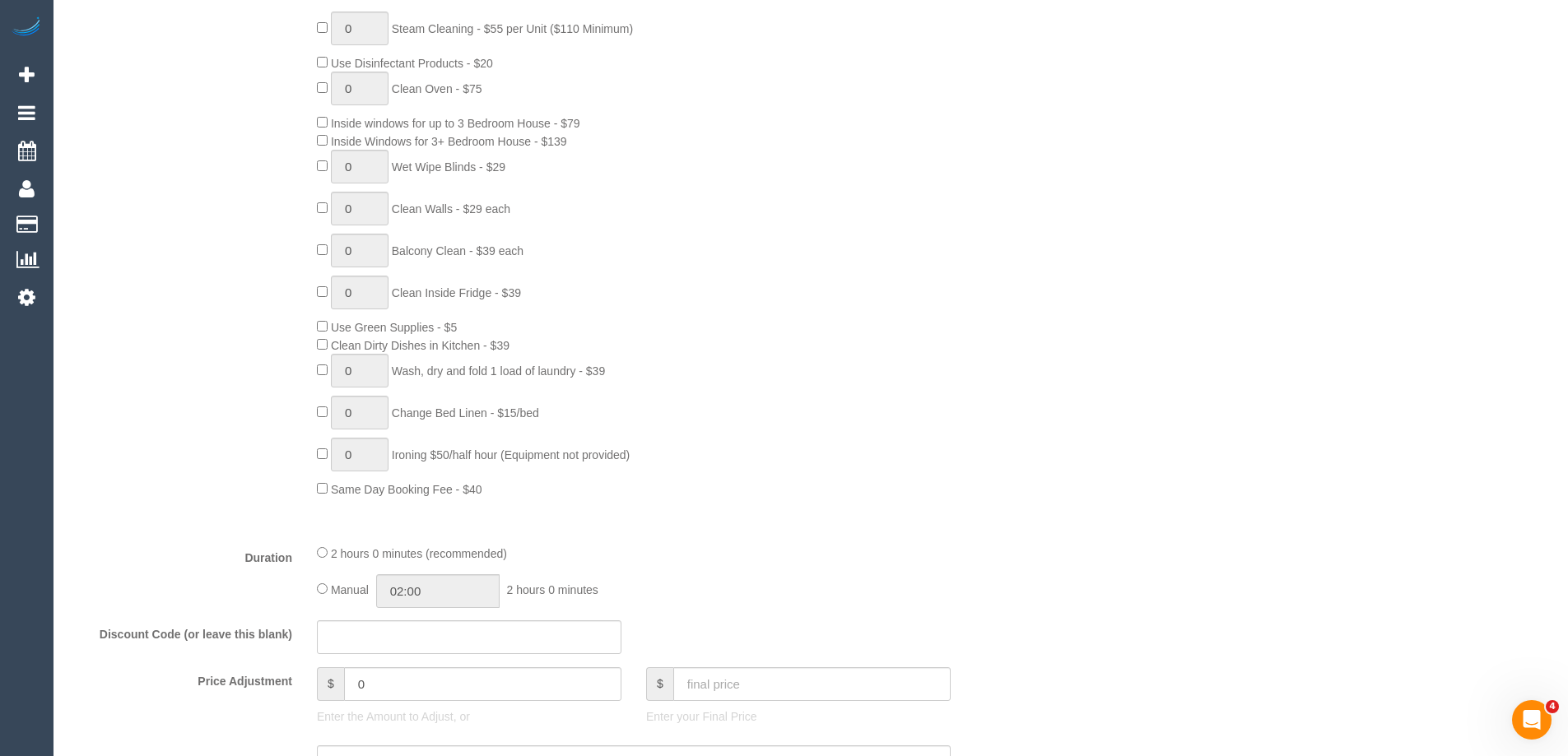
scroll to position [1234, 0]
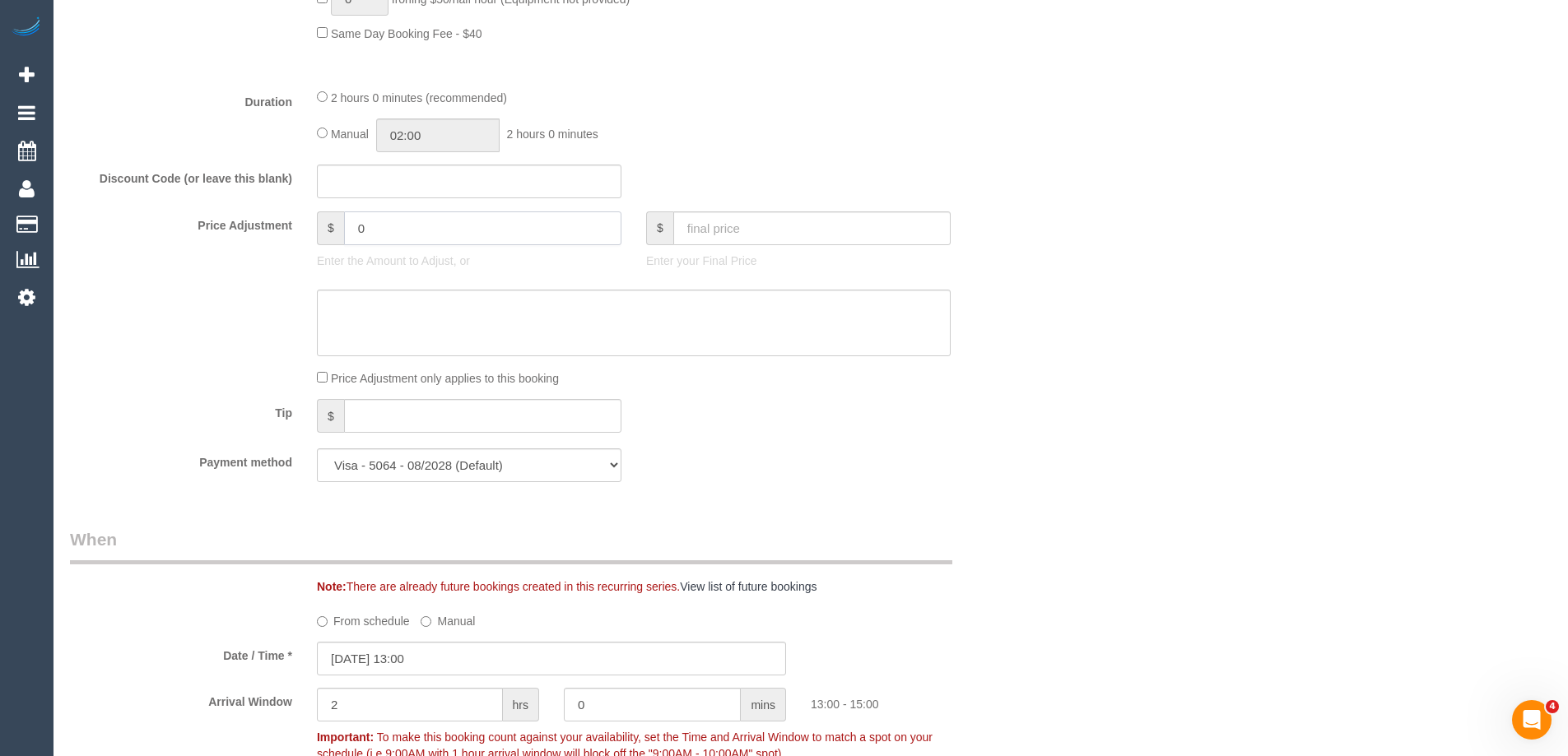
click at [466, 236] on input "0" at bounding box center [483, 228] width 277 height 34
click at [448, 306] on textarea at bounding box center [633, 324] width 633 height 68
type input "29.4"
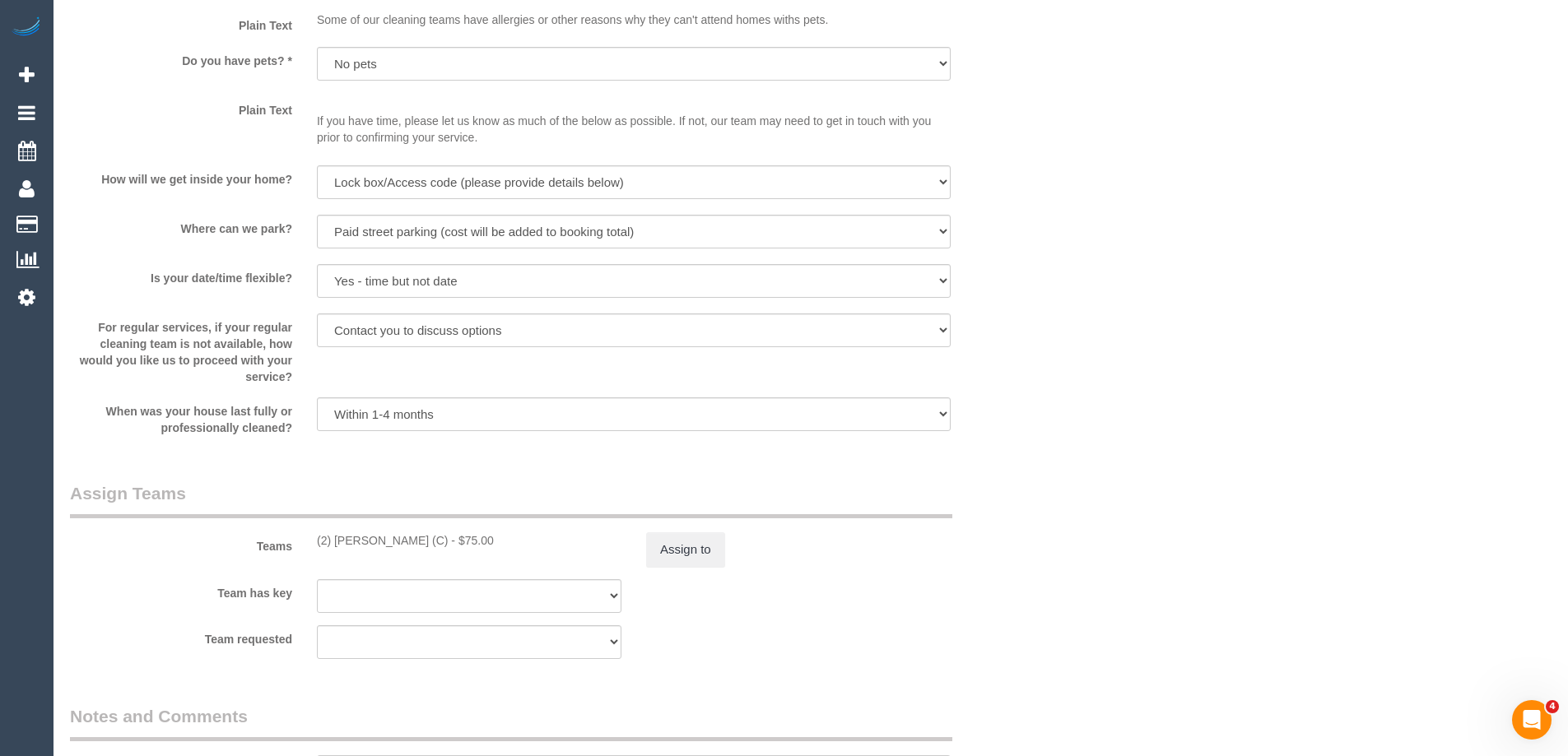
scroll to position [2385, 0]
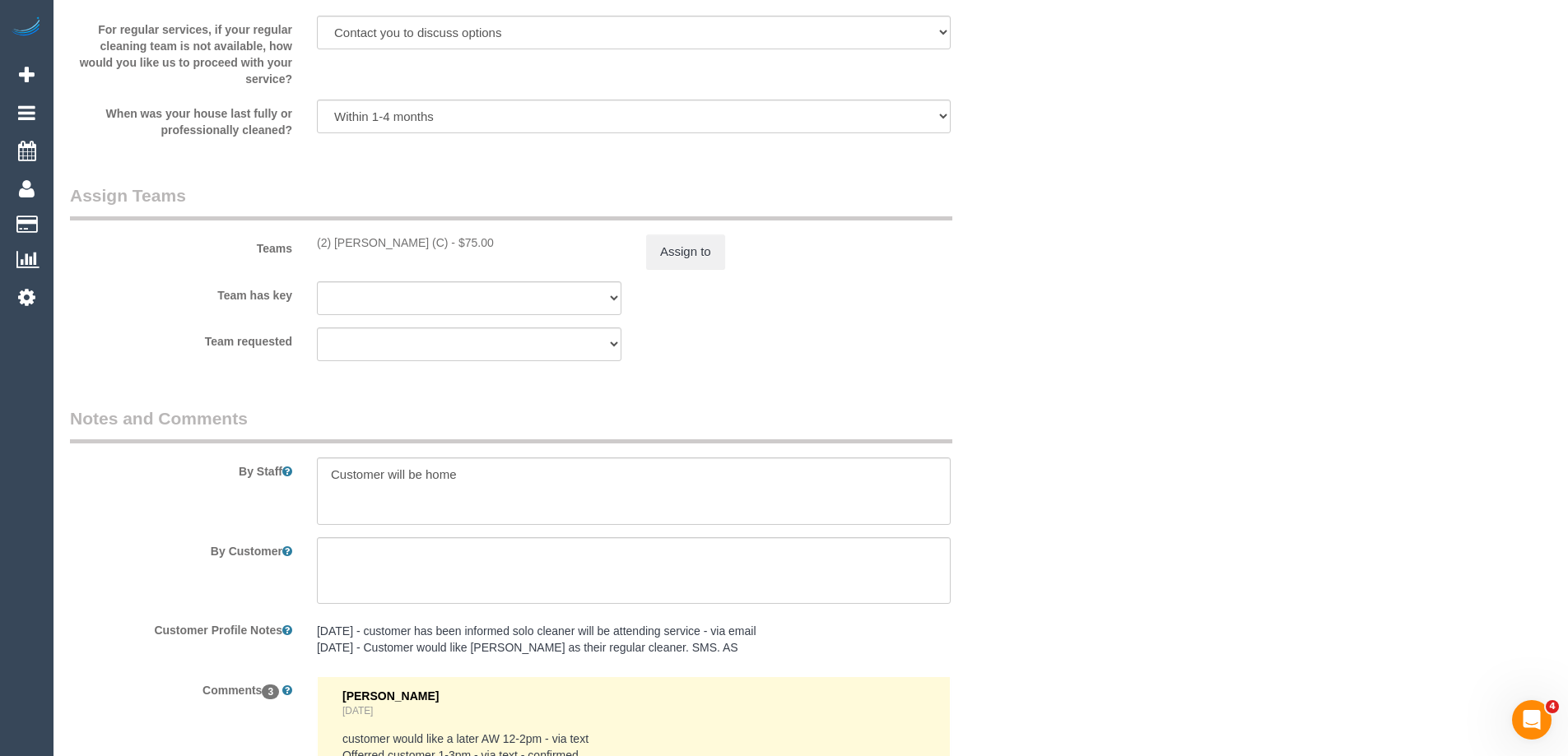
type textarea "$29.40 added for parking - ED"
click at [681, 247] on button "Assign to" at bounding box center [686, 252] width 79 height 35
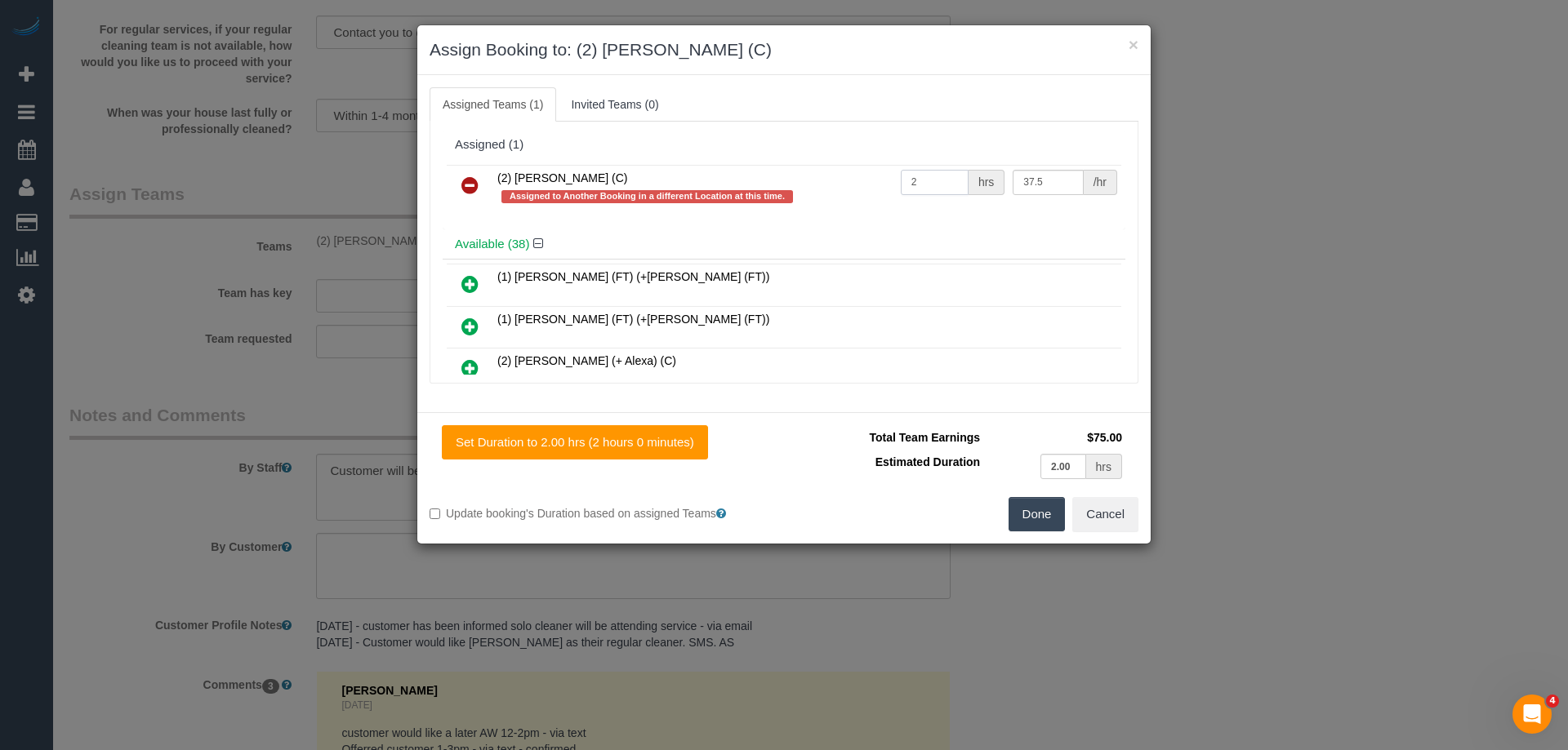
click at [942, 185] on input "2" at bounding box center [934, 183] width 67 height 25
type input "1"
click at [1043, 177] on input "37.5" at bounding box center [1047, 183] width 70 height 25
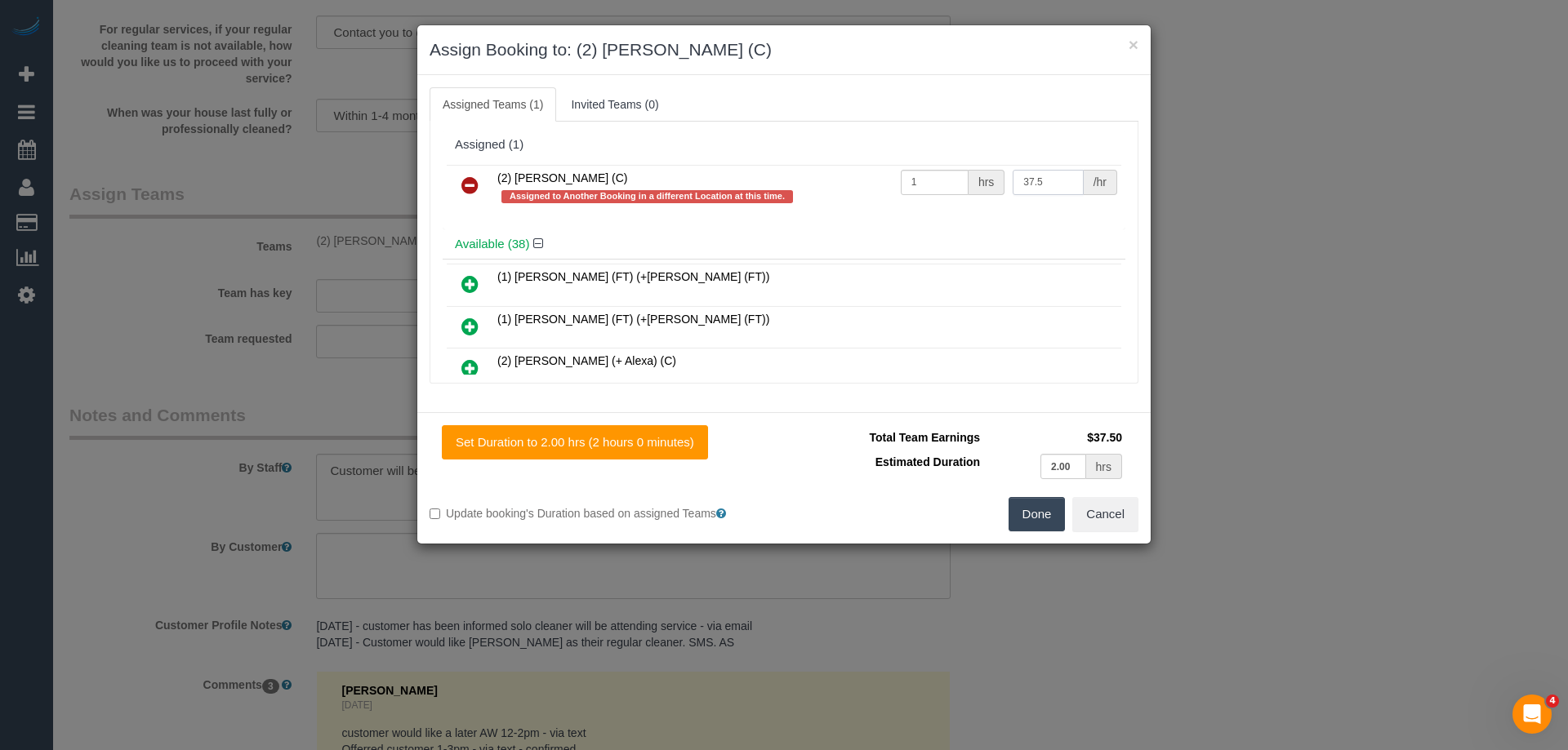
click at [1043, 177] on input "37.5" at bounding box center [1047, 183] width 70 height 25
paste input "104.4"
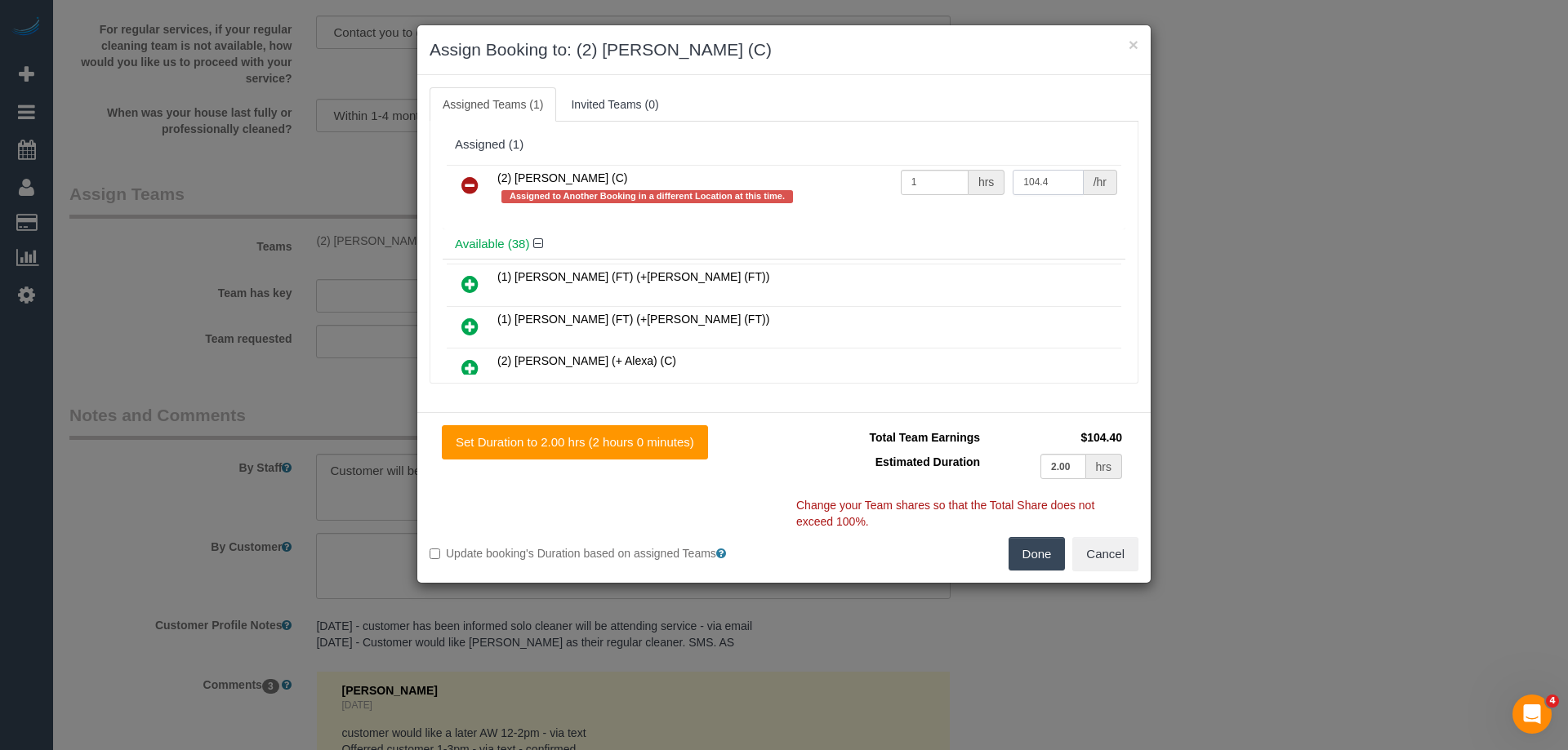
type input "104.4"
click at [1053, 547] on button "Done" at bounding box center [1036, 554] width 57 height 35
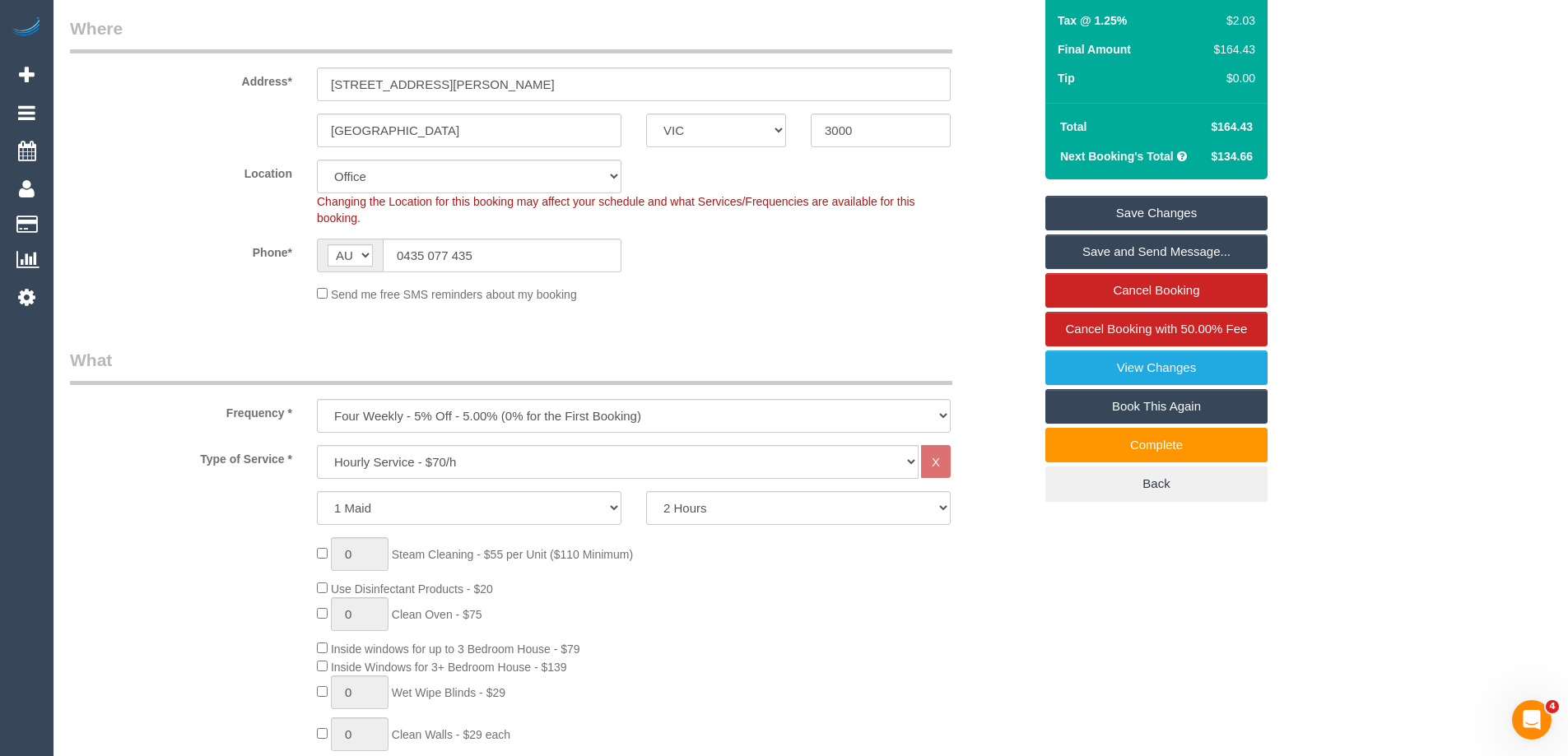
scroll to position [0, 0]
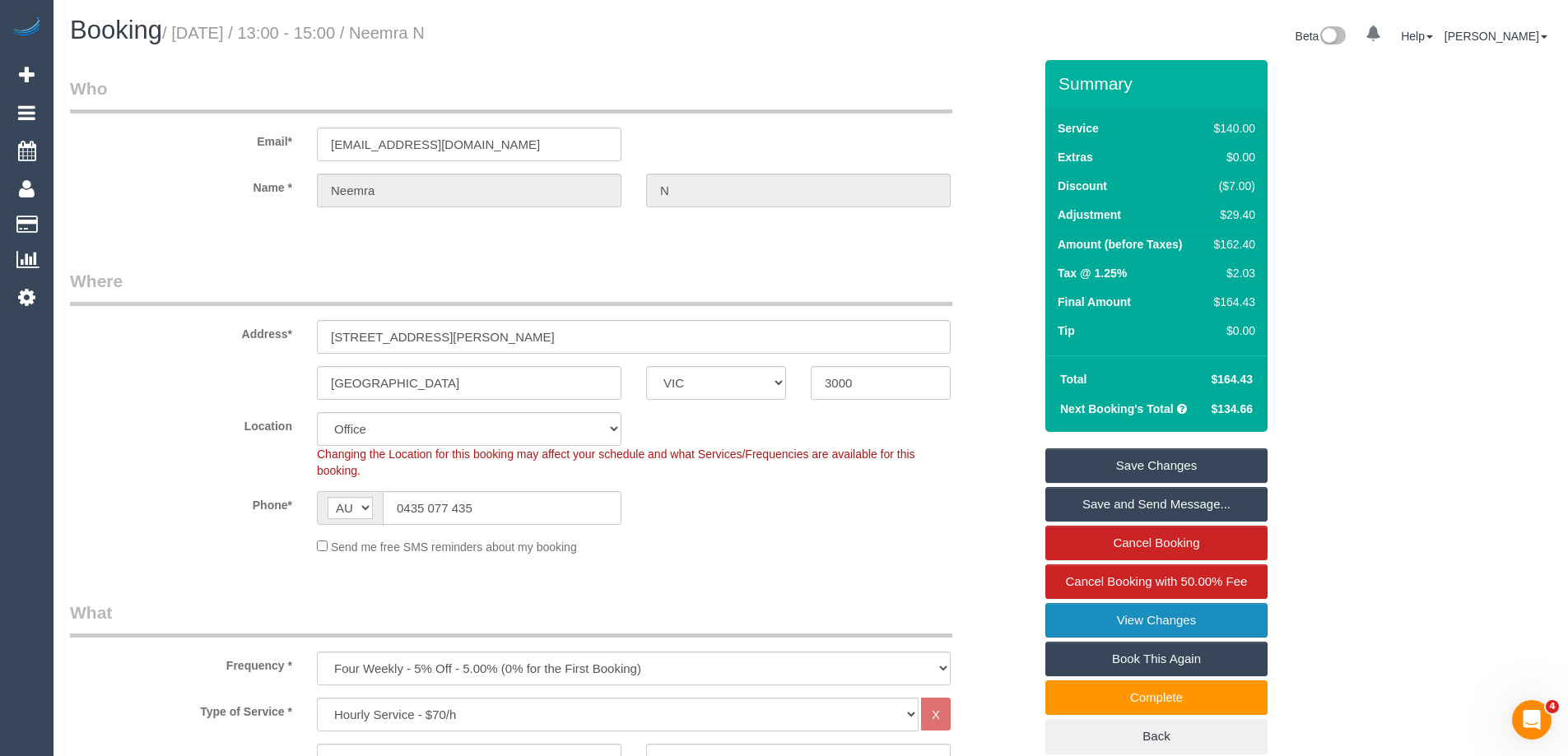
click at [1141, 617] on link "View Changes" at bounding box center [1157, 620] width 222 height 35
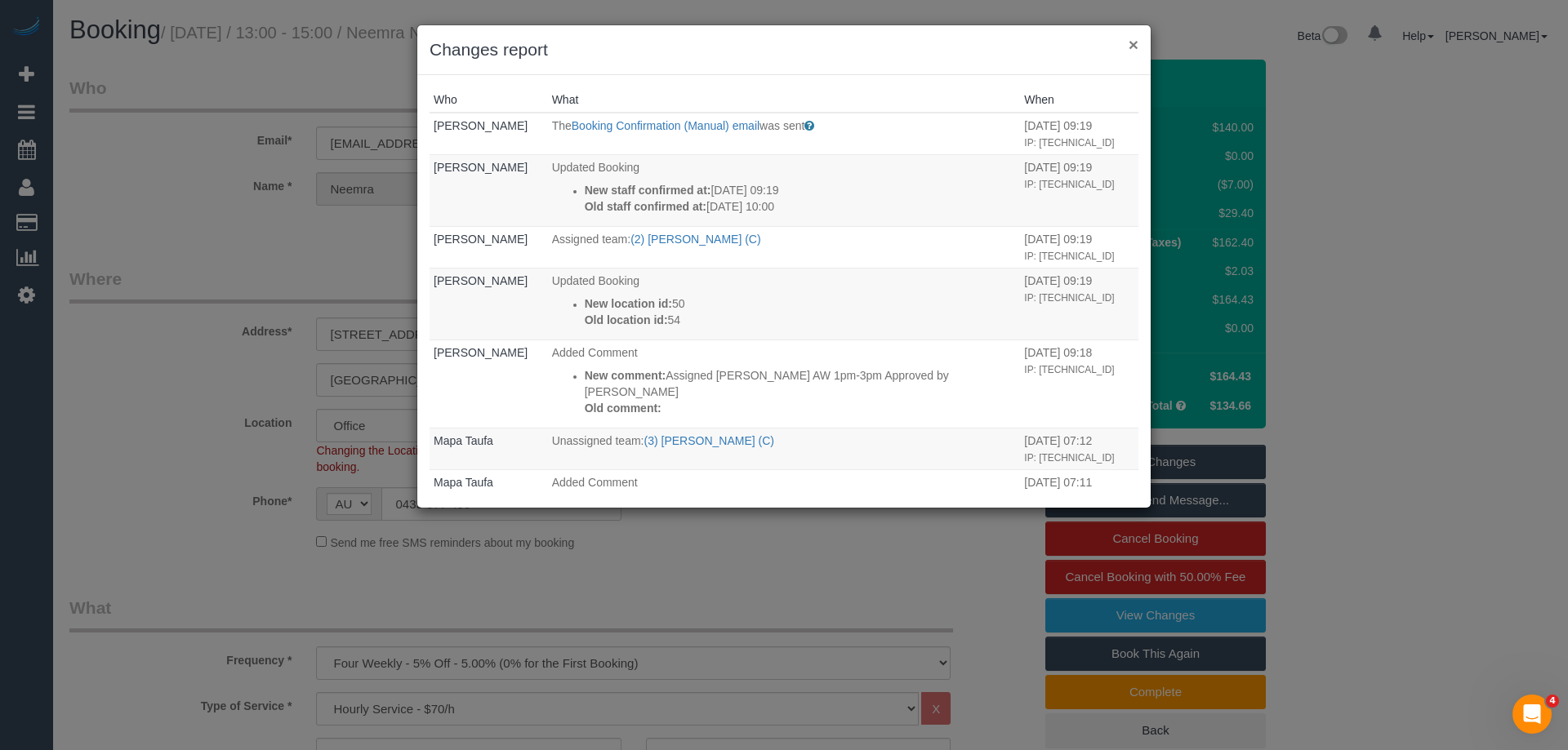
click at [1132, 42] on button "×" at bounding box center [1133, 44] width 10 height 17
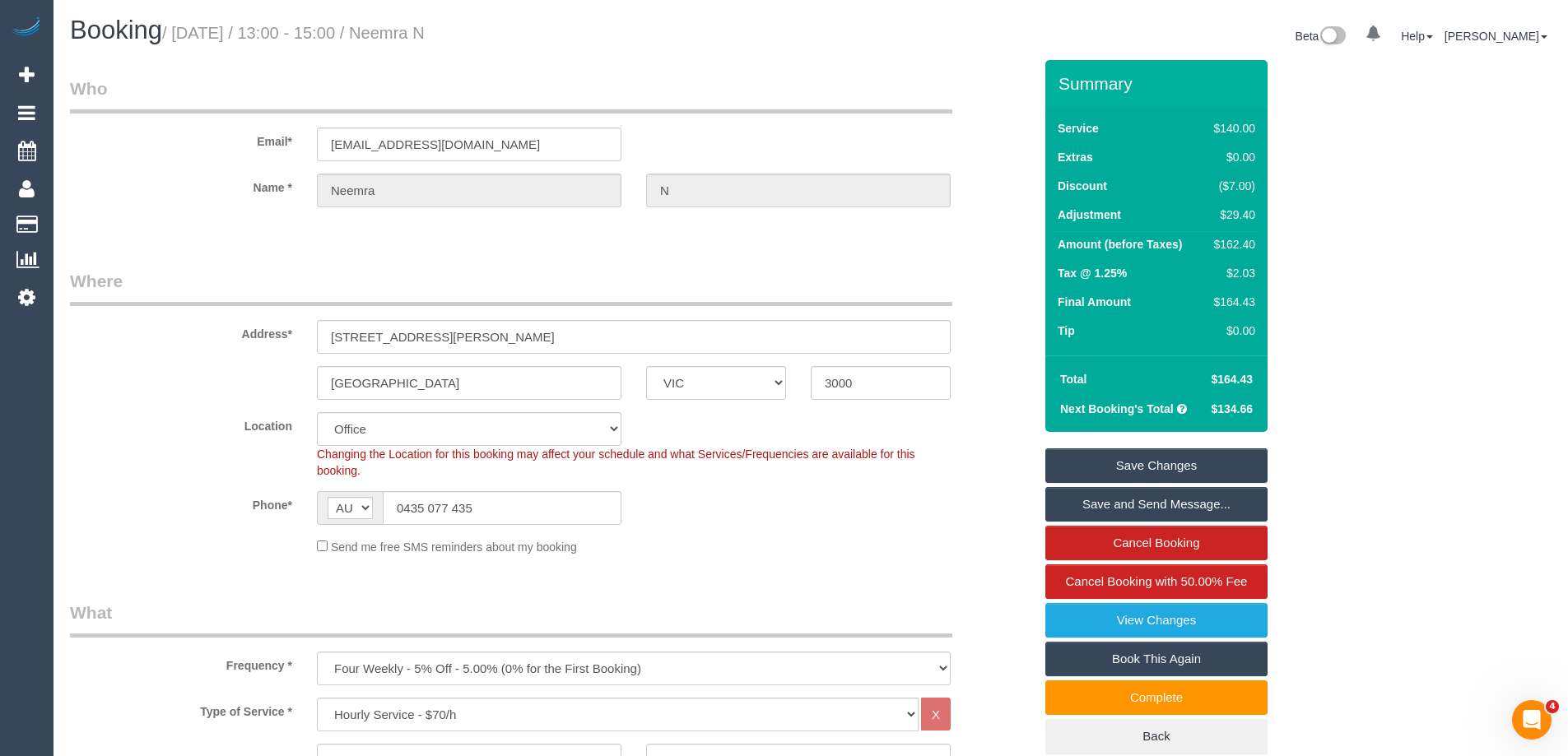
click at [1193, 456] on link "Save Changes" at bounding box center [1157, 466] width 222 height 35
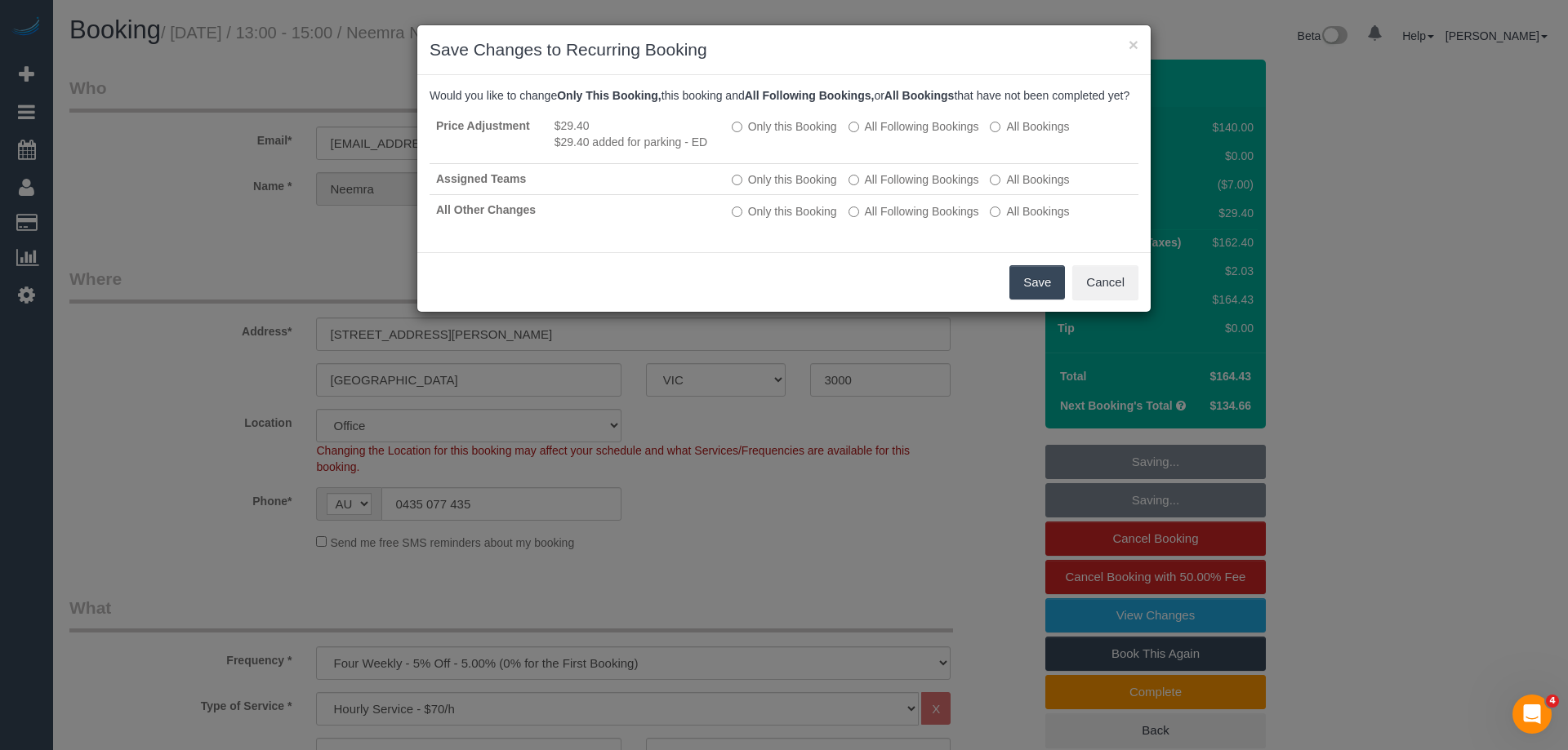
click at [1034, 296] on button "Save" at bounding box center [1036, 282] width 56 height 35
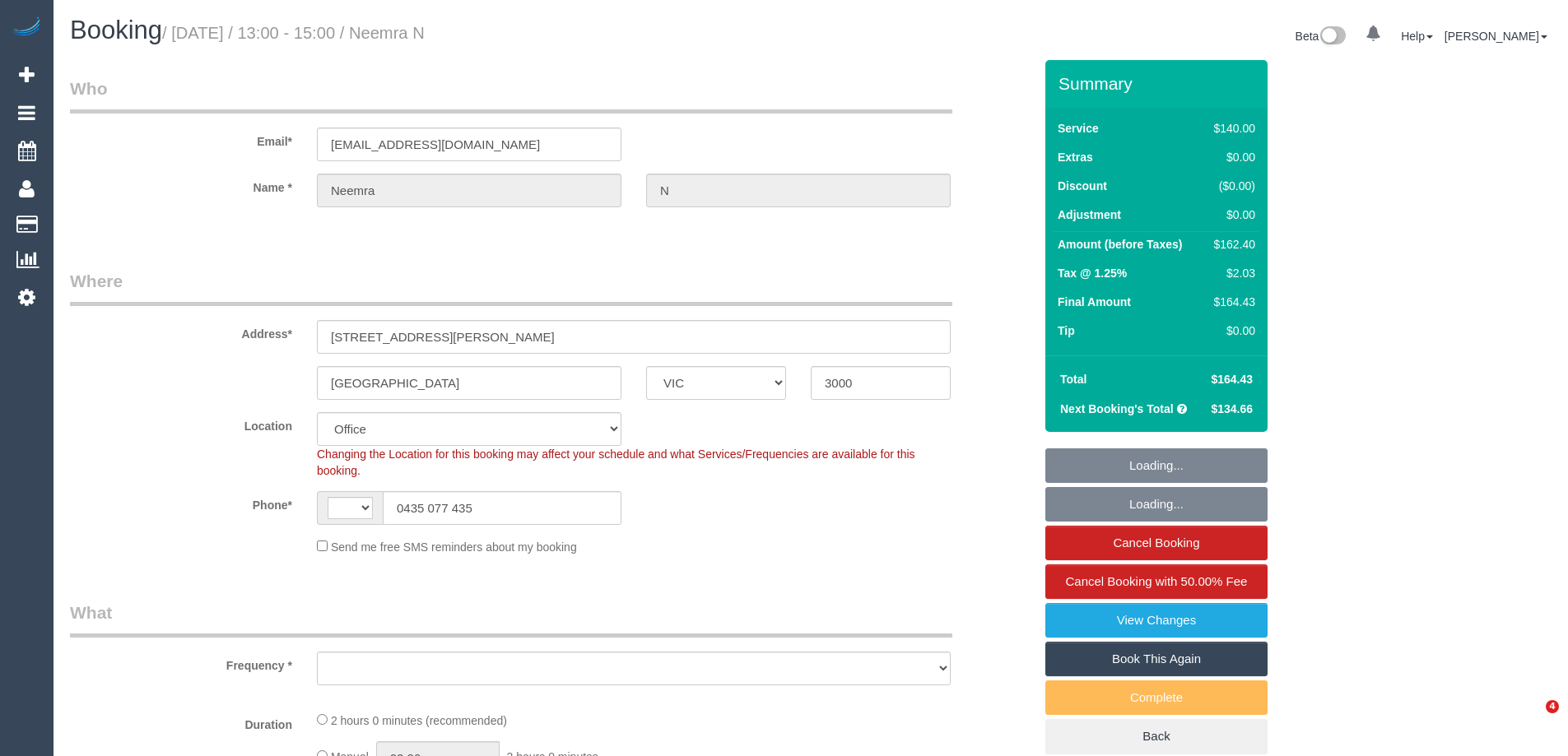
select select "VIC"
select select "string:AU"
select select "string:stripe-pm_1RTY352GScqysDRVpXaAOTV3"
select select "number:28"
select select "number:16"
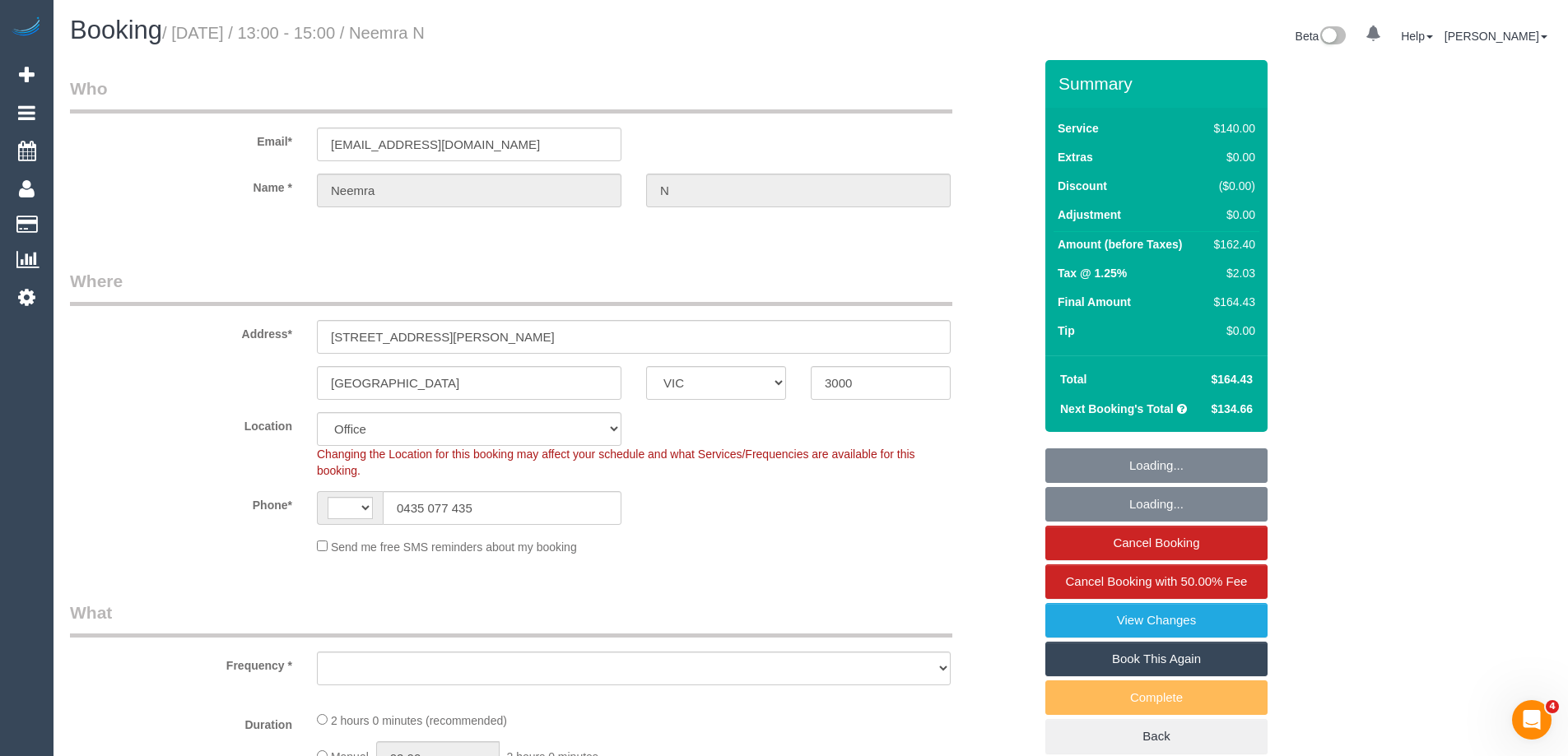
select select "number:20"
select select "number:24"
select select "number:35"
select select "number:13"
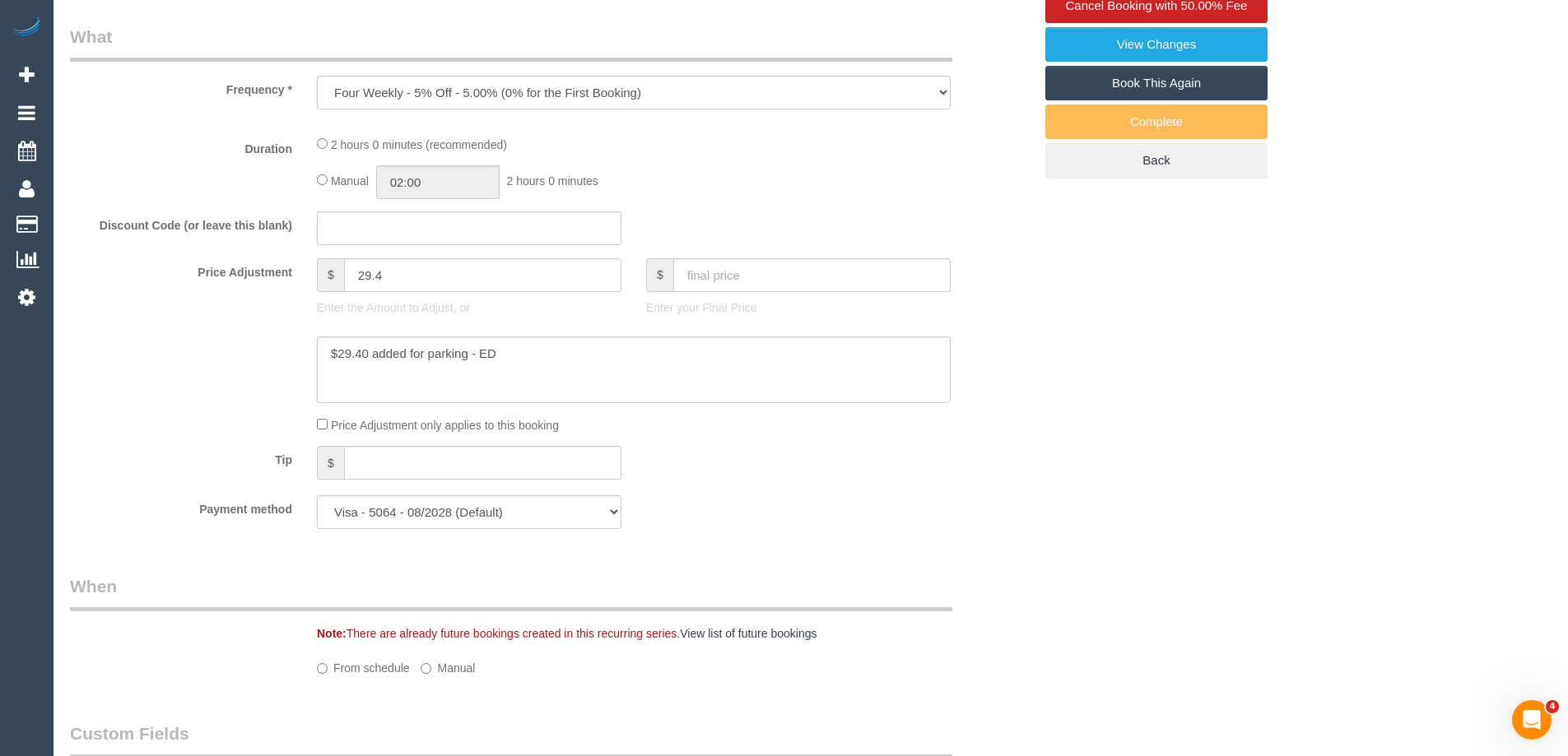
select select "object:916"
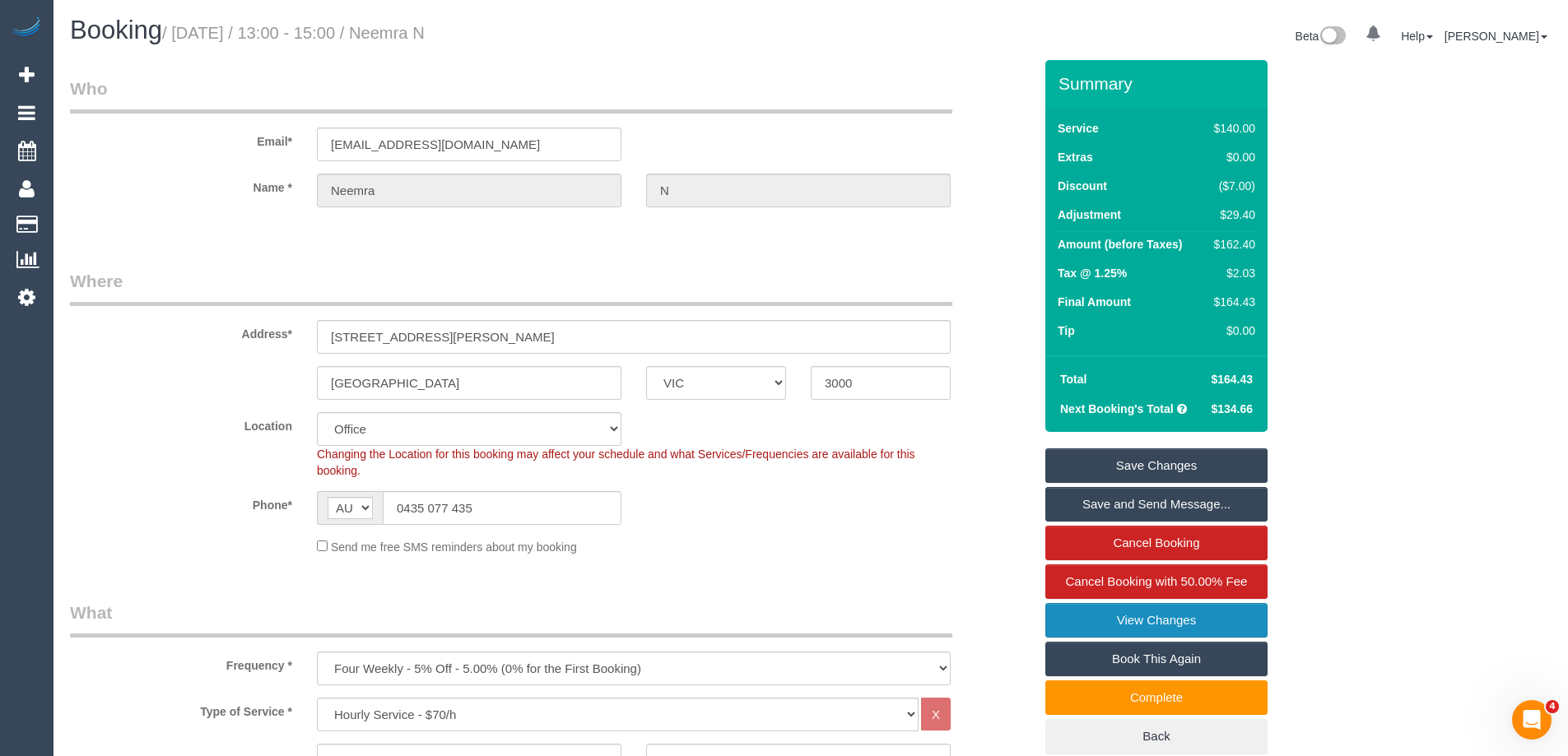
click at [1197, 619] on link "View Changes" at bounding box center [1157, 620] width 222 height 35
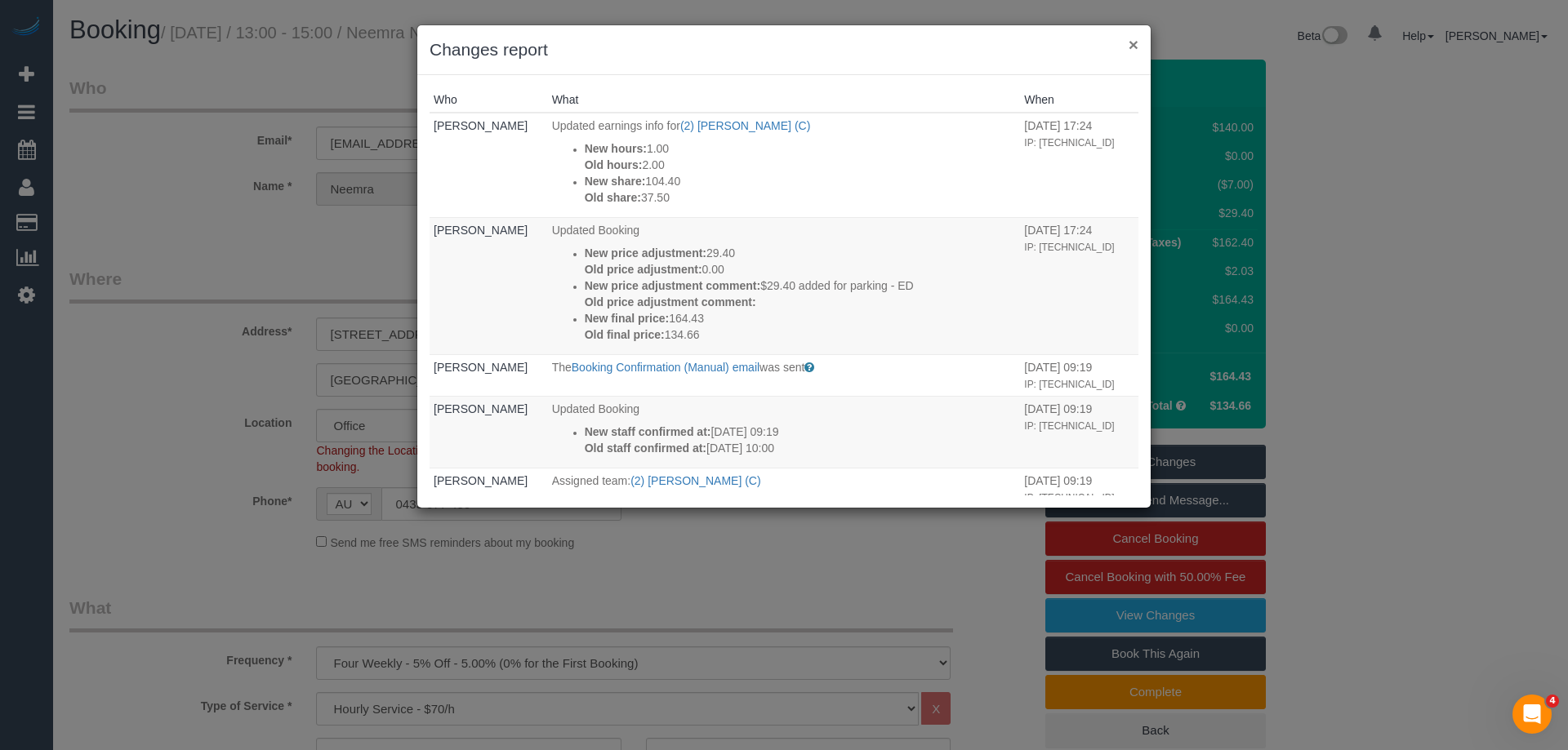
click at [1135, 44] on button "×" at bounding box center [1133, 44] width 10 height 17
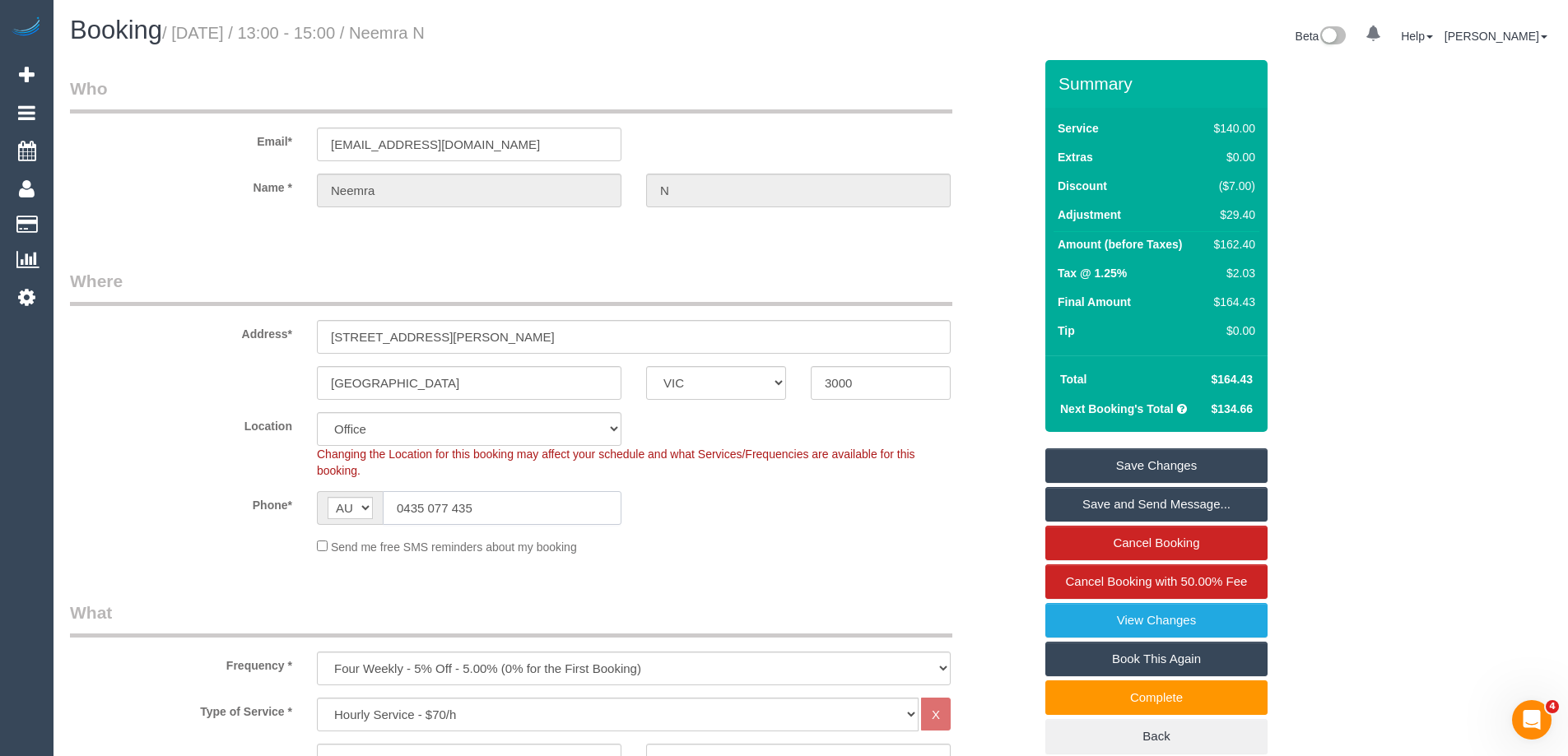
click at [510, 499] on input "0435 077 435" at bounding box center [502, 507] width 239 height 34
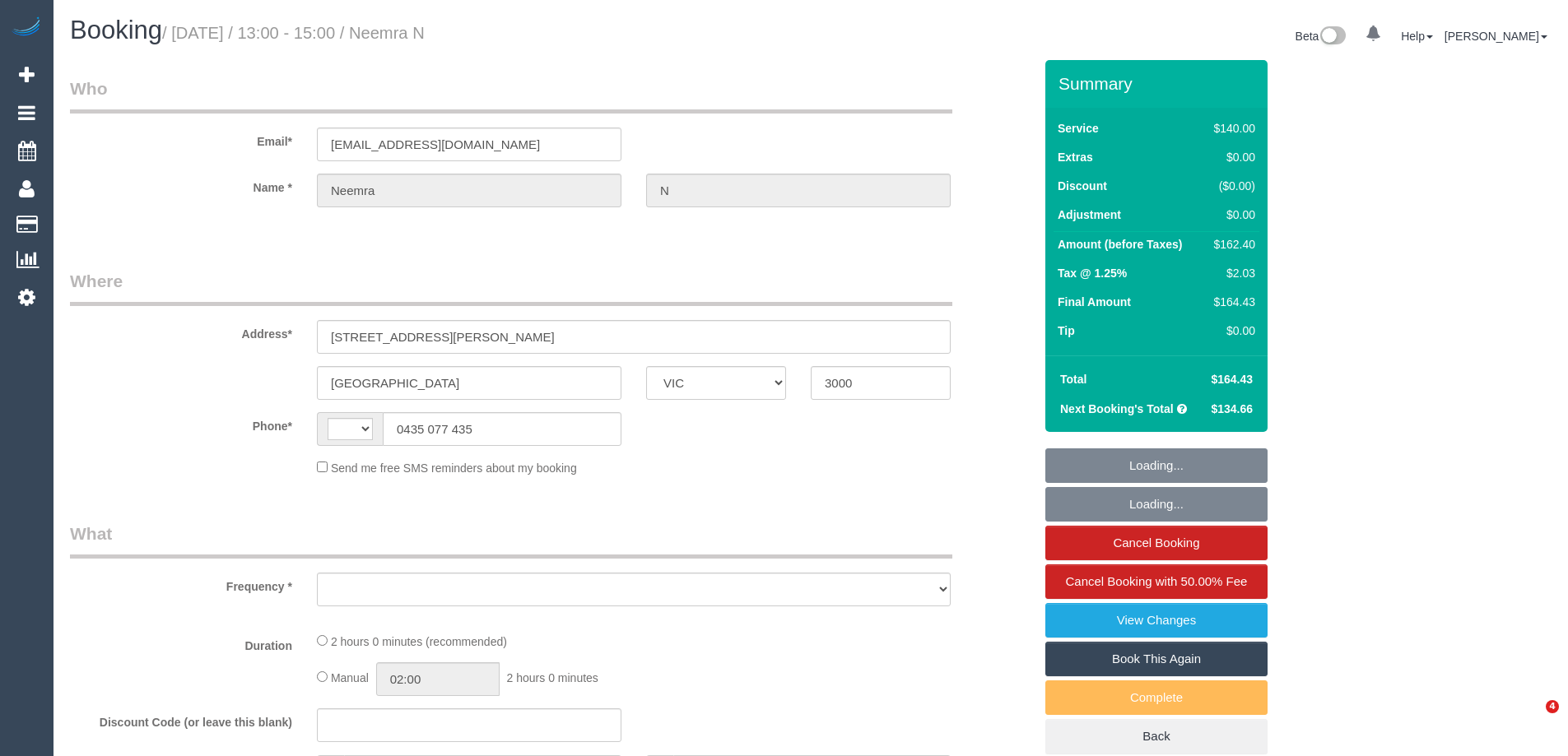
select select "VIC"
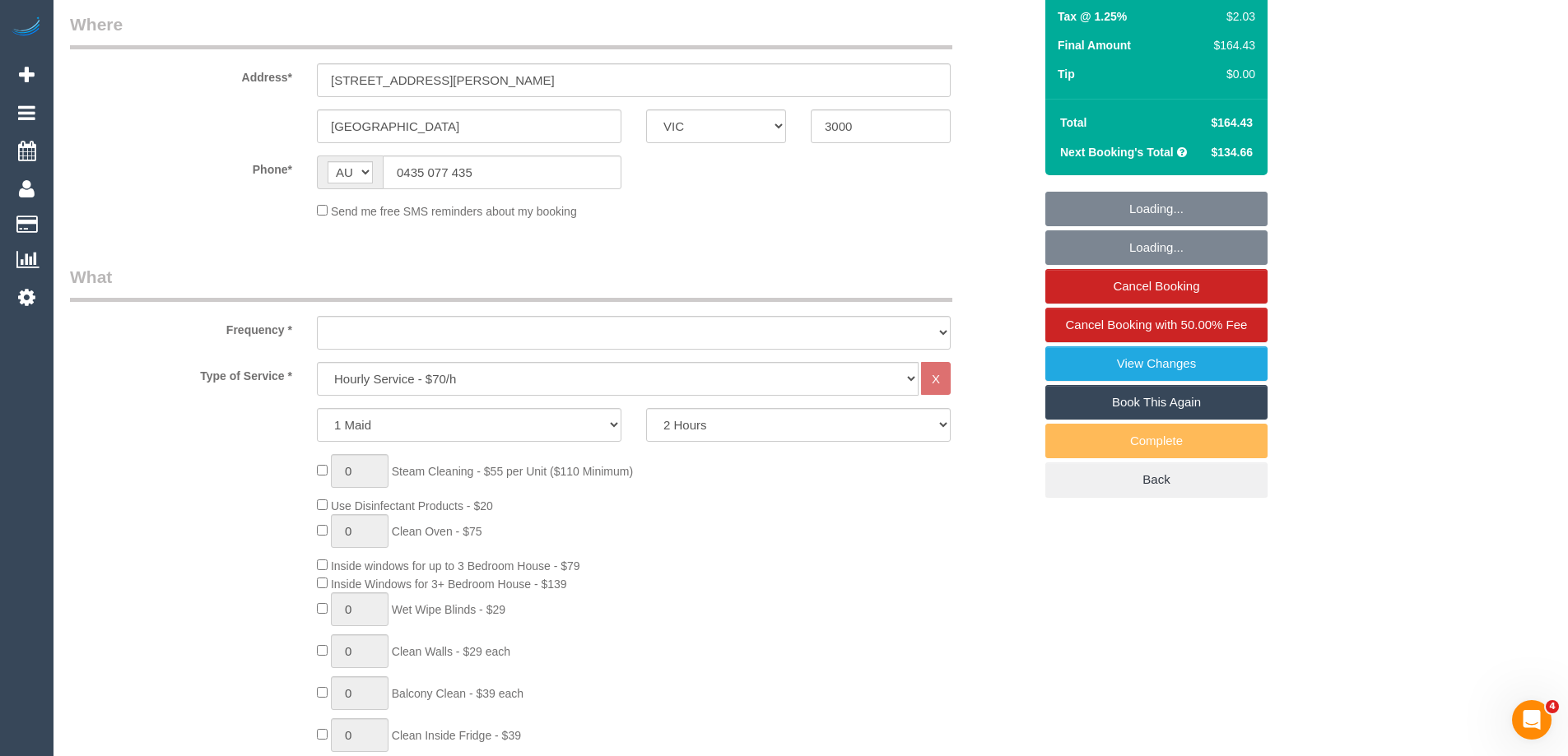
select select "string:AU"
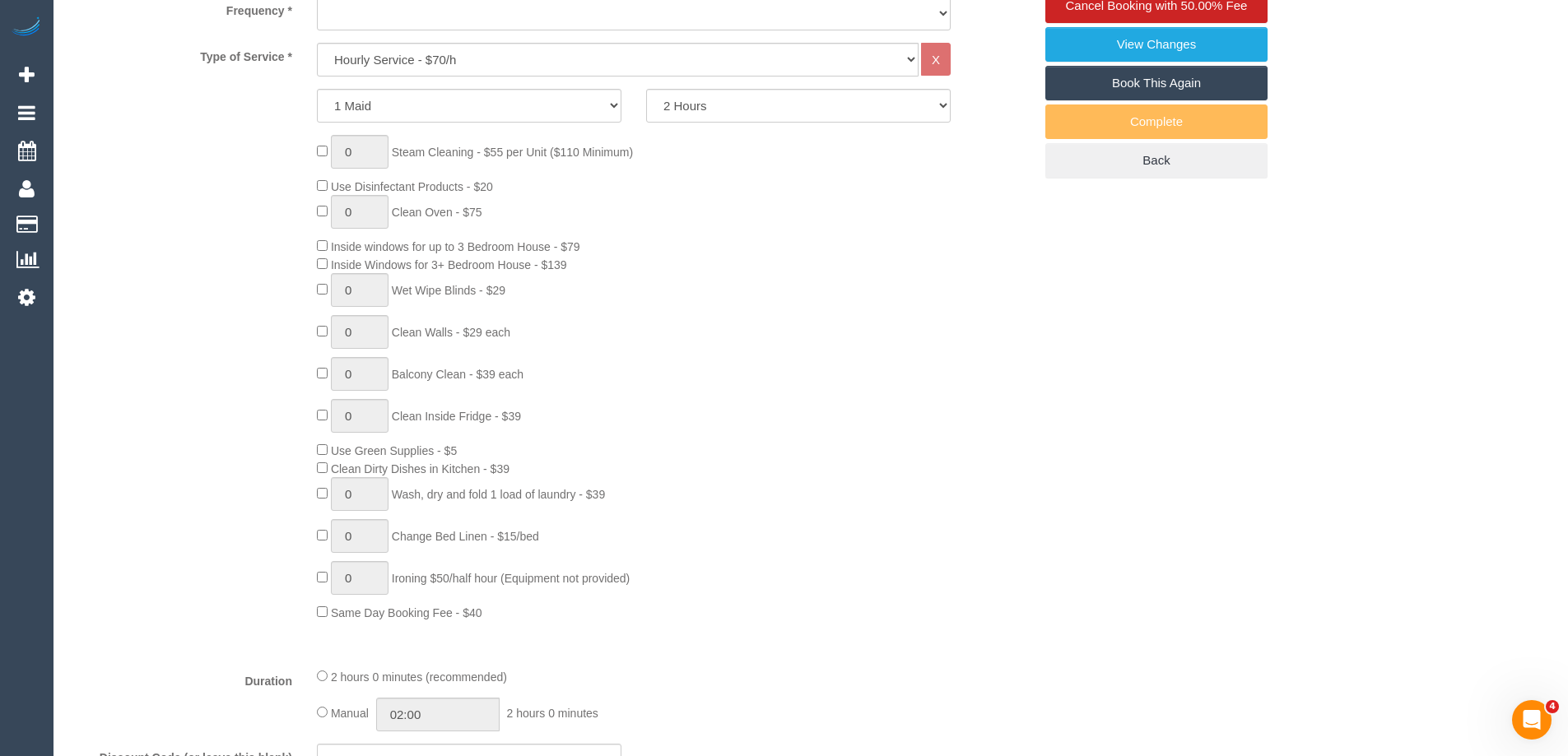
select select "object:759"
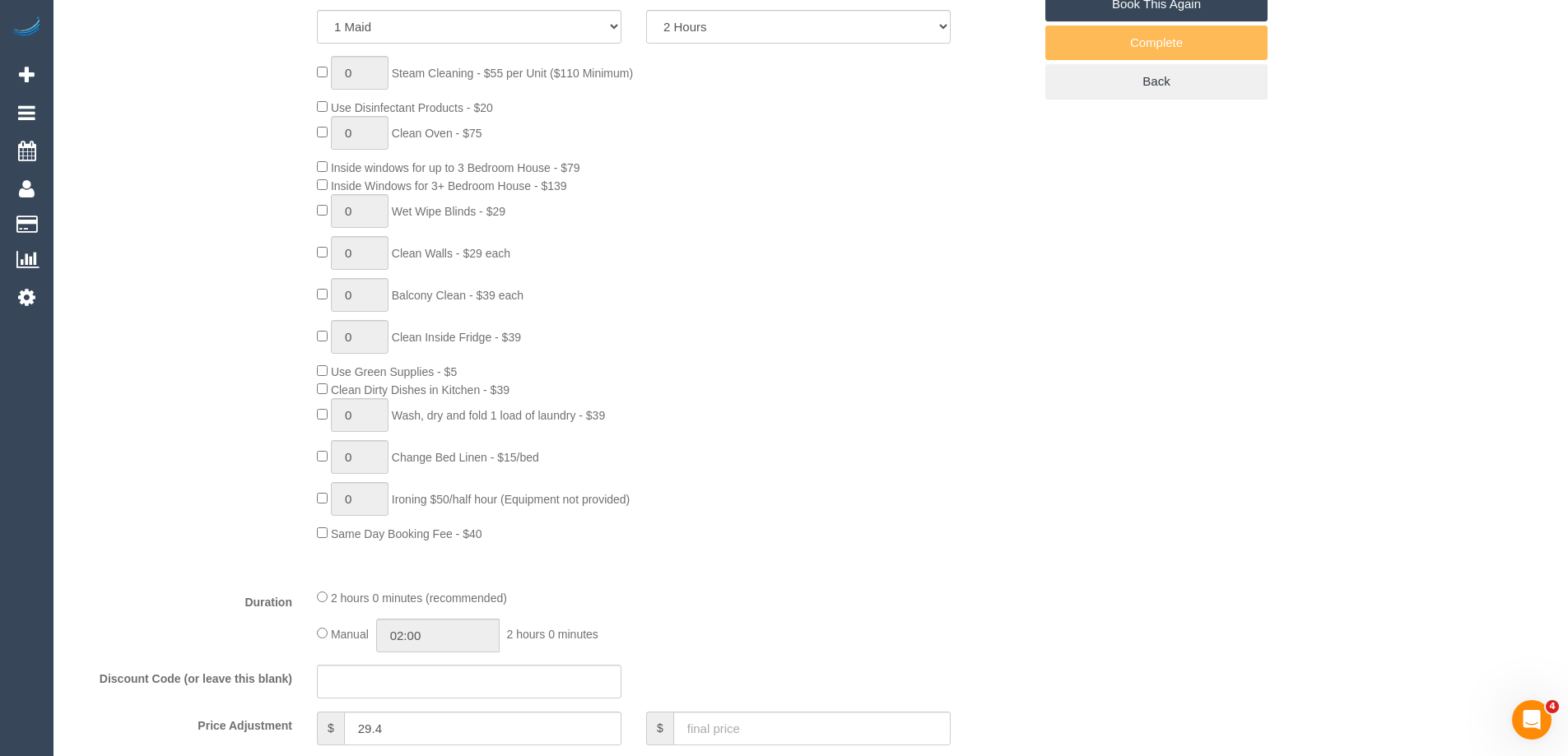
select select "string:stripe-pm_1RTY352GScqysDRVpXaAOTV3"
select select "number:28"
select select "number:16"
select select "number:20"
select select "number:24"
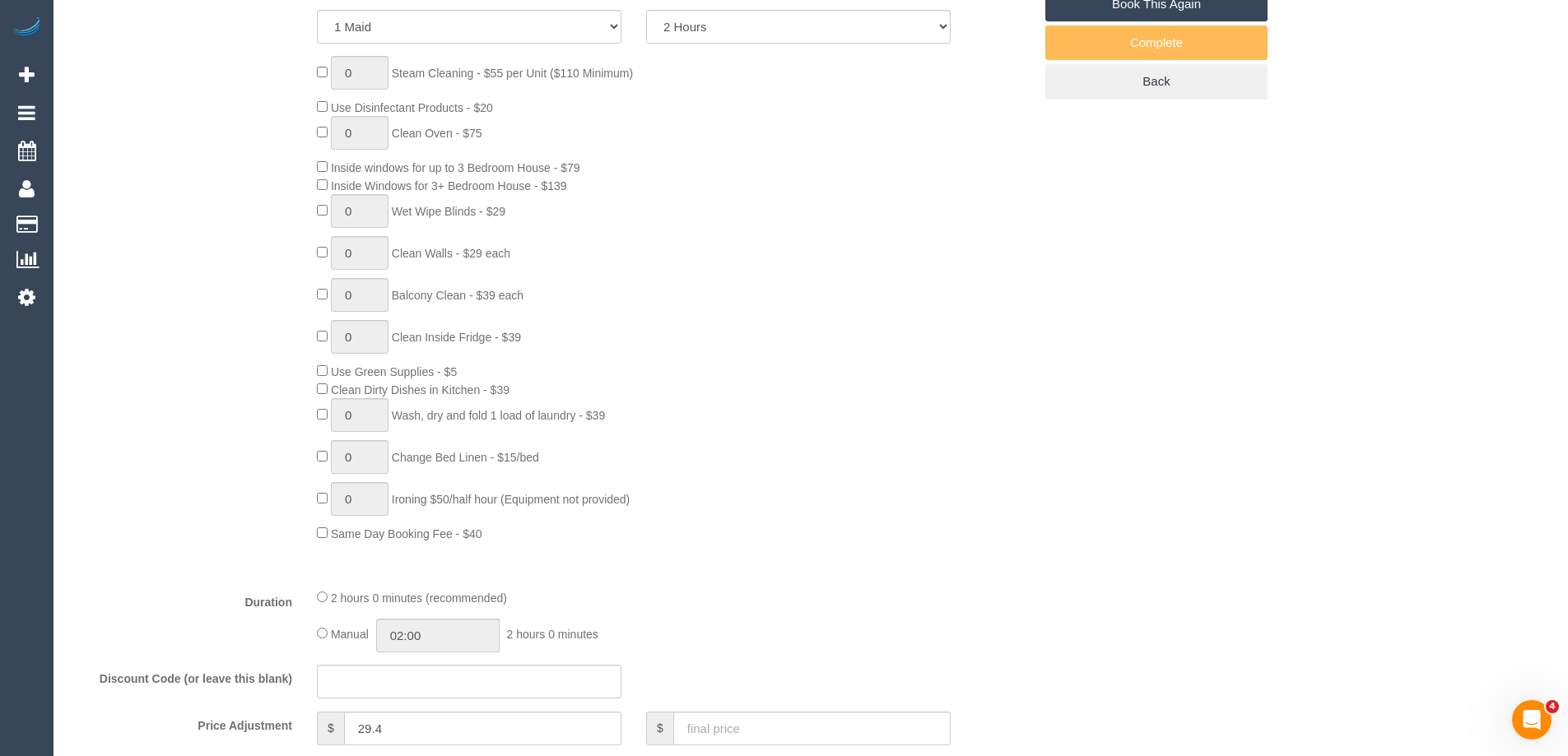
select select "number:35"
select select "number:13"
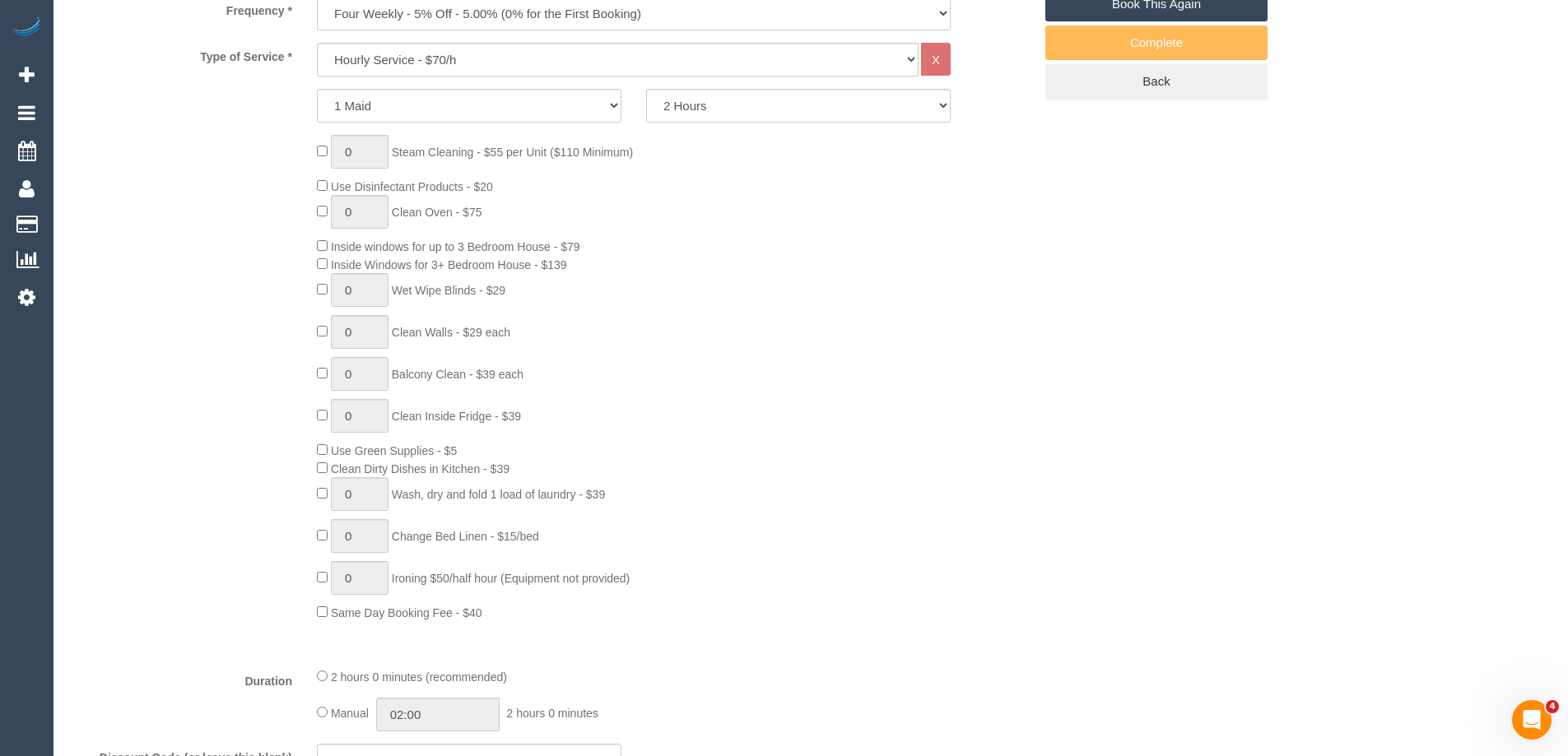
select select "object:912"
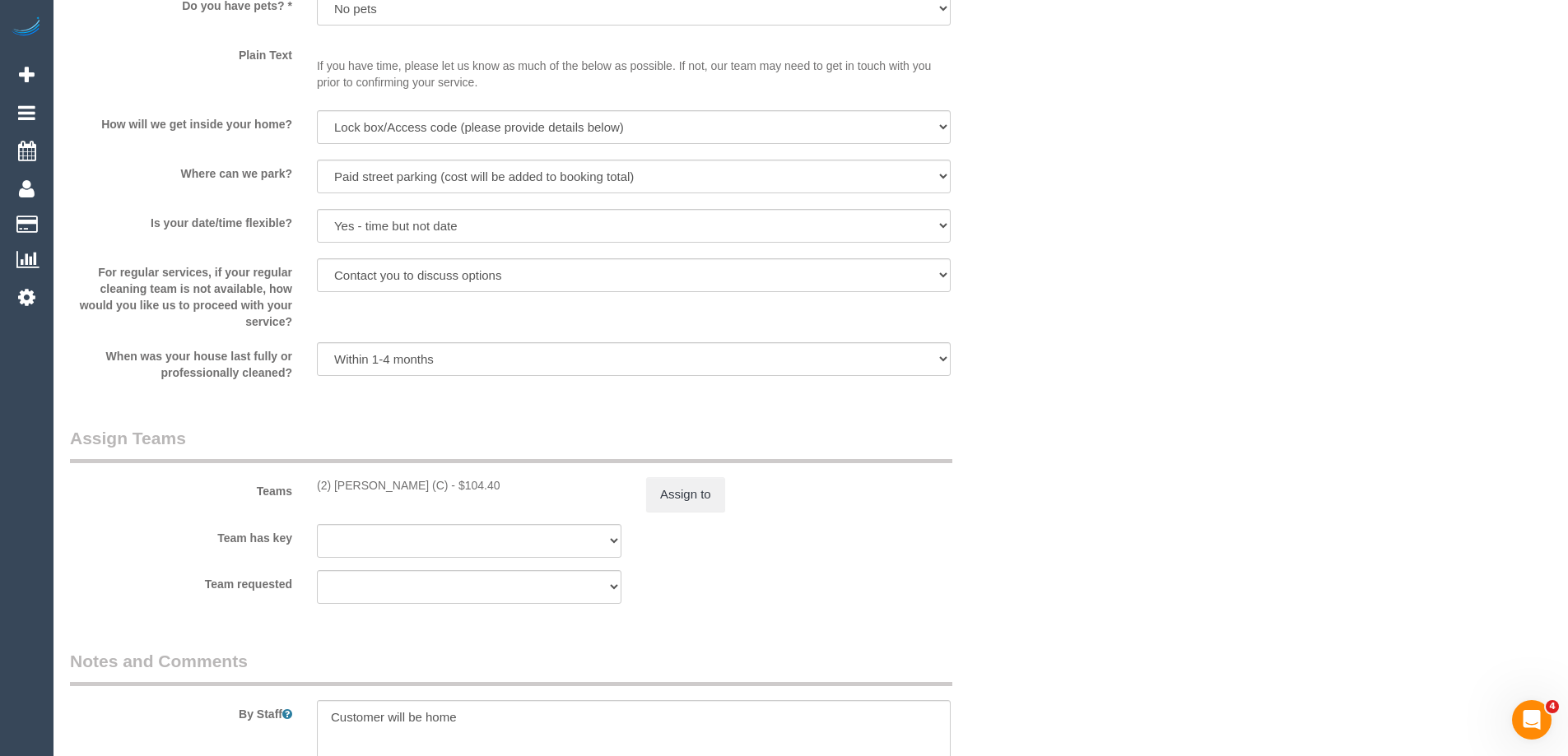
scroll to position [2547, 0]
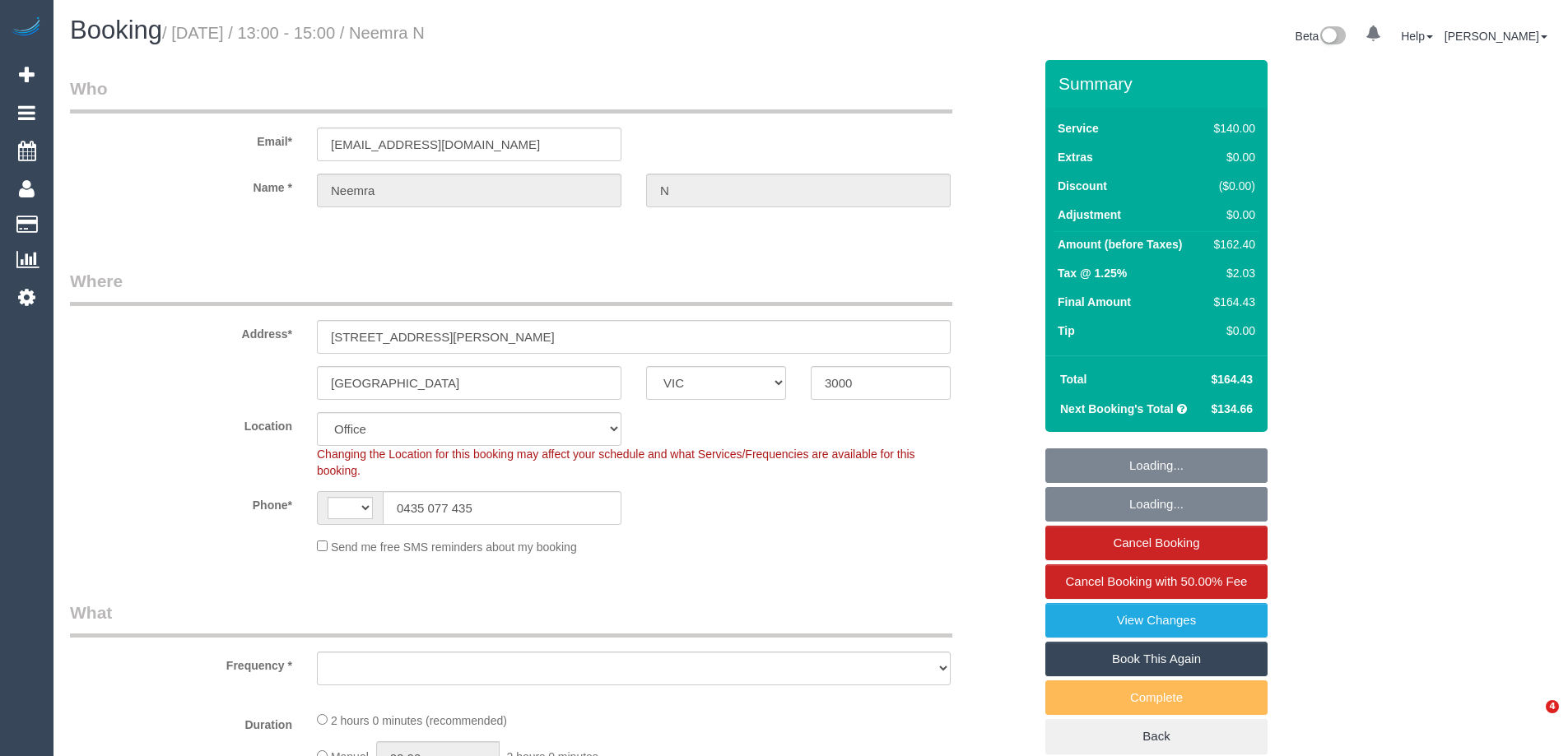
select select "VIC"
select select "string:stripe-pm_1RTY352GScqysDRVpXaAOTV3"
select select "string:AU"
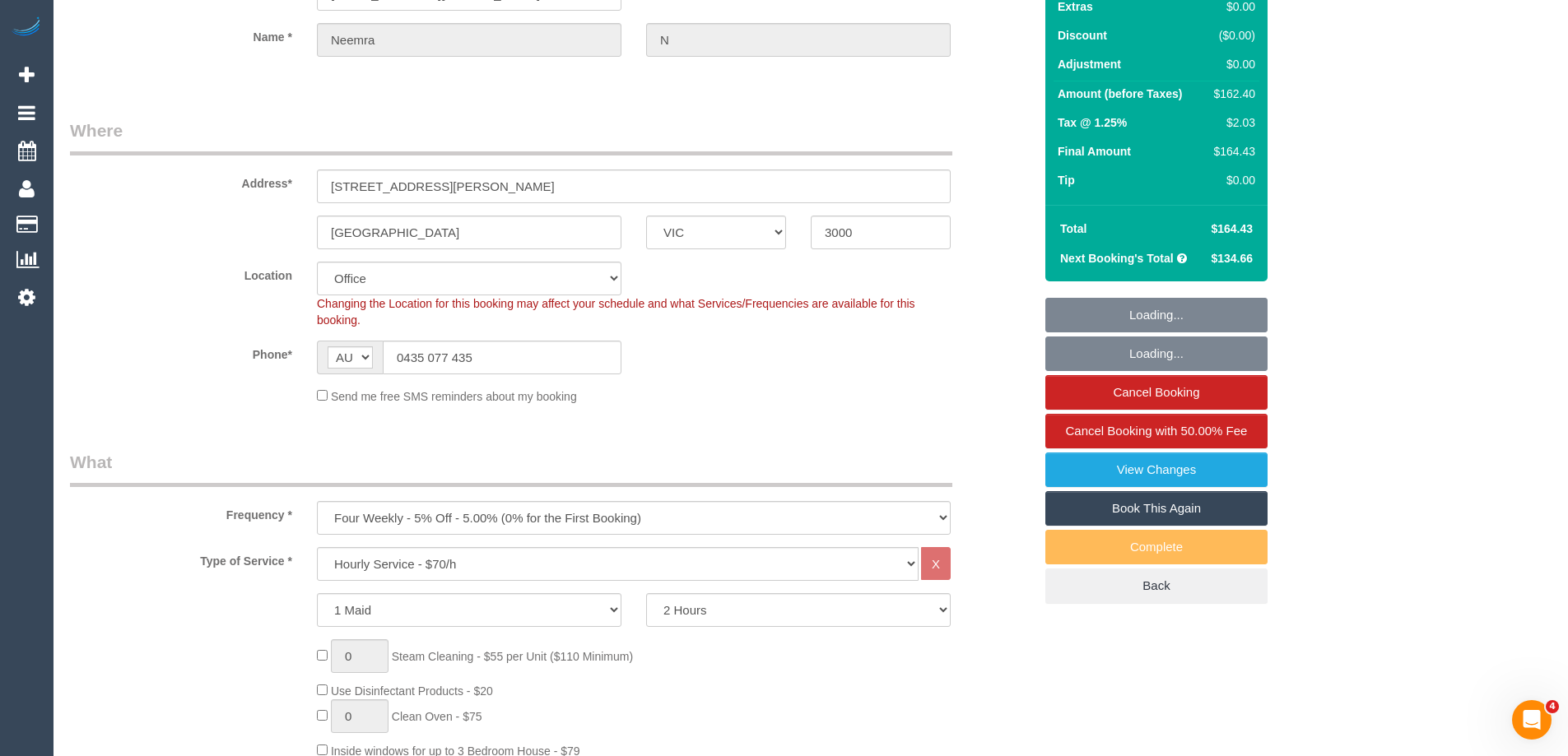
select select "object:770"
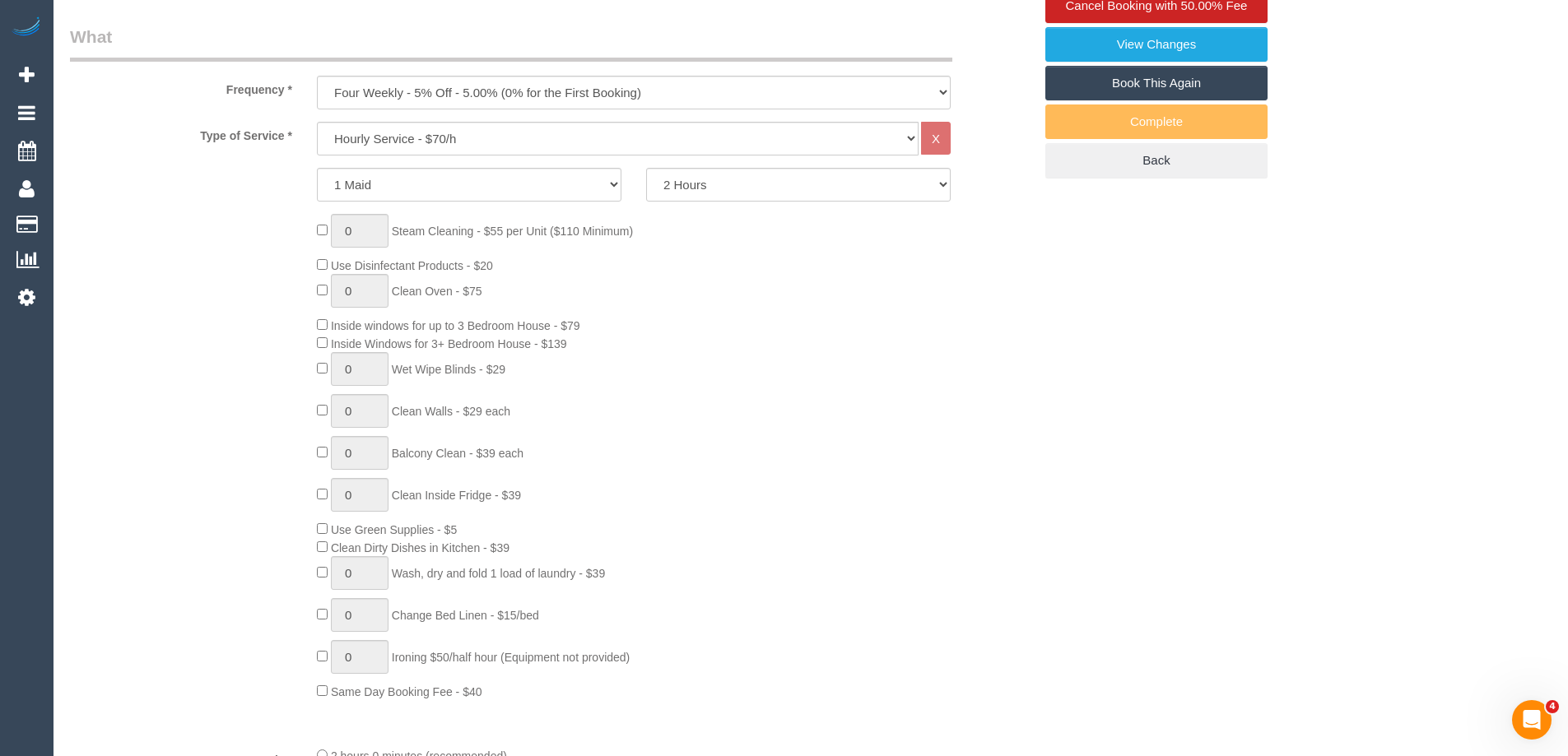
select select "number:28"
select select "number:16"
select select "number:20"
select select "number:24"
select select "number:35"
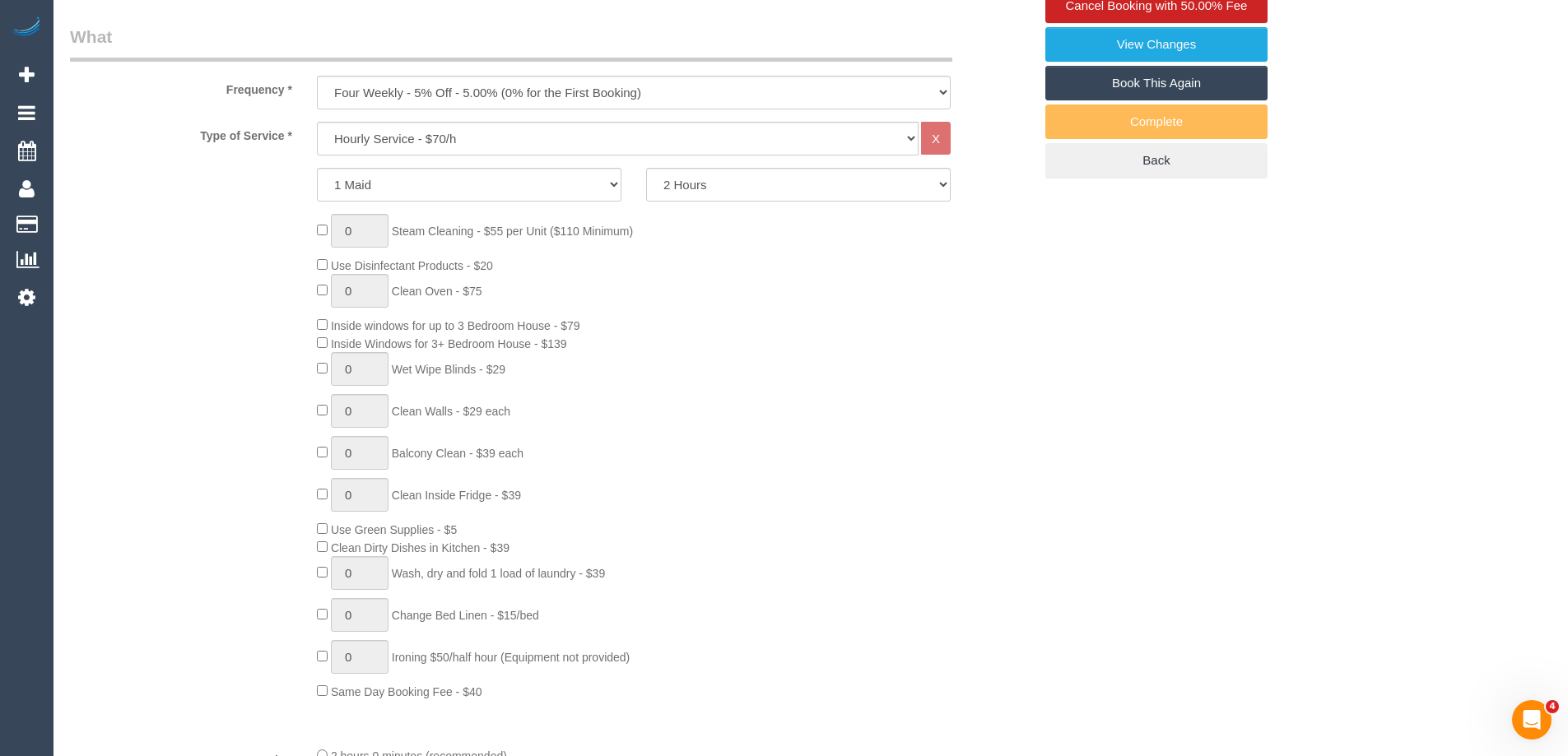
select select "number:13"
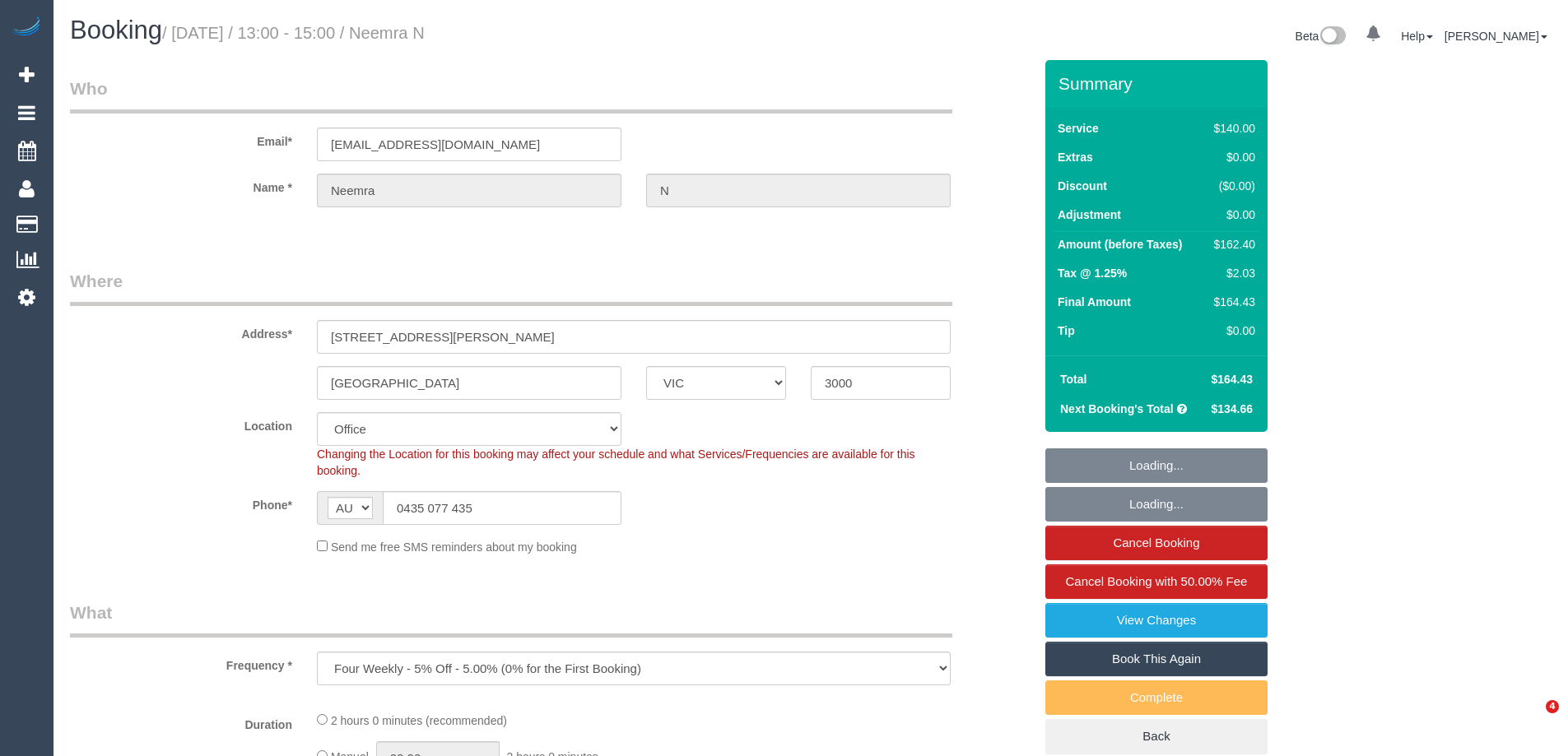
select select "VIC"
select select "object:912"
select select "string:stripe-pm_1RTY352GScqysDRVpXaAOTV3"
select select "number:28"
select select "number:16"
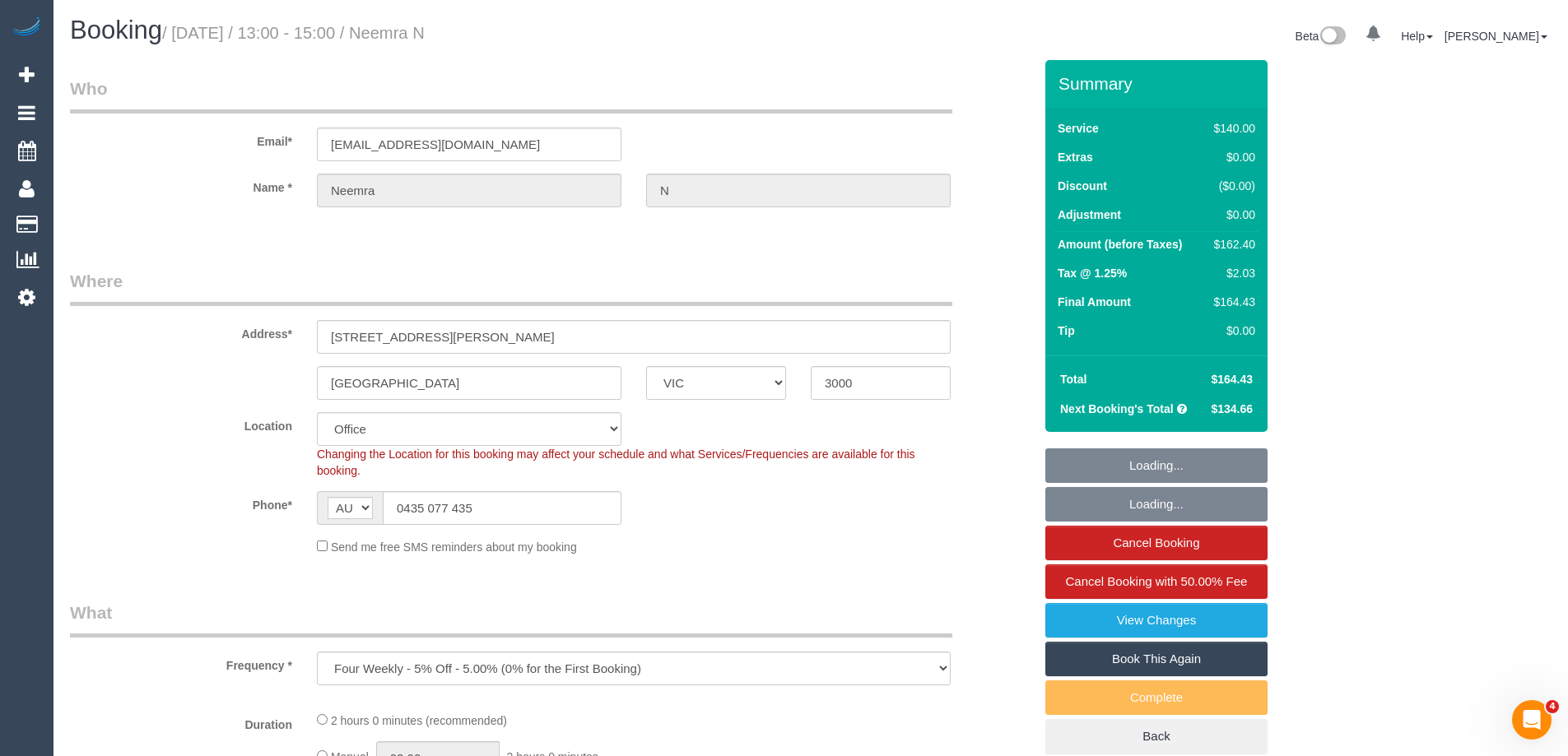
select select "number:20"
select select "number:24"
select select "number:35"
select select "number:13"
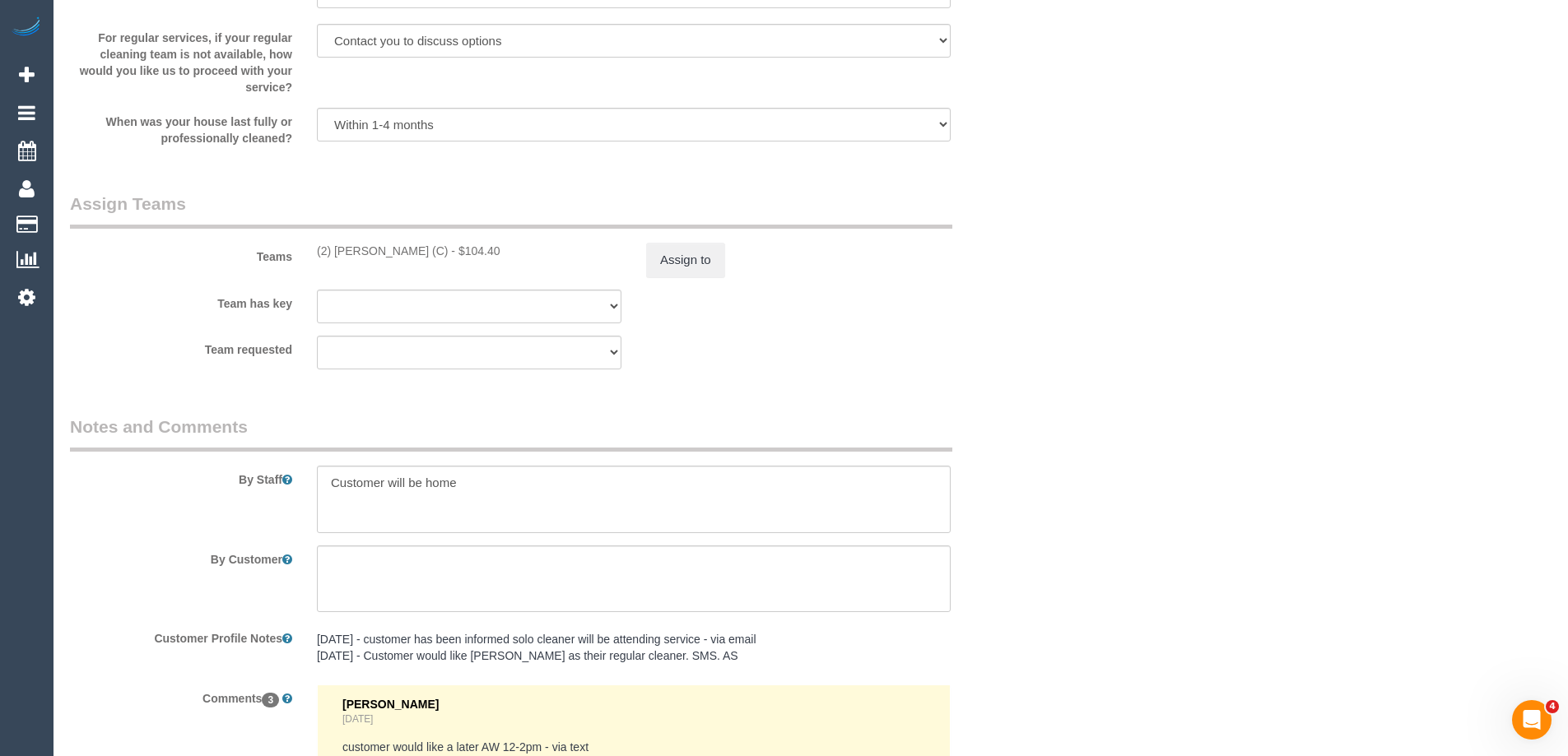
scroll to position [2373, 0]
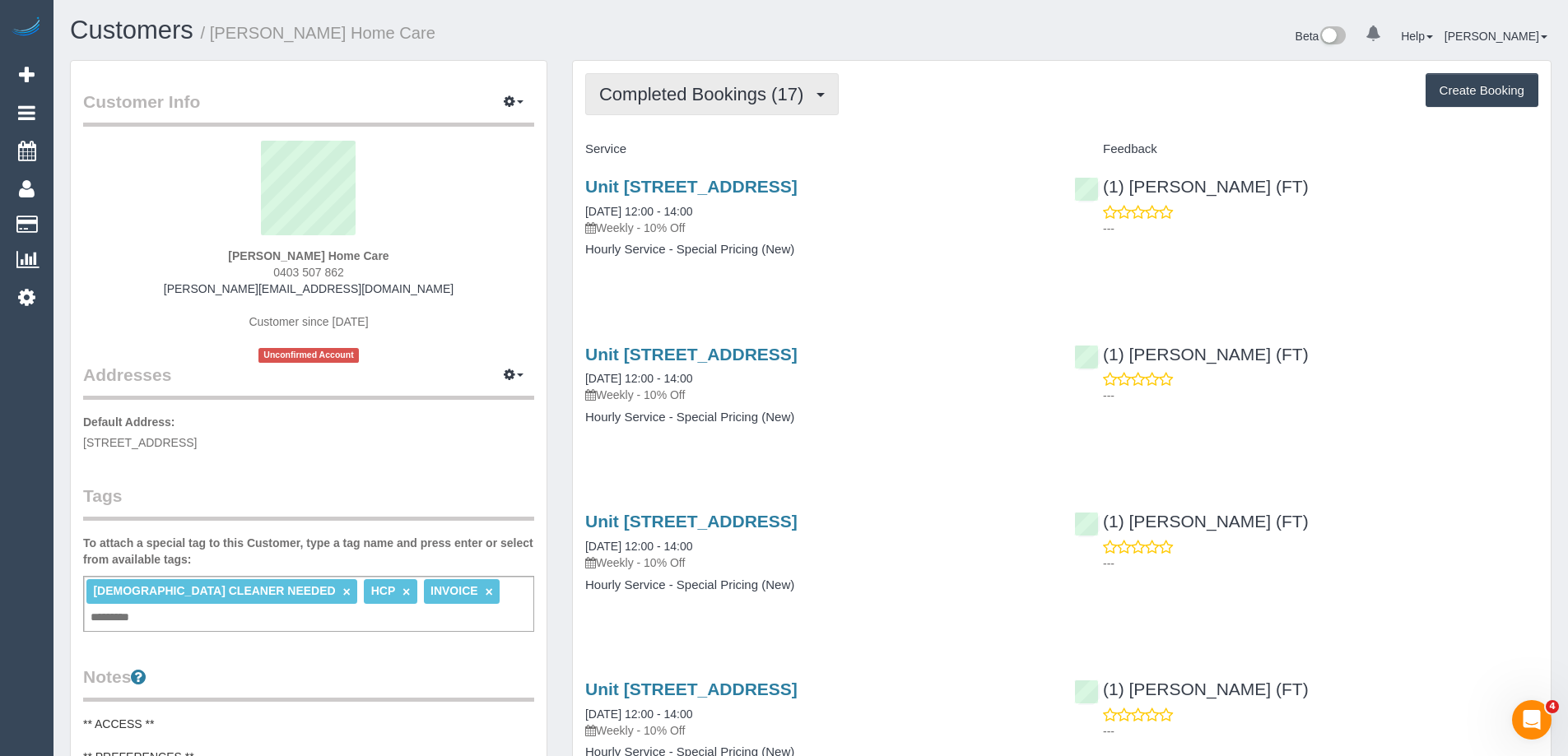
click at [708, 83] on button "Completed Bookings (17)" at bounding box center [712, 94] width 253 height 42
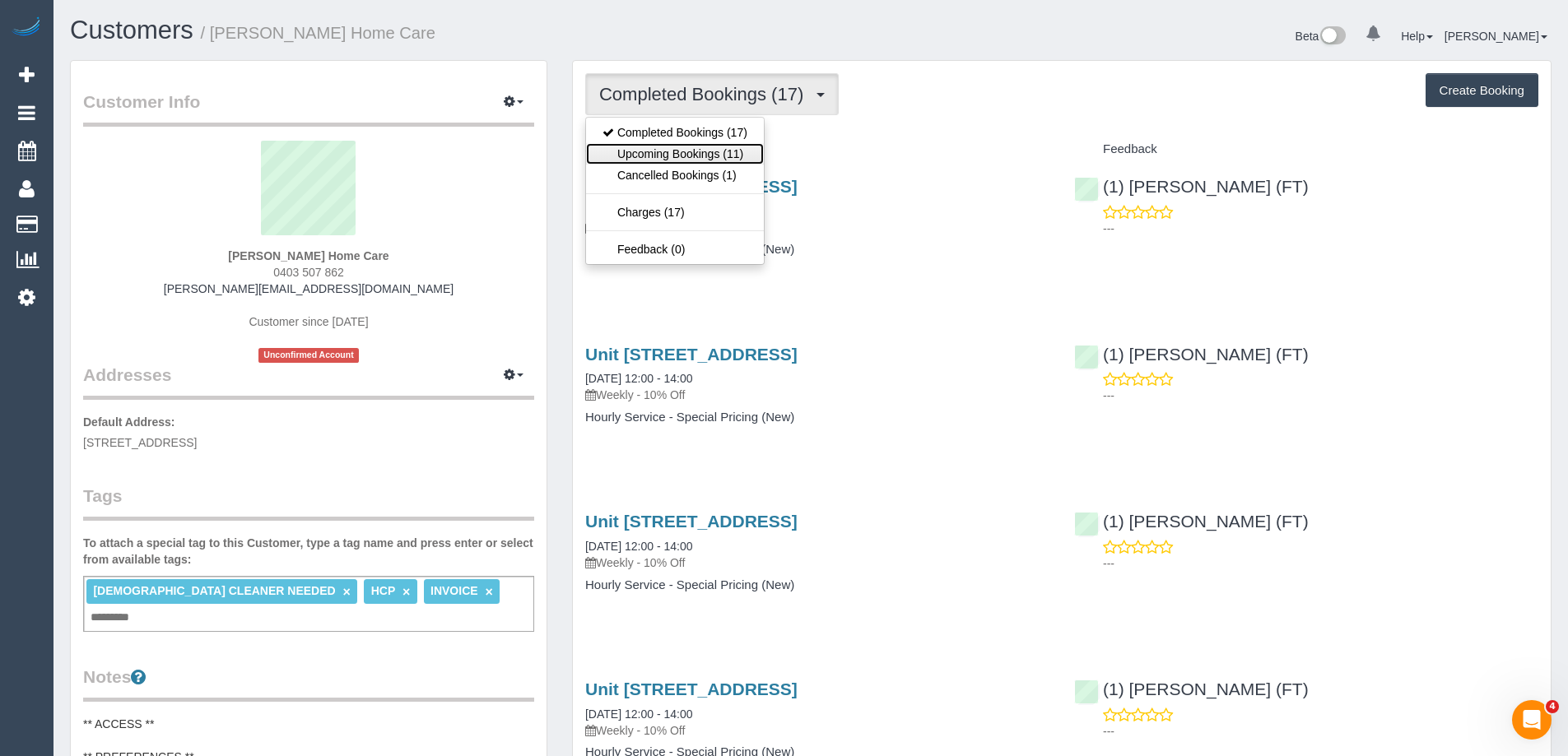
click at [695, 156] on link "Upcoming Bookings (11)" at bounding box center [675, 153] width 178 height 21
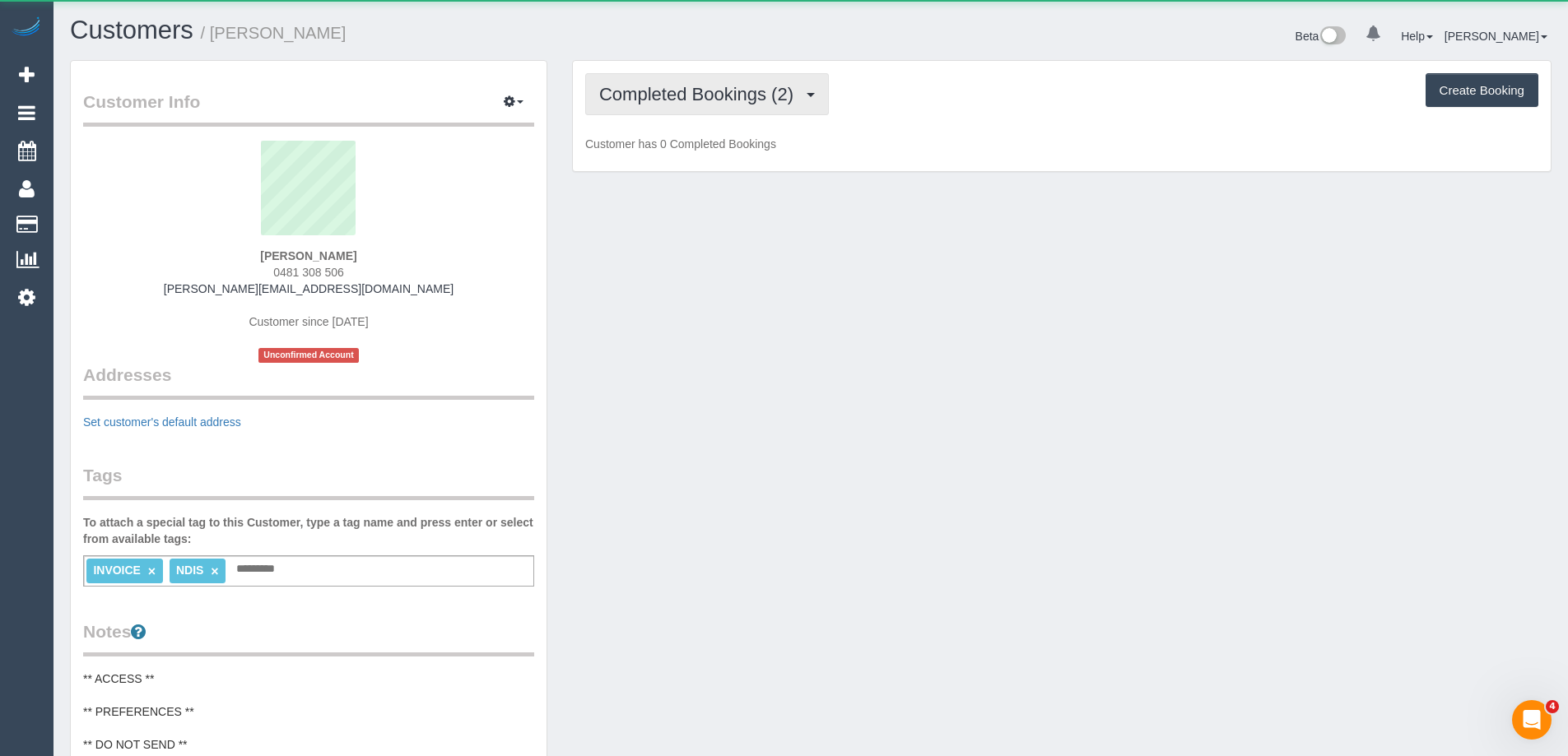
click at [689, 103] on span "Completed Bookings (2)" at bounding box center [700, 94] width 203 height 20
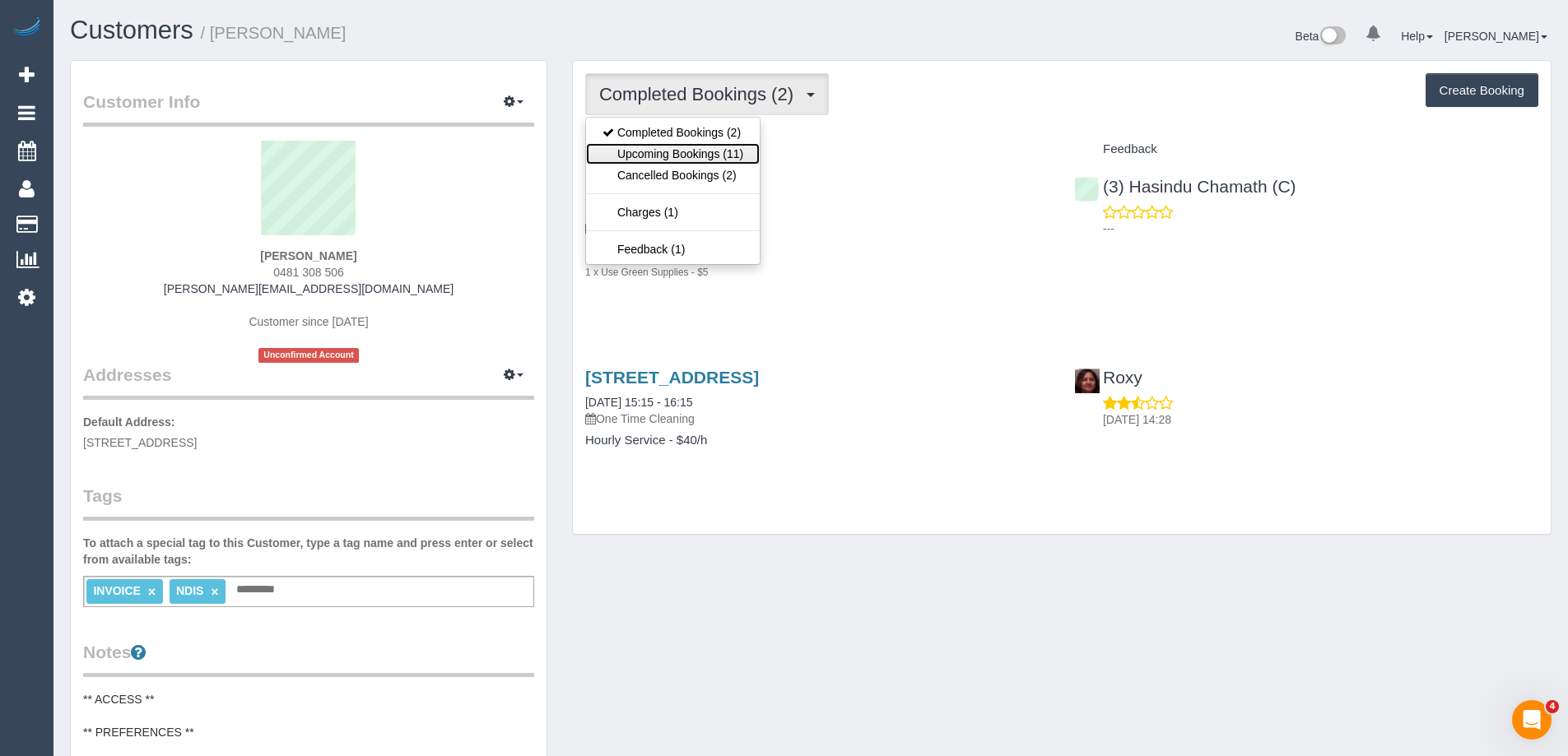
click at [685, 149] on link "Upcoming Bookings (11)" at bounding box center [672, 153] width 174 height 21
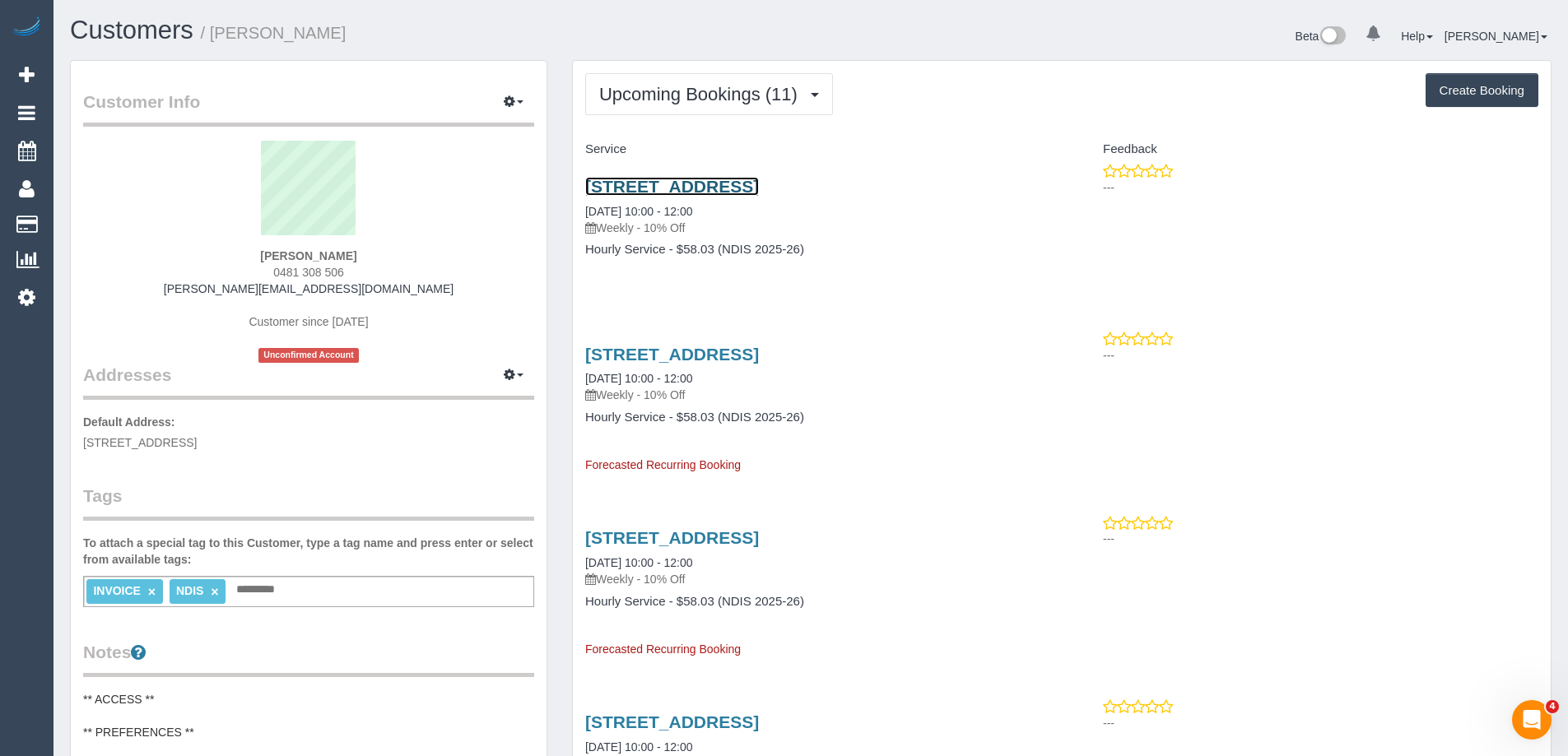
click at [685, 188] on link "2/130 Flinders Street, Thornbury, VIC 3071" at bounding box center [672, 186] width 174 height 19
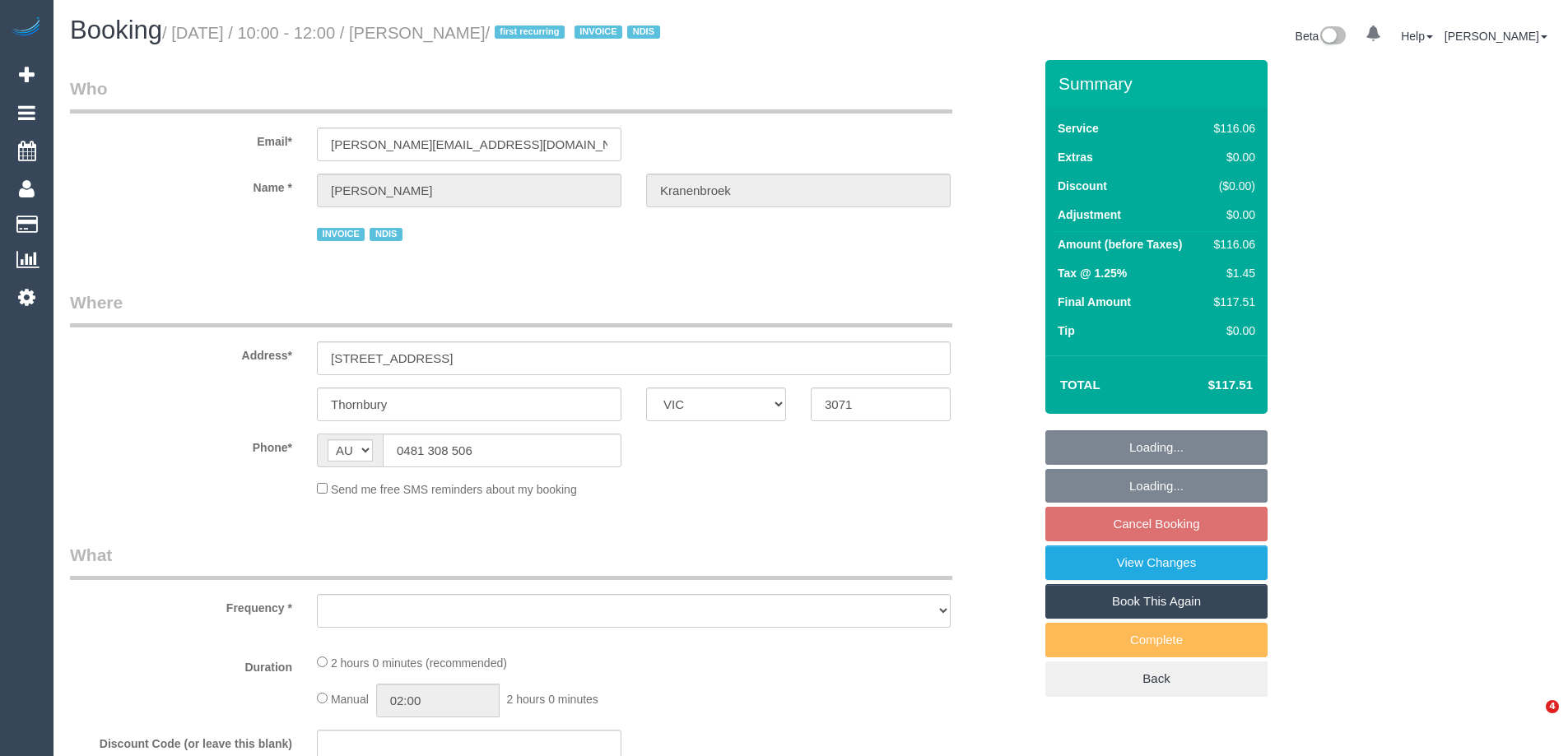
select select "VIC"
select select "object:560"
select select "string:stripe-pm_1RbWh12GScqysDRV7Rx2aVB7"
select select "number:29"
select select "number:14"
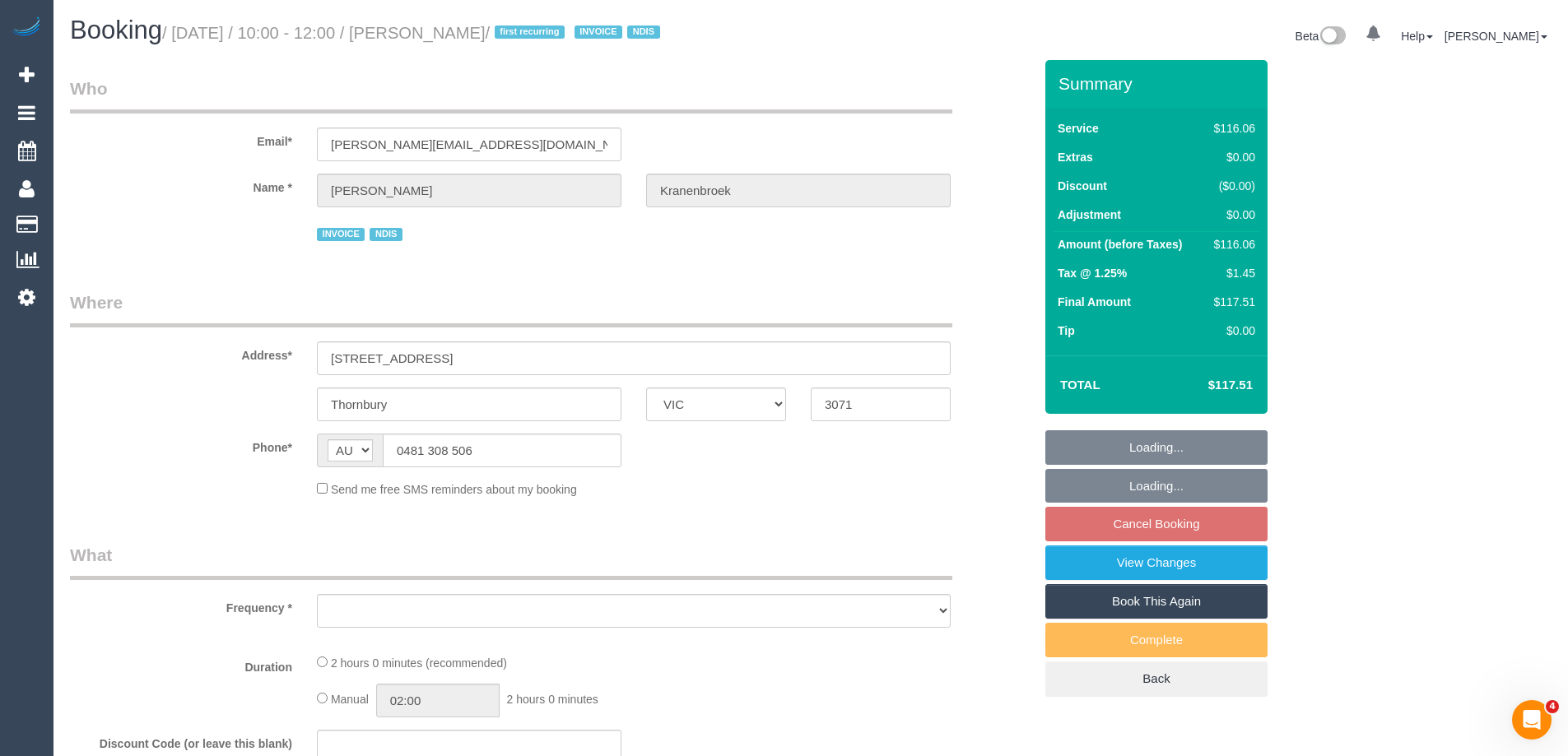
select select "number:19"
select select "number:23"
select select "number:34"
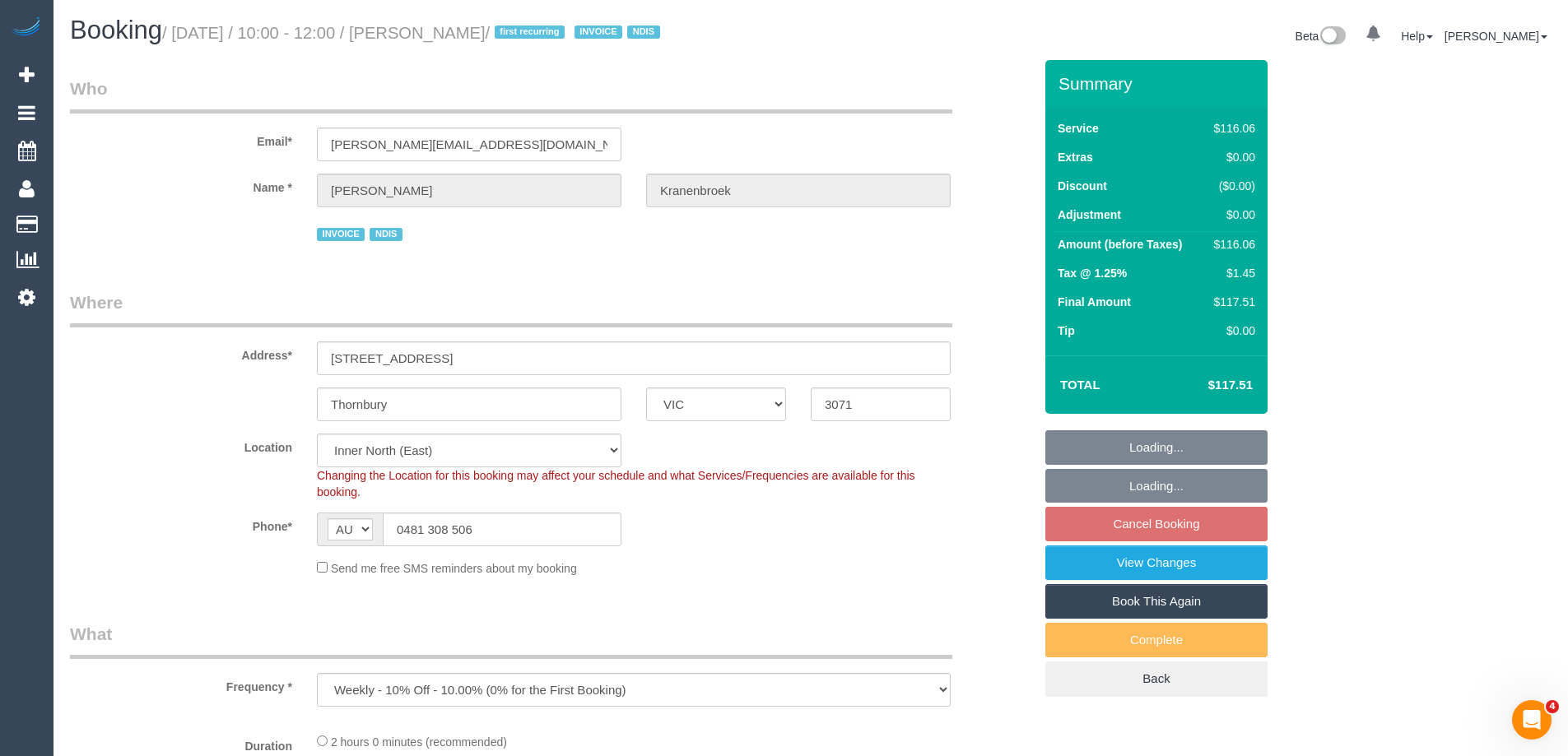
select select "object:711"
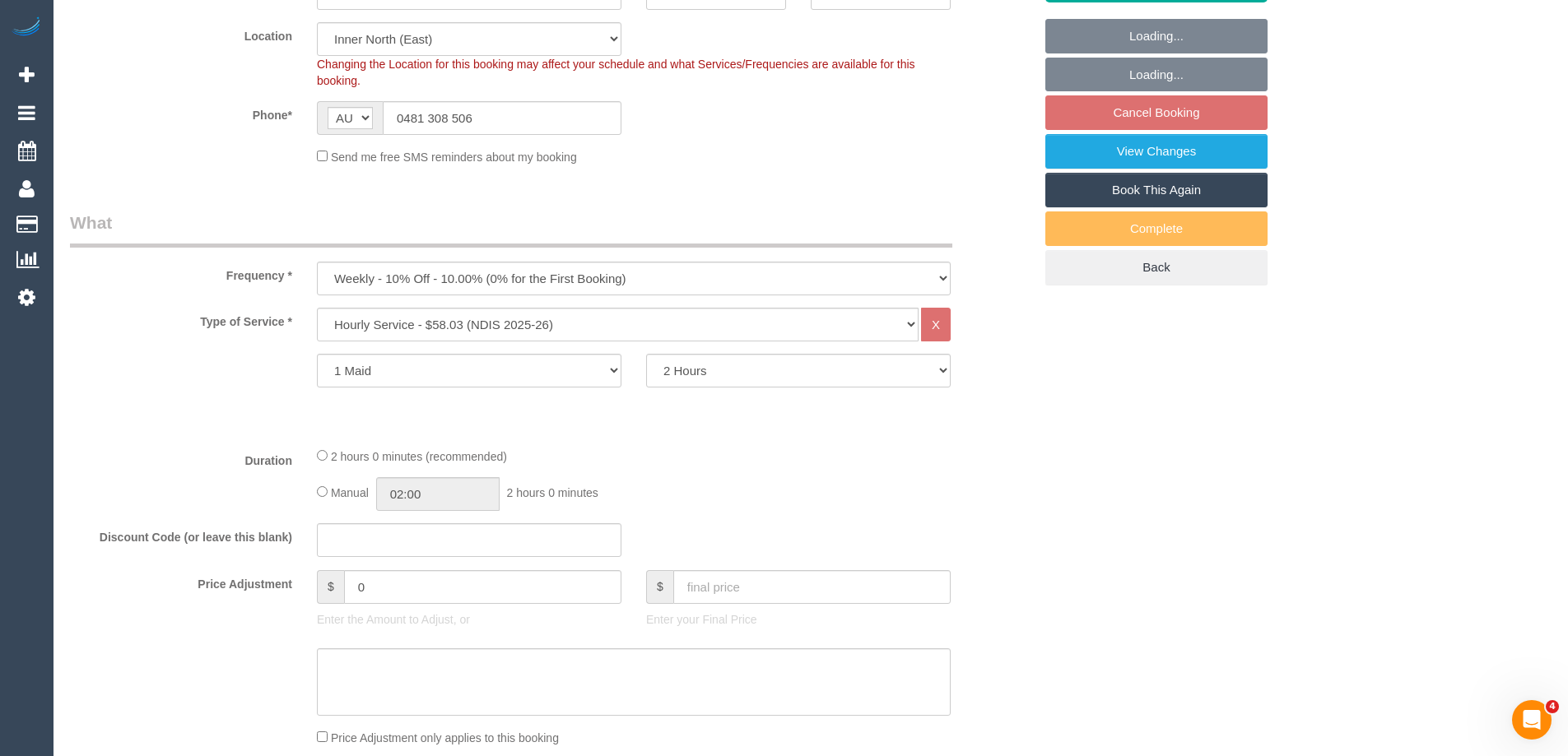
select select "spot3"
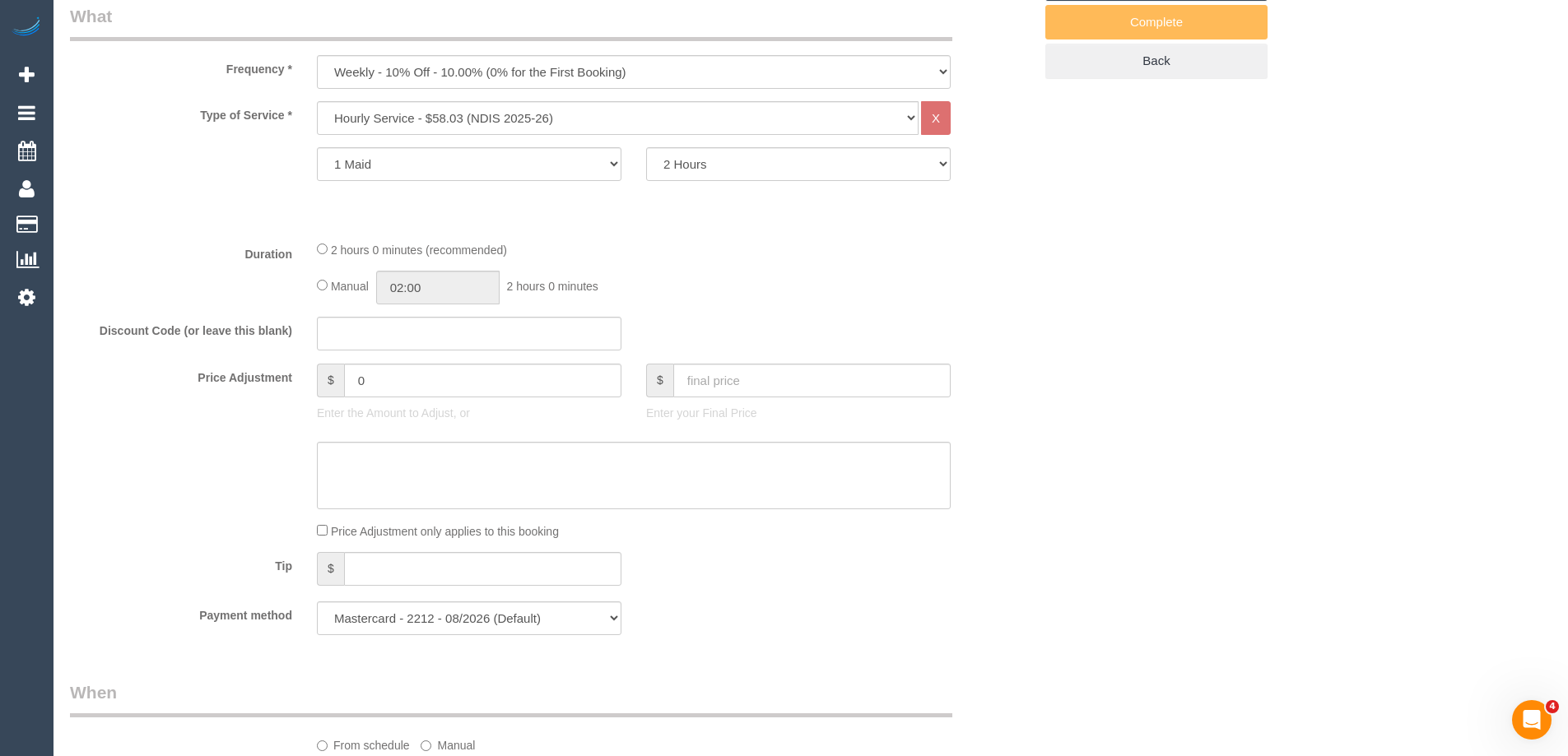
scroll to position [987, 0]
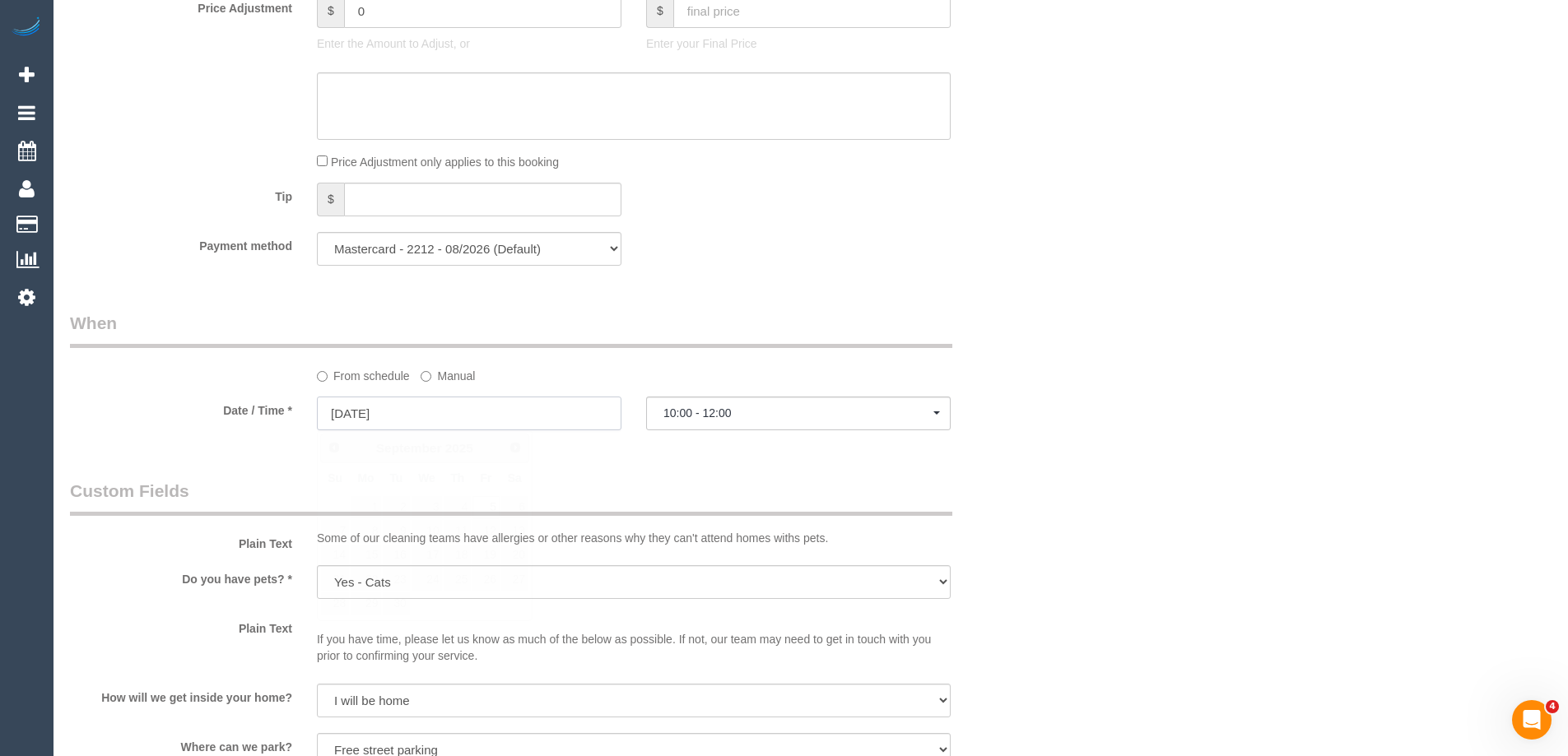
click at [483, 421] on input "05/09/2025" at bounding box center [469, 413] width 305 height 34
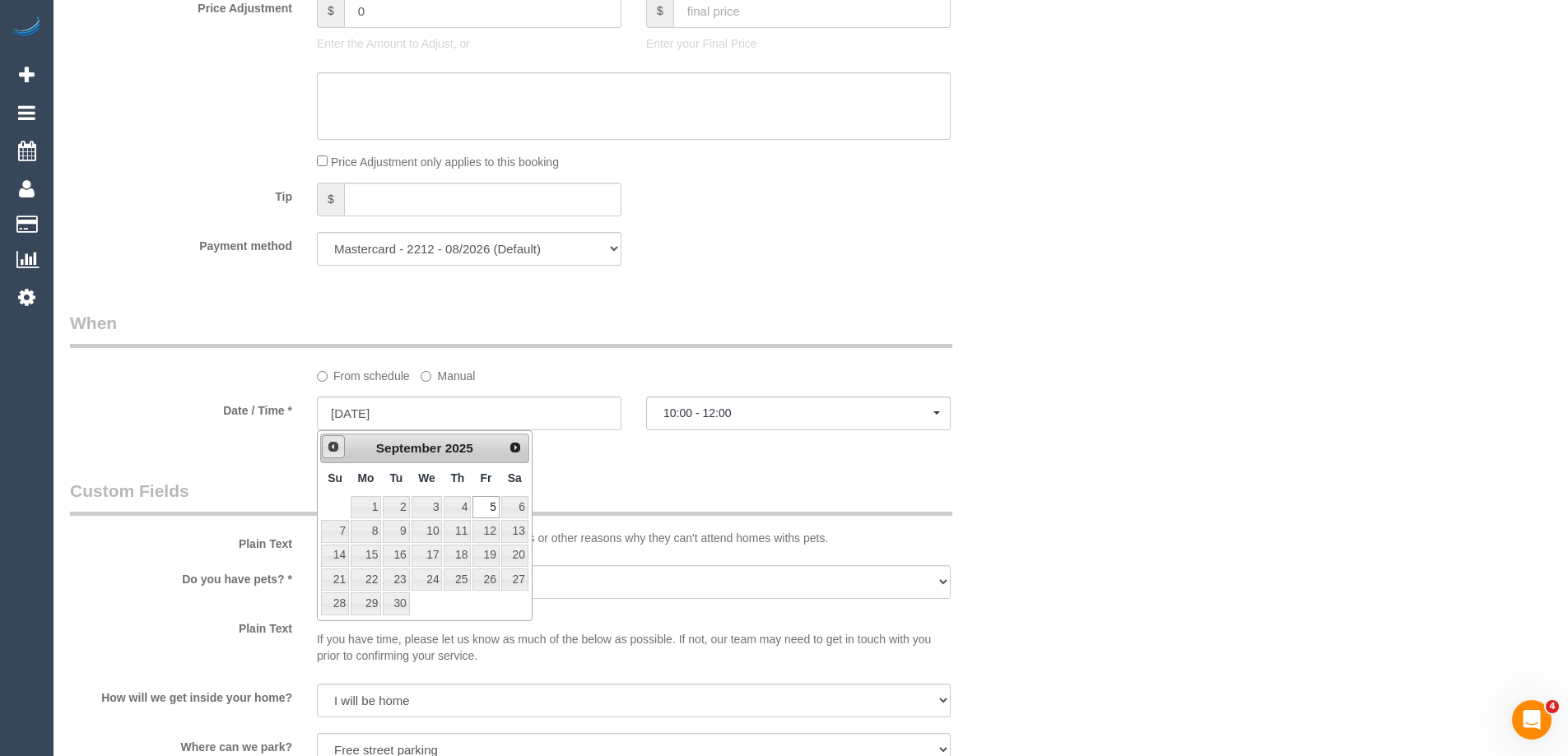
click at [325, 449] on link "Prev" at bounding box center [333, 446] width 23 height 23
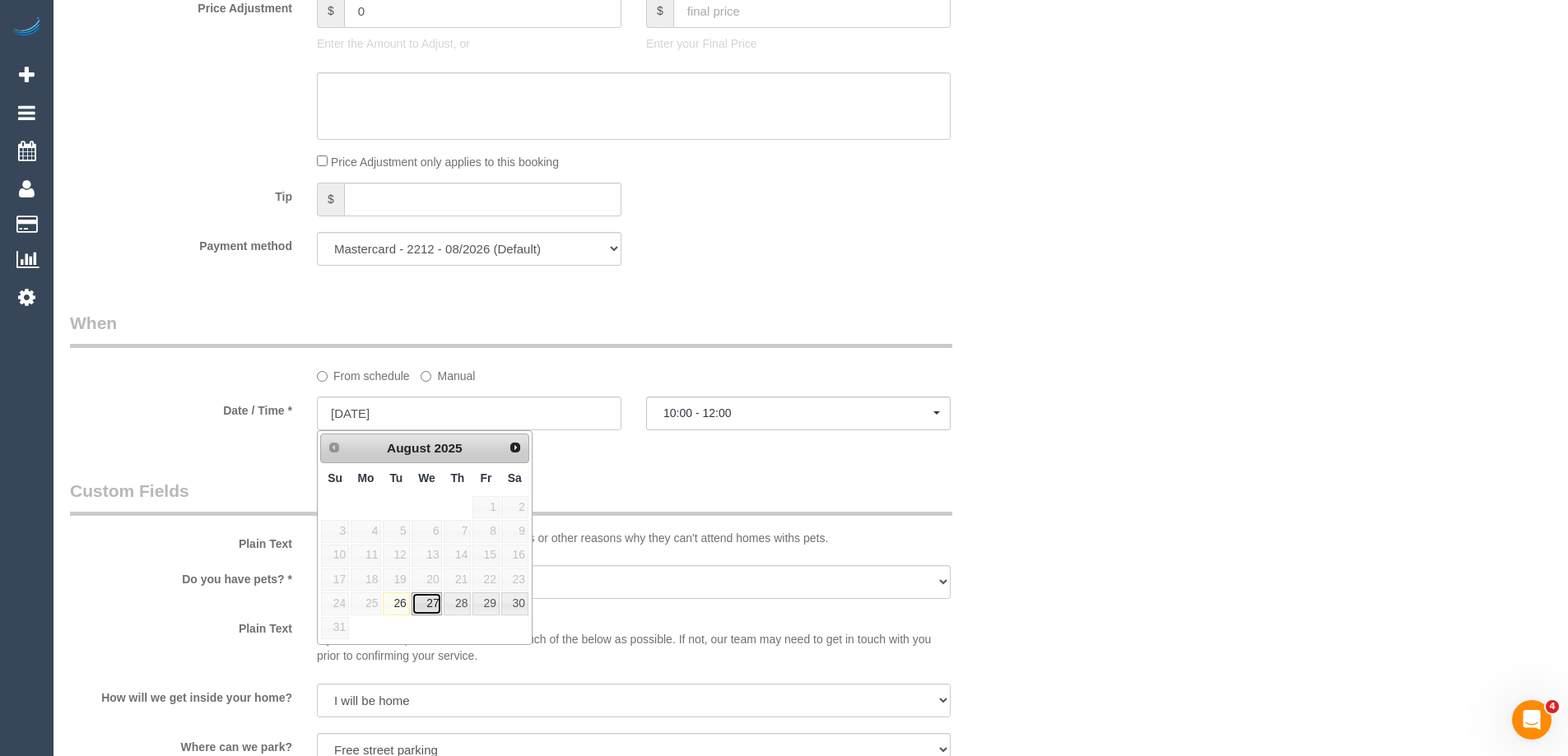
click at [426, 608] on link "27" at bounding box center [427, 604] width 31 height 22
type input "27/08/2025"
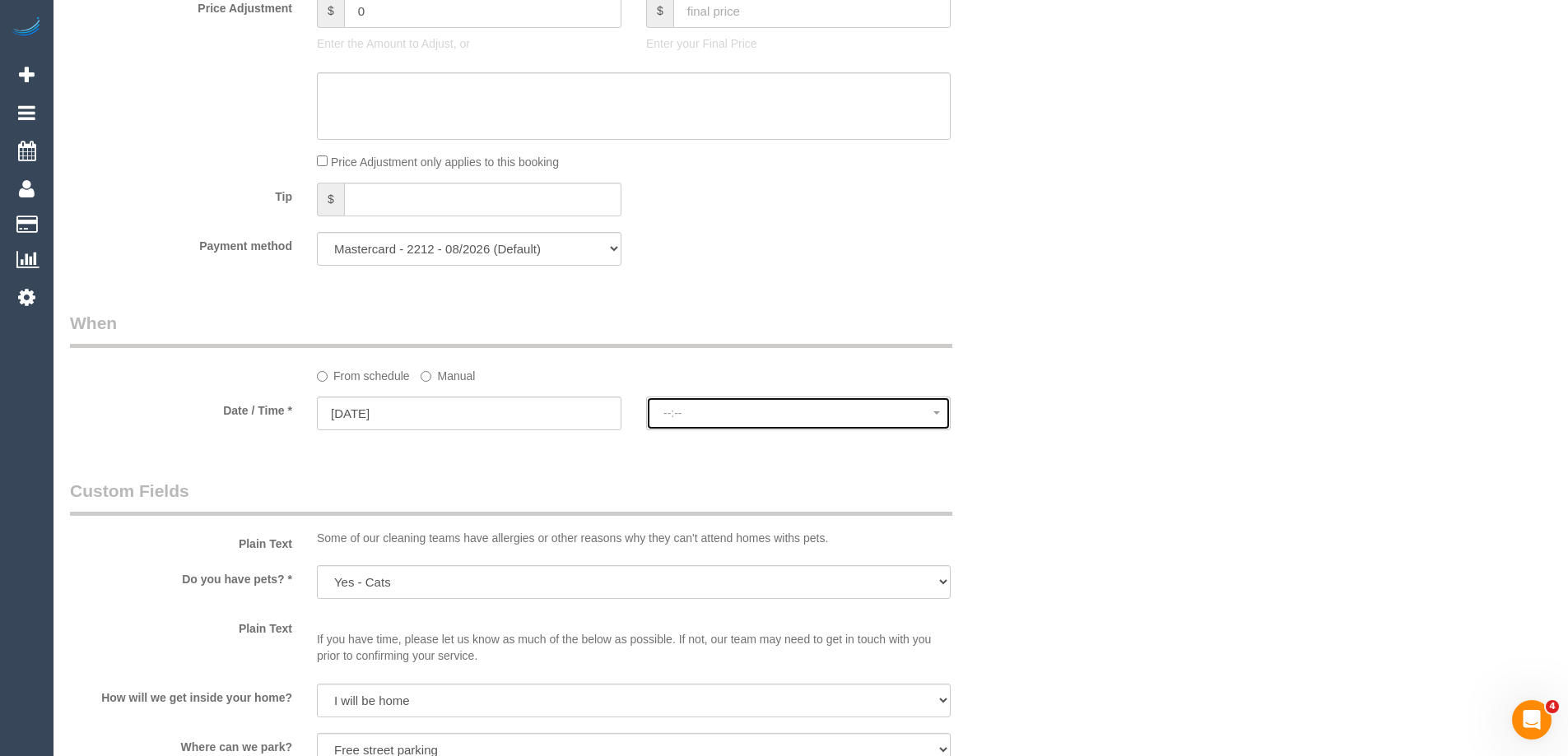
click at [717, 417] on span "--:--" at bounding box center [799, 413] width 270 height 13
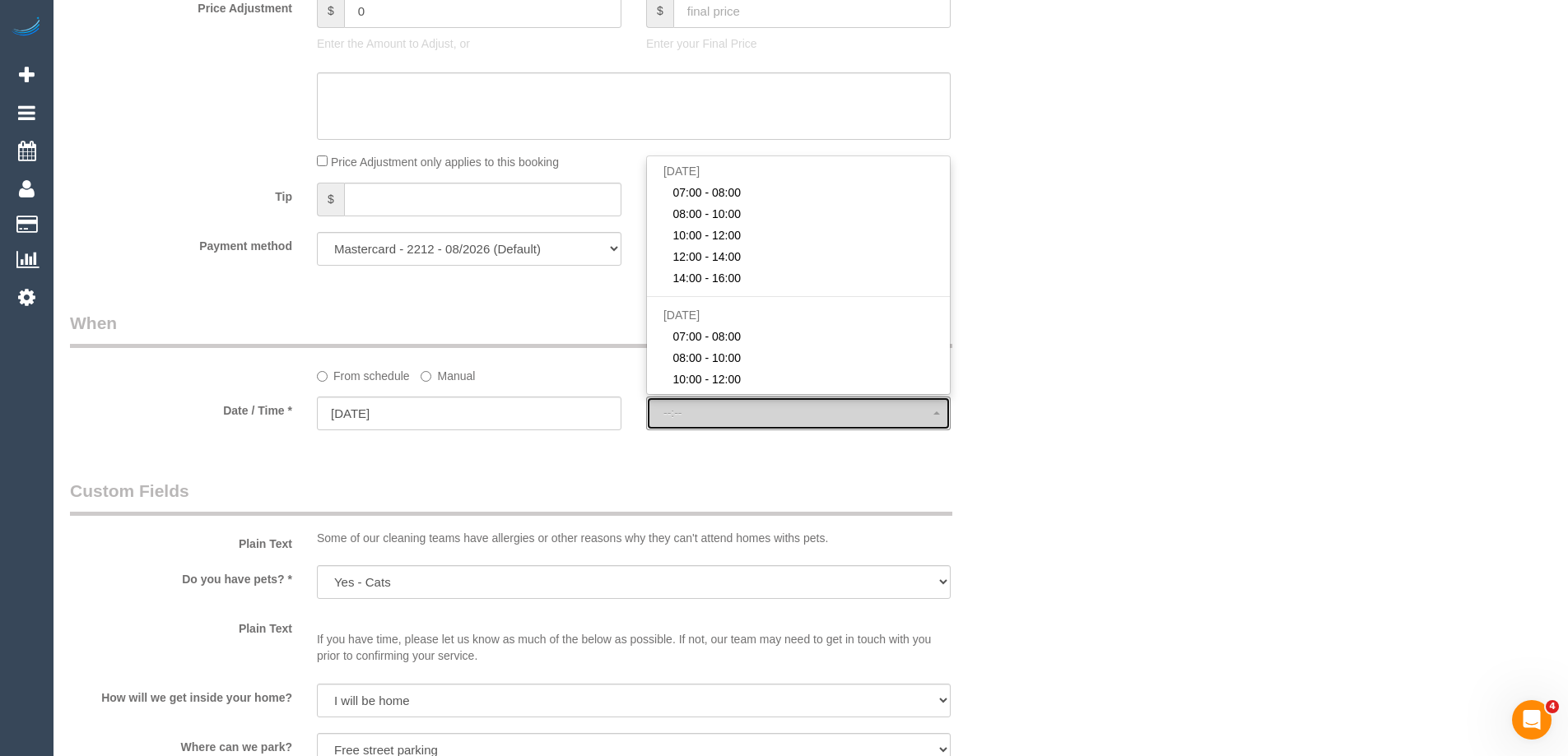
select select "spot22"
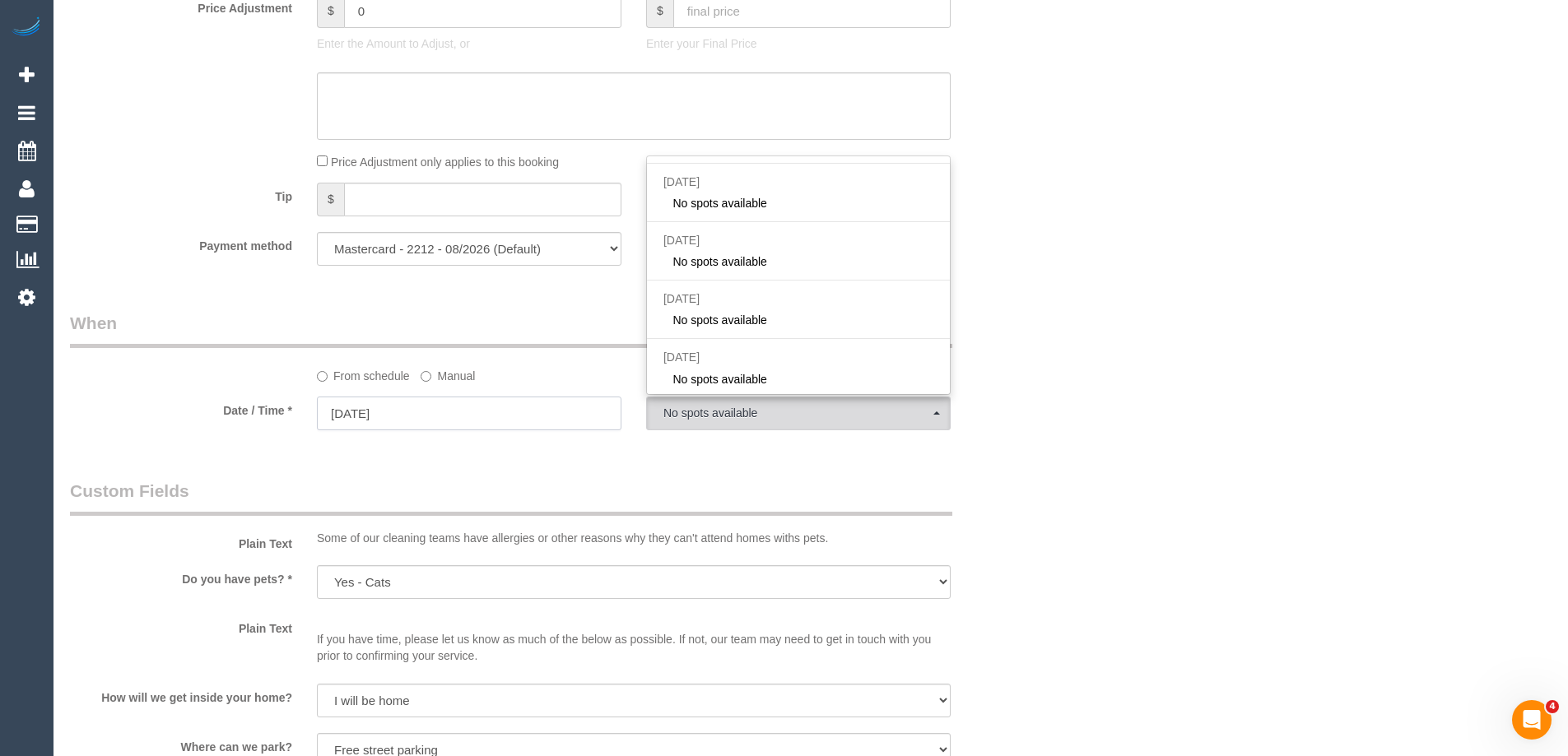
click at [500, 417] on input "27/08/2025" at bounding box center [469, 413] width 305 height 34
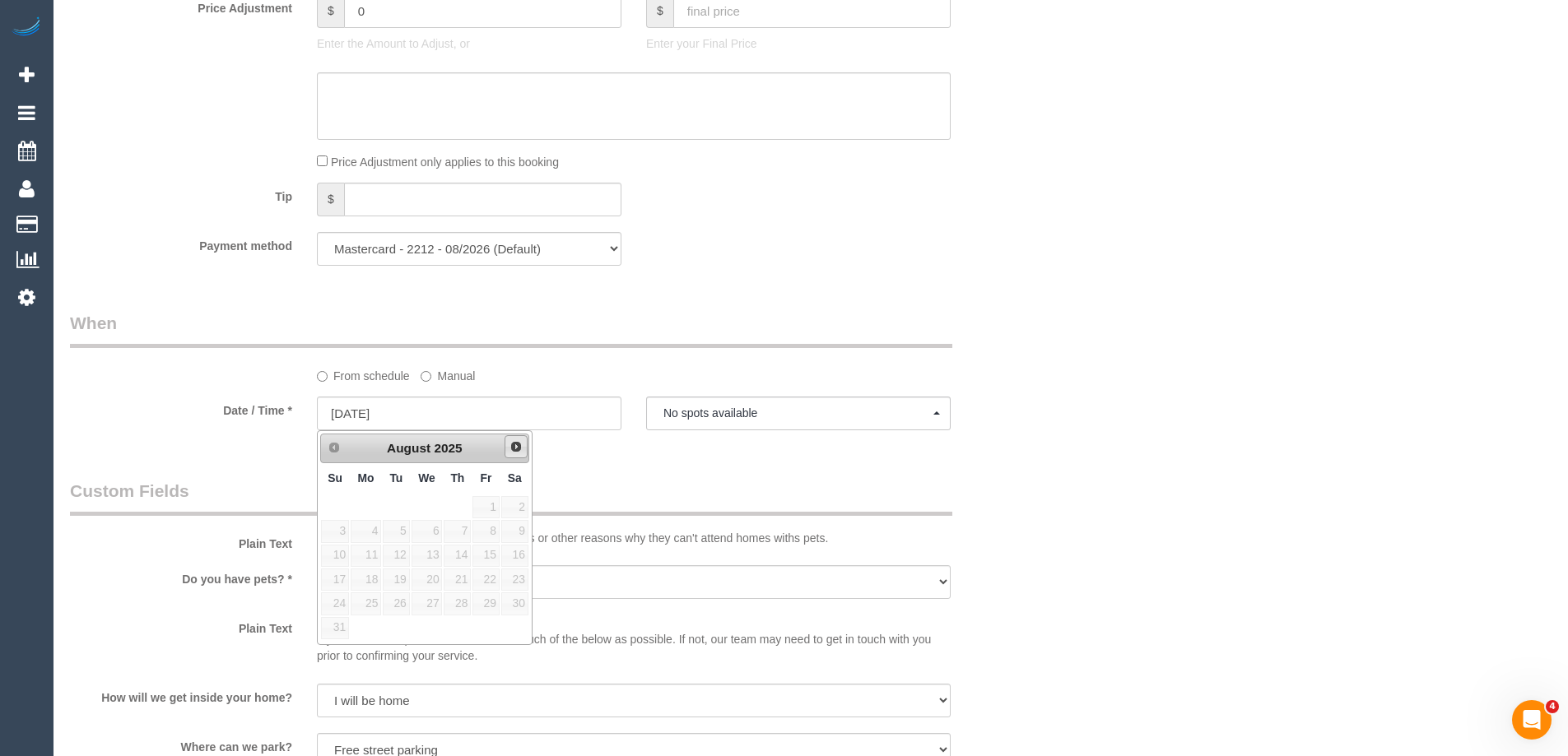
click at [514, 443] on span "Next" at bounding box center [516, 447] width 13 height 13
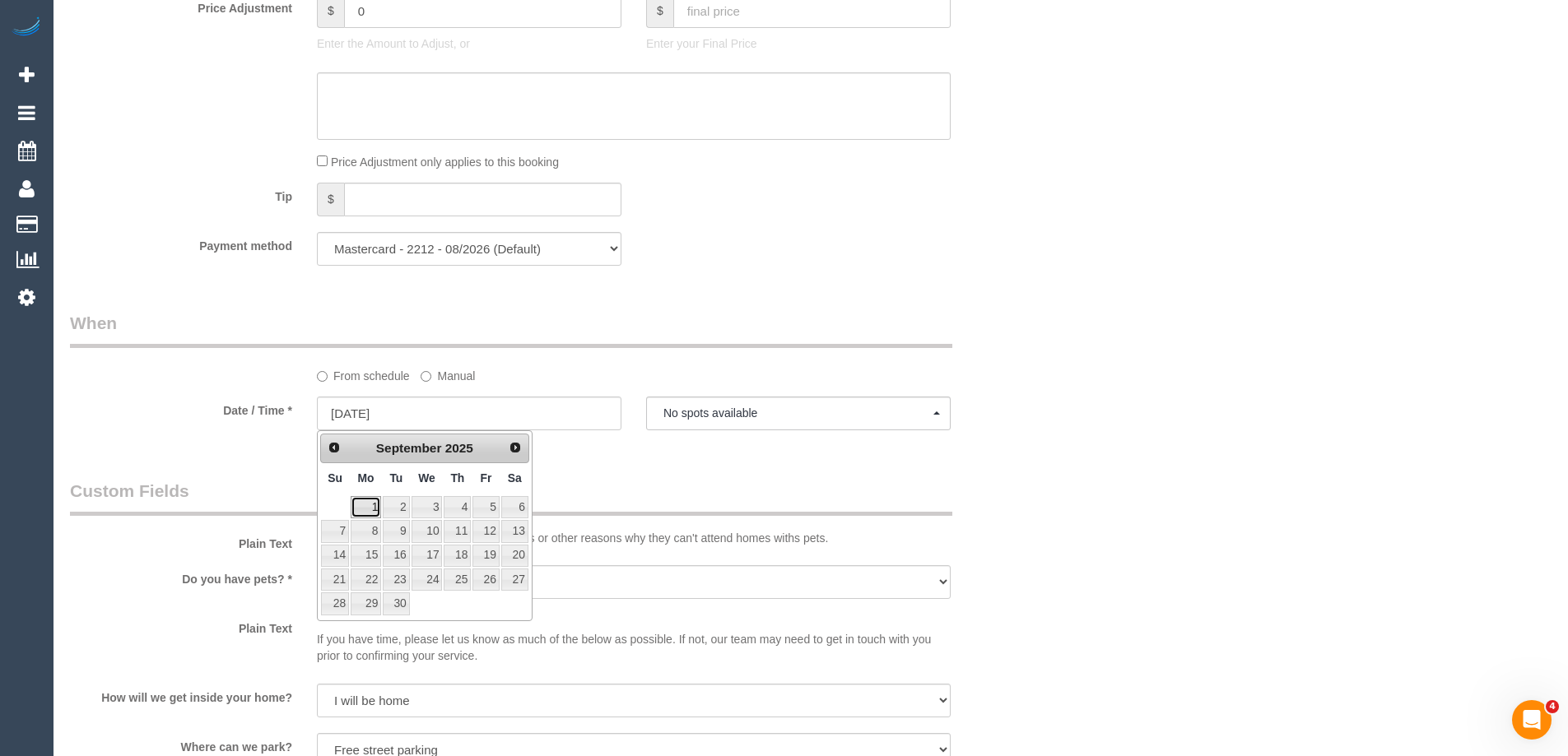
click at [371, 502] on link "1" at bounding box center [365, 507] width 30 height 22
type input "01/09/2025"
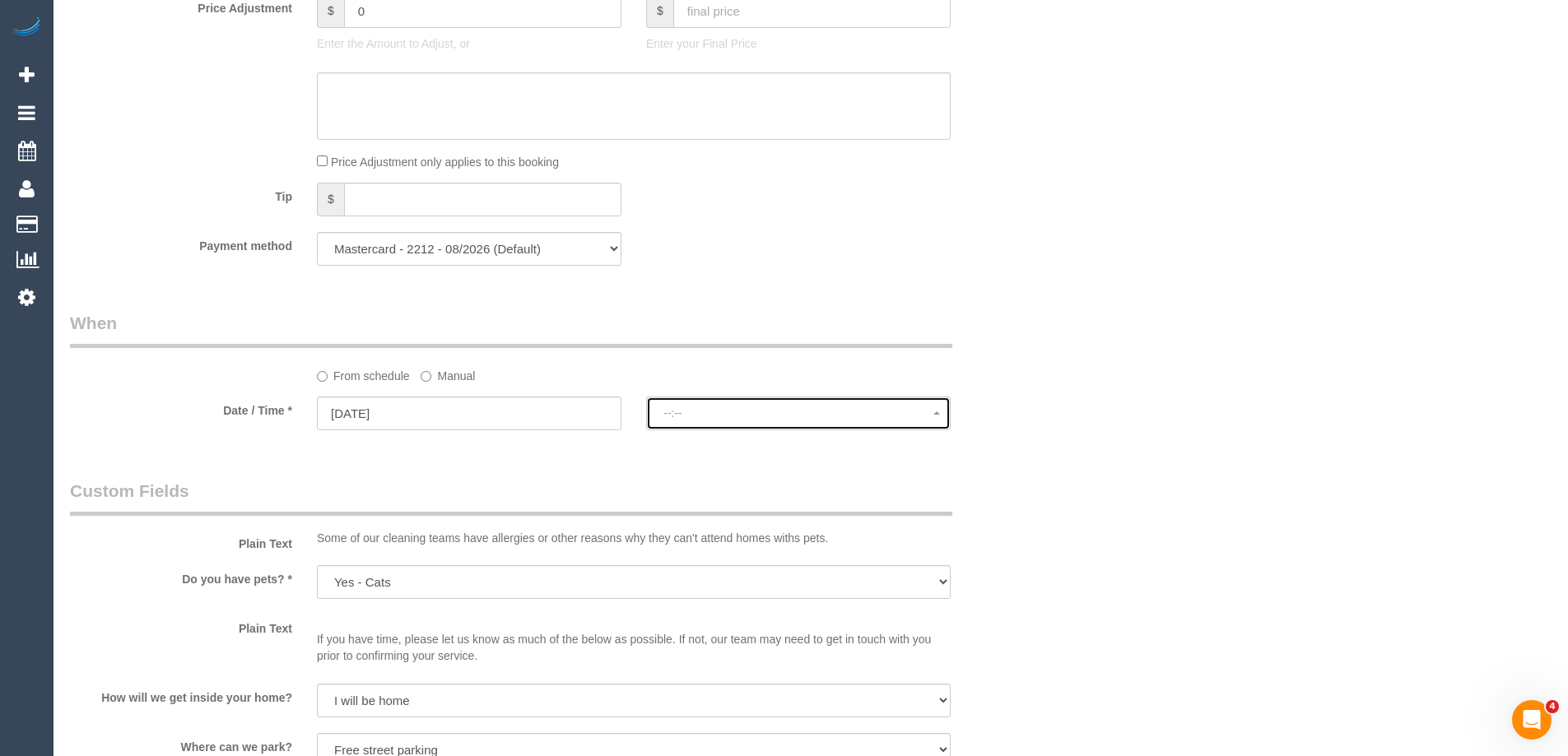
click at [730, 417] on span "--:--" at bounding box center [799, 413] width 270 height 13
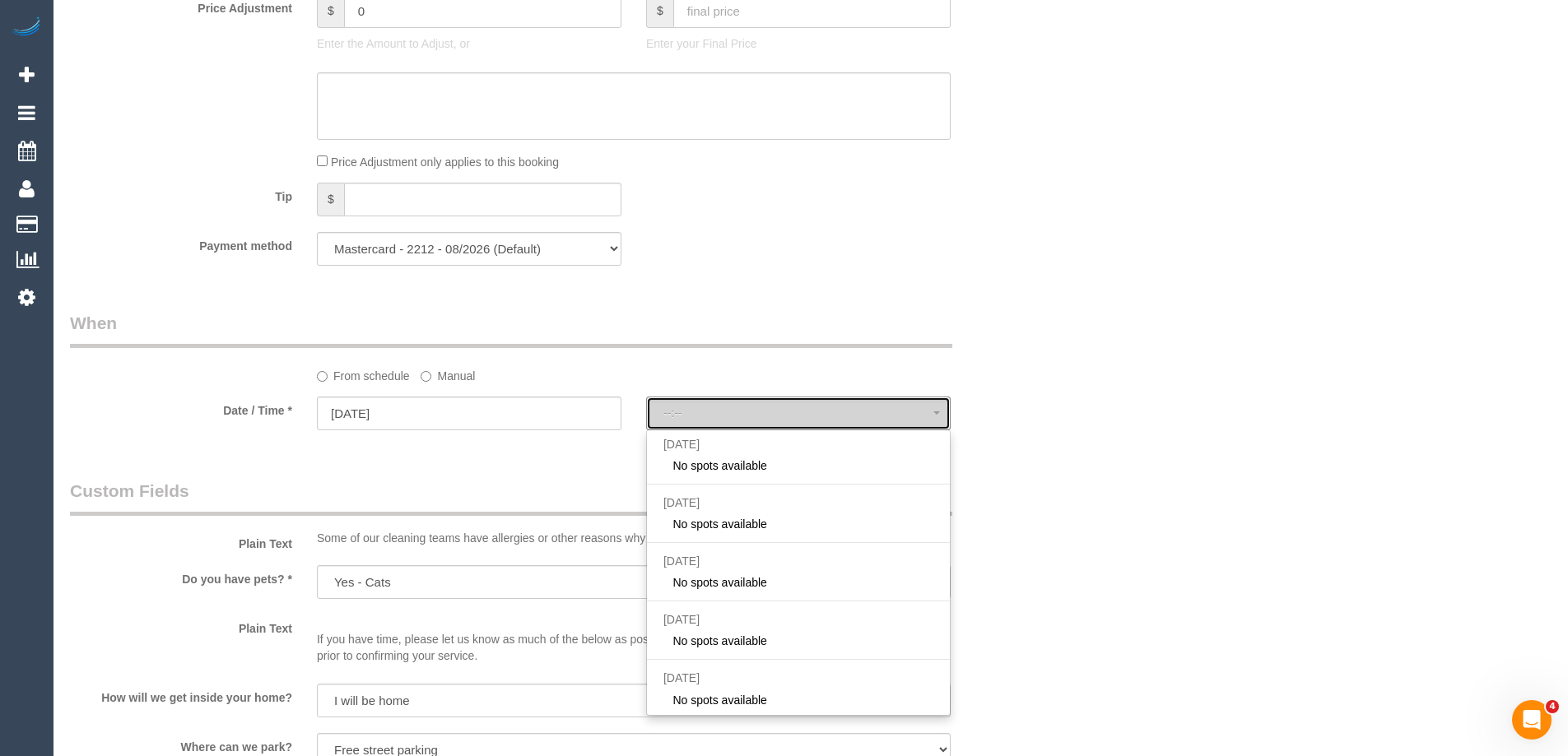
select select "spot27"
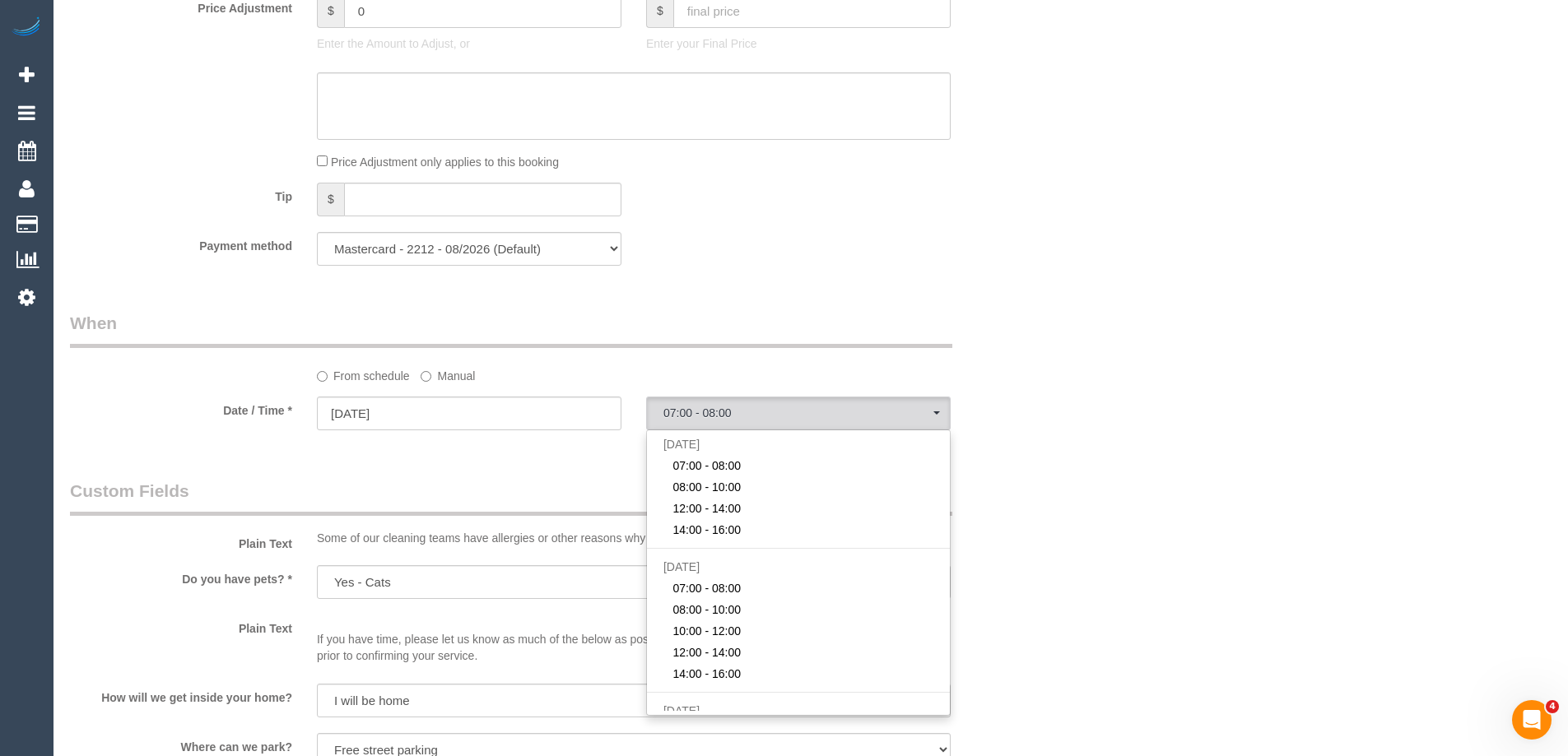
drag, startPoint x: 1081, startPoint y: 221, endPoint x: 1117, endPoint y: 198, distance: 42.7
click at [1083, 219] on div "Who Email* fiona.kranenbroek@yahoo.com.au Name * Fiona Kranenbroek INVOICE NDIS…" at bounding box center [811, 545] width 1482 height 2946
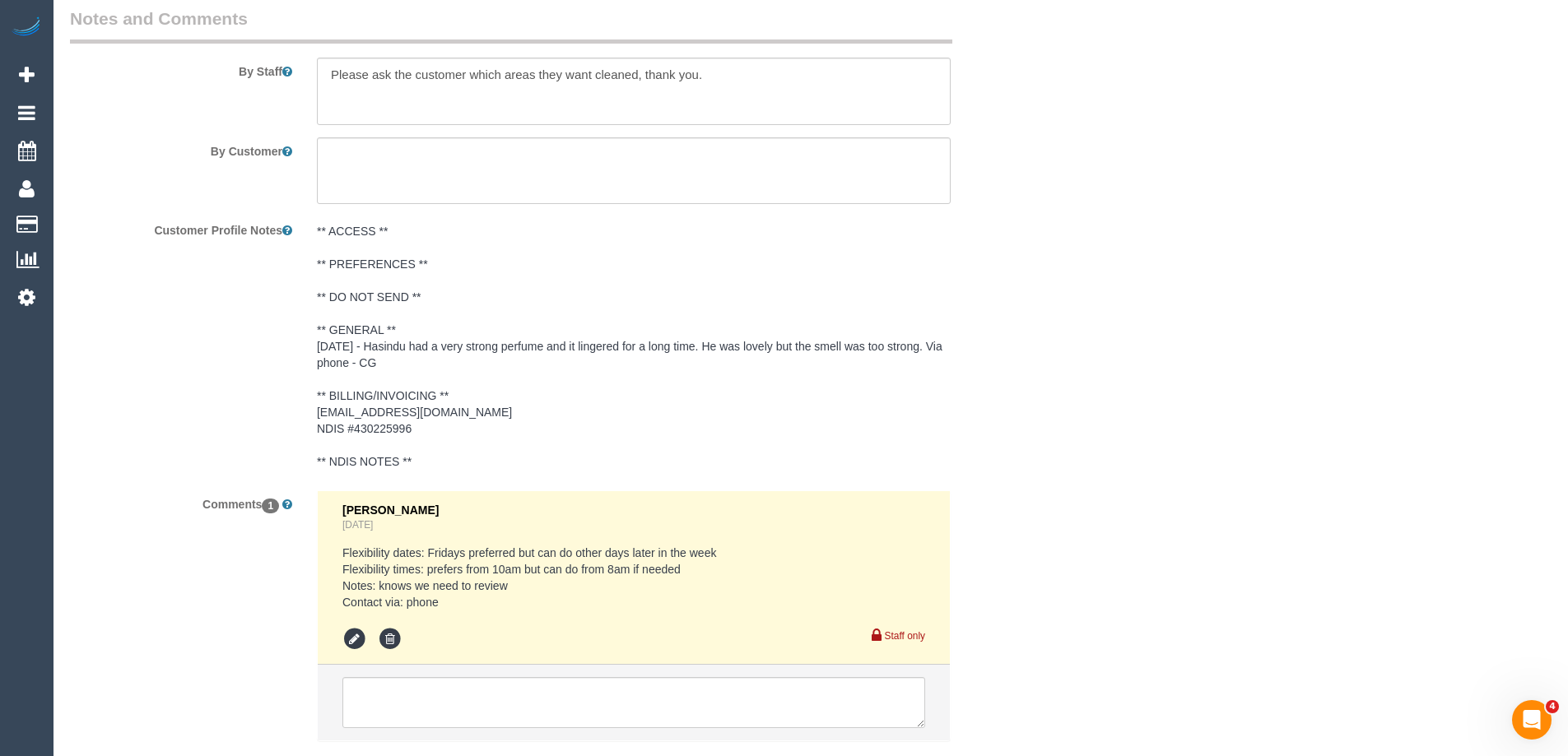
scroll to position [2307, 0]
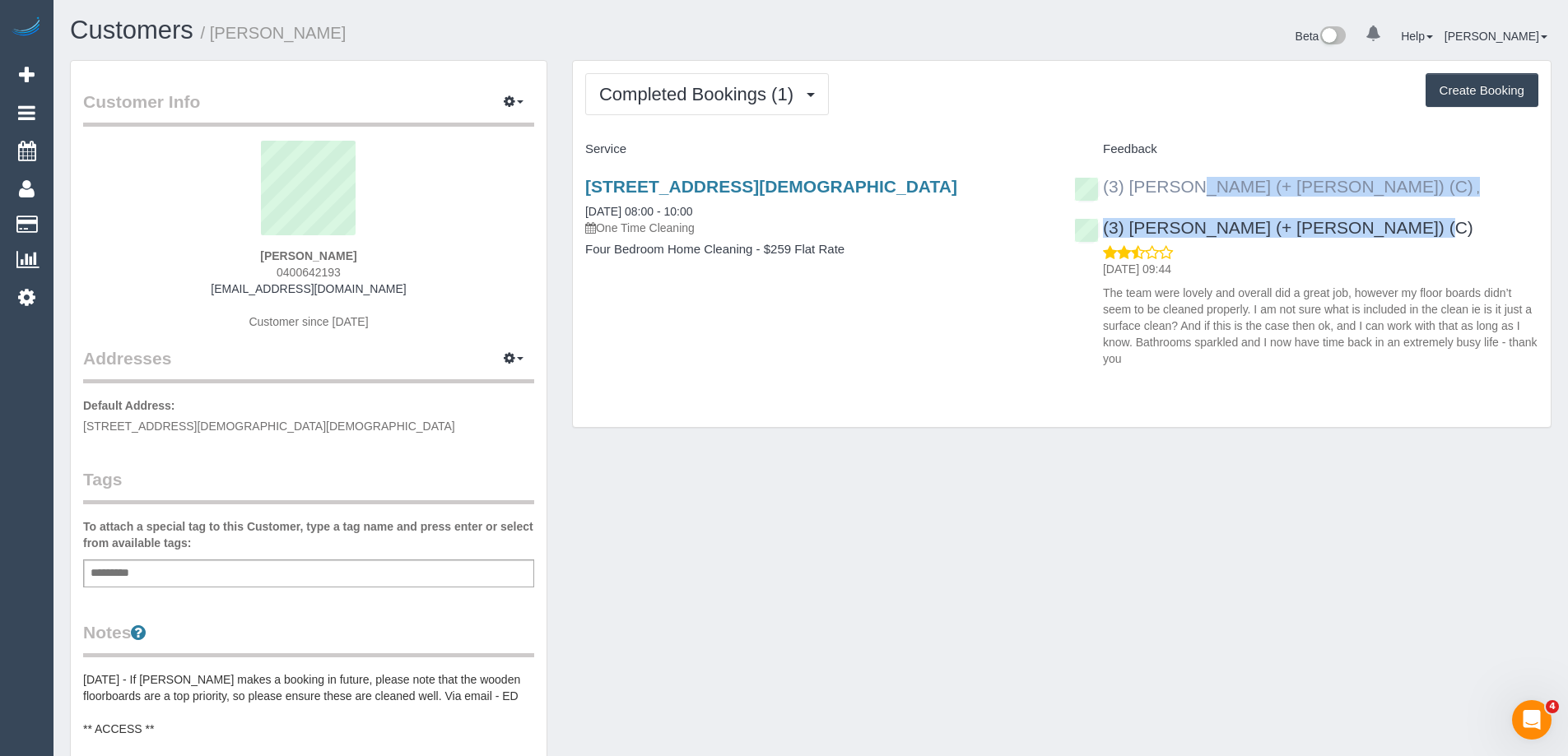
copy div "(3) [PERSON_NAME] (+ [PERSON_NAME]) (C) , (3) [PERSON_NAME] (+ [PERSON_NAME]) (…"
drag, startPoint x: 1541, startPoint y: 188, endPoint x: 1104, endPoint y: 189, distance: 437.0
click at [1104, 189] on div "(3) [PERSON_NAME] (+ [PERSON_NAME]) (C) , (3) [PERSON_NAME] (+ [PERSON_NAME]) (…" at bounding box center [1306, 269] width 489 height 211
drag, startPoint x: 315, startPoint y: 34, endPoint x: 216, endPoint y: 34, distance: 99.0
click at [216, 34] on h1 "Customers / Kylie Baldac" at bounding box center [434, 30] width 729 height 28
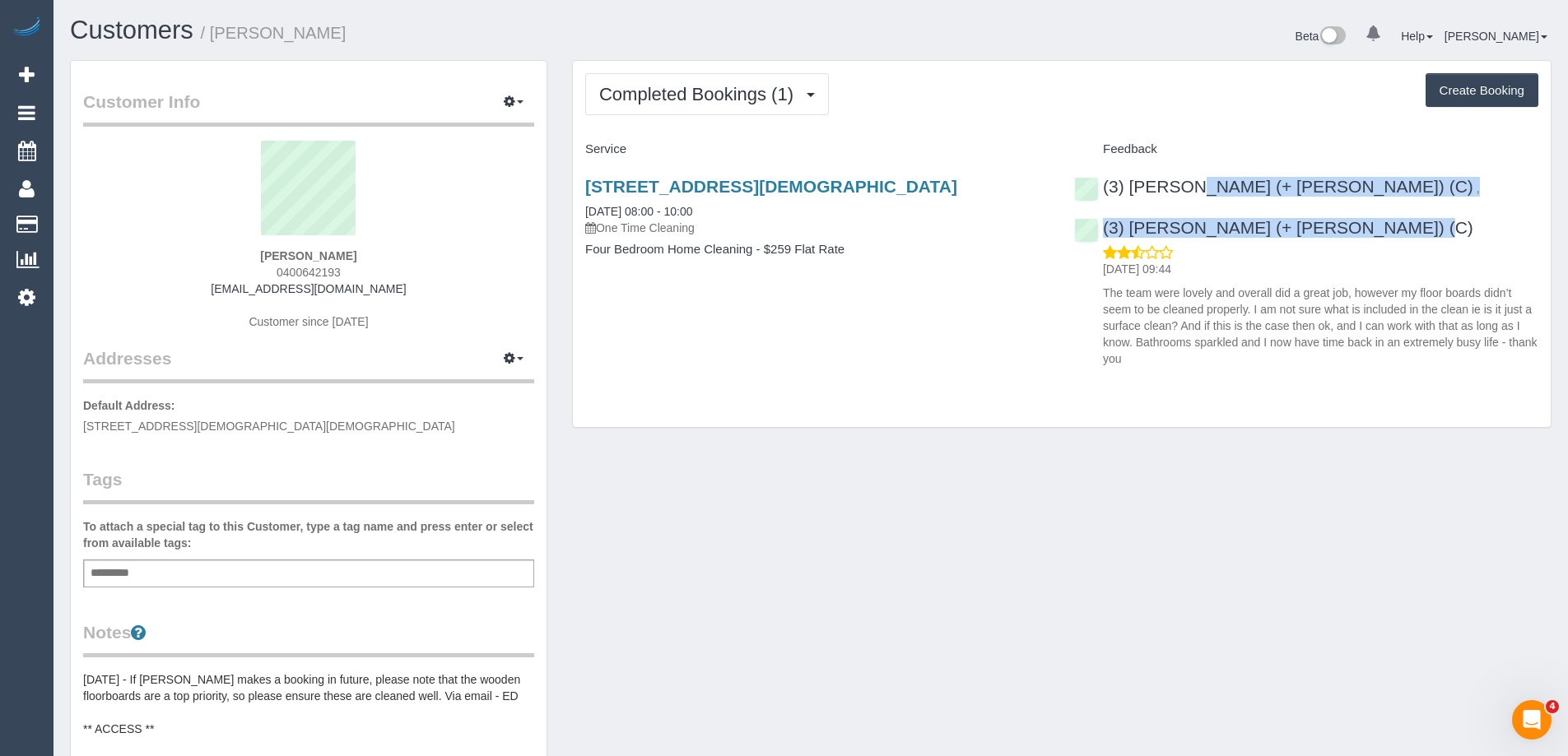
copy small "Kylie Baldac"
drag, startPoint x: 778, startPoint y: 210, endPoint x: 577, endPoint y: 188, distance: 202.2
click at [577, 188] on div "12 Unwin Street, Templestowe Vic, Australia, Templestowe, VIC 3106 14/08/2025 0…" at bounding box center [817, 227] width 489 height 127
copy link "12 Unwin Street, Templestowe Vic, Australia, Templestowe, VIC 3106"
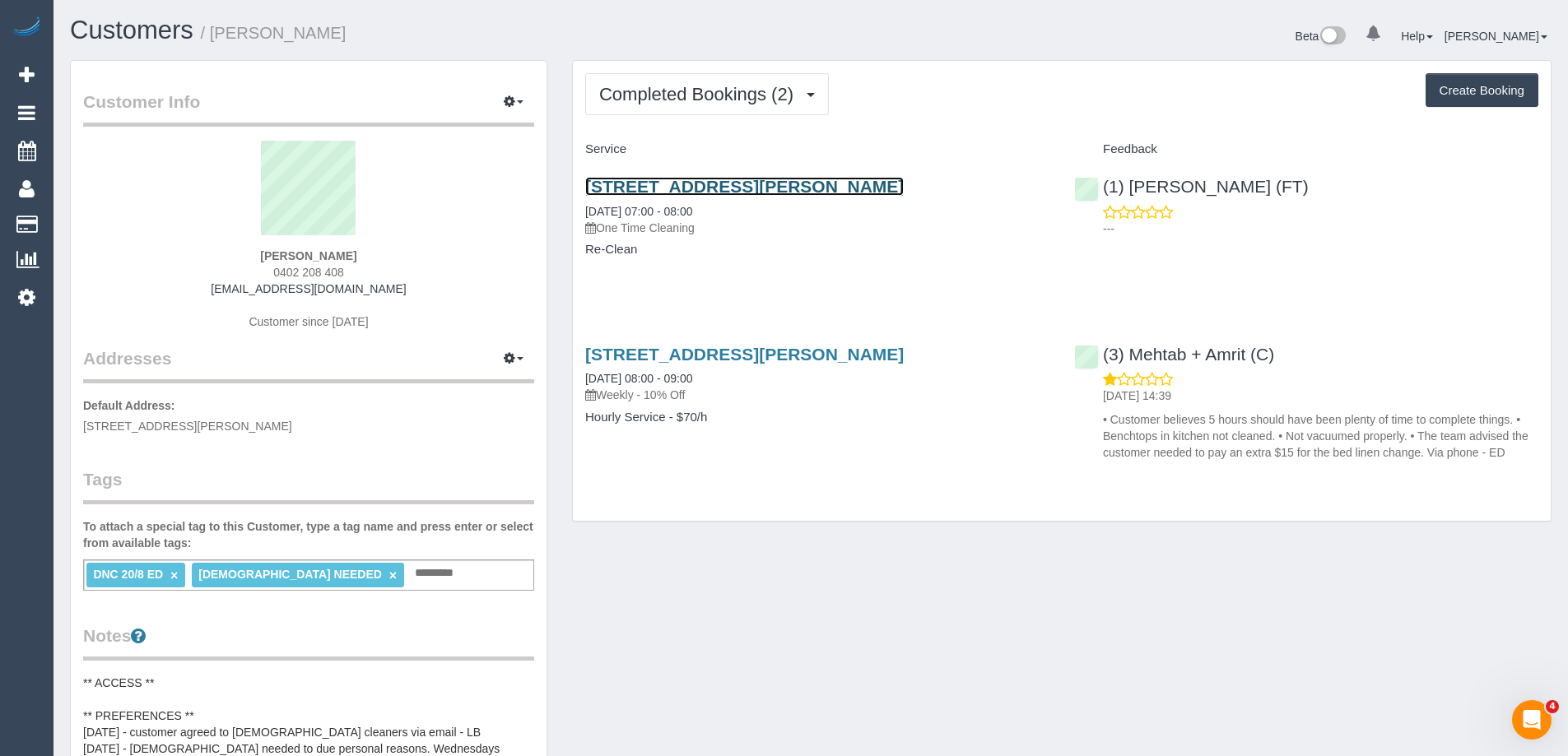
click at [720, 184] on link "[STREET_ADDRESS][PERSON_NAME]" at bounding box center [745, 186] width 319 height 19
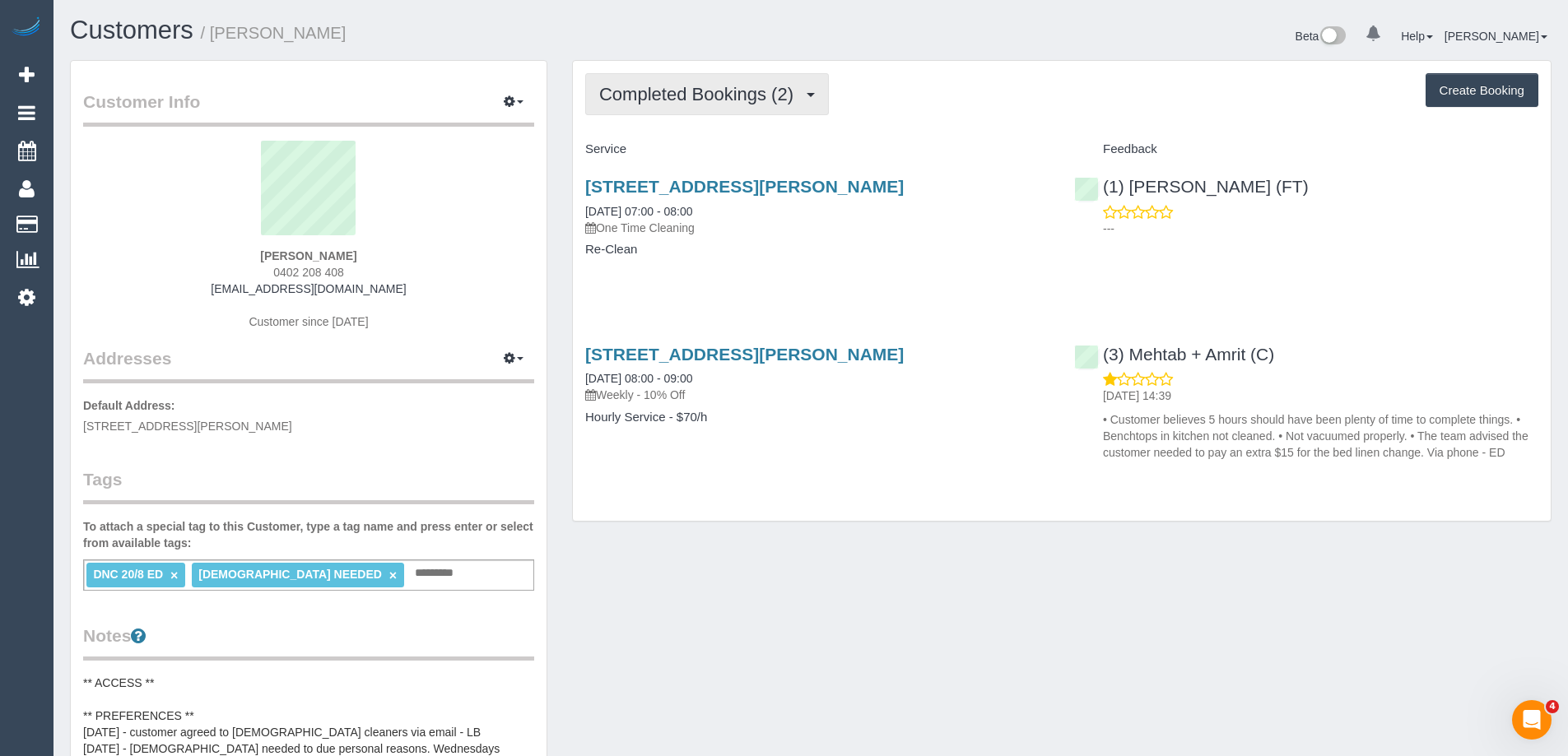
click at [713, 99] on span "Completed Bookings (2)" at bounding box center [700, 94] width 203 height 20
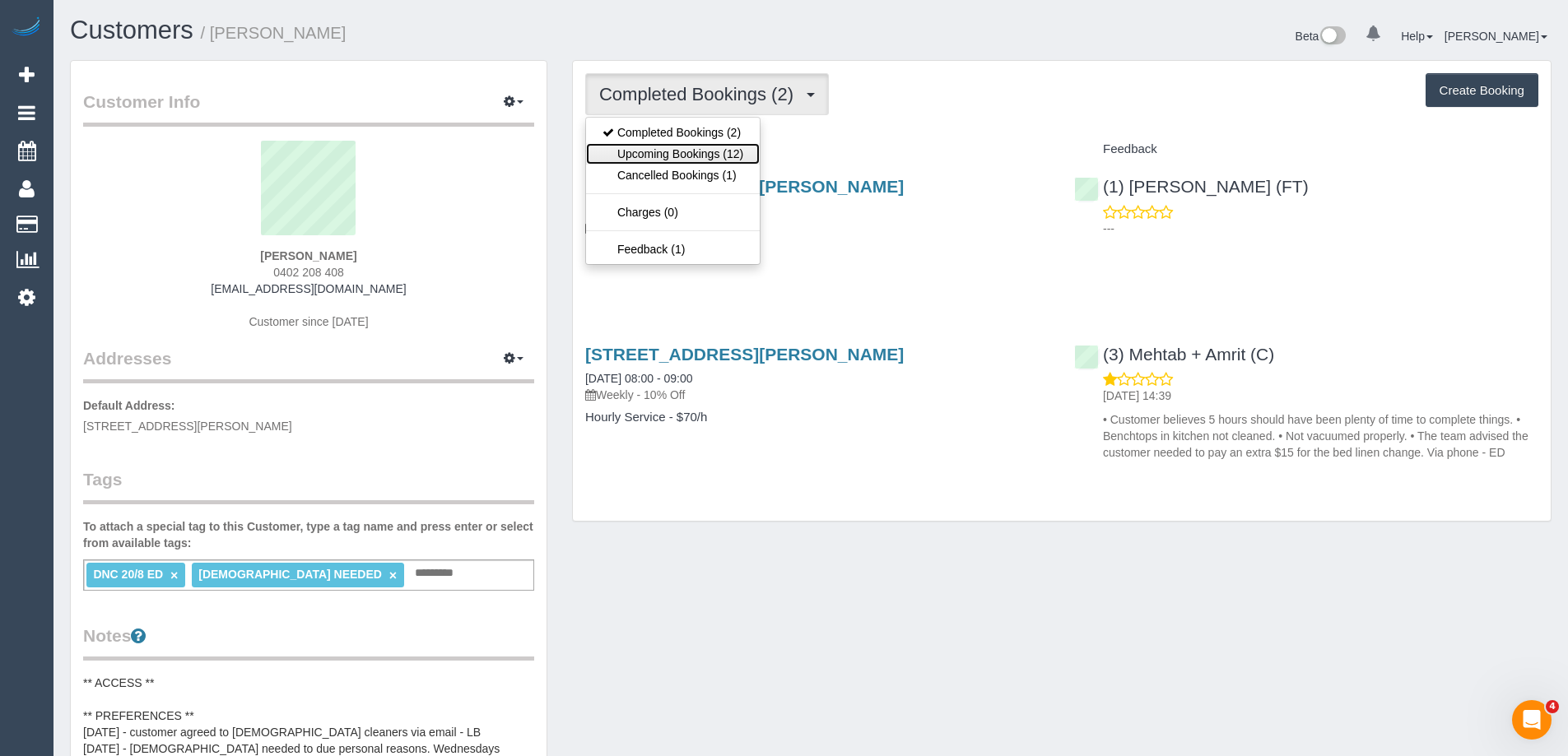
click at [711, 149] on link "Upcoming Bookings (12)" at bounding box center [672, 153] width 174 height 21
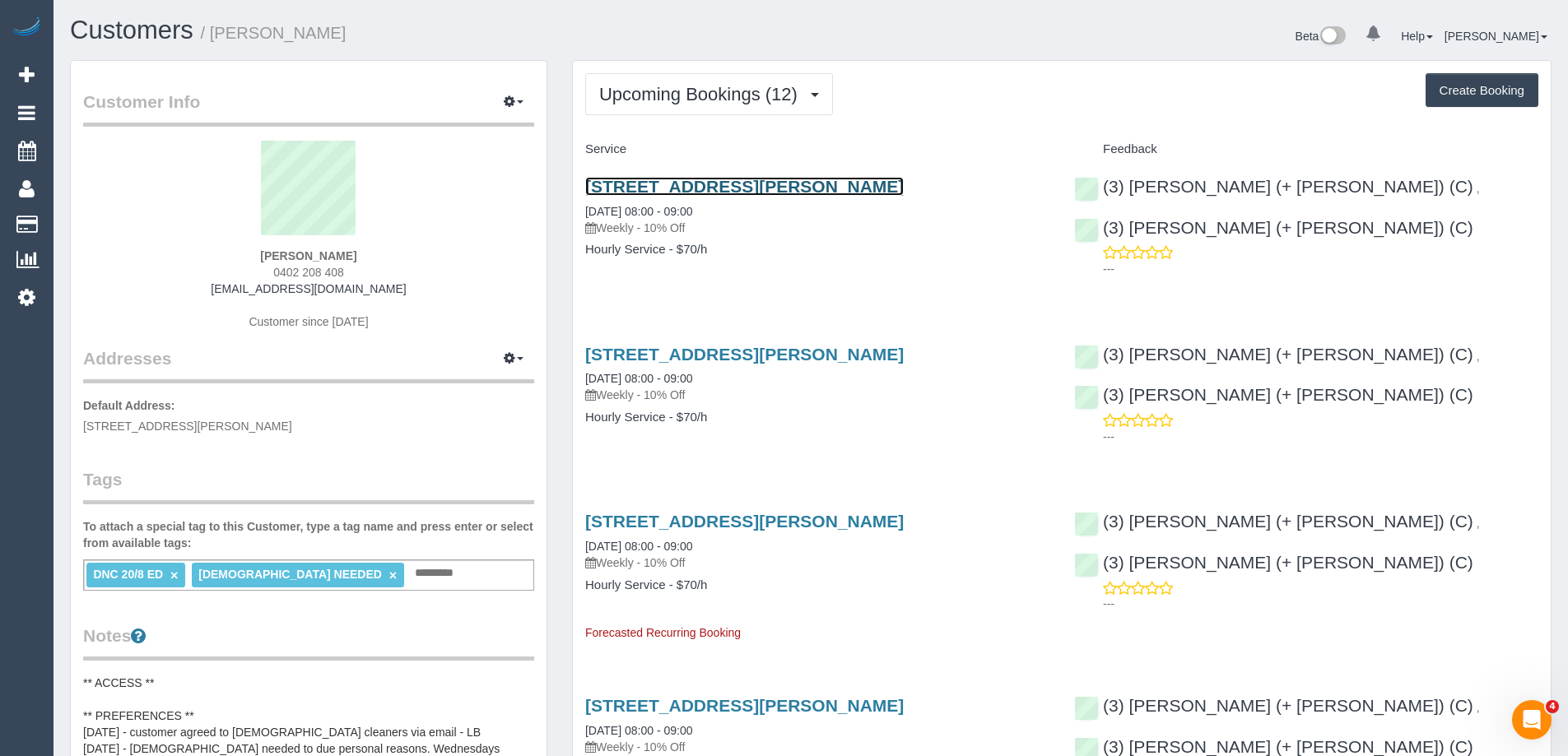
click at [705, 187] on link "81 Hanson Road, Craigieburn, VIC 3064" at bounding box center [745, 186] width 319 height 19
click at [244, 37] on small "/ Suzanne Tassone" at bounding box center [274, 33] width 146 height 18
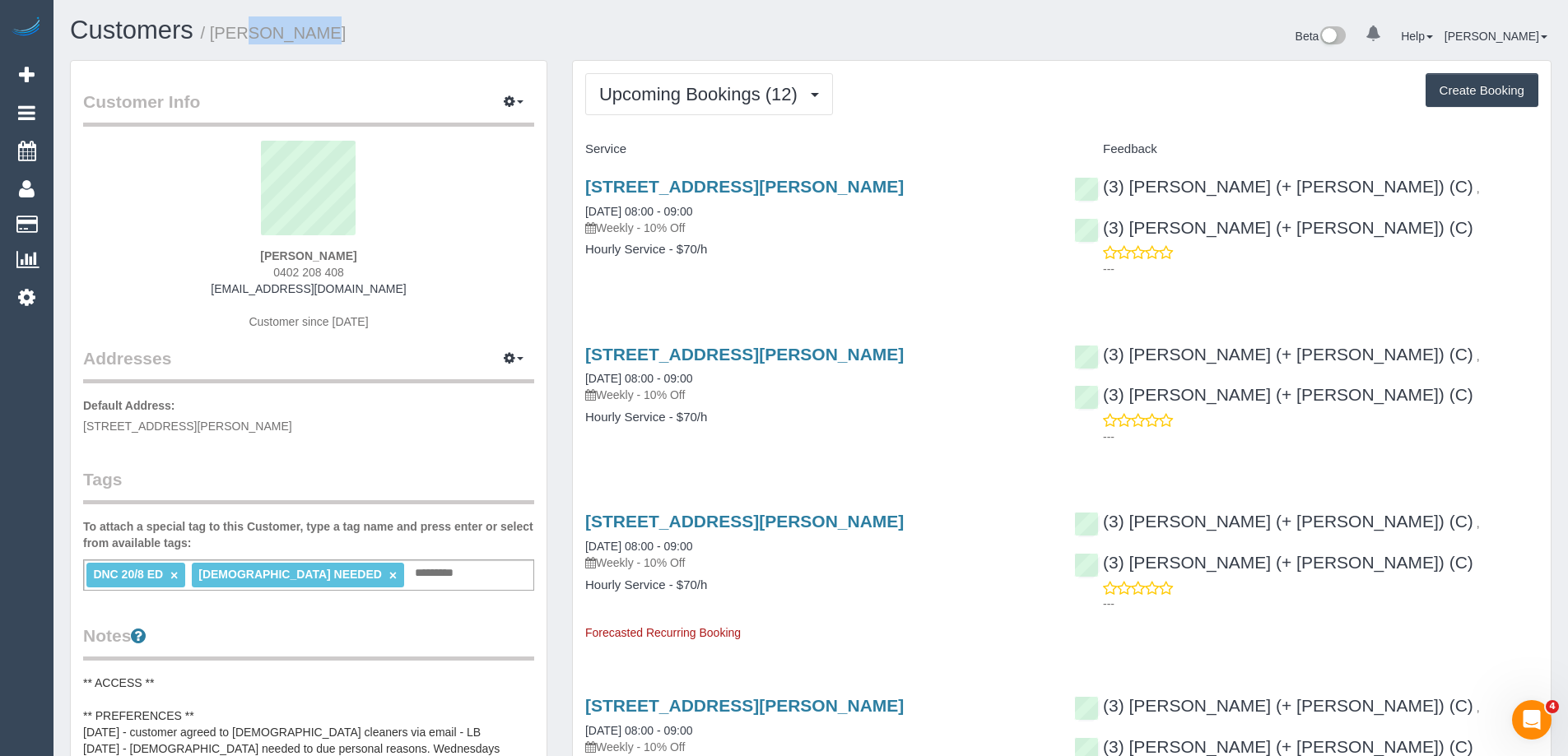
click at [244, 37] on small "/ Suzanne Tassone" at bounding box center [274, 33] width 146 height 18
copy small "[PERSON_NAME]"
copy link "Craigieburn, VIC 3064"
drag, startPoint x: 938, startPoint y: 183, endPoint x: 732, endPoint y: 184, distance: 206.0
click at [732, 184] on h3 "81 Hanson Road, Craigieburn, VIC 3064" at bounding box center [818, 186] width 465 height 19
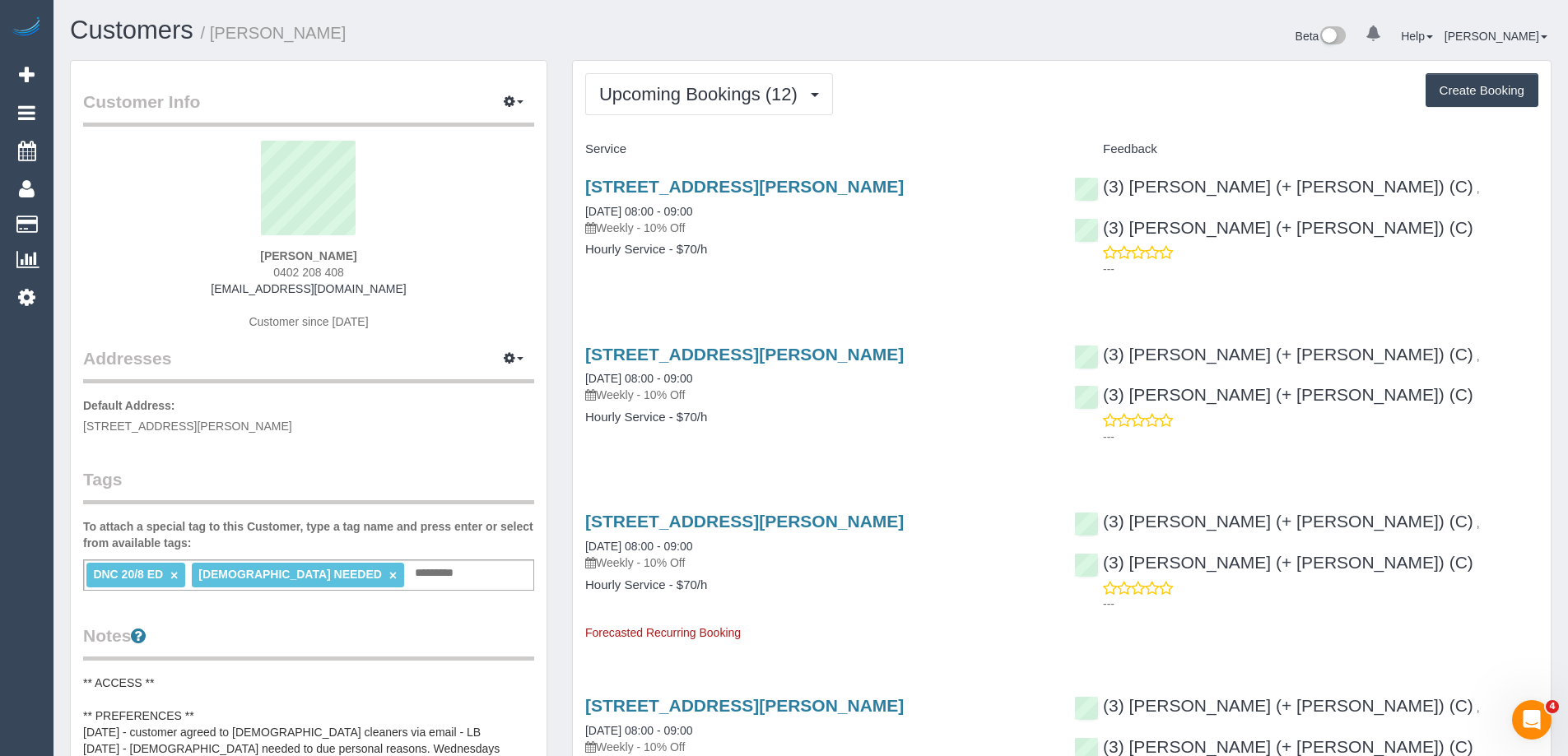
click at [912, 59] on div "Beta 0 Your Notifications You have 0 alerts Help Help Docs Take a Tour Contact …" at bounding box center [1187, 39] width 753 height 44
click at [775, 90] on span "Upcoming Bookings (12)" at bounding box center [702, 94] width 207 height 20
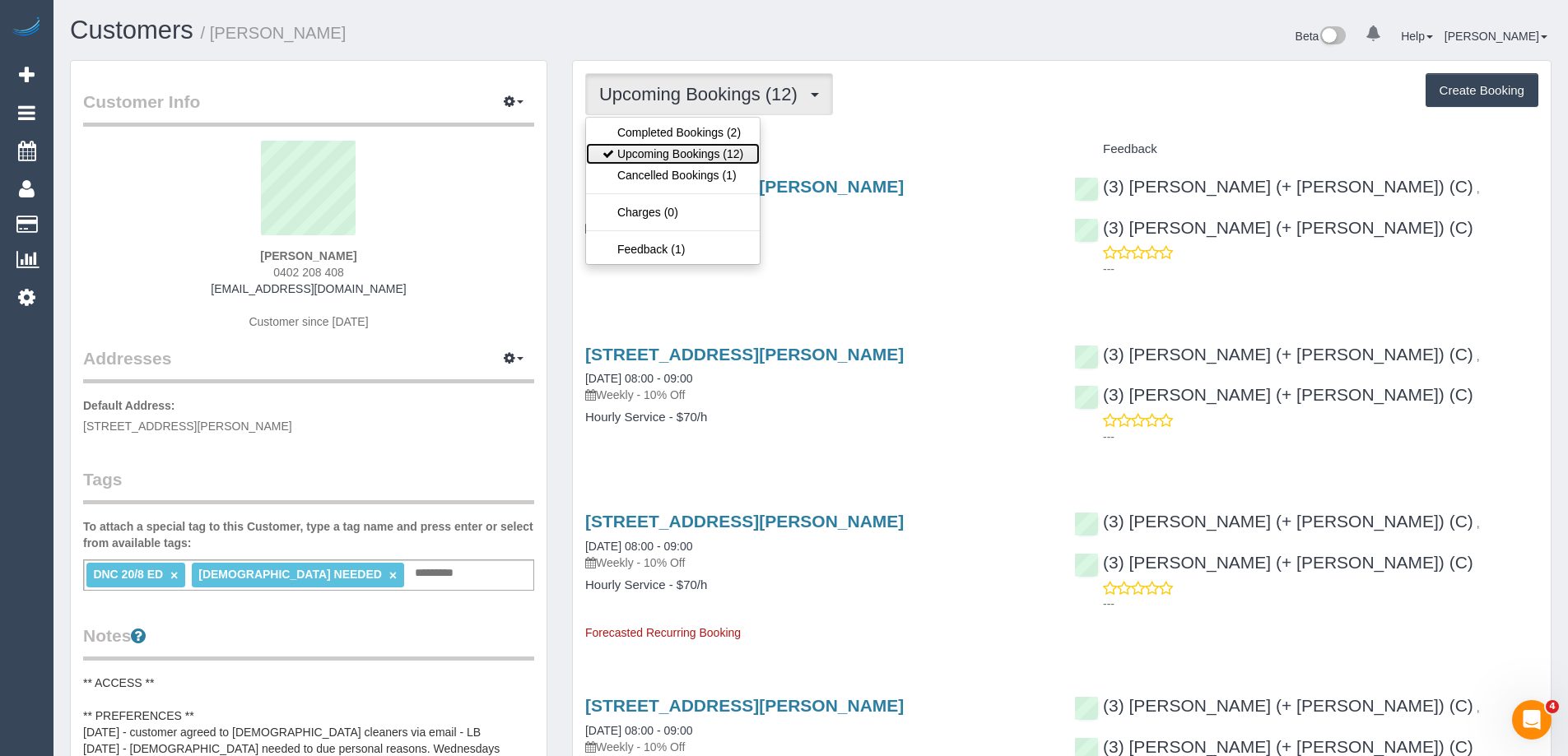
click at [733, 157] on link "Upcoming Bookings (12)" at bounding box center [672, 153] width 174 height 21
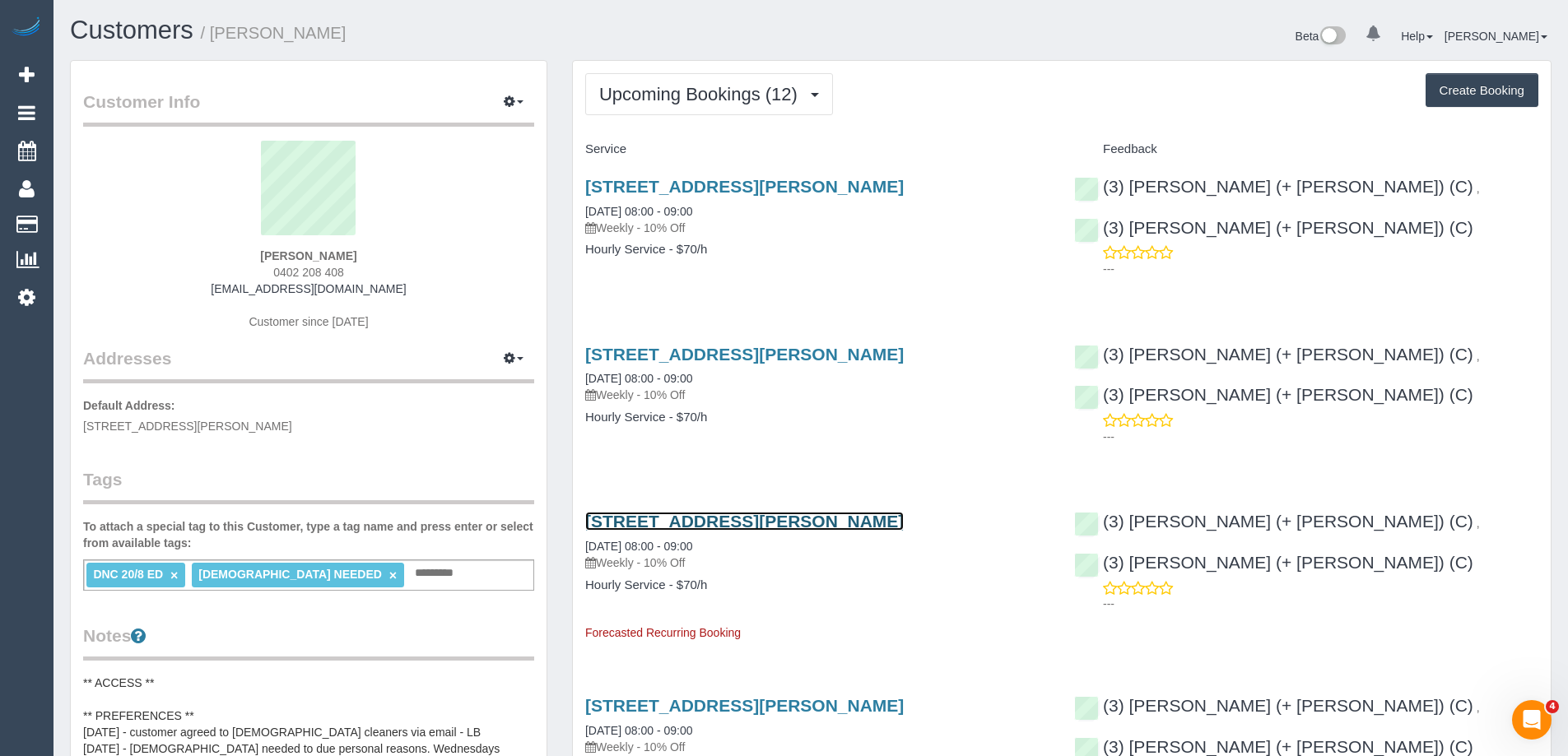
click at [782, 527] on link "81 Hanson Road, Craigieburn, VIC 3064" at bounding box center [745, 521] width 319 height 19
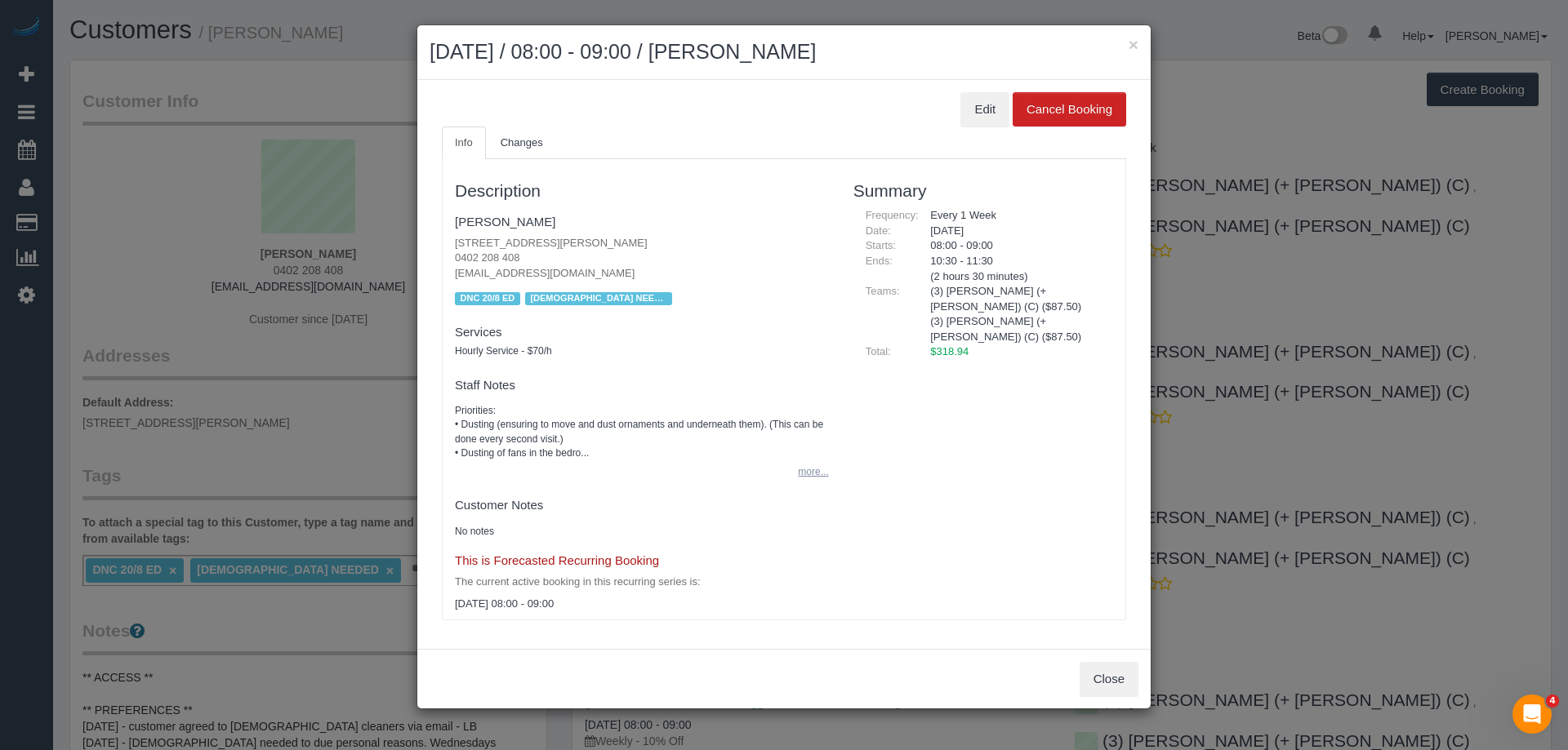
click at [820, 475] on button "more..." at bounding box center [808, 472] width 40 height 24
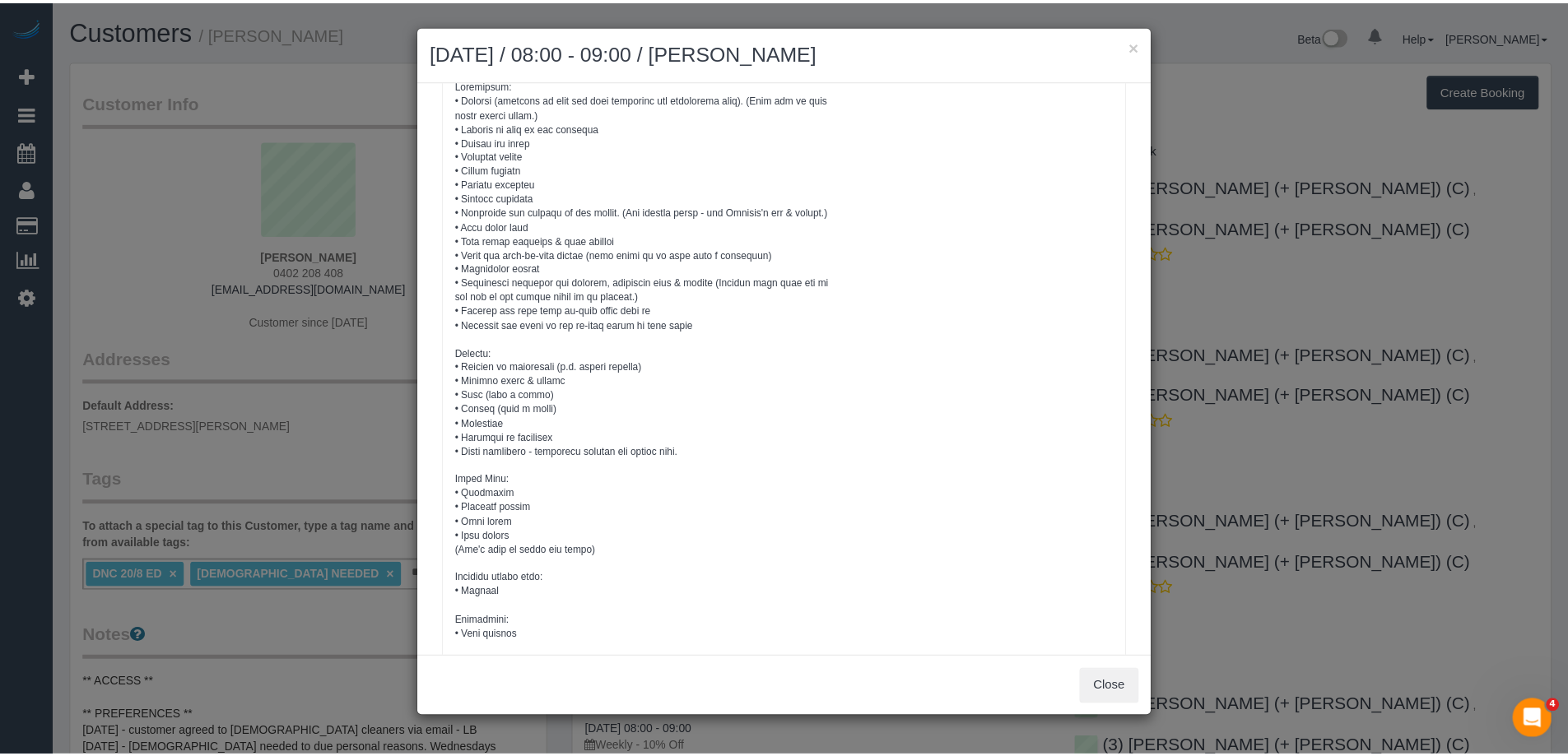
scroll to position [590, 0]
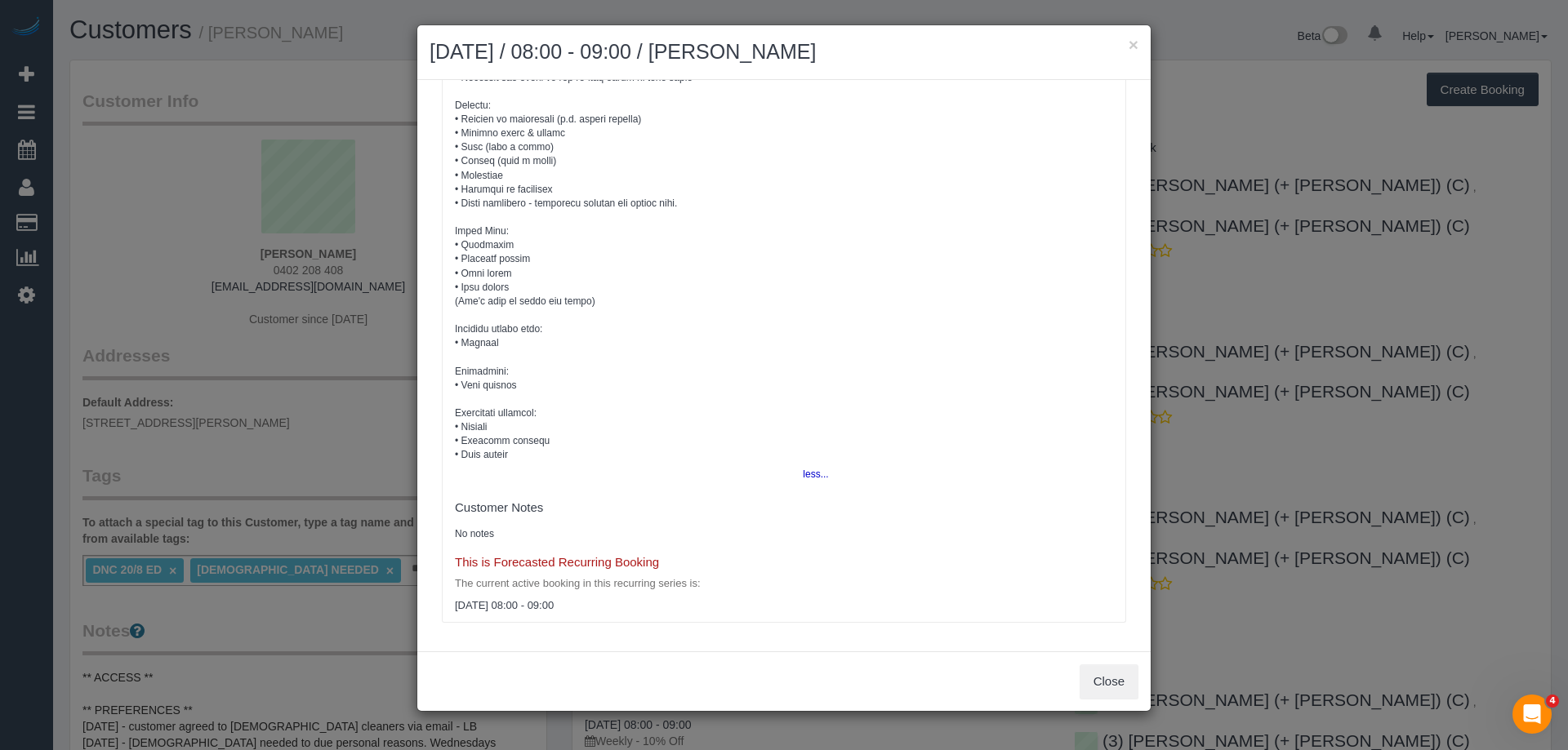
click at [1189, 49] on div "× September 10, 2025 / 08:00 - 09:00 / Suzanne Tassone Edit Cancel Booking Info…" at bounding box center [784, 375] width 1568 height 750
click at [1134, 46] on button "×" at bounding box center [1133, 44] width 10 height 17
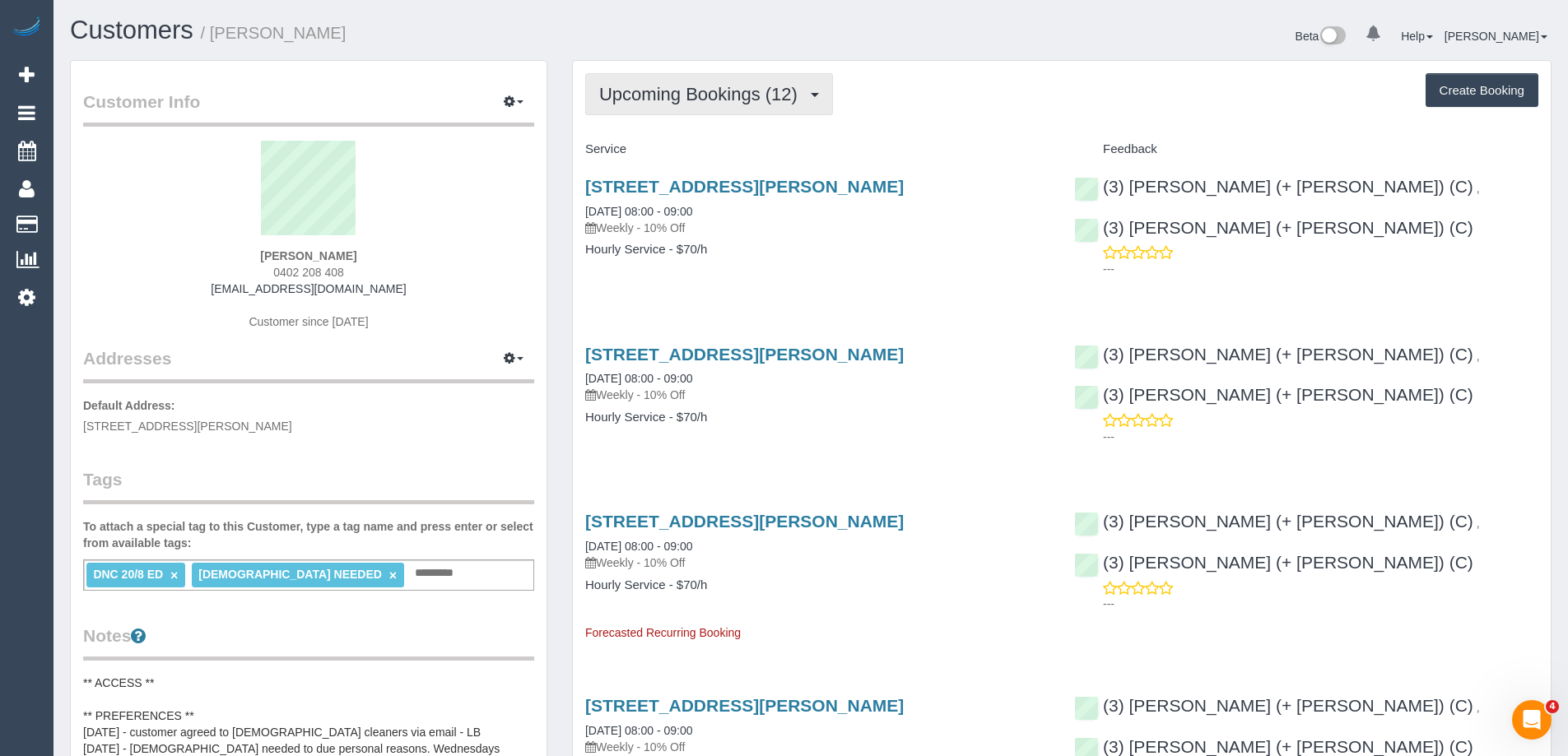
drag, startPoint x: 679, startPoint y: 90, endPoint x: 666, endPoint y: 119, distance: 31.8
click at [679, 90] on span "Upcoming Bookings (12)" at bounding box center [702, 94] width 207 height 20
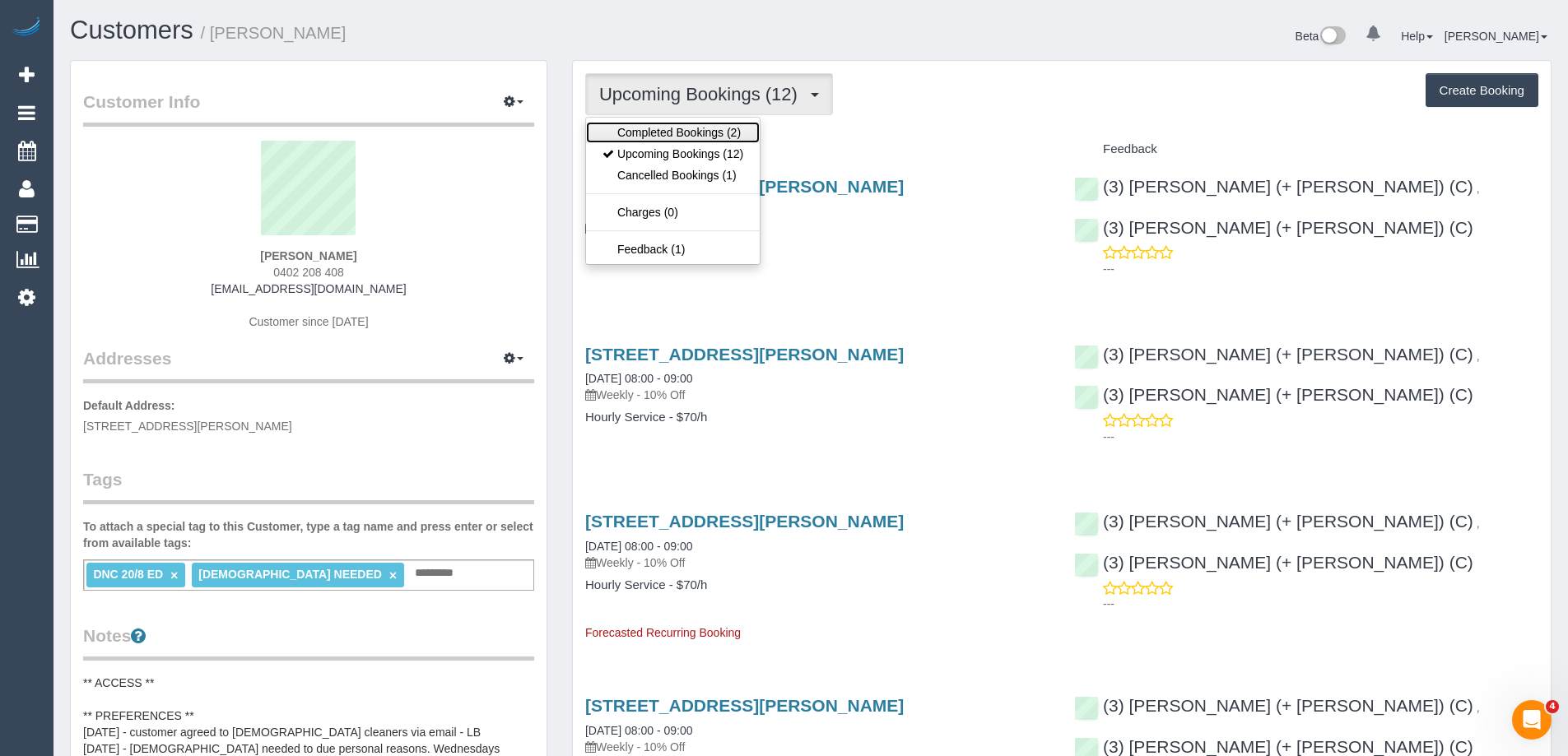
click at [666, 133] on link "Completed Bookings (2)" at bounding box center [672, 132] width 174 height 21
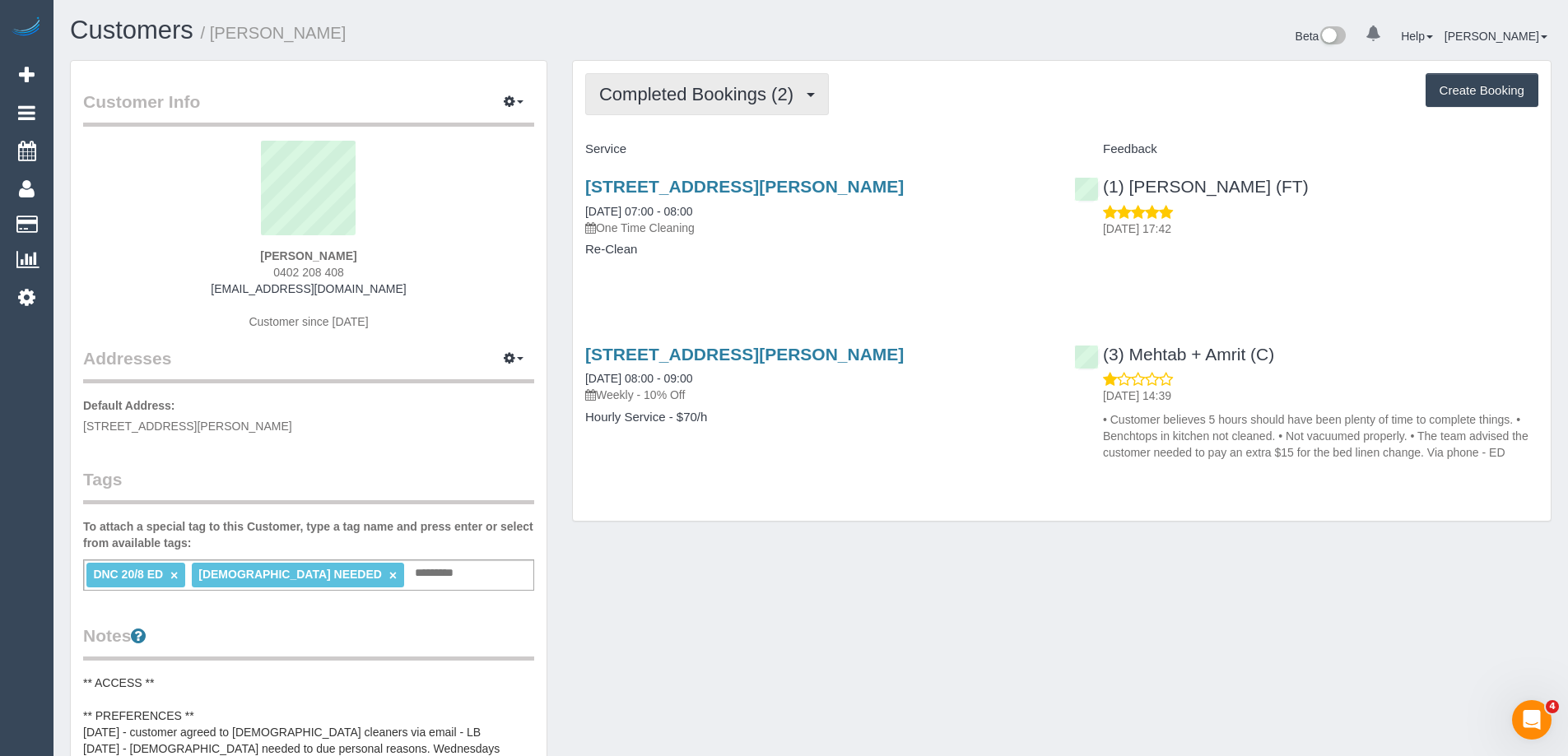
click at [744, 84] on span "Completed Bookings (2)" at bounding box center [700, 94] width 203 height 20
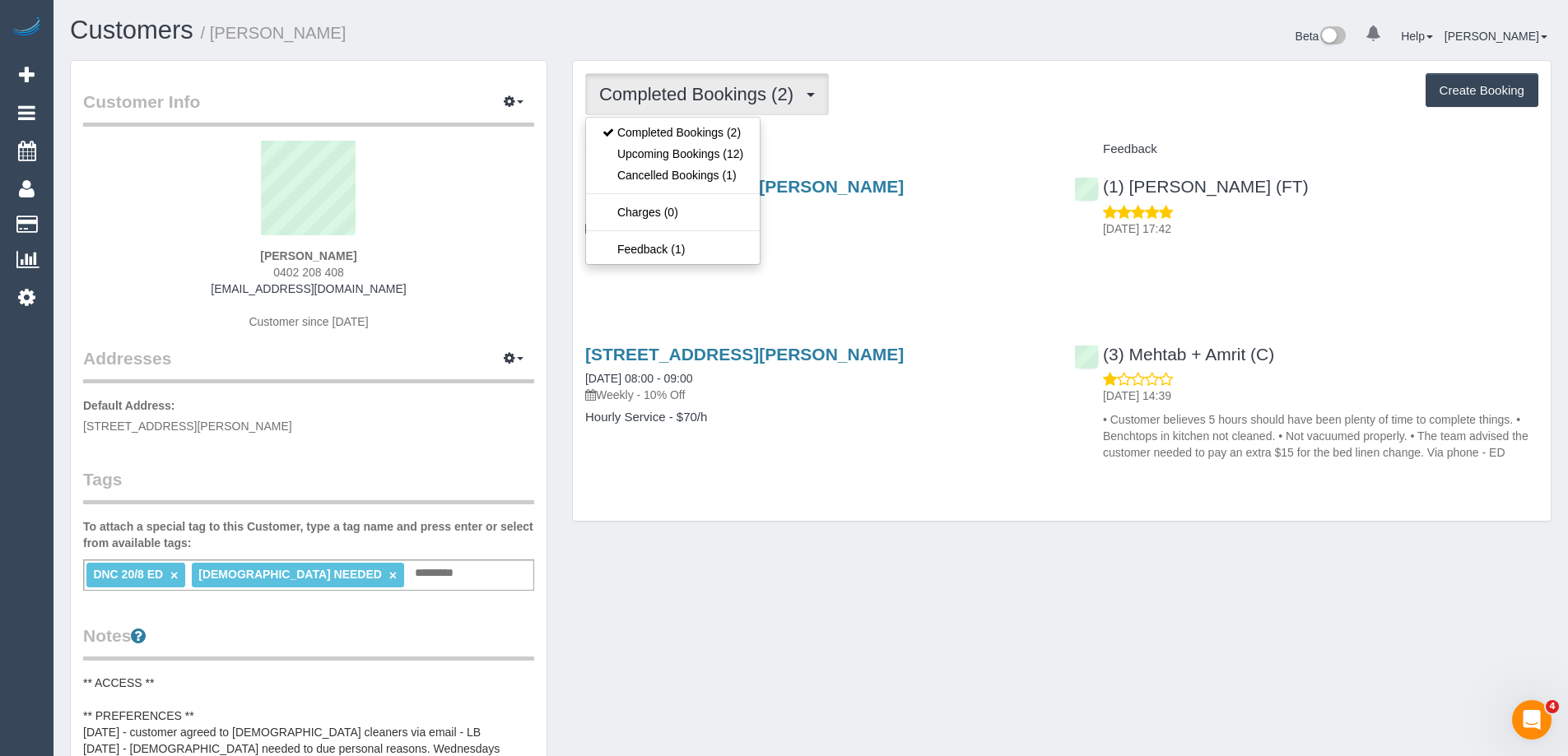
click at [744, 84] on span "Completed Bookings (2)" at bounding box center [700, 94] width 203 height 20
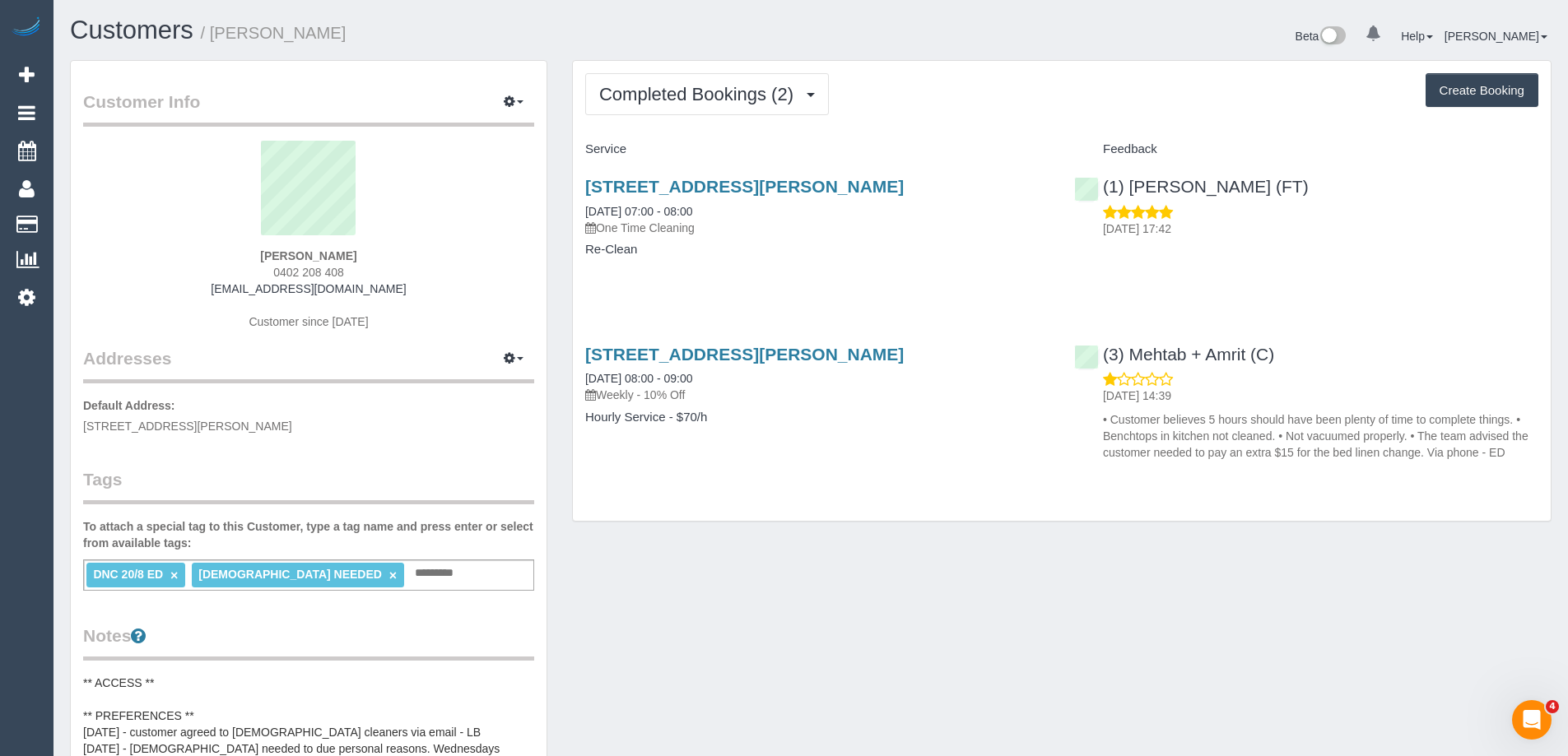
copy small "Suzanne Tassone"
drag, startPoint x: 357, startPoint y: 30, endPoint x: 213, endPoint y: 35, distance: 144.1
click at [213, 35] on h1 "Customers / Suzanne Tassone" at bounding box center [434, 30] width 729 height 28
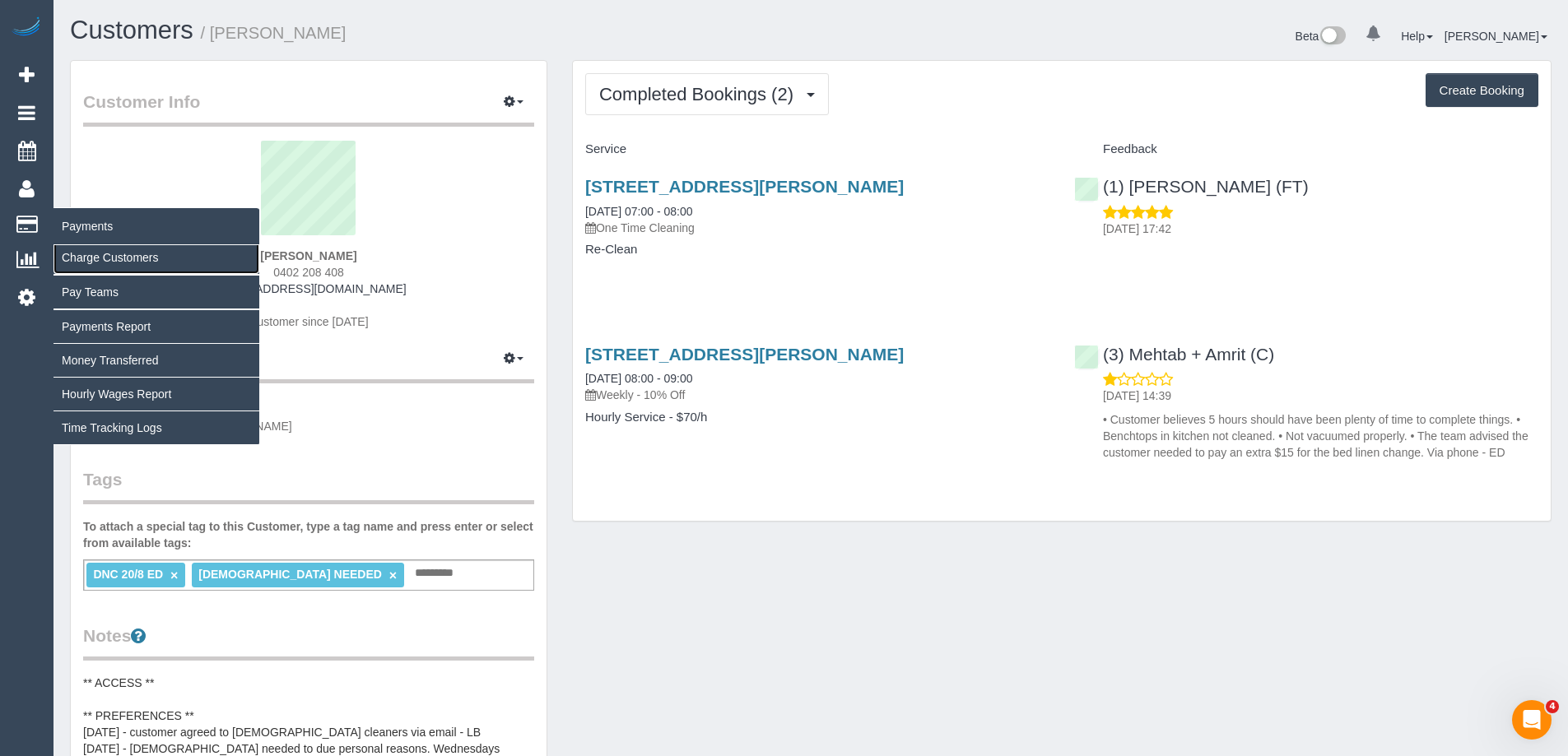
click at [106, 252] on link "Charge Customers" at bounding box center [156, 258] width 206 height 33
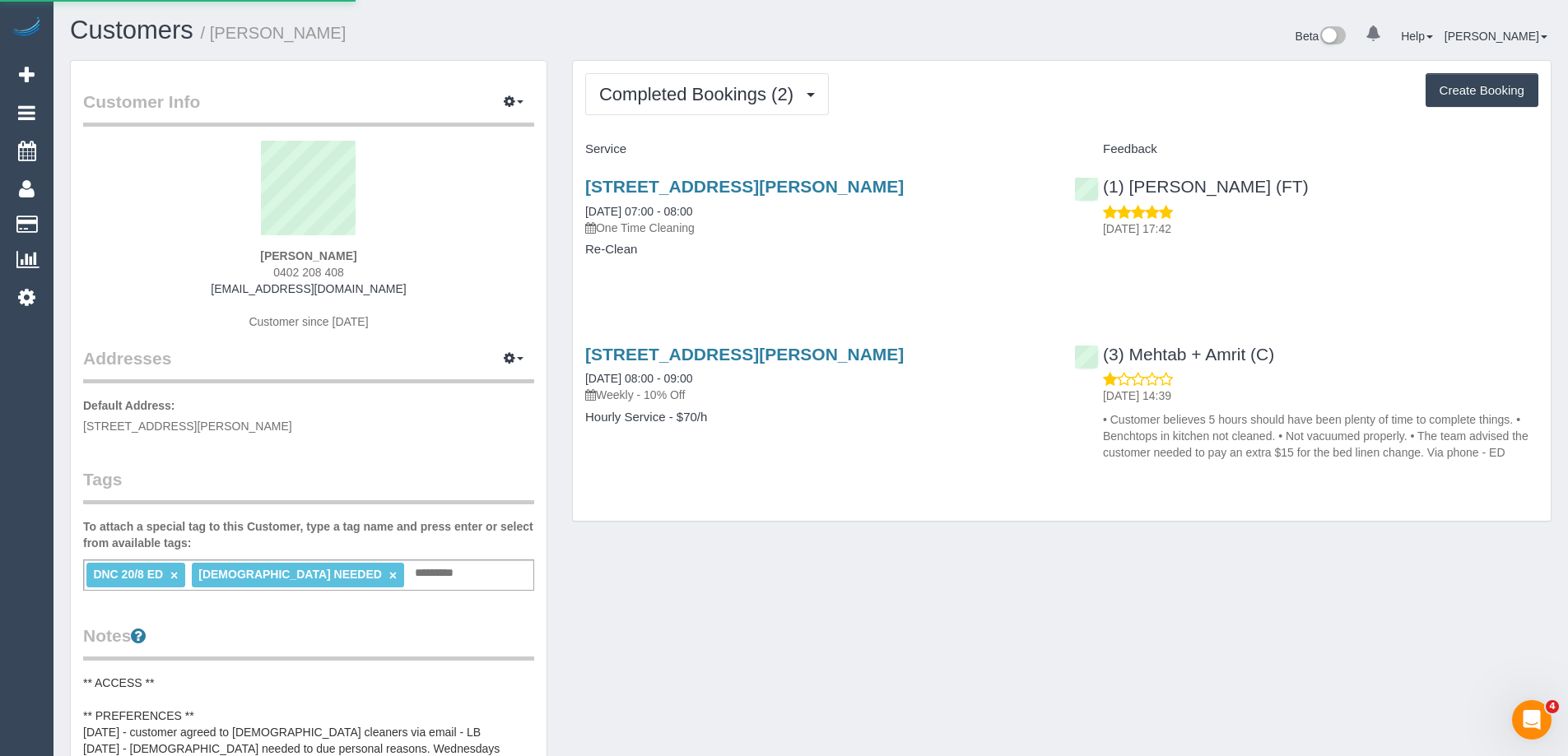
select select
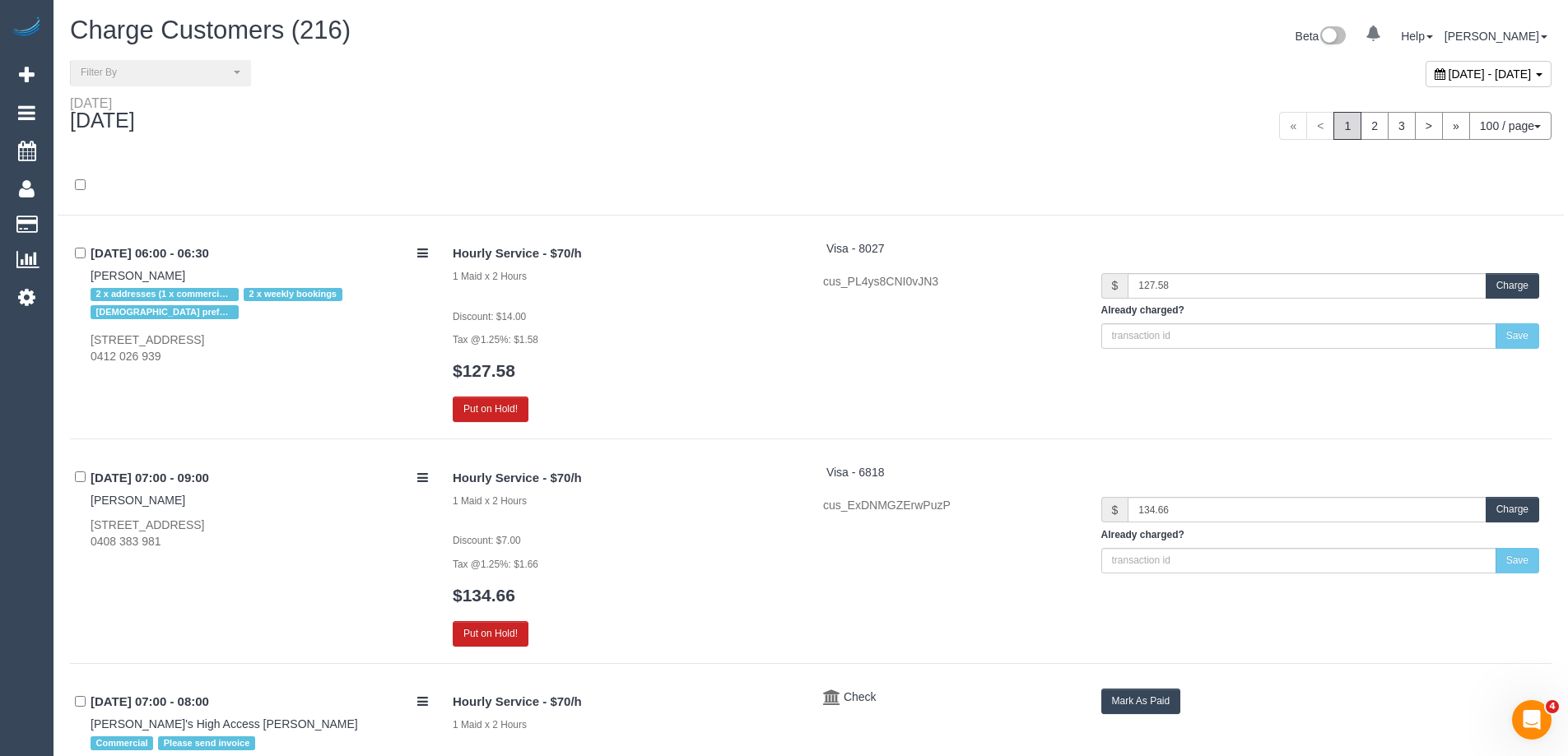
click at [1449, 69] on span "August 26, 2025 - August 26, 2025" at bounding box center [1490, 74] width 84 height 13
type input "**********"
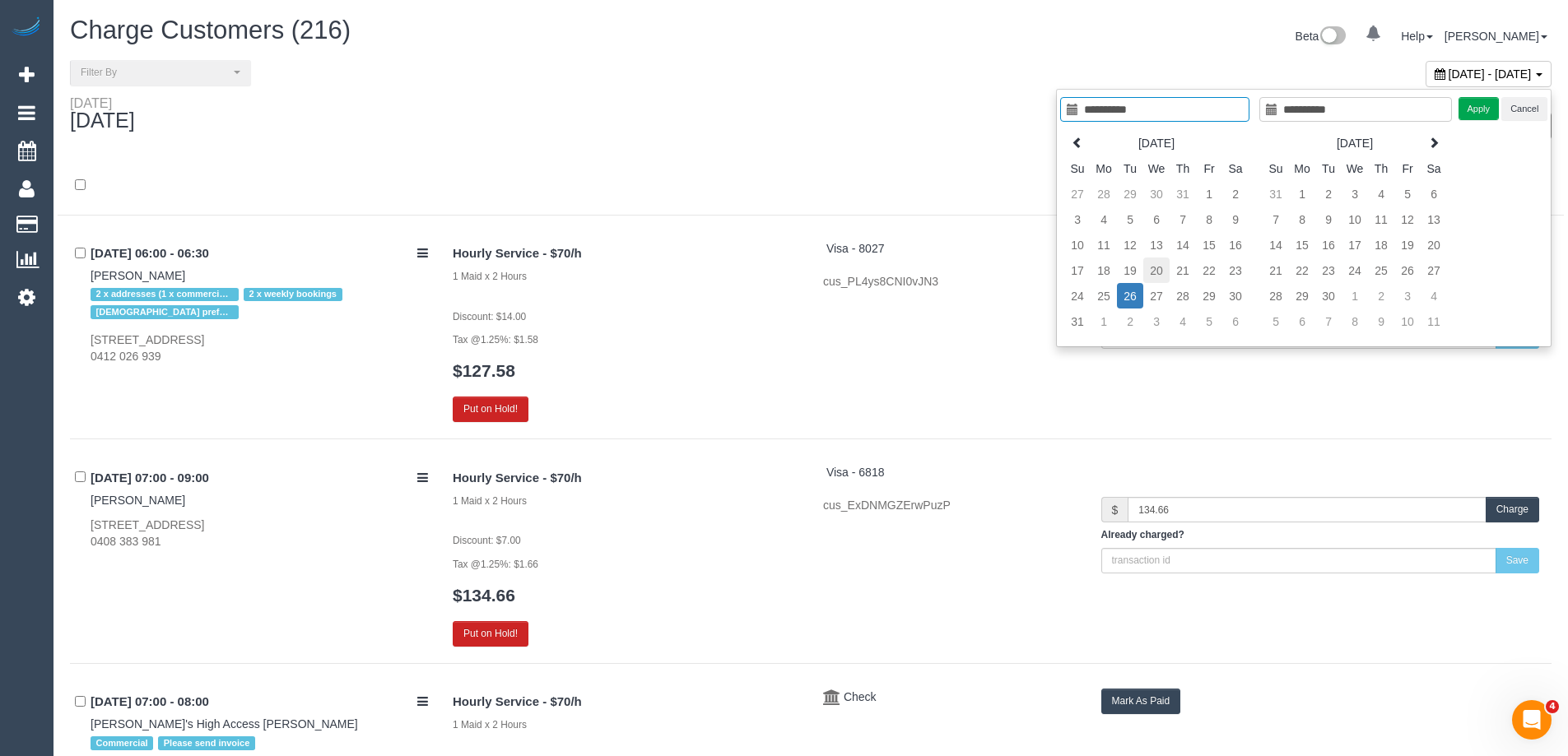
type input "**********"
click at [1159, 269] on td "20" at bounding box center [1156, 271] width 27 height 26
type input "**********"
click at [1159, 269] on td "20" at bounding box center [1156, 271] width 27 height 26
type input "**********"
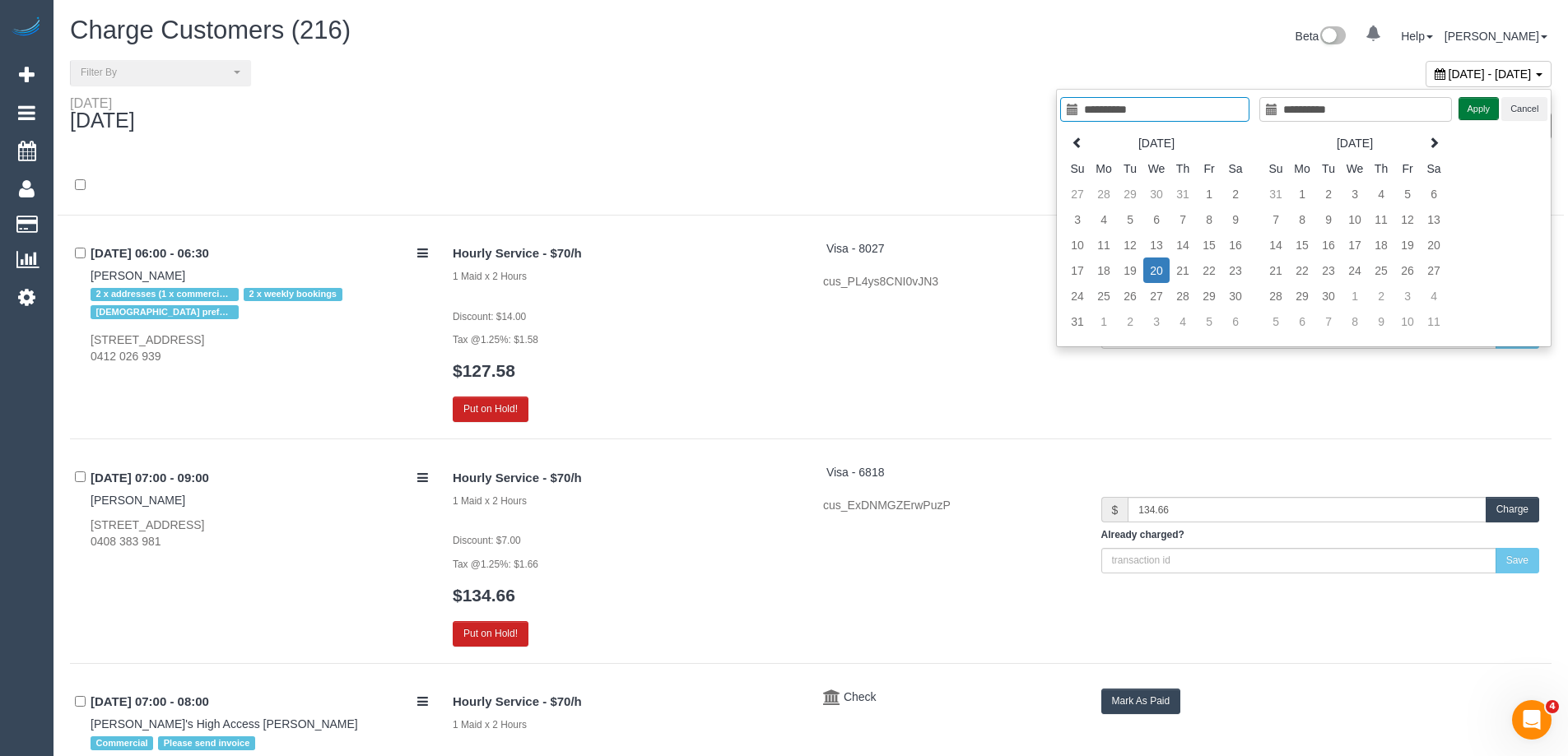
click at [1472, 110] on button "Apply" at bounding box center [1479, 109] width 41 height 24
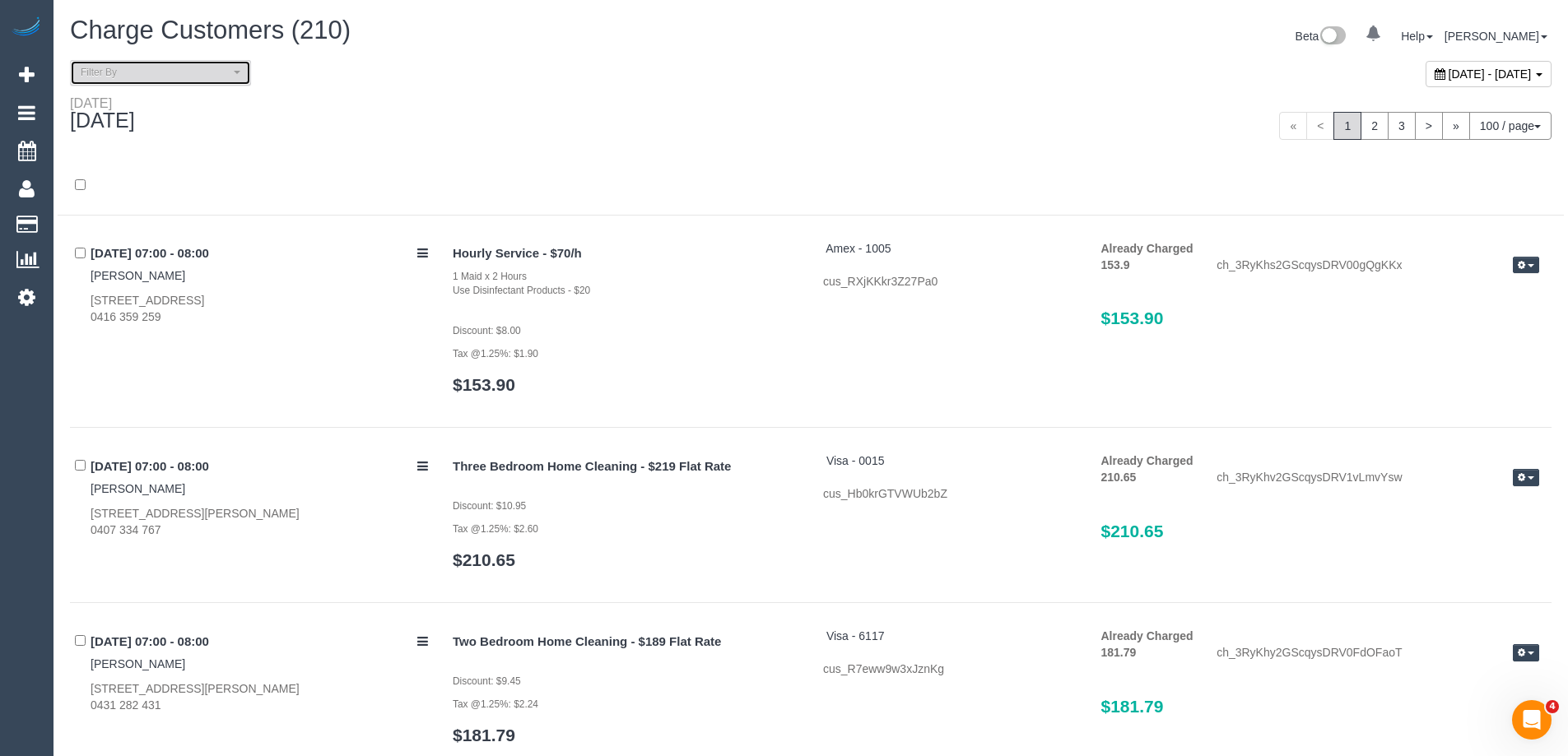
click at [141, 72] on span "Filter By" at bounding box center [155, 72] width 149 height 14
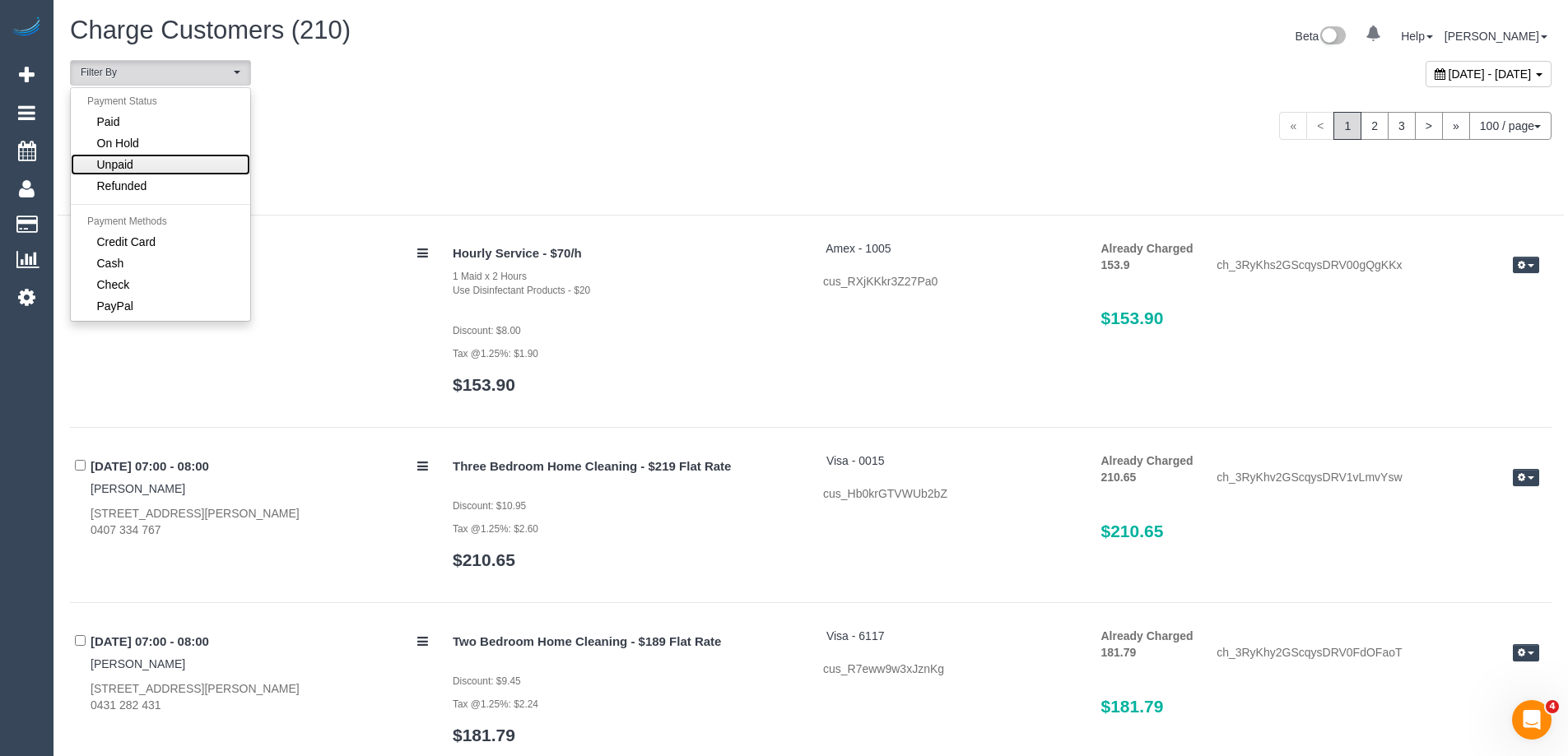
click at [136, 158] on link "Unpaid" at bounding box center [160, 164] width 179 height 21
select select "******"
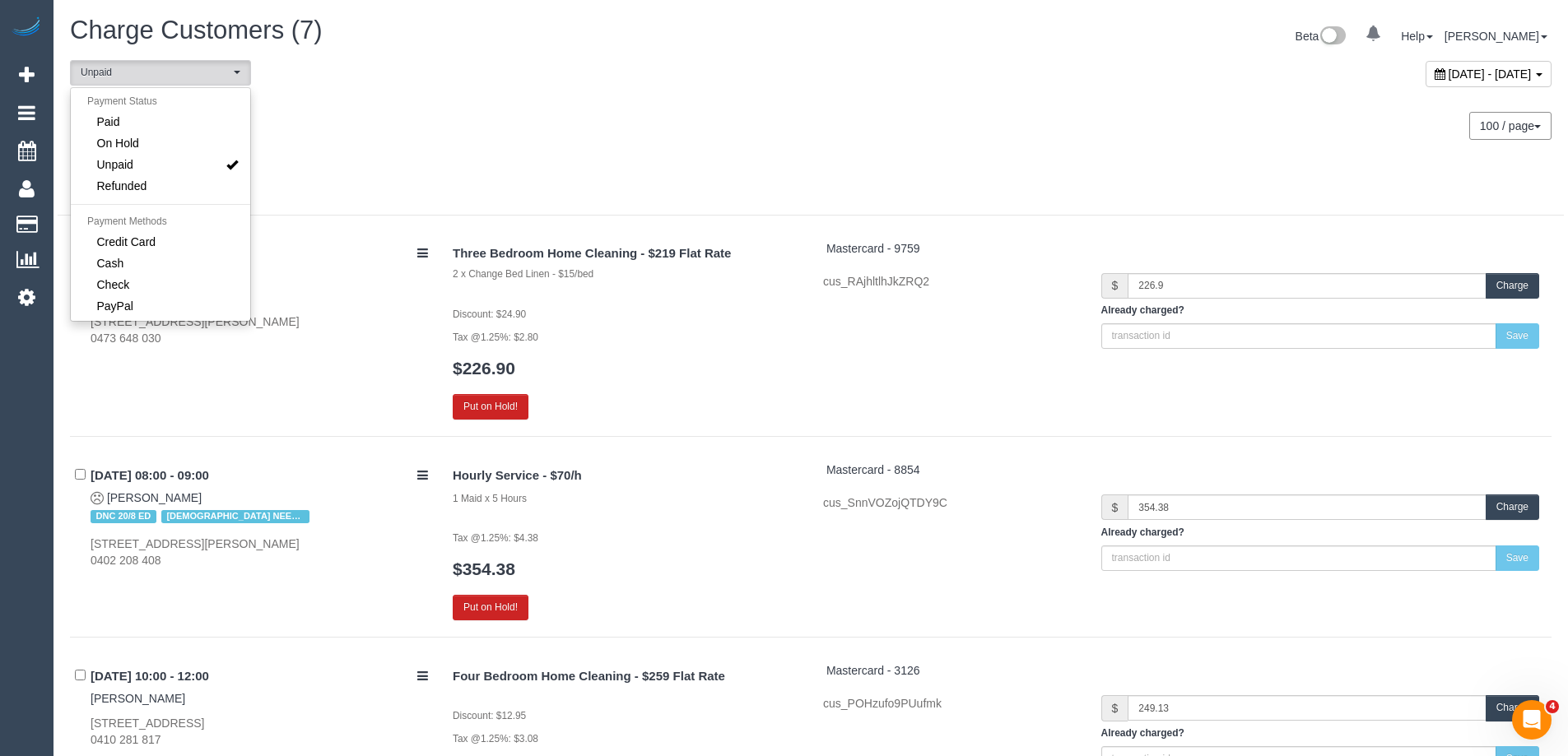
click at [450, 151] on div "Wednesday August 20, 2025 100 / page 10 / page 20 / page 30 / page 40 / page 50…" at bounding box center [811, 126] width 1506 height 61
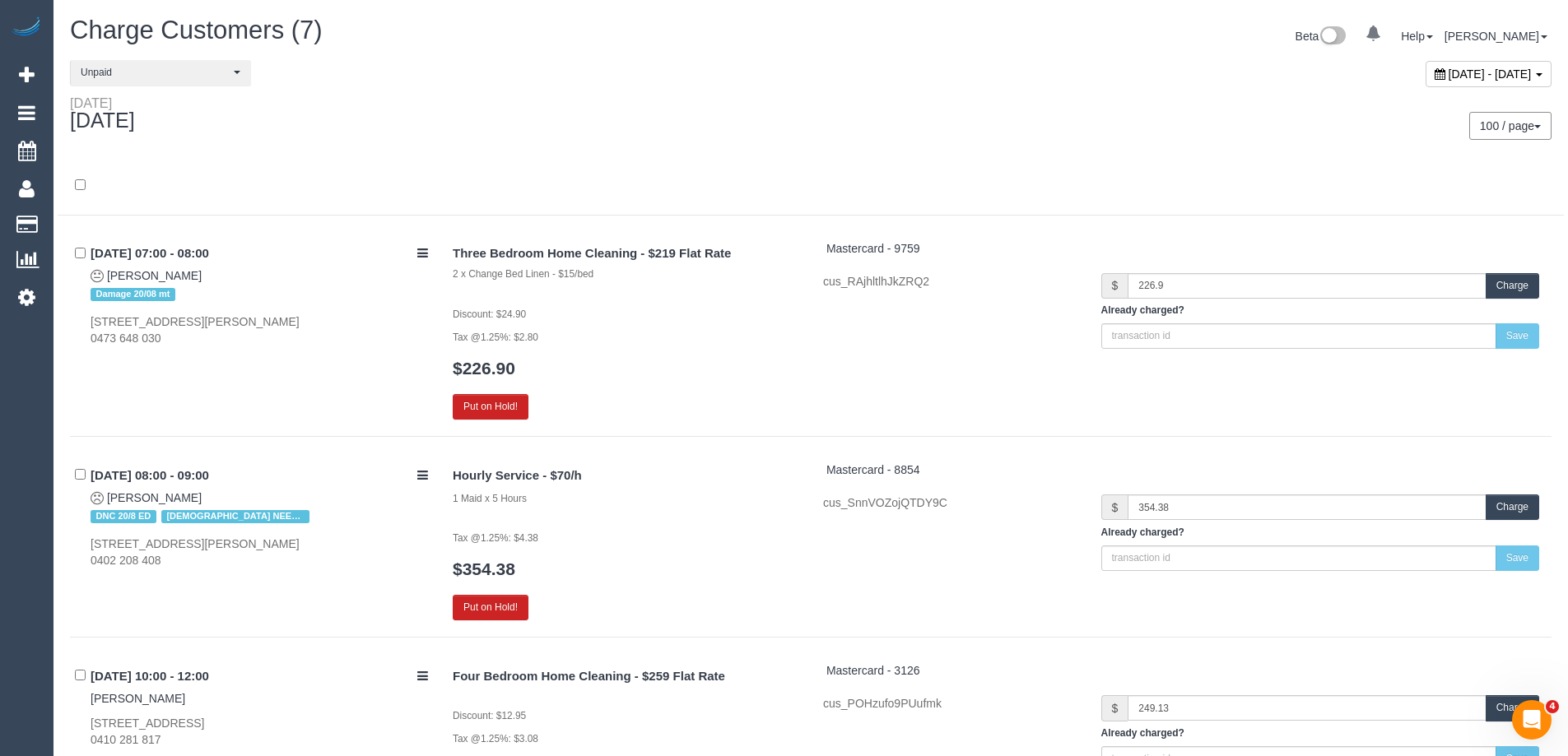
click at [1514, 509] on button "Charge" at bounding box center [1512, 507] width 53 height 26
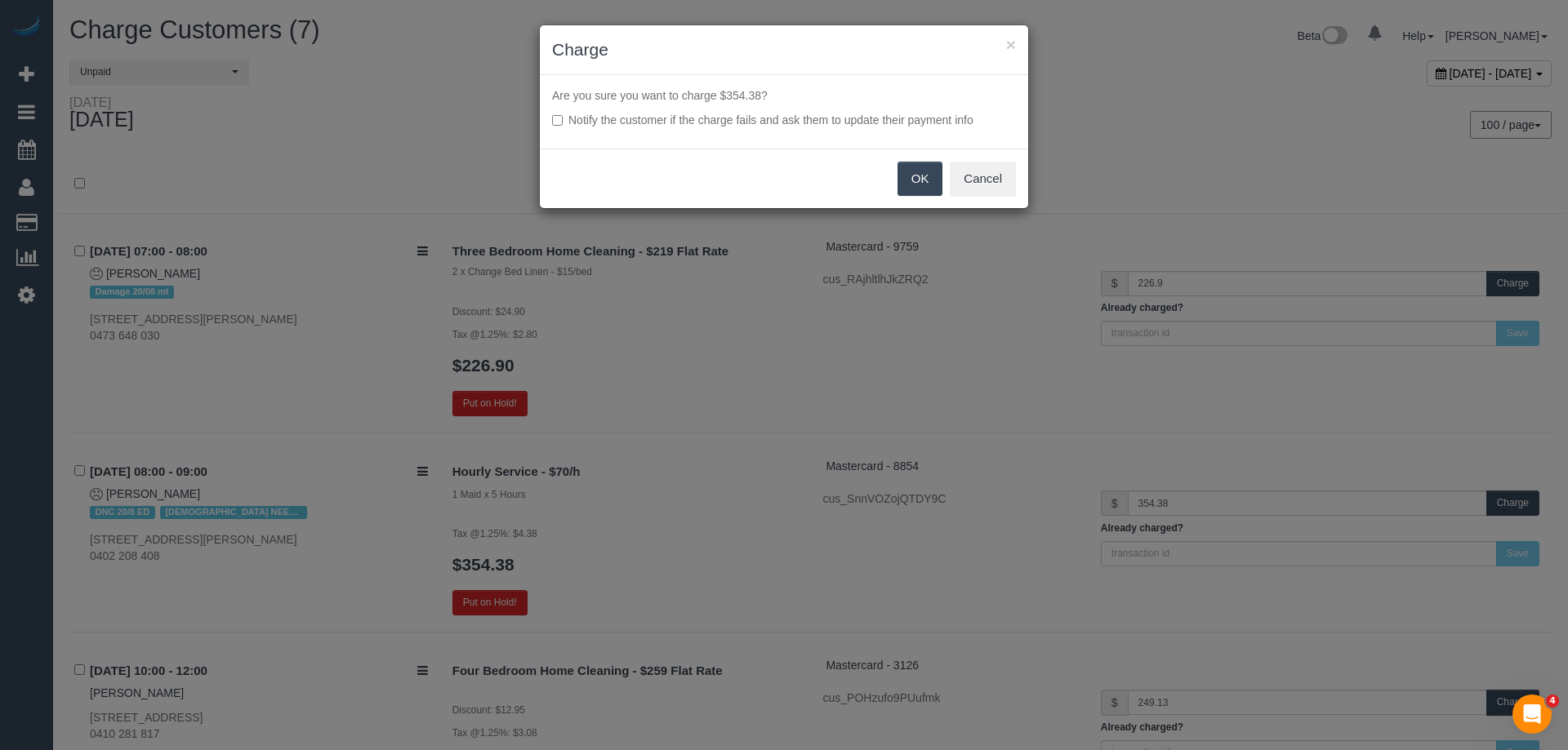
click at [919, 177] on button "OK" at bounding box center [920, 179] width 46 height 35
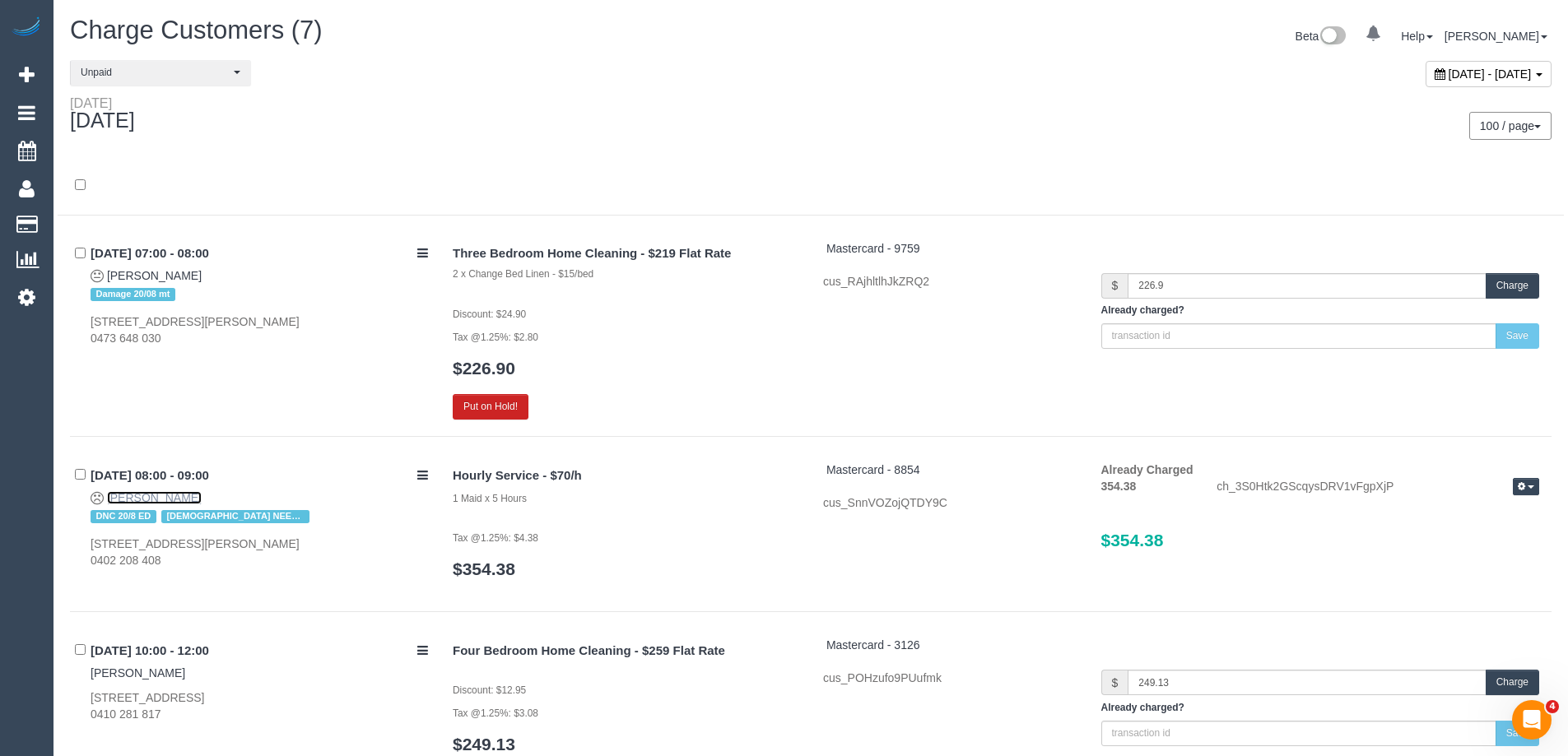
click at [138, 502] on link "Suzanne Tassone" at bounding box center [154, 497] width 95 height 13
click at [171, 497] on link "Suzanne Tassone" at bounding box center [154, 497] width 95 height 13
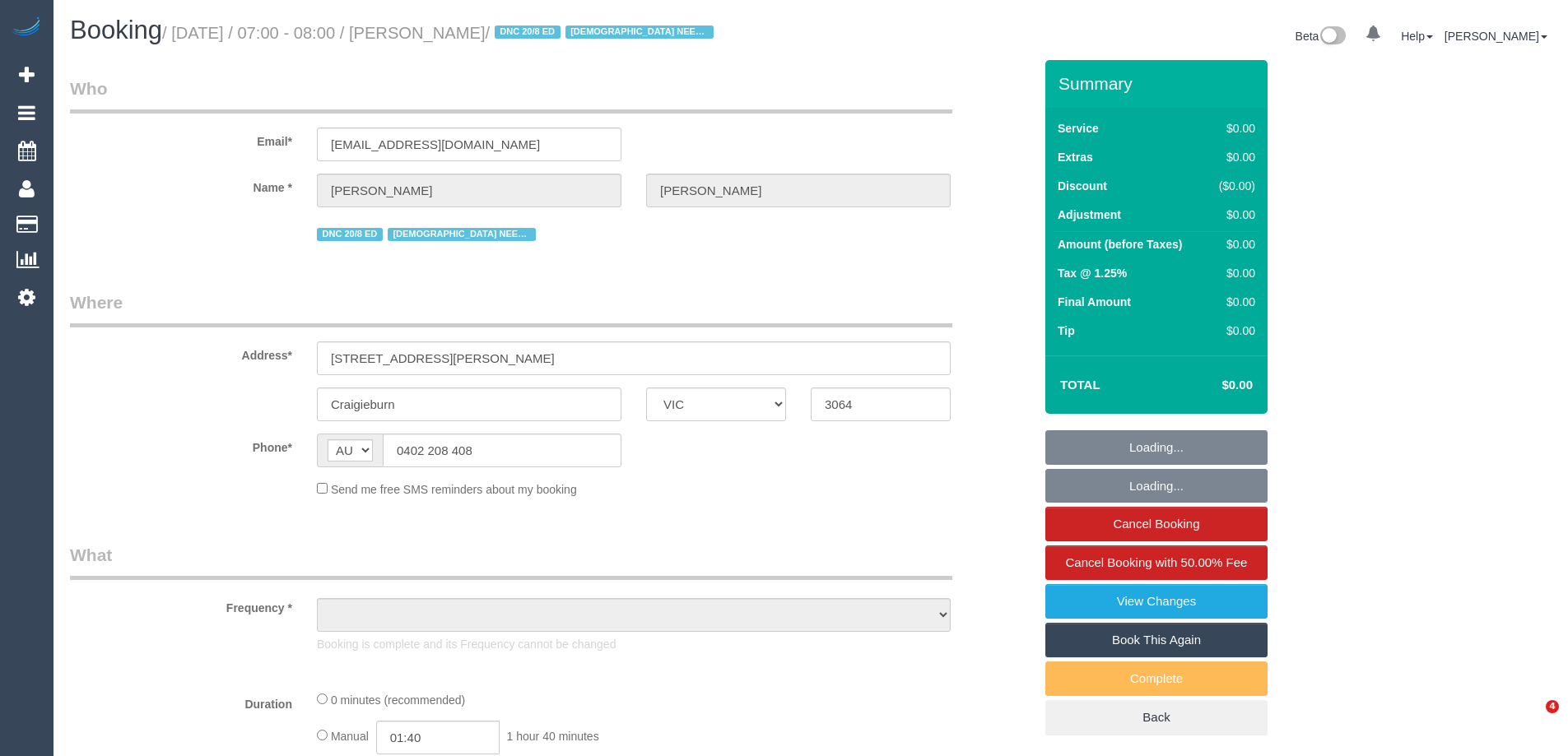
select select "VIC"
select select "object:646"
select select "string:stripe-pm_1RsBuS2GScqysDRVbt1l3syi"
select select "number:28"
select select "number:14"
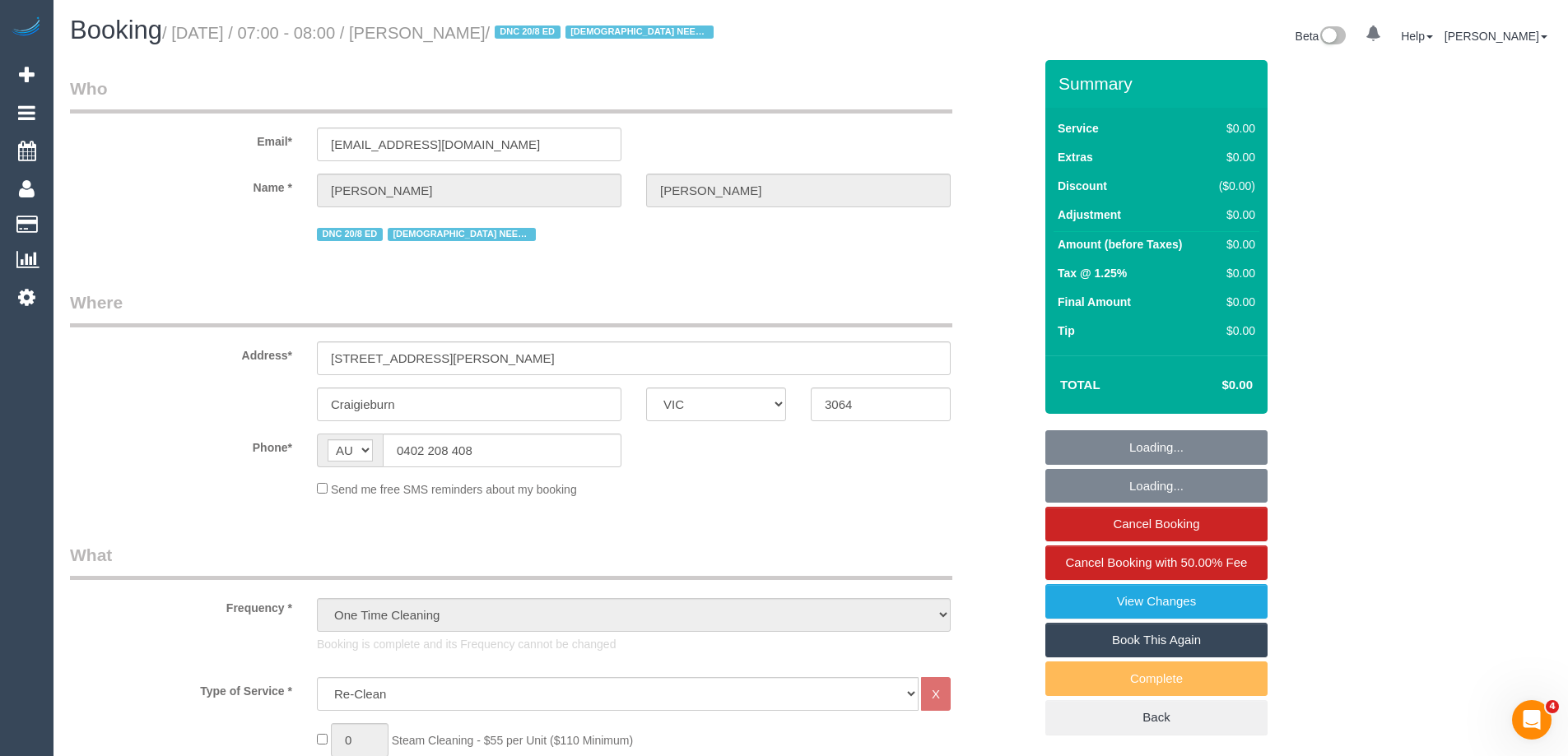
select select "number:18"
select select "number:36"
select select "number:35"
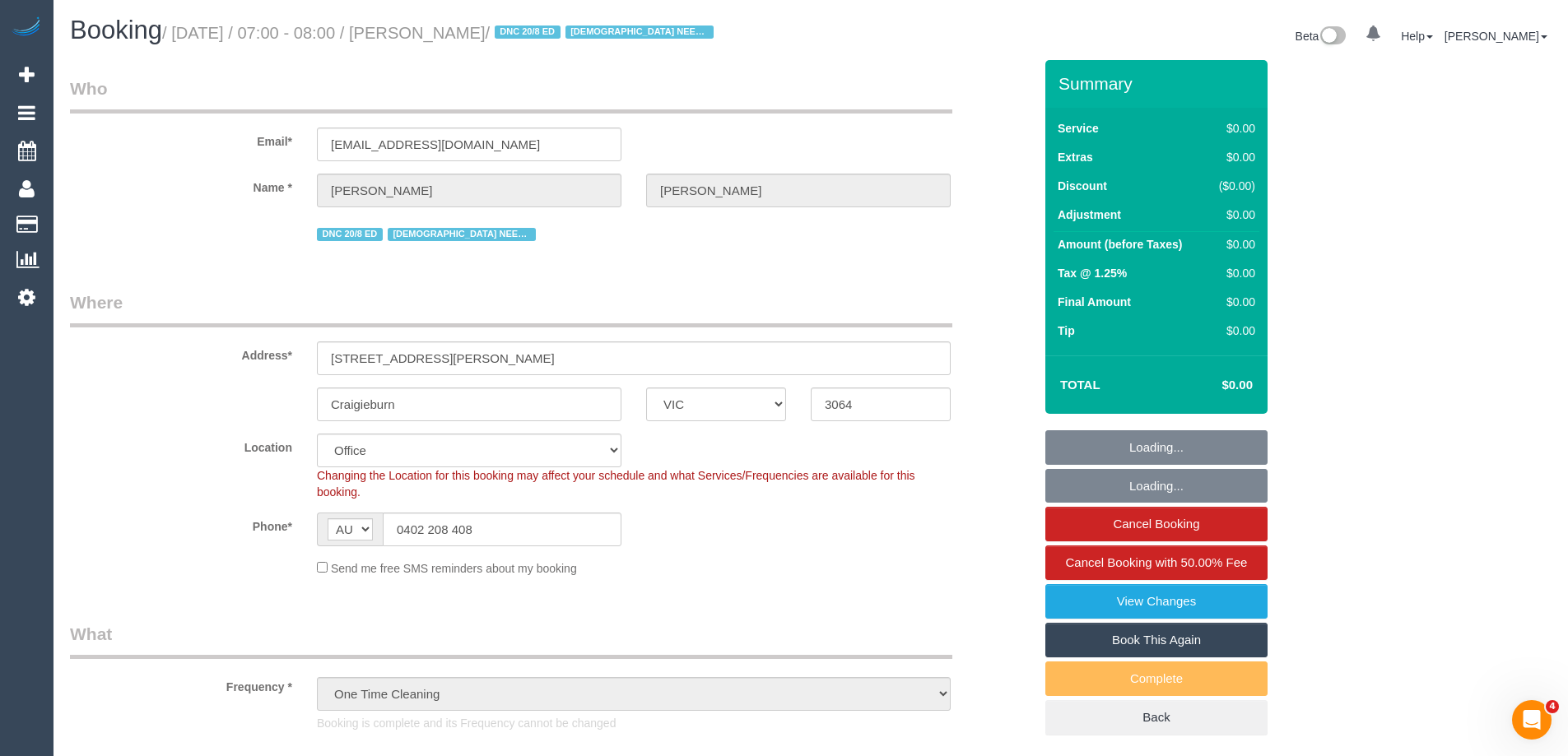
select select "object:2037"
click at [1166, 596] on link "View Changes" at bounding box center [1157, 602] width 222 height 35
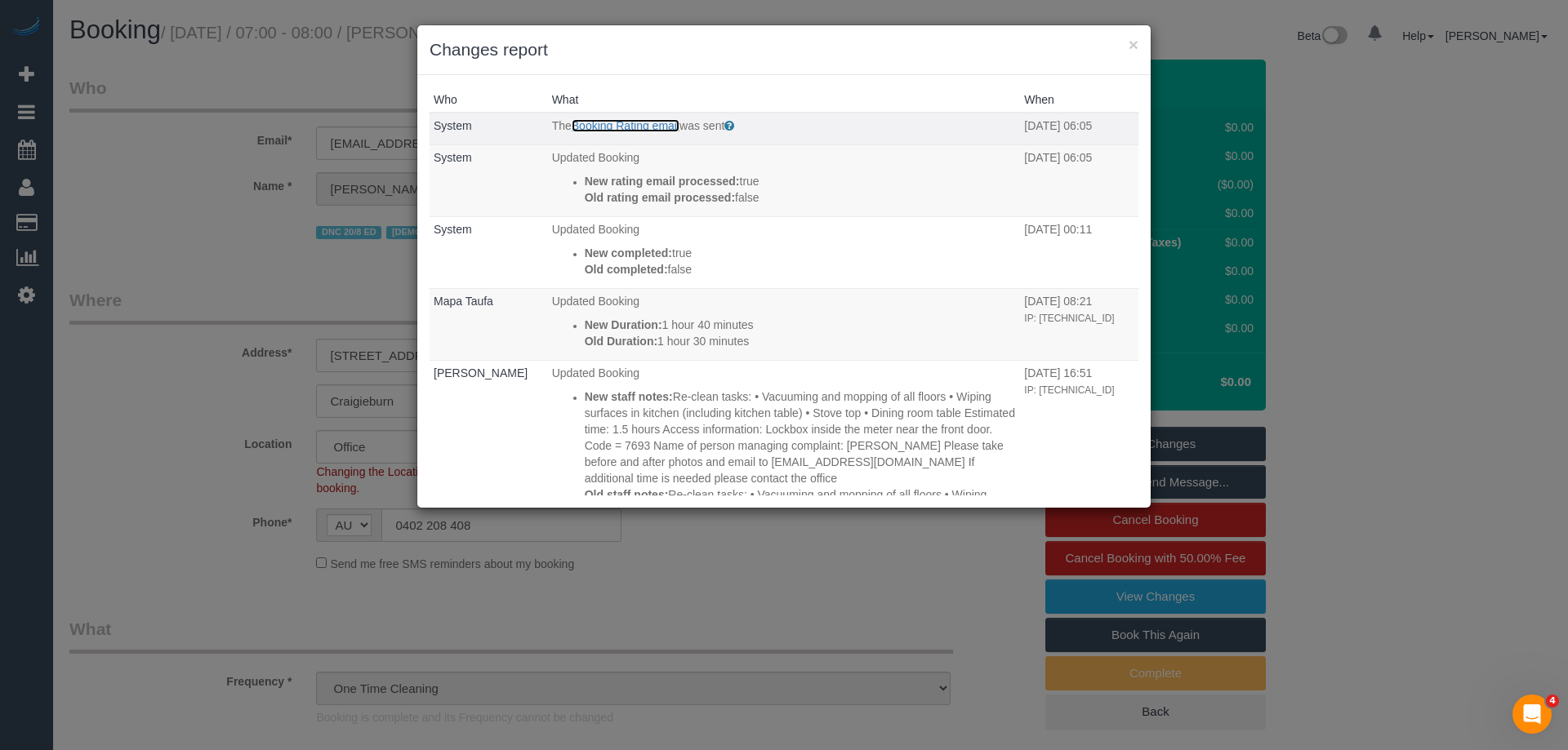
click at [630, 129] on link "Booking Rating email" at bounding box center [626, 126] width 107 height 13
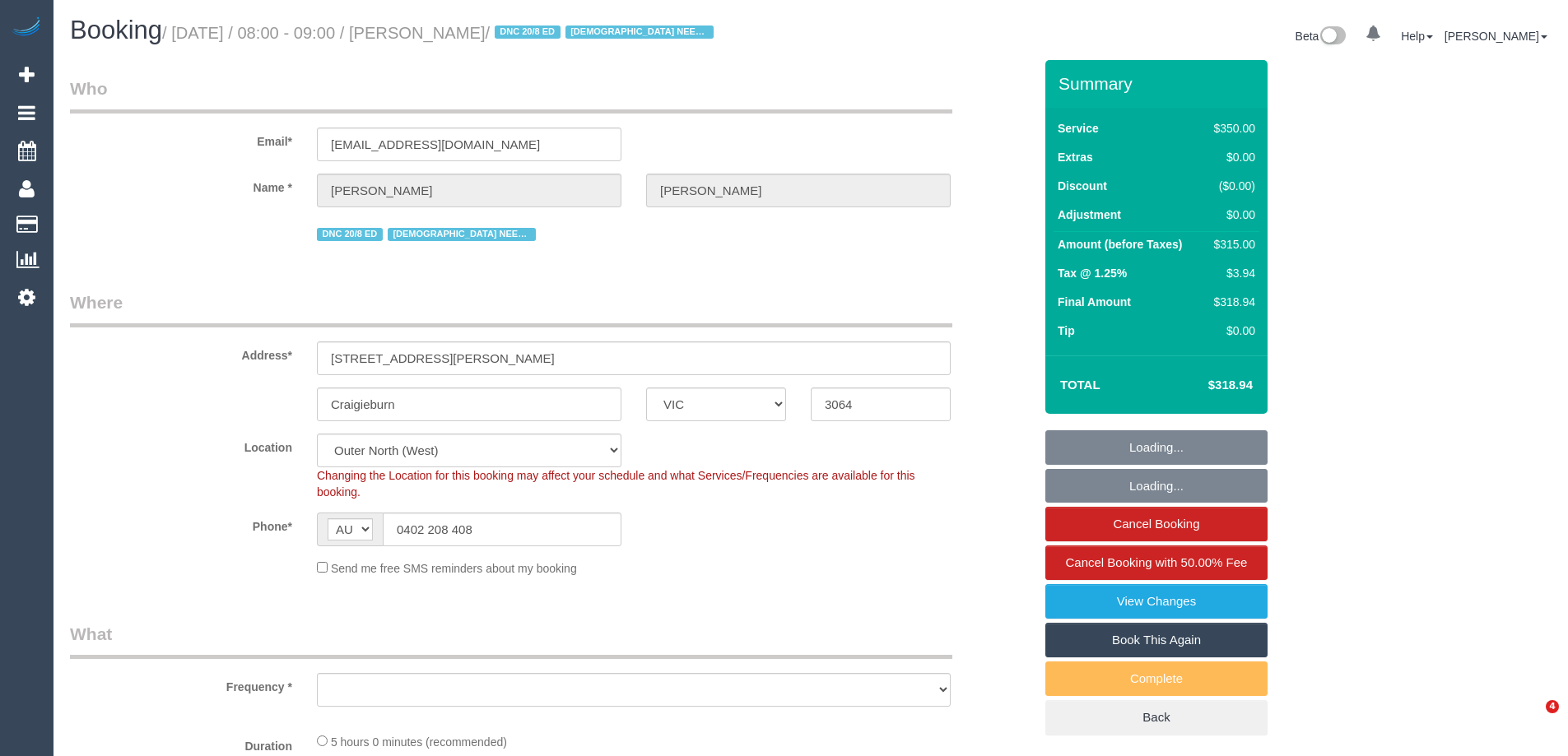
select select "VIC"
select select "string:stripe-pm_1RsBuS2GScqysDRVbt1l3syi"
select select "number:28"
select select "number:14"
select select "number:18"
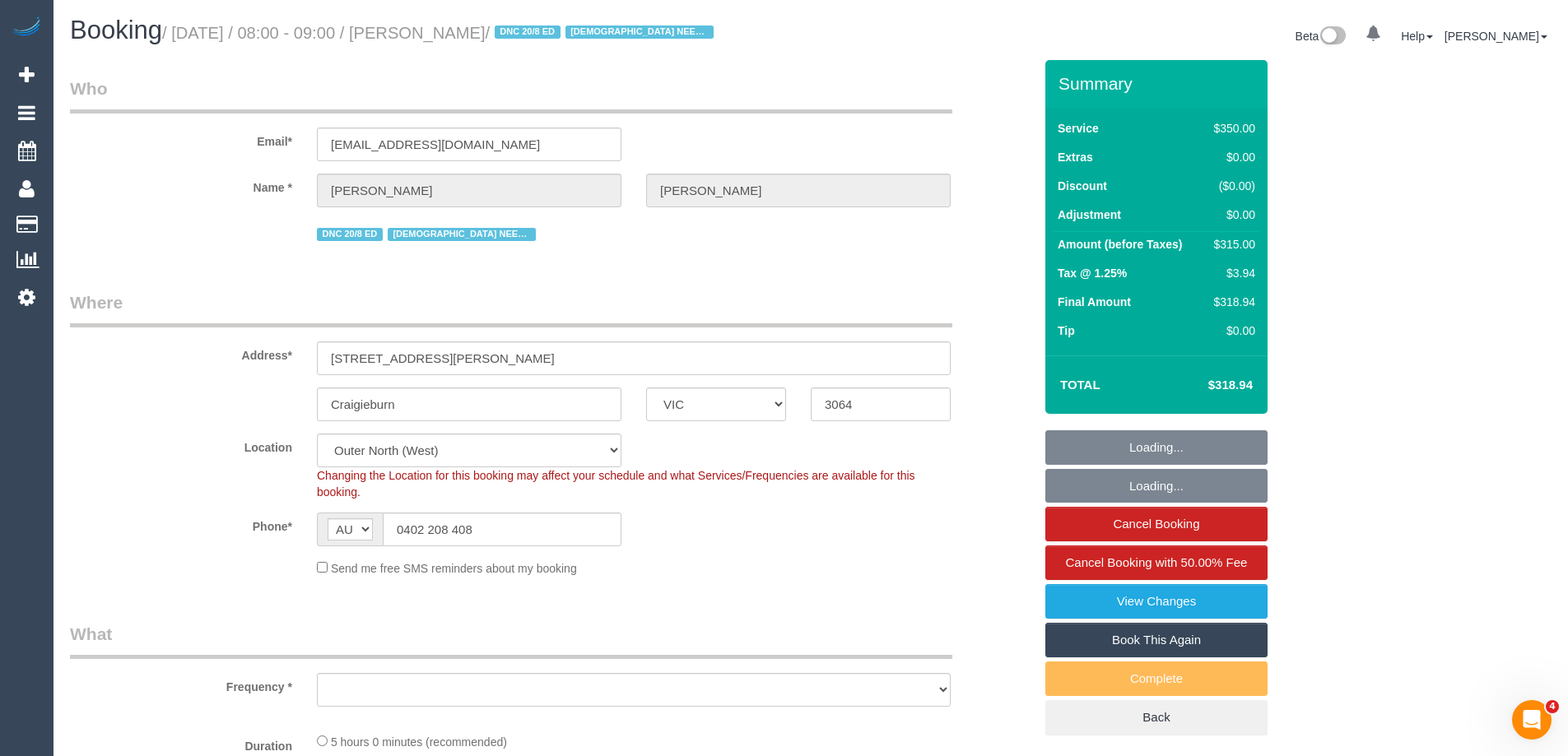
select select "number:36"
select select "number:35"
select select "object:745"
select select "300"
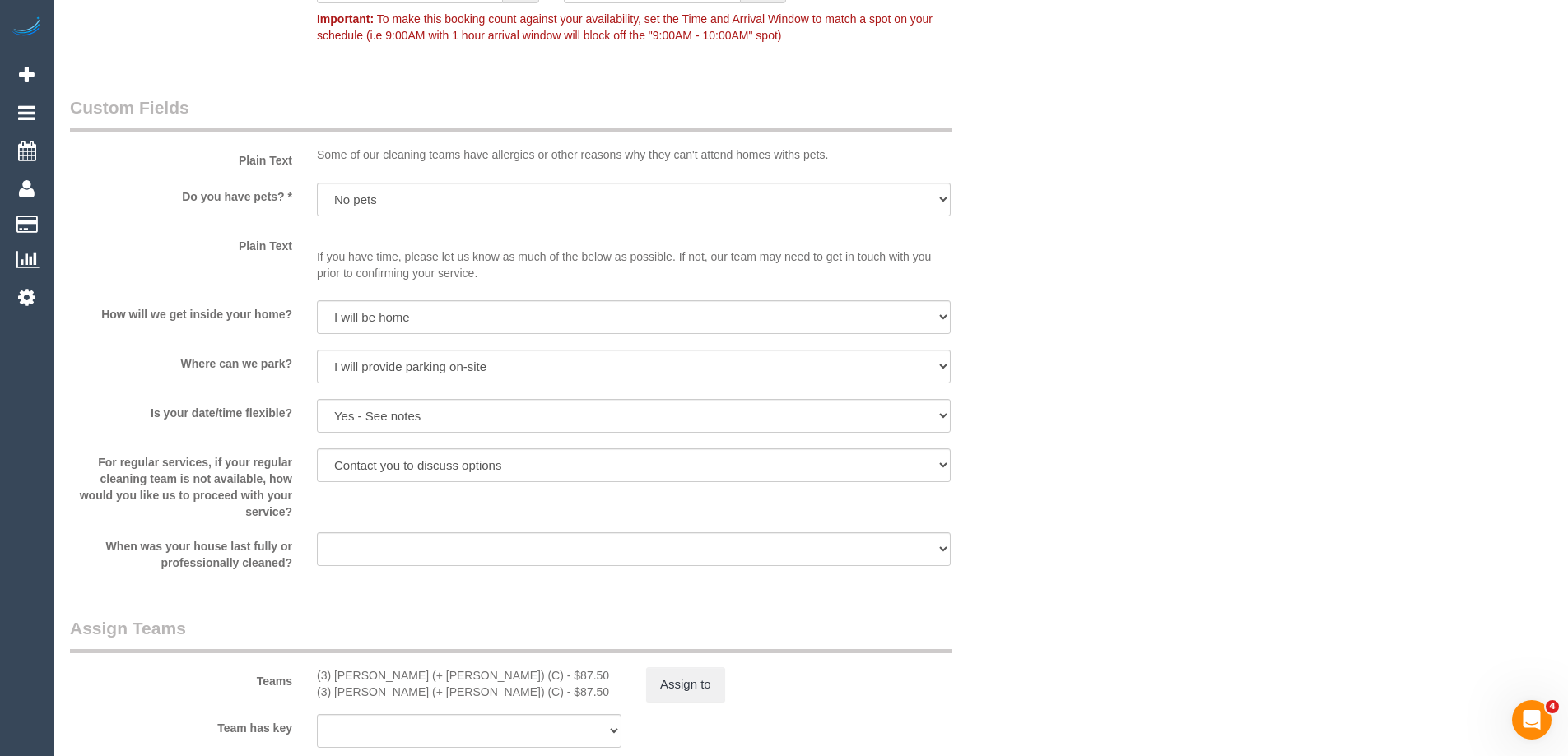
scroll to position [2632, 0]
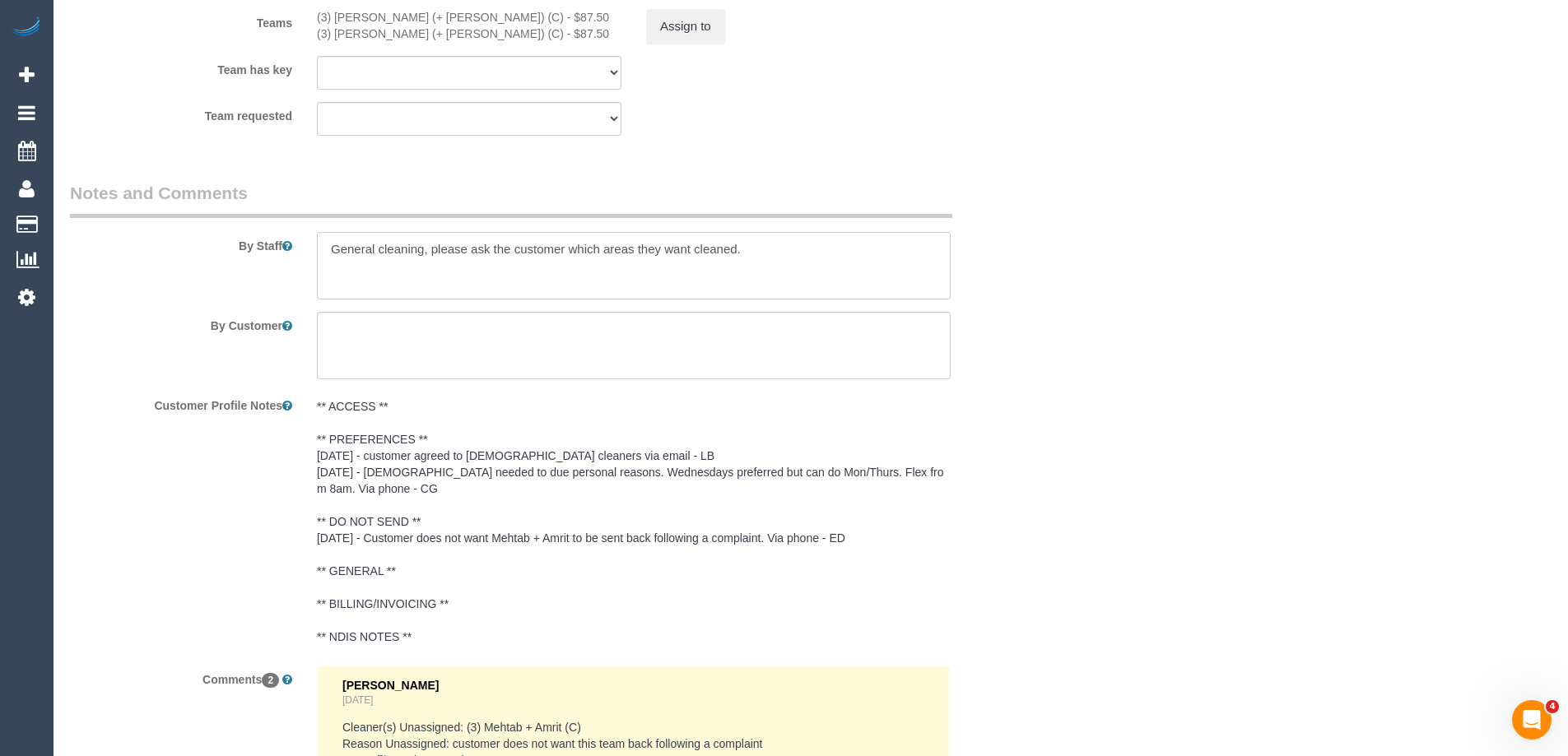
click at [753, 250] on textarea at bounding box center [633, 266] width 633 height 68
paste textarea "Dusting (ensuring to move and dust ornaments and underneath them). (This can be…"
type textarea "Priorities: Dusting (ensuring to move and dust ornaments and underneath them). …"
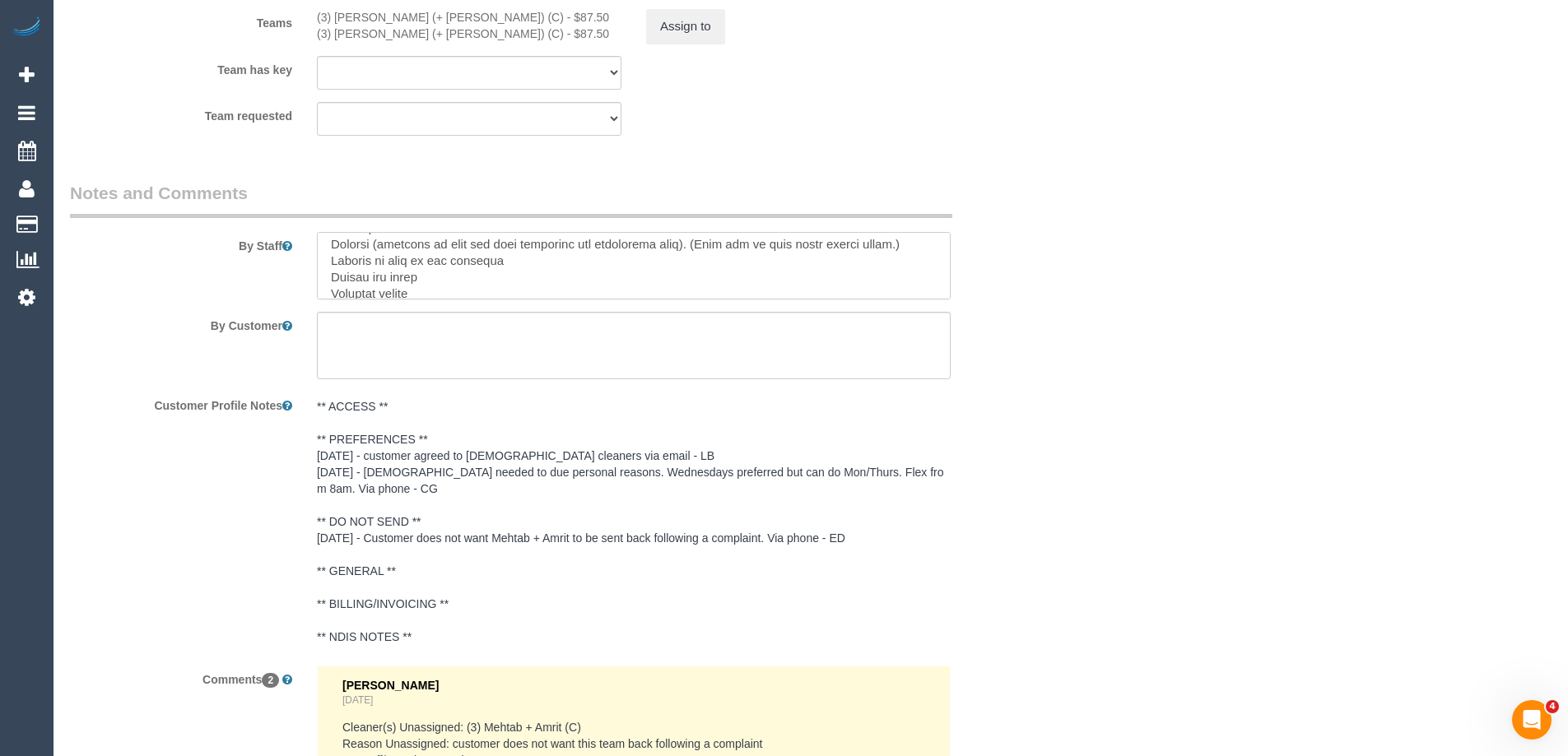
scroll to position [0, 0]
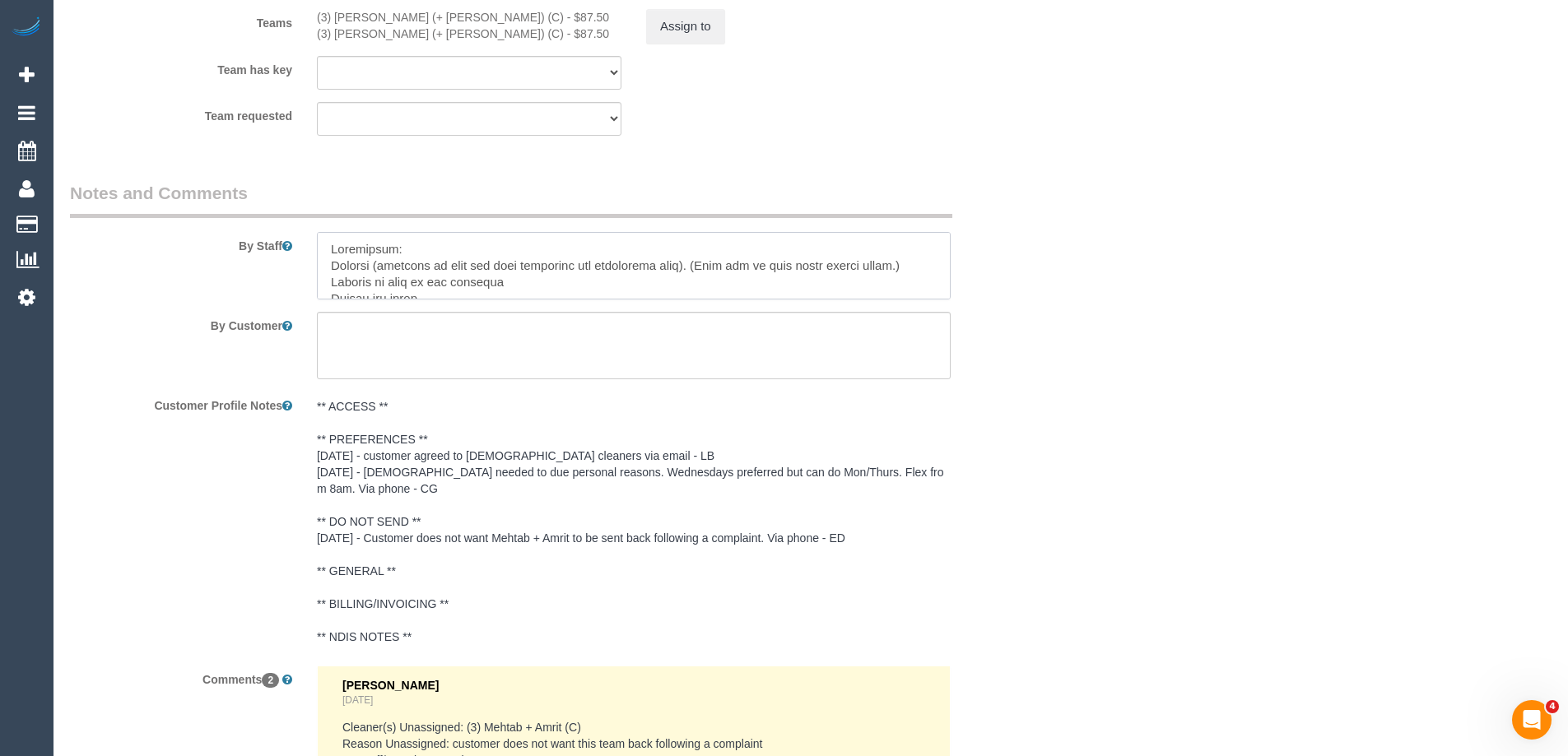
click at [552, 246] on textarea at bounding box center [633, 266] width 633 height 68
click at [373, 255] on textarea at bounding box center [633, 266] width 633 height 68
paste textarea "Priorities: • Dusting (ensuring to move and dust ornaments and underneath them)…"
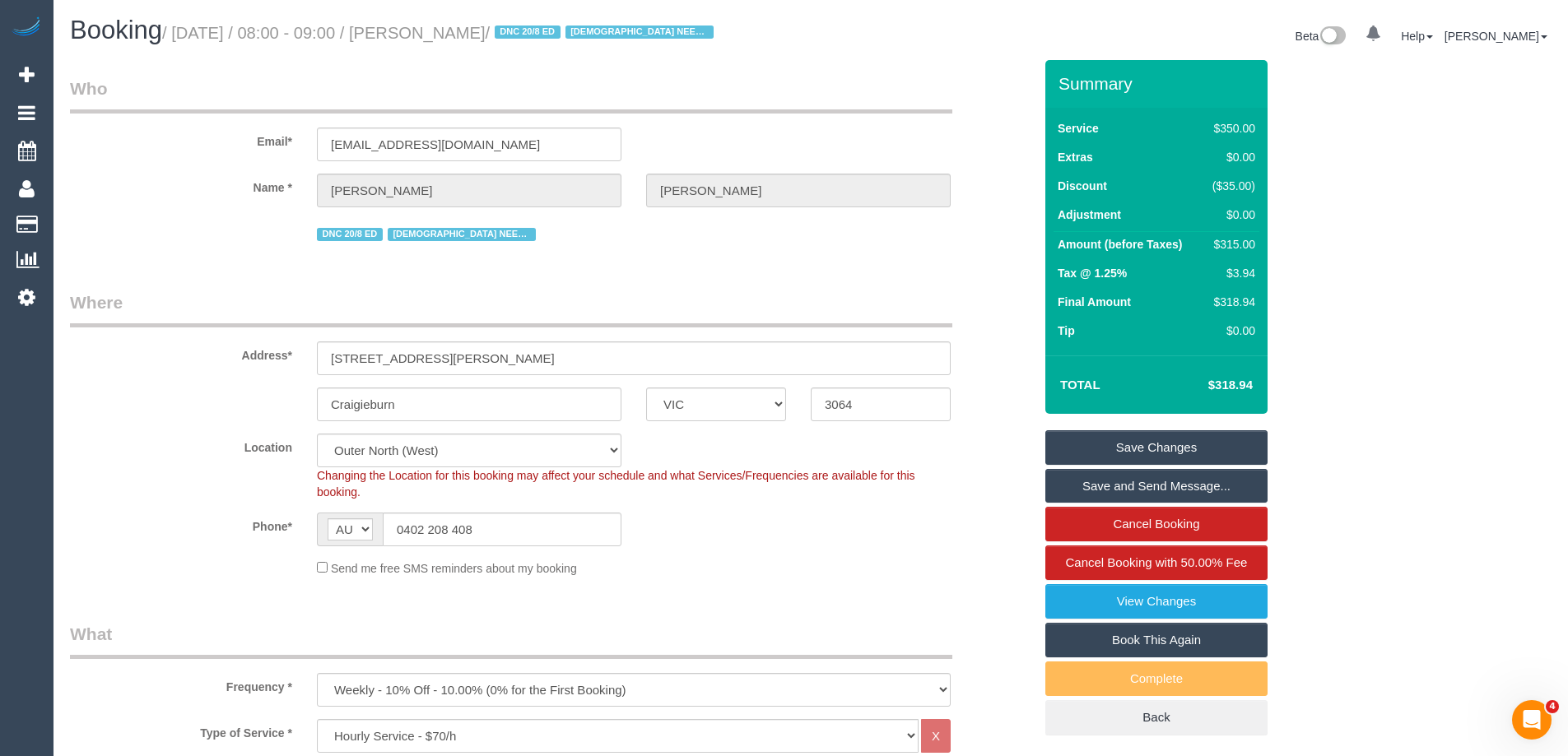
type textarea "Priorities: • Dusting (ensuring to move and dust ornaments and underneath them)…"
click at [1156, 444] on link "Save Changes" at bounding box center [1157, 448] width 222 height 35
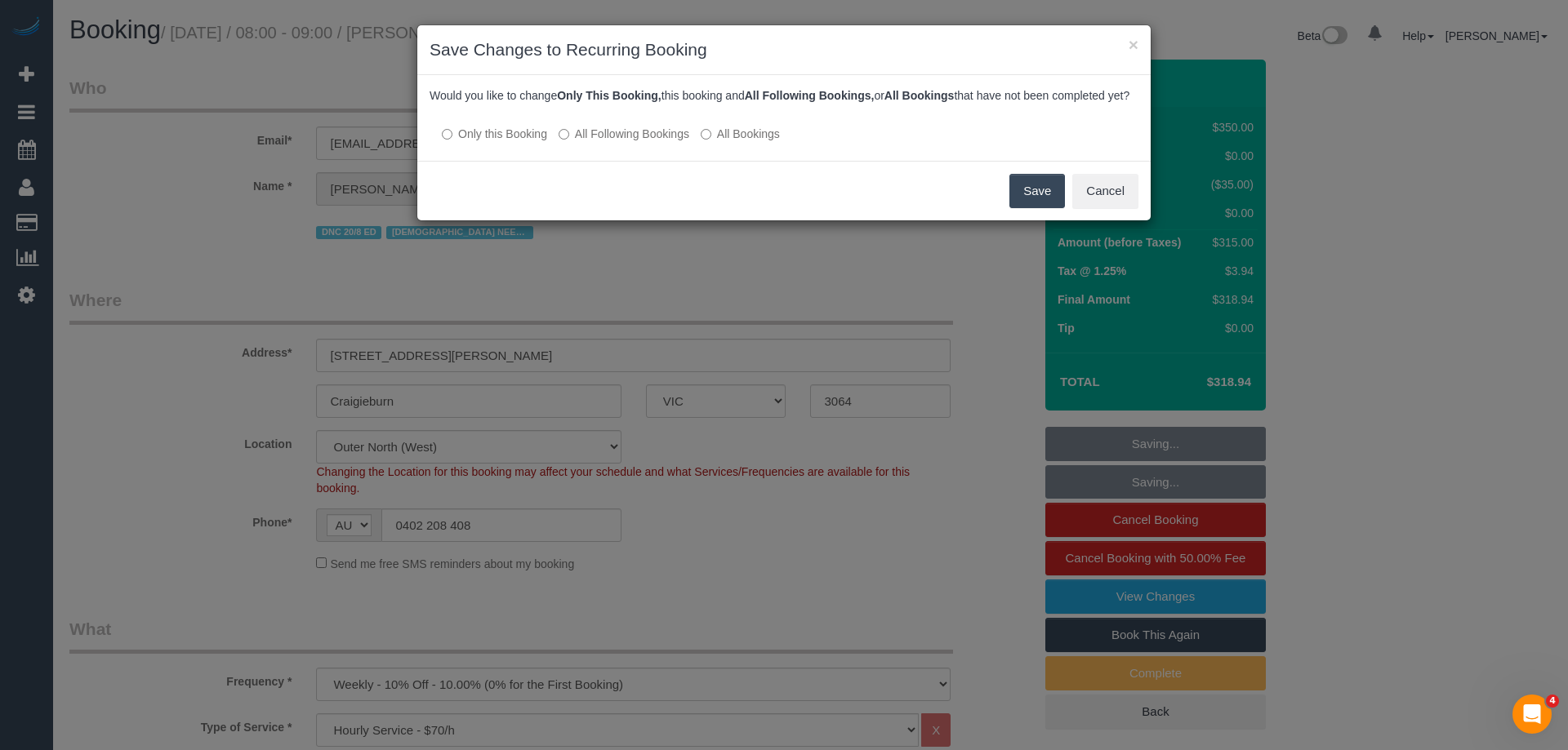
click at [644, 142] on label "All Following Bookings" at bounding box center [623, 134] width 130 height 16
click at [1041, 208] on button "Save" at bounding box center [1036, 191] width 56 height 35
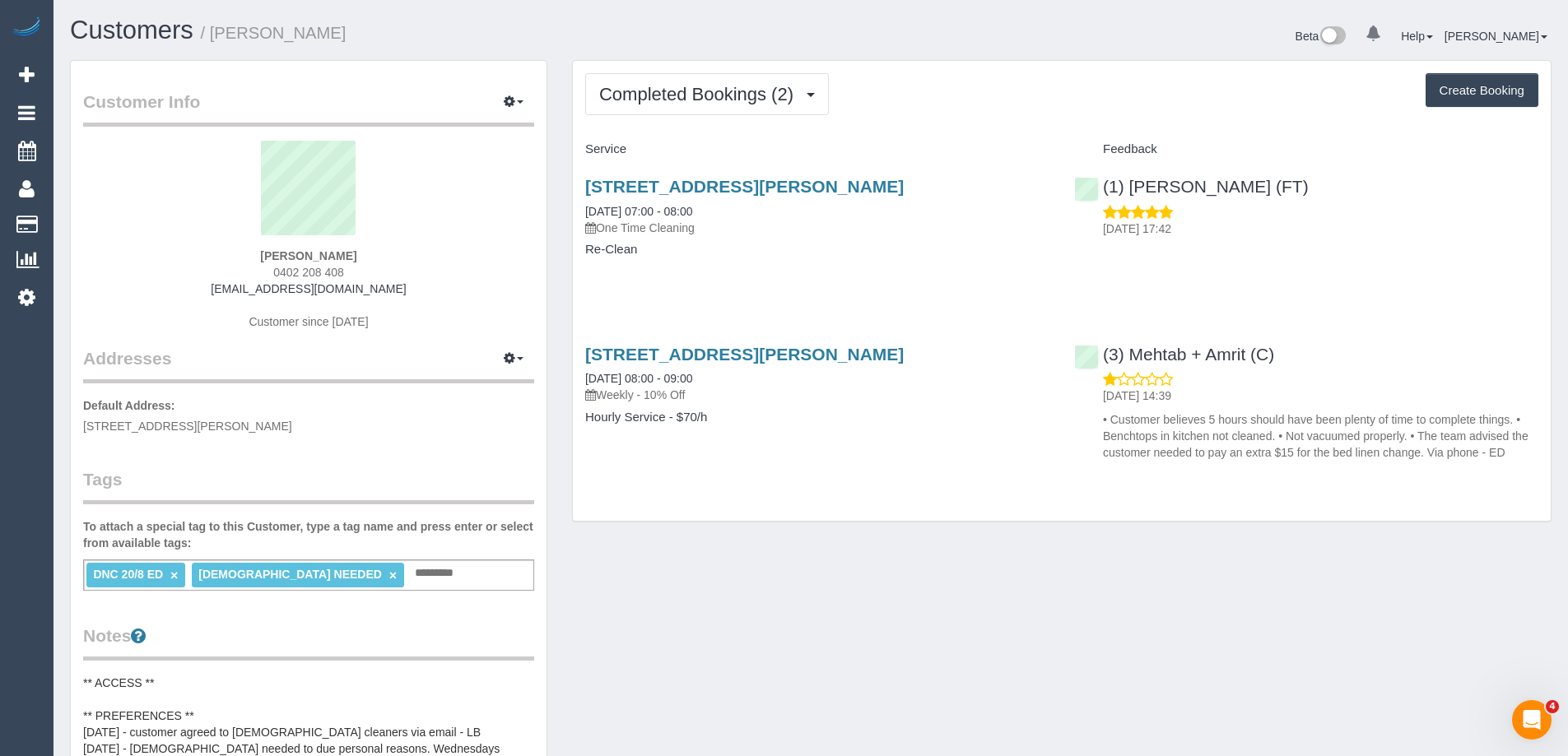
click at [173, 570] on link "×" at bounding box center [174, 575] width 7 height 14
copy small "[PERSON_NAME]"
drag, startPoint x: 252, startPoint y: 37, endPoint x: 215, endPoint y: 34, distance: 37.1
click at [215, 34] on h1 "Customers / [PERSON_NAME]" at bounding box center [434, 30] width 729 height 28
click at [713, 70] on div "Completed Bookings (2) Completed Bookings (2) Upcoming Bookings (12) Cancelled …" at bounding box center [1061, 291] width 978 height 461
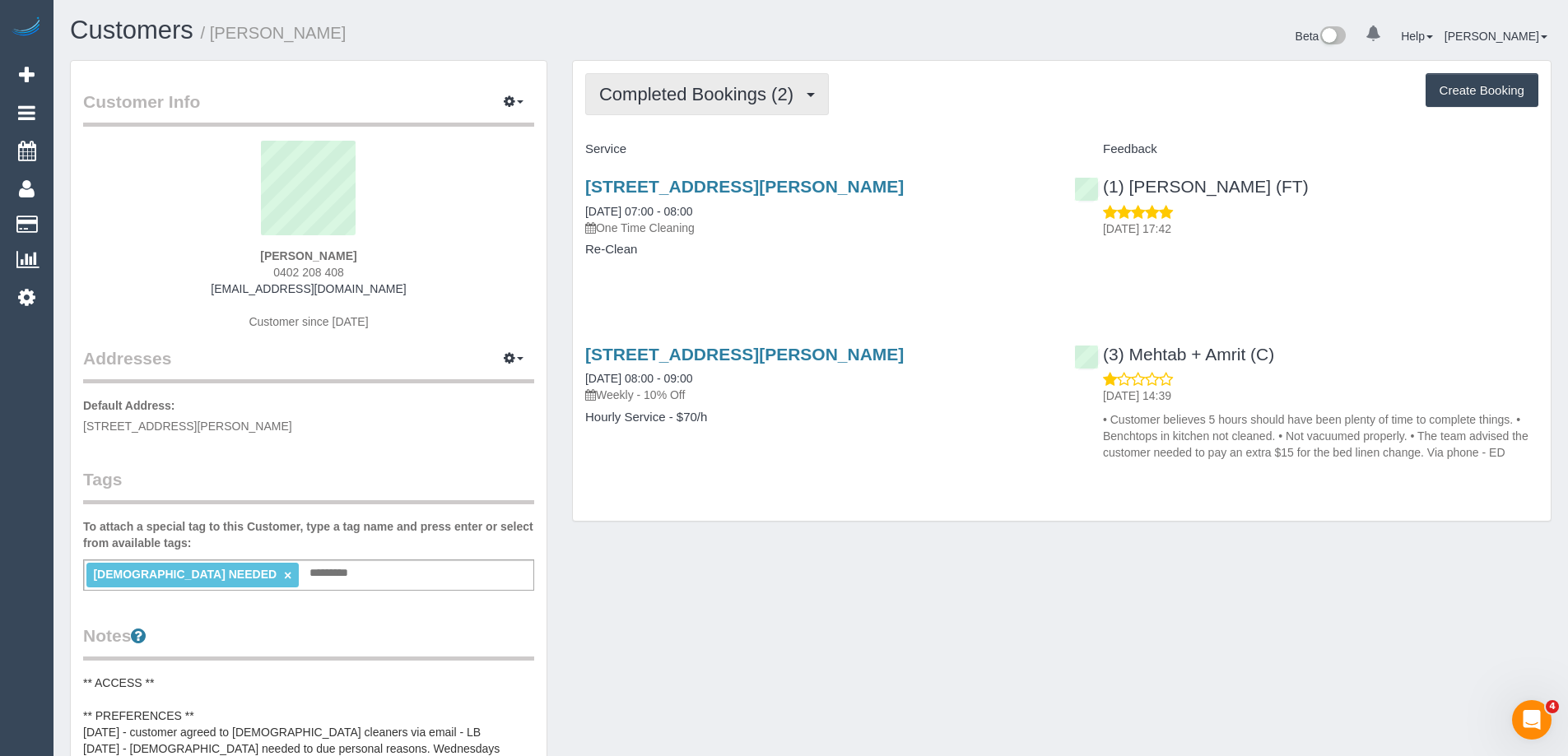
click at [713, 99] on span "Completed Bookings (2)" at bounding box center [700, 94] width 203 height 20
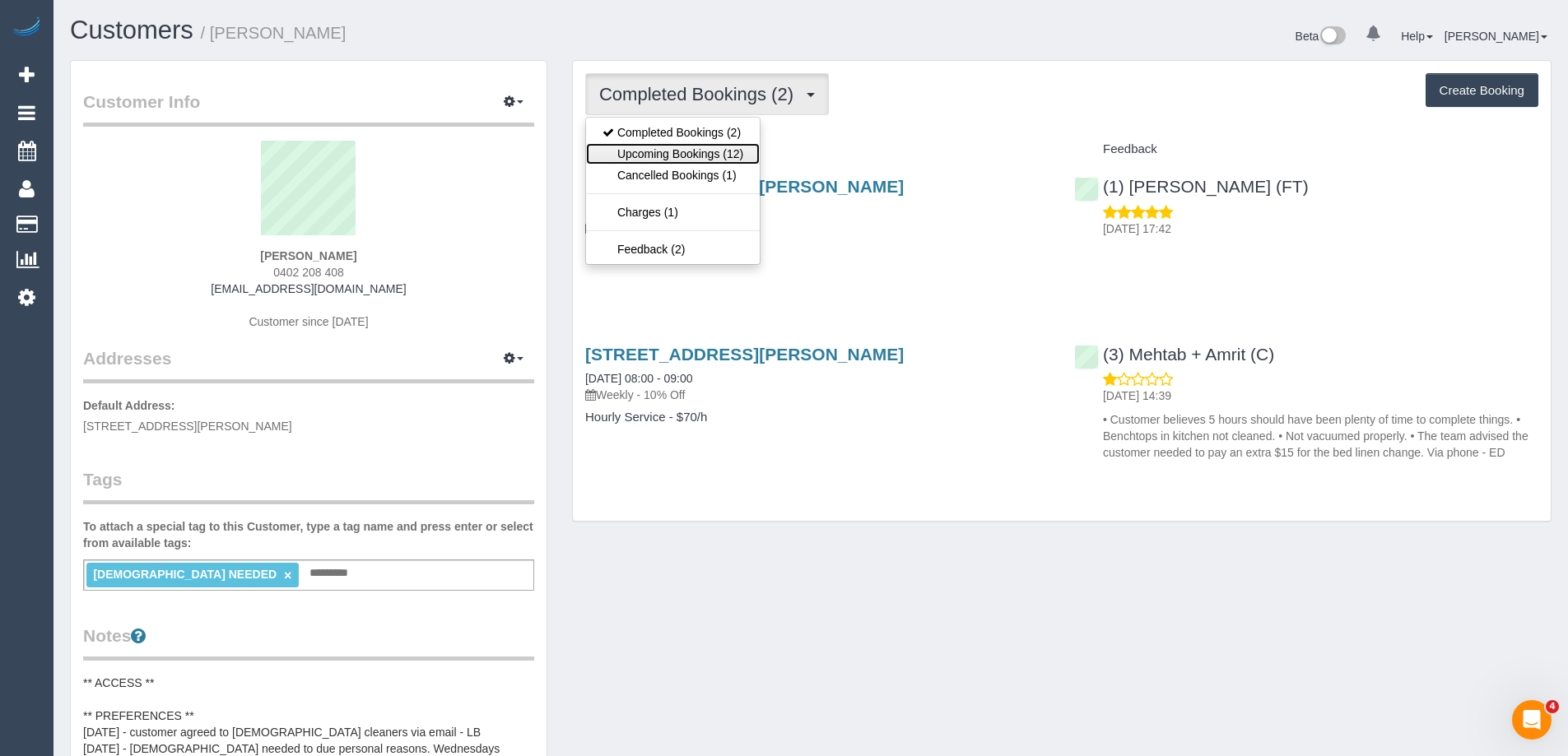
click at [716, 145] on link "Upcoming Bookings (12)" at bounding box center [672, 153] width 174 height 21
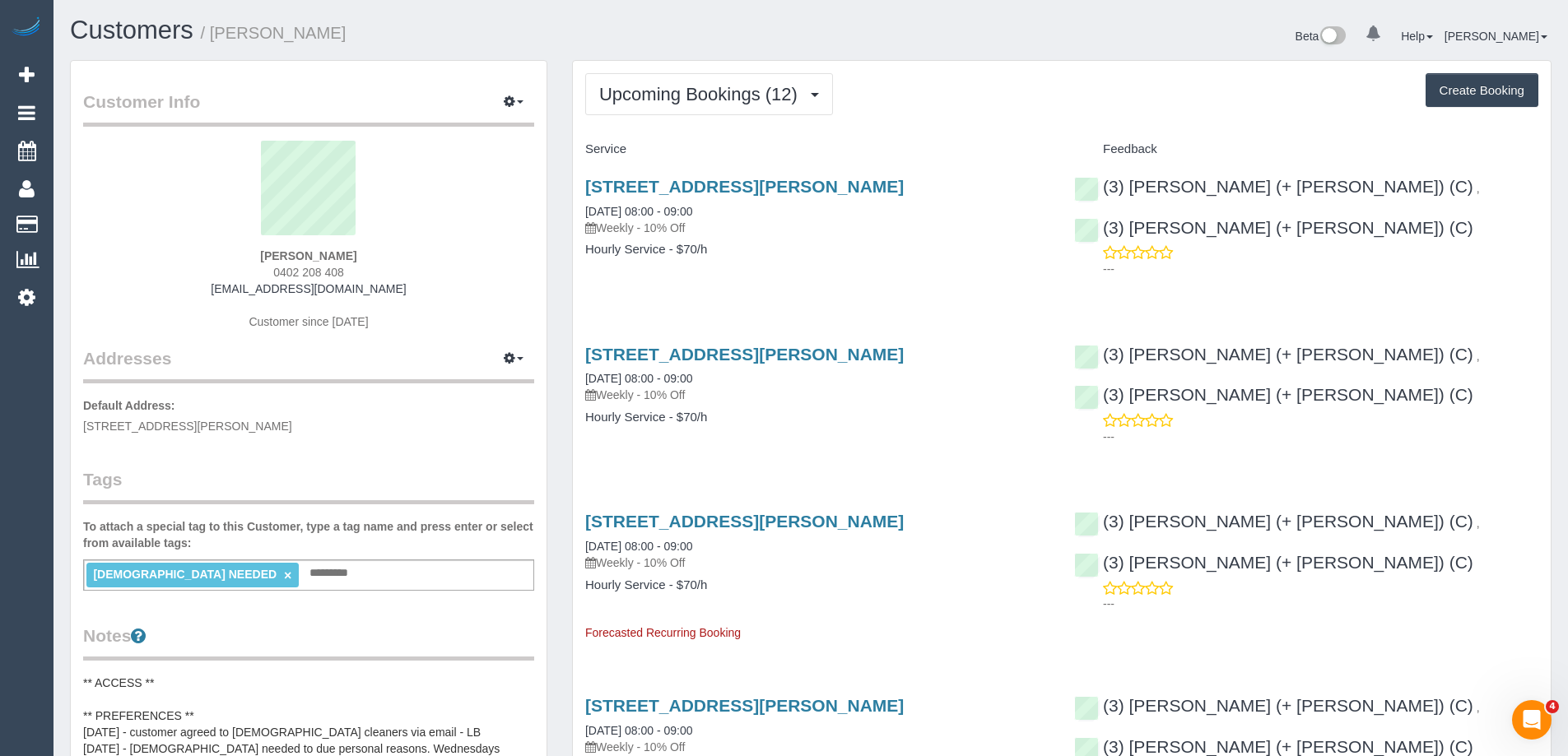
click at [224, 34] on small "/ Suzanne Tassone" at bounding box center [274, 33] width 146 height 18
click at [224, 34] on small "/ [PERSON_NAME]" at bounding box center [274, 33] width 146 height 18
copy small "Suzanne"
click at [692, 107] on button "Upcoming Bookings (12)" at bounding box center [710, 94] width 248 height 42
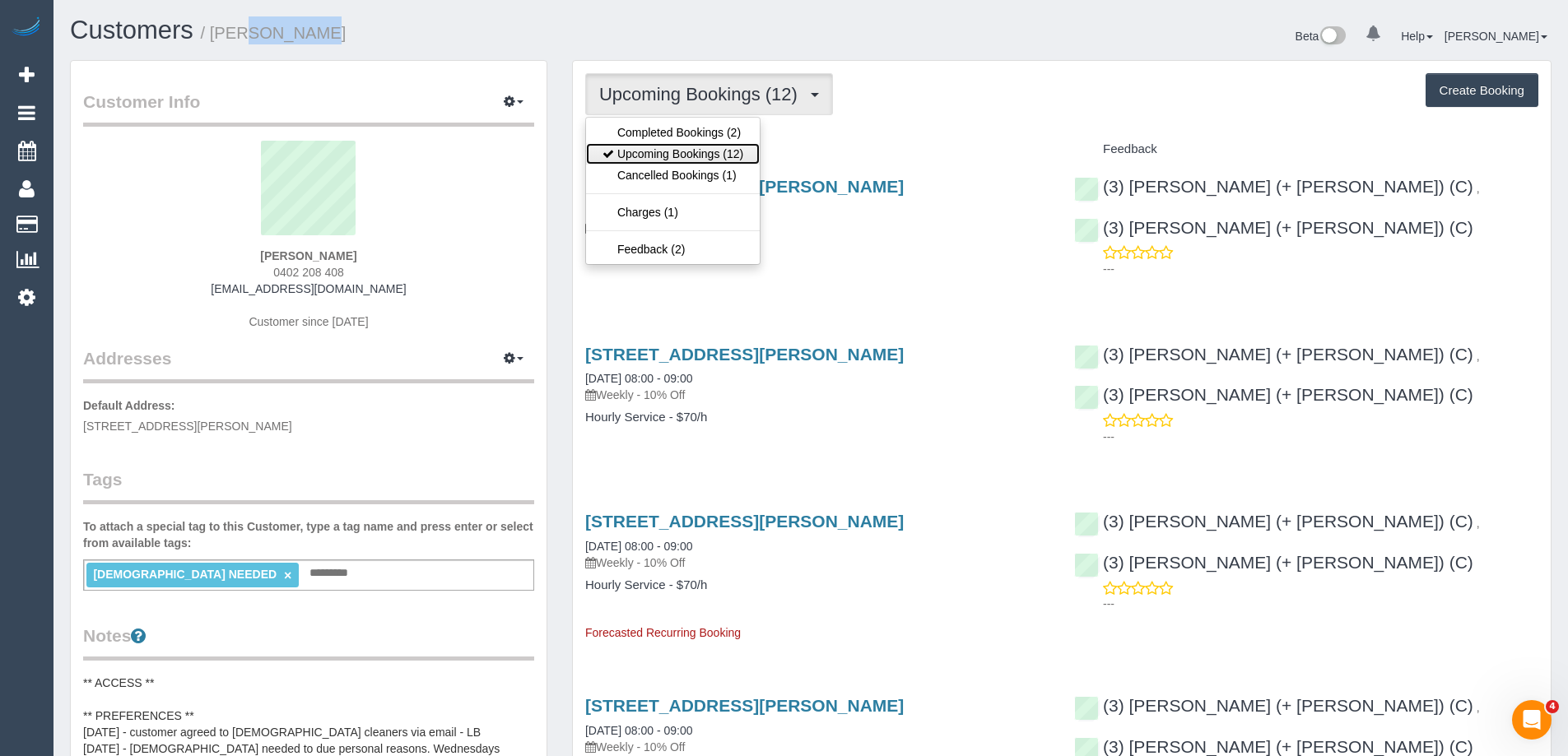
click at [689, 143] on link "Upcoming Bookings (12)" at bounding box center [672, 153] width 174 height 21
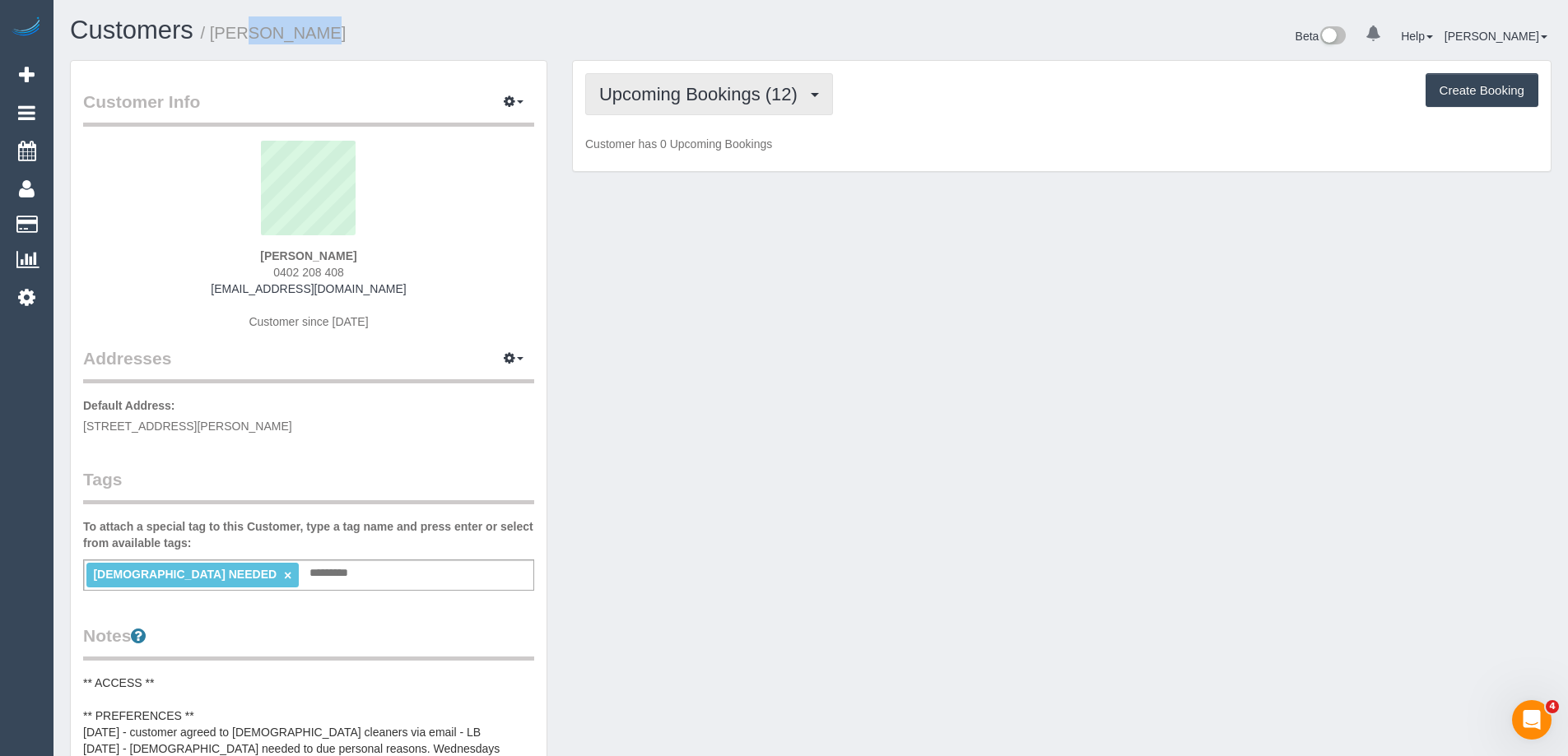
click at [707, 99] on span "Upcoming Bookings (12)" at bounding box center [702, 94] width 207 height 20
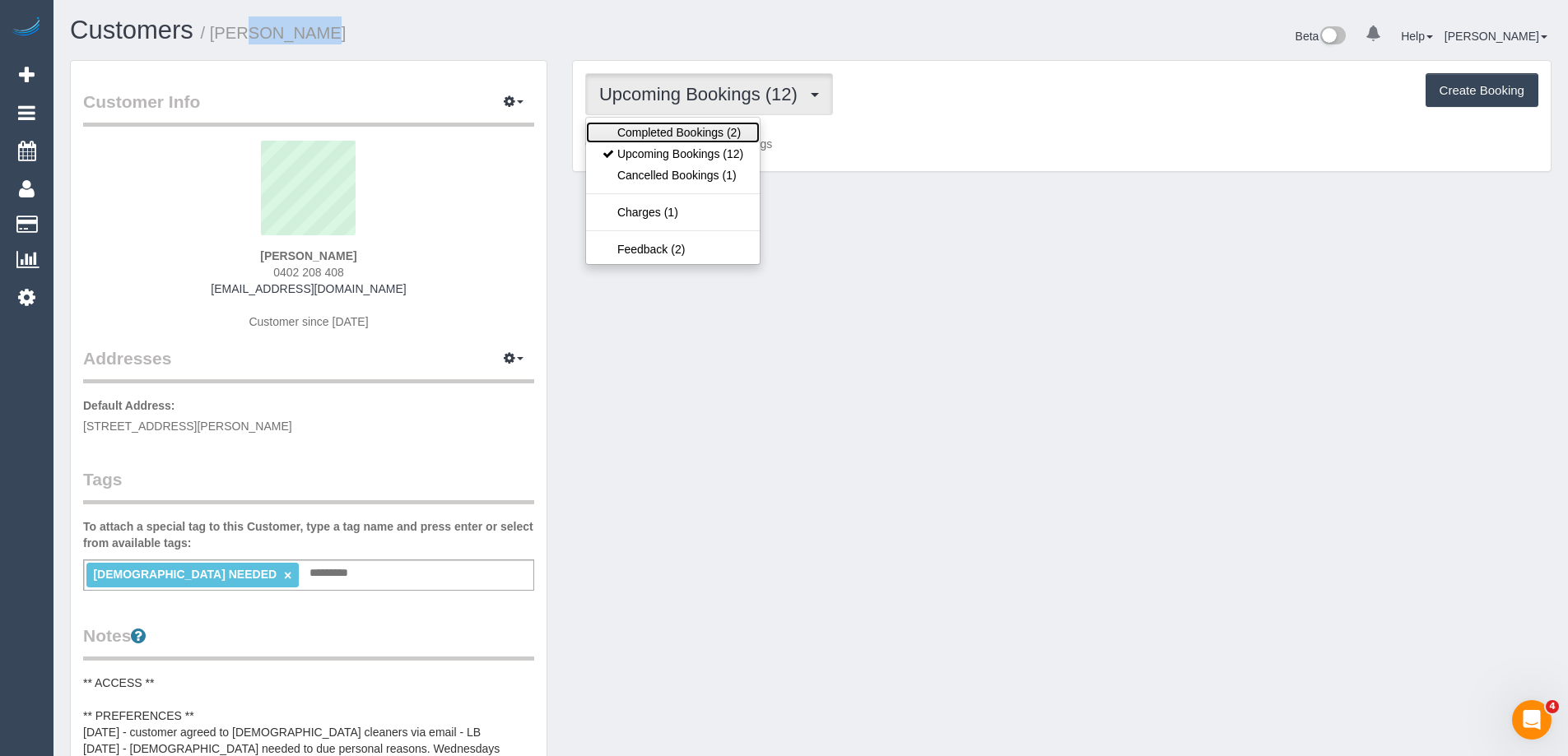
click at [689, 126] on link "Completed Bookings (2)" at bounding box center [672, 132] width 174 height 21
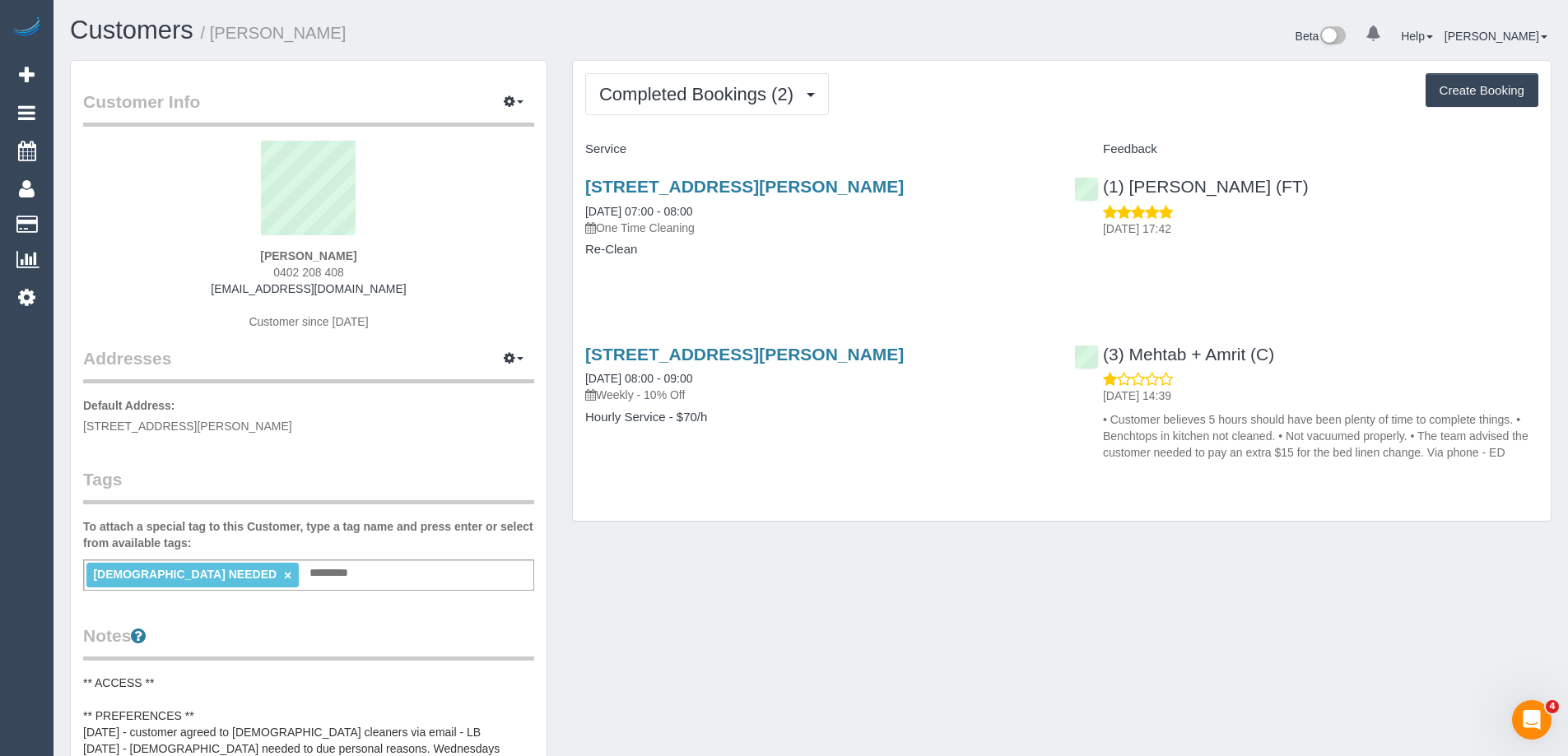
click at [1203, 430] on p "• Customer believes 5 hours should have been plenty of time to complete things.…" at bounding box center [1321, 436] width 435 height 50
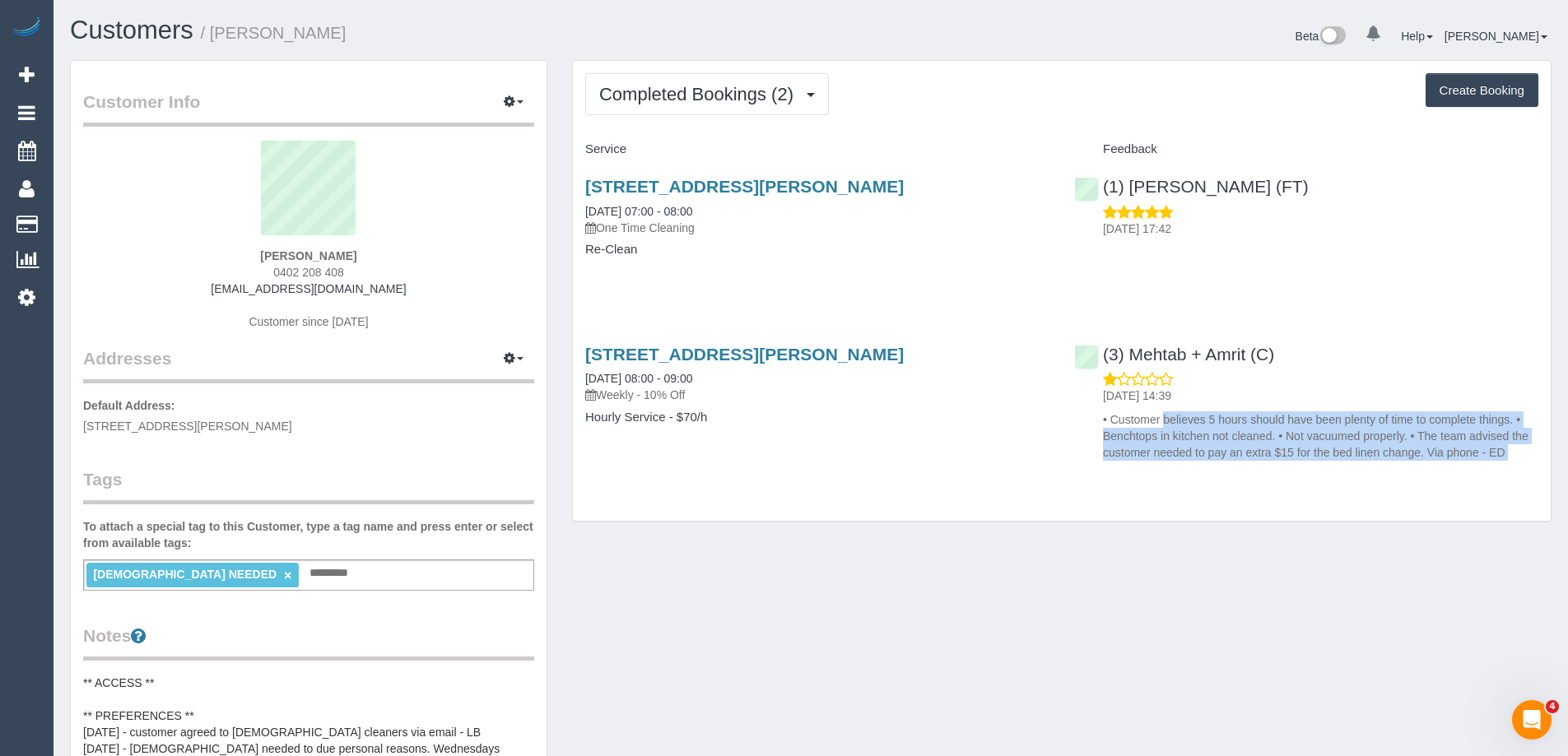
click at [1203, 430] on p "• Customer believes 5 hours should have been plenty of time to complete things.…" at bounding box center [1321, 436] width 435 height 50
copy div "• Customer believes 5 hours should have been plenty of time to complete things.…"
click at [1230, 354] on link "(3) Mehtab + Amrit (C)" at bounding box center [1174, 354] width 200 height 19
copy link "Craigieburn, VIC 3064"
drag, startPoint x: 918, startPoint y: 193, endPoint x: 735, endPoint y: 191, distance: 183.0
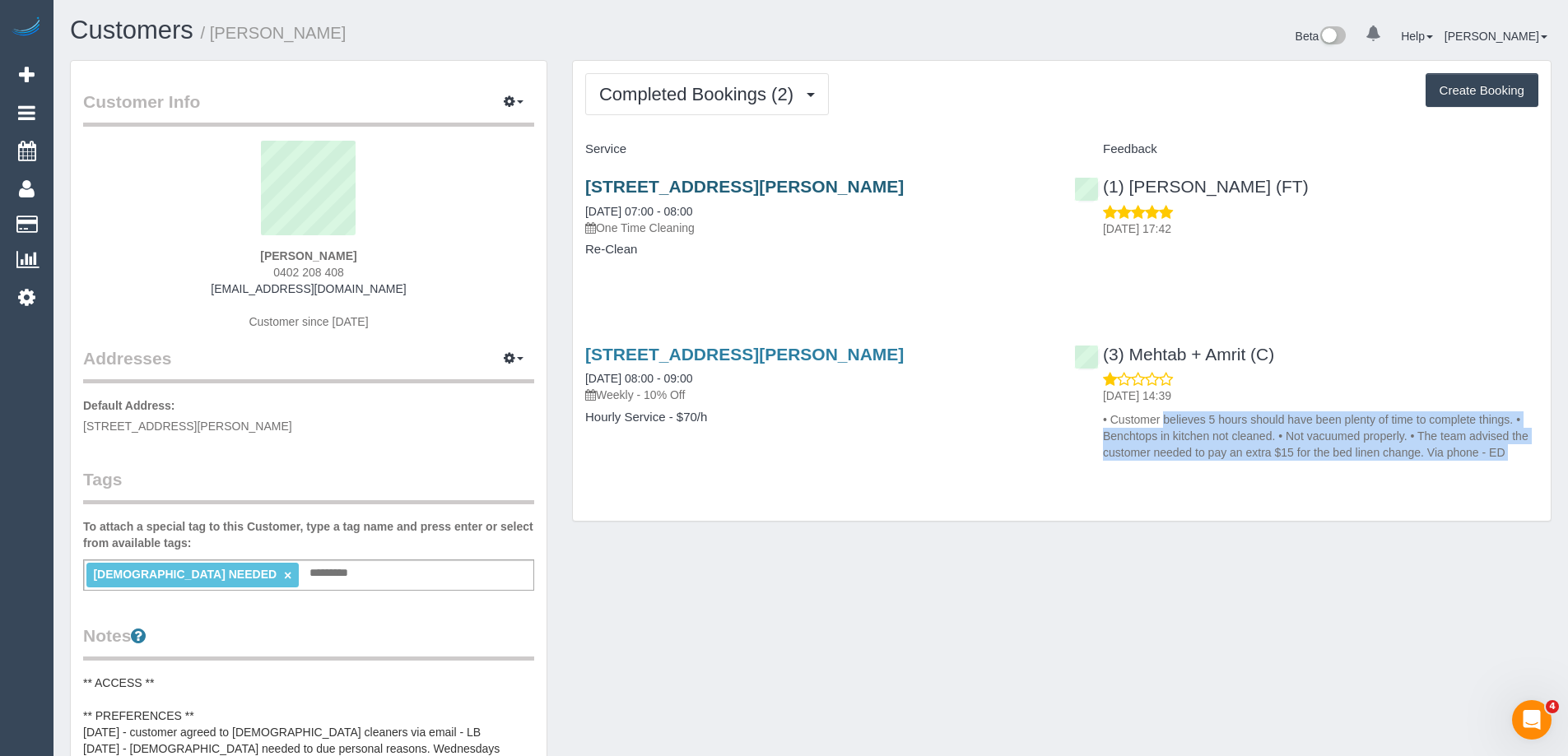
click at [735, 191] on h3 "81 Hanson Road, Craigieburn, VIC 3064" at bounding box center [818, 186] width 465 height 19
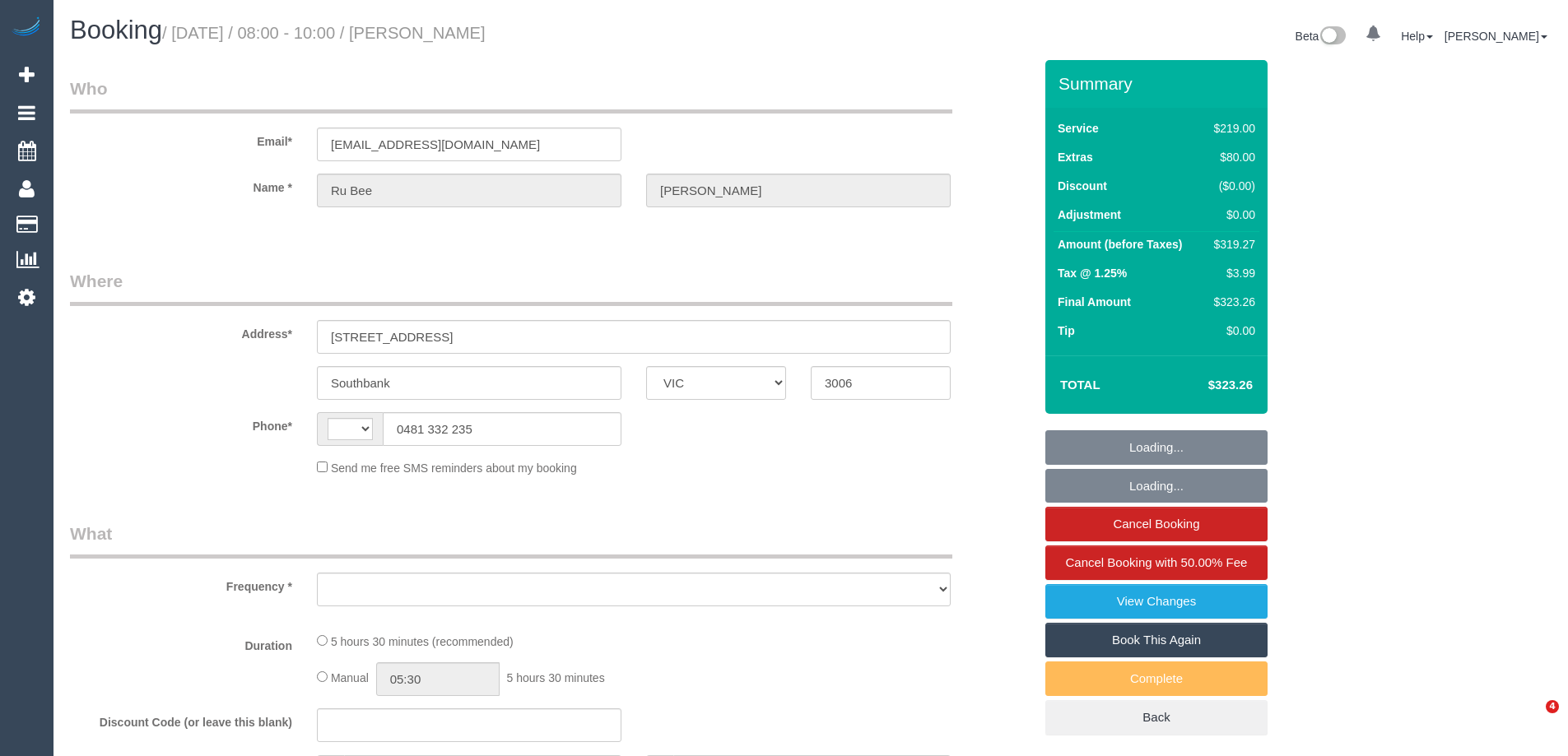
select select "VIC"
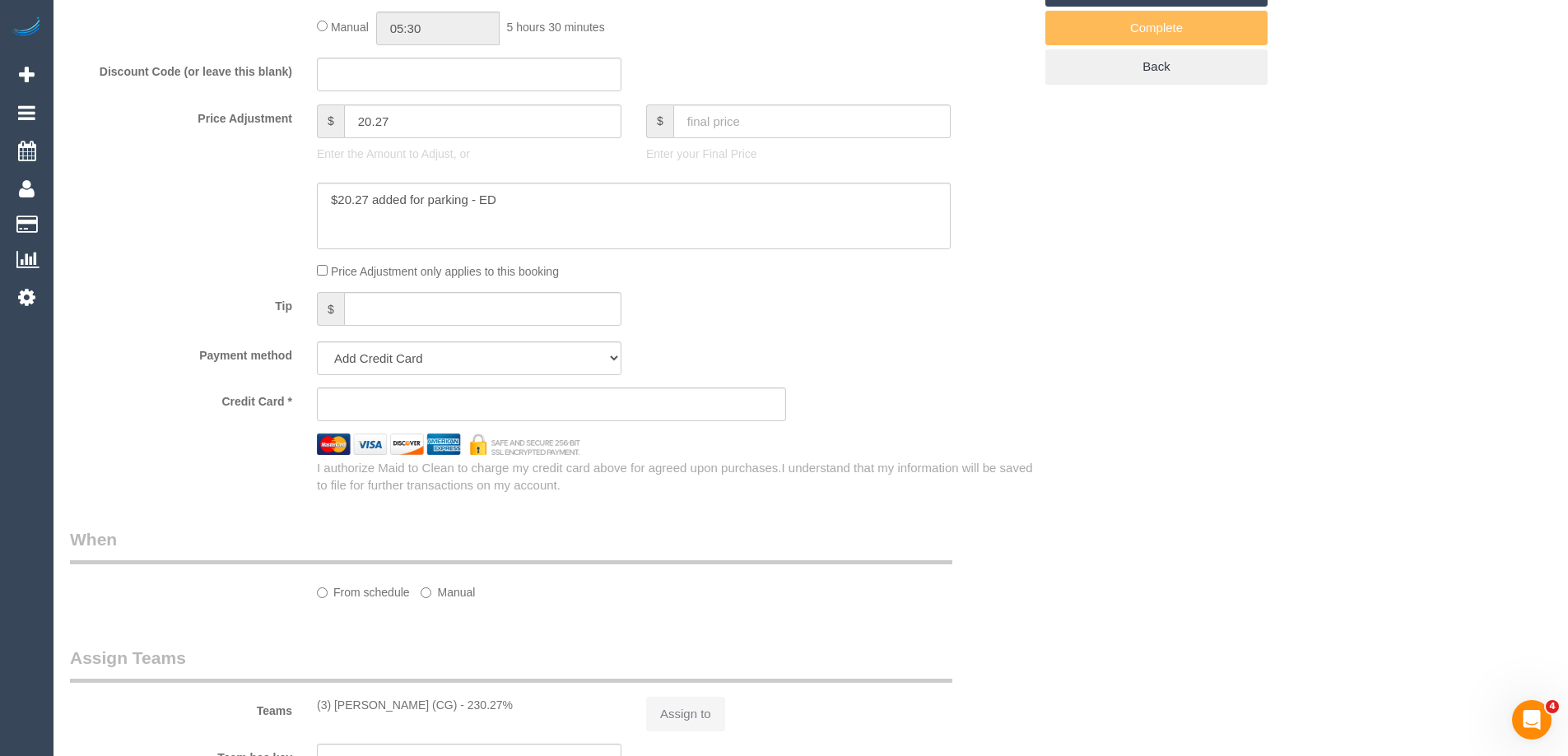
scroll to position [1396, 0]
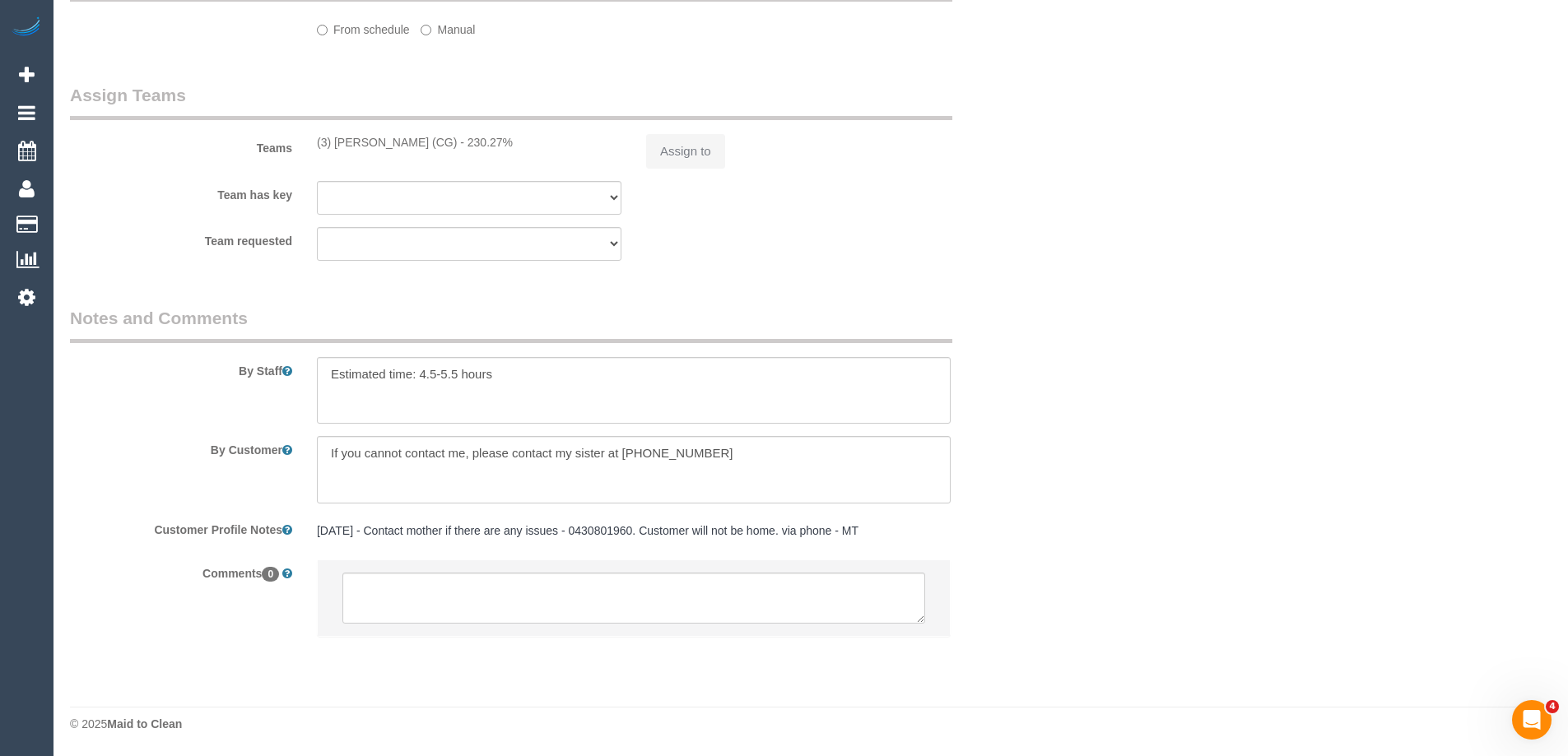
select select "number:28"
select select "number:14"
select select "number:20"
select select "number:25"
select select "number:13"
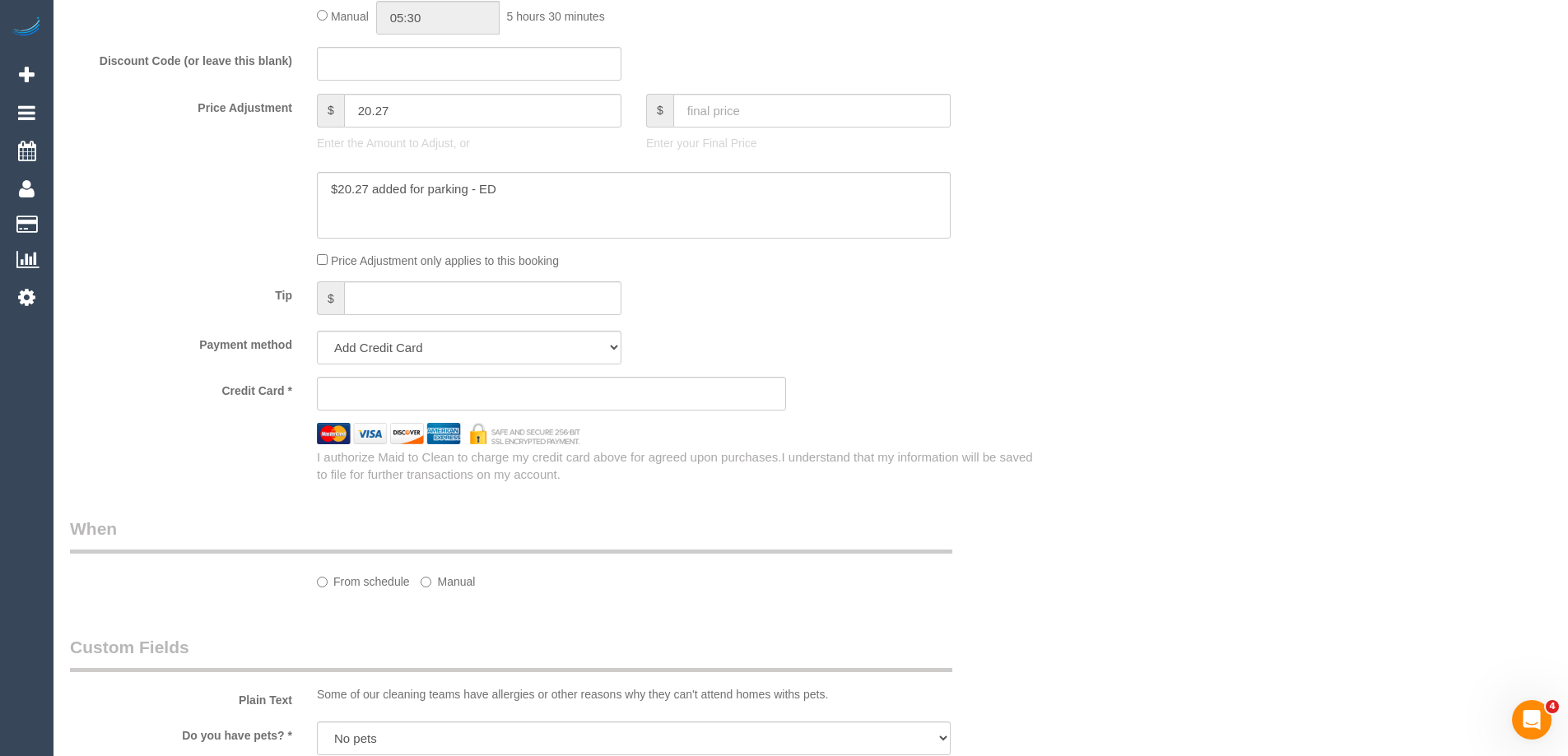
select select "string:AU"
select select "object:1174"
select select "string:stripe-pm_1Ry3V32GScqysDRV7buaVdOp"
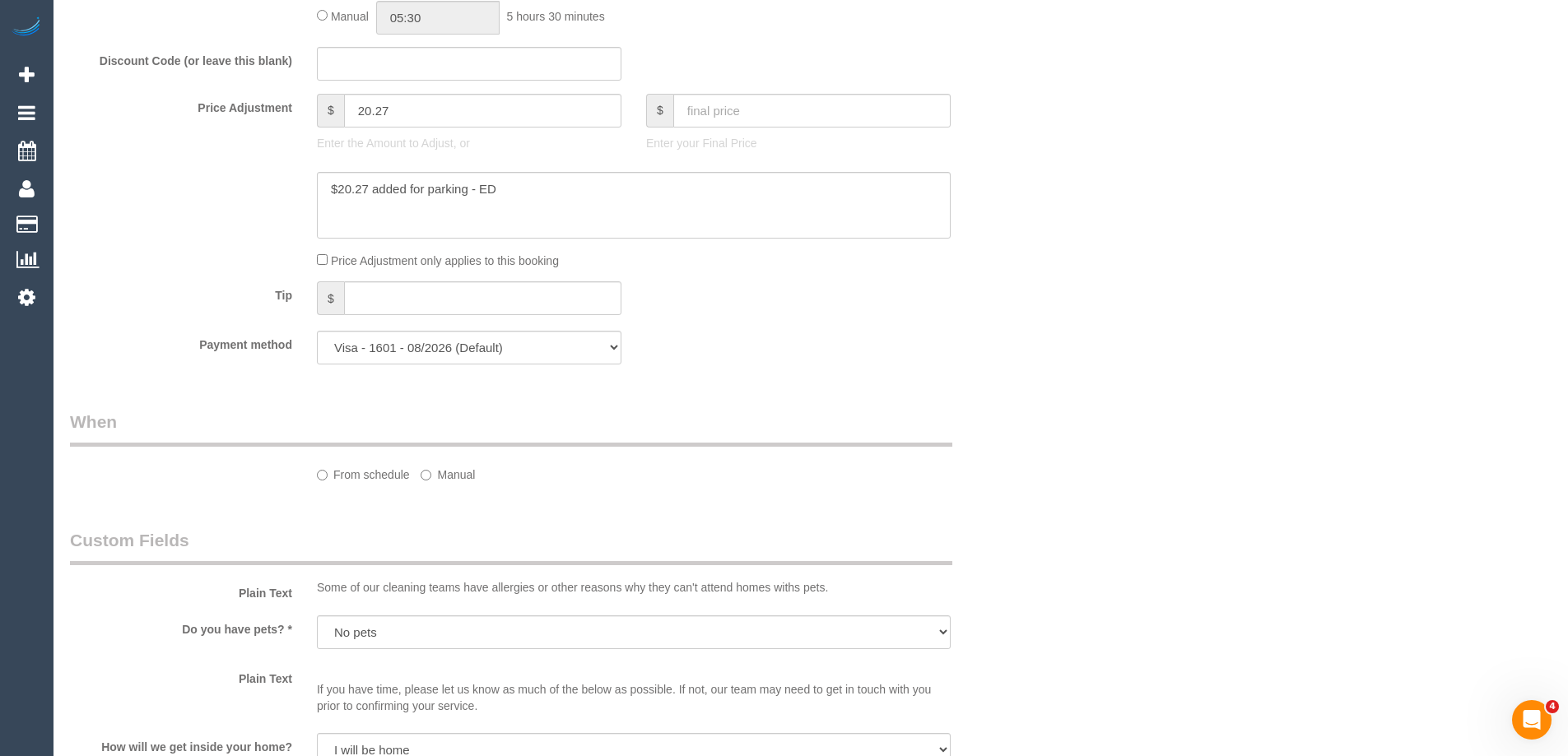
select select "object:1179"
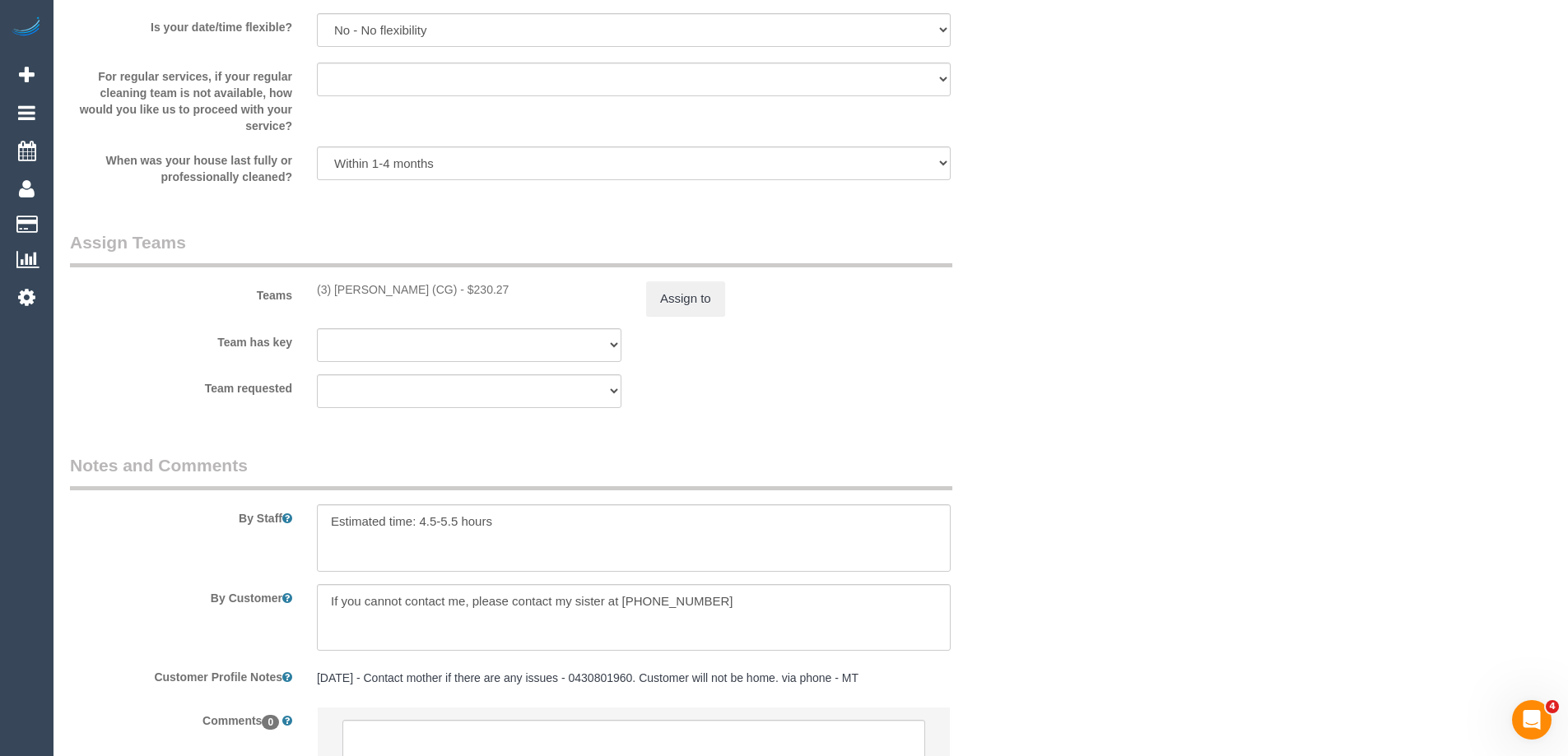
scroll to position [2502, 0]
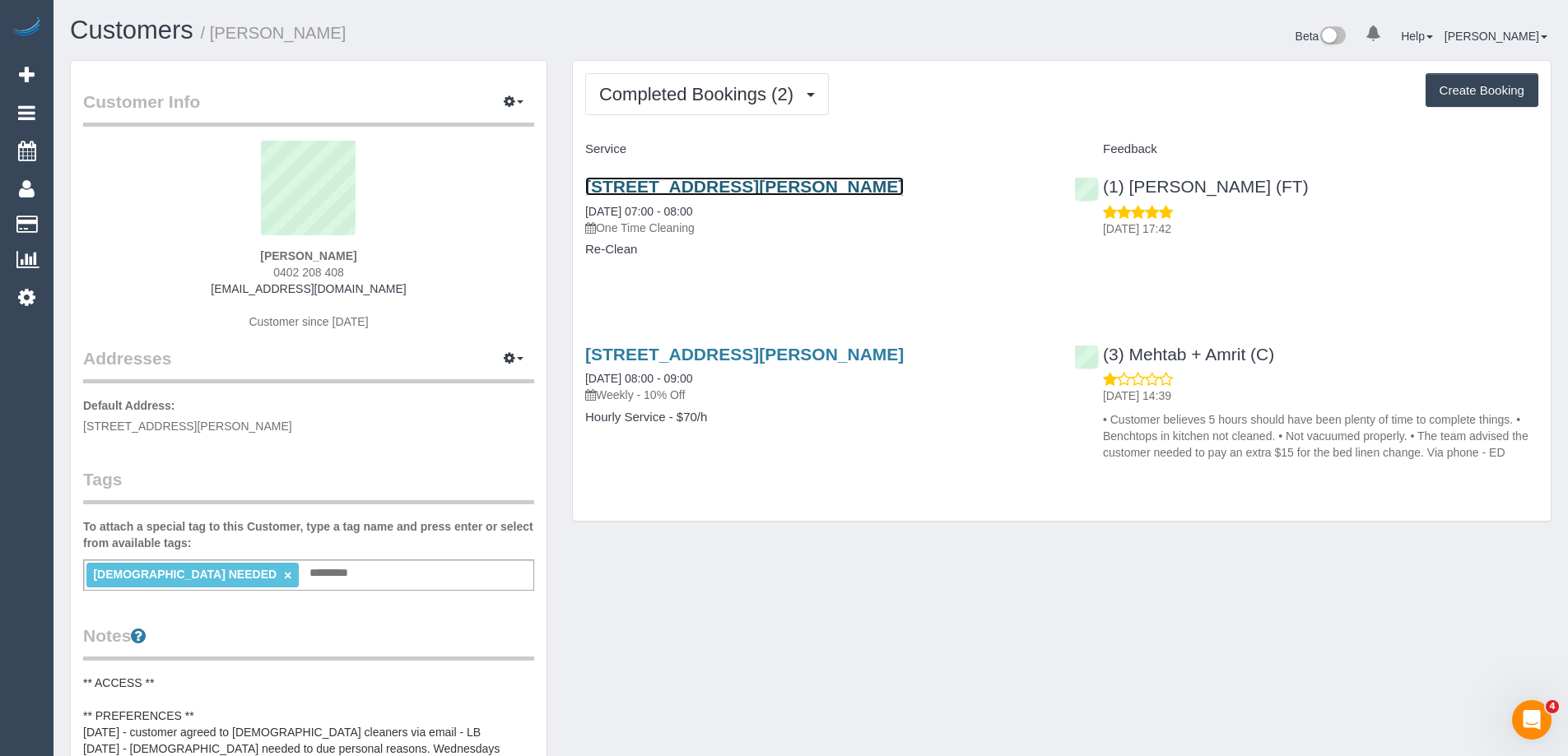
click at [701, 183] on link "[STREET_ADDRESS][PERSON_NAME]" at bounding box center [745, 186] width 319 height 19
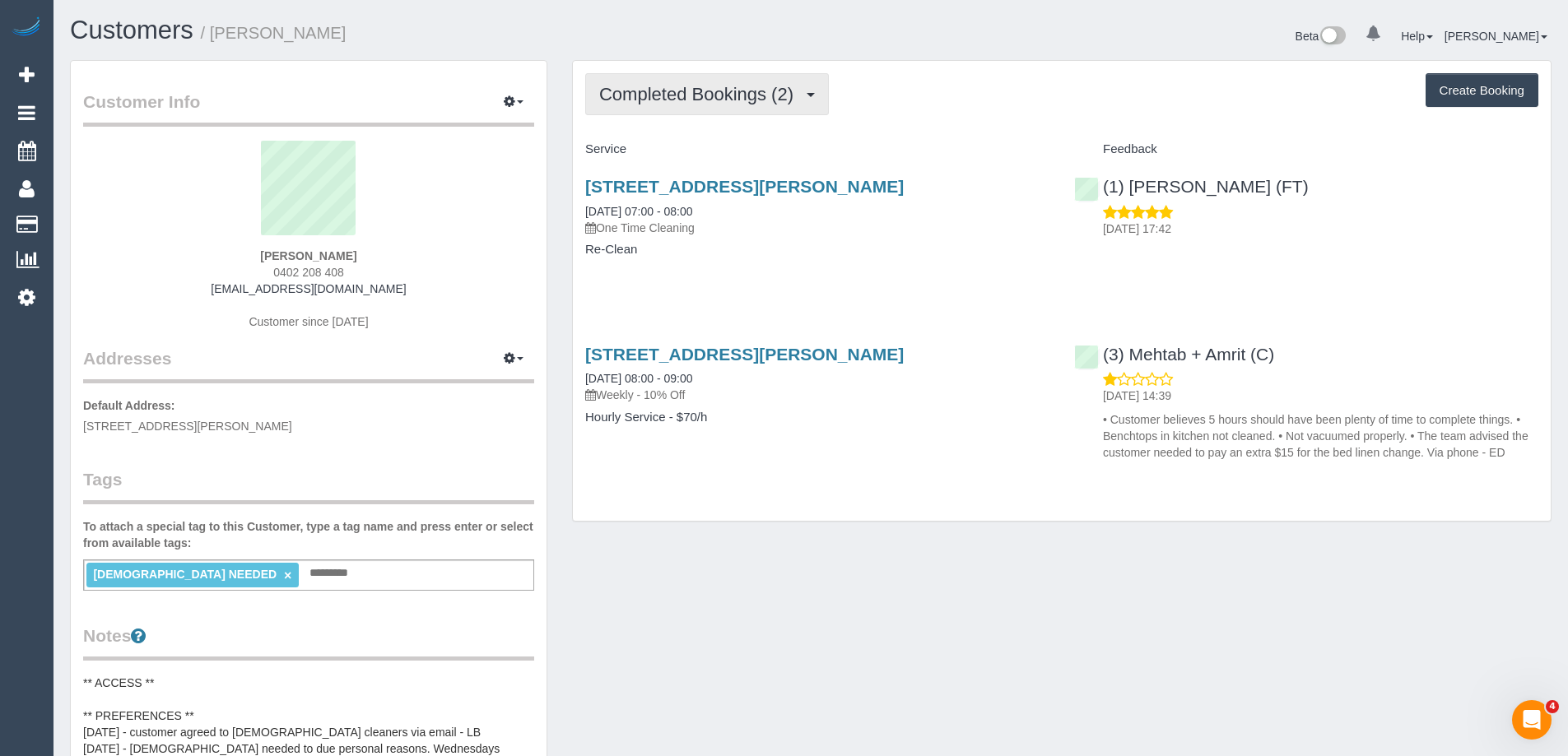
click at [746, 92] on span "Completed Bookings (2)" at bounding box center [700, 94] width 203 height 20
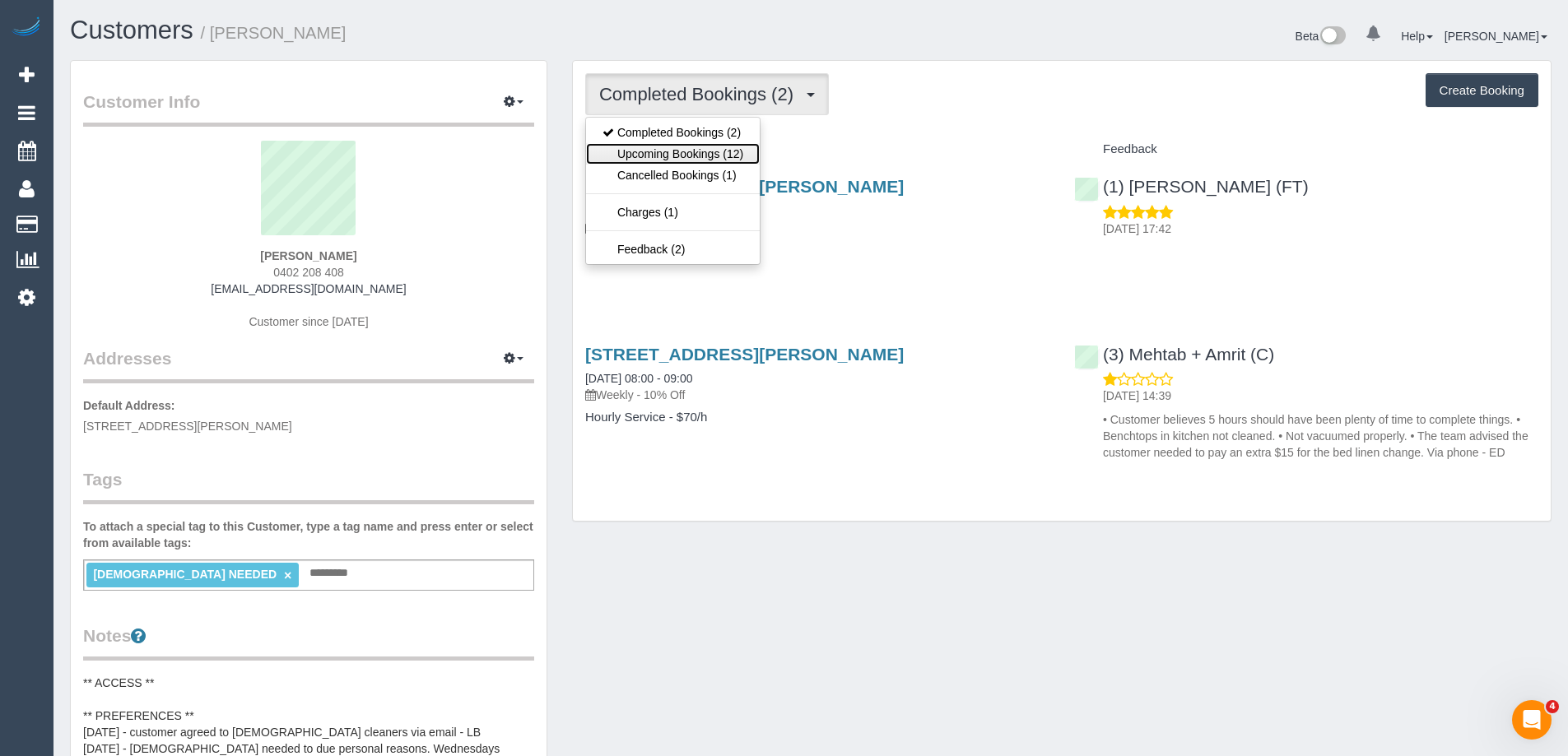
click at [696, 150] on link "Upcoming Bookings (12)" at bounding box center [672, 153] width 174 height 21
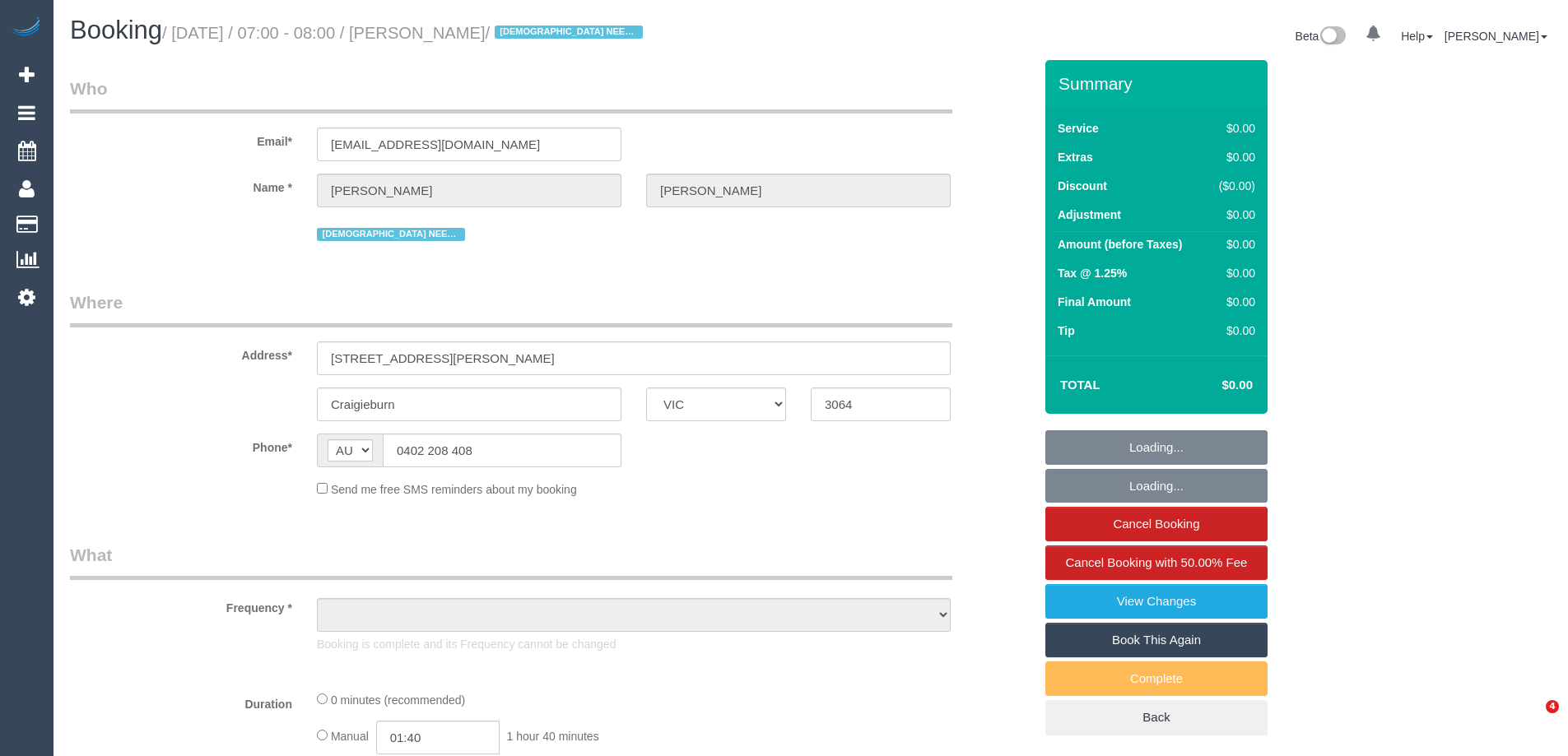
select select "VIC"
select select "string:stripe-pm_1RsBuS2GScqysDRVbt1l3syi"
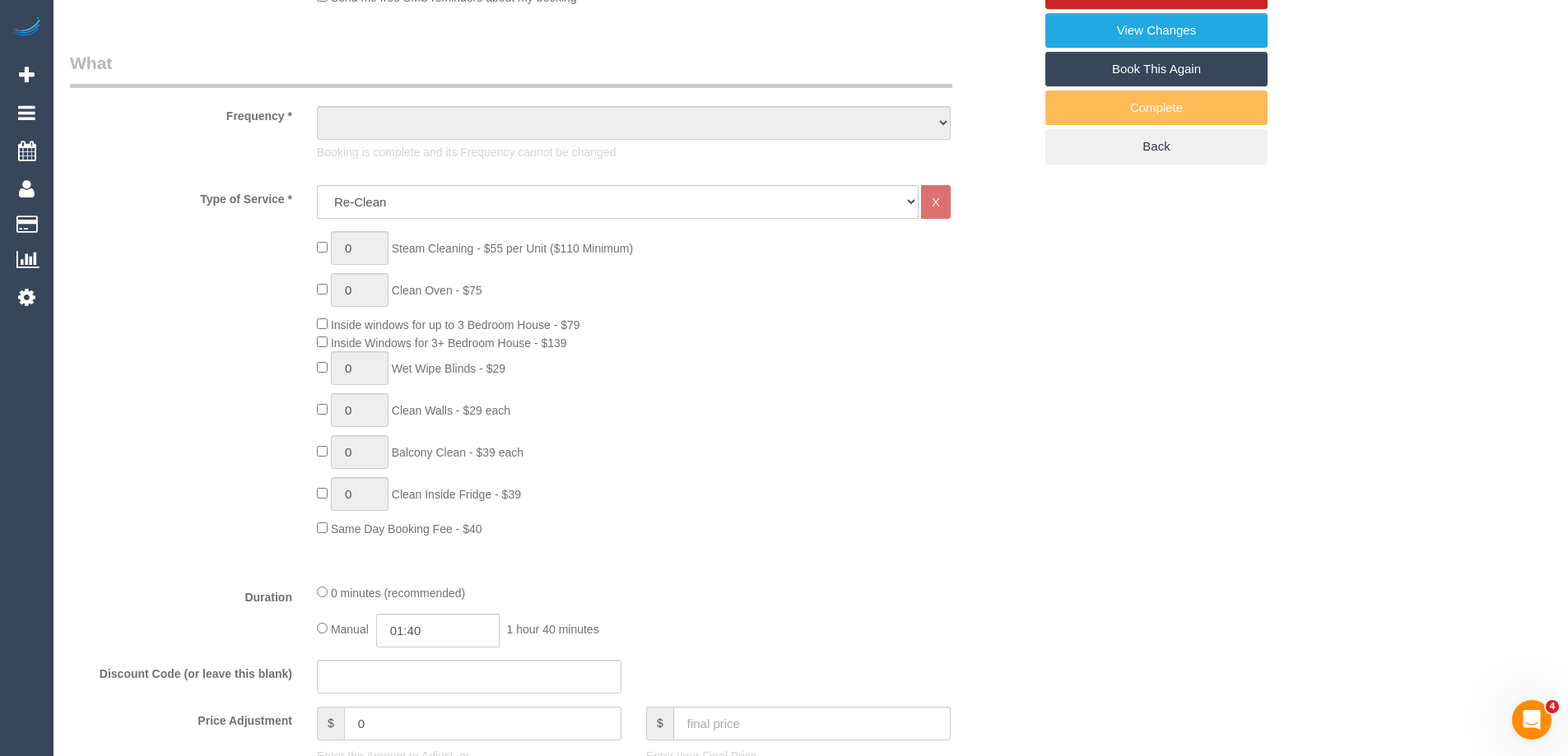
select select "number:28"
select select "number:14"
select select "number:18"
select select "number:36"
select select "number:35"
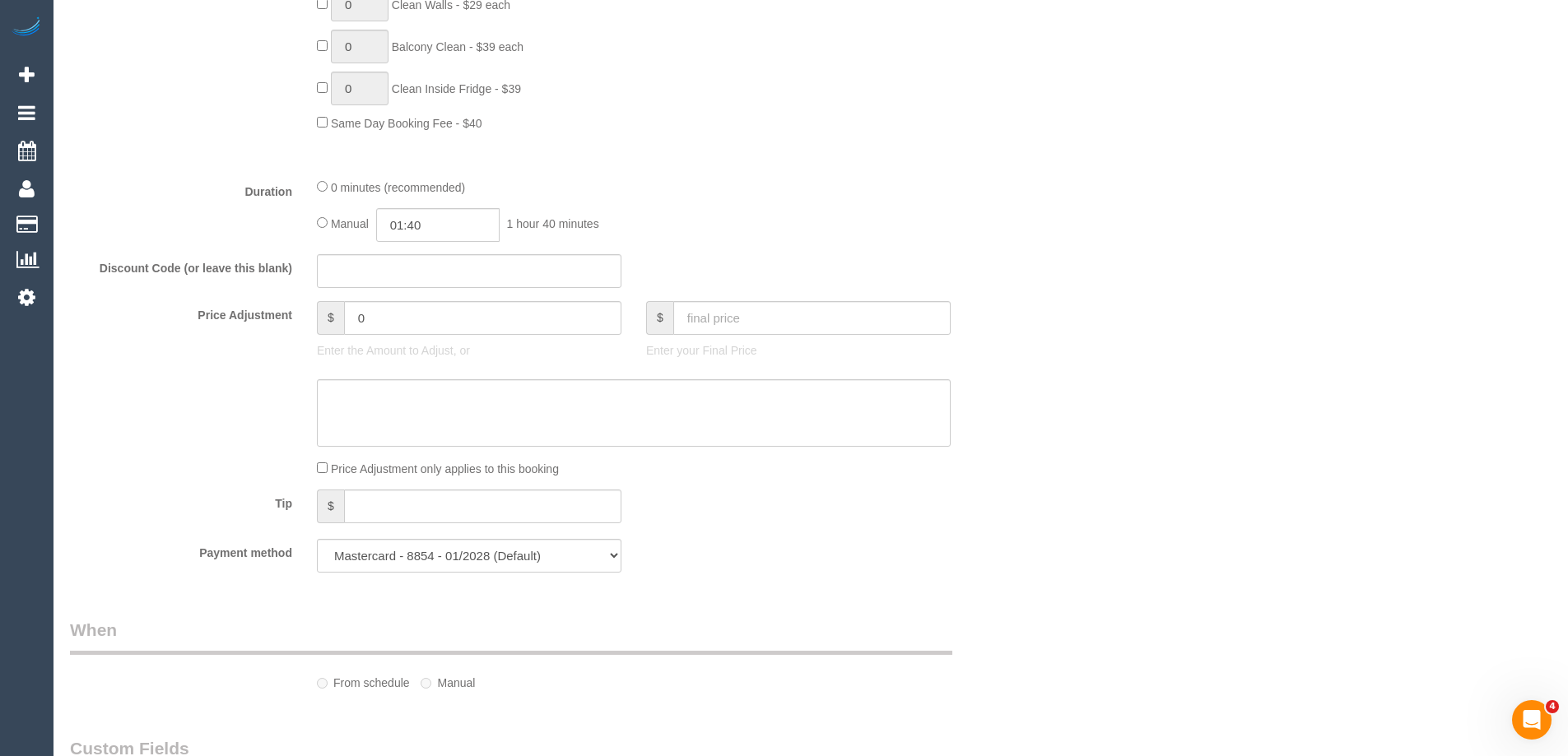
select select "object:795"
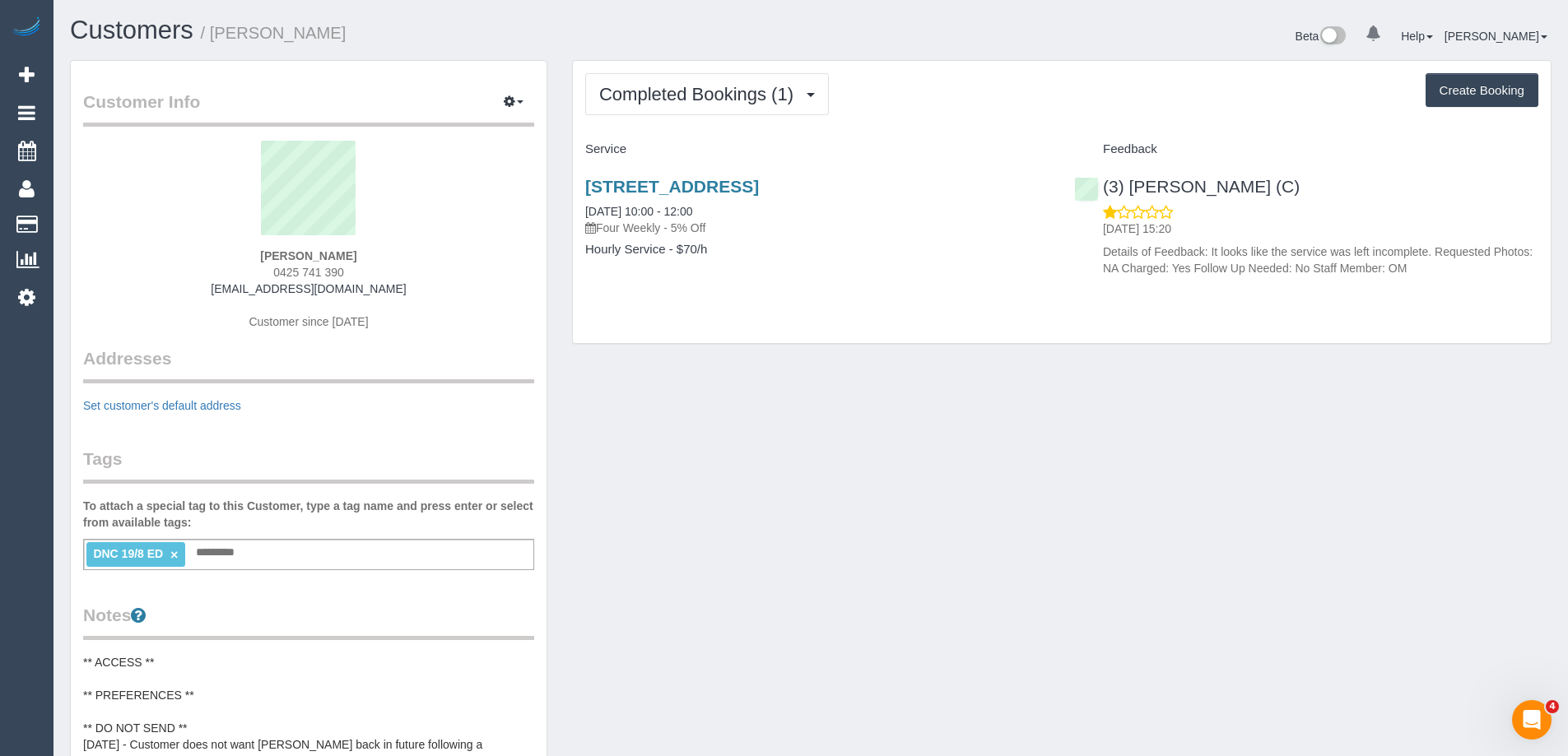
click at [1252, 269] on p "Details of Feedback: It looks like the service was left incomplete. Requested P…" at bounding box center [1321, 260] width 435 height 33
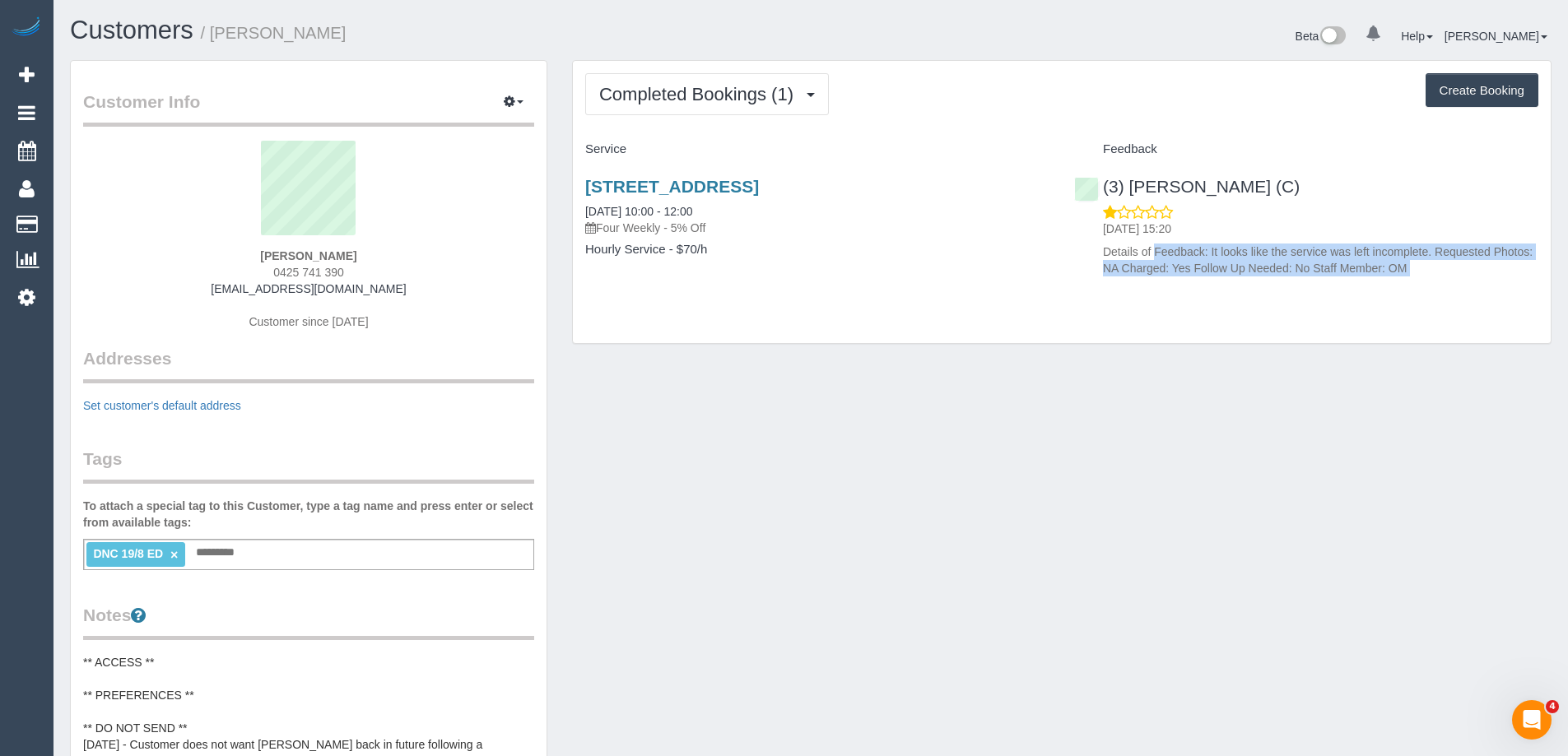
click at [1252, 269] on p "Details of Feedback: It looks like the service was left incomplete. Requested P…" at bounding box center [1321, 260] width 435 height 33
copy div "Details of Feedback: It looks like the service was left incomplete. Requested P…"
click at [1249, 185] on link "(3) [PERSON_NAME] (C)" at bounding box center [1187, 186] width 226 height 19
copy small "MATTHEW SCHOFIELD"
drag, startPoint x: 424, startPoint y: 39, endPoint x: 213, endPoint y: 39, distance: 211.0
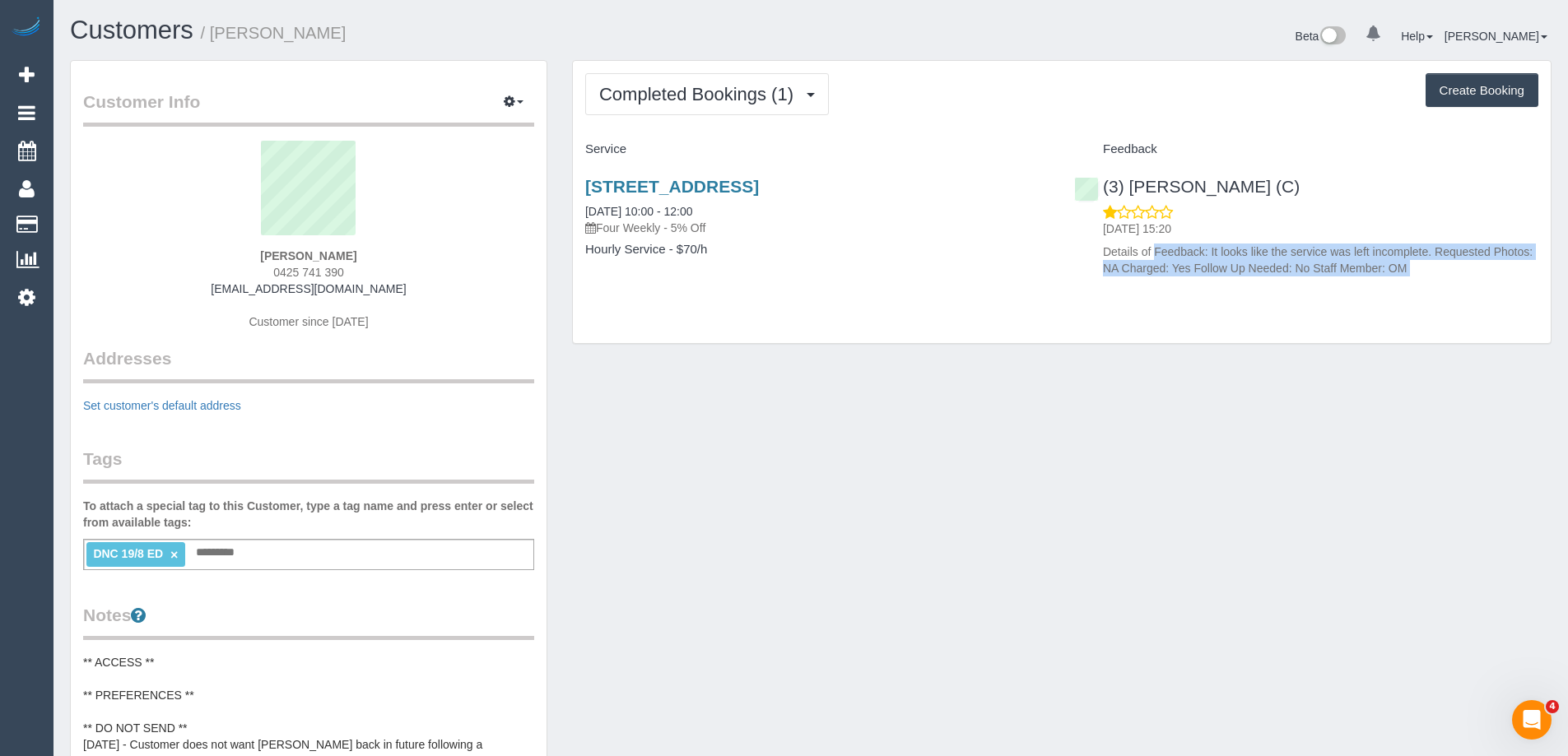
click at [213, 39] on h1 "Customers / MATTHEW SCHOFIELD" at bounding box center [434, 30] width 729 height 28
copy link "Denuwan Lamahewa (C)"
drag, startPoint x: 1363, startPoint y: 183, endPoint x: 1127, endPoint y: 184, distance: 236.0
click at [1127, 184] on div "(3) Denuwan Lamahewa (C) 20/08/2025 15:20 Details of Feedback: It looks like th…" at bounding box center [1306, 224] width 489 height 121
click at [713, 100] on span "Completed Bookings (1)" at bounding box center [700, 94] width 203 height 20
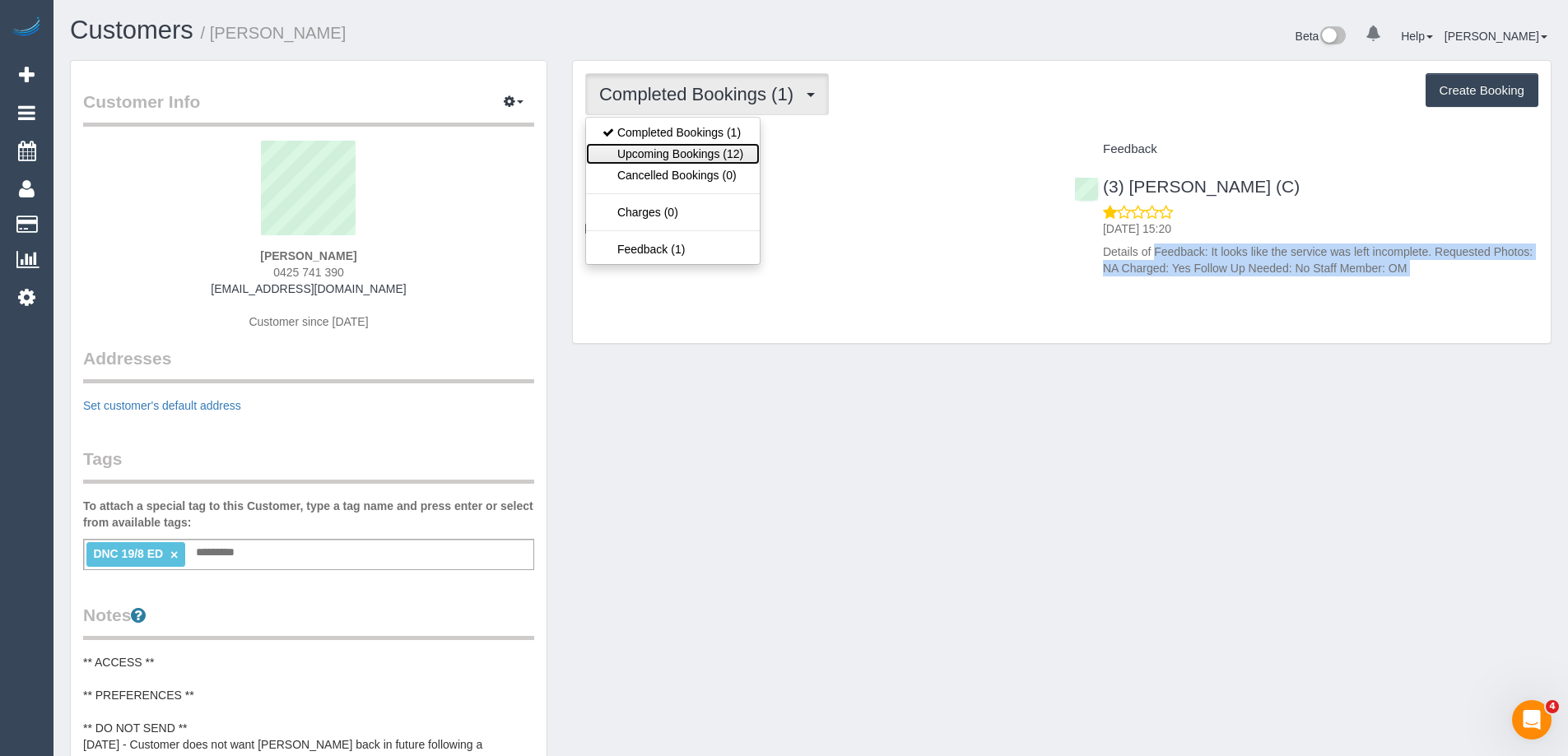
click at [702, 148] on link "Upcoming Bookings (12)" at bounding box center [672, 153] width 174 height 21
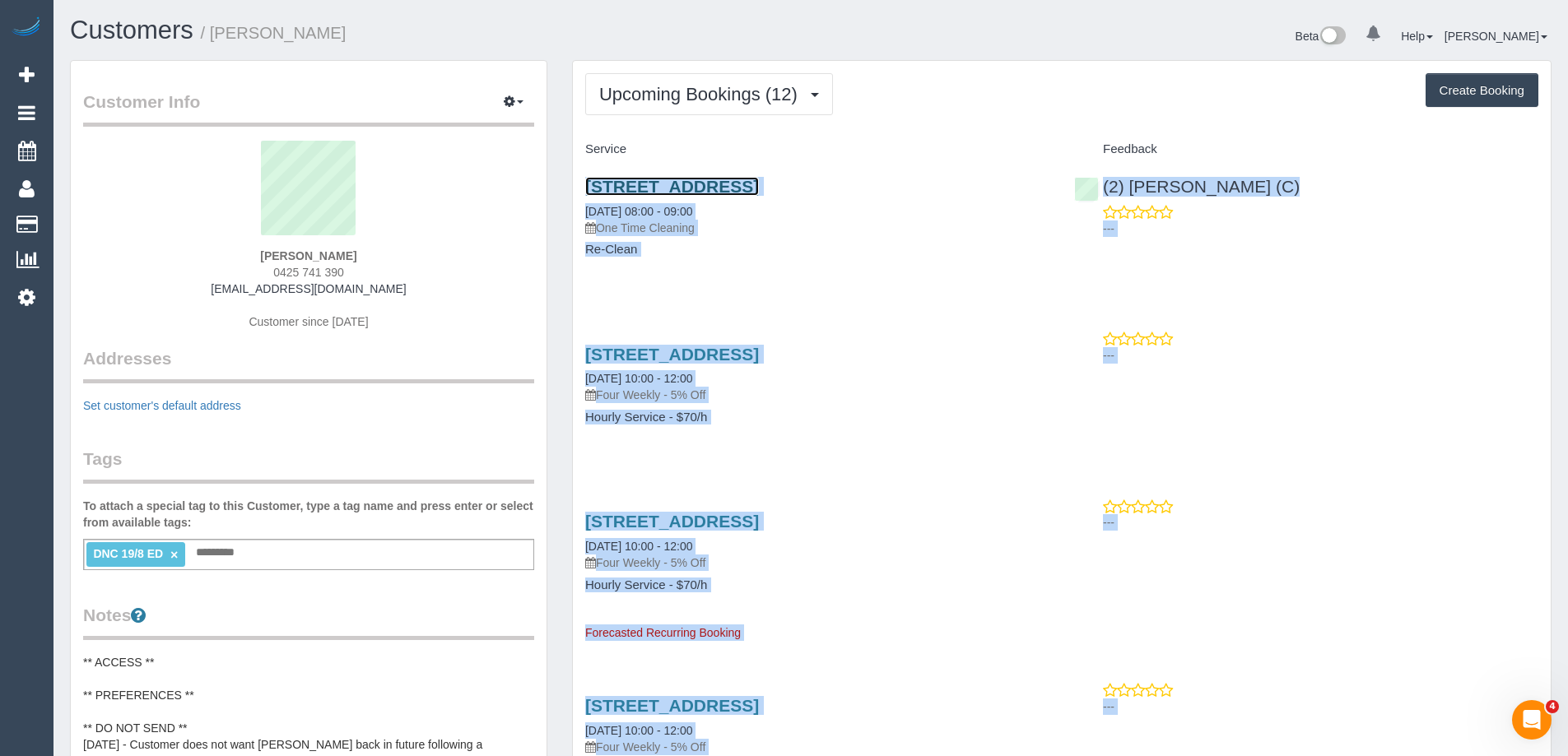
click at [759, 183] on link "26 Ellerslie Place, Toorak, VIC 3142" at bounding box center [672, 186] width 174 height 19
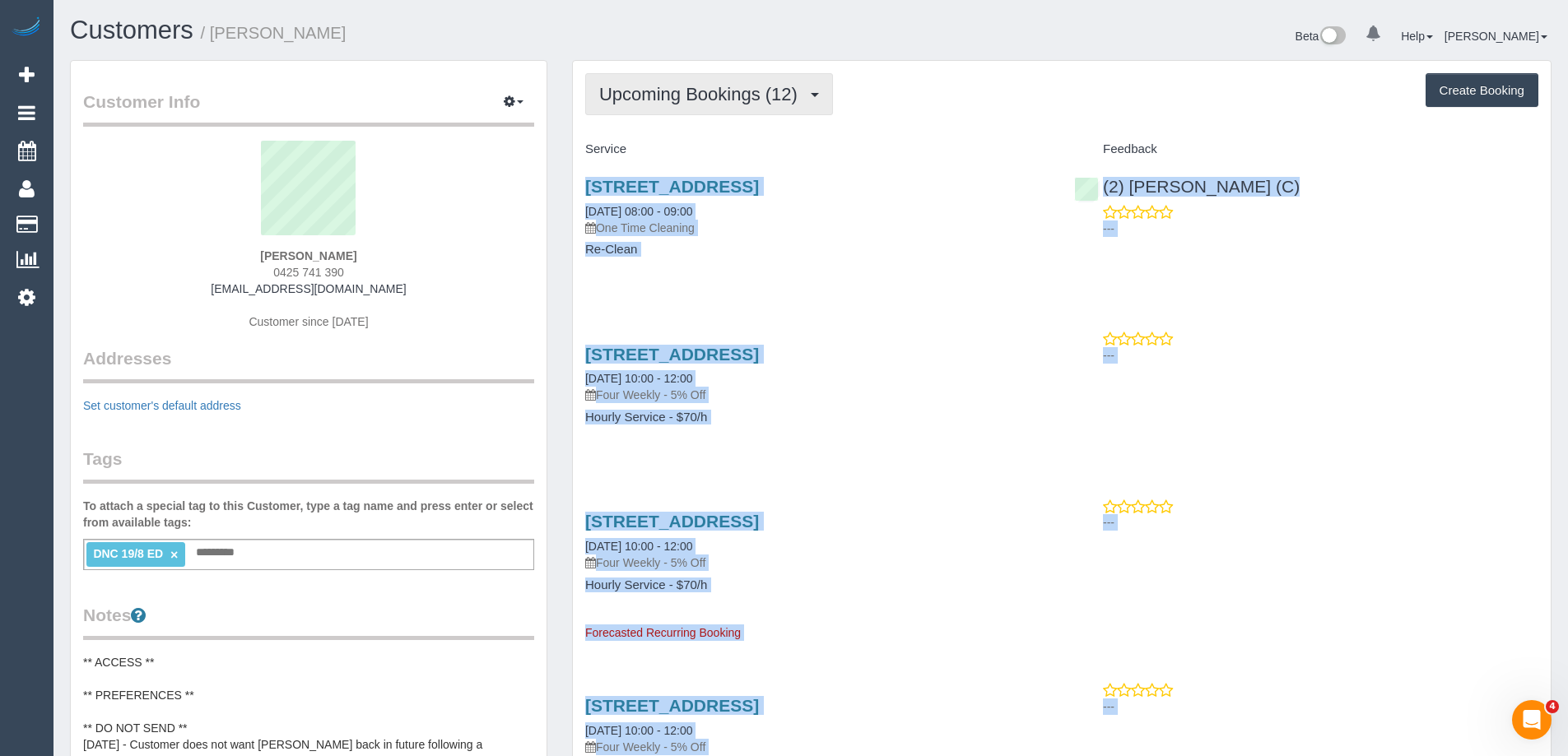
click at [665, 92] on span "Upcoming Bookings (12)" at bounding box center [702, 94] width 207 height 20
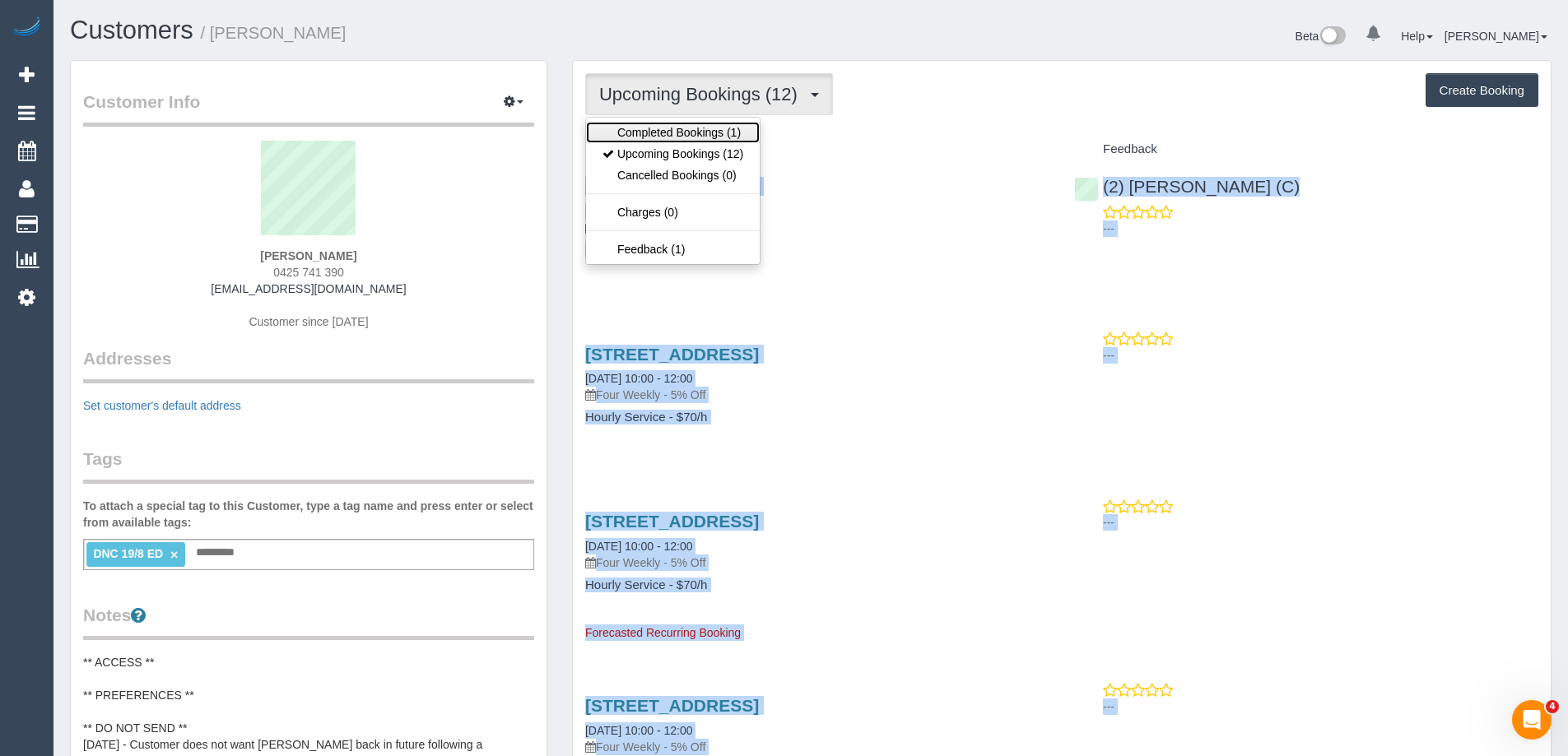
click at [659, 127] on link "Completed Bookings (1)" at bounding box center [672, 132] width 174 height 21
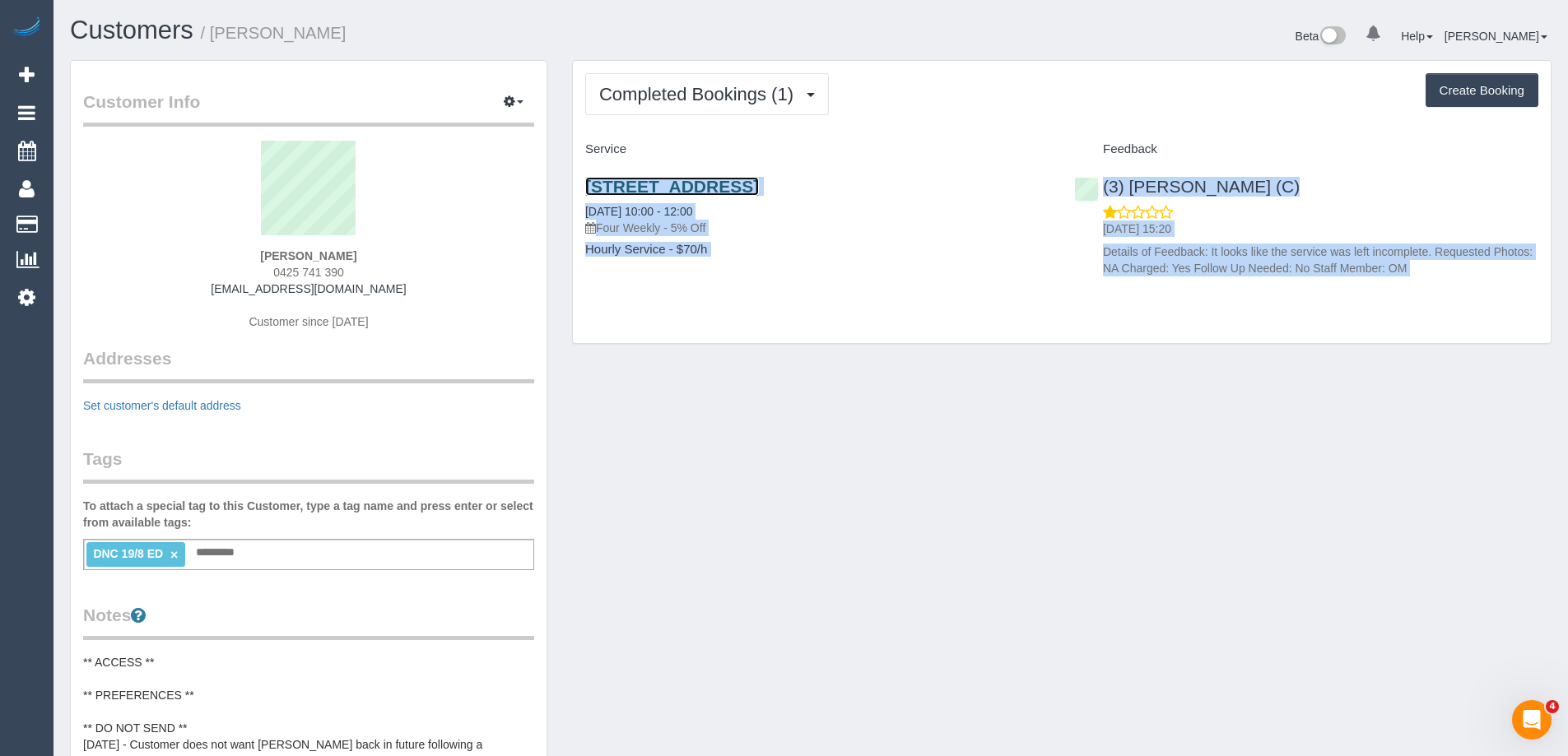
click at [710, 190] on link "26 Ellerslie Place, Toorak, VIC 3142" at bounding box center [672, 186] width 174 height 19
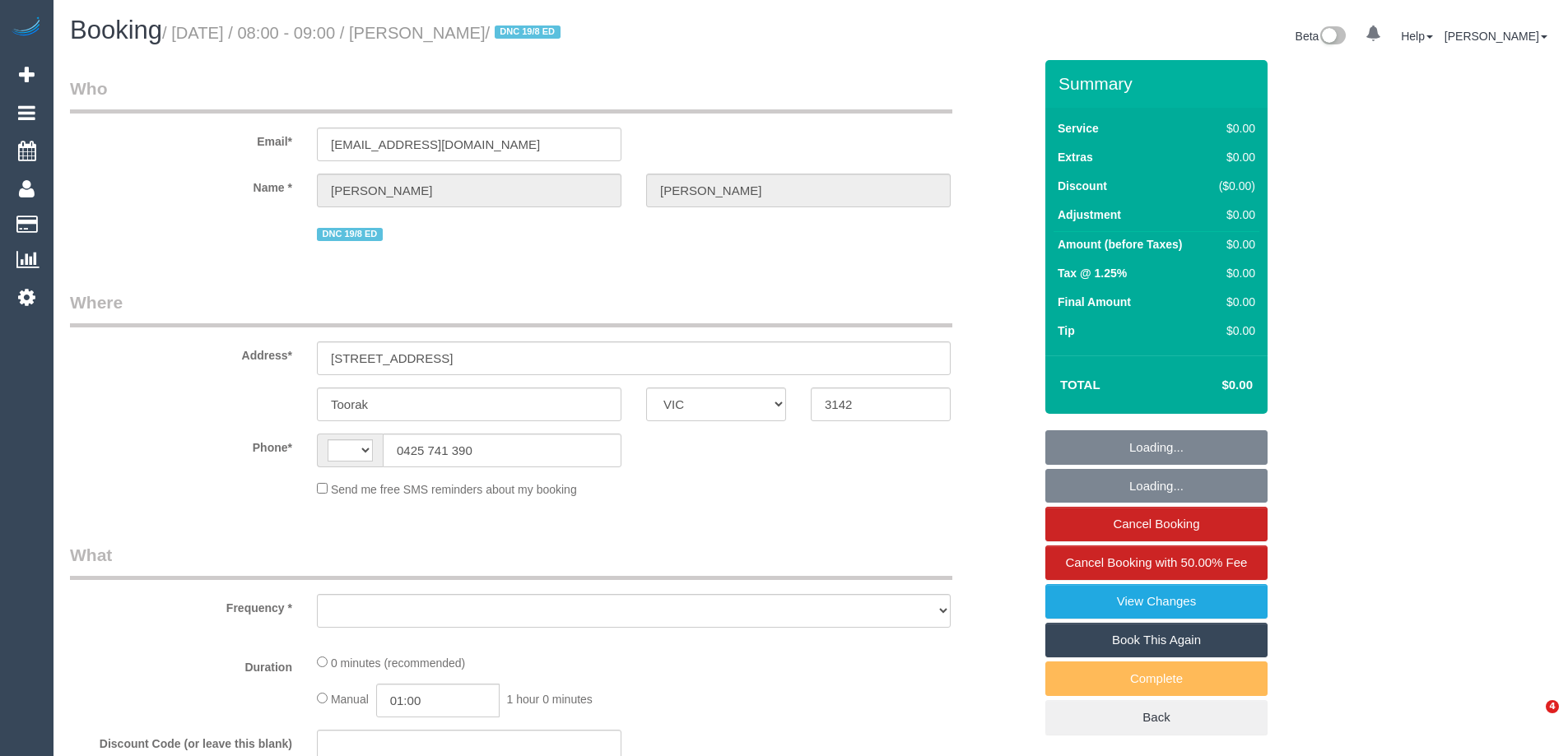
select select "VIC"
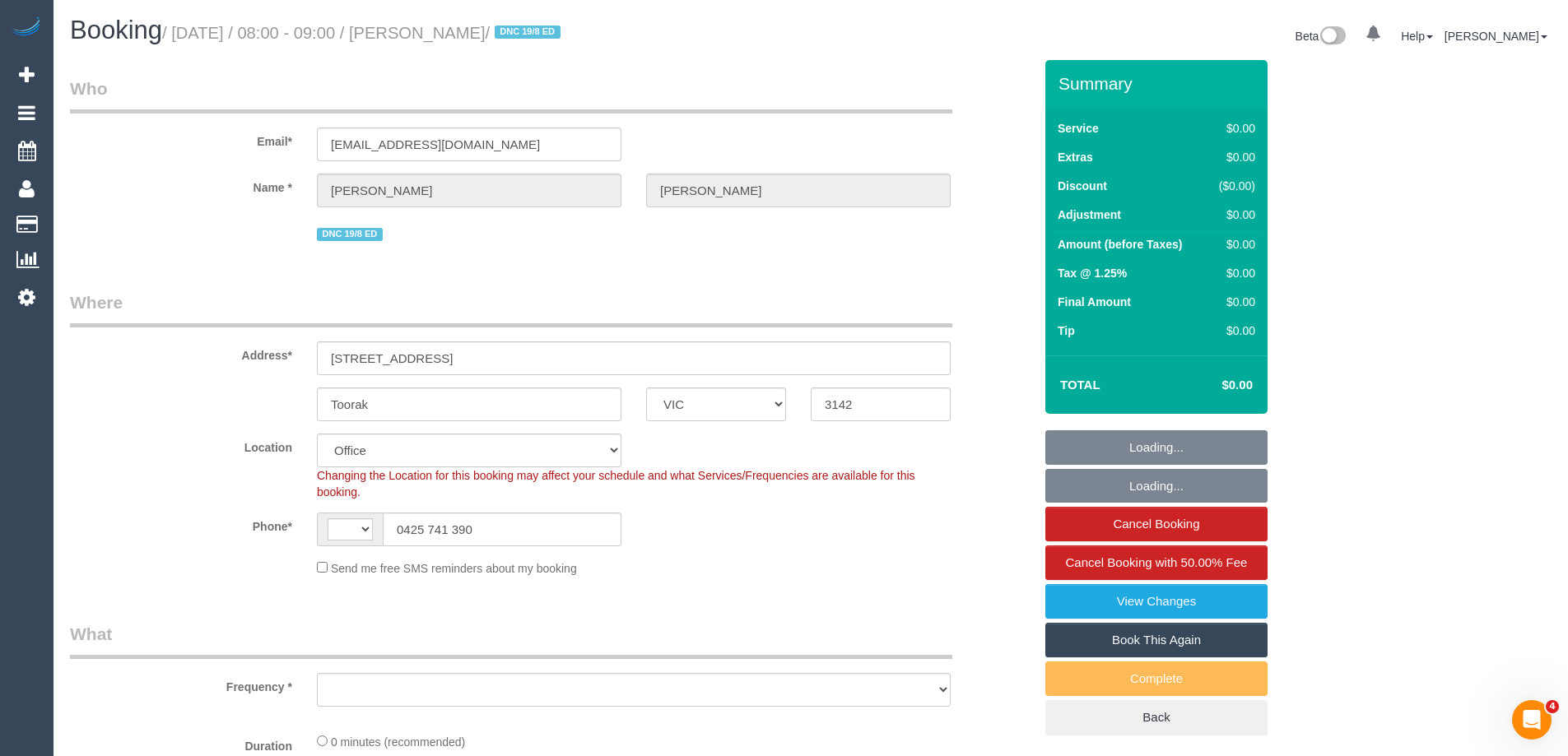
select select "string:AU"
select select "object:746"
select select "number:27"
select select "number:14"
select select "number:19"
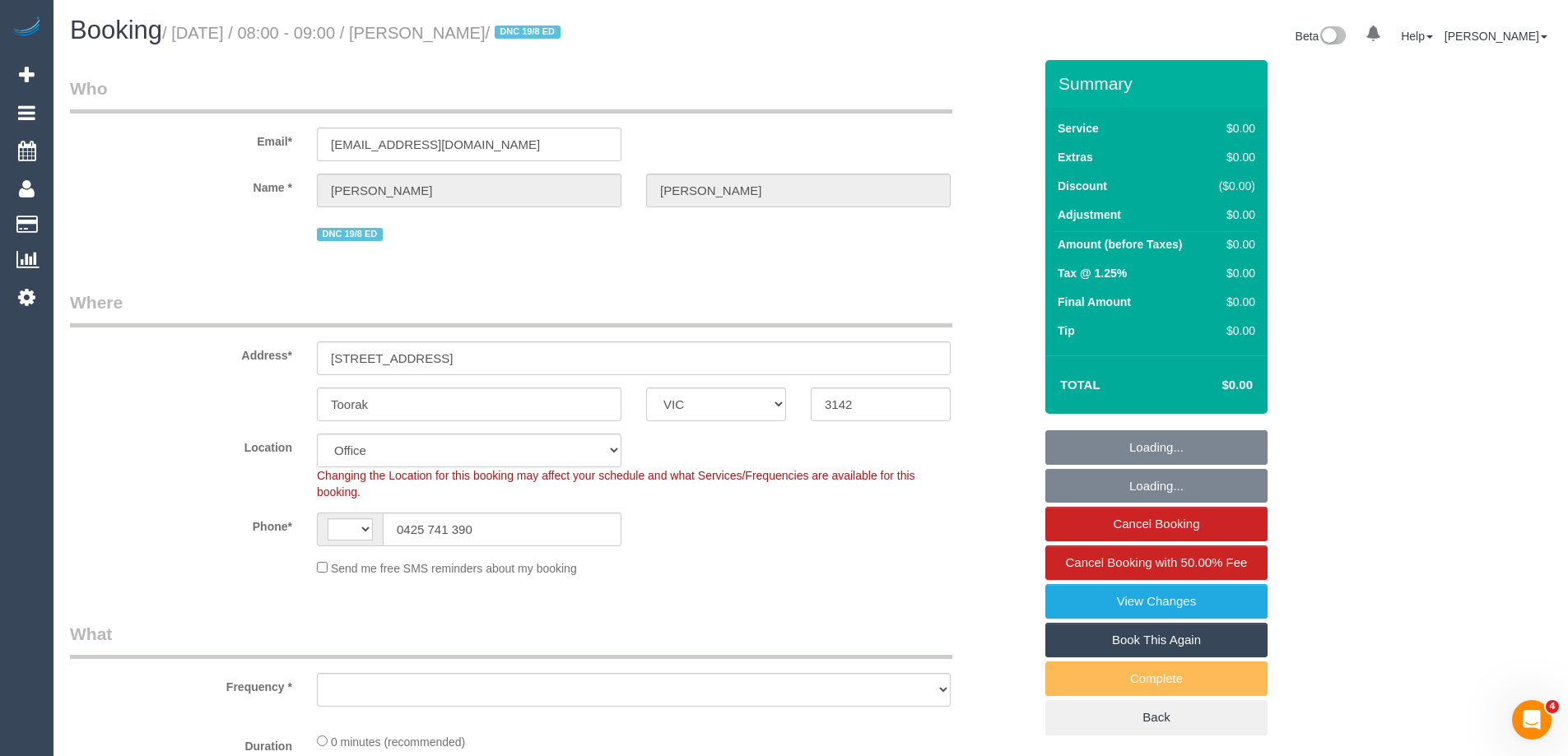
select select "number:22"
select select "number:34"
select select "number:13"
select select "object:751"
select select "string:stripe-pm_1RulWF2GScqysDRVp4WPV6ll"
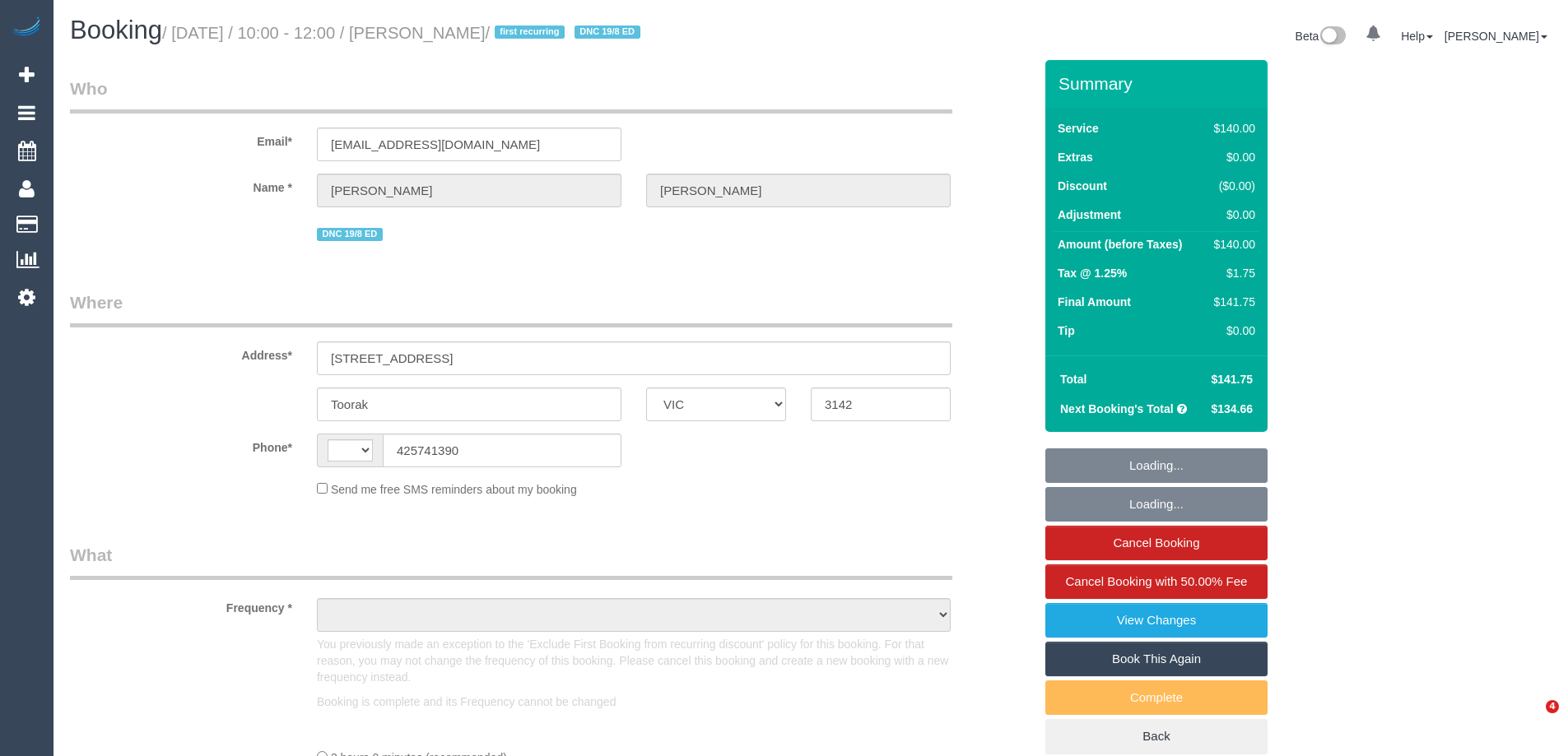
select select "VIC"
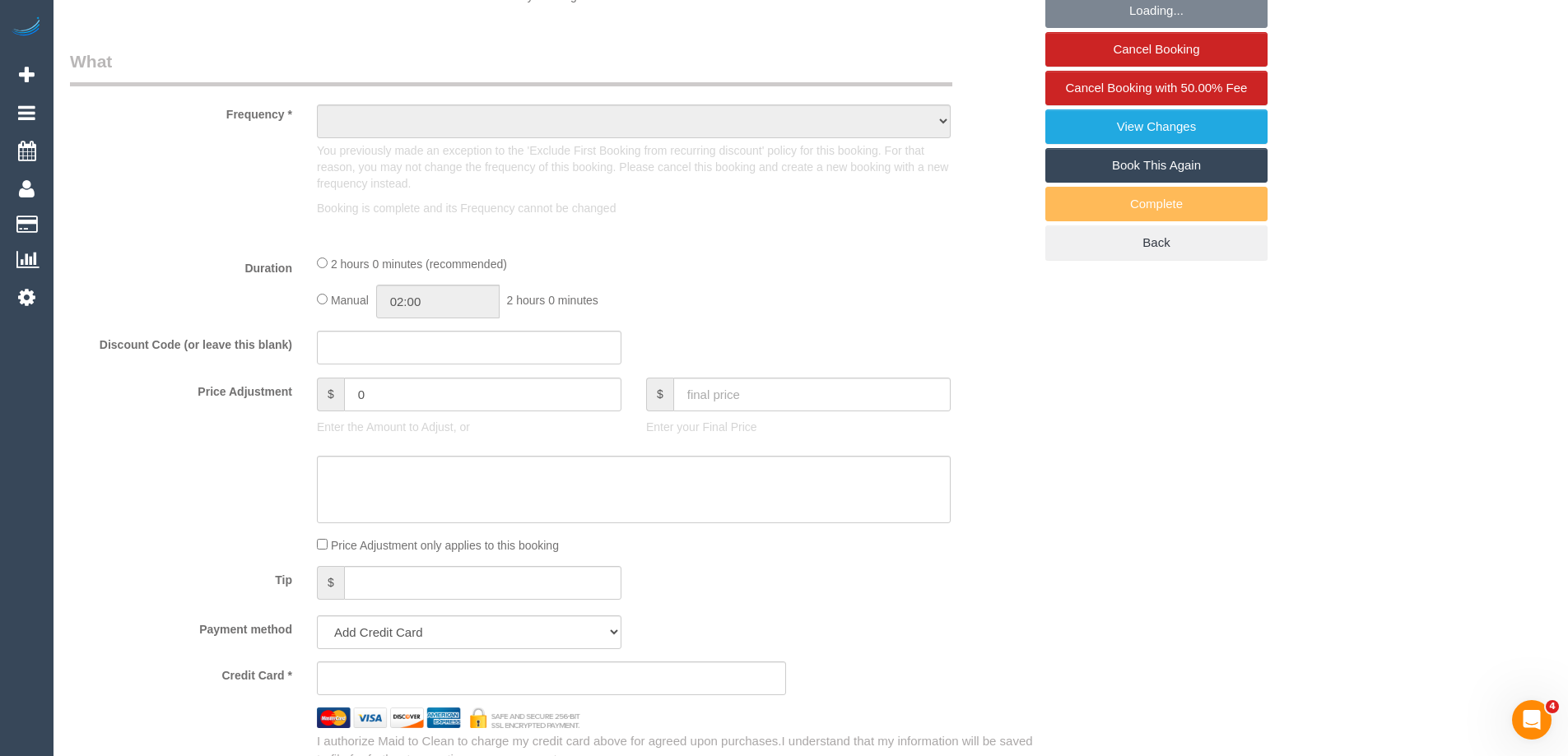
select select "string:stripe-pm_1RulWF2GScqysDRVp4WPV6ll"
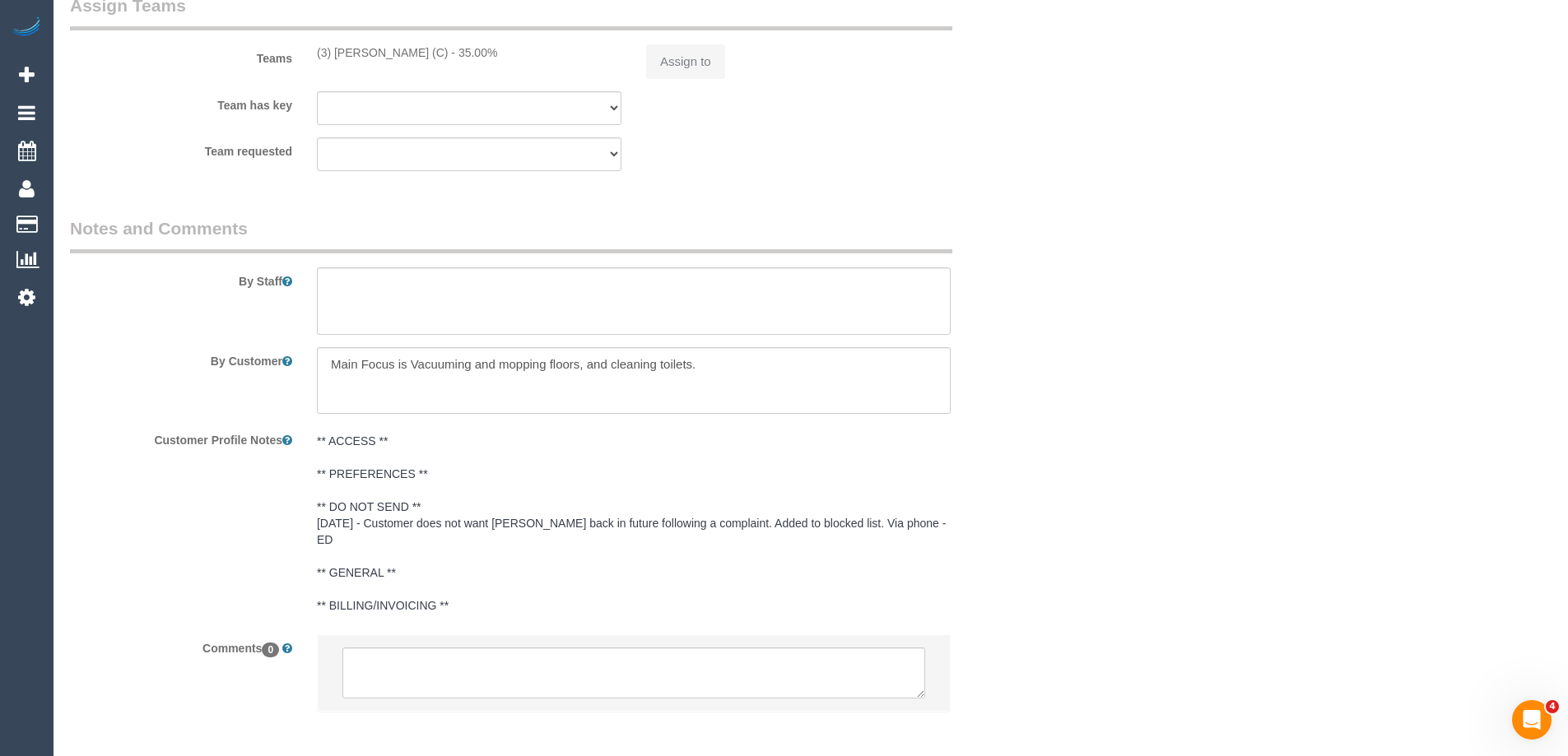
select select "string:AU"
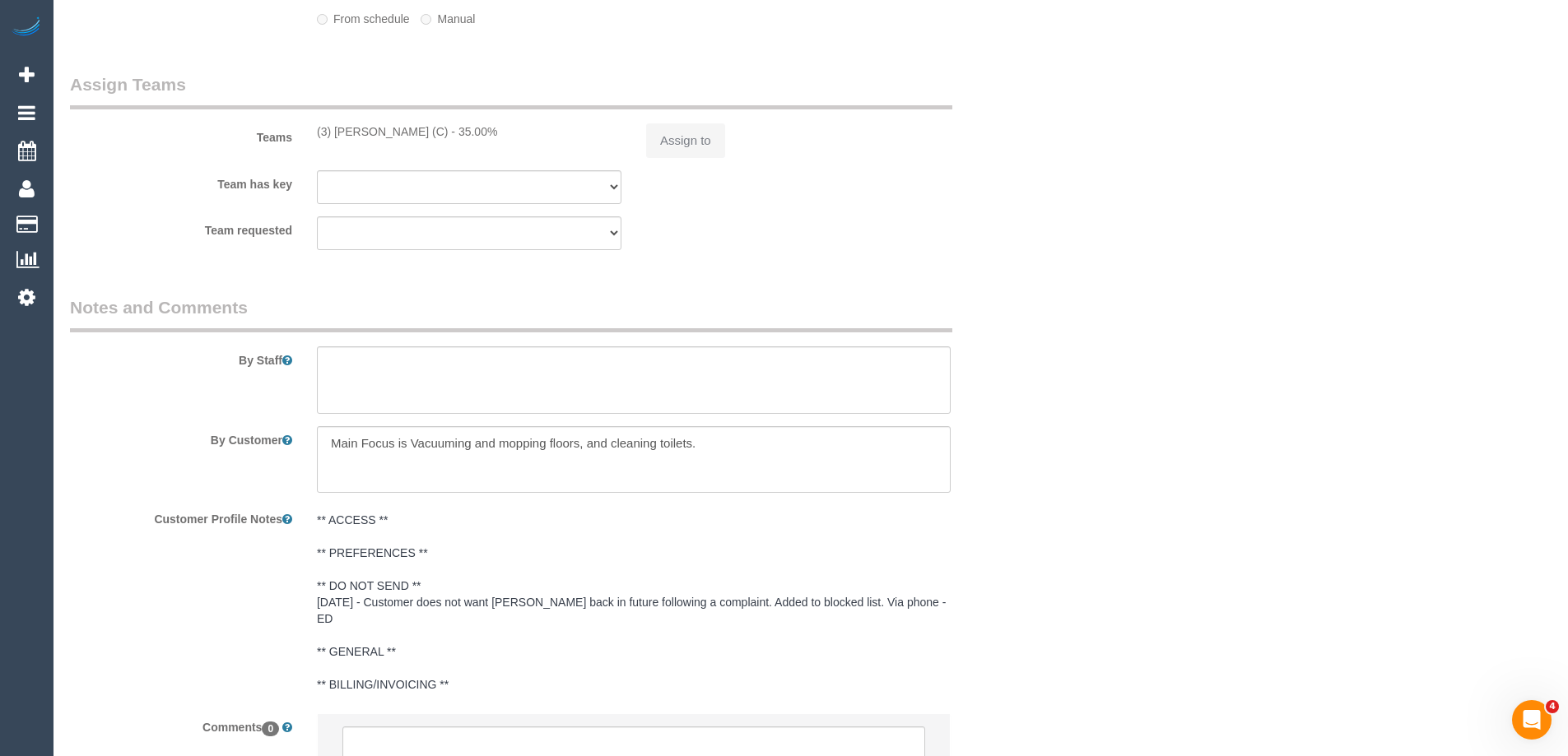
select select "object:558"
select select "number:27"
select select "number:14"
select select "number:19"
select select "number:22"
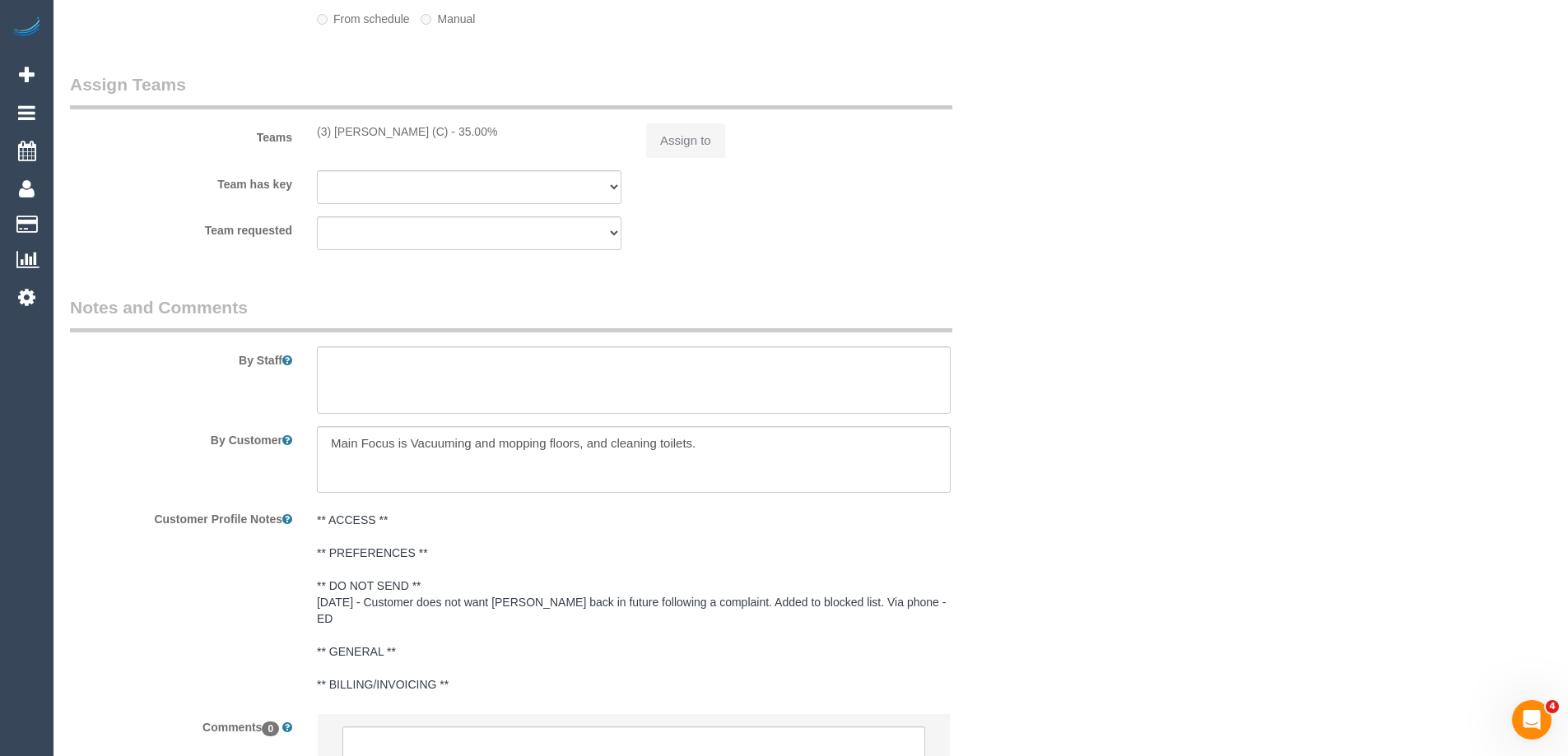
select select "number:34"
select select "number:13"
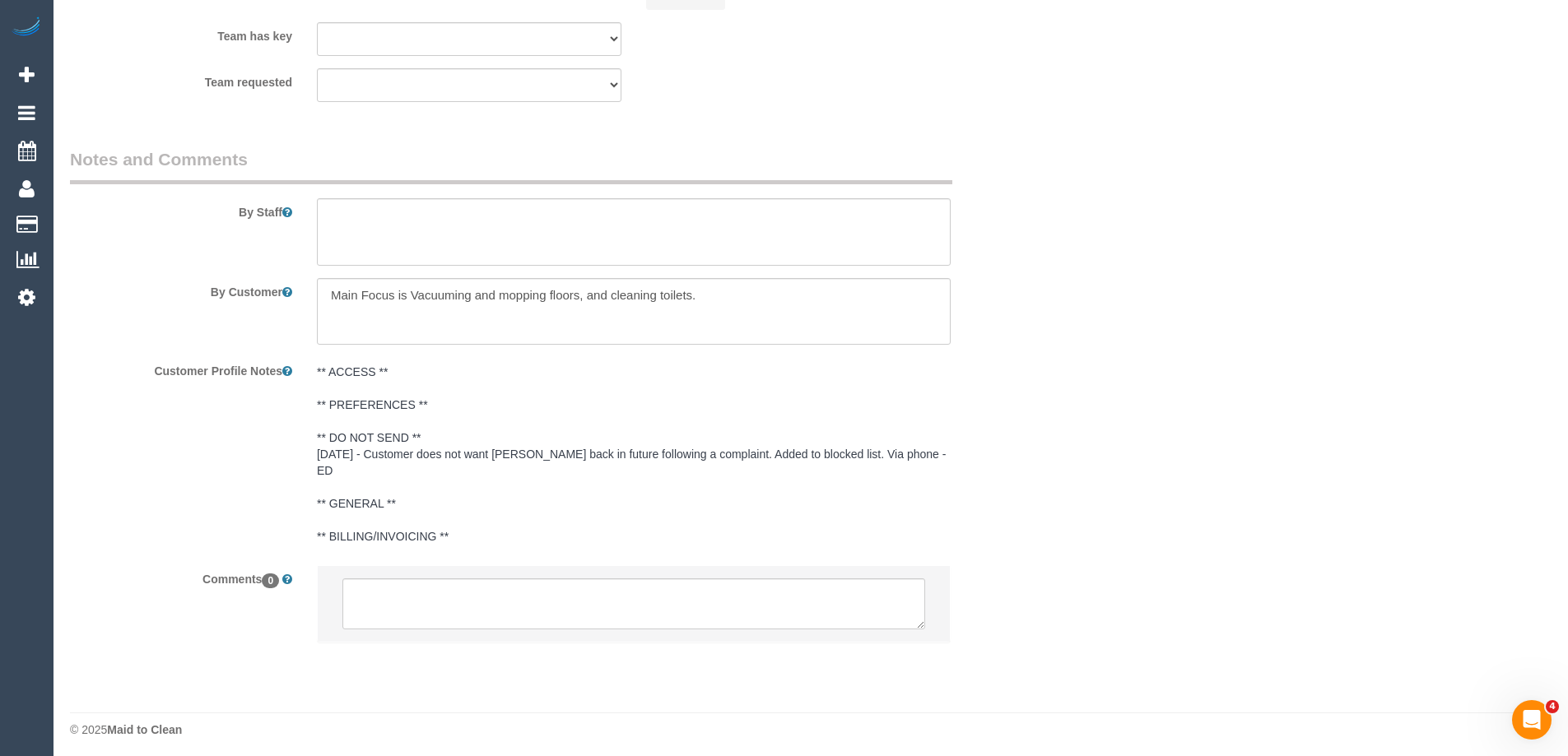
select select "object:873"
click at [510, 284] on textarea at bounding box center [633, 306] width 633 height 68
select select "spot1"
click at [510, 284] on textarea at bounding box center [633, 306] width 633 height 68
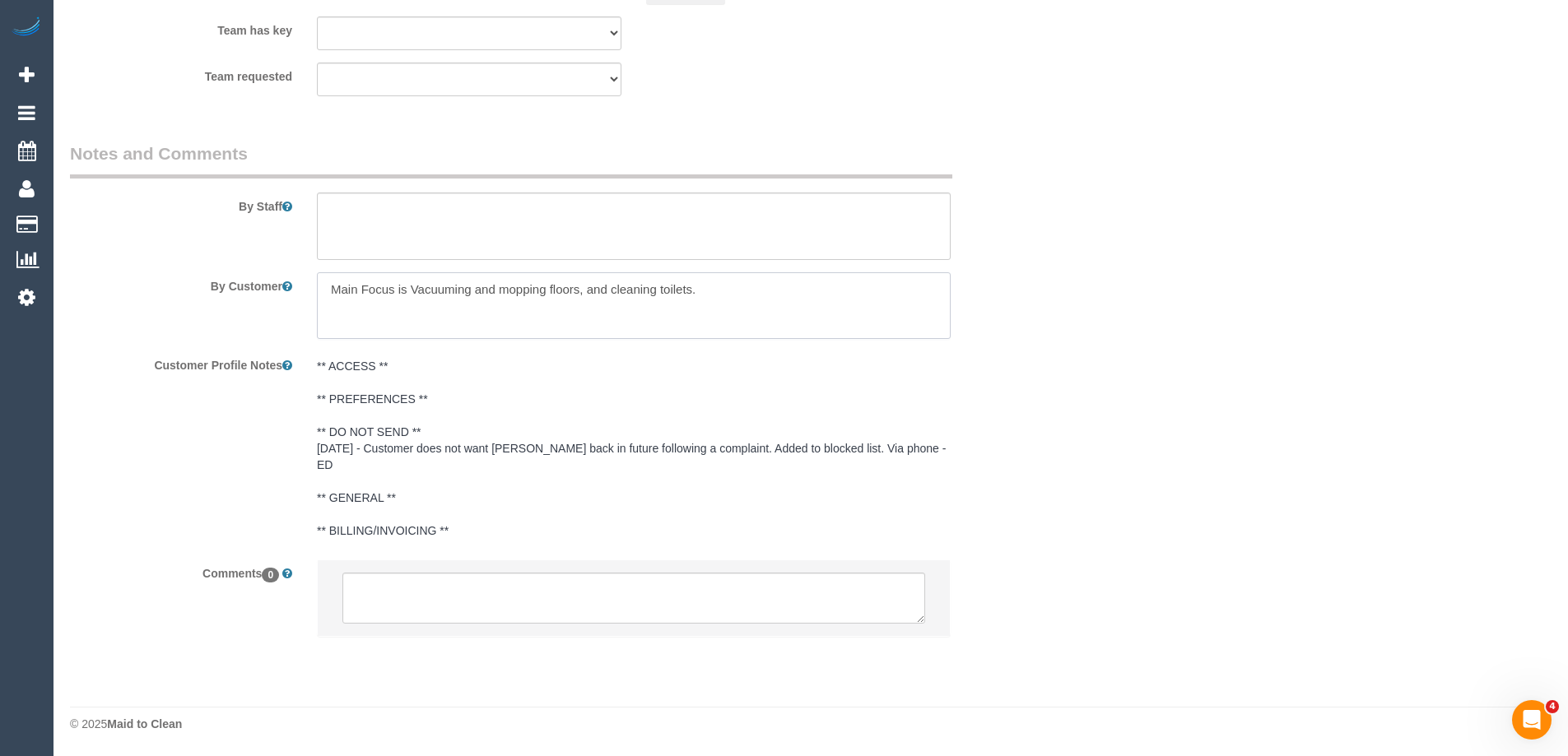
scroll to position [2706, 0]
